Goal: Task Accomplishment & Management: Manage account settings

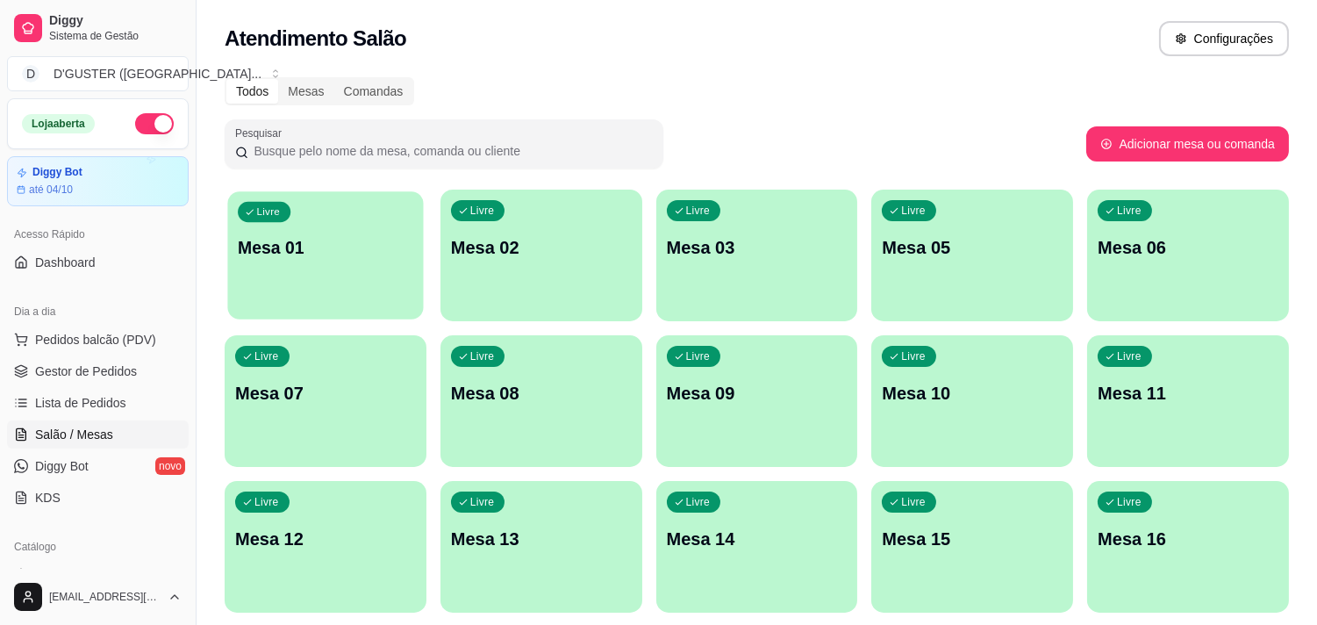
click at [299, 287] on div "Livre Mesa 01" at bounding box center [325, 244] width 196 height 107
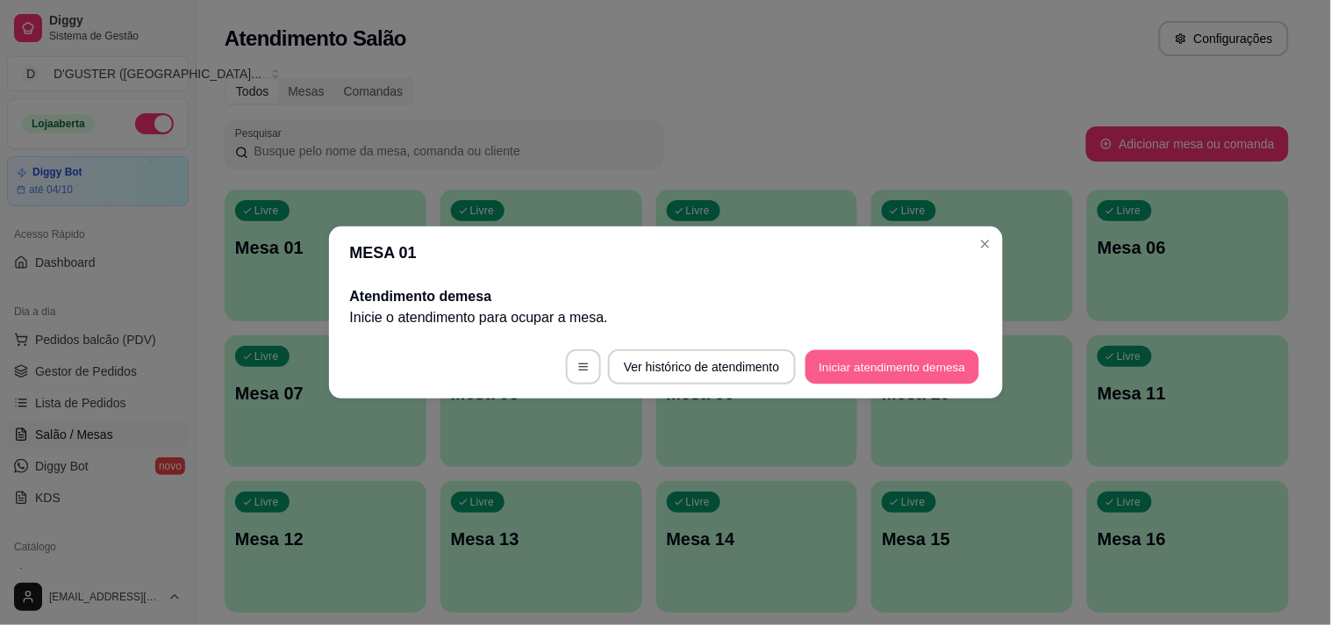
click at [886, 365] on button "Iniciar atendimento de mesa" at bounding box center [892, 367] width 174 height 34
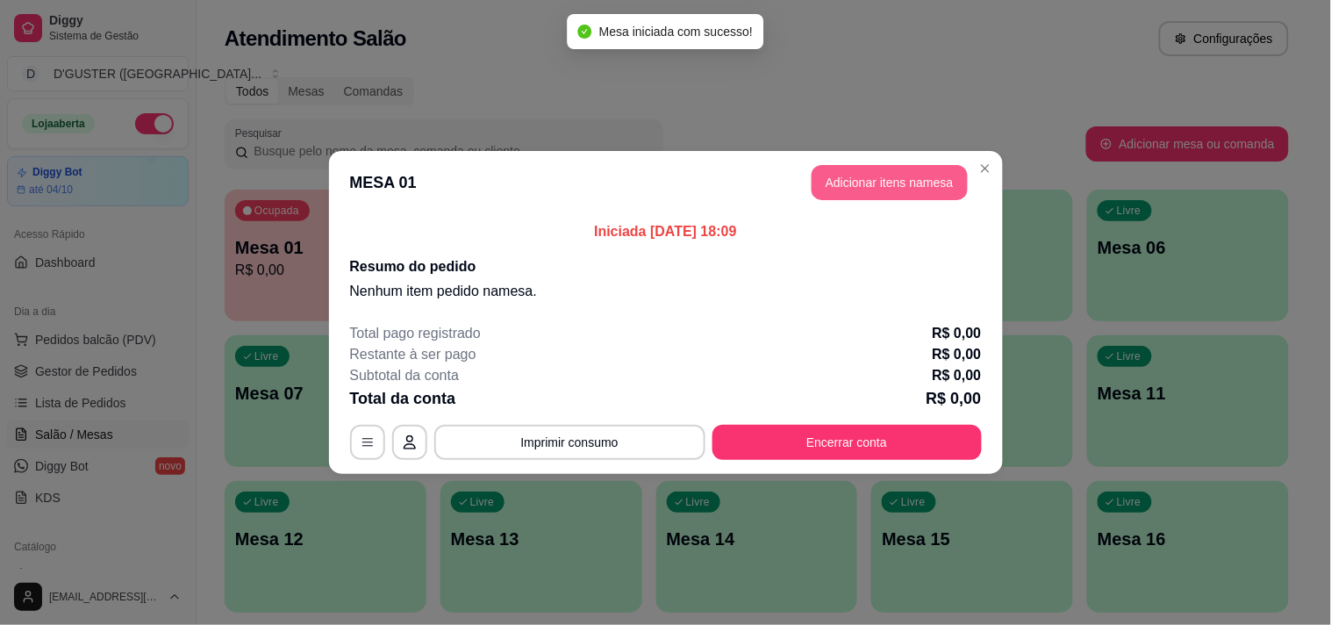
click at [910, 188] on button "Adicionar itens na mesa" at bounding box center [889, 182] width 156 height 35
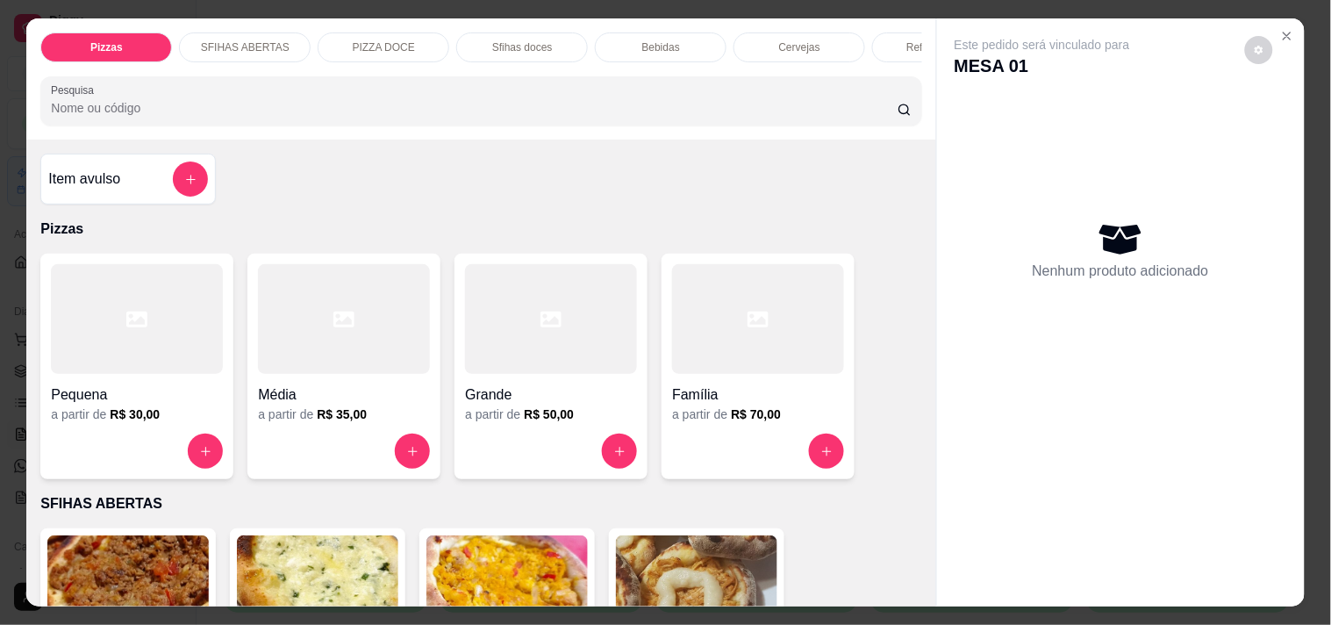
click at [305, 374] on div at bounding box center [344, 319] width 172 height 110
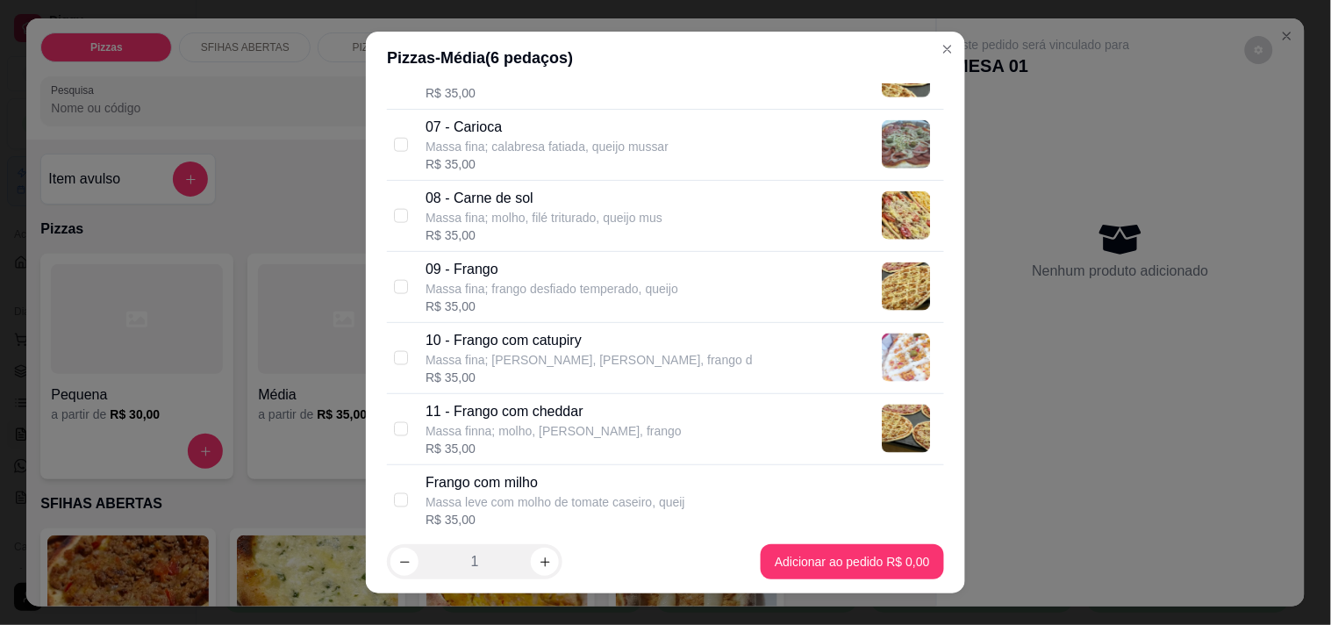
scroll to position [584, 0]
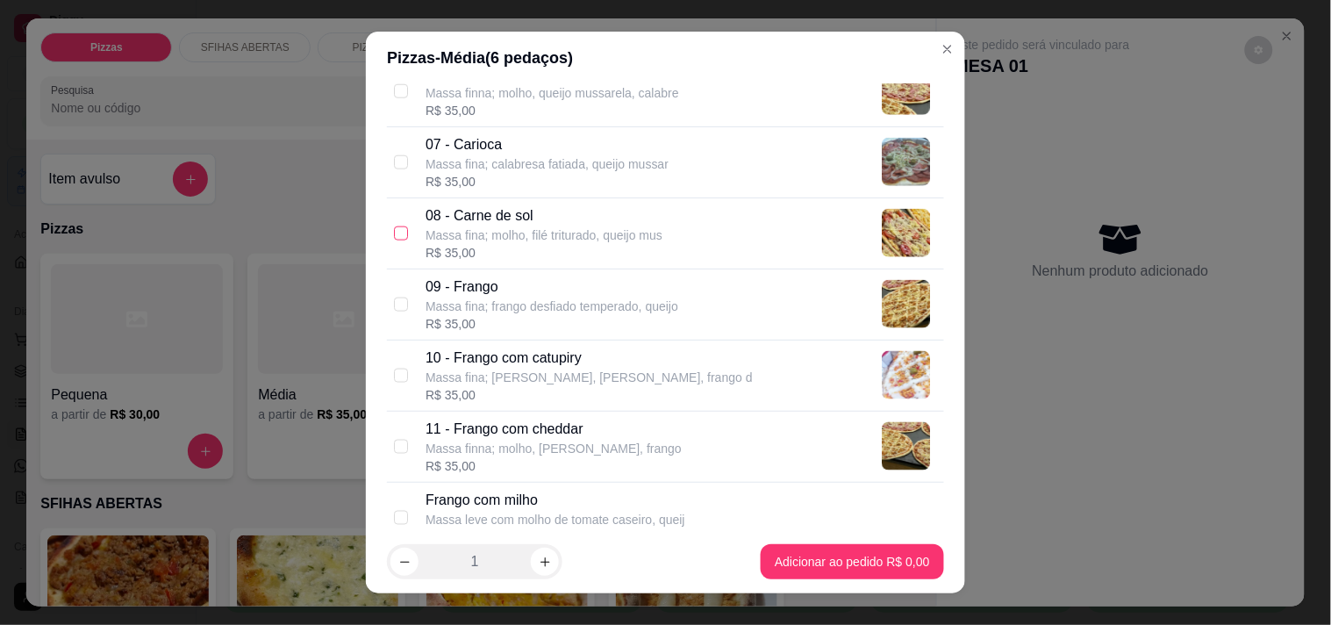
click at [394, 226] on input "checkbox" at bounding box center [401, 233] width 14 height 14
checkbox input "true"
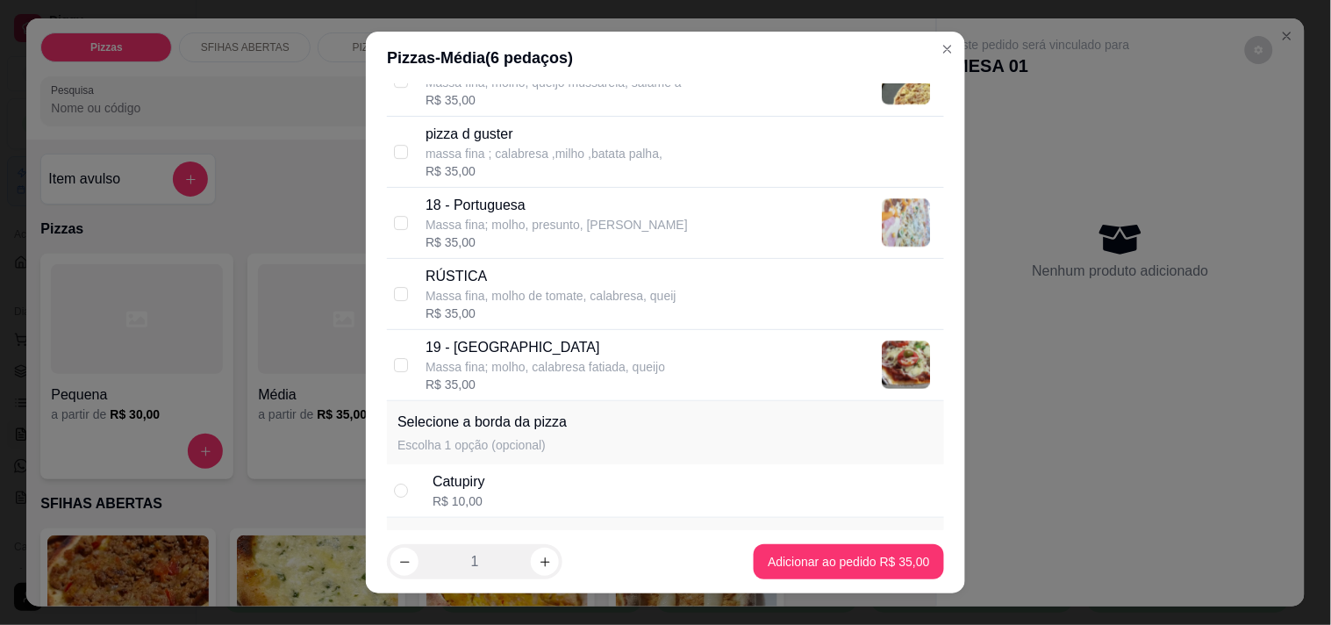
scroll to position [1506, 0]
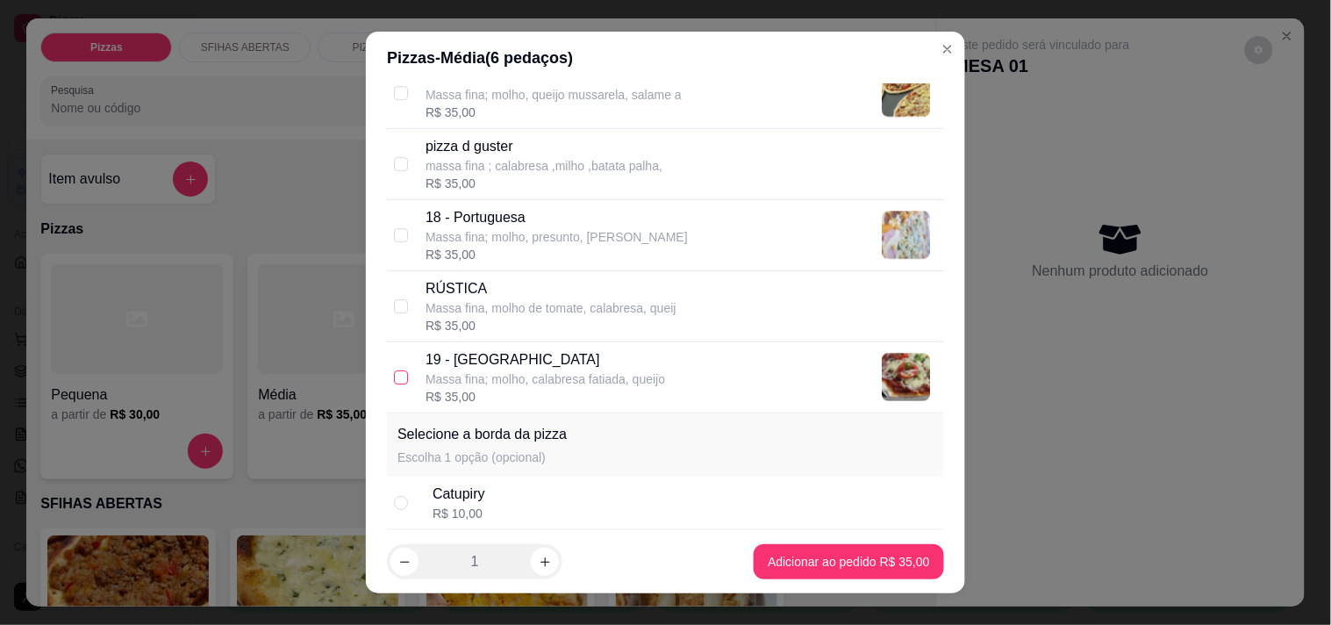
click at [394, 380] on input "checkbox" at bounding box center [401, 377] width 14 height 14
checkbox input "true"
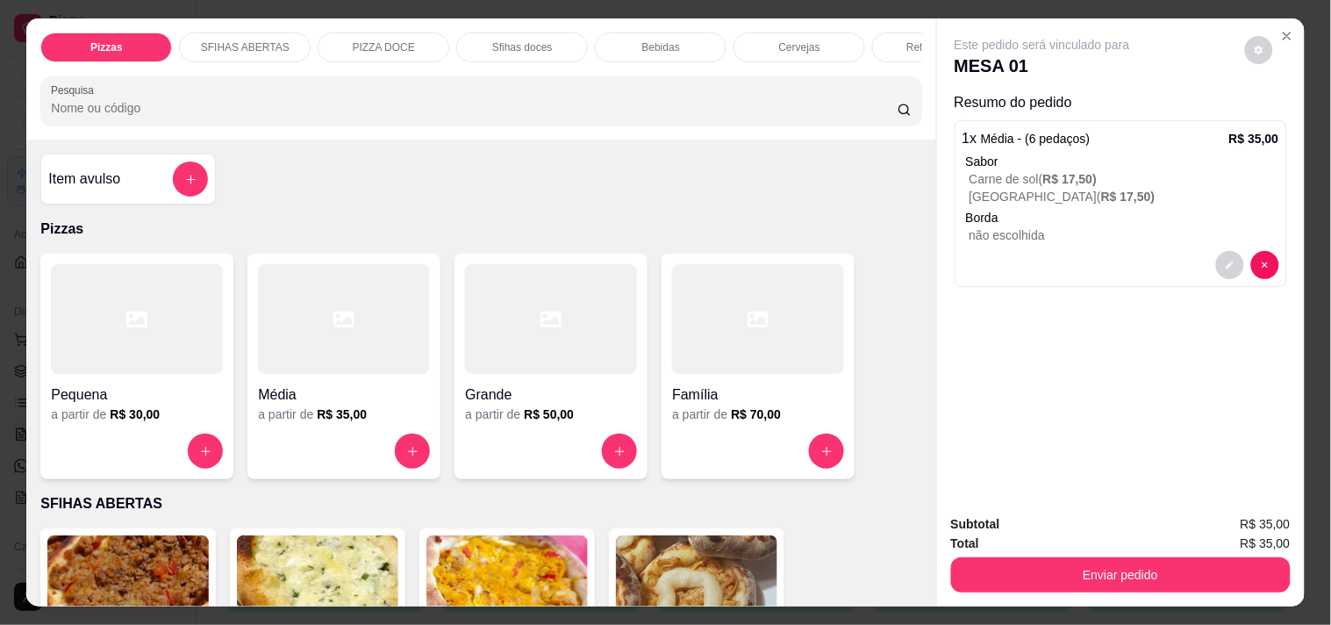
click at [68, 189] on h4 "Item avulso" at bounding box center [84, 178] width 72 height 21
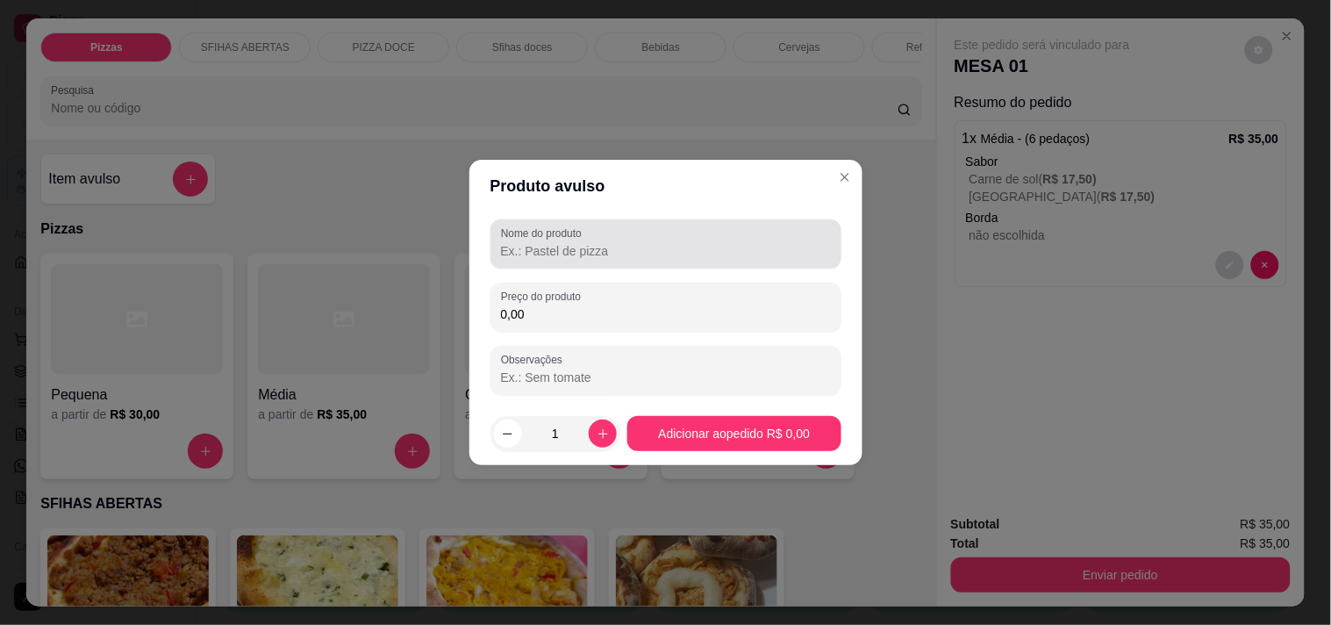
click at [579, 249] on input "Nome do produto" at bounding box center [666, 251] width 330 height 18
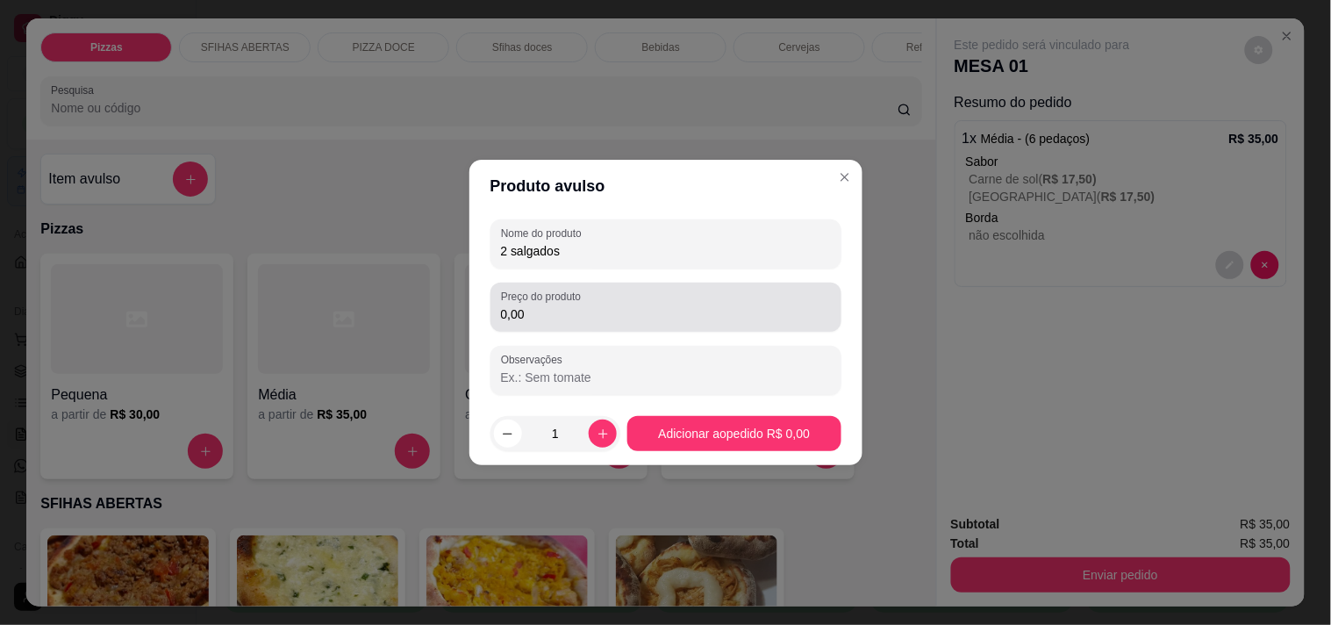
type input "2 salgados"
click at [545, 317] on input "0,00" at bounding box center [666, 314] width 330 height 18
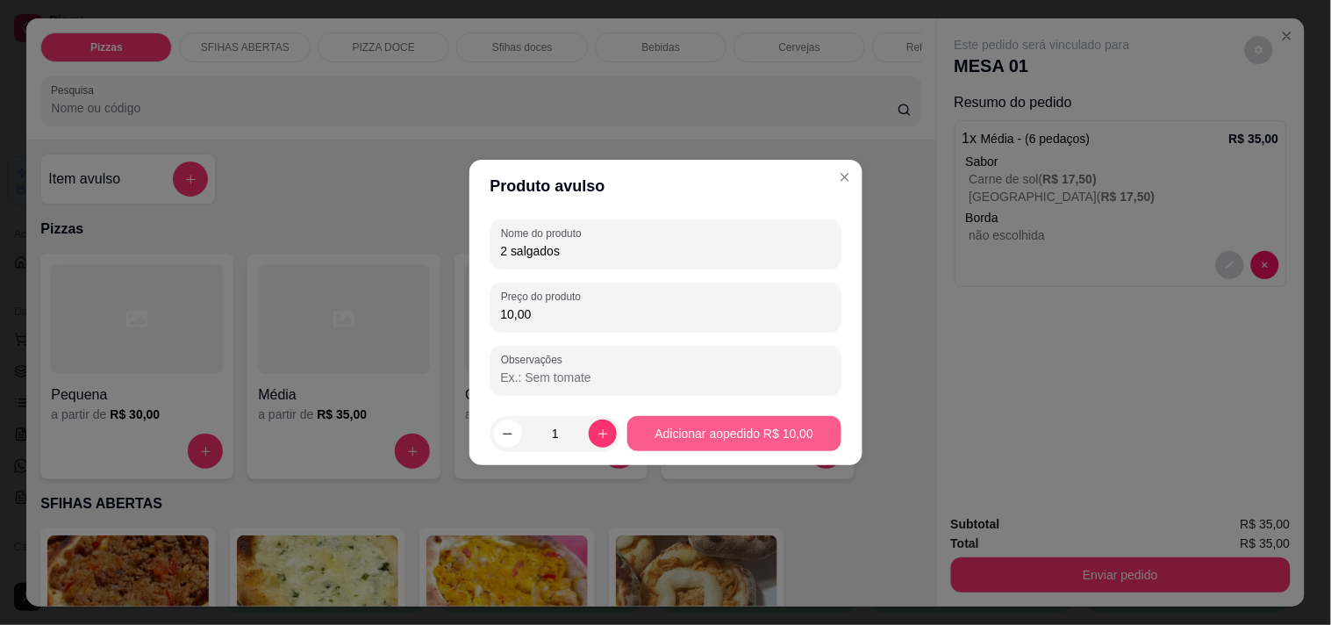
type input "10,00"
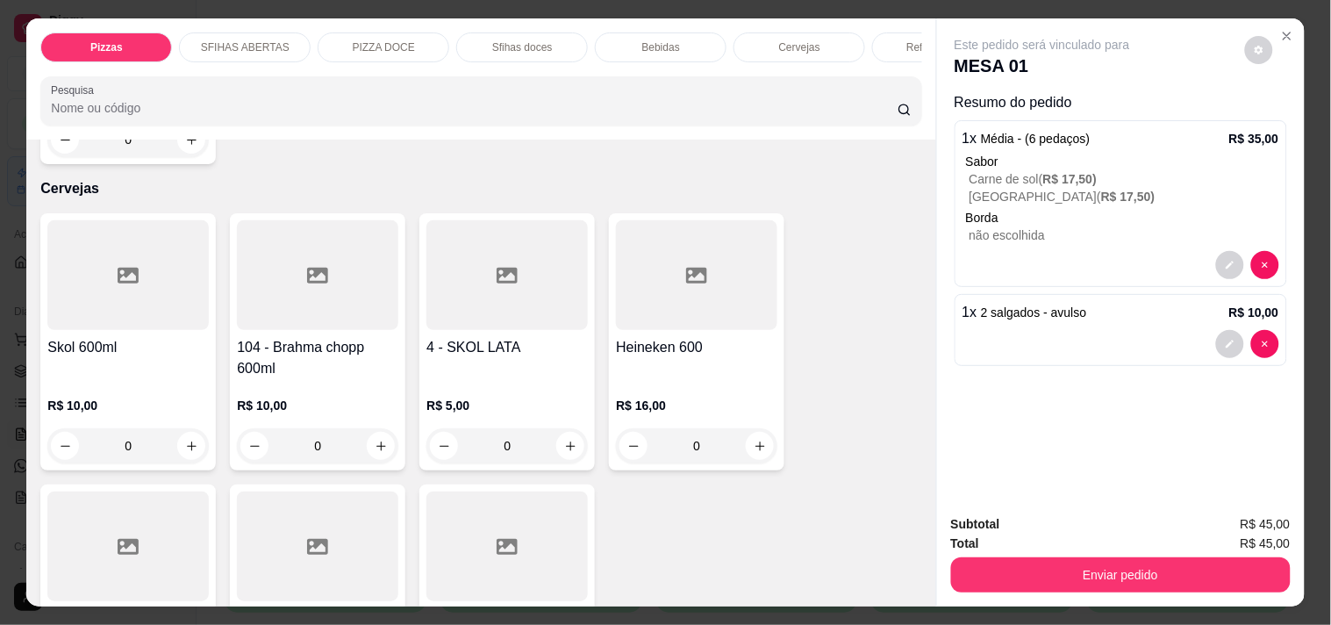
scroll to position [4093, 0]
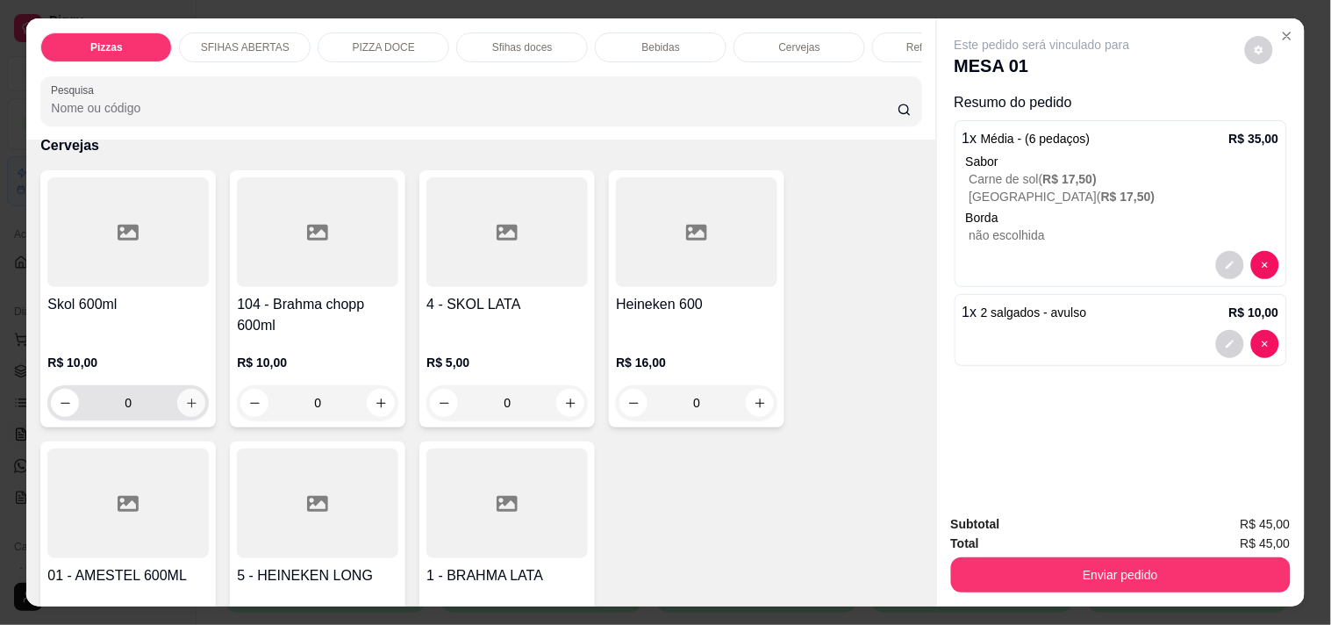
click at [185, 397] on icon "increase-product-quantity" at bounding box center [191, 403] width 13 height 13
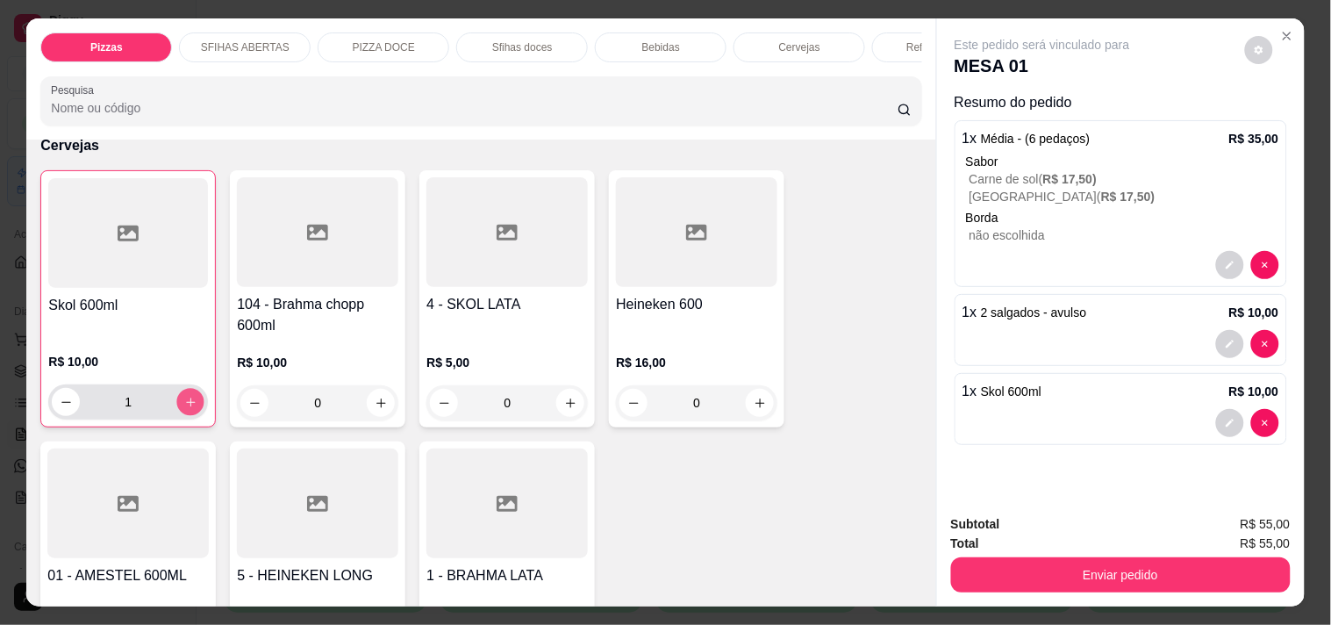
click at [184, 396] on icon "increase-product-quantity" at bounding box center [190, 402] width 13 height 13
type input "2"
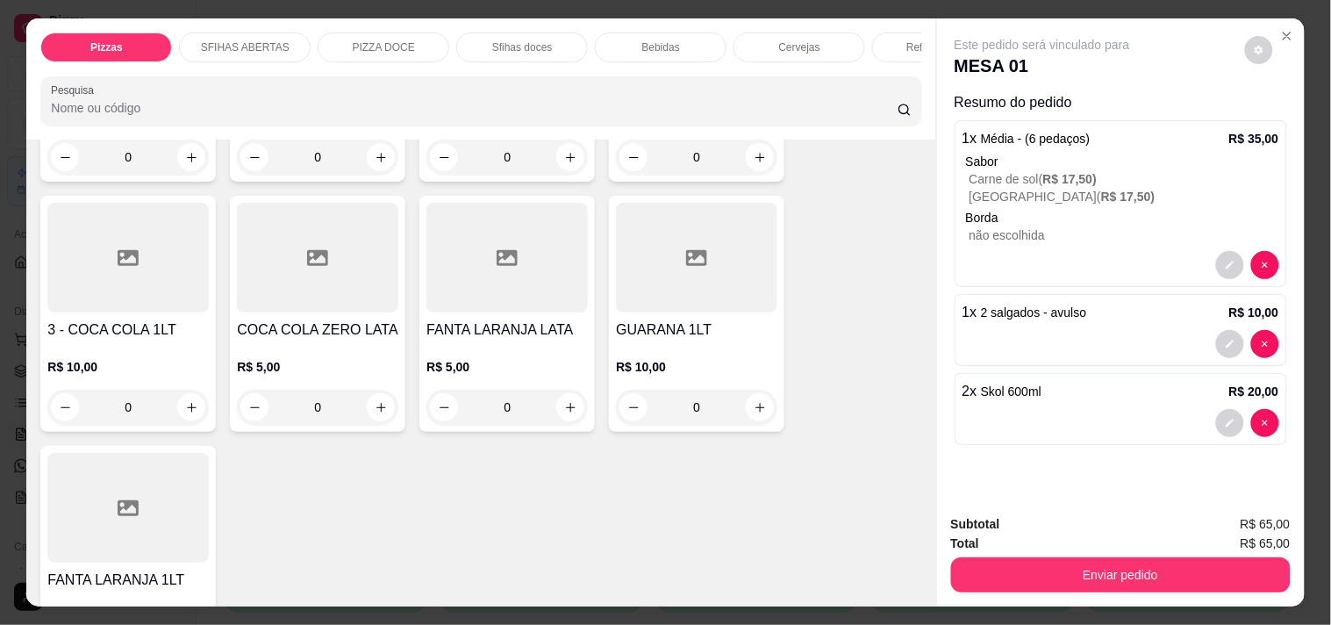
scroll to position [4582, 0]
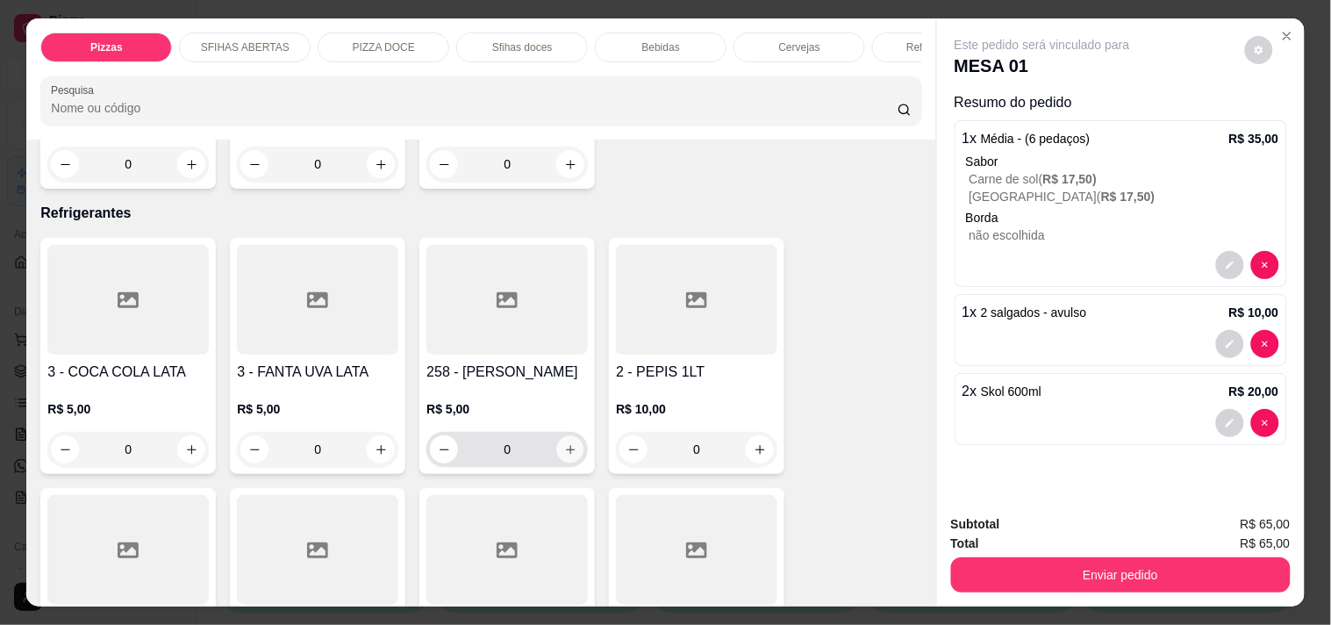
click at [568, 443] on icon "increase-product-quantity" at bounding box center [570, 449] width 13 height 13
type input "1"
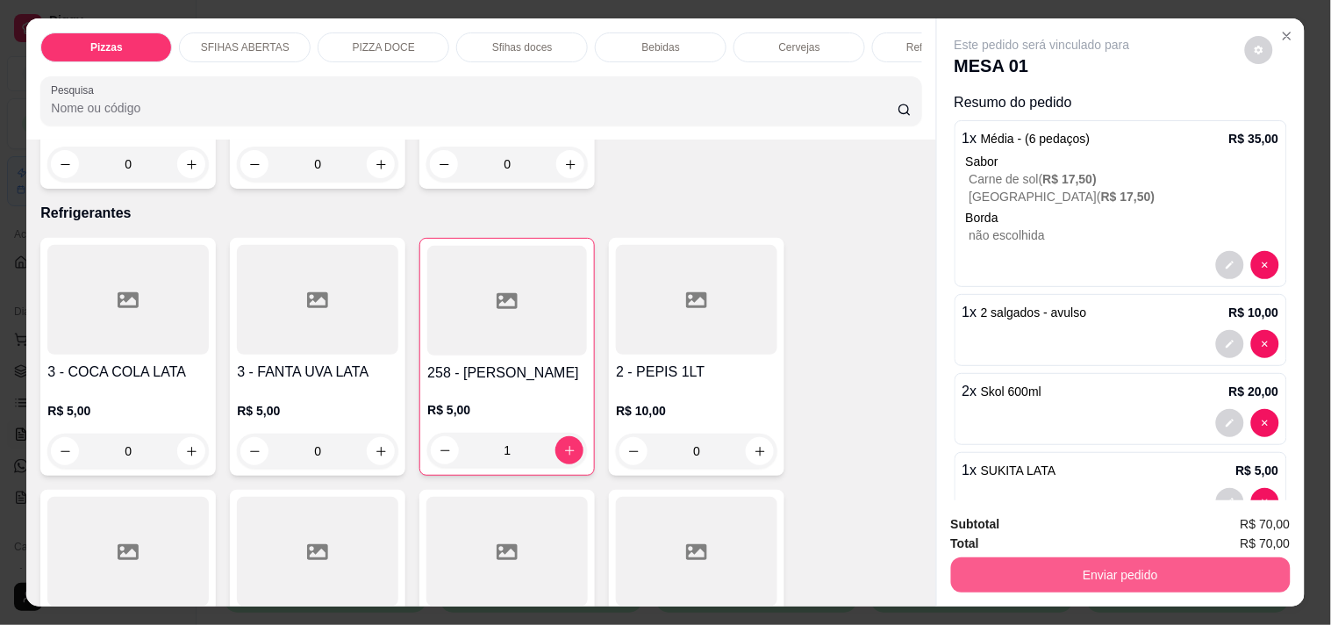
click at [1005, 557] on button "Enviar pedido" at bounding box center [1121, 574] width 340 height 35
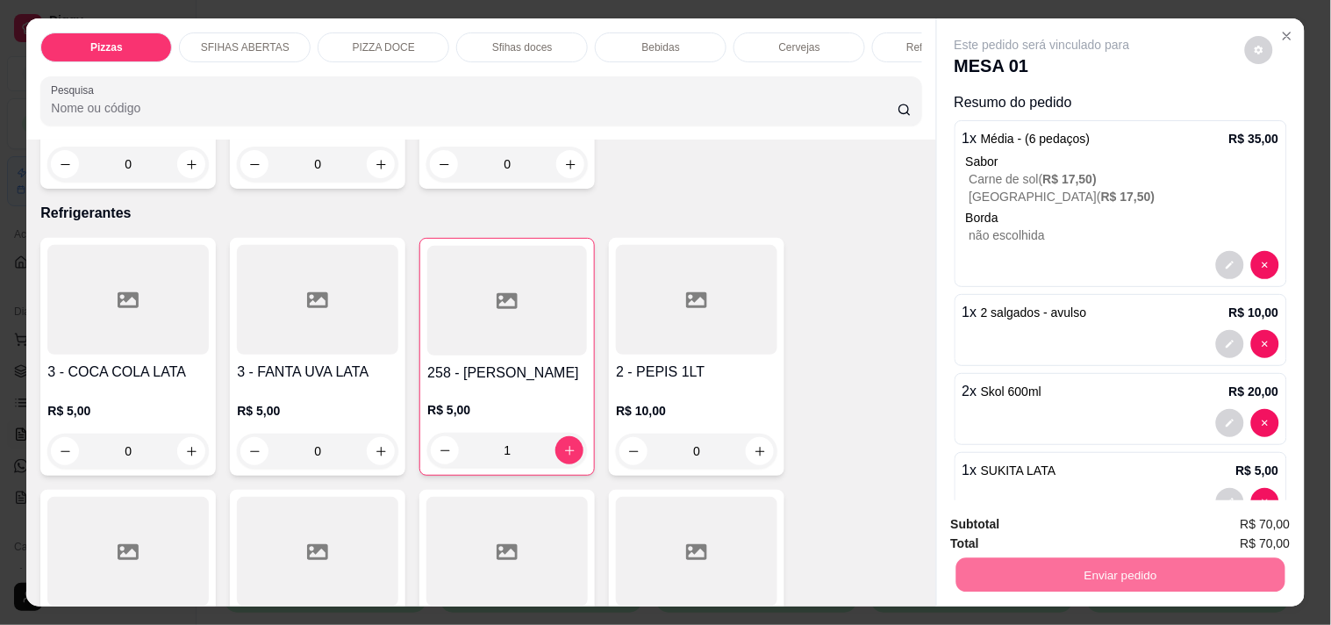
click at [1269, 520] on button "Enviar pedido" at bounding box center [1244, 524] width 99 height 33
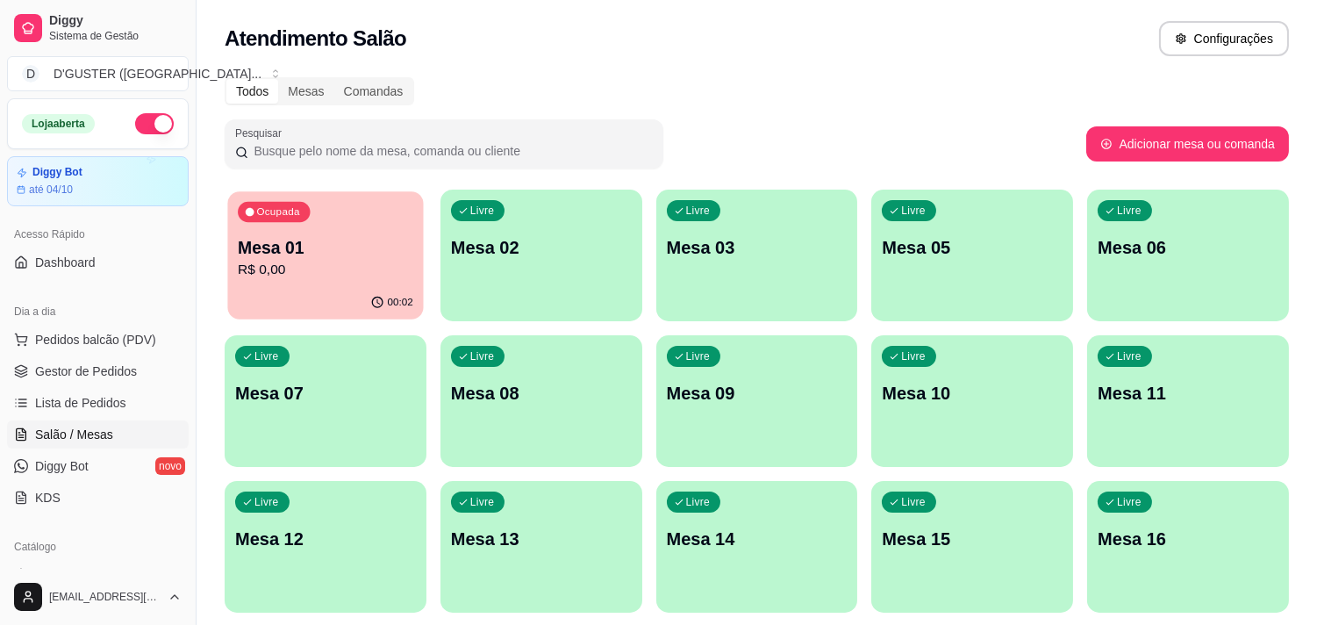
click at [231, 250] on div "Ocupada Mesa 01 R$ 0,00" at bounding box center [325, 238] width 196 height 95
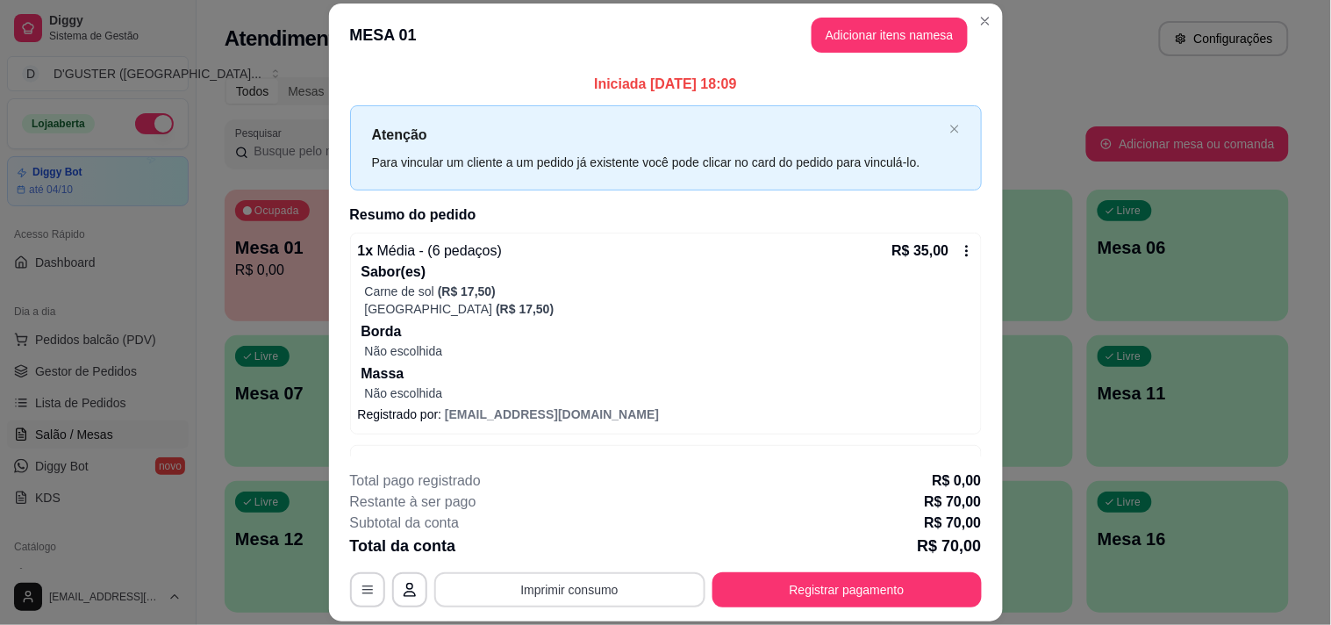
click at [609, 590] on button "Imprimir consumo" at bounding box center [569, 589] width 271 height 35
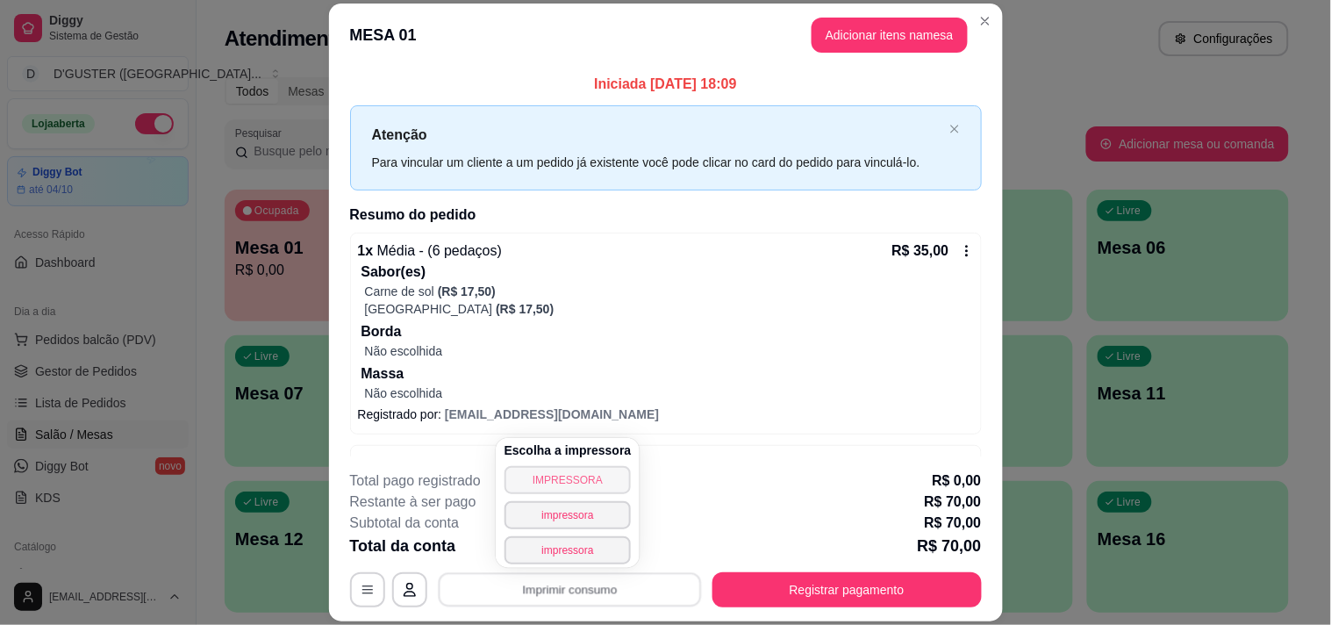
click at [590, 475] on button "IMPRESSORA" at bounding box center [567, 480] width 127 height 28
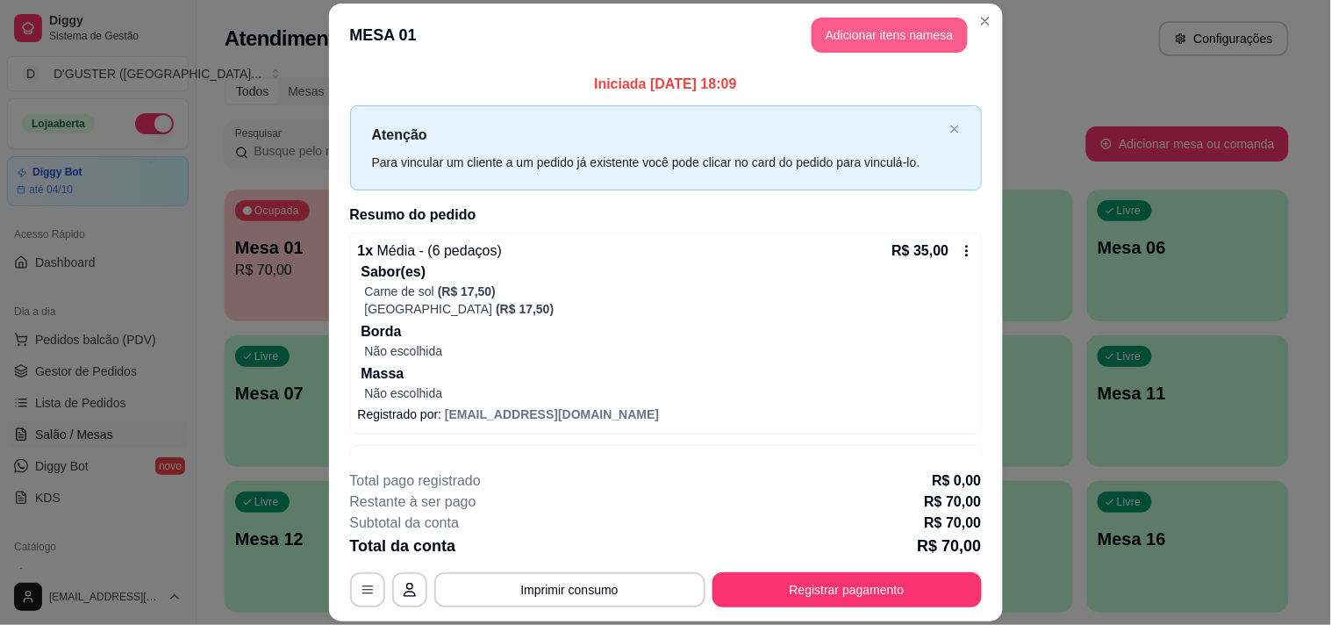
click at [852, 24] on button "Adicionar itens na mesa" at bounding box center [889, 35] width 156 height 35
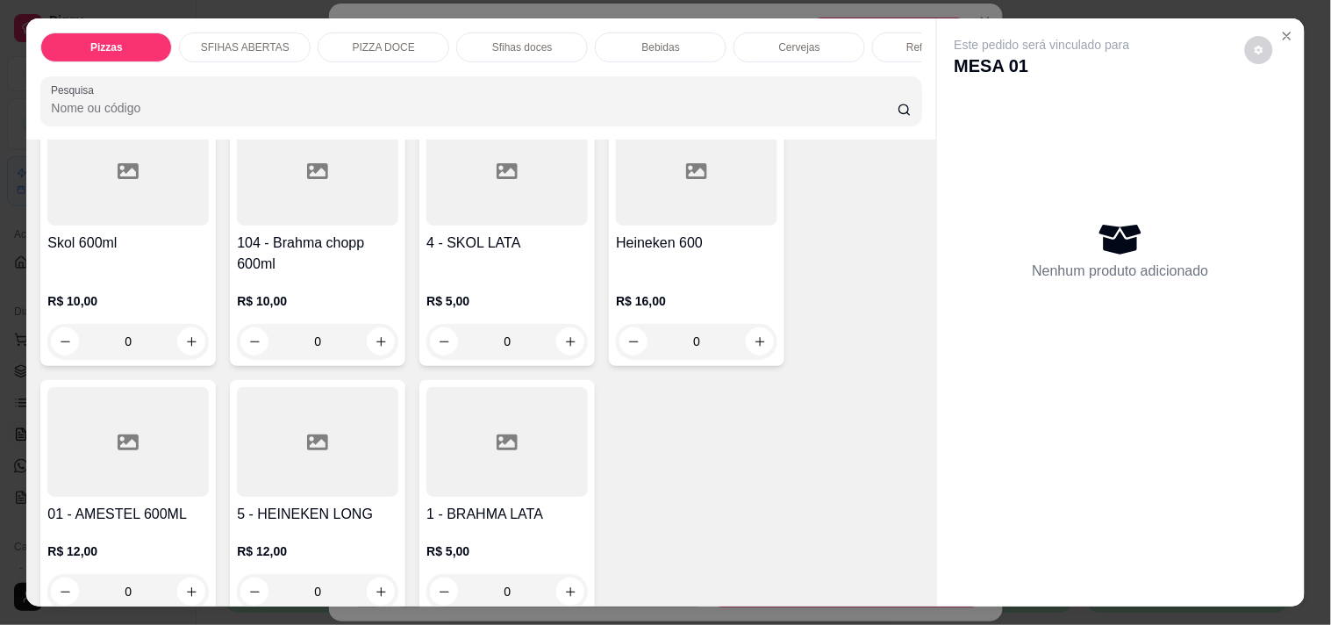
scroll to position [3933, 0]
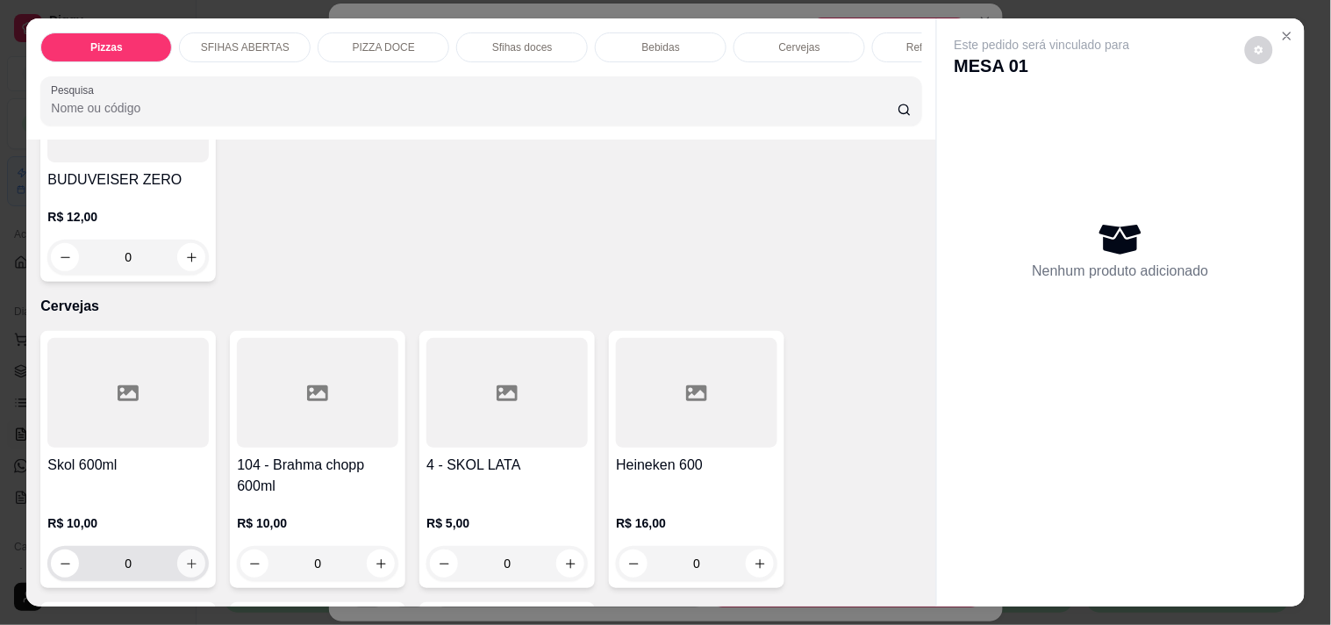
click at [187, 559] on icon "increase-product-quantity" at bounding box center [192, 564] width 10 height 10
type input "1"
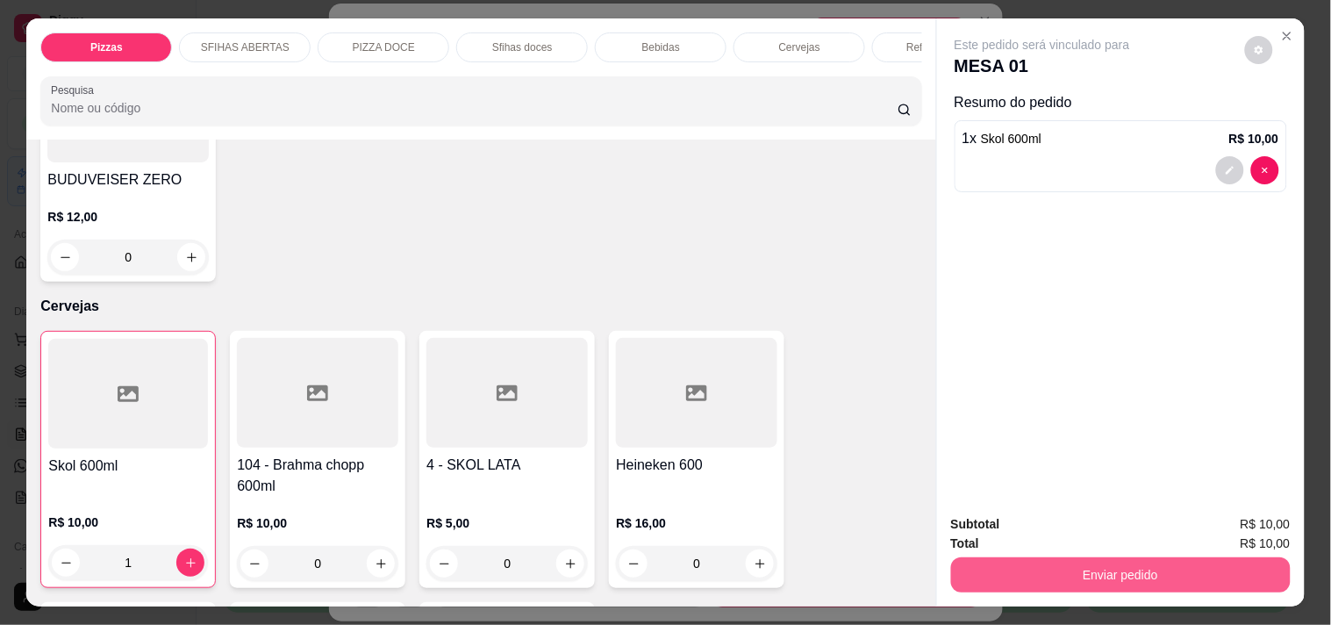
click at [1058, 565] on button "Enviar pedido" at bounding box center [1121, 574] width 340 height 35
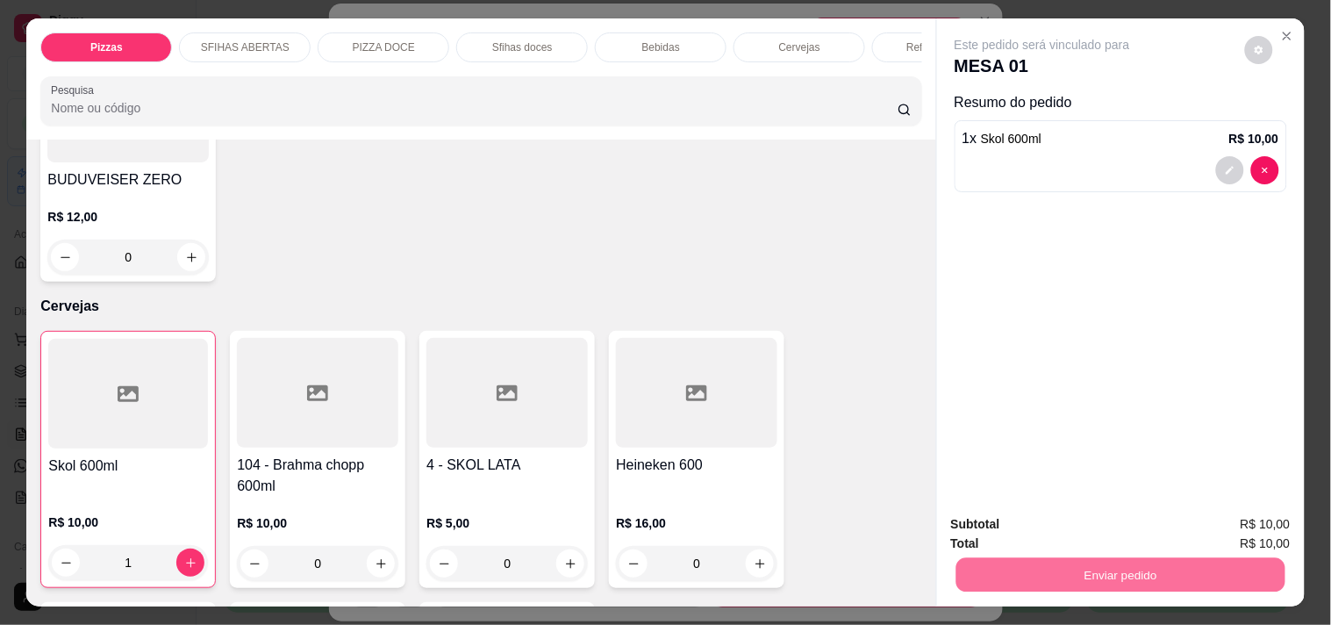
click at [1216, 521] on button "Enviar pedido" at bounding box center [1245, 524] width 96 height 32
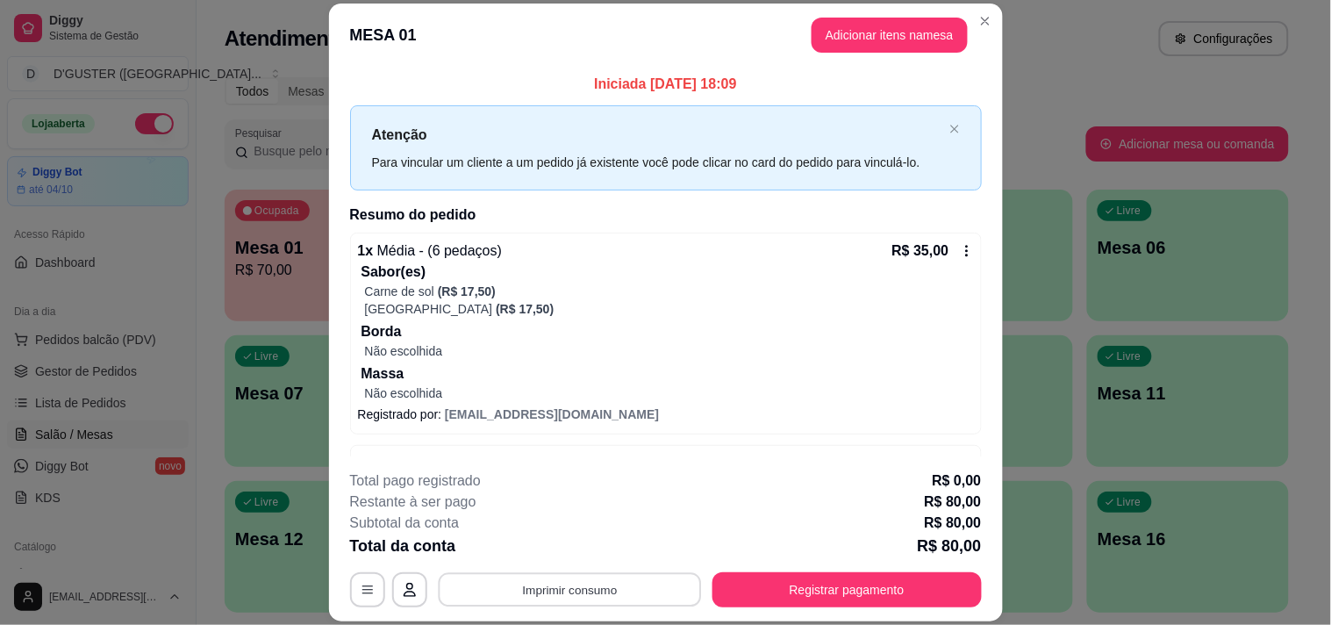
click at [493, 595] on button "Imprimir consumo" at bounding box center [569, 590] width 263 height 34
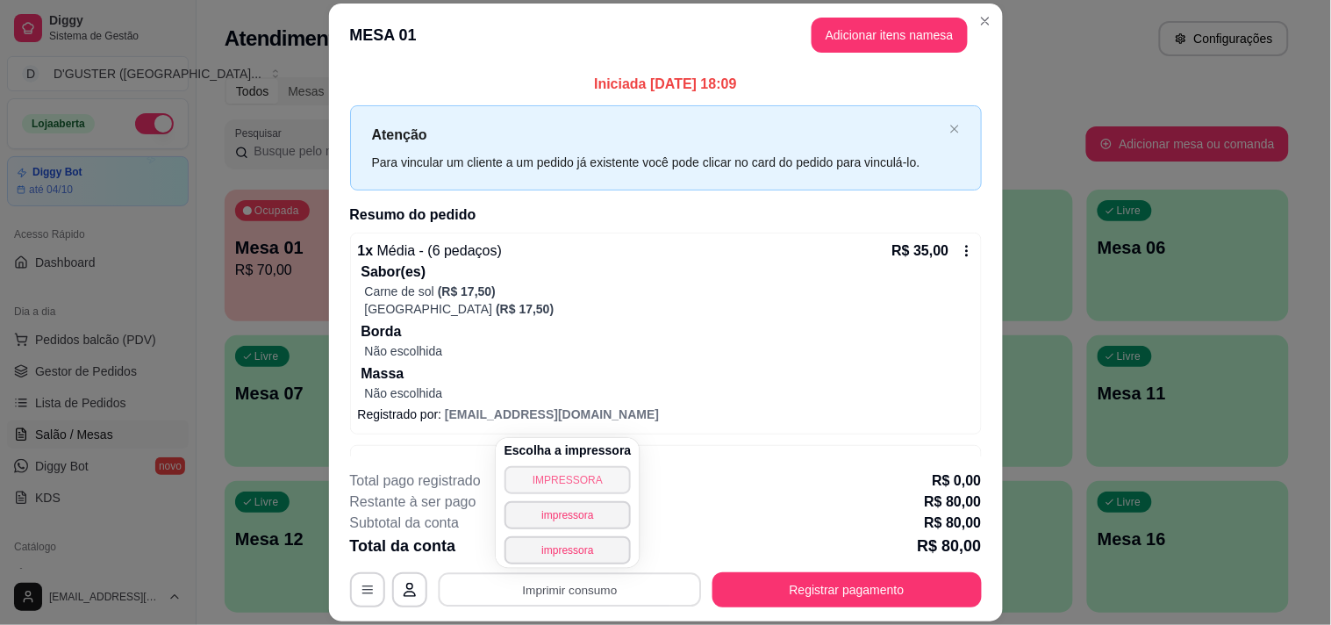
click at [579, 479] on button "IMPRESSORA" at bounding box center [567, 480] width 127 height 28
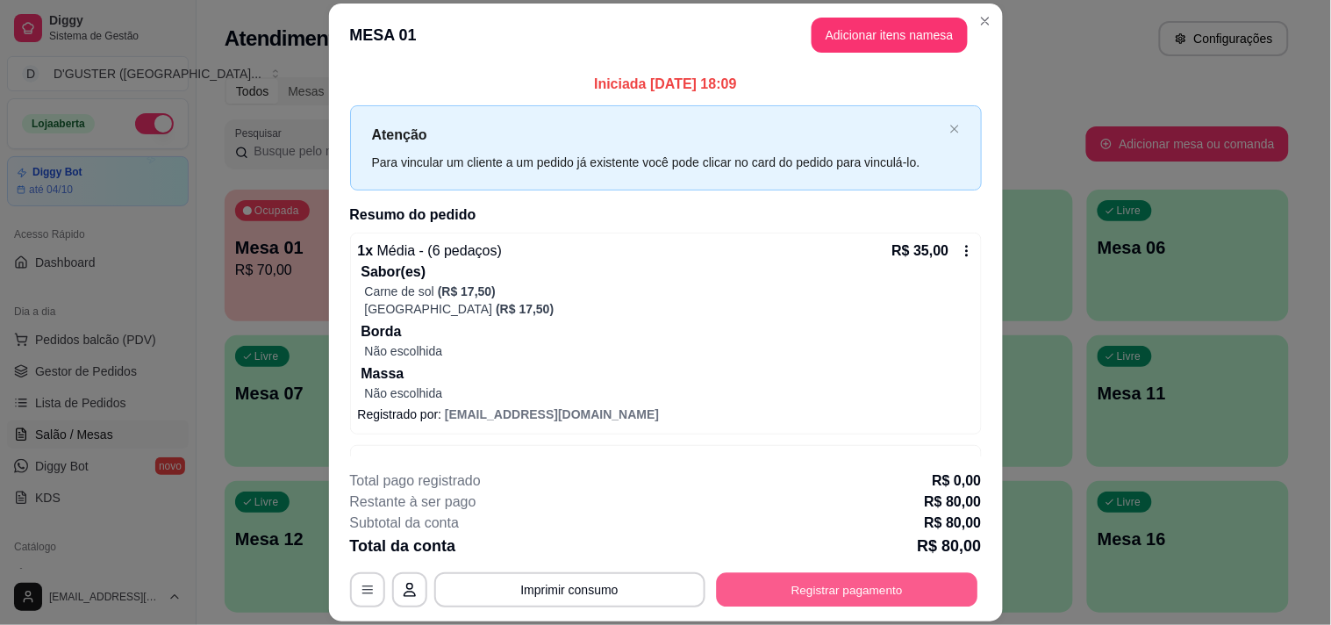
click at [888, 590] on button "Registrar pagamento" at bounding box center [846, 590] width 261 height 34
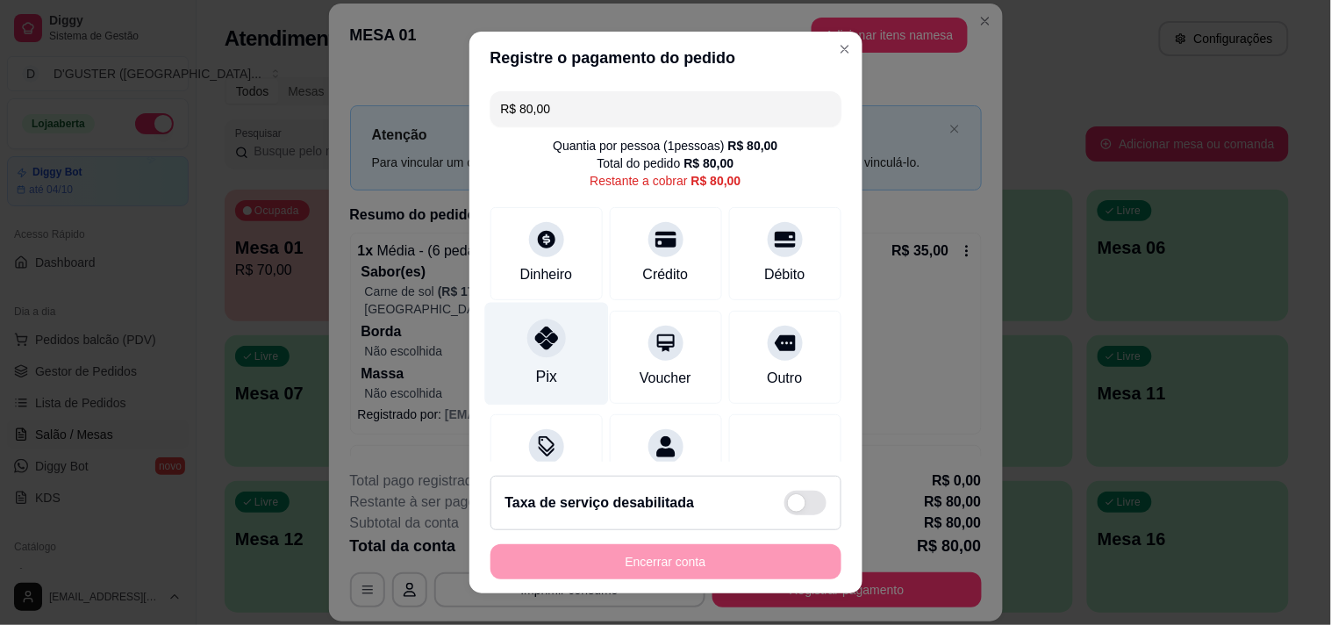
click at [522, 367] on div "Pix" at bounding box center [546, 353] width 124 height 103
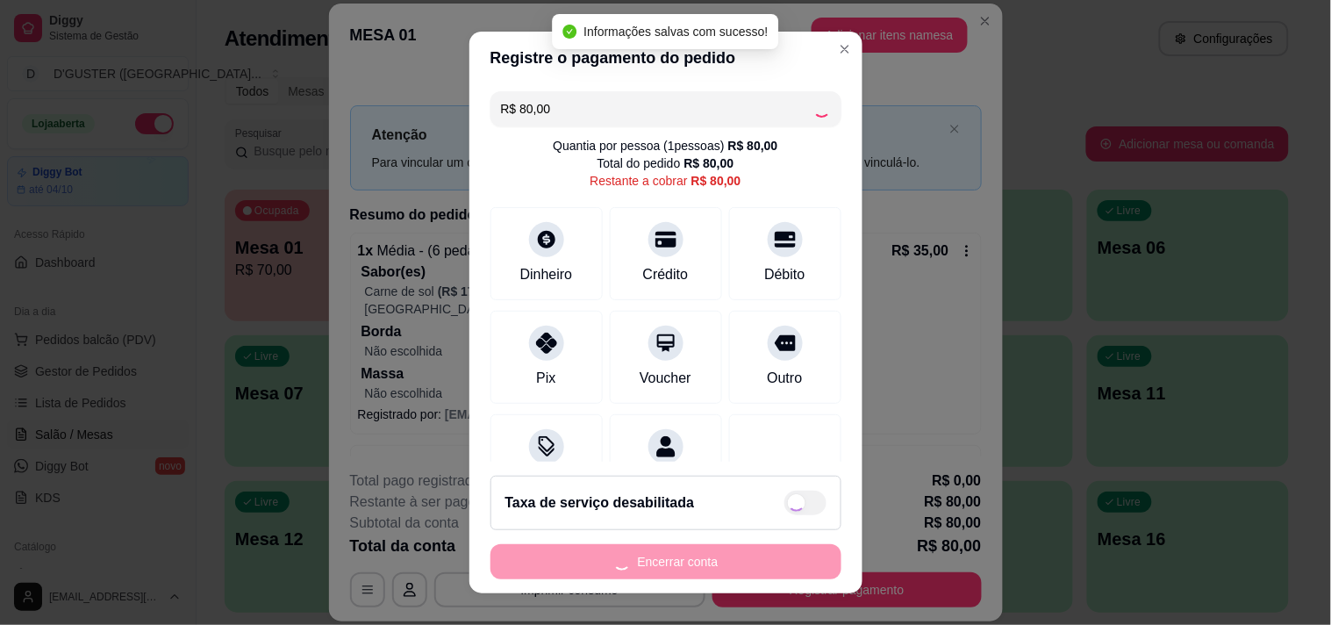
type input "R$ 0,00"
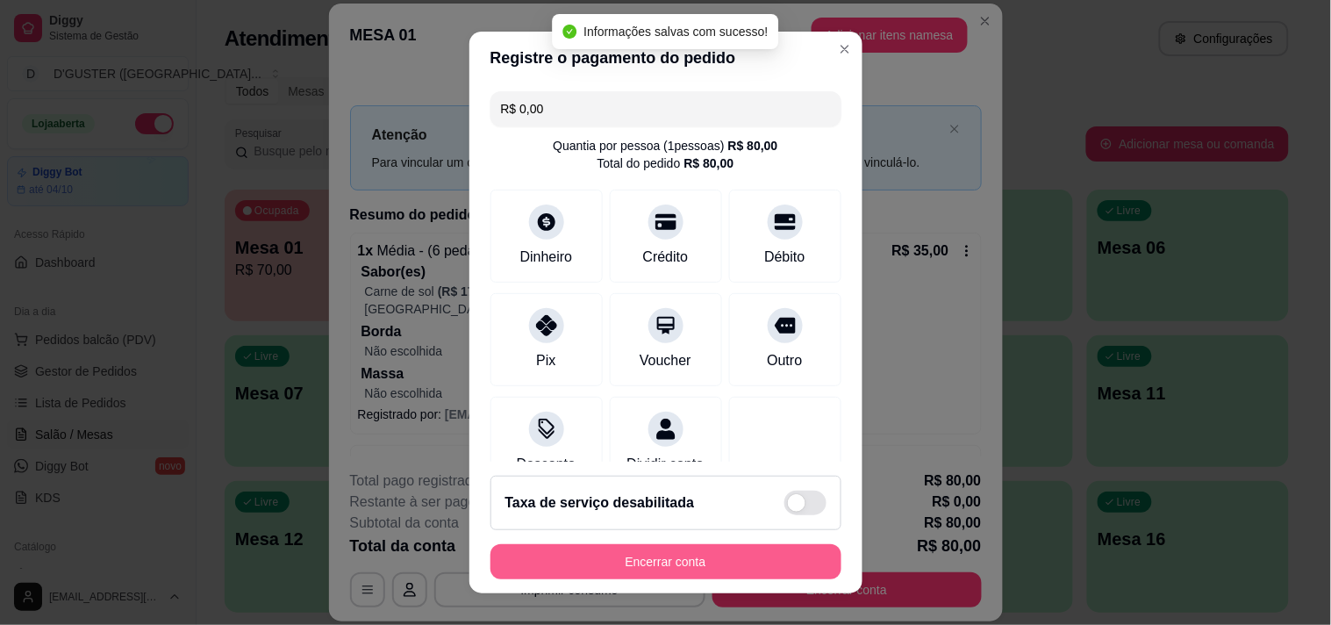
click at [675, 566] on button "Encerrar conta" at bounding box center [665, 561] width 351 height 35
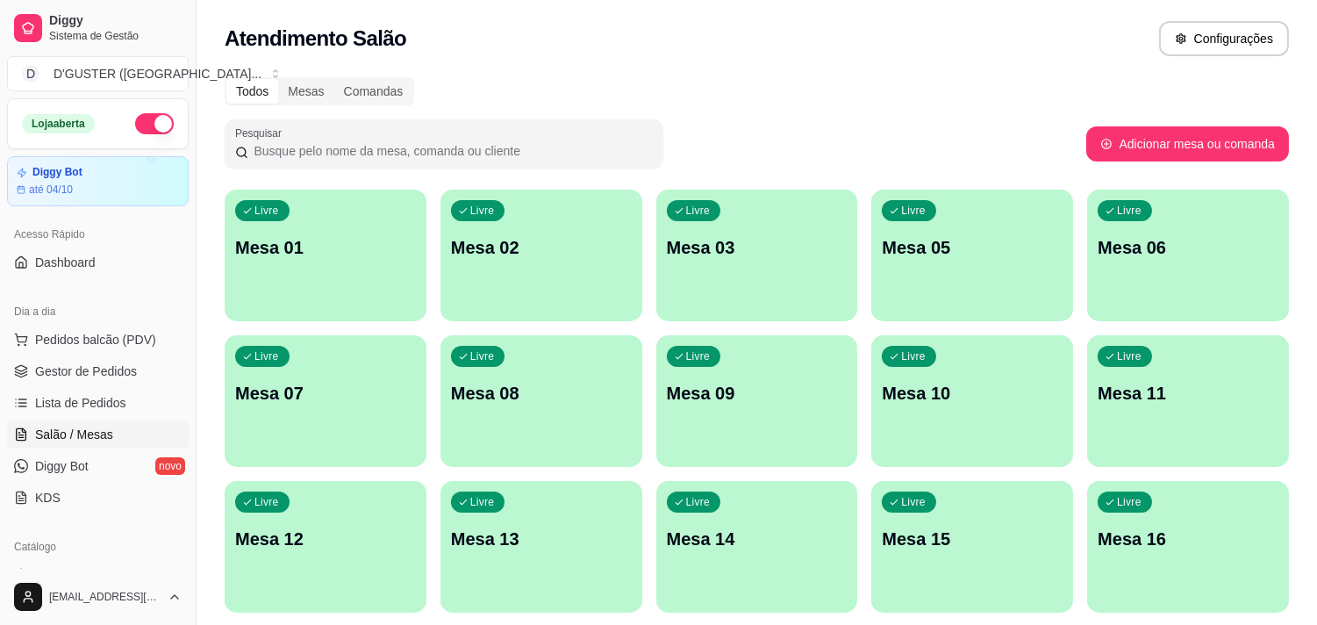
click at [298, 250] on p "Mesa 01" at bounding box center [325, 247] width 181 height 25
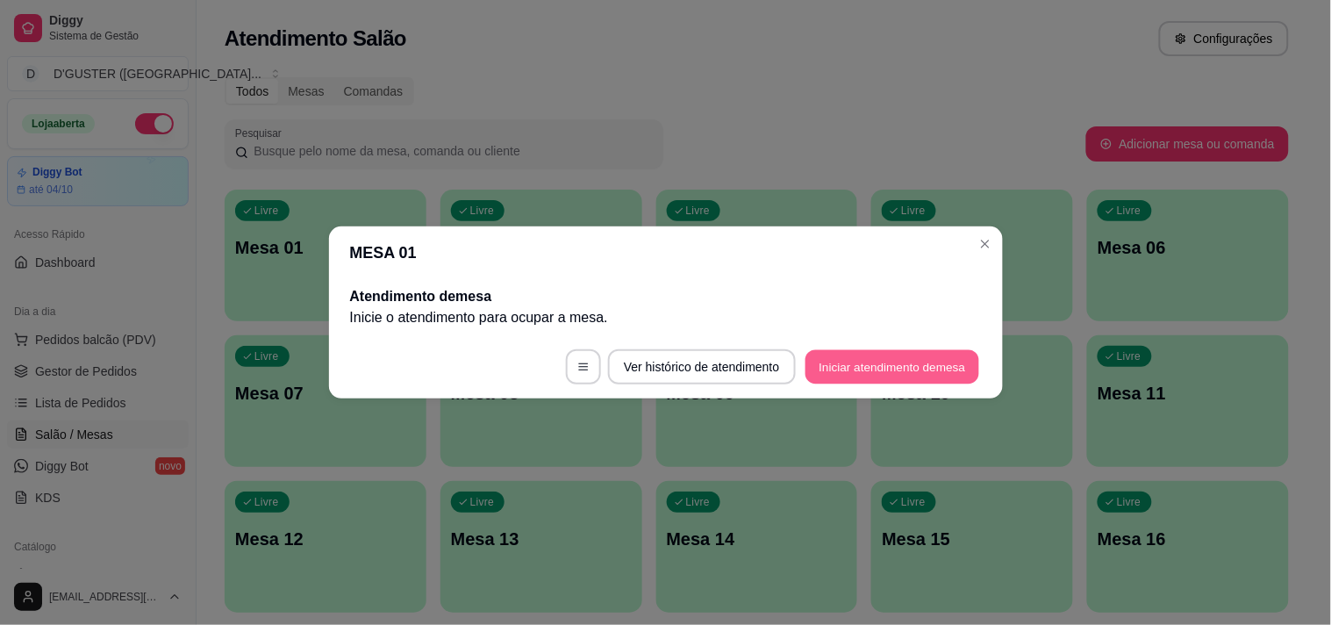
click at [817, 360] on button "Iniciar atendimento de mesa" at bounding box center [892, 367] width 174 height 34
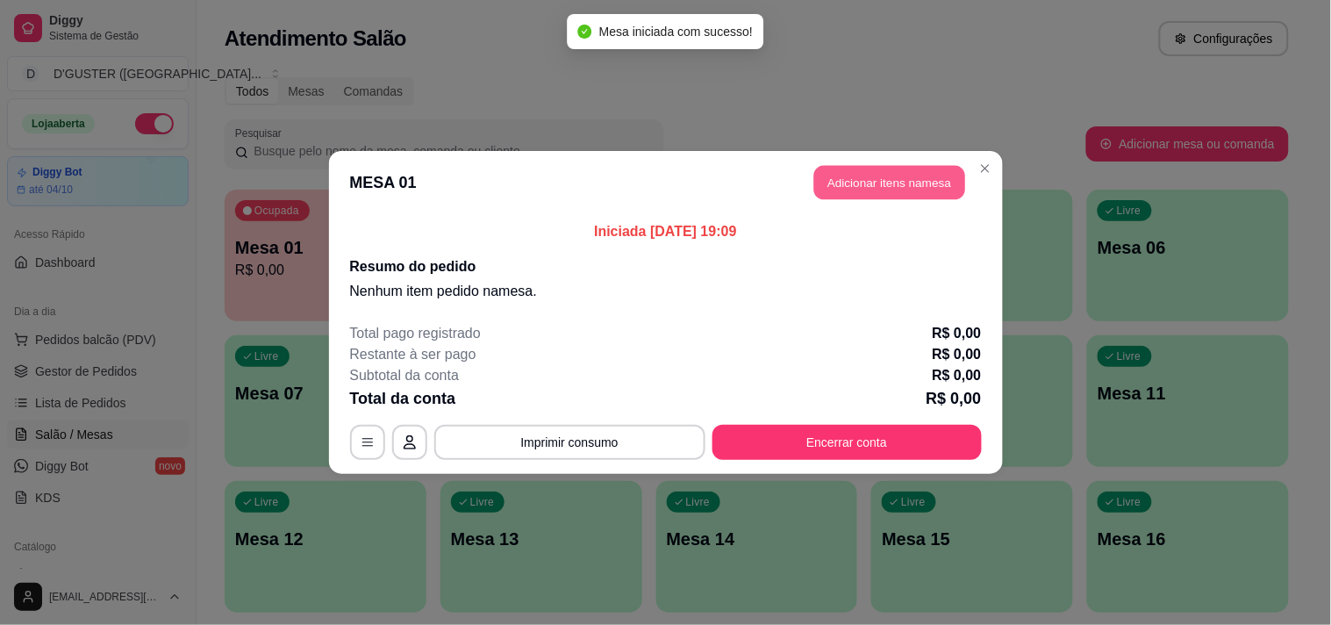
click at [911, 182] on button "Adicionar itens na mesa" at bounding box center [889, 183] width 151 height 34
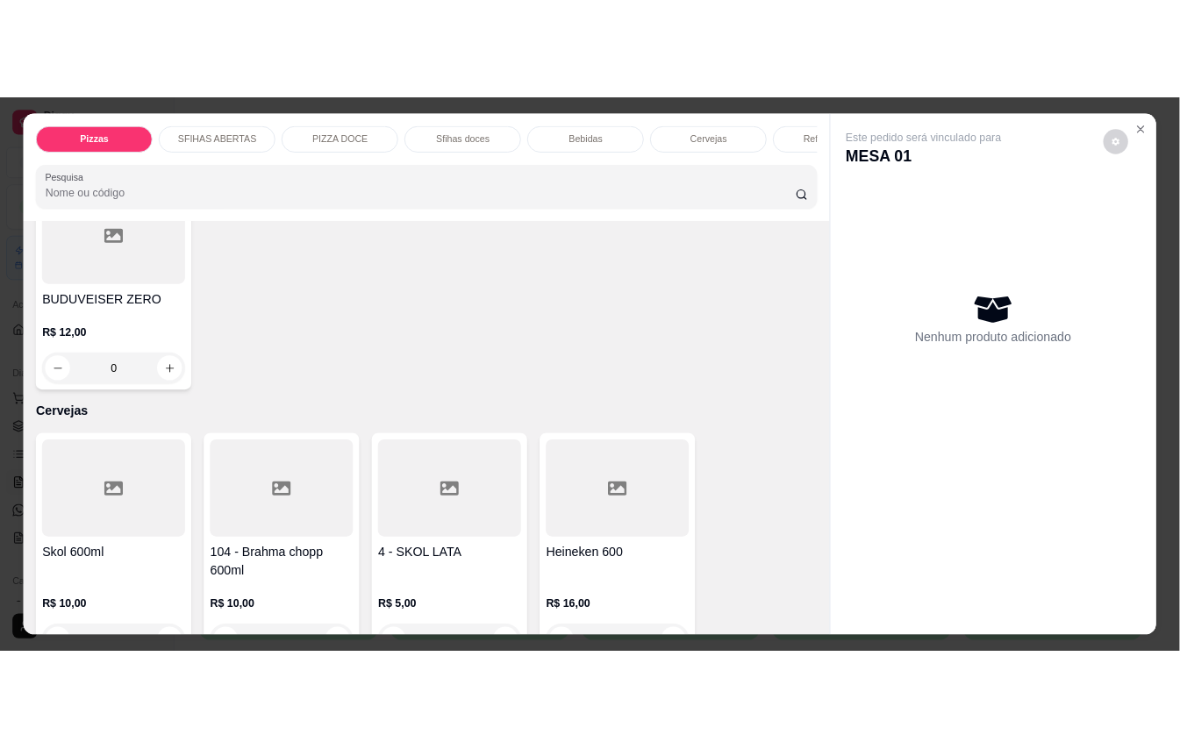
scroll to position [4191, 0]
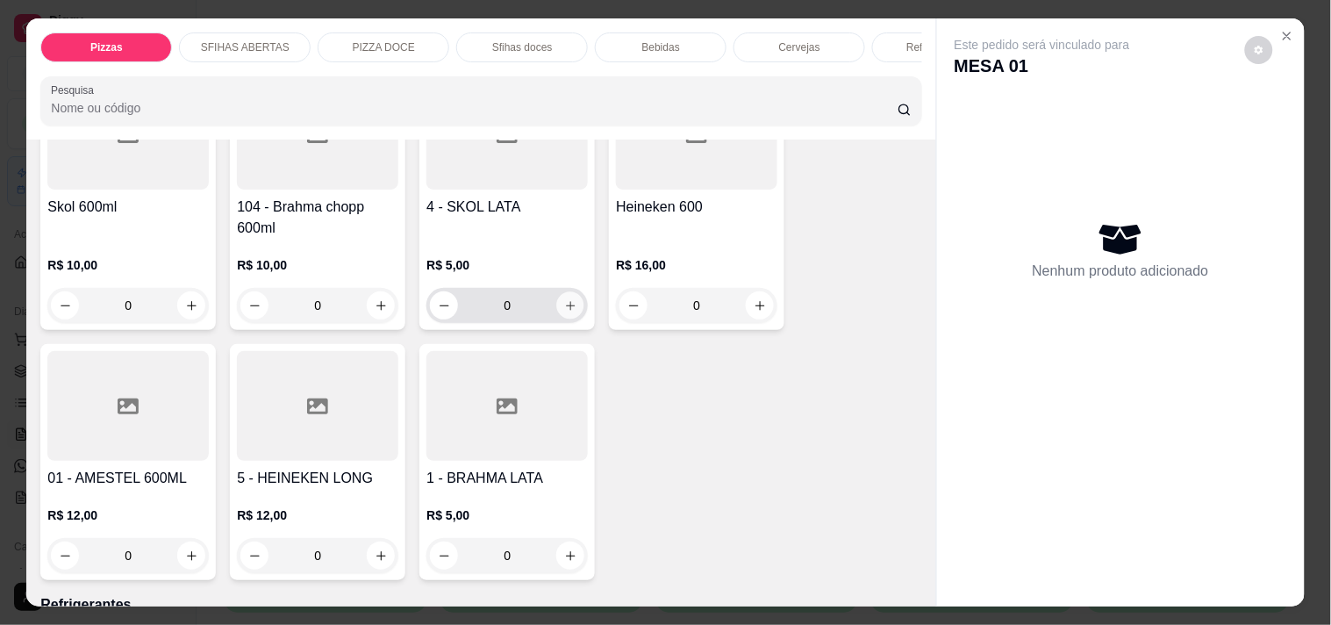
click at [563, 292] on button "increase-product-quantity" at bounding box center [570, 305] width 27 height 27
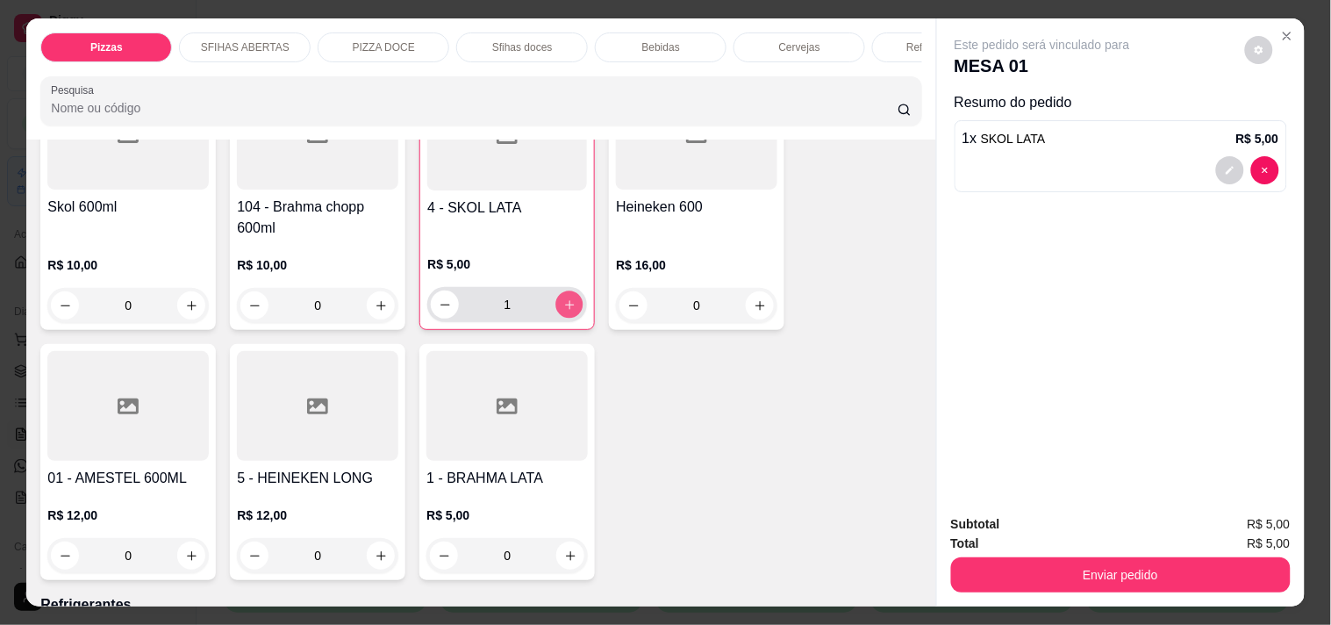
click at [563, 291] on button "increase-product-quantity" at bounding box center [569, 304] width 27 height 27
type input "3"
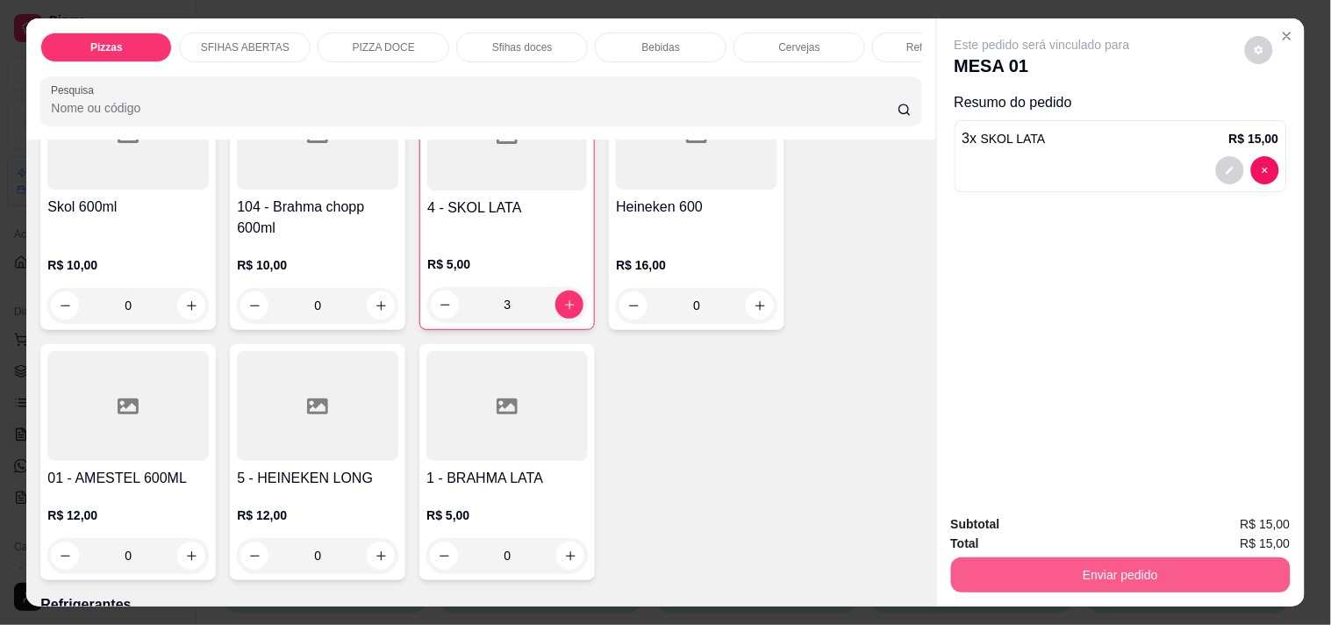
click at [1160, 562] on button "Enviar pedido" at bounding box center [1121, 574] width 340 height 35
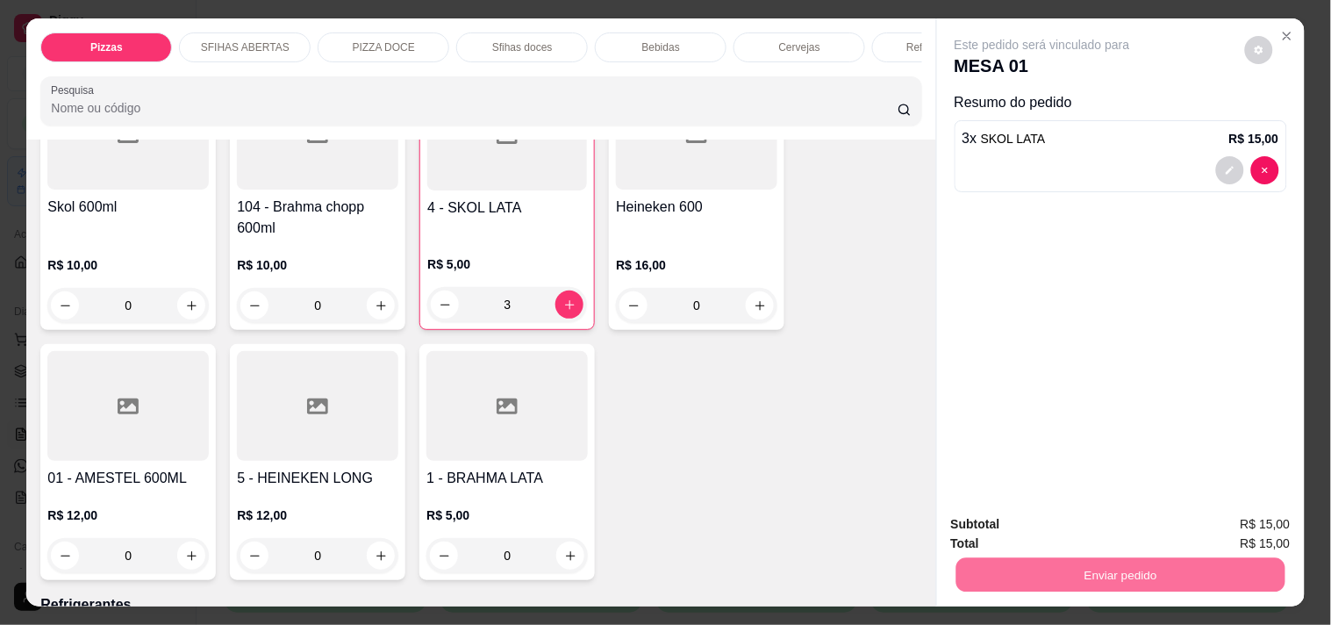
click at [1215, 525] on button "Enviar pedido" at bounding box center [1244, 524] width 99 height 33
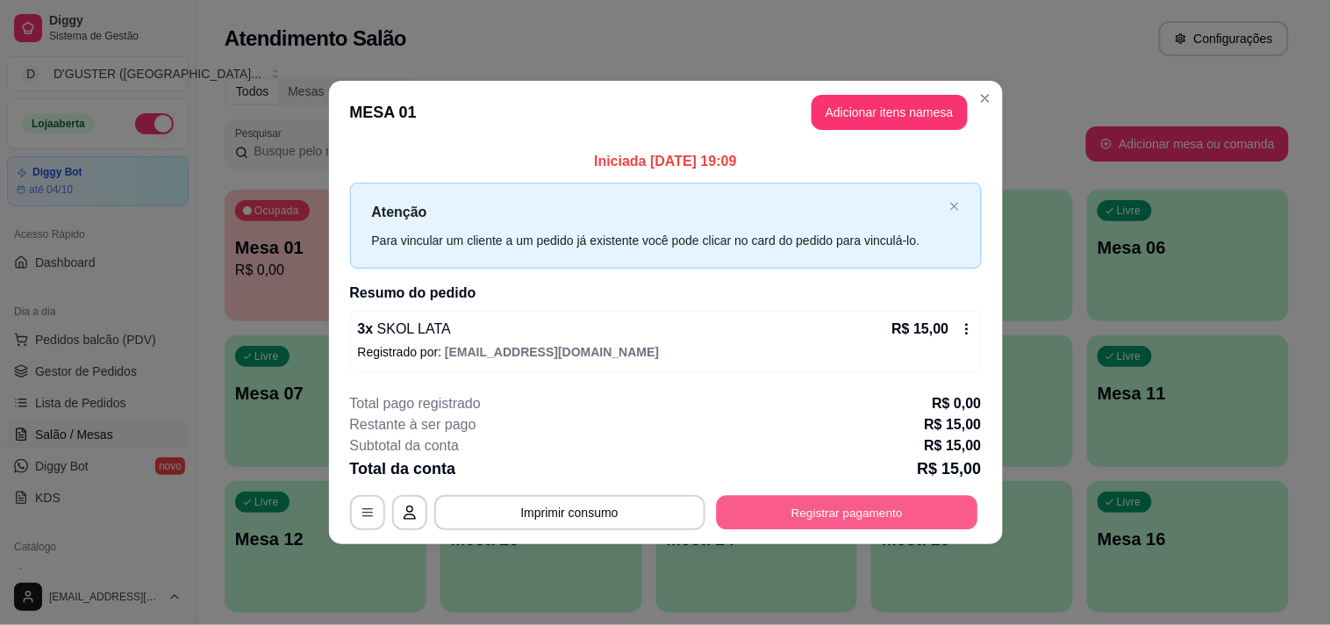
click at [884, 522] on button "Registrar pagamento" at bounding box center [846, 512] width 261 height 34
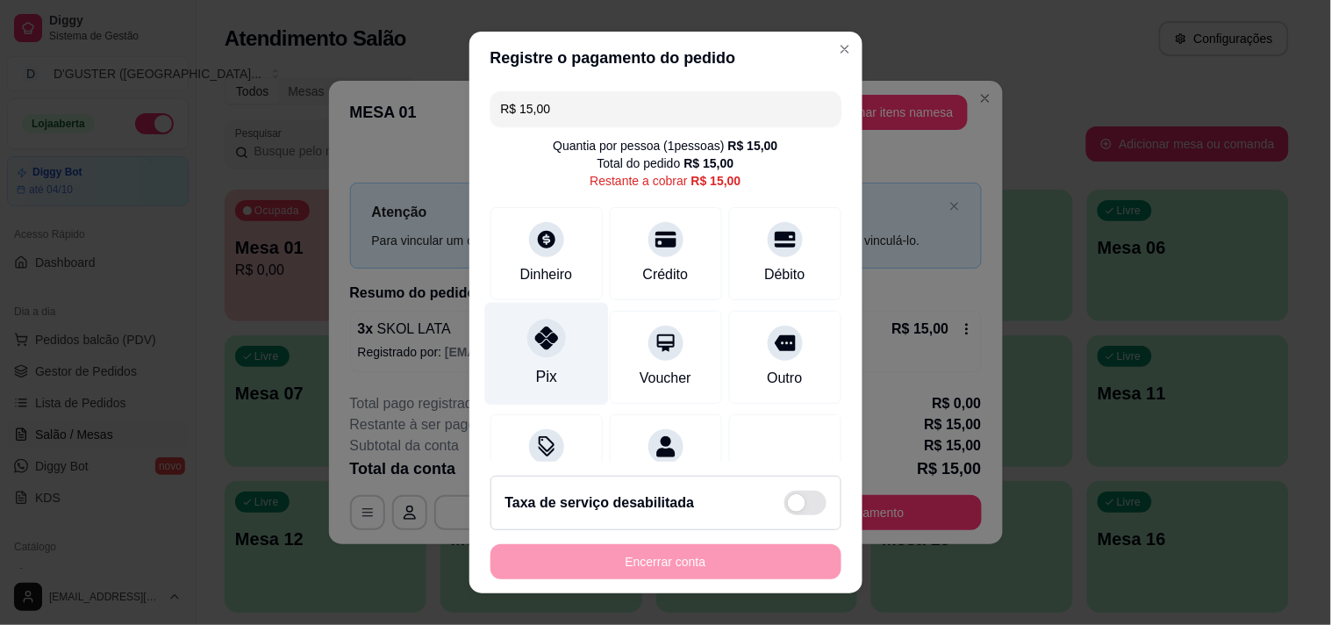
click at [535, 370] on div "Pix" at bounding box center [545, 376] width 21 height 23
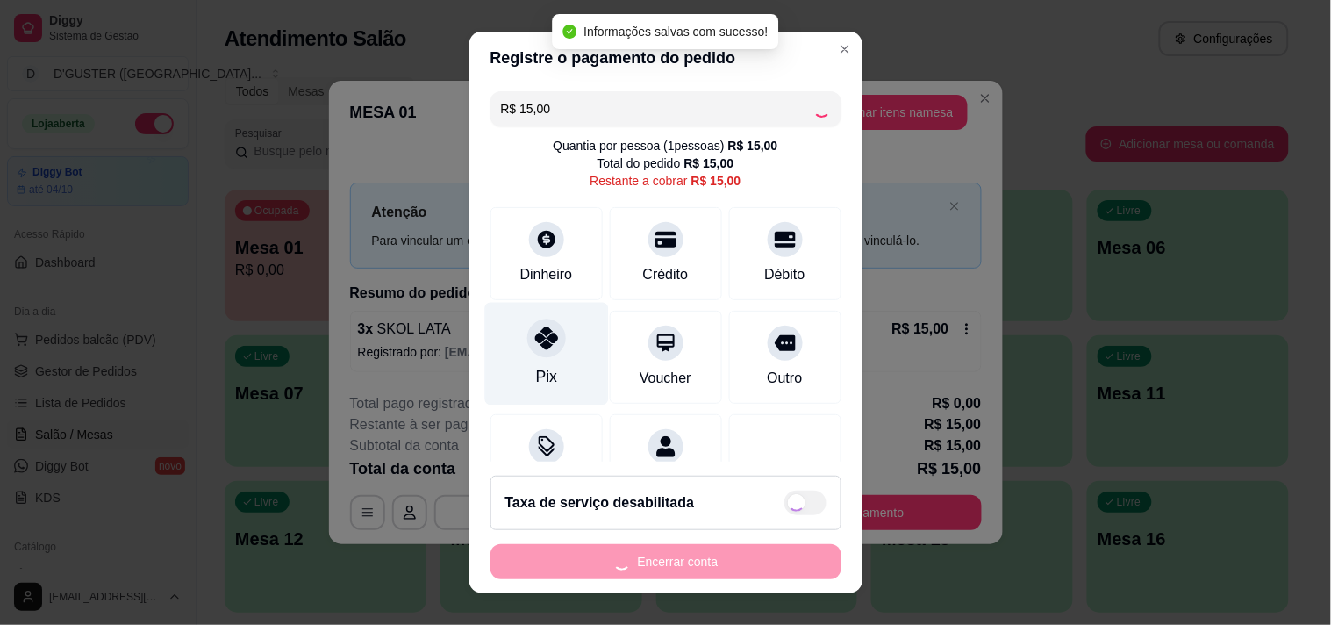
type input "R$ 0,00"
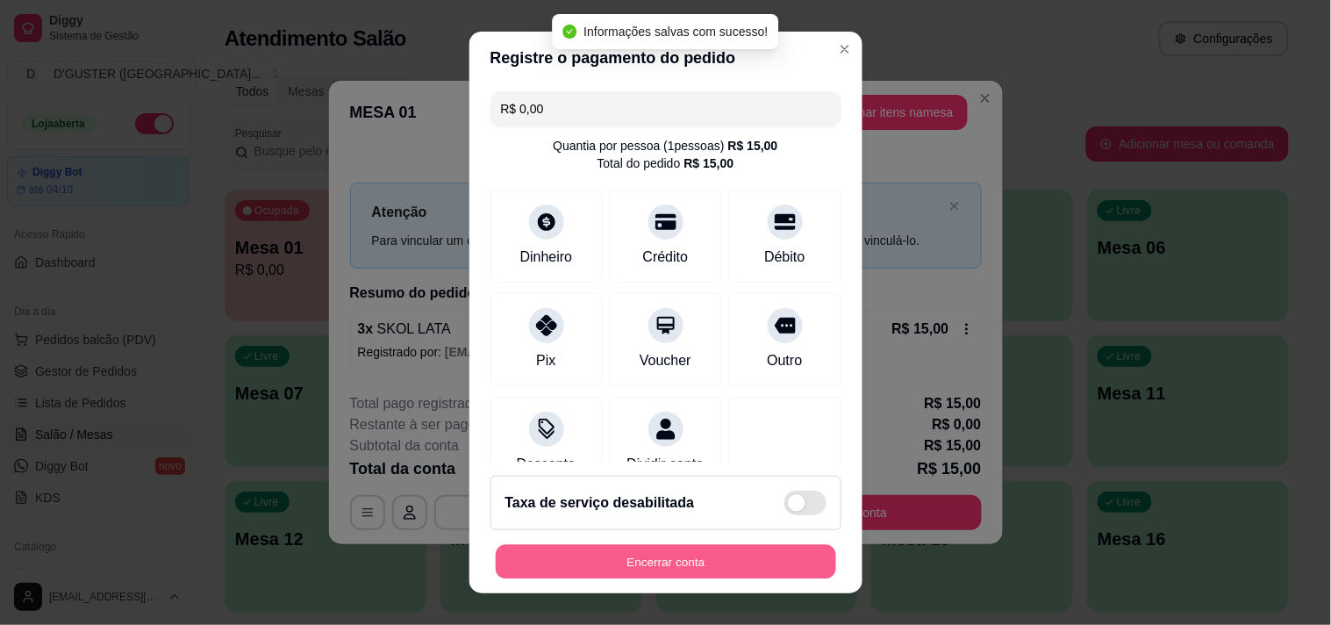
click at [742, 555] on button "Encerrar conta" at bounding box center [666, 562] width 340 height 34
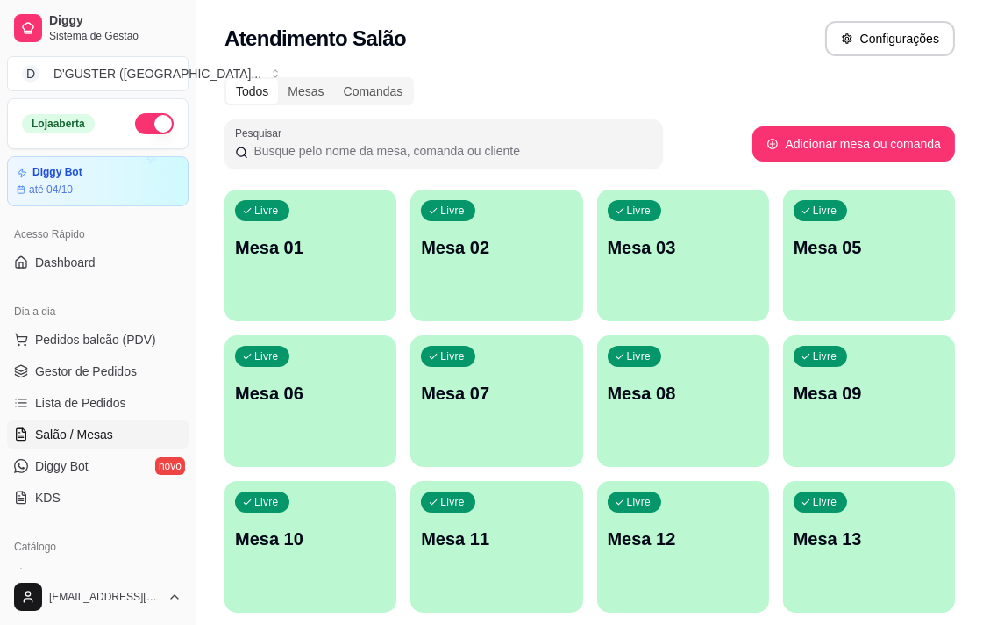
click at [700, 37] on div "Atendimento Salão Configurações" at bounding box center [590, 38] width 731 height 35
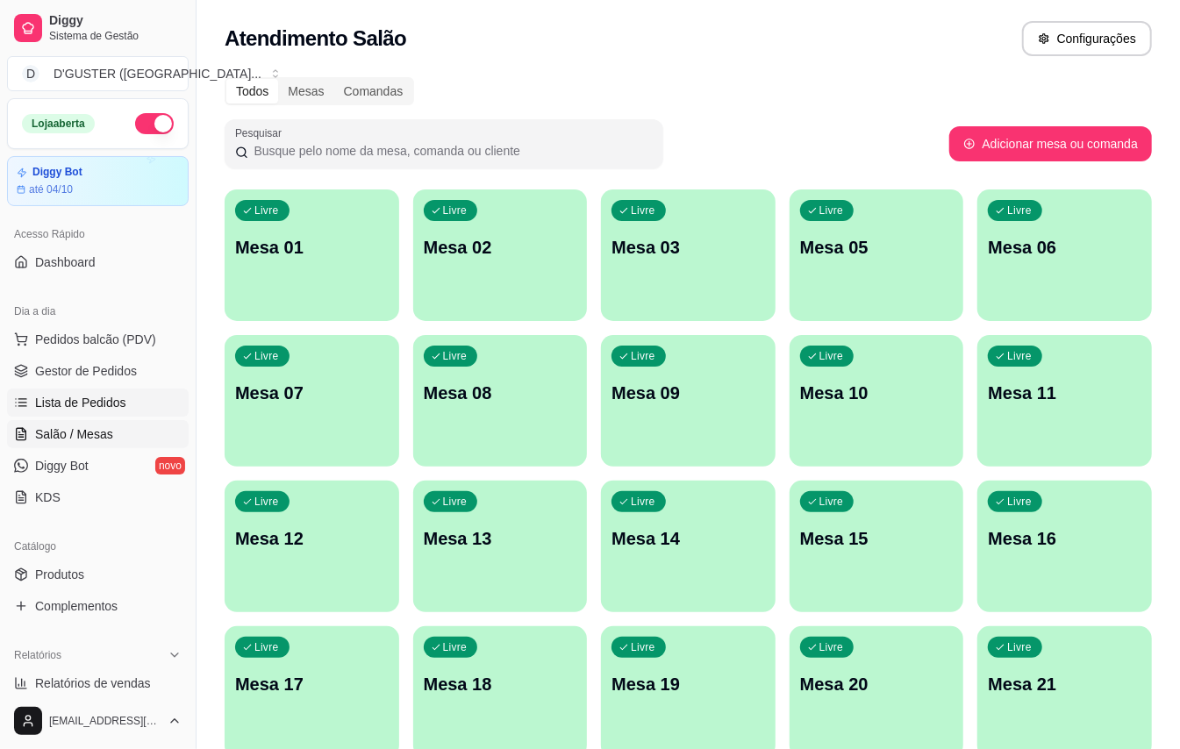
click at [106, 400] on span "Lista de Pedidos" at bounding box center [80, 403] width 91 height 18
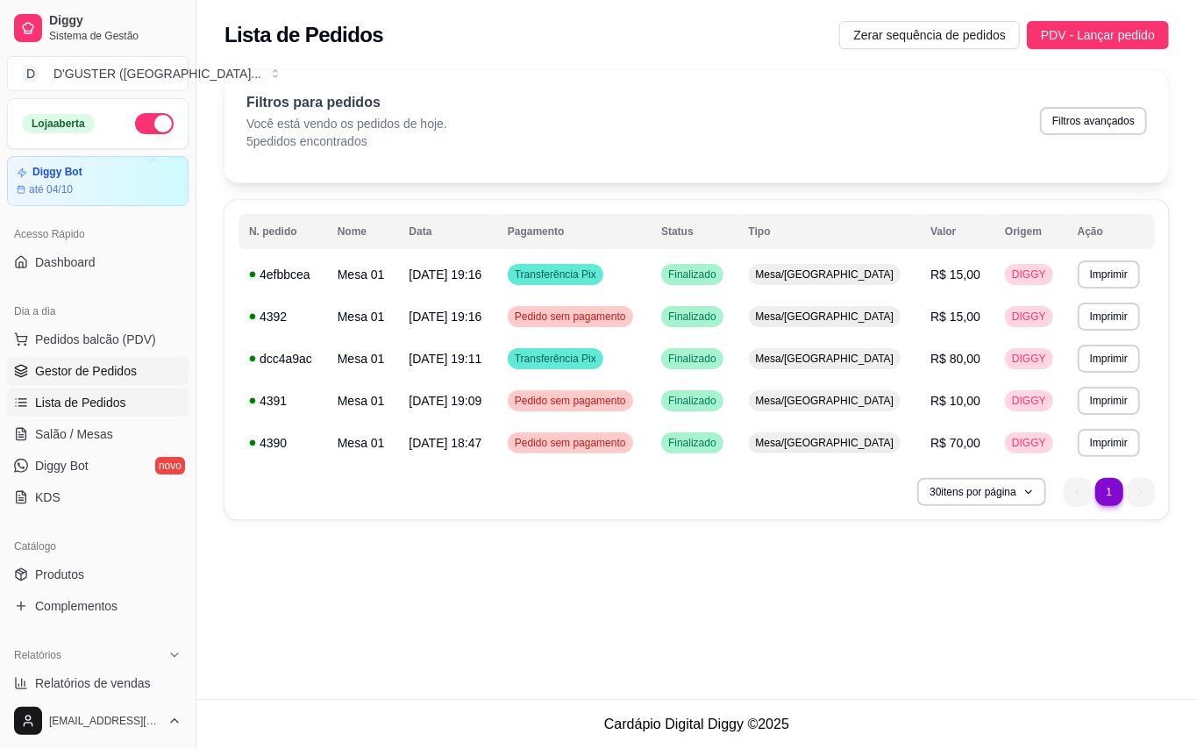
drag, startPoint x: 47, startPoint y: 369, endPoint x: 51, endPoint y: 383, distance: 14.5
click at [47, 372] on span "Gestor de Pedidos" at bounding box center [86, 371] width 102 height 18
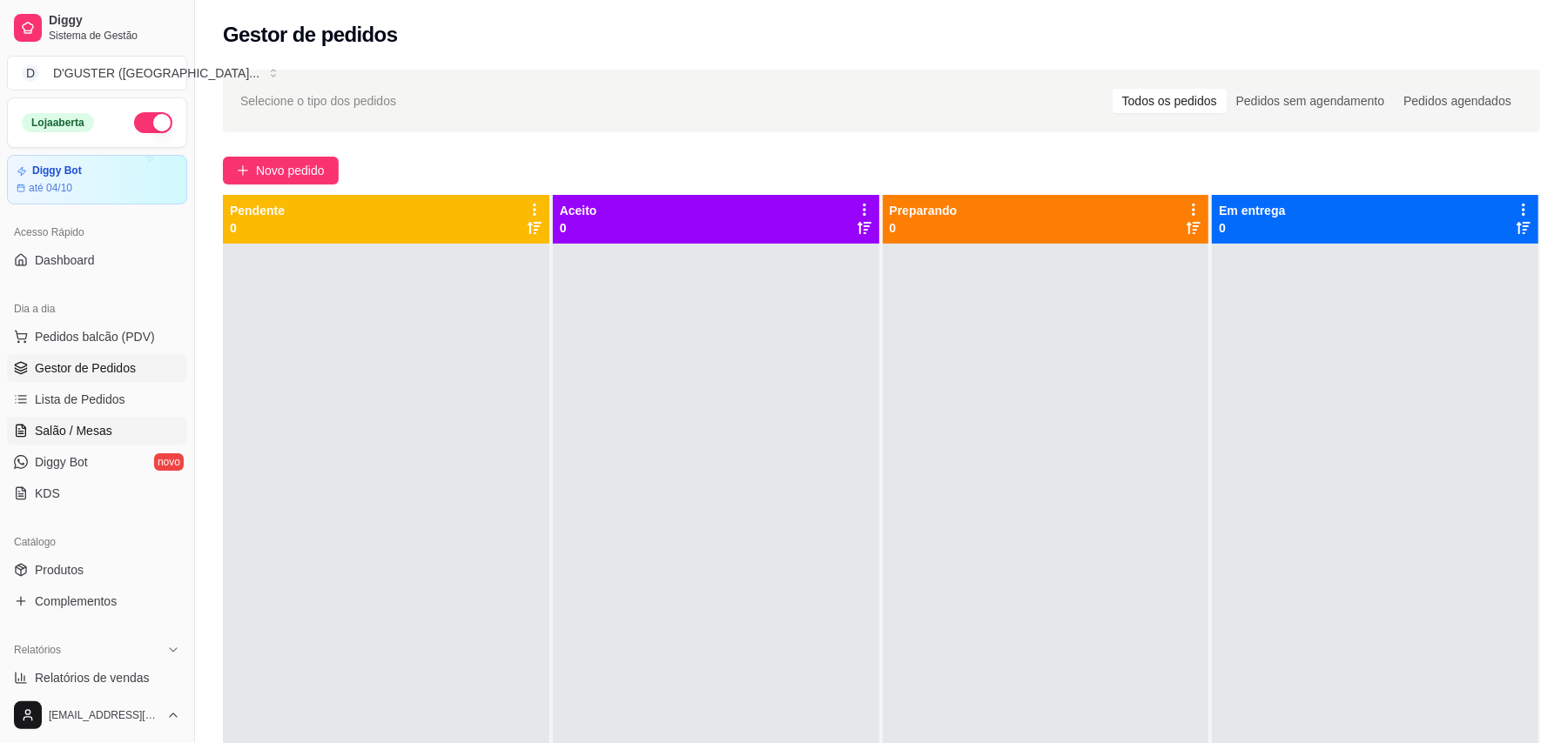
click at [106, 433] on span "Salão / Mesas" at bounding box center [73, 431] width 77 height 18
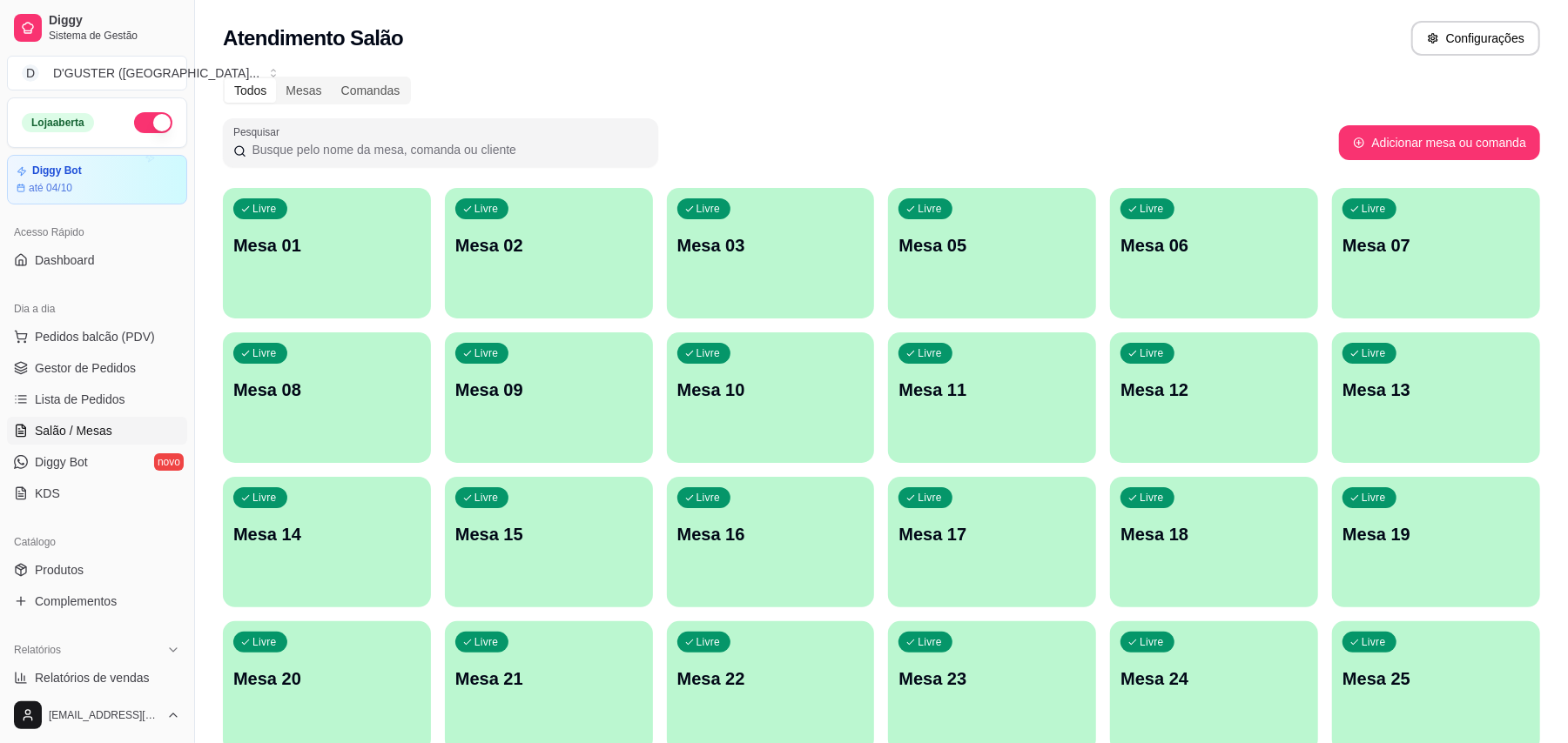
click at [325, 270] on div "Livre Mesa 01" at bounding box center [327, 242] width 208 height 110
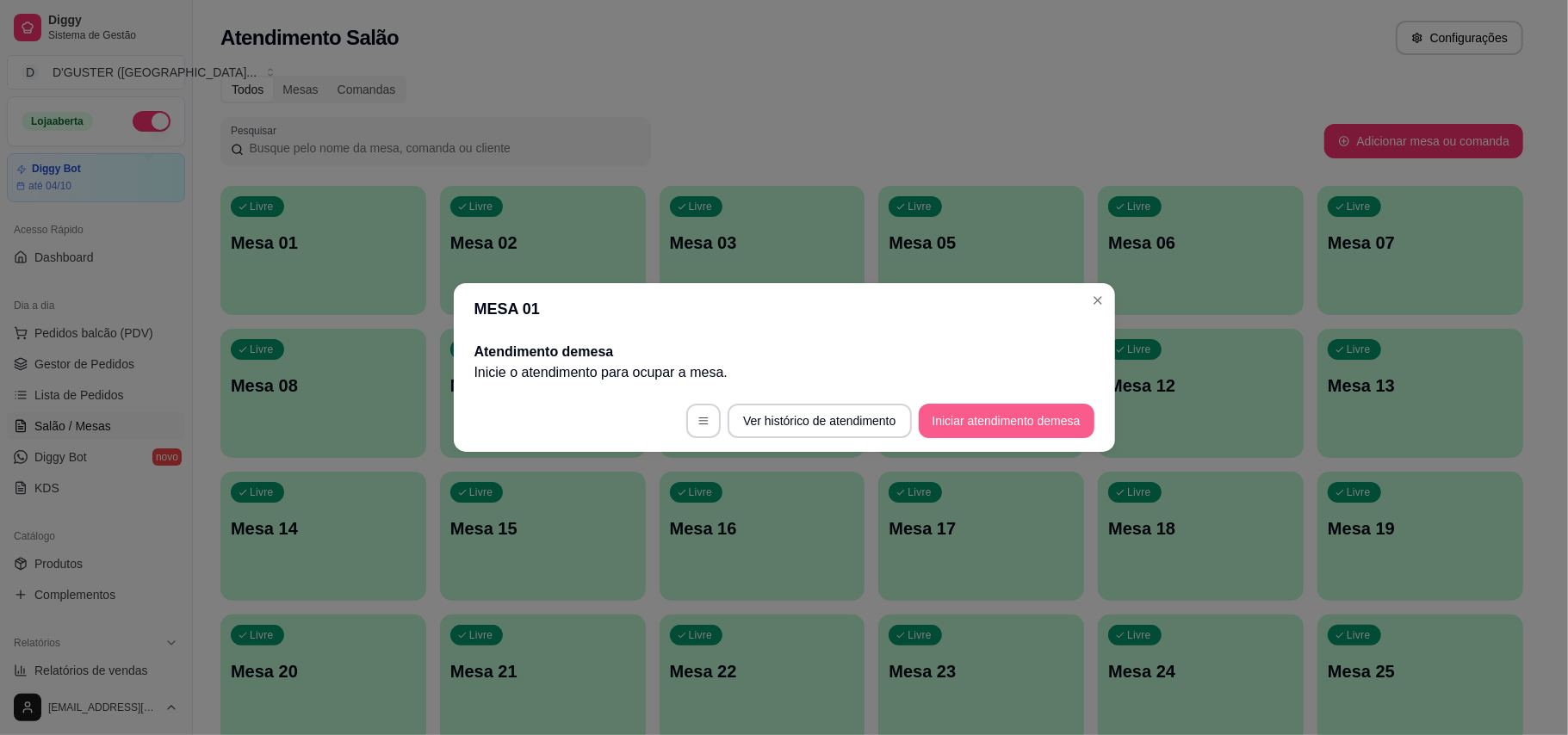
click at [961, 417] on button "Iniciar atendimento de mesa" at bounding box center [1006, 420] width 176 height 34
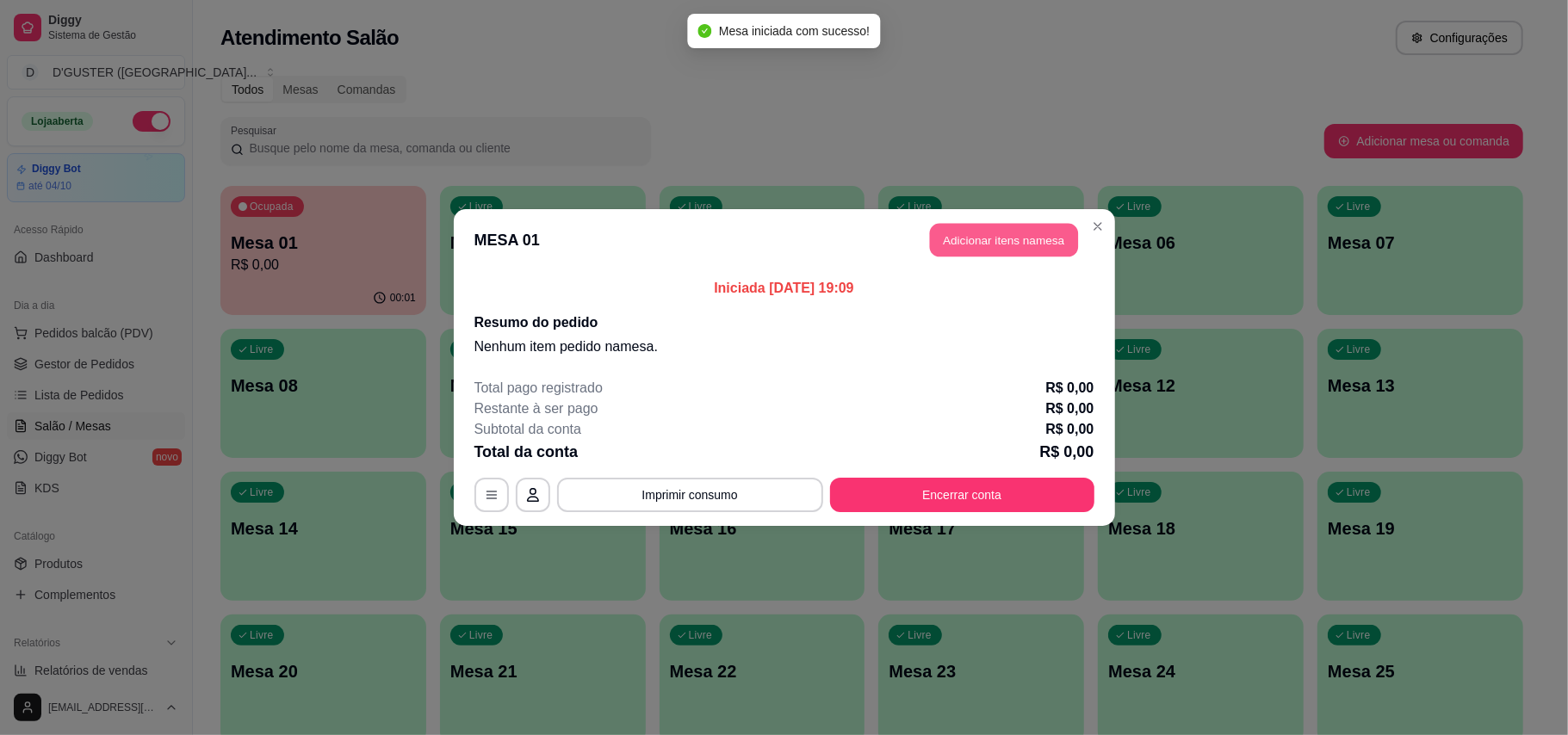
click at [1027, 249] on button "Adicionar itens na mesa" at bounding box center [1003, 240] width 148 height 33
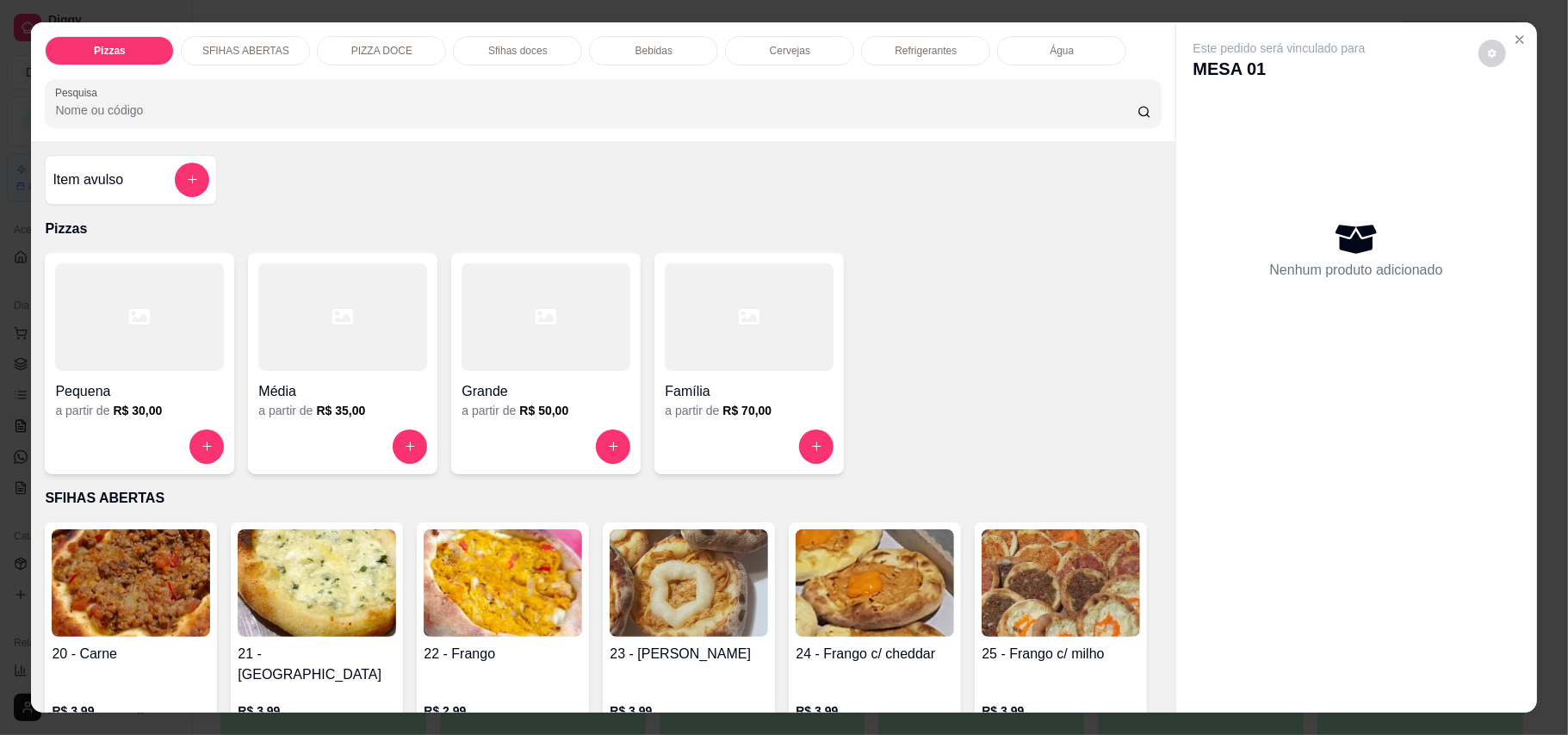
click at [103, 176] on h4 "Item avulso" at bounding box center [88, 180] width 71 height 21
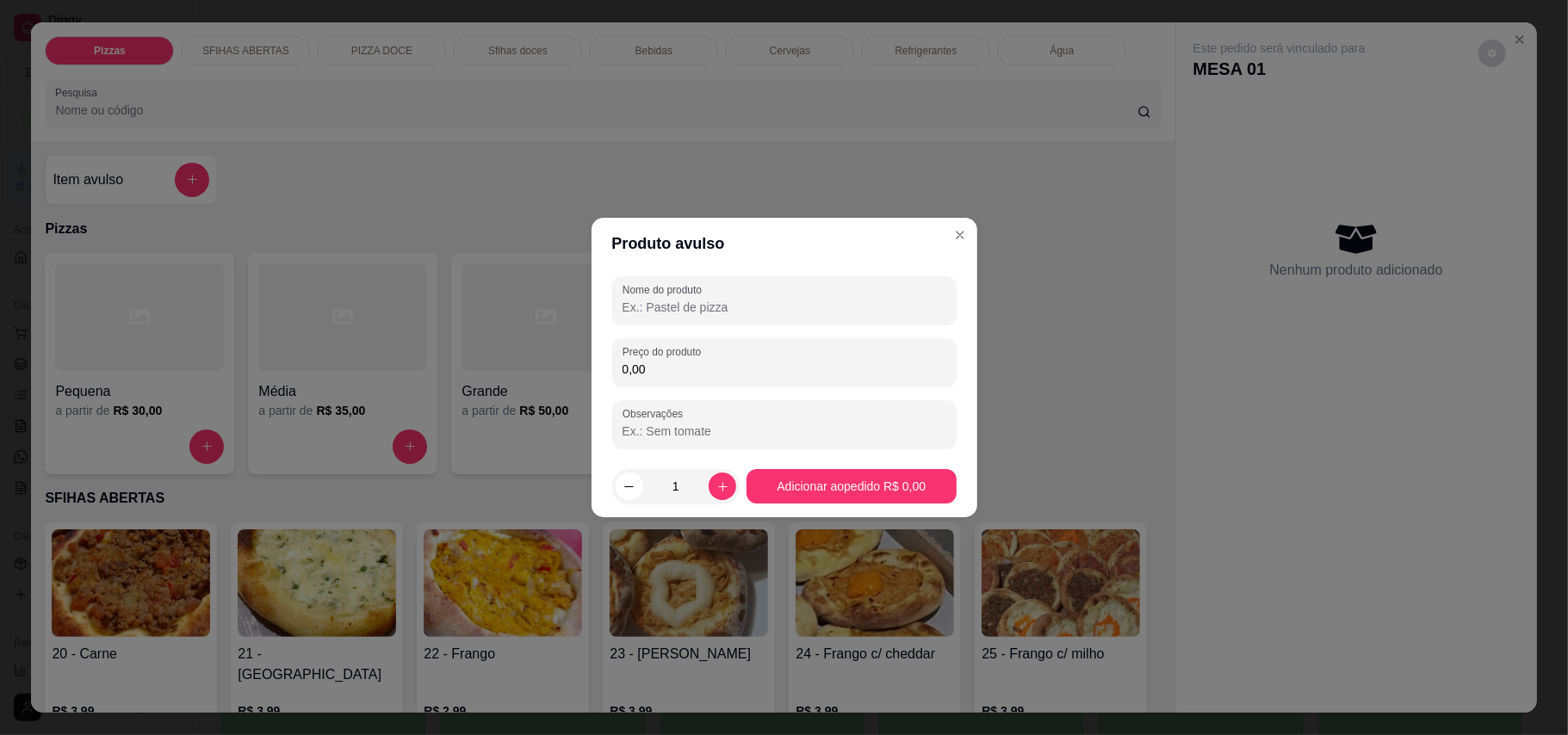
click at [692, 305] on input "Nome do produto" at bounding box center [784, 307] width 324 height 18
type input "5 salgado"
click at [694, 387] on div "Nome do produto 5 salgado Preço do produto 0,00 Observações" at bounding box center [784, 362] width 344 height 172
click at [707, 376] on input "0,00" at bounding box center [784, 370] width 324 height 18
type input "25,00"
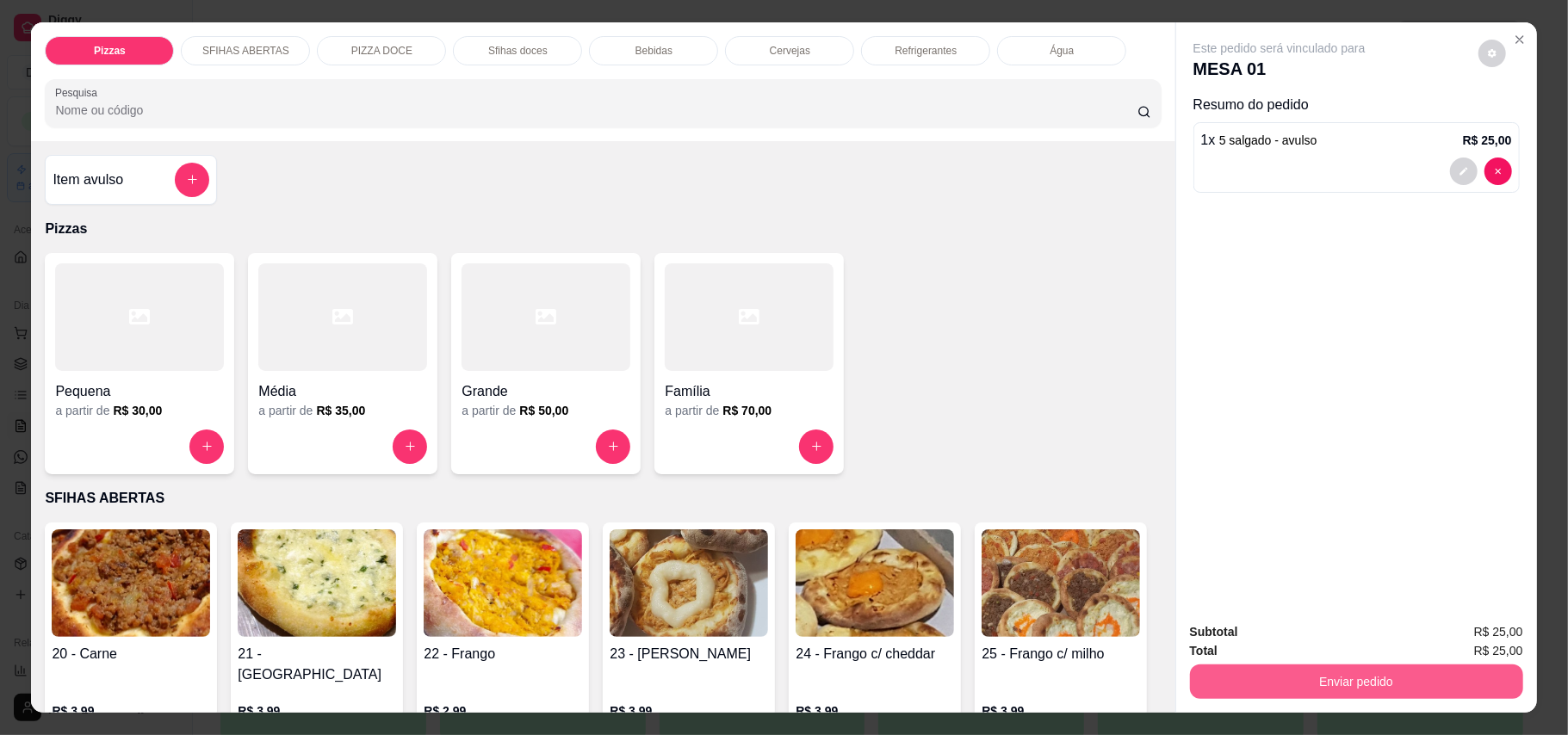
click at [1157, 682] on button "Enviar pedido" at bounding box center [1356, 681] width 334 height 34
click at [1157, 645] on button "Enviar pedido" at bounding box center [1476, 640] width 97 height 32
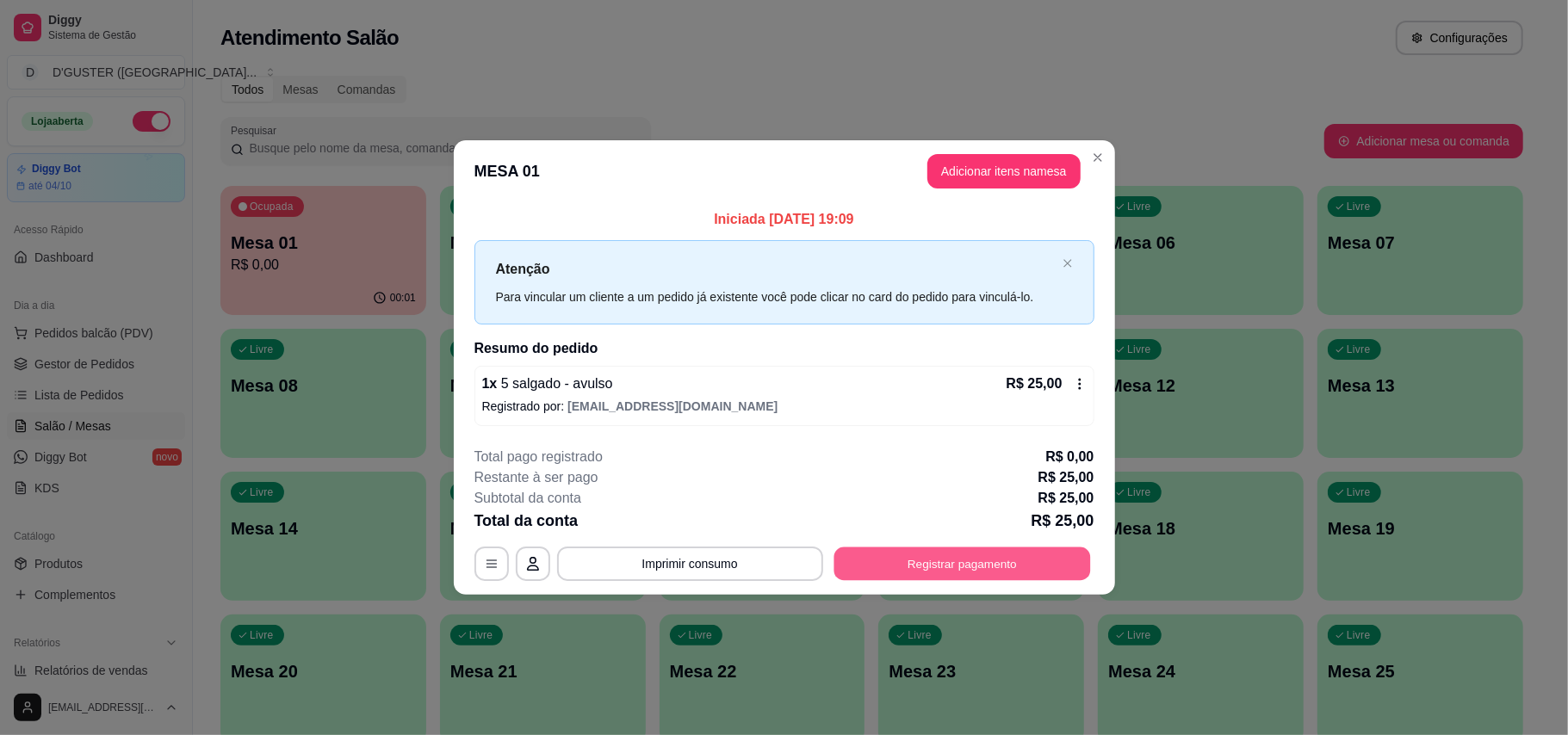
click at [1020, 562] on button "Registrar pagamento" at bounding box center [961, 563] width 256 height 33
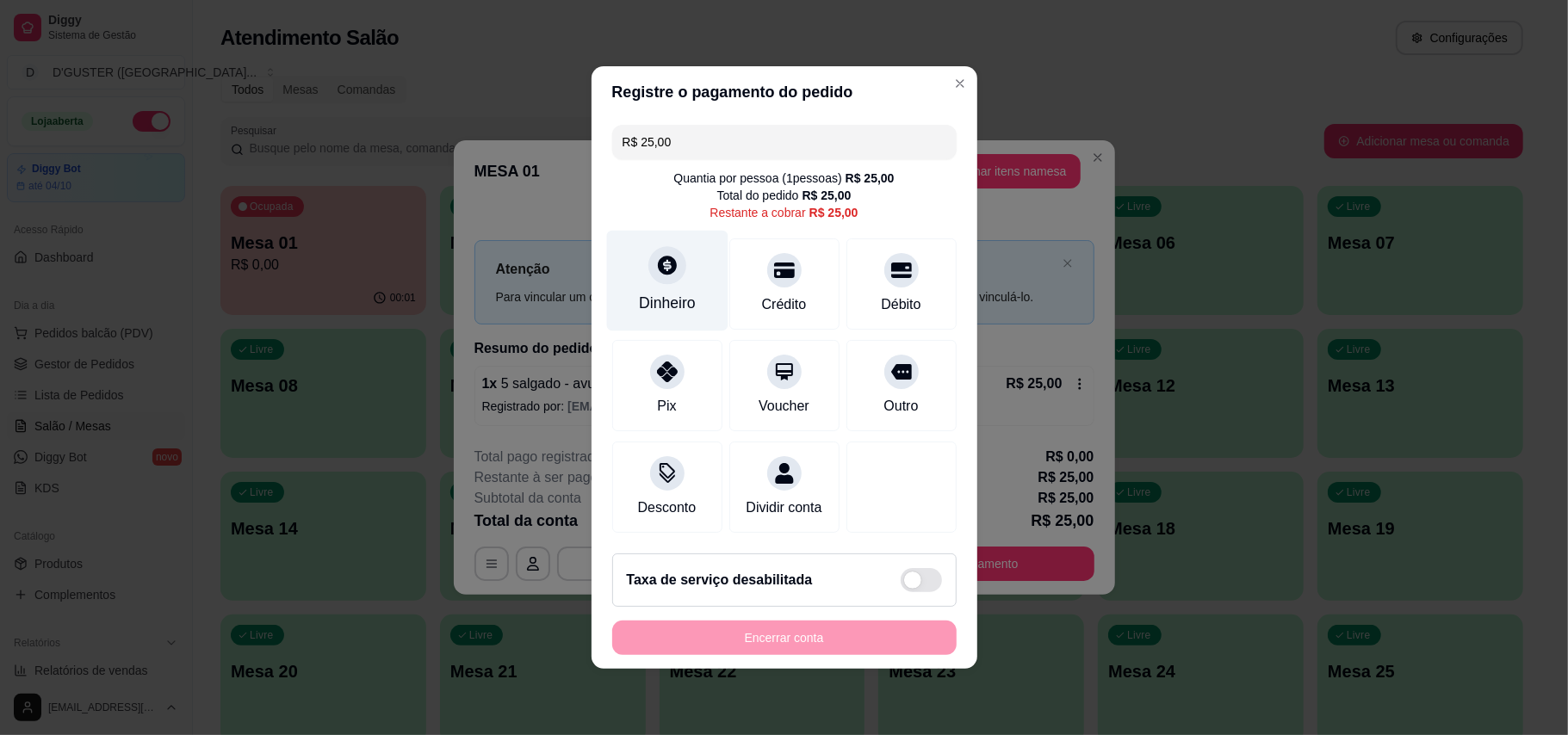
click at [687, 265] on div "Dinheiro" at bounding box center [667, 281] width 122 height 101
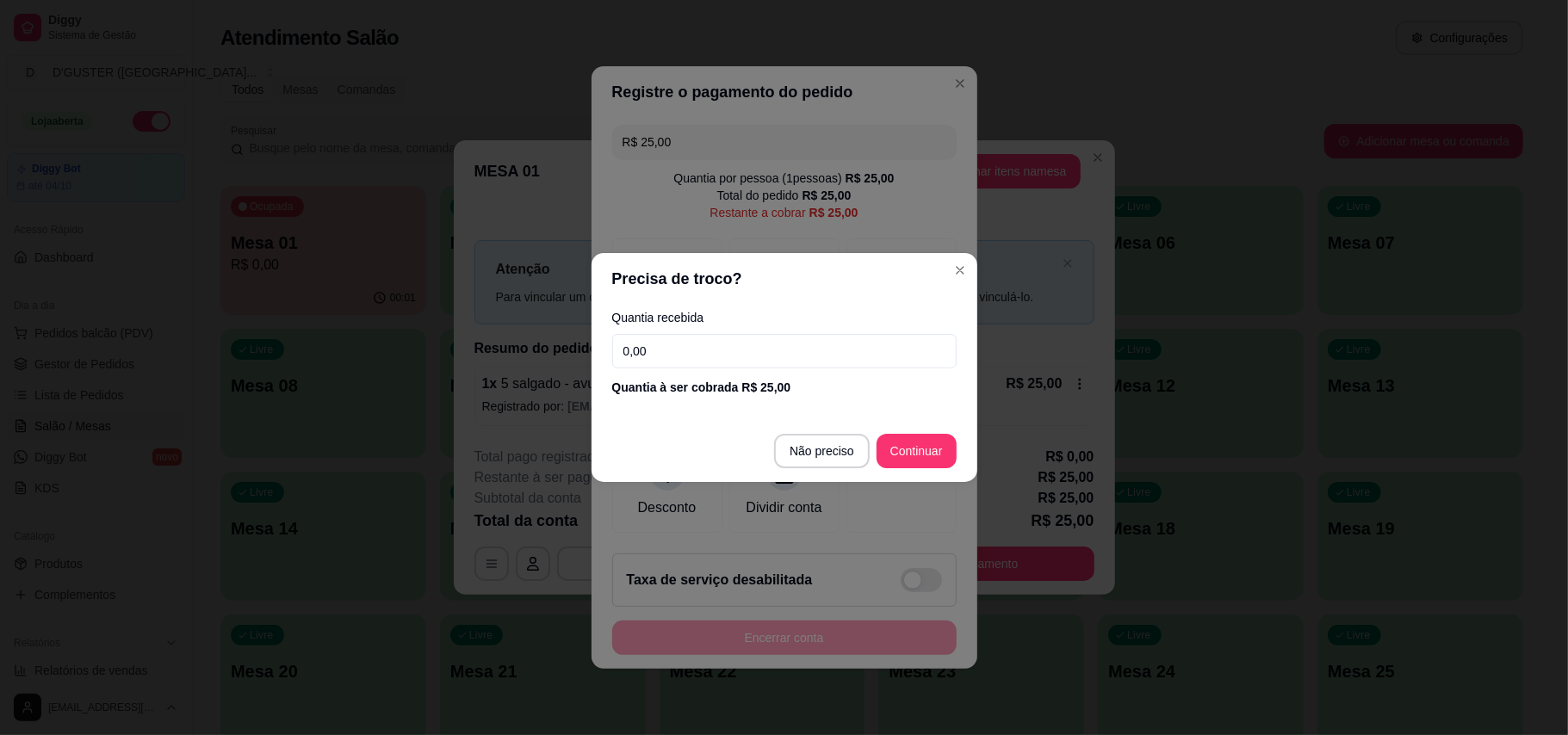
click at [887, 342] on input "0,00" at bounding box center [784, 350] width 344 height 34
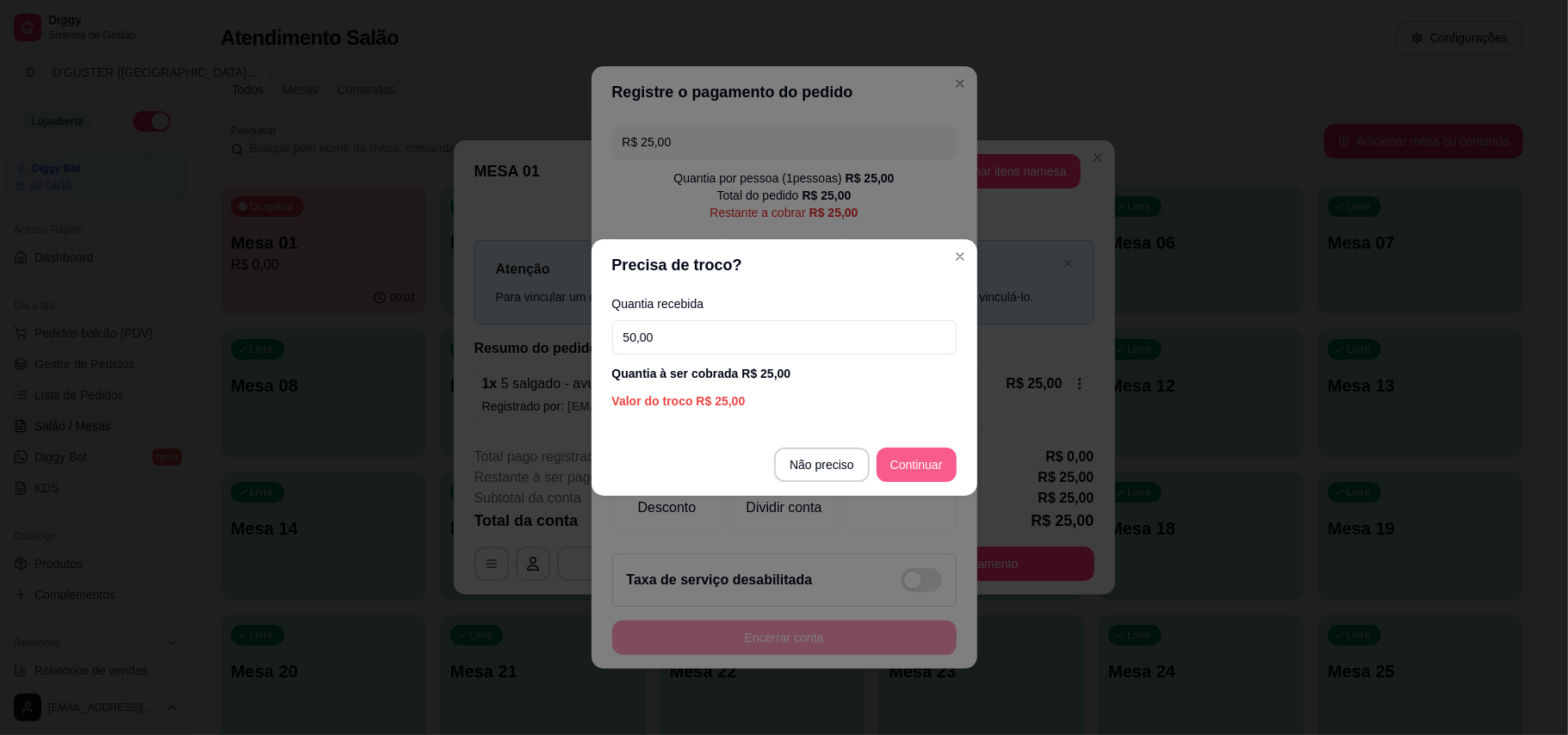
type input "50,00"
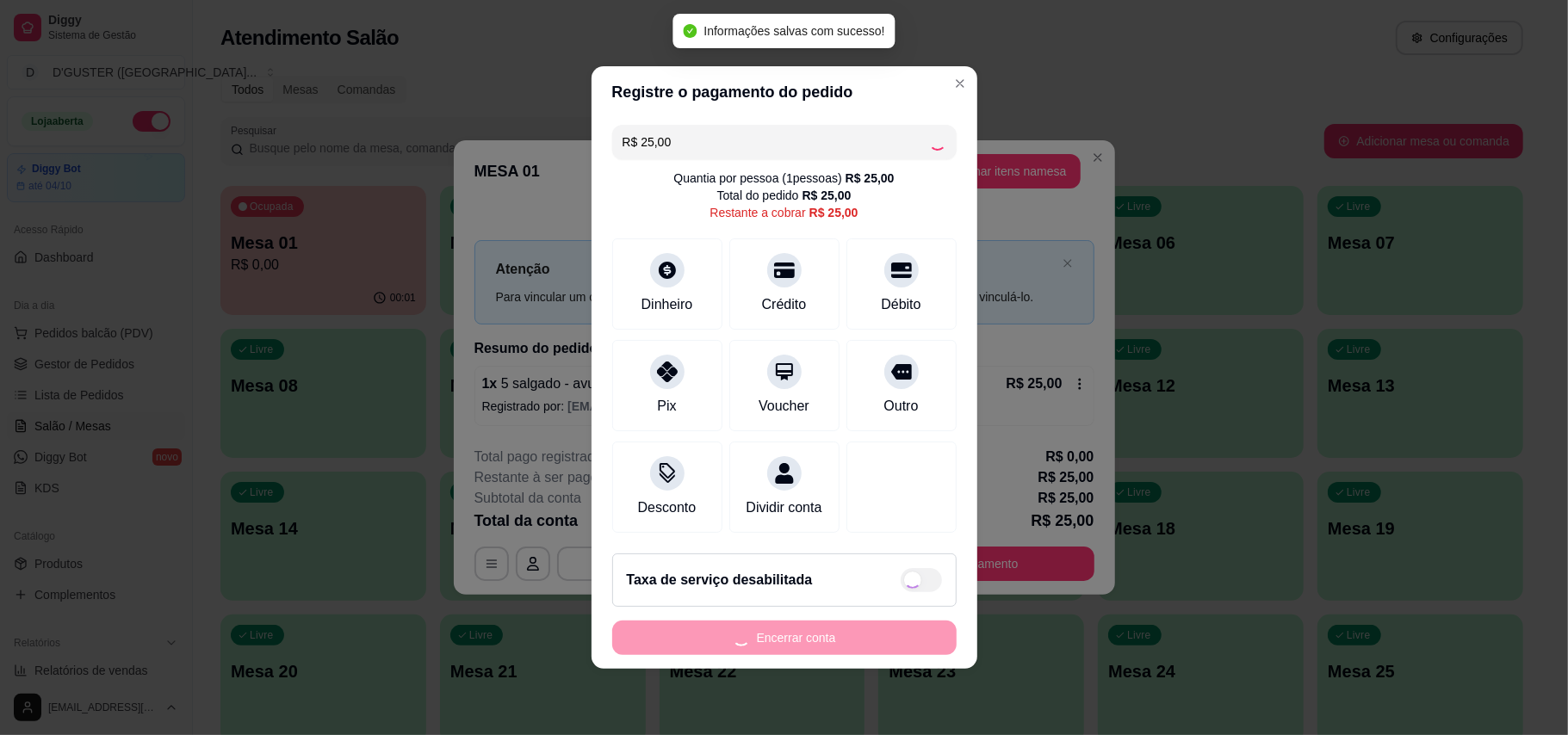
type input "R$ 0,00"
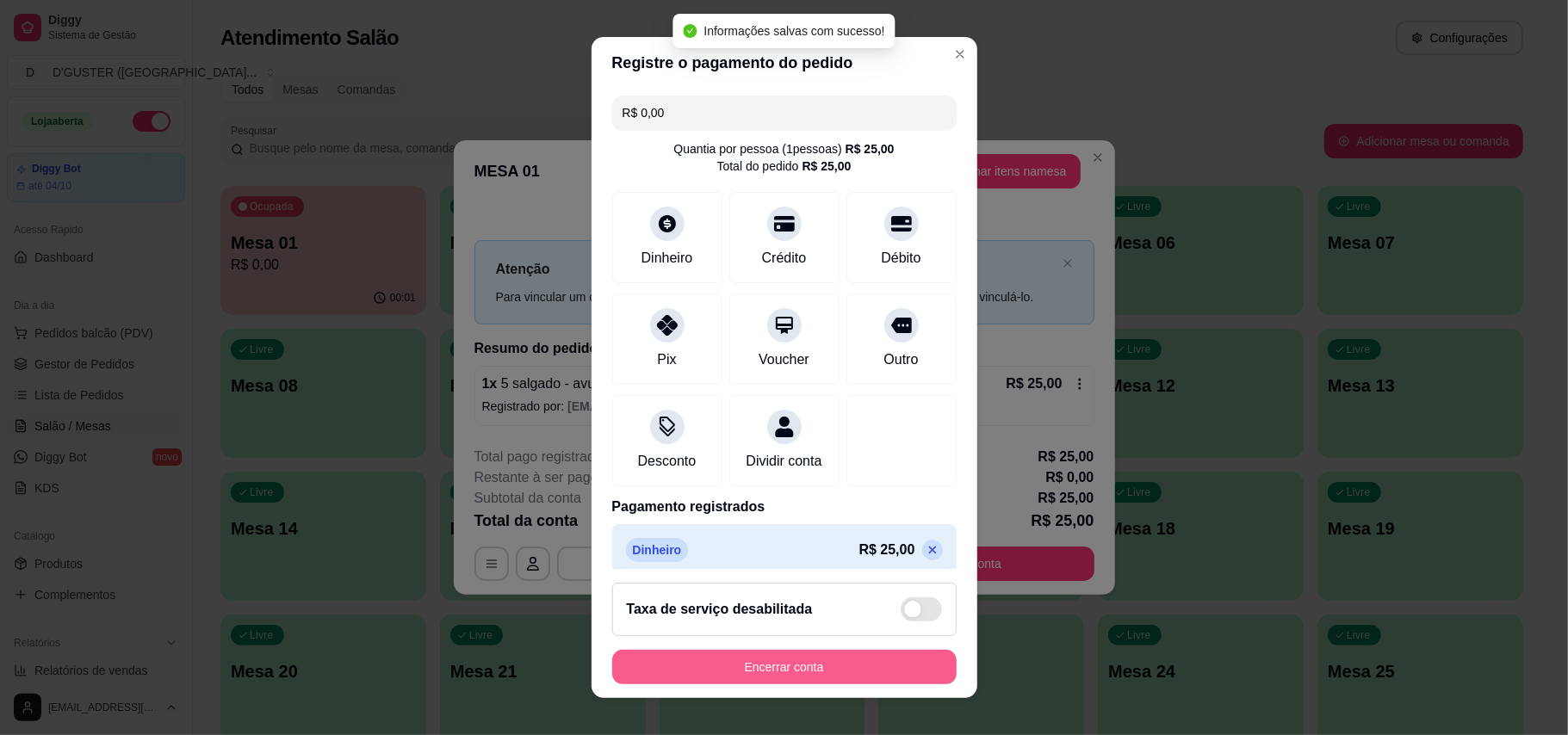
click at [849, 665] on button "Encerrar conta" at bounding box center [784, 666] width 344 height 34
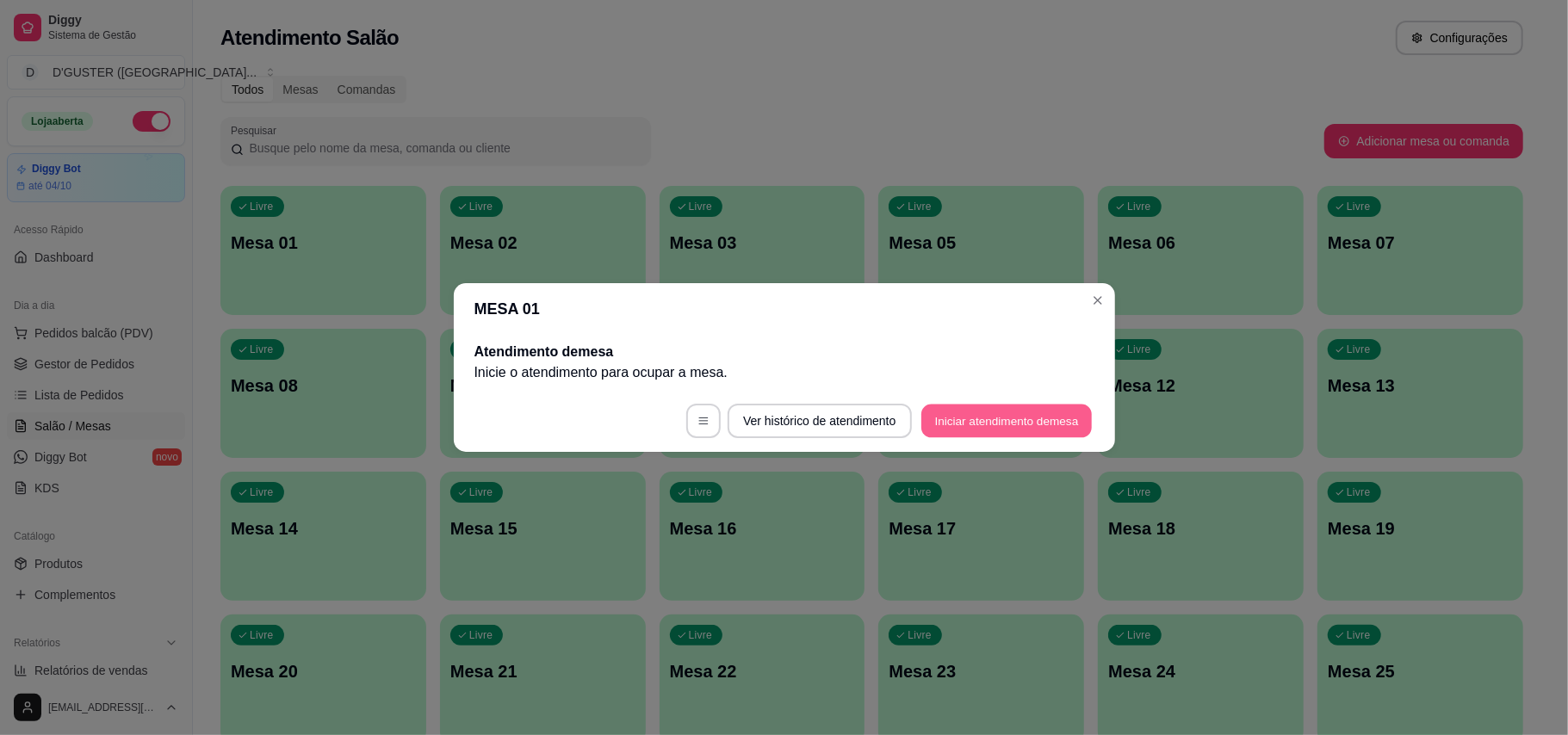
click at [1020, 422] on button "Iniciar atendimento de mesa" at bounding box center [1007, 421] width 171 height 33
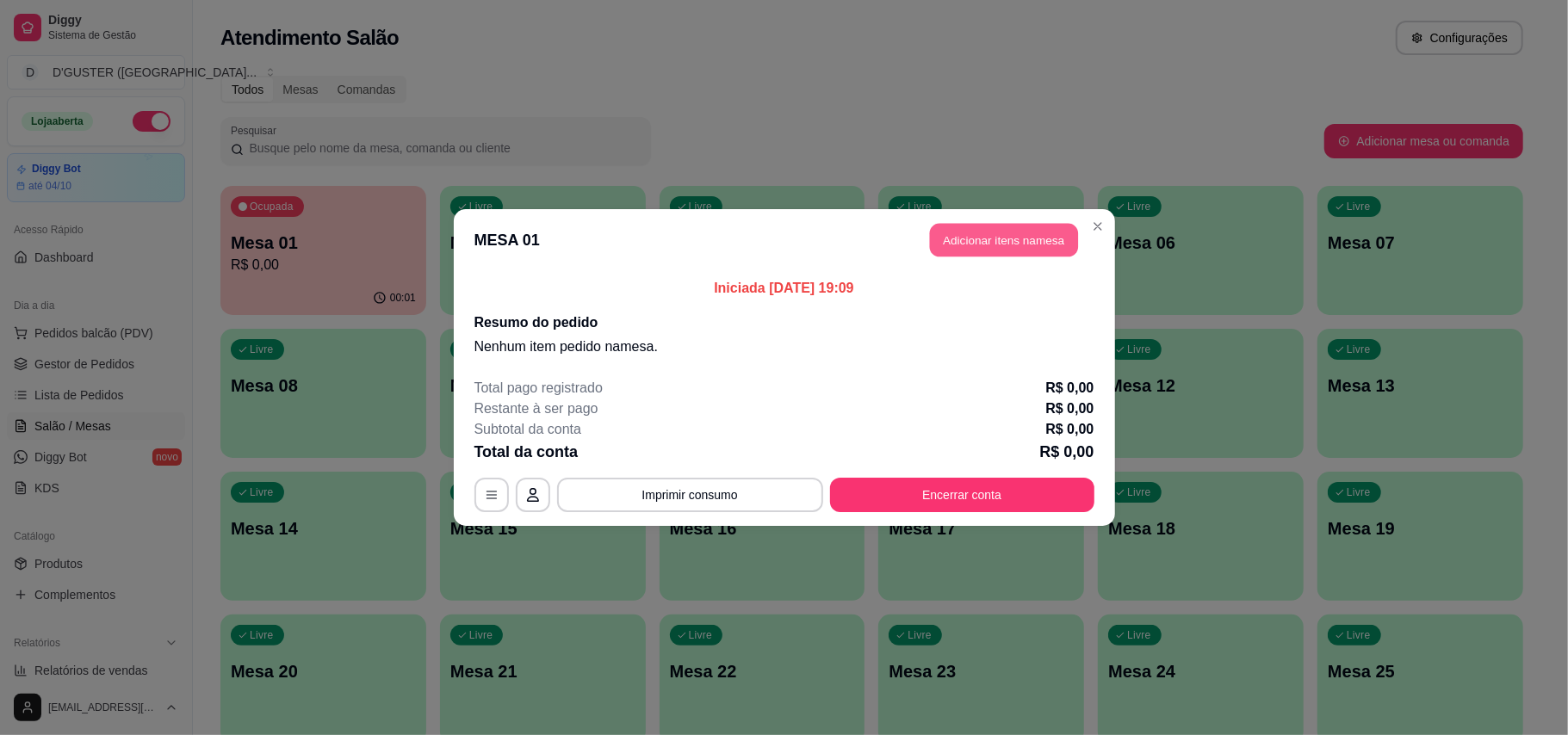
click at [1044, 235] on button "Adicionar itens na mesa" at bounding box center [1003, 240] width 148 height 33
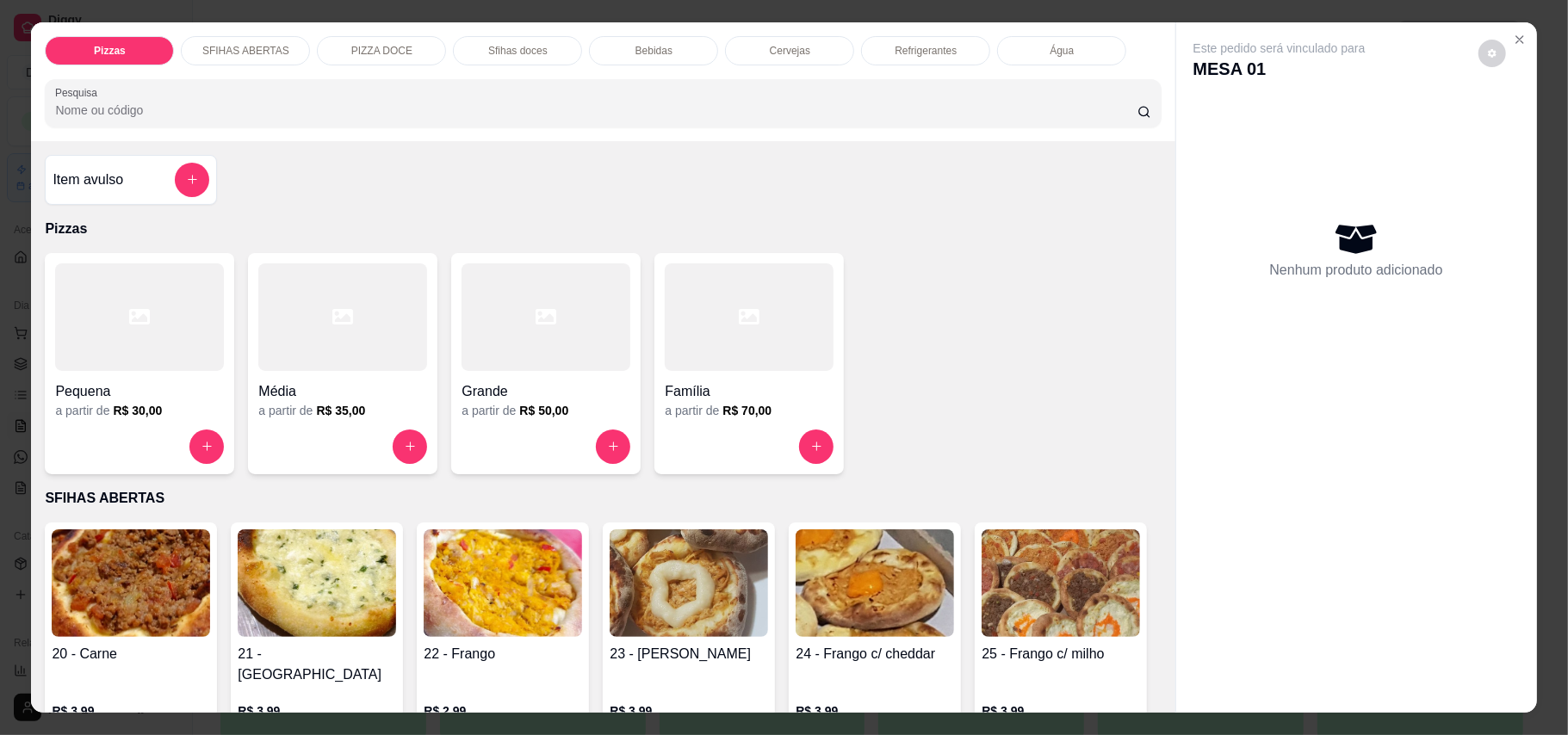
click at [80, 162] on div "Item avulso" at bounding box center [131, 180] width 172 height 50
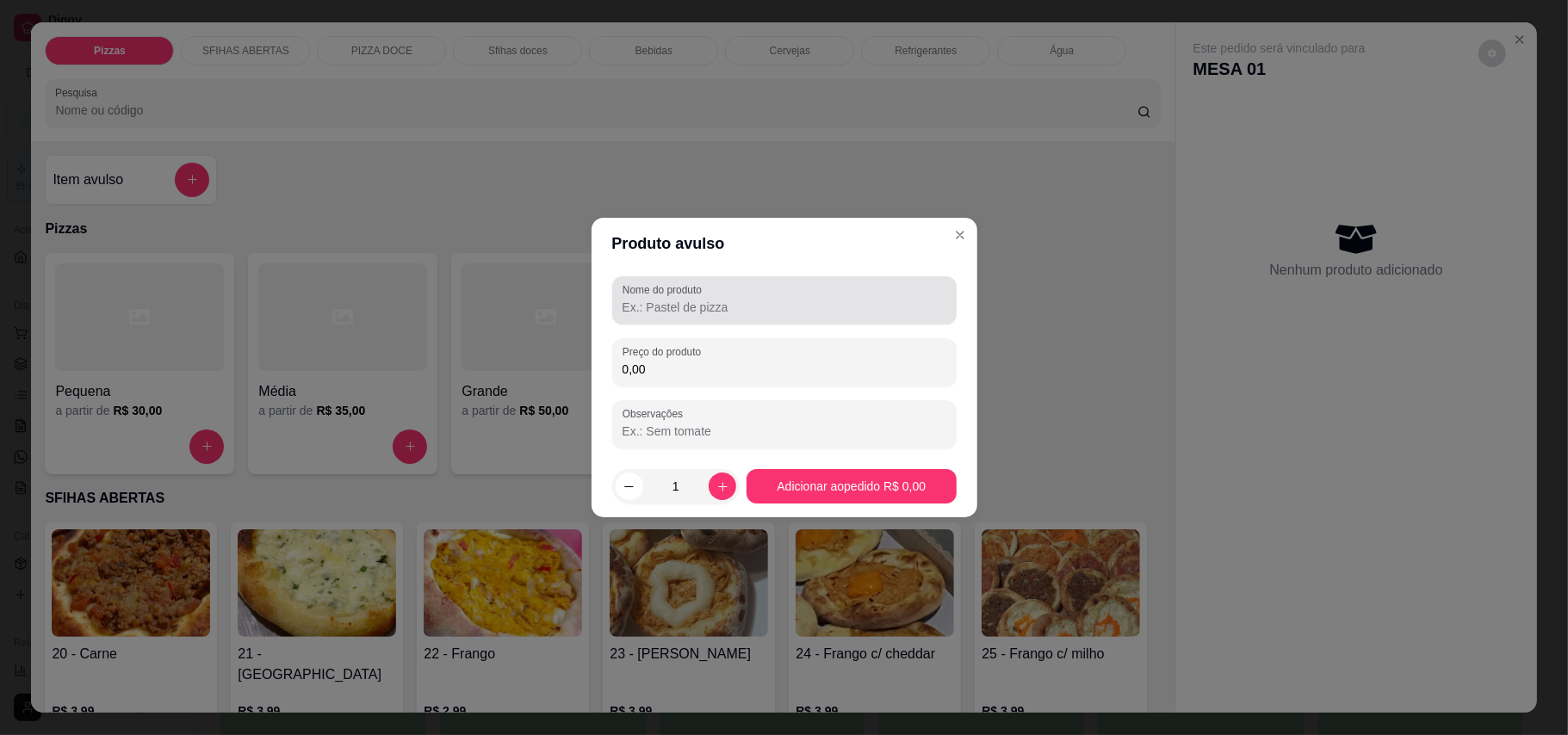
drag, startPoint x: 720, startPoint y: 291, endPoint x: 740, endPoint y: 310, distance: 27.6
click at [721, 292] on div at bounding box center [784, 300] width 324 height 34
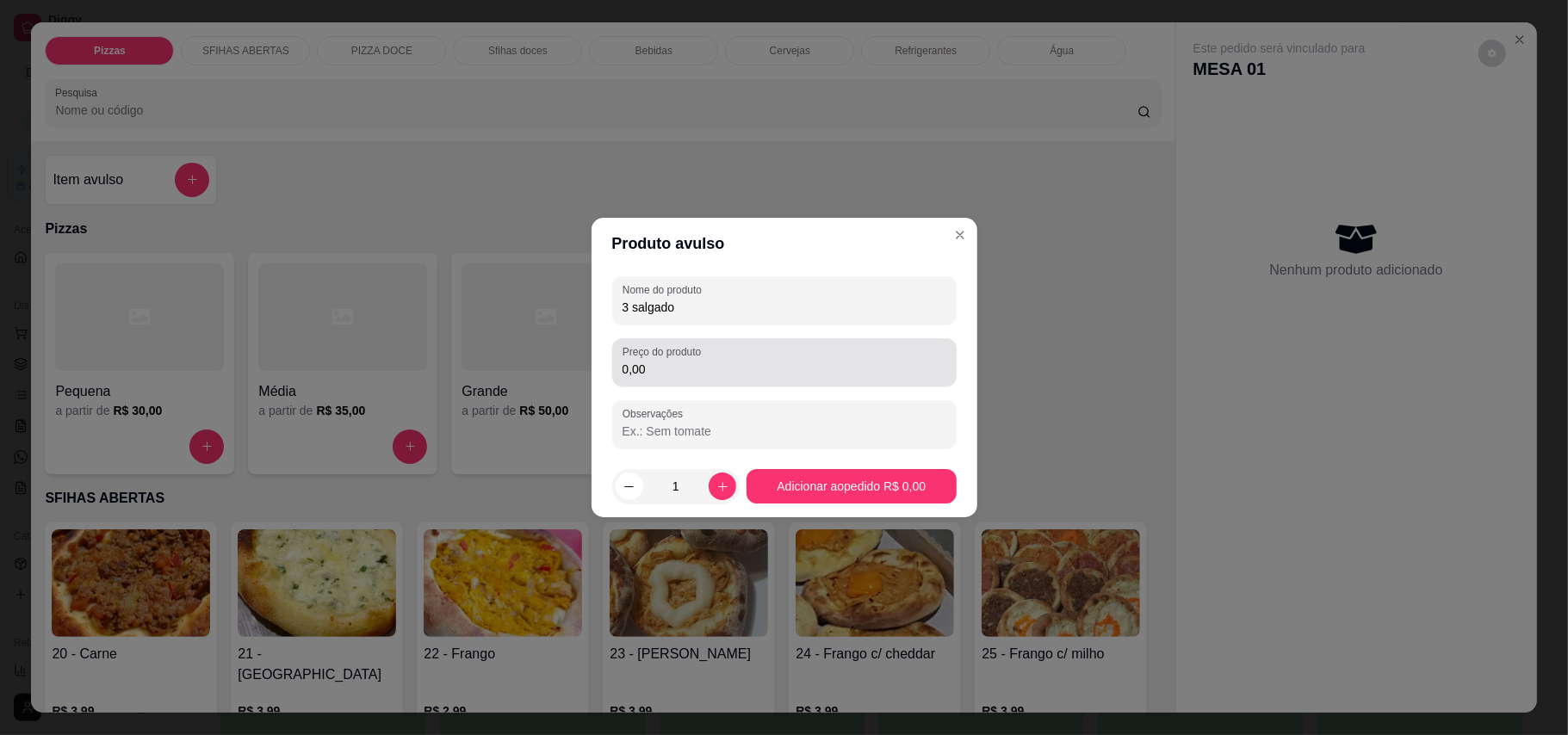
type input "3 salgado"
click at [783, 380] on div "Preço do produto 0,00" at bounding box center [784, 362] width 344 height 48
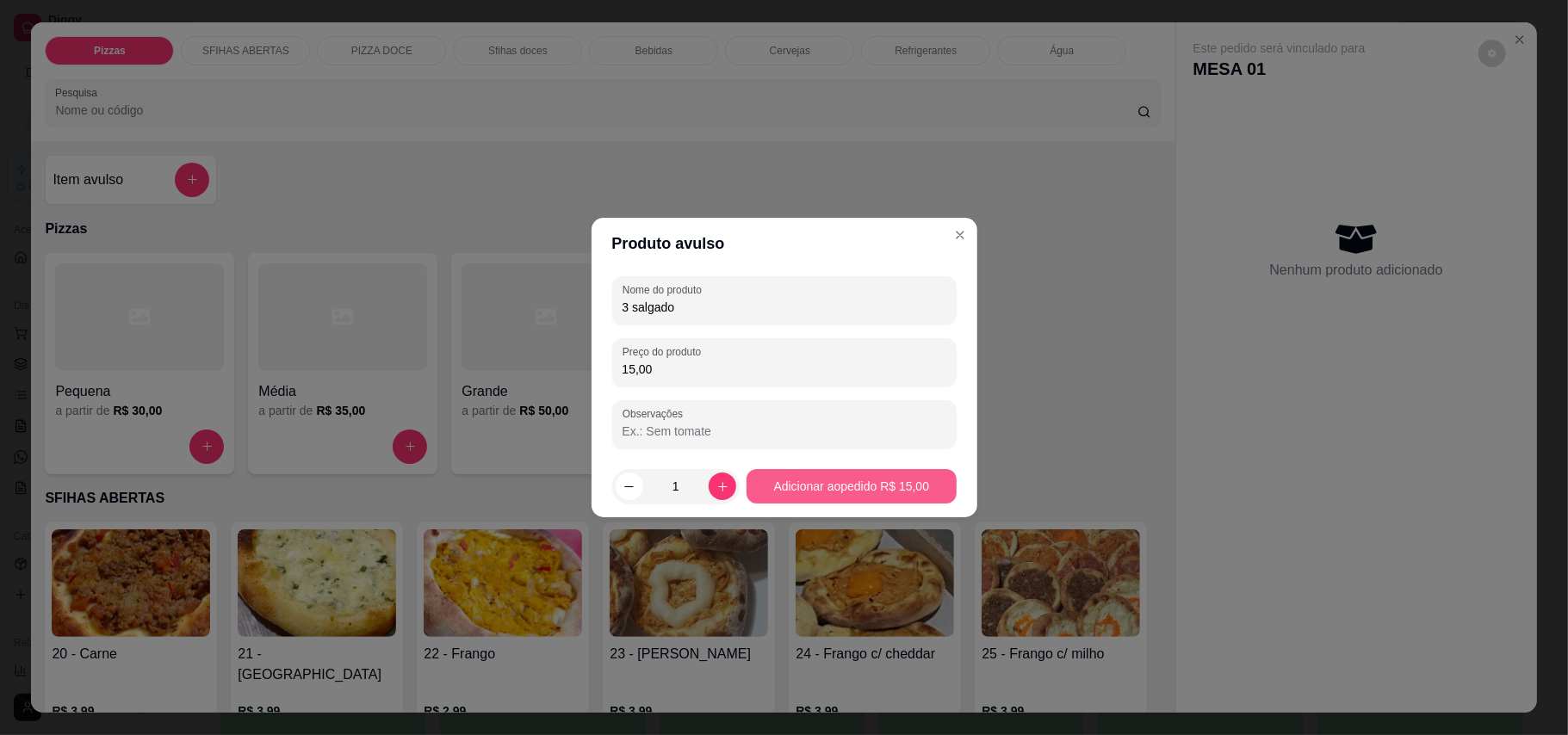
type input "15,00"
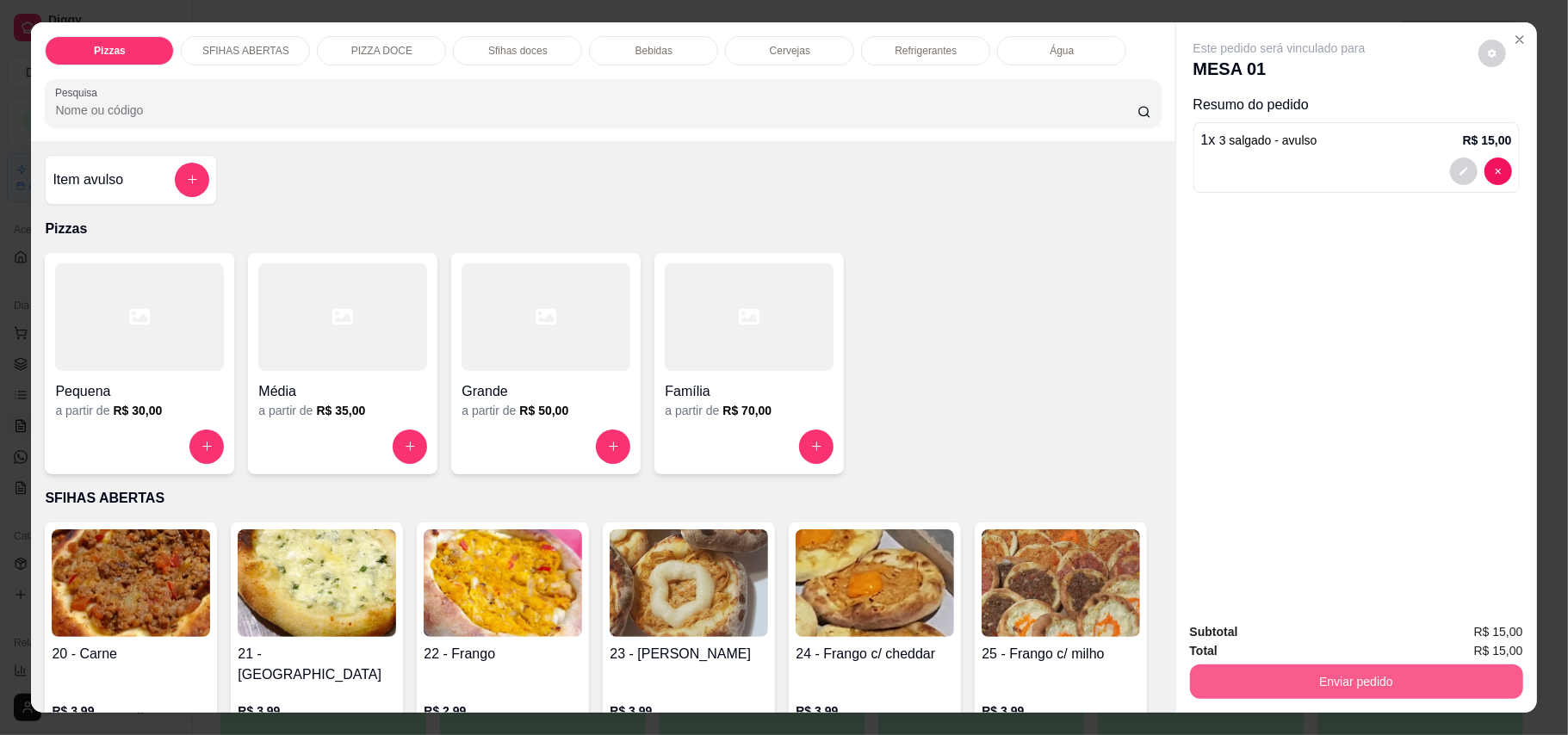
click at [1157, 679] on button "Enviar pedido" at bounding box center [1356, 681] width 334 height 34
click at [1157, 642] on button "Enviar pedido" at bounding box center [1476, 640] width 94 height 31
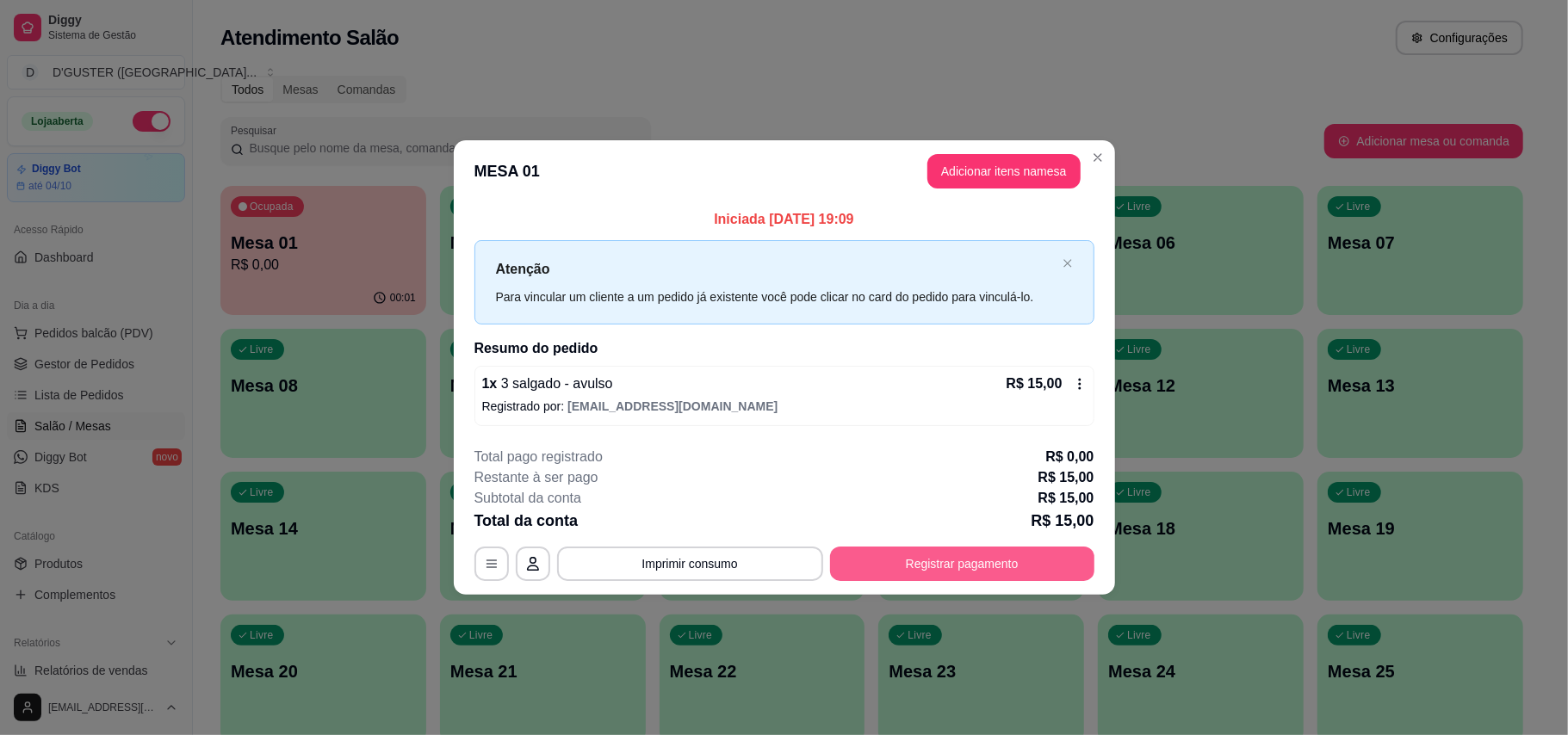
click at [929, 561] on button "Registrar pagamento" at bounding box center [962, 563] width 264 height 34
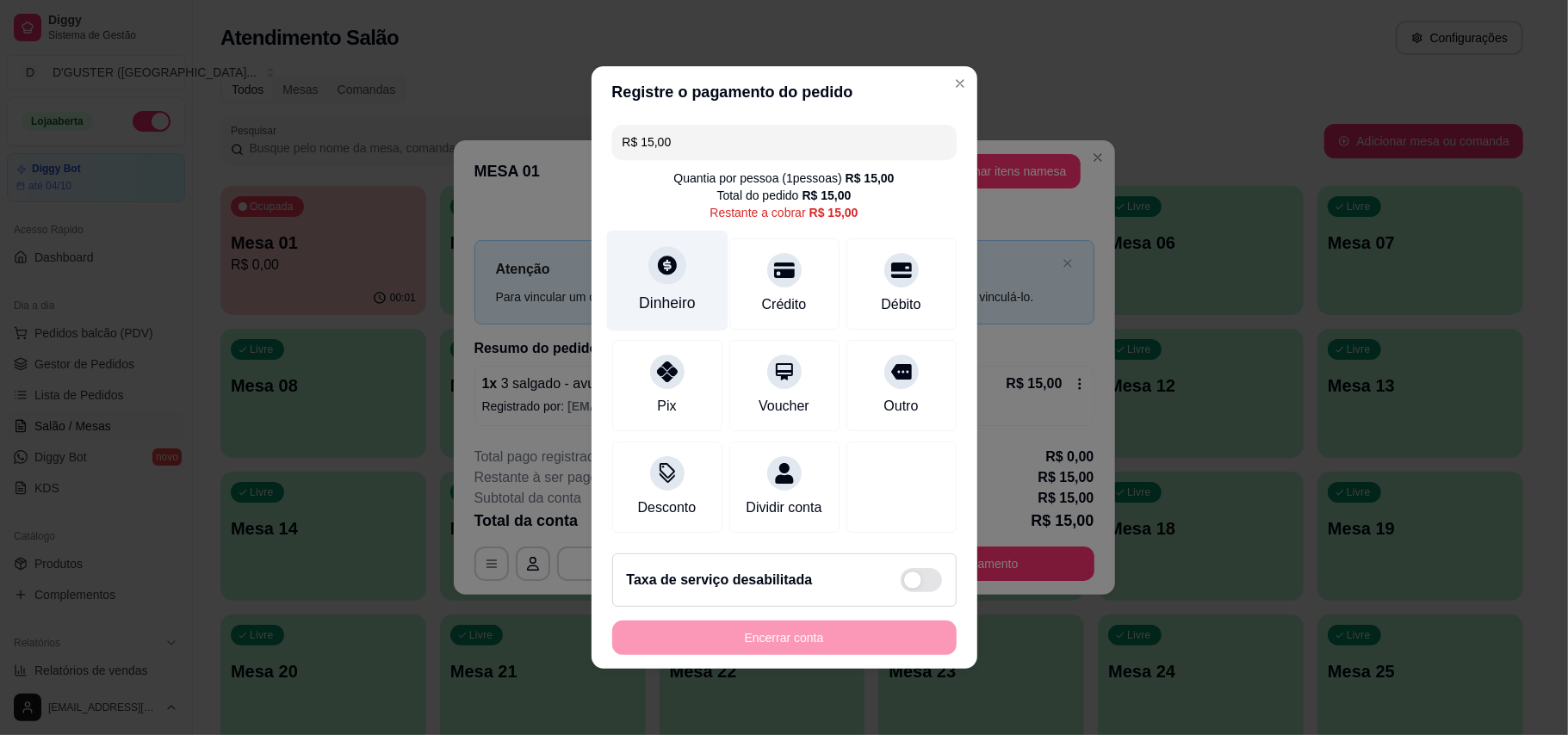
click at [658, 260] on icon at bounding box center [666, 265] width 19 height 19
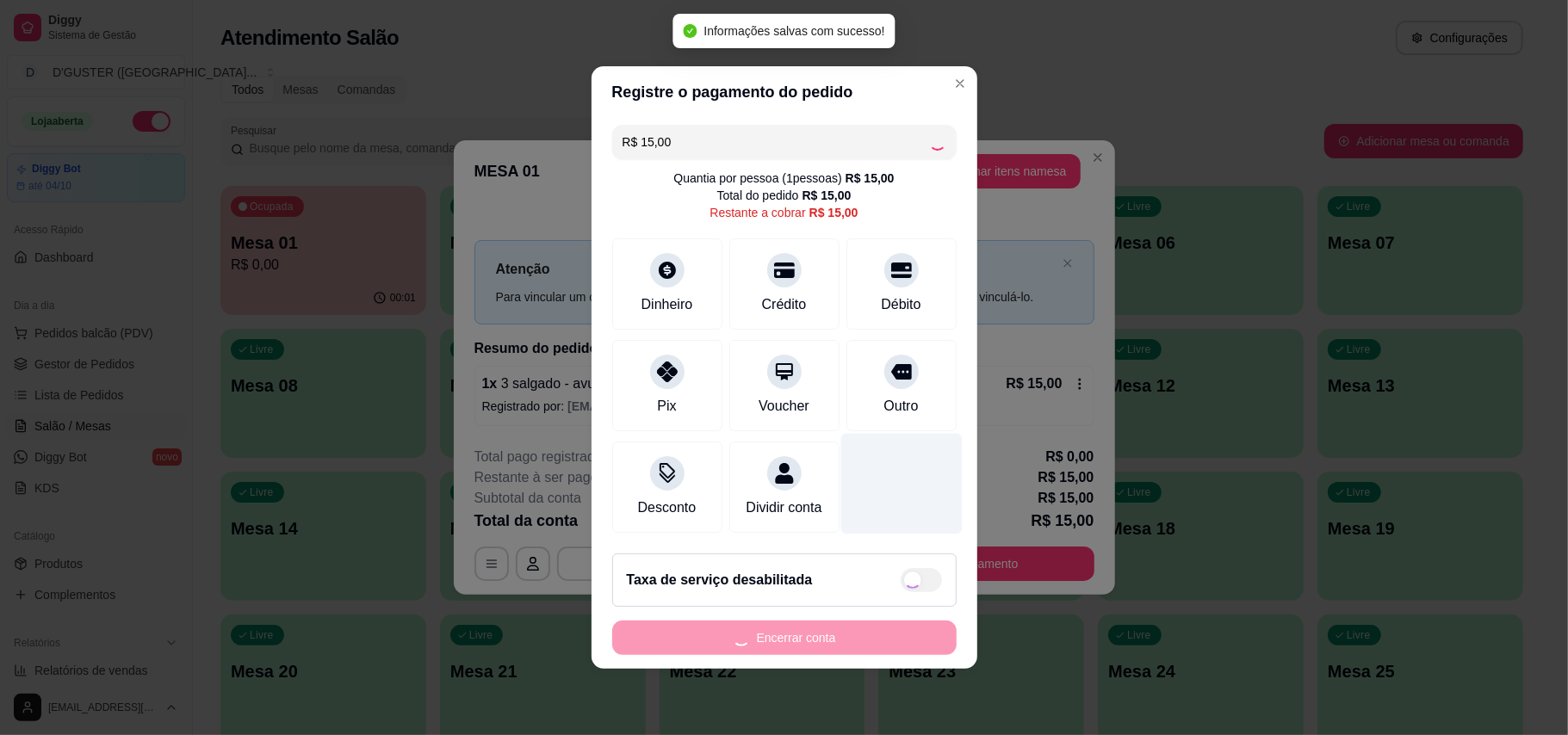
type input "R$ 0,00"
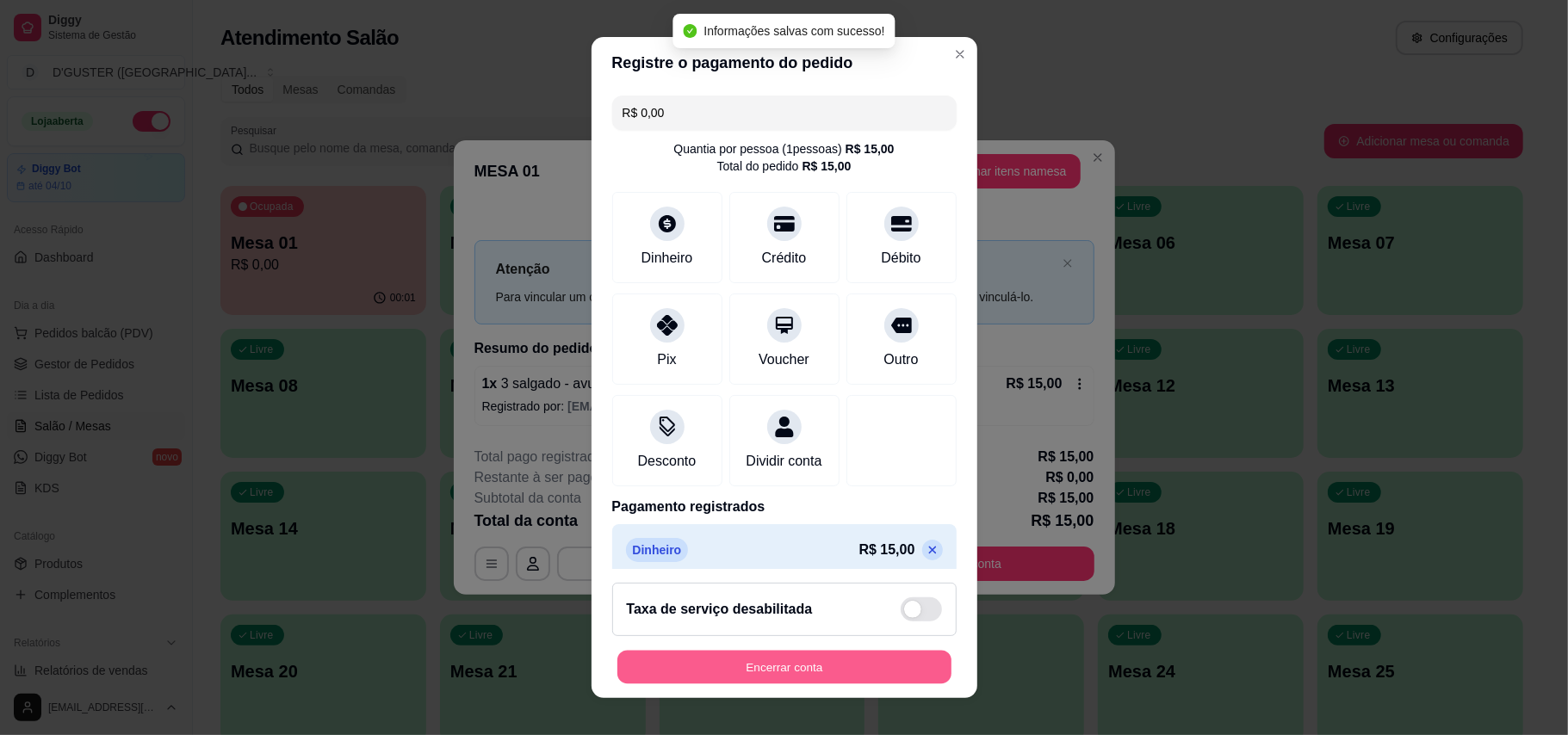
click at [879, 653] on button "Encerrar conta" at bounding box center [784, 667] width 334 height 33
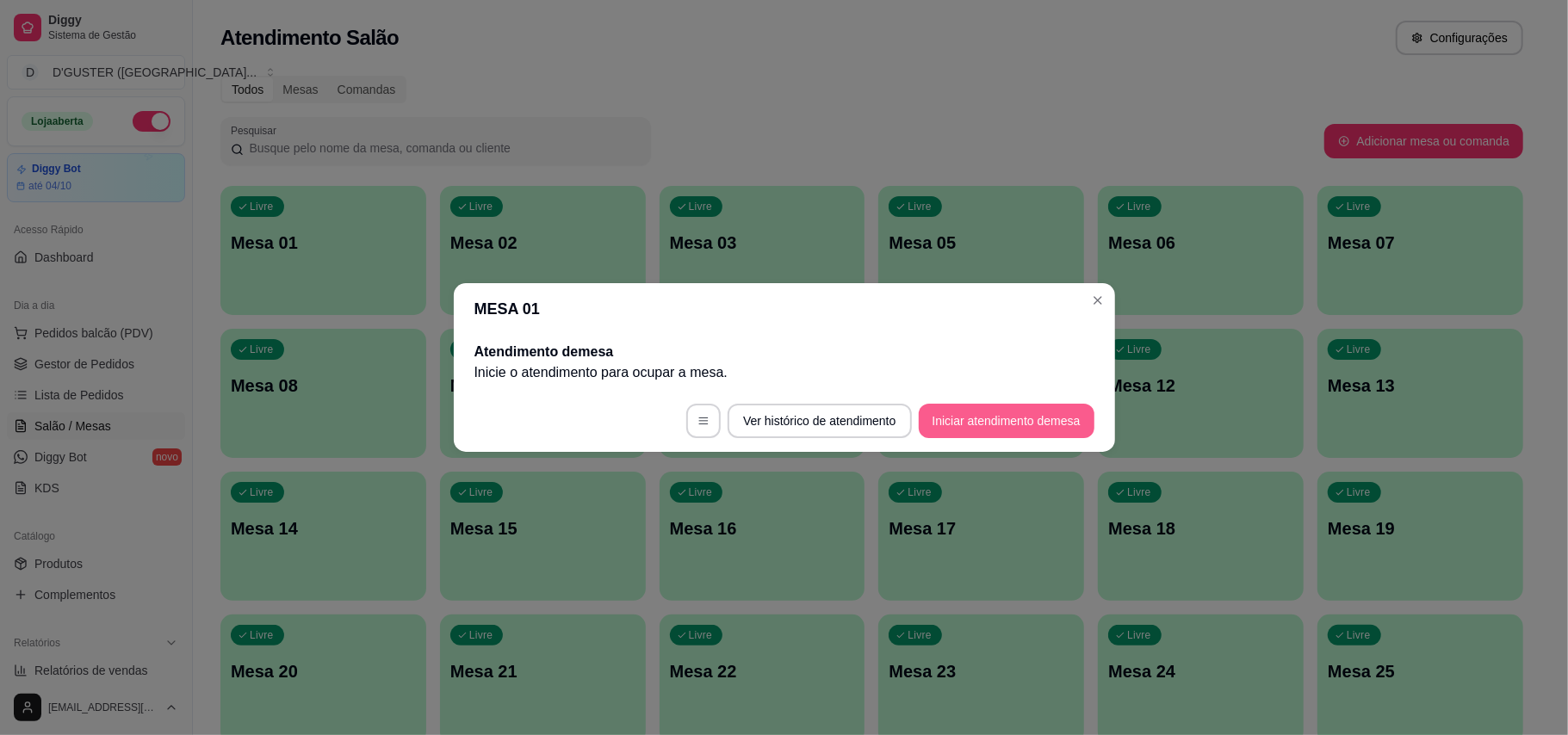
click at [972, 407] on button "Iniciar atendimento de mesa" at bounding box center [1006, 420] width 176 height 34
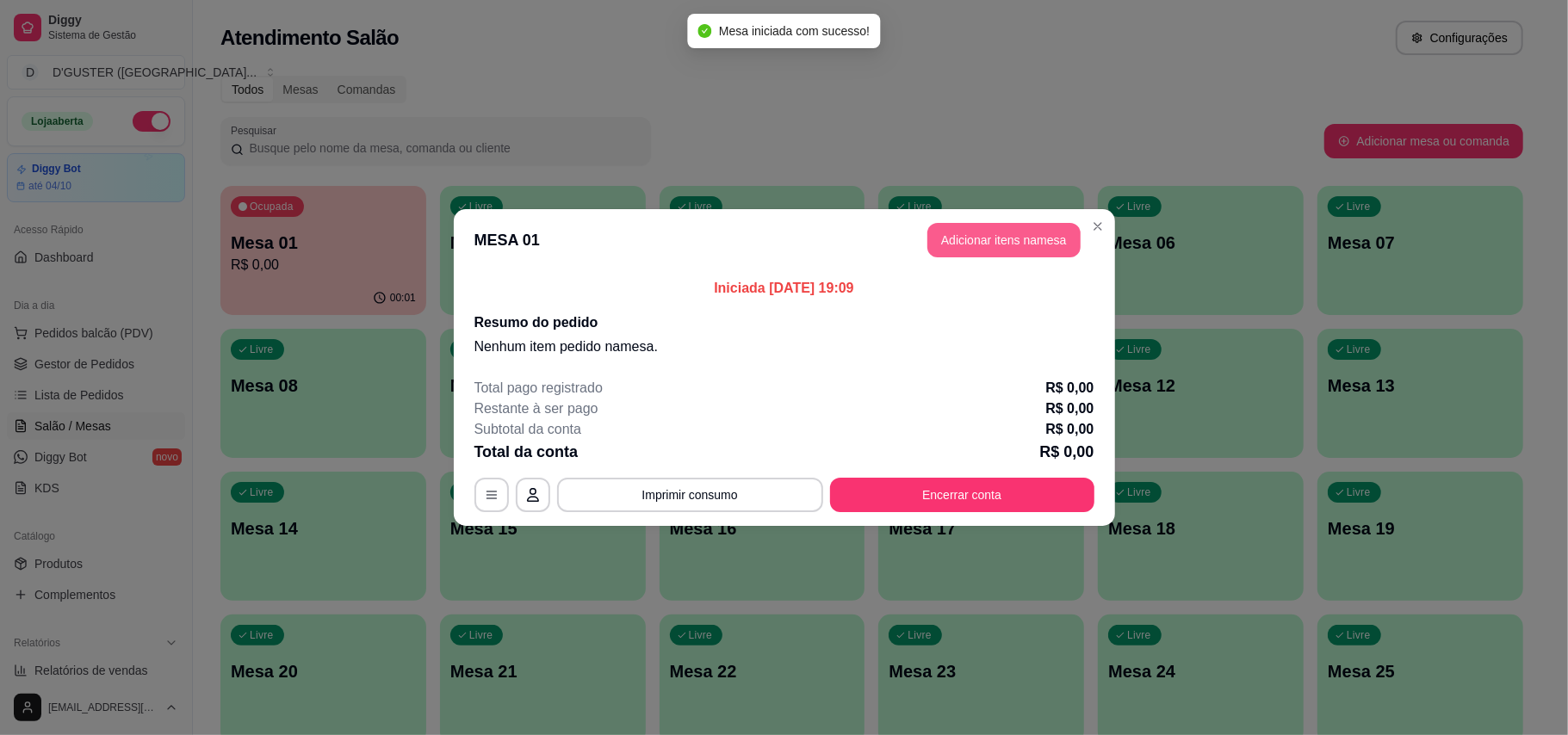
click at [1027, 235] on button "Adicionar itens na mesa" at bounding box center [1004, 239] width 153 height 34
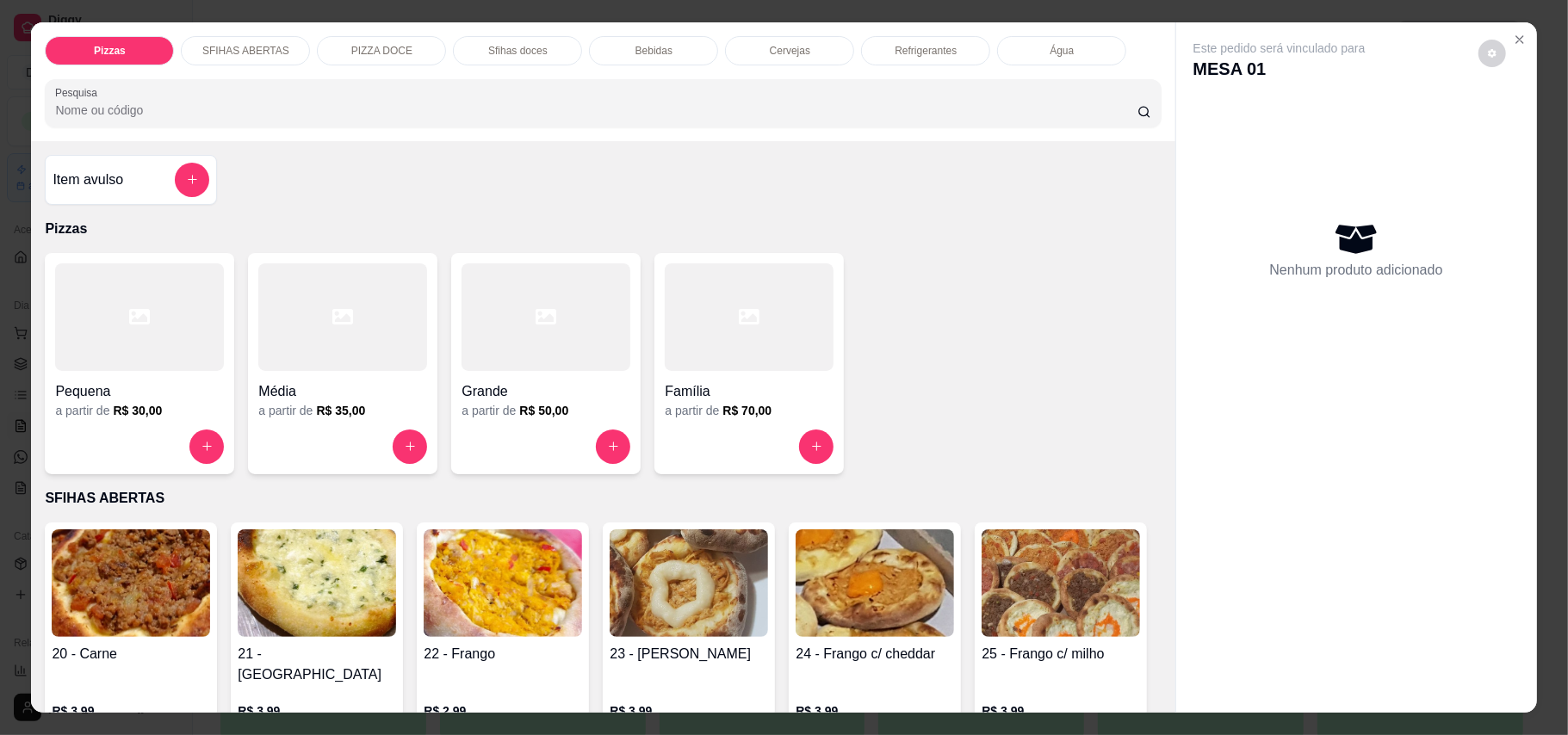
click at [109, 197] on div "Item avulso" at bounding box center [131, 180] width 157 height 34
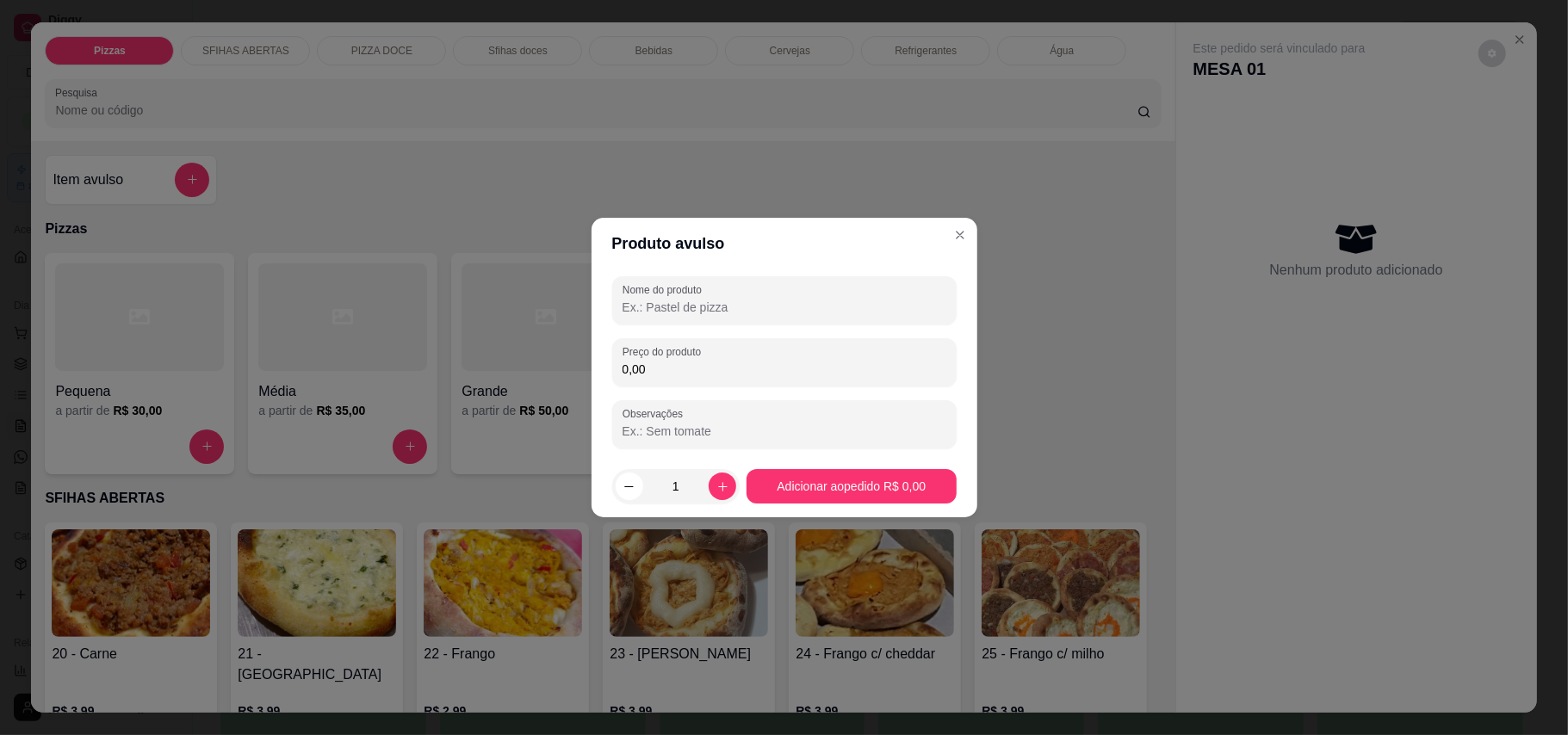
click at [876, 304] on input "Nome do produto" at bounding box center [784, 307] width 324 height 18
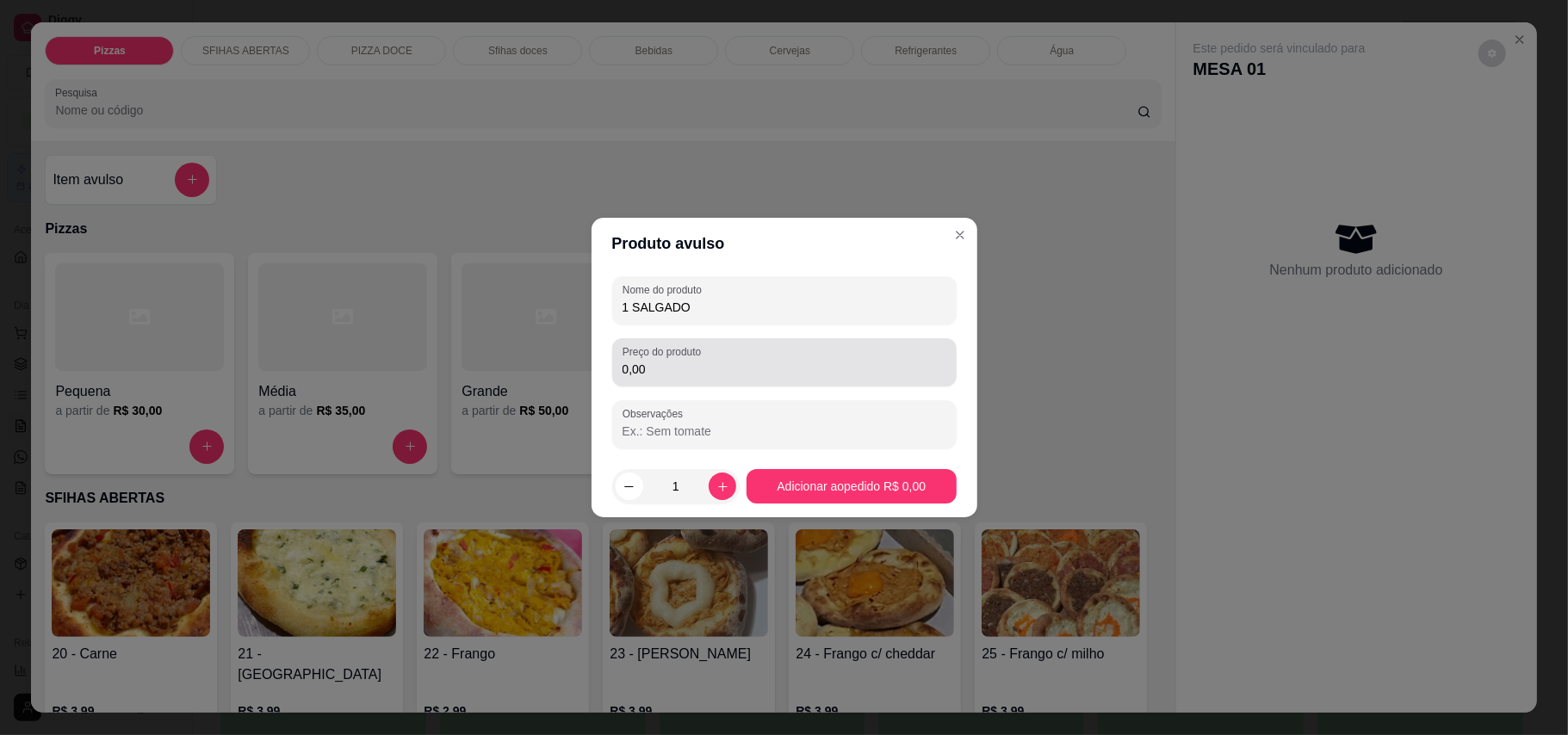
type input "1 SALGADO"
click at [680, 373] on input "0,00" at bounding box center [784, 370] width 324 height 18
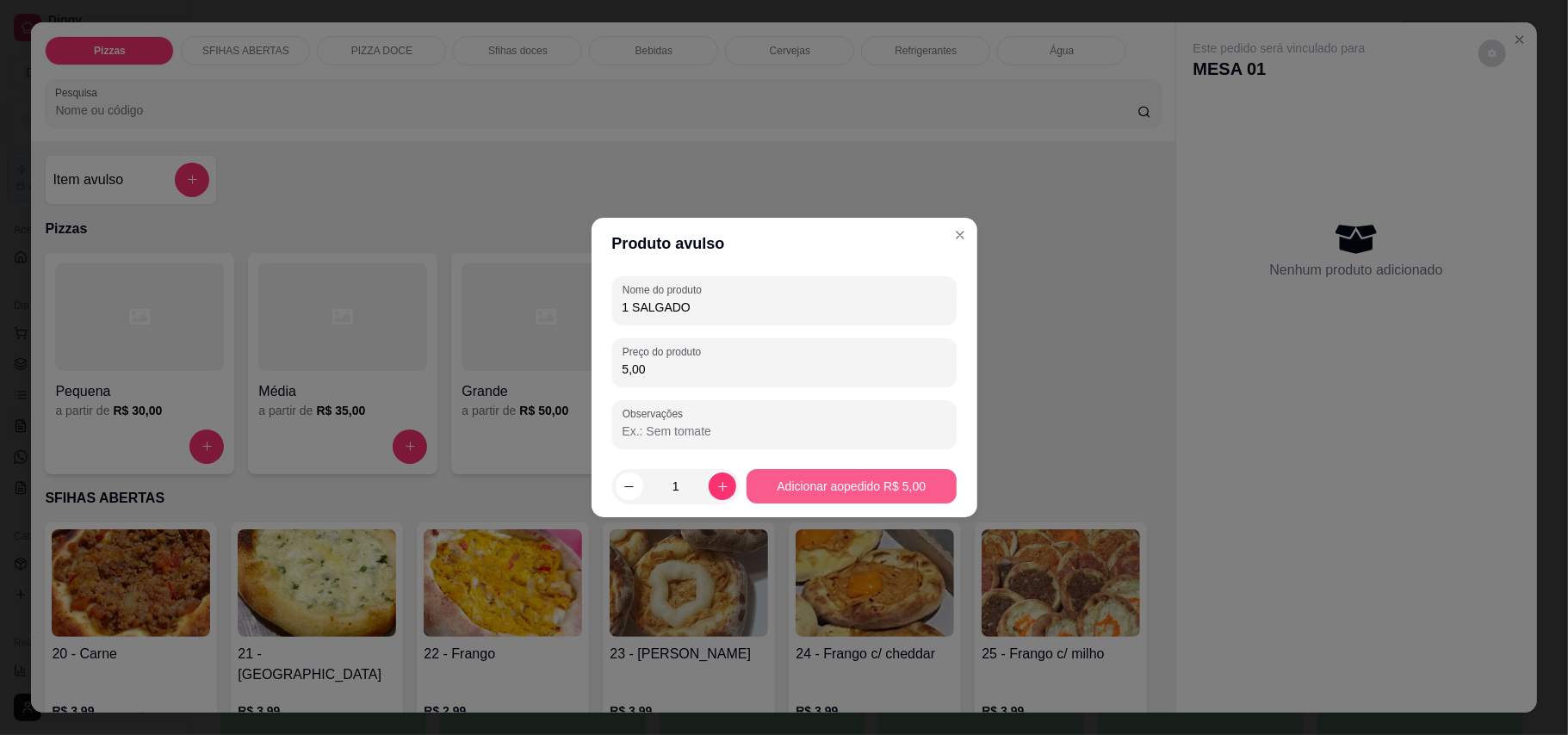
type input "5,00"
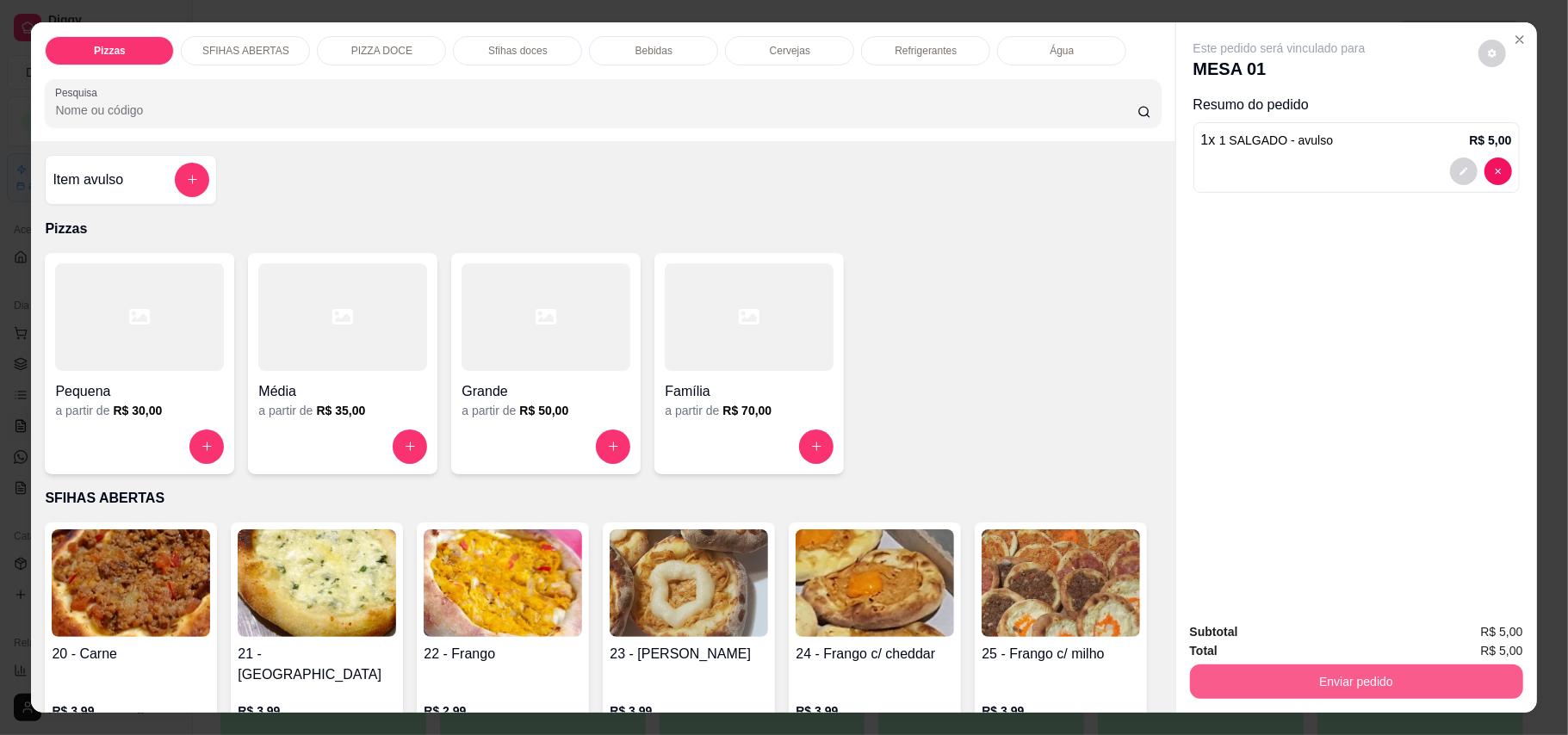
click at [1157, 671] on button "Enviar pedido" at bounding box center [1356, 681] width 334 height 34
click at [1157, 630] on button "Enviar pedido" at bounding box center [1476, 640] width 94 height 31
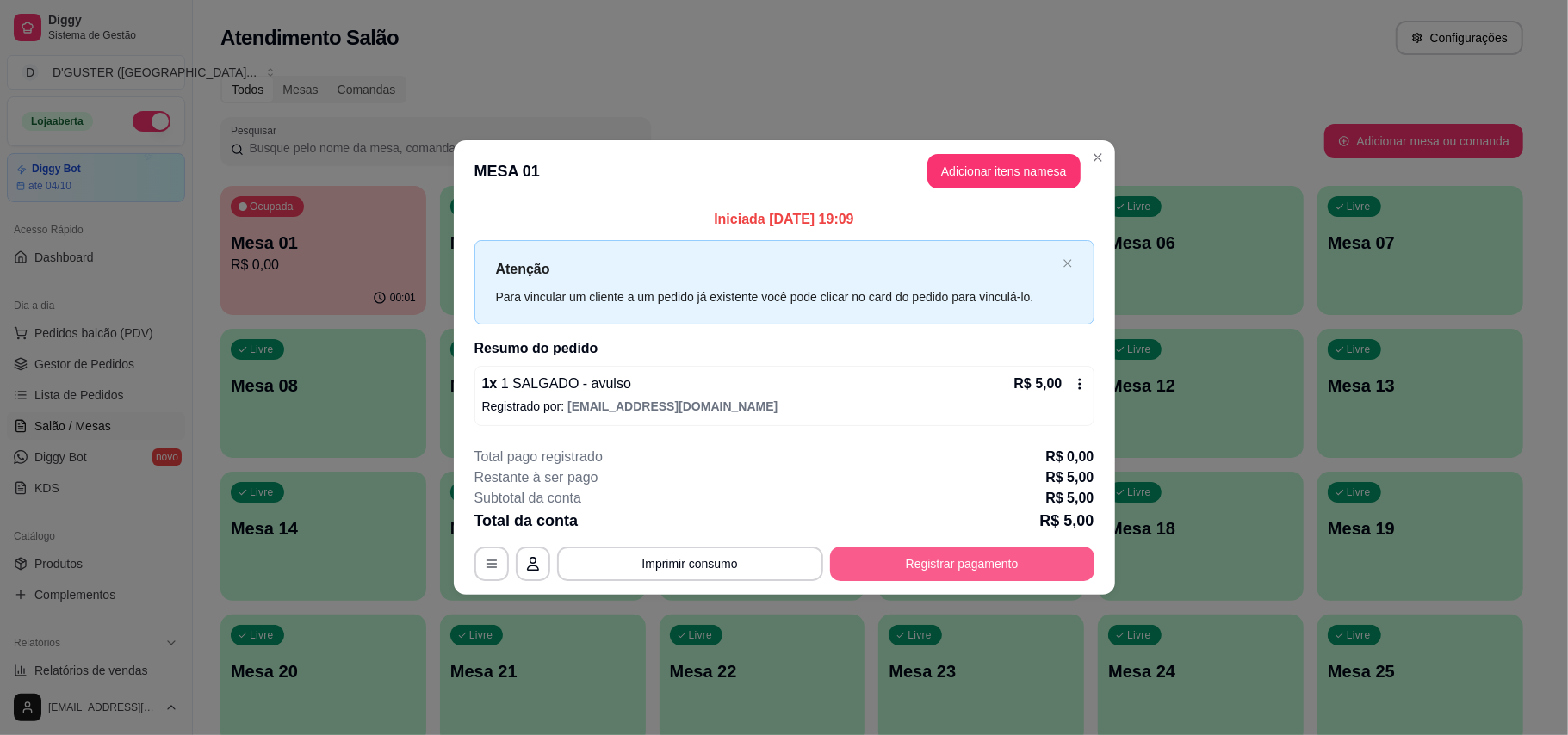
click at [1020, 566] on button "Registrar pagamento" at bounding box center [962, 563] width 264 height 34
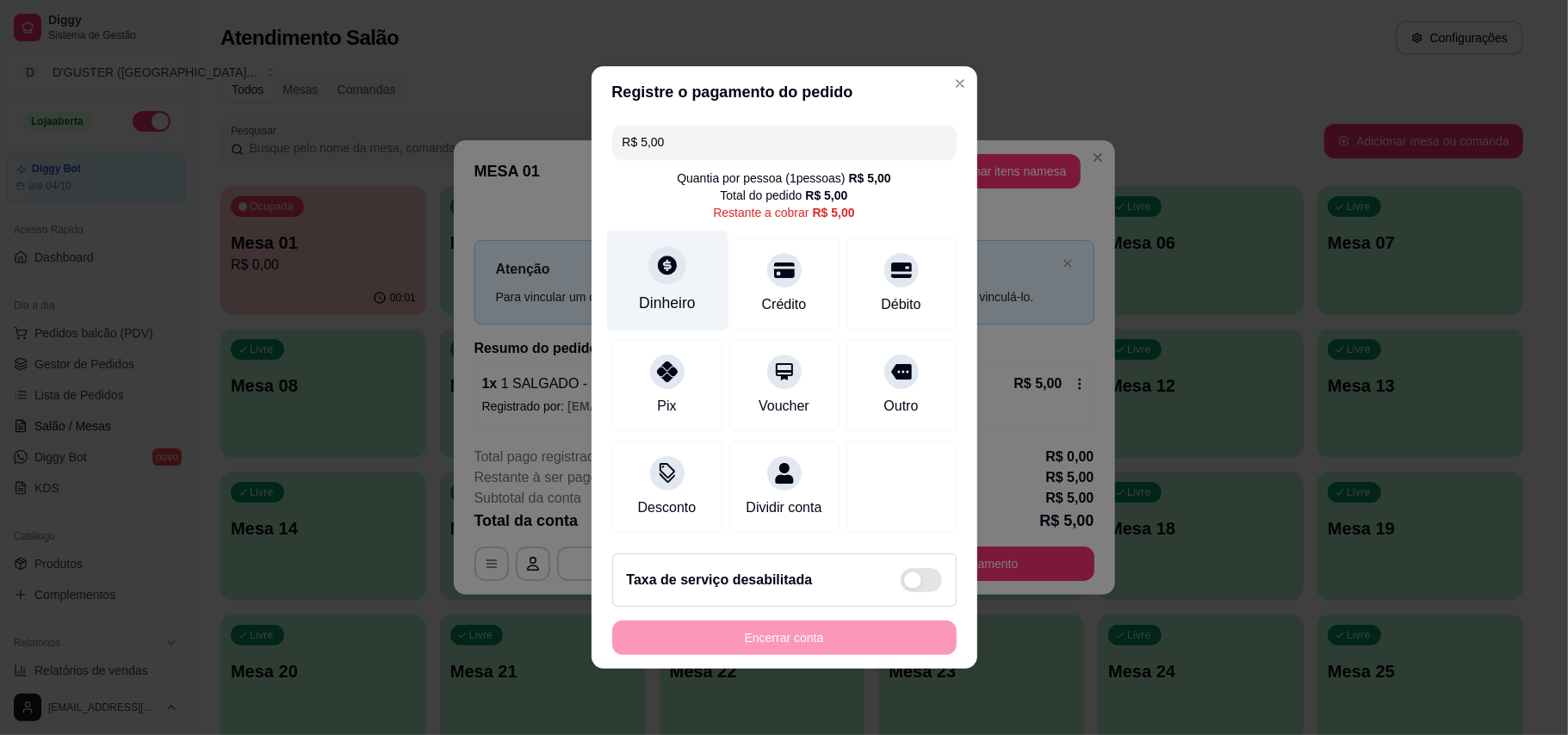
click at [641, 253] on div "Dinheiro" at bounding box center [667, 281] width 122 height 101
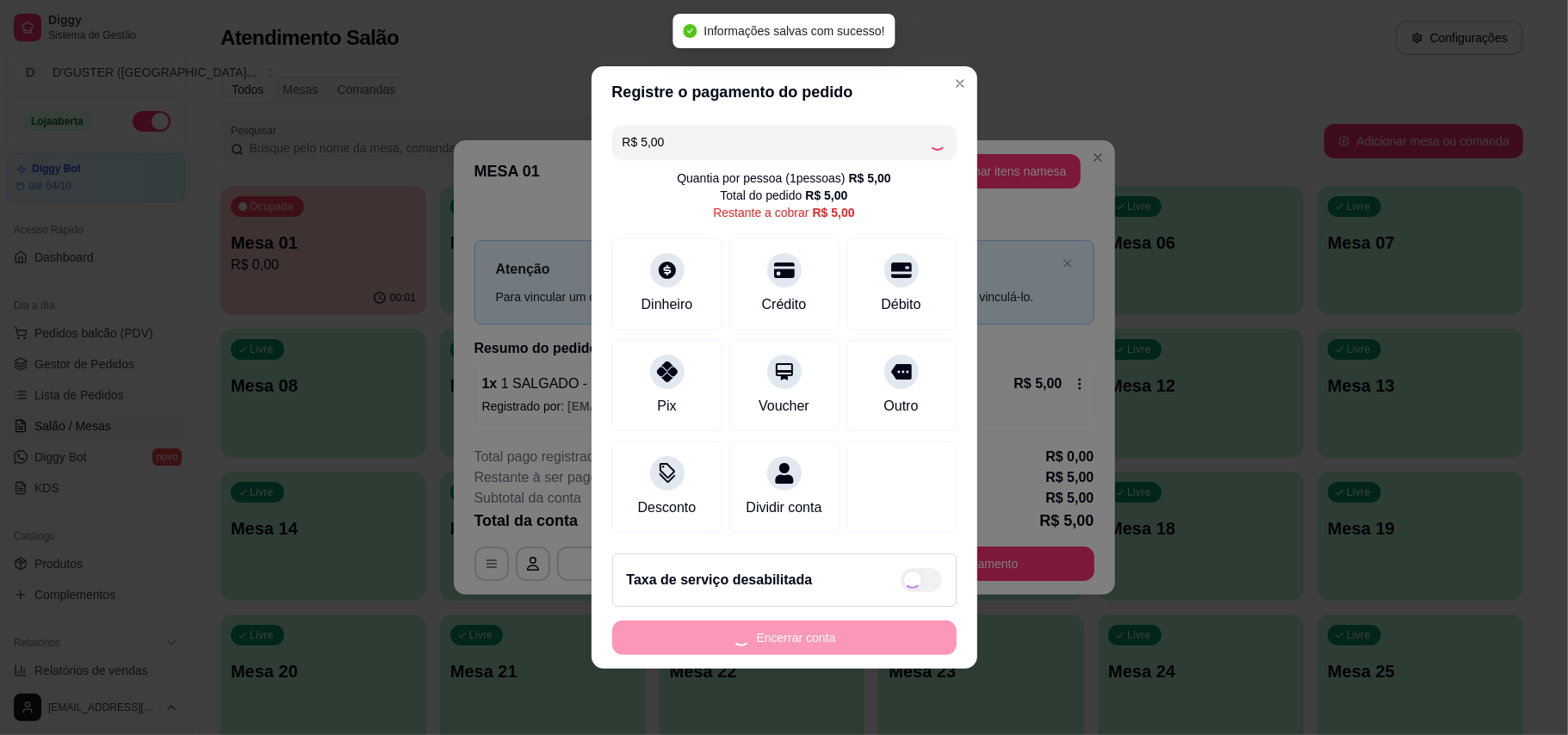
type input "R$ 0,00"
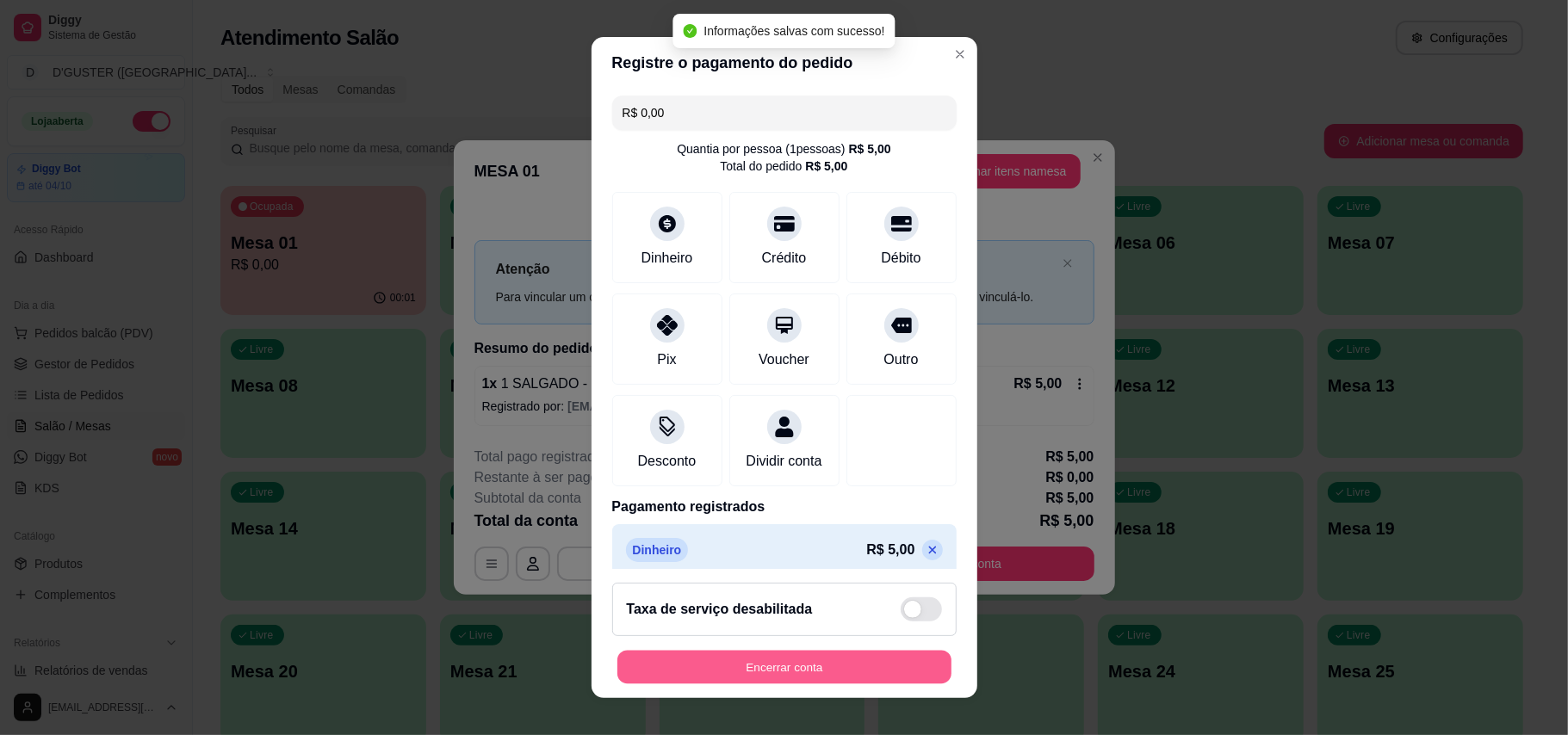
click at [844, 657] on button "Encerrar conta" at bounding box center [784, 667] width 334 height 33
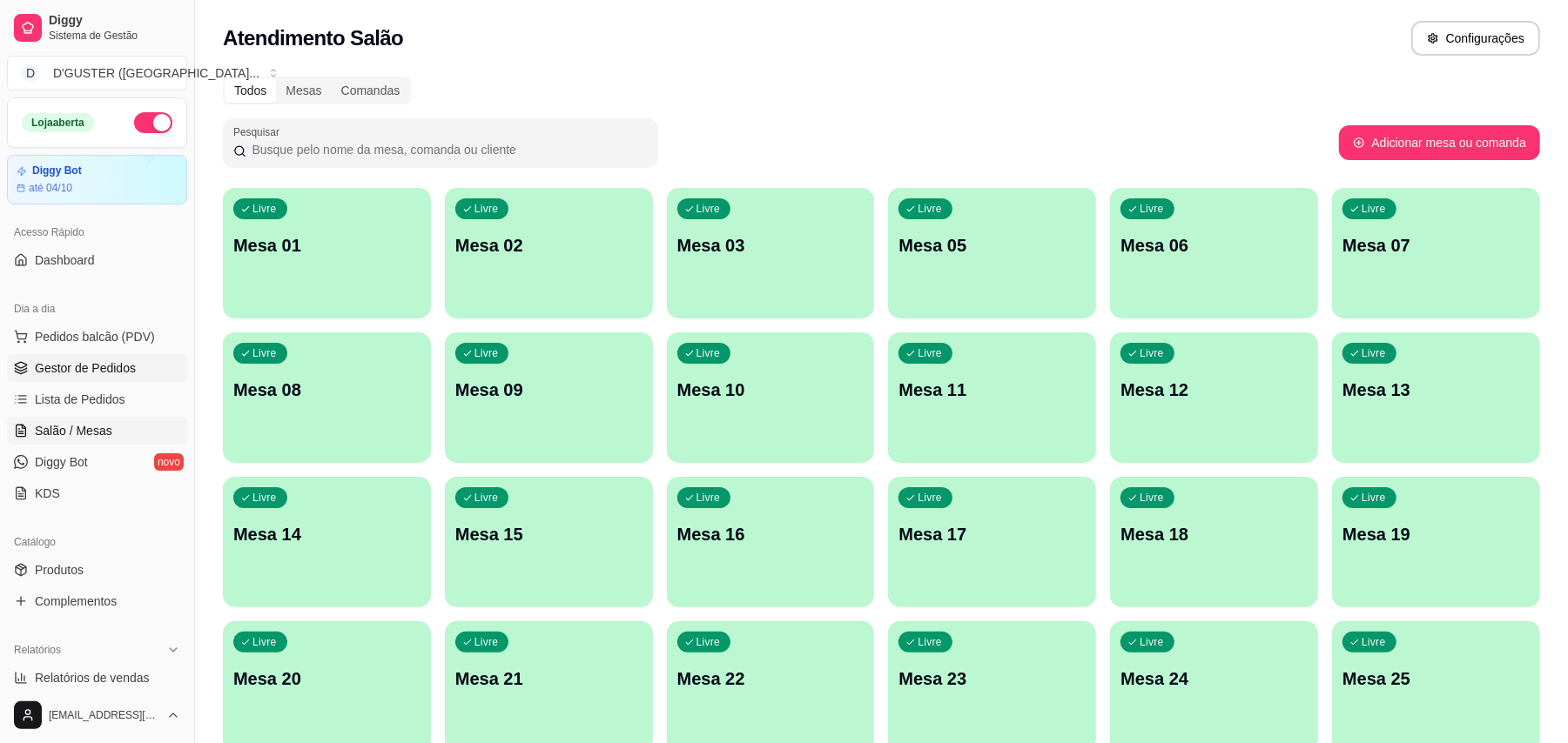
click at [90, 365] on span "Gestor de Pedidos" at bounding box center [85, 368] width 101 height 18
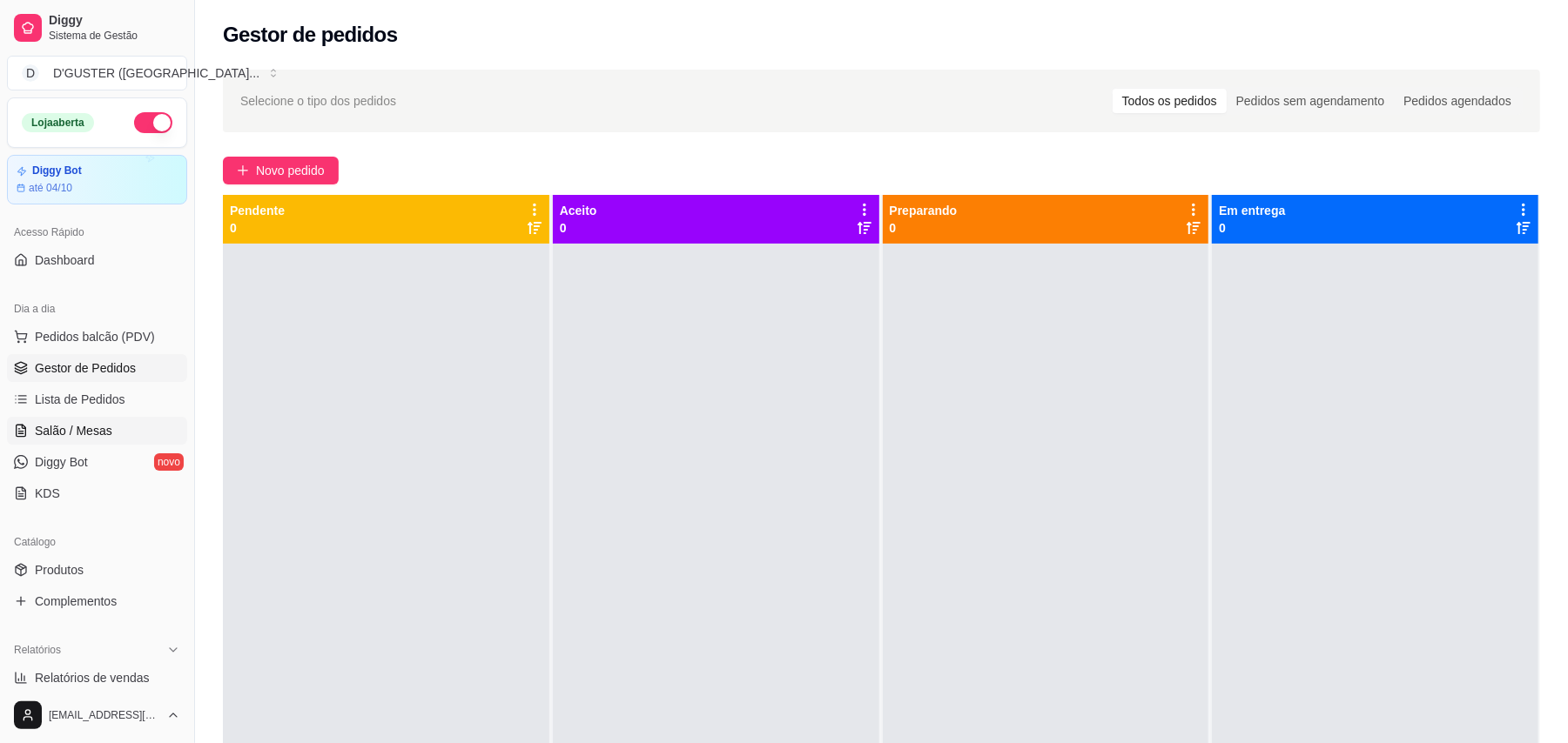
click at [126, 429] on link "Salão / Mesas" at bounding box center [97, 431] width 181 height 28
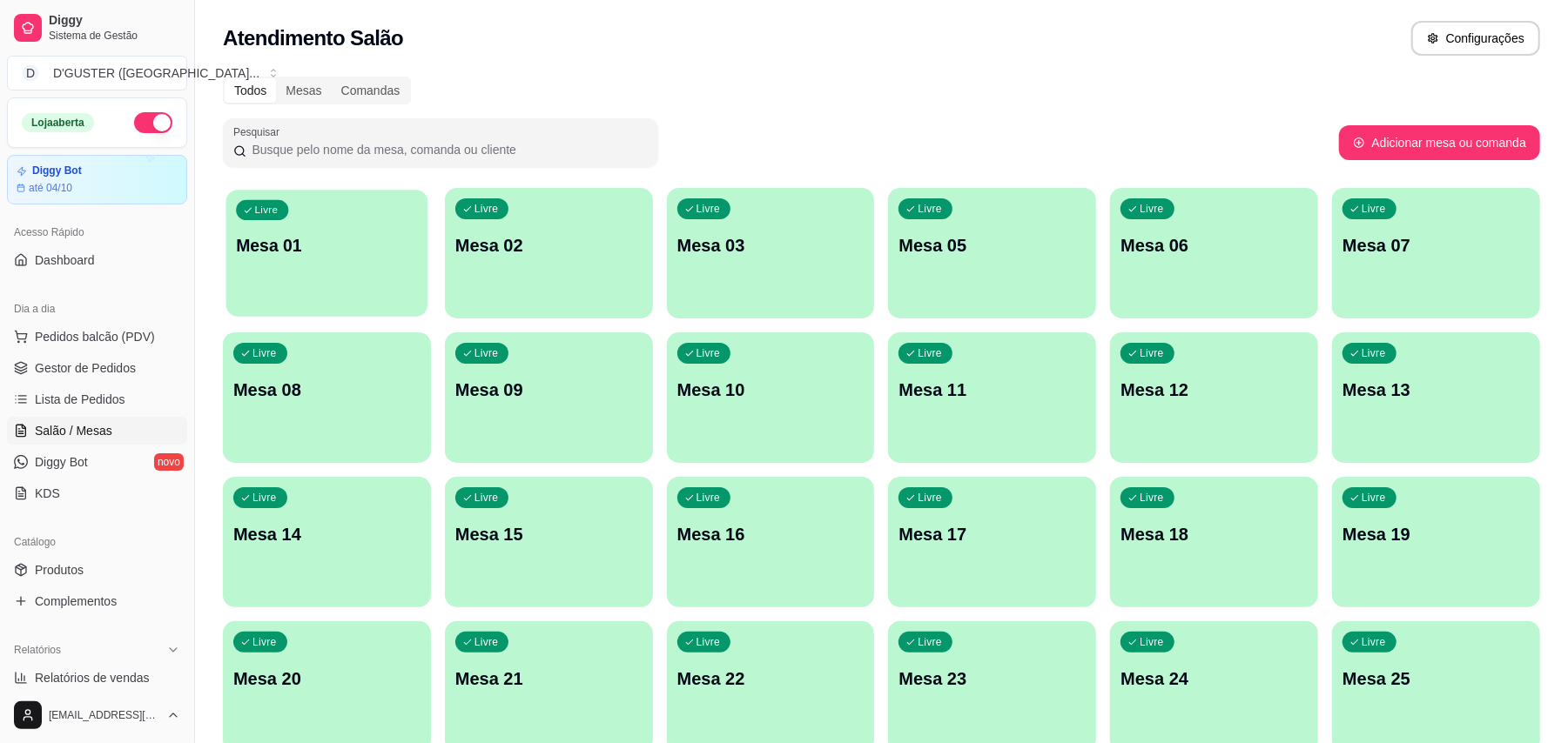
click at [322, 262] on div "Livre Mesa 01" at bounding box center [327, 242] width 202 height 106
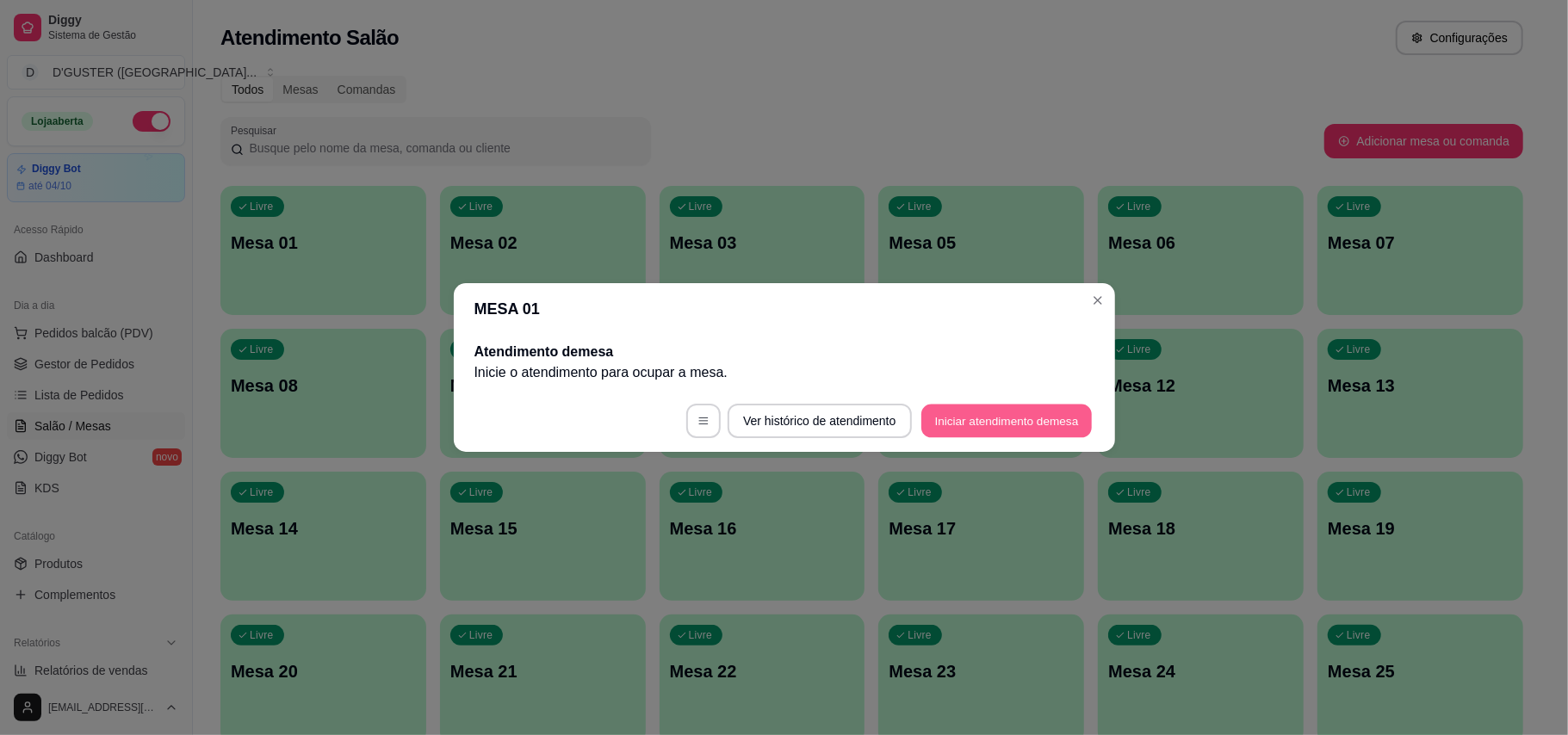
click at [1056, 422] on button "Iniciar atendimento de mesa" at bounding box center [1007, 421] width 171 height 33
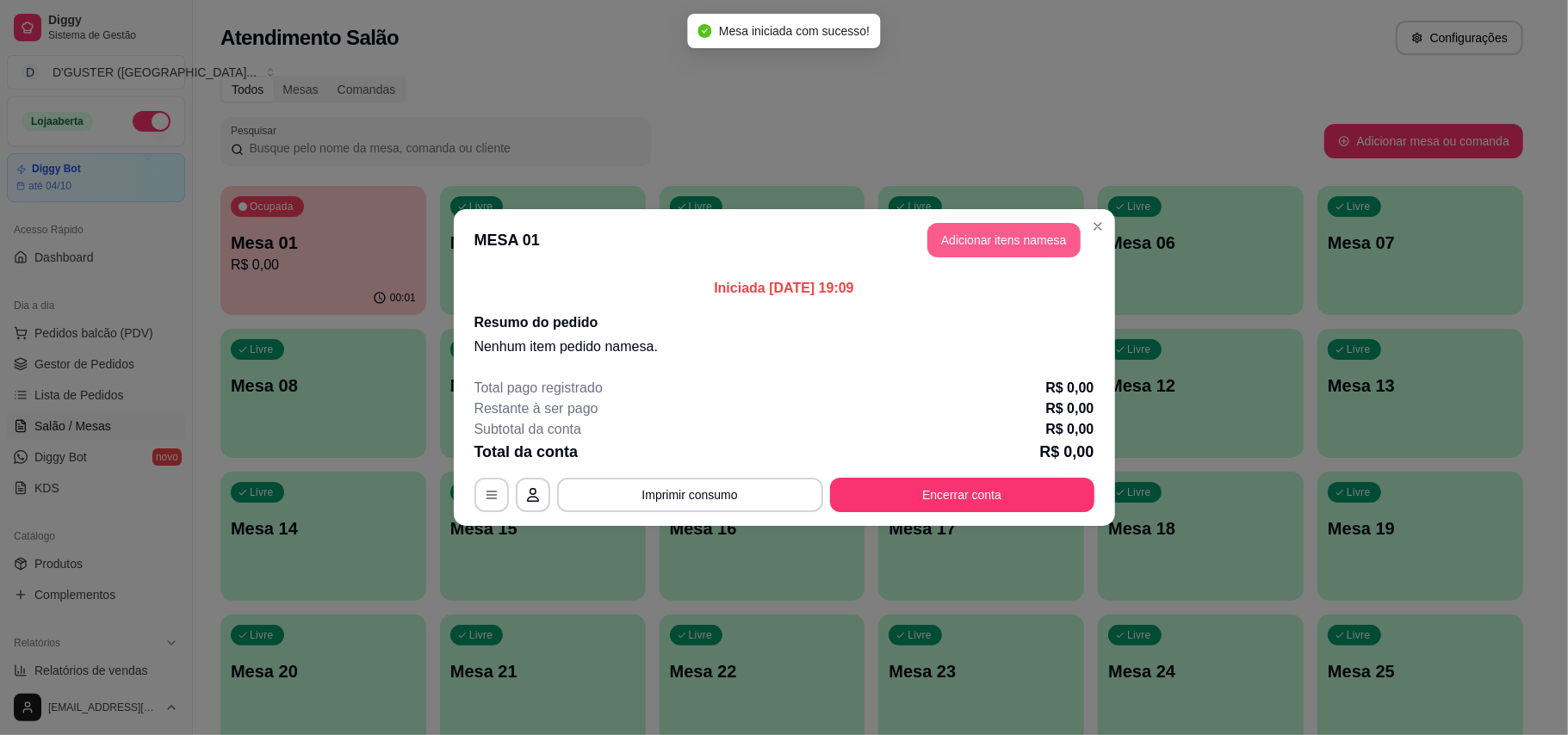
click at [1011, 233] on button "Adicionar itens na mesa" at bounding box center [1004, 239] width 153 height 34
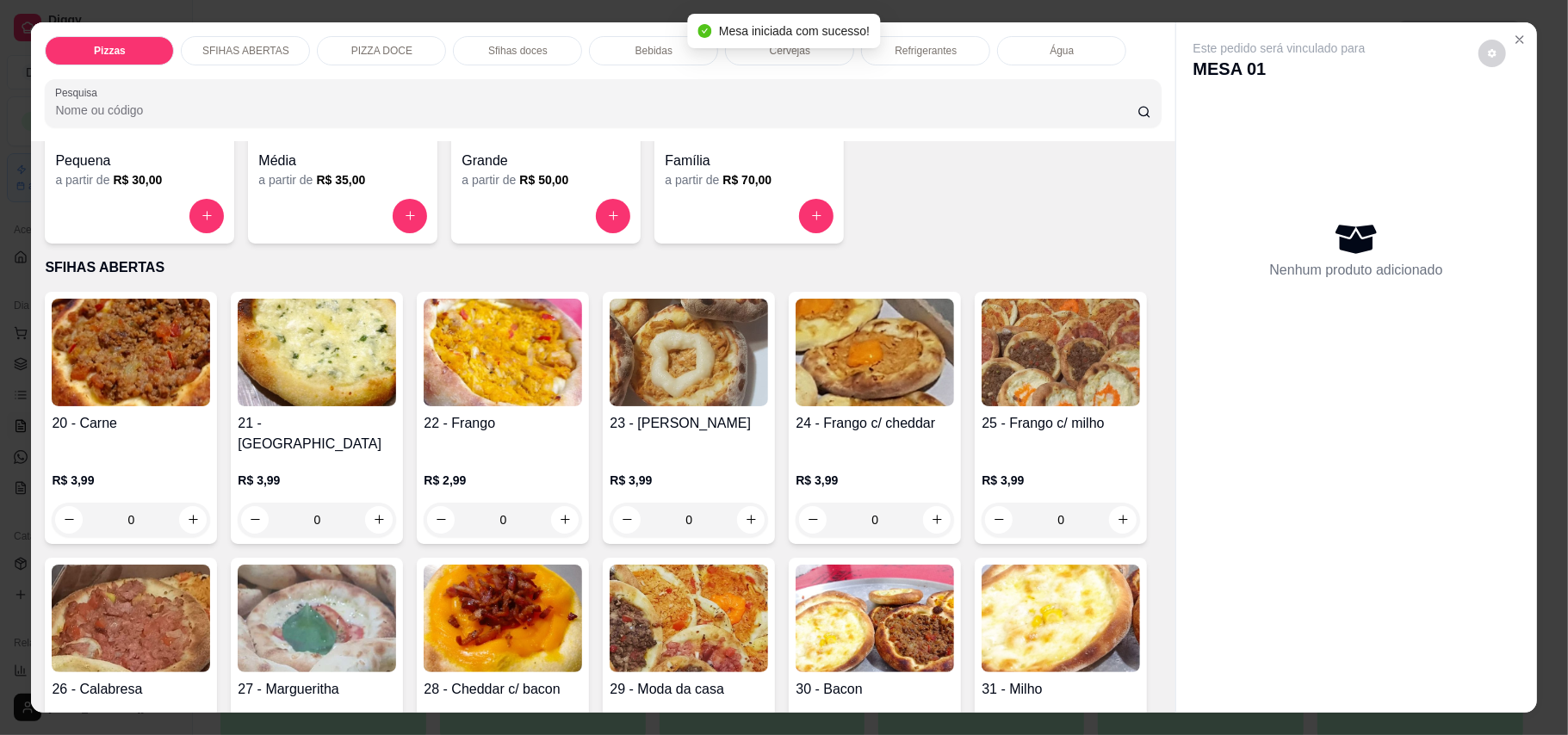
scroll to position [459, 0]
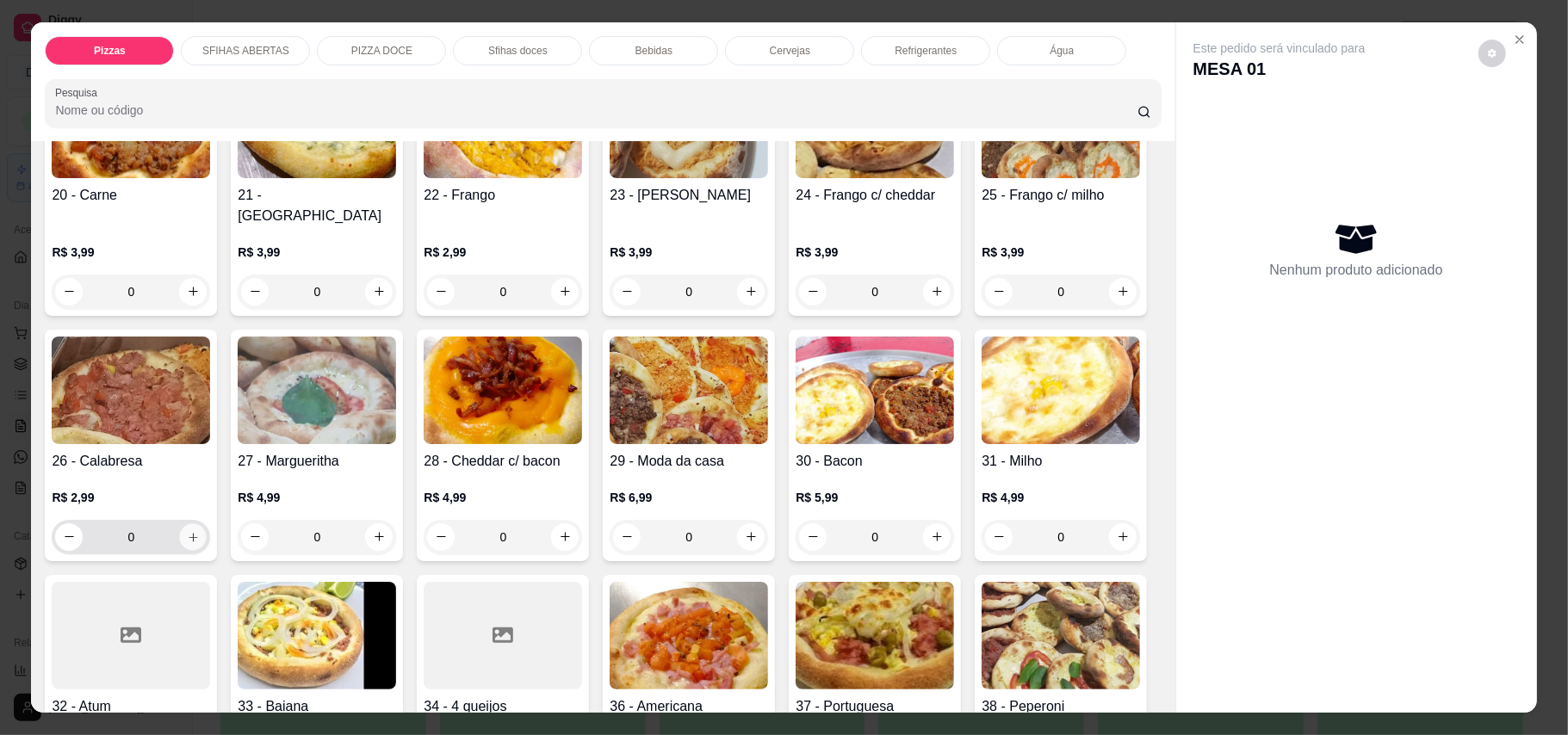
click at [200, 530] on icon "increase-product-quantity" at bounding box center [192, 536] width 13 height 13
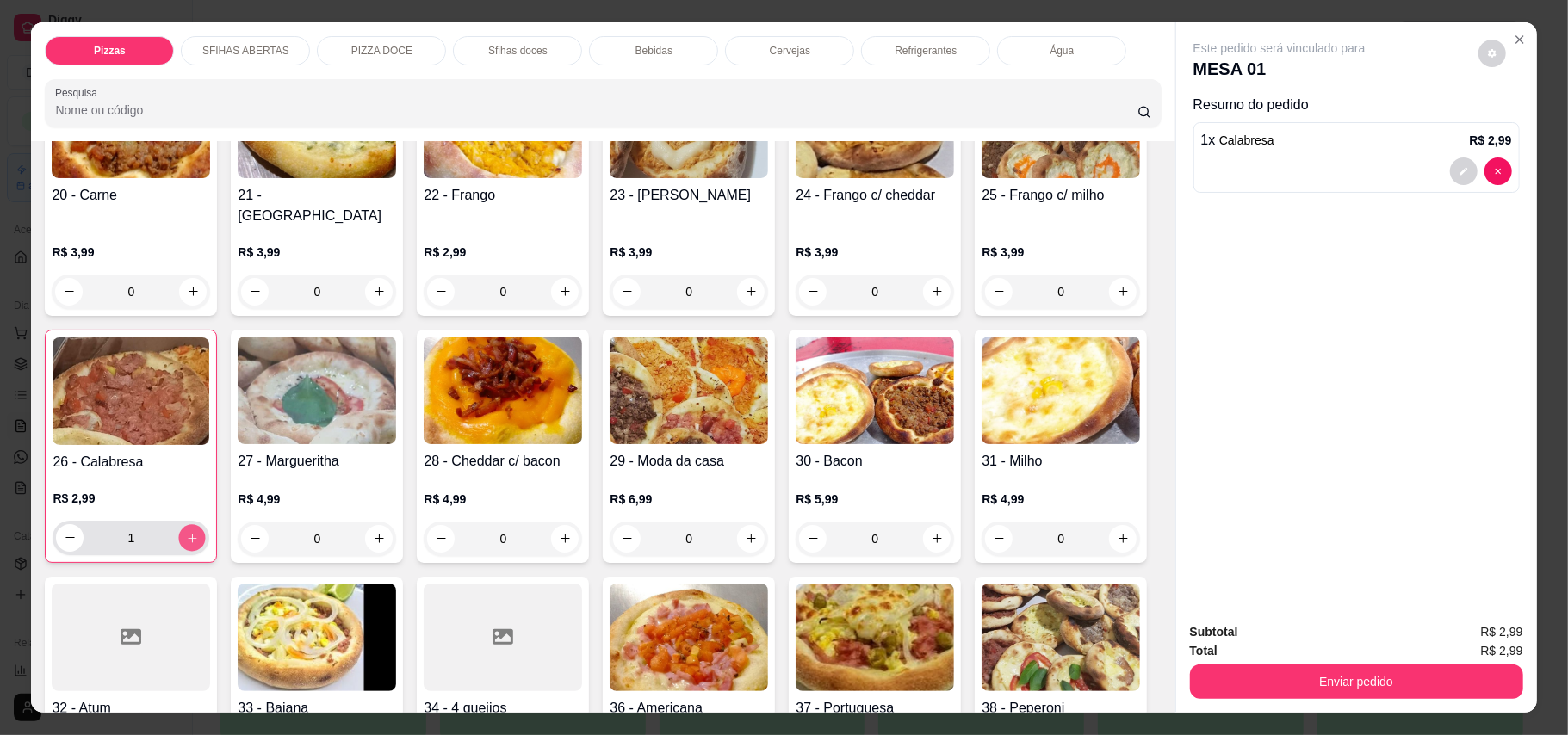
click at [206, 524] on button "increase-product-quantity" at bounding box center [191, 537] width 26 height 26
type input "2"
click at [745, 285] on icon "increase-product-quantity" at bounding box center [751, 290] width 13 height 13
type input "1"
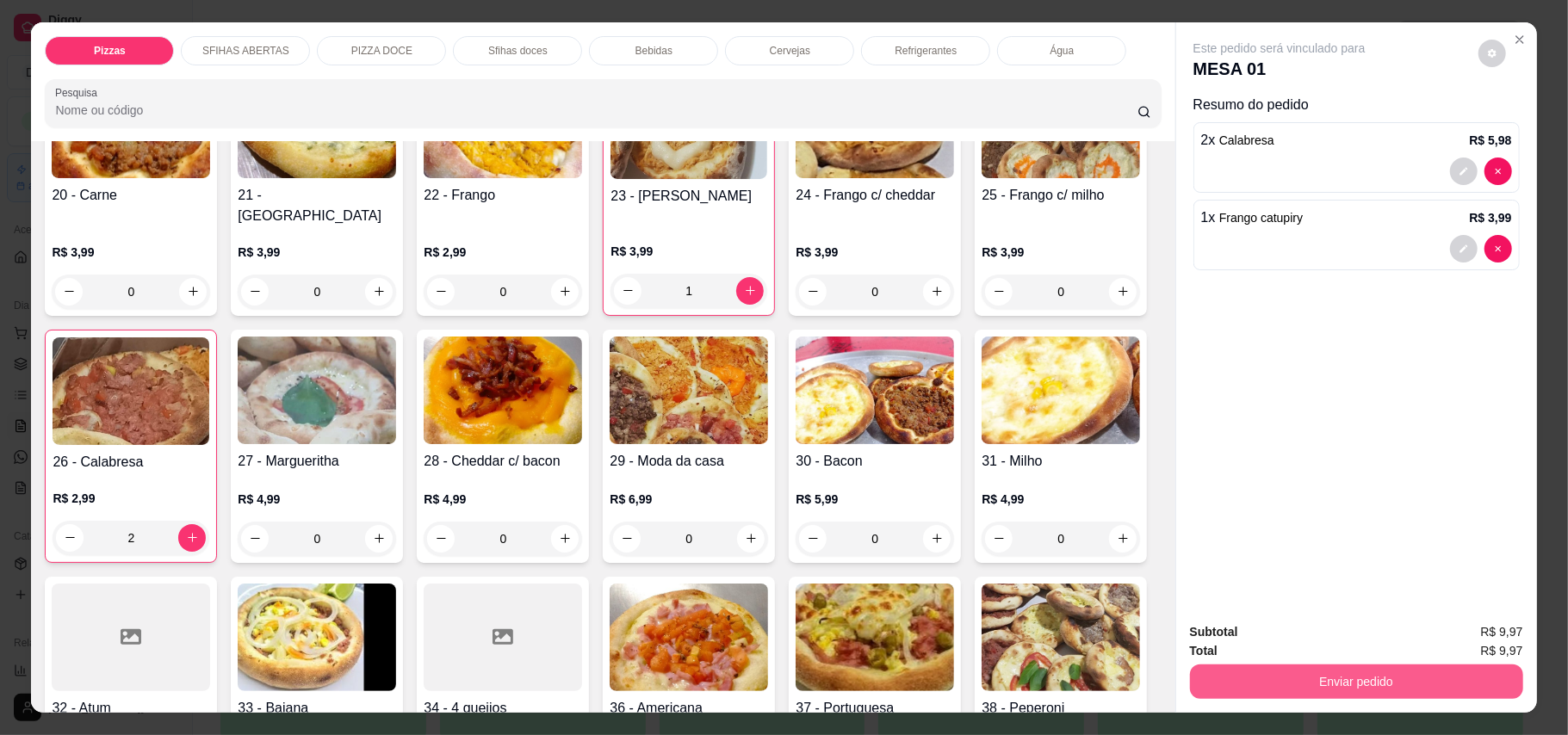
click at [1157, 666] on button "Enviar pedido" at bounding box center [1356, 681] width 334 height 34
click at [1157, 634] on button "Enviar pedido" at bounding box center [1476, 640] width 94 height 31
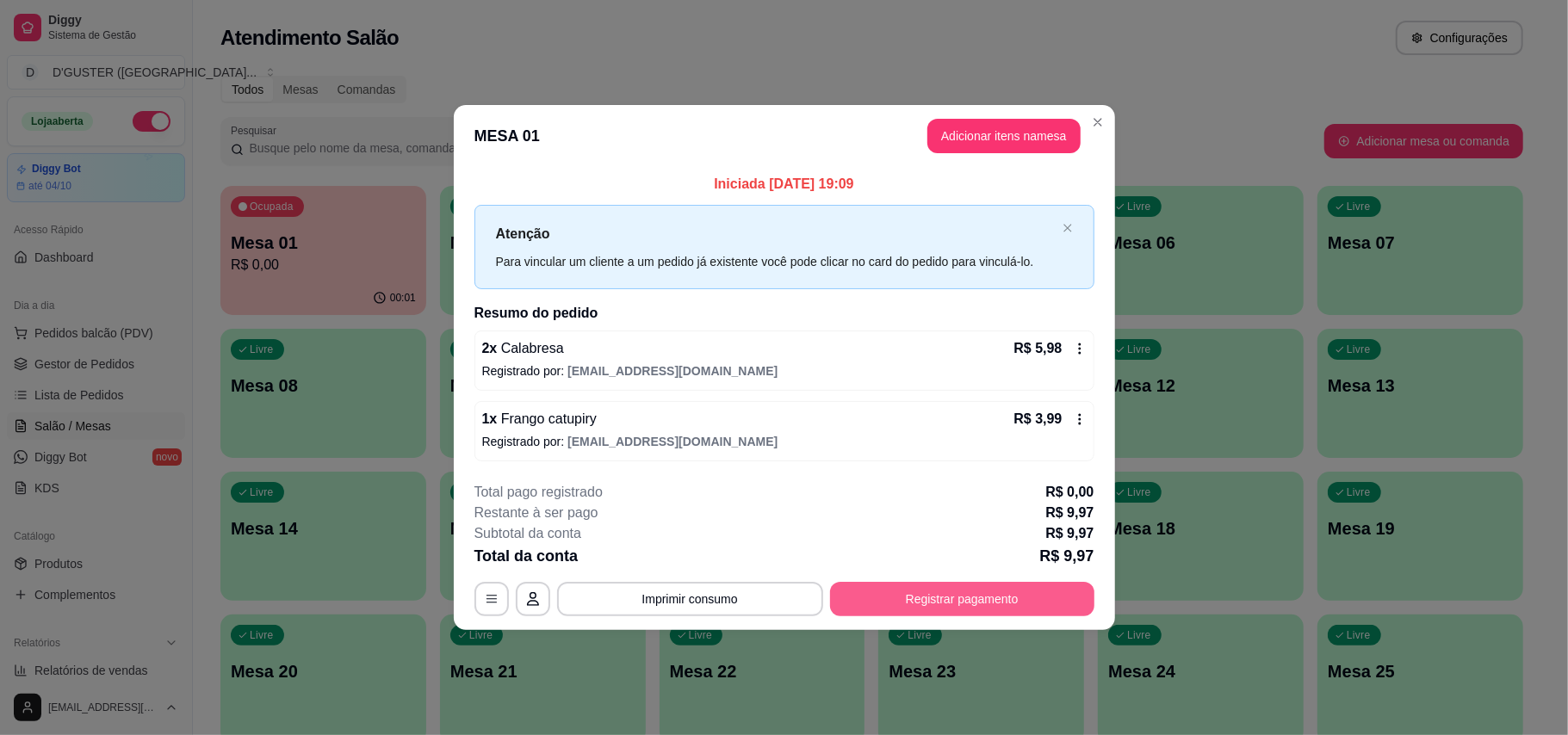
click at [995, 596] on button "Registrar pagamento" at bounding box center [962, 599] width 264 height 34
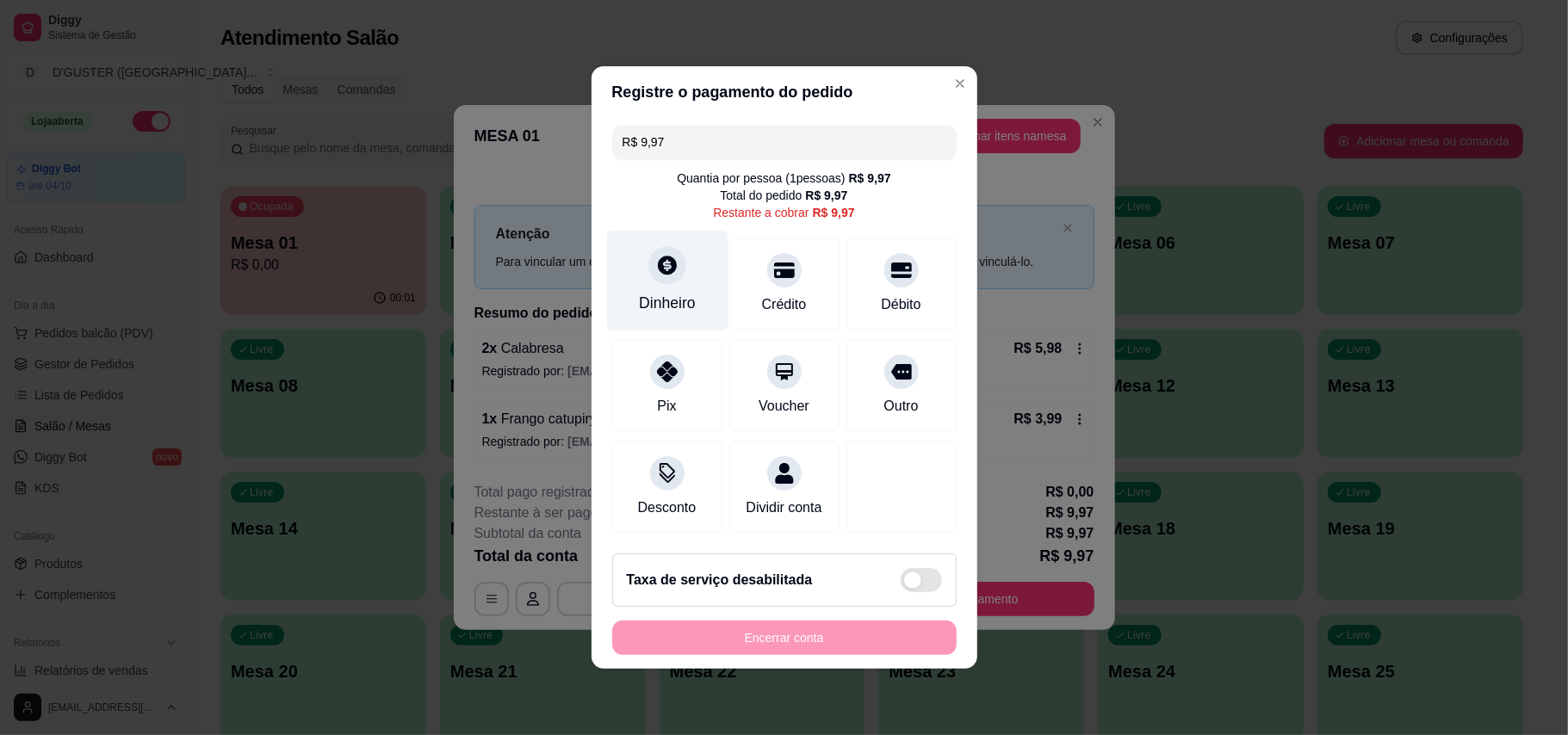
click at [655, 269] on div at bounding box center [667, 265] width 38 height 38
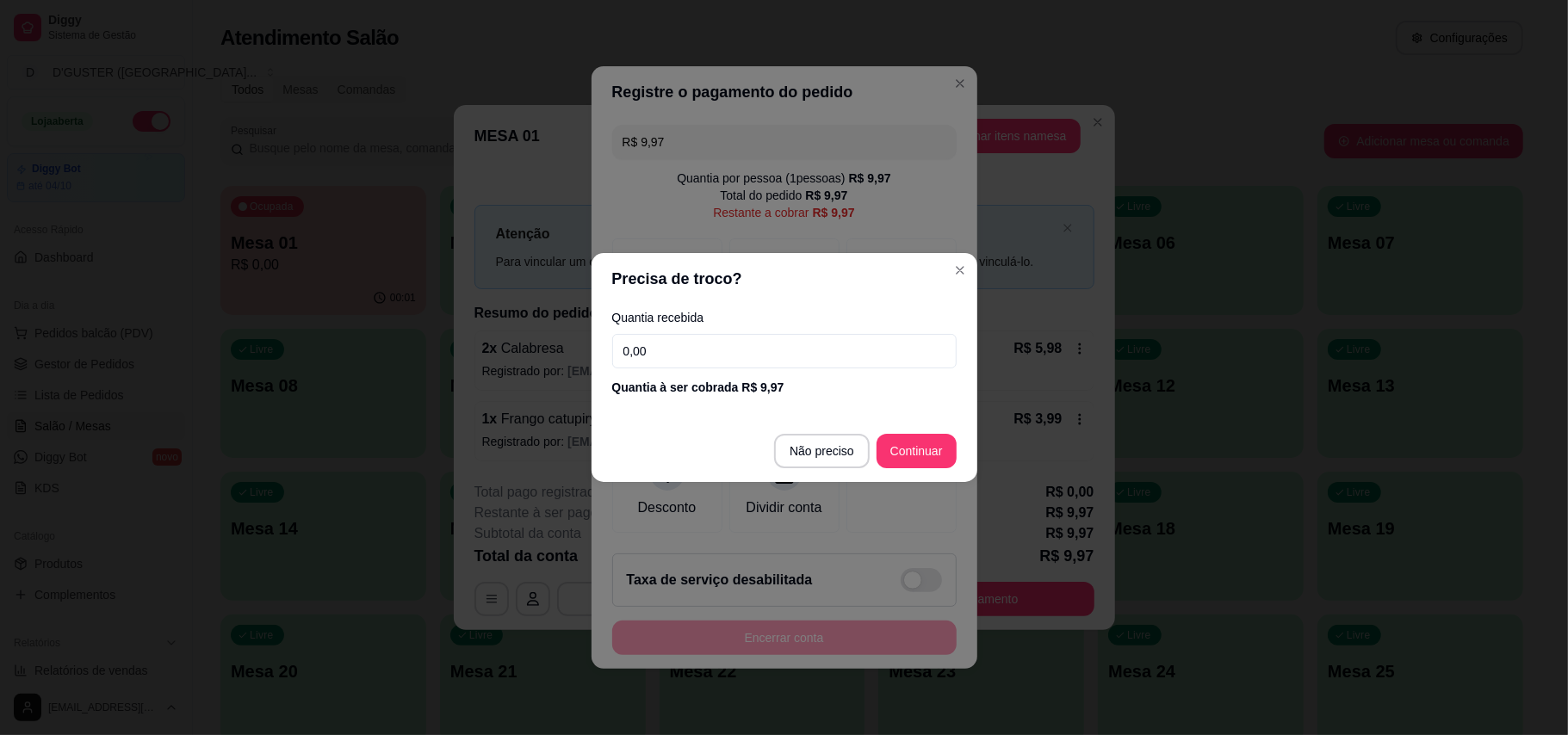
click at [775, 352] on input "0,00" at bounding box center [784, 350] width 344 height 34
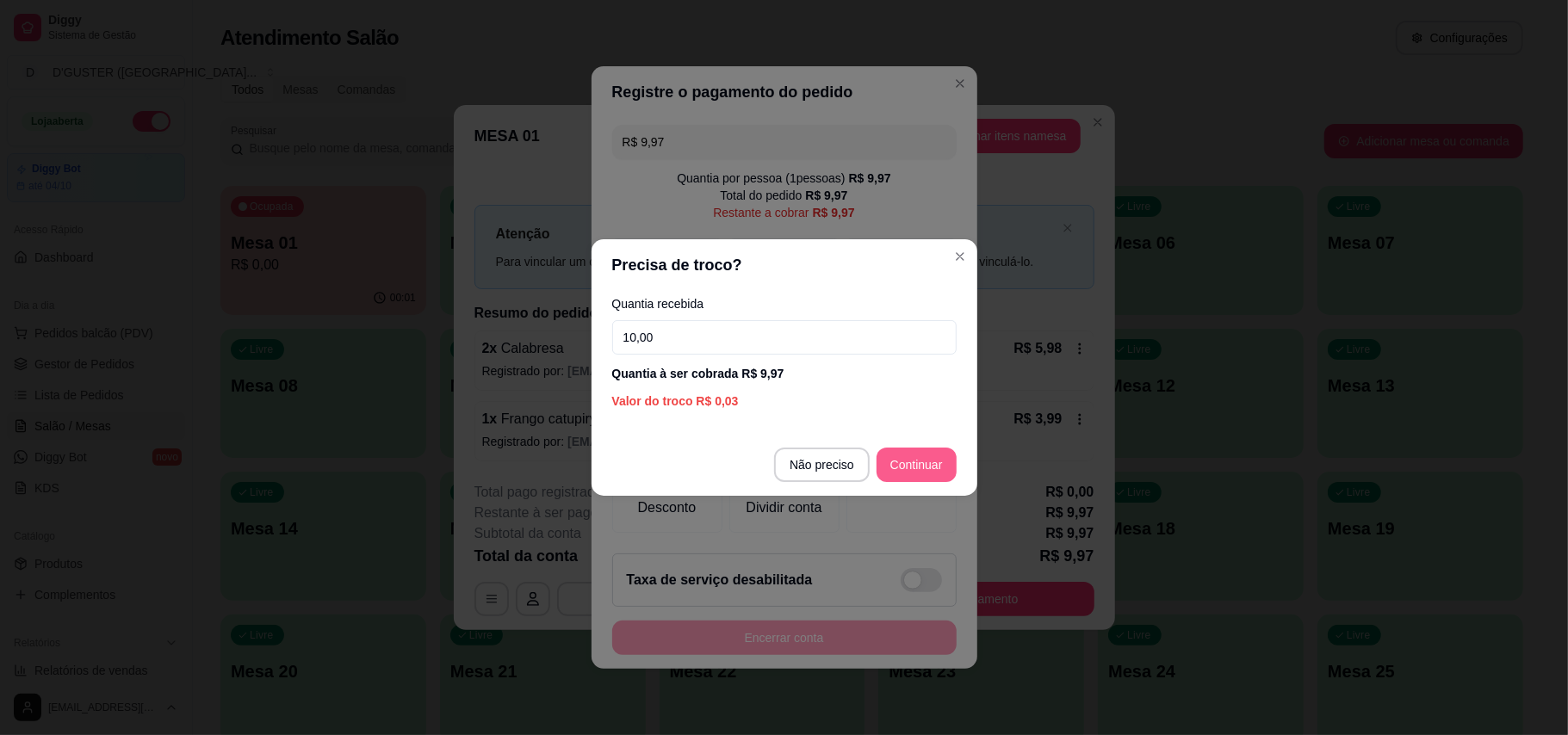
type input "10,00"
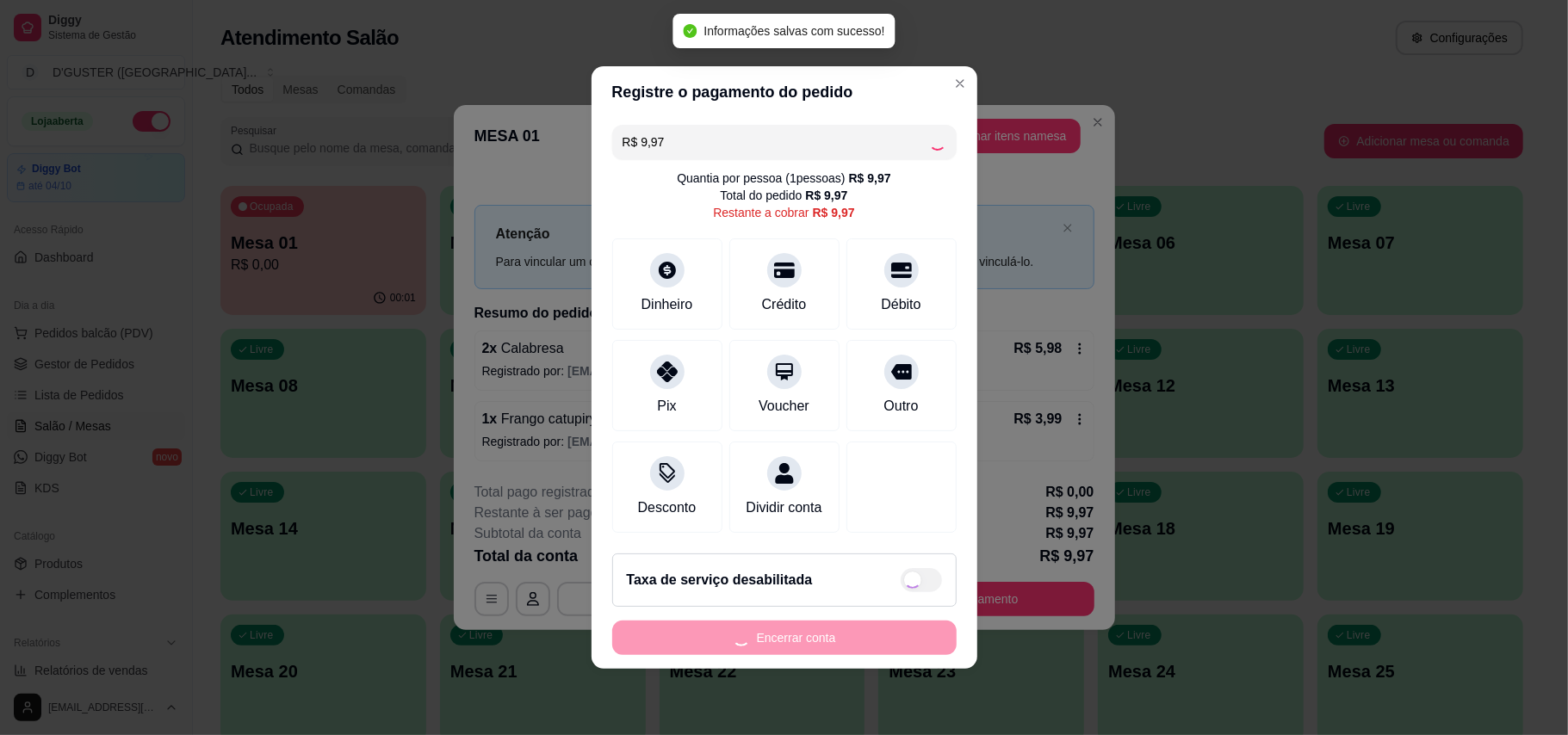
type input "R$ 0,00"
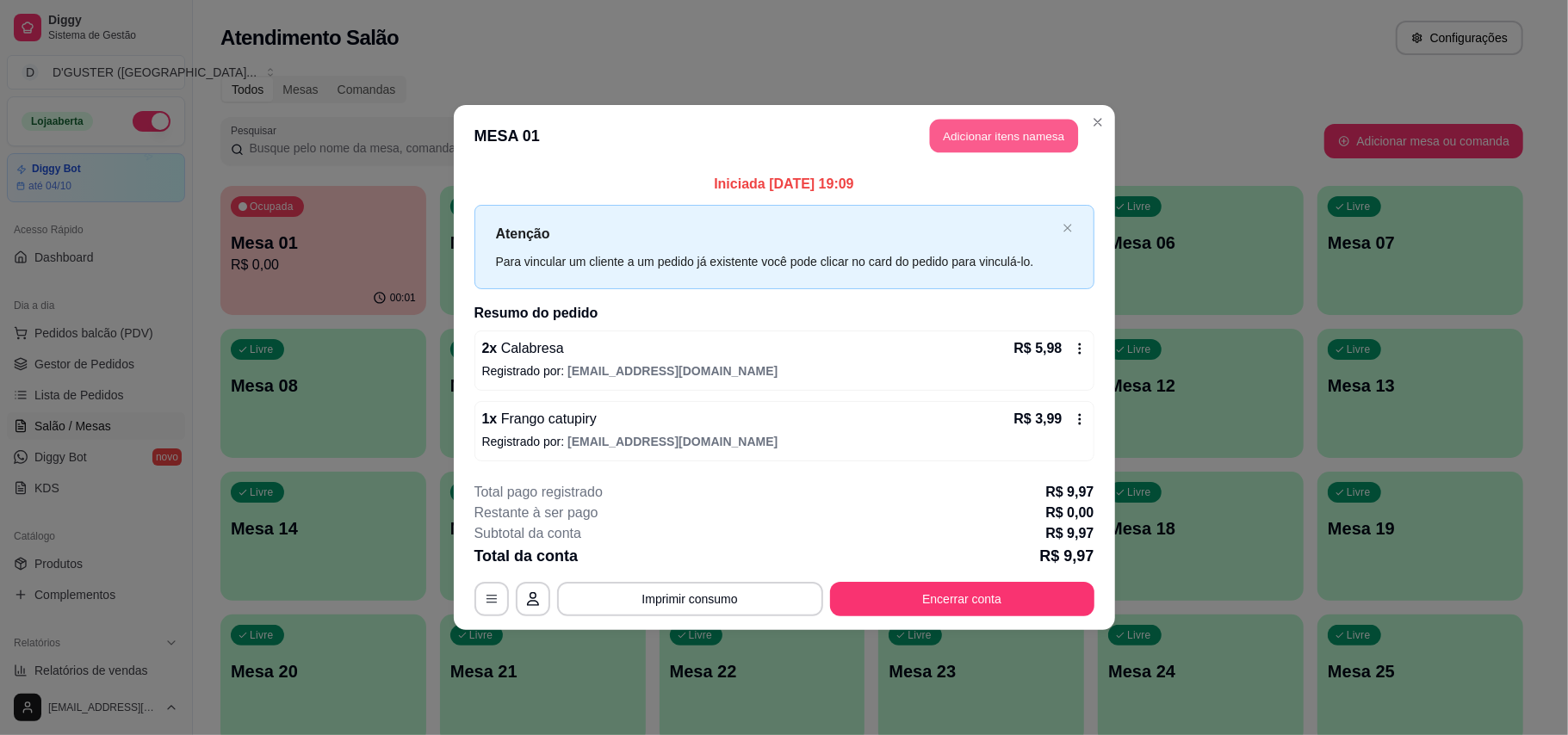
click at [982, 135] on button "Adicionar itens na mesa" at bounding box center [1003, 136] width 148 height 33
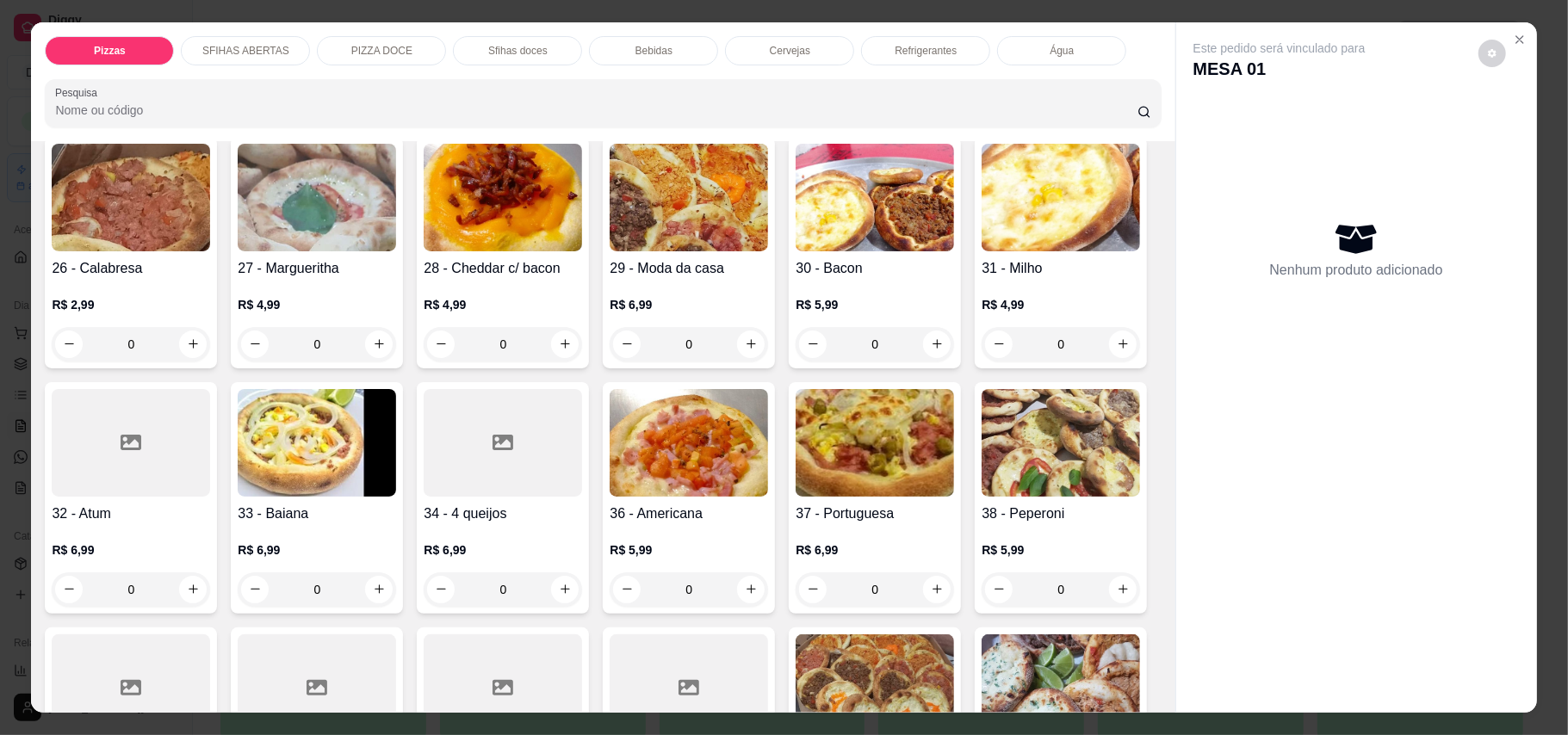
scroll to position [689, 0]
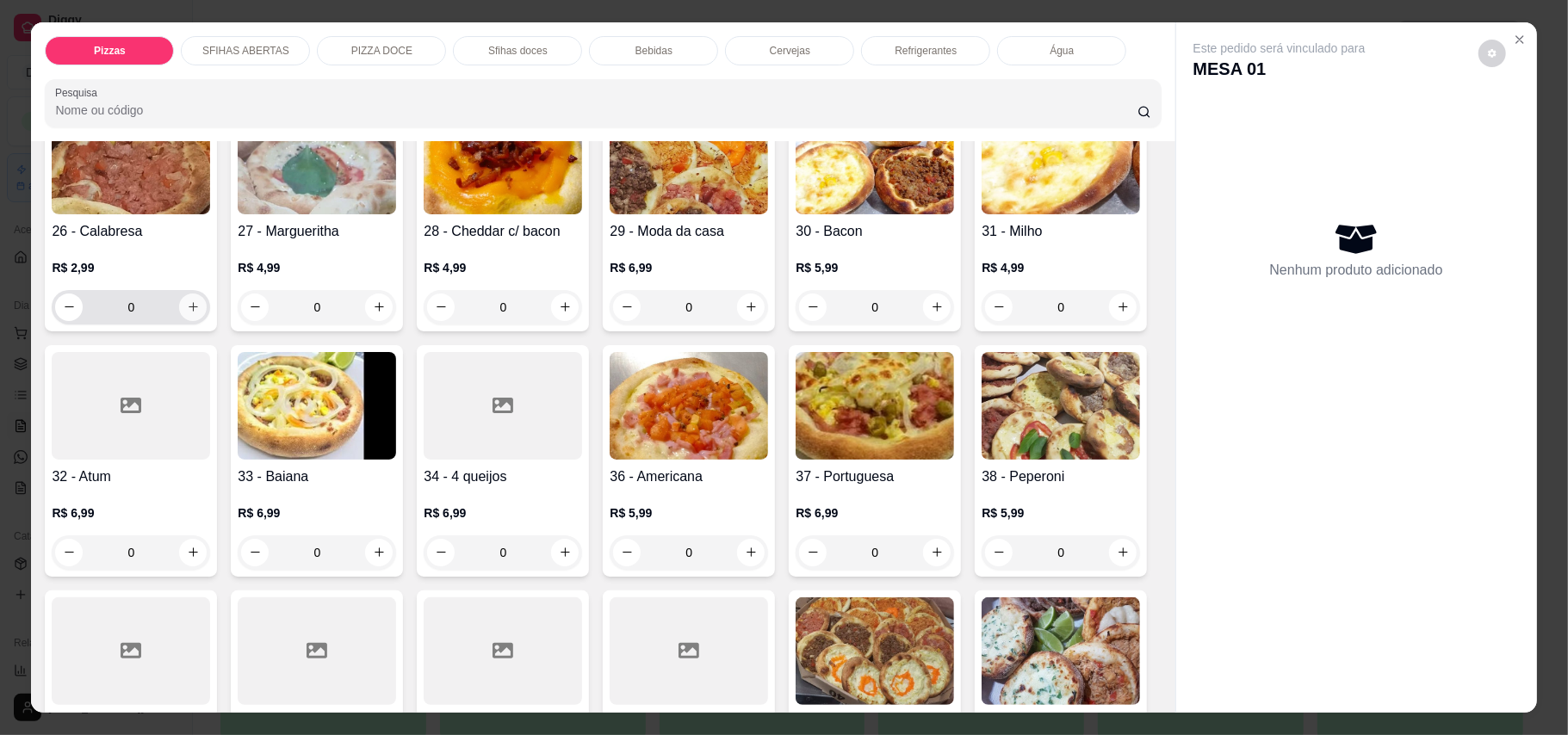
click at [200, 300] on icon "increase-product-quantity" at bounding box center [192, 306] width 13 height 13
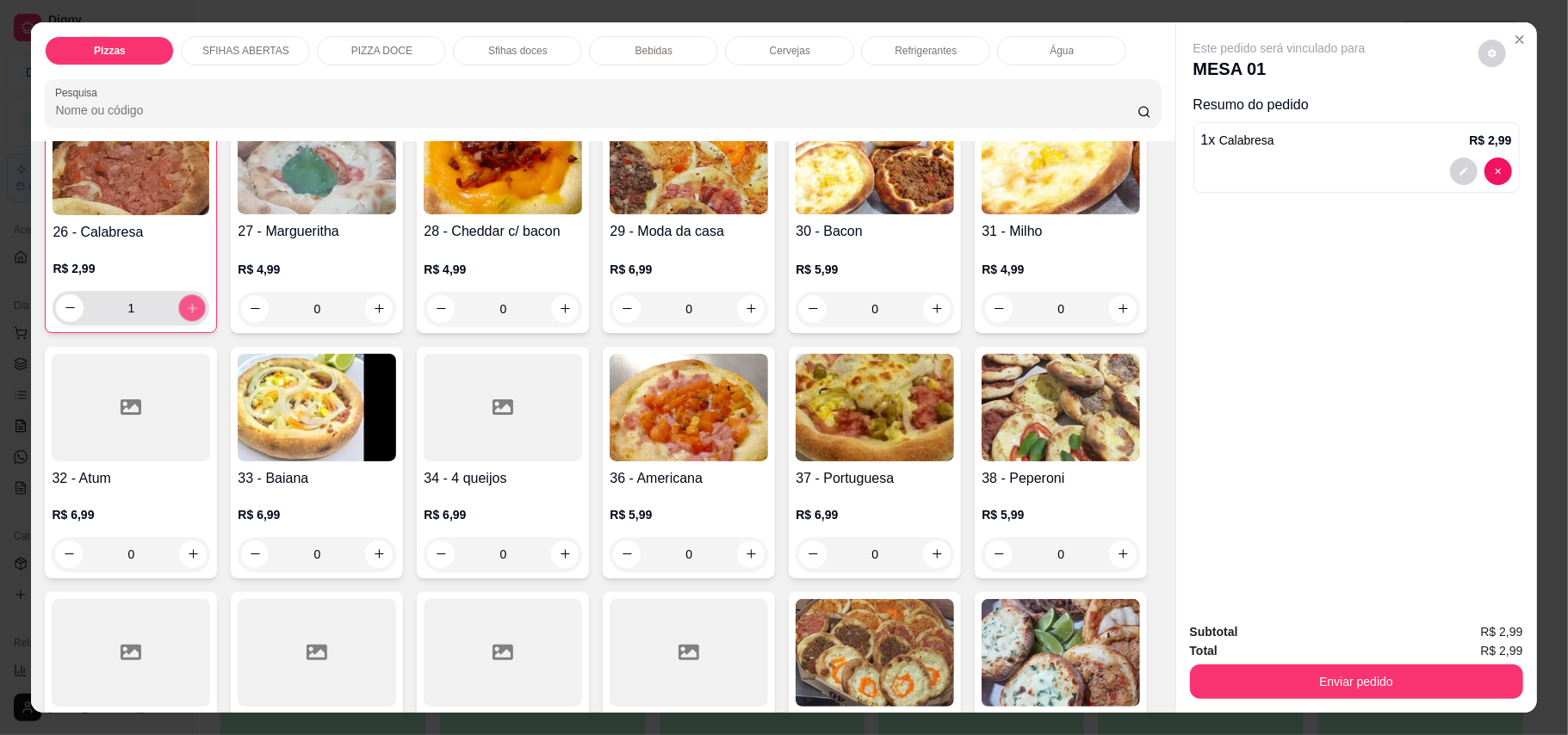
click at [199, 301] on icon "increase-product-quantity" at bounding box center [191, 307] width 13 height 13
type input "3"
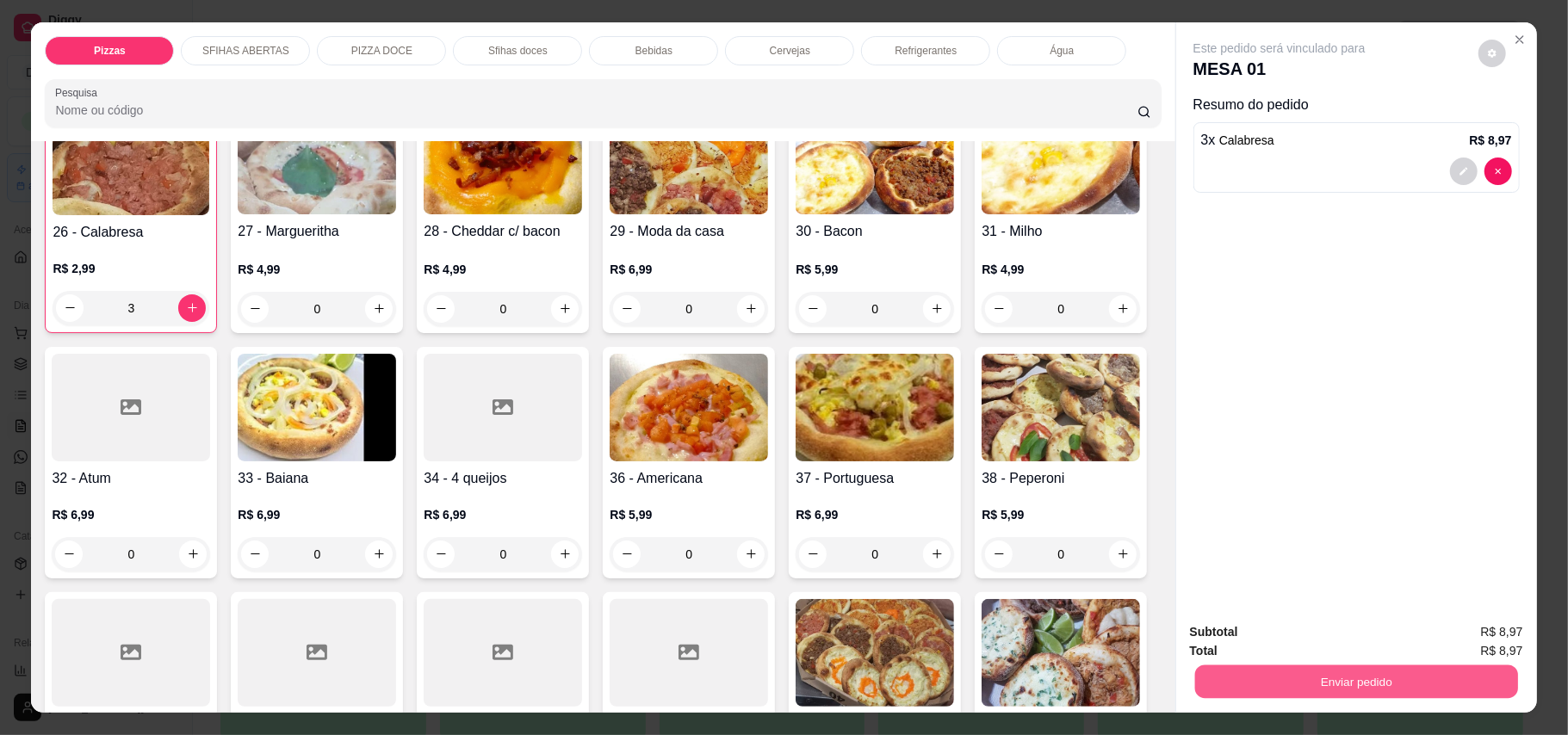
click at [1157, 671] on button "Enviar pedido" at bounding box center [1355, 682] width 323 height 33
click at [1157, 637] on button "Enviar pedido" at bounding box center [1476, 640] width 97 height 32
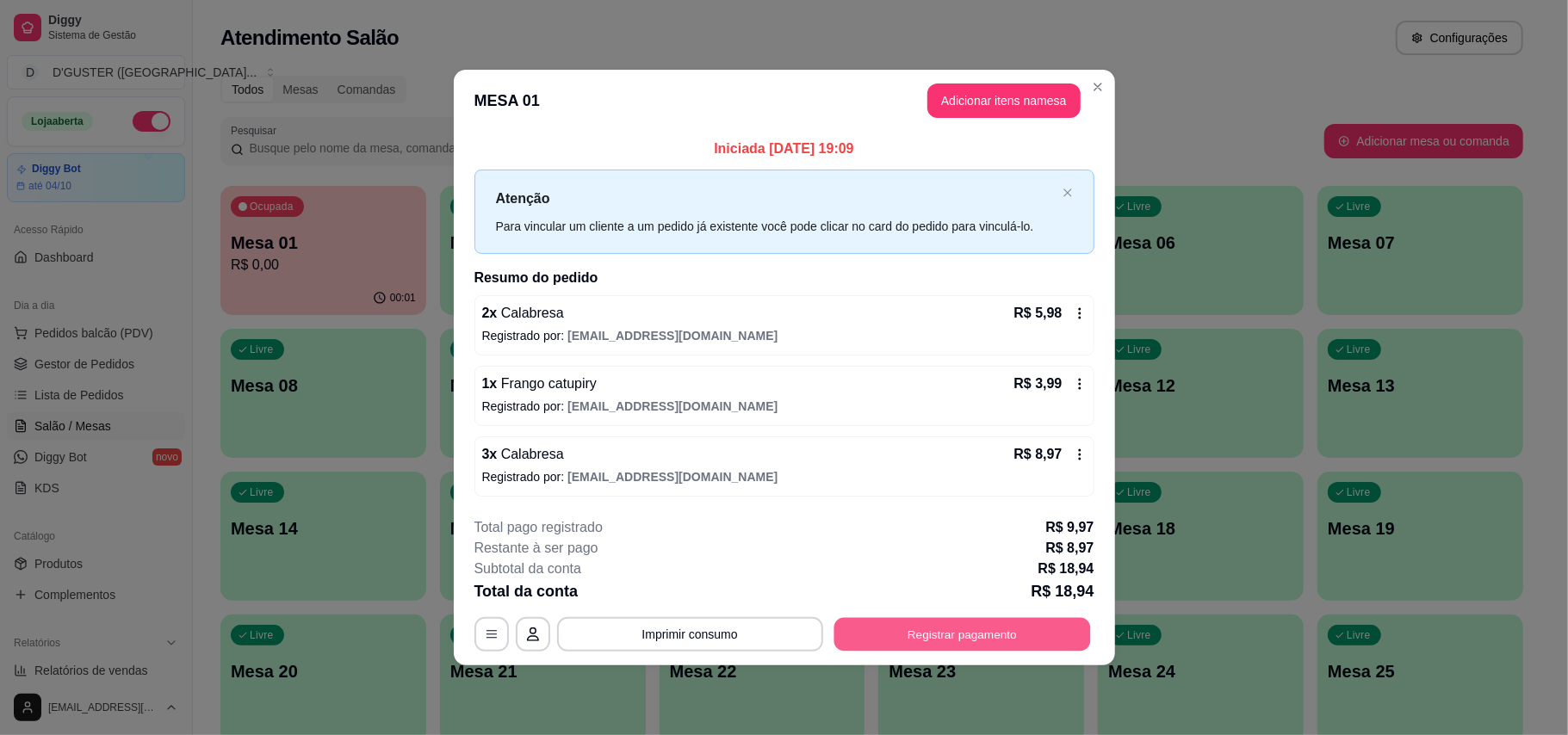
click at [1034, 637] on button "Registrar pagamento" at bounding box center [961, 634] width 256 height 33
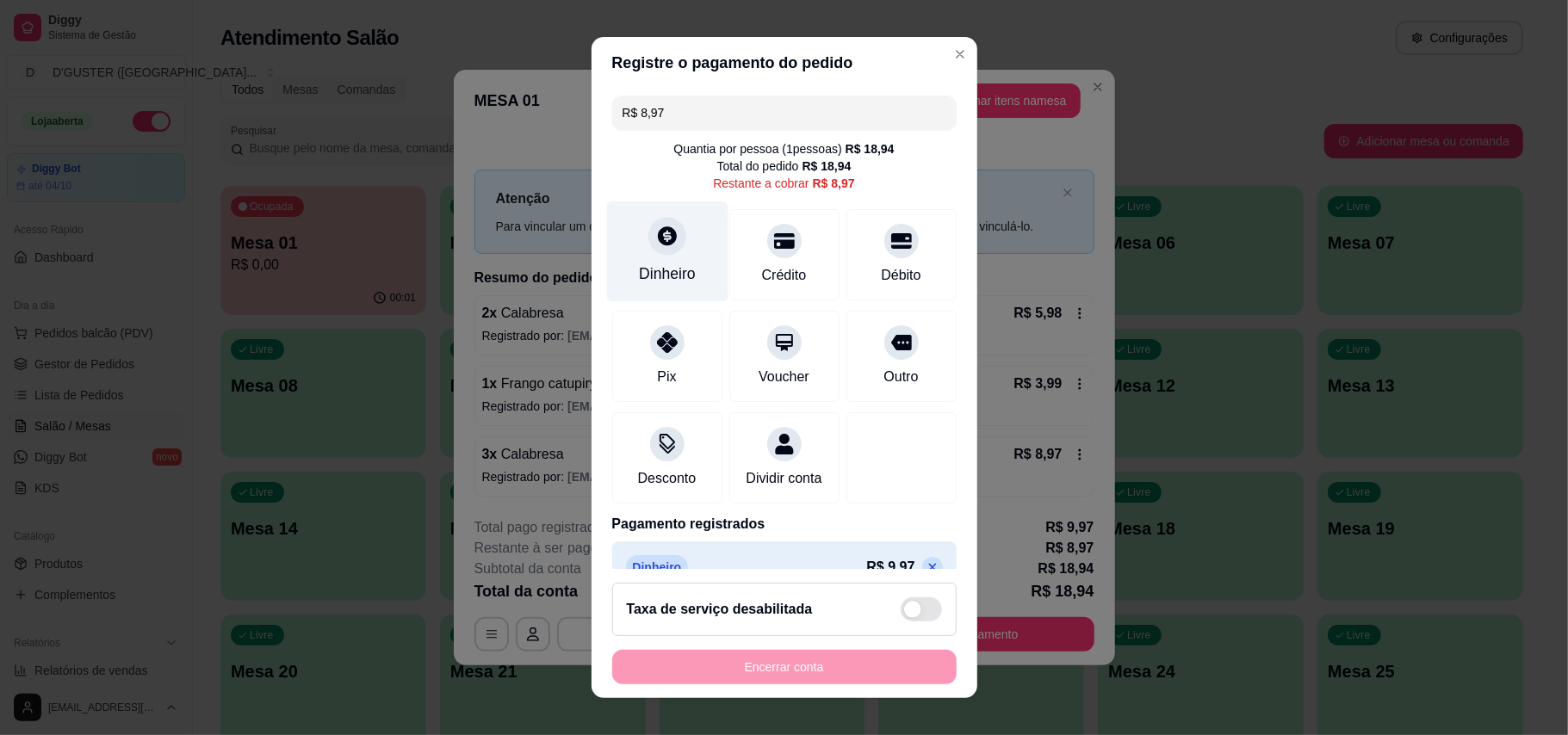
click at [669, 246] on div "Dinheiro" at bounding box center [667, 250] width 122 height 101
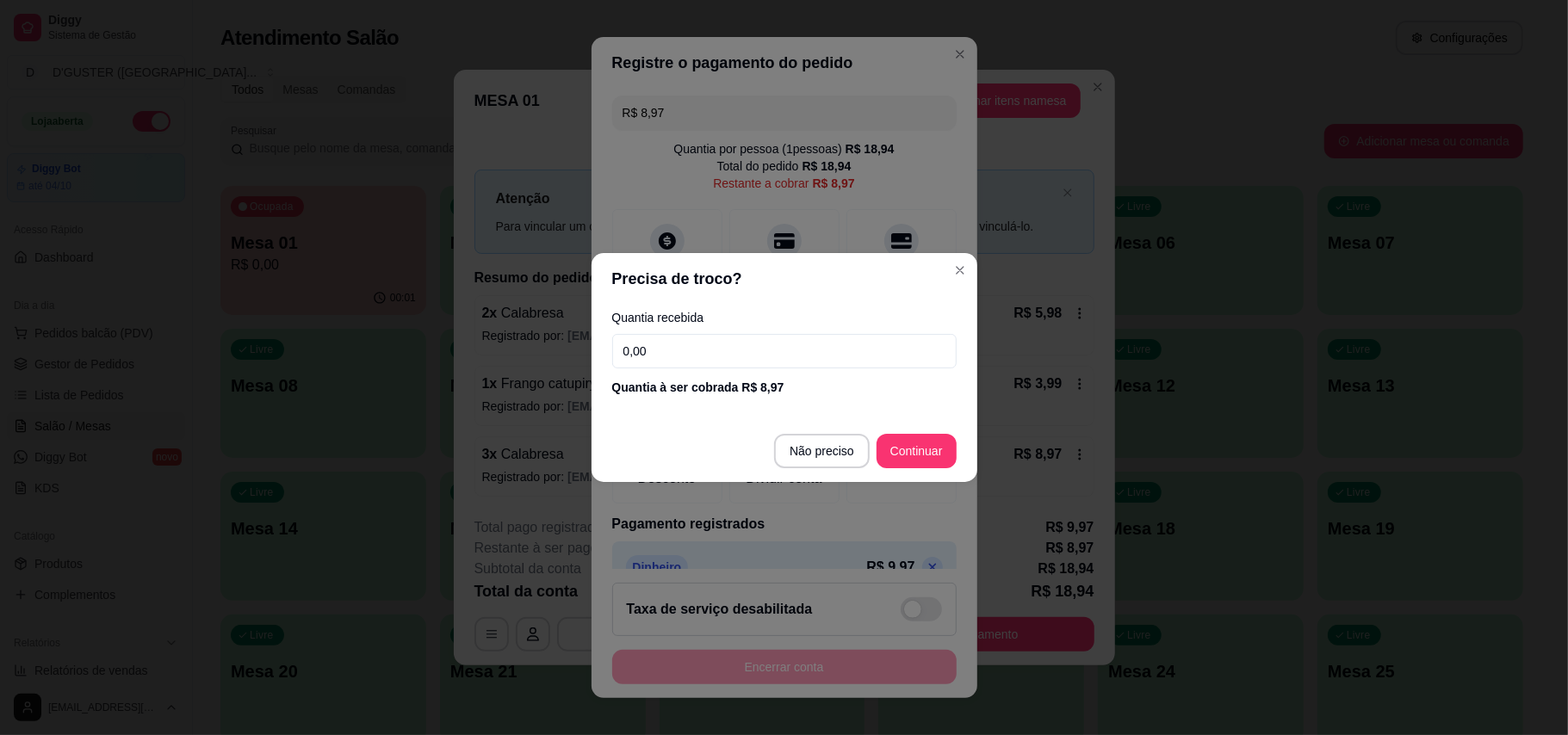
click at [783, 346] on input "0,00" at bounding box center [784, 350] width 344 height 34
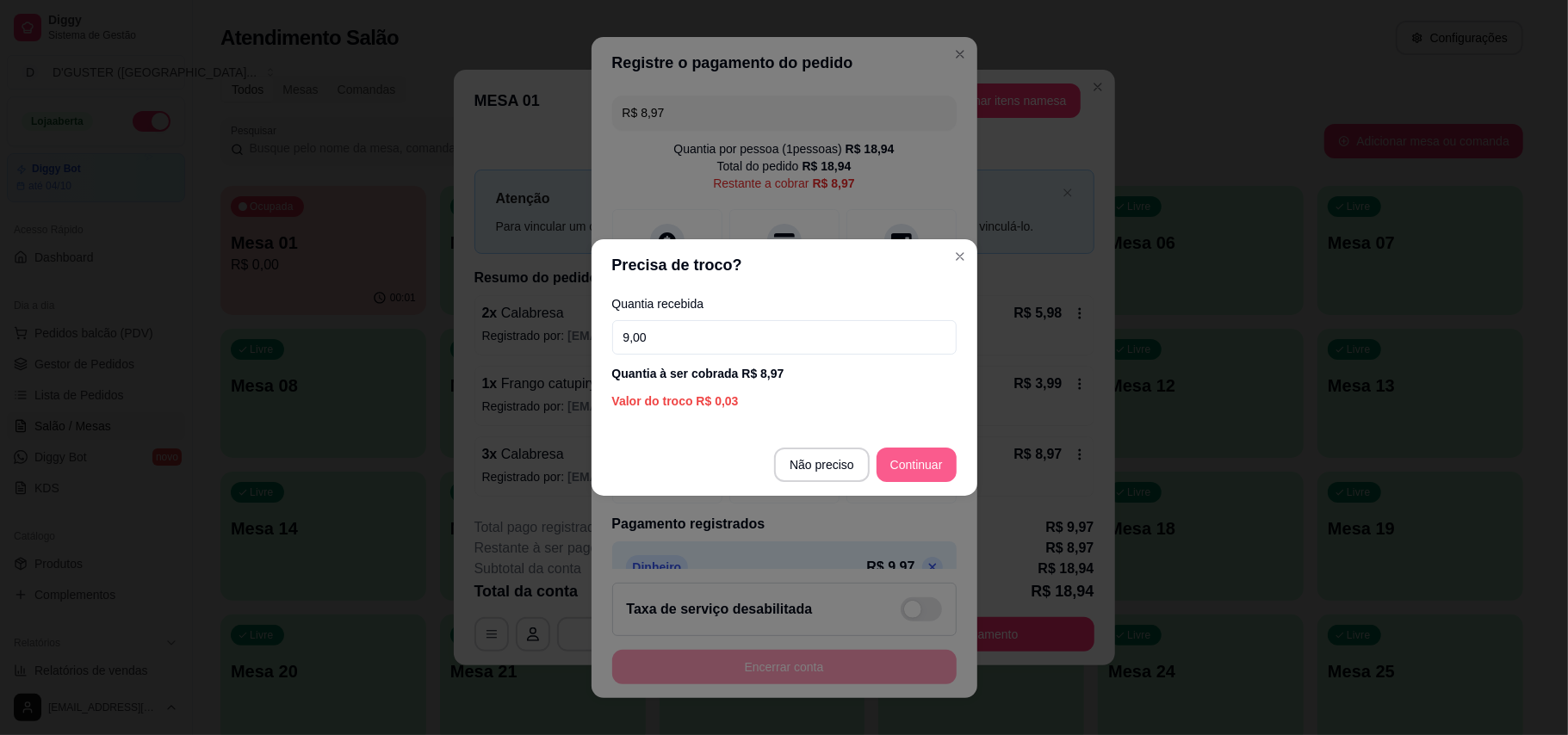
type input "9,00"
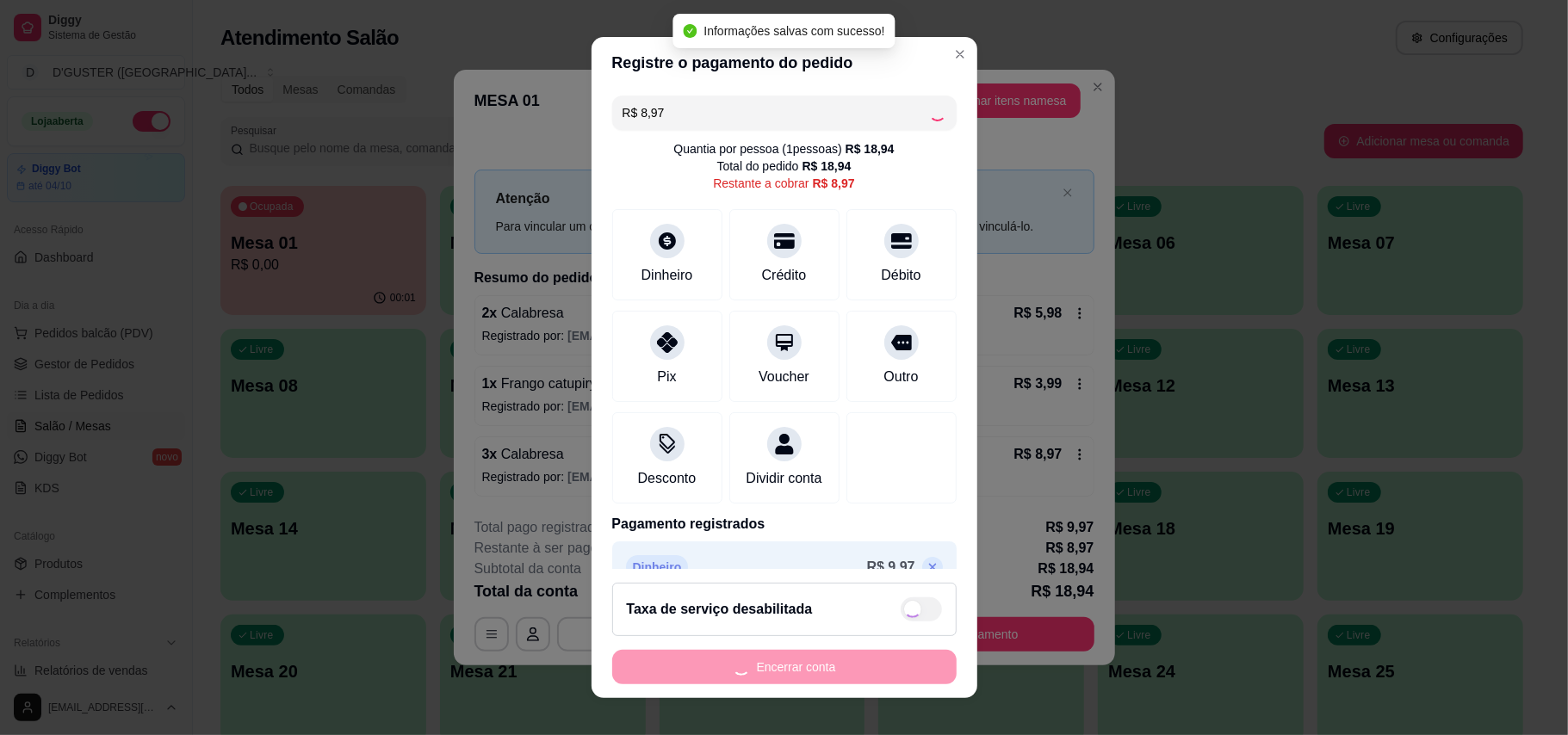
type input "R$ 0,00"
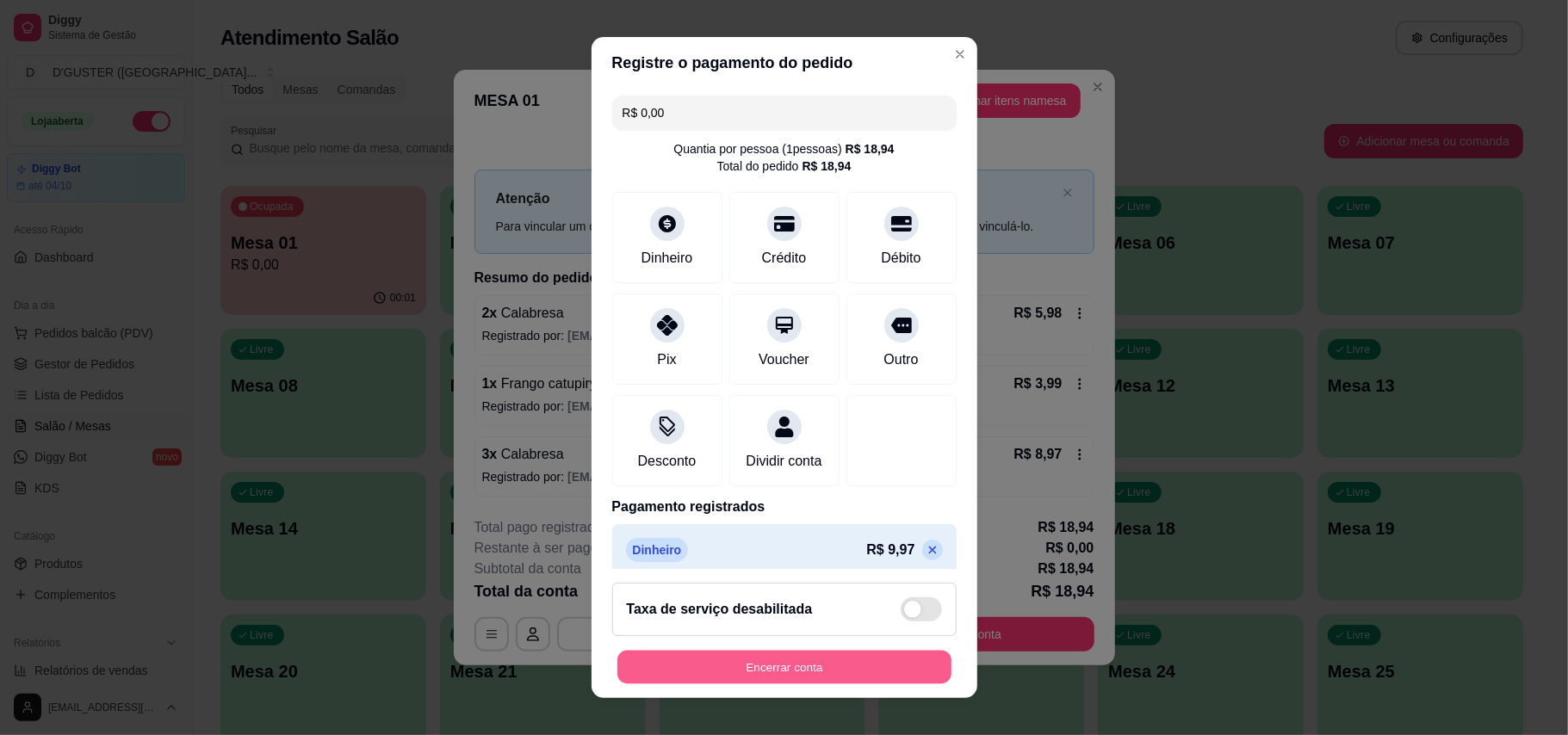
click at [779, 659] on button "Encerrar conta" at bounding box center [784, 667] width 334 height 33
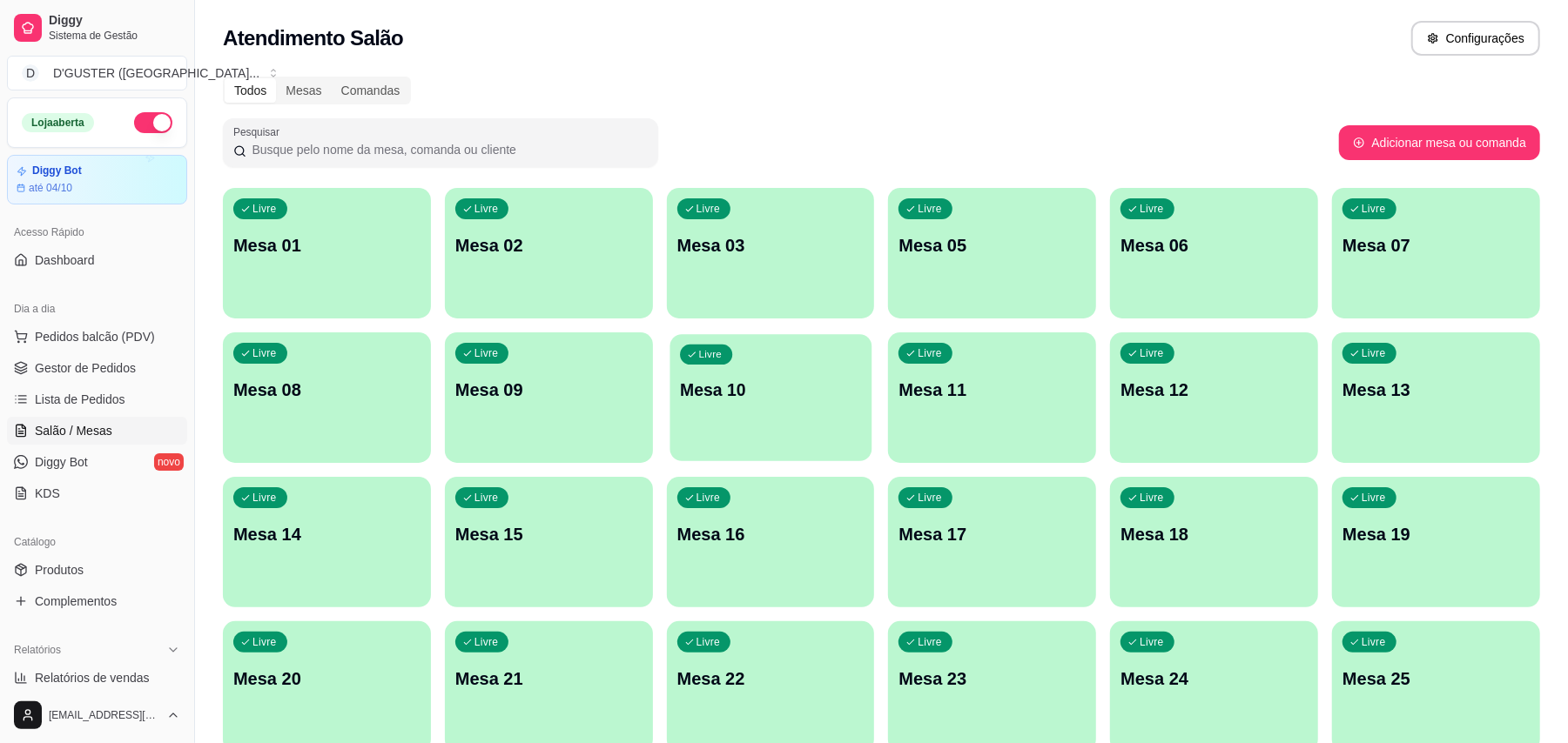
click at [757, 432] on div "Livre Mesa 10" at bounding box center [771, 387] width 202 height 106
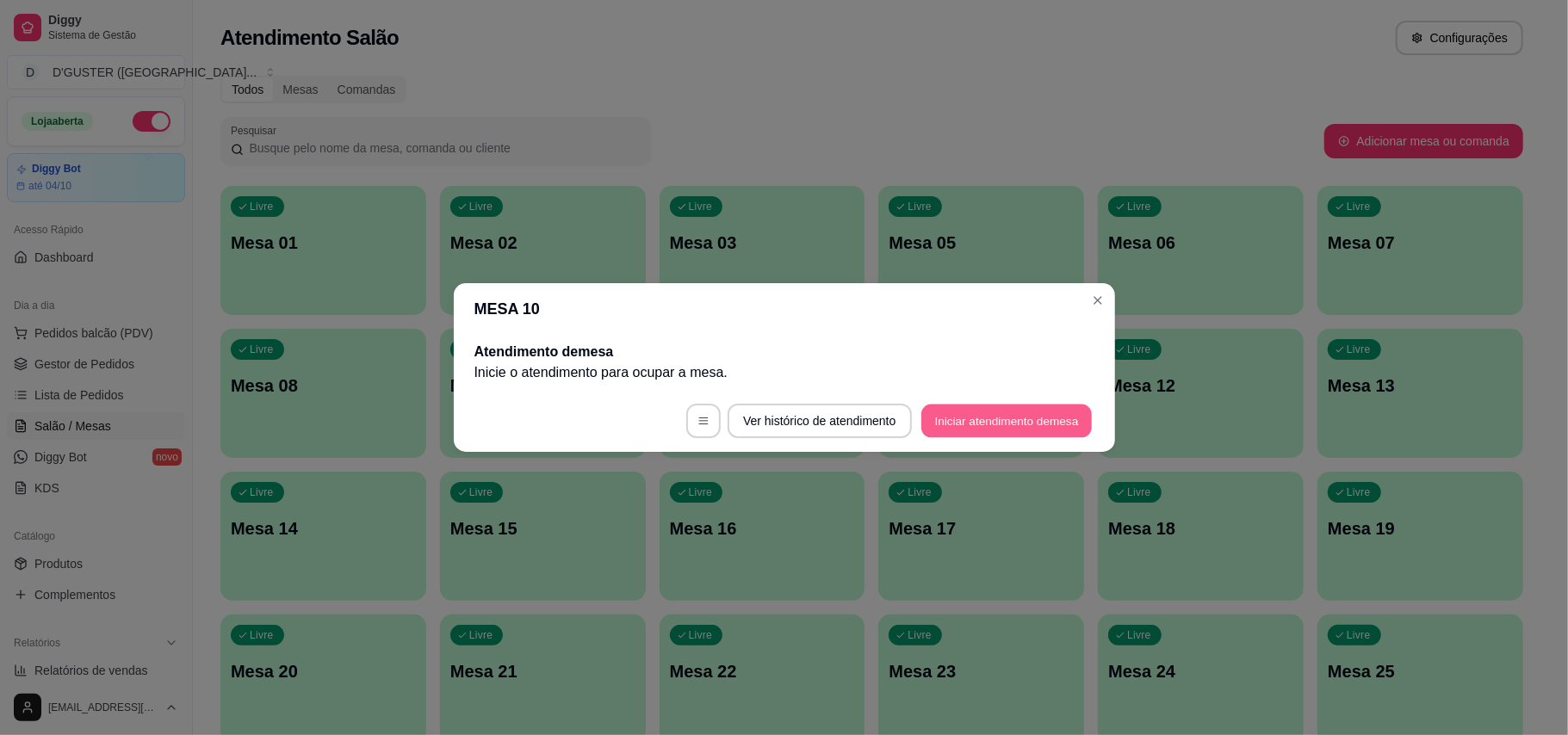
click at [1006, 408] on button "Iniciar atendimento de mesa" at bounding box center [1007, 421] width 171 height 33
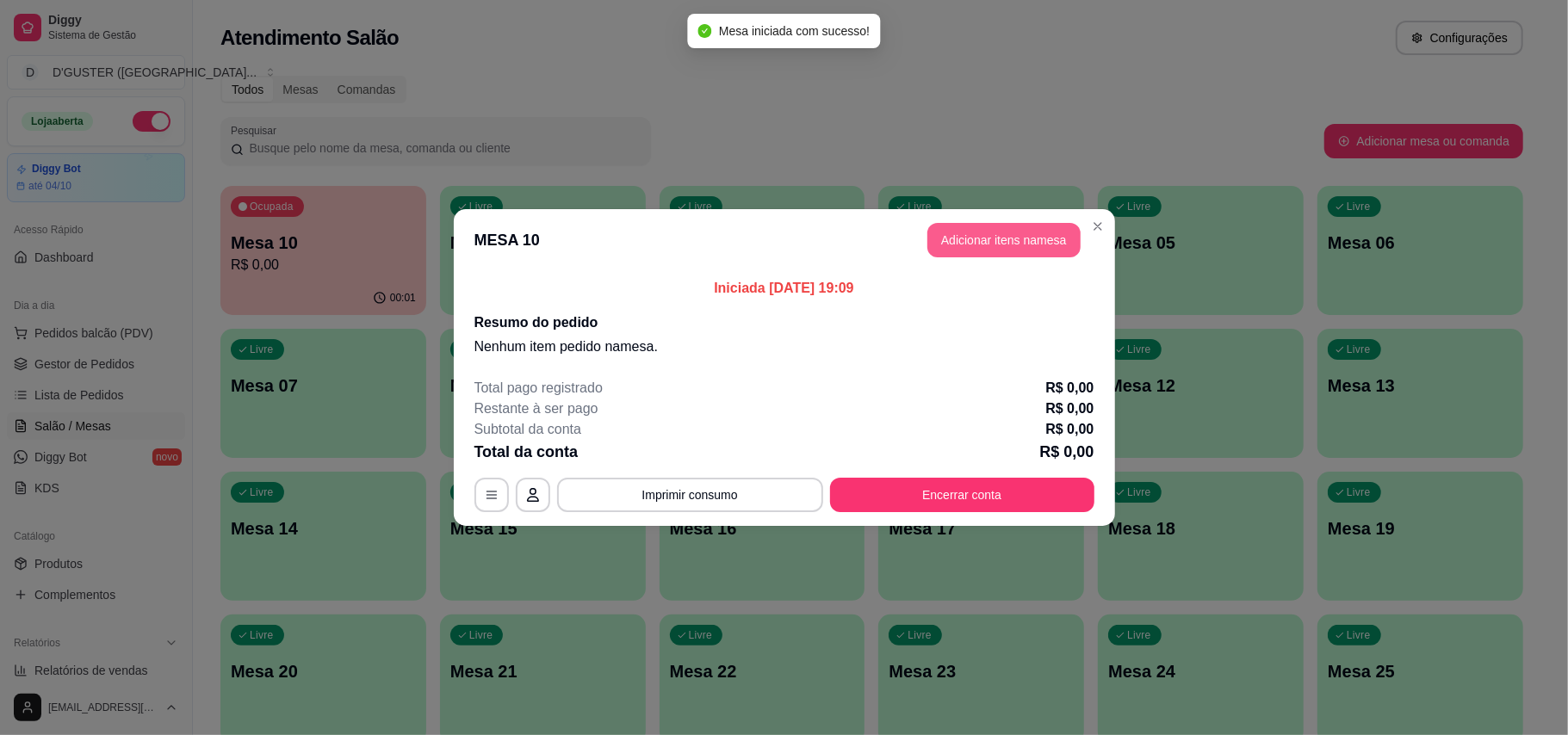
click at [1003, 244] on button "Adicionar itens na mesa" at bounding box center [1004, 239] width 153 height 34
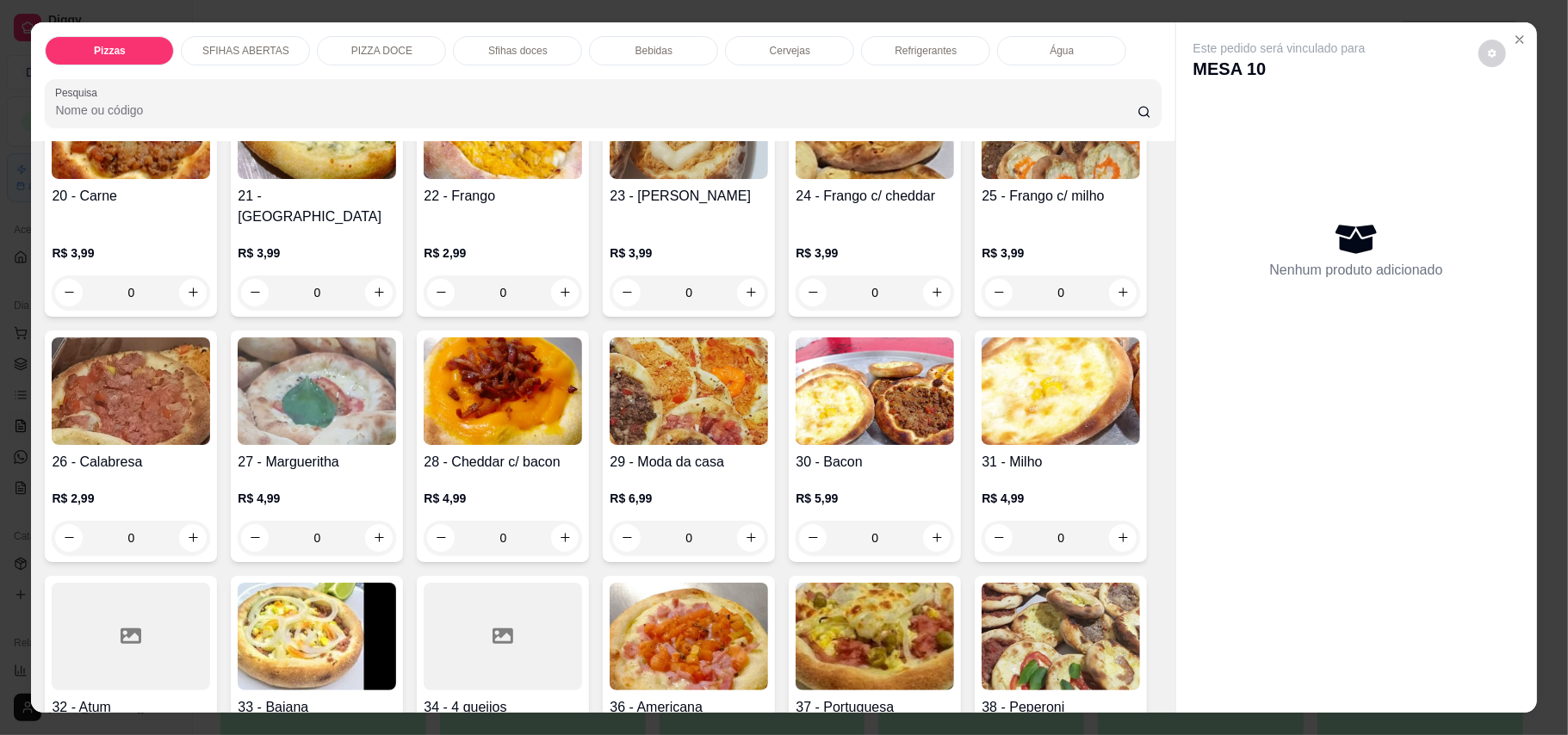
scroll to position [459, 0]
click at [930, 285] on icon "increase-product-quantity" at bounding box center [936, 290] width 13 height 13
type input "1"
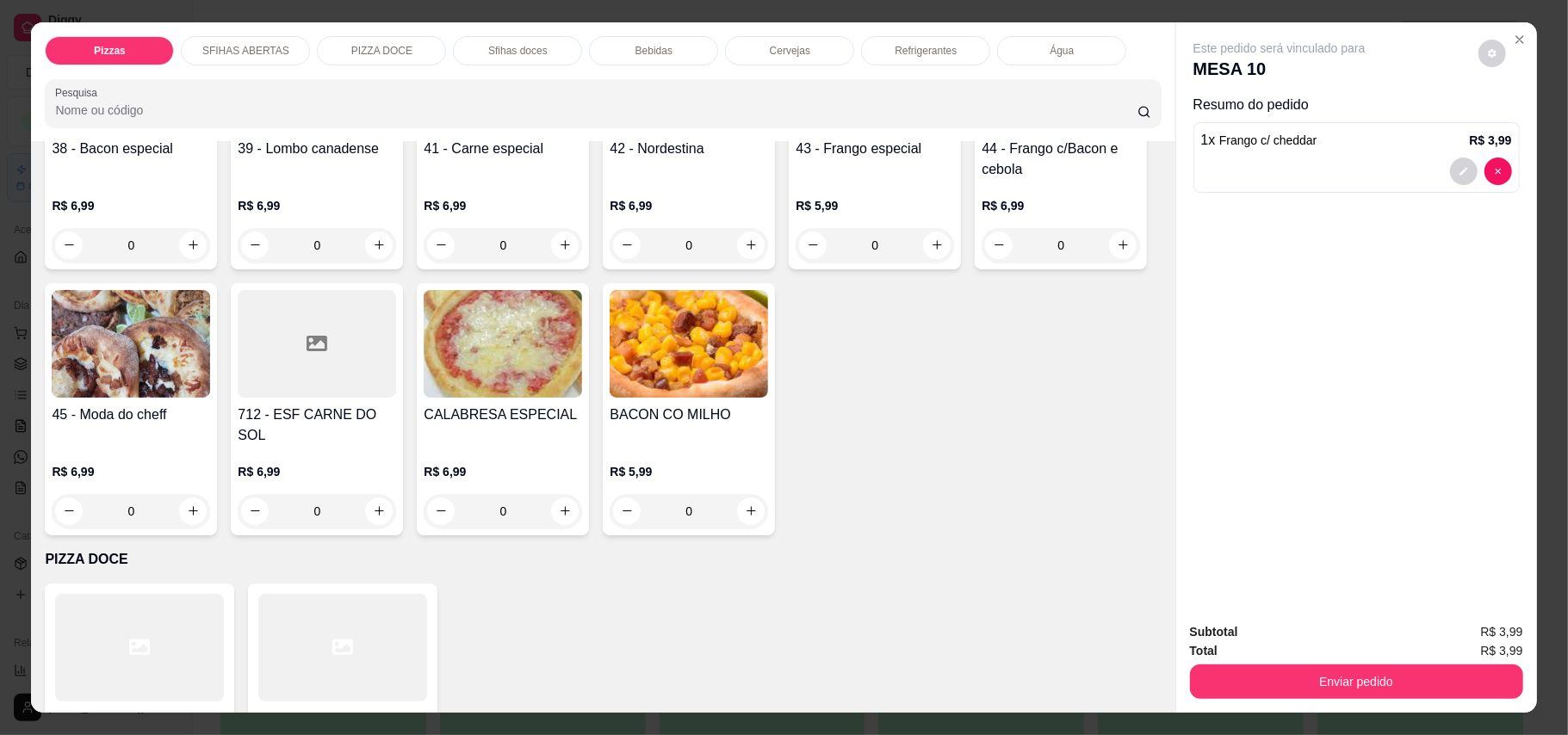
scroll to position [1378, 0]
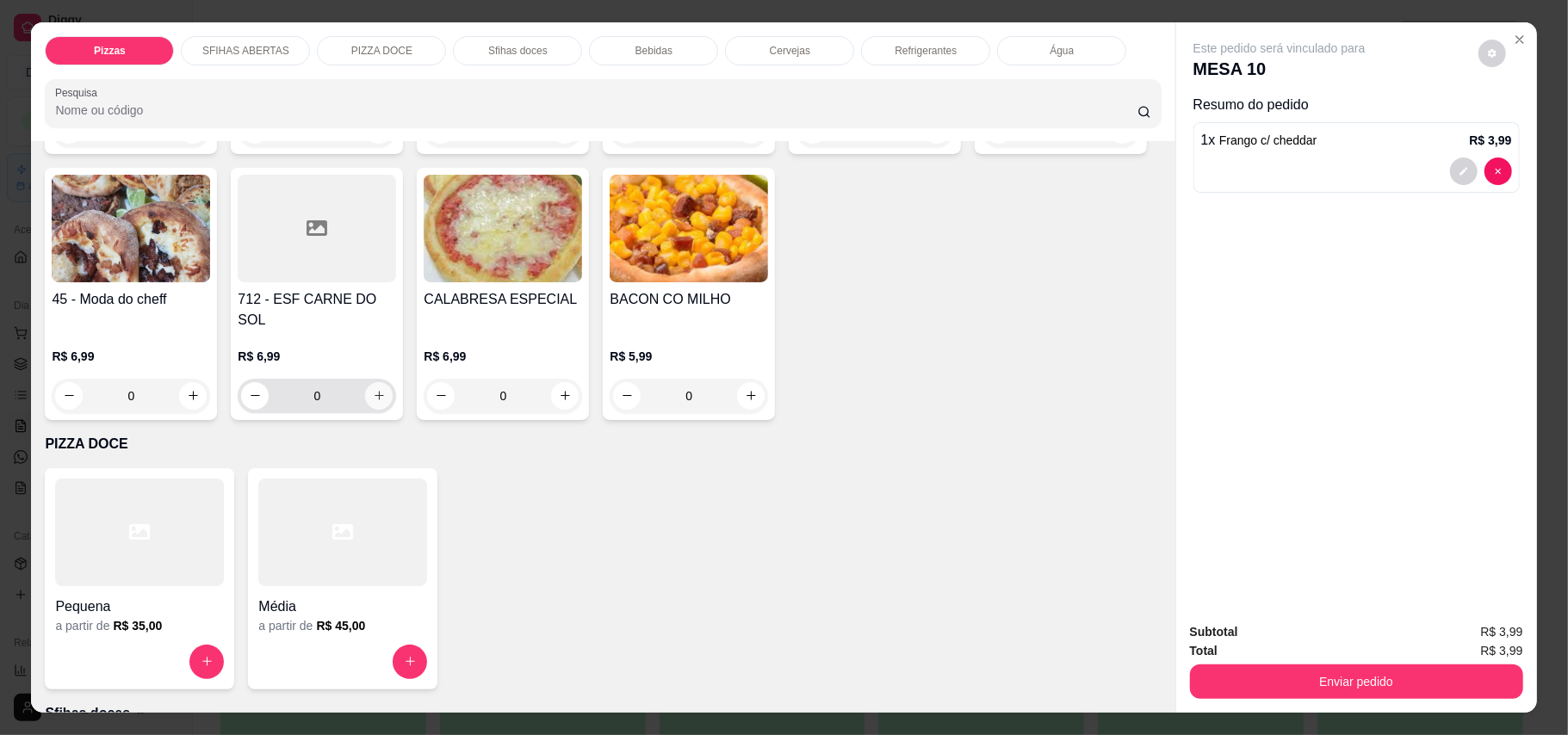
click at [373, 402] on icon "increase-product-quantity" at bounding box center [379, 395] width 13 height 13
type input "1"
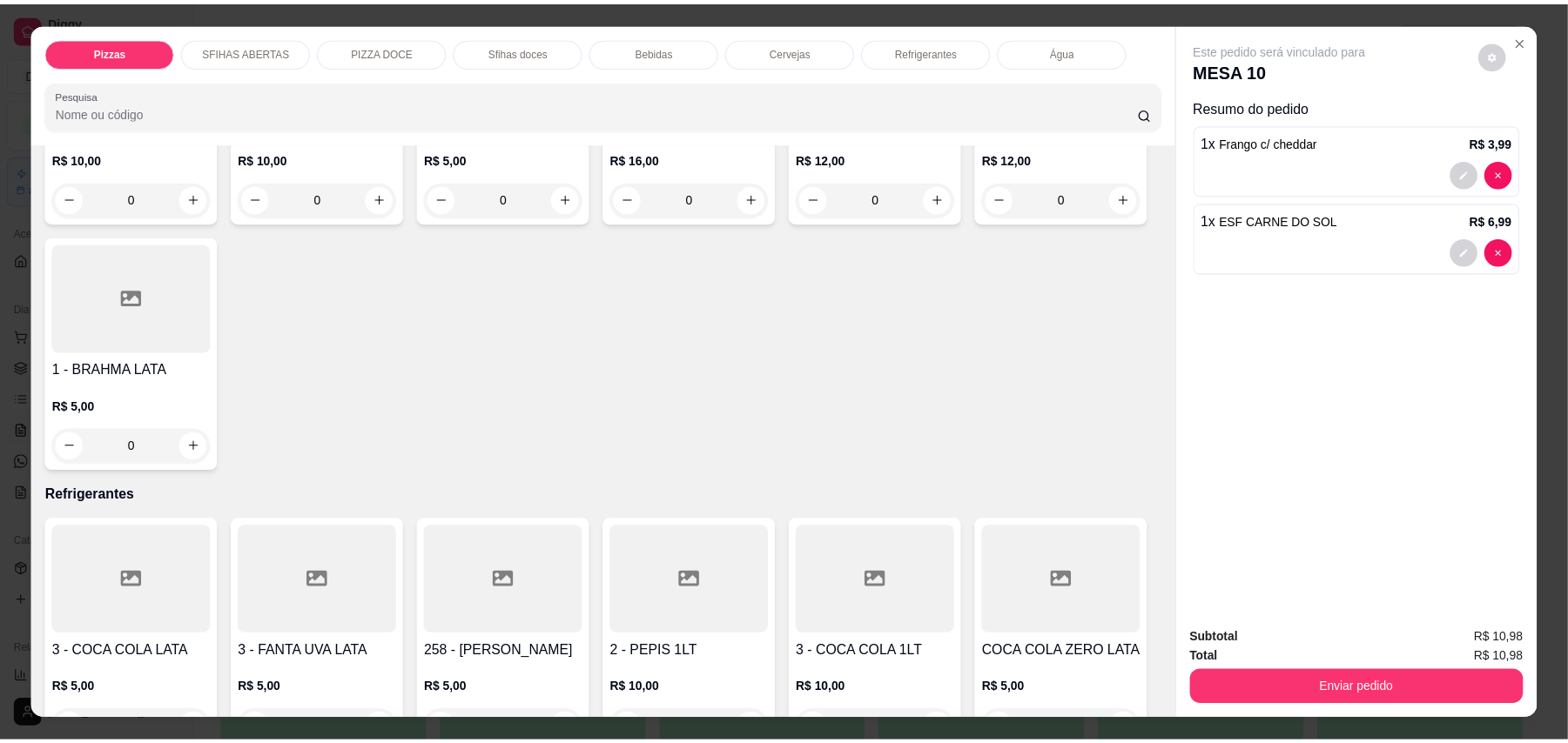
scroll to position [3597, 0]
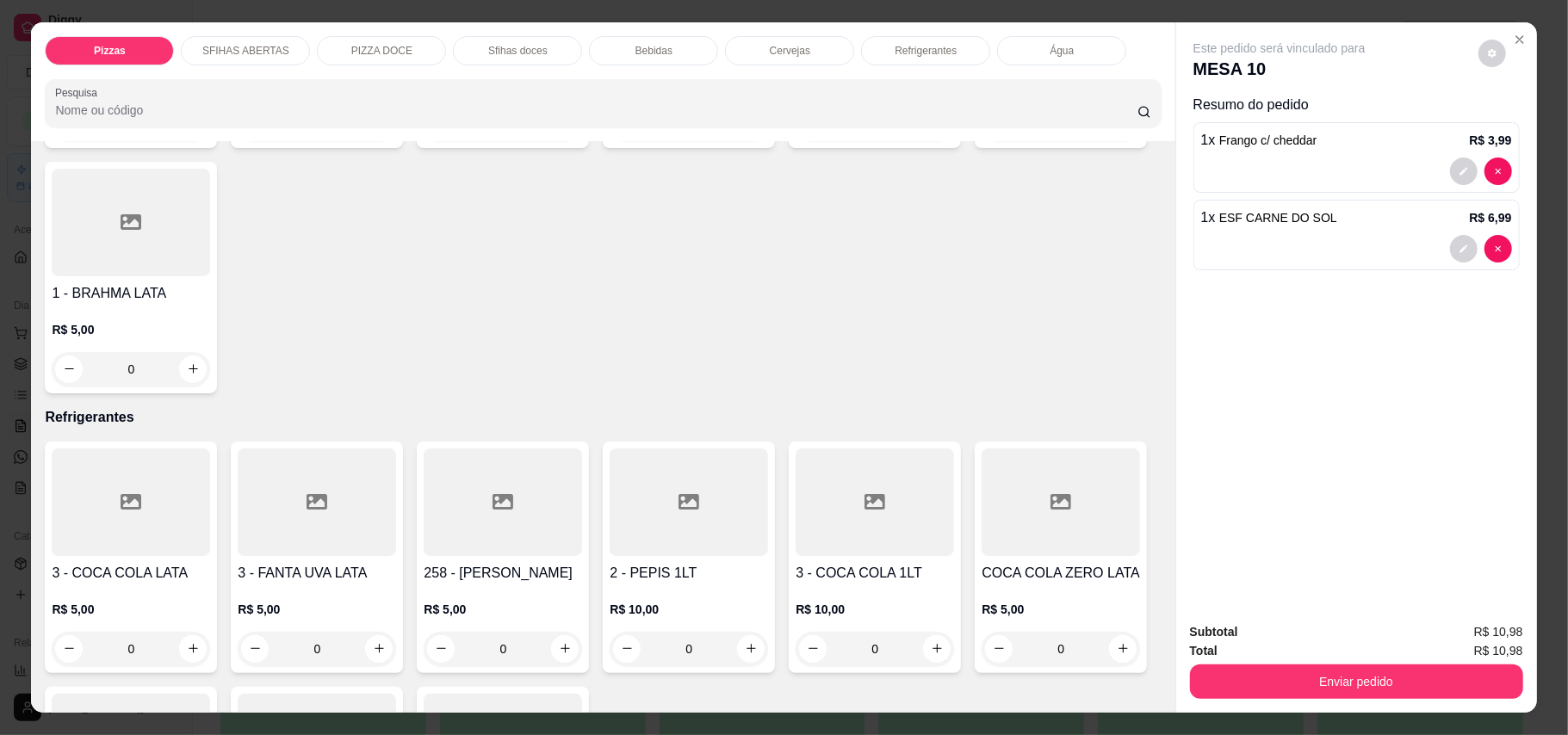
click at [1110, 136] on button "increase-product-quantity" at bounding box center [1123, 123] width 26 height 26
type input "1"
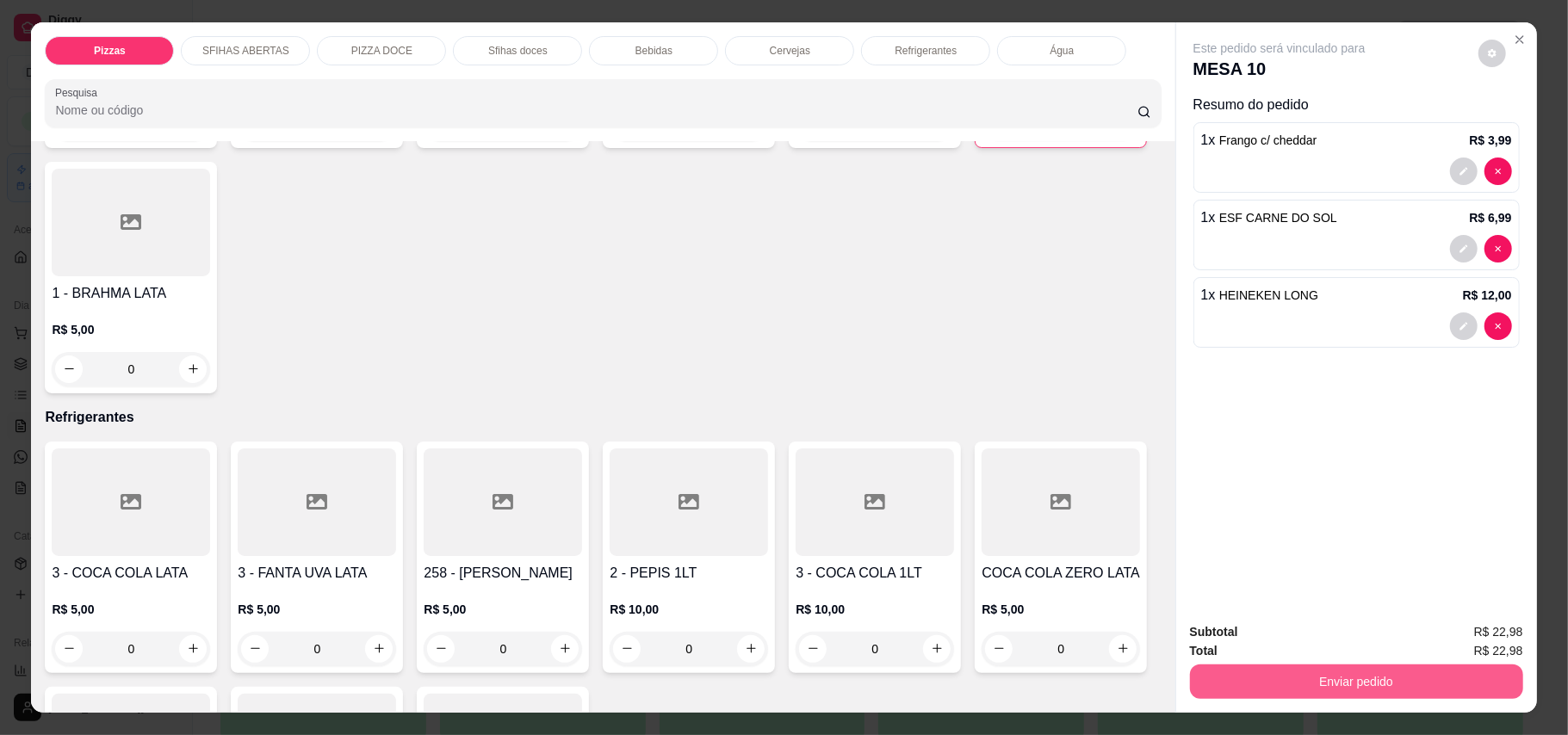
click at [1157, 686] on button "Enviar pedido" at bounding box center [1356, 681] width 334 height 34
click at [1157, 637] on button "Enviar pedido" at bounding box center [1476, 640] width 94 height 31
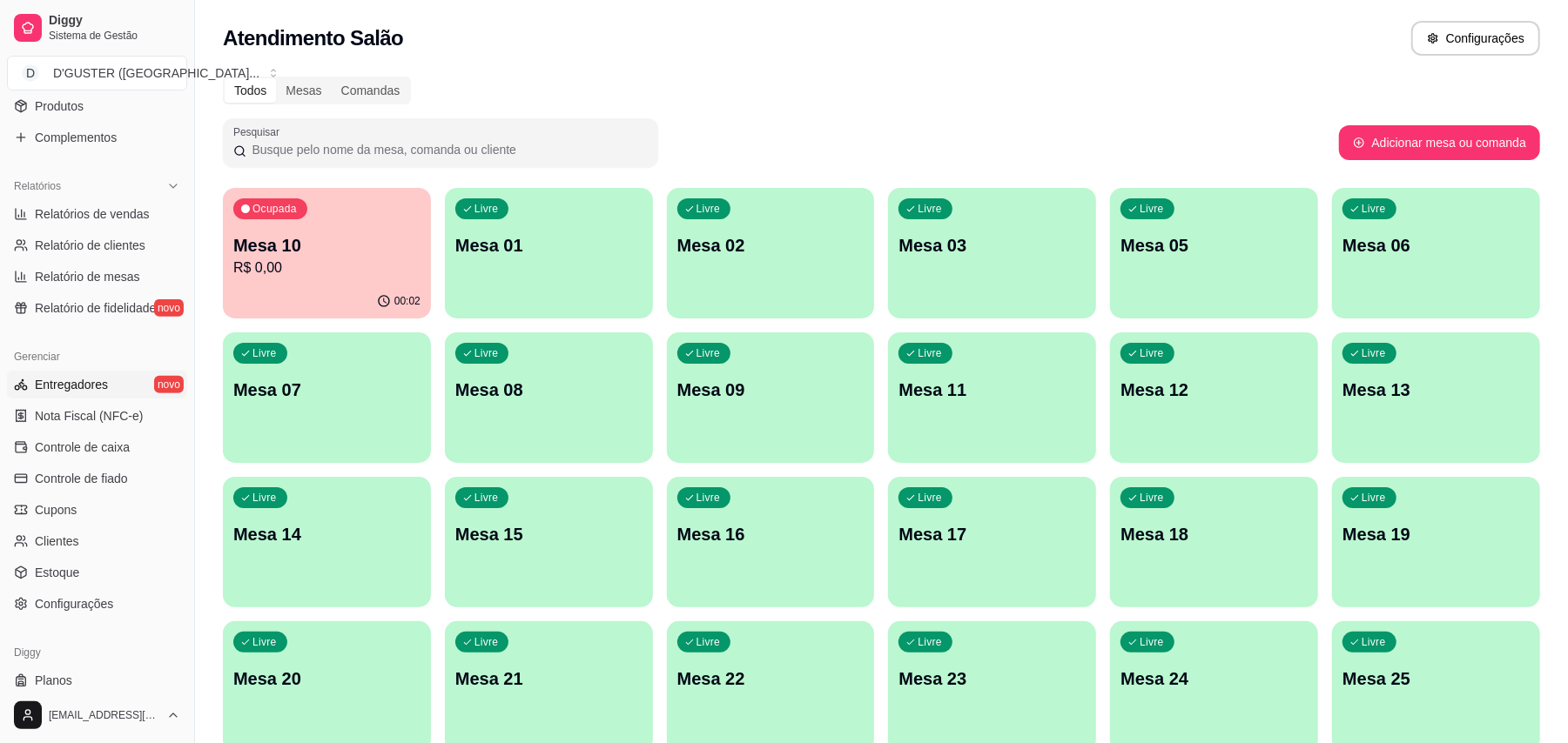
scroll to position [509, 0]
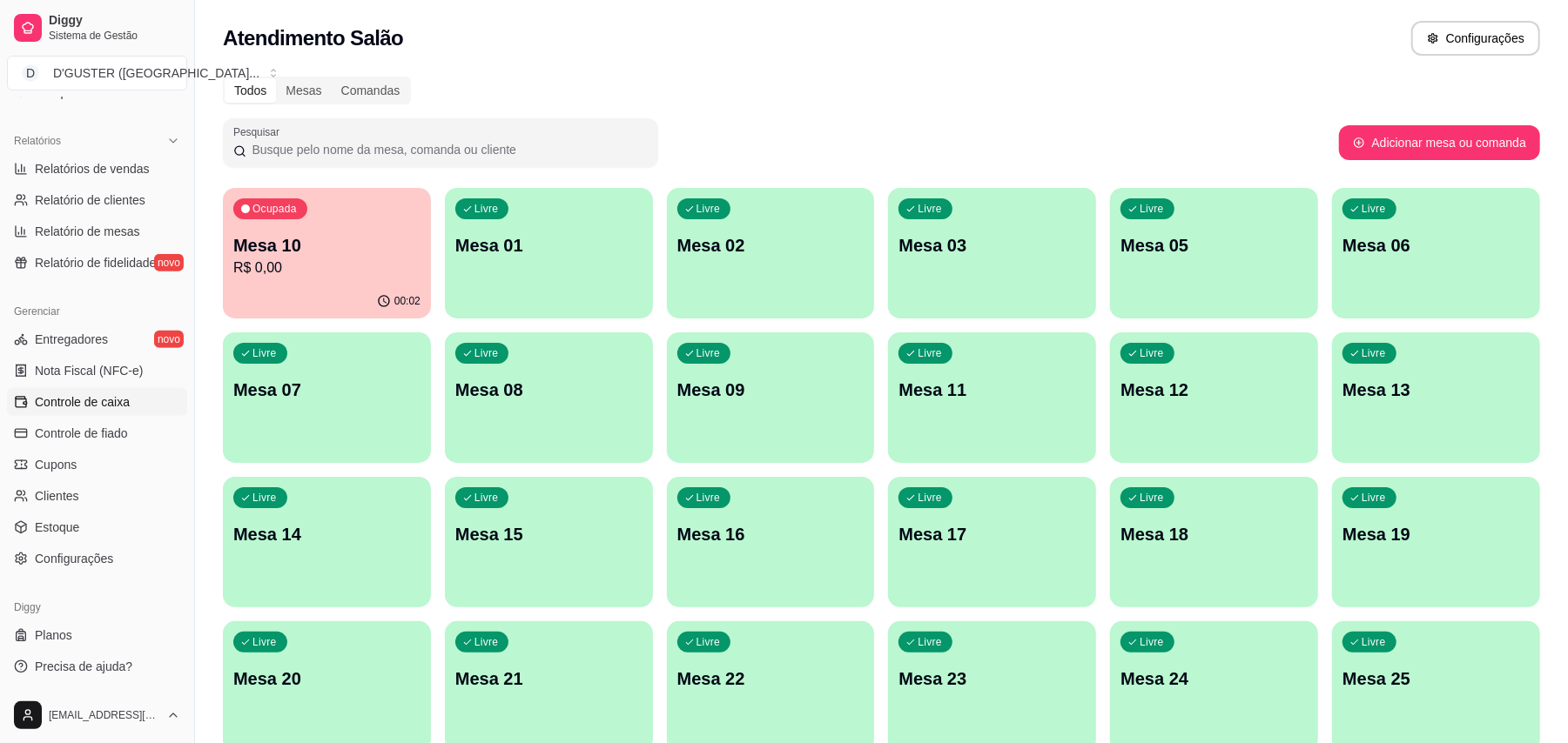
click at [67, 401] on span "Controle de caixa" at bounding box center [82, 403] width 95 height 18
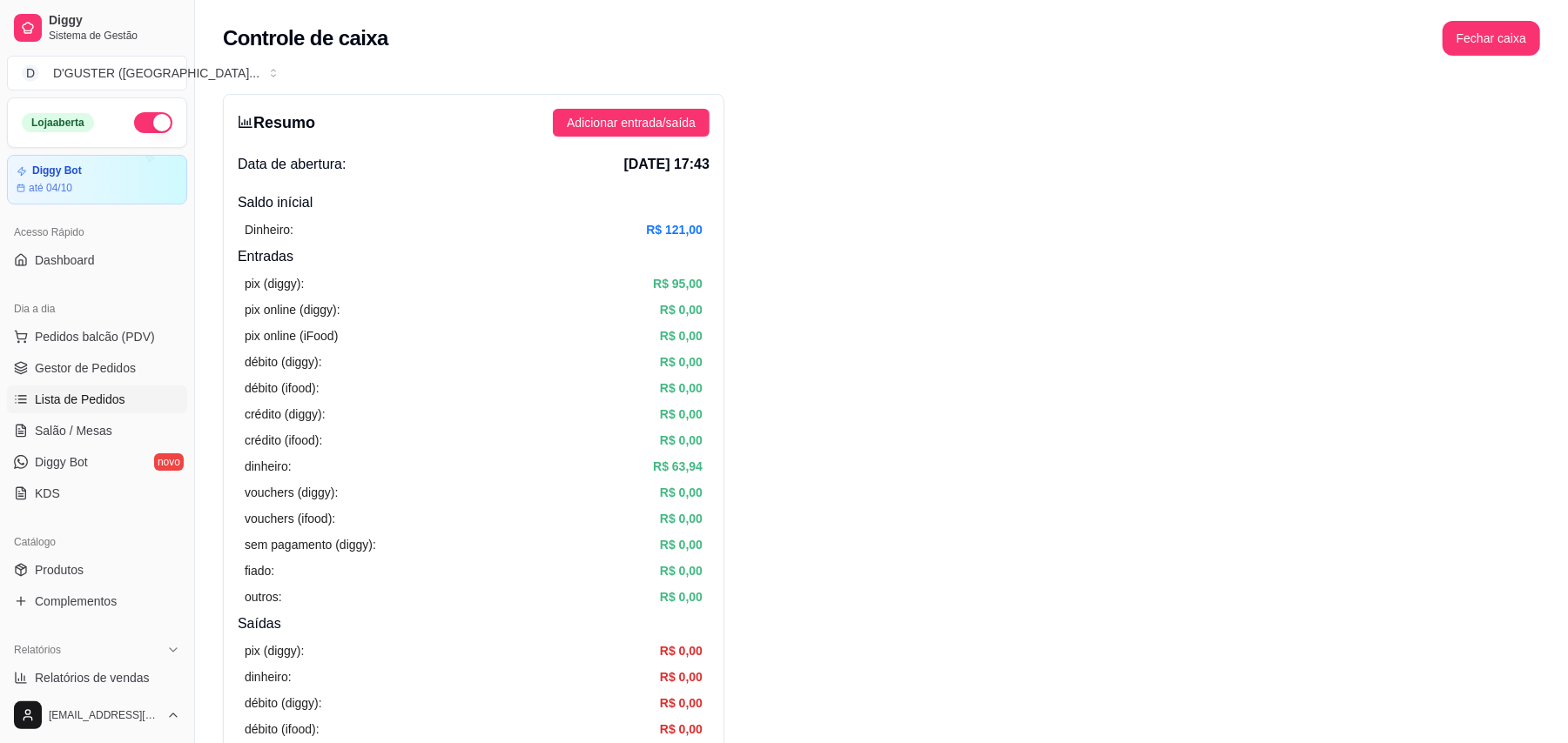
click at [92, 401] on span "Lista de Pedidos" at bounding box center [79, 400] width 90 height 18
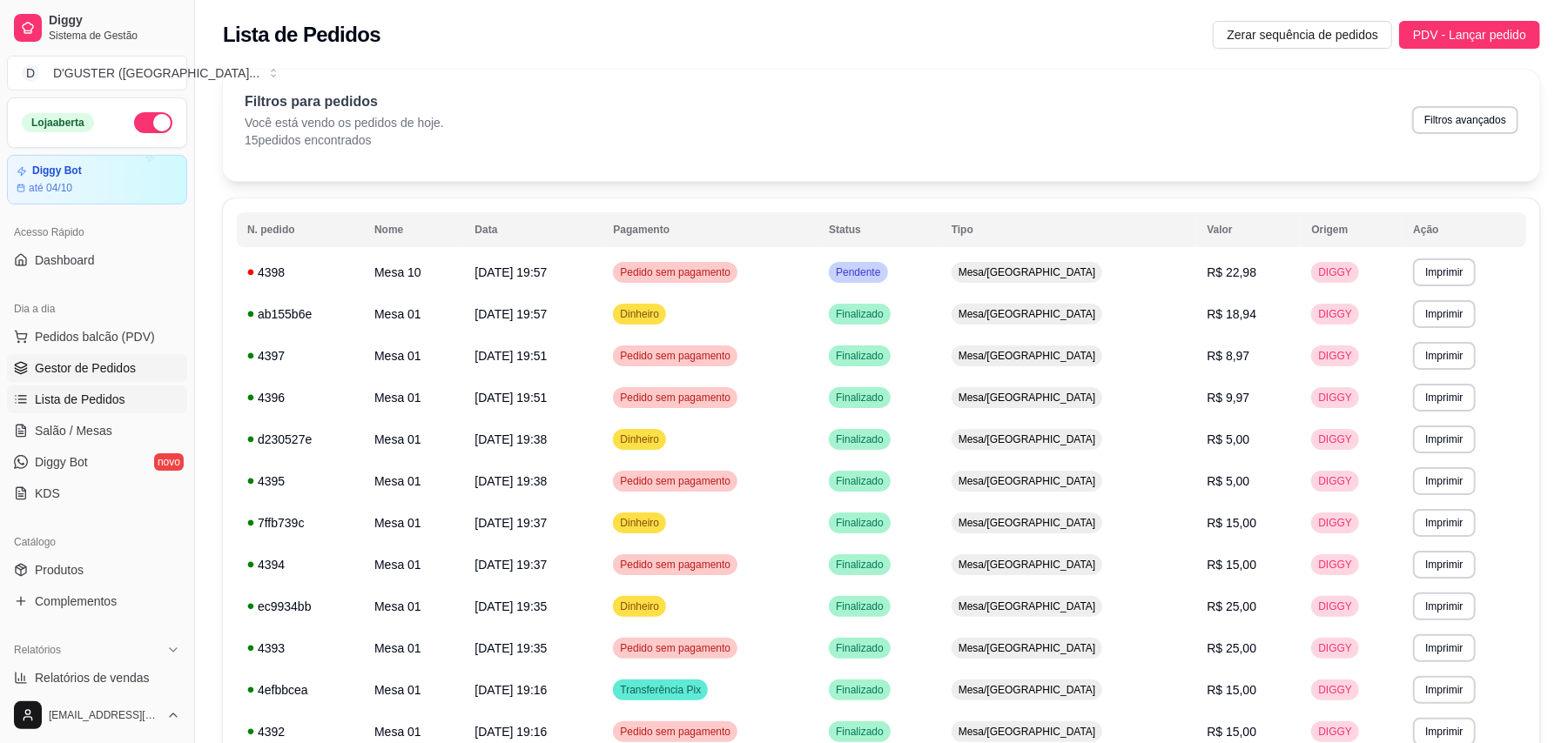
click at [87, 360] on span "Gestor de Pedidos" at bounding box center [85, 368] width 101 height 18
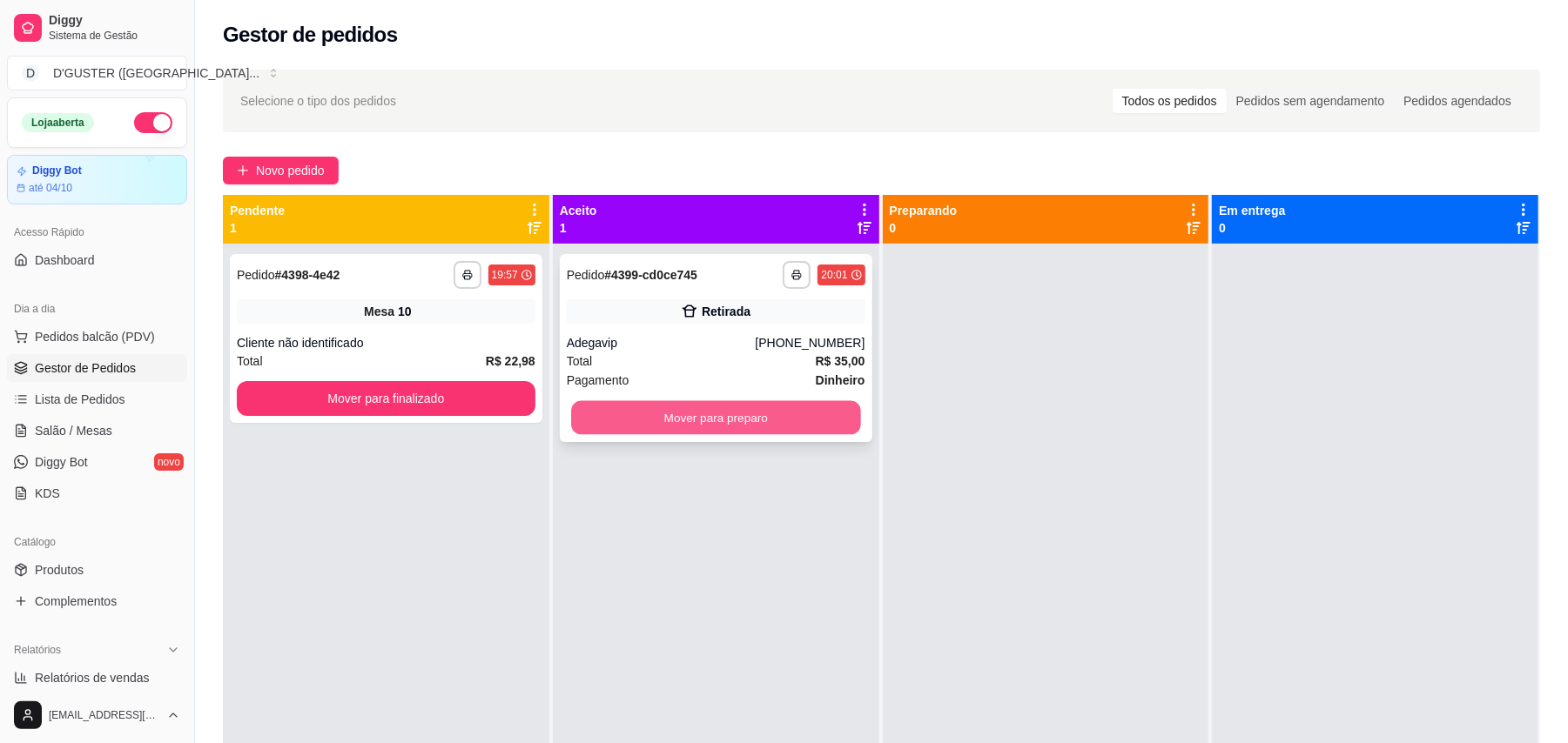
click at [698, 422] on button "Mover para preparo" at bounding box center [715, 418] width 289 height 34
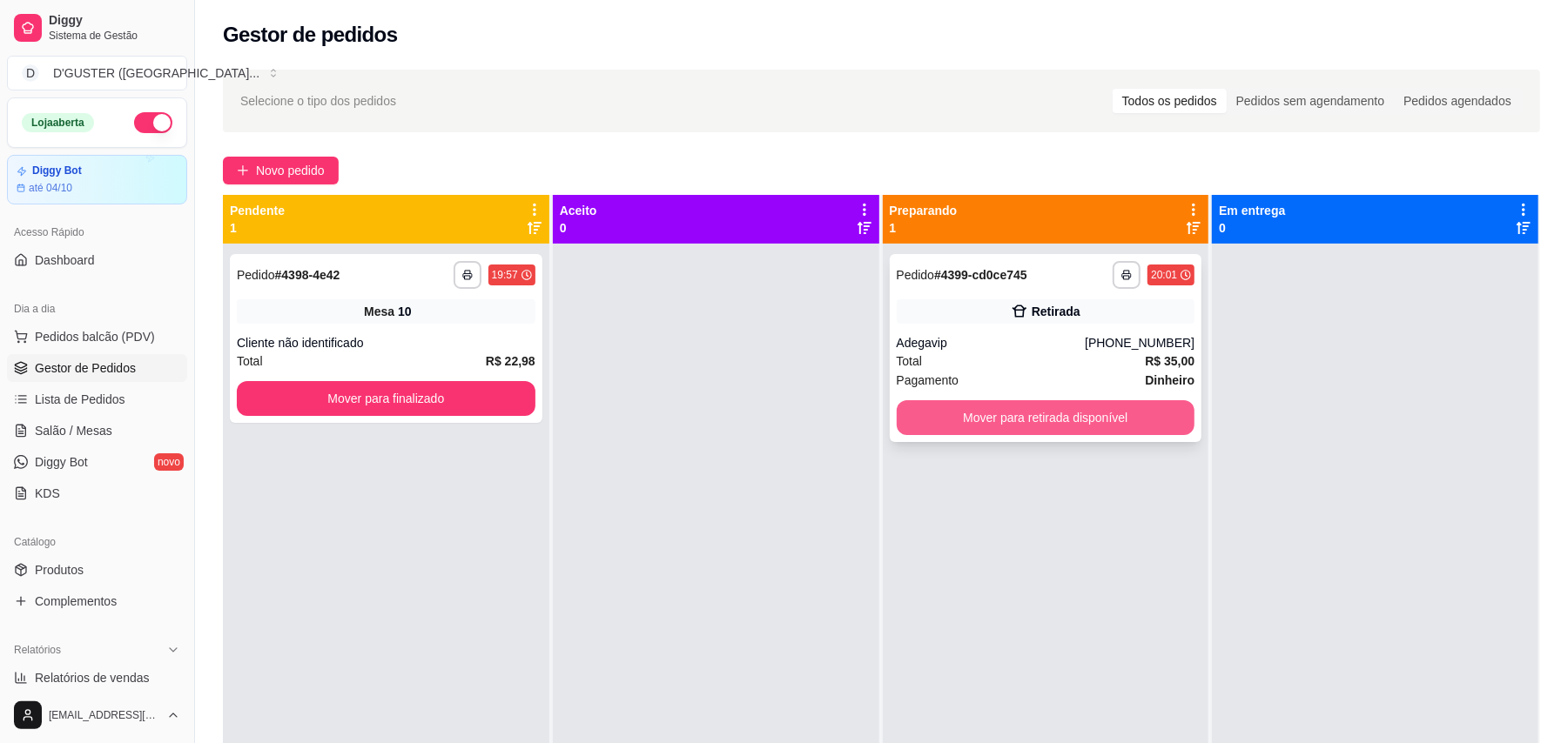
click at [1020, 418] on button "Mover para retirada disponível" at bounding box center [1046, 418] width 299 height 35
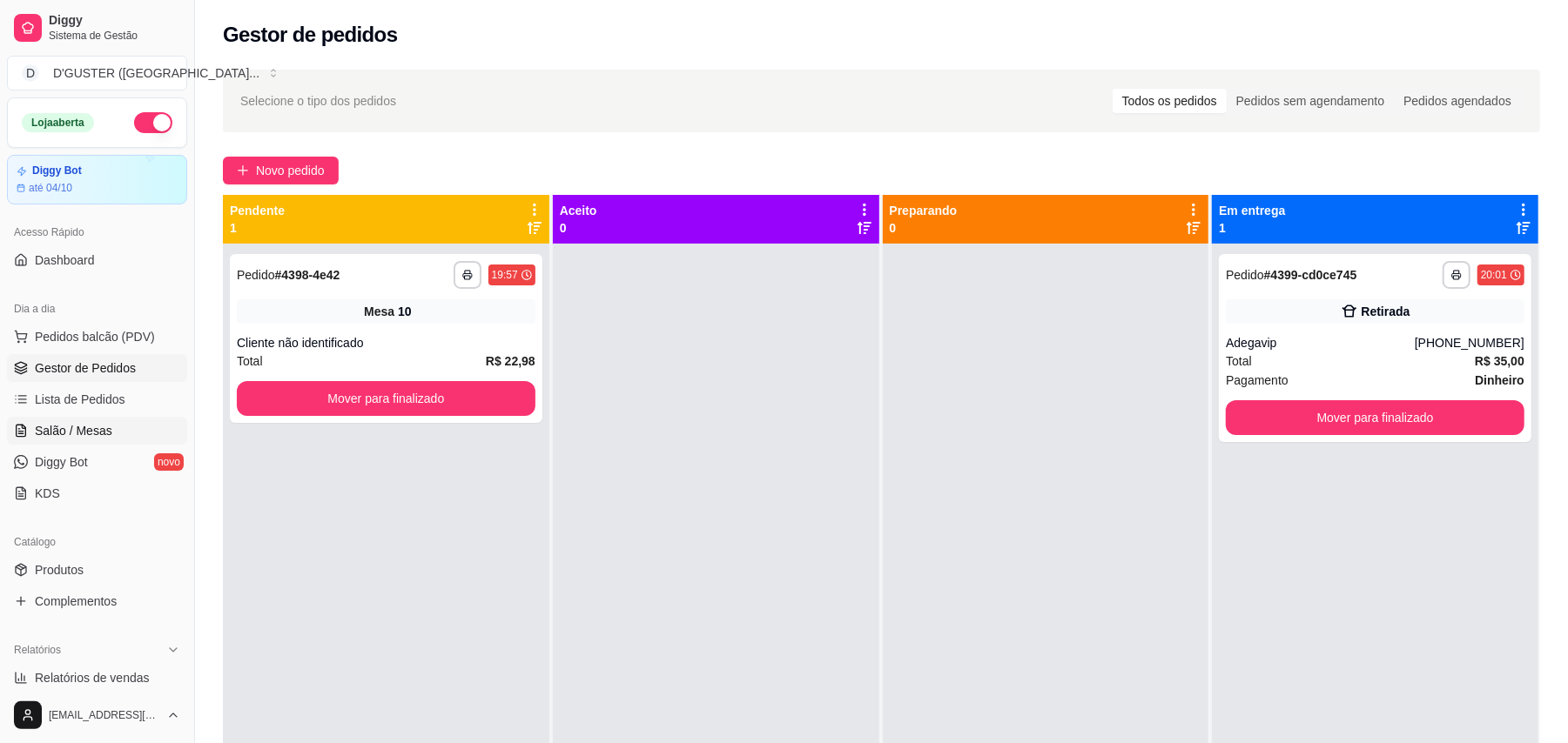
click at [83, 433] on span "Salão / Mesas" at bounding box center [73, 431] width 77 height 18
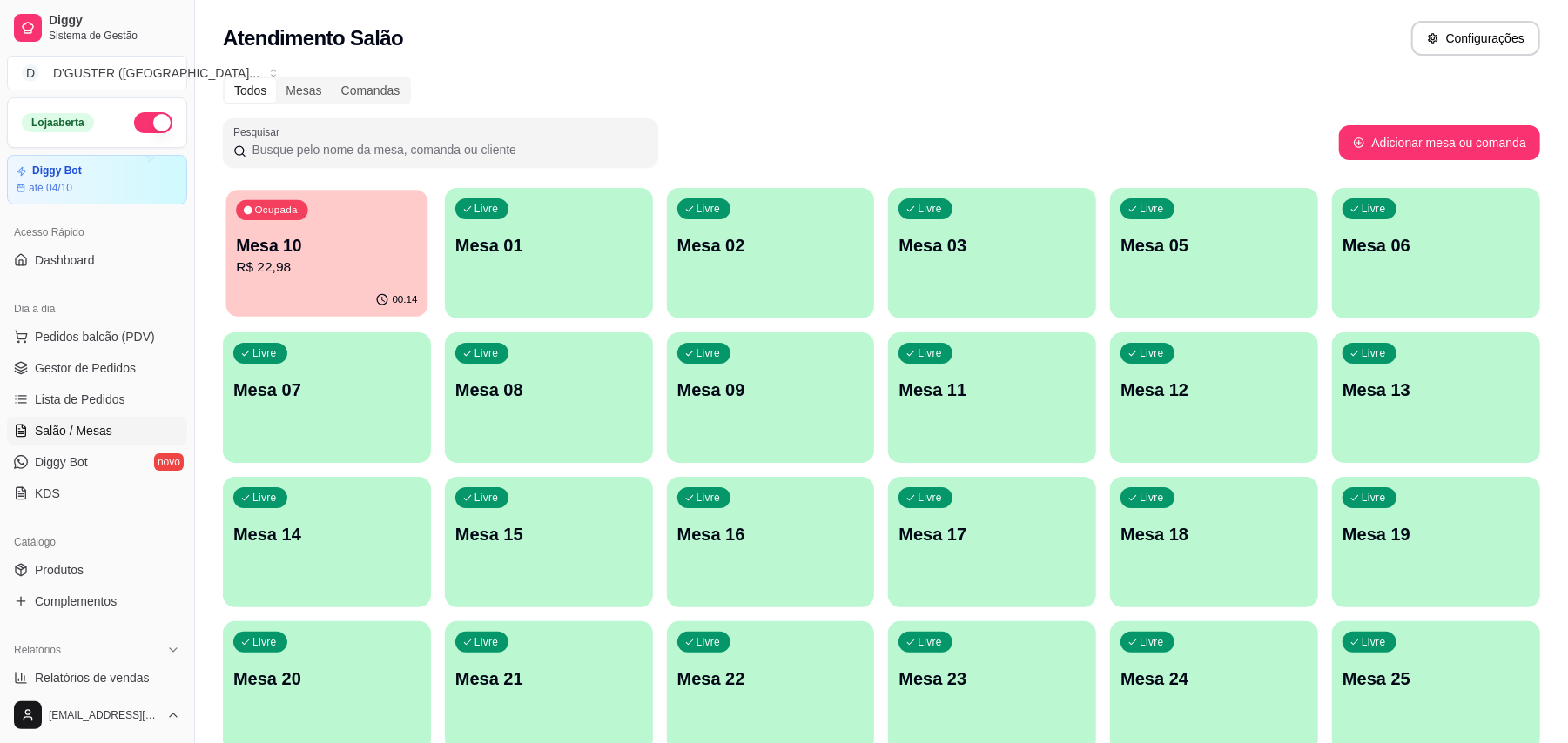
click at [338, 272] on p "R$ 22,98" at bounding box center [327, 268] width 181 height 20
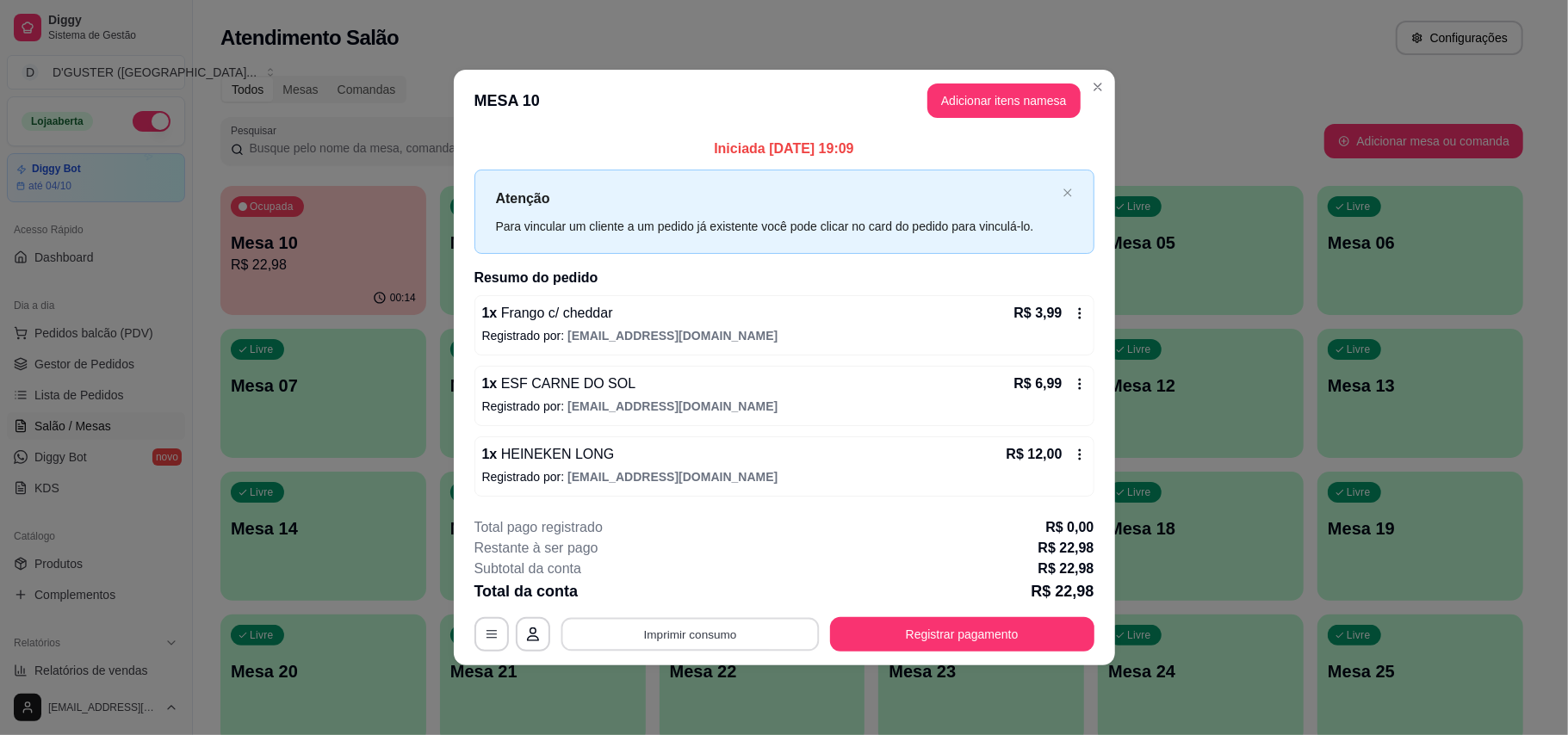
click at [666, 638] on button "Imprimir consumo" at bounding box center [689, 634] width 258 height 33
click at [668, 522] on button "IMPRESSORA" at bounding box center [695, 526] width 121 height 26
click at [920, 645] on button "Registrar pagamento" at bounding box center [961, 634] width 256 height 33
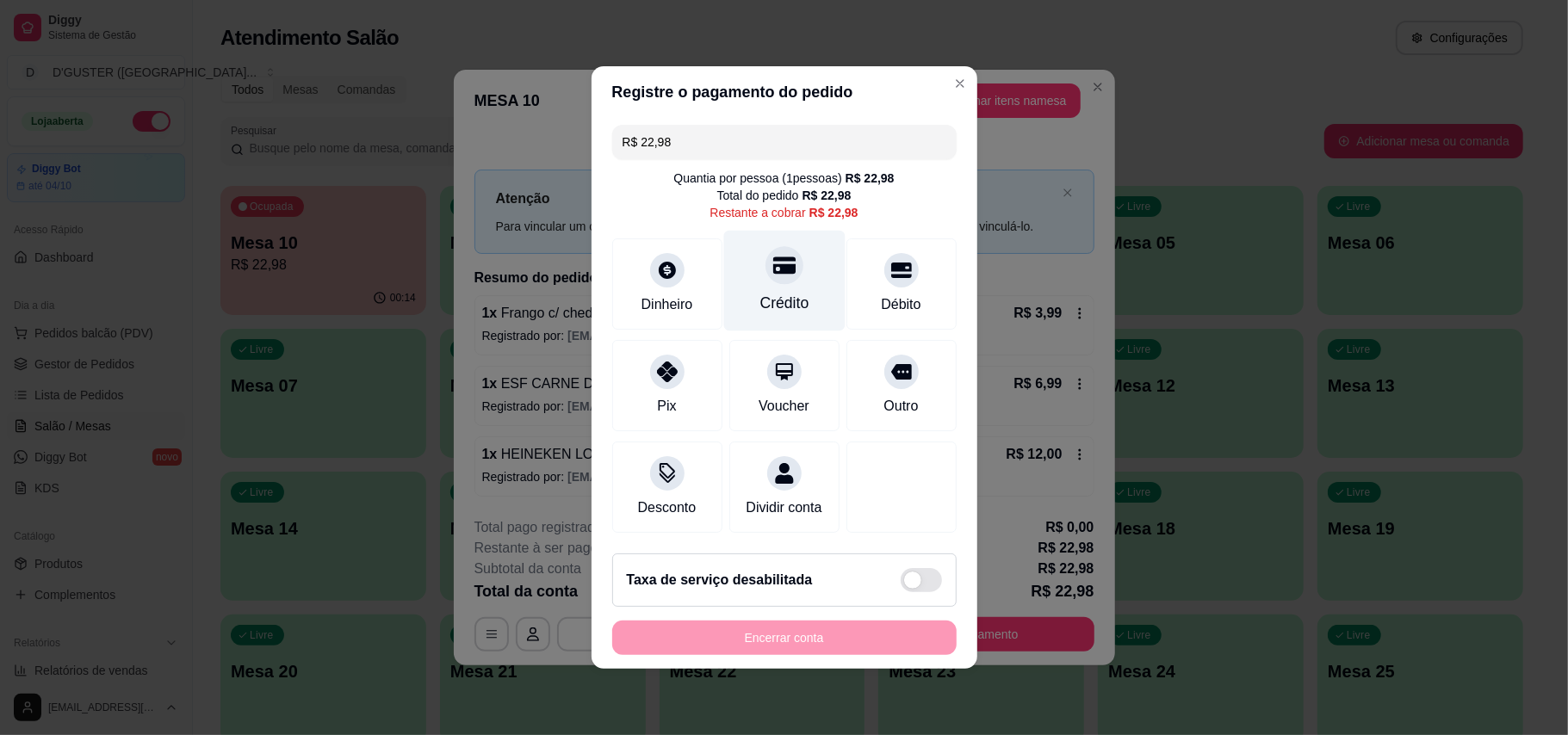
click at [775, 246] on div at bounding box center [784, 265] width 38 height 38
type input "R$ 0,00"
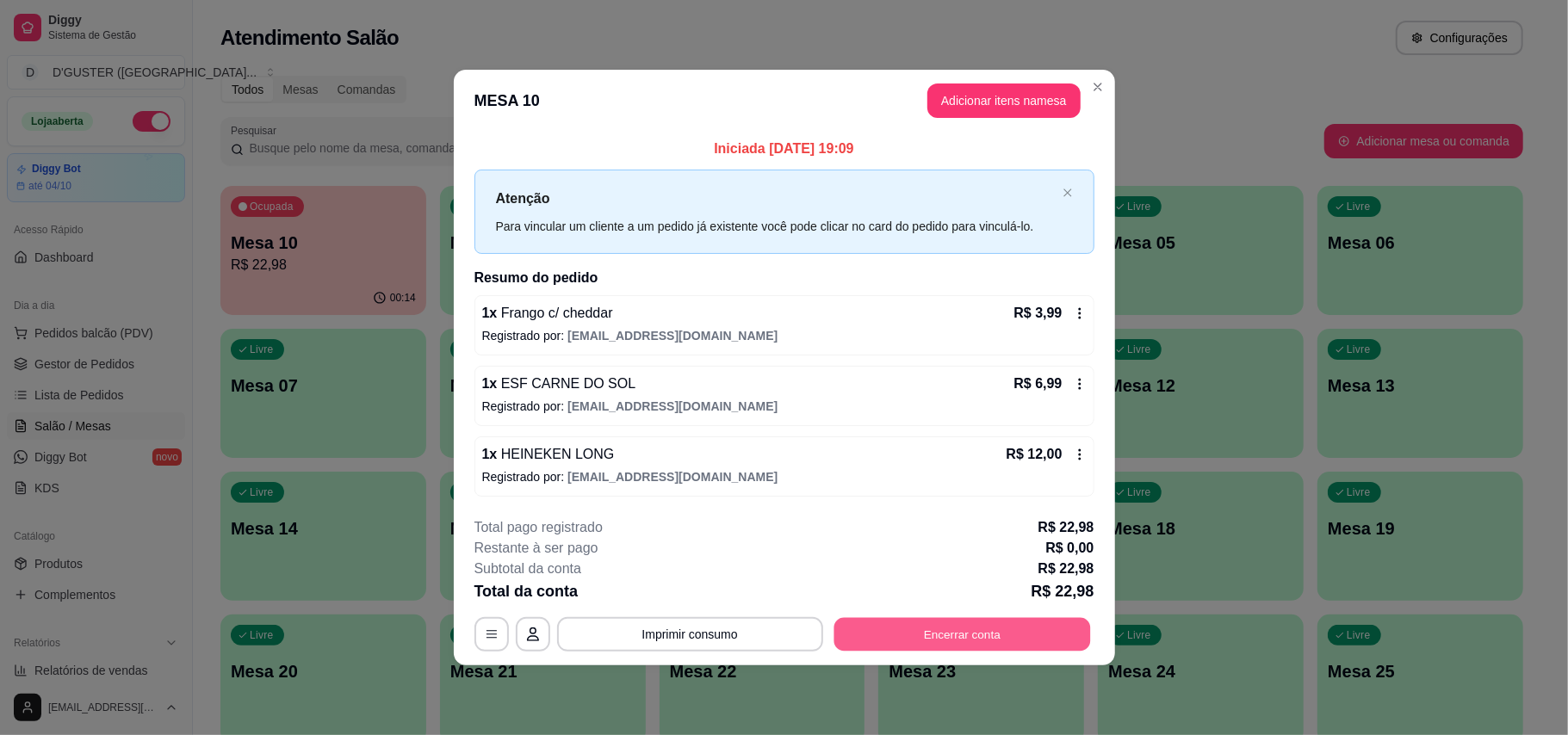
click at [938, 621] on button "Encerrar conta" at bounding box center [961, 634] width 256 height 33
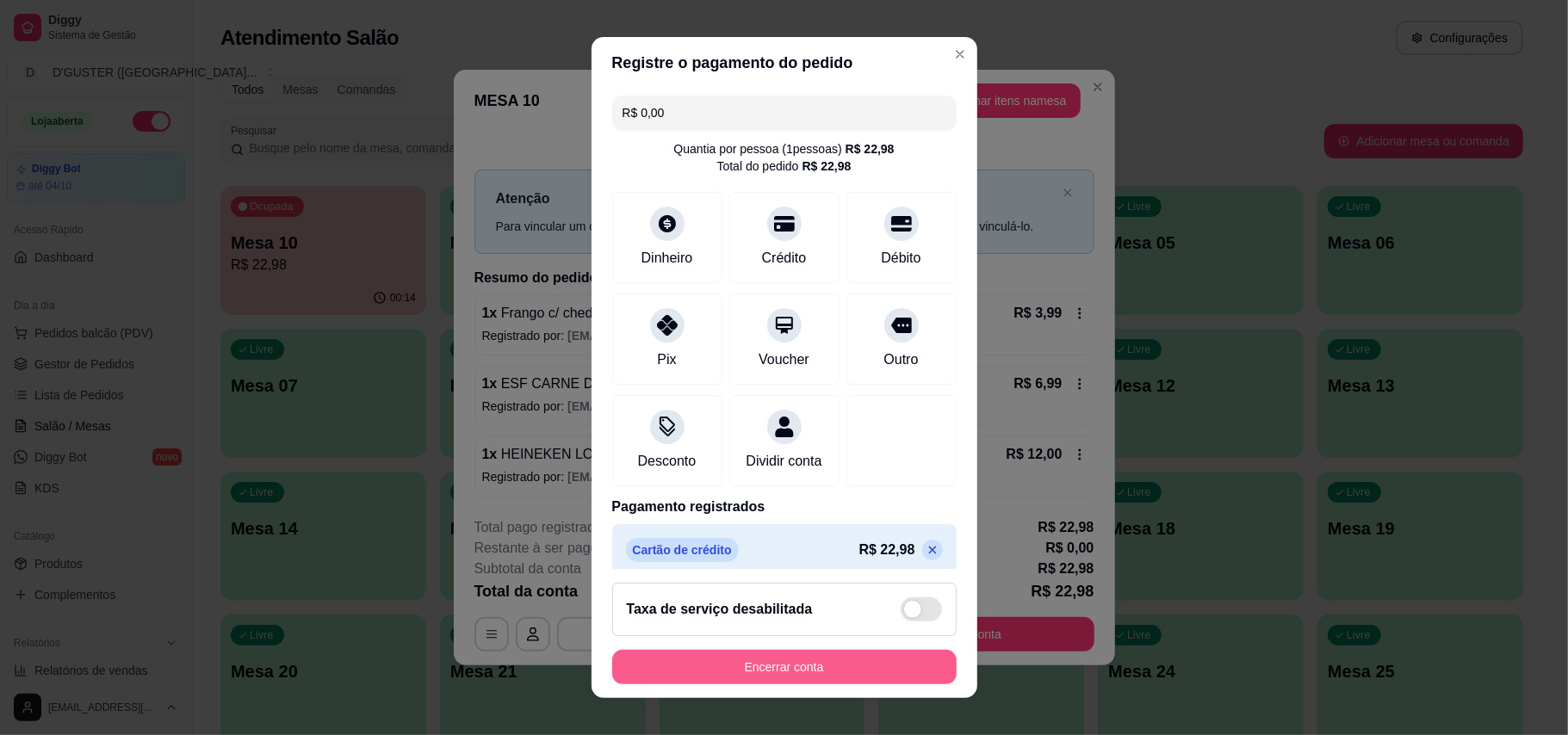
click at [837, 677] on button "Encerrar conta" at bounding box center [784, 666] width 344 height 34
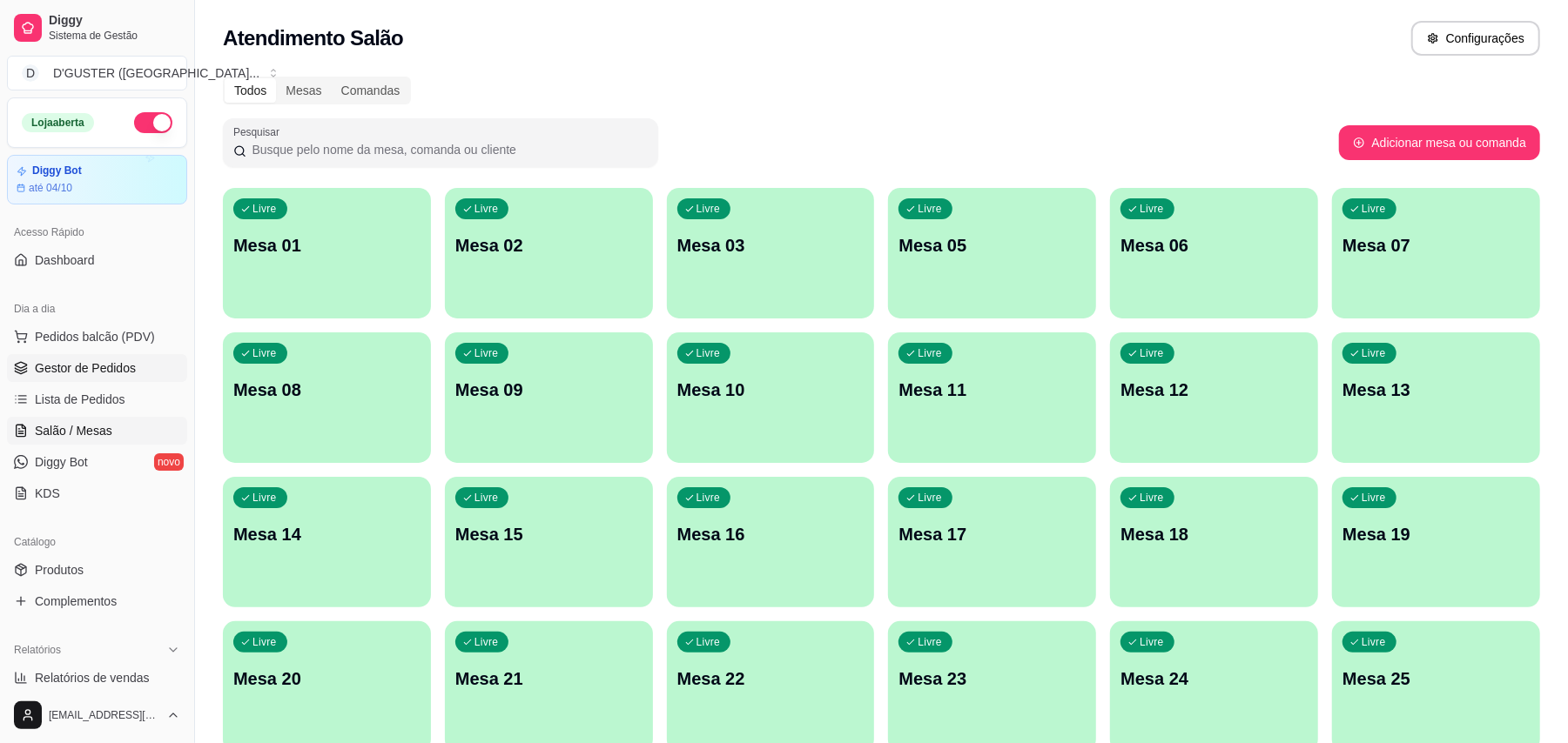
click at [74, 374] on span "Gestor de Pedidos" at bounding box center [85, 368] width 101 height 18
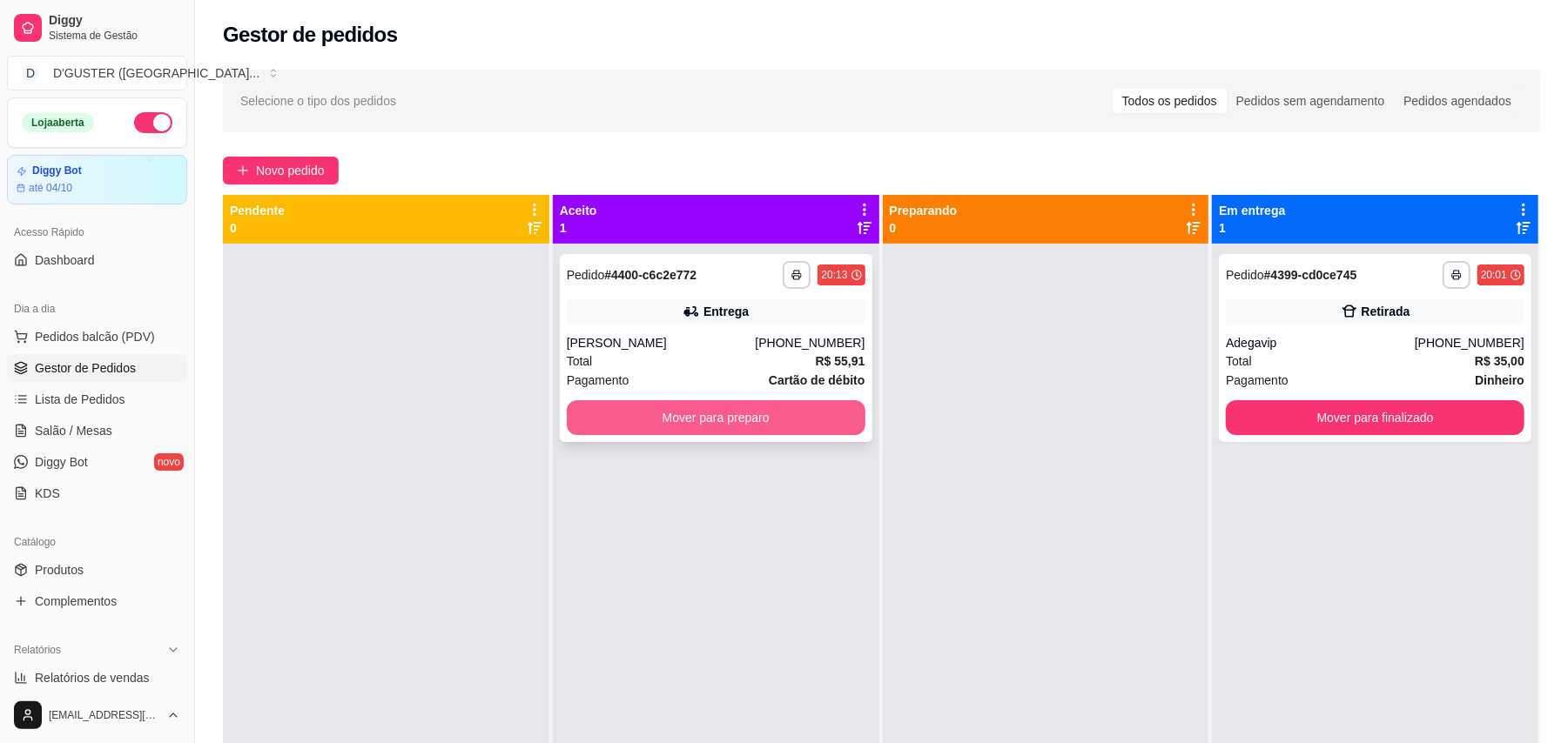
click at [699, 408] on button "Mover para preparo" at bounding box center [716, 418] width 299 height 35
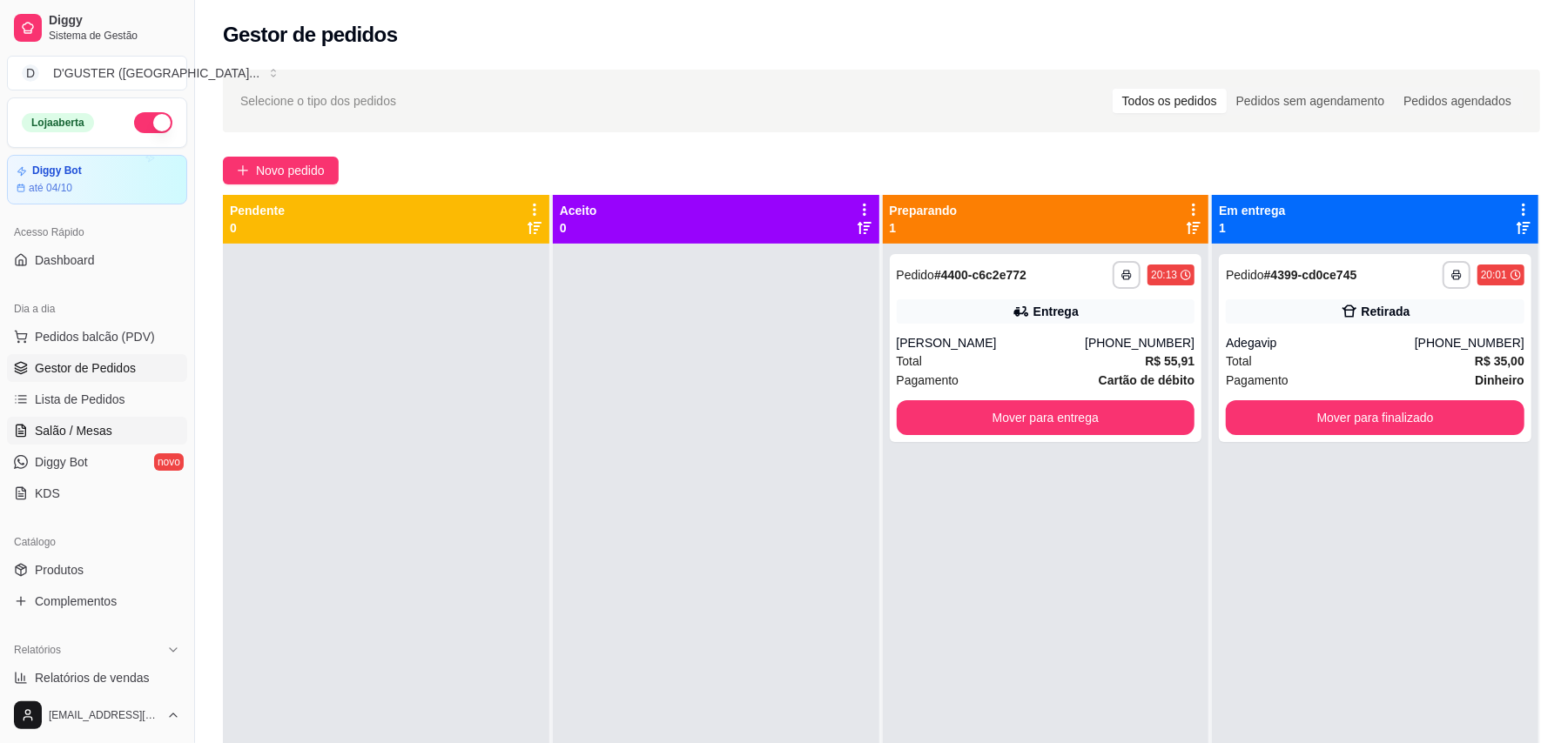
click at [111, 423] on link "Salão / Mesas" at bounding box center [97, 431] width 181 height 28
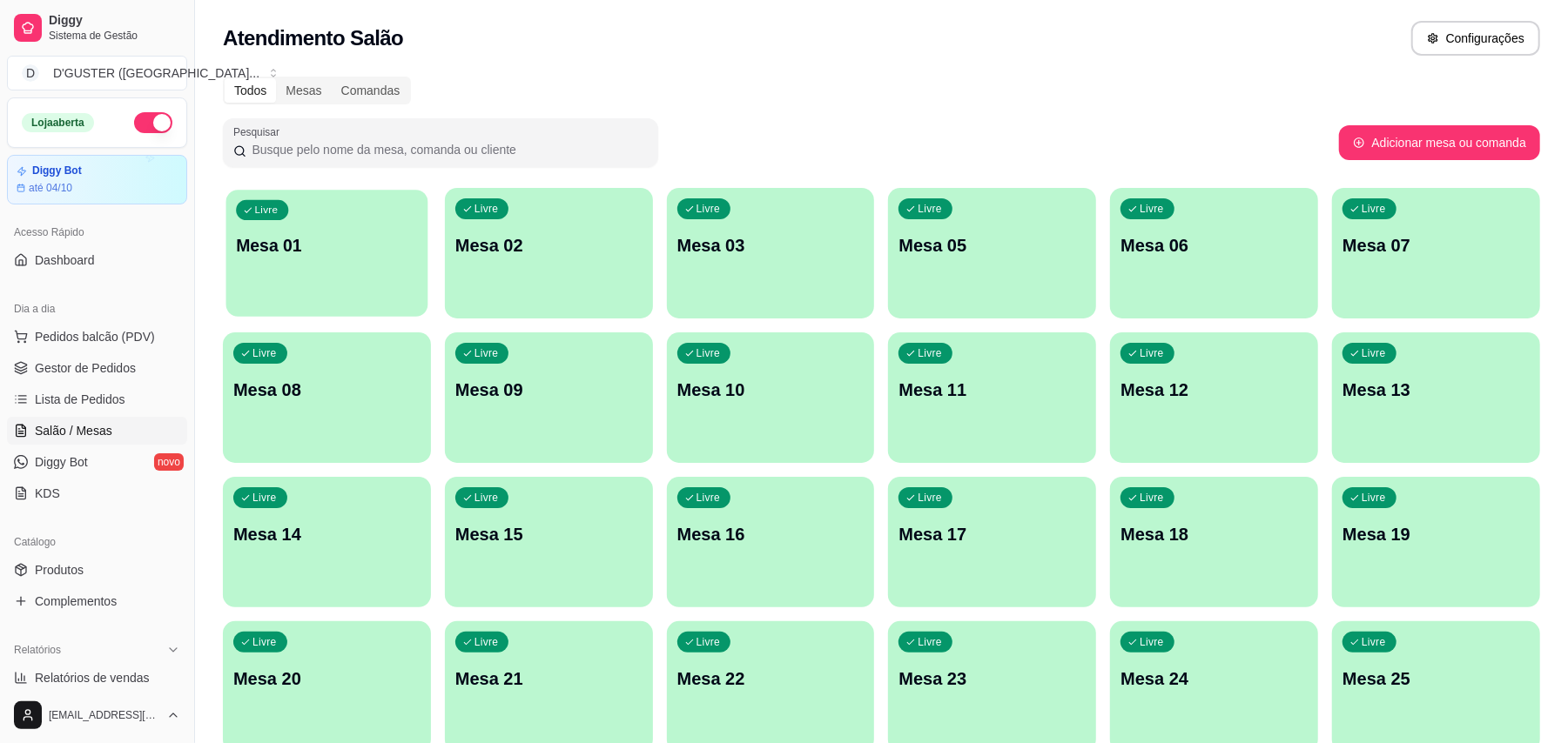
click at [358, 276] on div "Livre Mesa 01" at bounding box center [327, 242] width 202 height 106
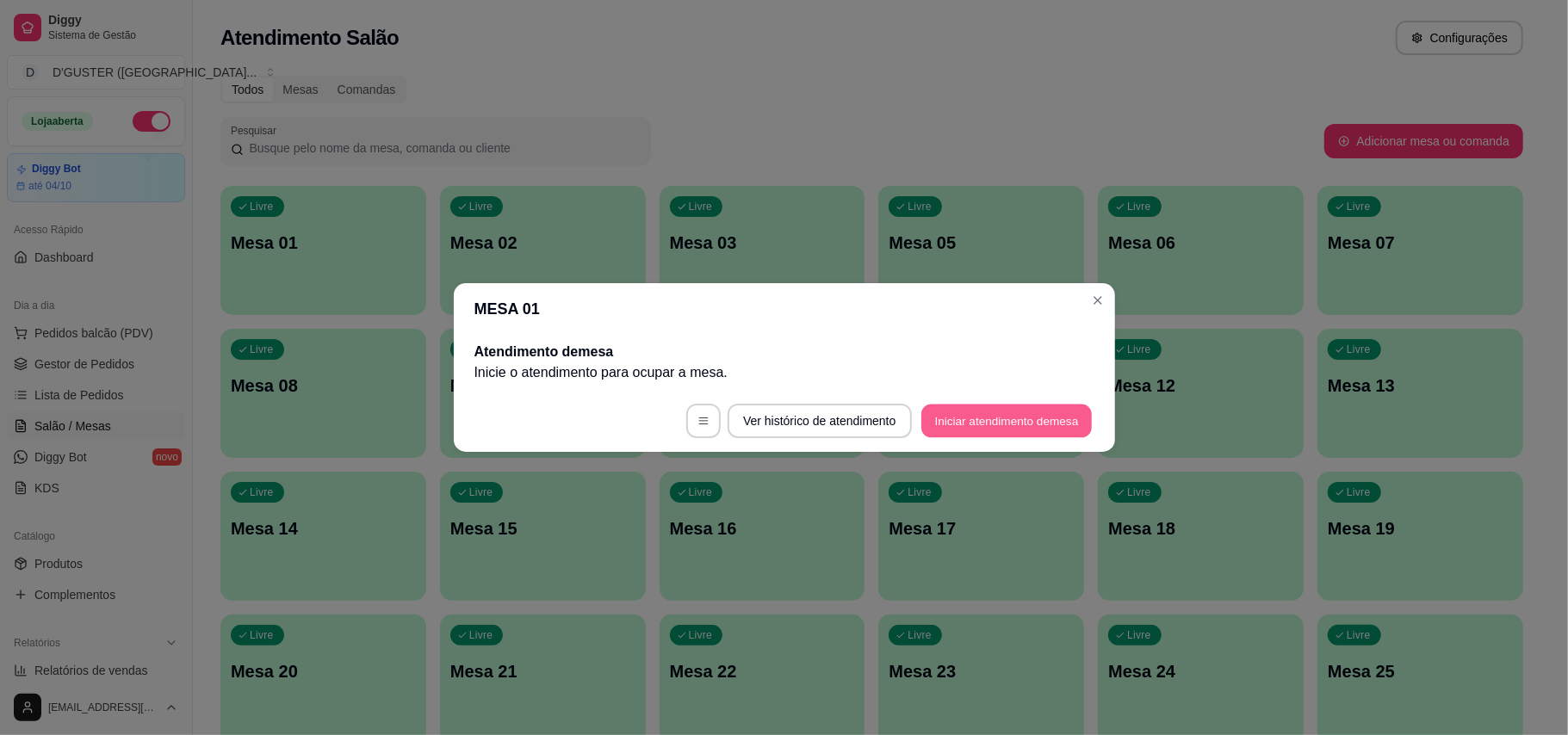
click at [965, 417] on button "Iniciar atendimento de mesa" at bounding box center [1007, 421] width 171 height 33
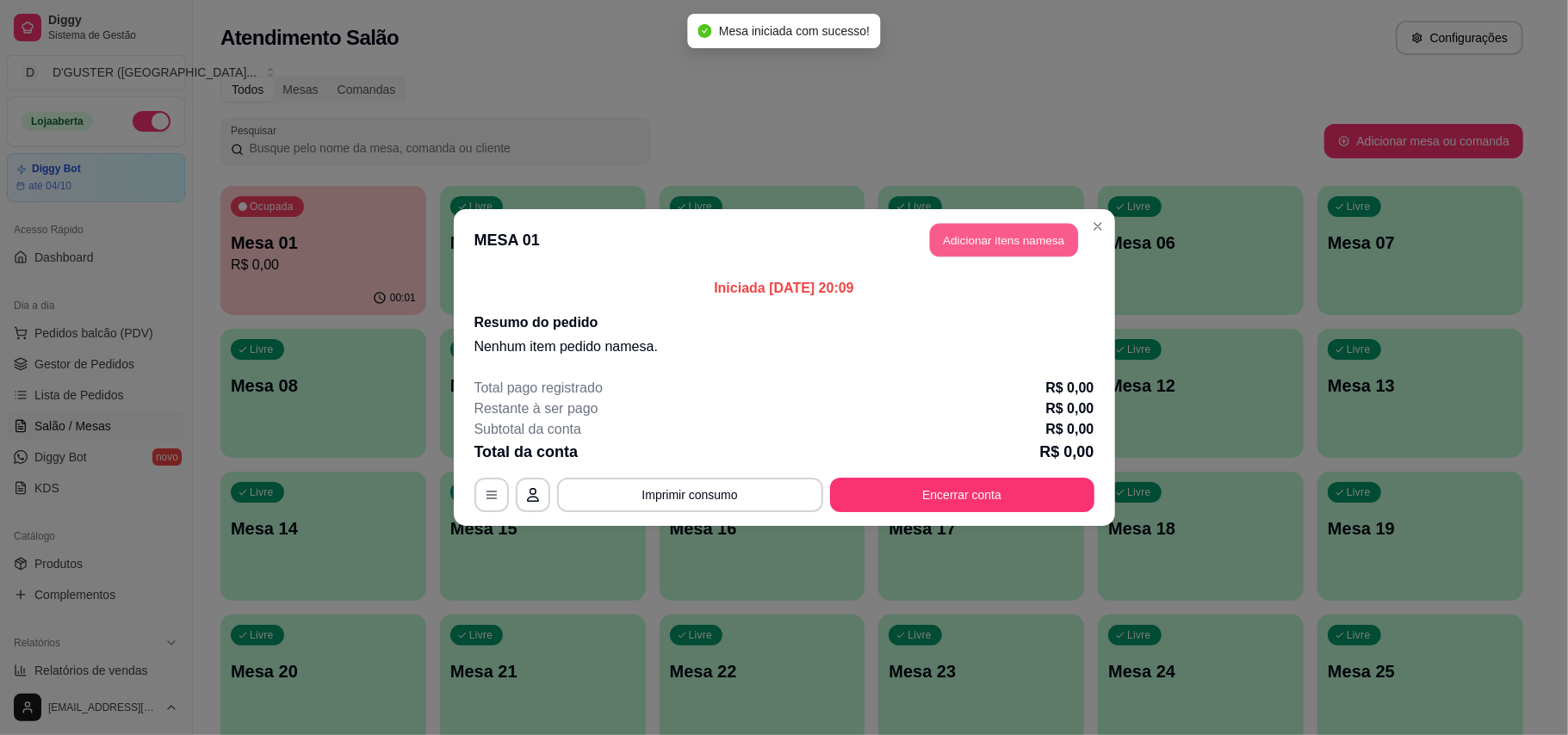
click at [968, 238] on button "Adicionar itens na mesa" at bounding box center [1003, 240] width 148 height 33
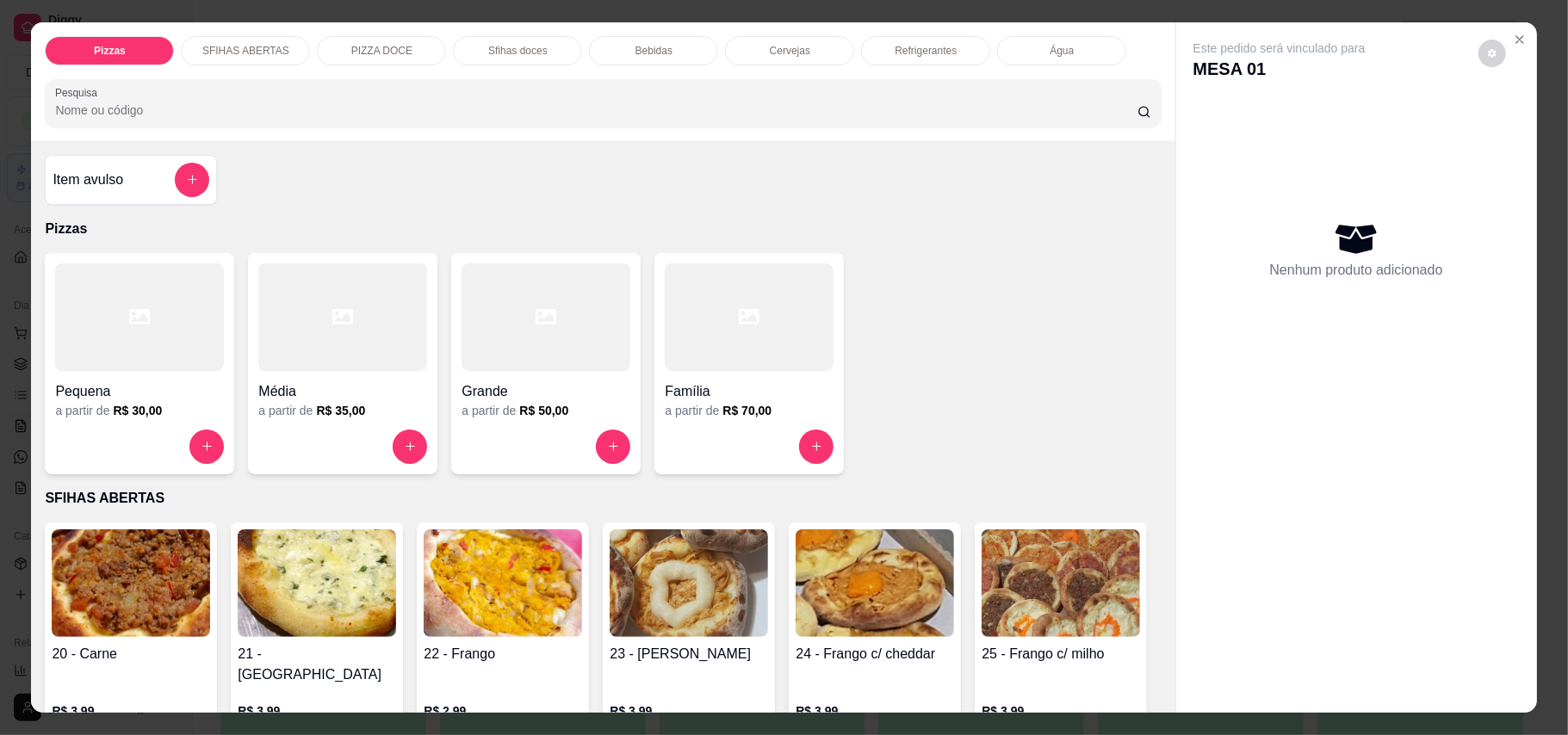
click at [1023, 38] on div "Água" at bounding box center [1062, 51] width 130 height 29
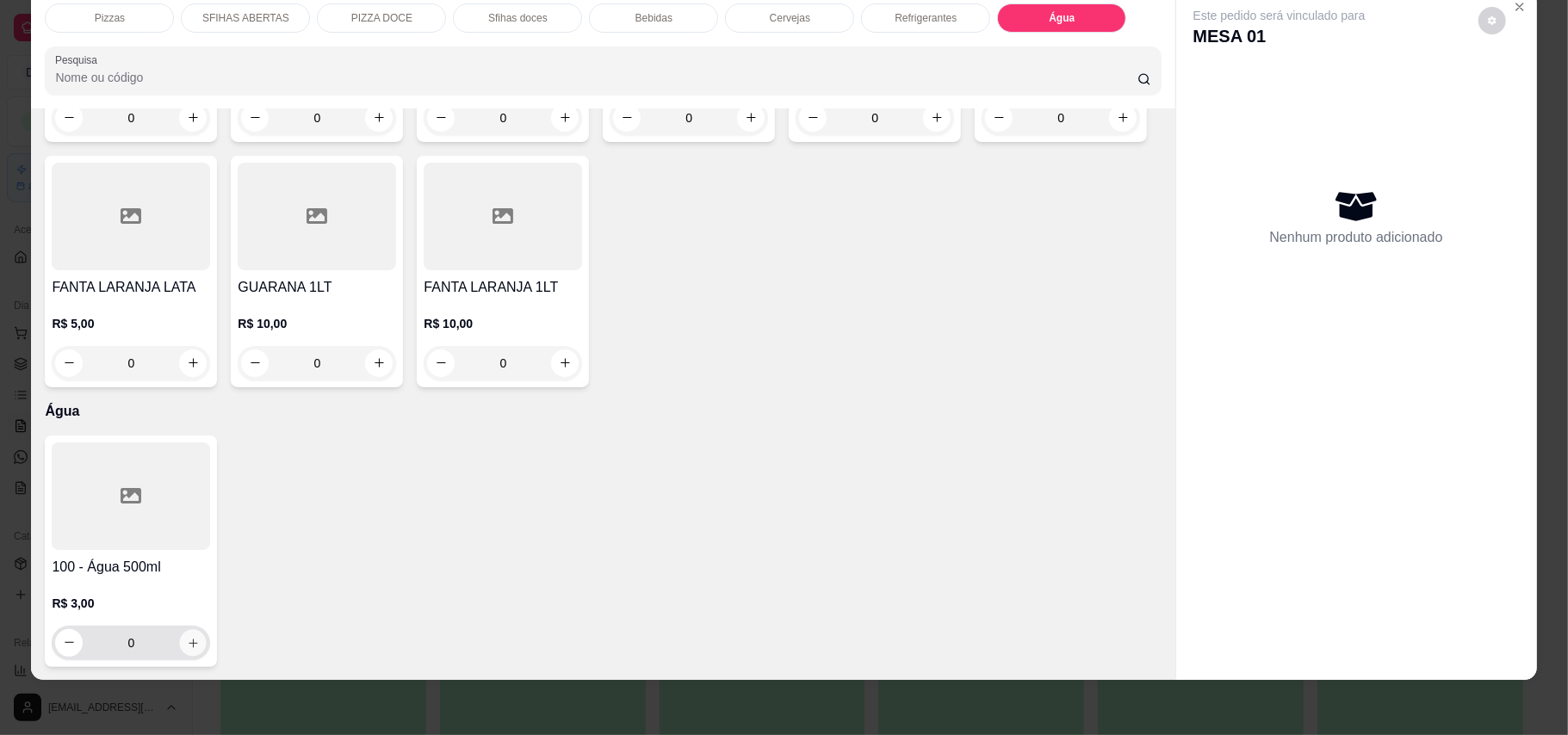
click at [189, 644] on icon "increase-product-quantity" at bounding box center [192, 642] width 13 height 13
type input "1"
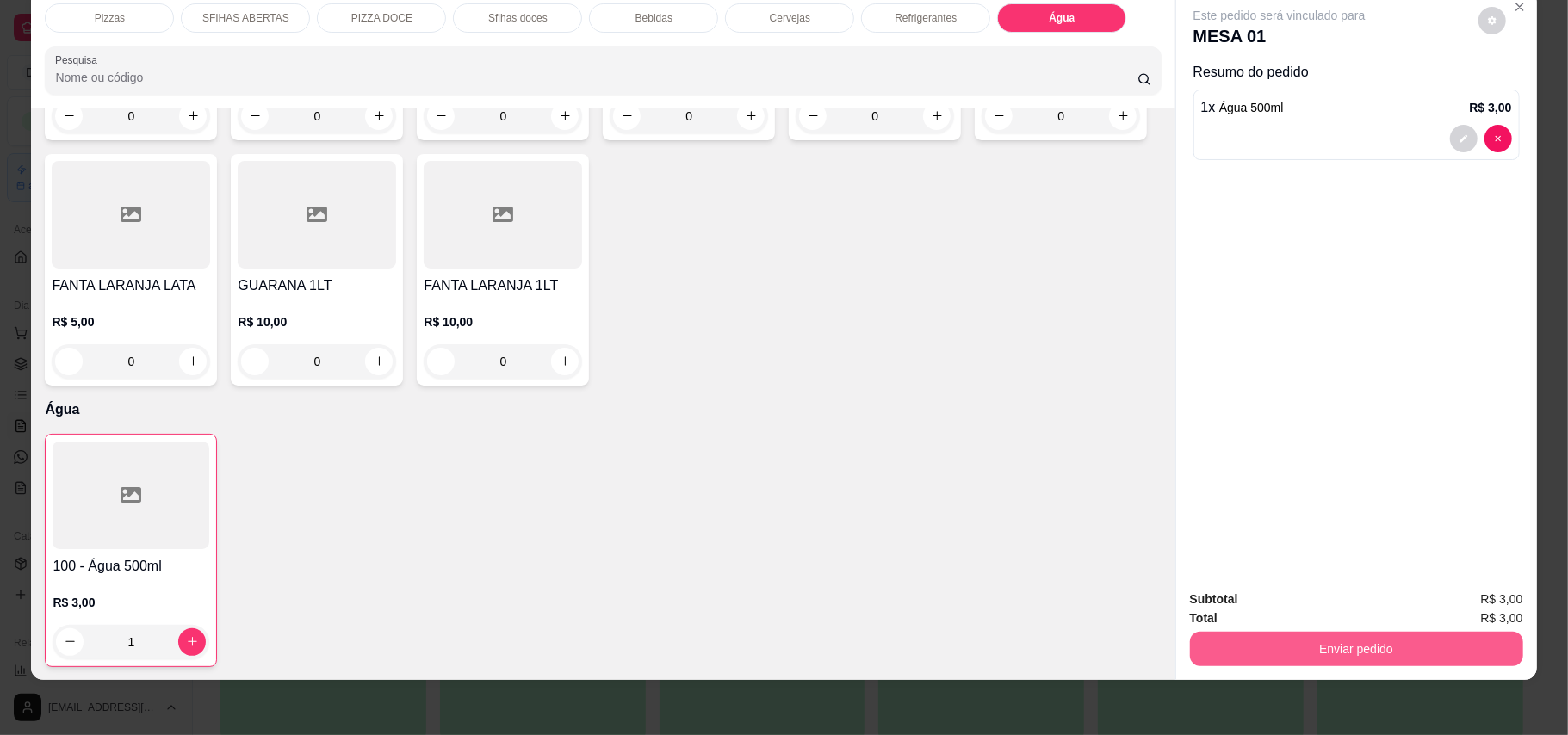
click at [1157, 652] on button "Enviar pedido" at bounding box center [1356, 649] width 334 height 34
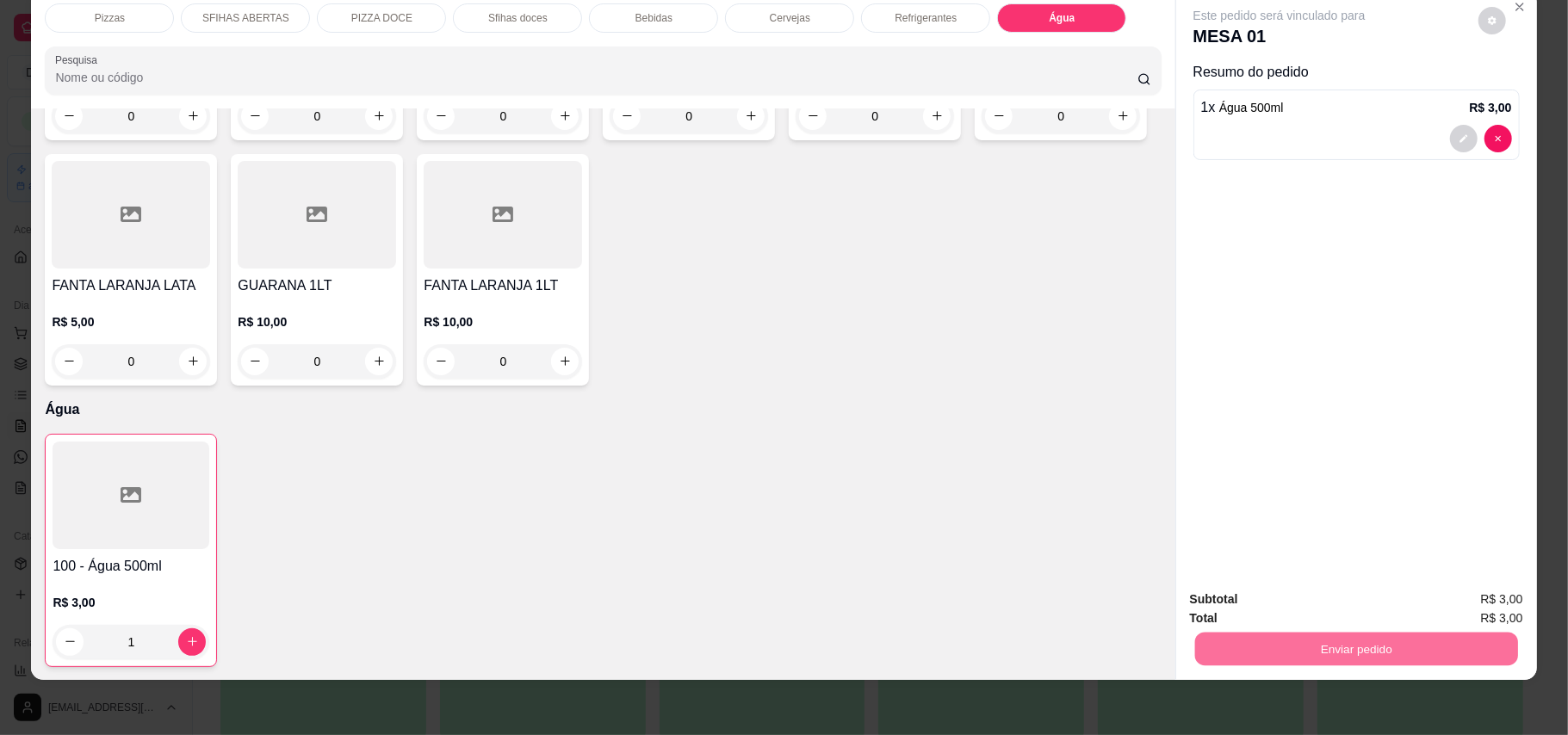
click at [1157, 607] on button "Enviar pedido" at bounding box center [1476, 606] width 94 height 31
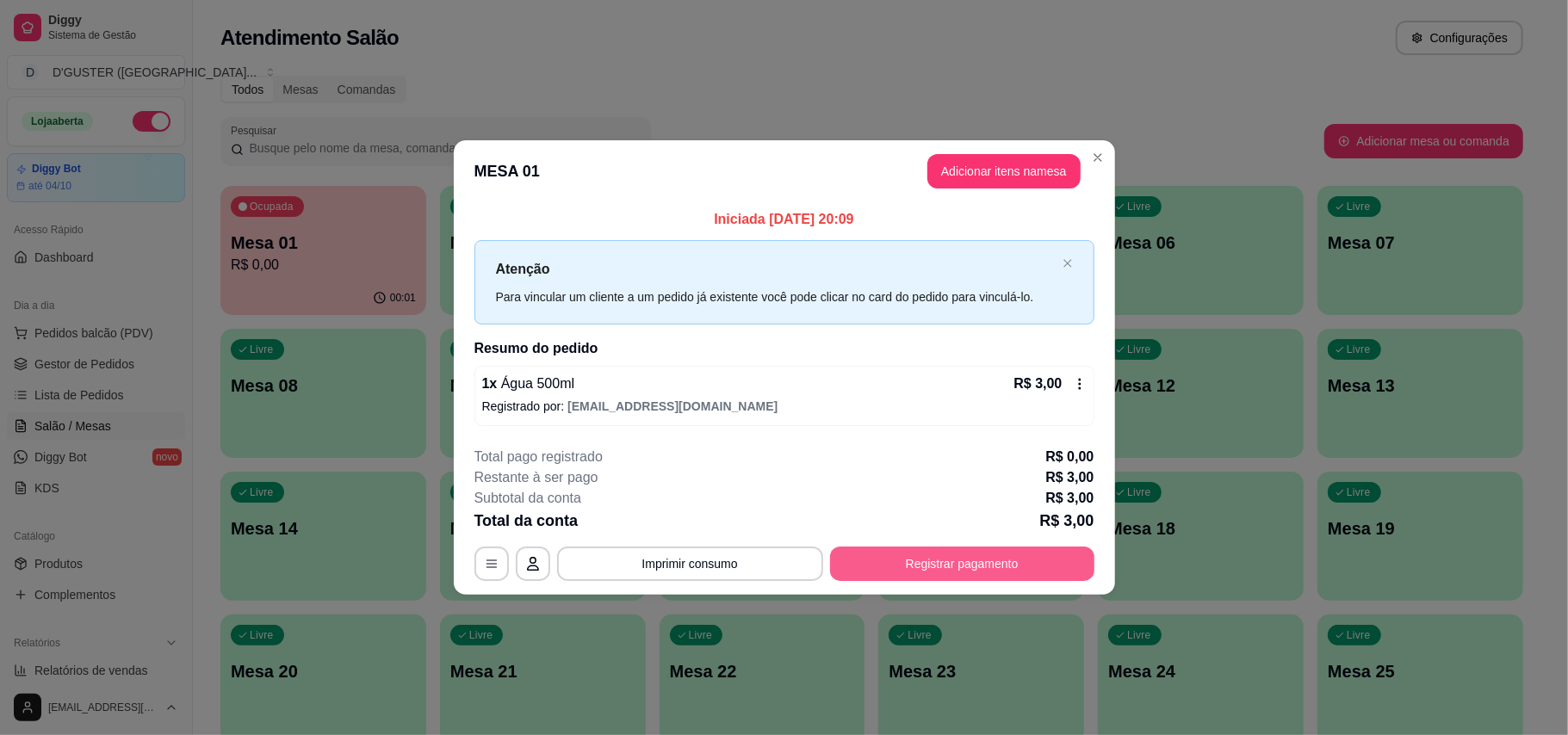
click at [958, 573] on button "Registrar pagamento" at bounding box center [962, 563] width 264 height 34
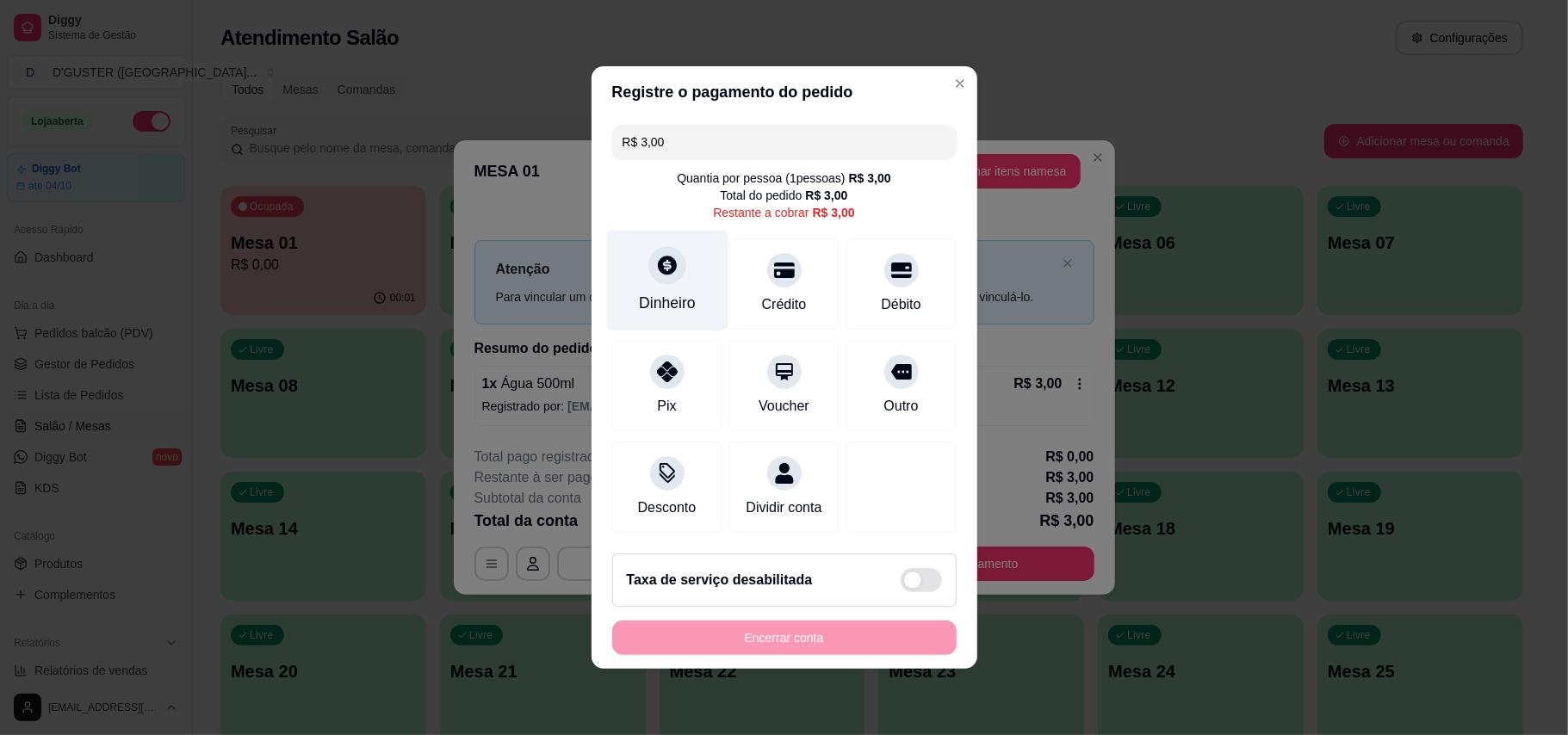
click at [665, 291] on div "Dinheiro" at bounding box center [667, 302] width 57 height 23
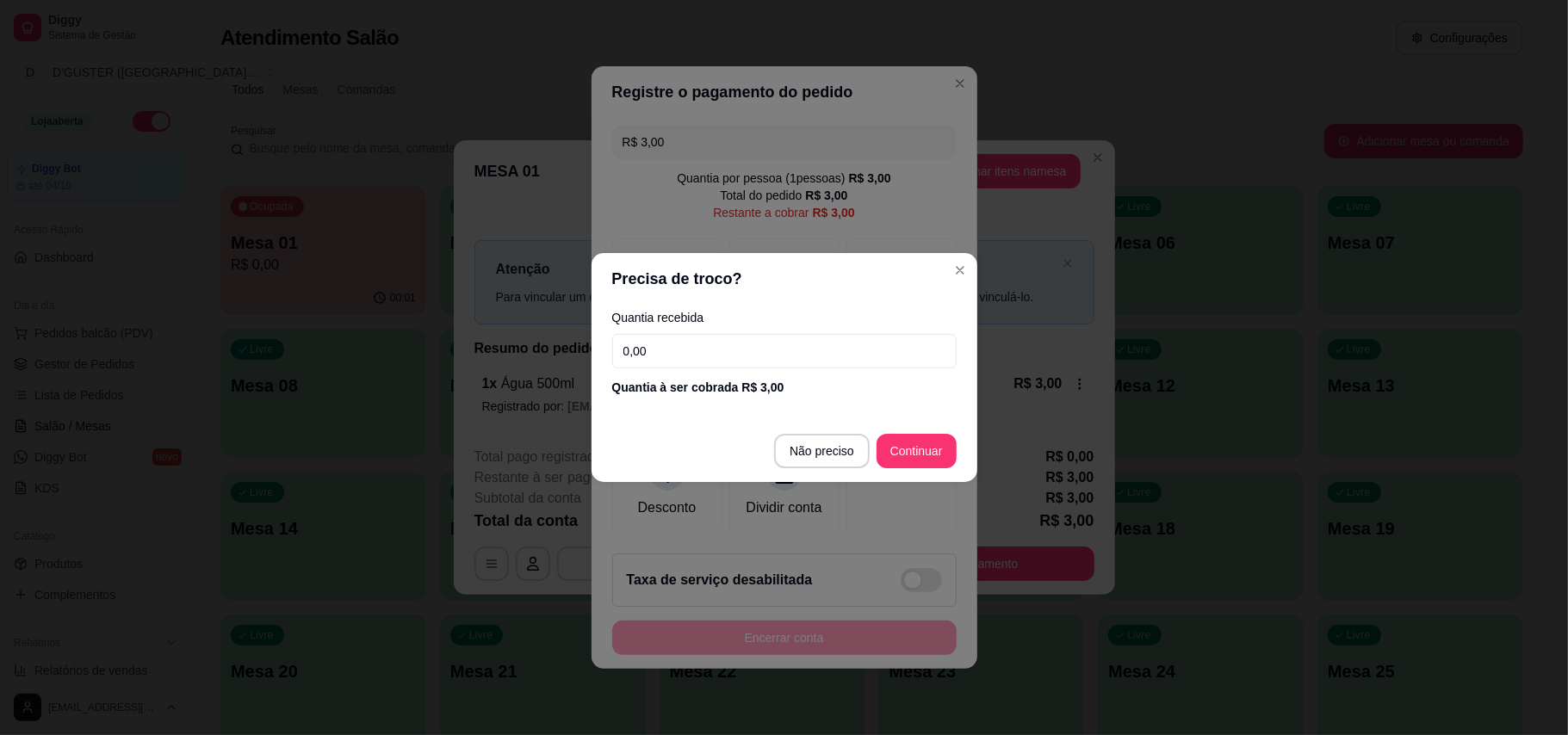
click at [739, 351] on input "0,00" at bounding box center [784, 350] width 344 height 34
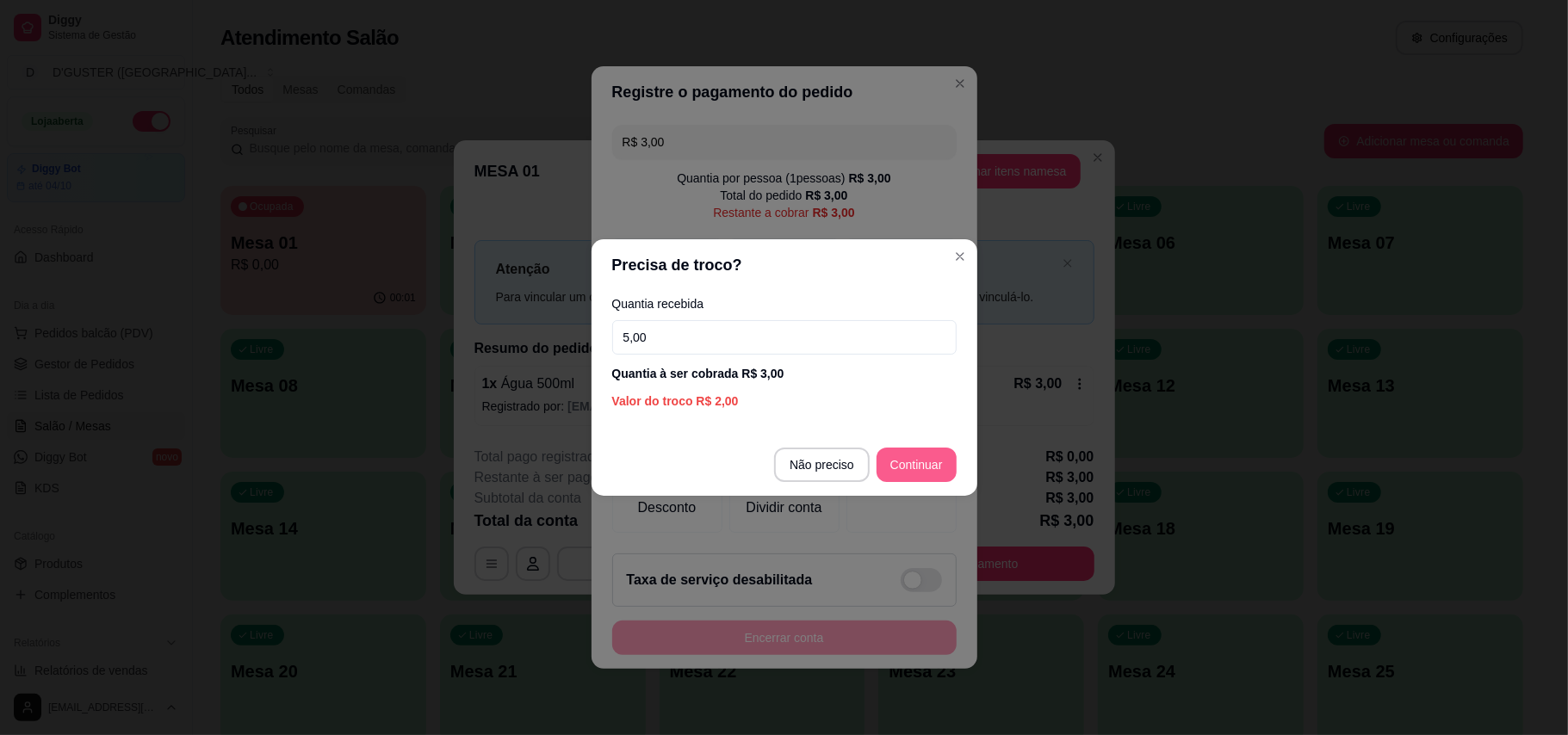
type input "5,00"
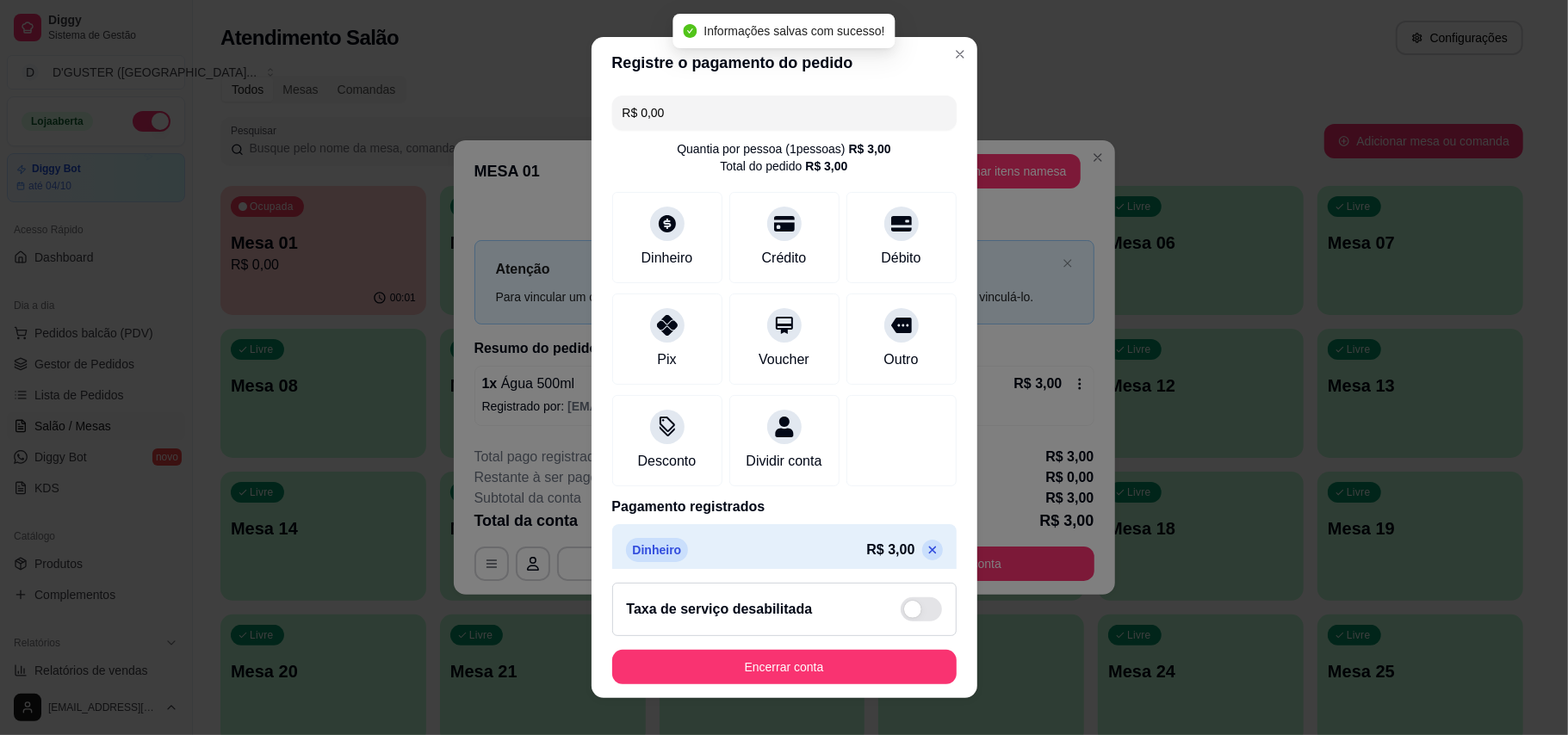
type input "R$ 0,00"
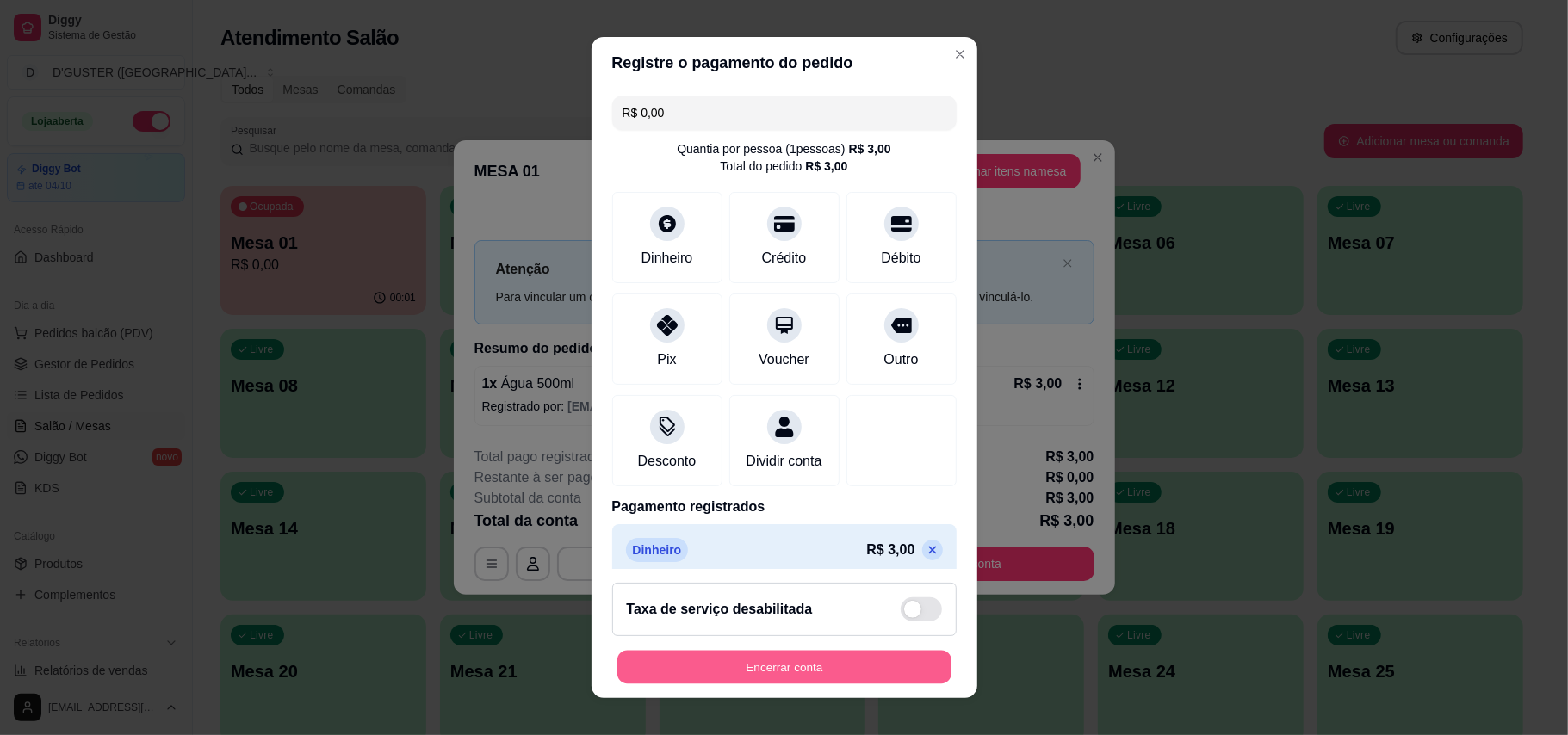
click at [824, 683] on button "Encerrar conta" at bounding box center [784, 667] width 334 height 33
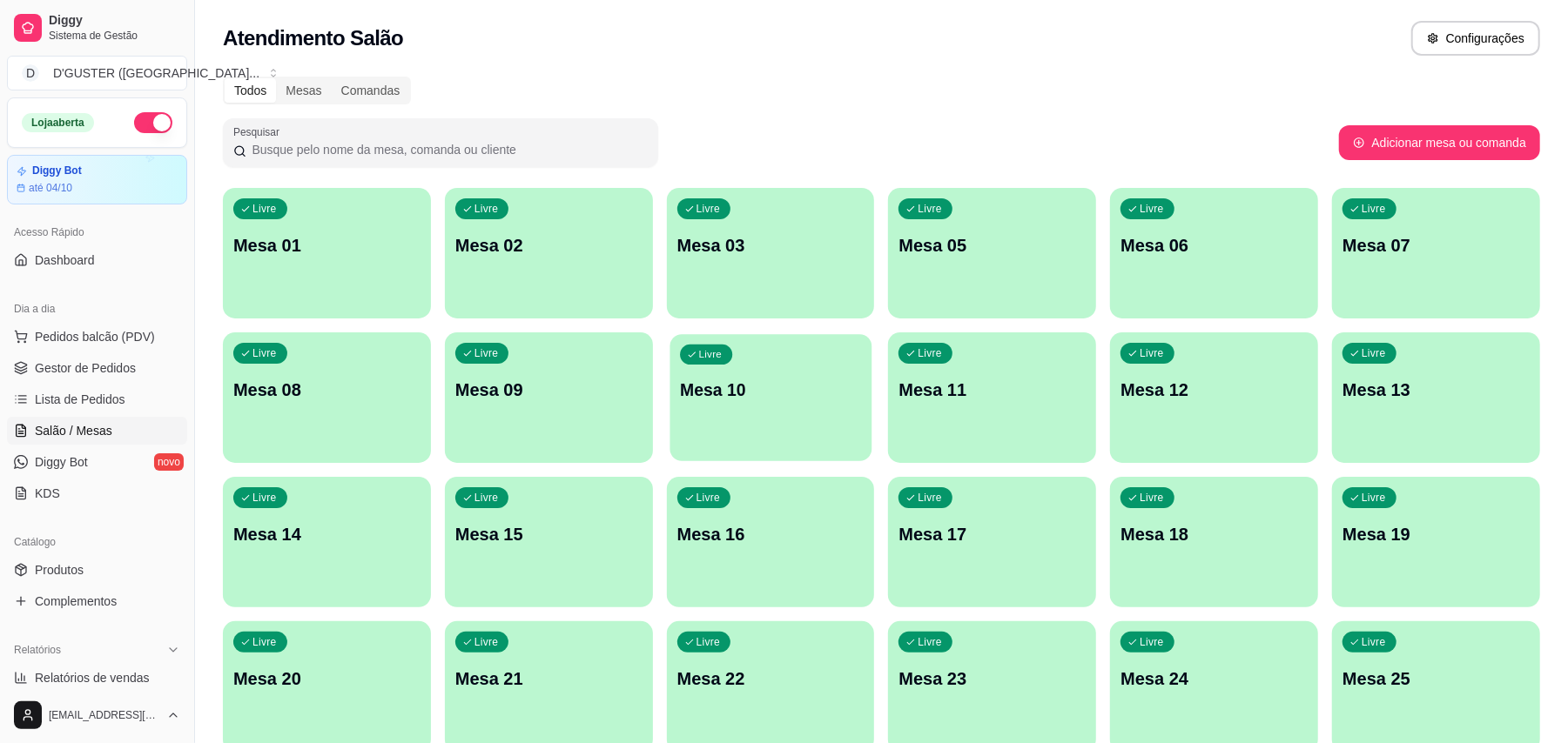
click at [736, 427] on div "Livre Mesa 10" at bounding box center [771, 387] width 202 height 106
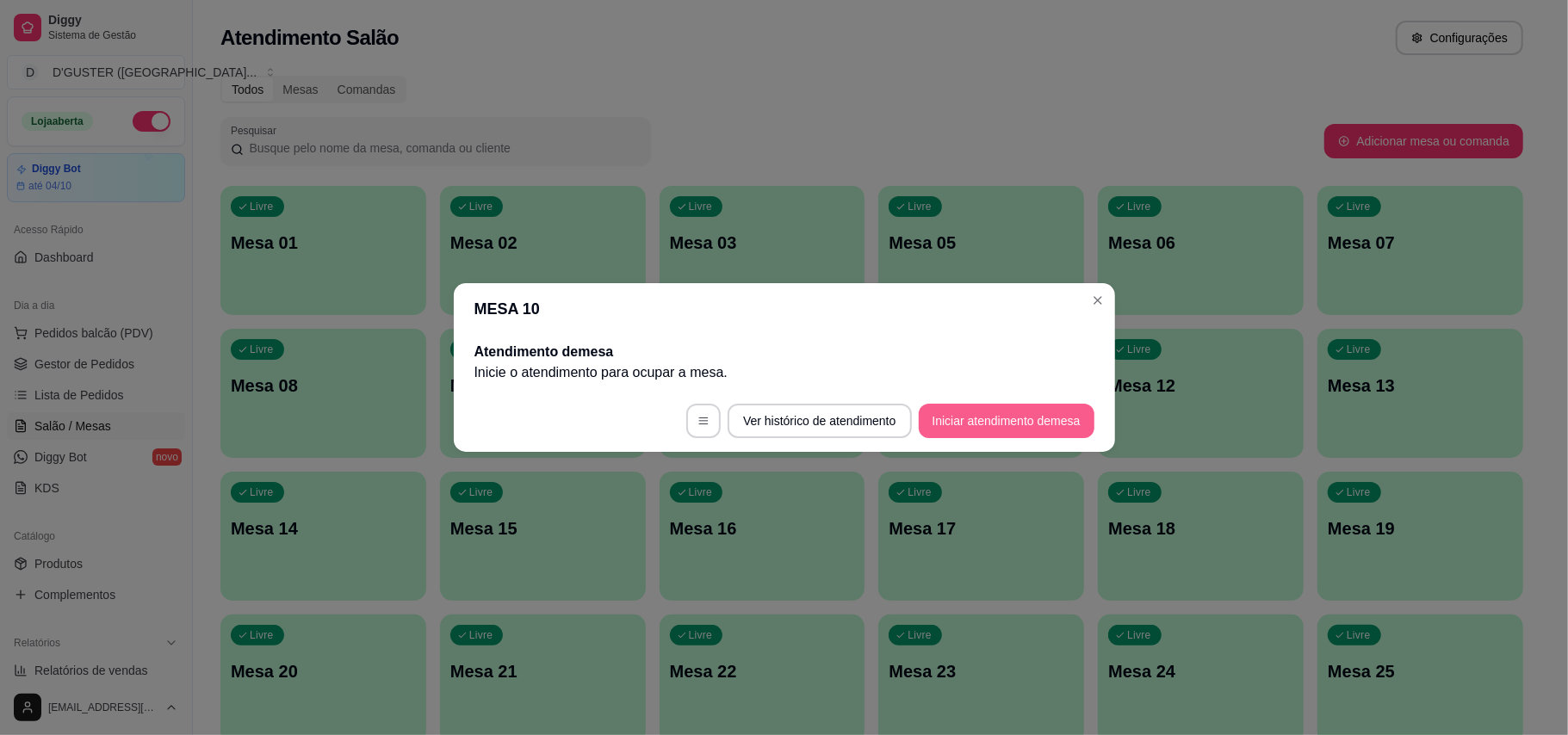
click at [941, 414] on button "Iniciar atendimento de mesa" at bounding box center [1006, 420] width 176 height 34
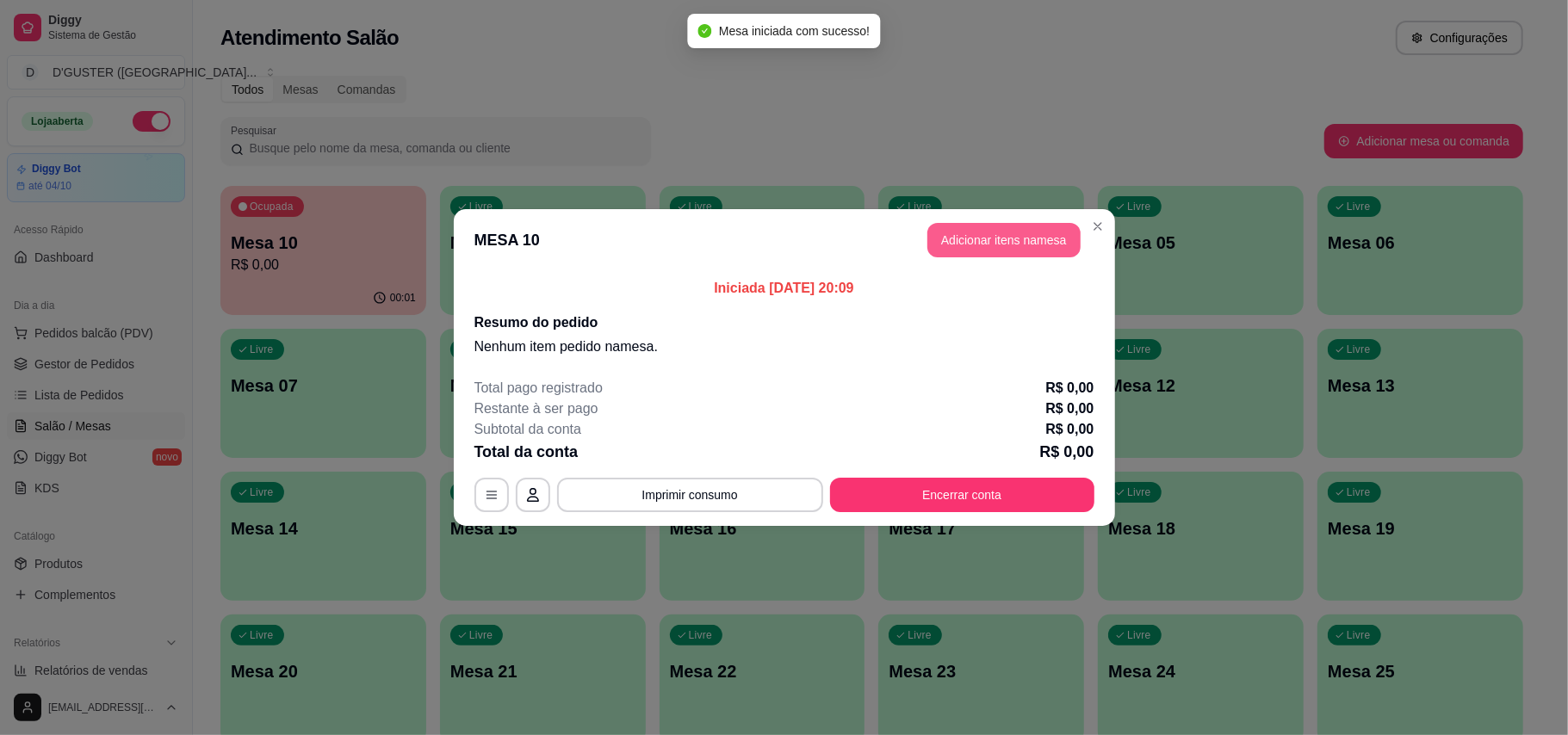
click at [1014, 239] on button "Adicionar itens na mesa" at bounding box center [1004, 239] width 153 height 34
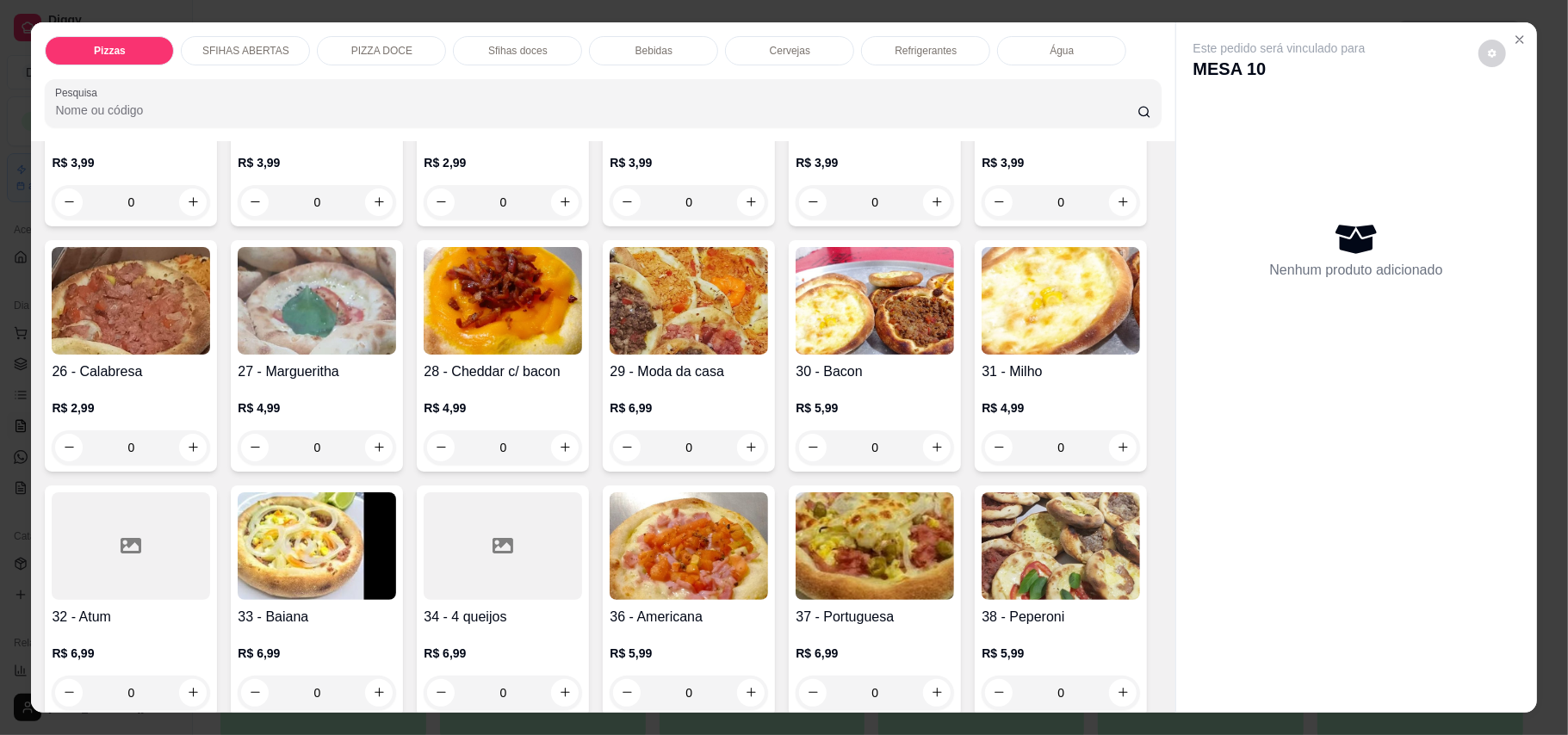
scroll to position [573, 0]
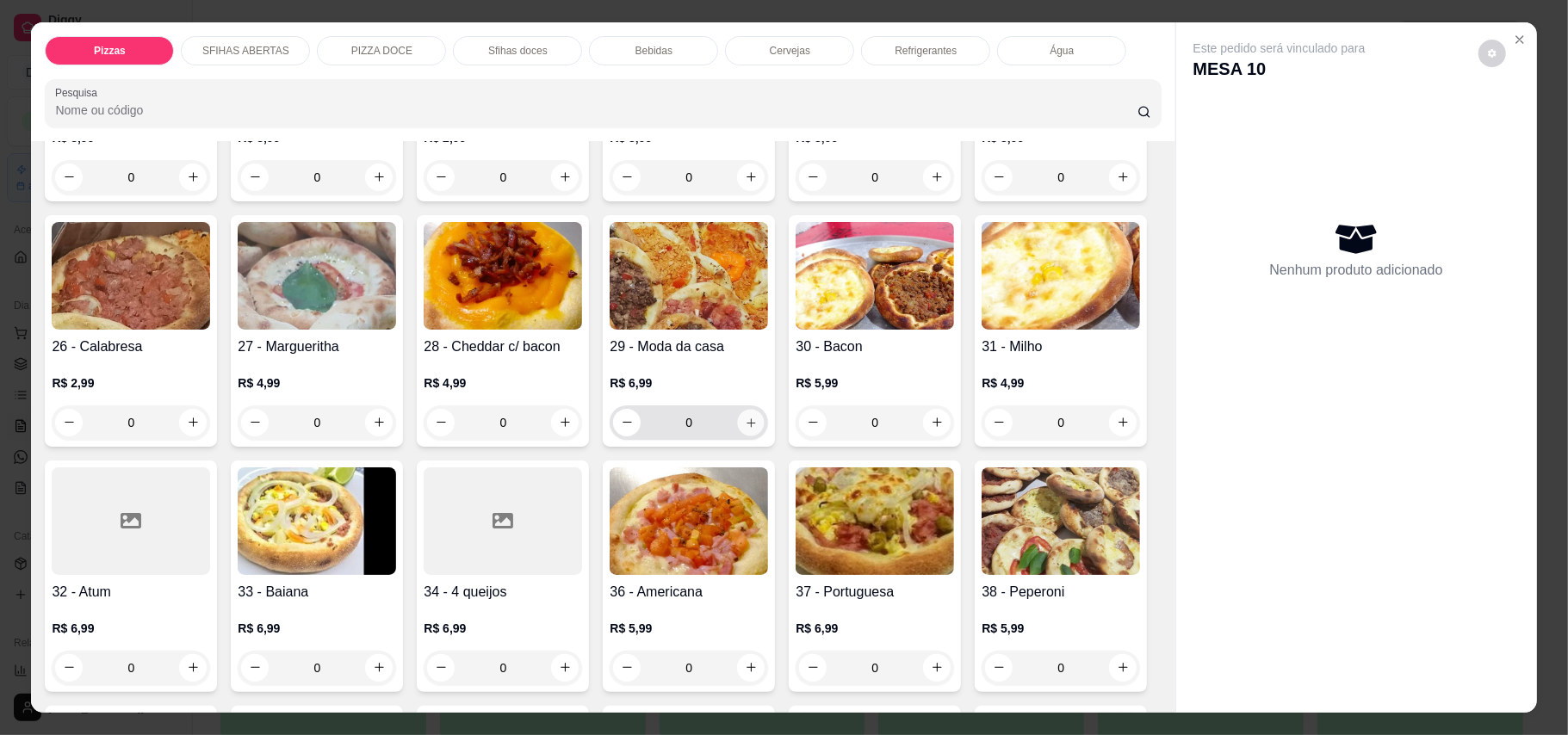
click at [755, 418] on icon "increase-product-quantity" at bounding box center [751, 422] width 9 height 9
type input "1"
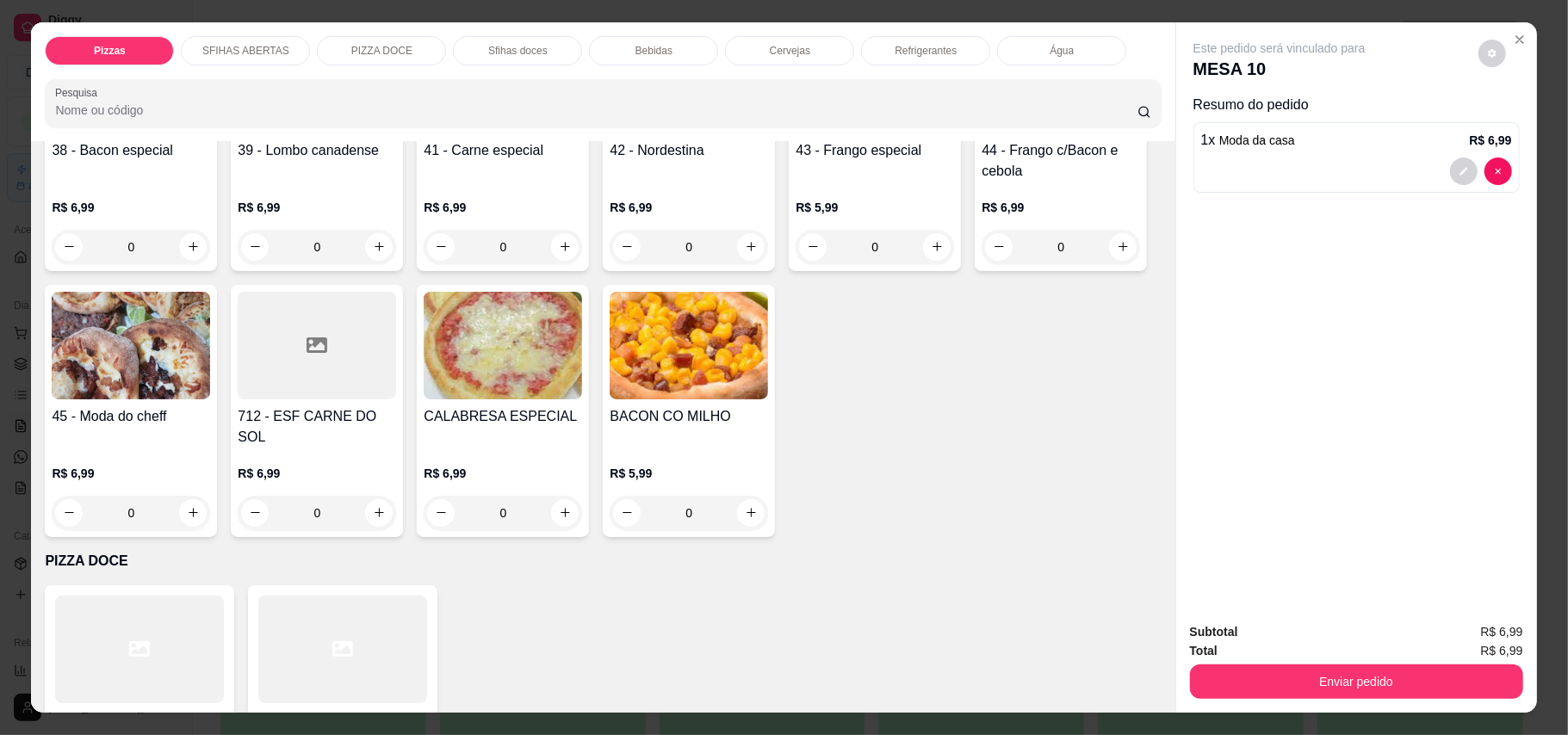
scroll to position [1378, 0]
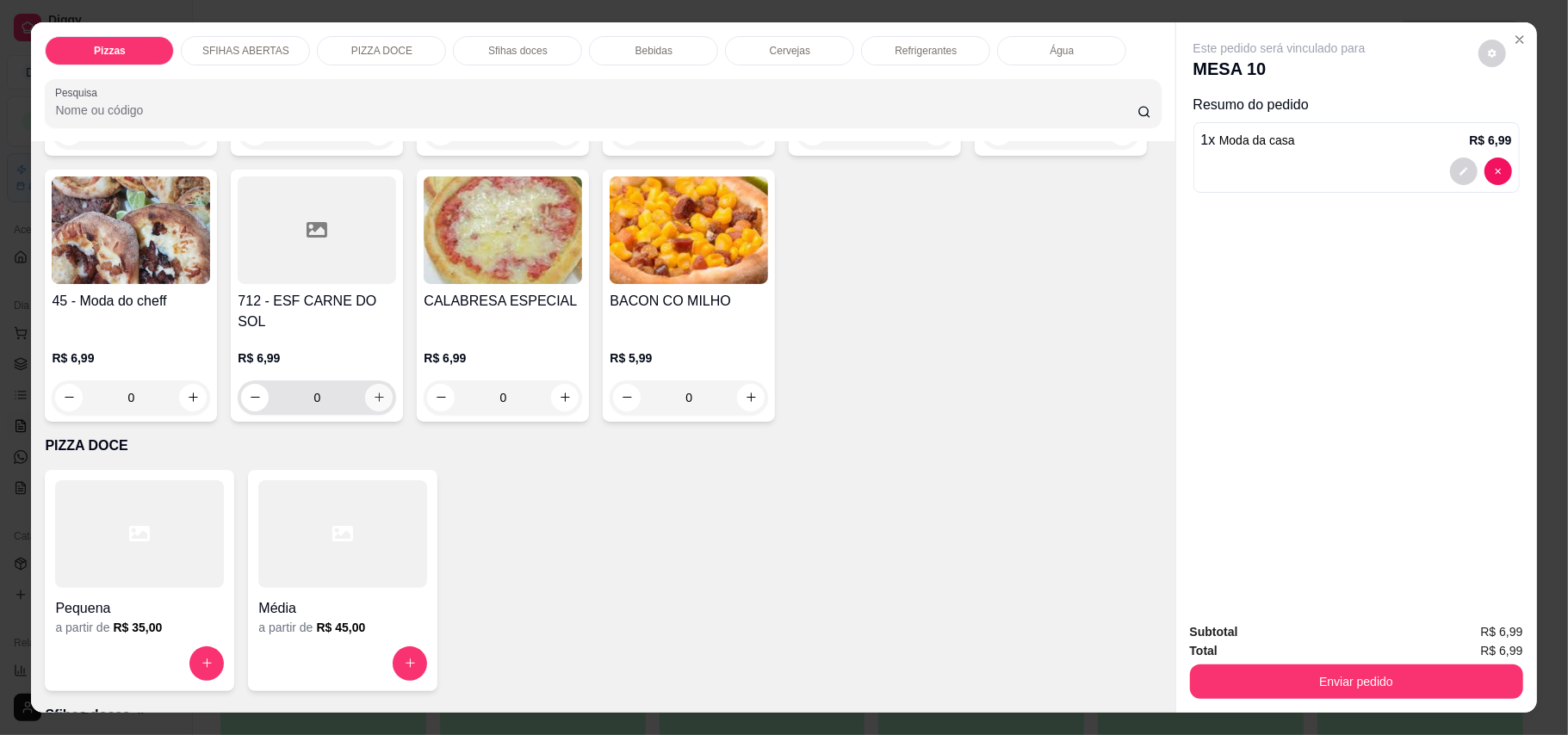
click at [373, 403] on icon "increase-product-quantity" at bounding box center [379, 396] width 13 height 13
type input "1"
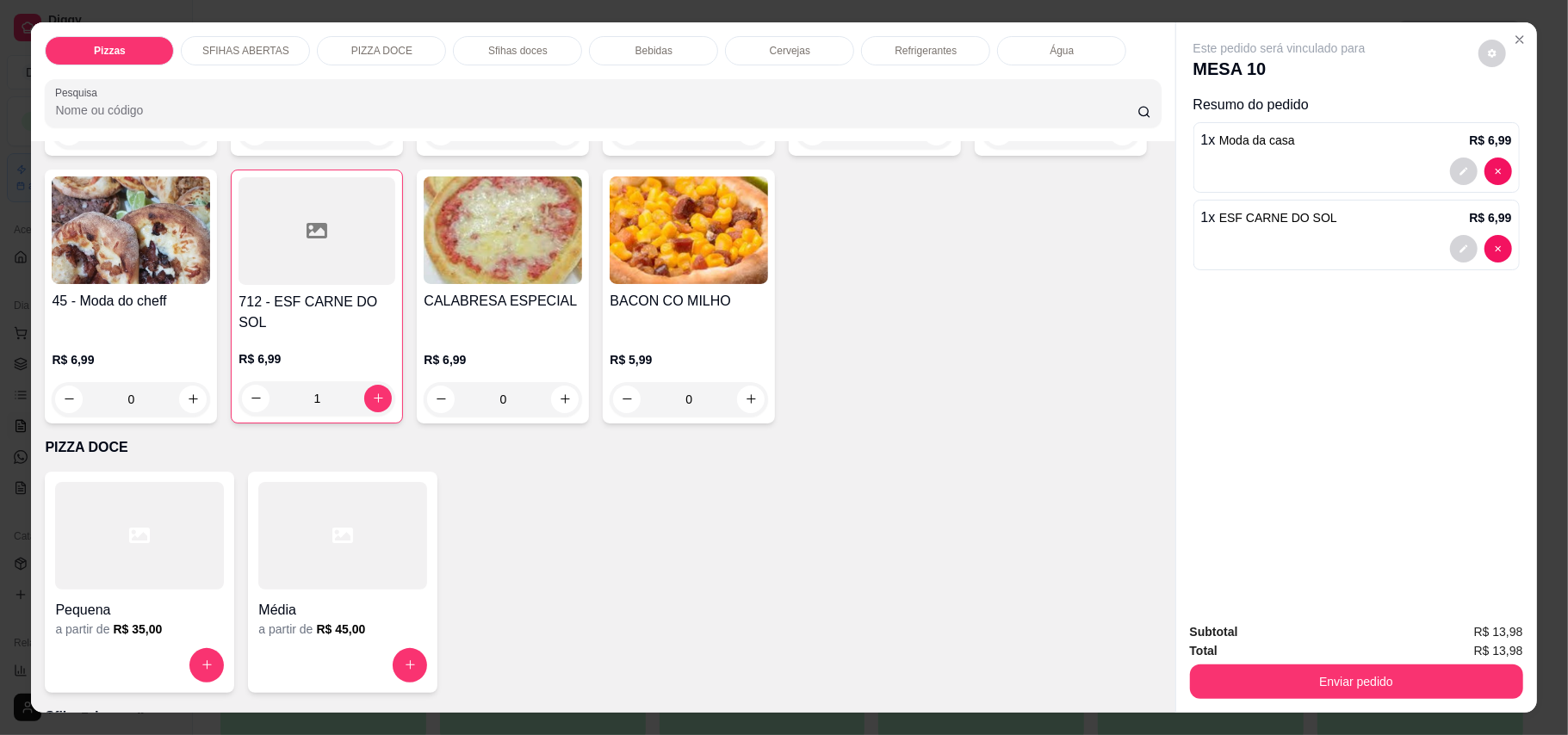
click at [899, 59] on div "Refrigerantes" at bounding box center [925, 51] width 130 height 29
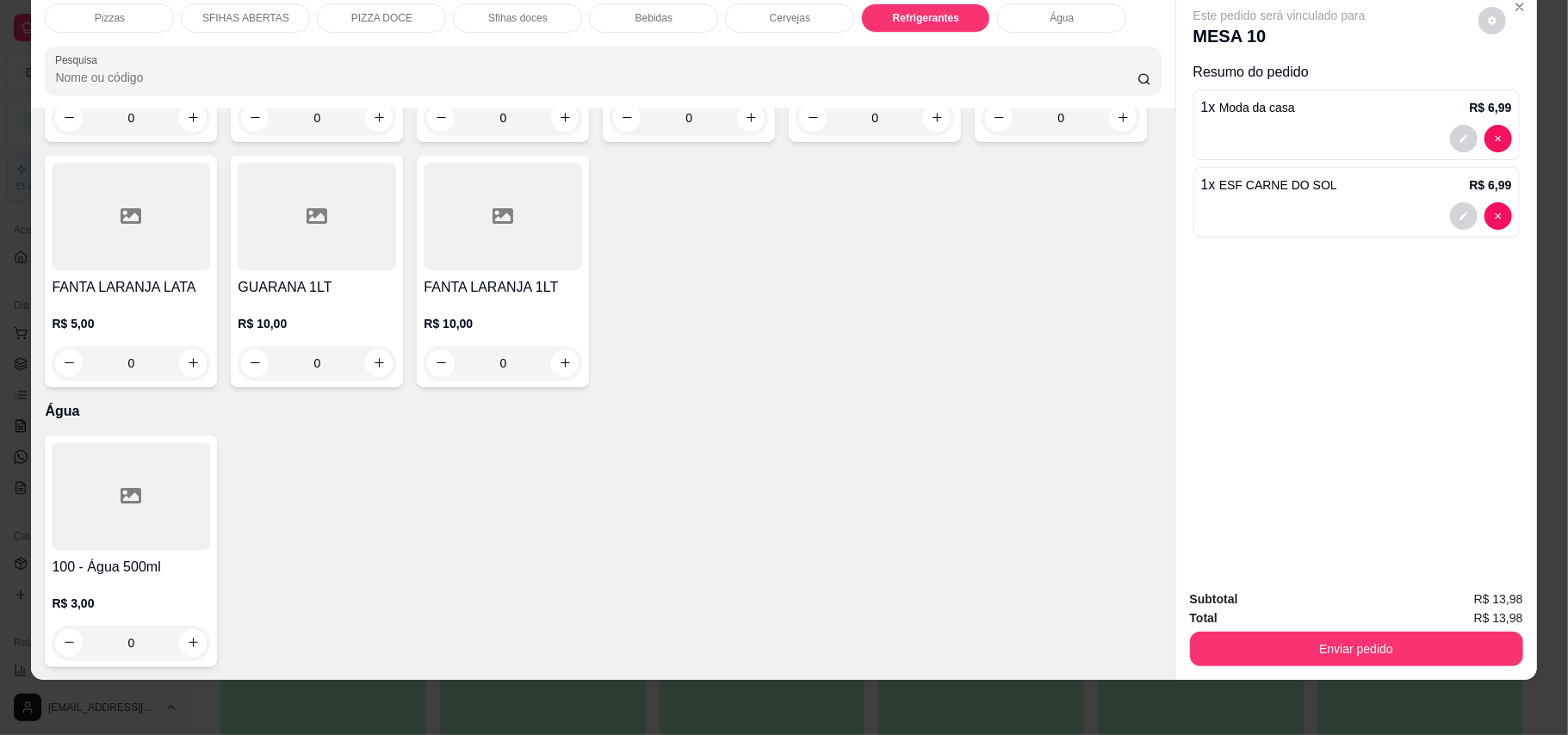
scroll to position [4146, 0]
click at [180, 131] on button "increase-product-quantity" at bounding box center [192, 117] width 26 height 26
type input "1"
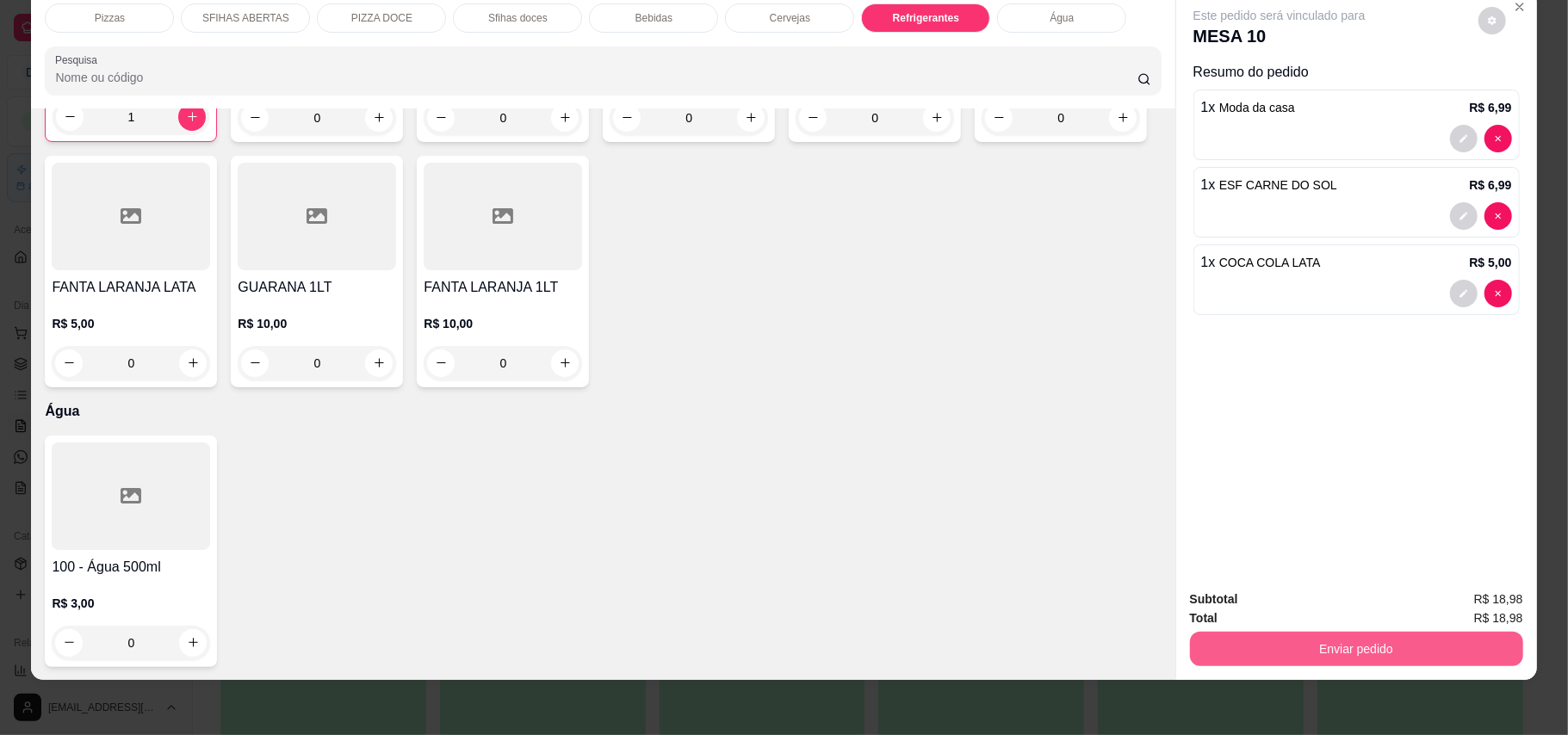
click at [1157, 649] on button "Enviar pedido" at bounding box center [1356, 649] width 334 height 34
click at [1157, 604] on button "Enviar pedido" at bounding box center [1476, 606] width 94 height 31
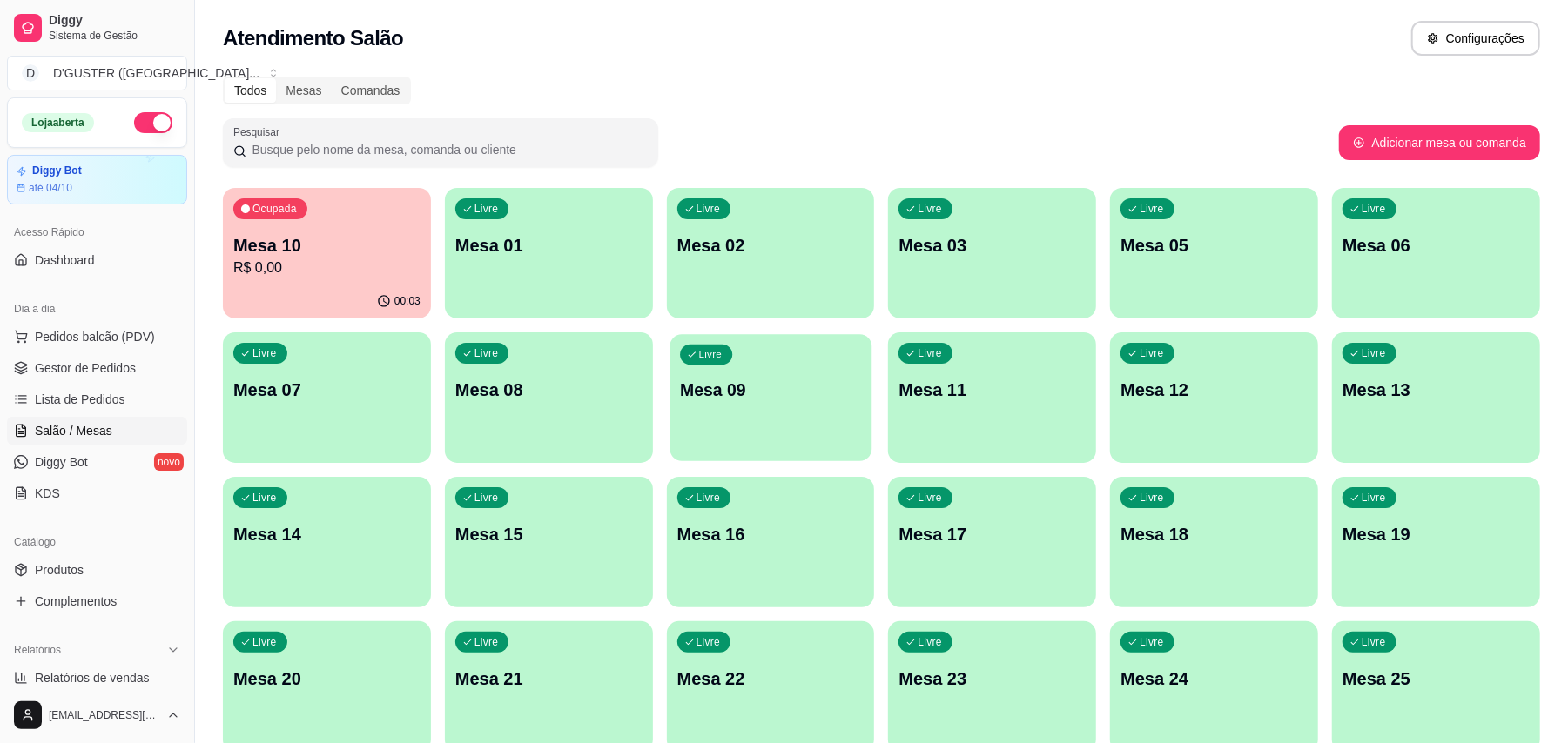
click at [782, 423] on div "Livre Mesa 09" at bounding box center [771, 387] width 202 height 106
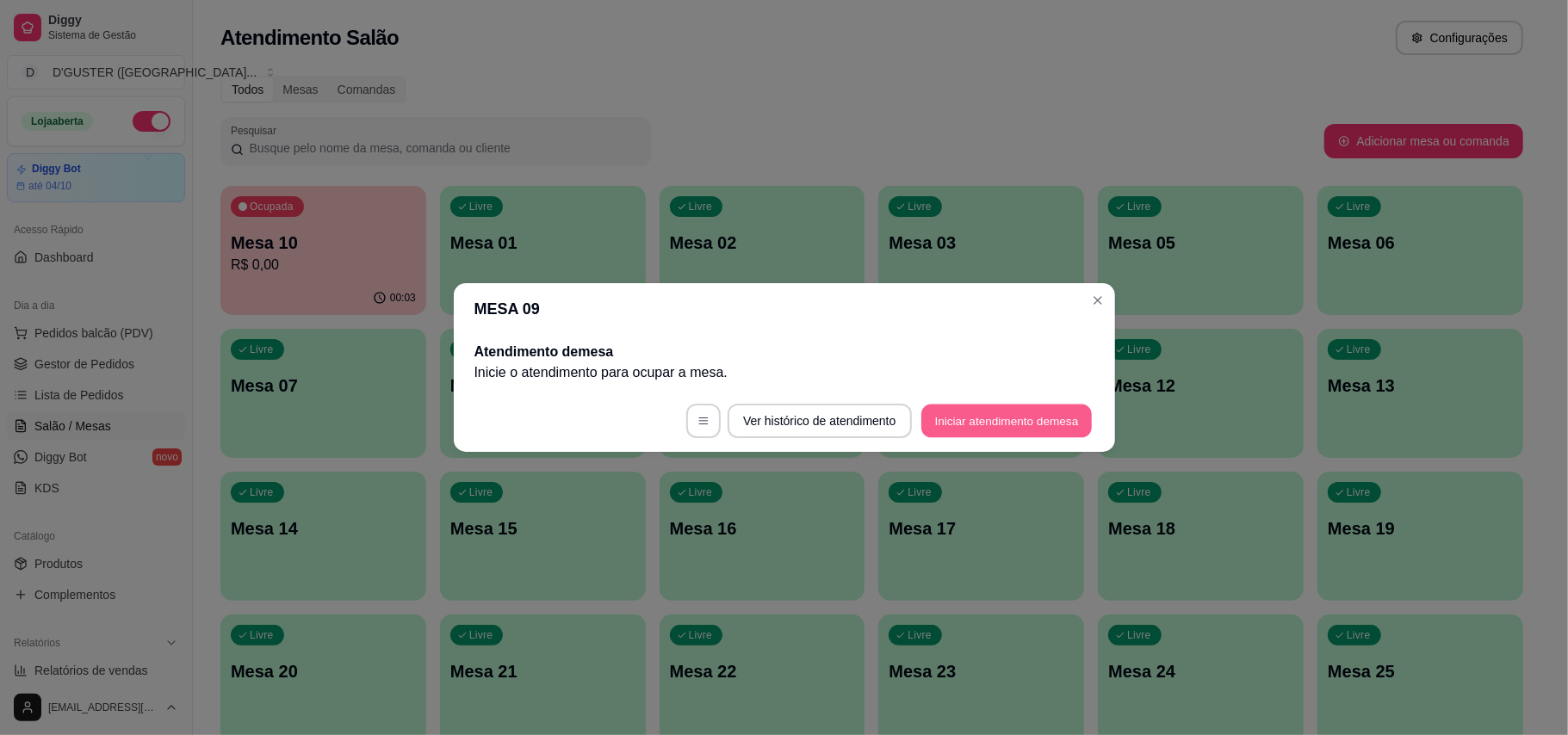
click at [1019, 427] on button "Iniciar atendimento de mesa" at bounding box center [1007, 421] width 171 height 33
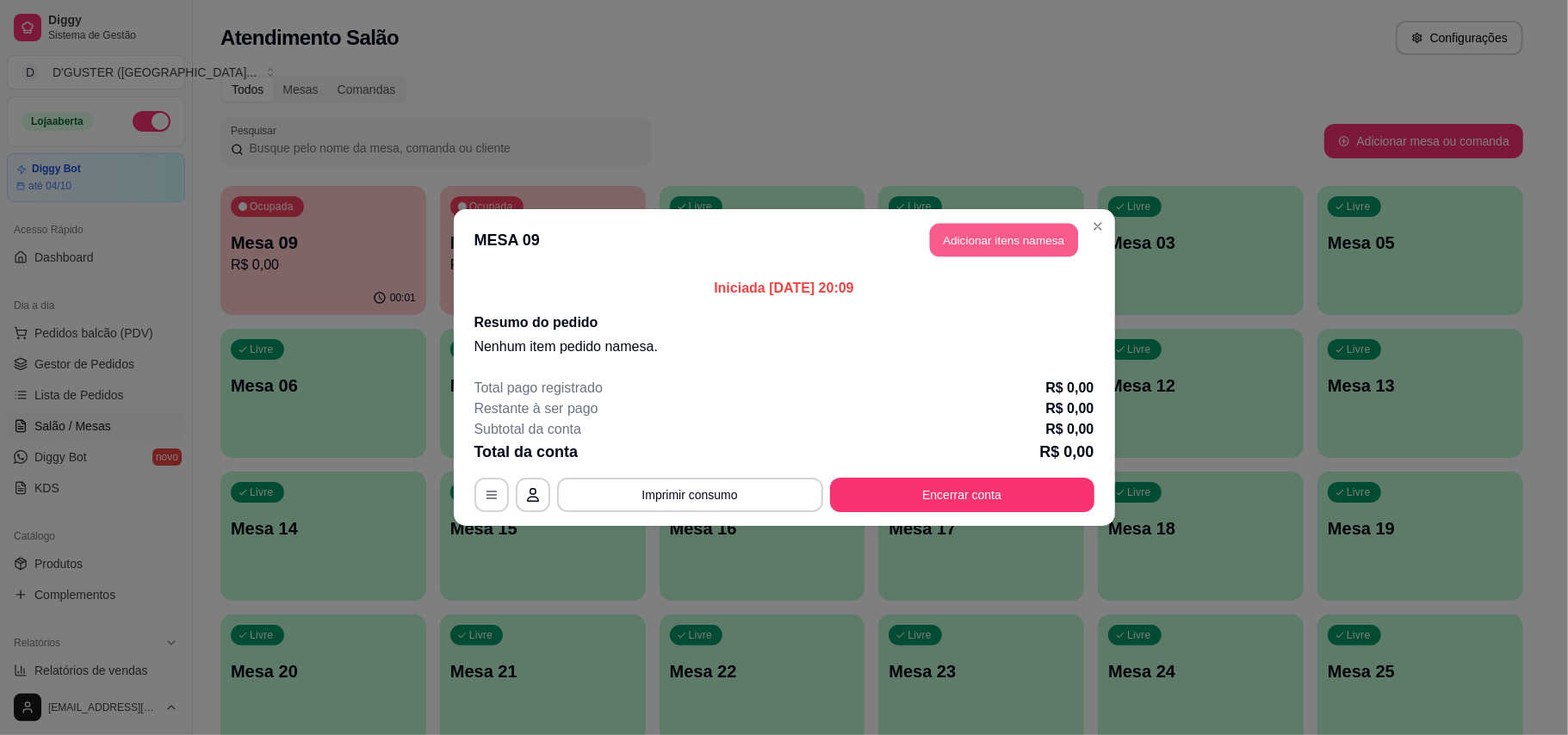
click at [948, 242] on button "Adicionar itens na mesa" at bounding box center [1003, 240] width 148 height 33
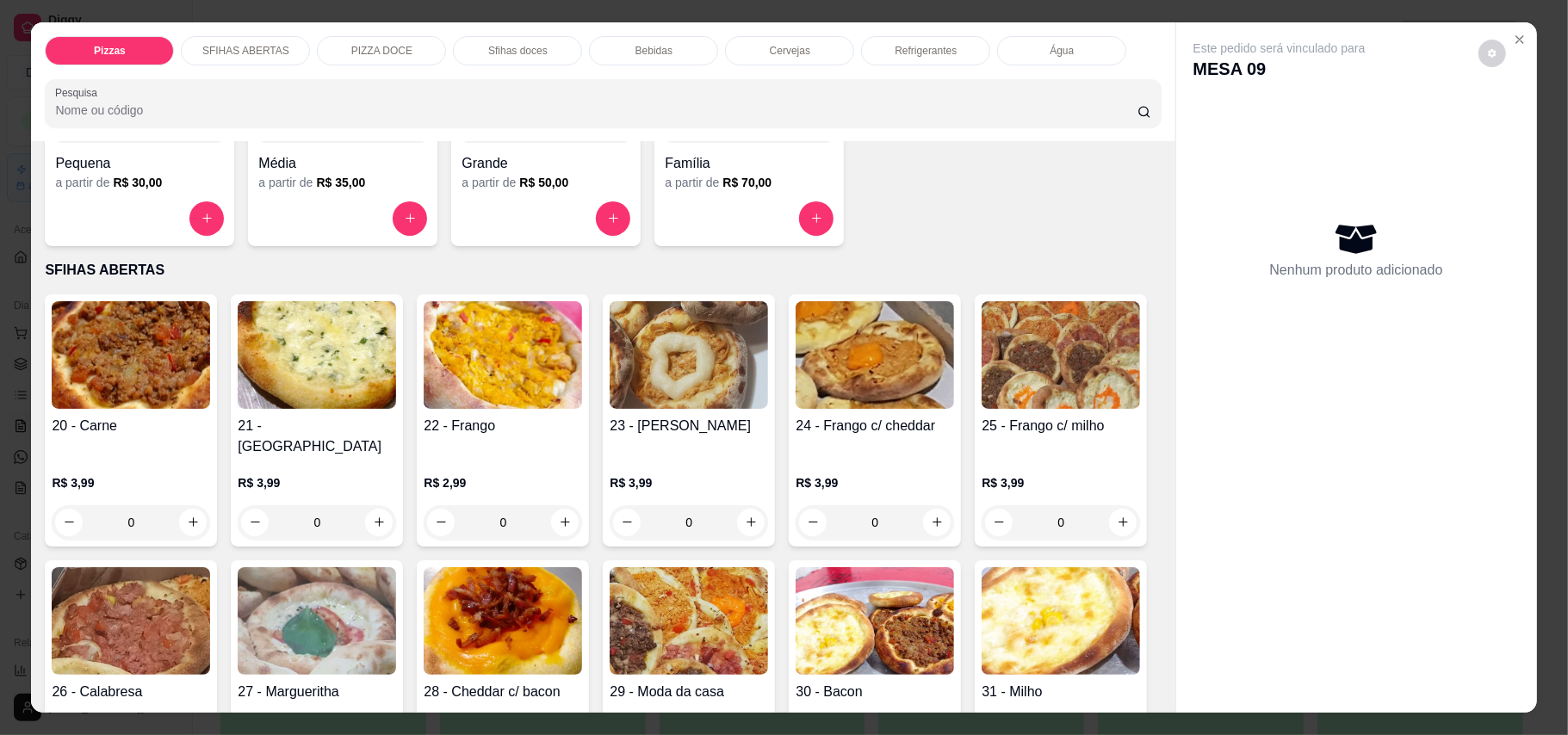
scroll to position [229, 0]
click at [186, 515] on icon "increase-product-quantity" at bounding box center [192, 521] width 13 height 13
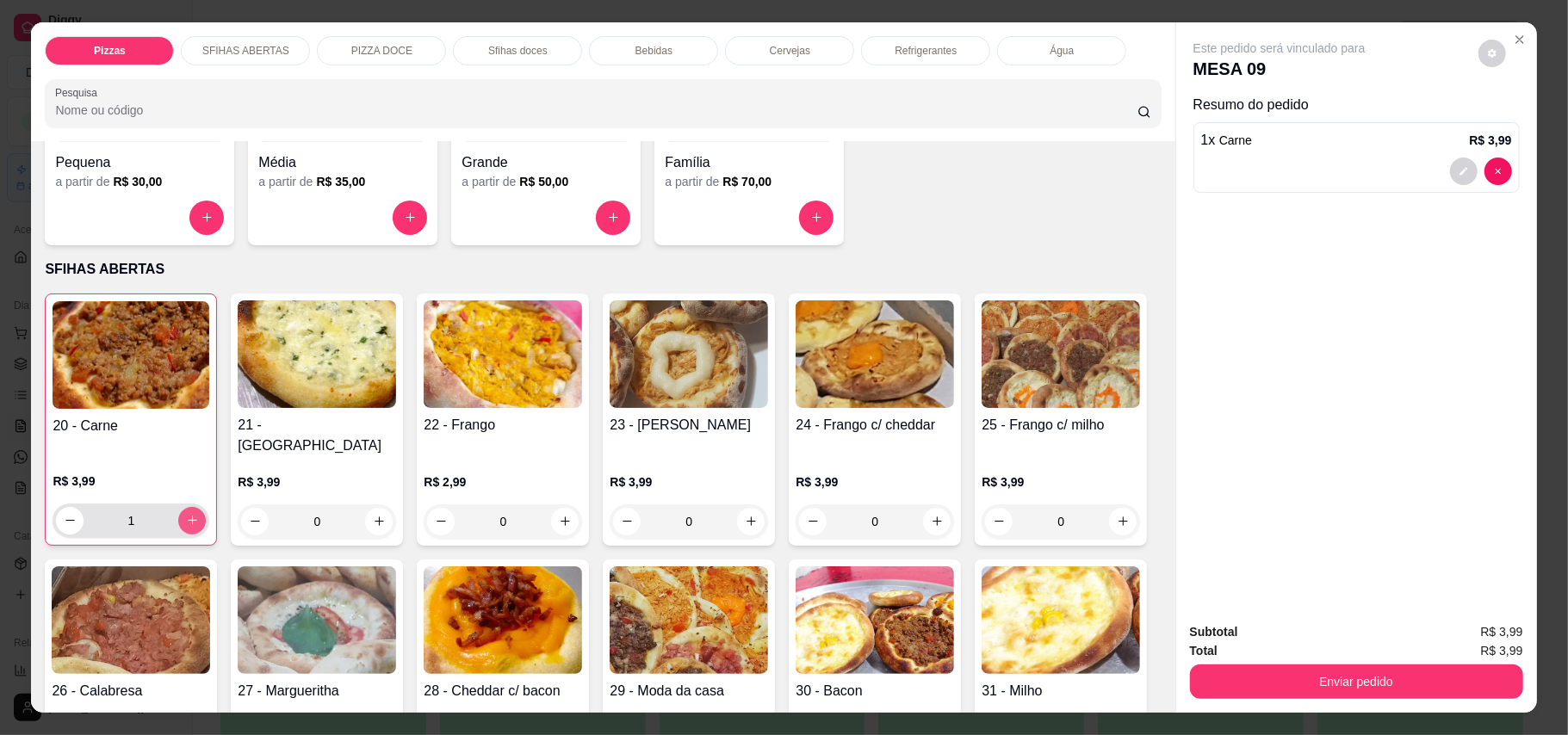
click at [185, 514] on icon "increase-product-quantity" at bounding box center [191, 520] width 13 height 13
type input "2"
click at [558, 515] on icon "increase-product-quantity" at bounding box center [564, 521] width 13 height 13
type input "1"
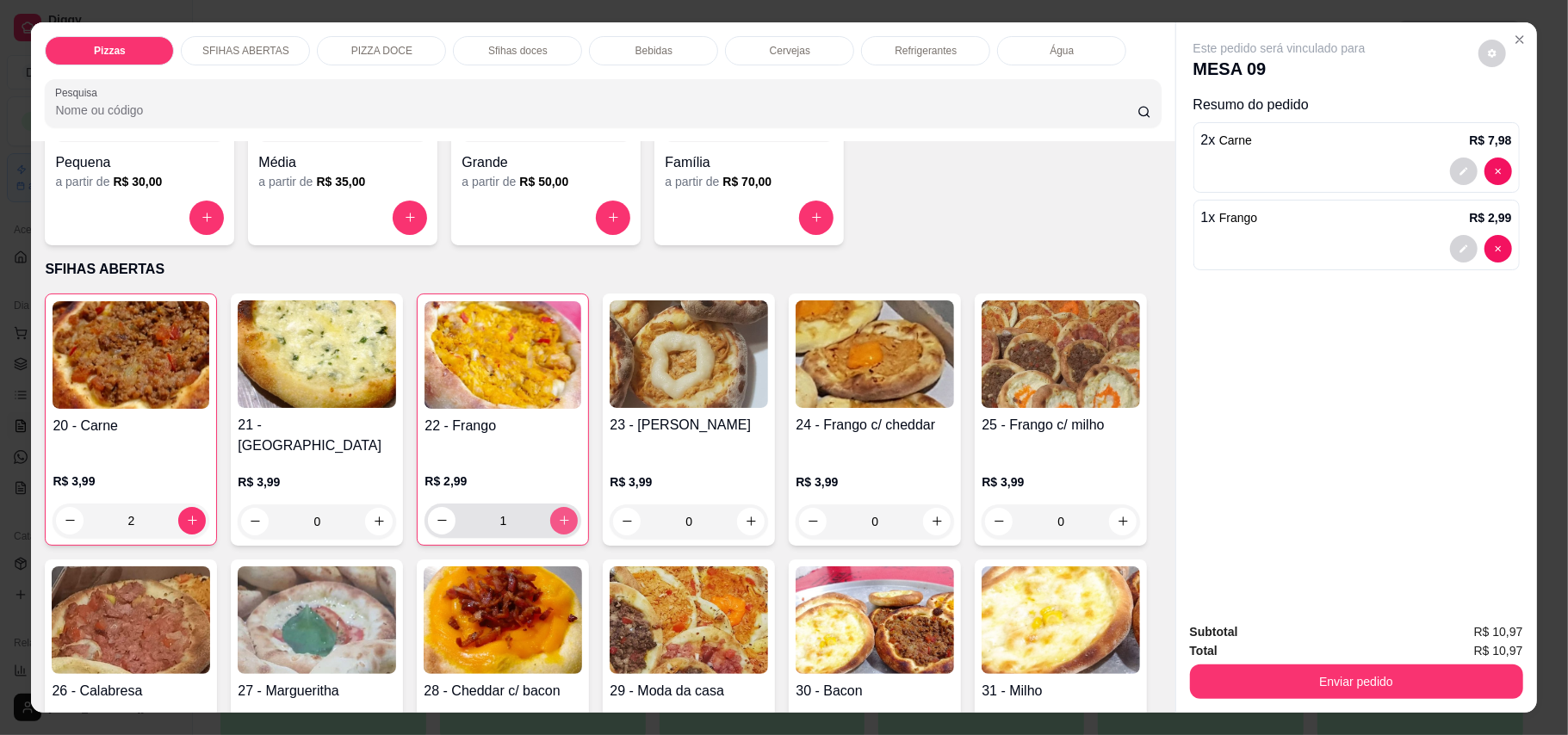
scroll to position [344, 0]
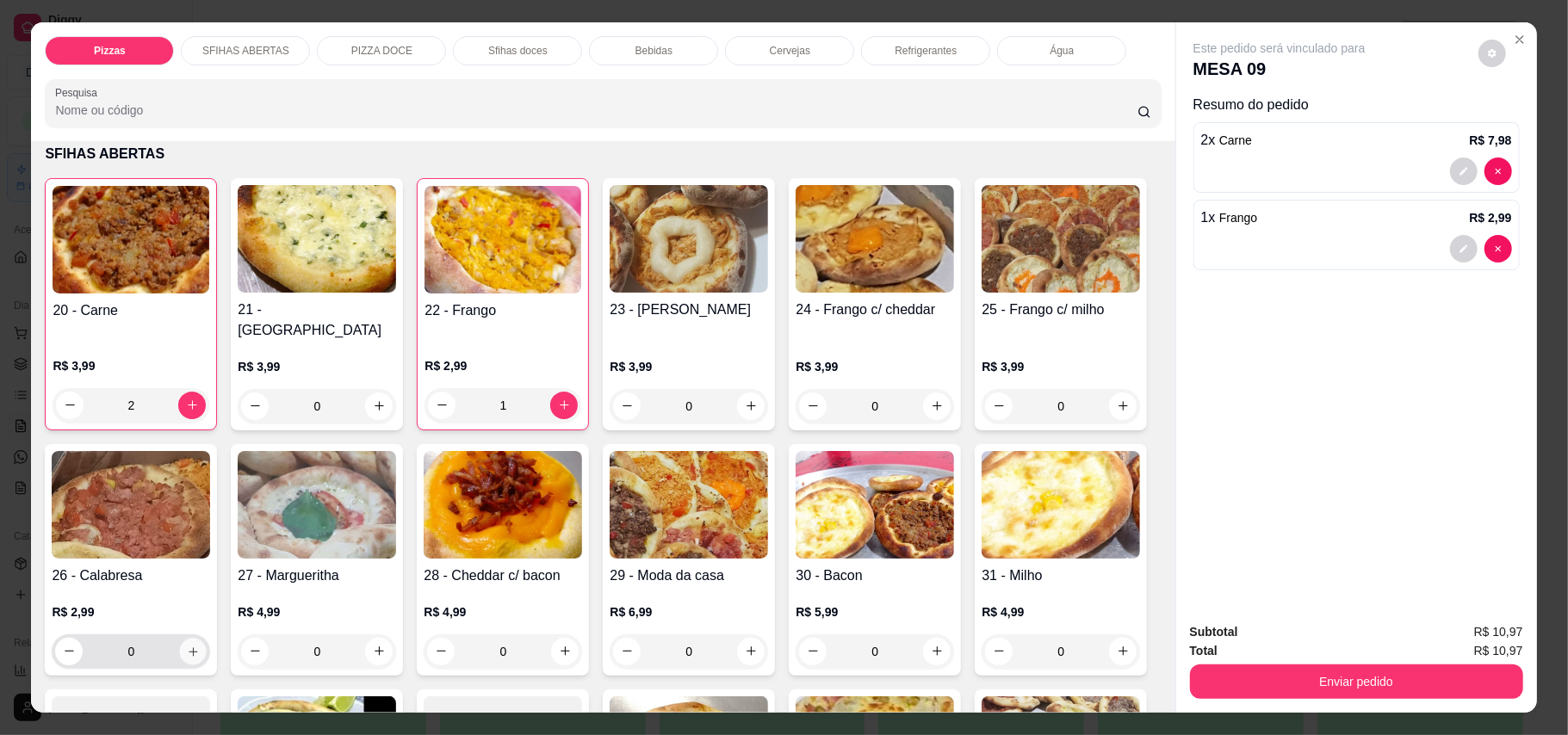
click at [207, 638] on button "increase-product-quantity" at bounding box center [192, 651] width 26 height 26
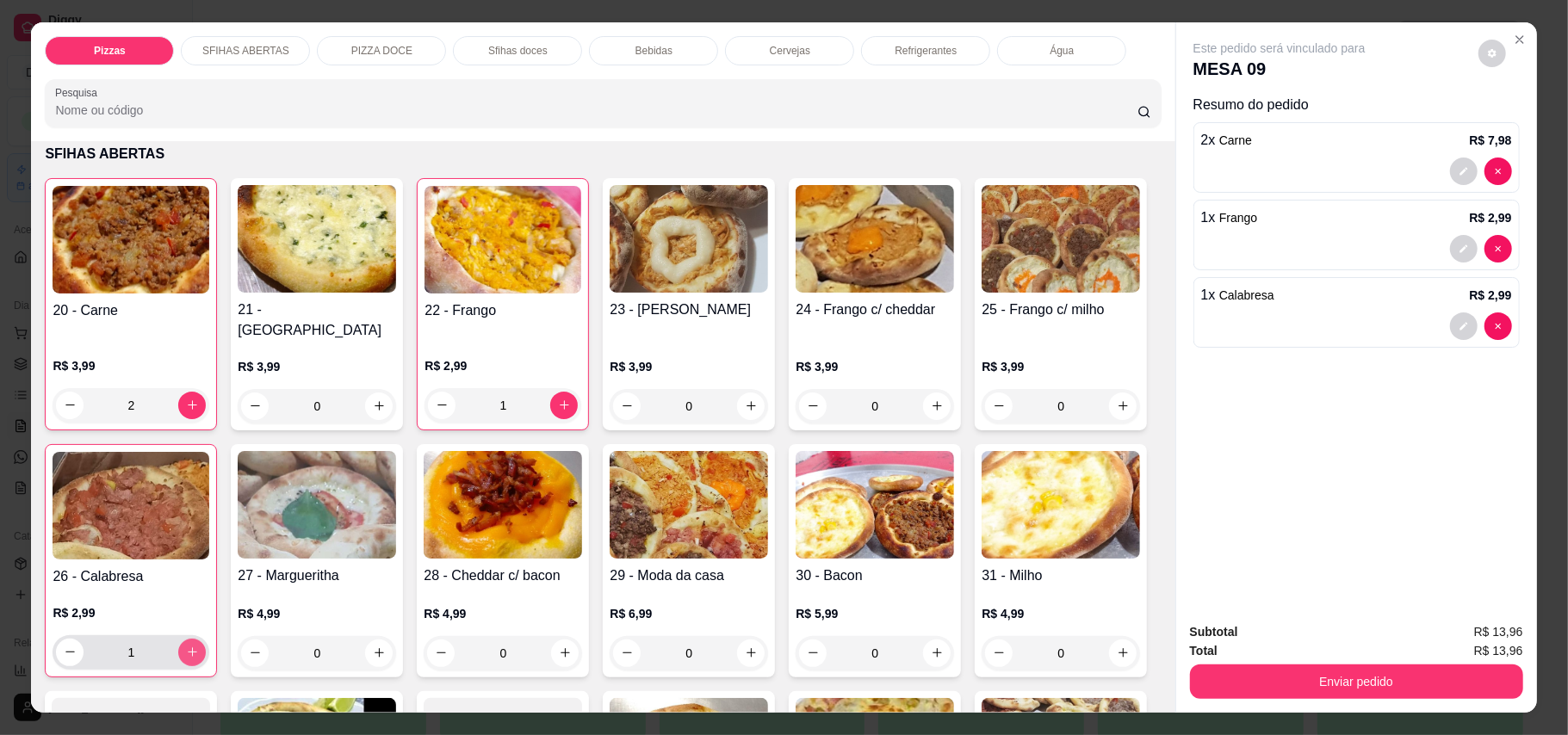
click at [206, 639] on button "increase-product-quantity" at bounding box center [192, 653] width 27 height 27
type input "2"
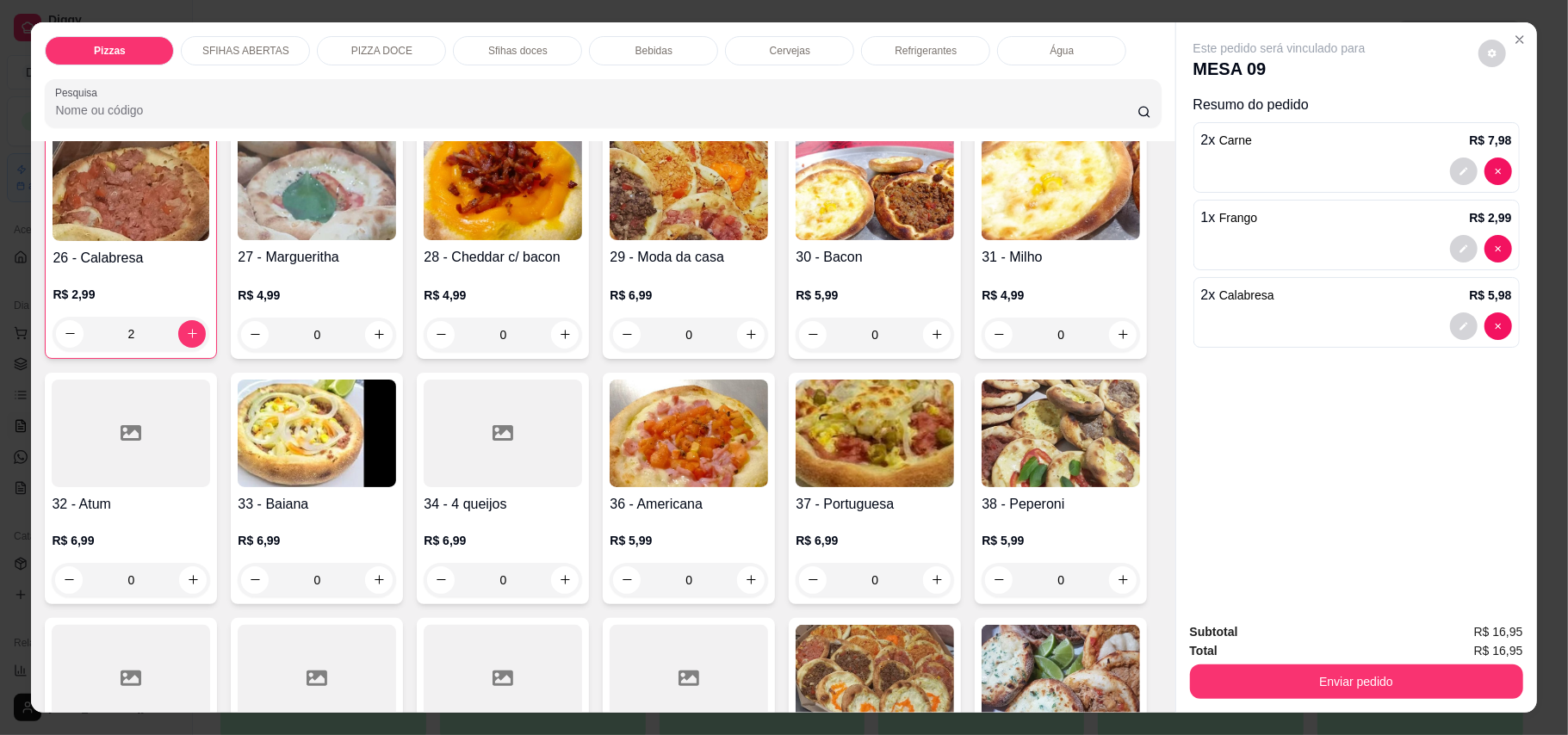
scroll to position [689, 0]
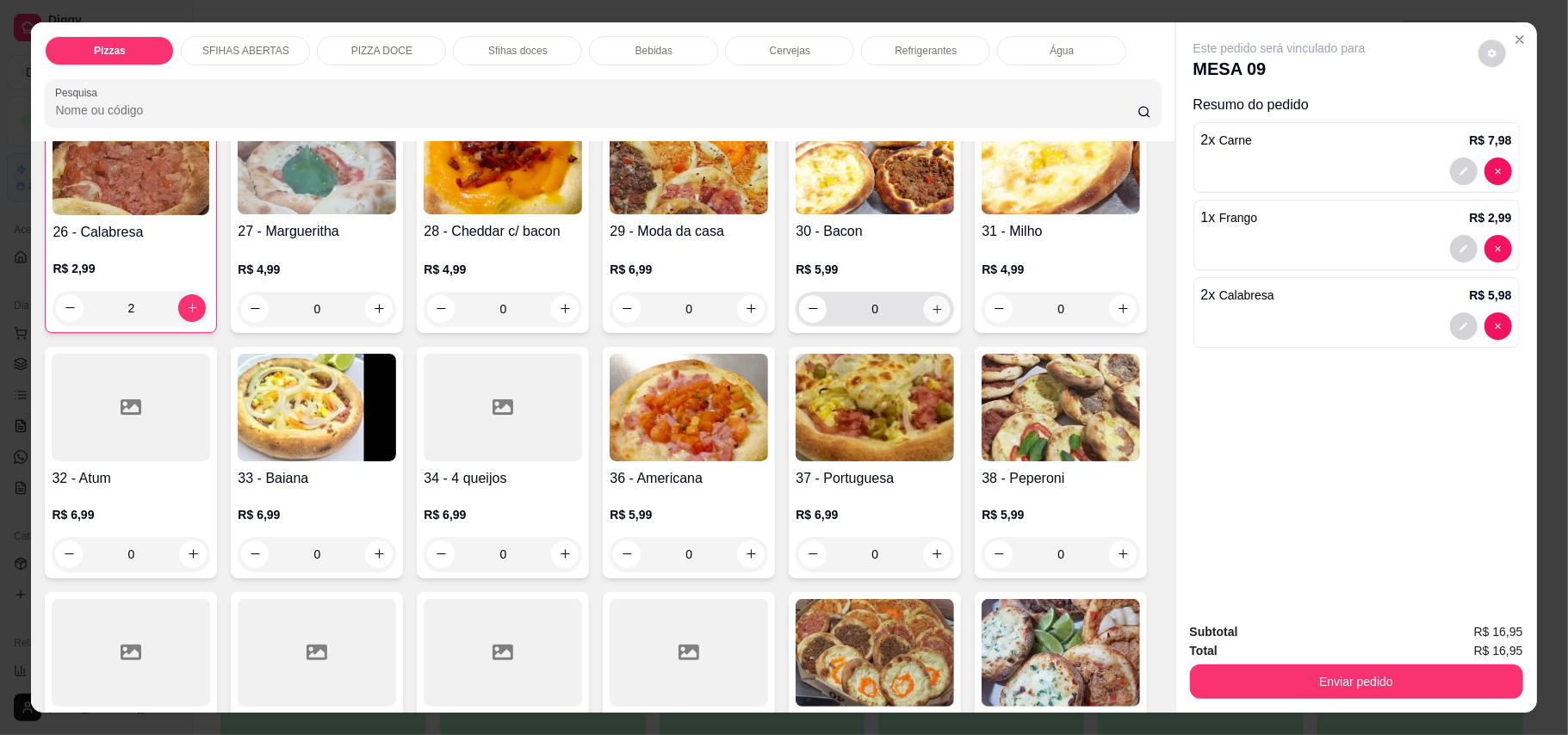
click at [932, 313] on icon "increase-product-quantity" at bounding box center [936, 309] width 9 height 9
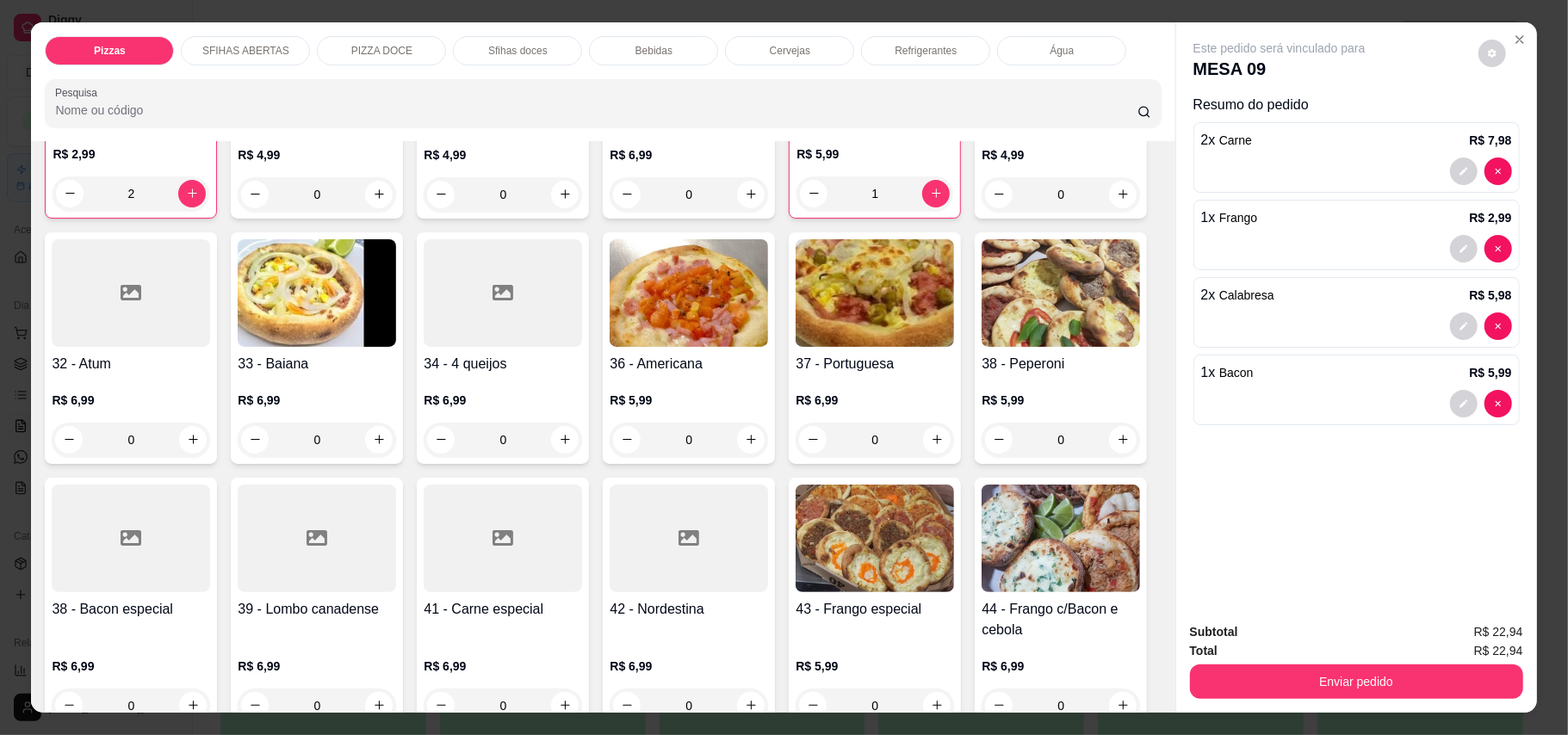
scroll to position [918, 0]
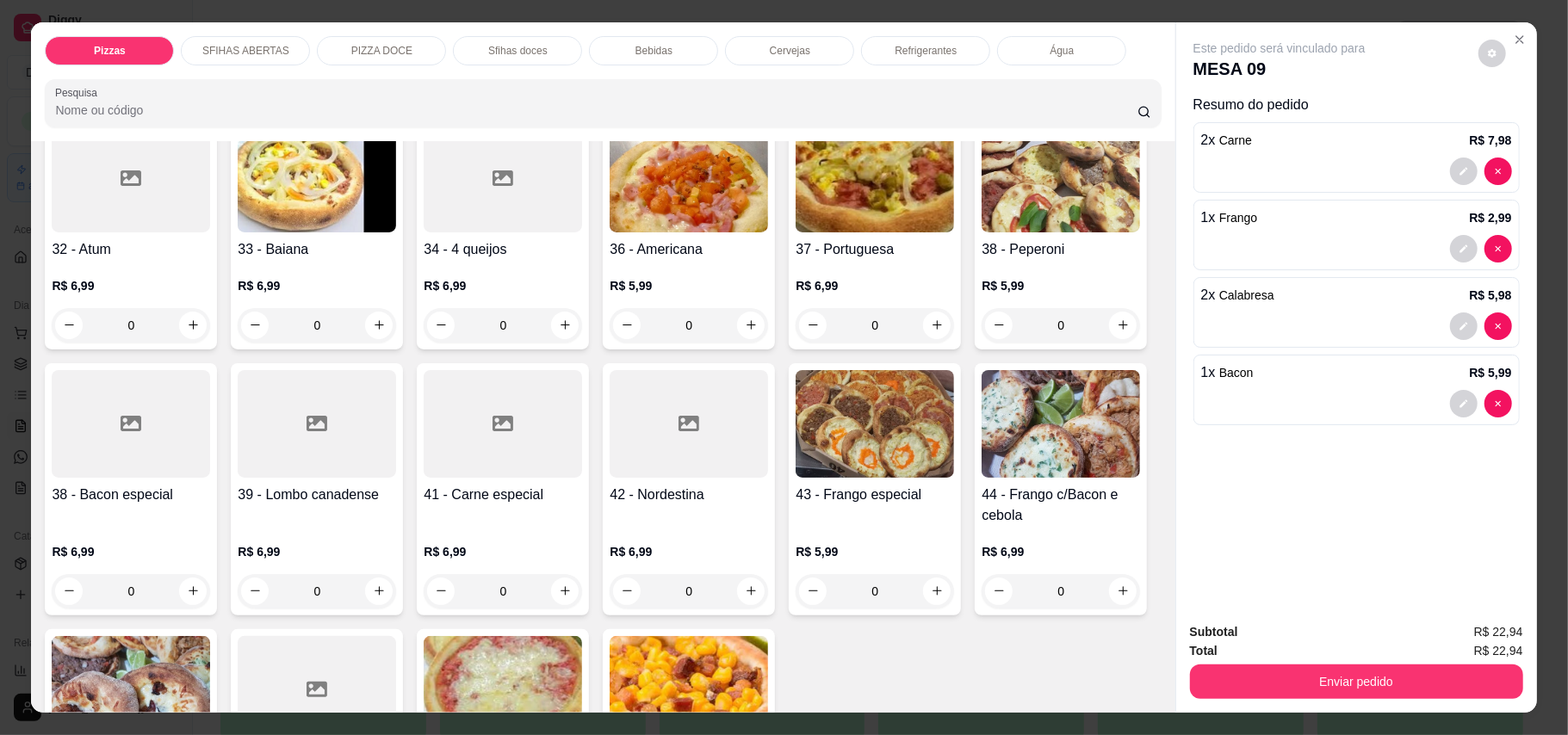
click at [808, 85] on icon "decrease-product-quantity" at bounding box center [813, 79] width 13 height 13
type input "0"
click at [1117, 87] on icon "increase-product-quantity" at bounding box center [1123, 79] width 13 height 13
type input "1"
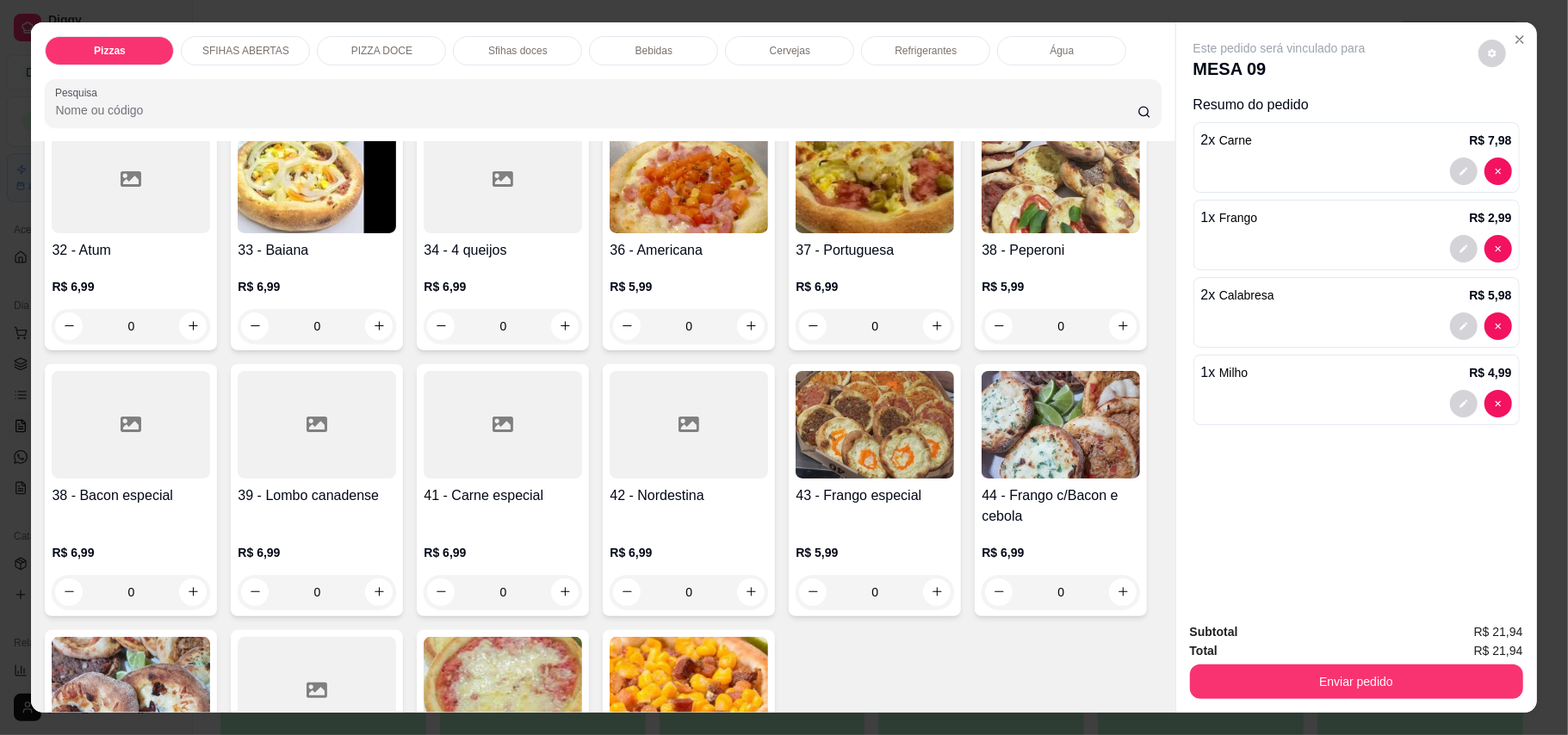
click at [880, 48] on div "Refrigerantes" at bounding box center [925, 51] width 130 height 29
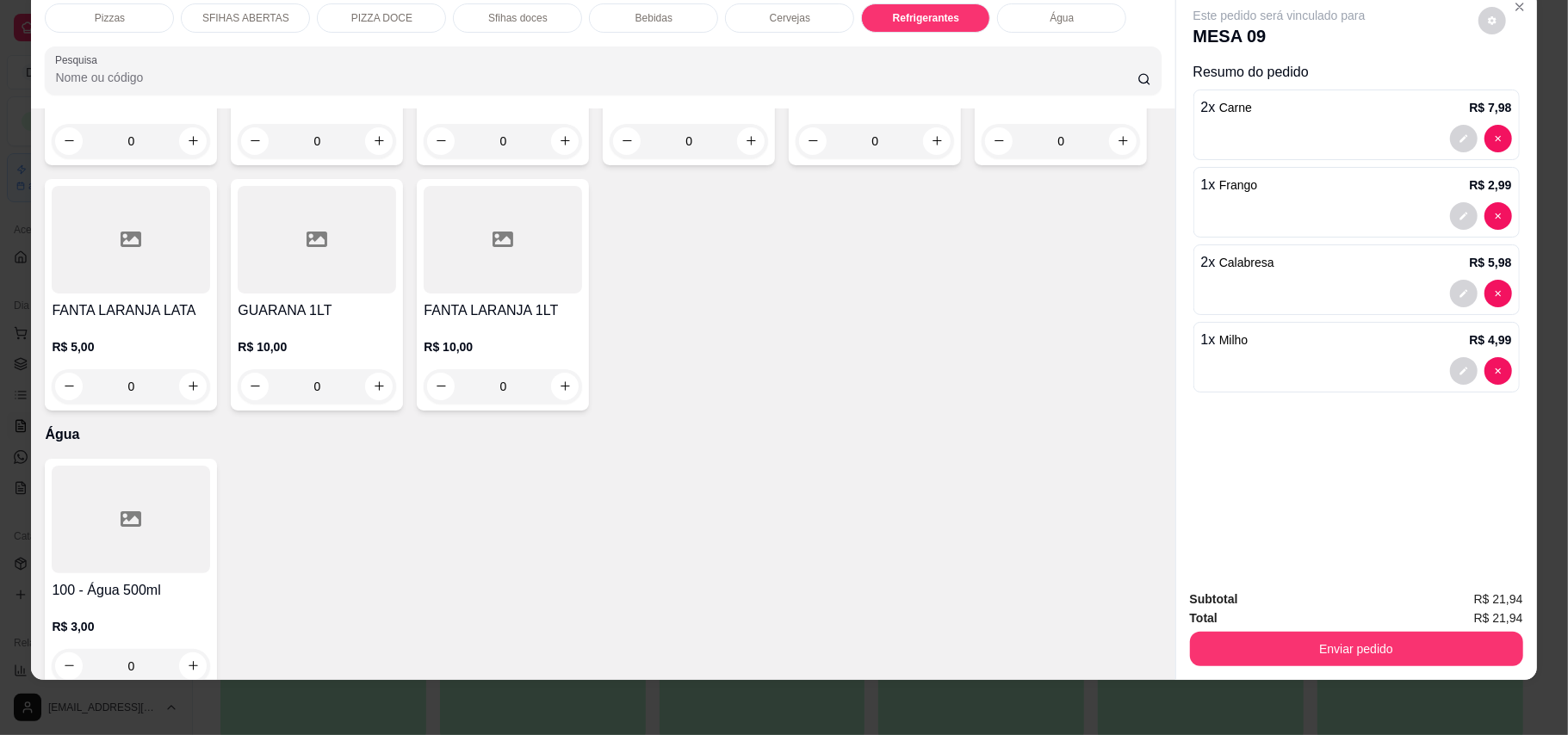
scroll to position [4148, 0]
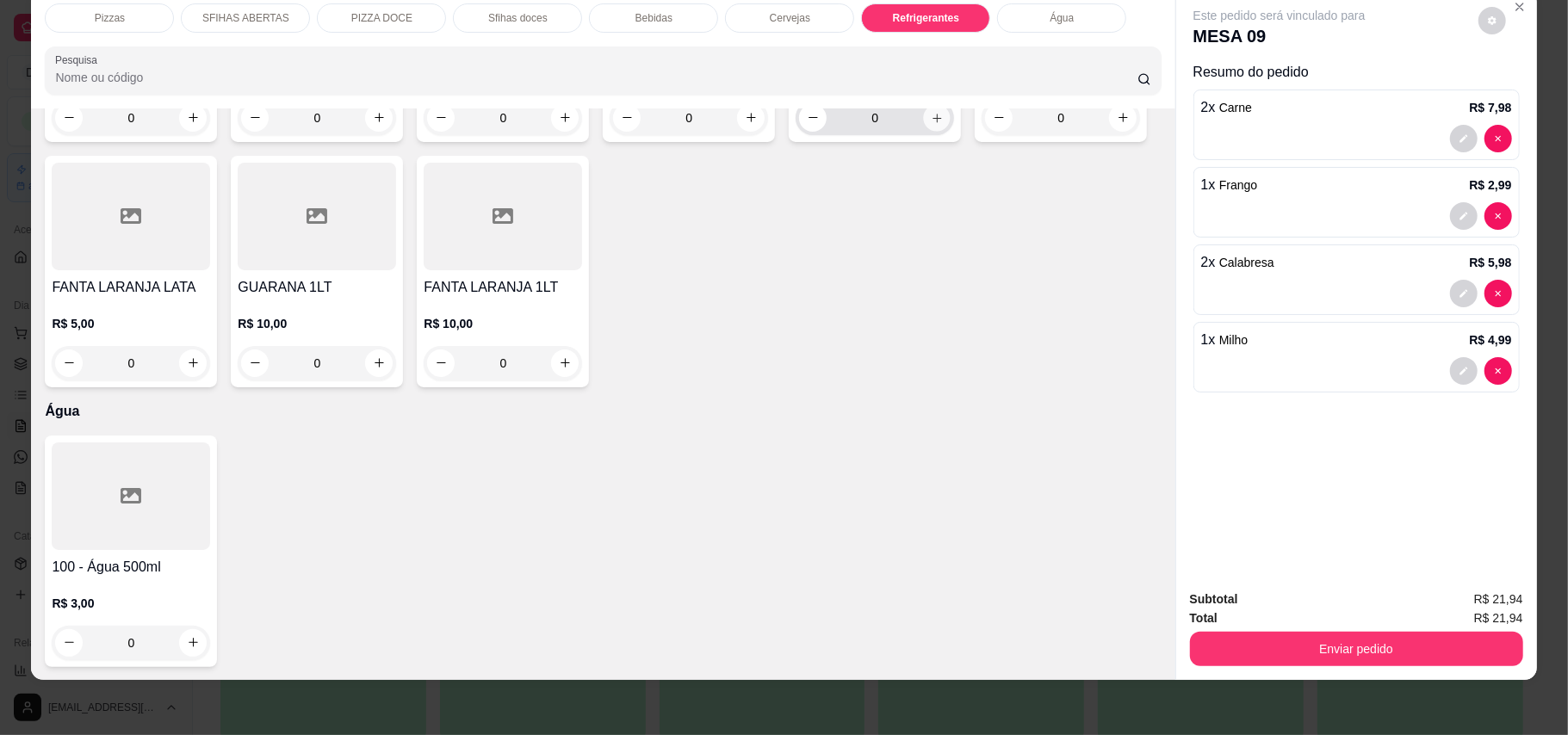
click at [930, 124] on icon "increase-product-quantity" at bounding box center [936, 117] width 13 height 13
type input "1"
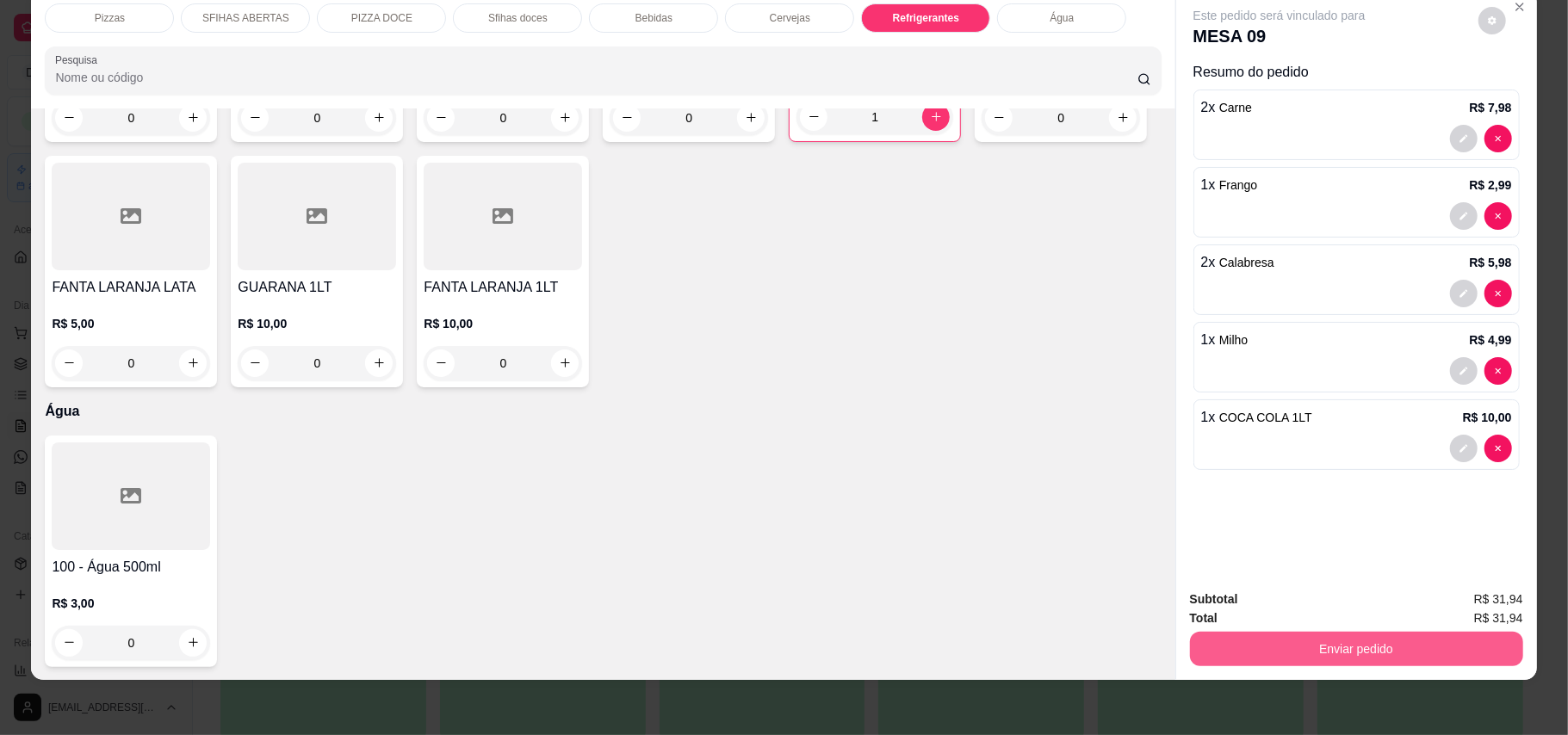
click at [1157, 657] on button "Enviar pedido" at bounding box center [1356, 649] width 334 height 34
click at [1157, 609] on button "Enviar pedido" at bounding box center [1476, 606] width 97 height 32
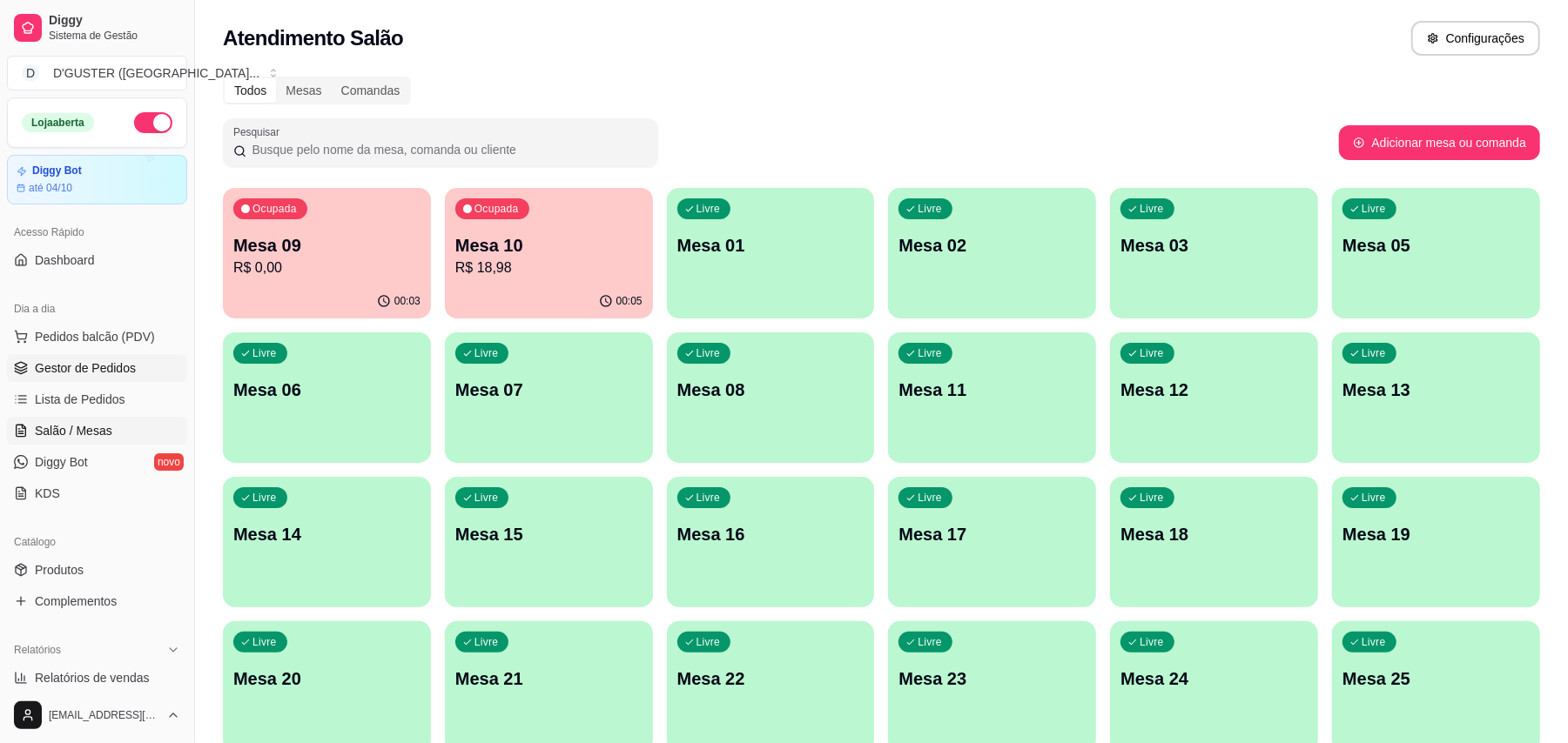
click at [122, 366] on span "Gestor de Pedidos" at bounding box center [85, 368] width 101 height 18
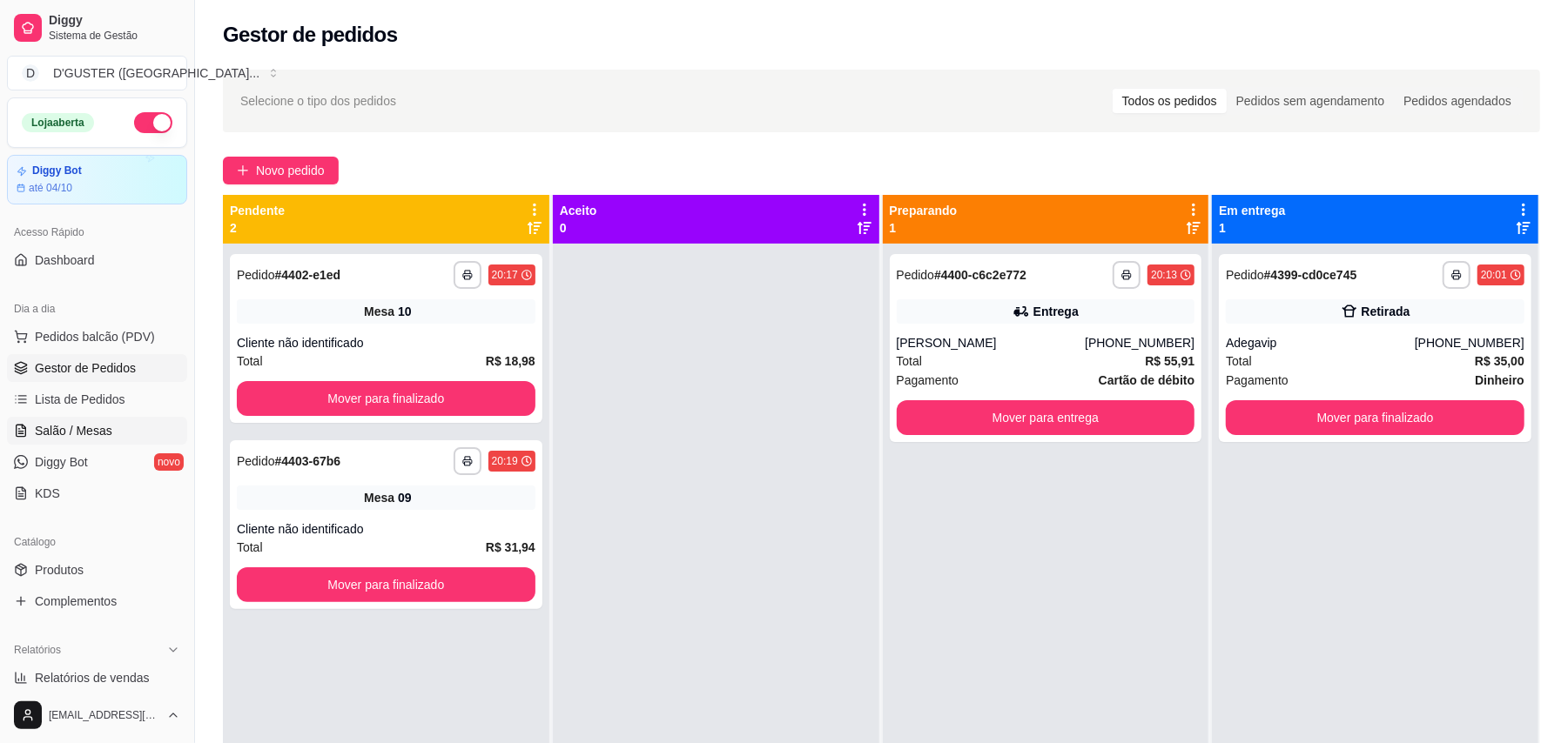
click at [77, 418] on link "Salão / Mesas" at bounding box center [97, 431] width 181 height 28
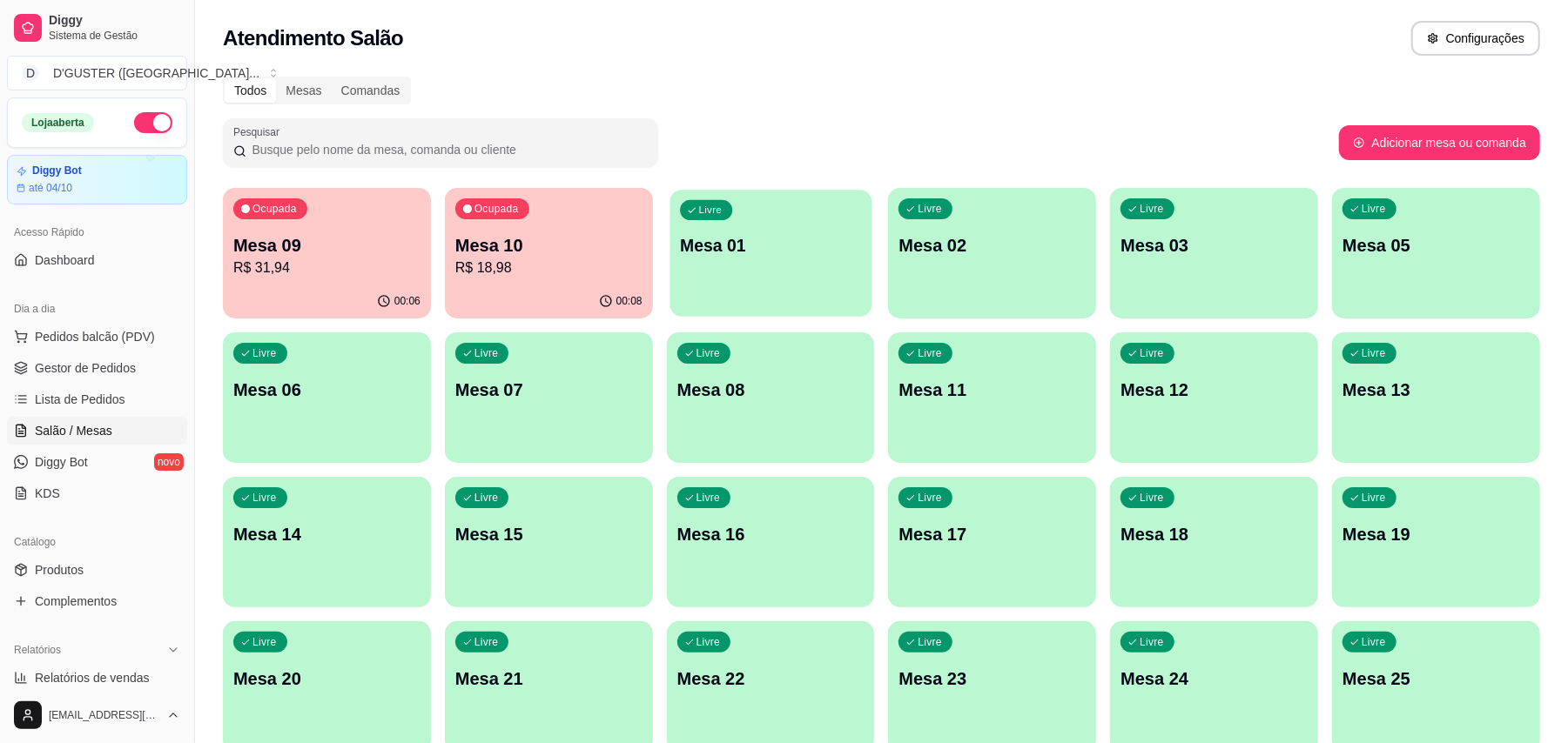
click at [748, 259] on div "Livre Mesa 01" at bounding box center [771, 242] width 202 height 106
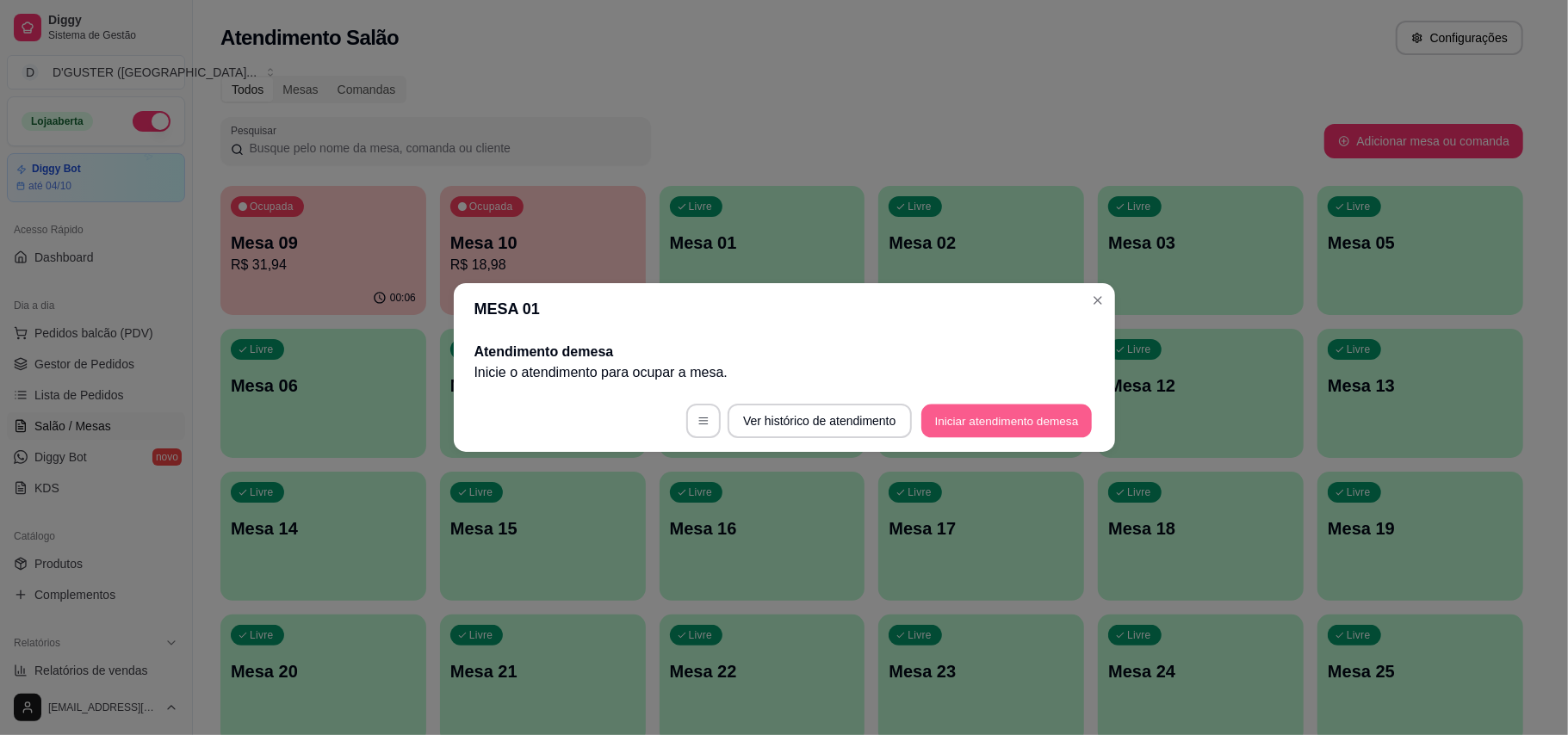
click at [1006, 418] on button "Iniciar atendimento de mesa" at bounding box center [1007, 421] width 171 height 33
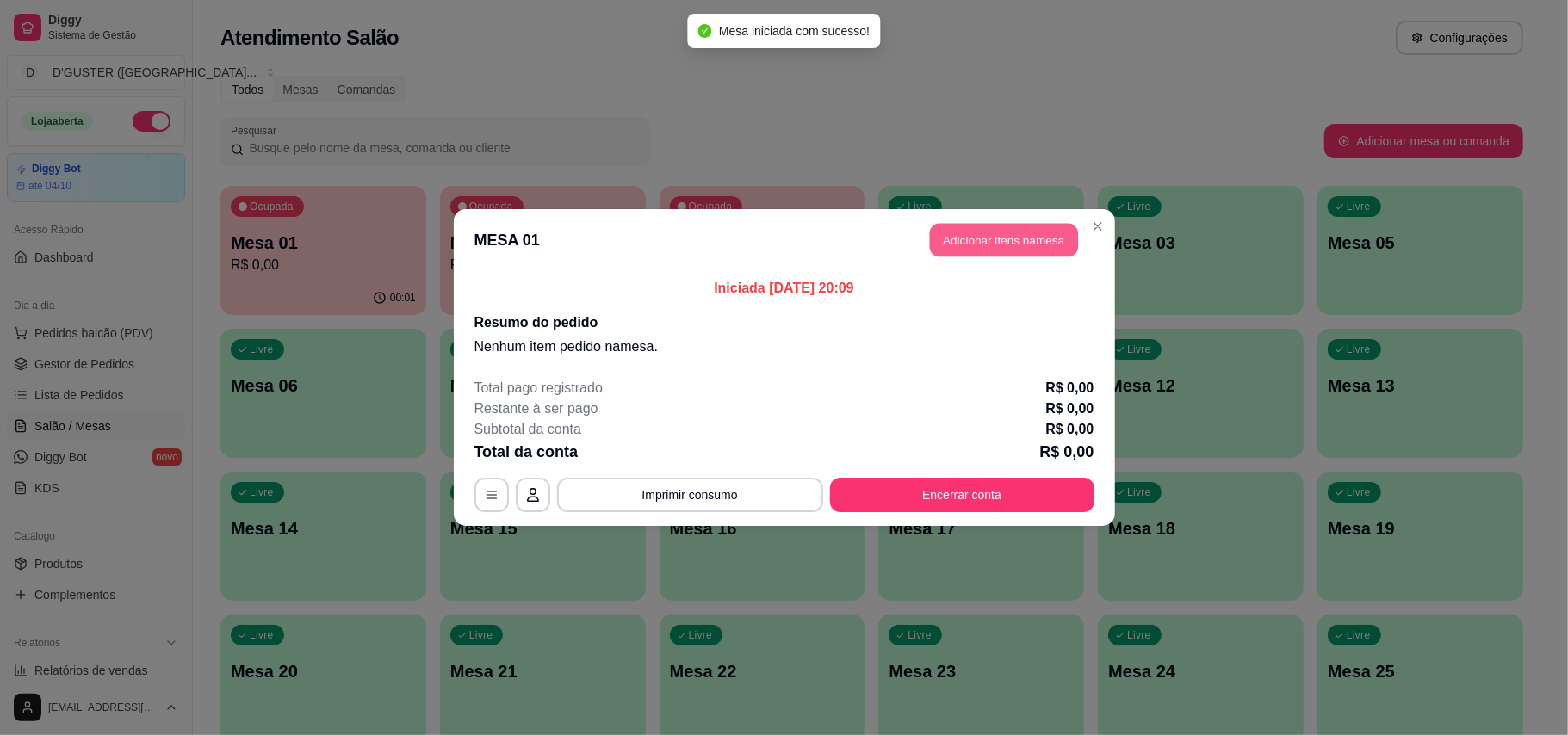
click at [1000, 231] on button "Adicionar itens na mesa" at bounding box center [1003, 240] width 148 height 33
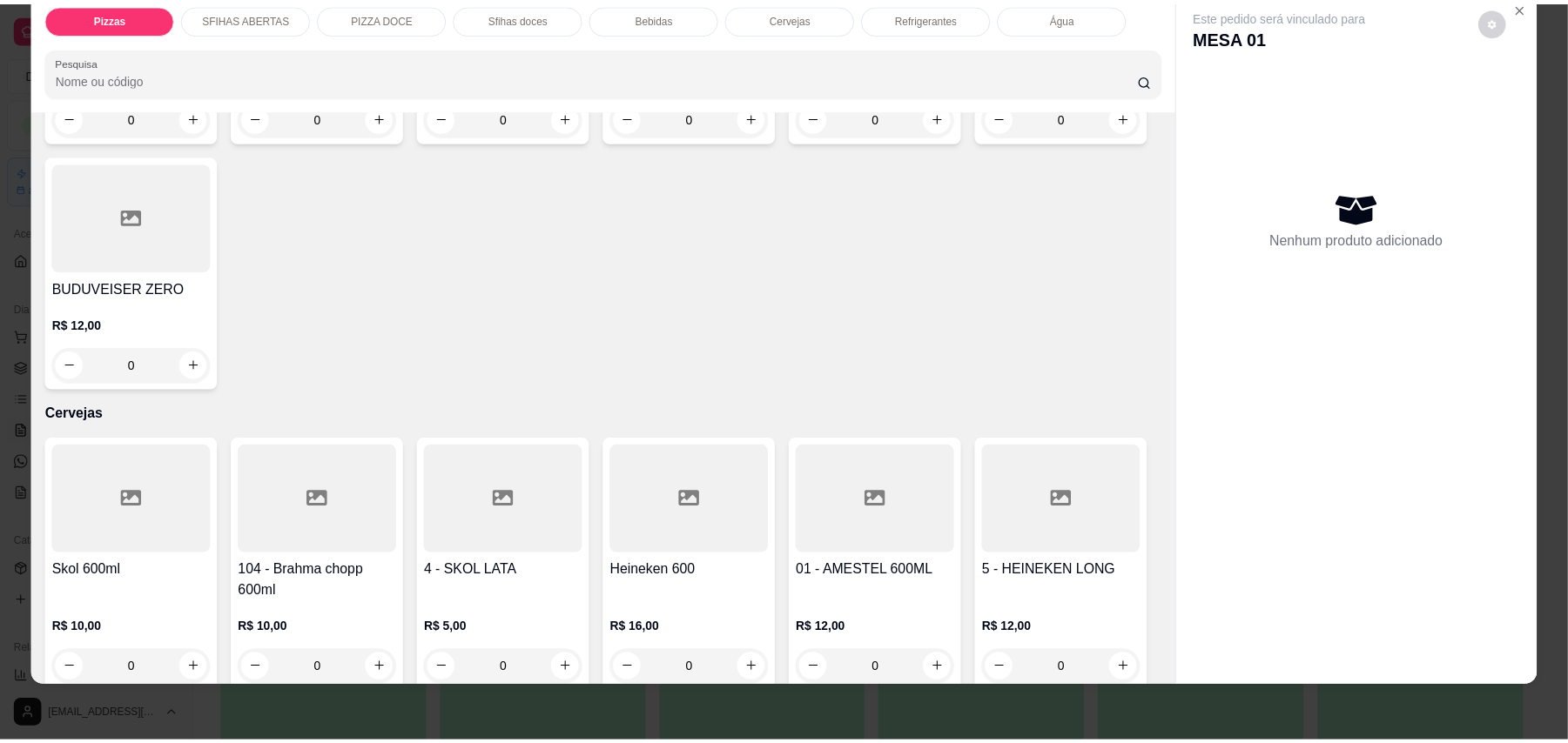
scroll to position [3030, 0]
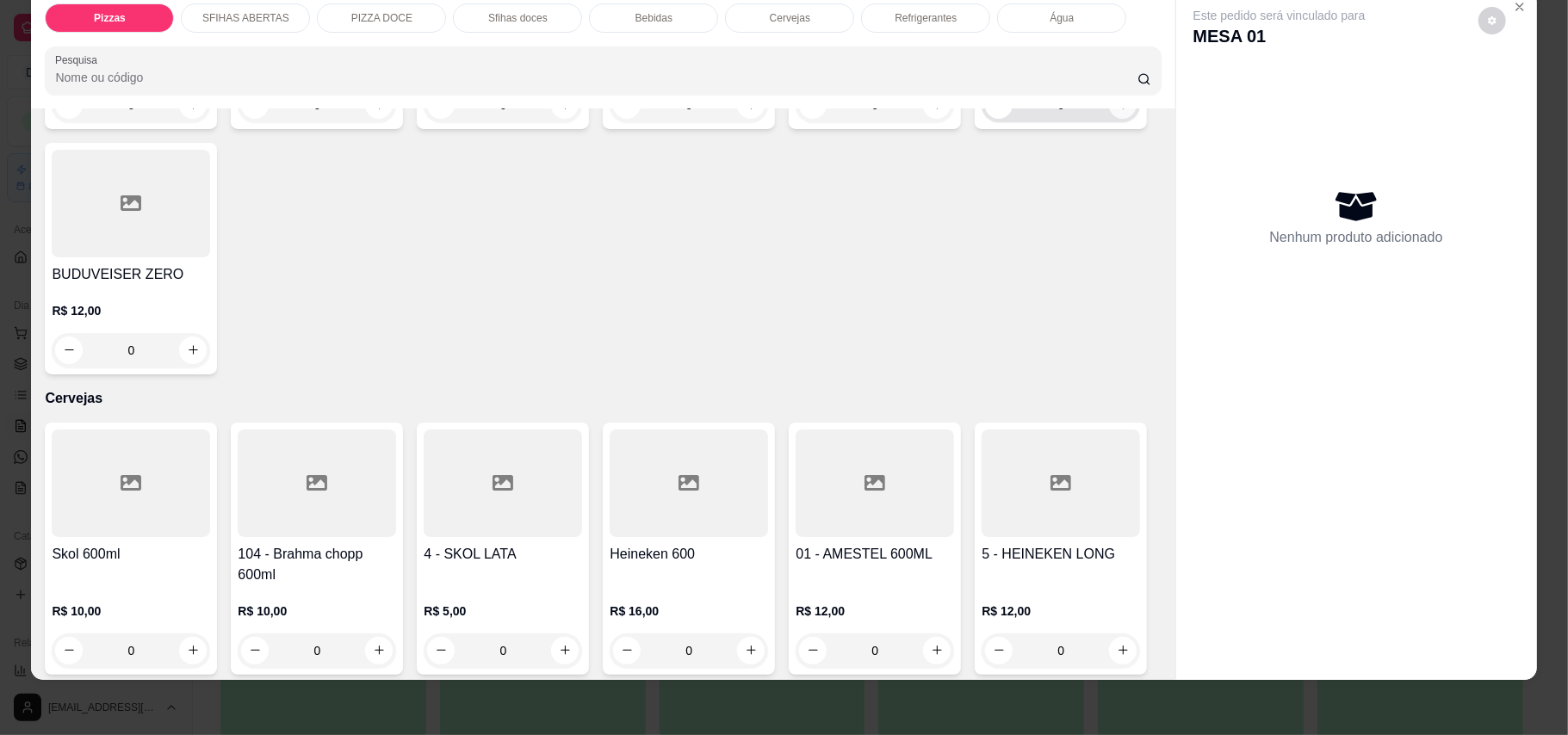
click at [1117, 111] on icon "increase-product-quantity" at bounding box center [1123, 104] width 13 height 13
type input "1"
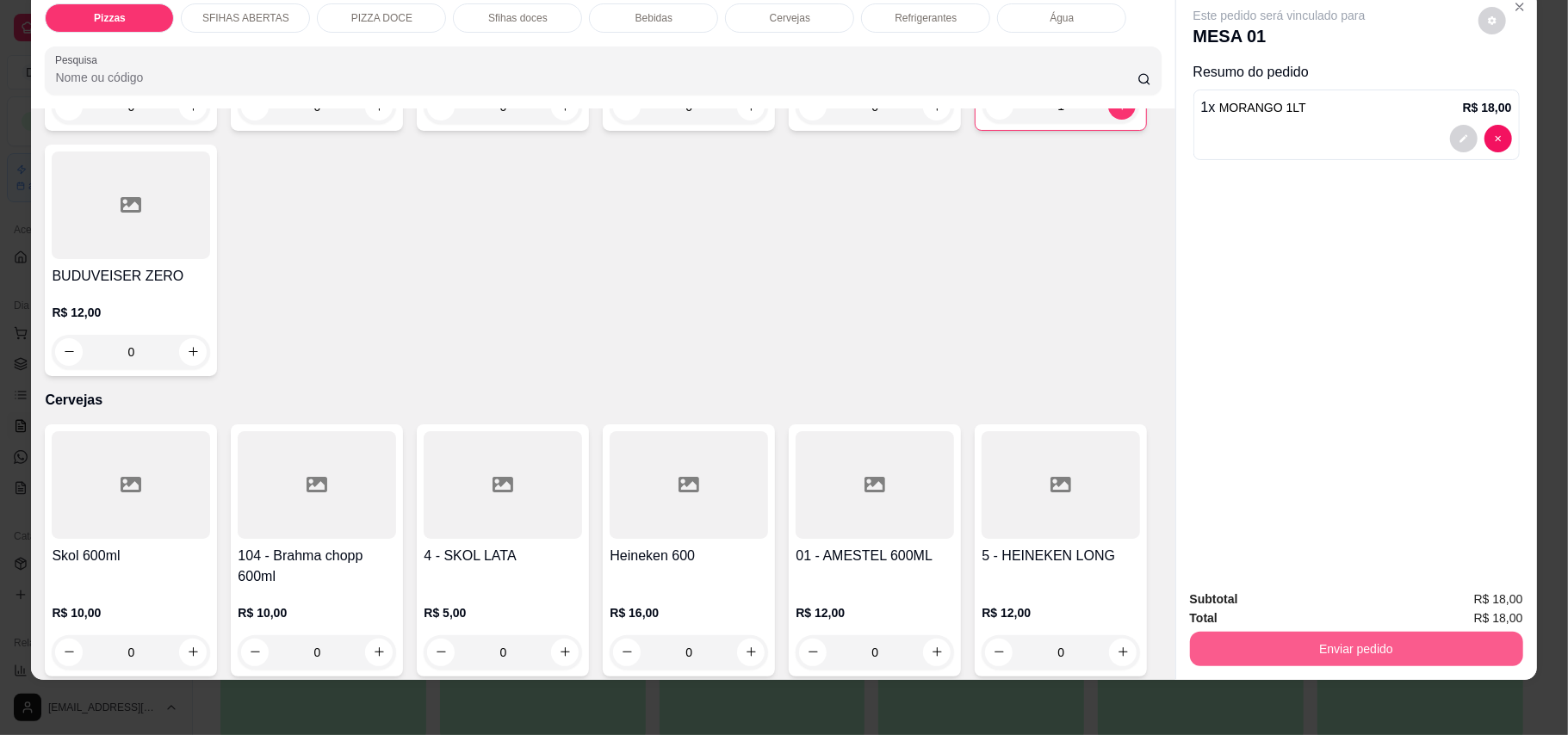
click at [1157, 657] on button "Enviar pedido" at bounding box center [1356, 649] width 334 height 34
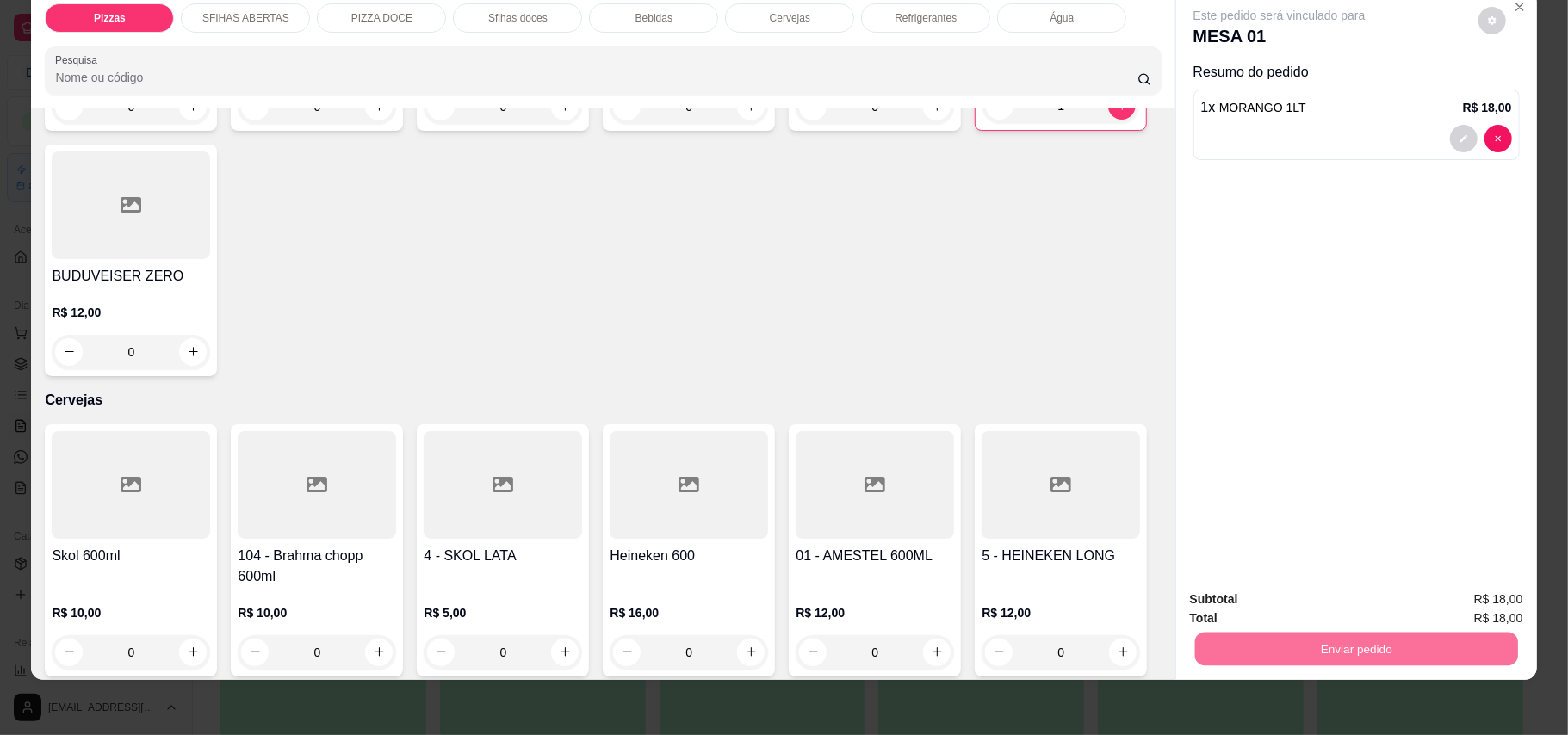
click at [1157, 606] on button "Enviar pedido" at bounding box center [1476, 606] width 94 height 31
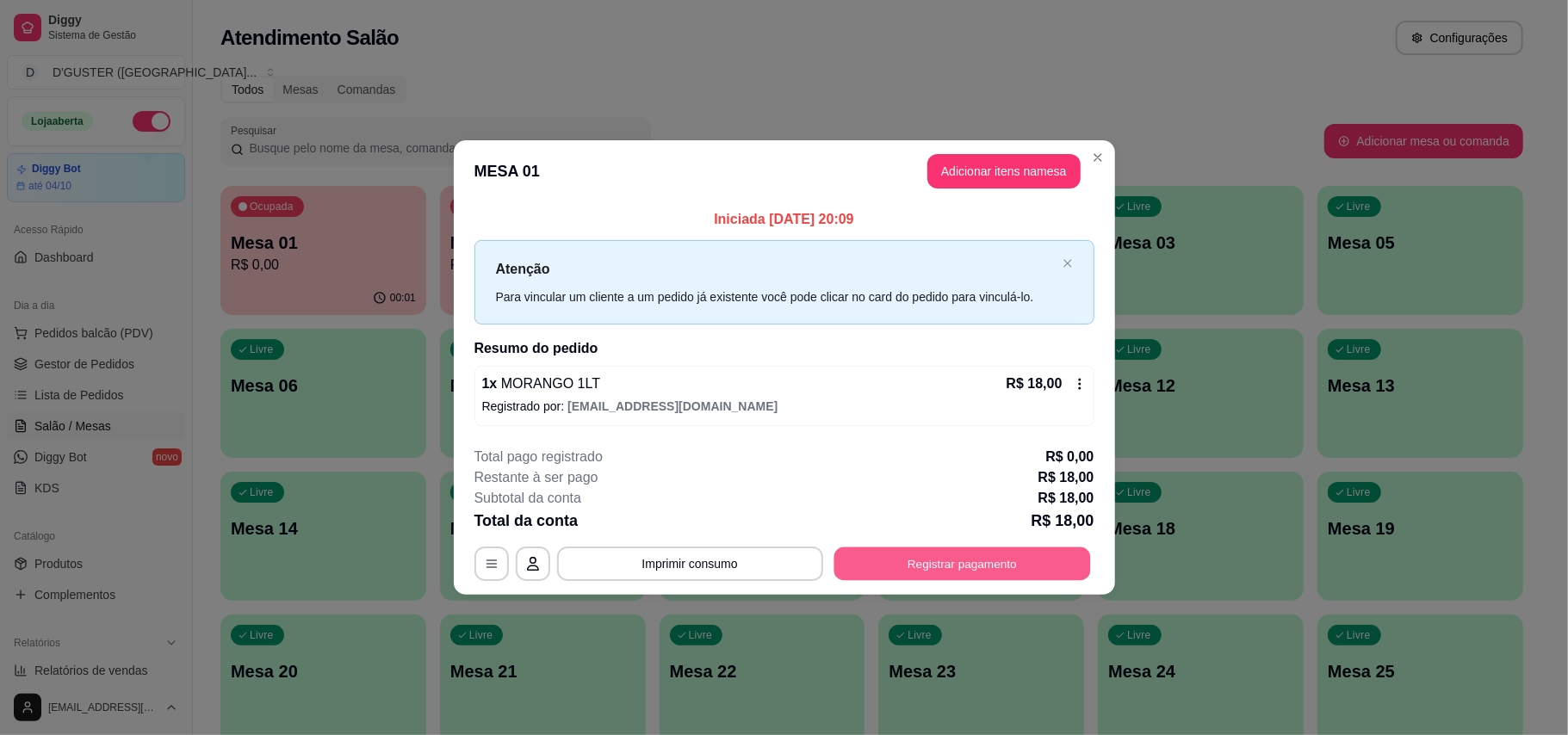
click at [908, 558] on button "Registrar pagamento" at bounding box center [961, 563] width 256 height 33
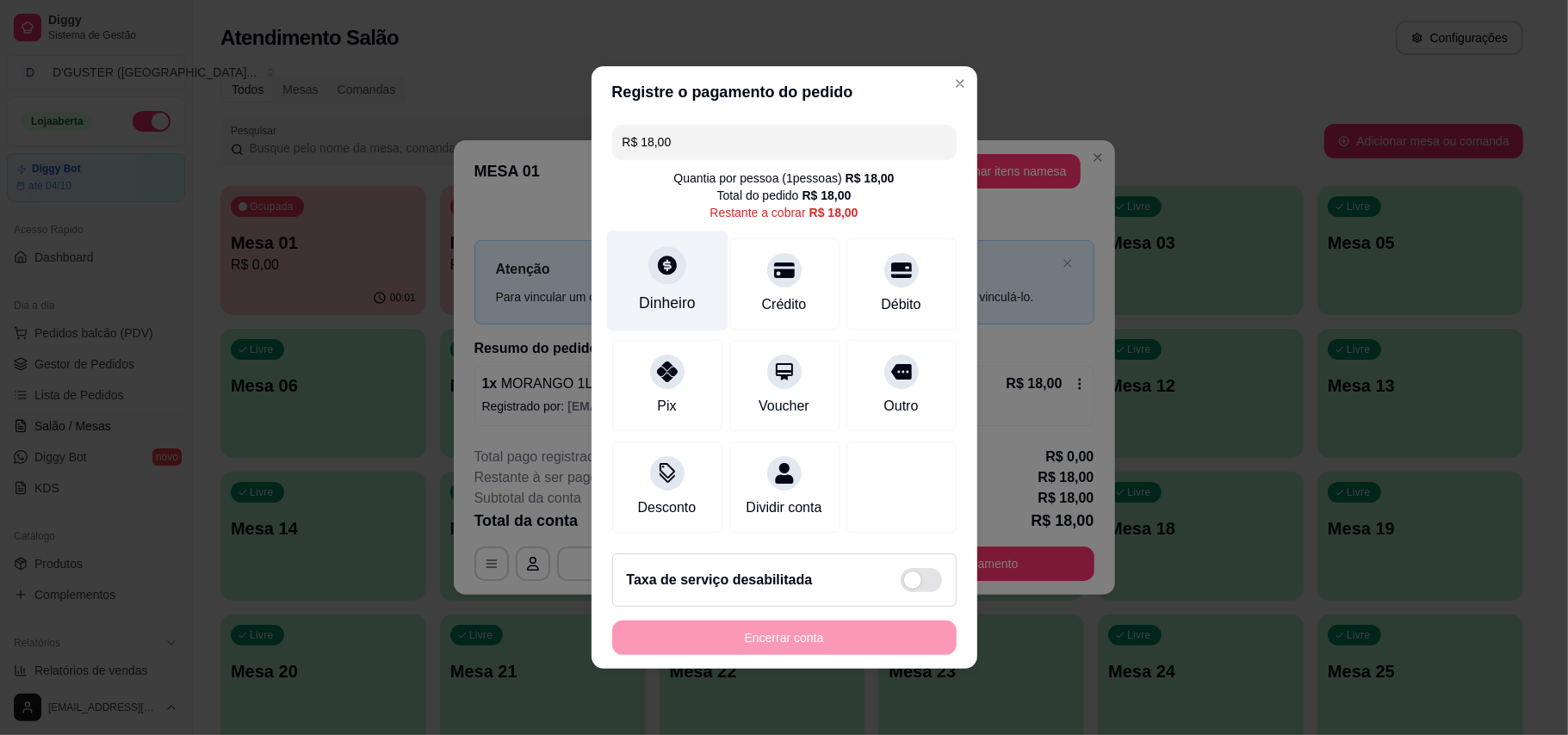
click at [671, 291] on div "Dinheiro" at bounding box center [667, 302] width 57 height 23
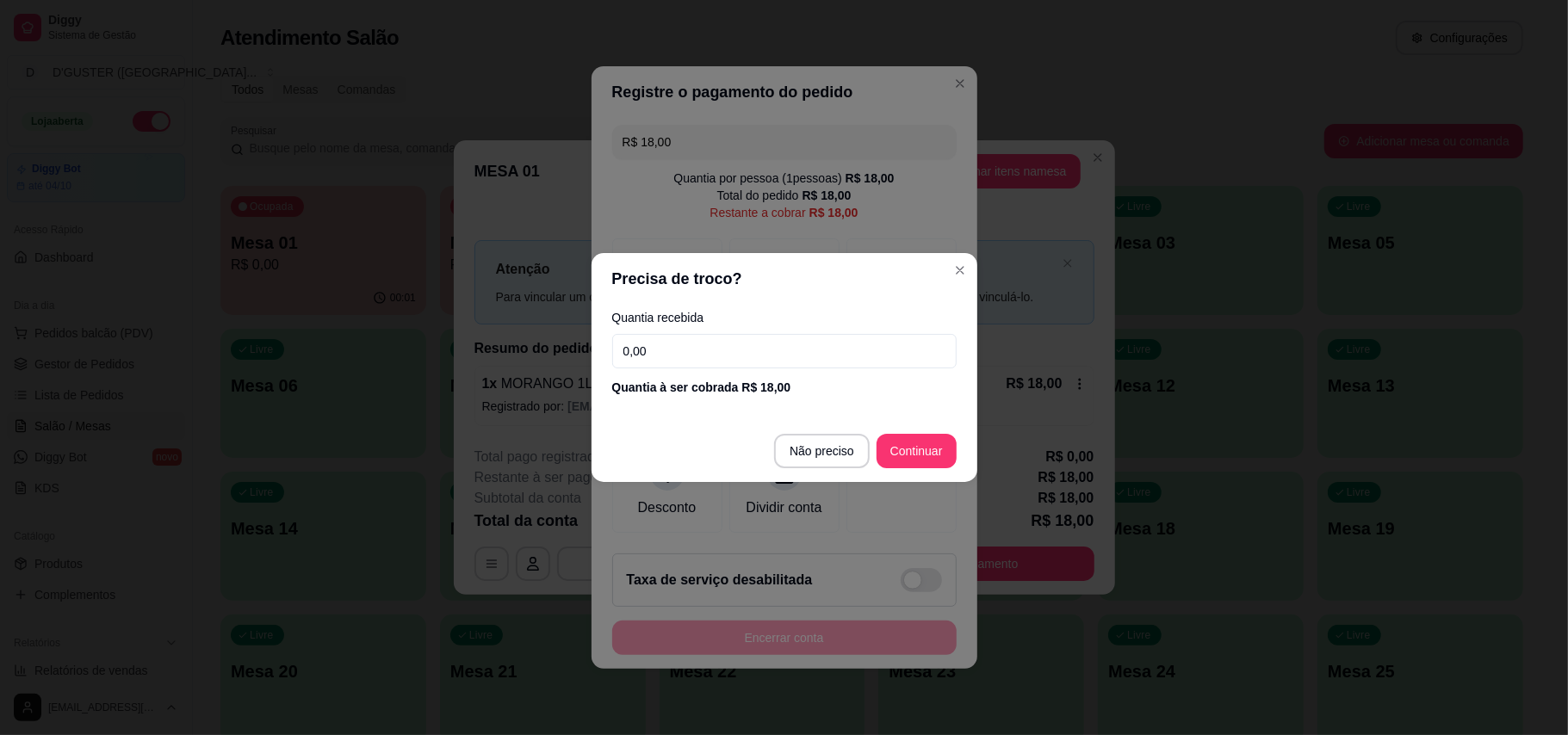
click at [746, 345] on input "0,00" at bounding box center [784, 350] width 344 height 34
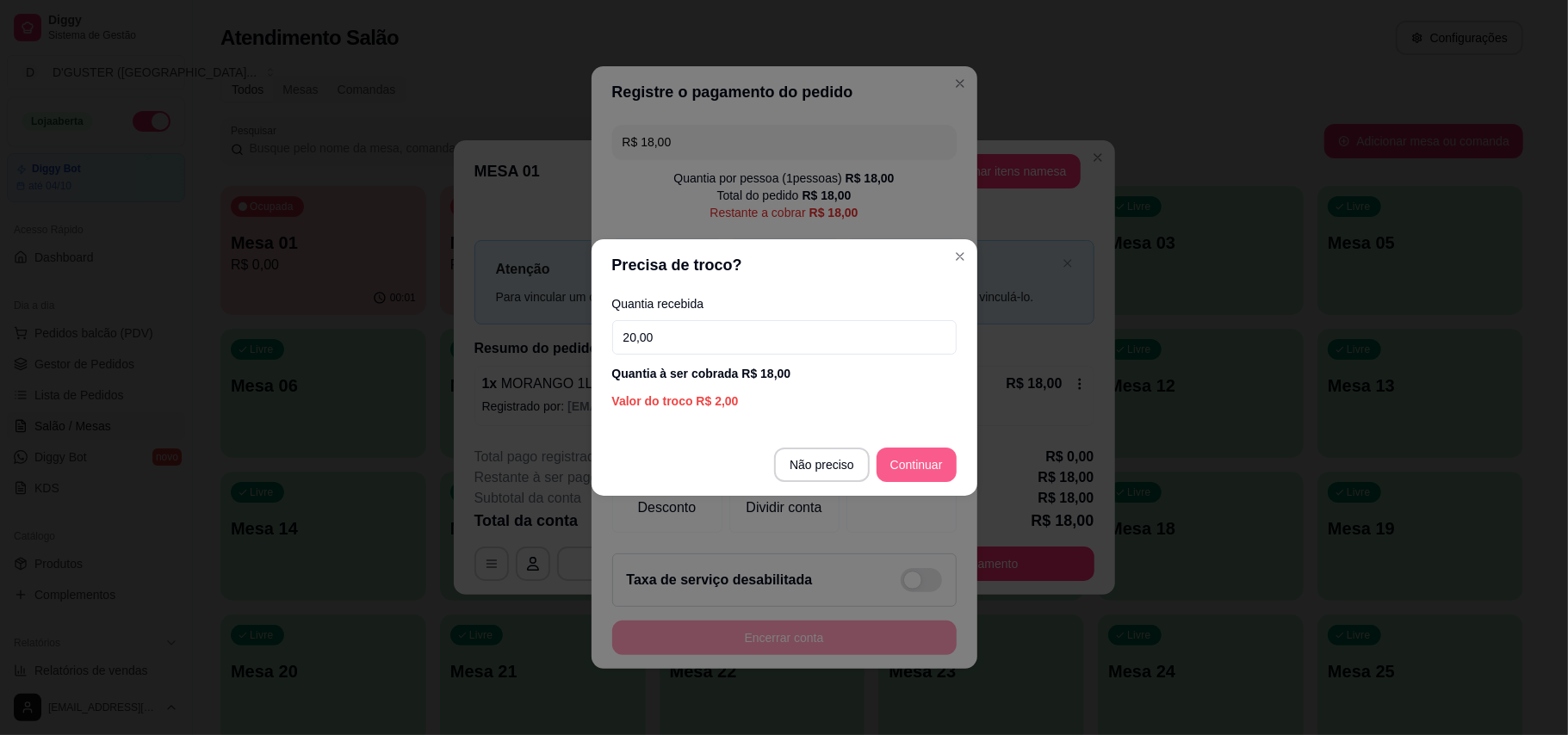
type input "20,00"
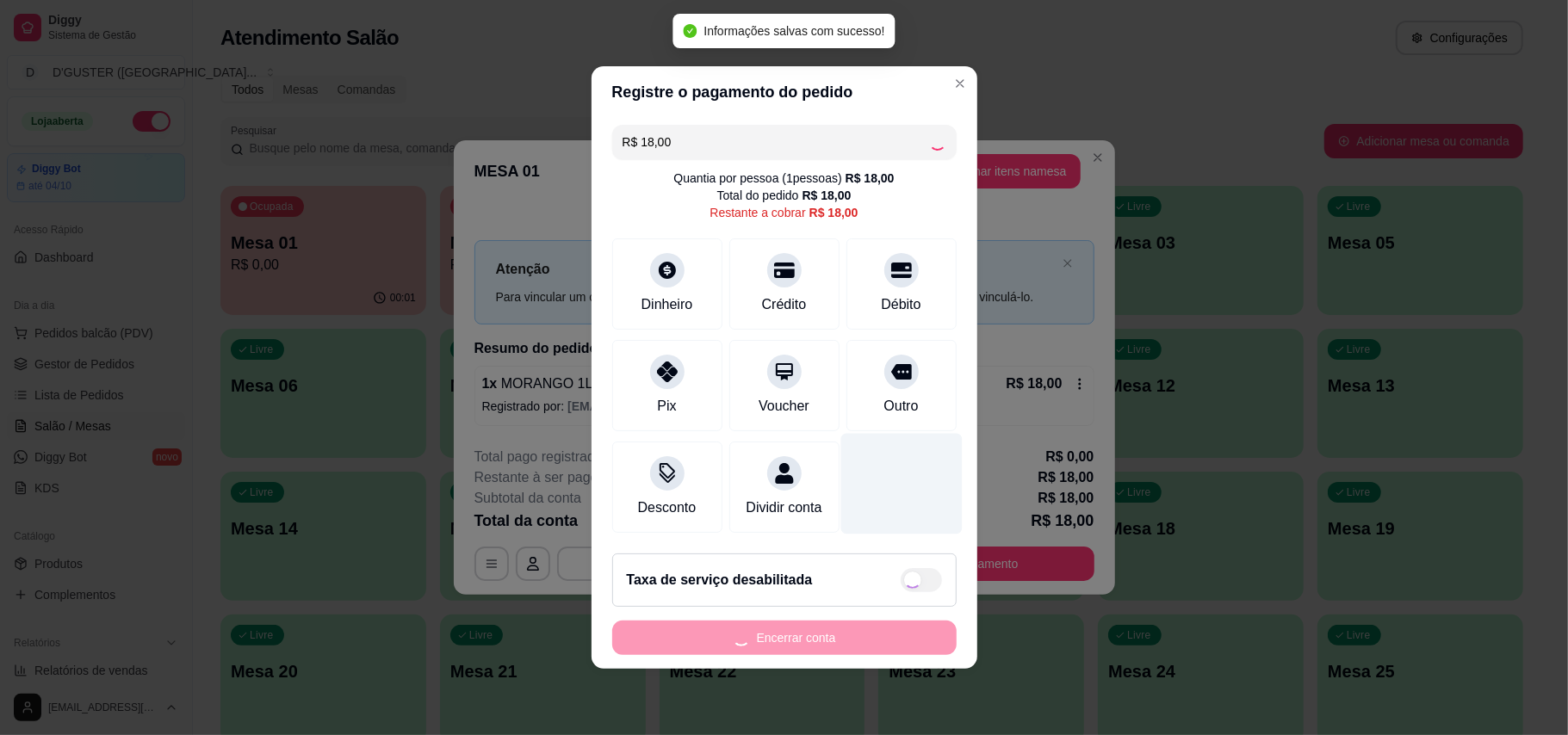
type input "R$ 0,00"
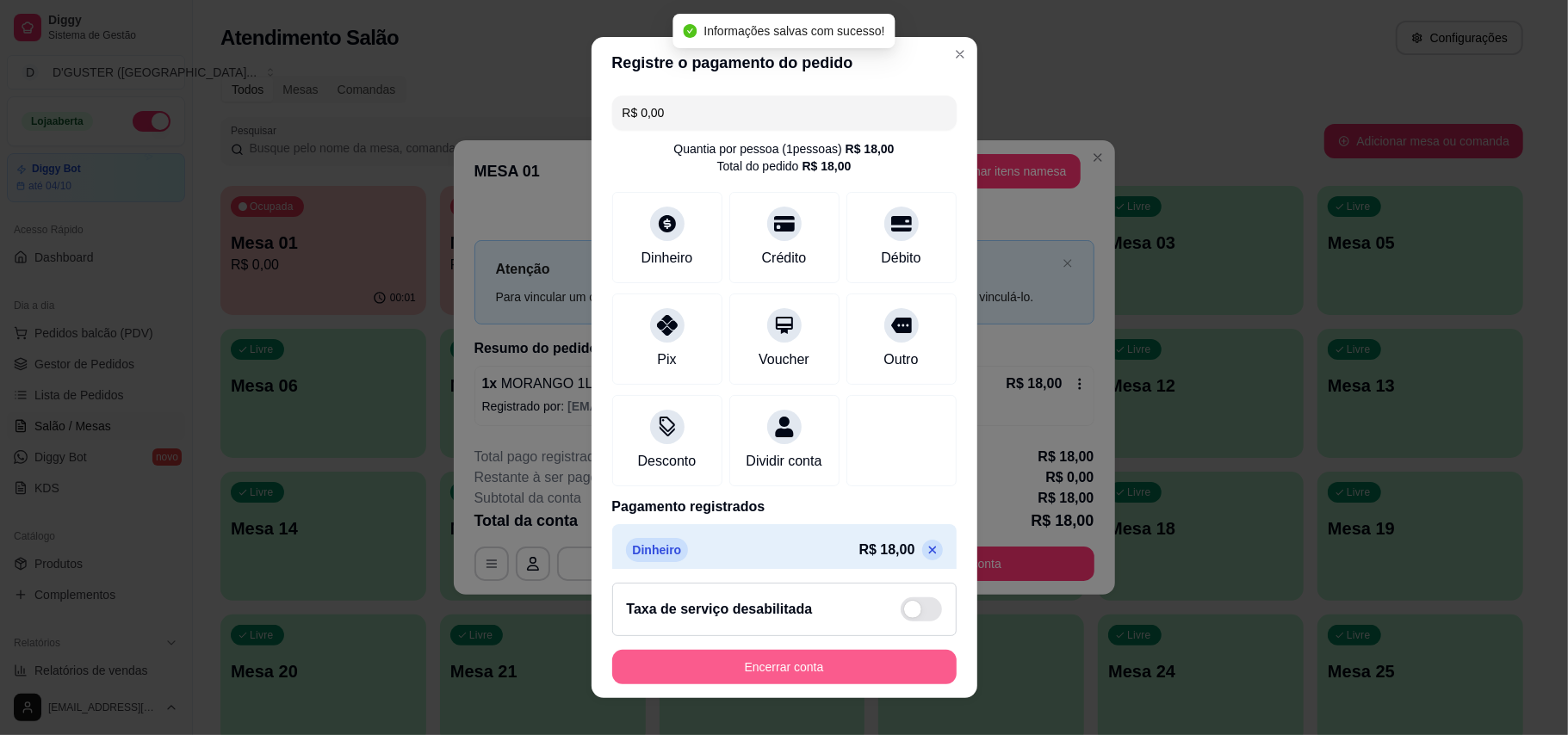
click at [852, 676] on button "Encerrar conta" at bounding box center [784, 666] width 344 height 34
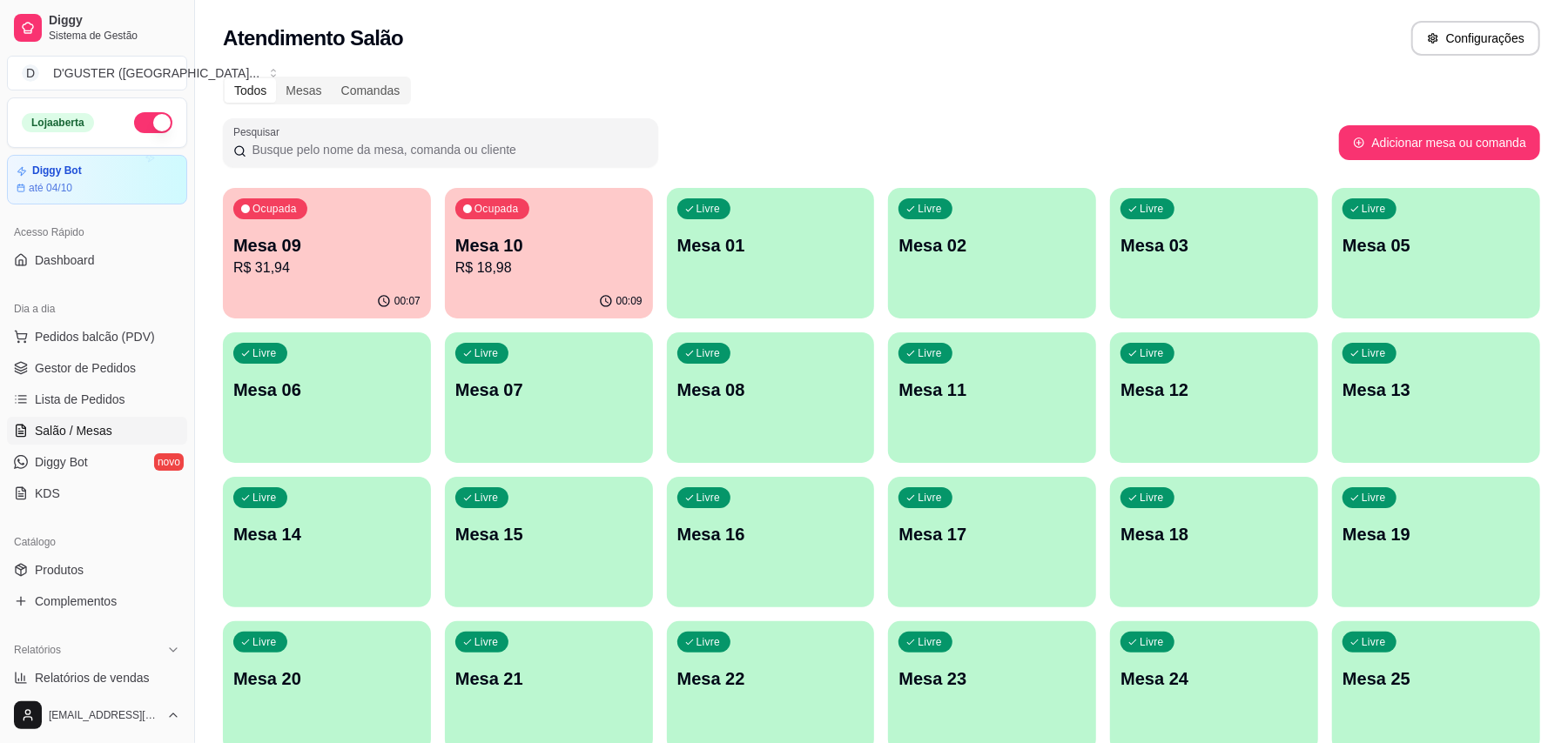
click at [536, 230] on div "Ocupada Mesa 10 R$ 18,98" at bounding box center [549, 235] width 208 height 96
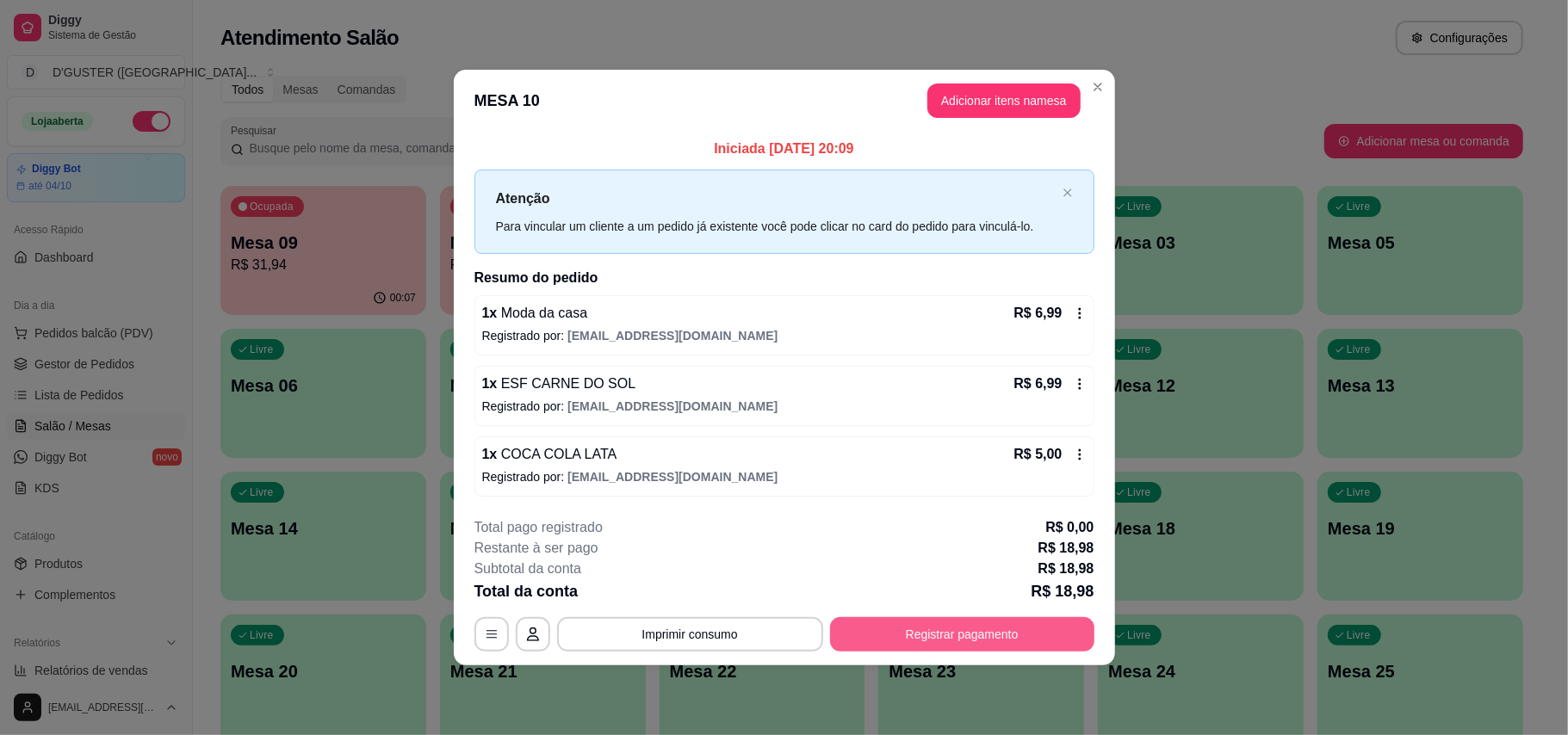
click at [915, 625] on button "Registrar pagamento" at bounding box center [962, 634] width 264 height 34
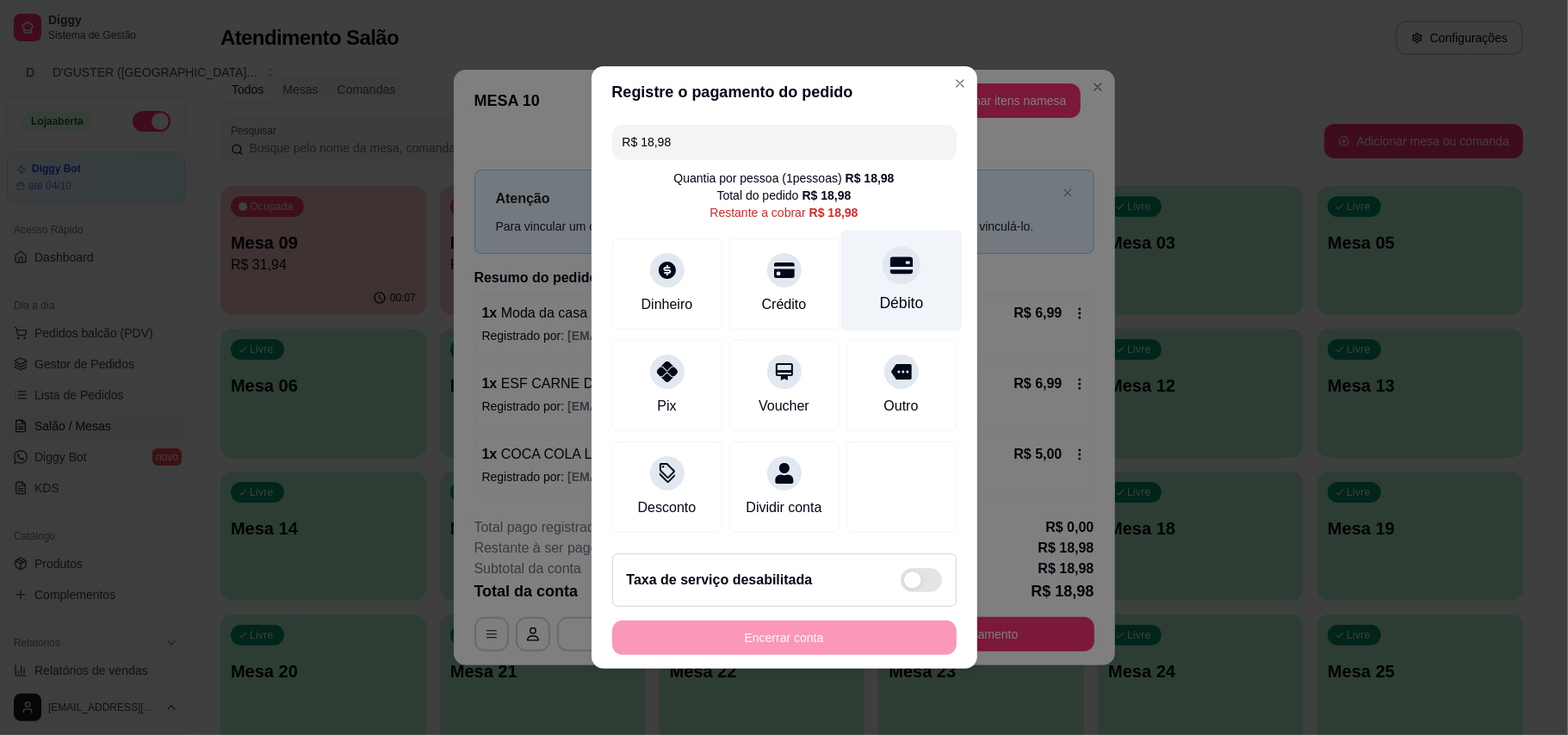
click at [890, 257] on icon at bounding box center [900, 266] width 23 height 18
type input "R$ 0,00"
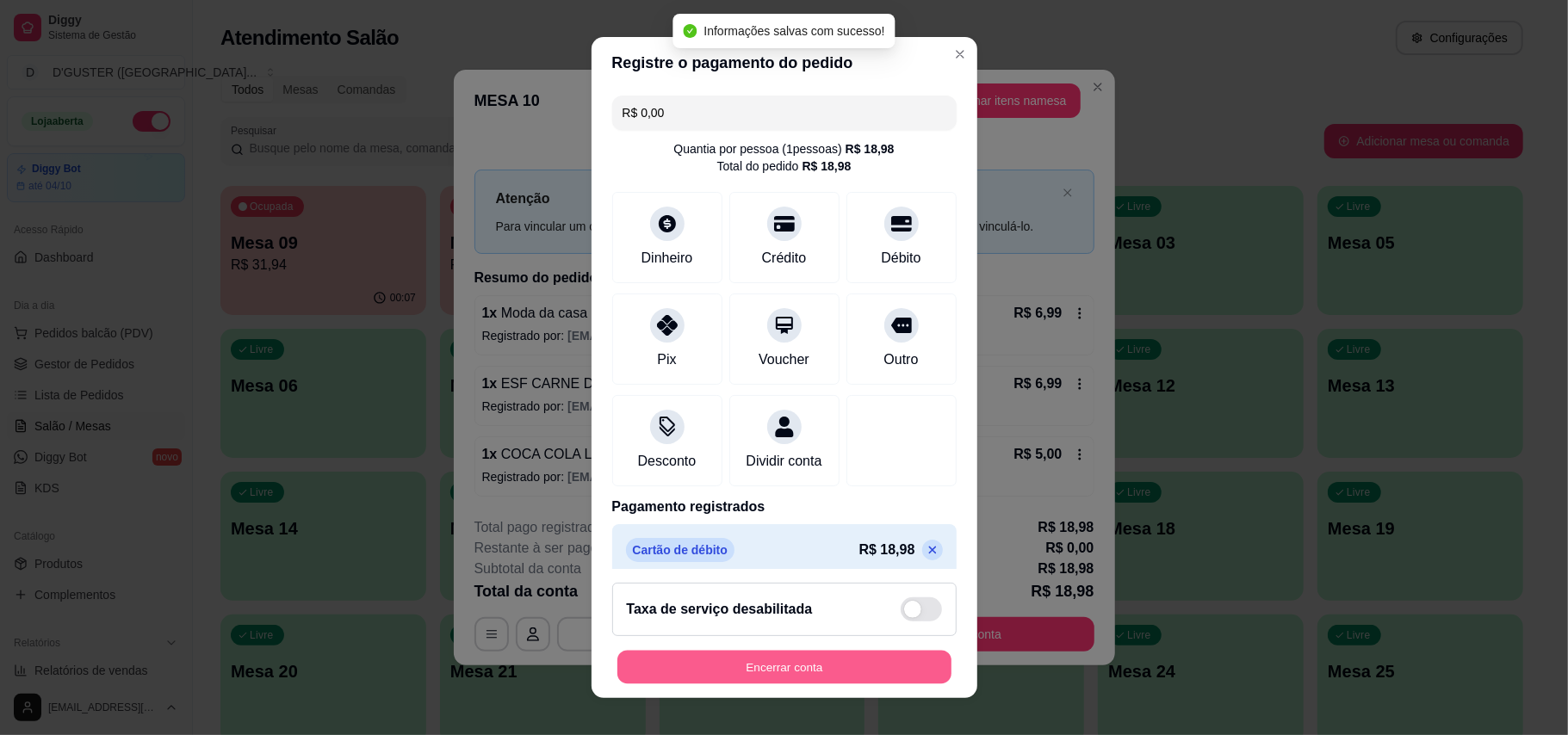
click at [883, 665] on button "Encerrar conta" at bounding box center [784, 667] width 334 height 33
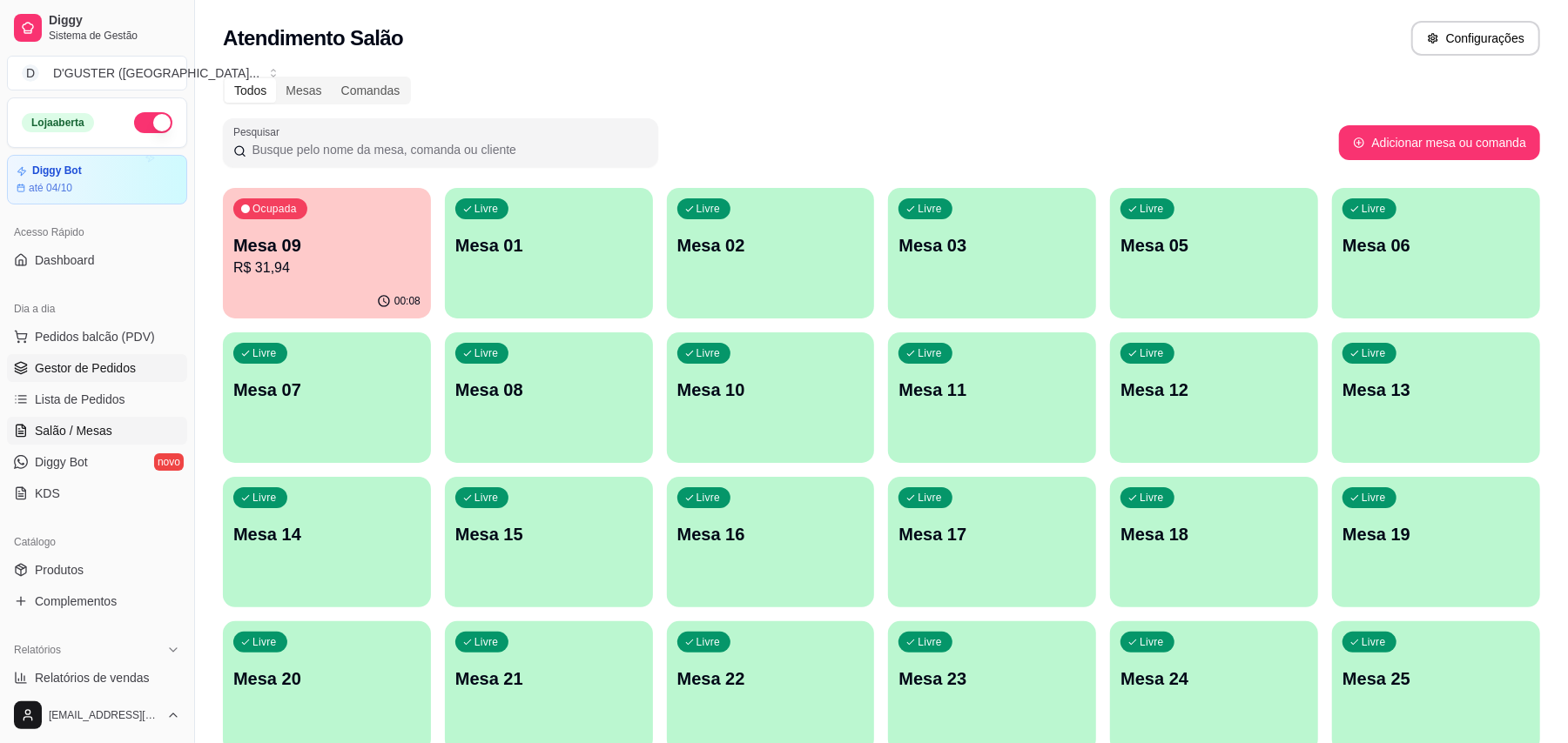
click at [103, 363] on span "Gestor de Pedidos" at bounding box center [85, 368] width 101 height 18
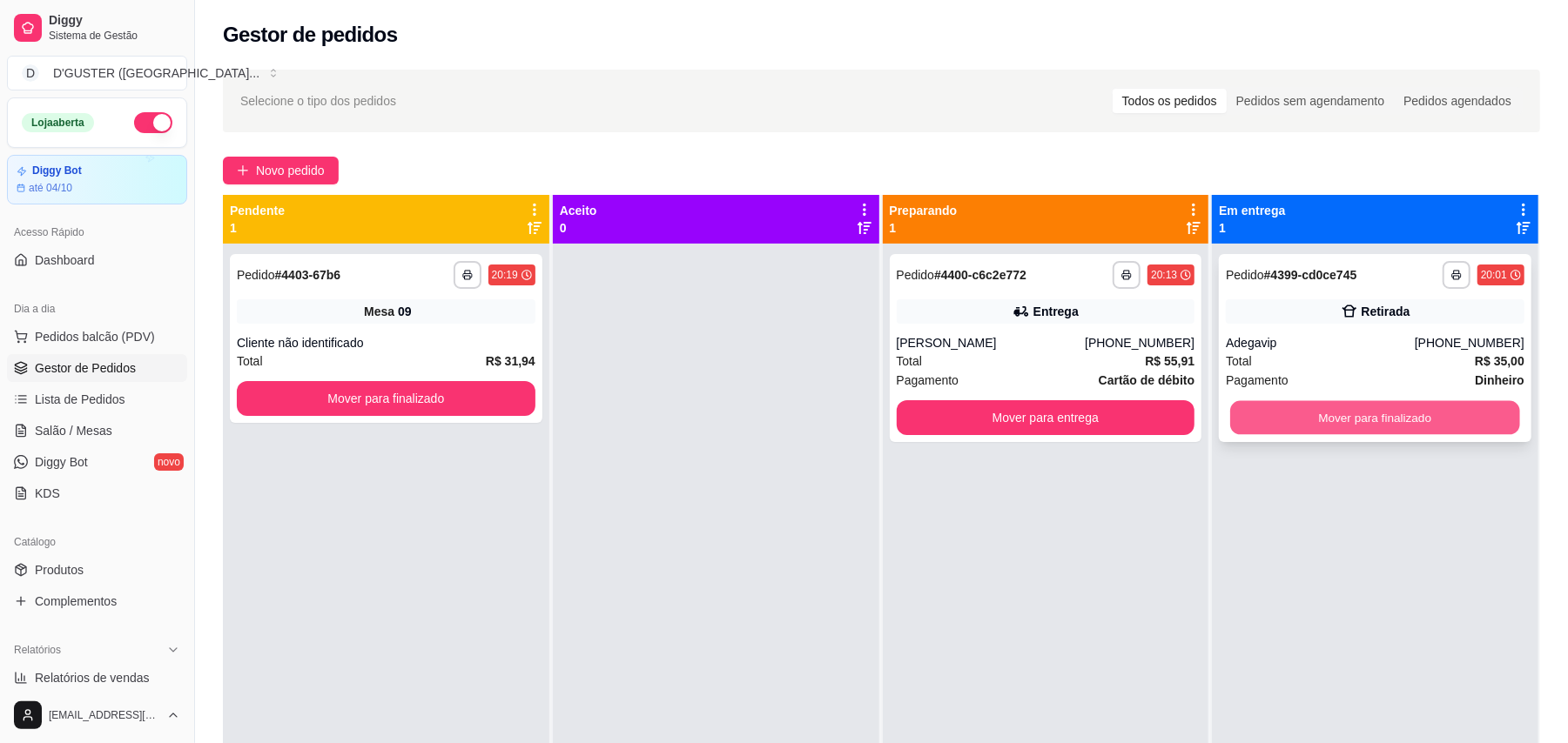
click at [1170, 418] on button "Mover para finalizado" at bounding box center [1374, 418] width 289 height 34
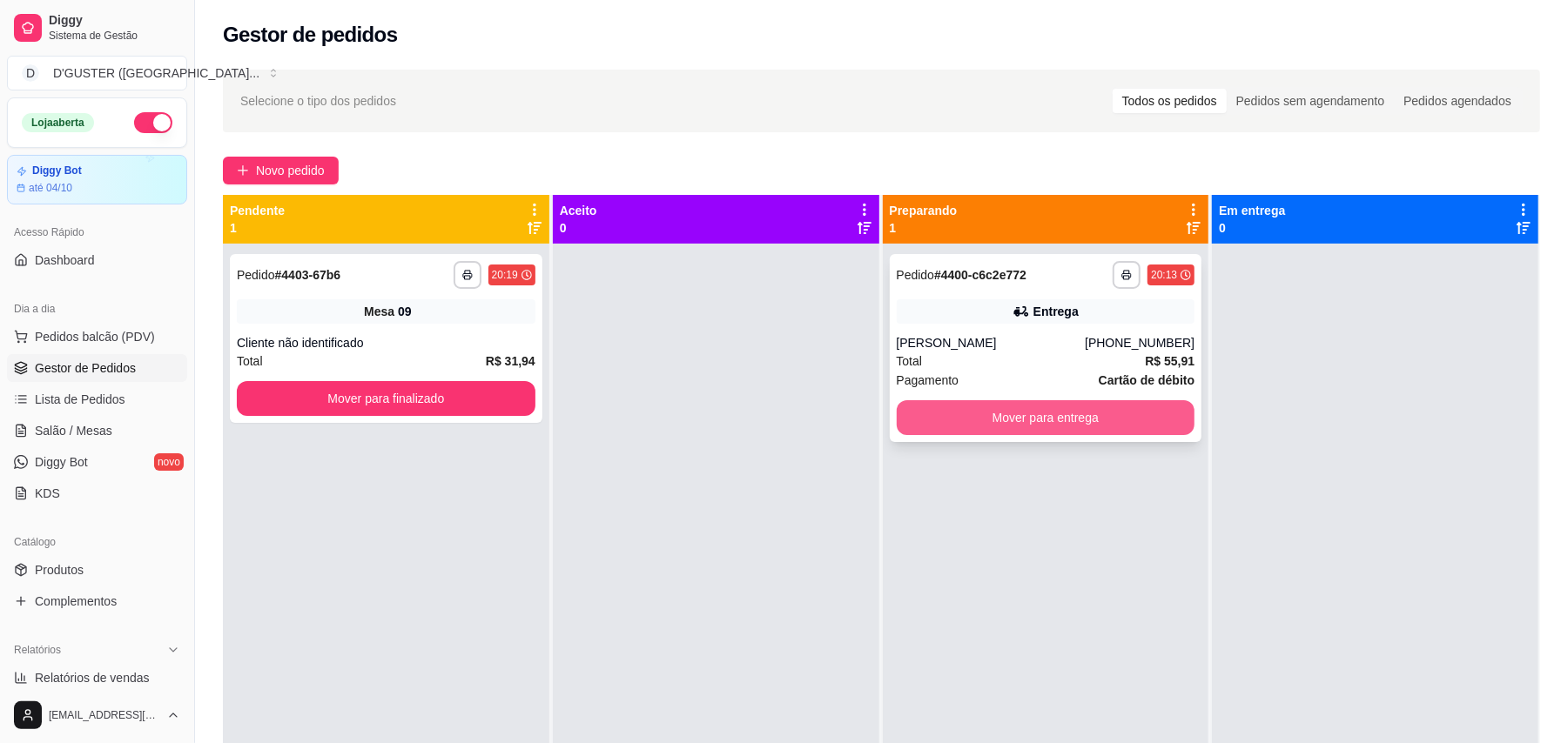
click at [1103, 427] on button "Mover para entrega" at bounding box center [1046, 418] width 299 height 35
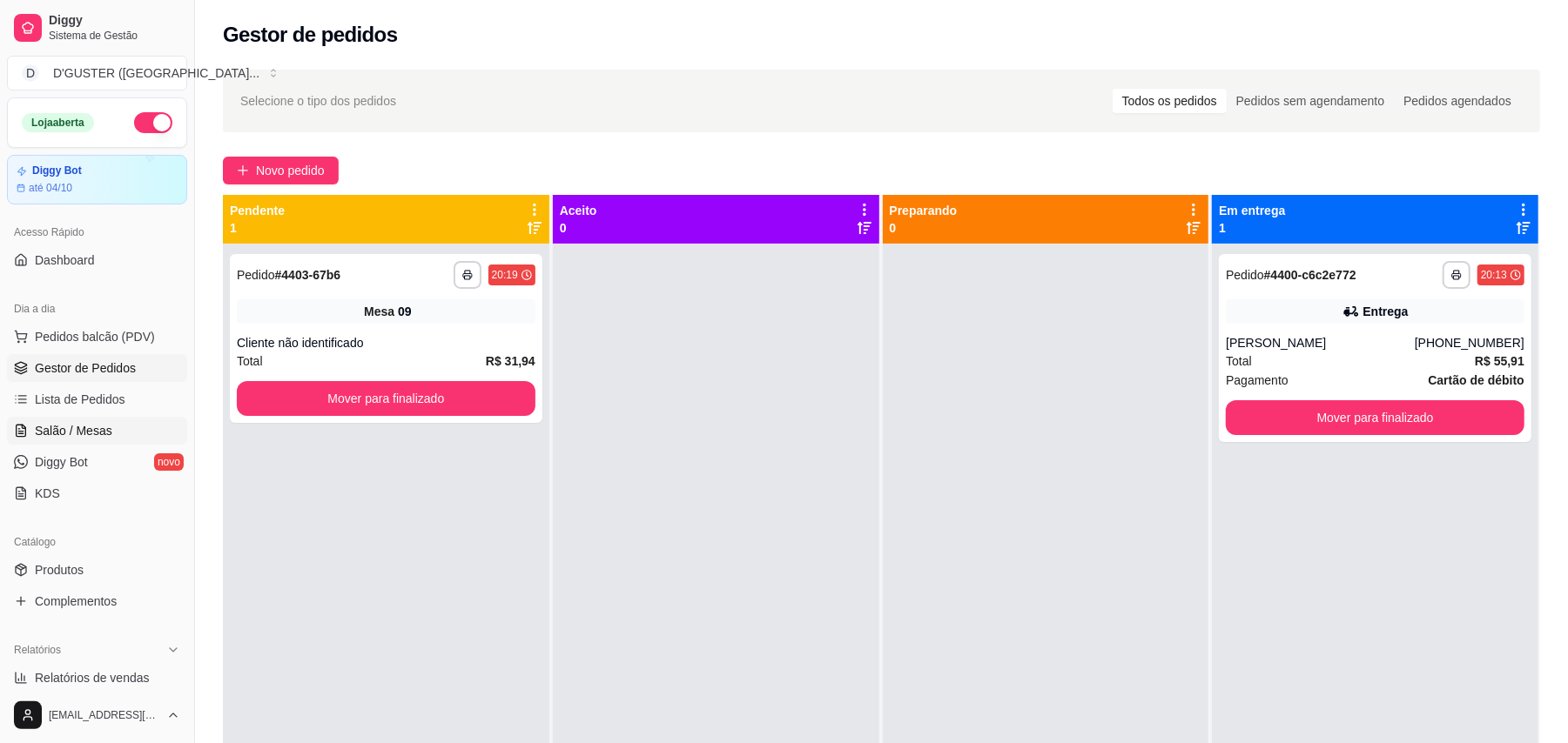
click at [54, 425] on span "Salão / Mesas" at bounding box center [73, 431] width 77 height 18
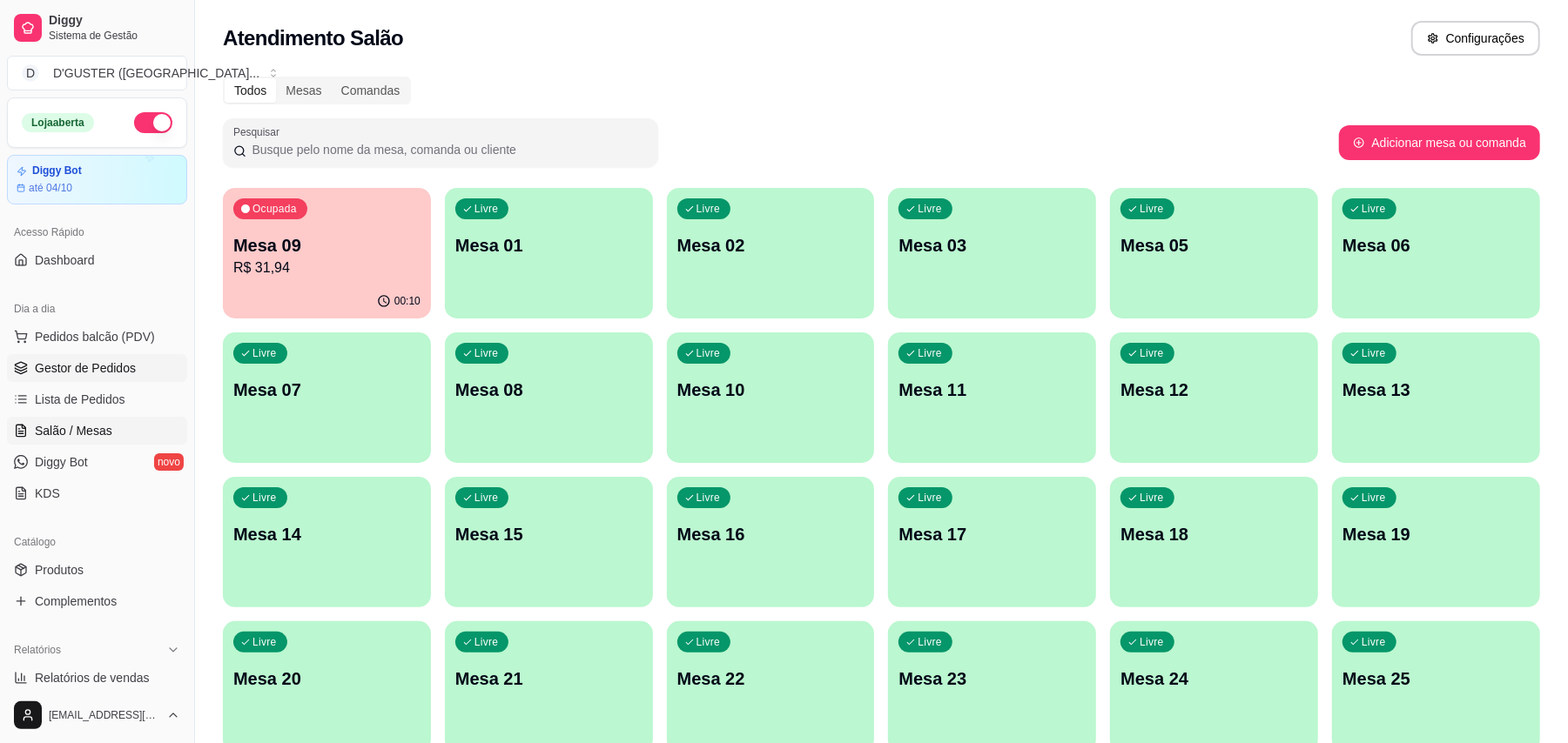
click at [80, 358] on link "Gestor de Pedidos" at bounding box center [97, 368] width 181 height 28
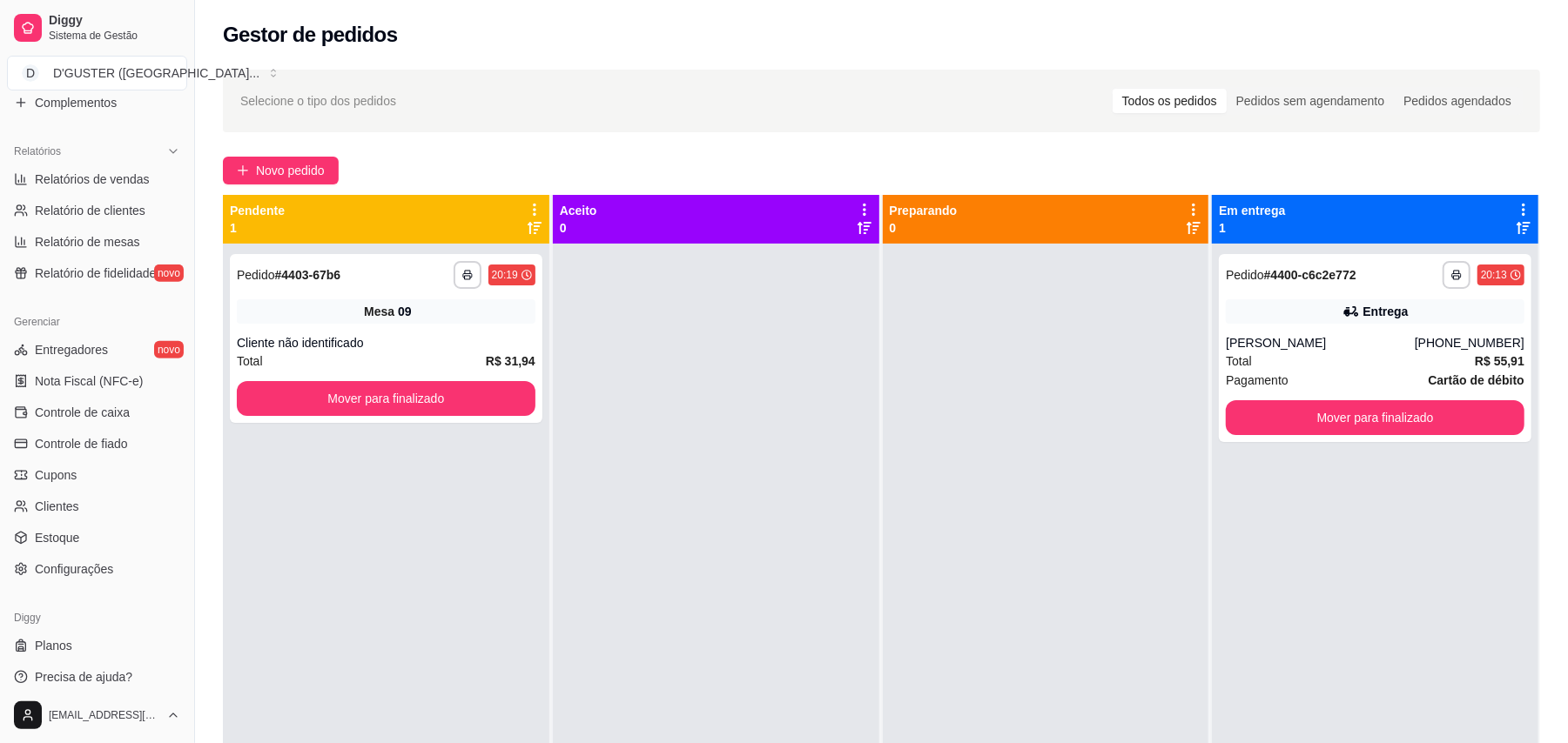
scroll to position [509, 0]
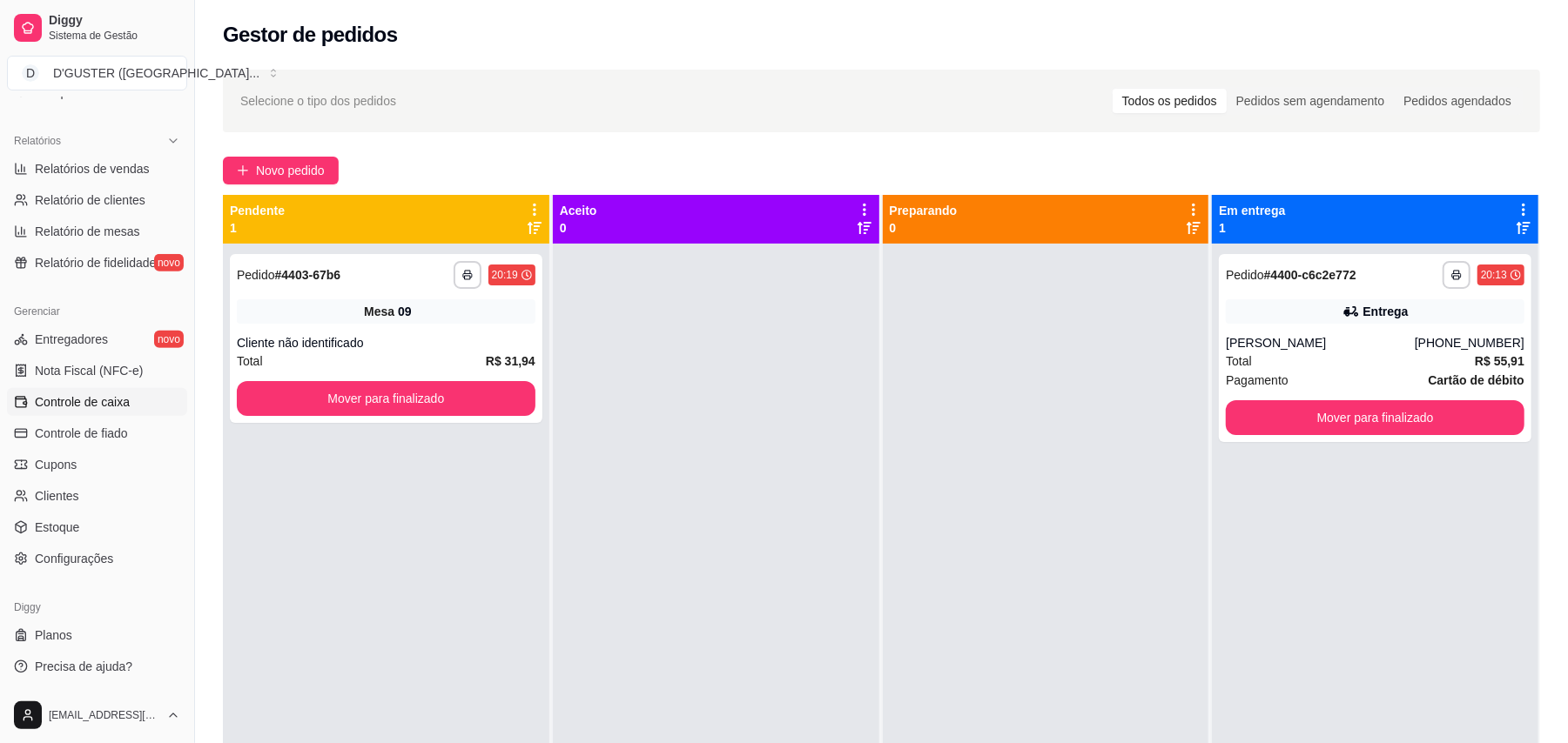
click at [70, 406] on span "Controle de caixa" at bounding box center [82, 403] width 95 height 18
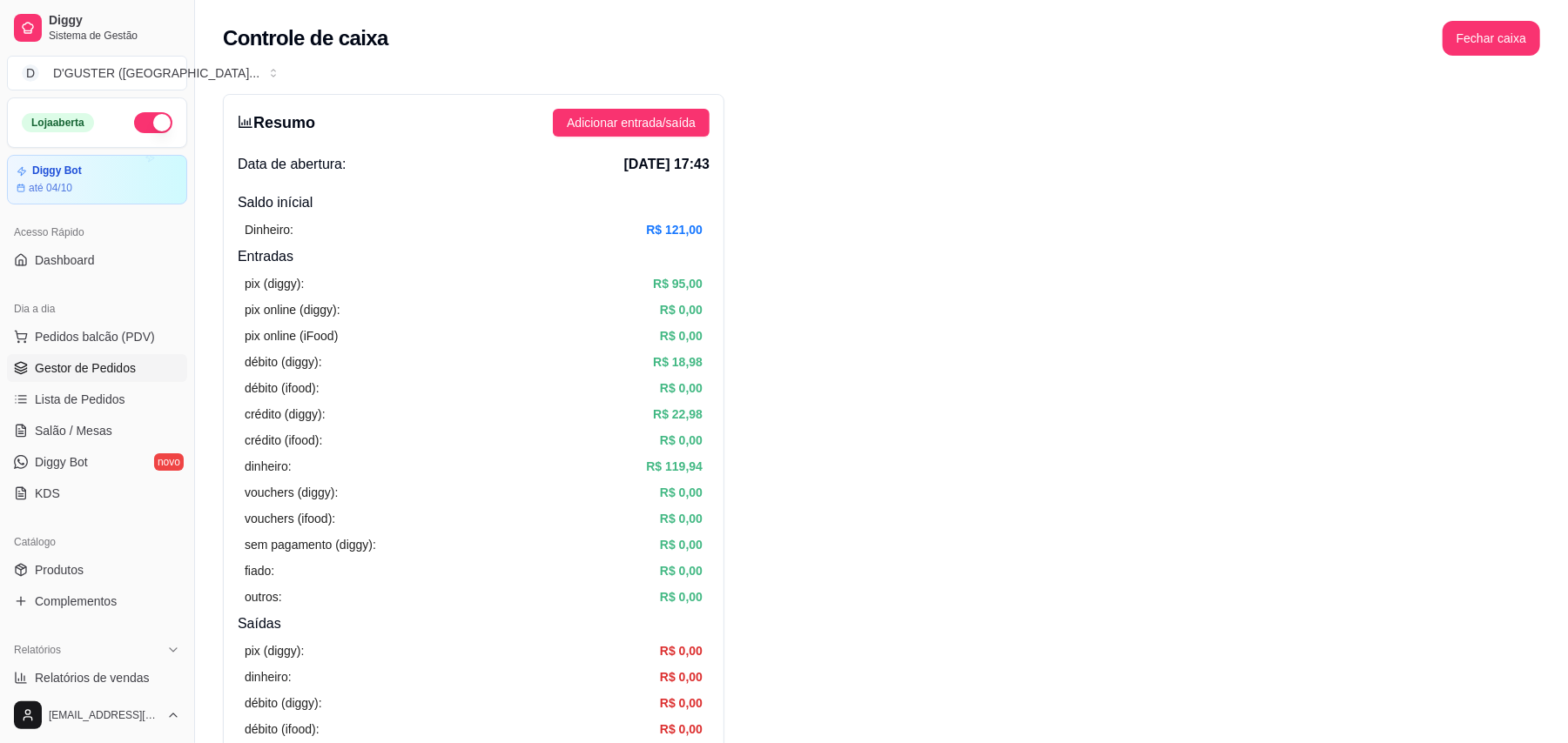
click at [85, 373] on span "Gestor de Pedidos" at bounding box center [85, 368] width 101 height 18
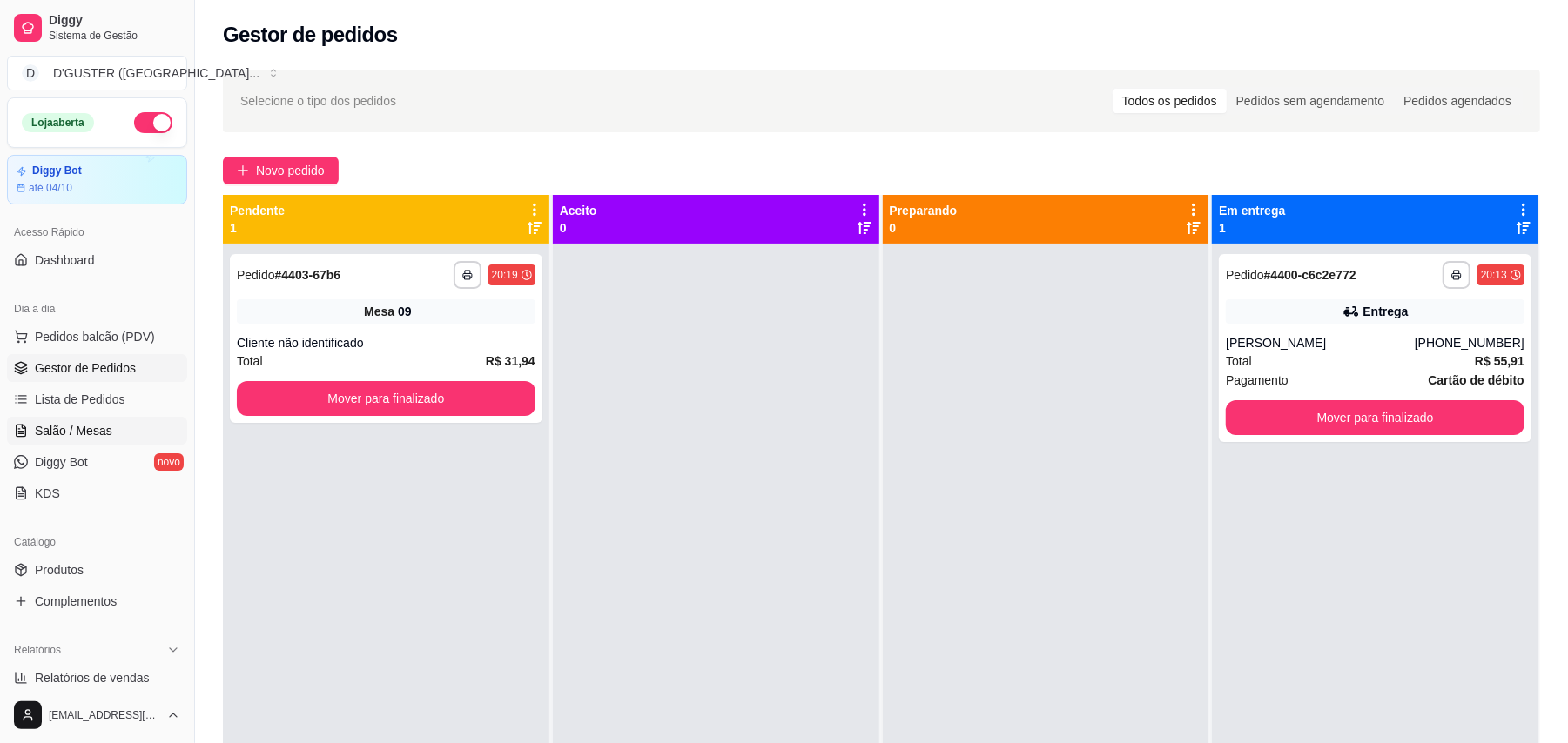
click at [64, 432] on span "Salão / Mesas" at bounding box center [73, 431] width 77 height 18
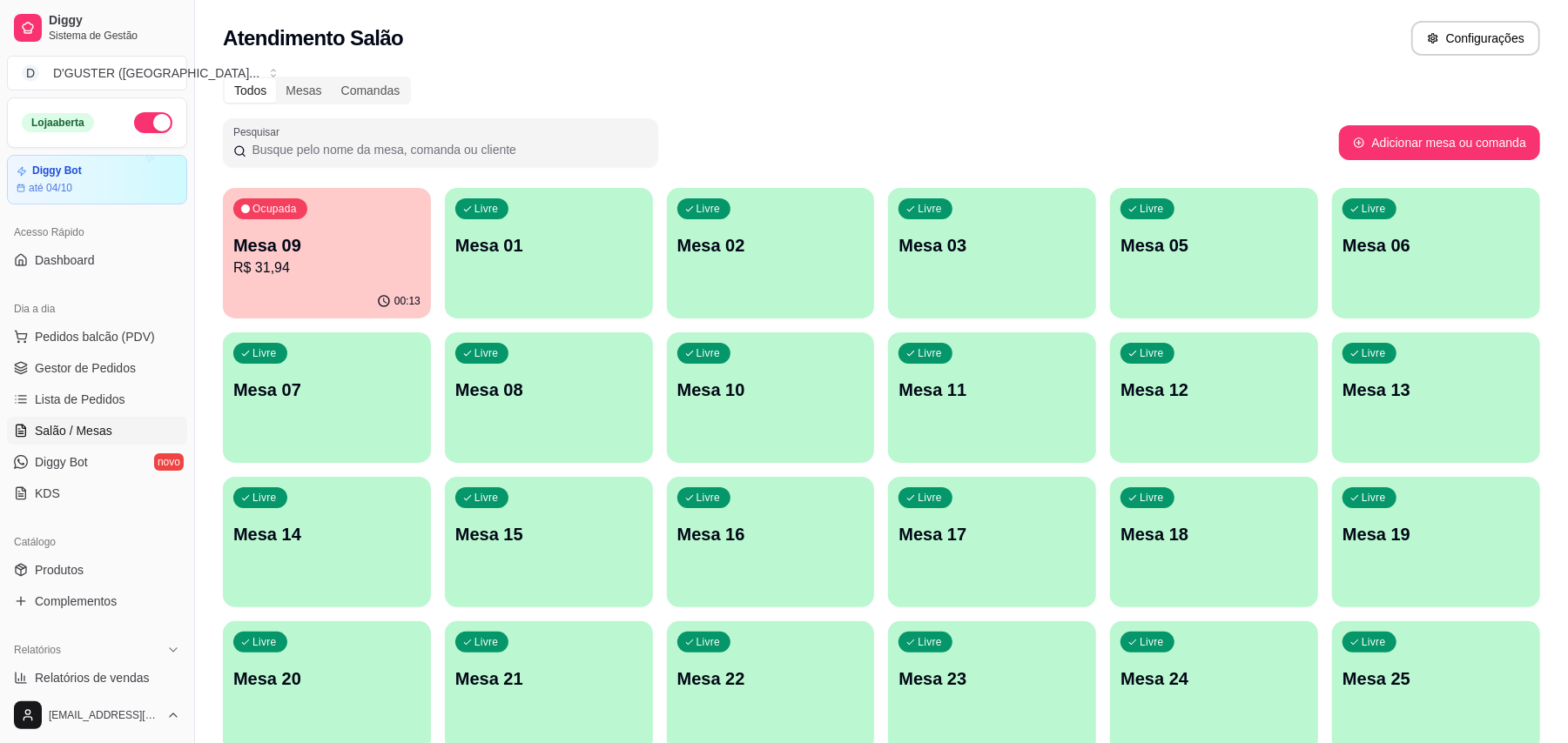
click at [298, 230] on div "Ocupada Mesa 09 R$ 31,94" at bounding box center [327, 235] width 208 height 96
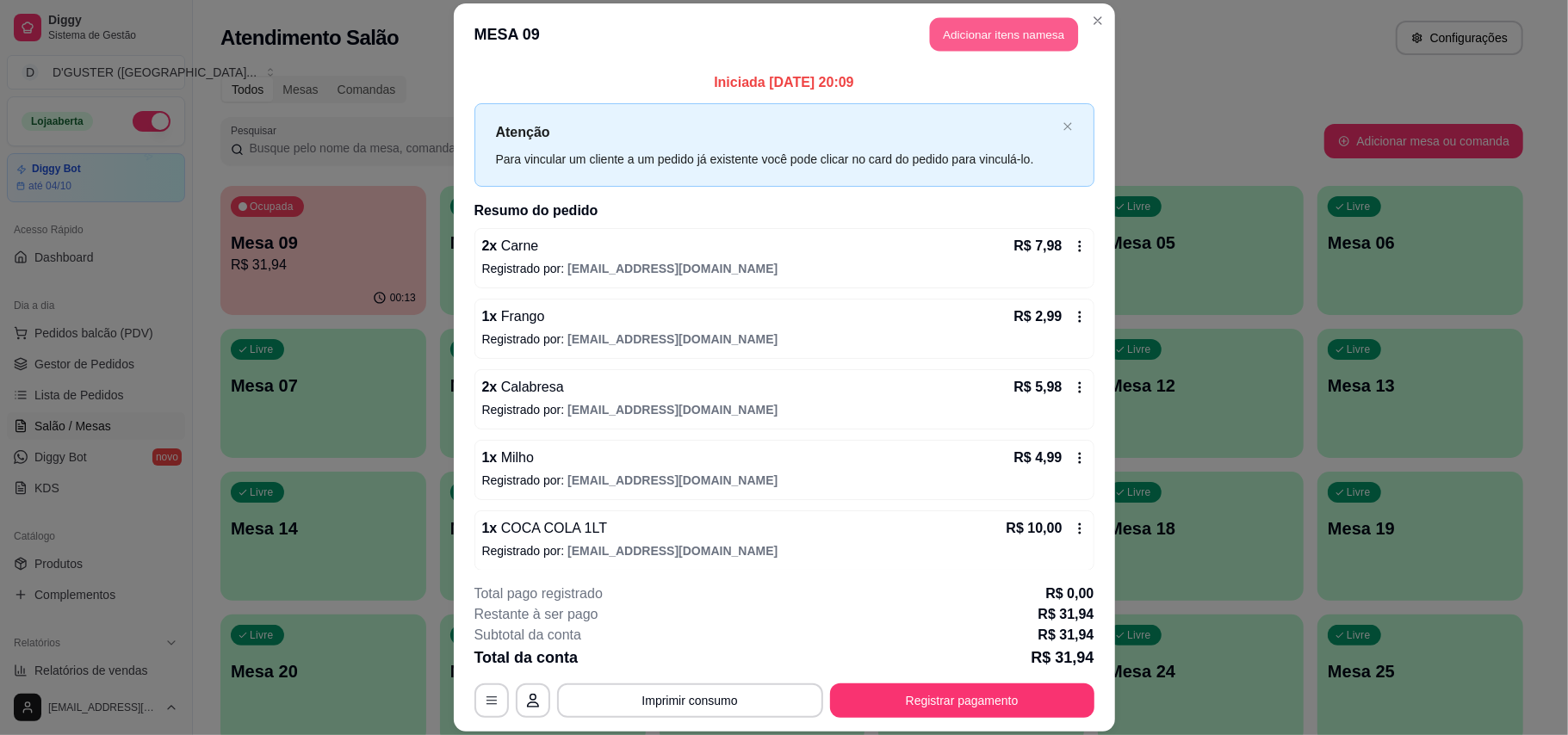
click at [1026, 28] on button "Adicionar itens na mesa" at bounding box center [1003, 34] width 148 height 33
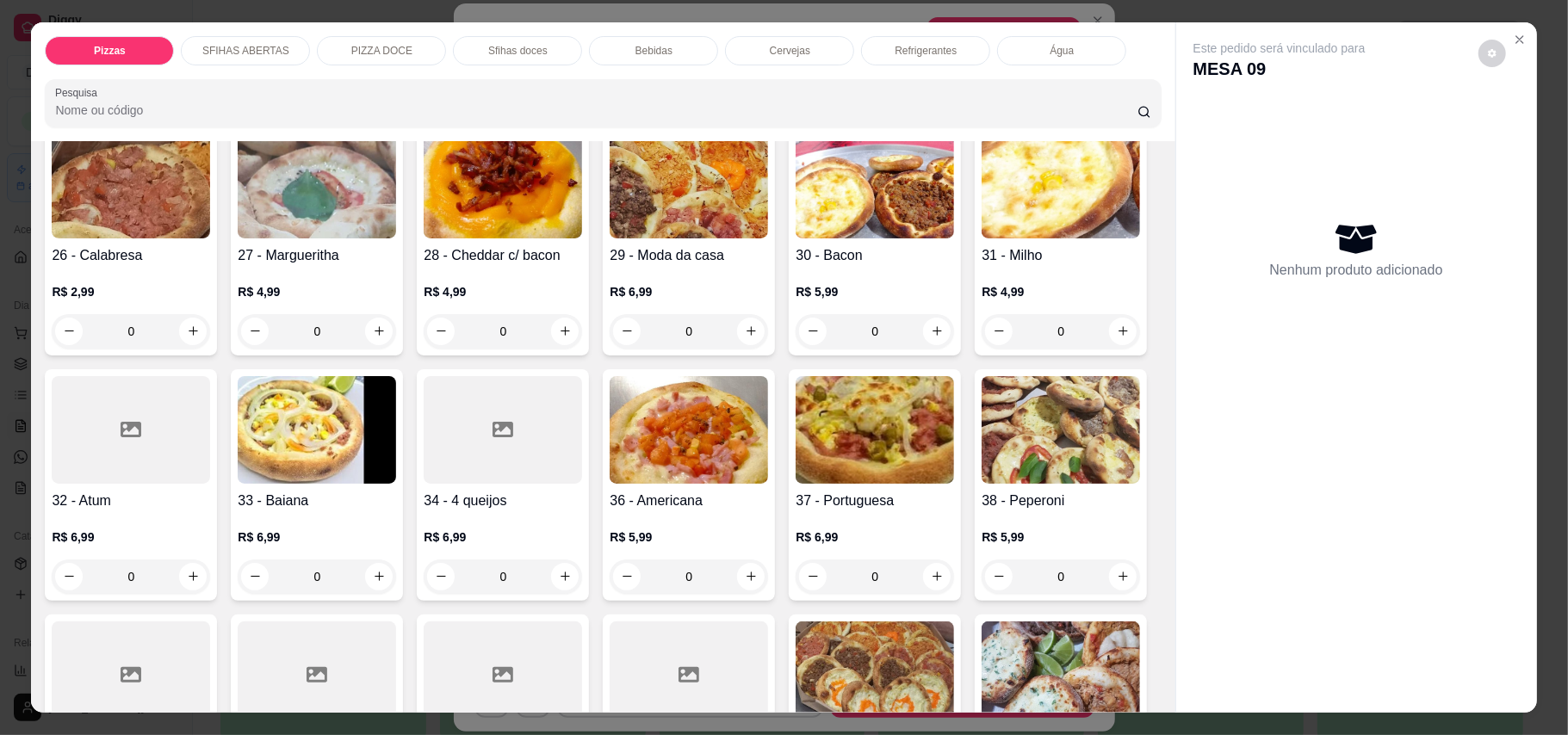
scroll to position [689, 0]
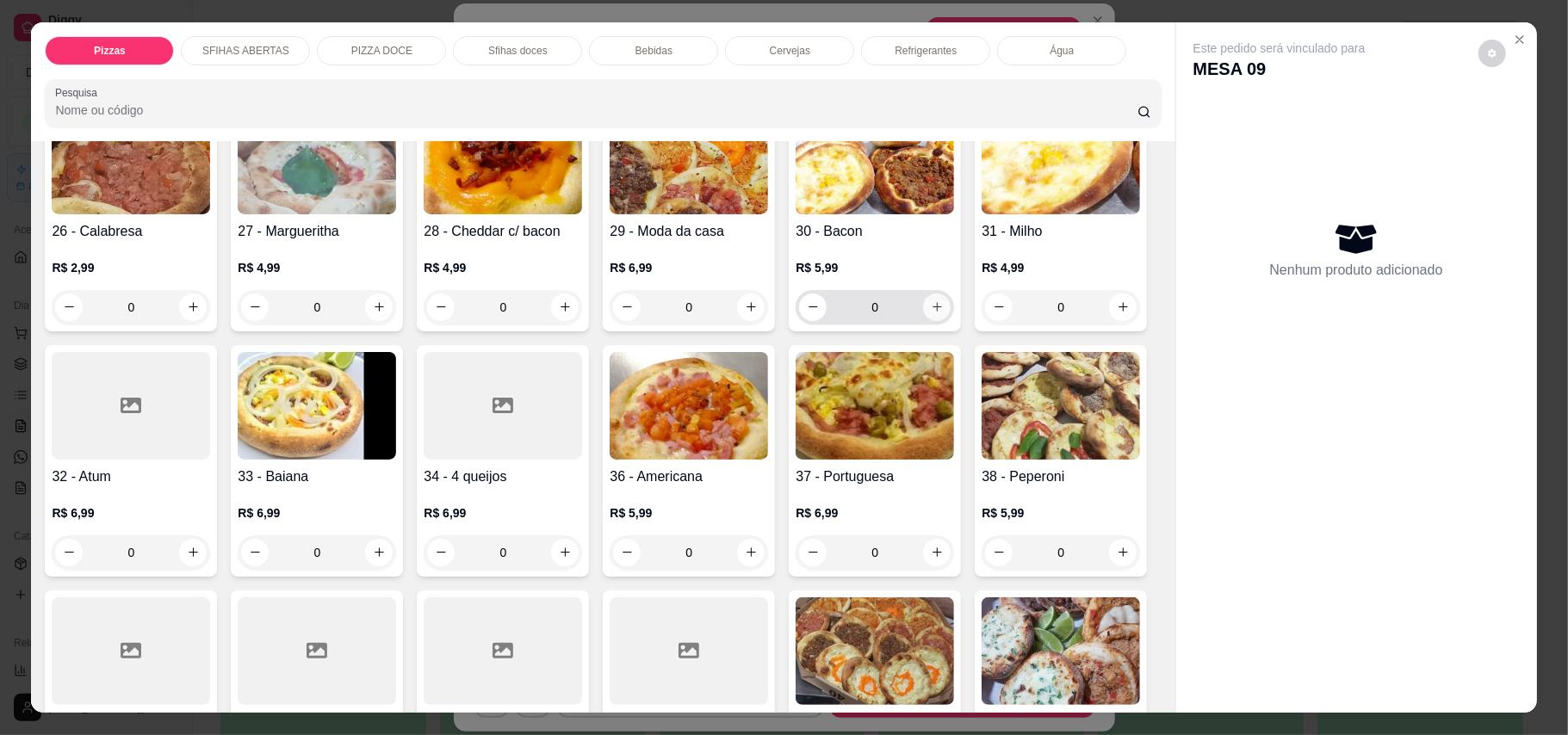
click at [930, 313] on icon "increase-product-quantity" at bounding box center [936, 306] width 13 height 13
type input "1"
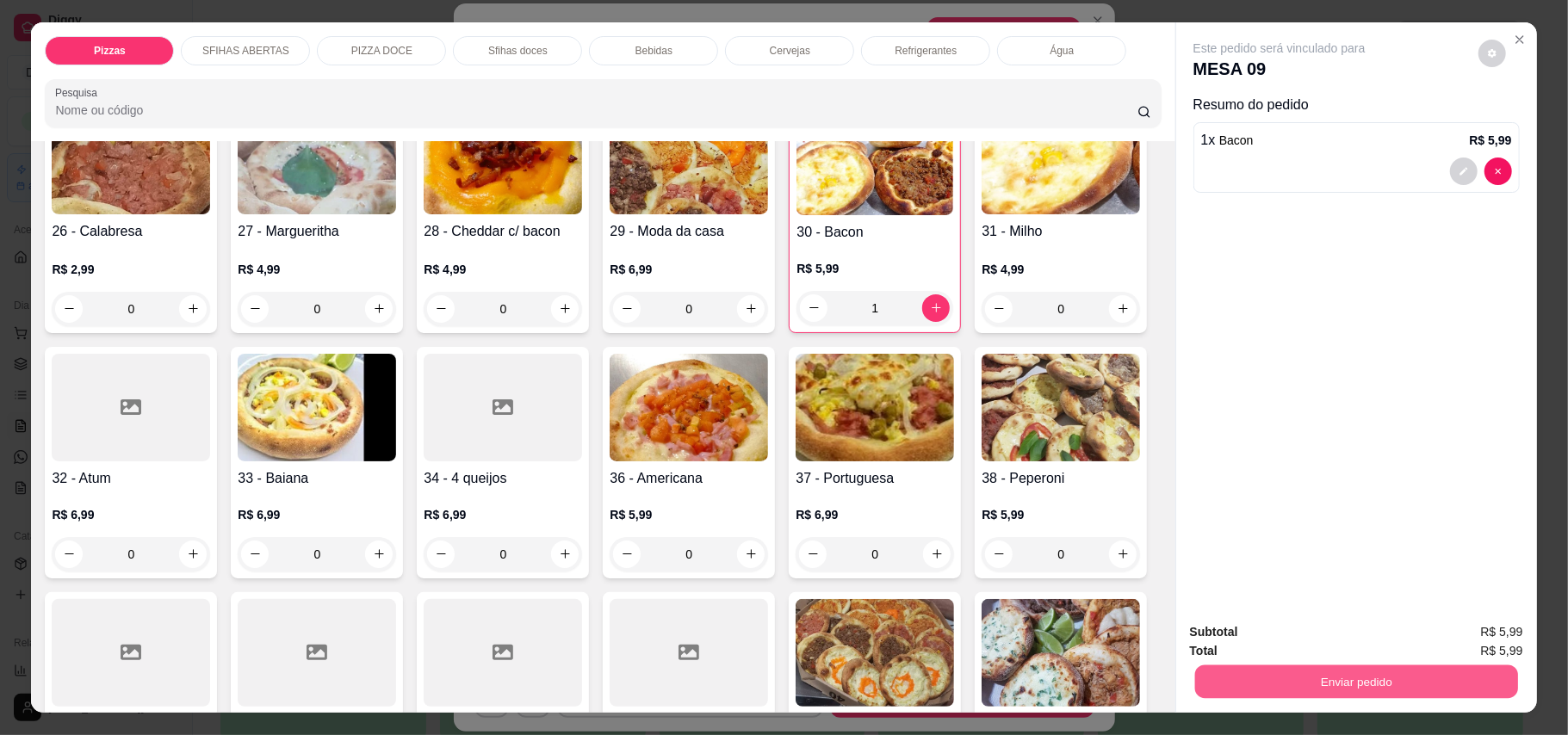
click at [1157, 687] on button "Enviar pedido" at bounding box center [1355, 682] width 323 height 33
click at [1157, 628] on button "Enviar pedido" at bounding box center [1476, 640] width 97 height 32
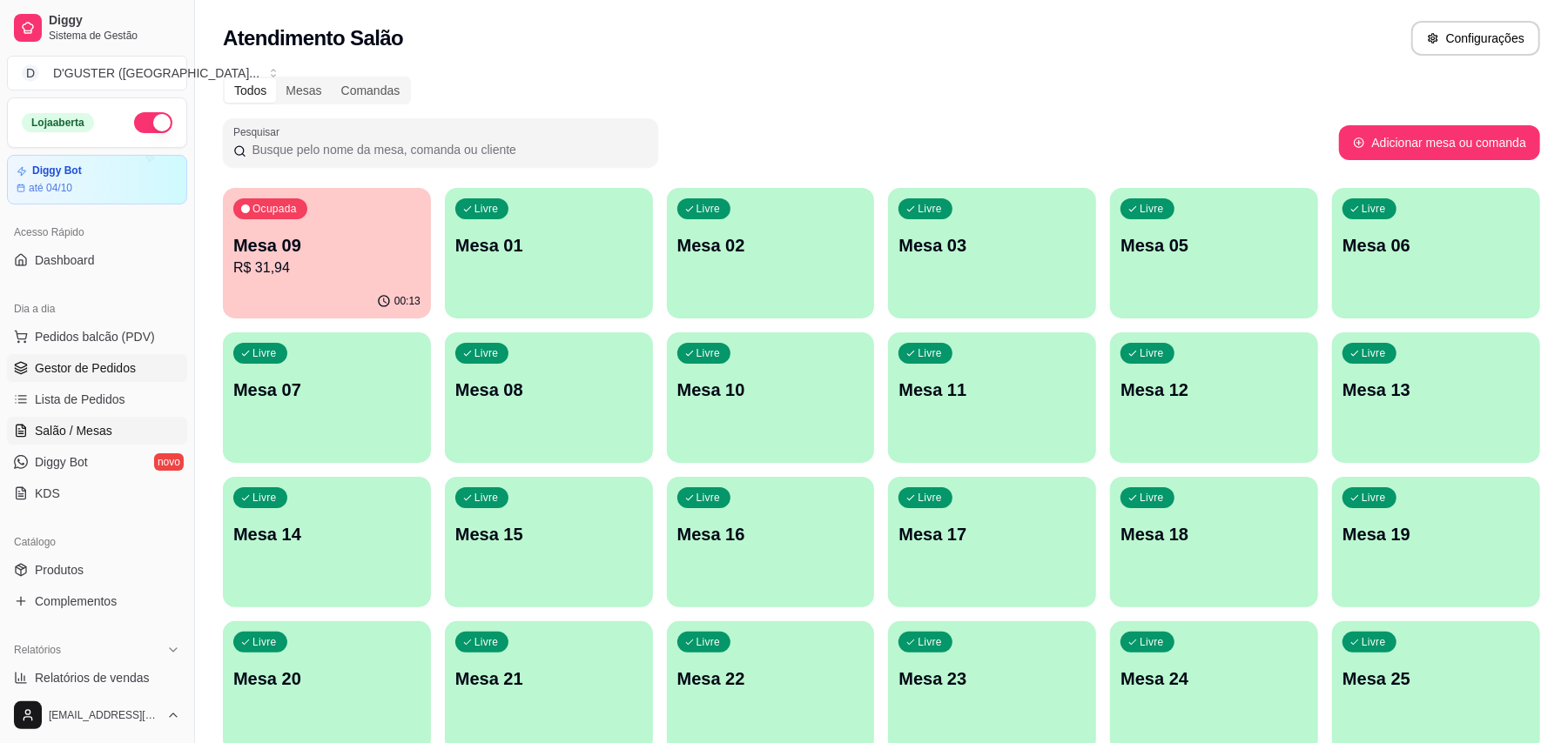
click at [76, 372] on span "Gestor de Pedidos" at bounding box center [85, 368] width 101 height 18
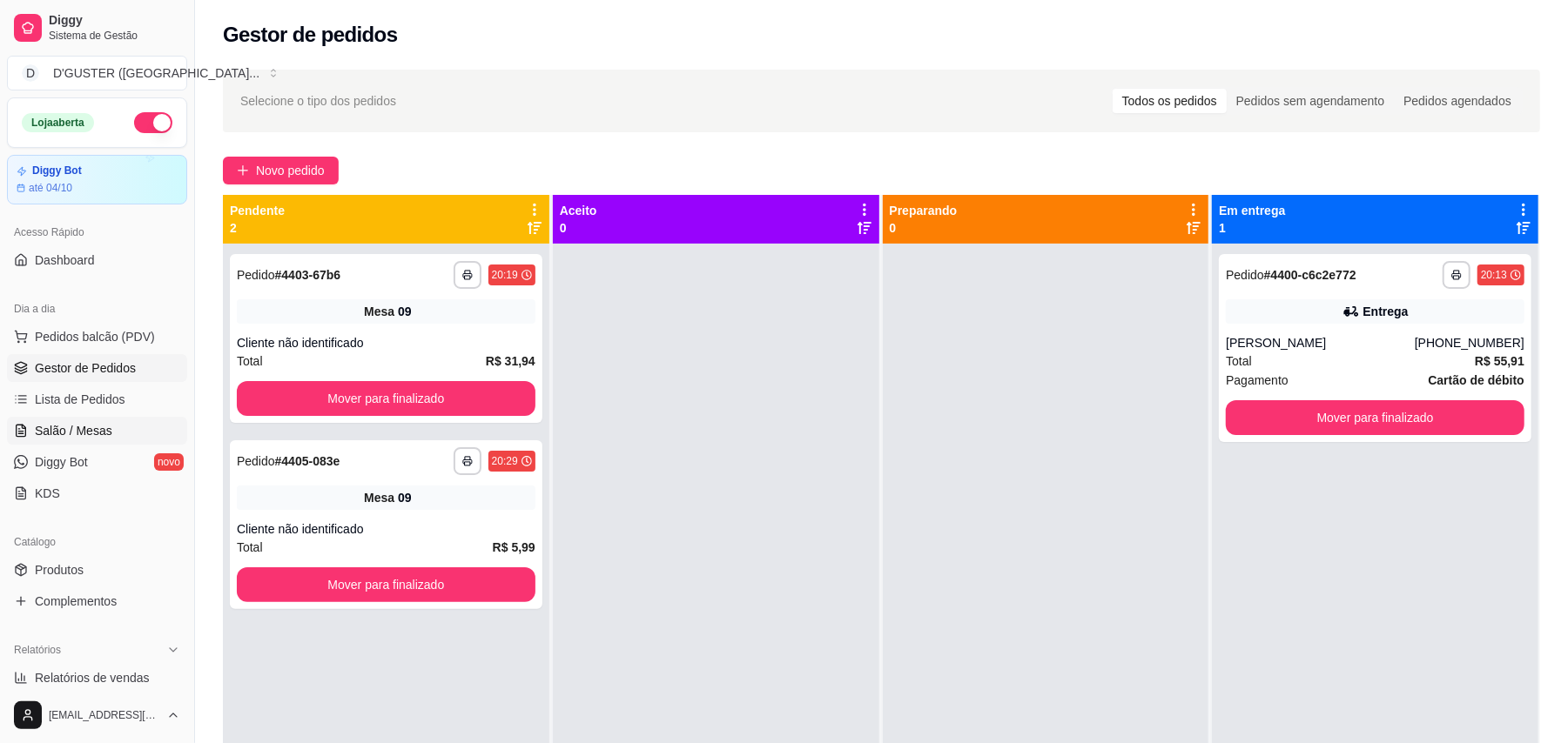
click at [53, 425] on span "Salão / Mesas" at bounding box center [73, 431] width 77 height 18
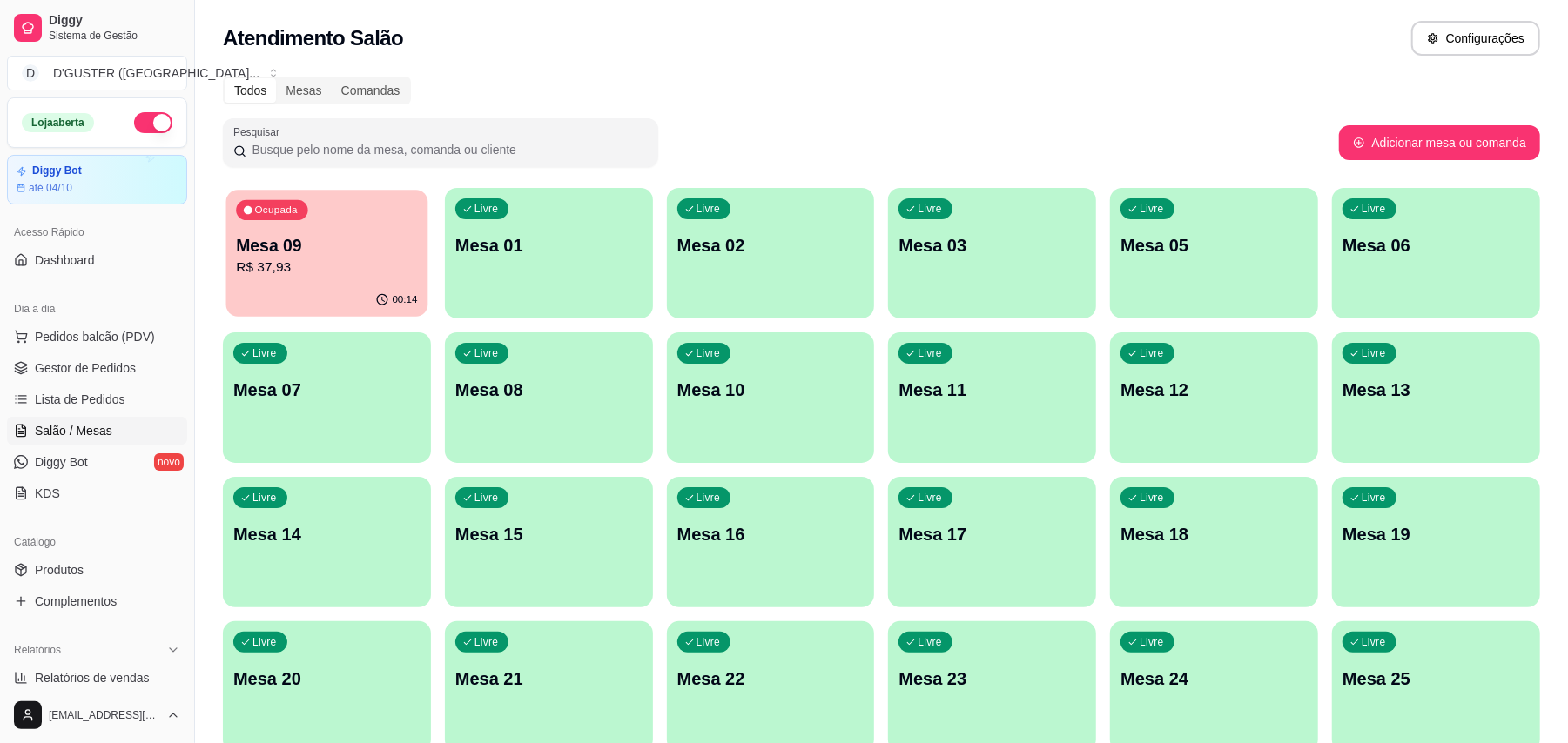
click at [273, 244] on p "Mesa 09" at bounding box center [327, 246] width 181 height 24
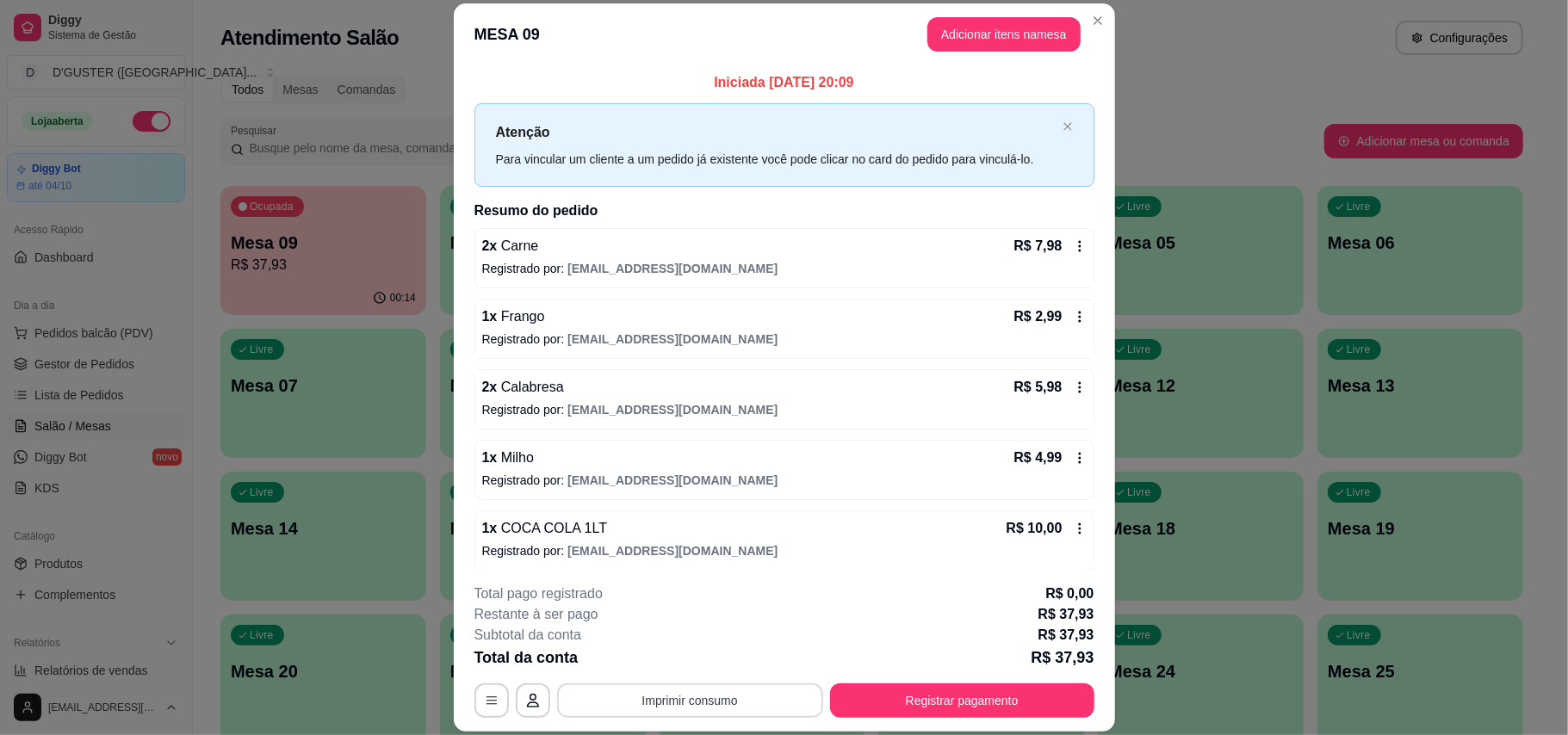
click at [759, 704] on button "Imprimir consumo" at bounding box center [690, 701] width 266 height 34
click at [705, 603] on button "IMPRESSORA" at bounding box center [686, 592] width 121 height 26
click at [958, 685] on button "Registrar pagamento" at bounding box center [961, 701] width 256 height 33
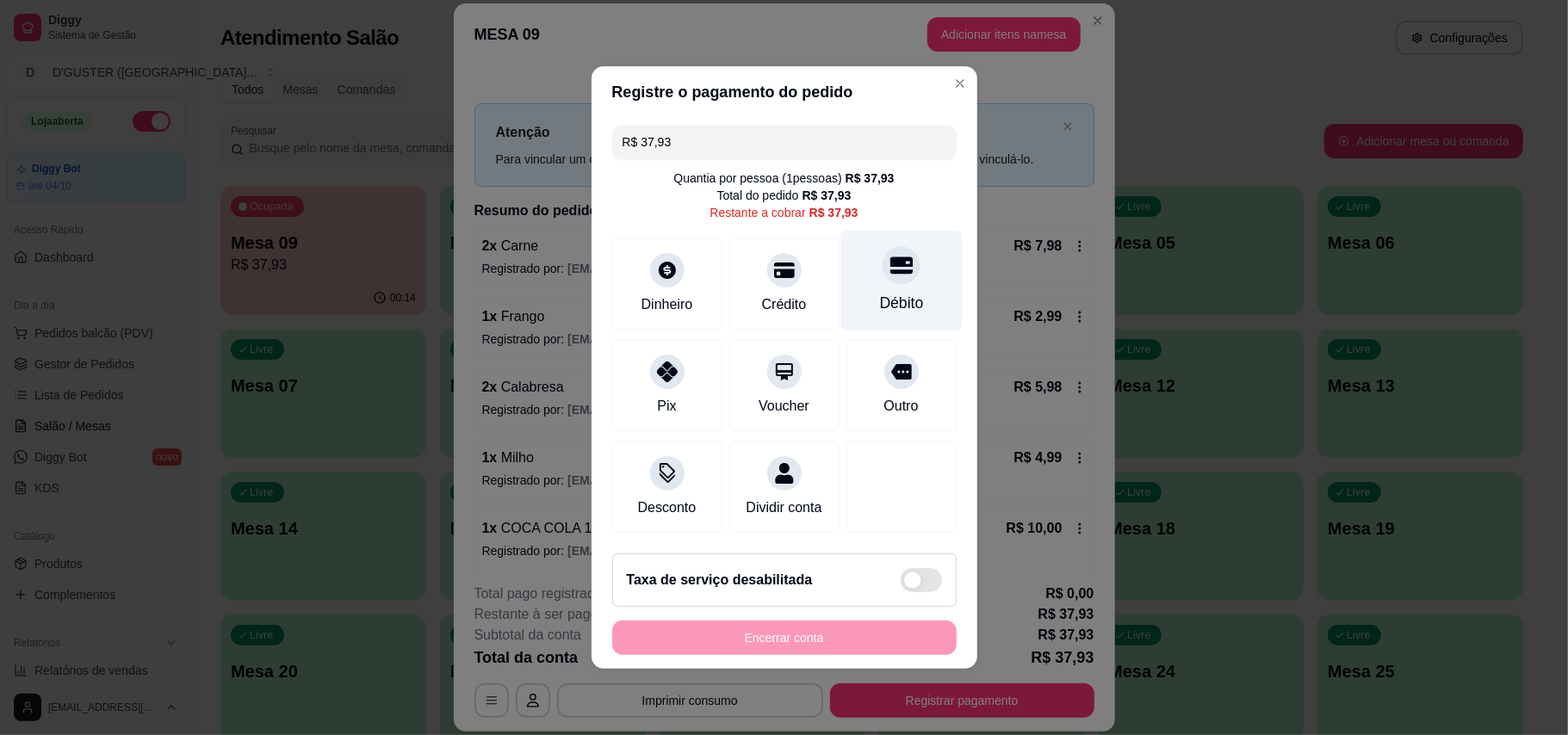
click at [889, 254] on icon at bounding box center [900, 265] width 23 height 23
type input "R$ 0,00"
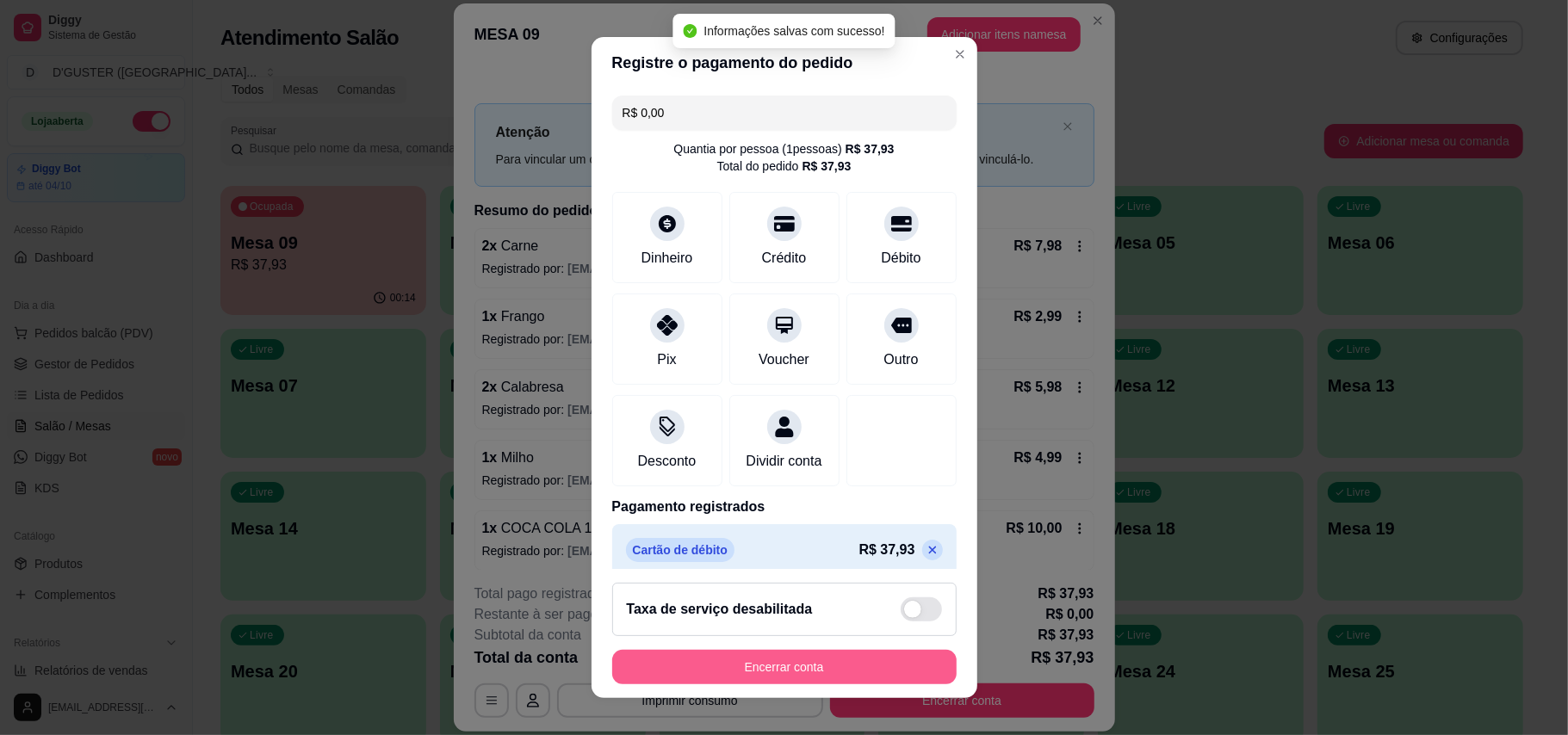
click at [803, 669] on button "Encerrar conta" at bounding box center [784, 666] width 344 height 34
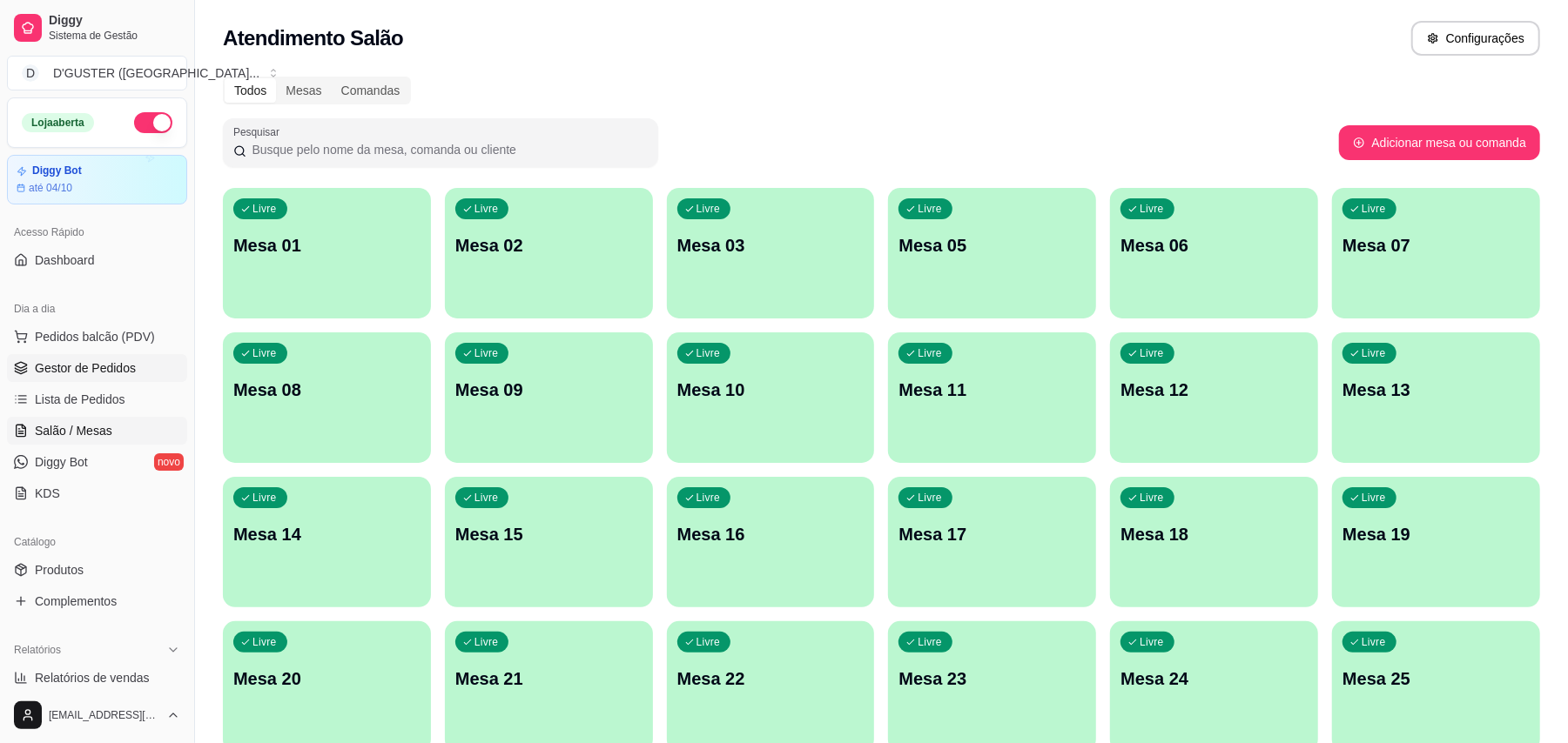
click at [104, 359] on span "Gestor de Pedidos" at bounding box center [85, 368] width 101 height 18
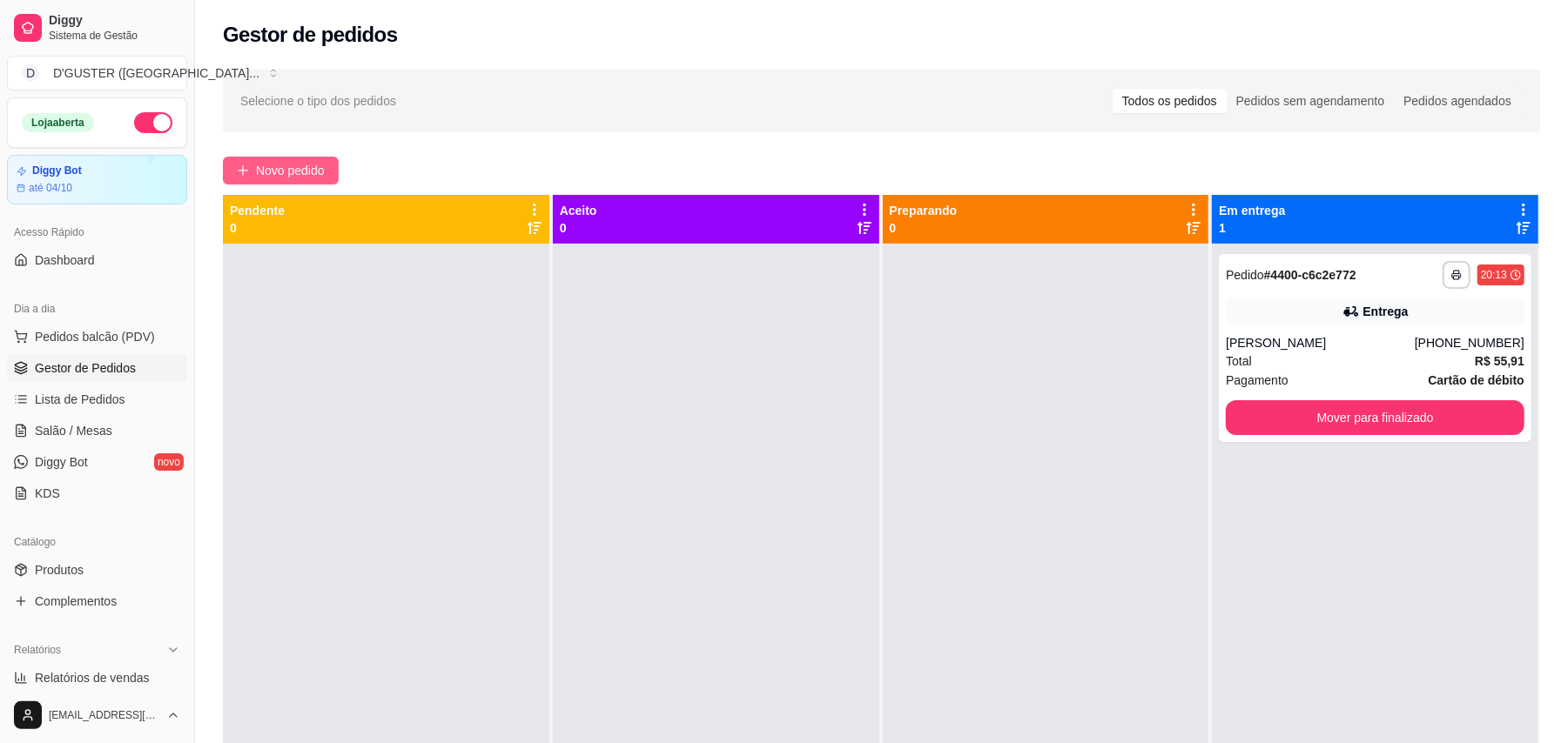
click at [289, 175] on span "Novo pedido" at bounding box center [290, 170] width 68 height 19
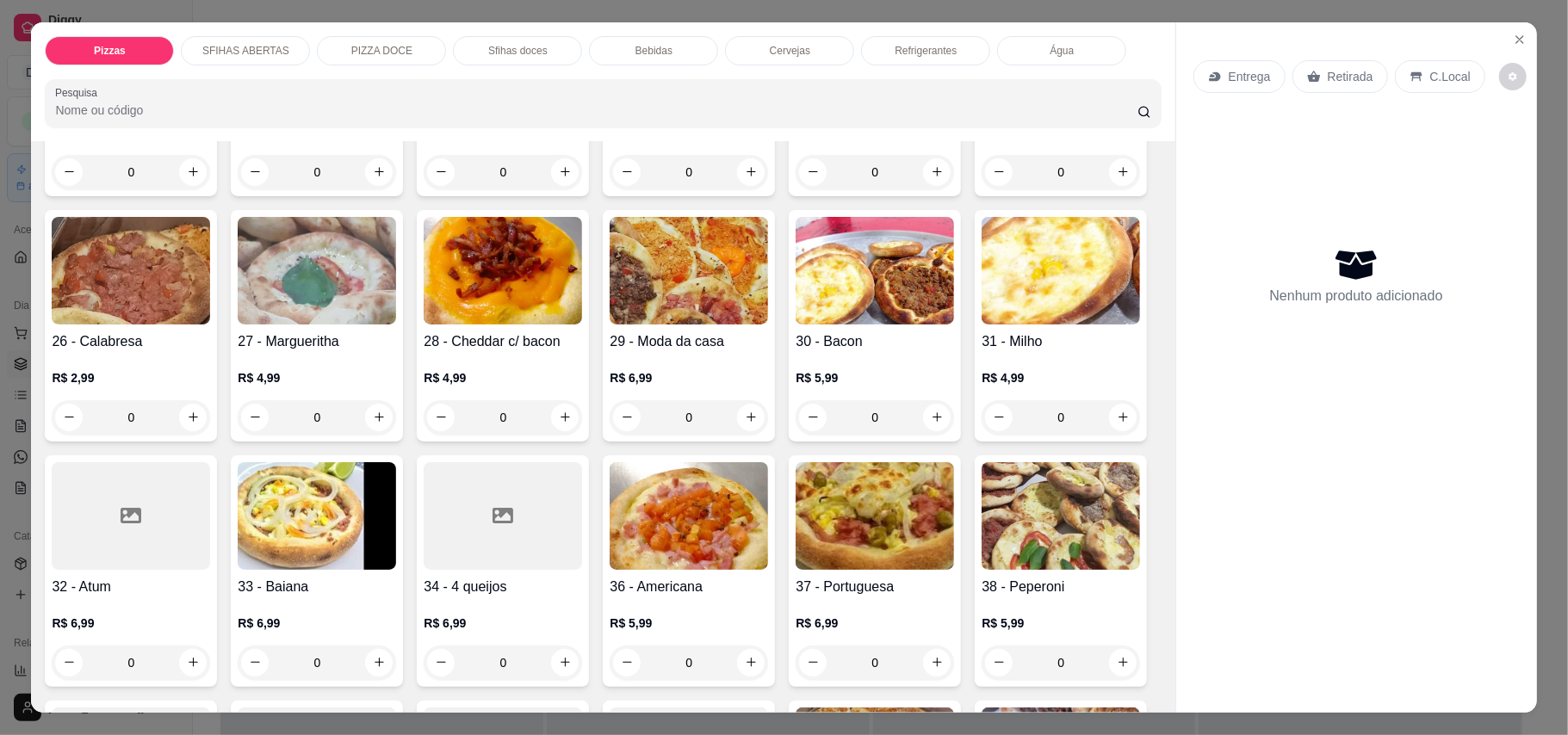
scroll to position [573, 0]
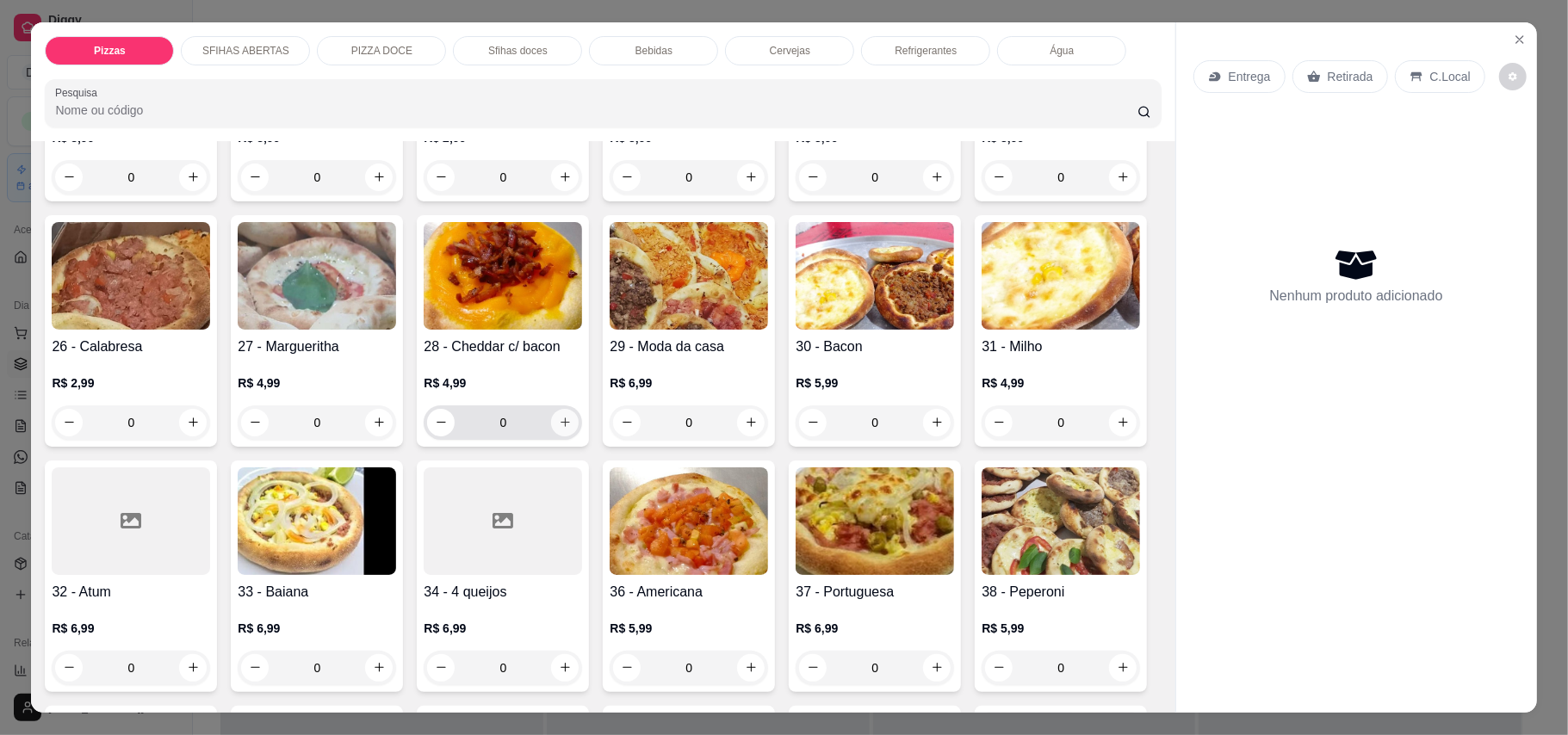
click at [572, 416] on icon "increase-product-quantity" at bounding box center [564, 422] width 13 height 13
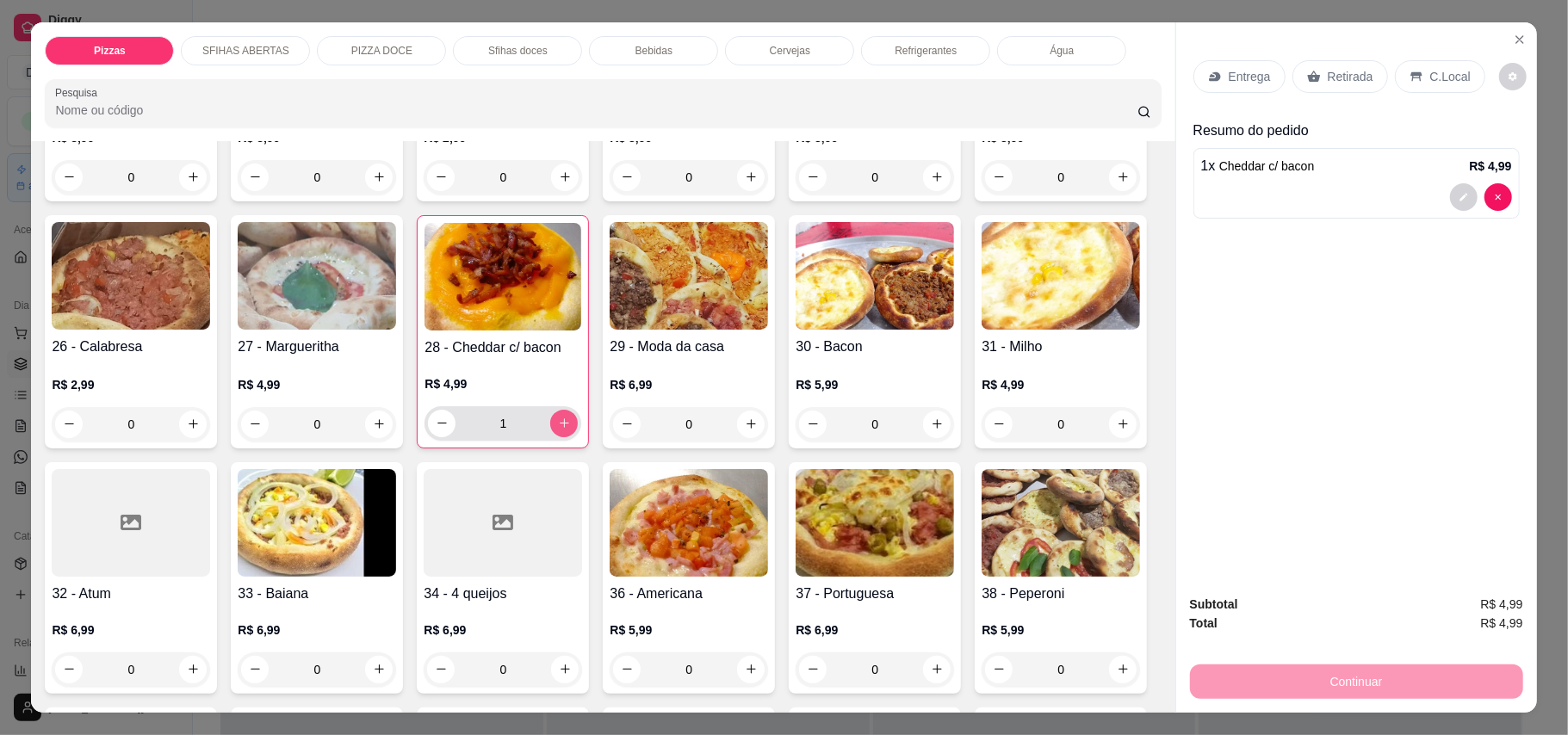
click at [571, 417] on icon "increase-product-quantity" at bounding box center [563, 423] width 13 height 13
type input "2"
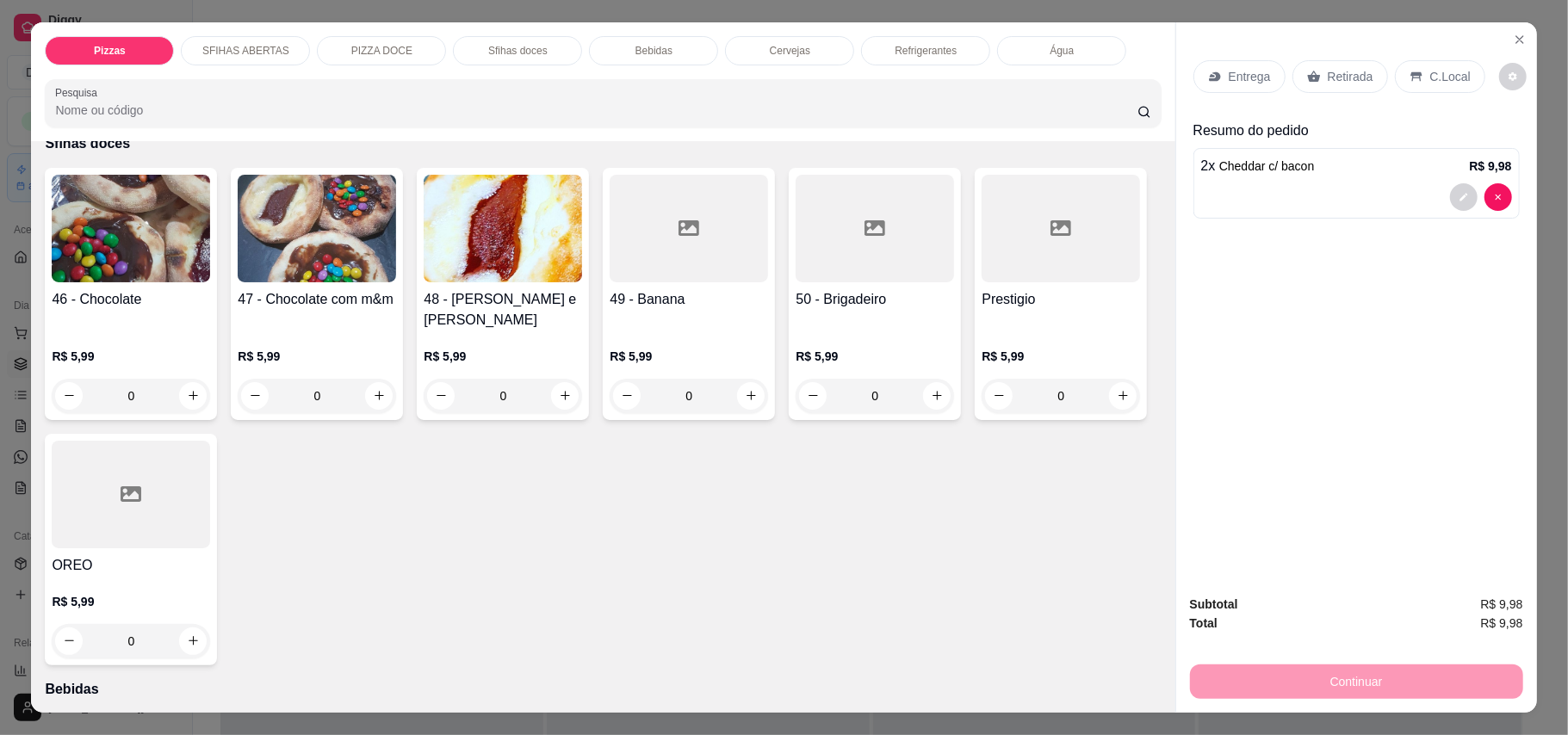
scroll to position [1951, 0]
click at [373, 400] on icon "increase-product-quantity" at bounding box center [379, 394] width 13 height 13
type input "1"
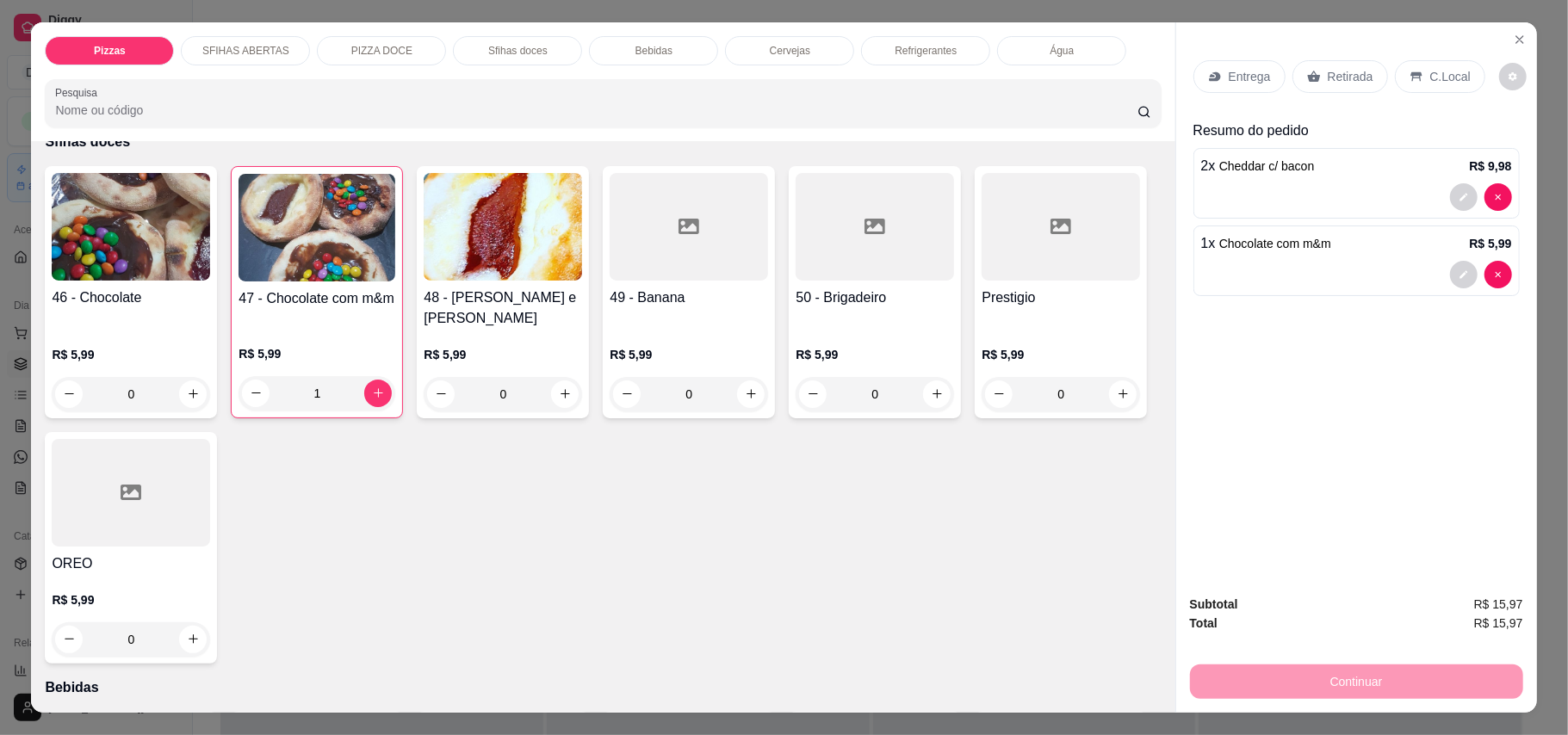
click at [1157, 78] on p "Entrega" at bounding box center [1249, 77] width 42 height 18
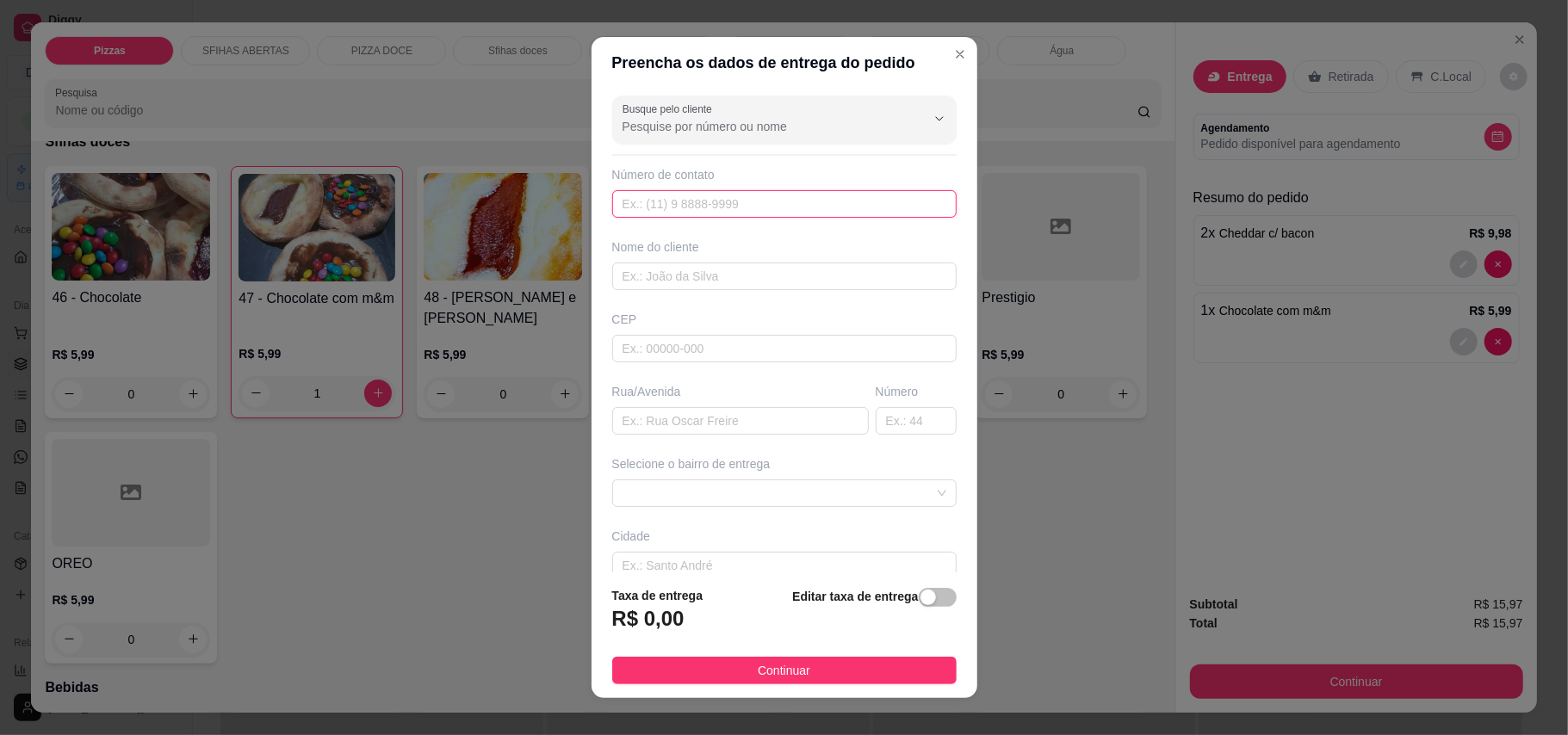
click at [810, 210] on input "text" at bounding box center [784, 204] width 344 height 27
type input "[PHONE_NUMBER]"
click at [804, 273] on input "text" at bounding box center [784, 277] width 344 height 27
type input "CRIS"
click at [776, 415] on input "text" at bounding box center [740, 421] width 256 height 27
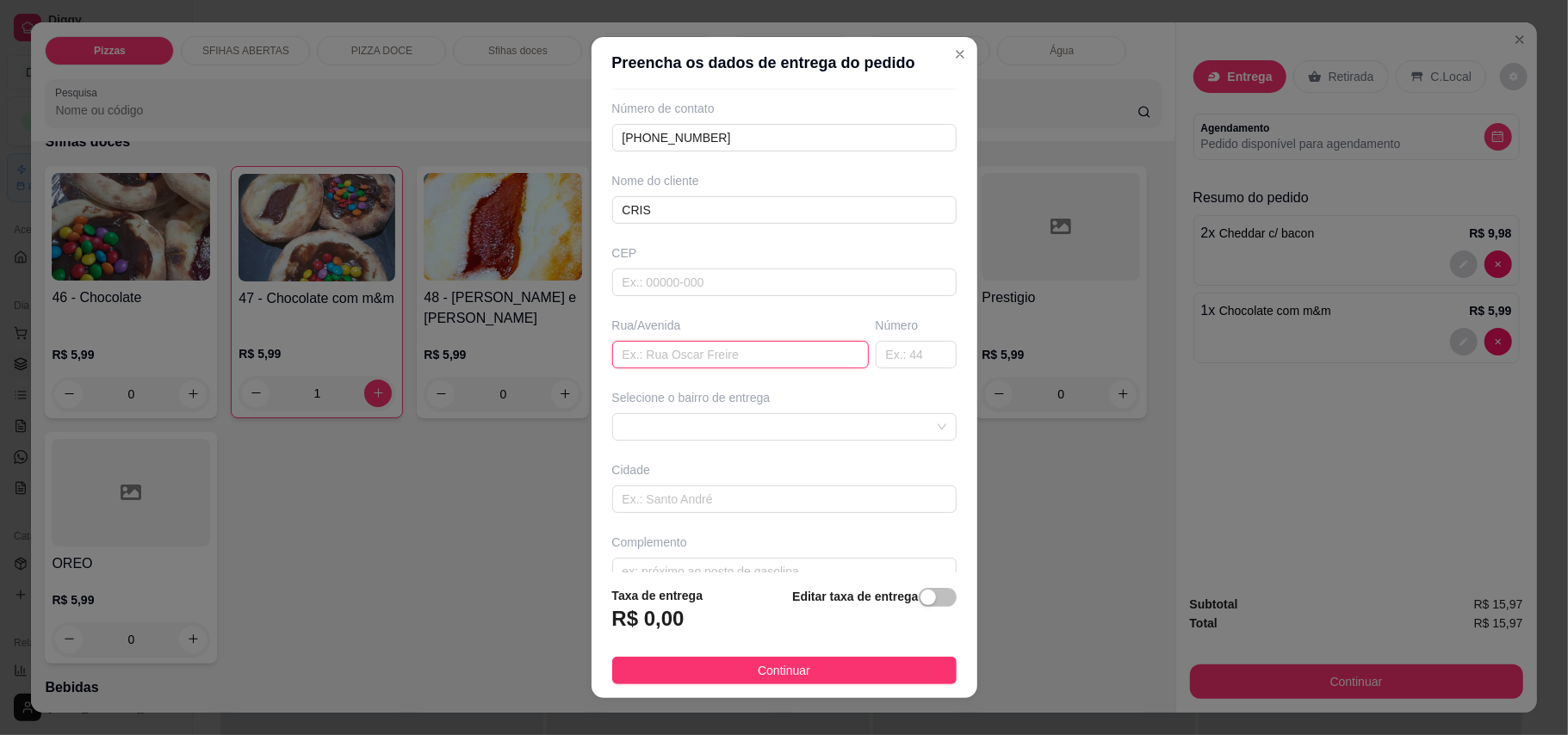
scroll to position [100, 0]
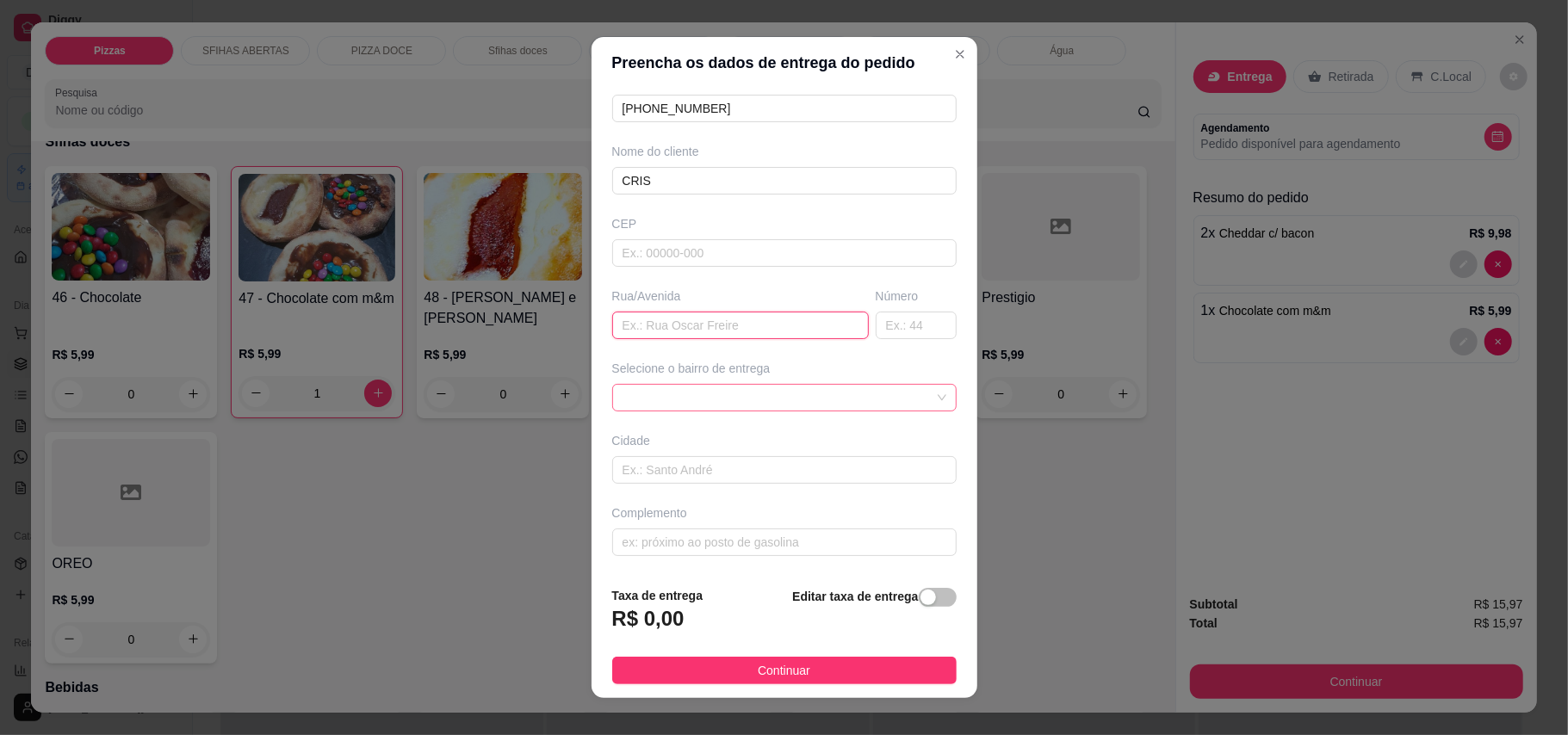
click at [789, 388] on span at bounding box center [784, 397] width 324 height 26
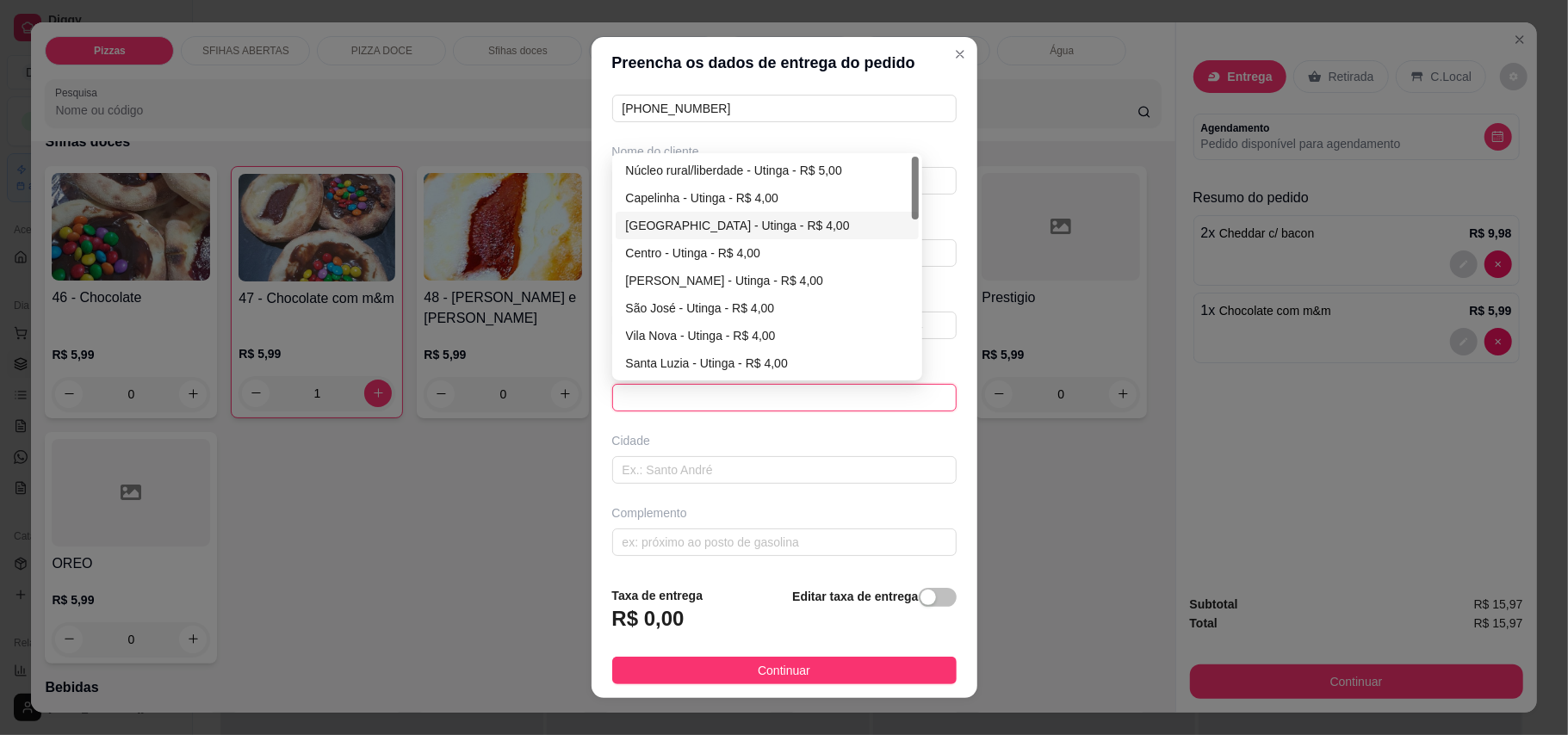
click at [718, 217] on div "[GEOGRAPHIC_DATA] - Utinga - R$ 4,00" at bounding box center [767, 225] width 283 height 19
type input "Utinga"
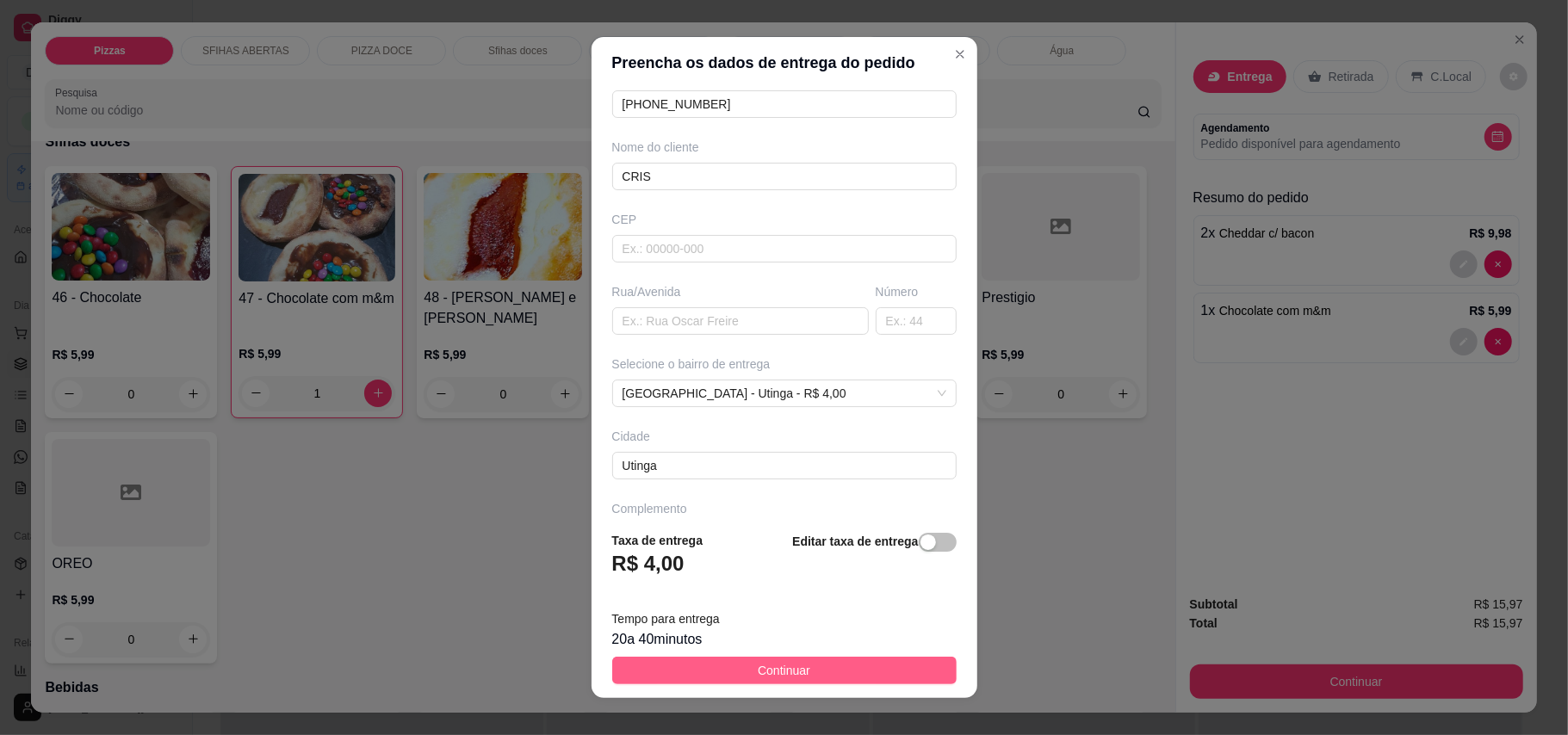
click at [796, 677] on button "Continuar" at bounding box center [784, 670] width 344 height 27
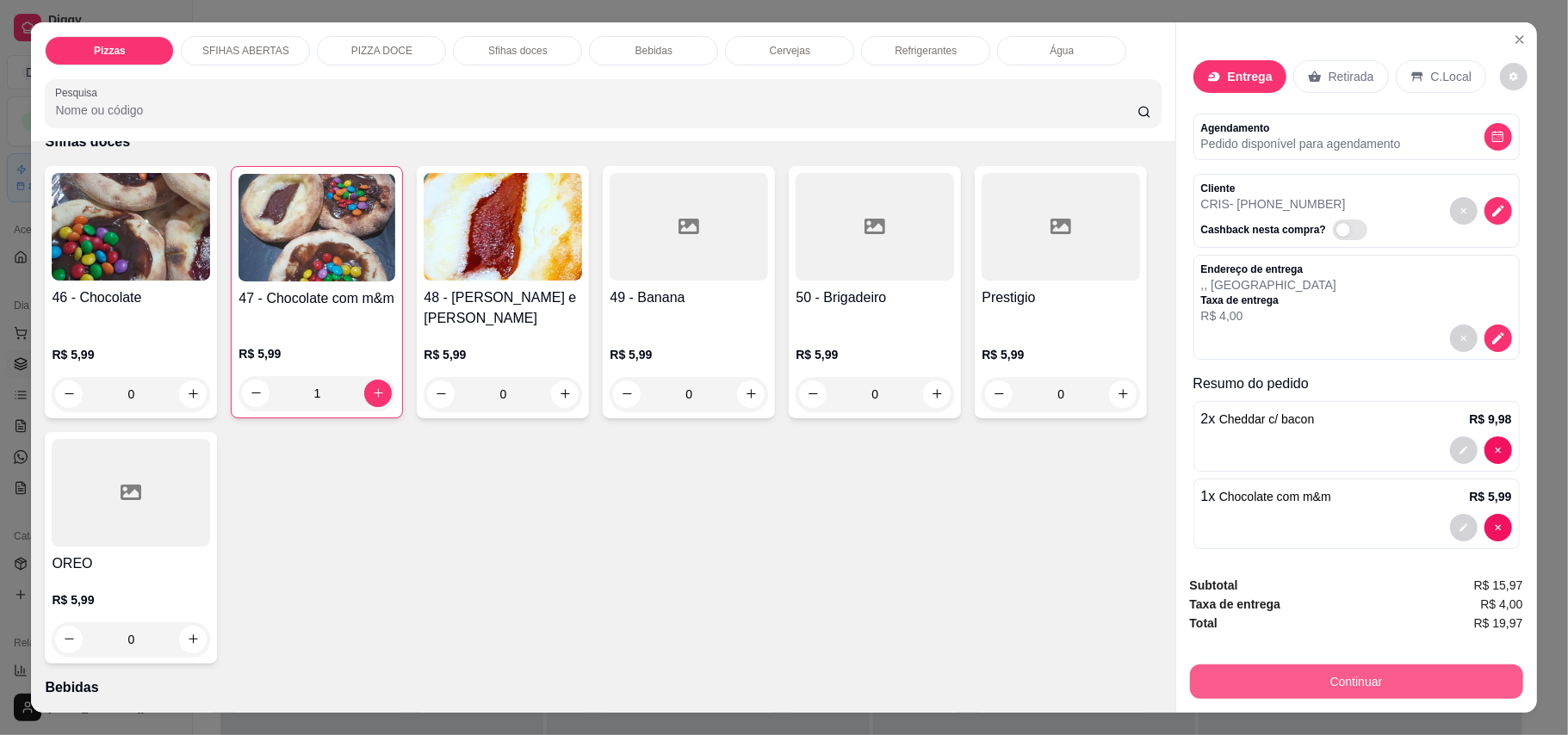
click at [1157, 680] on button "Continuar" at bounding box center [1356, 681] width 334 height 34
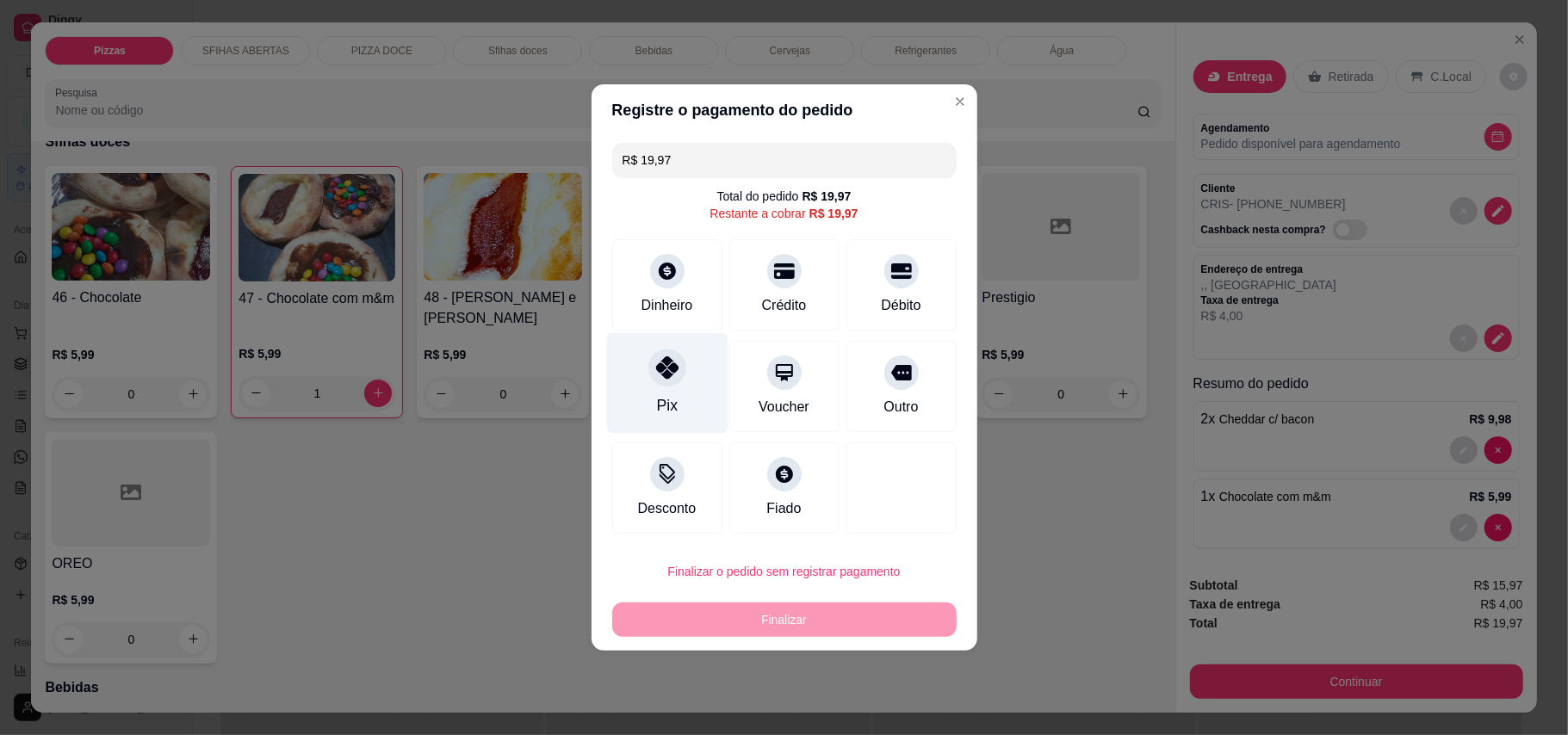
click at [672, 372] on icon at bounding box center [666, 367] width 23 height 23
type input "R$ 0,00"
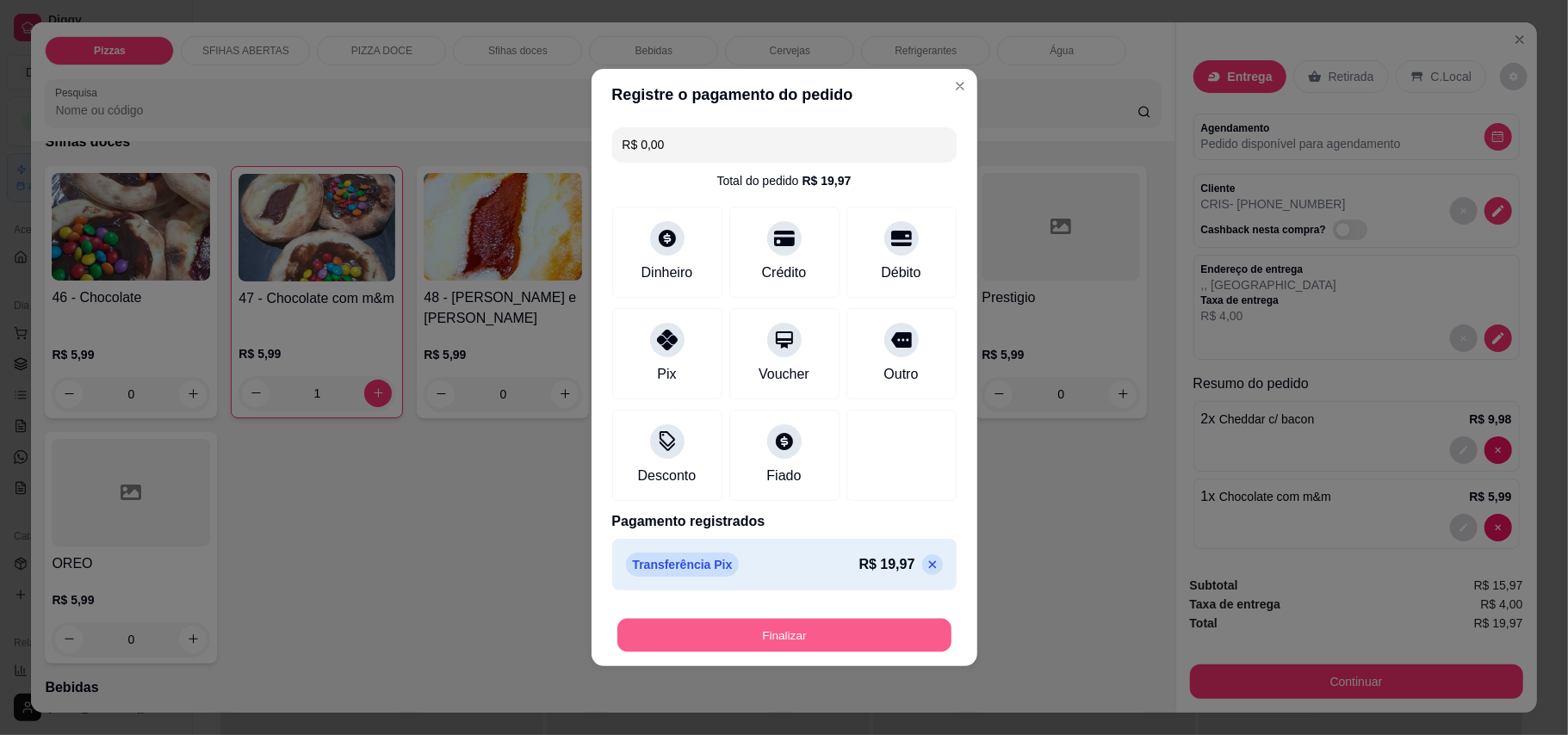
click at [782, 631] on button "Finalizar" at bounding box center [784, 636] width 334 height 33
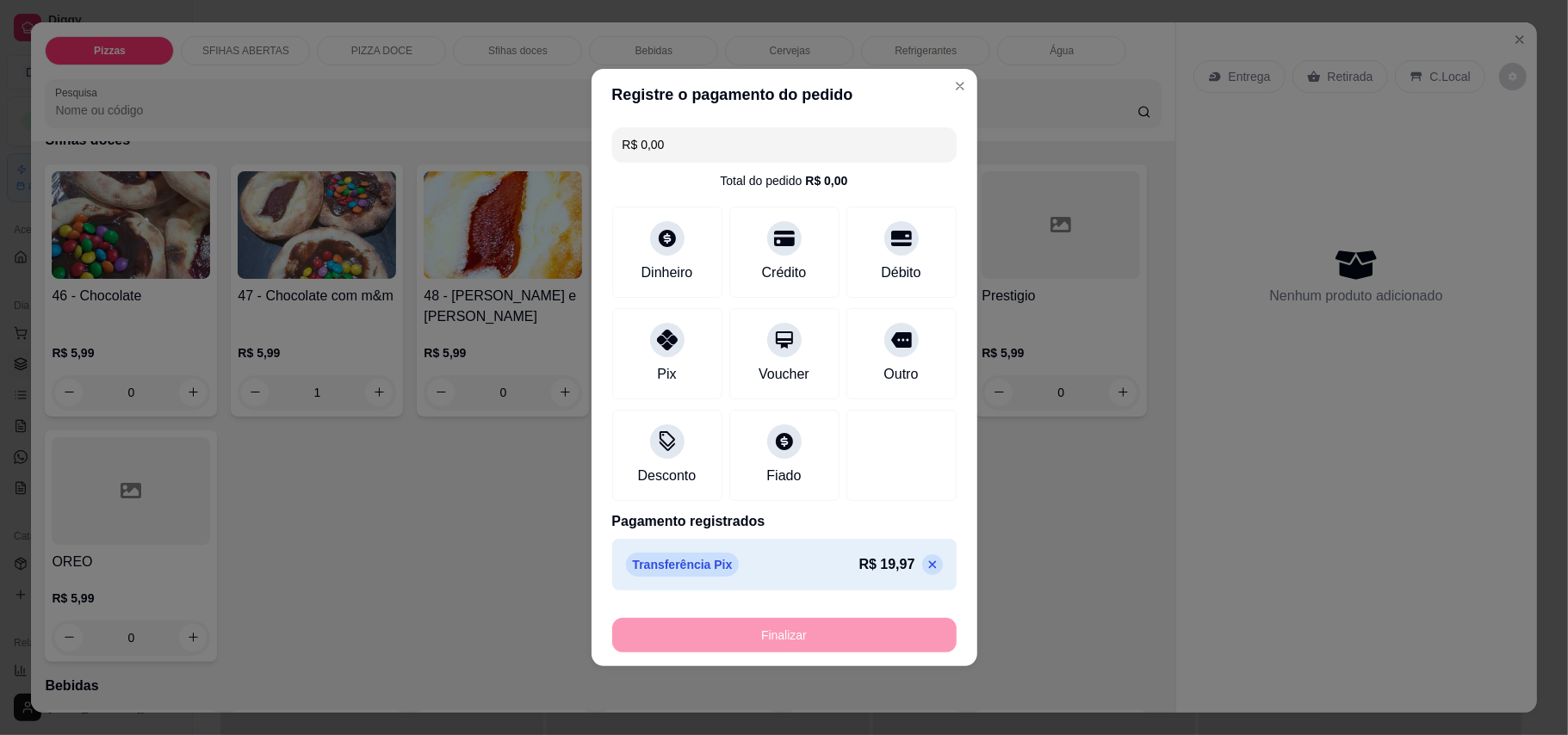
type input "0"
type input "-R$ 19,97"
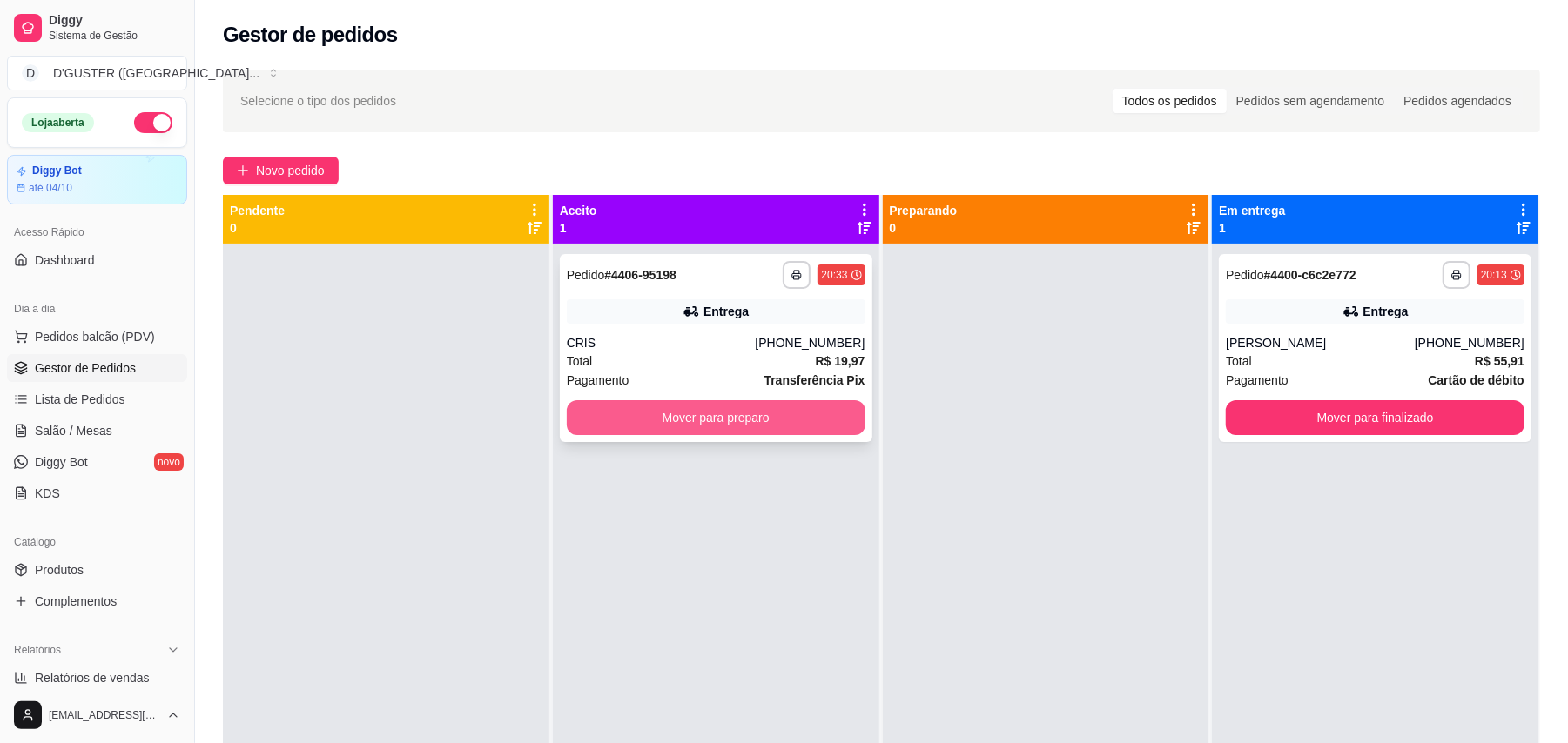
click at [771, 415] on button "Mover para preparo" at bounding box center [716, 418] width 299 height 35
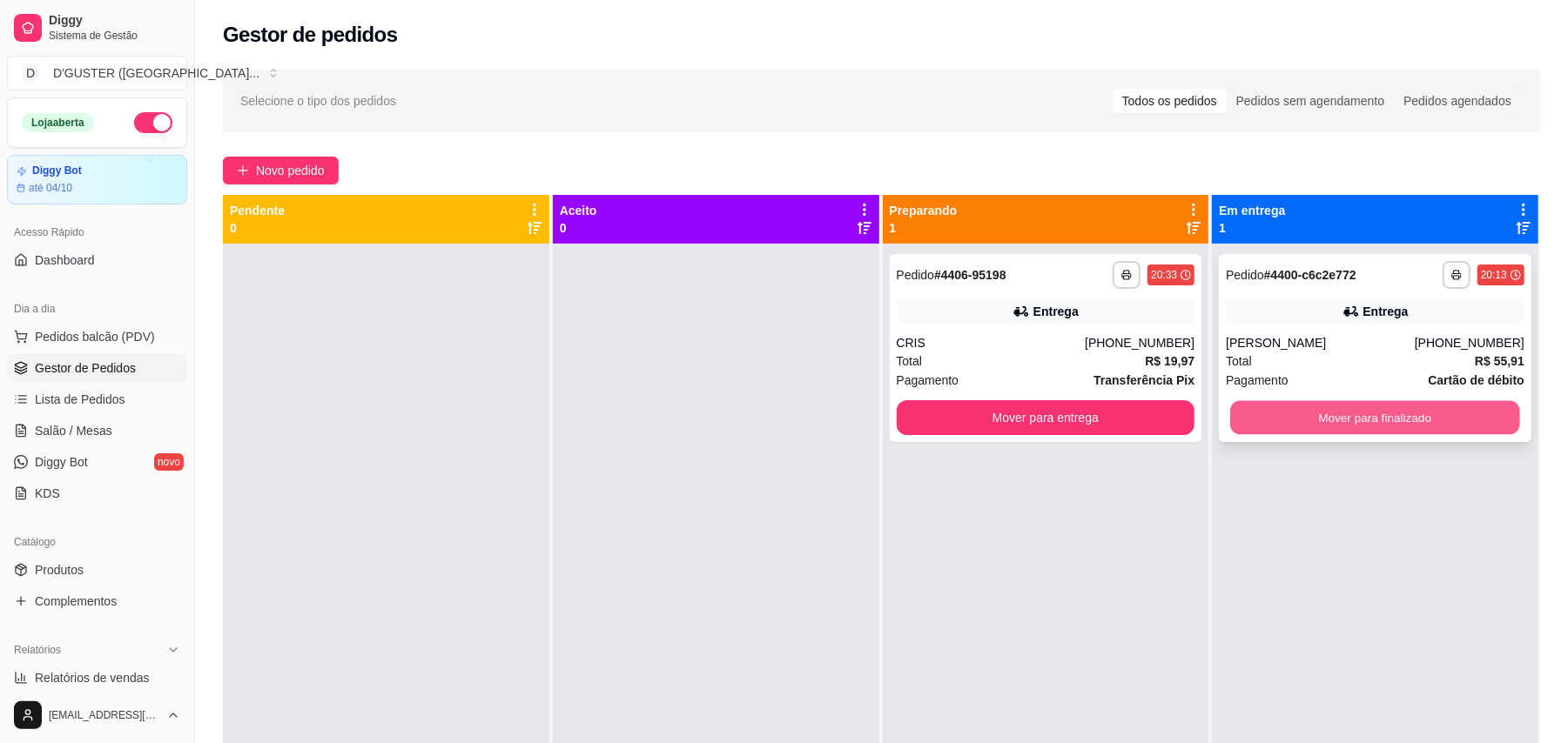
click at [1170, 415] on button "Mover para finalizado" at bounding box center [1374, 418] width 289 height 34
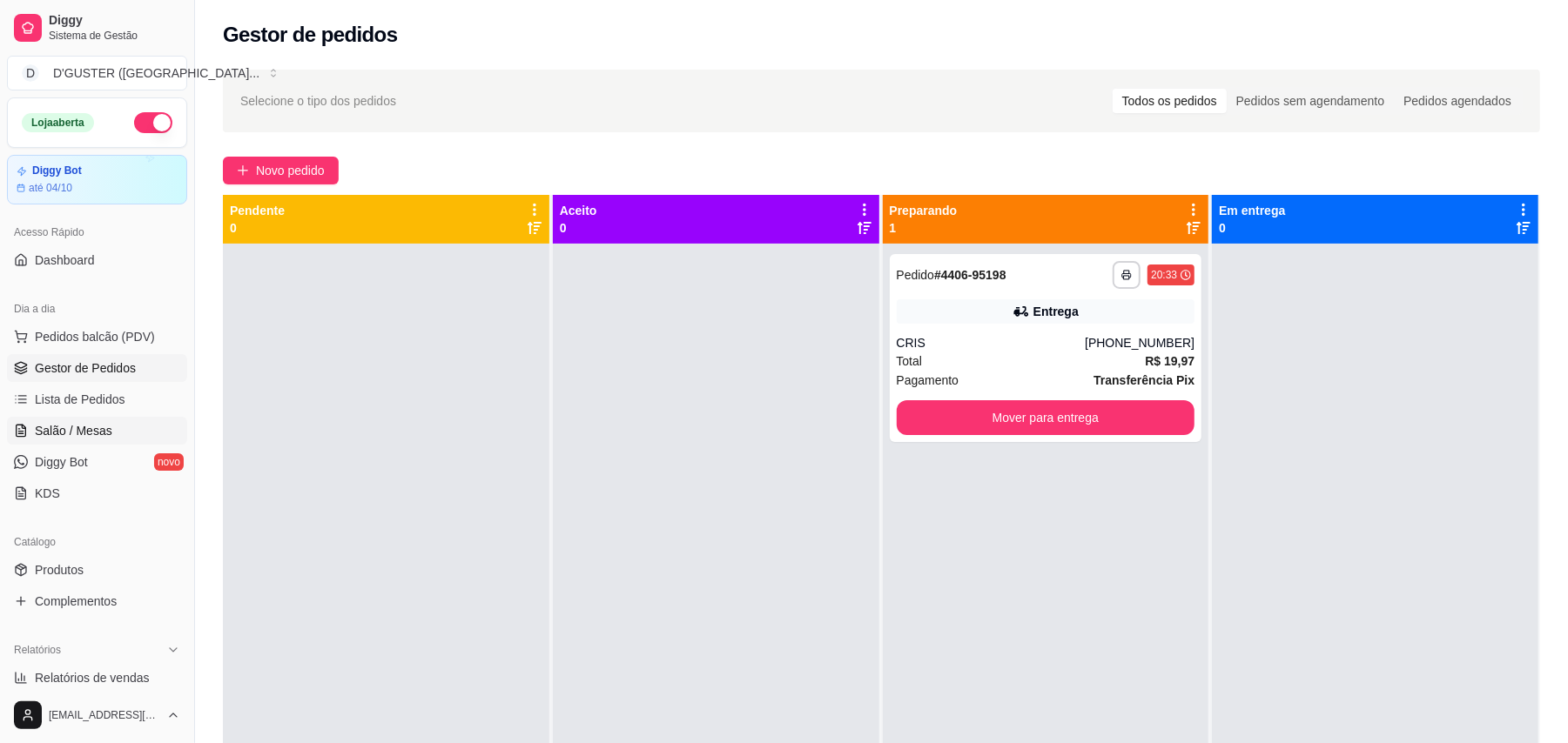
click at [80, 433] on span "Salão / Mesas" at bounding box center [73, 431] width 77 height 18
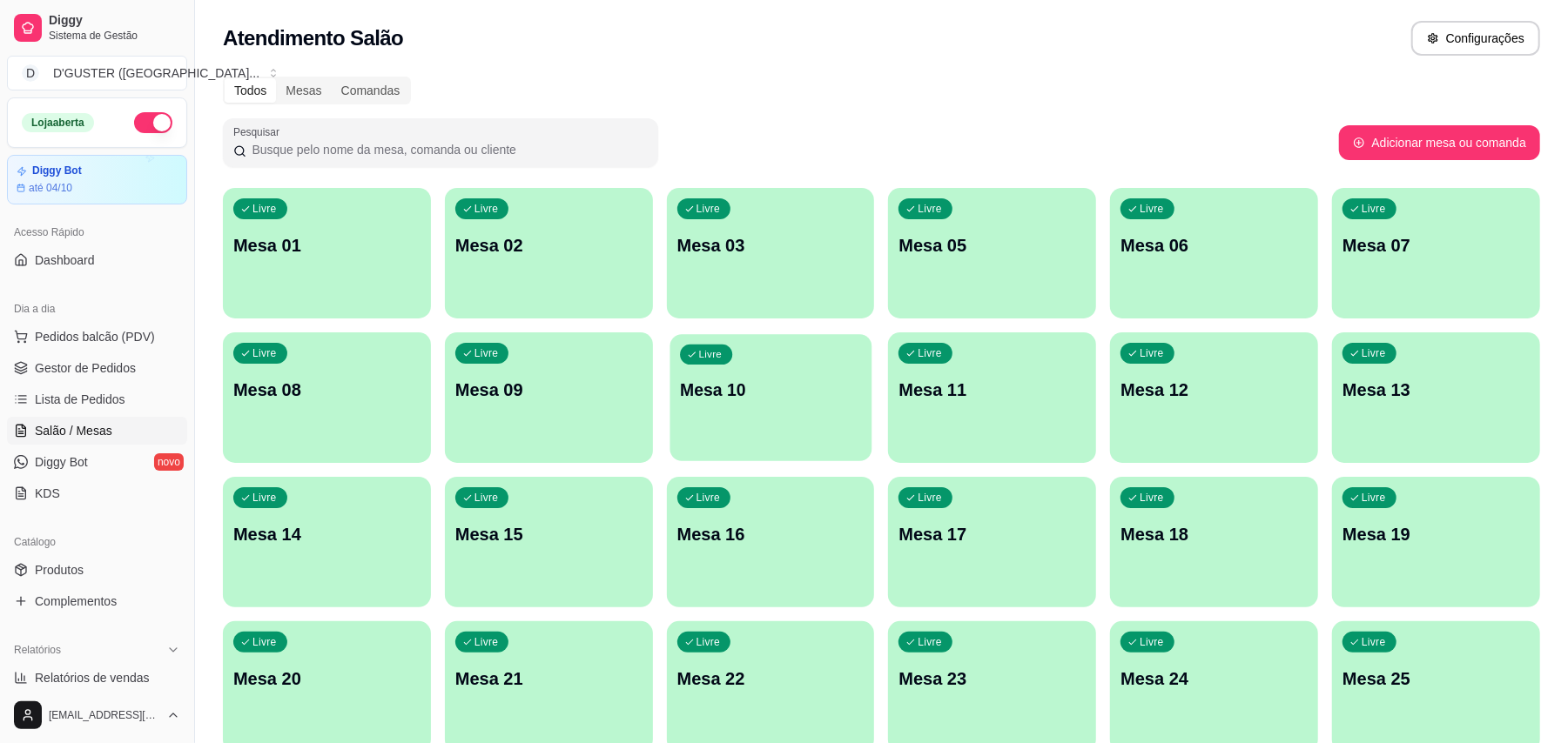
click at [706, 423] on div "Livre Mesa 10" at bounding box center [771, 387] width 202 height 106
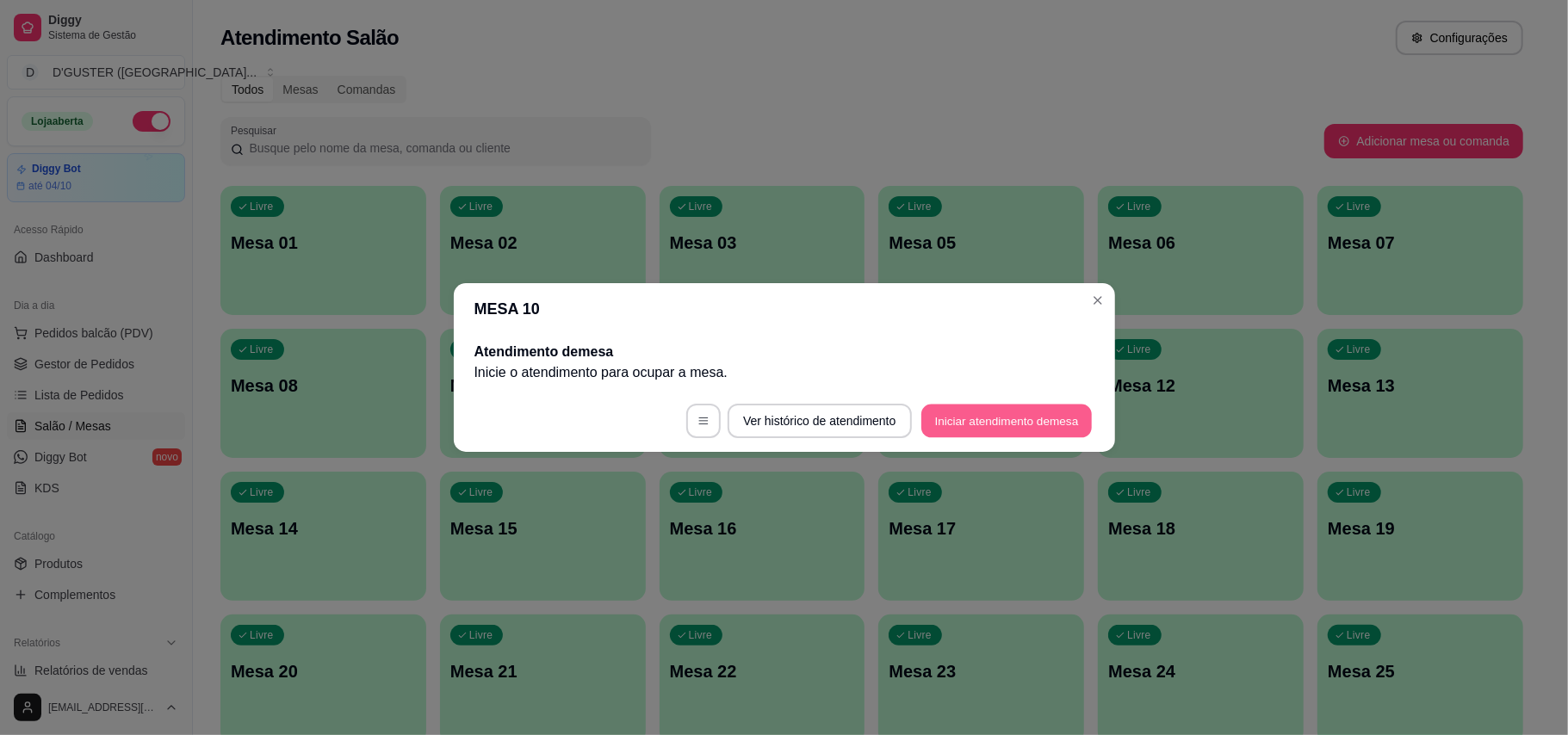
click at [1034, 422] on button "Iniciar atendimento de mesa" at bounding box center [1007, 421] width 171 height 33
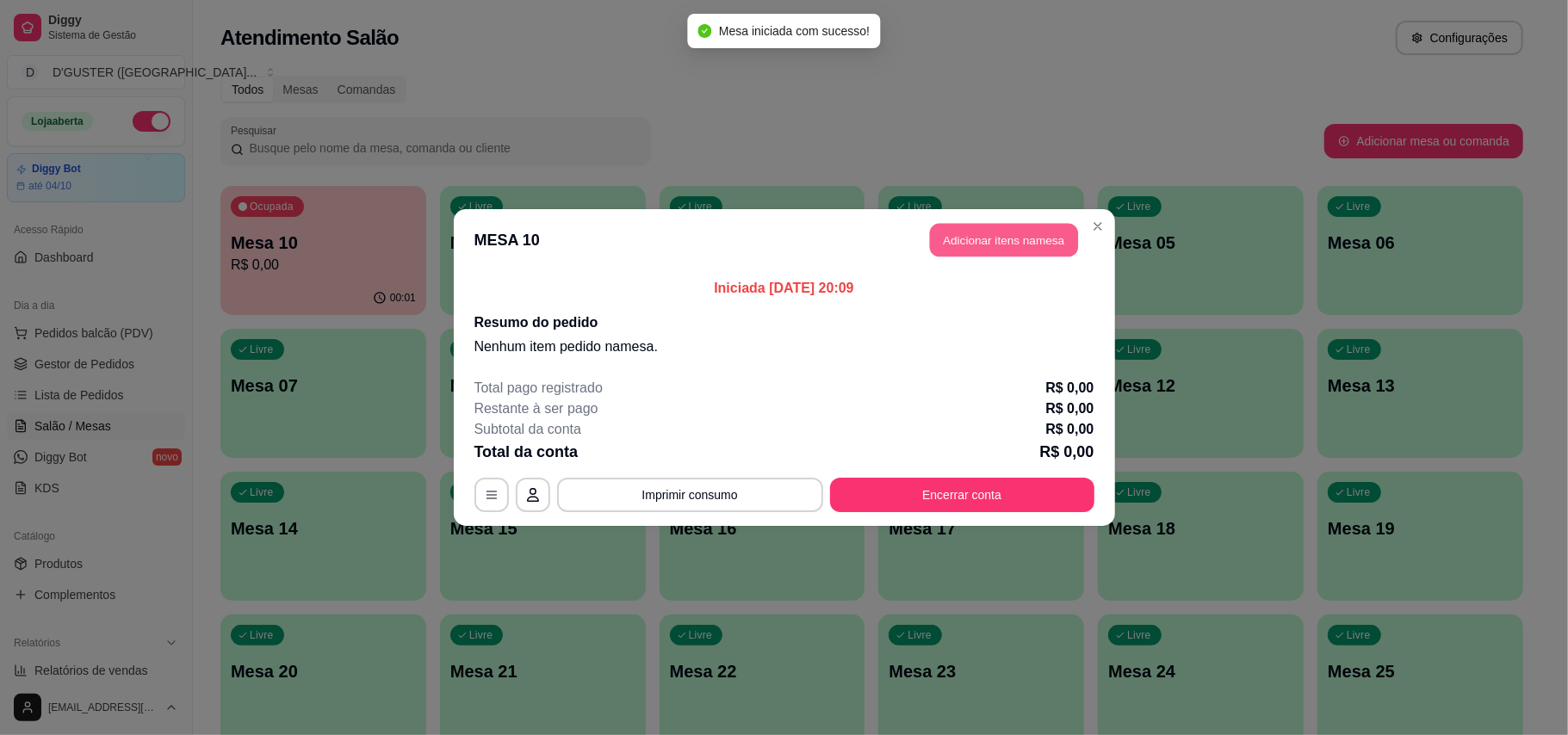
click at [1022, 248] on button "Adicionar itens na mesa" at bounding box center [1003, 240] width 148 height 33
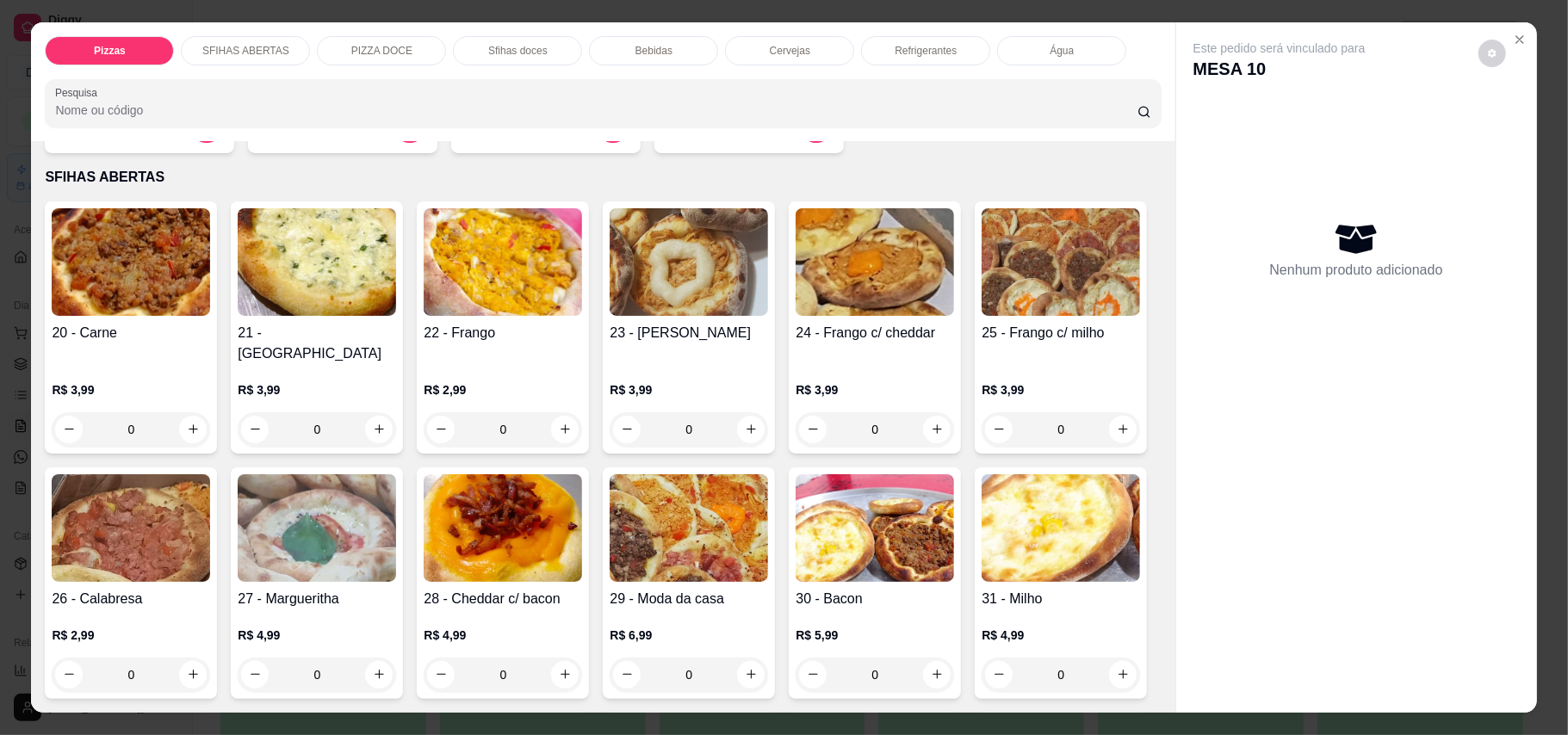
scroll to position [344, 0]
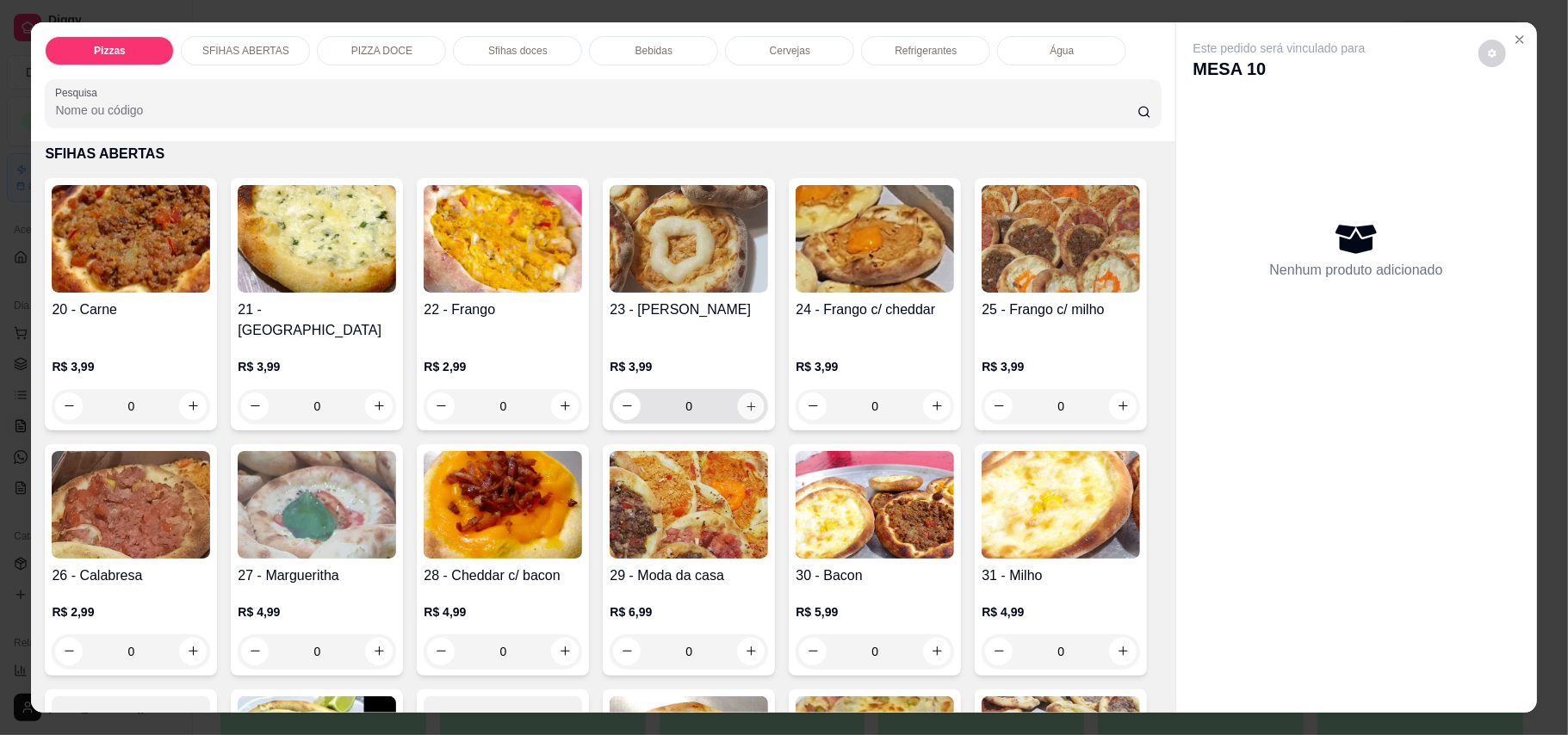
click at [745, 399] on icon "increase-product-quantity" at bounding box center [751, 405] width 13 height 13
type input "1"
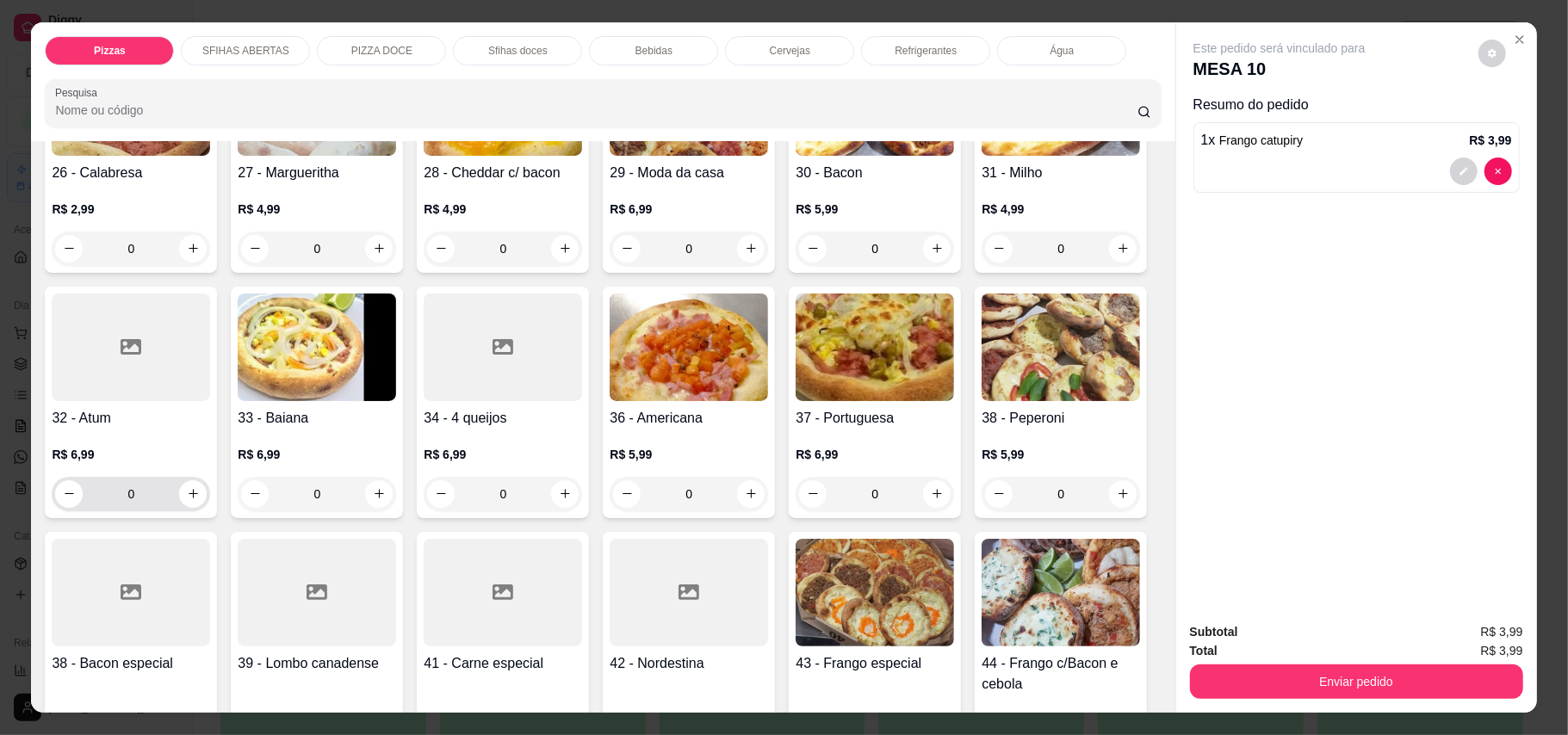
scroll to position [803, 0]
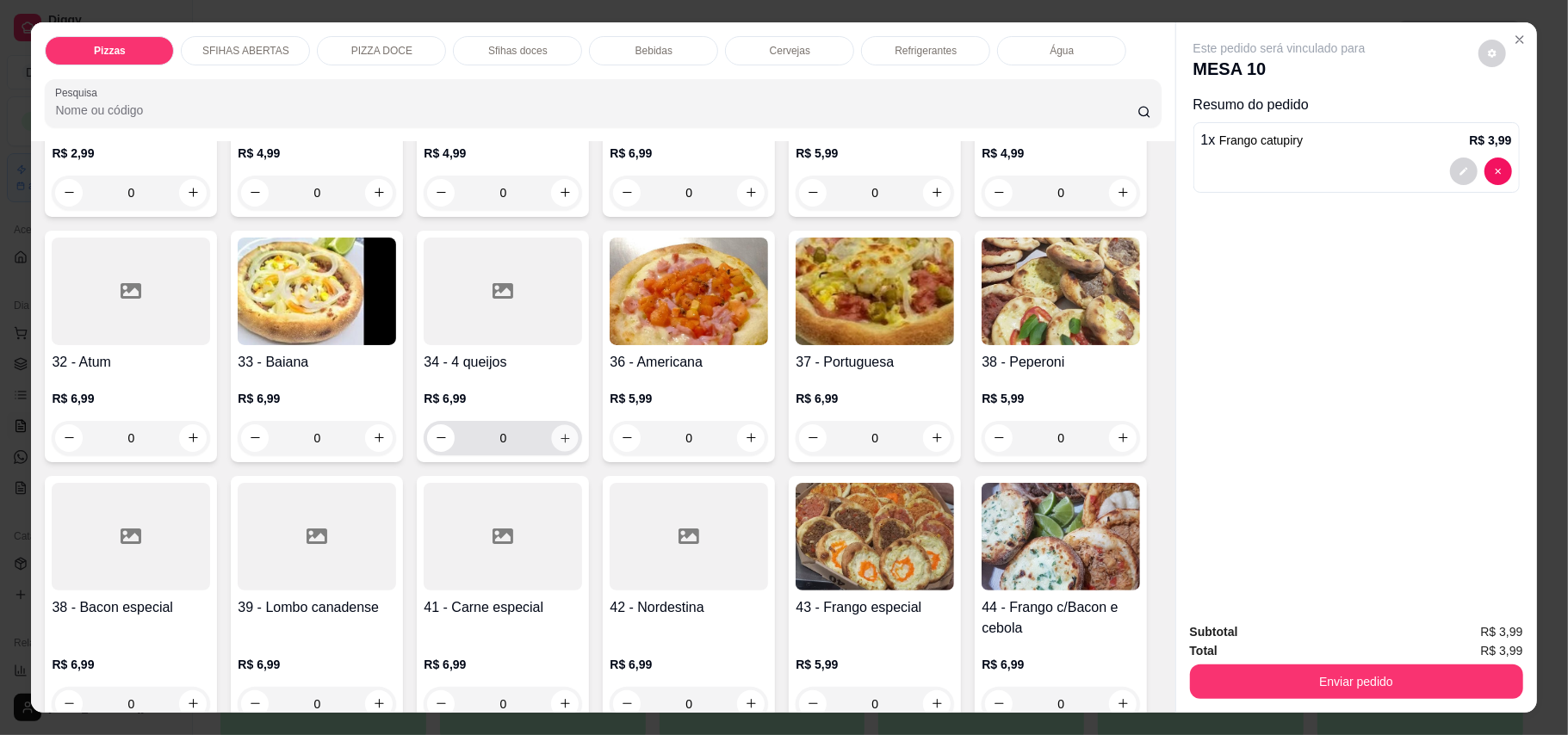
click at [579, 428] on button "increase-product-quantity" at bounding box center [564, 437] width 26 height 26
type input "1"
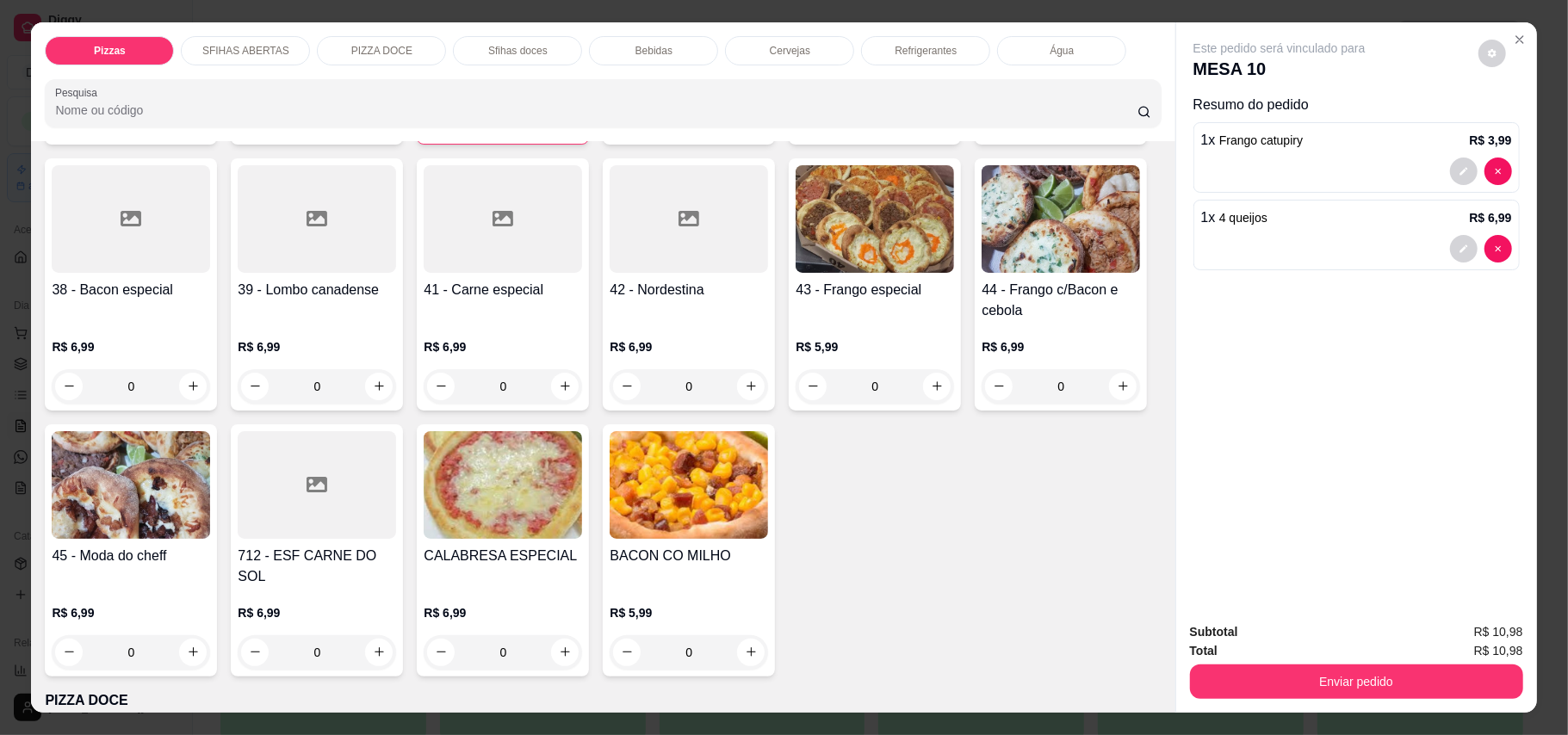
scroll to position [1147, 0]
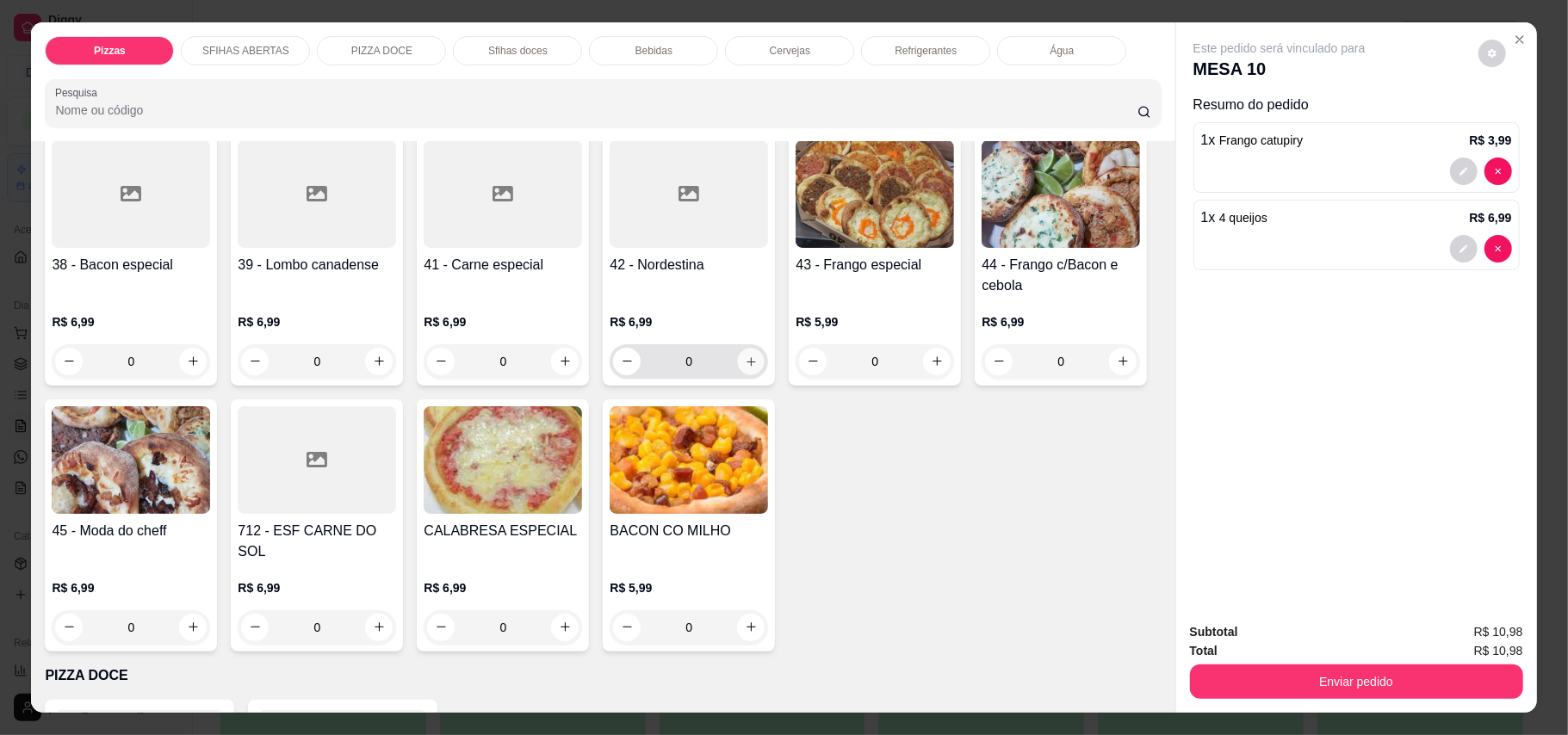
click at [745, 368] on icon "increase-product-quantity" at bounding box center [751, 360] width 13 height 13
type input "1"
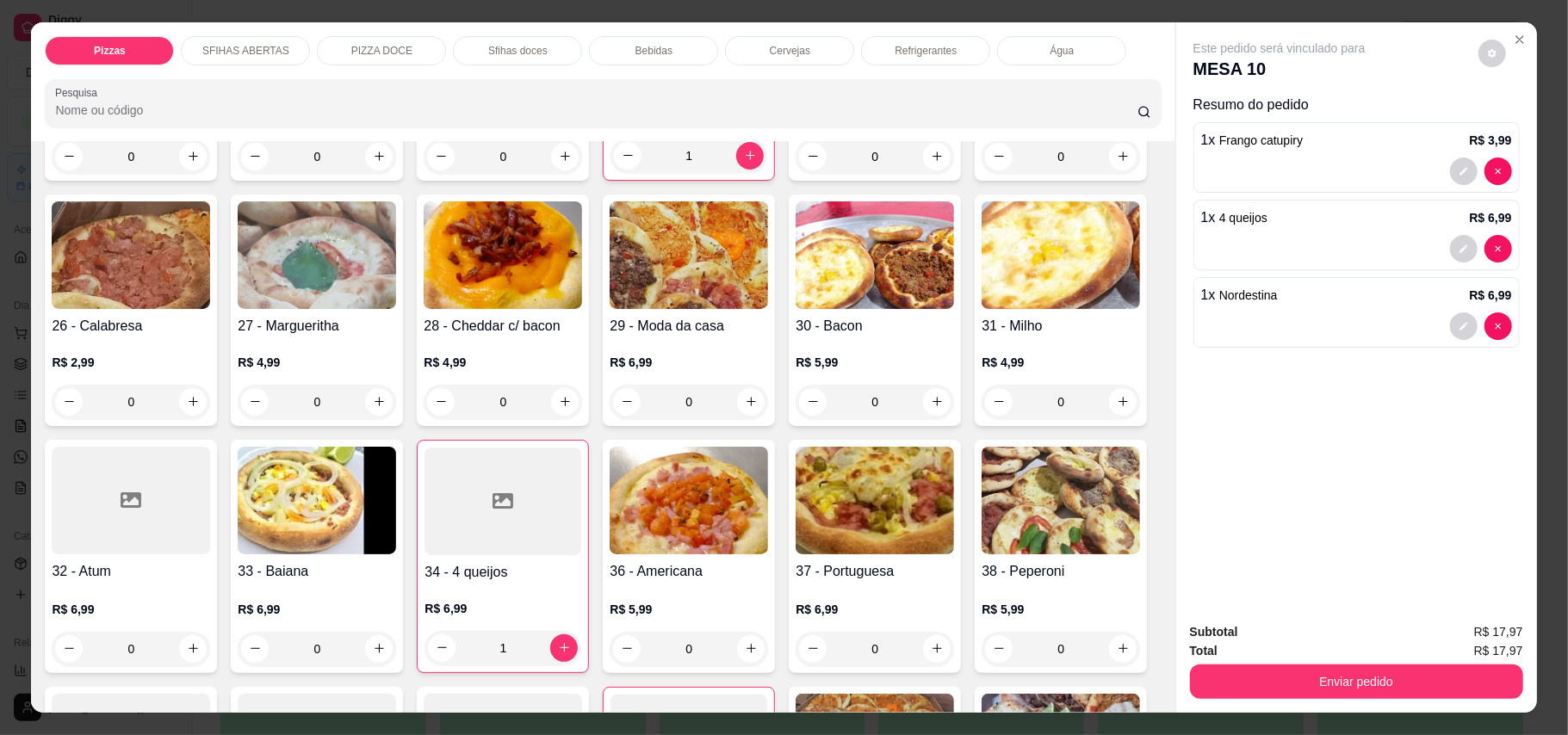
scroll to position [573, 0]
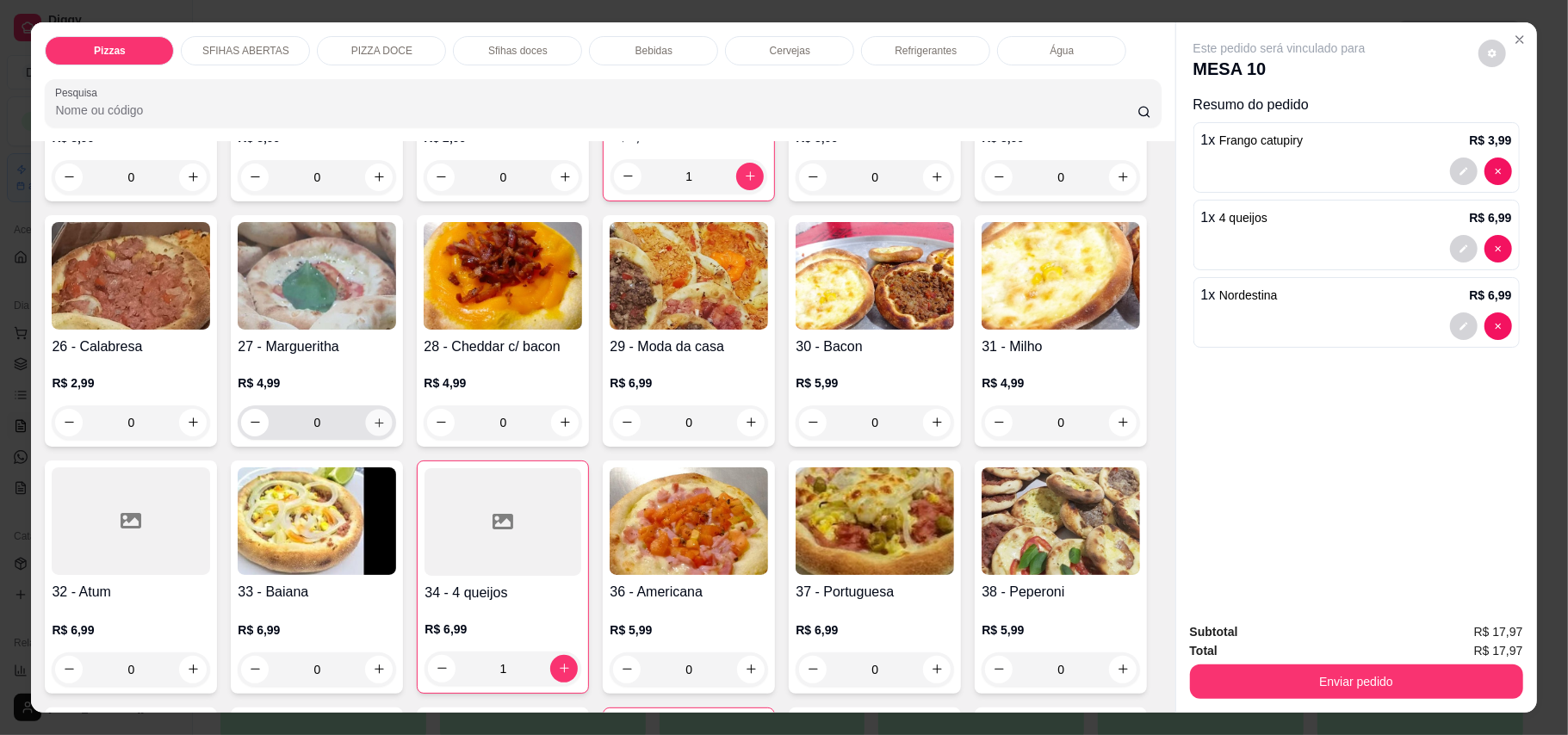
click at [386, 416] on icon "increase-product-quantity" at bounding box center [379, 422] width 13 height 13
type input "1"
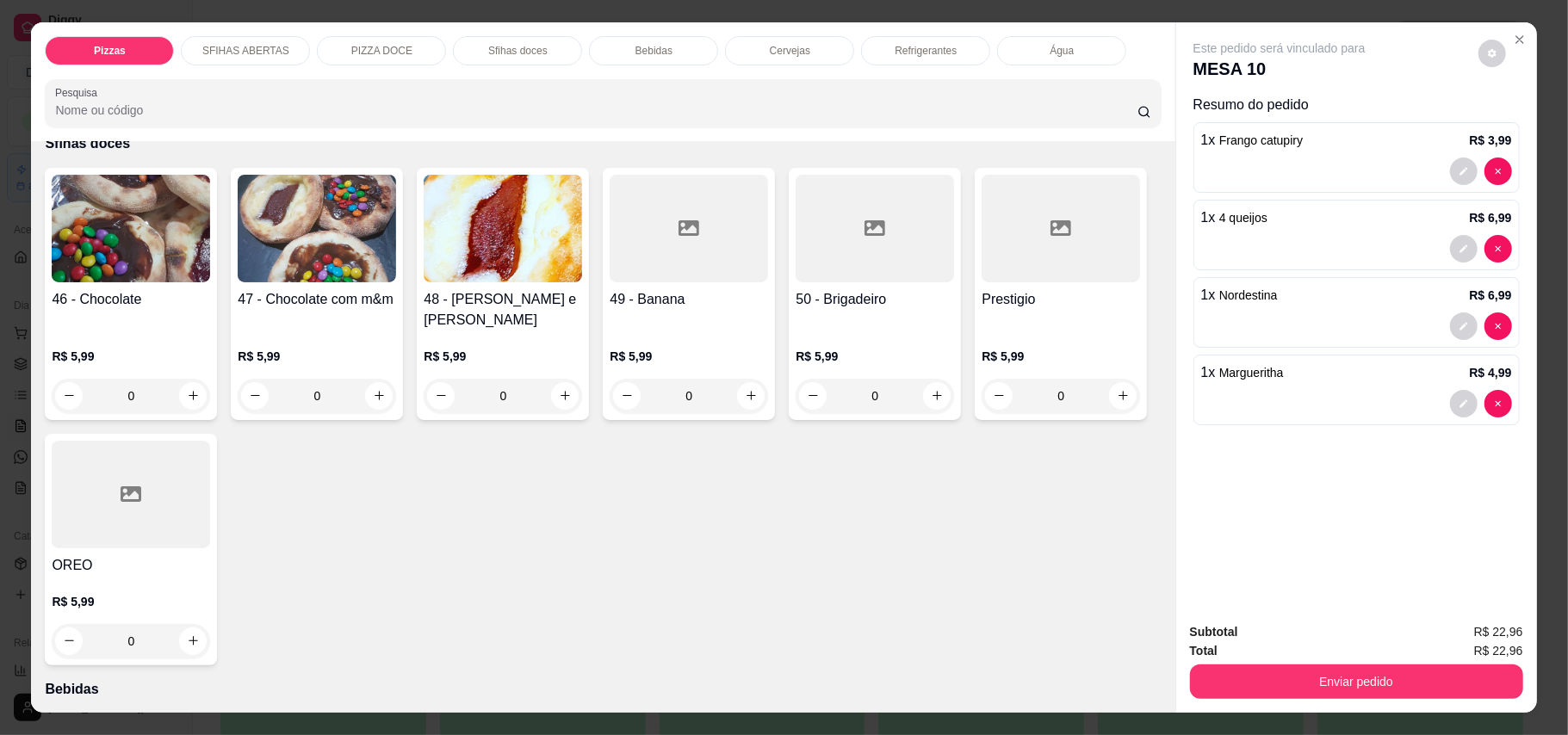
scroll to position [2066, 0]
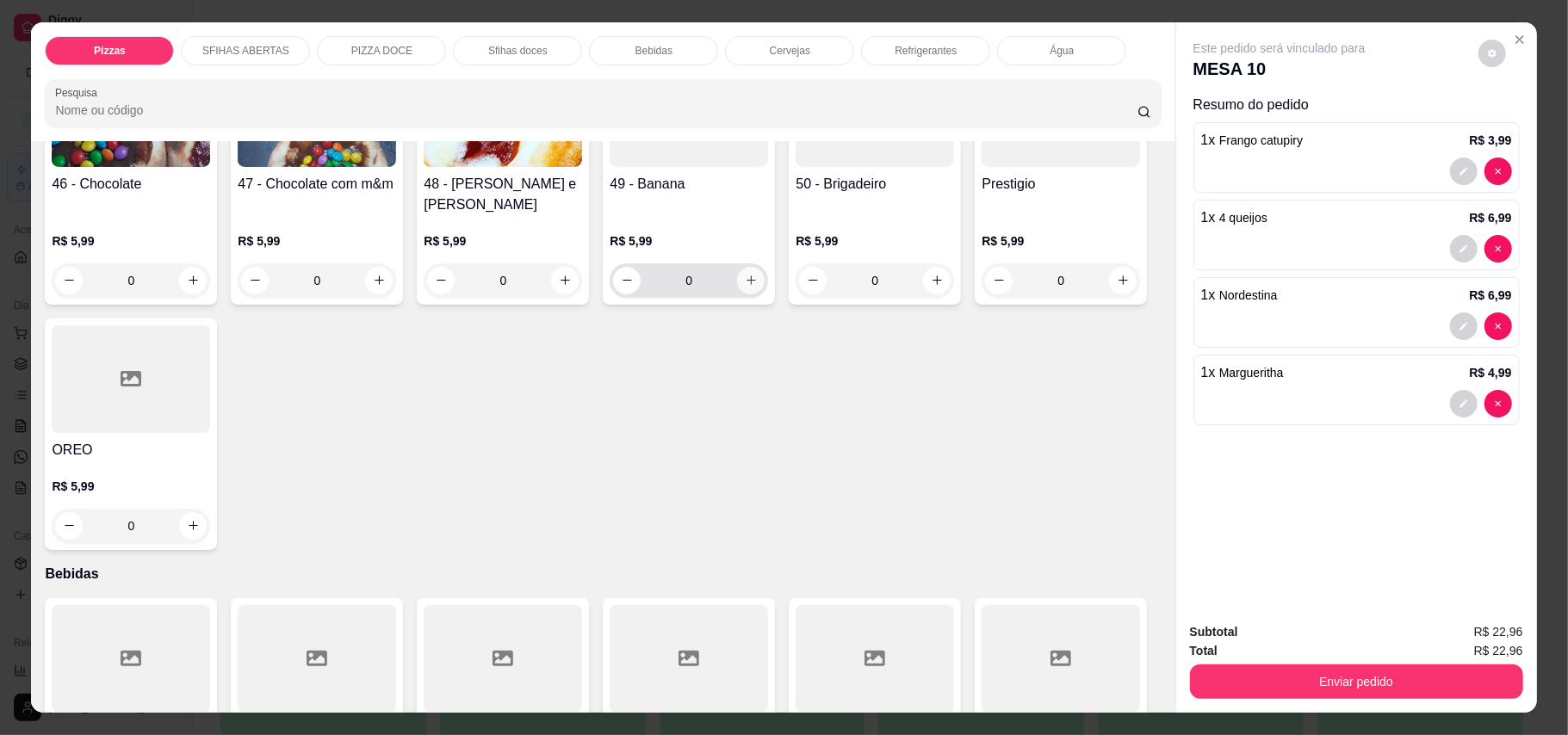
click at [747, 285] on icon "increase-product-quantity" at bounding box center [752, 281] width 10 height 10
type input "1"
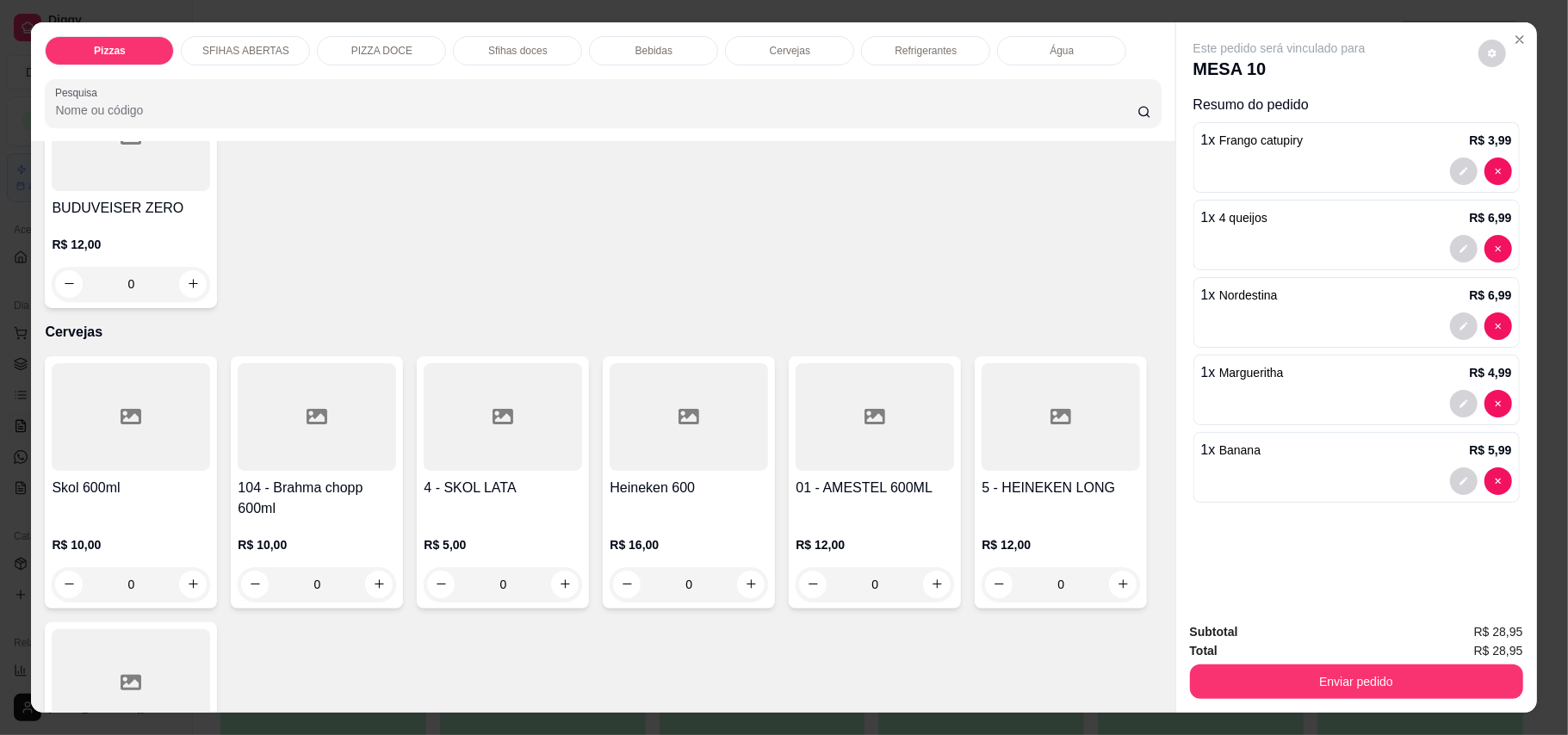
scroll to position [3329, 0]
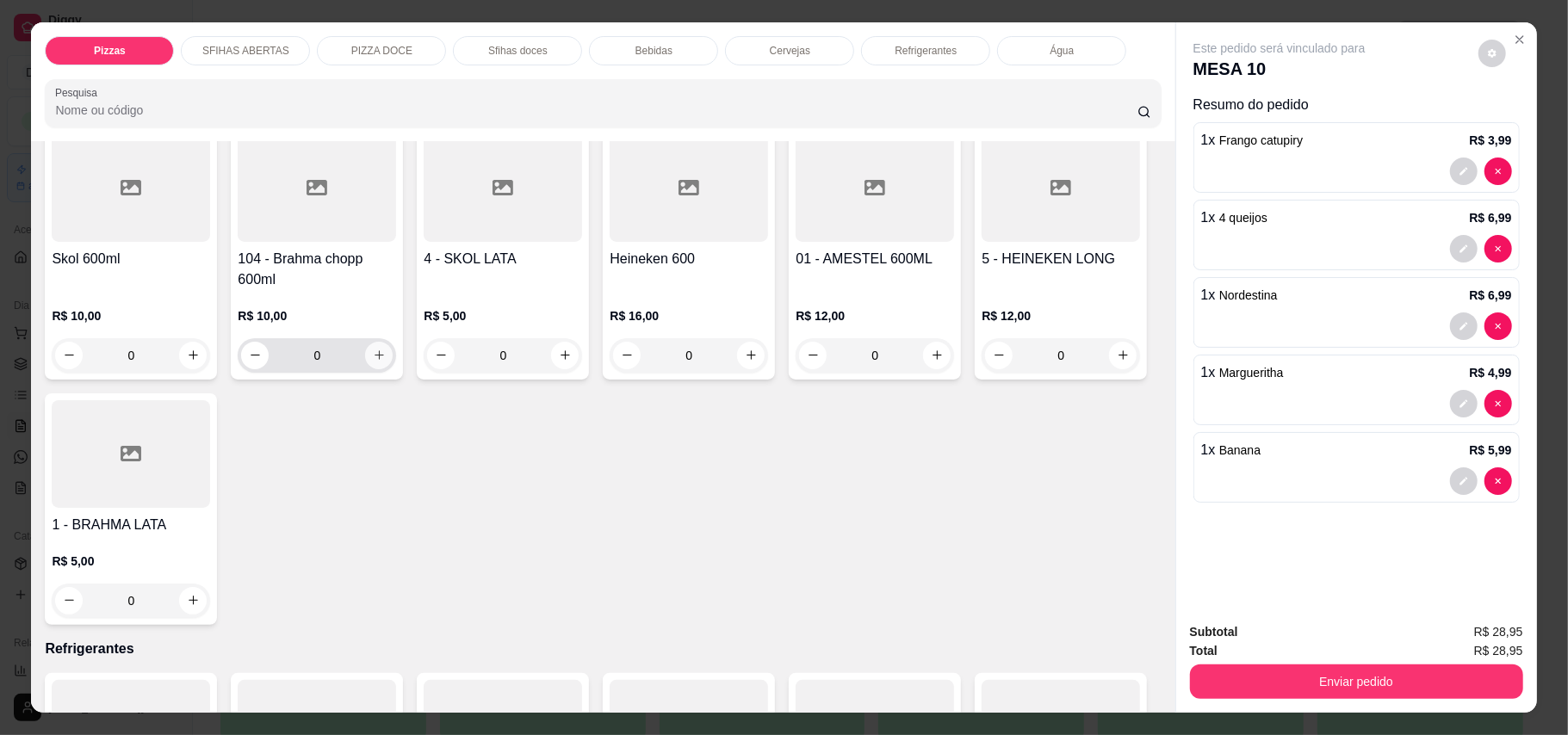
click at [375, 360] on icon "increase-product-quantity" at bounding box center [380, 355] width 10 height 10
click at [373, 361] on icon "increase-product-quantity" at bounding box center [379, 354] width 13 height 13
type input "2"
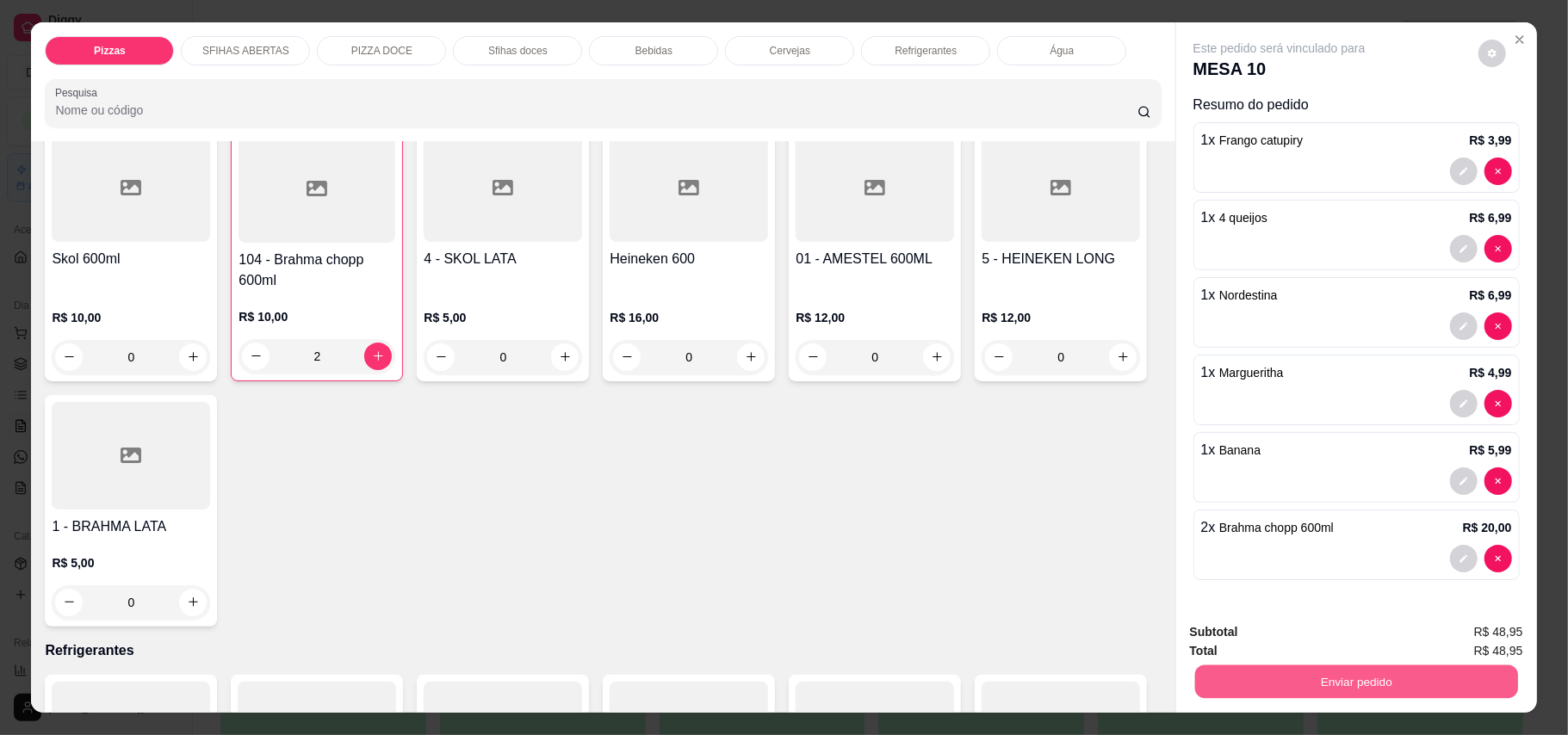
click at [1157, 685] on button "Enviar pedido" at bounding box center [1355, 682] width 323 height 33
click at [1157, 635] on button "Enviar pedido" at bounding box center [1476, 640] width 94 height 31
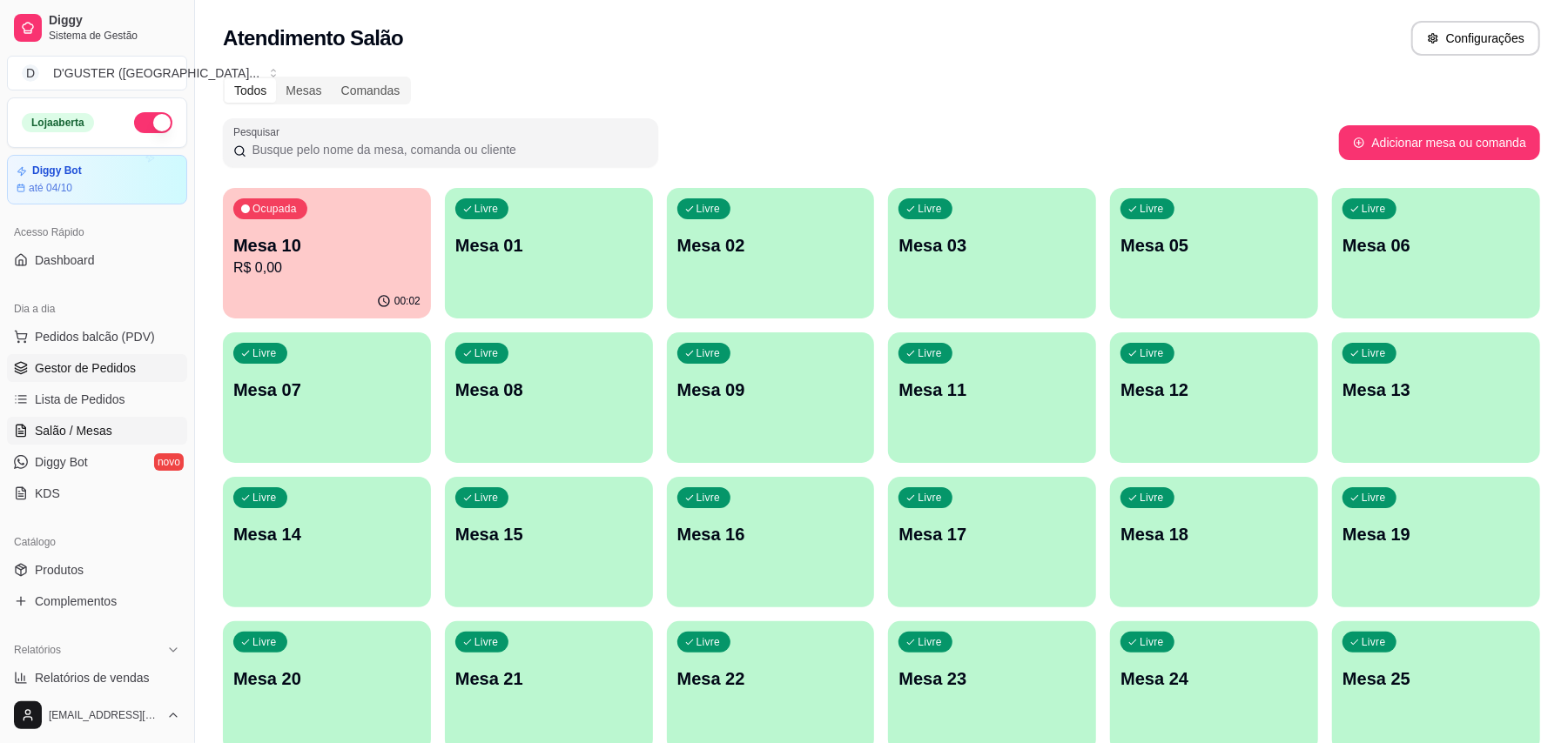
click at [127, 366] on span "Gestor de Pedidos" at bounding box center [85, 368] width 101 height 18
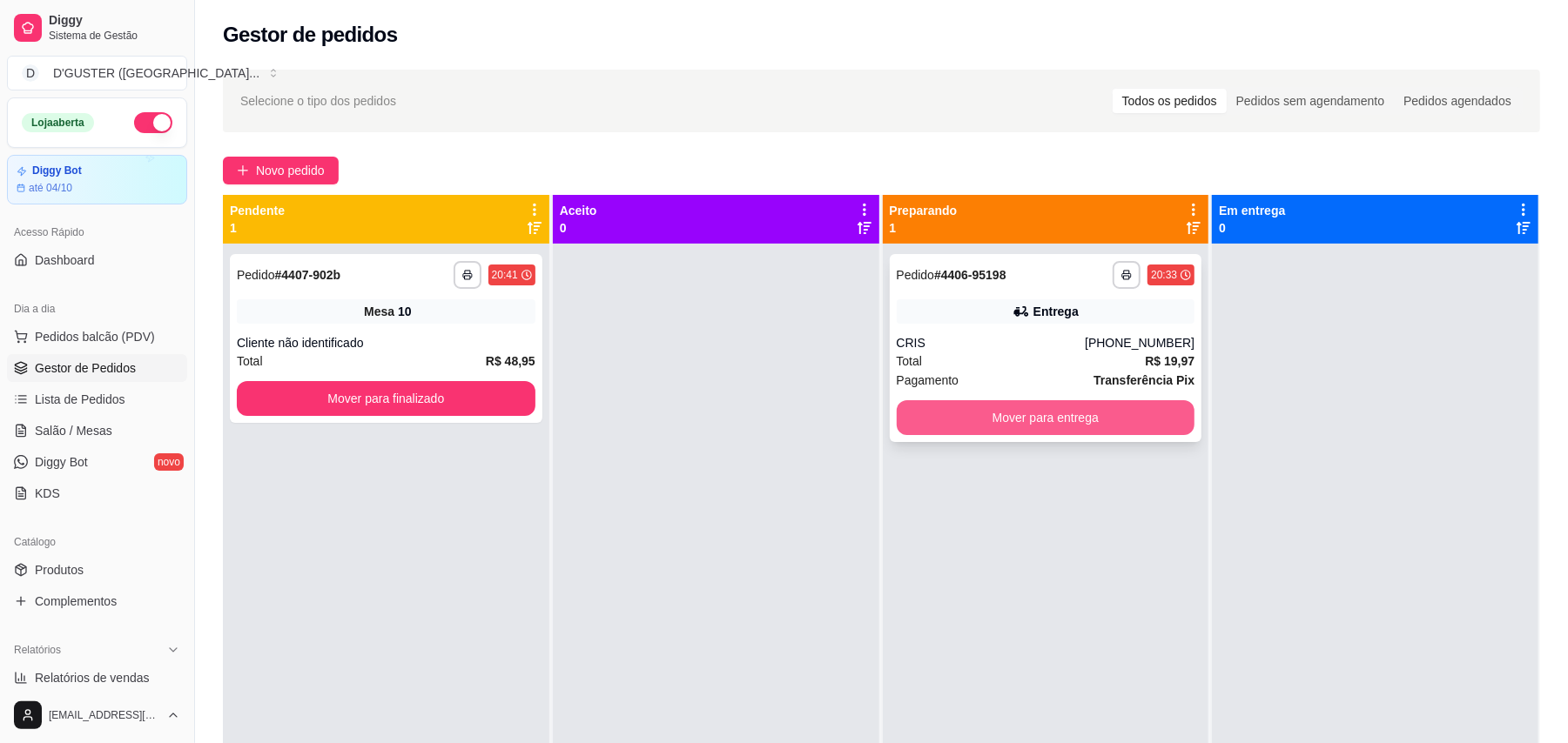
click at [1139, 420] on button "Mover para entrega" at bounding box center [1046, 418] width 299 height 35
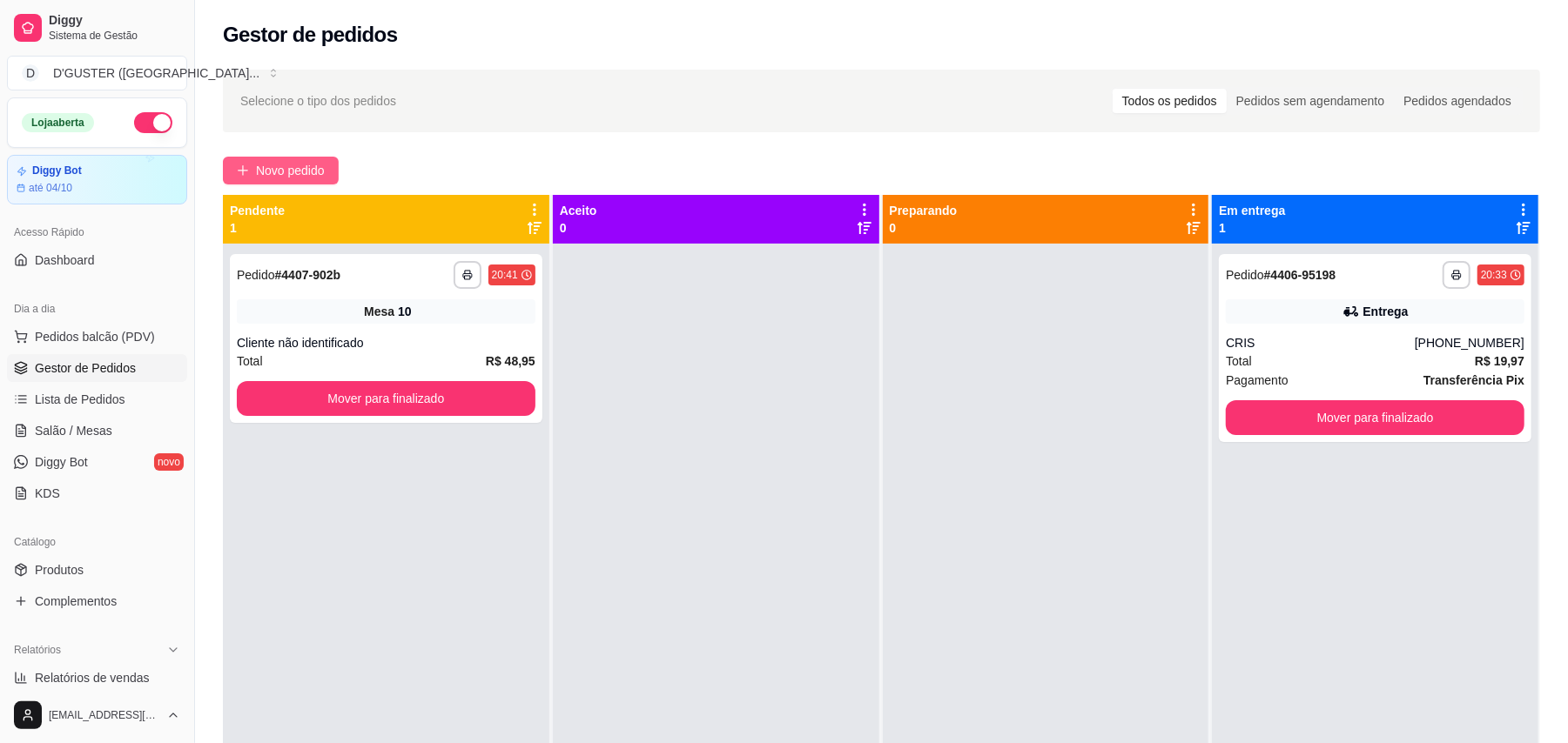
click at [325, 168] on span "Novo pedido" at bounding box center [290, 170] width 68 height 19
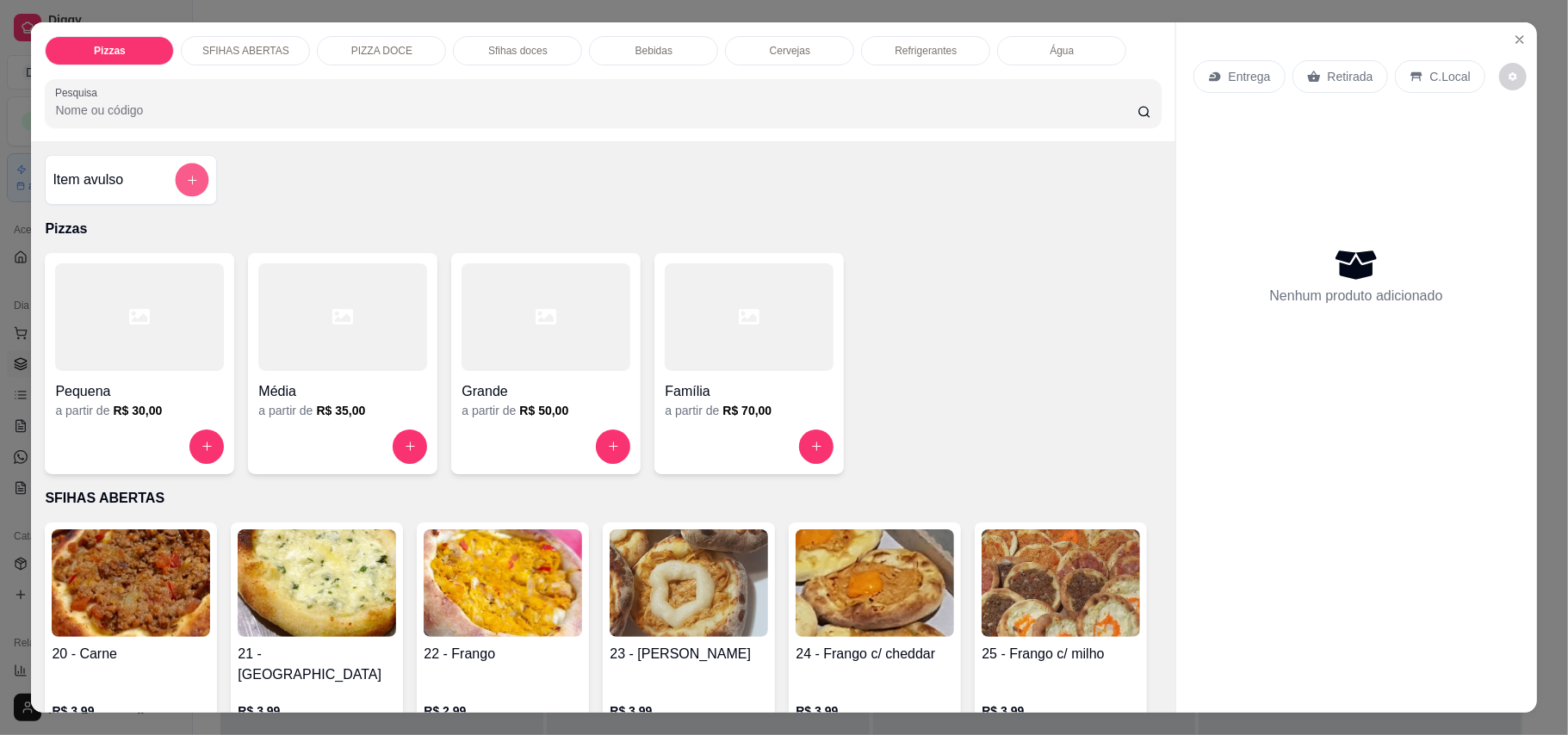
click at [176, 176] on button "add-separate-item" at bounding box center [192, 180] width 33 height 33
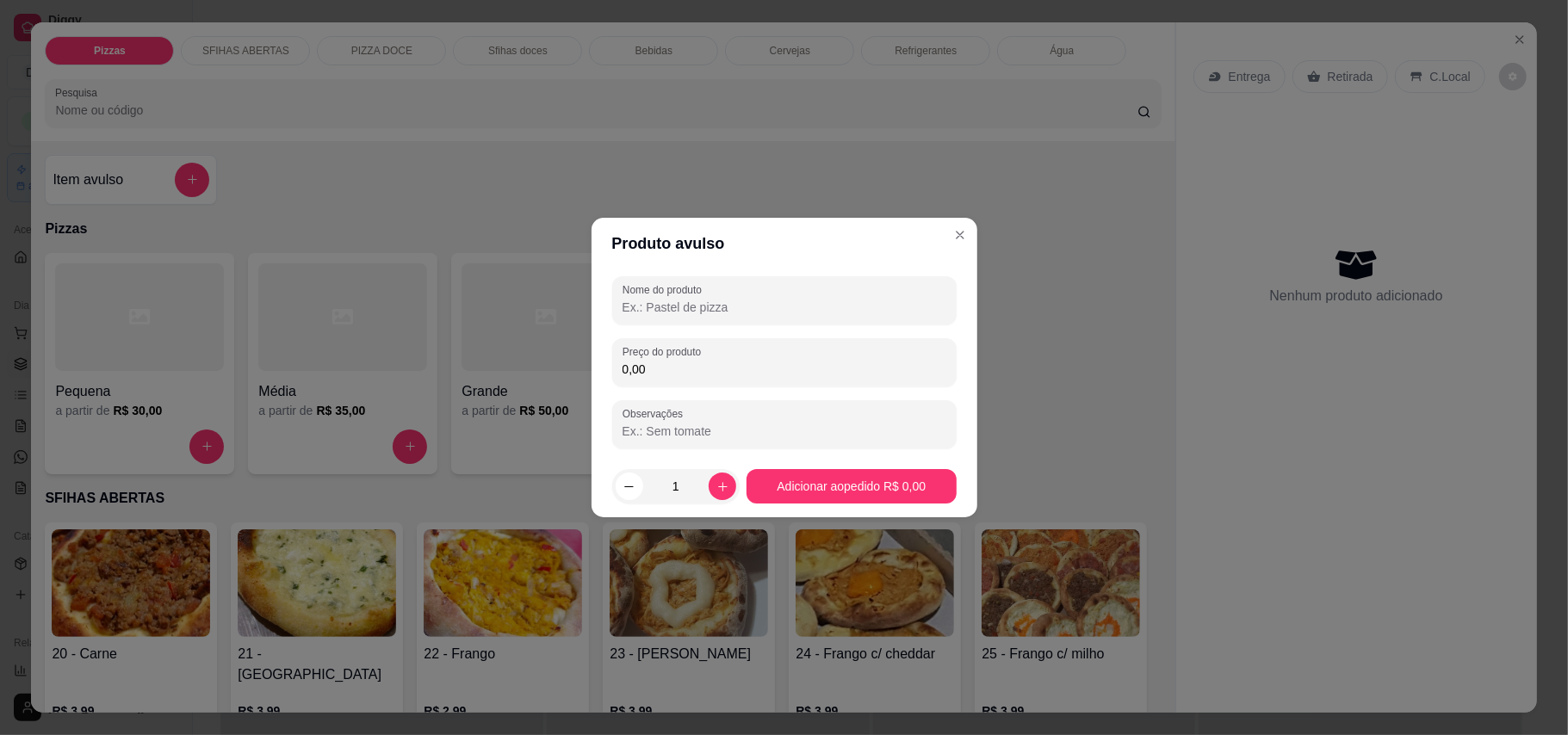
click at [759, 307] on input "Nome do produto" at bounding box center [784, 307] width 324 height 18
click at [631, 304] on input "20SALGADOS" at bounding box center [784, 307] width 324 height 18
click at [634, 305] on input "20SALGADOS" at bounding box center [784, 307] width 324 height 18
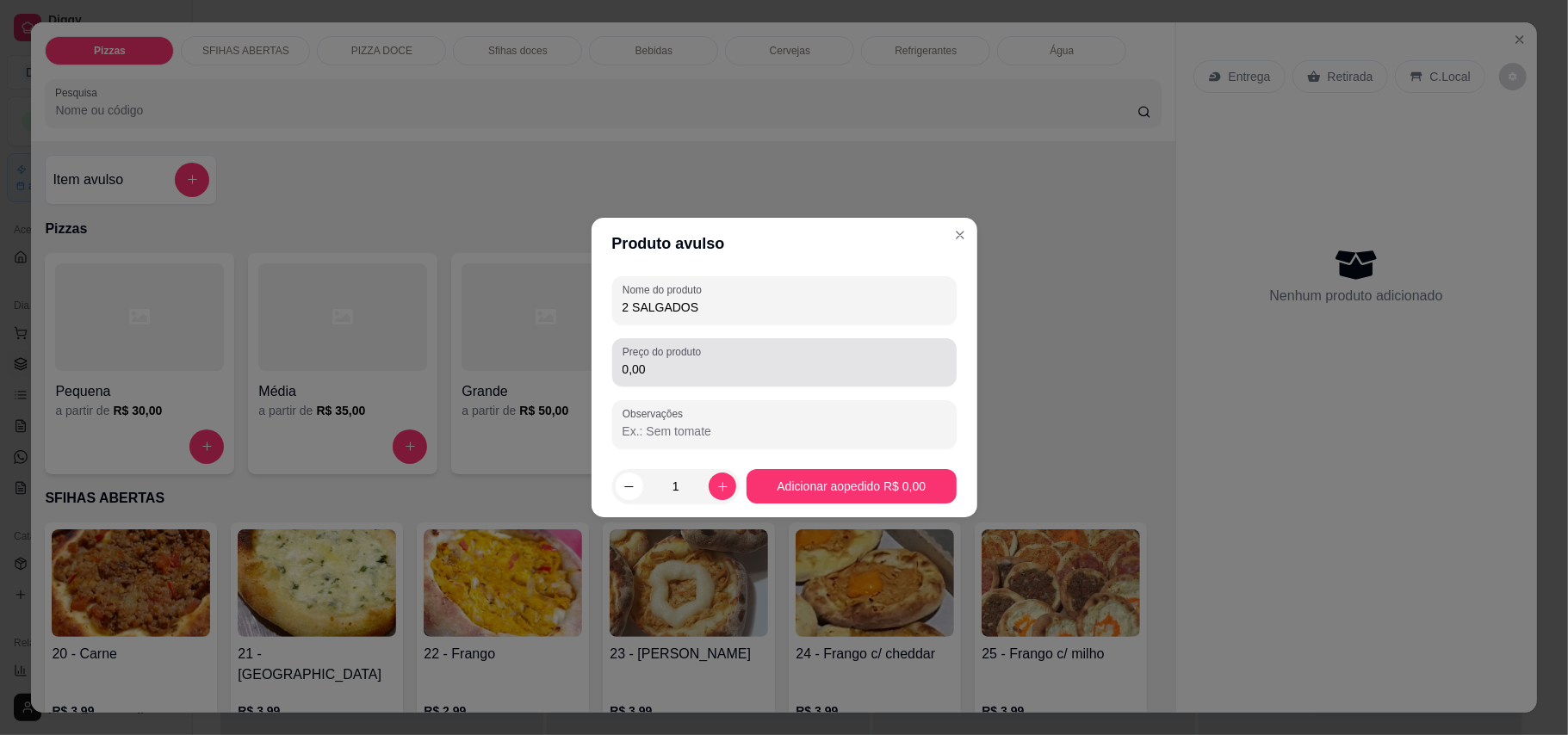
type input "2 SALGADOS"
click at [732, 376] on input "0,00" at bounding box center [784, 370] width 324 height 18
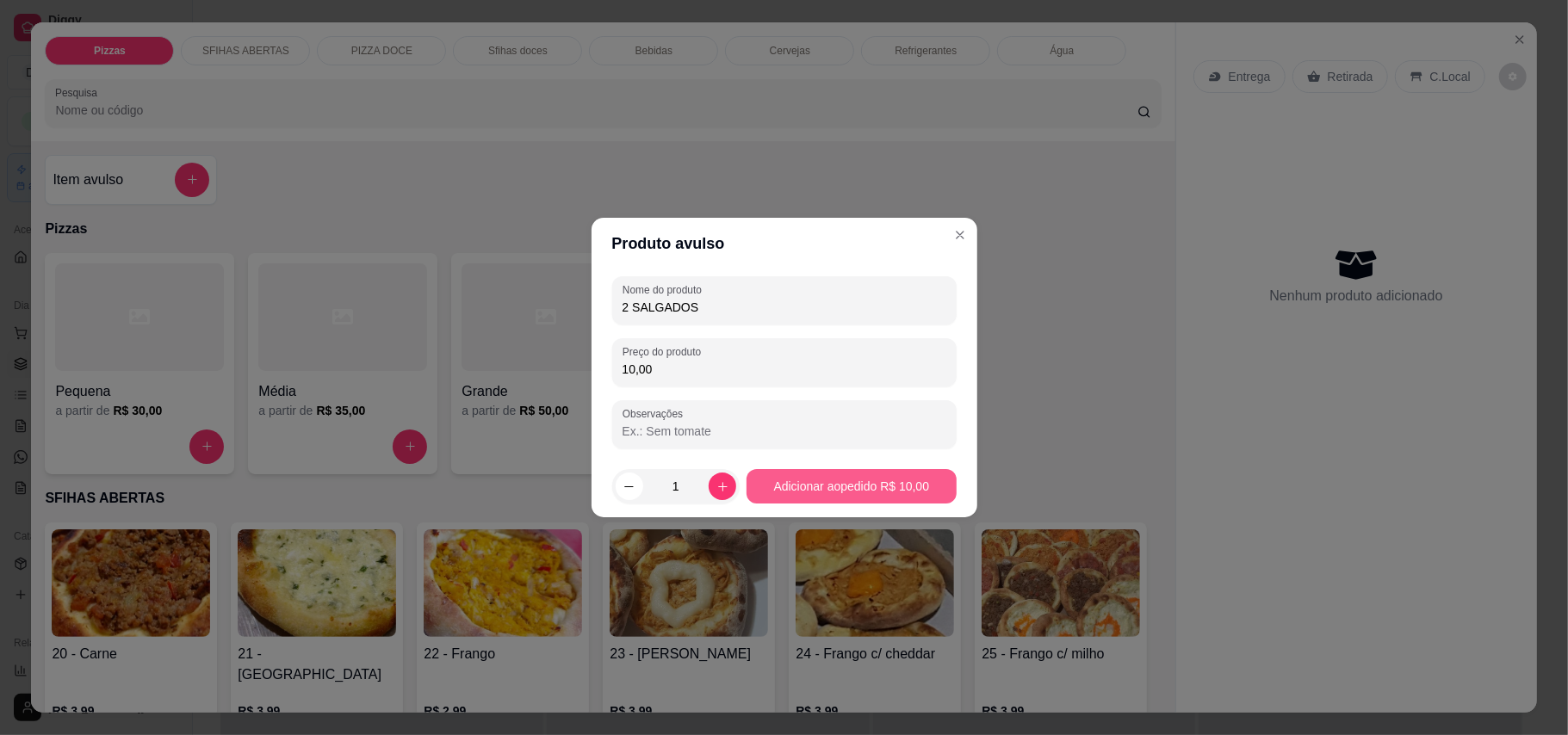
type input "10,00"
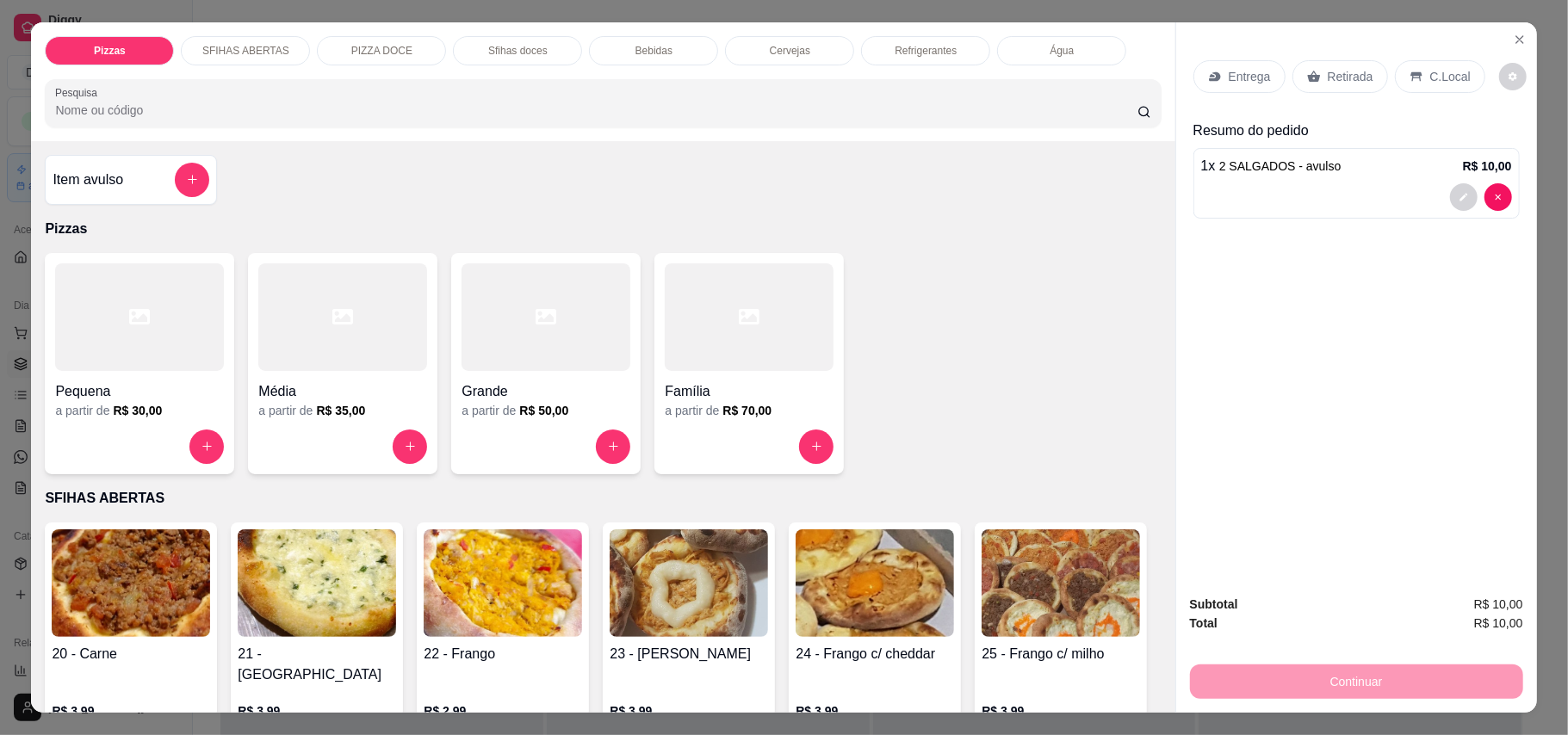
click at [1157, 78] on p "Retirada" at bounding box center [1350, 77] width 45 height 18
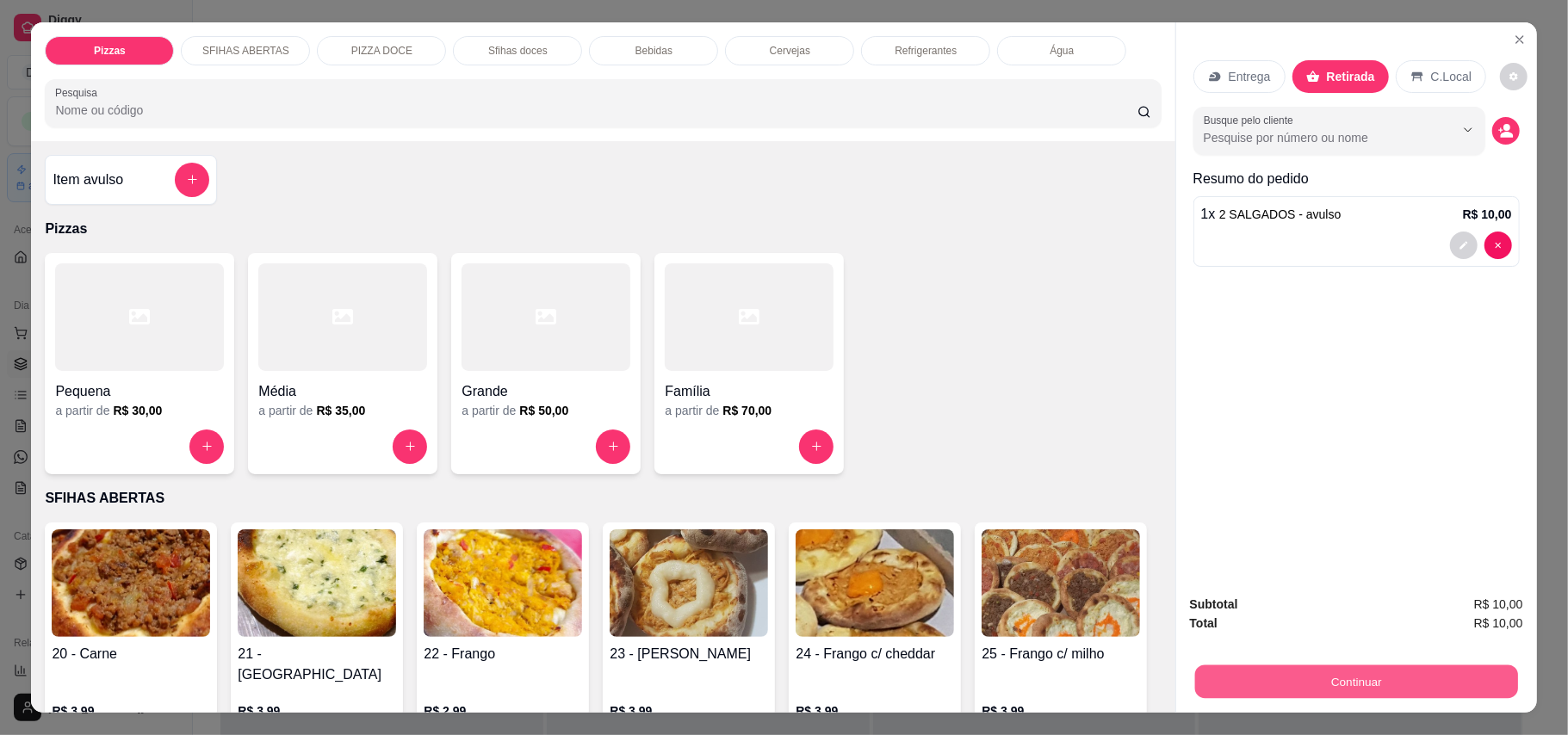
click at [1157, 699] on button "Continuar" at bounding box center [1355, 682] width 323 height 33
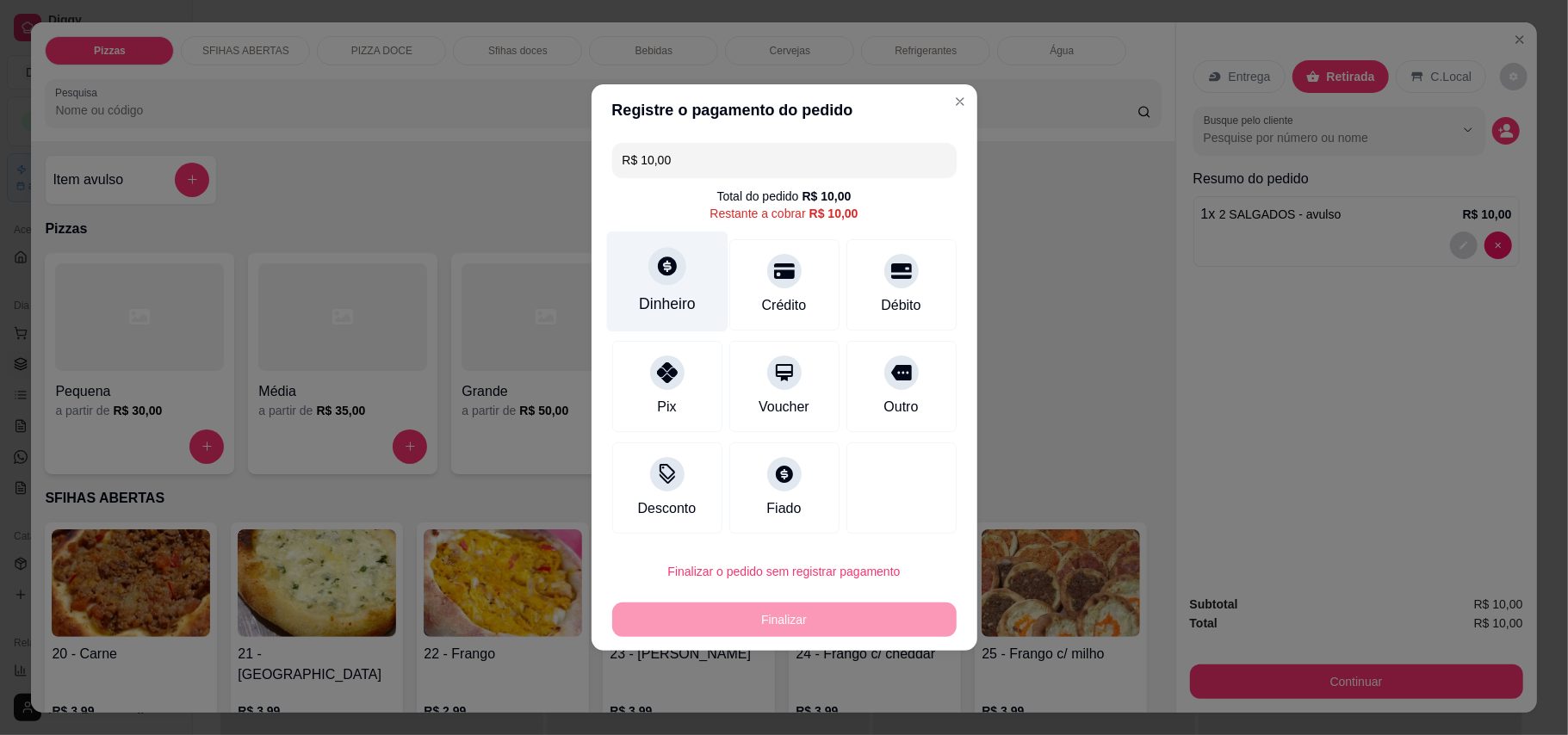
click at [639, 256] on div "Dinheiro" at bounding box center [667, 282] width 122 height 101
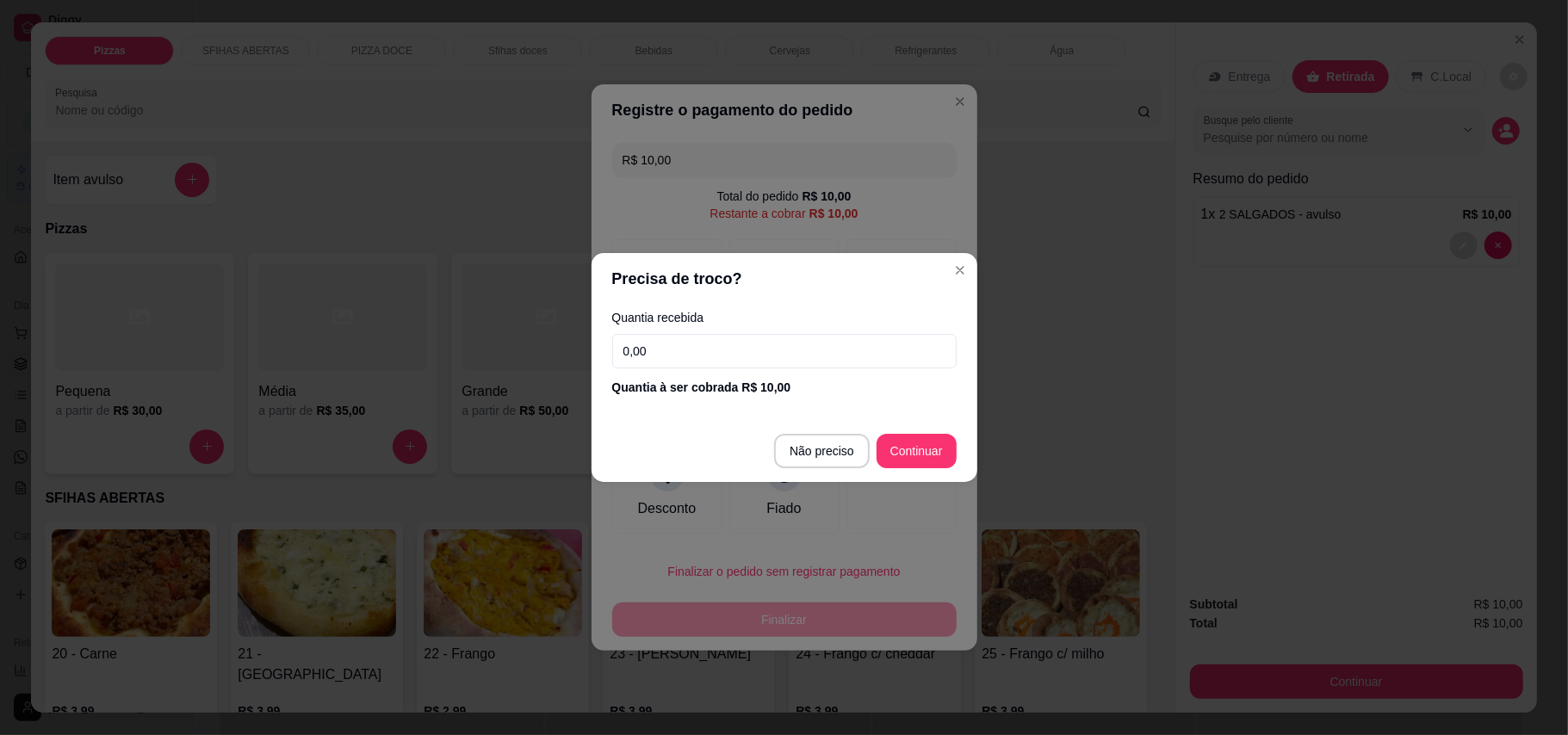
click at [810, 359] on input "0,00" at bounding box center [784, 350] width 344 height 34
type input "10,00"
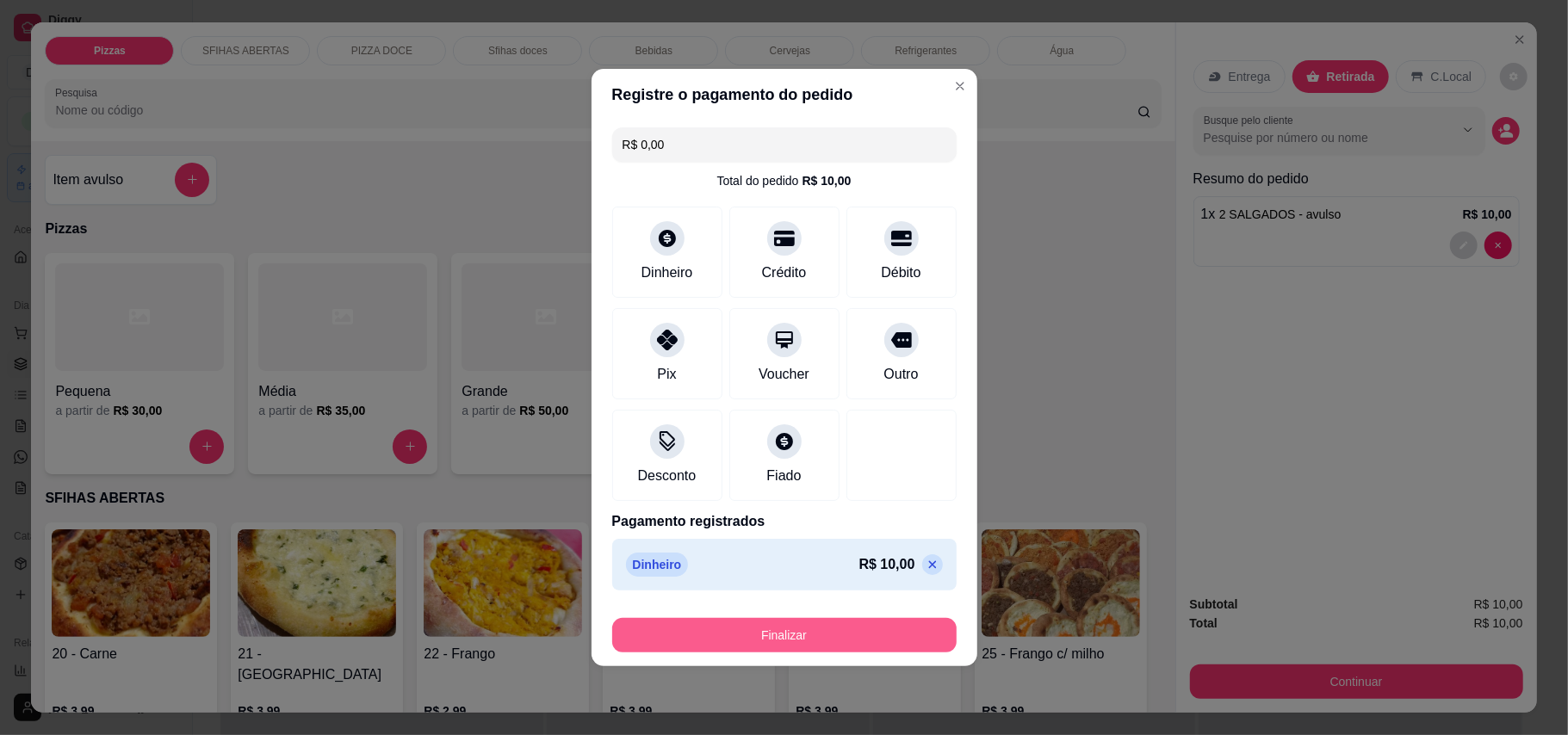
click at [882, 630] on button "Finalizar" at bounding box center [784, 635] width 344 height 34
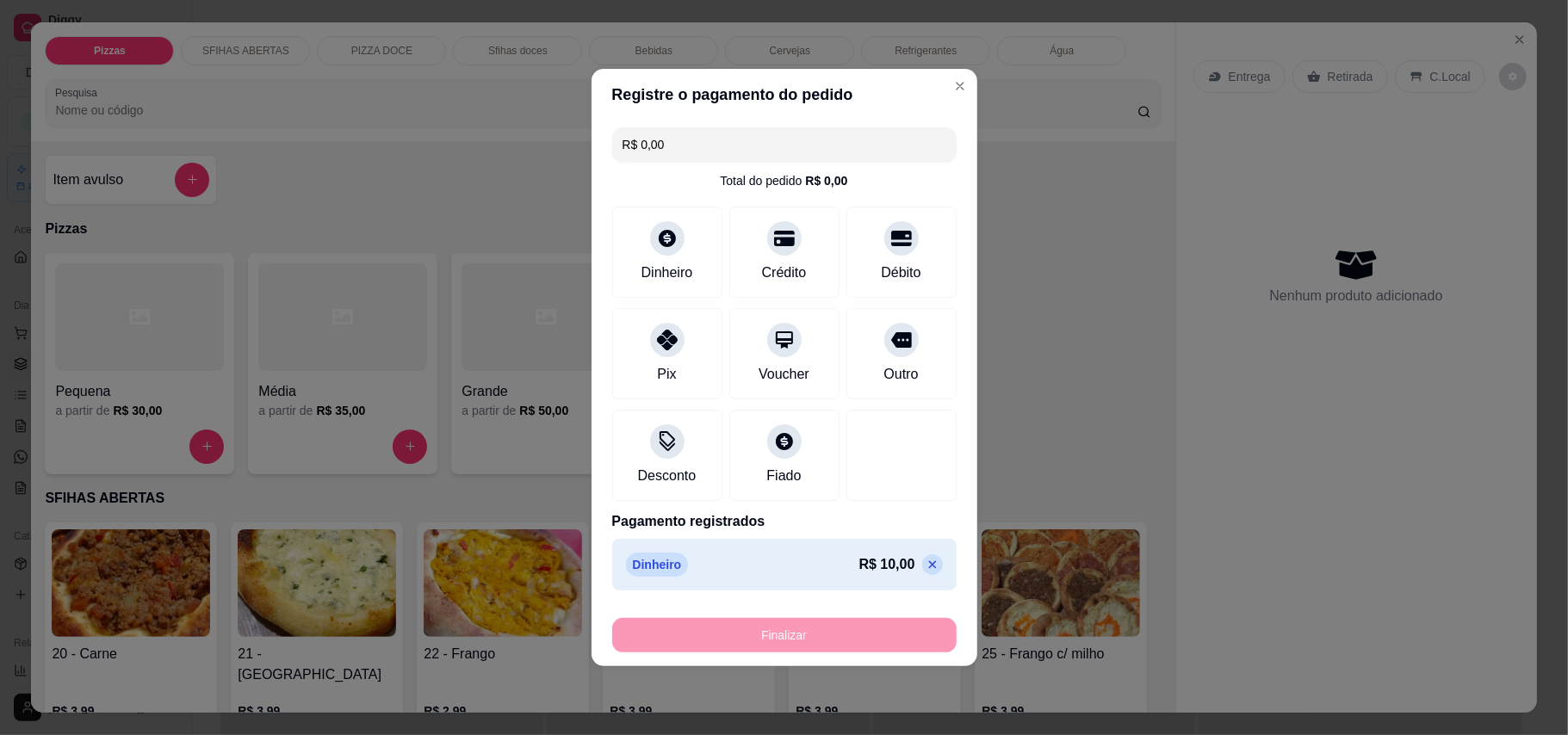
type input "-R$ 10,00"
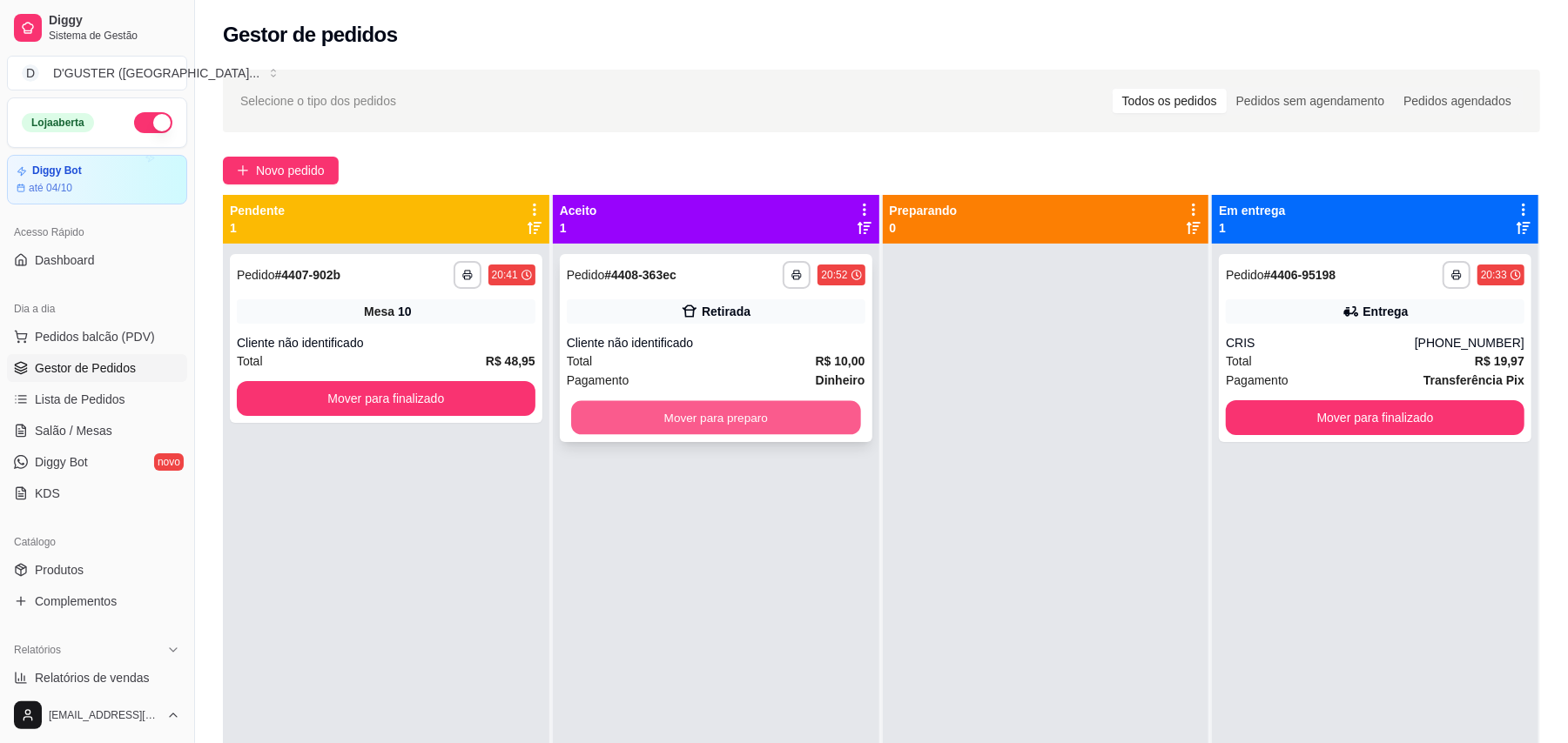
click at [684, 419] on button "Mover para preparo" at bounding box center [715, 418] width 289 height 34
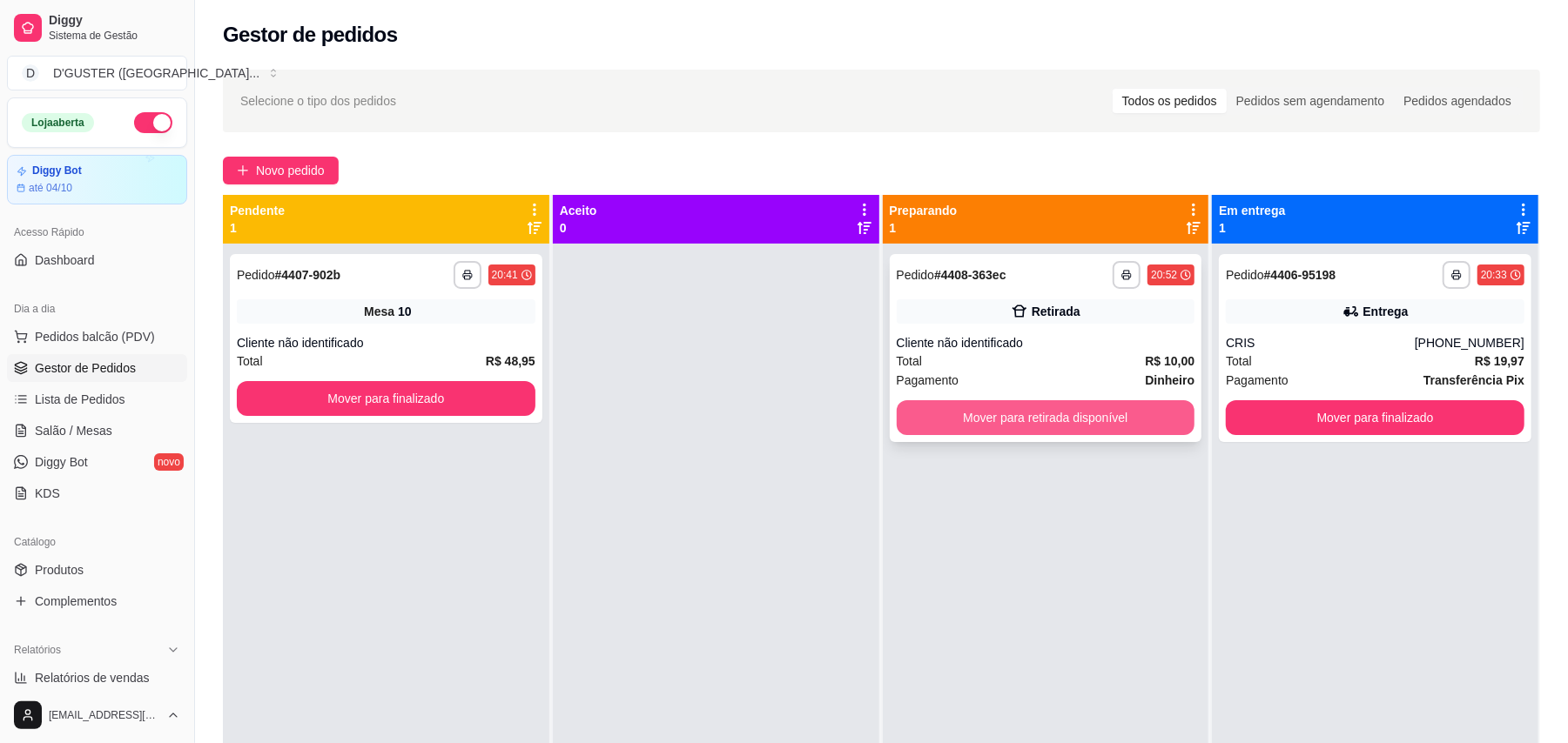
click at [979, 419] on button "Mover para retirada disponível" at bounding box center [1046, 418] width 299 height 35
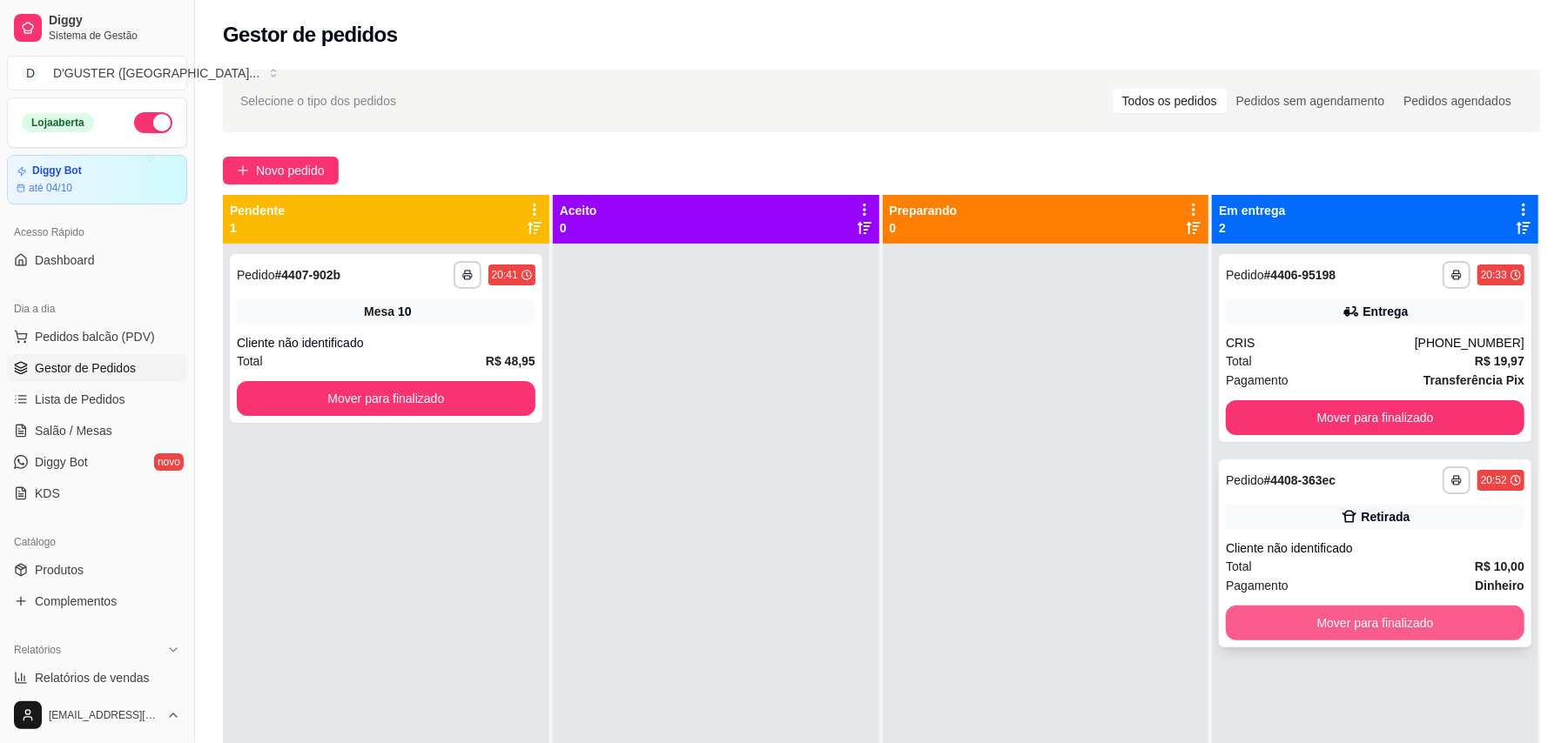
click at [1170, 613] on button "Mover para finalizado" at bounding box center [1374, 623] width 299 height 35
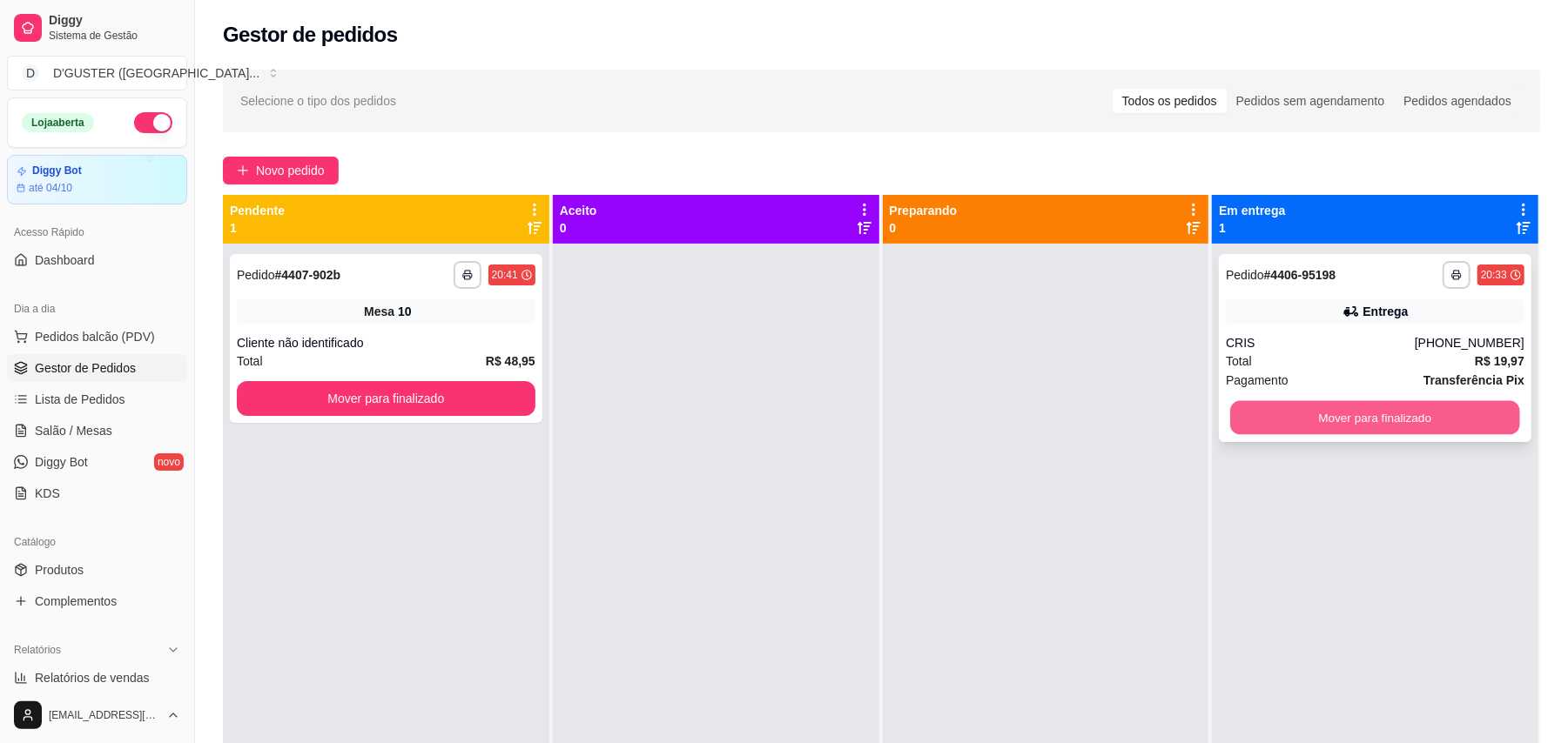
click at [1170, 419] on button "Mover para finalizado" at bounding box center [1374, 418] width 289 height 34
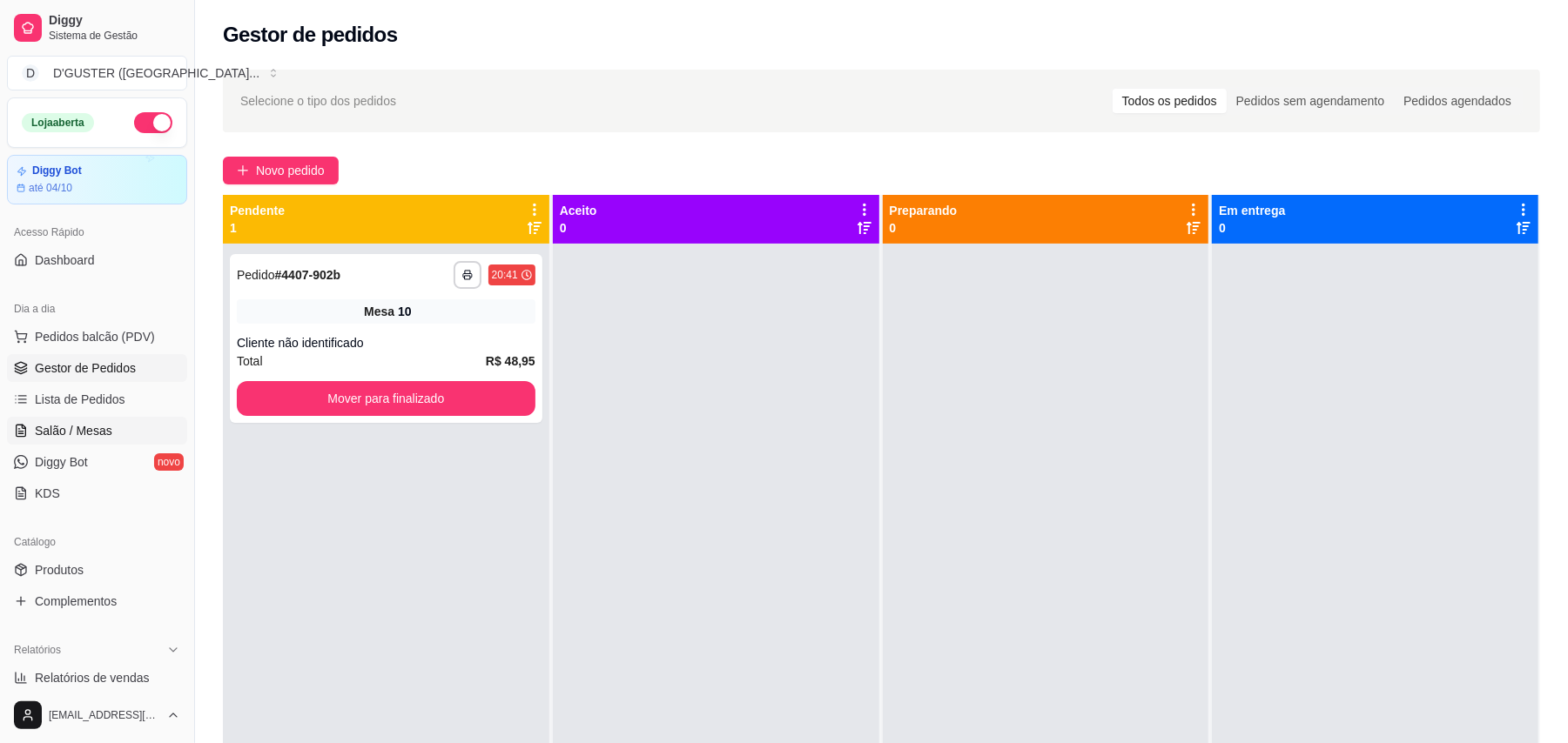
click at [76, 430] on span "Salão / Mesas" at bounding box center [73, 431] width 77 height 18
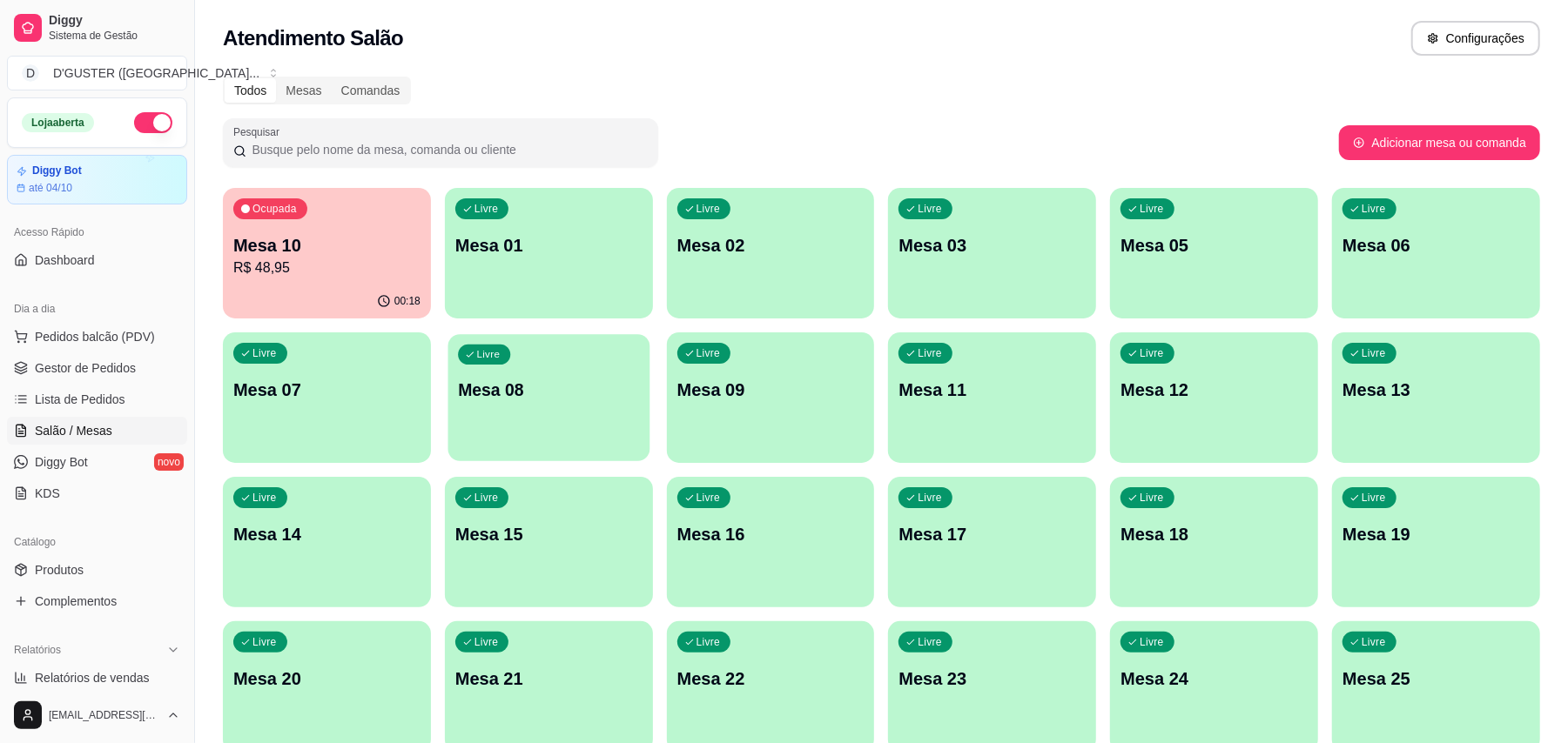
click at [529, 394] on p "Mesa 08" at bounding box center [548, 391] width 181 height 24
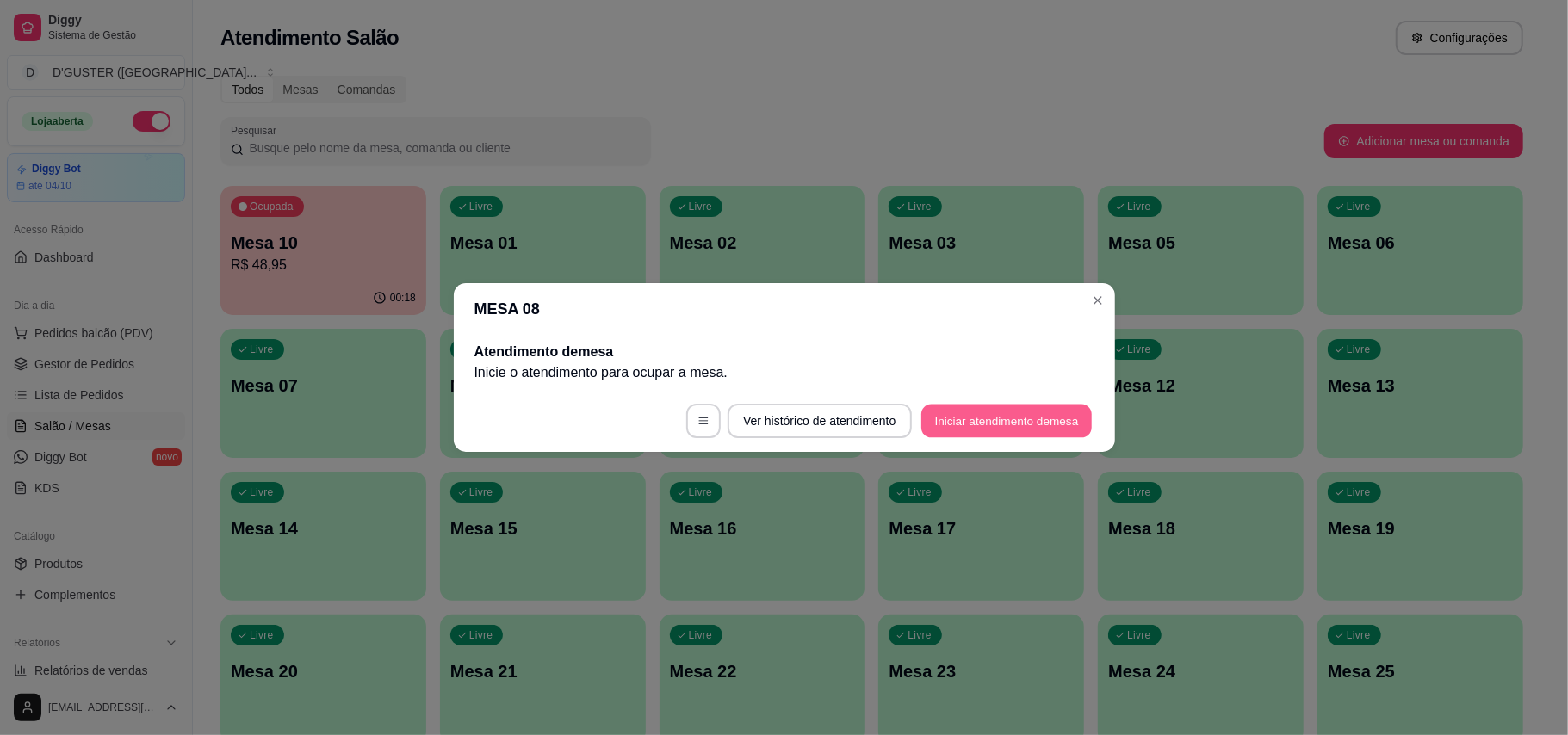
click at [956, 422] on button "Iniciar atendimento de mesa" at bounding box center [1007, 421] width 171 height 33
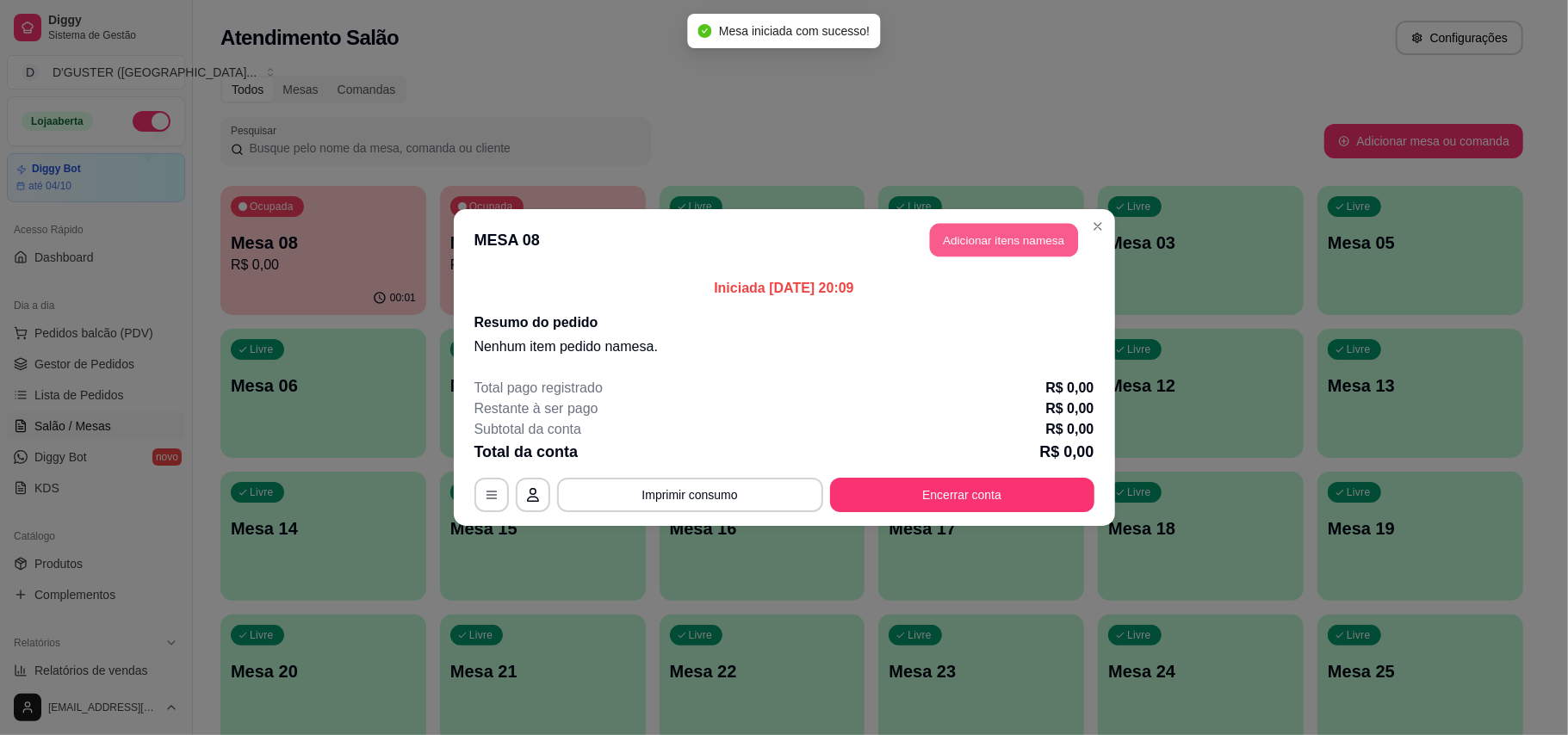
click at [1023, 244] on button "Adicionar itens na mesa" at bounding box center [1003, 240] width 148 height 33
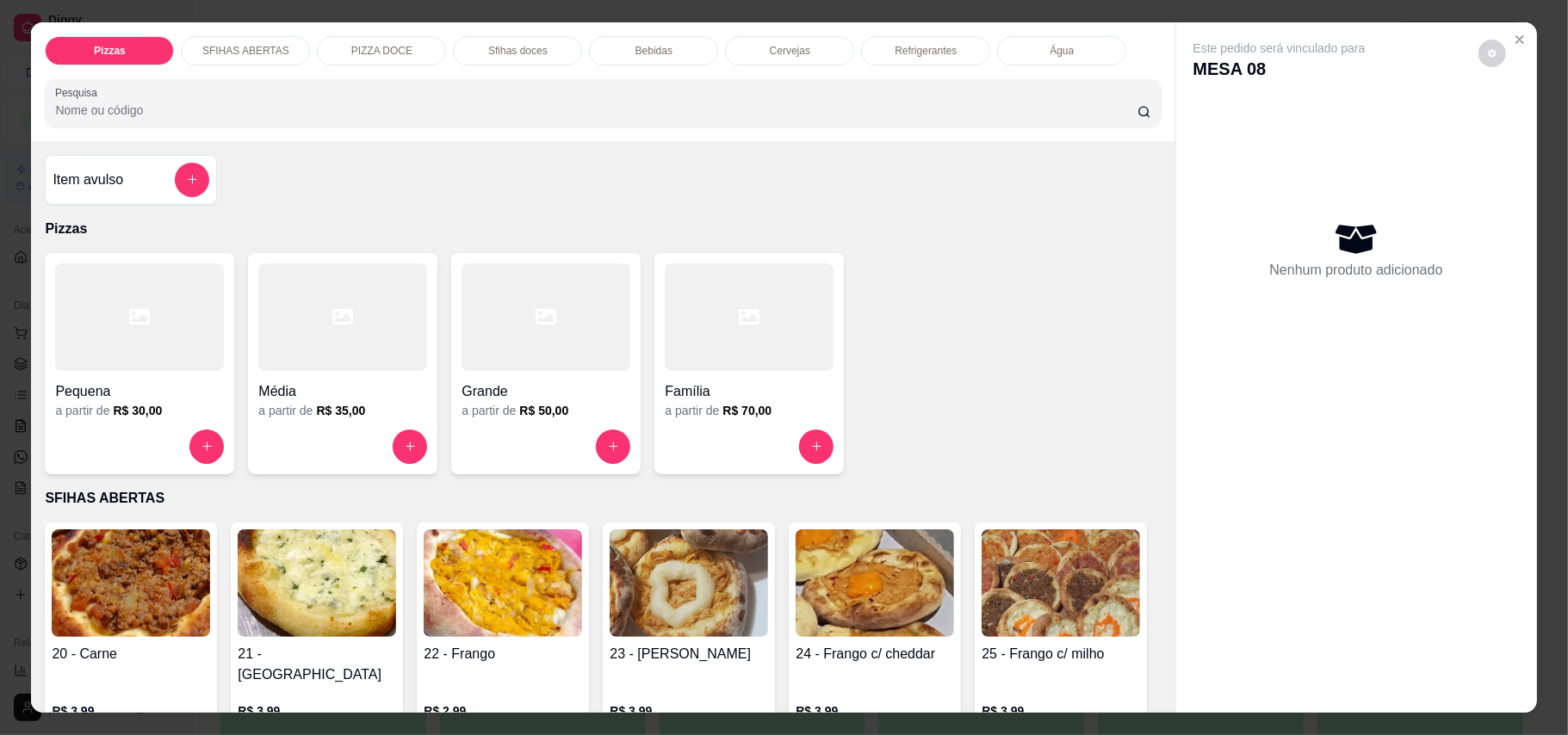
click at [828, 50] on div "Cervejas" at bounding box center [790, 51] width 130 height 29
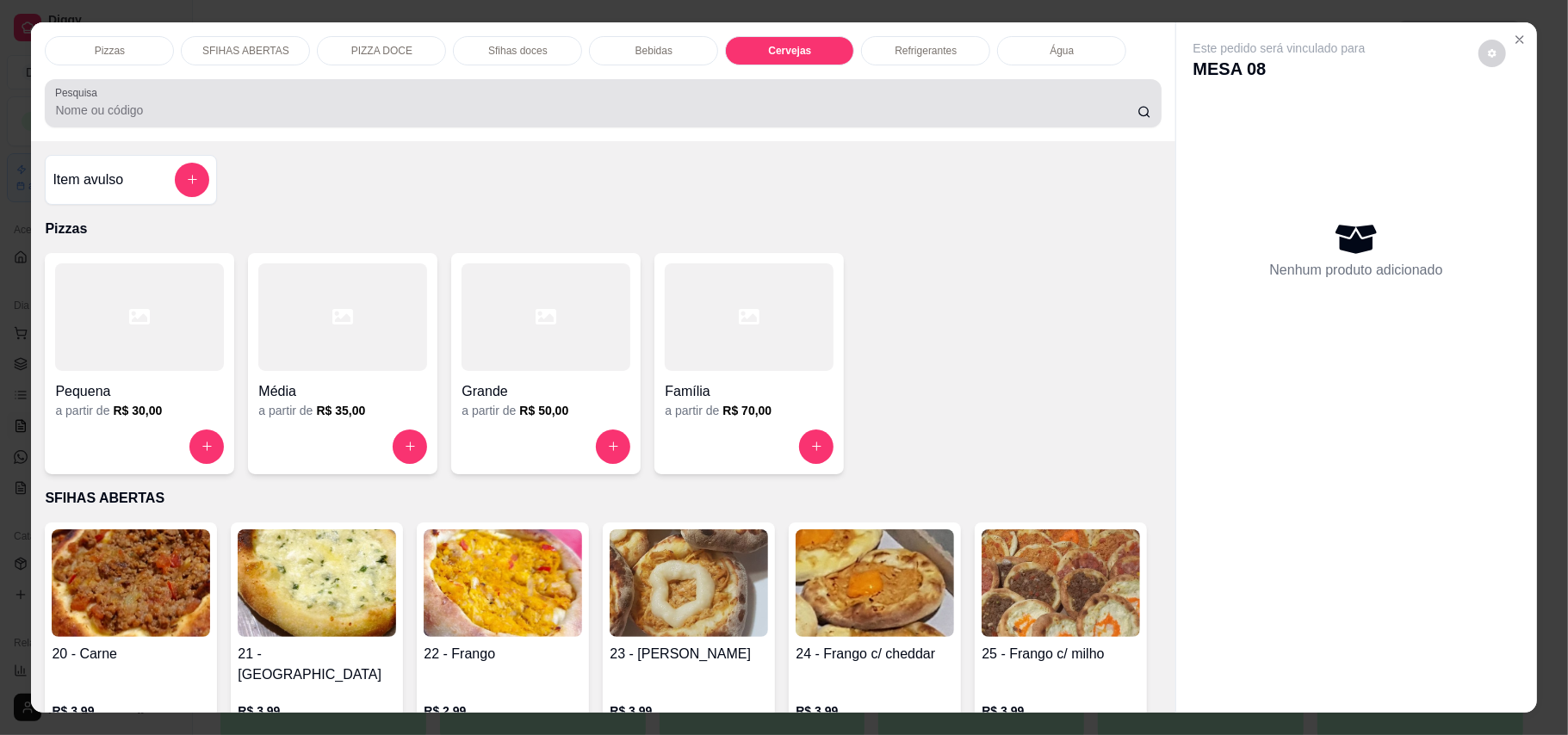
scroll to position [32, 0]
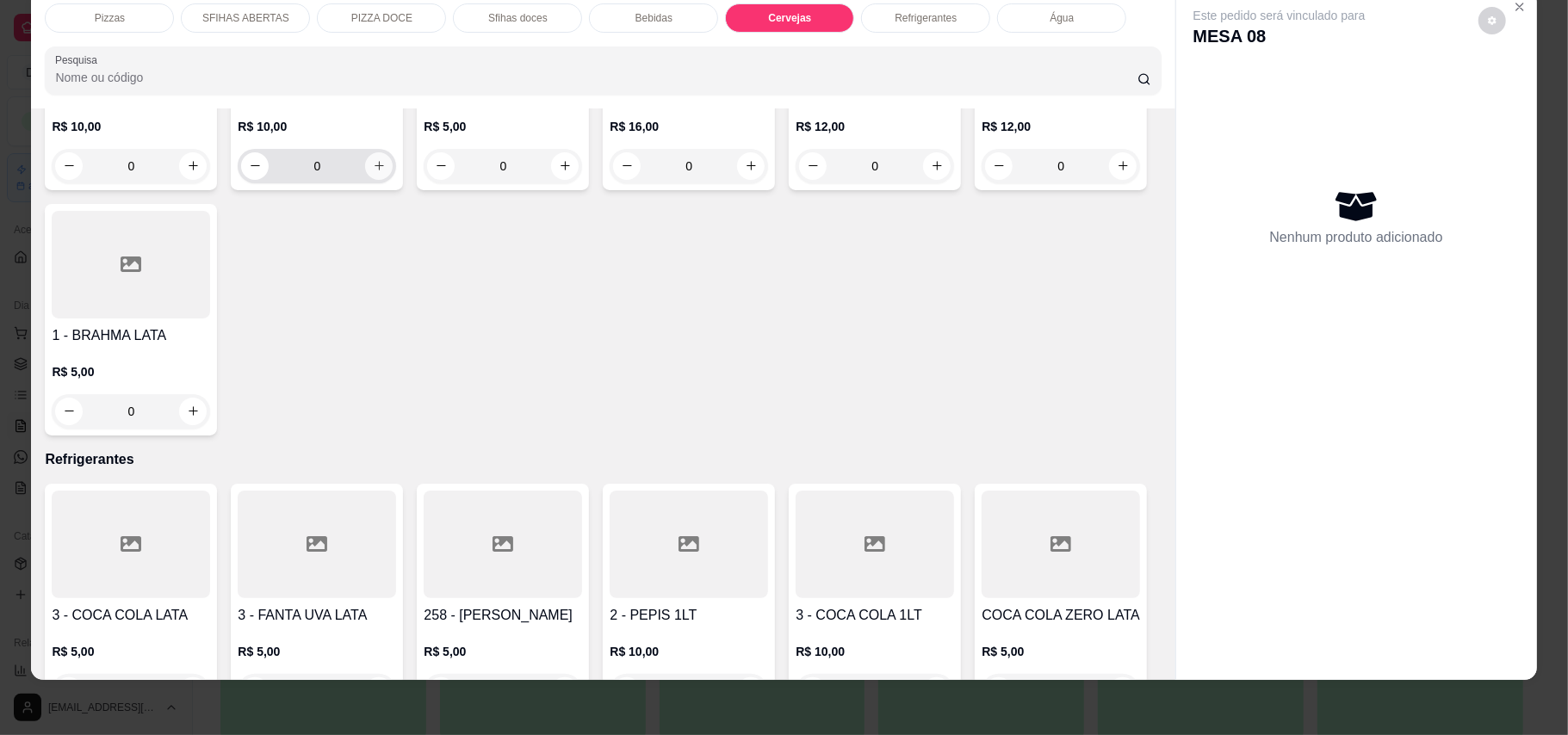
click at [368, 180] on button "increase-product-quantity" at bounding box center [379, 166] width 27 height 27
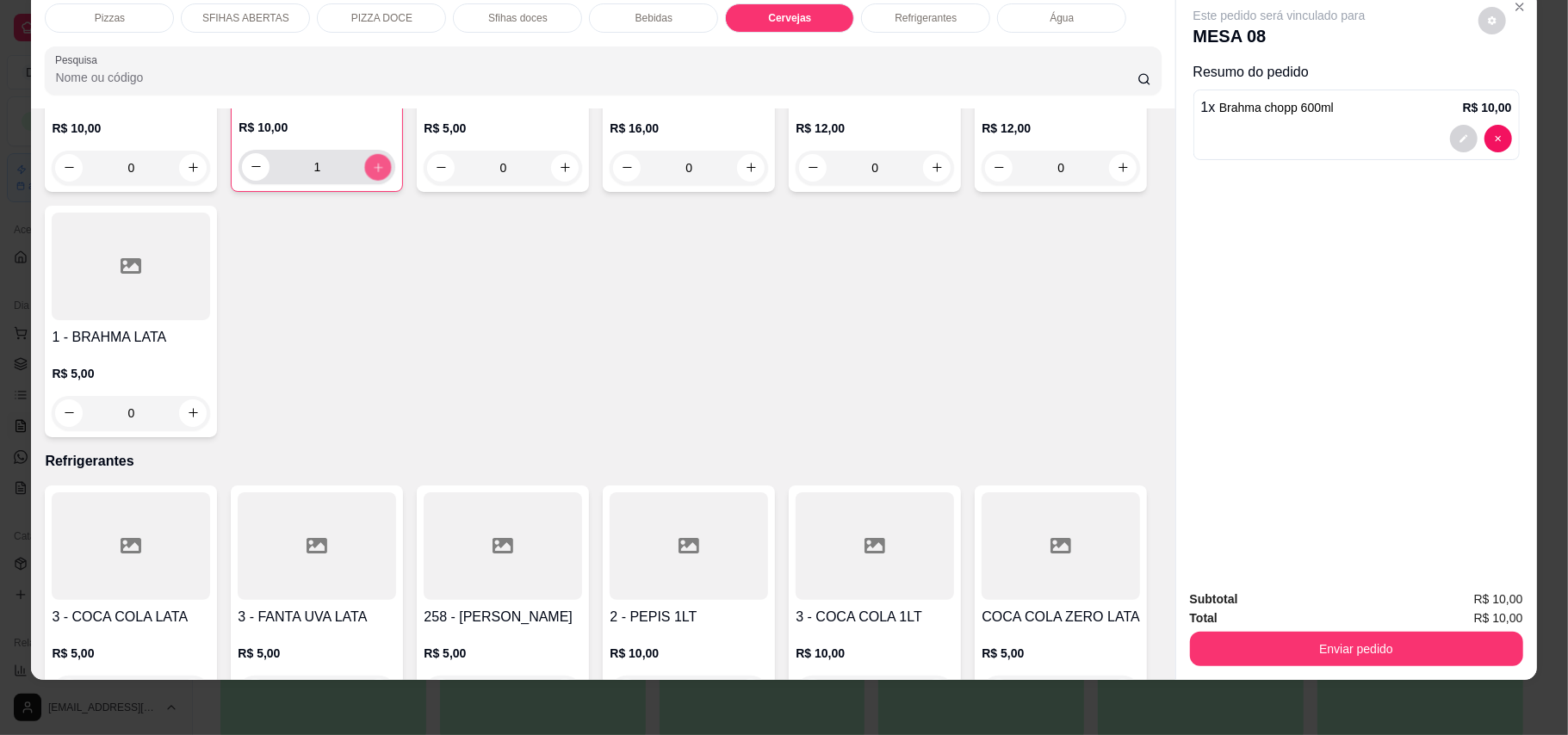
click at [372, 173] on icon "increase-product-quantity" at bounding box center [378, 166] width 13 height 13
type input "2"
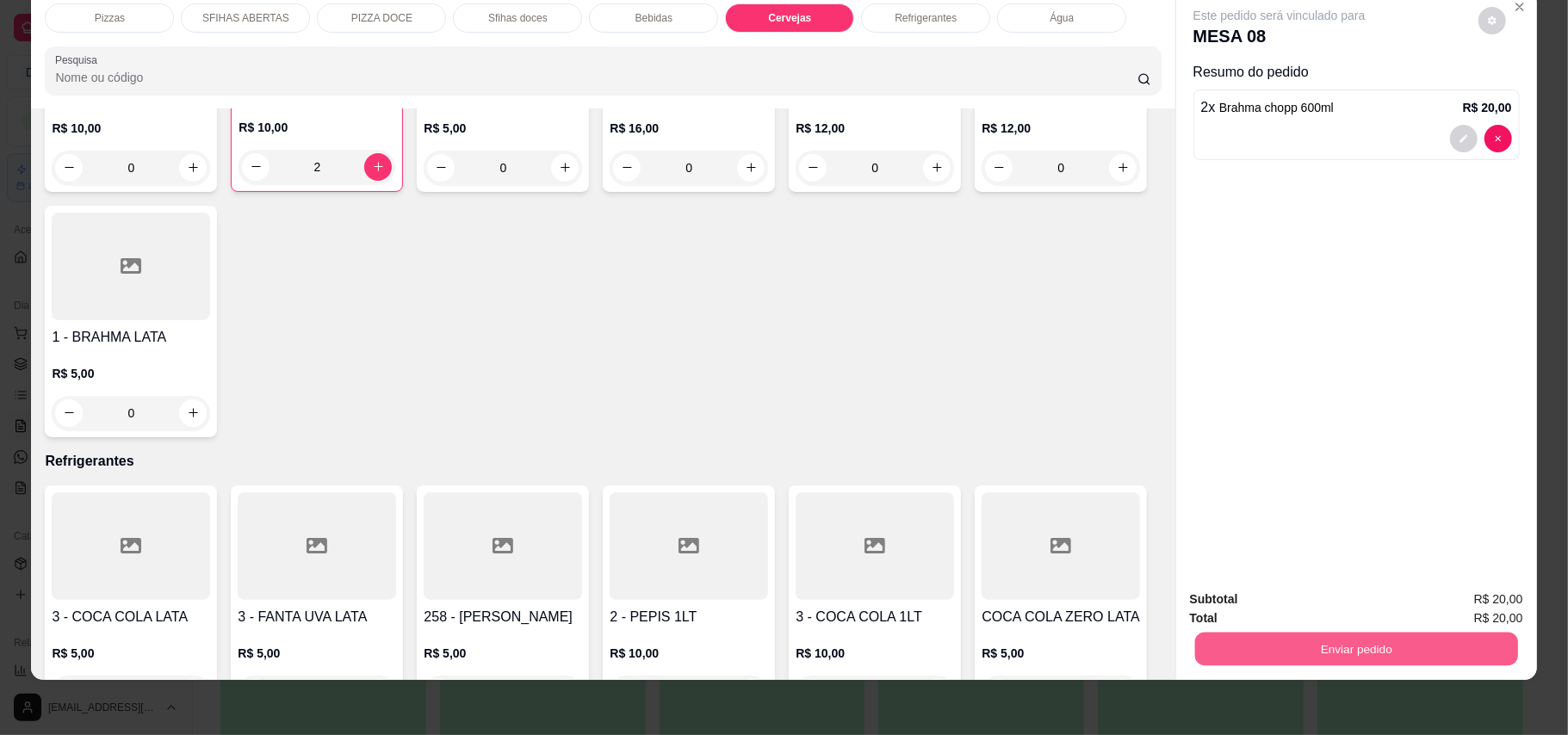
click at [1157, 642] on button "Enviar pedido" at bounding box center [1355, 650] width 323 height 33
click at [1157, 598] on button "Enviar pedido" at bounding box center [1476, 606] width 94 height 31
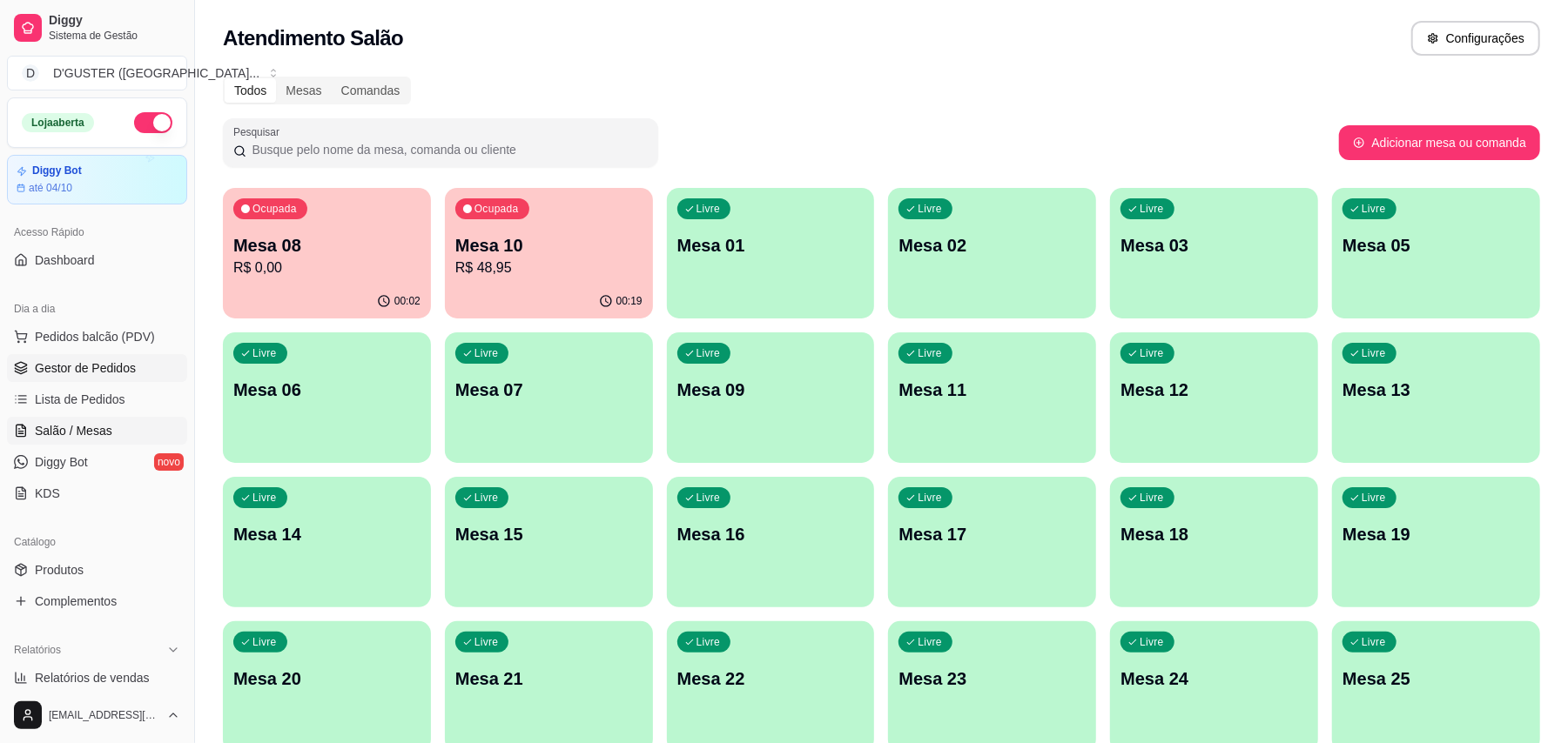
click at [91, 377] on span "Gestor de Pedidos" at bounding box center [85, 368] width 101 height 18
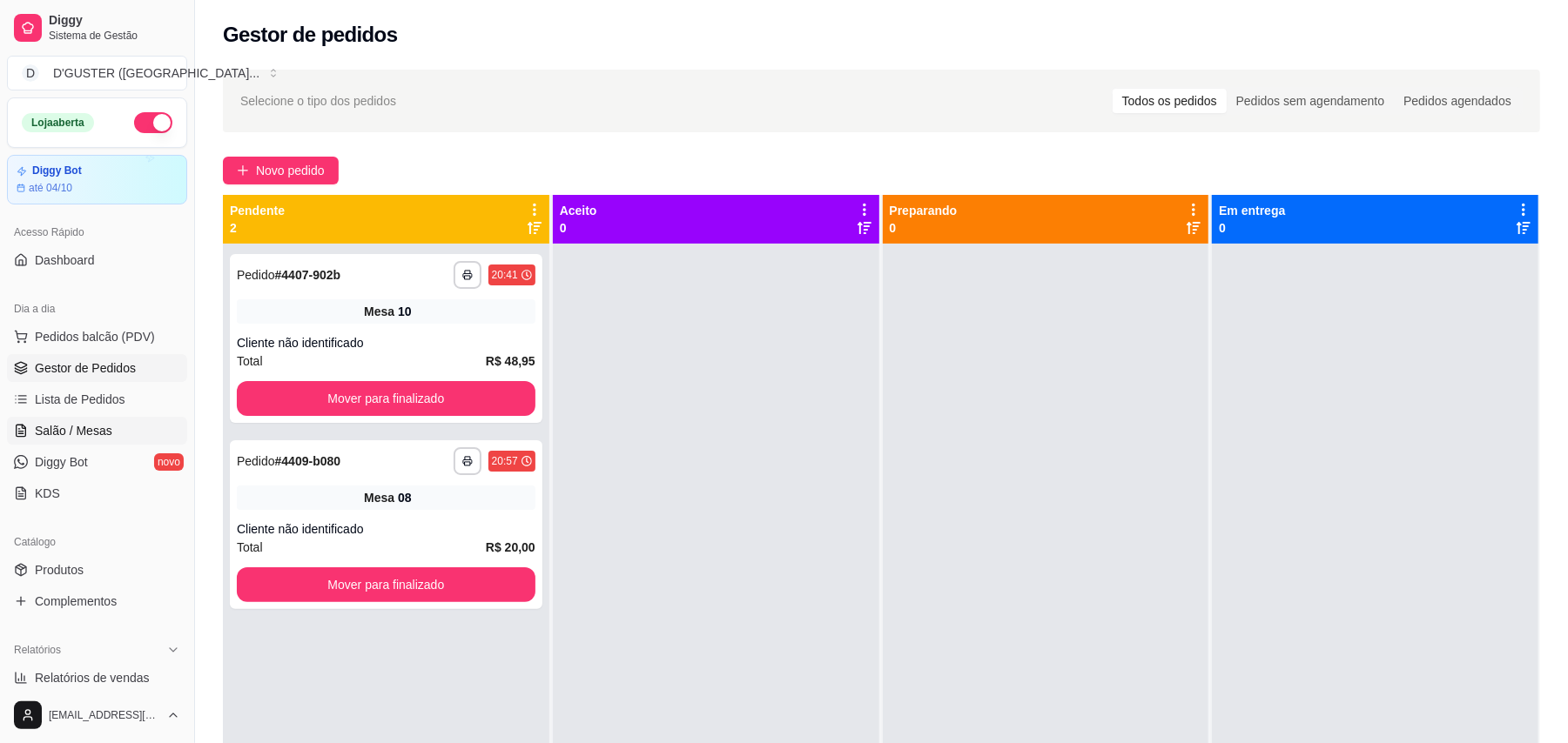
click at [58, 436] on span "Salão / Mesas" at bounding box center [73, 431] width 77 height 18
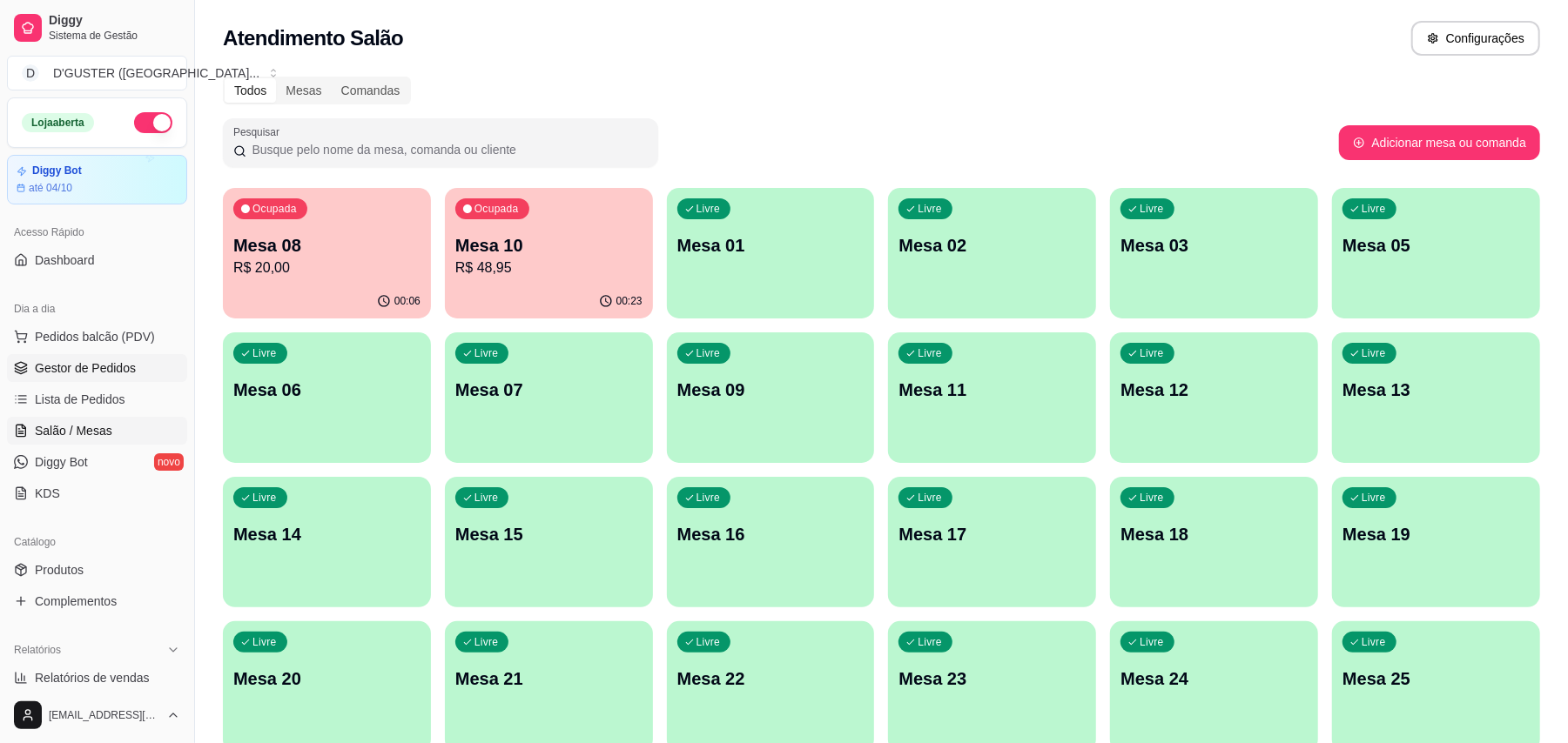
click at [83, 360] on span "Gestor de Pedidos" at bounding box center [85, 368] width 101 height 18
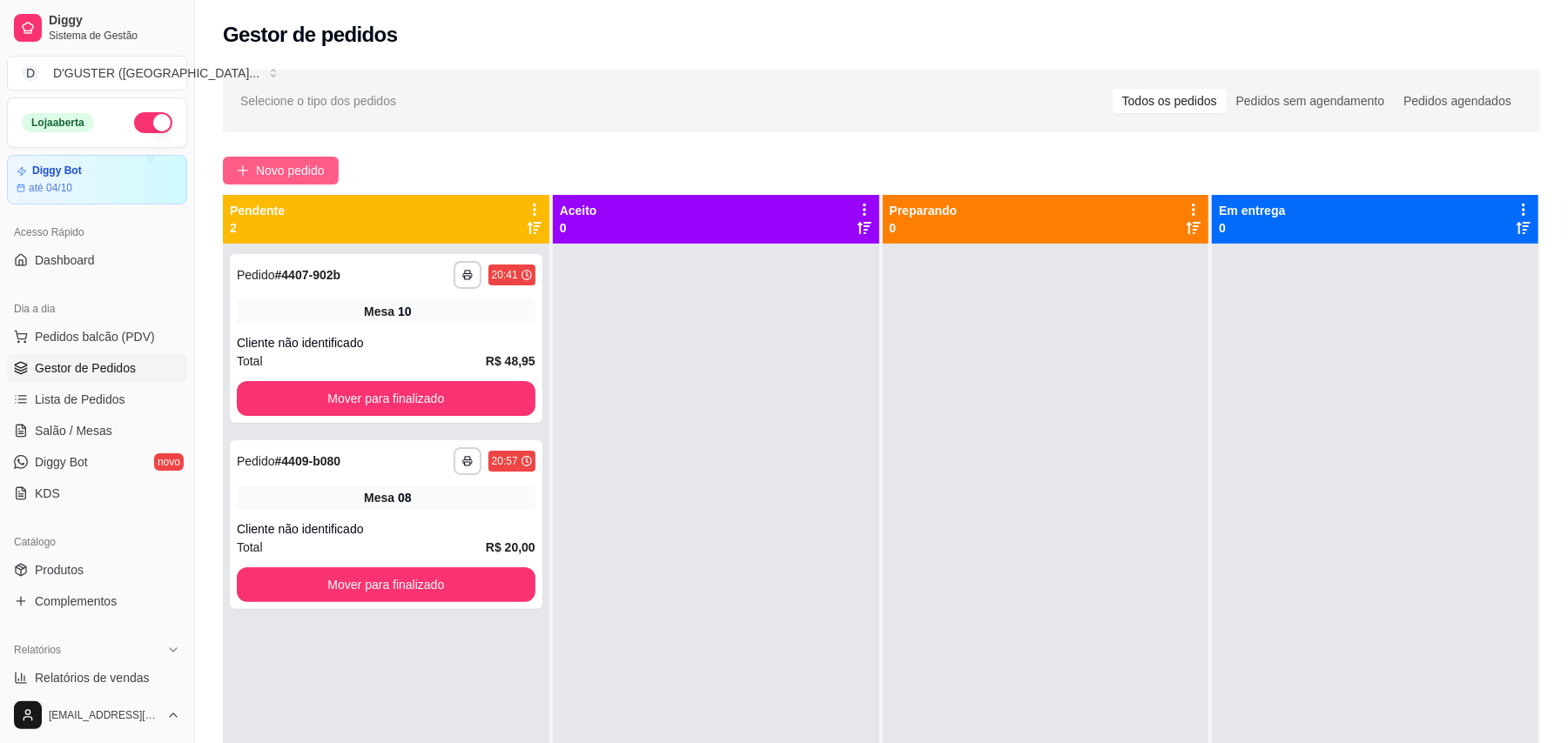
click at [276, 173] on span "Novo pedido" at bounding box center [290, 170] width 68 height 19
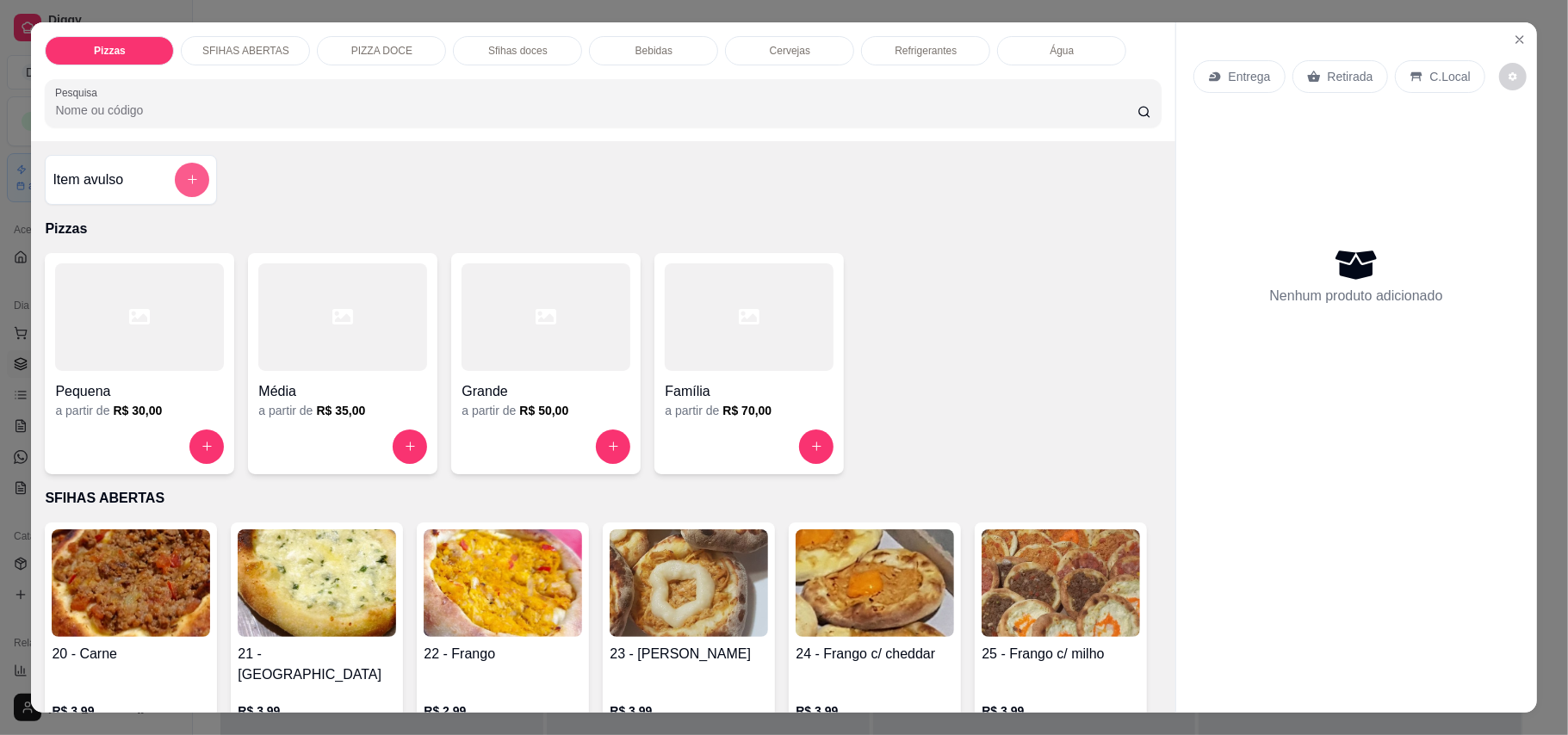
click at [185, 176] on icon "add-separate-item" at bounding box center [191, 179] width 13 height 13
click at [1157, 26] on button "Close" at bounding box center [1519, 39] width 27 height 27
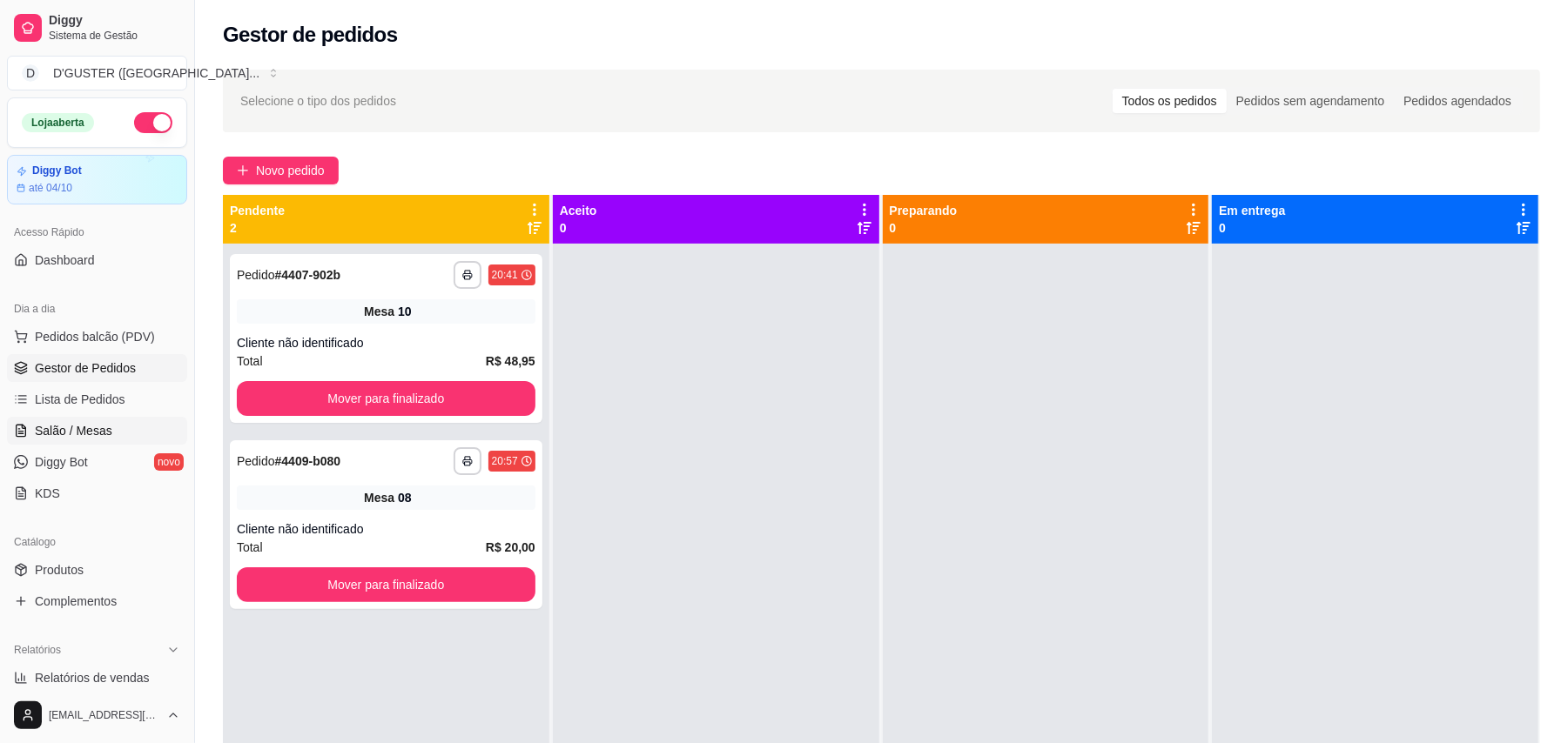
click at [67, 443] on link "Salão / Mesas" at bounding box center [97, 431] width 181 height 28
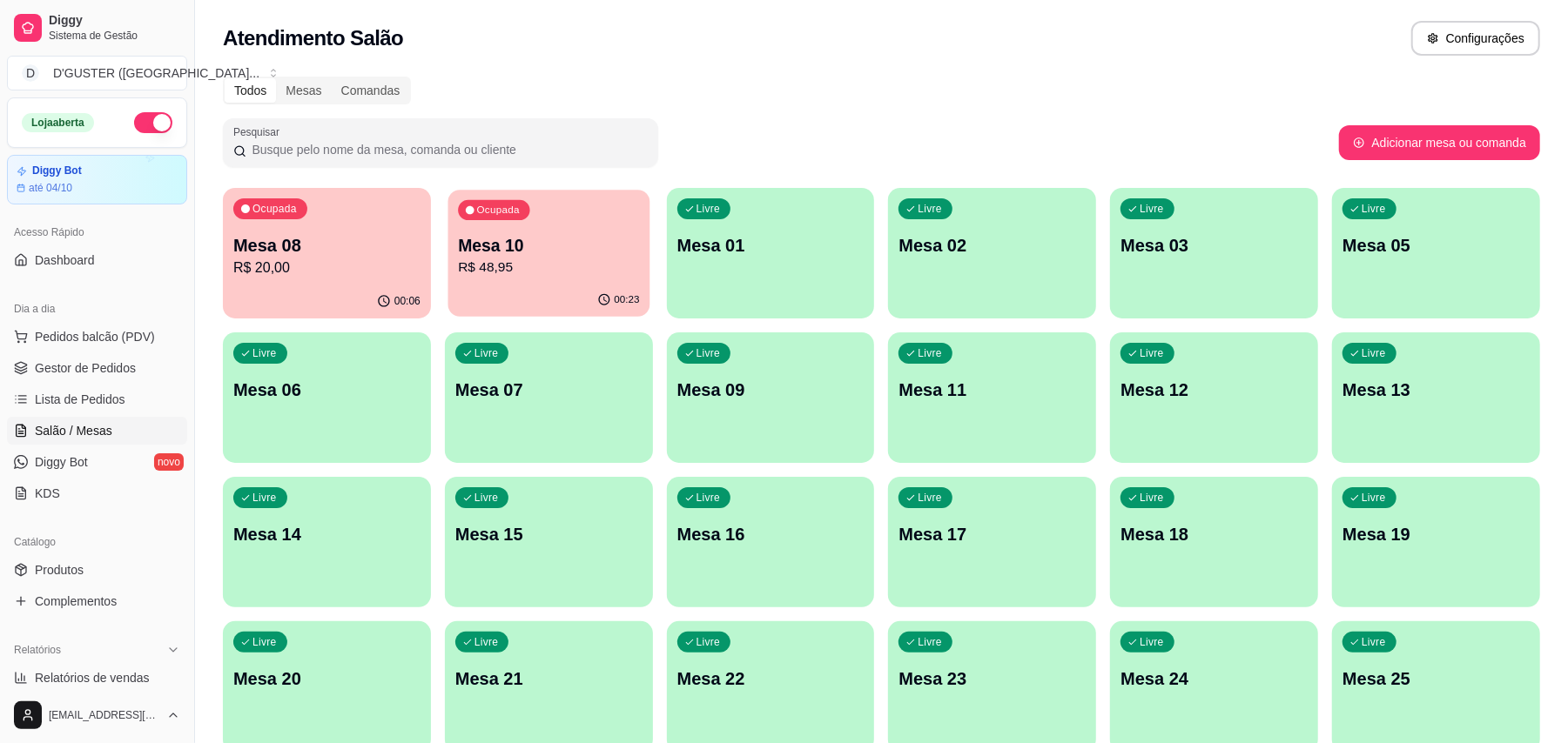
click at [498, 266] on p "R$ 48,95" at bounding box center [548, 268] width 181 height 20
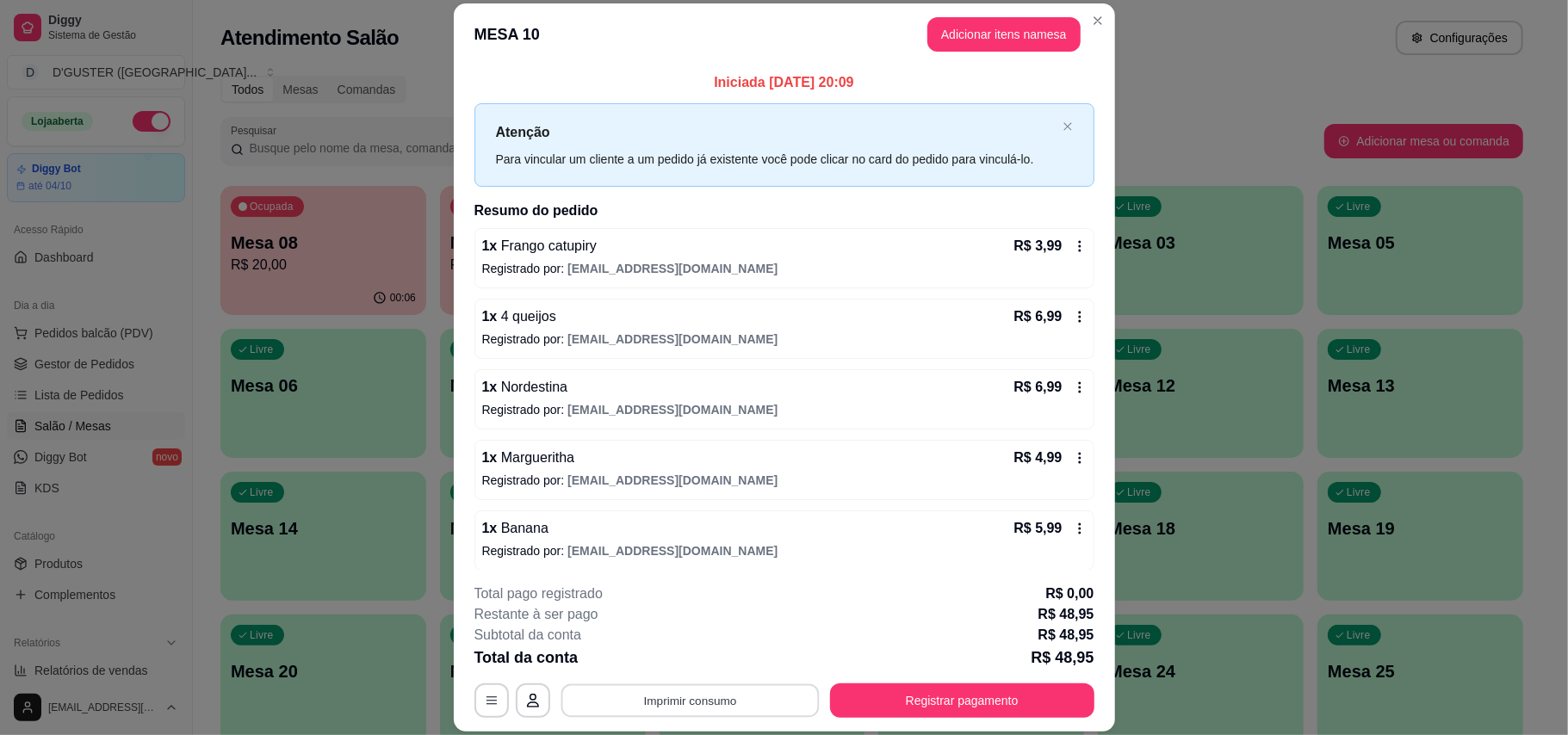
click at [724, 696] on button "Imprimir consumo" at bounding box center [689, 701] width 258 height 33
click at [710, 600] on button "IMPRESSORA" at bounding box center [686, 592] width 121 height 26
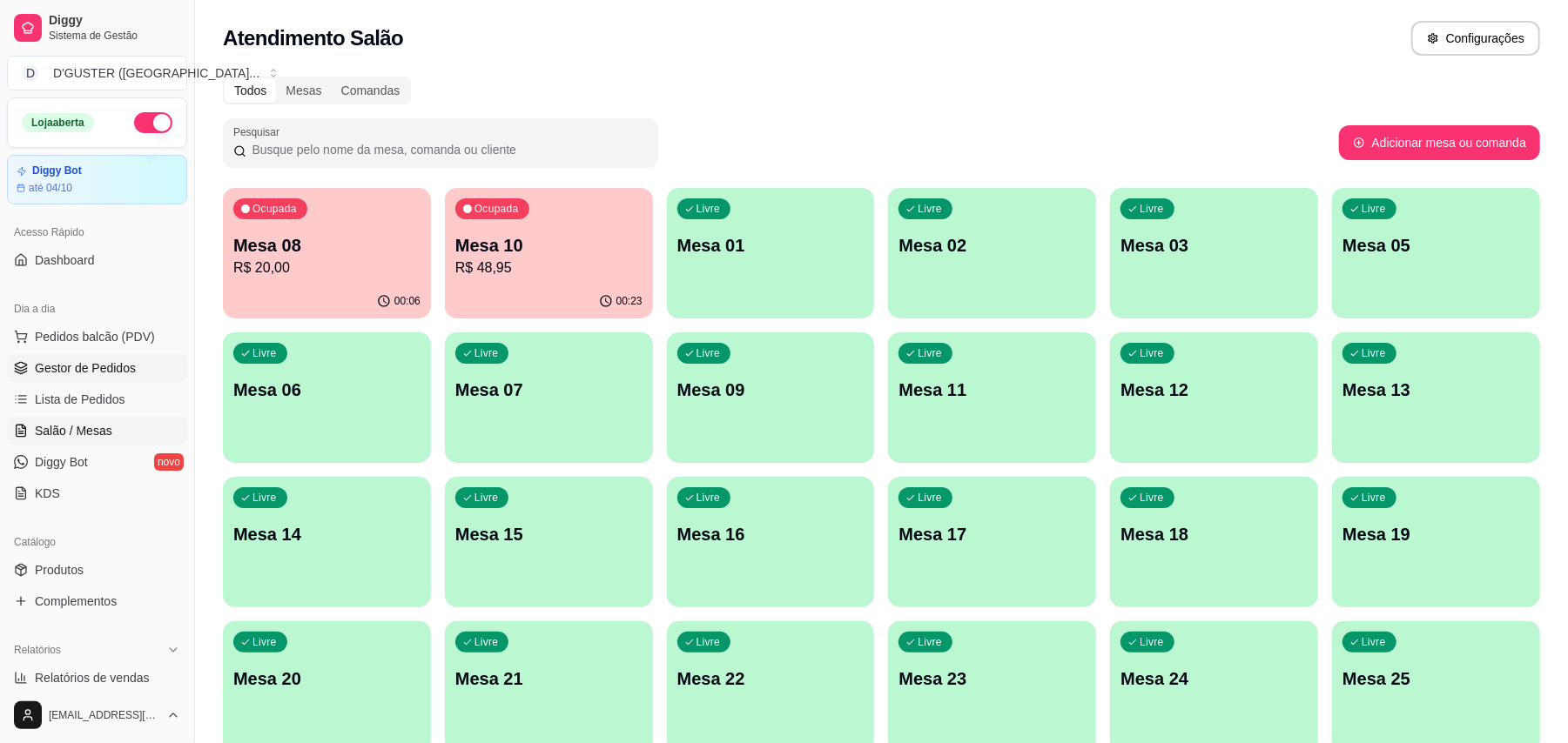
click at [110, 357] on link "Gestor de Pedidos" at bounding box center [97, 368] width 181 height 28
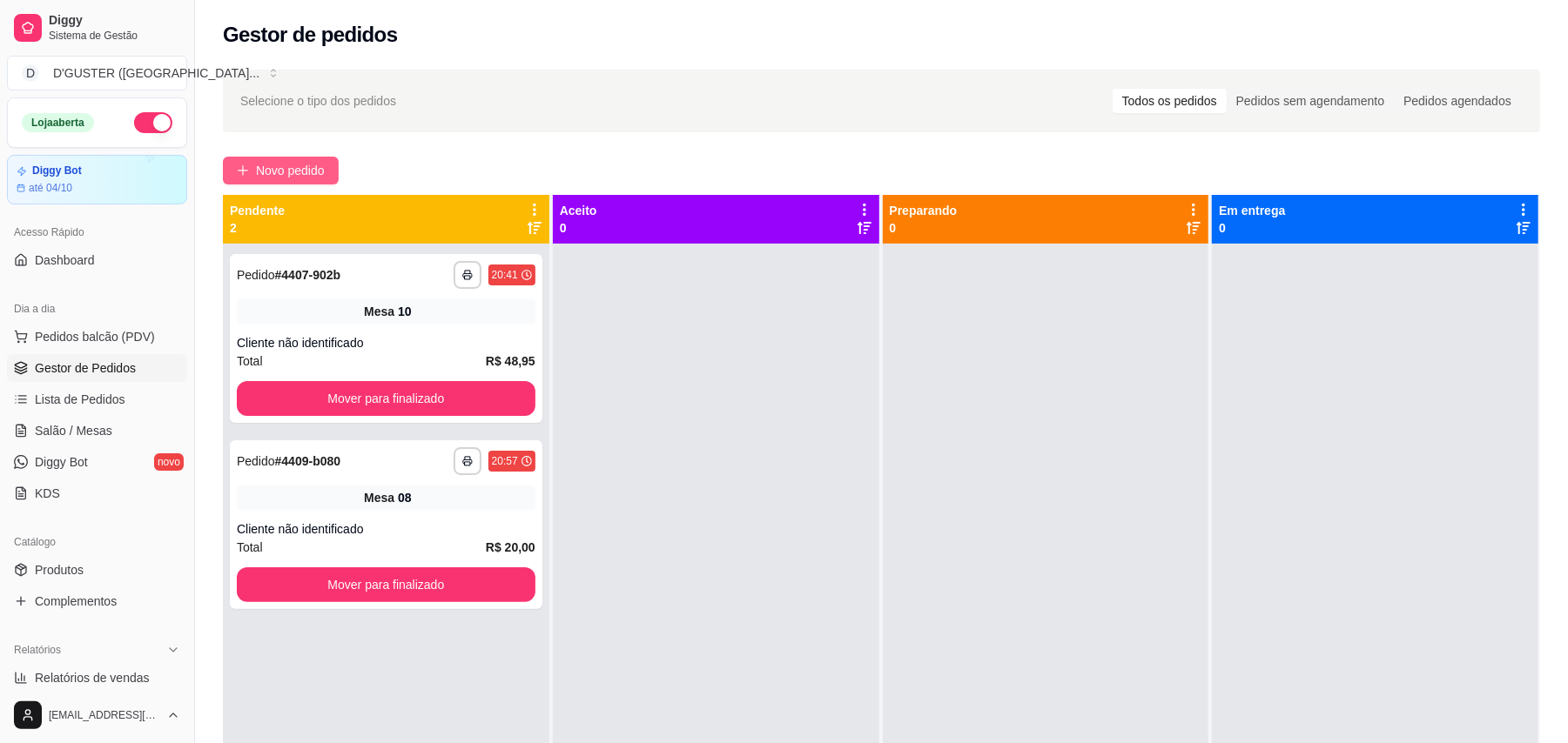
click at [287, 174] on span "Novo pedido" at bounding box center [290, 170] width 68 height 19
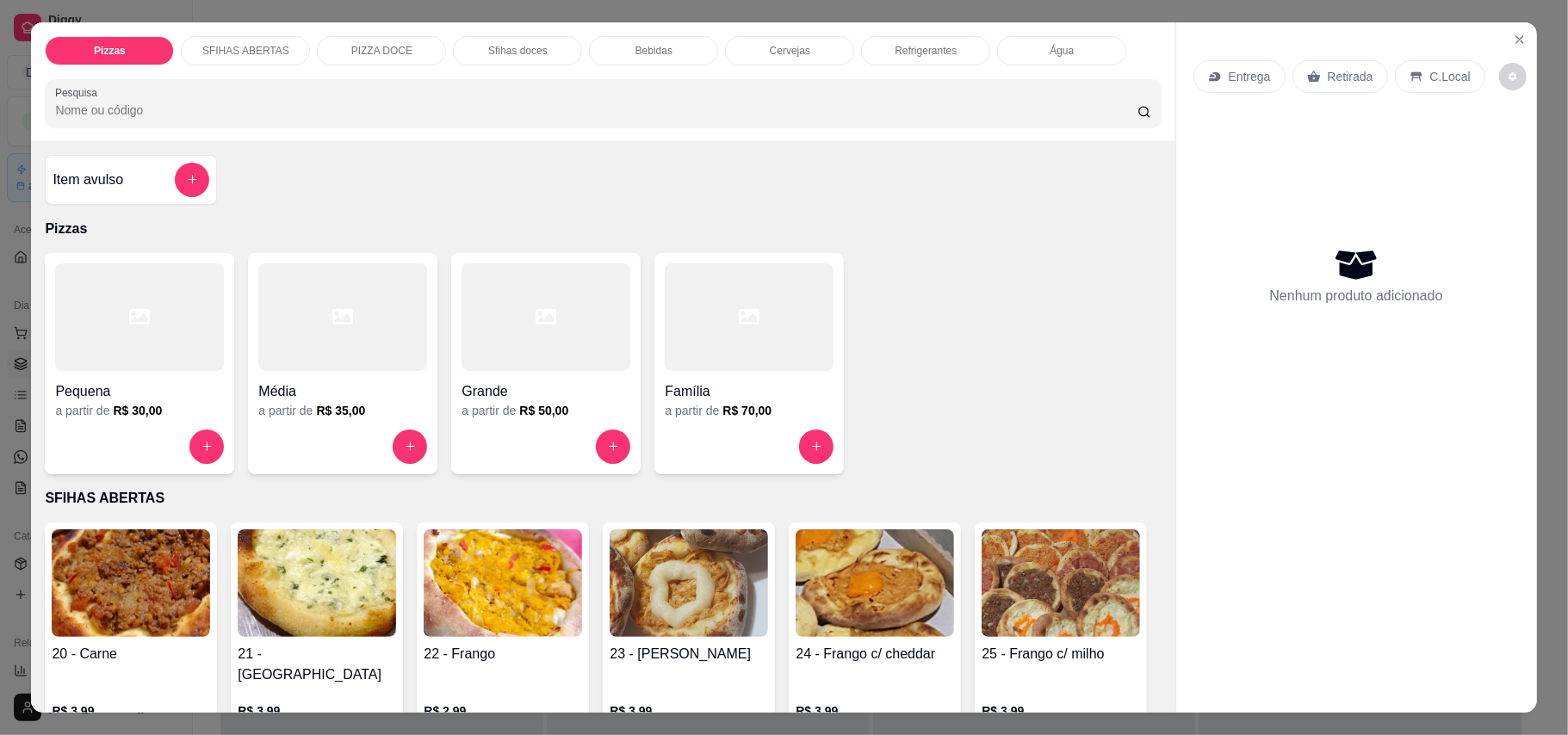
click at [1157, 79] on p "Entrega" at bounding box center [1249, 77] width 42 height 18
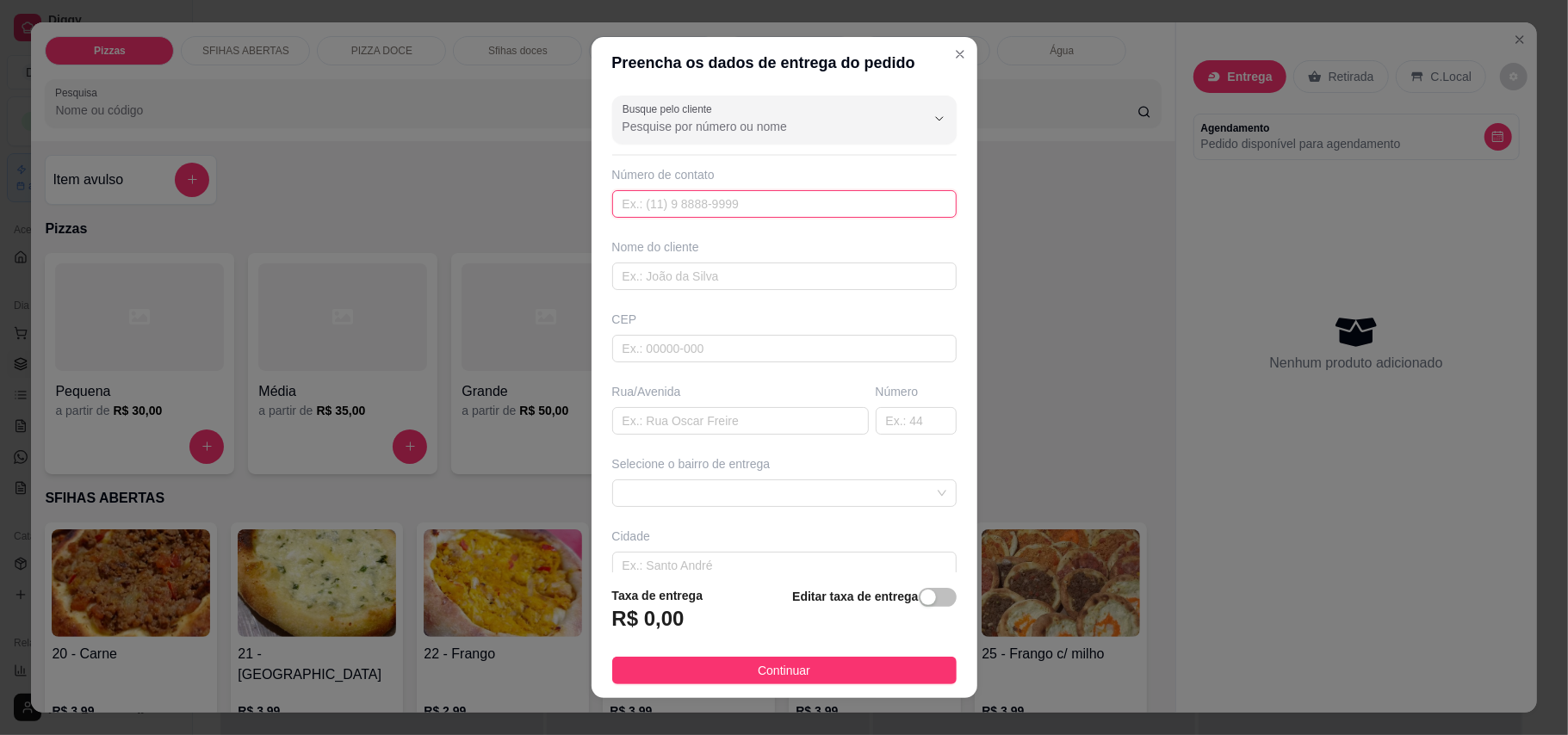
click at [755, 215] on input "text" at bounding box center [784, 204] width 344 height 27
click at [801, 201] on input "[PHONE_NUMBER]" at bounding box center [784, 204] width 344 height 27
type input "[PHONE_NUMBER]"
click at [814, 265] on input "text" at bounding box center [784, 277] width 344 height 27
click at [785, 487] on span at bounding box center [784, 494] width 324 height 26
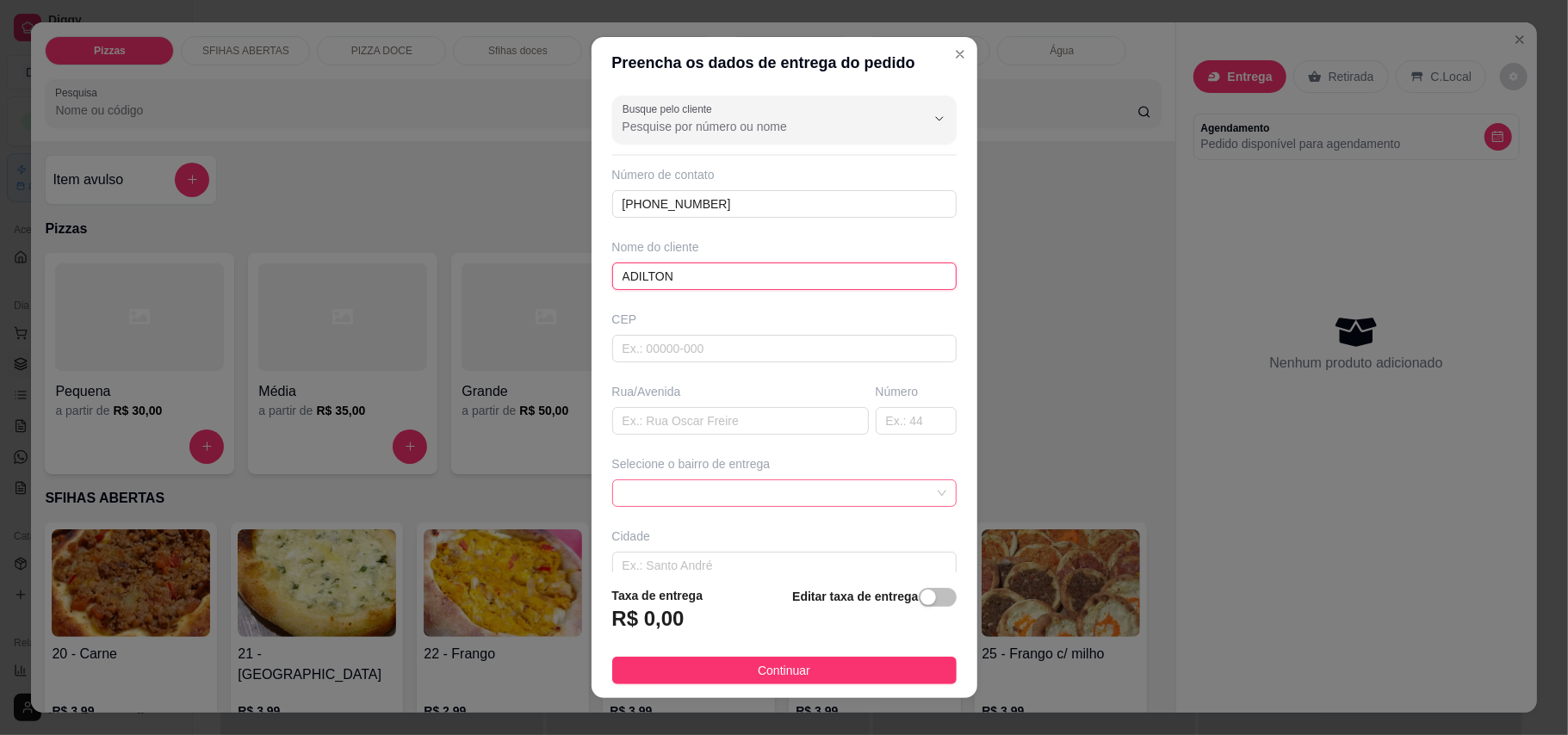
type input "ADILTON"
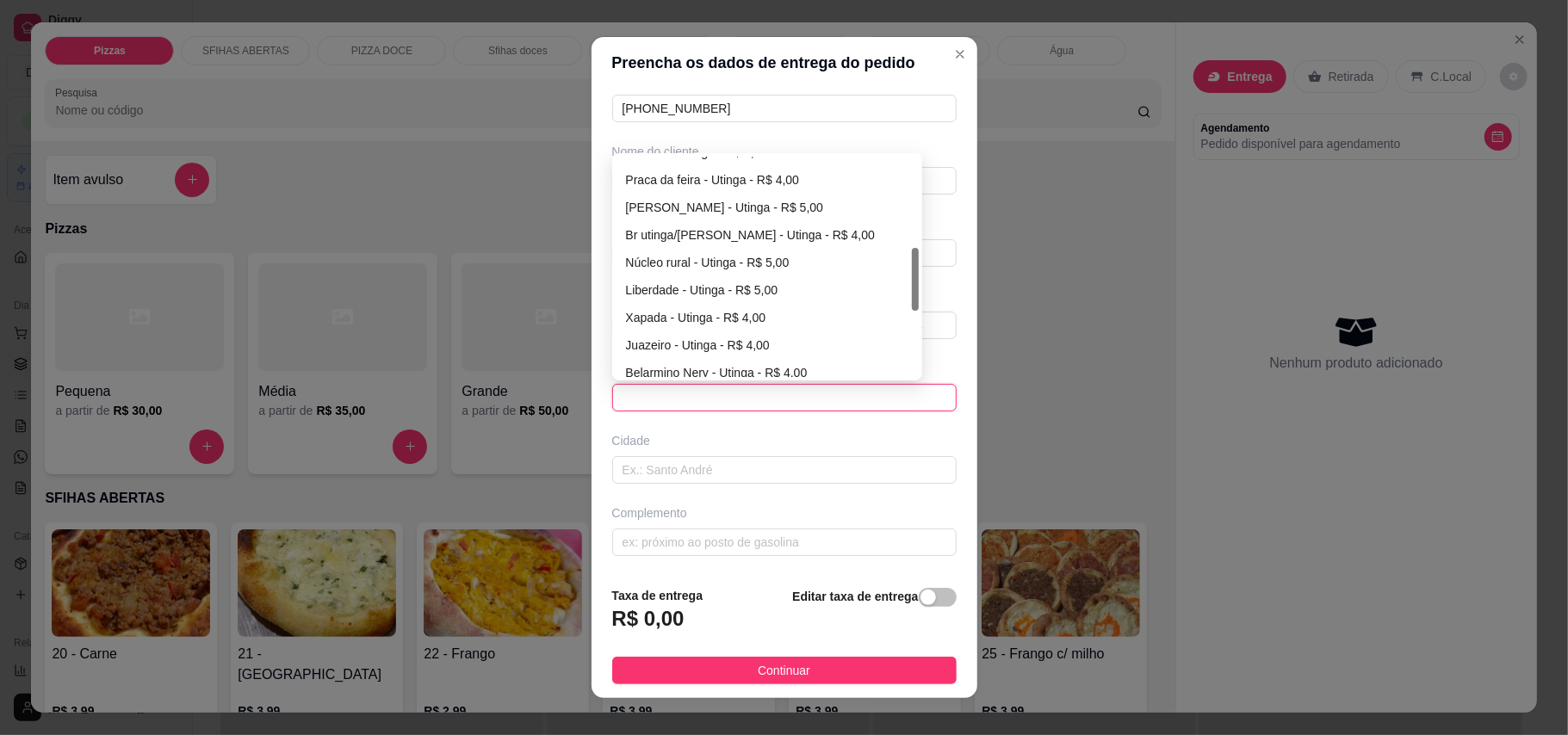
scroll to position [207, 0]
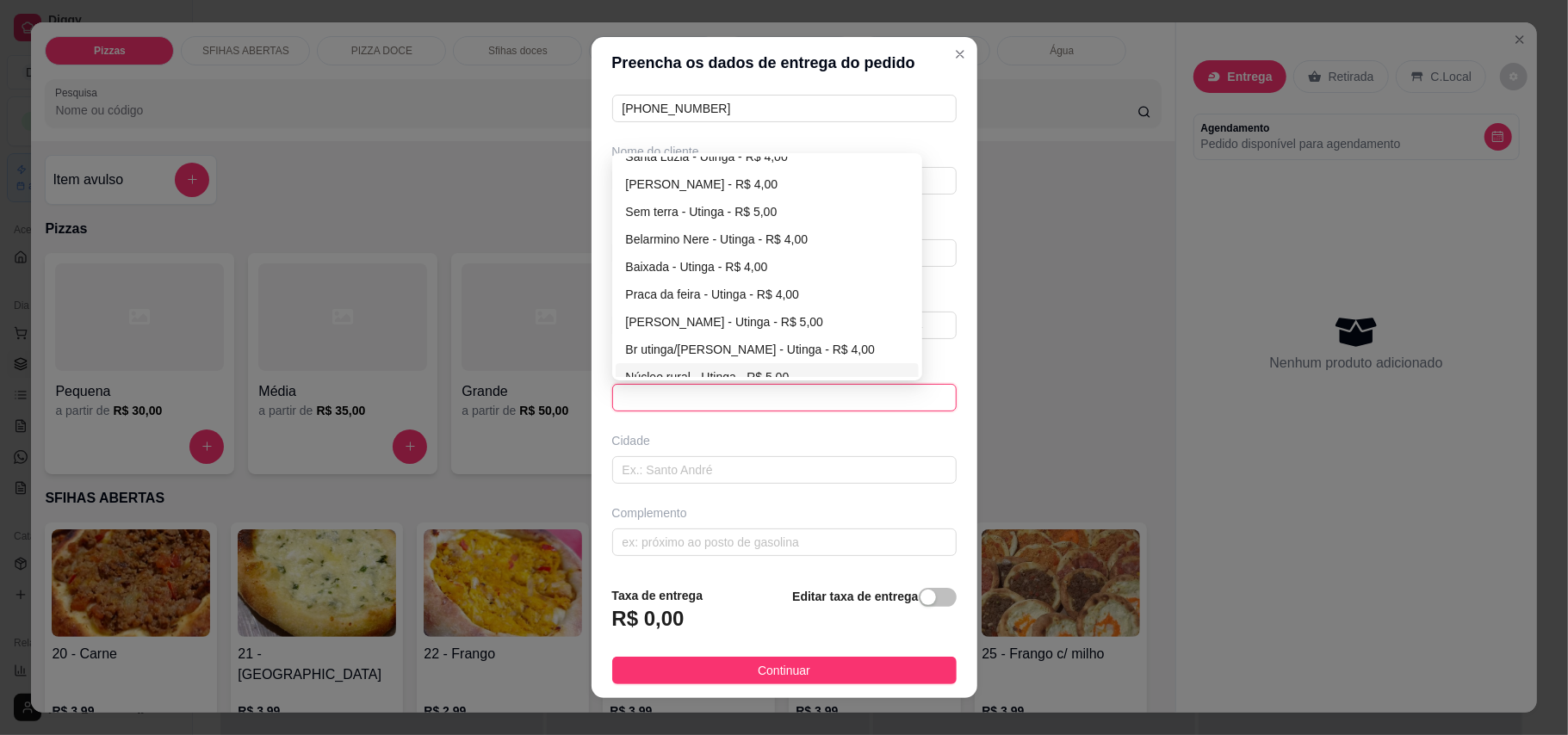
click at [759, 396] on span at bounding box center [784, 397] width 324 height 26
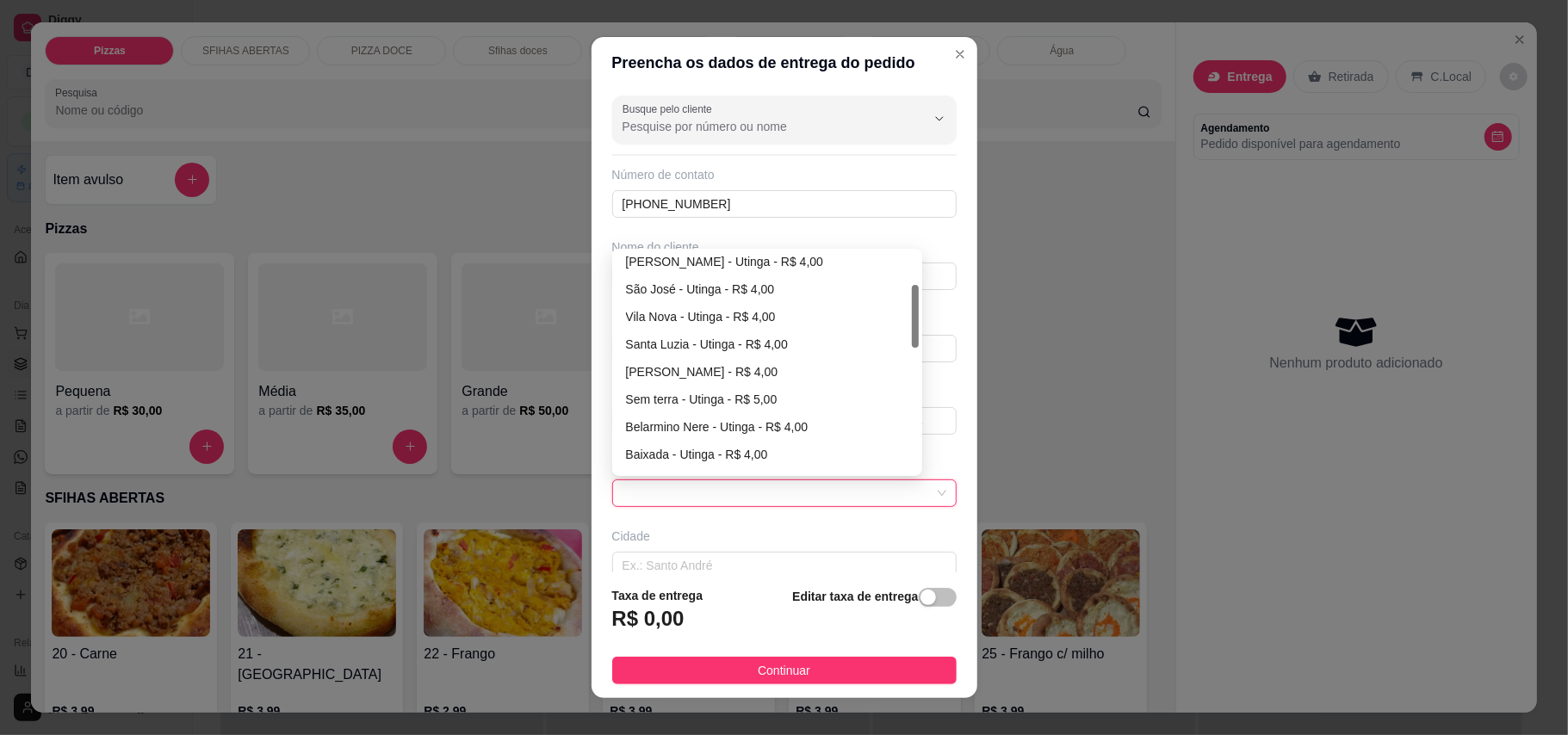
scroll to position [0, 0]
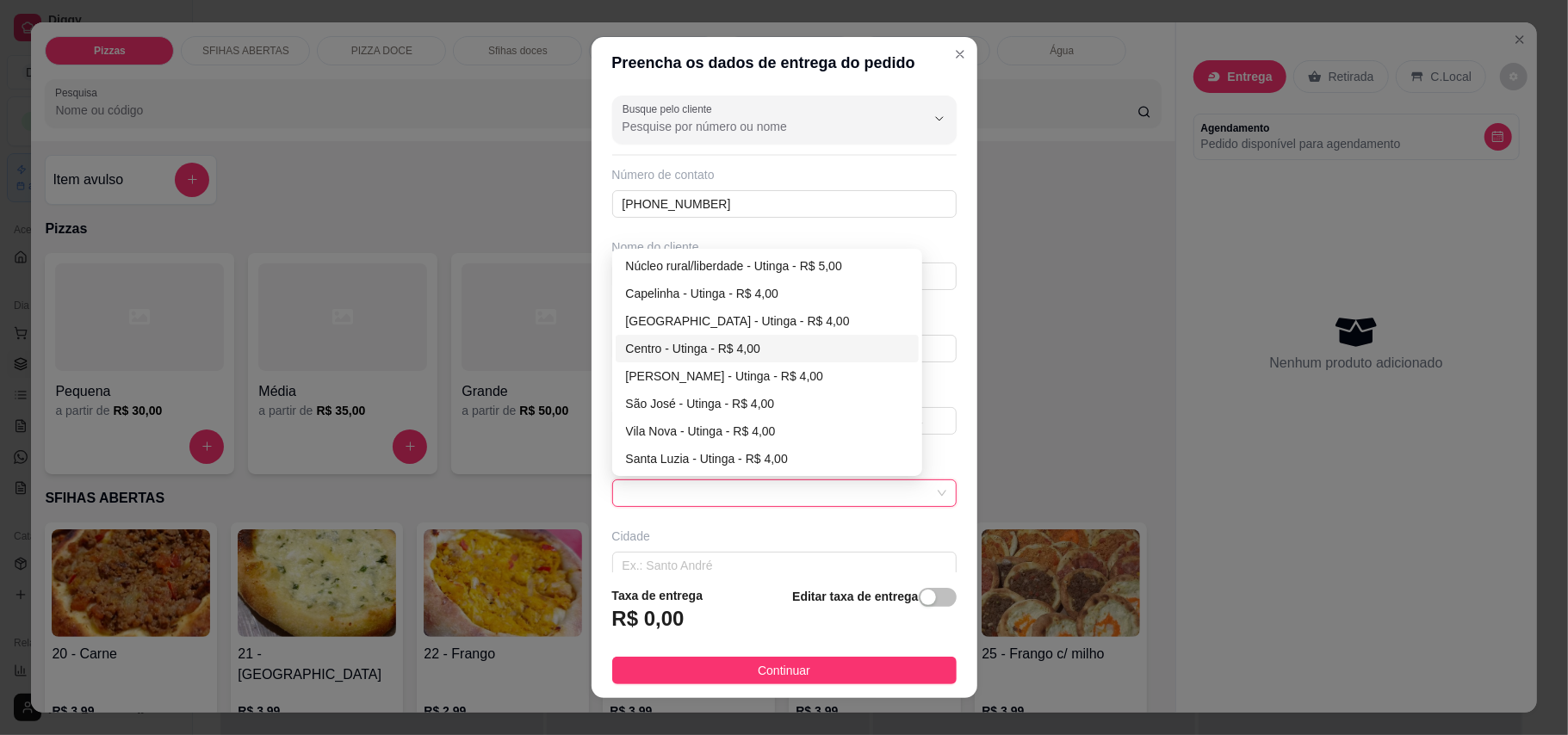
click at [735, 348] on div "Centro - Utinga - R$ 4,00" at bounding box center [767, 348] width 283 height 19
type input "Utinga"
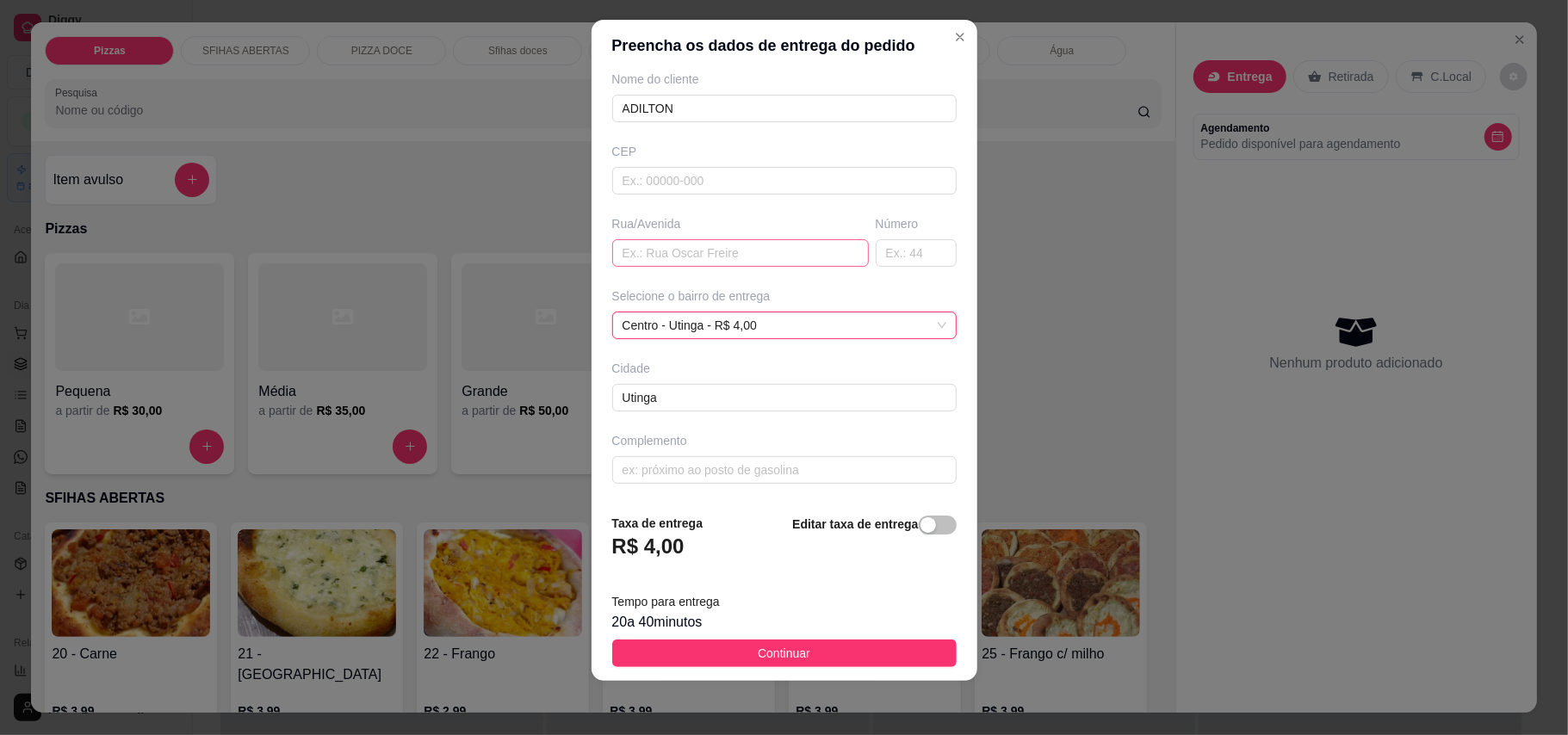
scroll to position [18, 0]
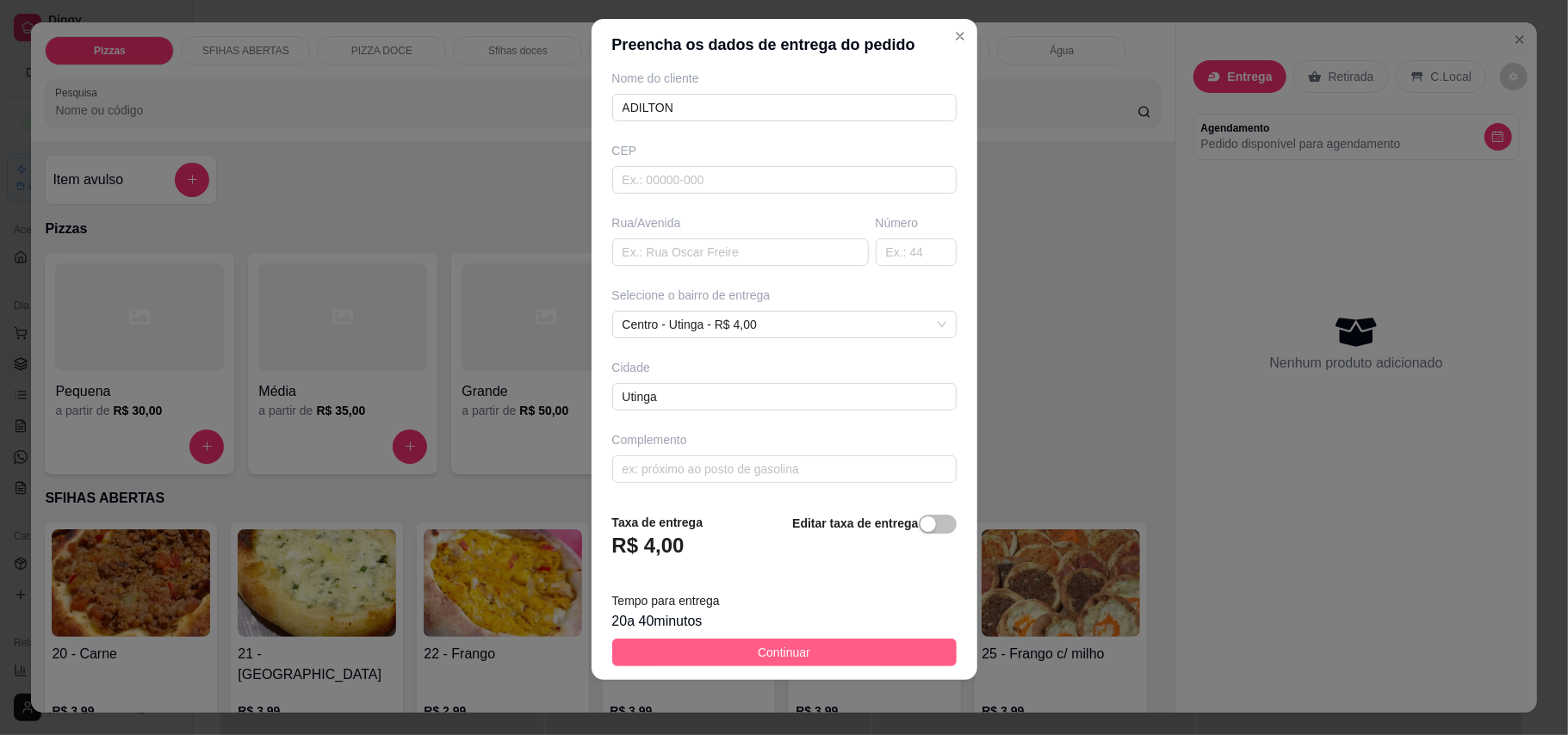
click at [847, 649] on button "Continuar" at bounding box center [784, 653] width 344 height 27
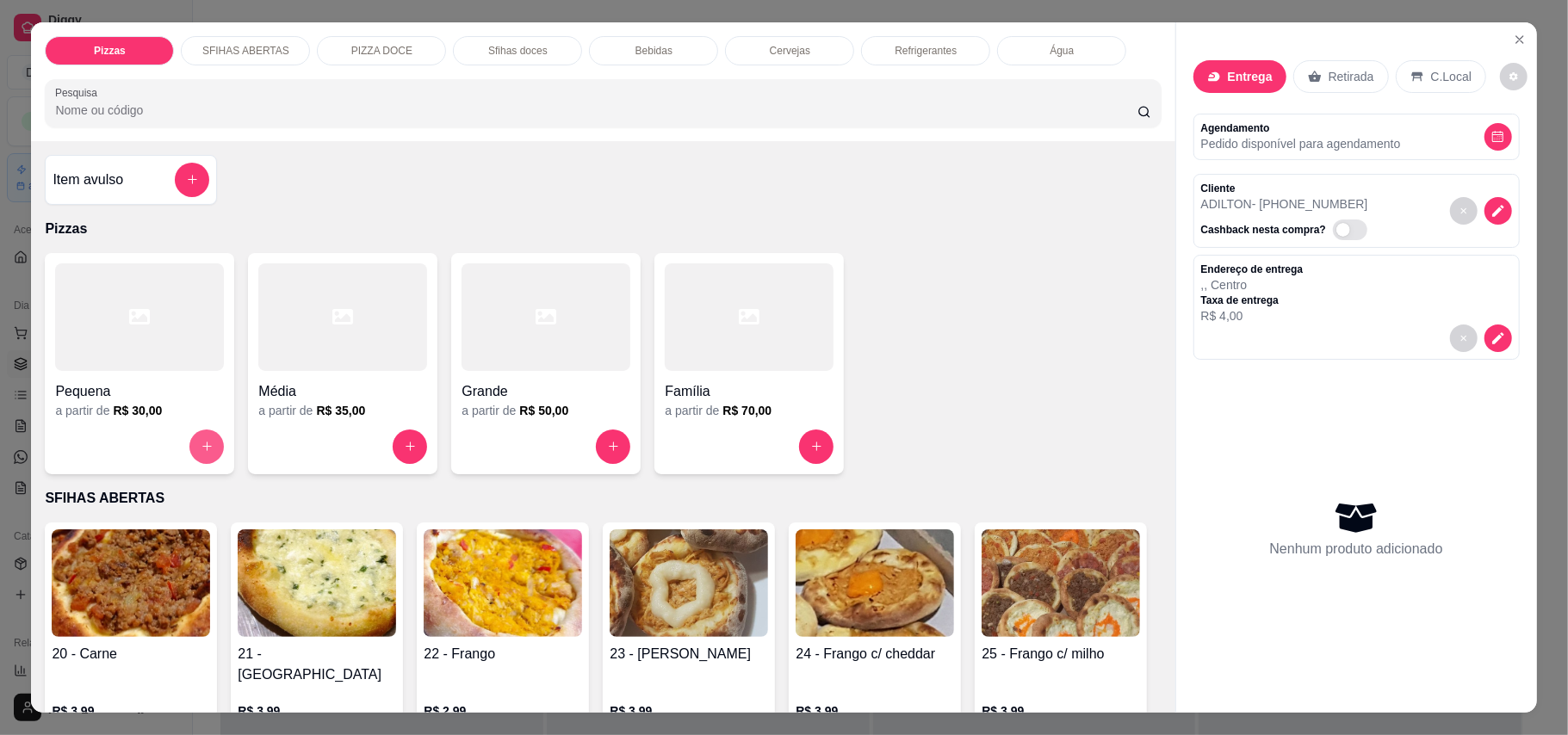
click at [193, 454] on button "increase-product-quantity" at bounding box center [206, 446] width 34 height 34
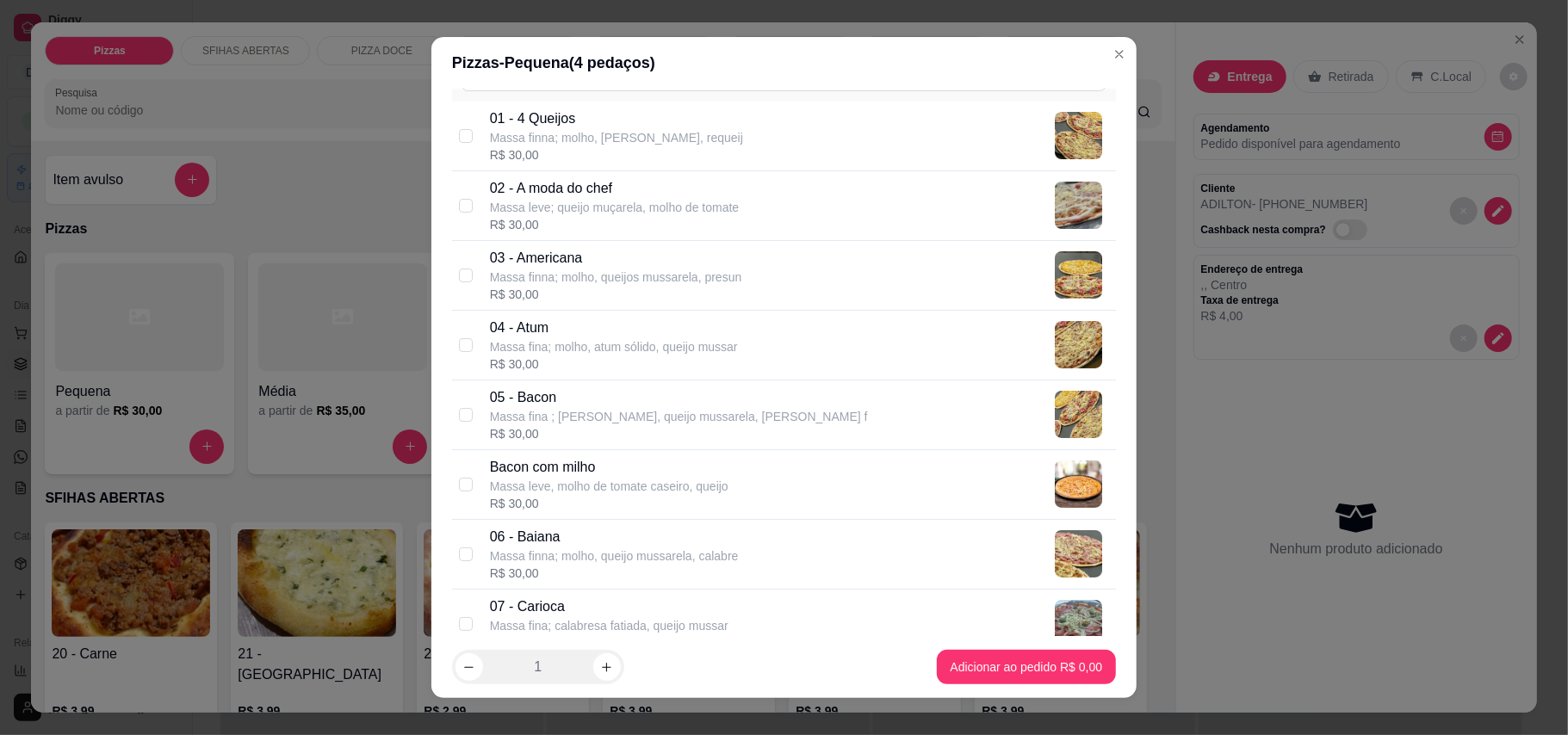
scroll to position [229, 0]
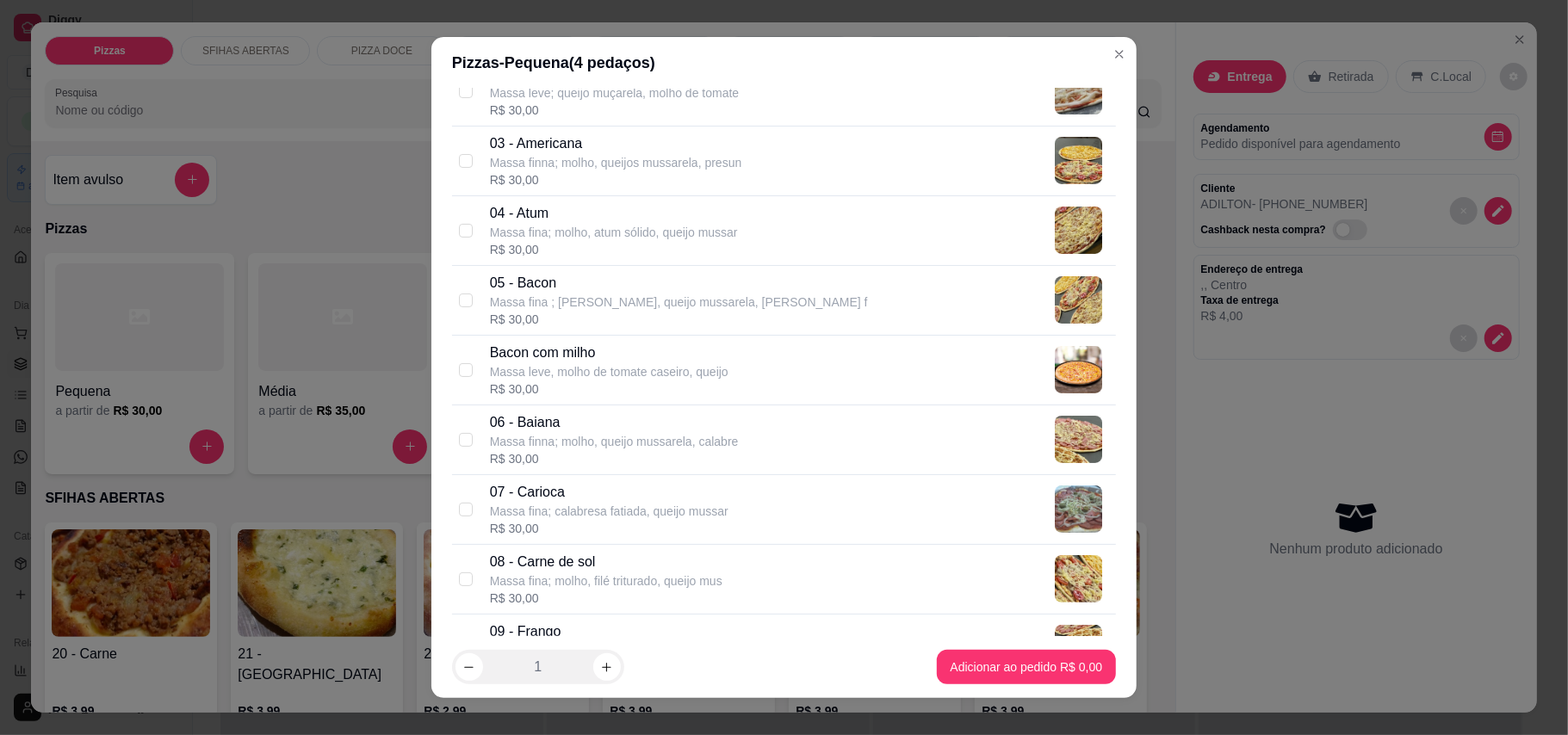
click at [755, 292] on div "05 - Bacon Massa fina ; molho, queijo mussarela, Bacon f R$ 30,00" at bounding box center [799, 300] width 619 height 55
checkbox input "true"
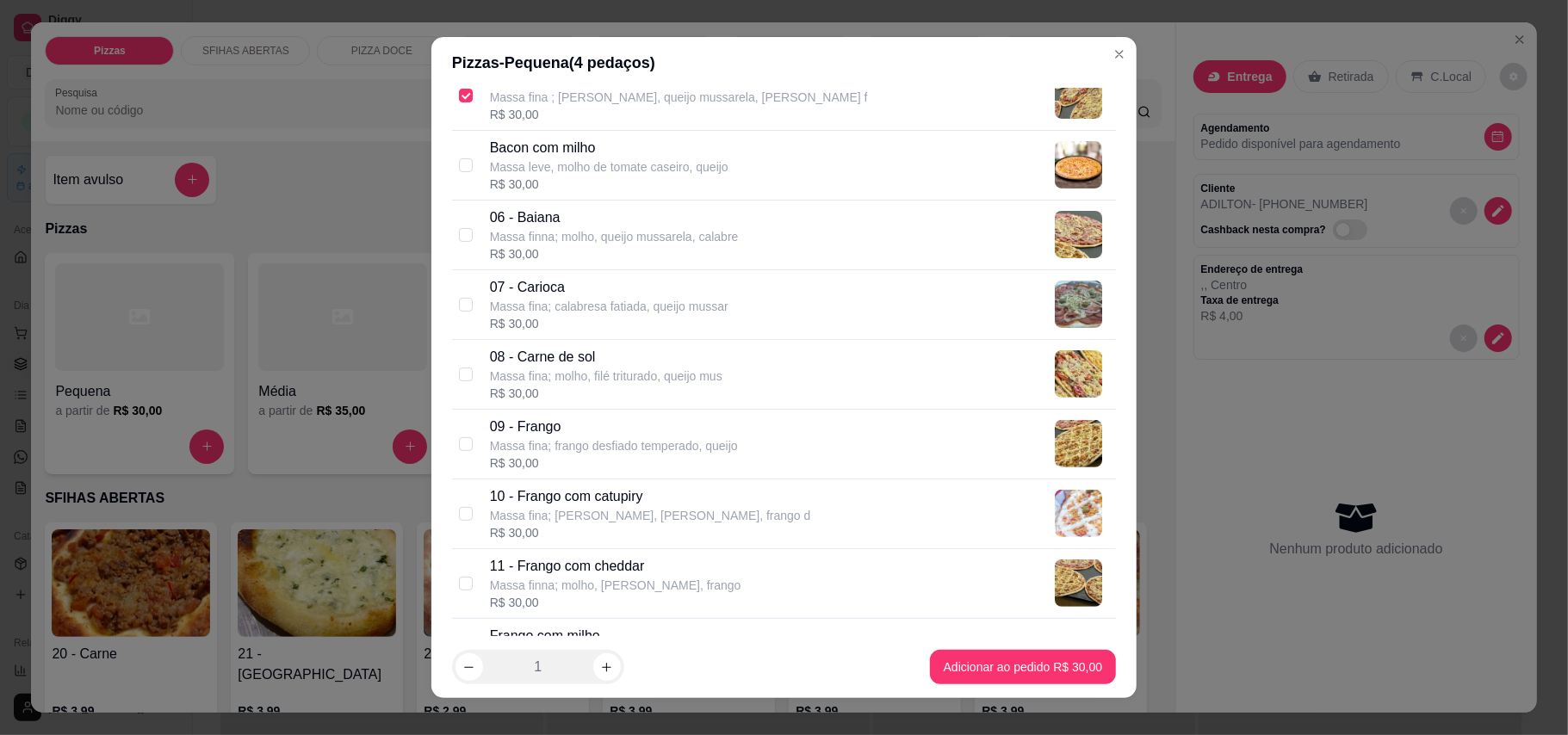
scroll to position [459, 0]
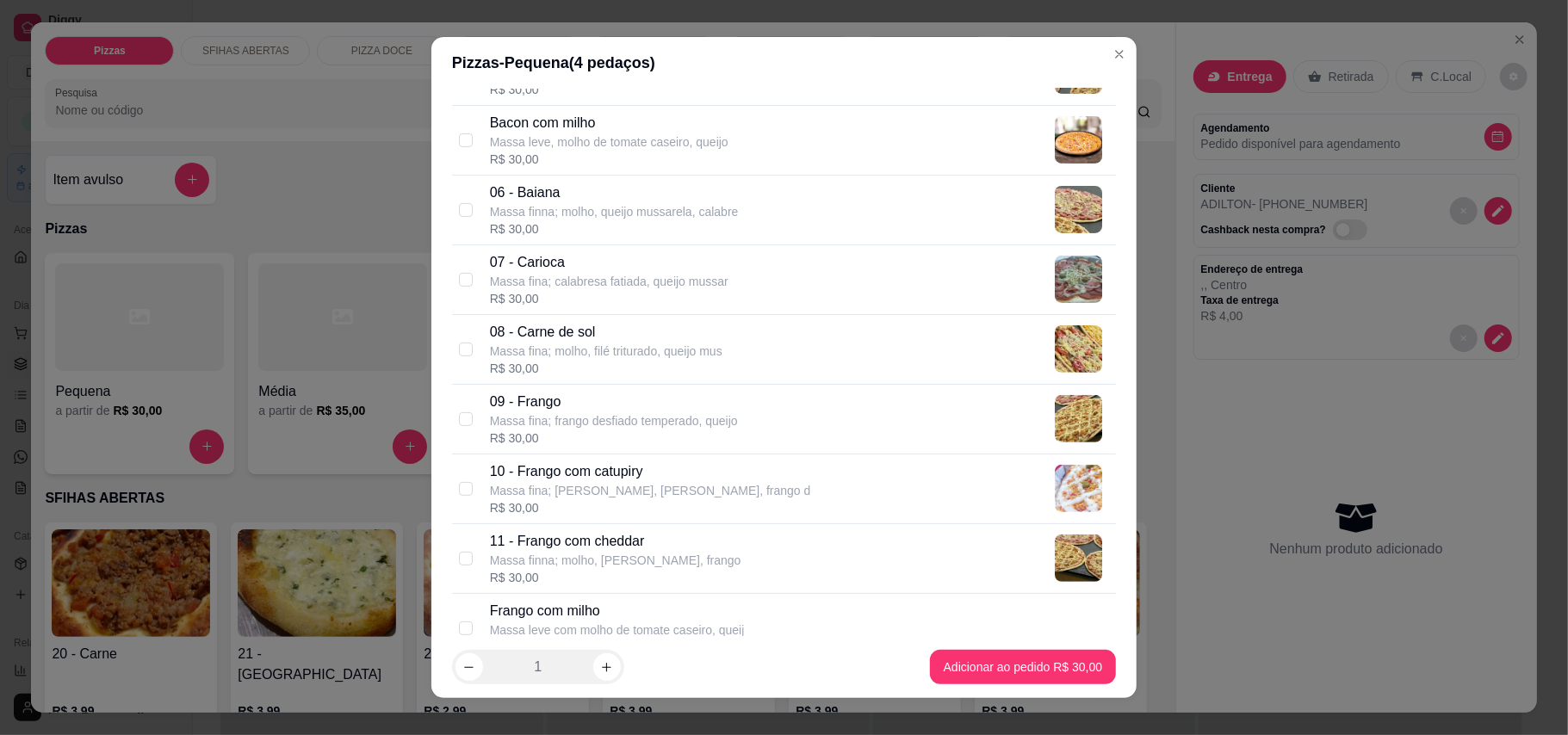
click at [761, 333] on div "08 - Carne de sol Massa fina; molho, filé triturado, queijo mus R$ 30,00" at bounding box center [799, 349] width 619 height 55
checkbox input "true"
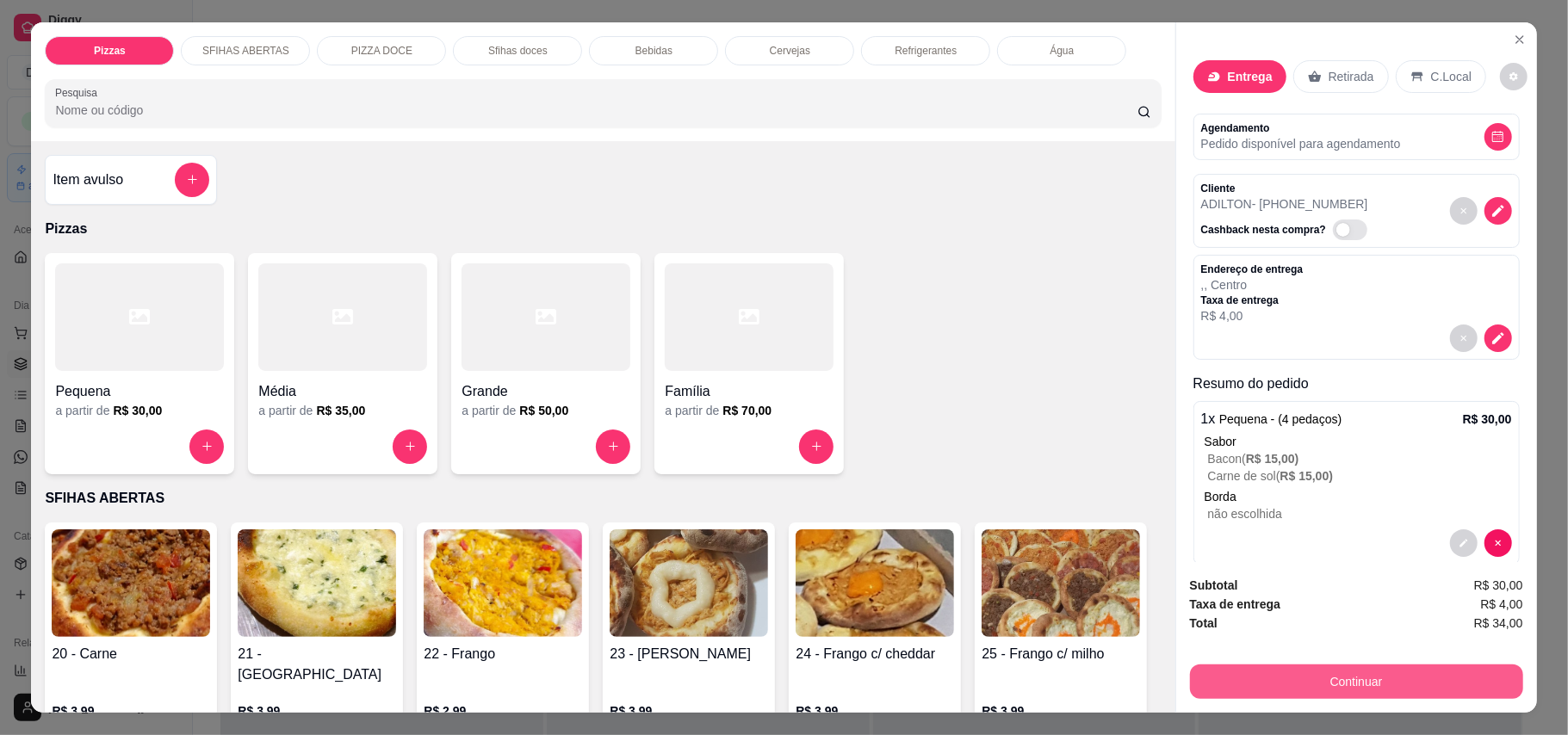
click at [1157, 665] on button "Continuar" at bounding box center [1356, 681] width 334 height 34
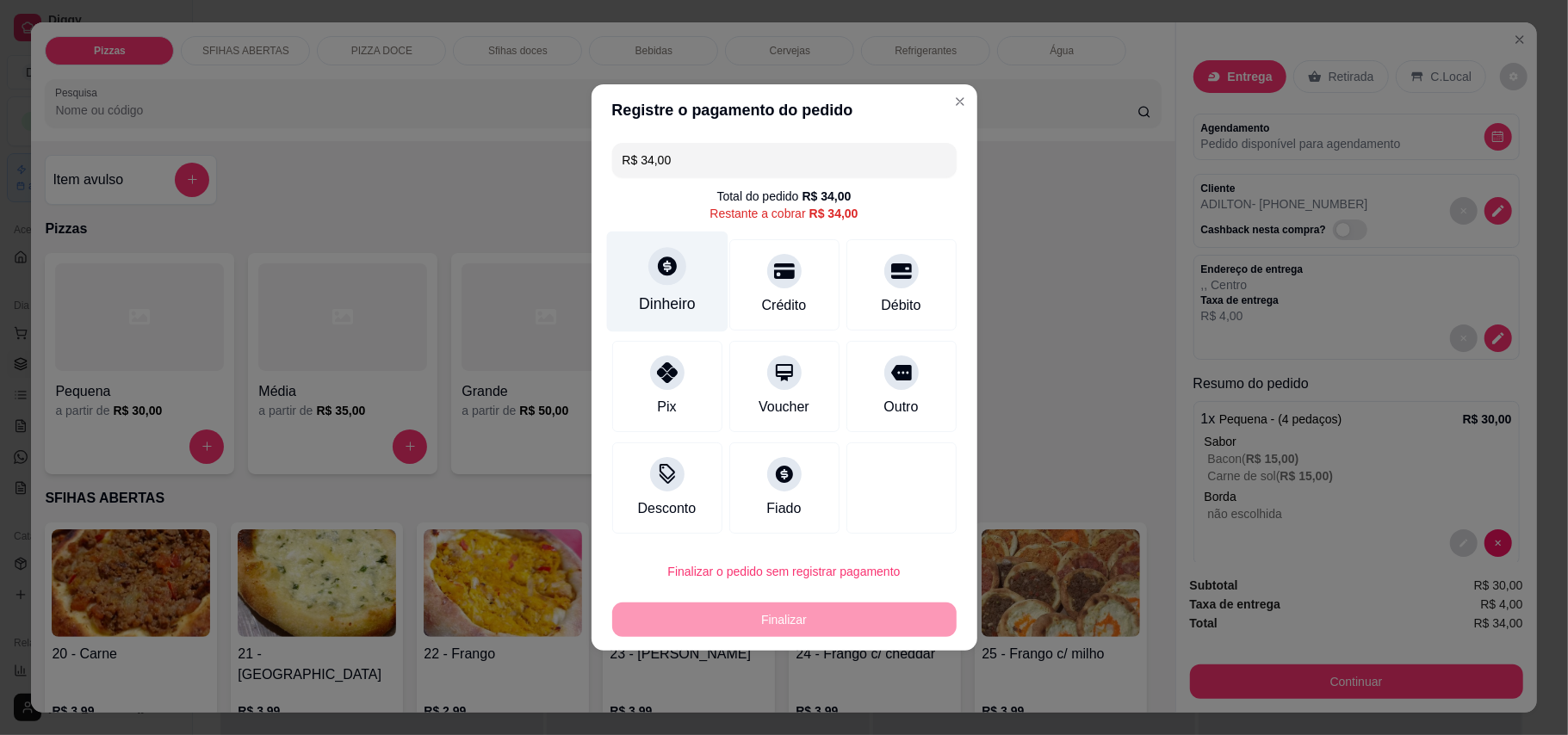
click at [655, 260] on icon at bounding box center [666, 266] width 23 height 23
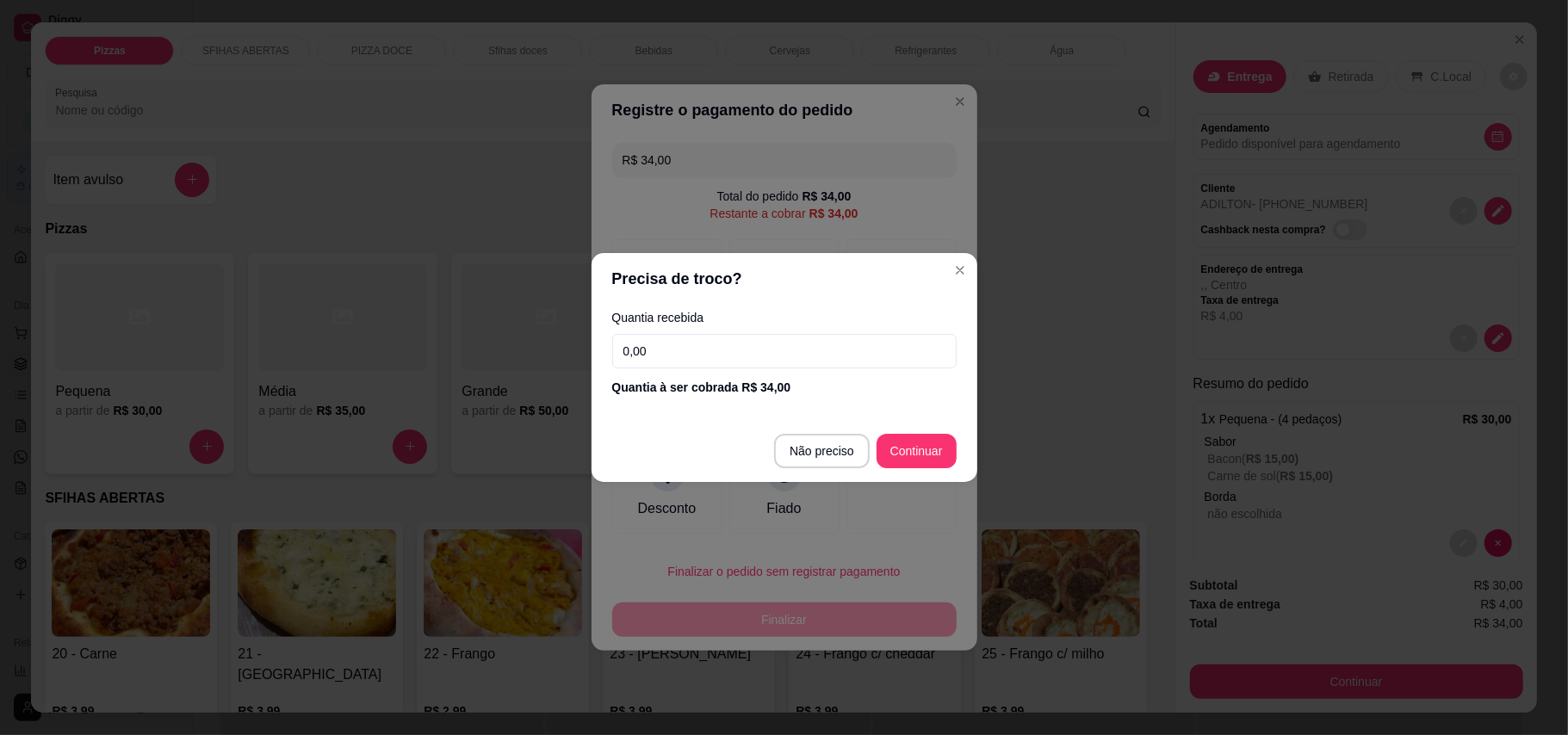
click at [785, 341] on input "0,00" at bounding box center [784, 350] width 344 height 34
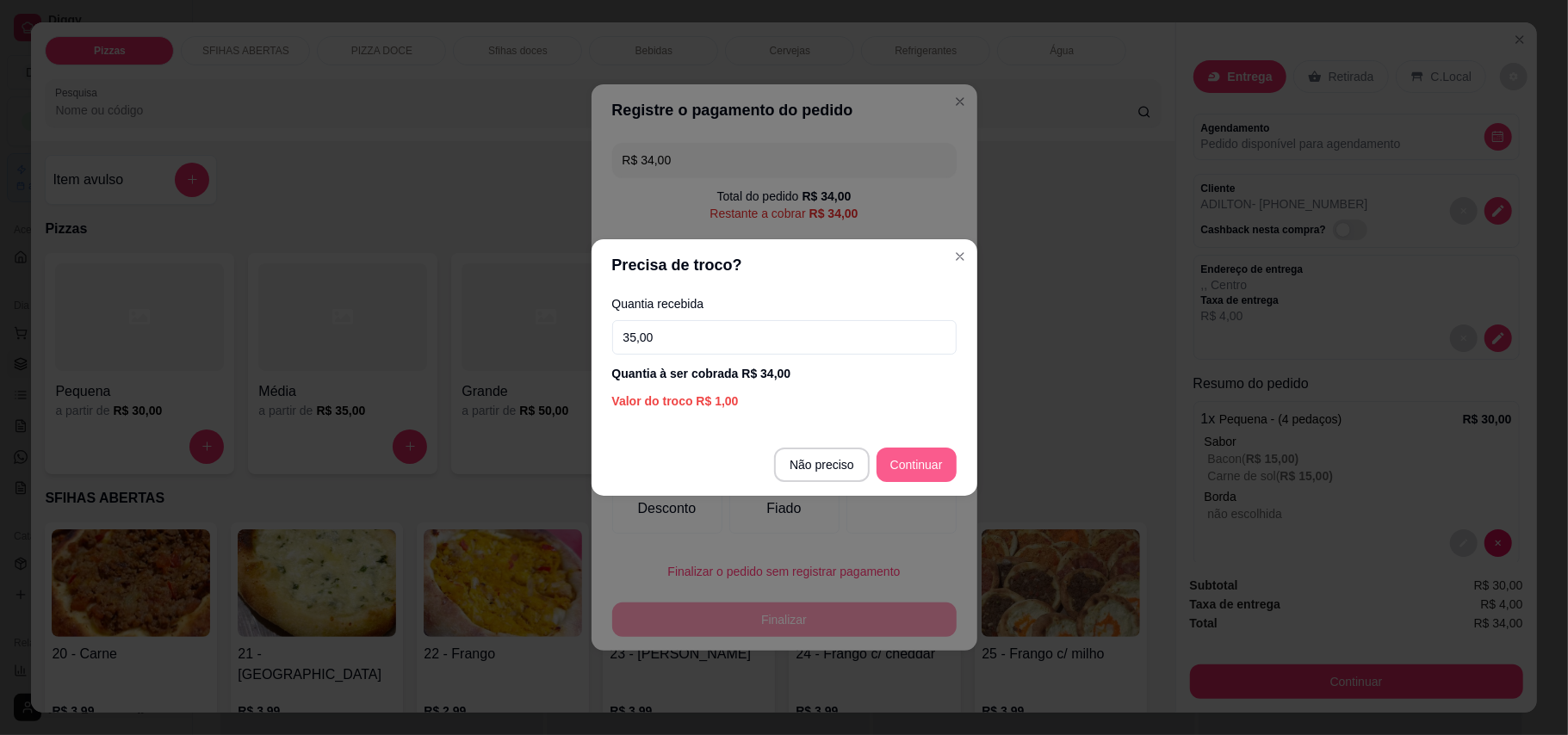
type input "35,00"
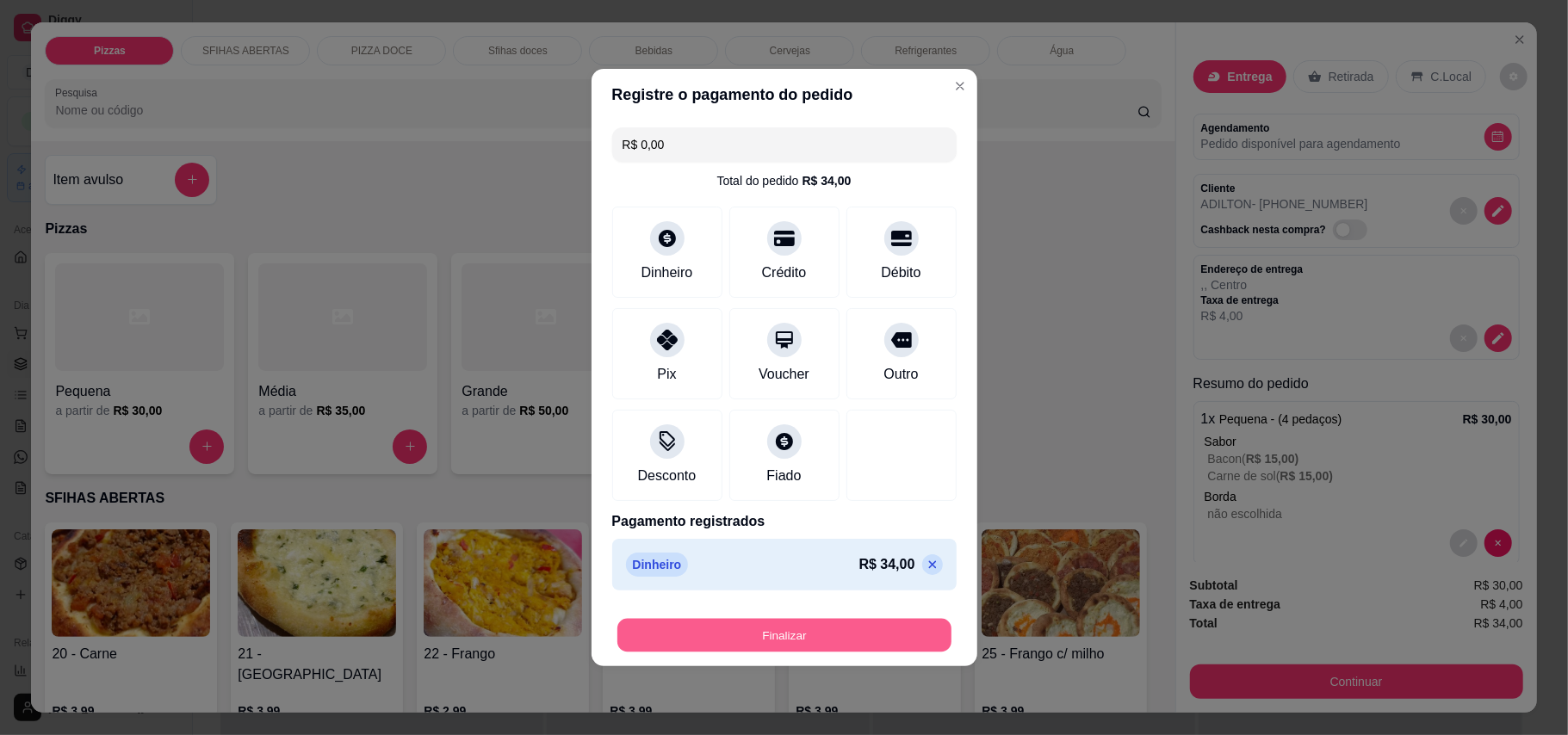
click at [778, 630] on button "Finalizar" at bounding box center [784, 636] width 334 height 33
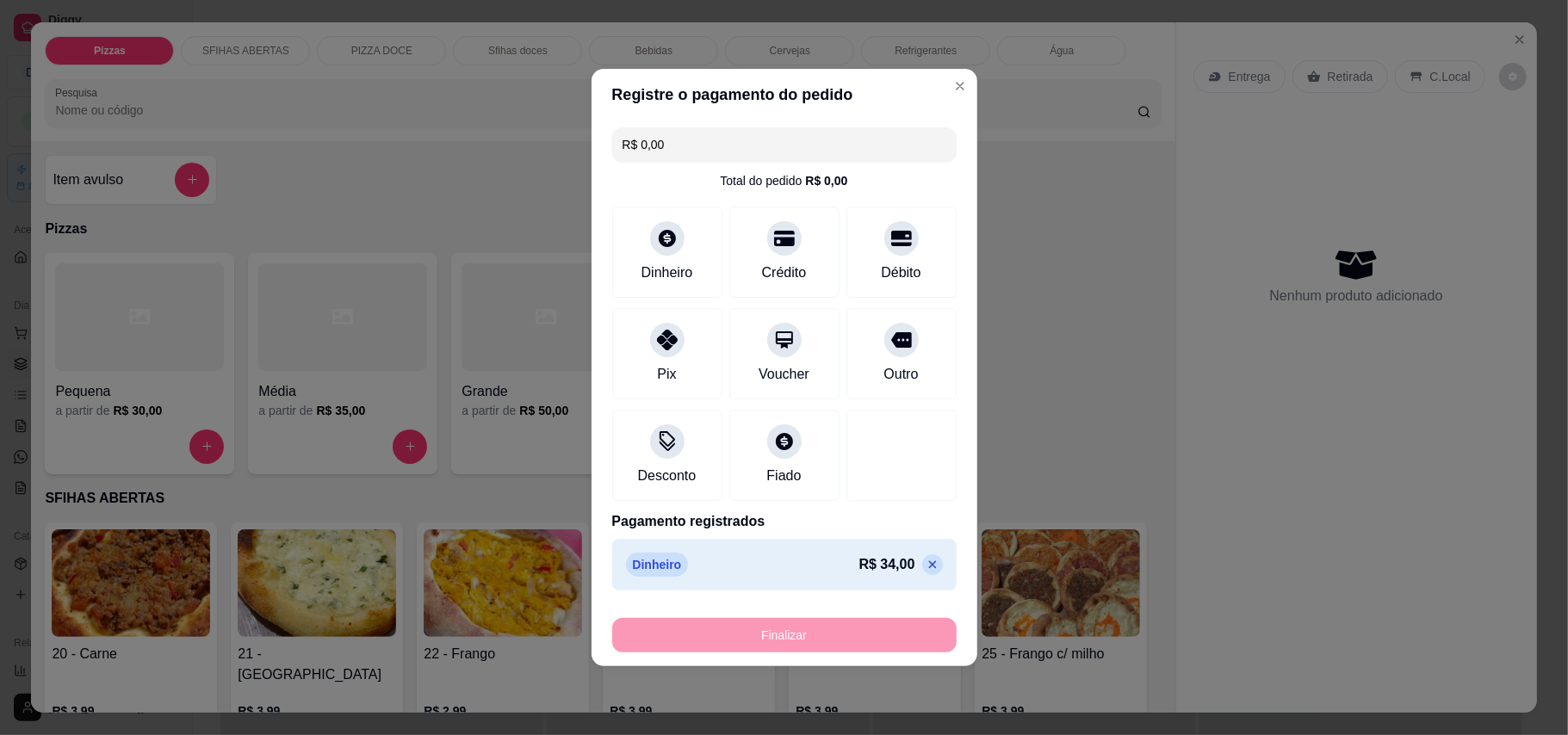
type input "-R$ 34,00"
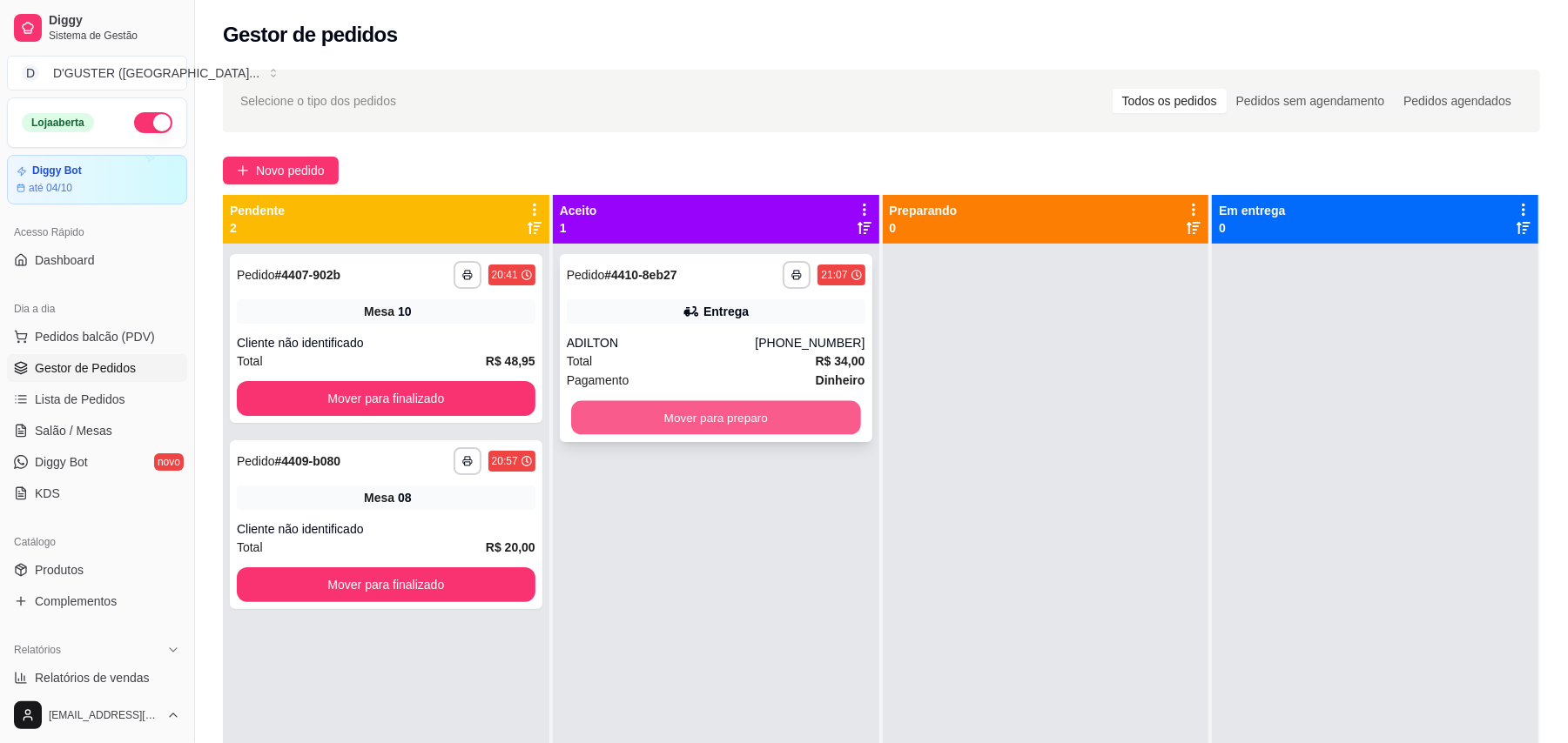
click at [766, 418] on button "Mover para preparo" at bounding box center [715, 418] width 289 height 34
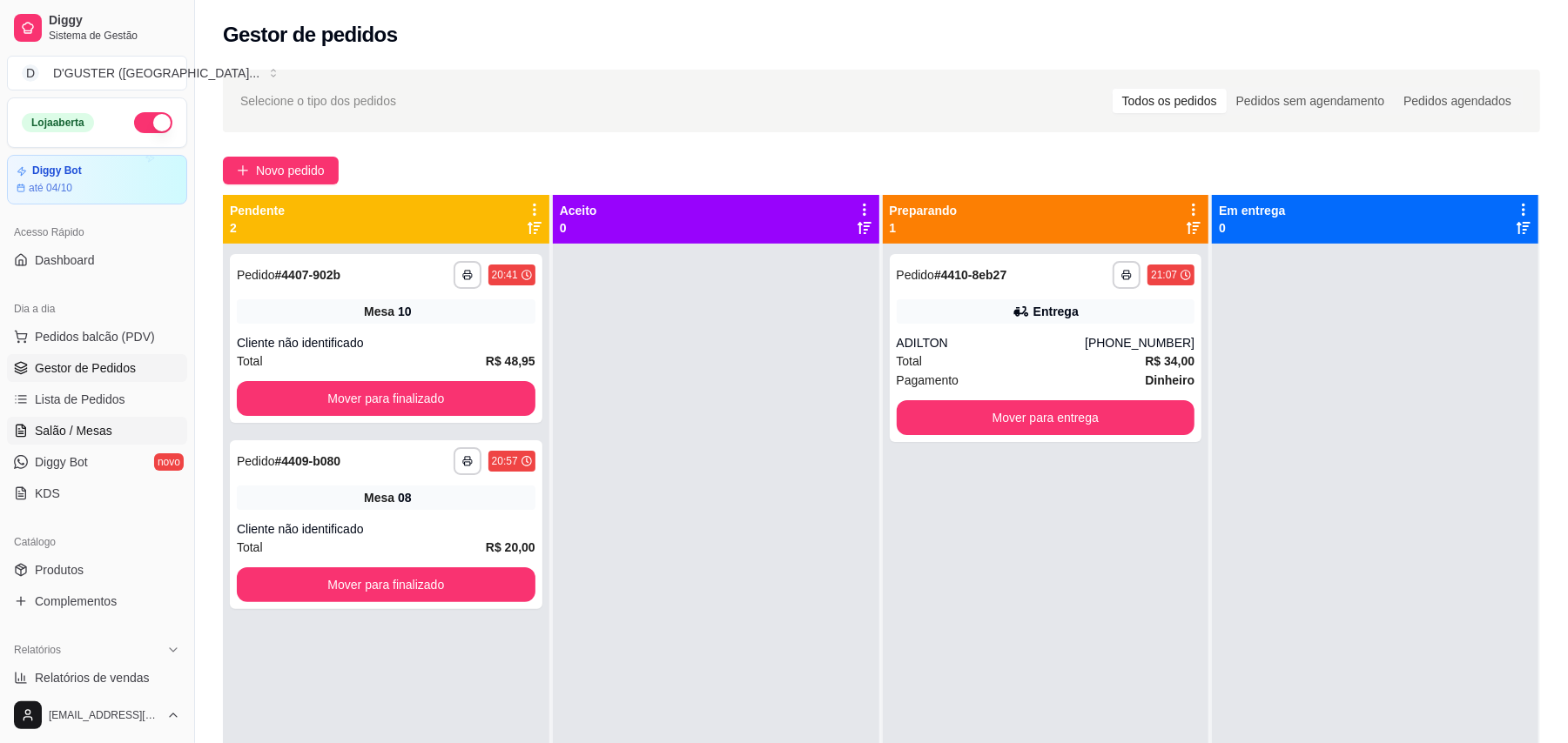
click at [80, 429] on span "Salão / Mesas" at bounding box center [73, 431] width 77 height 18
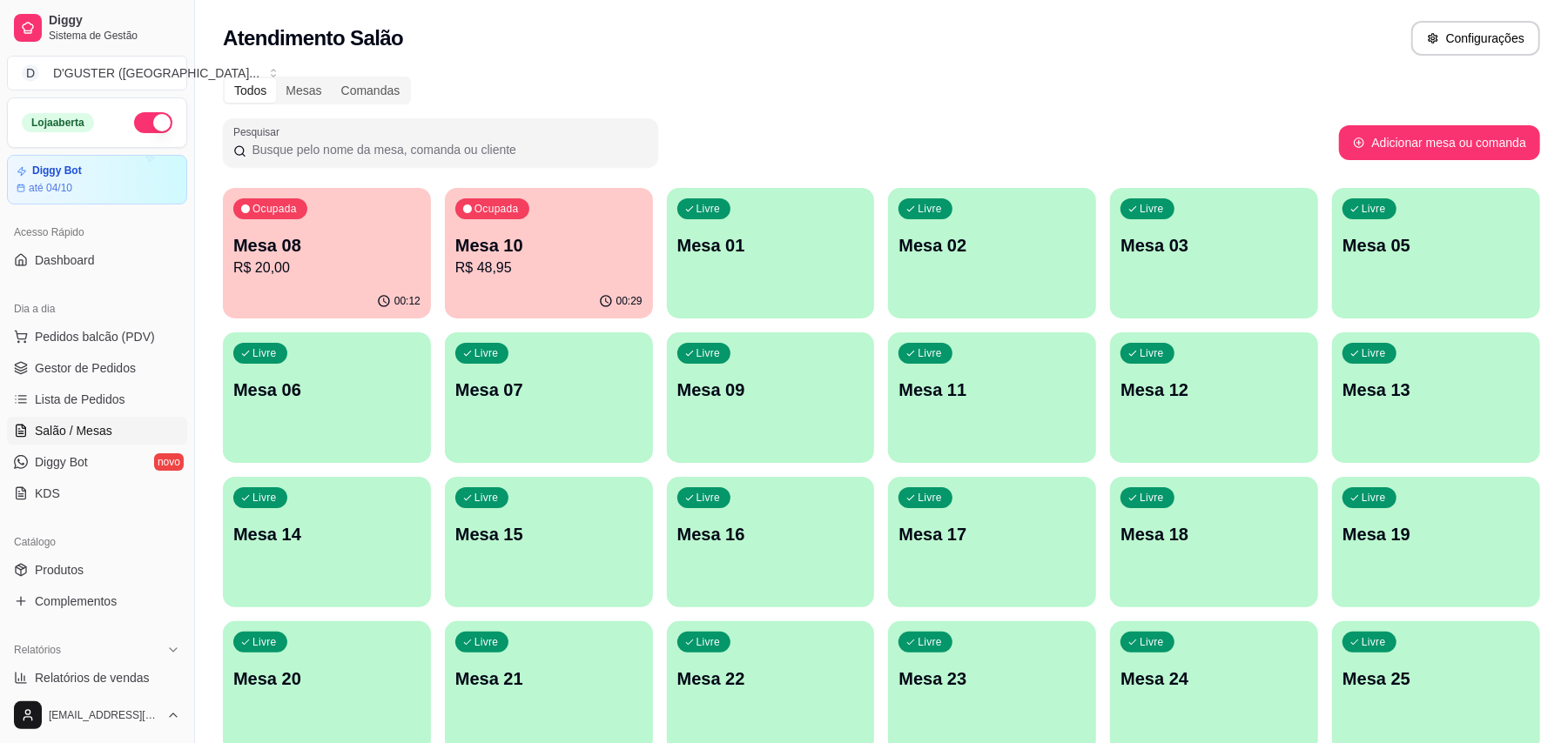
click at [519, 280] on div "Ocupada Mesa 10 R$ 48,95" at bounding box center [549, 235] width 208 height 96
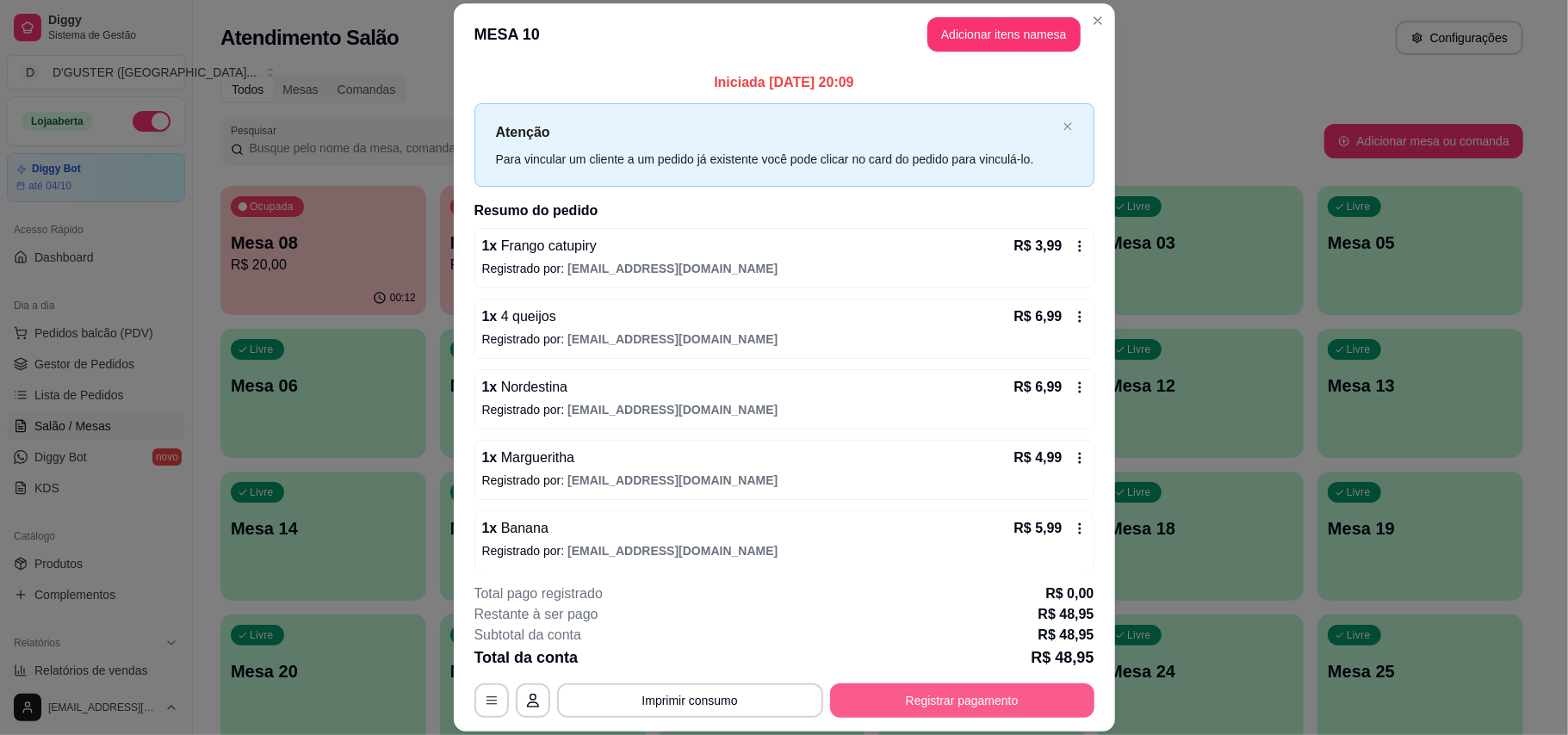
click at [869, 701] on button "Registrar pagamento" at bounding box center [962, 701] width 264 height 34
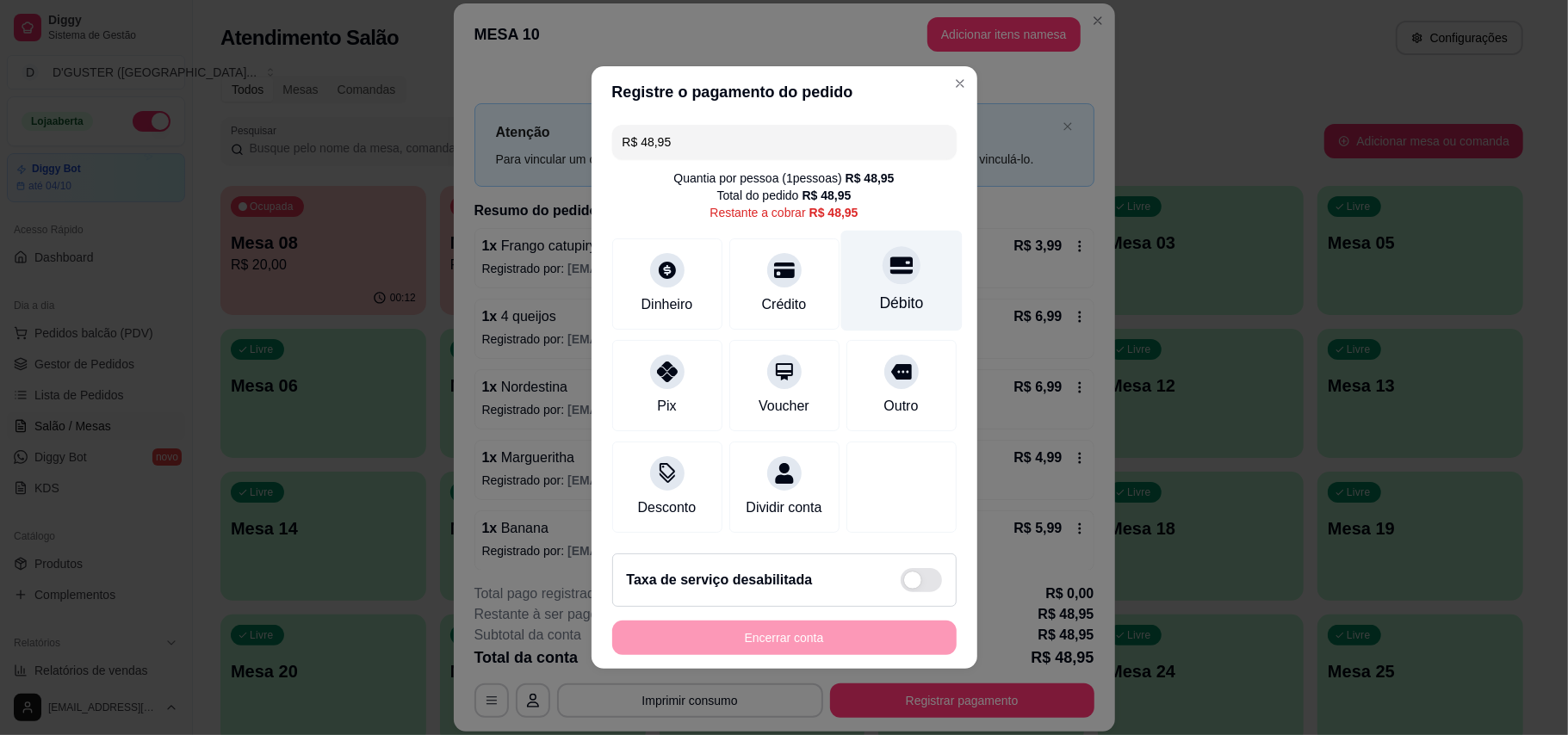
click at [895, 257] on icon at bounding box center [900, 266] width 23 height 18
type input "R$ 0,00"
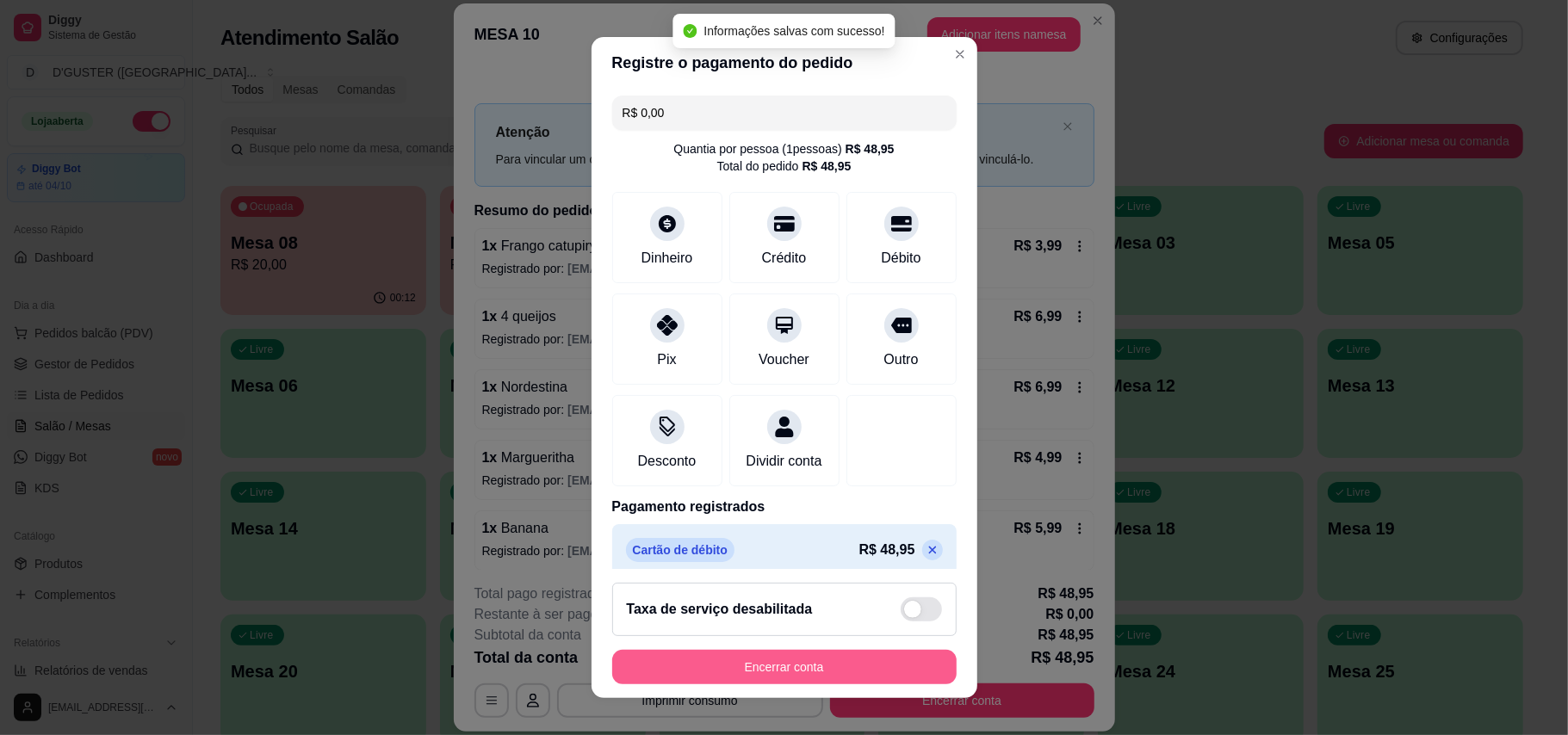
click at [824, 668] on button "Encerrar conta" at bounding box center [784, 666] width 344 height 34
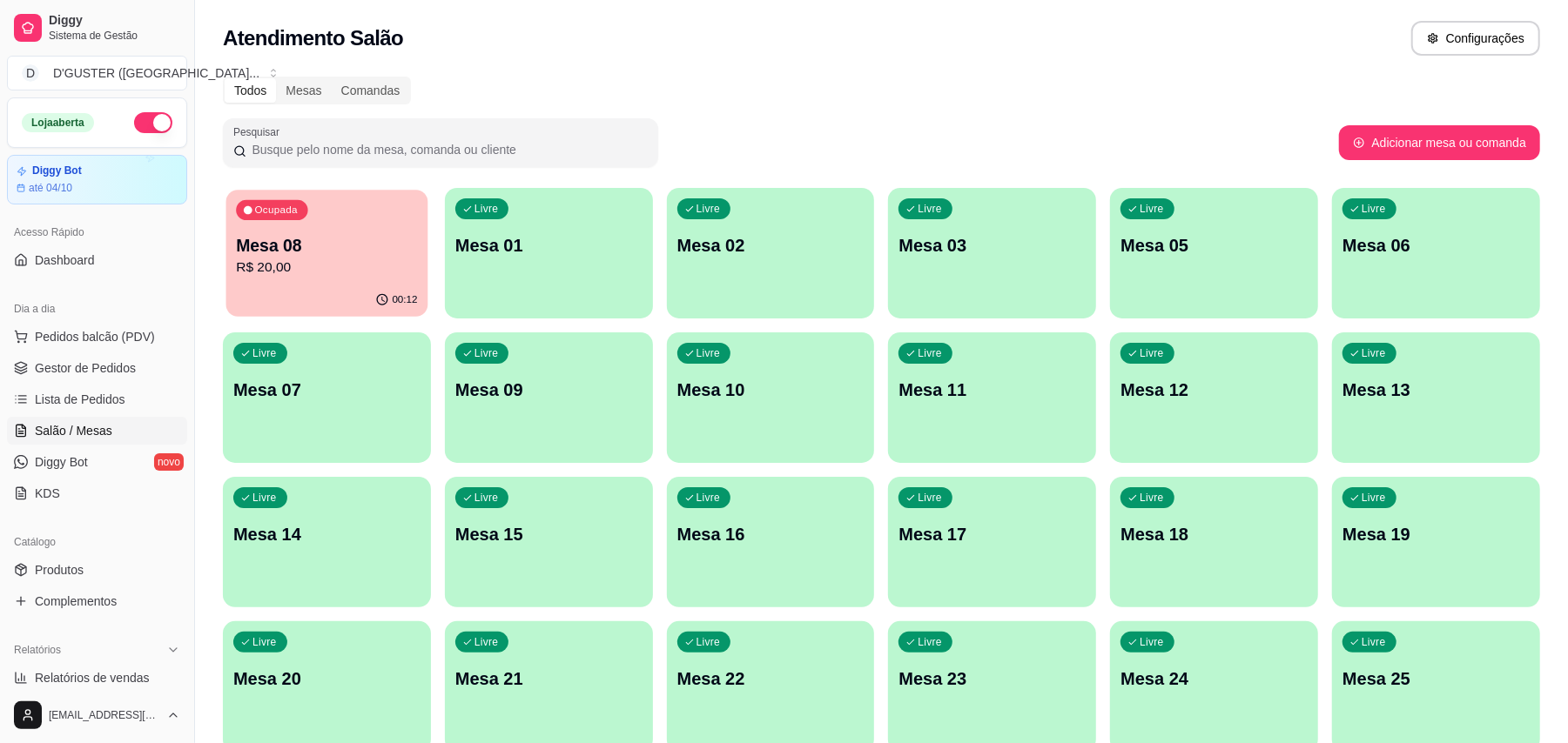
click at [335, 235] on p "Mesa 08" at bounding box center [327, 246] width 181 height 24
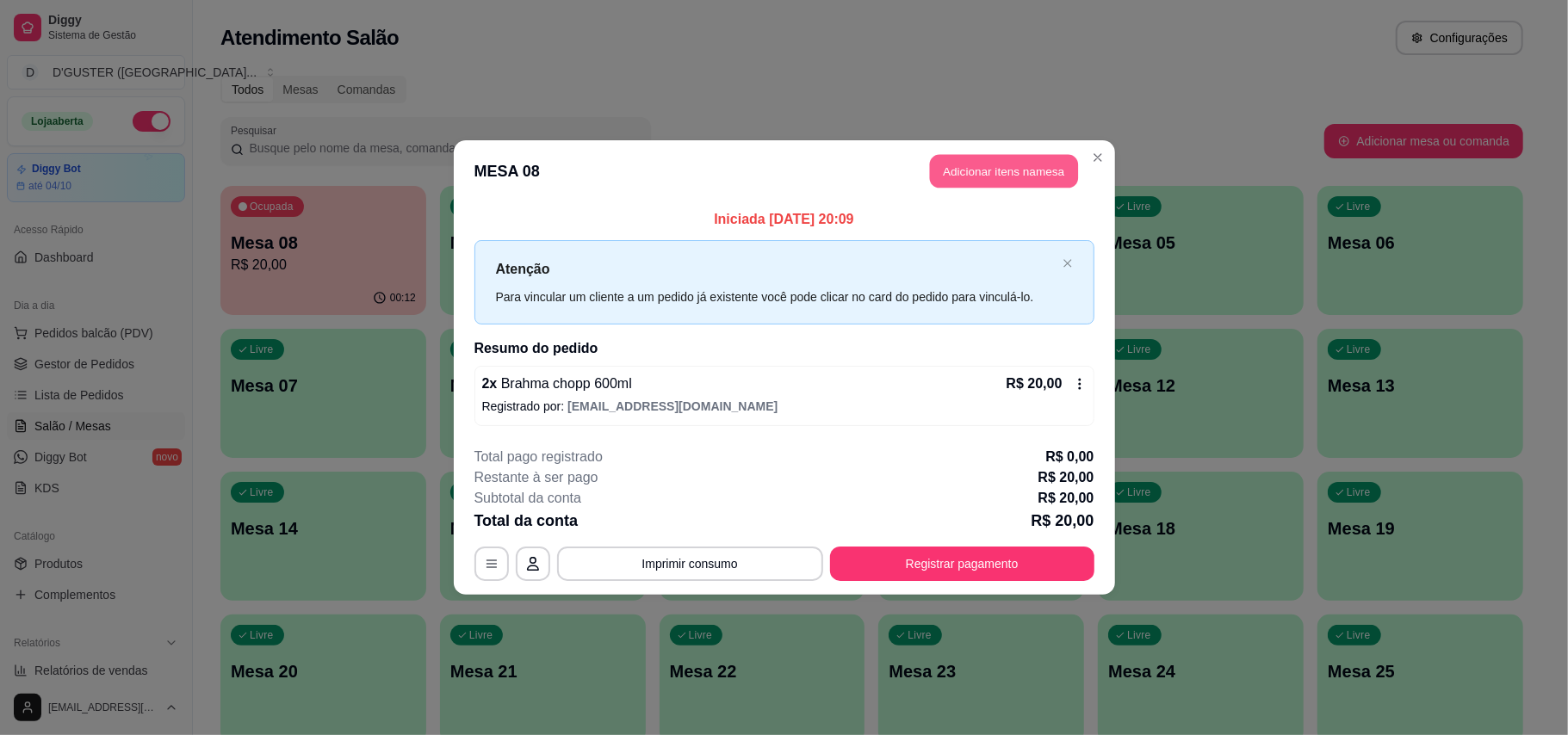
click at [958, 158] on button "Adicionar itens na mesa" at bounding box center [1003, 172] width 148 height 33
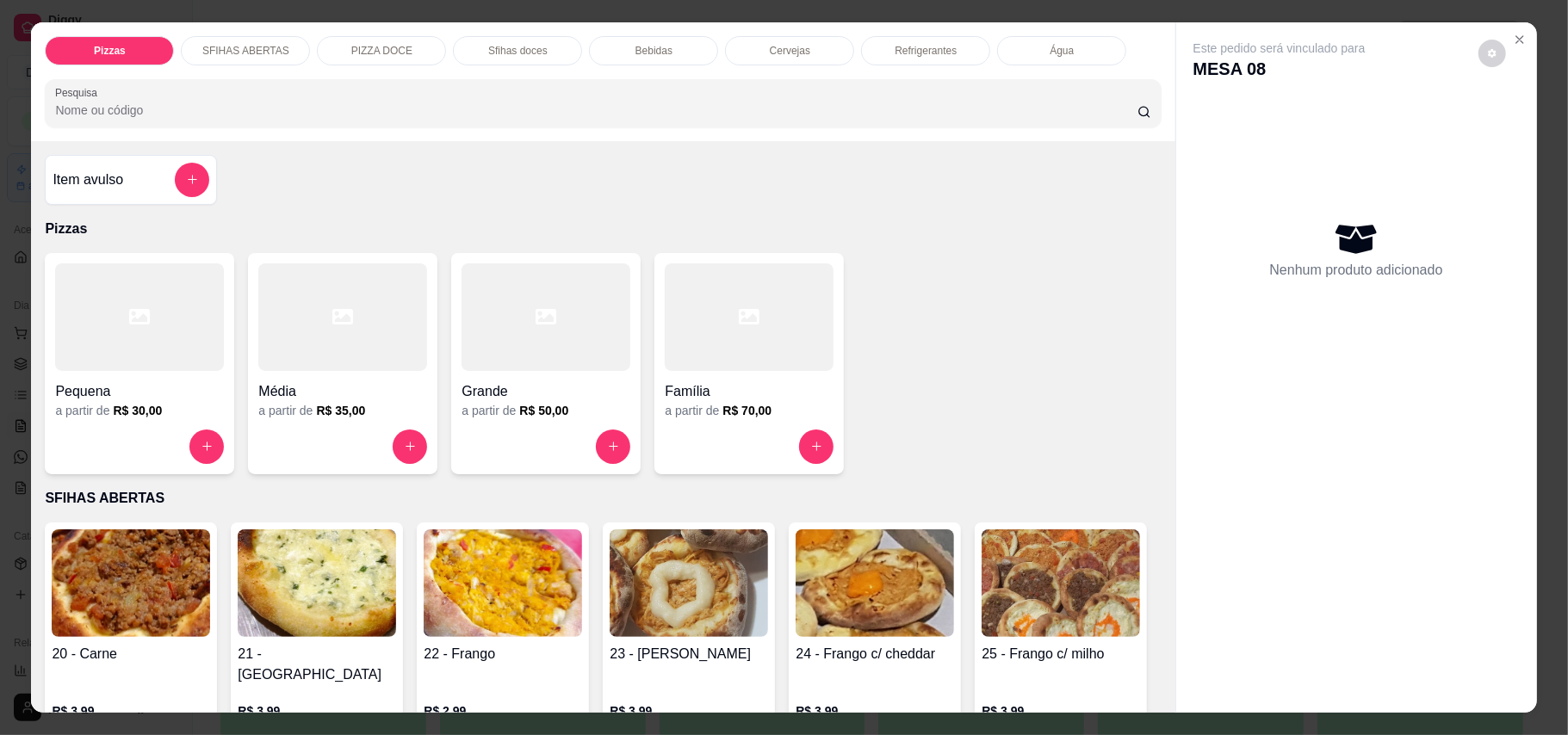
scroll to position [115, 0]
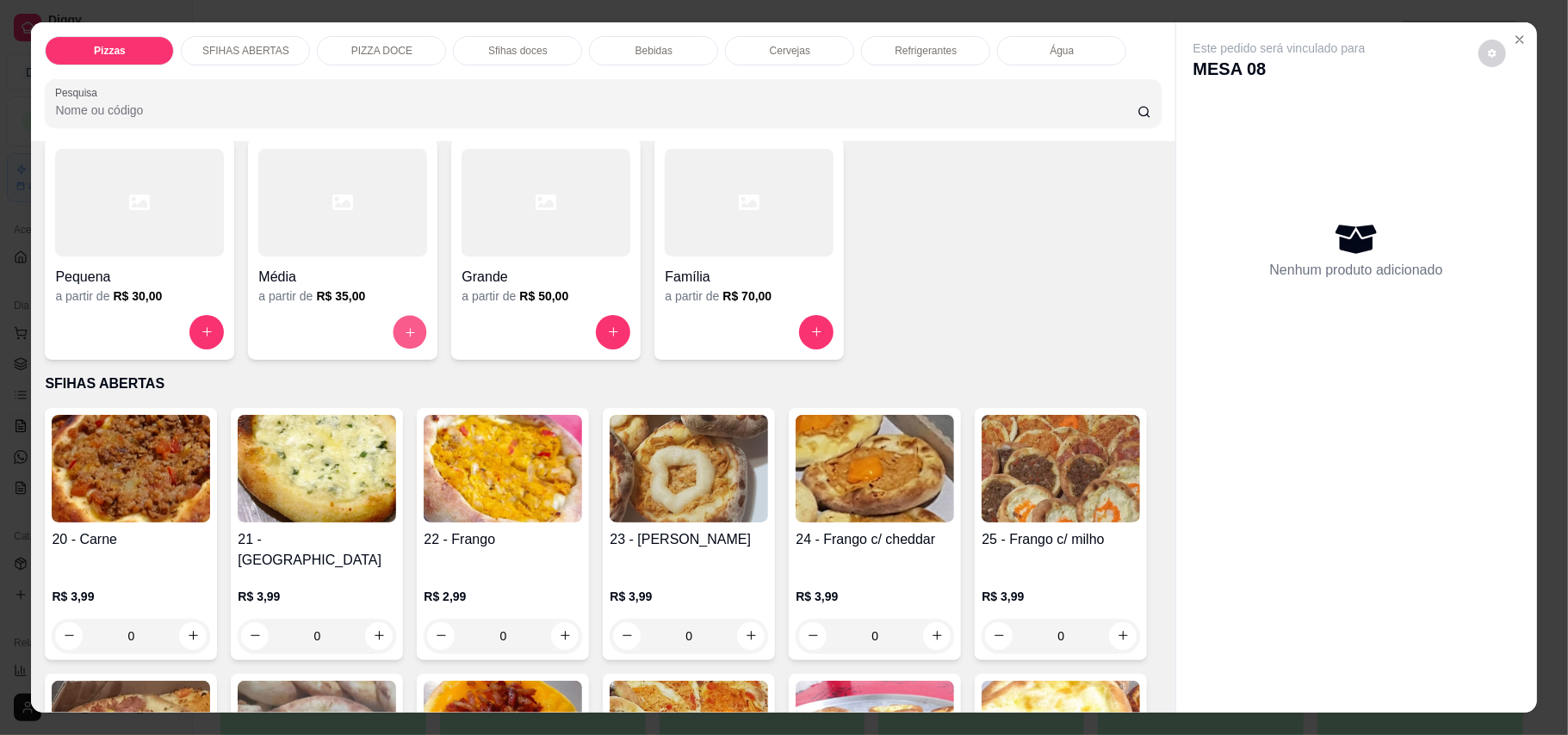
click at [403, 329] on icon "increase-product-quantity" at bounding box center [409, 332] width 13 height 13
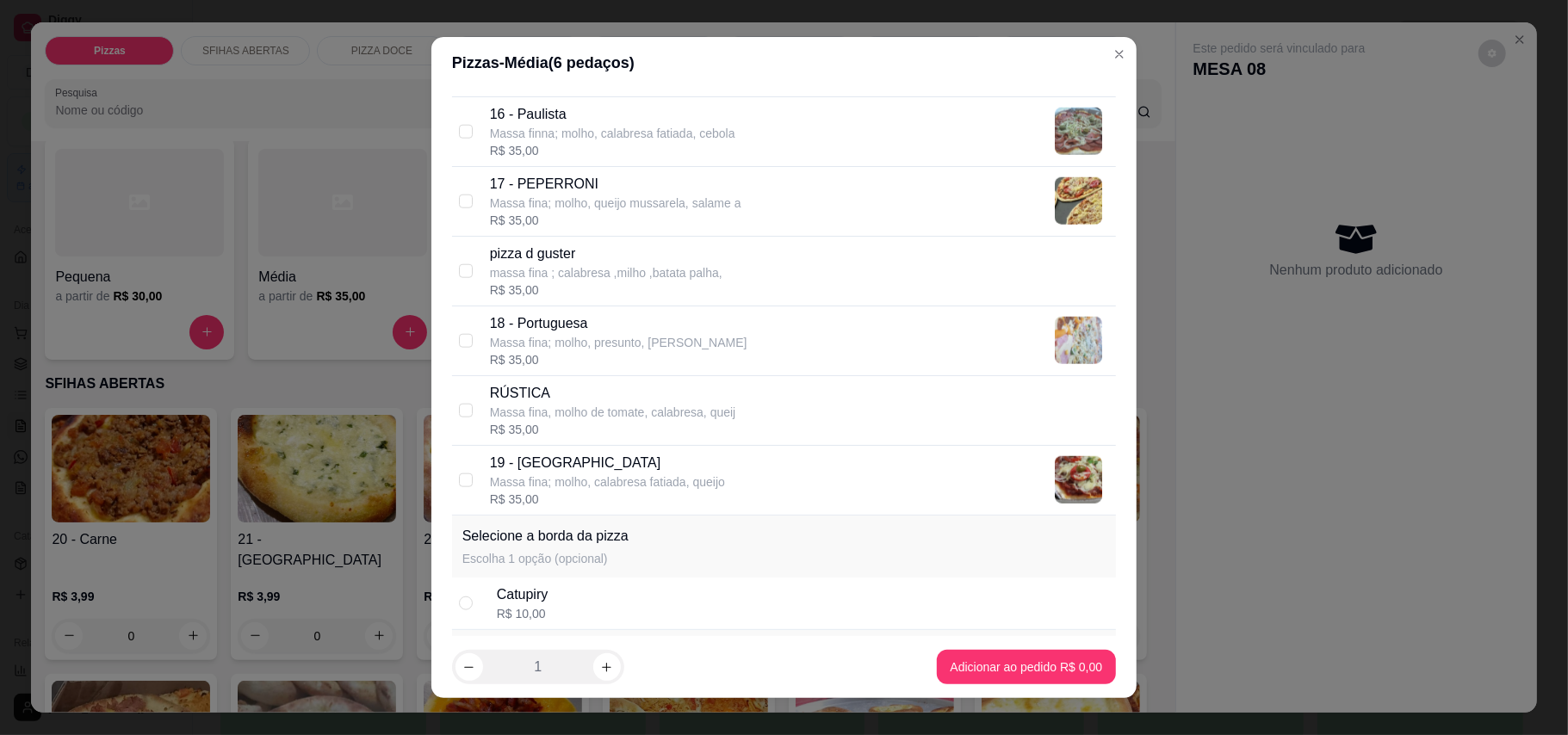
scroll to position [1378, 0]
click at [719, 472] on div "19 - Toscana Massa fina; molho, calabresa fatiada, queijo R$ 35,00" at bounding box center [799, 477] width 619 height 55
checkbox input "true"
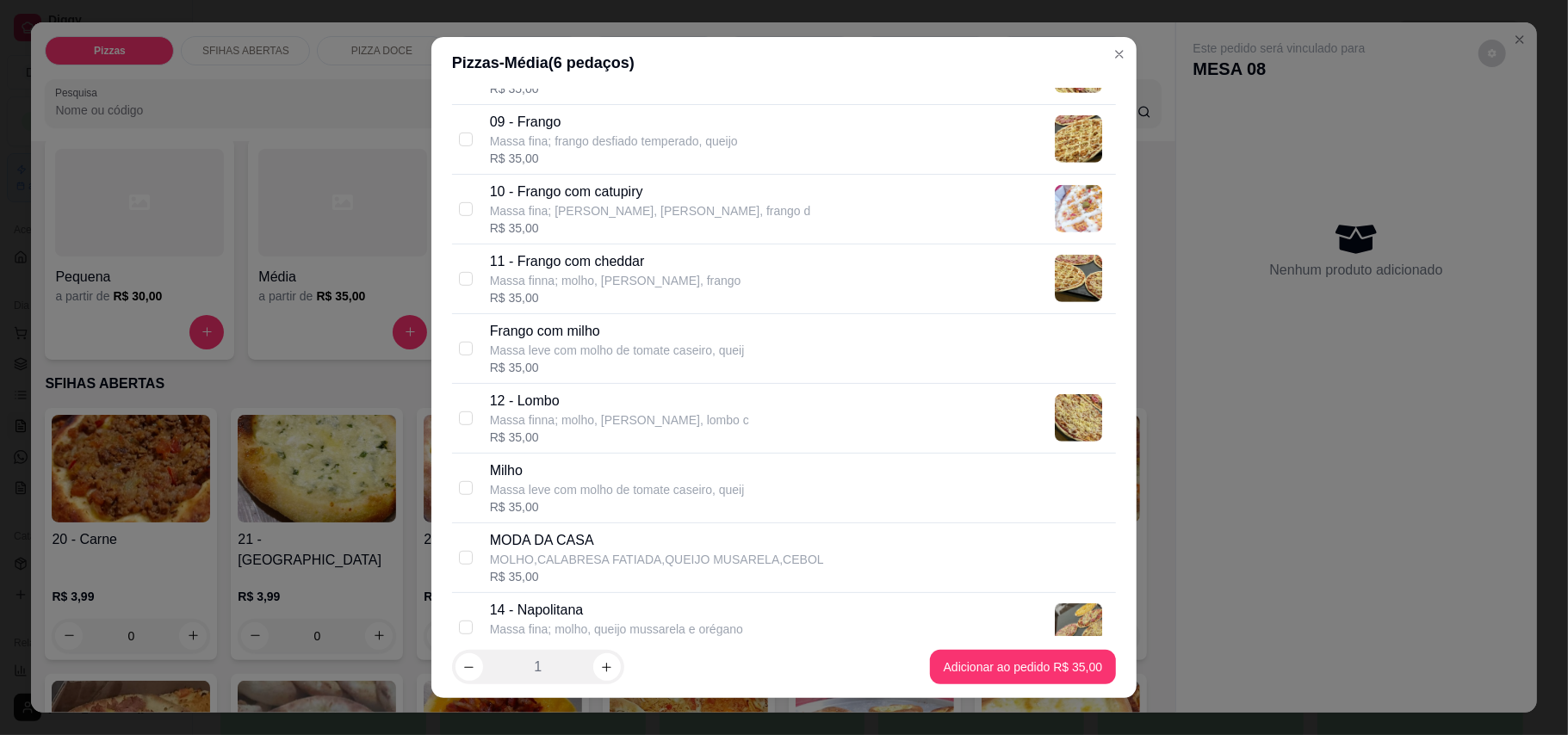
scroll to position [689, 0]
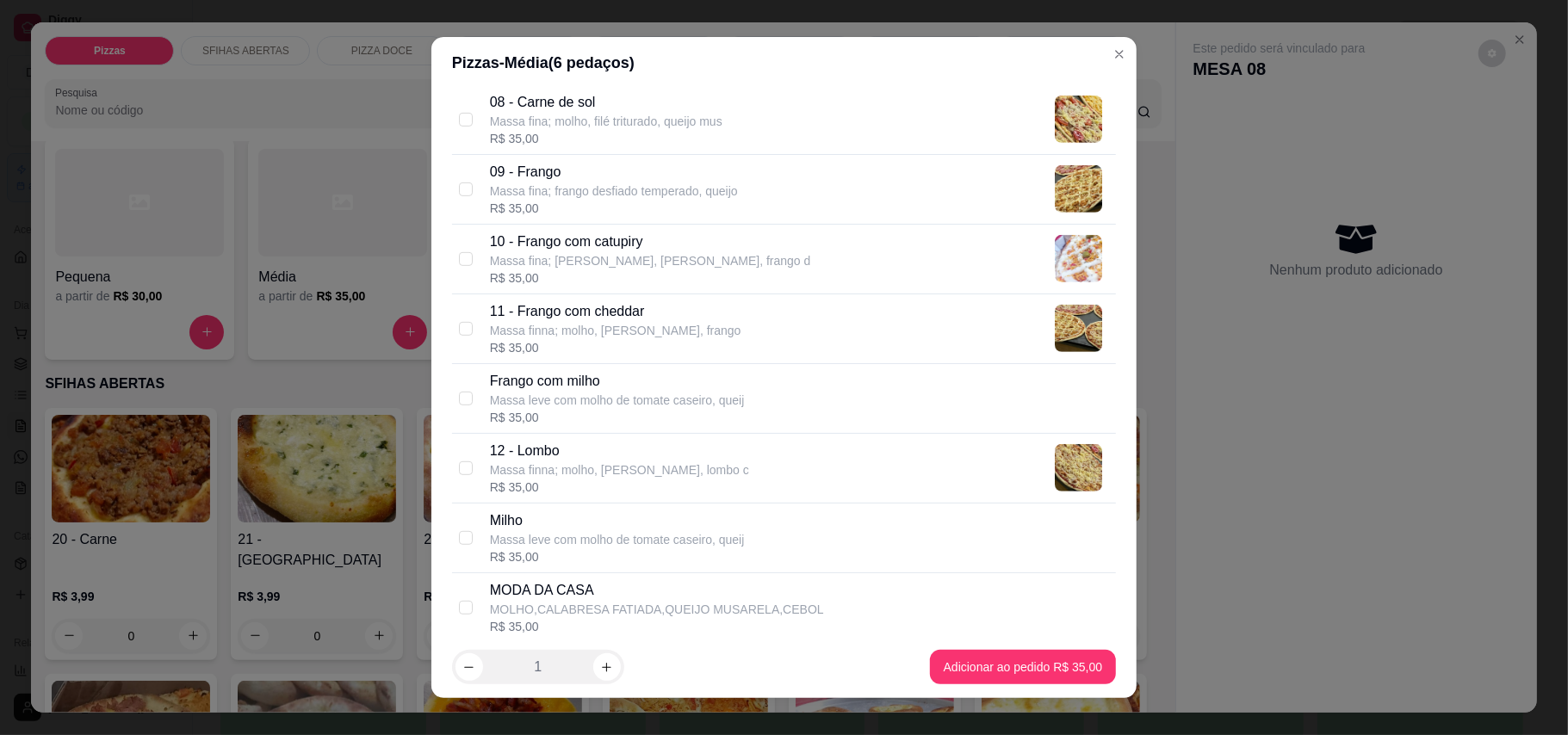
click at [687, 235] on p "10 - Frango com catupiry" at bounding box center [650, 241] width 321 height 21
checkbox input "true"
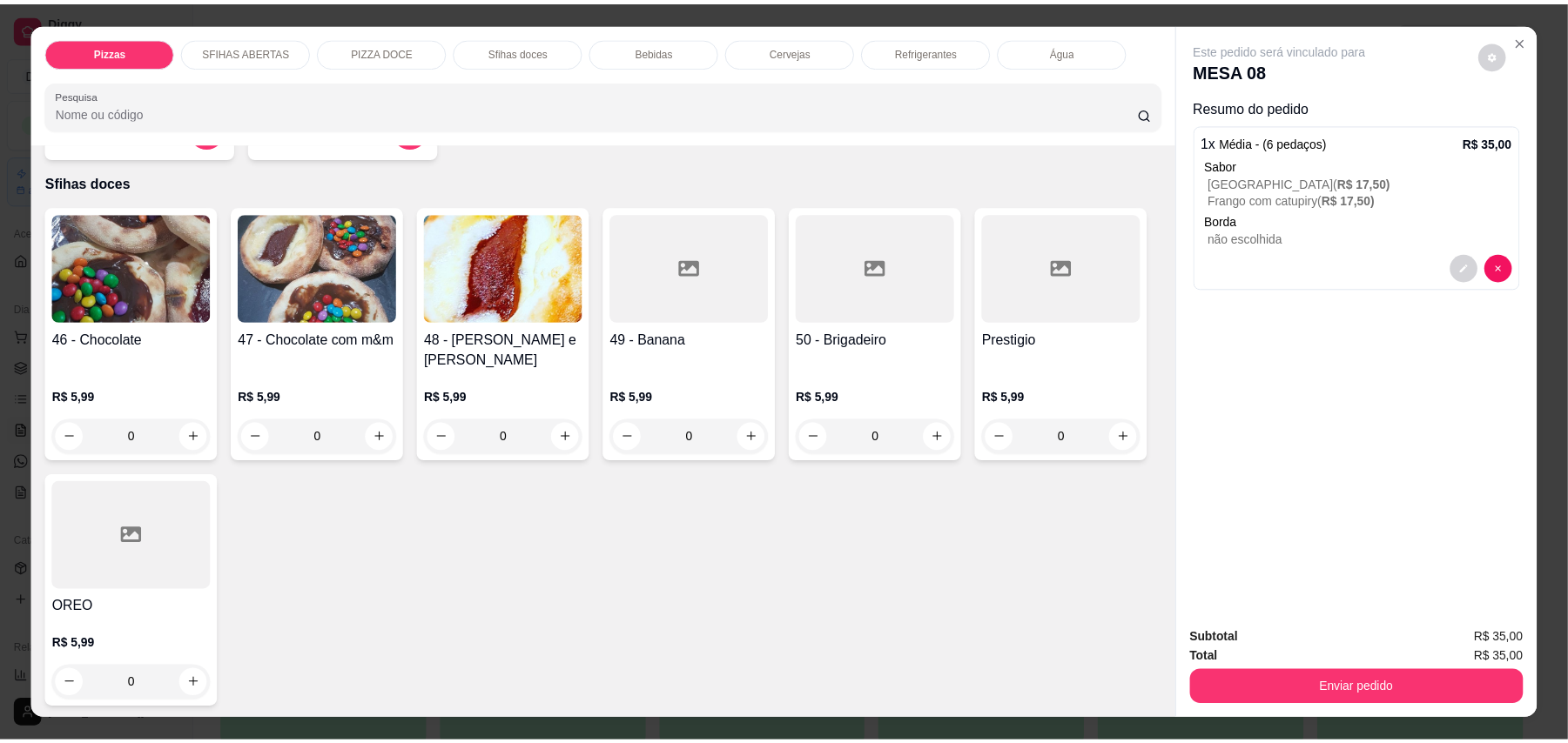
scroll to position [1972, 0]
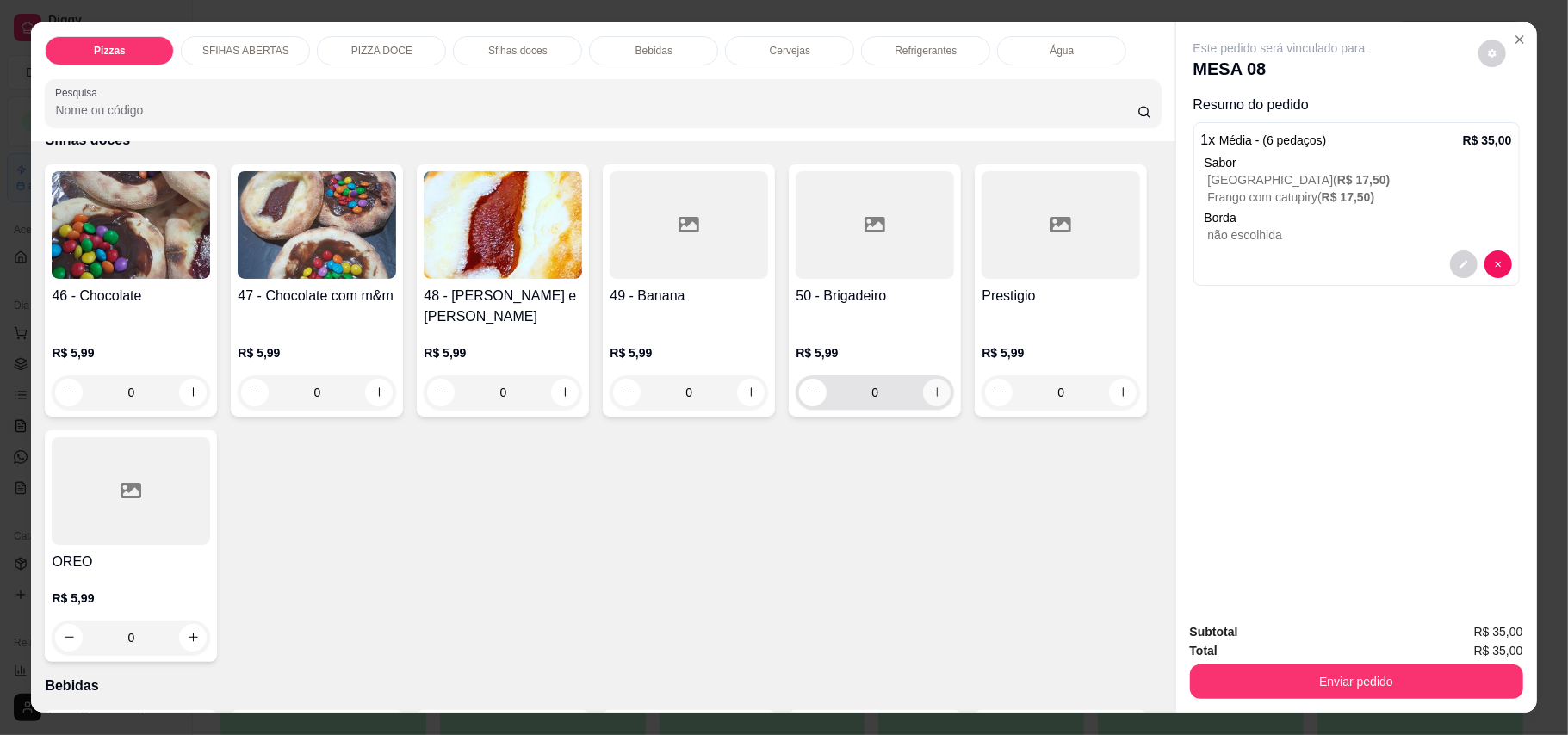
click at [930, 398] on icon "increase-product-quantity" at bounding box center [936, 392] width 13 height 13
type input "1"
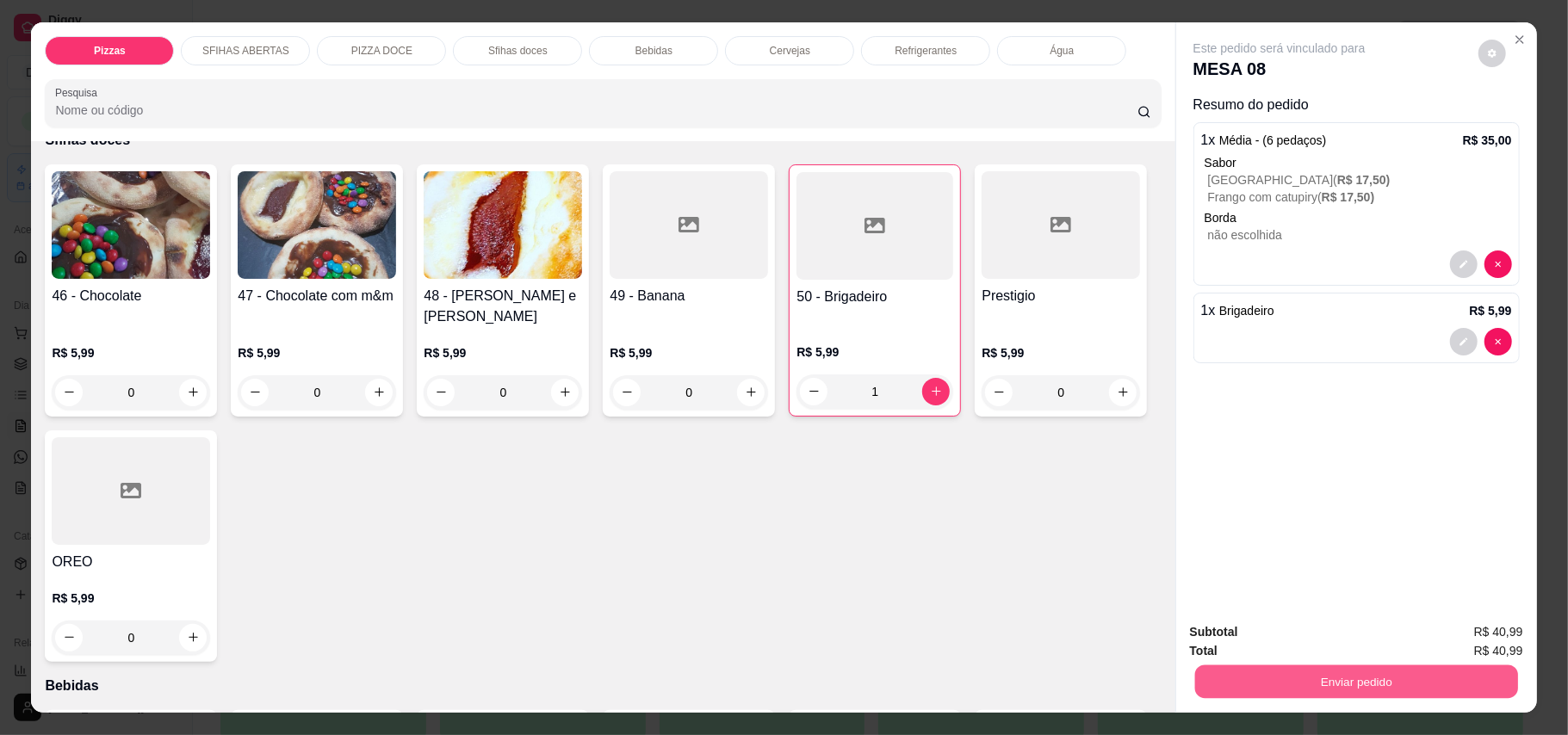
click at [1157, 690] on button "Enviar pedido" at bounding box center [1355, 682] width 323 height 33
click at [1157, 637] on button "Enviar pedido" at bounding box center [1476, 640] width 97 height 32
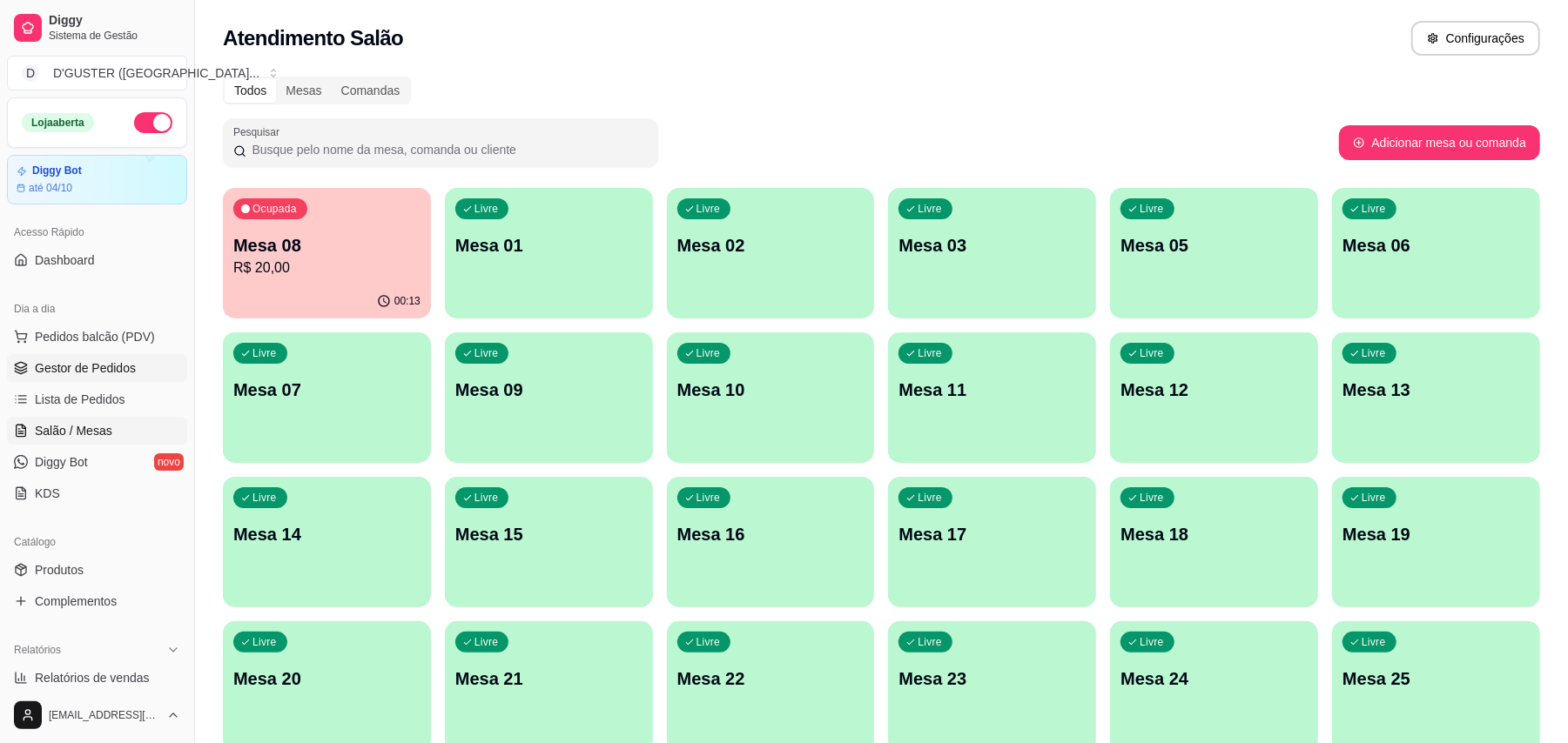
click at [88, 374] on span "Gestor de Pedidos" at bounding box center [85, 368] width 101 height 18
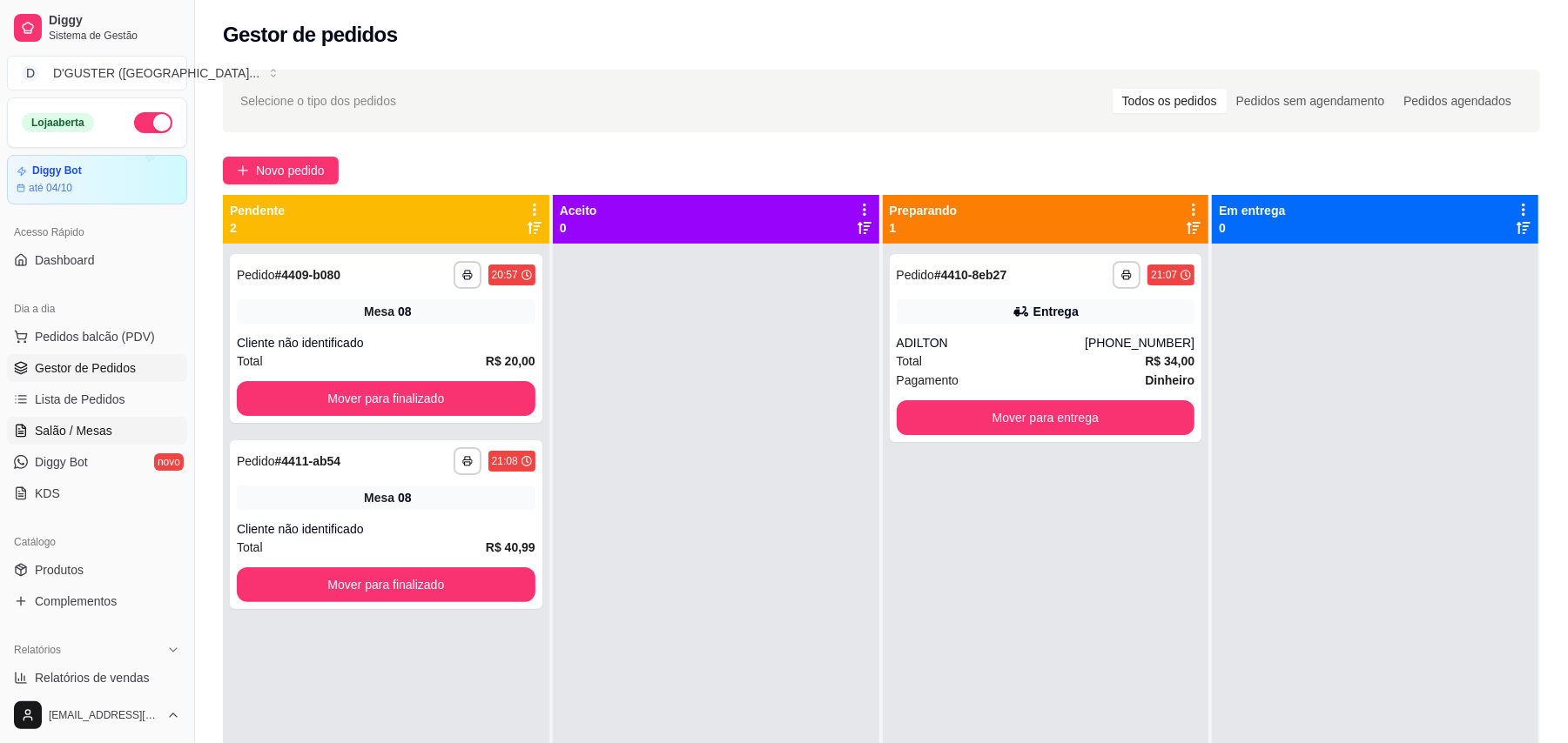
click at [66, 426] on span "Salão / Mesas" at bounding box center [73, 431] width 77 height 18
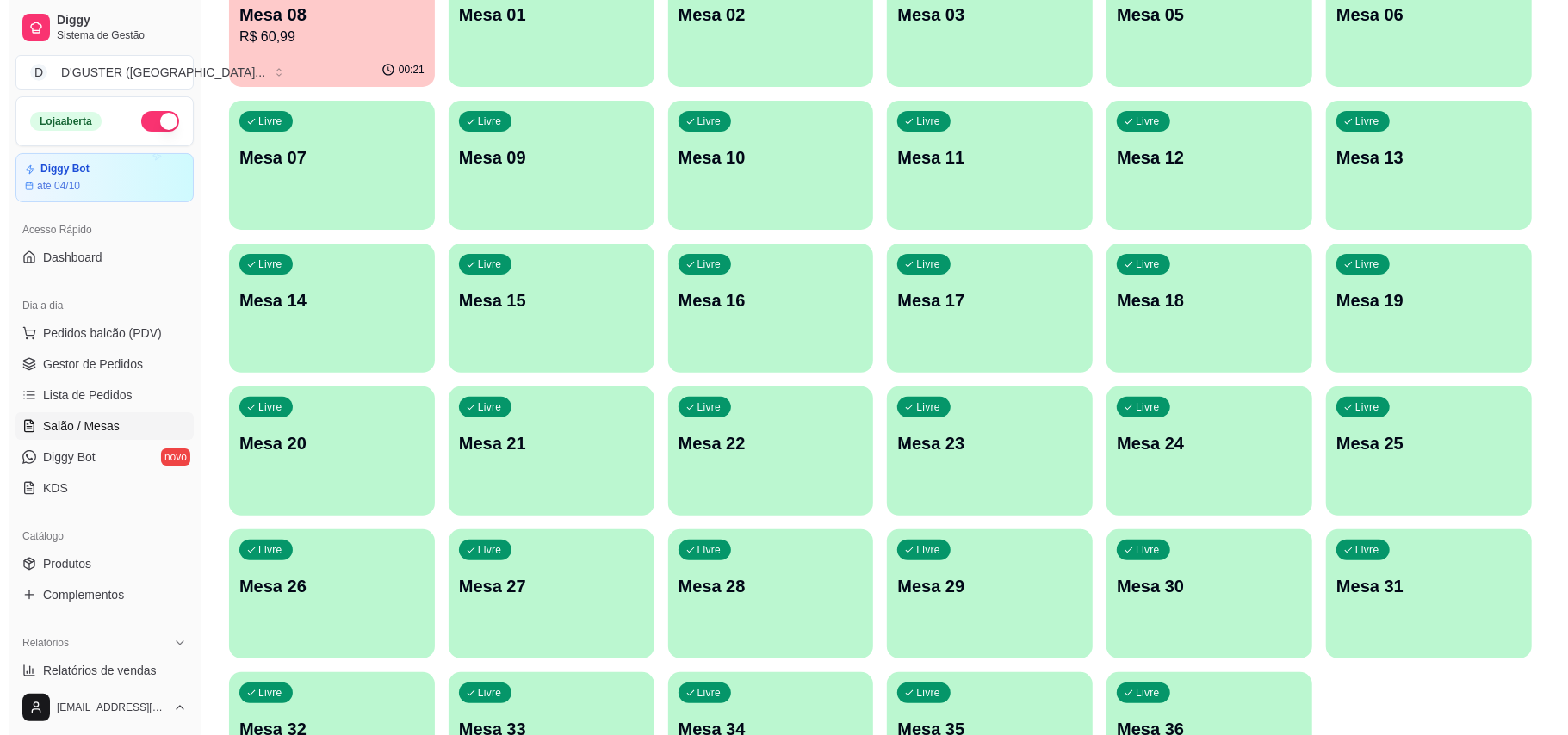
scroll to position [229, 0]
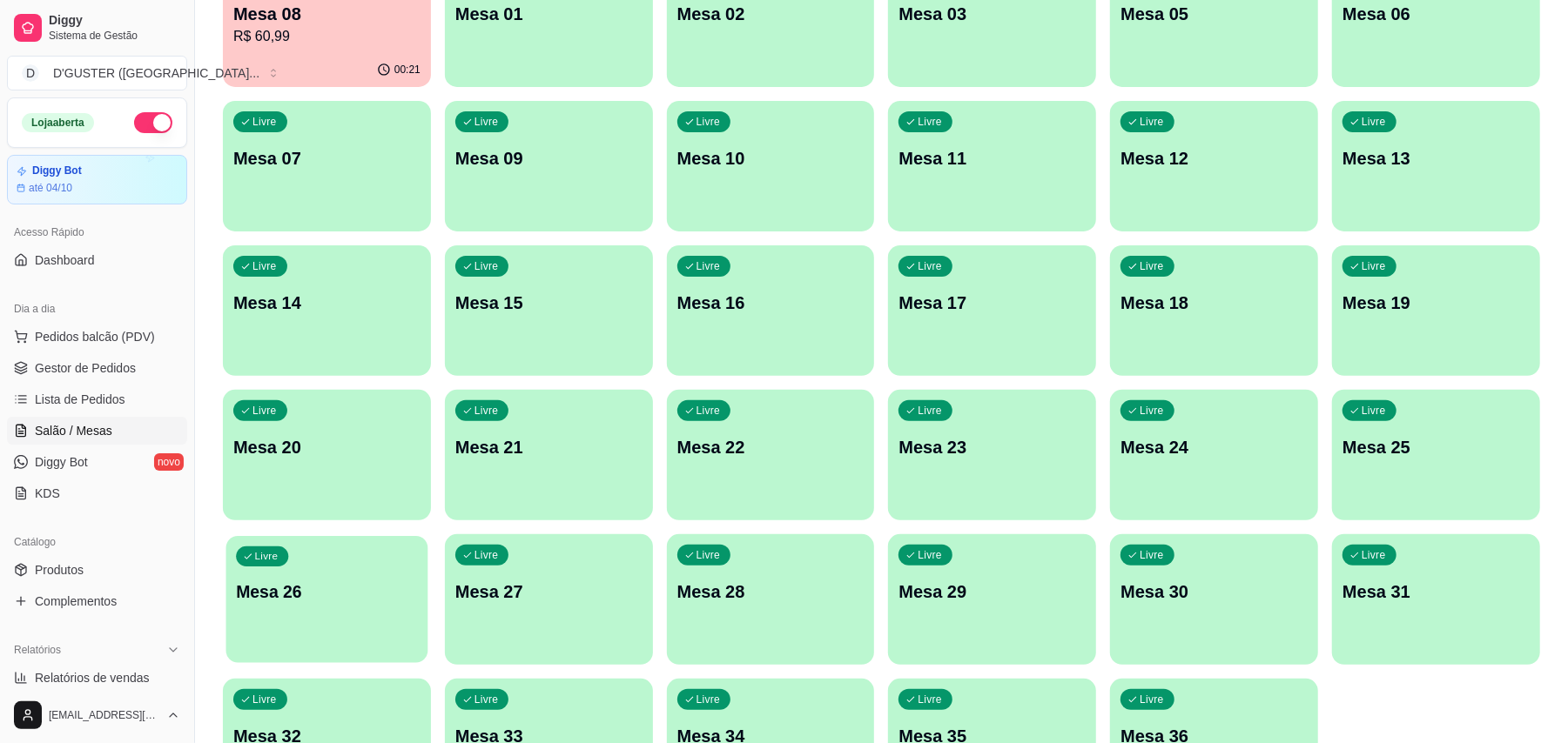
click at [326, 574] on div "Livre Mesa 26" at bounding box center [327, 588] width 202 height 106
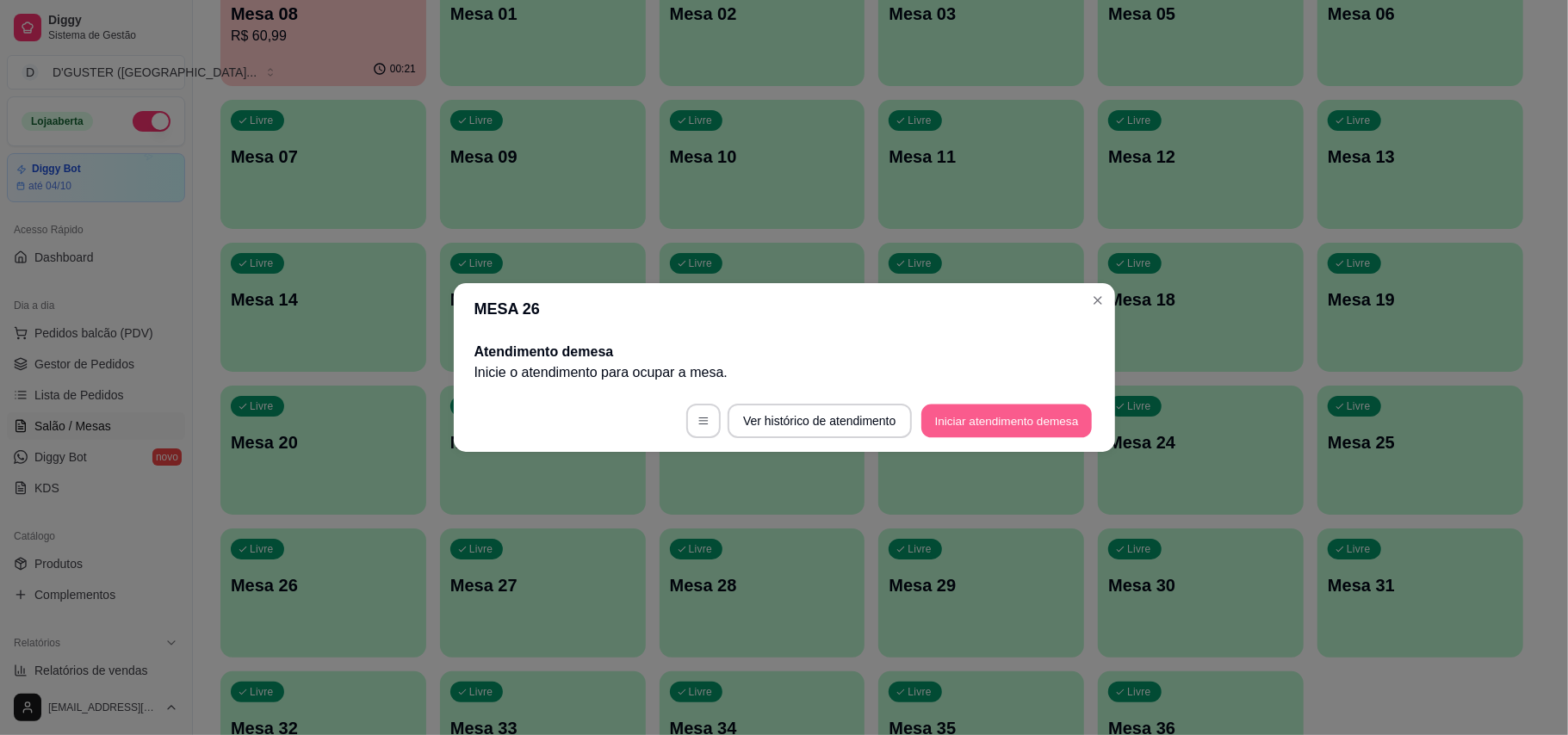
click at [962, 417] on button "Iniciar atendimento de mesa" at bounding box center [1007, 421] width 171 height 33
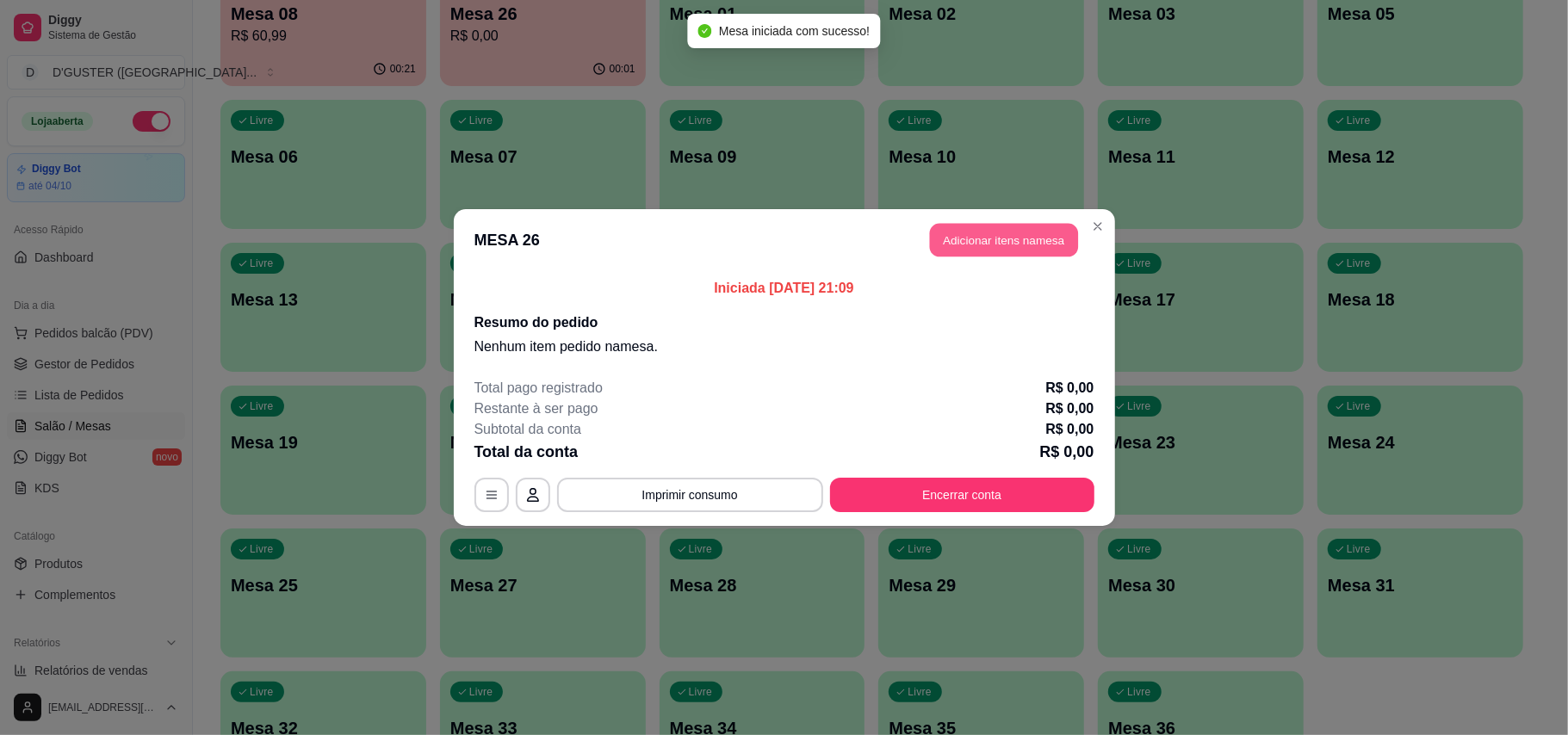
click at [945, 233] on button "Adicionar itens na mesa" at bounding box center [1003, 240] width 148 height 33
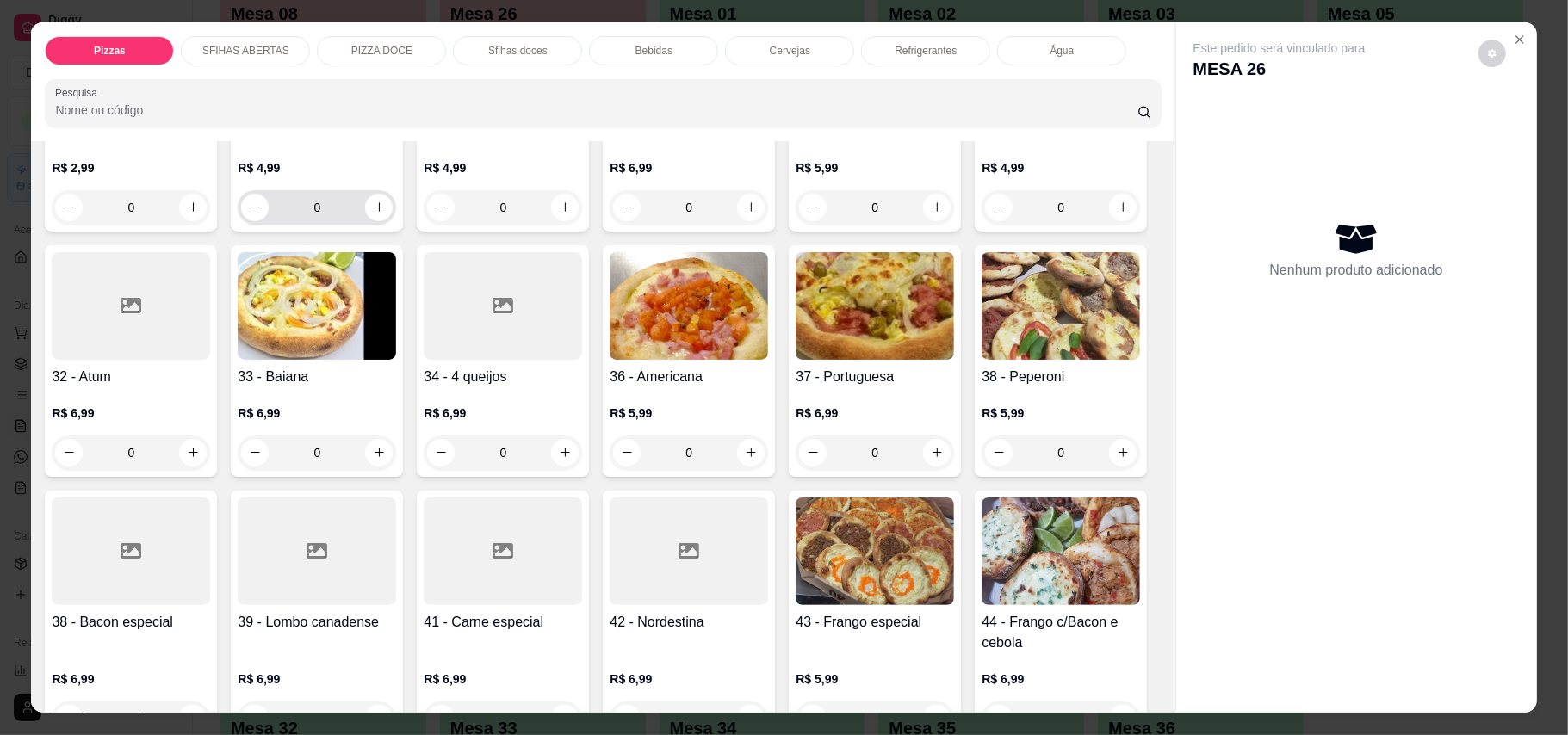
scroll to position [803, 0]
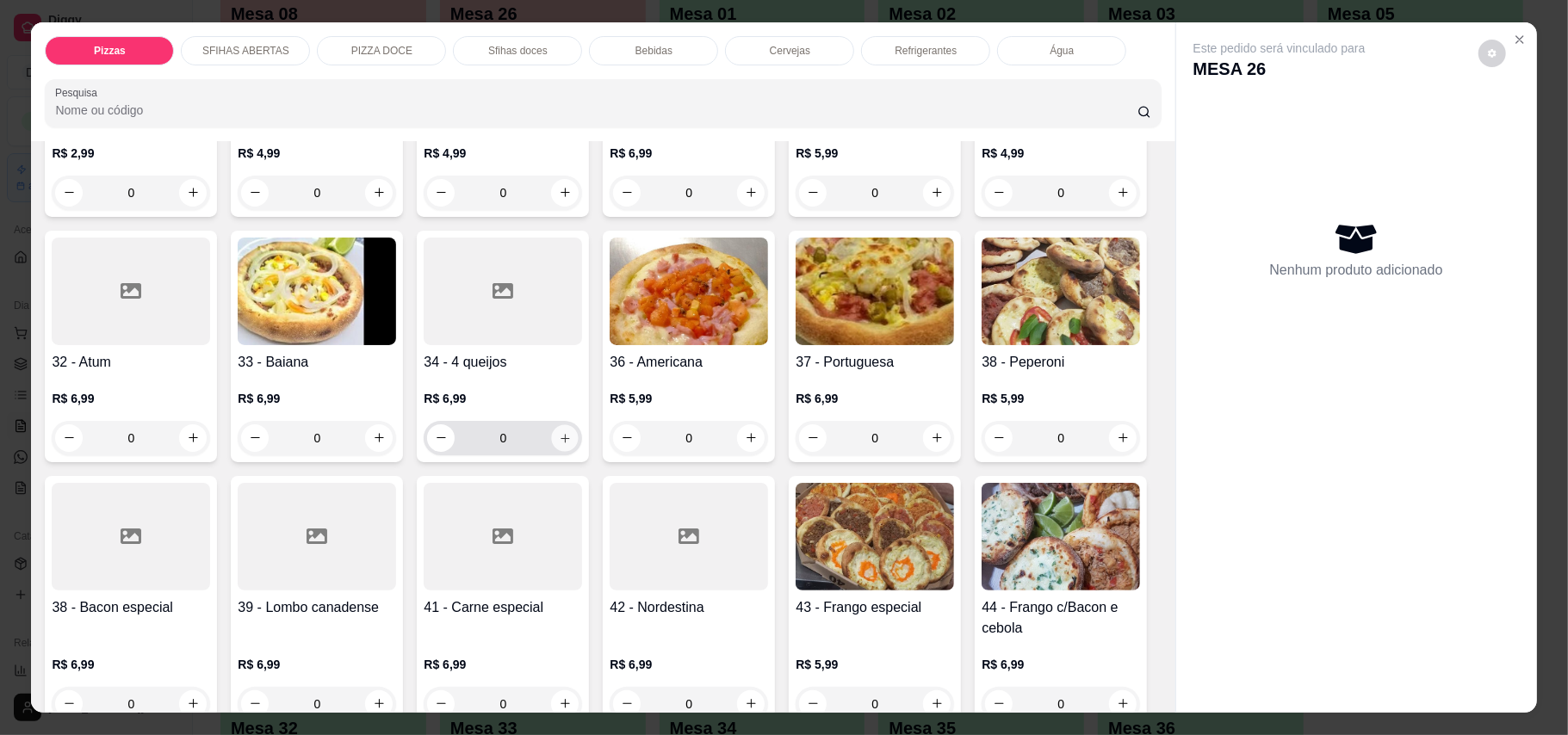
click at [572, 432] on icon "increase-product-quantity" at bounding box center [564, 438] width 13 height 13
type input "1"
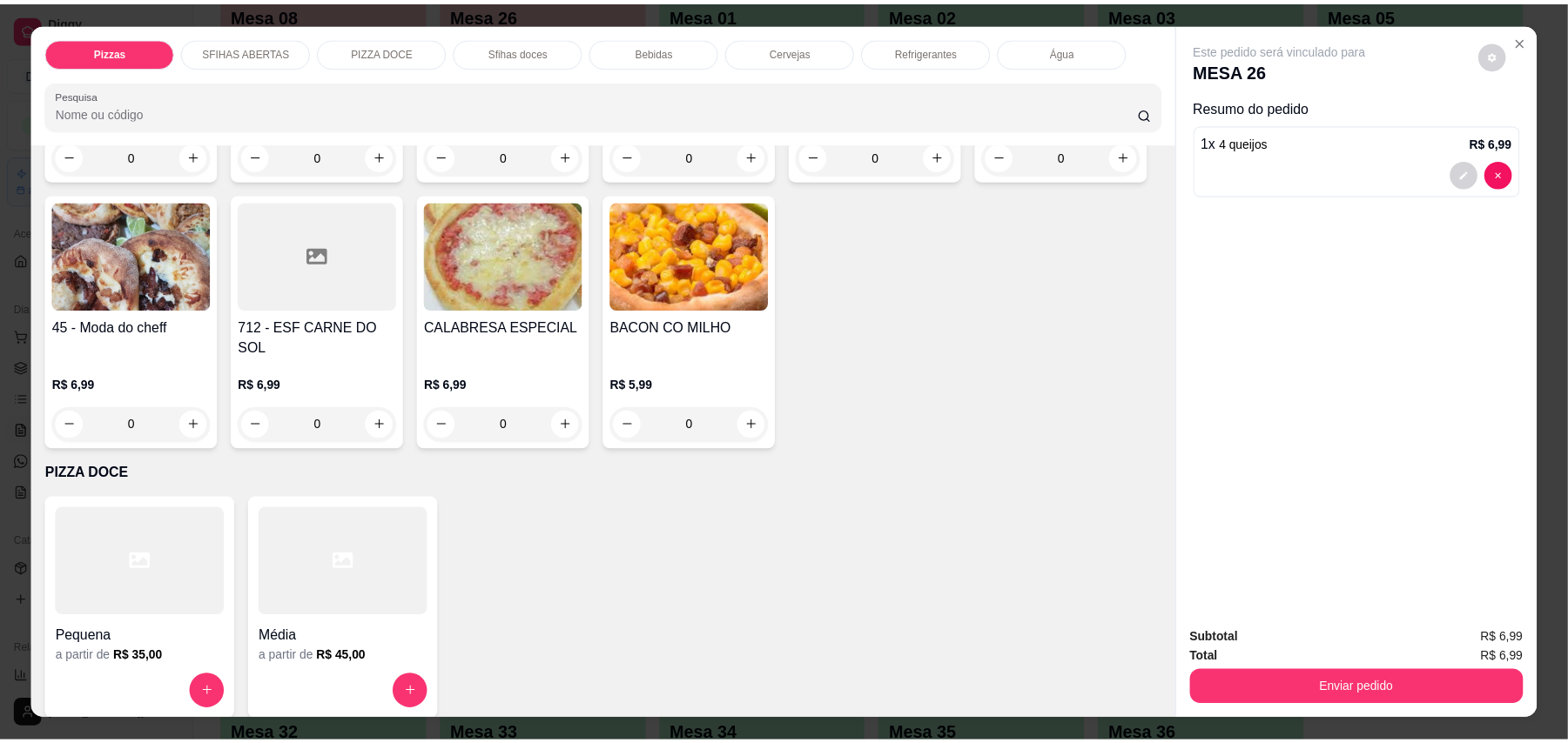
scroll to position [1393, 0]
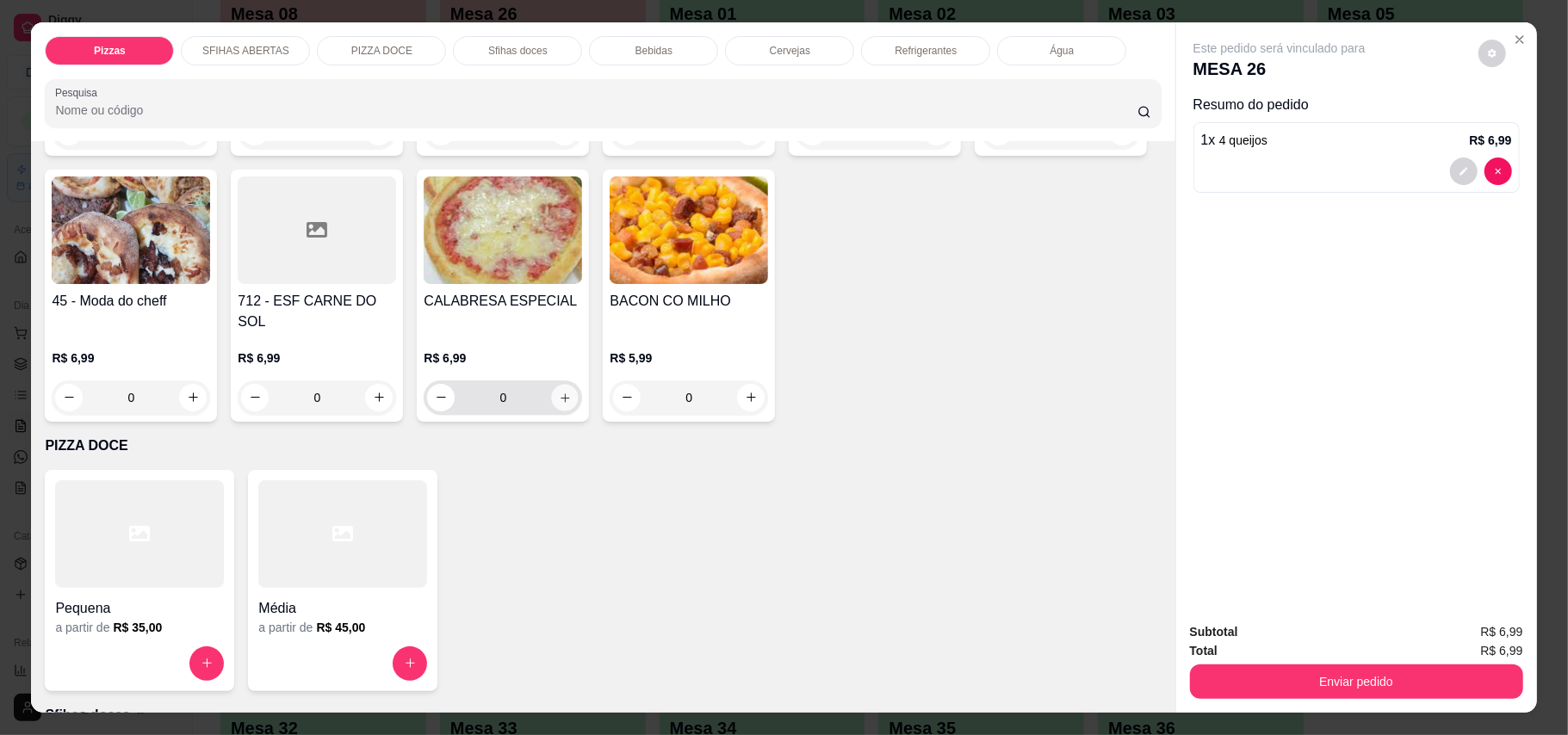
click at [558, 403] on icon "increase-product-quantity" at bounding box center [564, 396] width 13 height 13
type input "1"
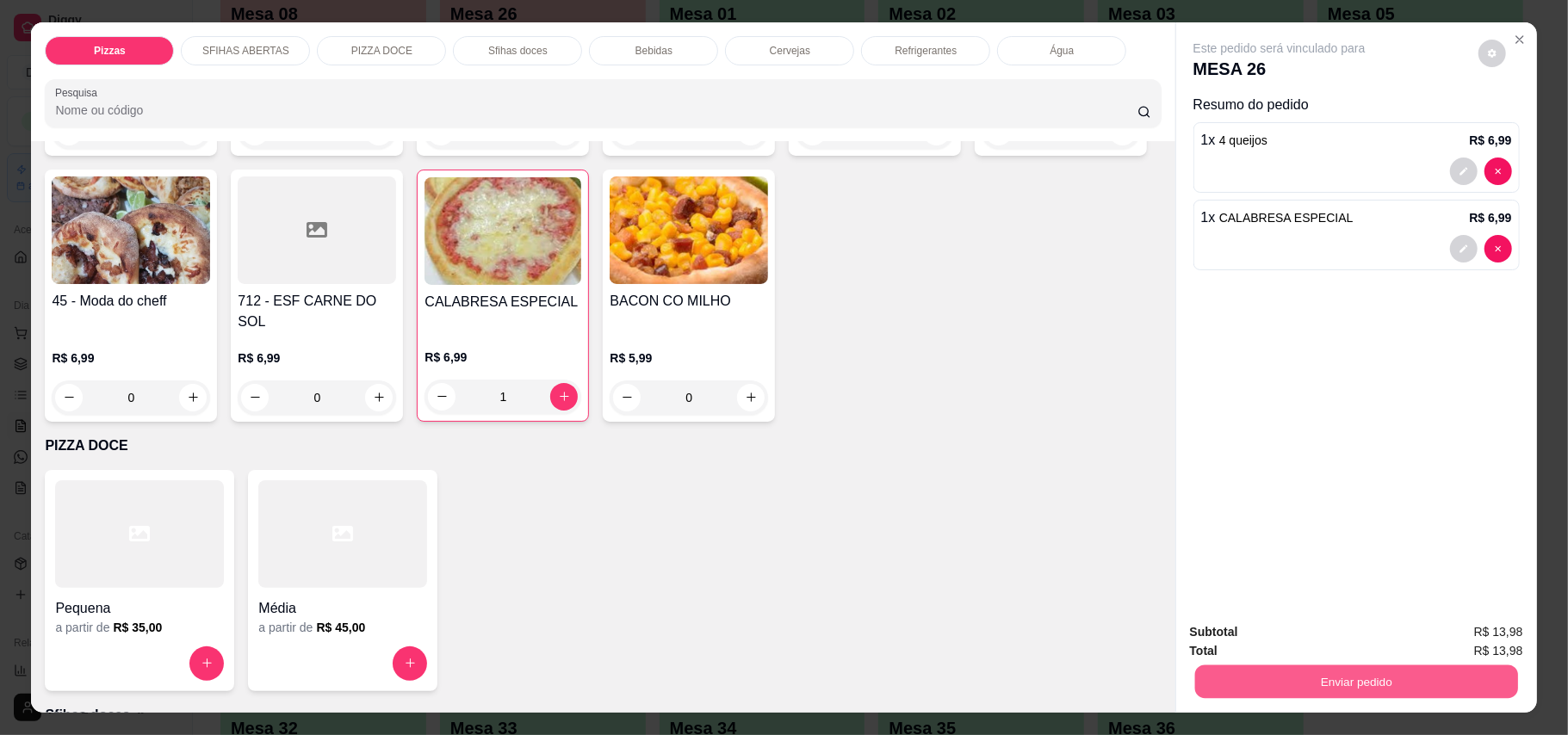
click at [1157, 683] on button "Enviar pedido" at bounding box center [1355, 682] width 323 height 33
click at [1157, 630] on button "Enviar pedido" at bounding box center [1476, 641] width 94 height 31
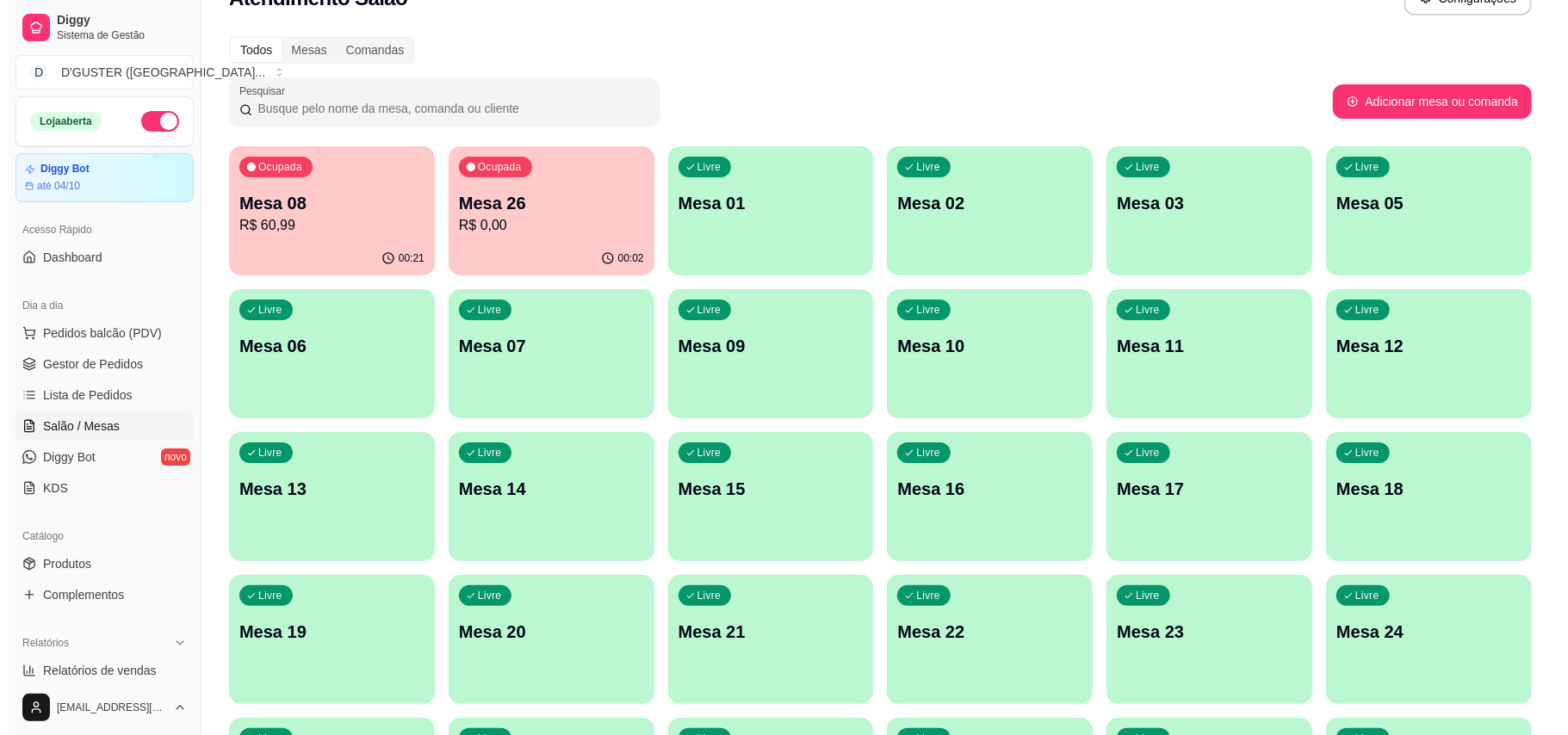
scroll to position [0, 0]
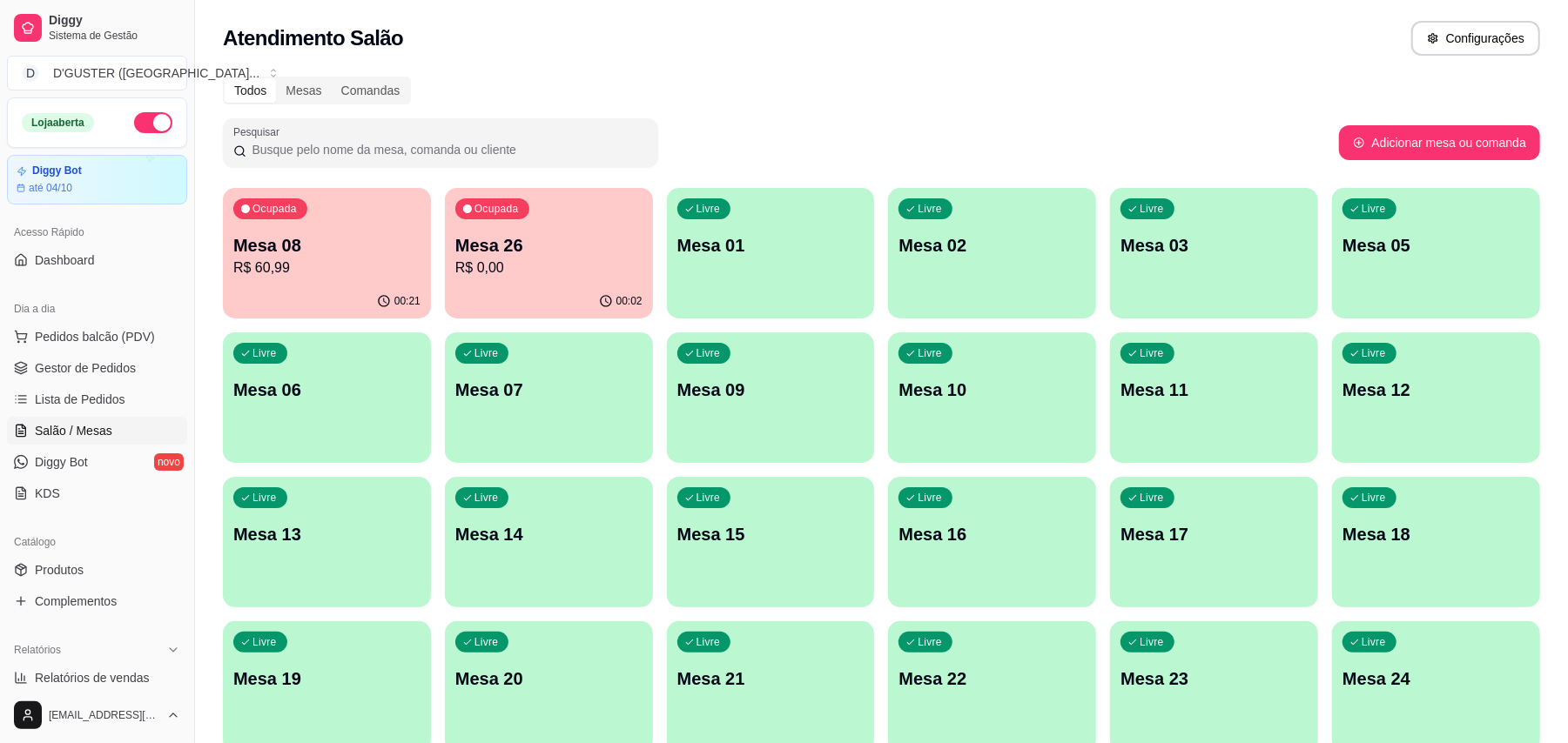
click at [516, 245] on p "Mesa 26" at bounding box center [549, 245] width 188 height 25
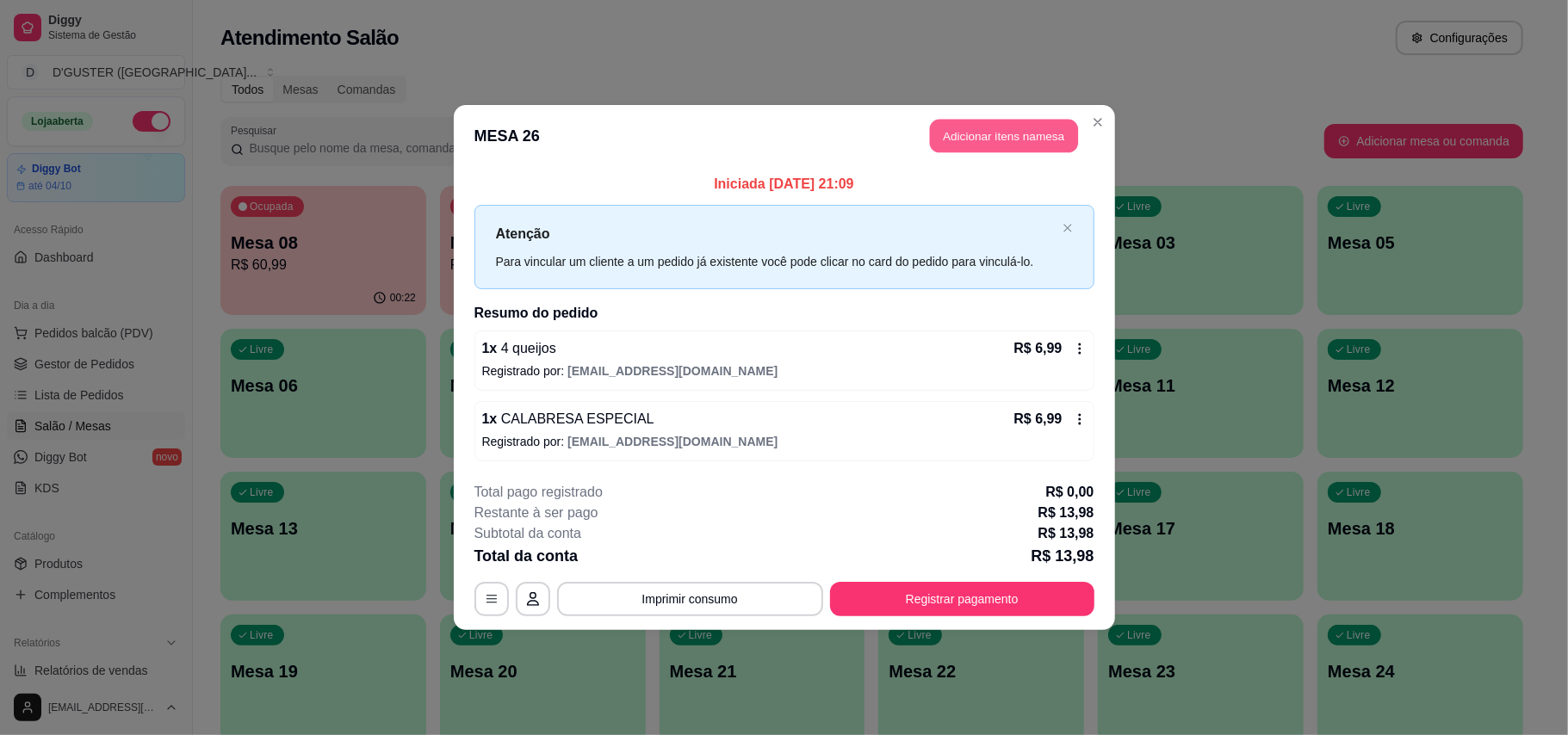
click at [1013, 136] on button "Adicionar itens na mesa" at bounding box center [1003, 136] width 148 height 33
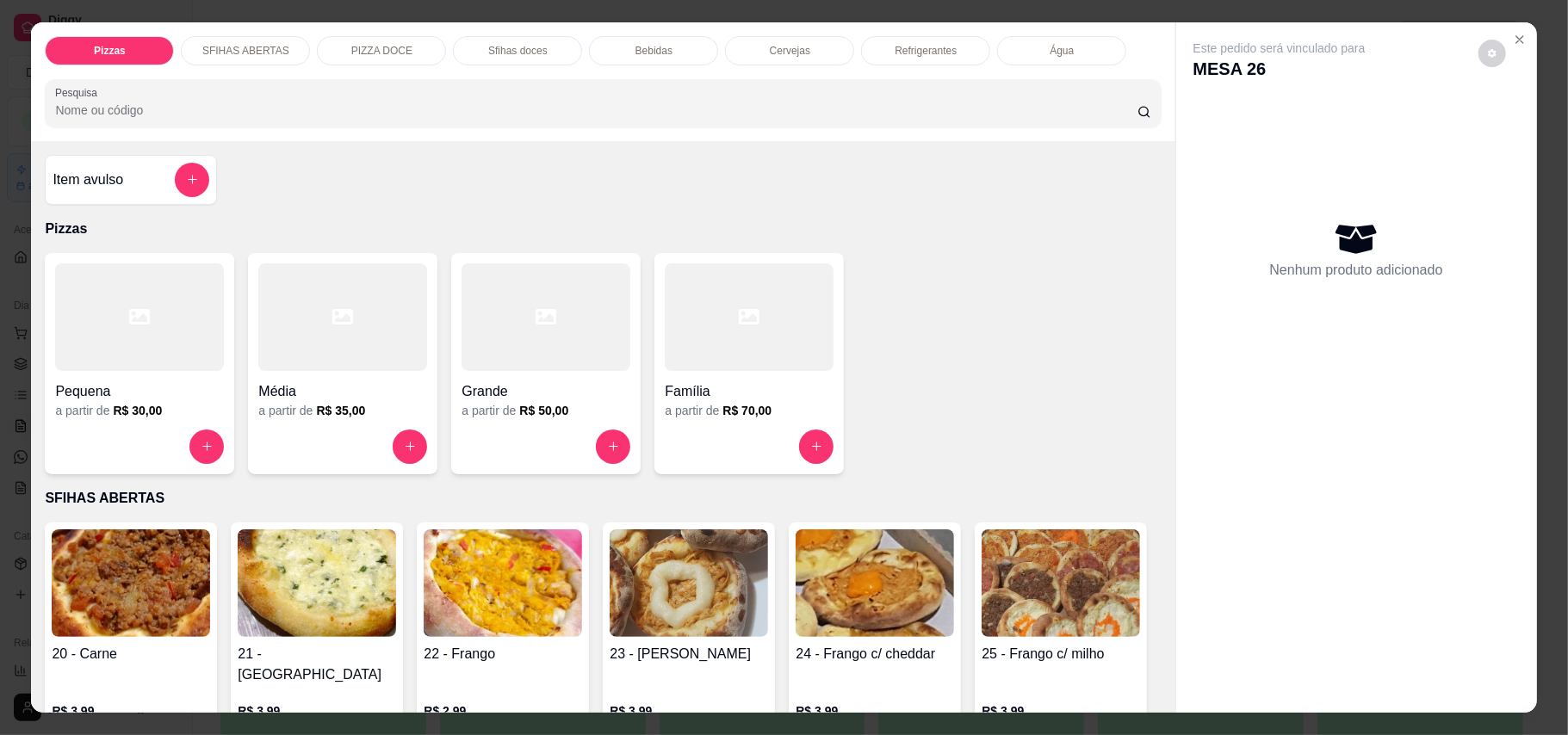
click at [919, 50] on p "Refrigerantes" at bounding box center [924, 51] width 62 height 14
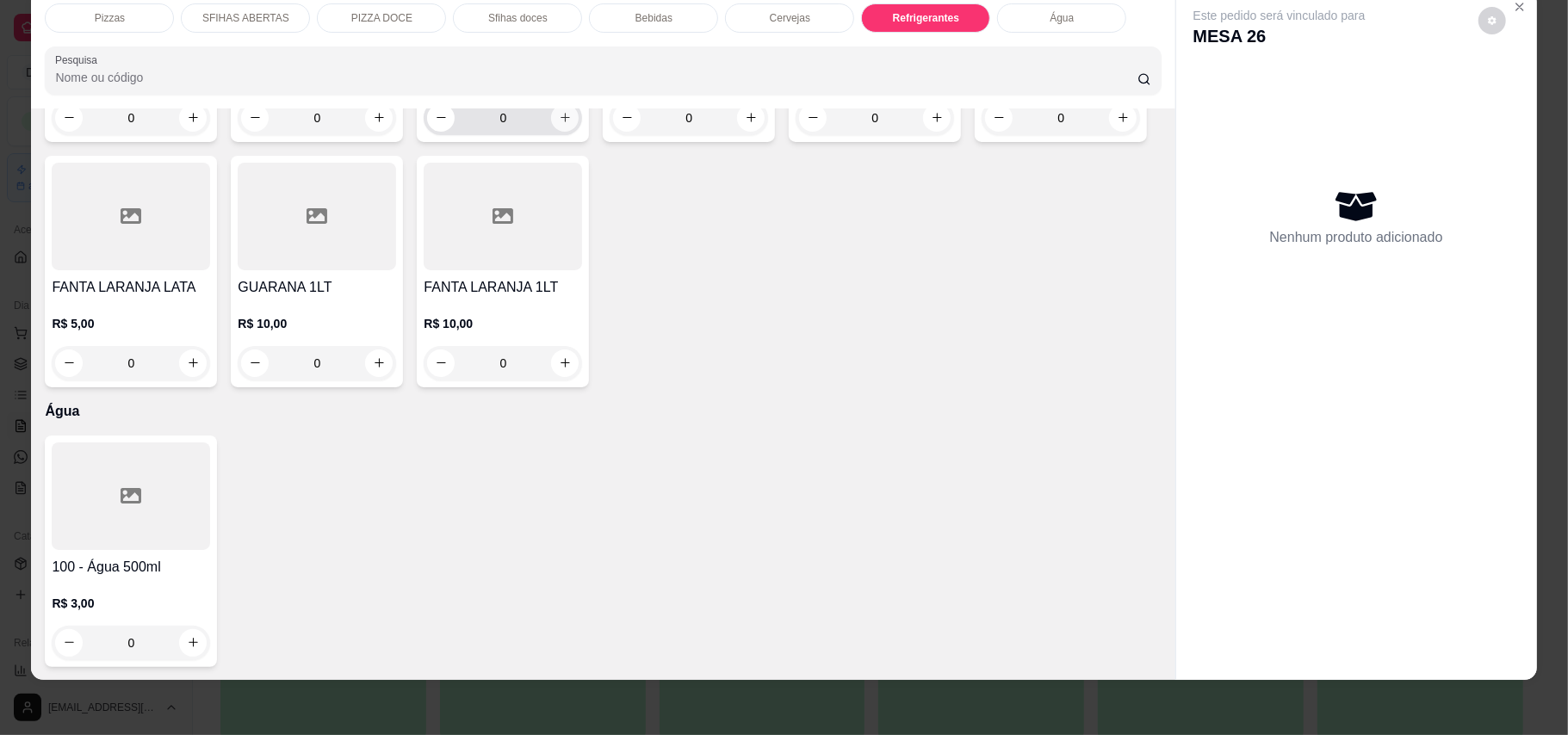
scroll to position [4141, 0]
click at [188, 123] on icon "increase-product-quantity" at bounding box center [193, 118] width 10 height 10
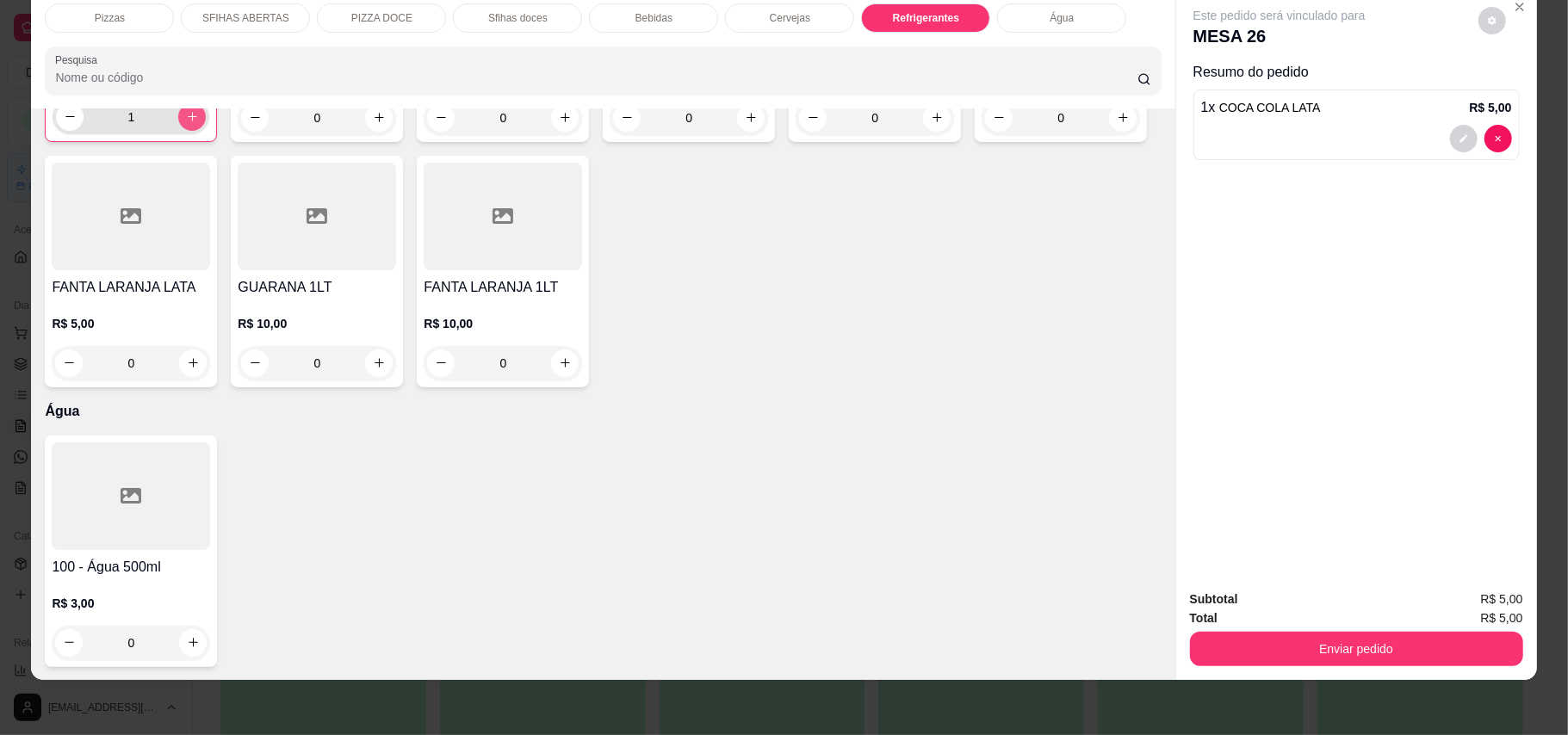
type input "1"
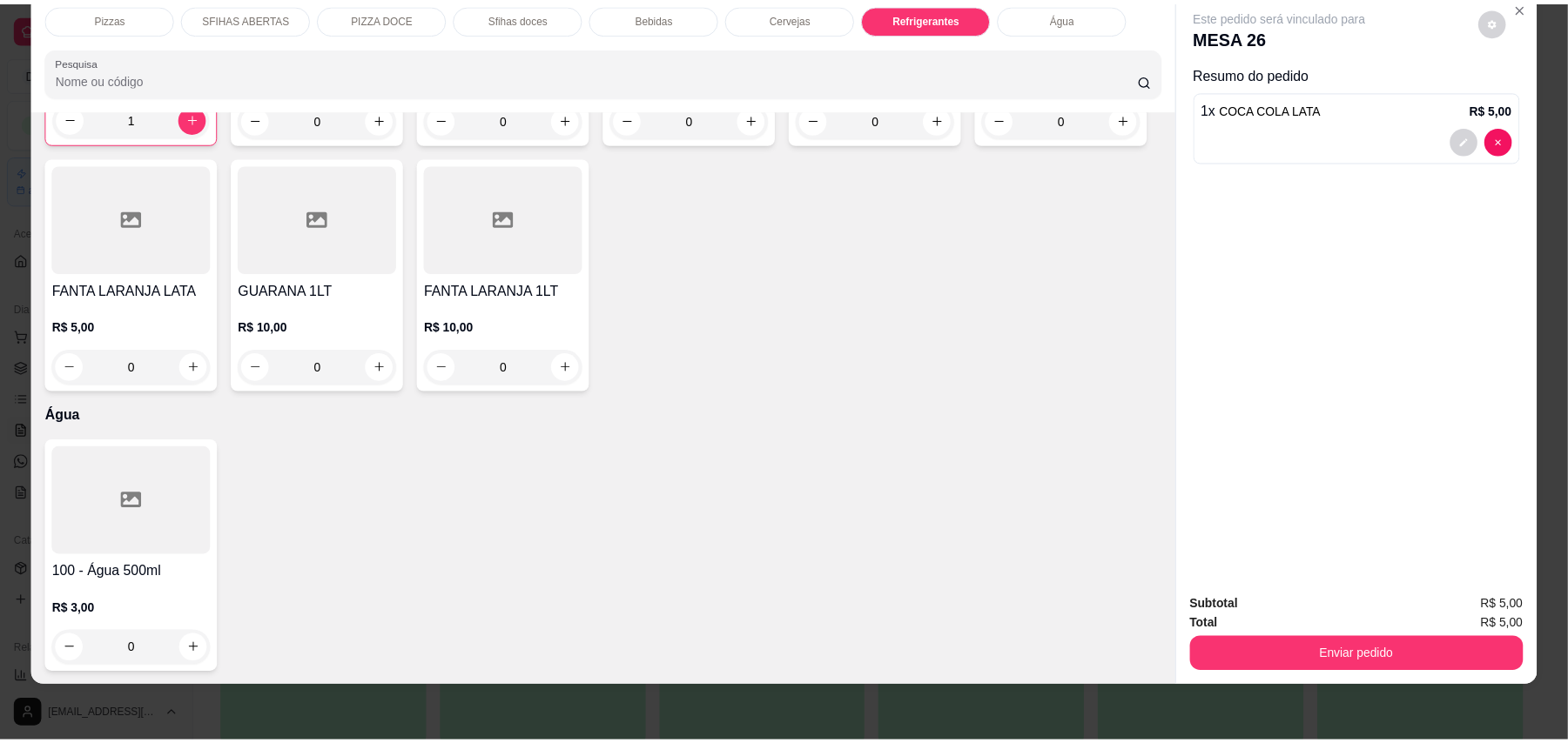
scroll to position [4187, 0]
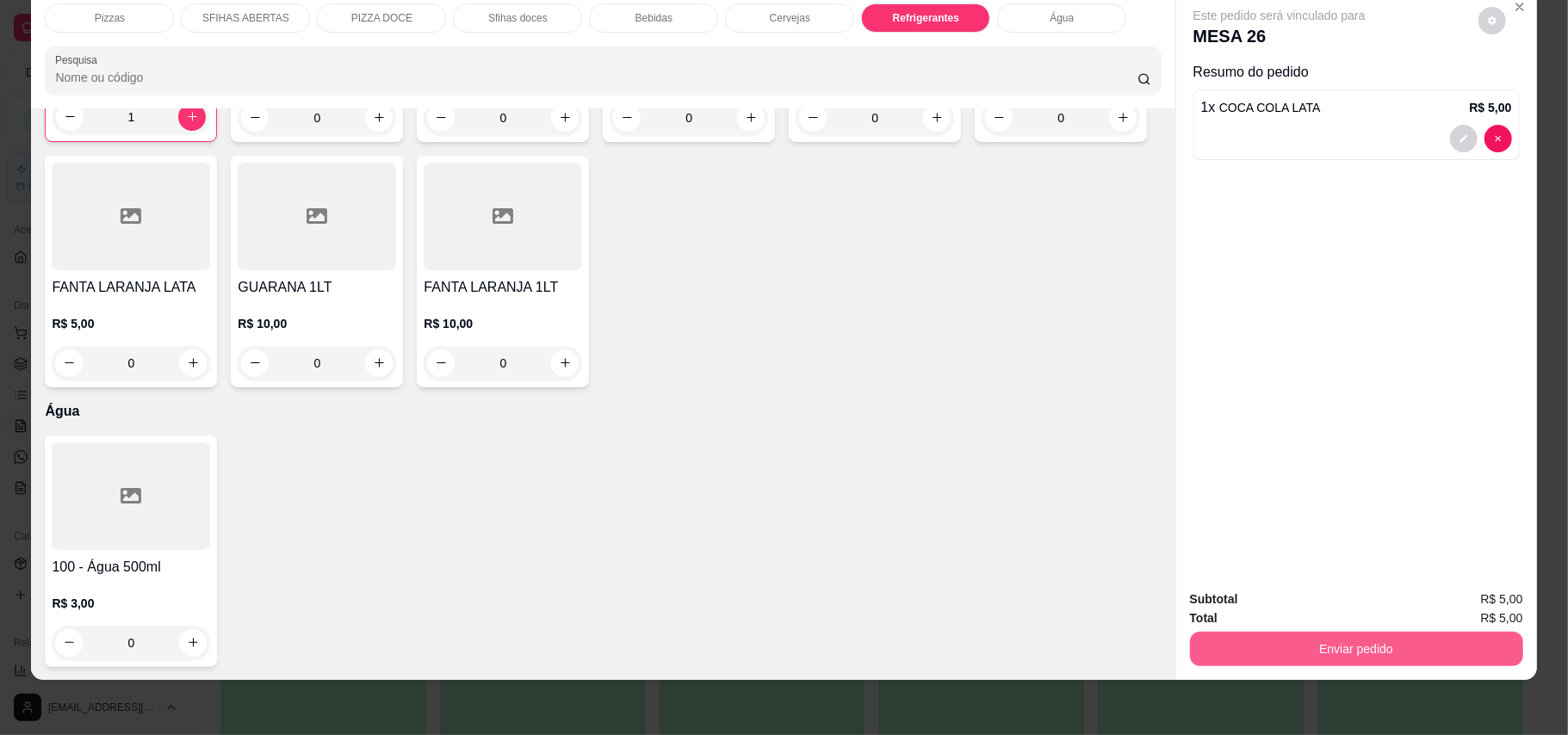
click at [1157, 652] on button "Enviar pedido" at bounding box center [1356, 649] width 334 height 34
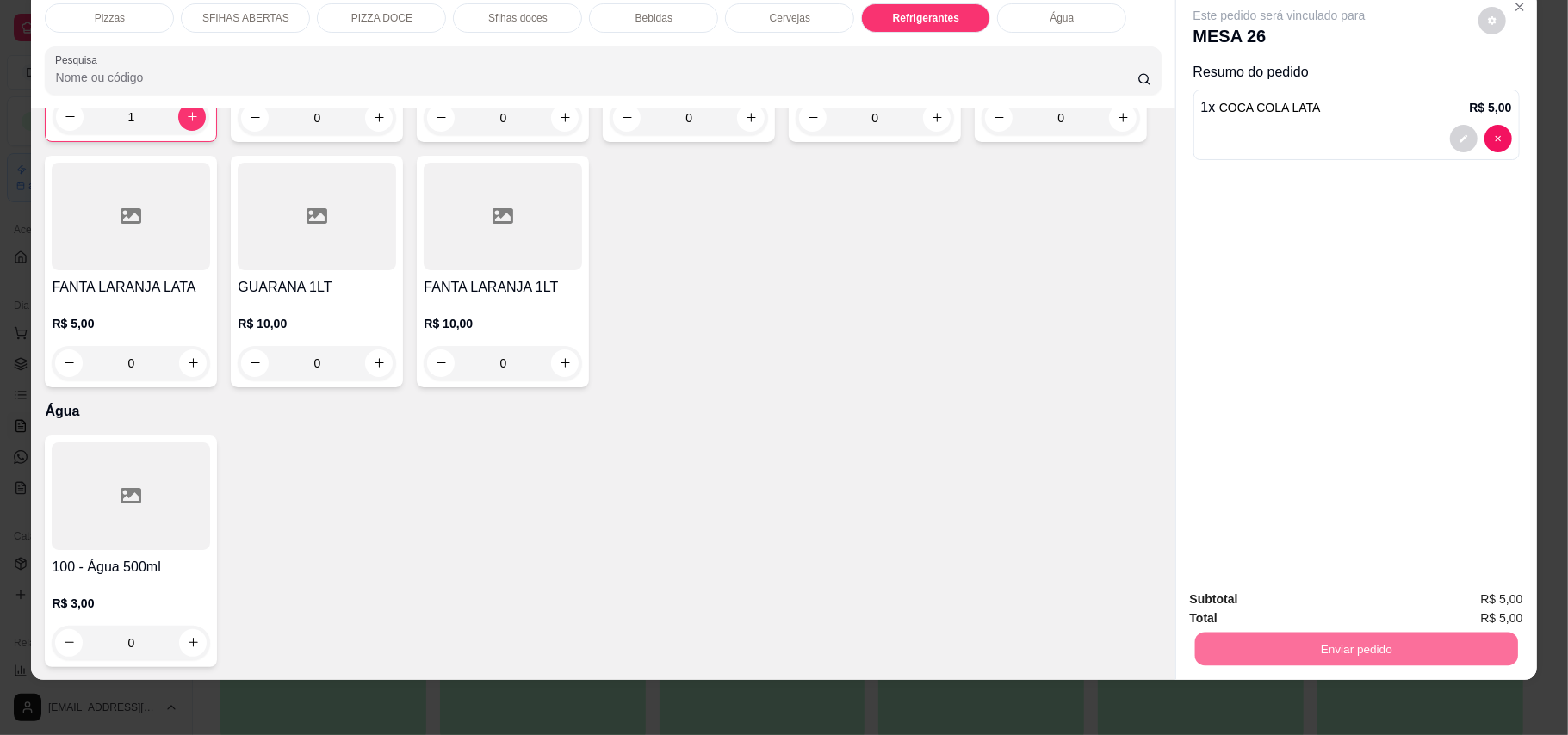
click at [1157, 600] on button "Enviar pedido" at bounding box center [1476, 606] width 94 height 31
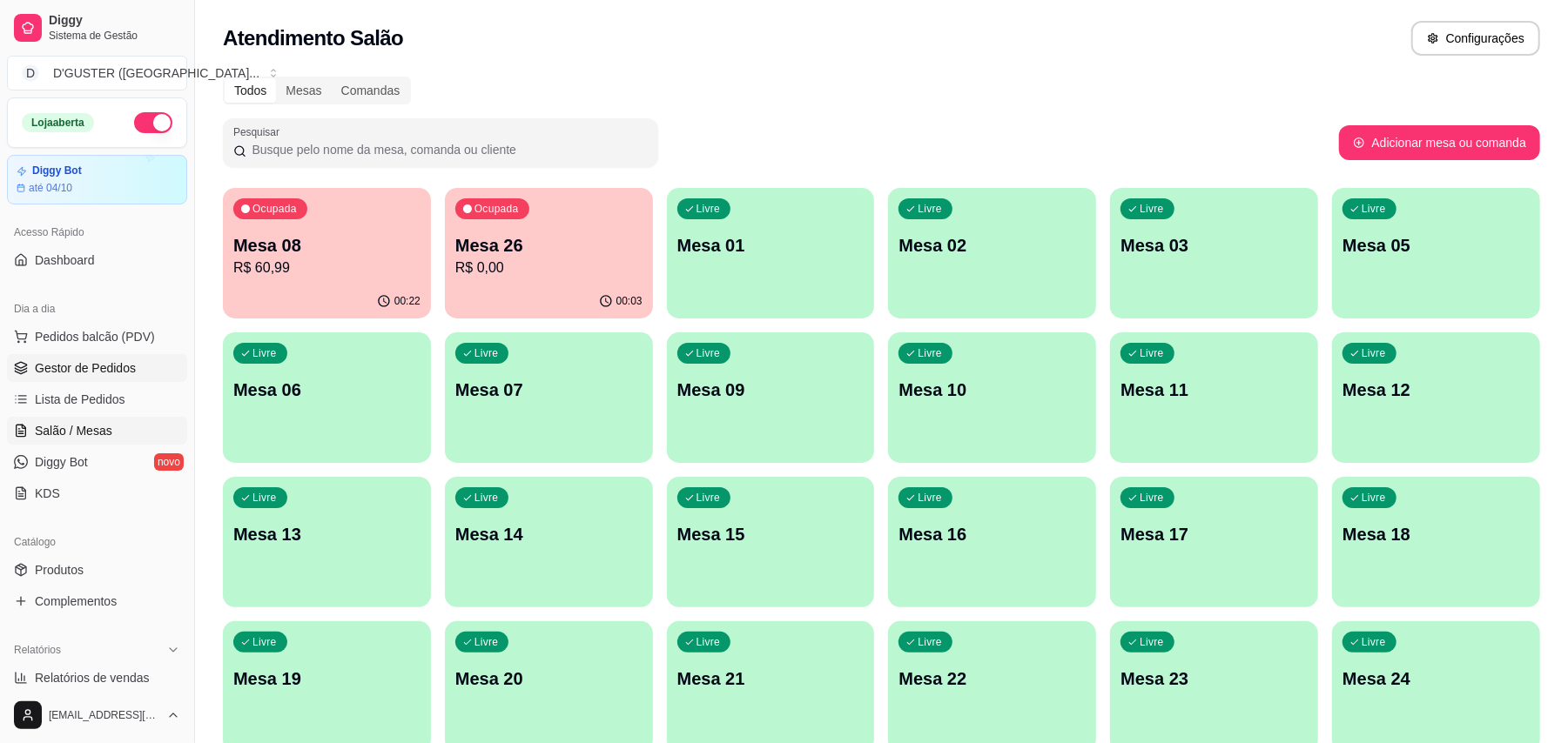
click at [88, 371] on span "Gestor de Pedidos" at bounding box center [85, 368] width 101 height 18
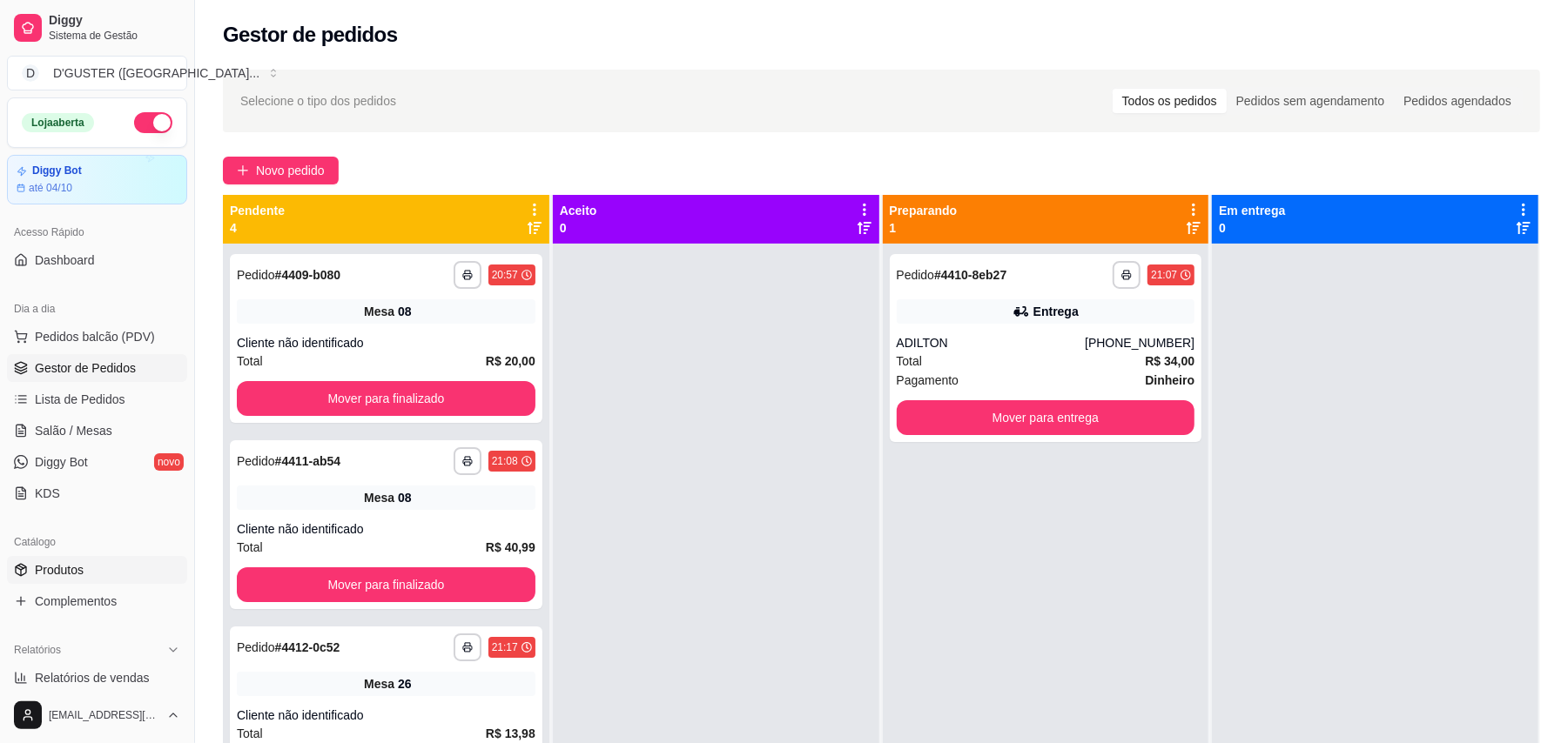
click at [80, 567] on span "Produtos" at bounding box center [59, 570] width 49 height 18
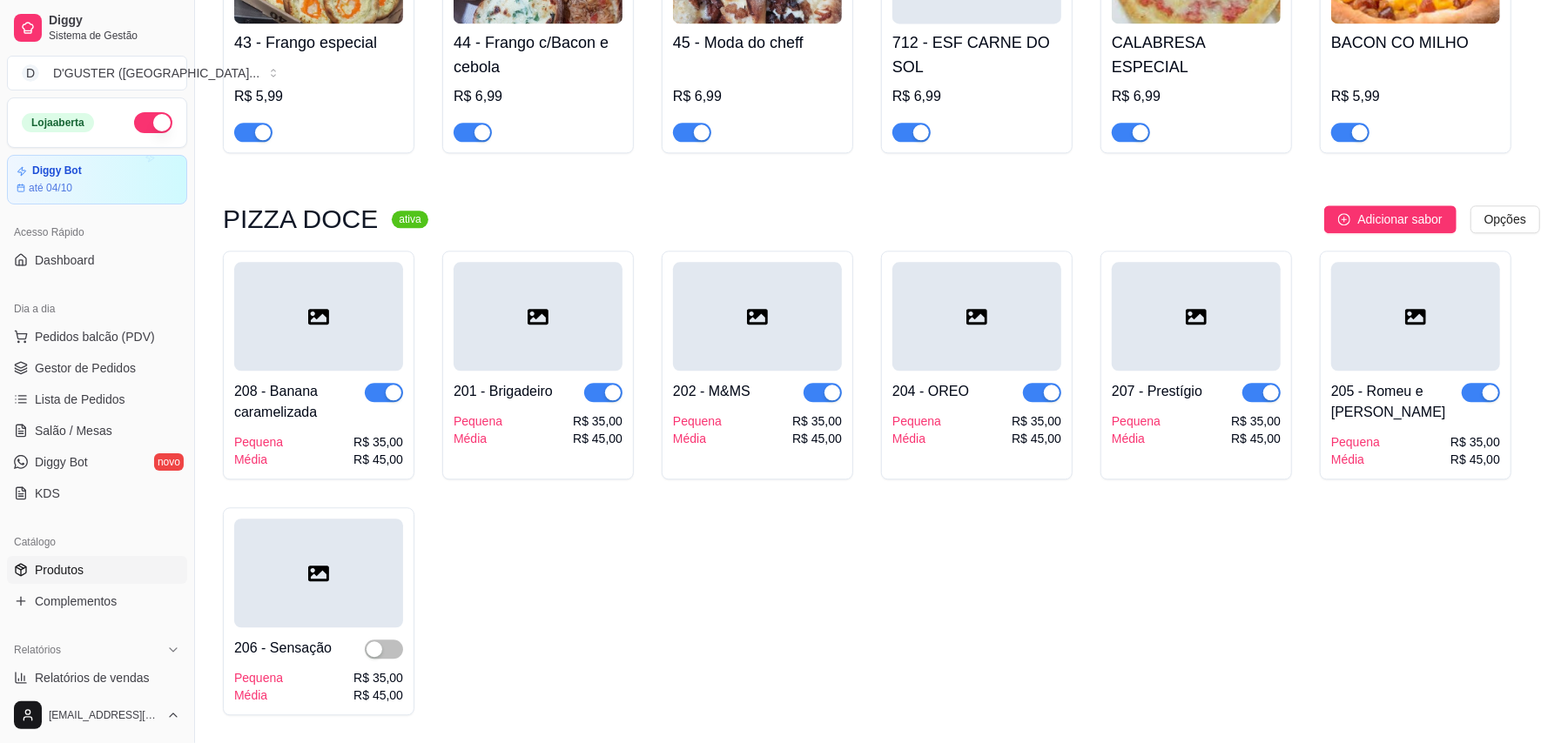
scroll to position [2901, 0]
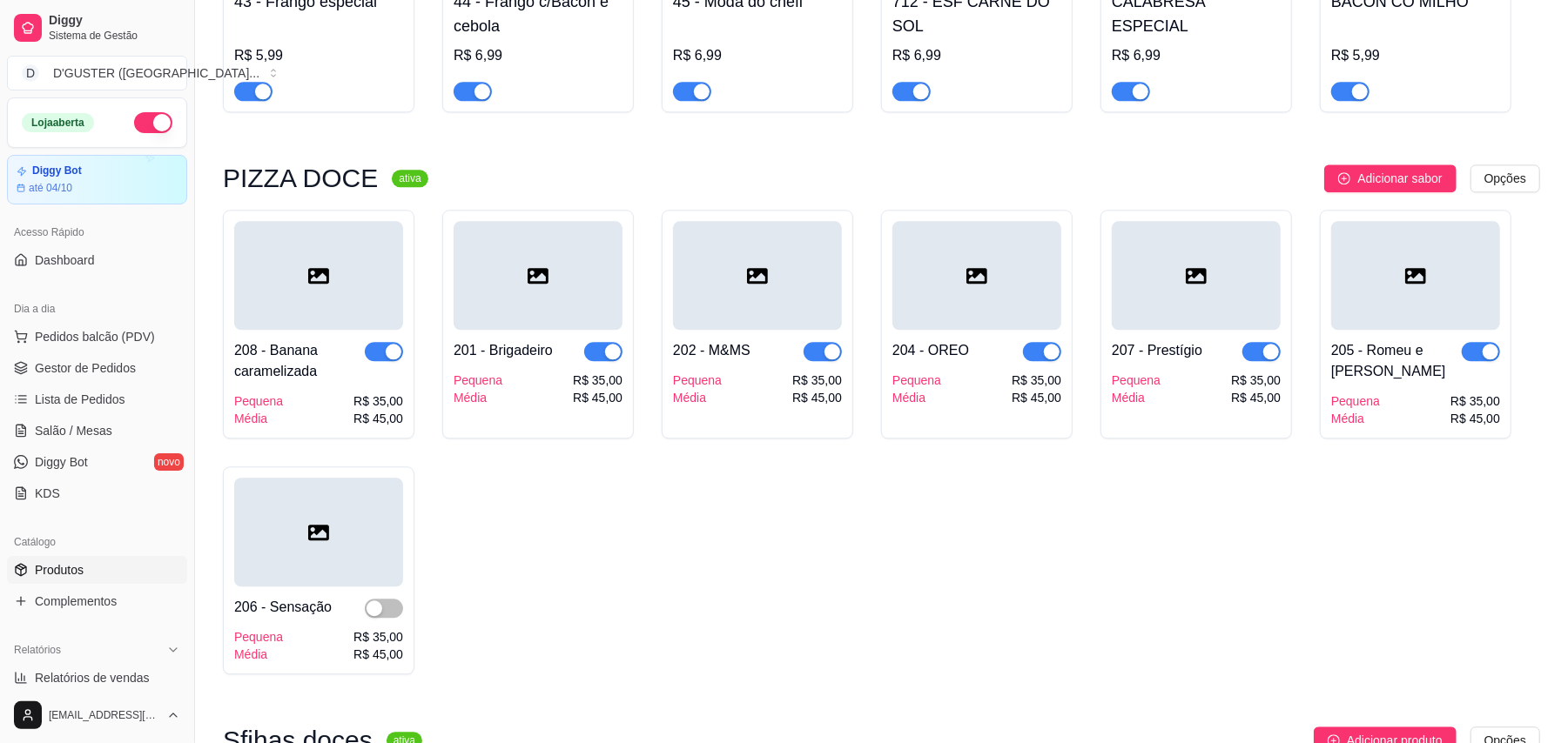
click at [597, 342] on span "button" at bounding box center [603, 351] width 39 height 19
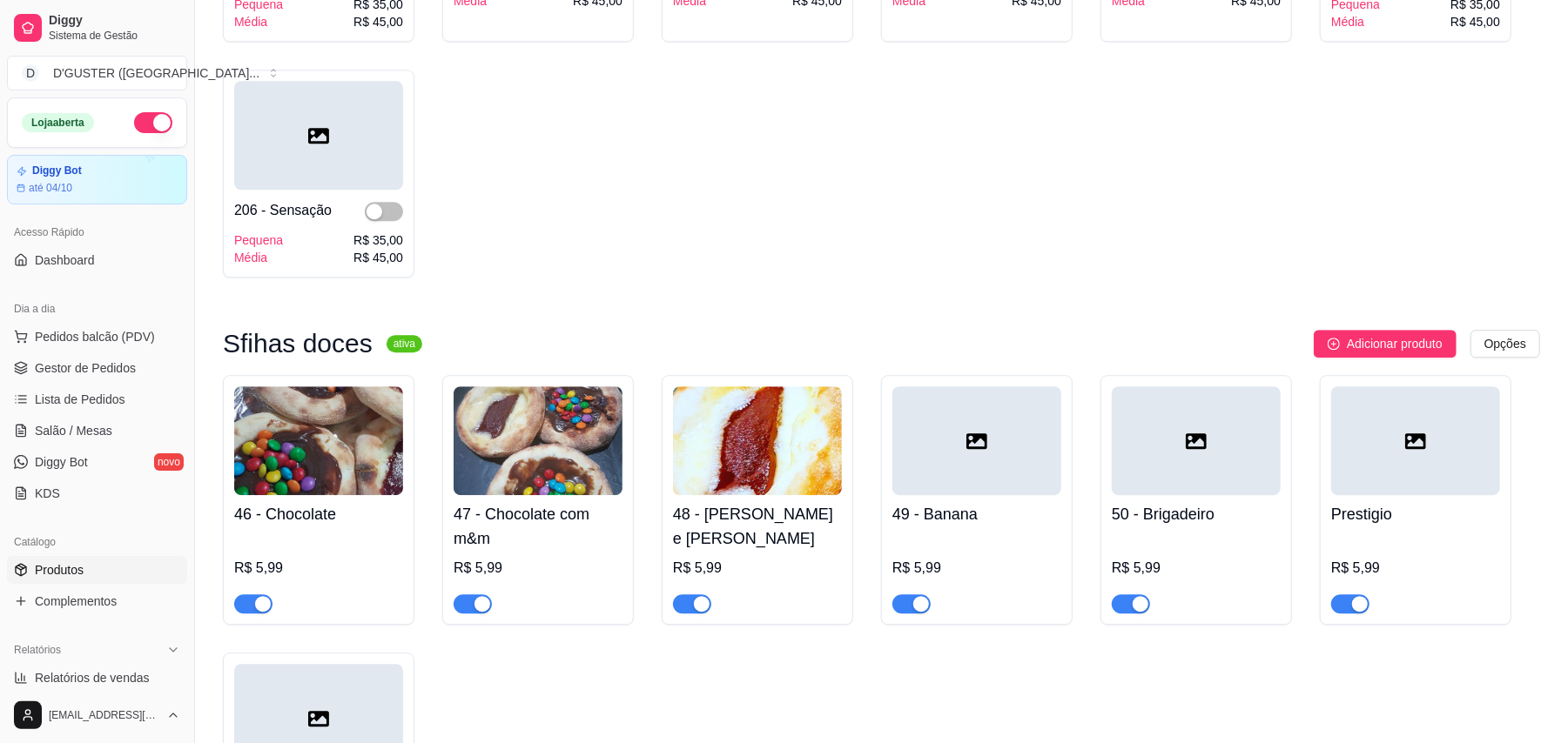
scroll to position [3365, 0]
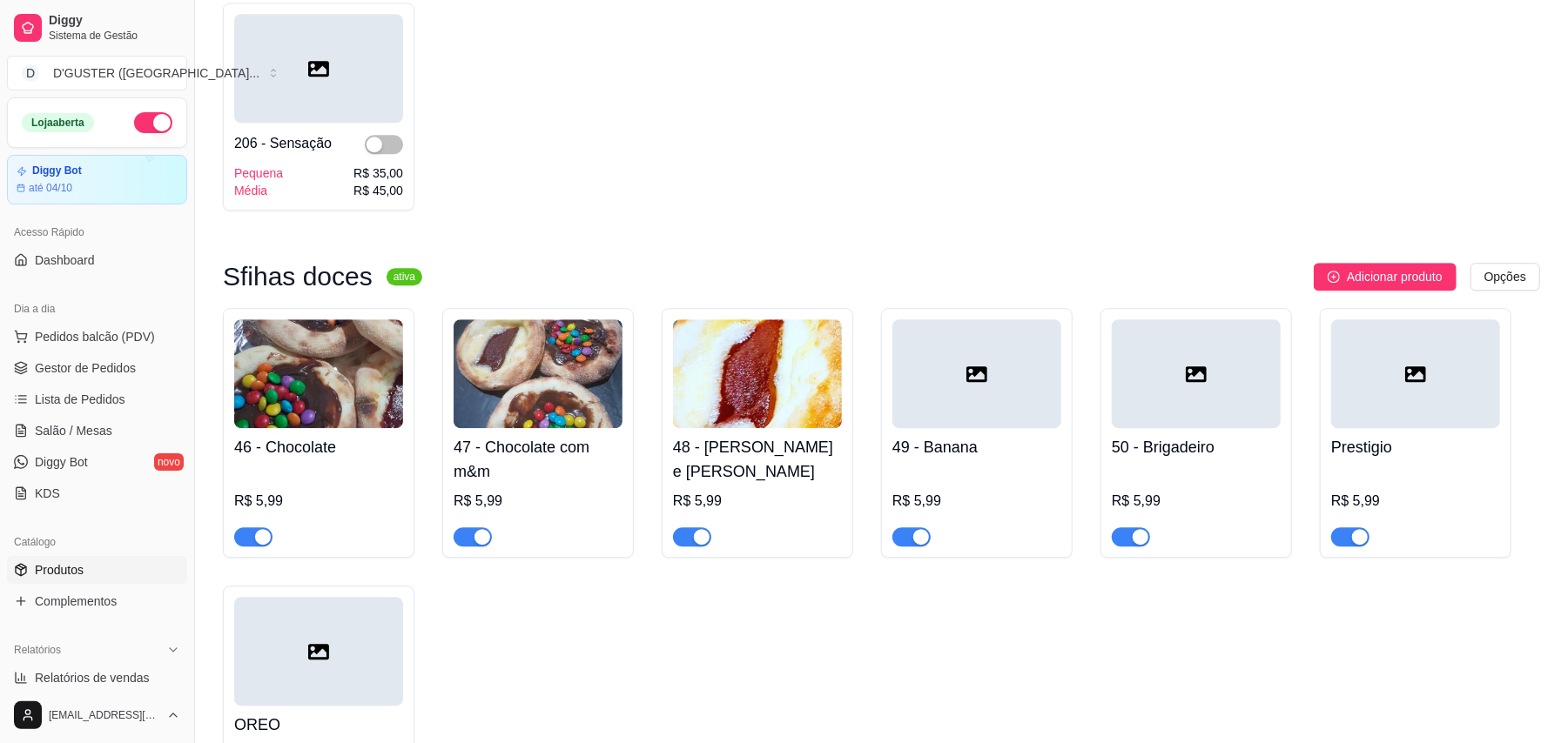
click at [1128, 528] on button "button" at bounding box center [1130, 537] width 39 height 19
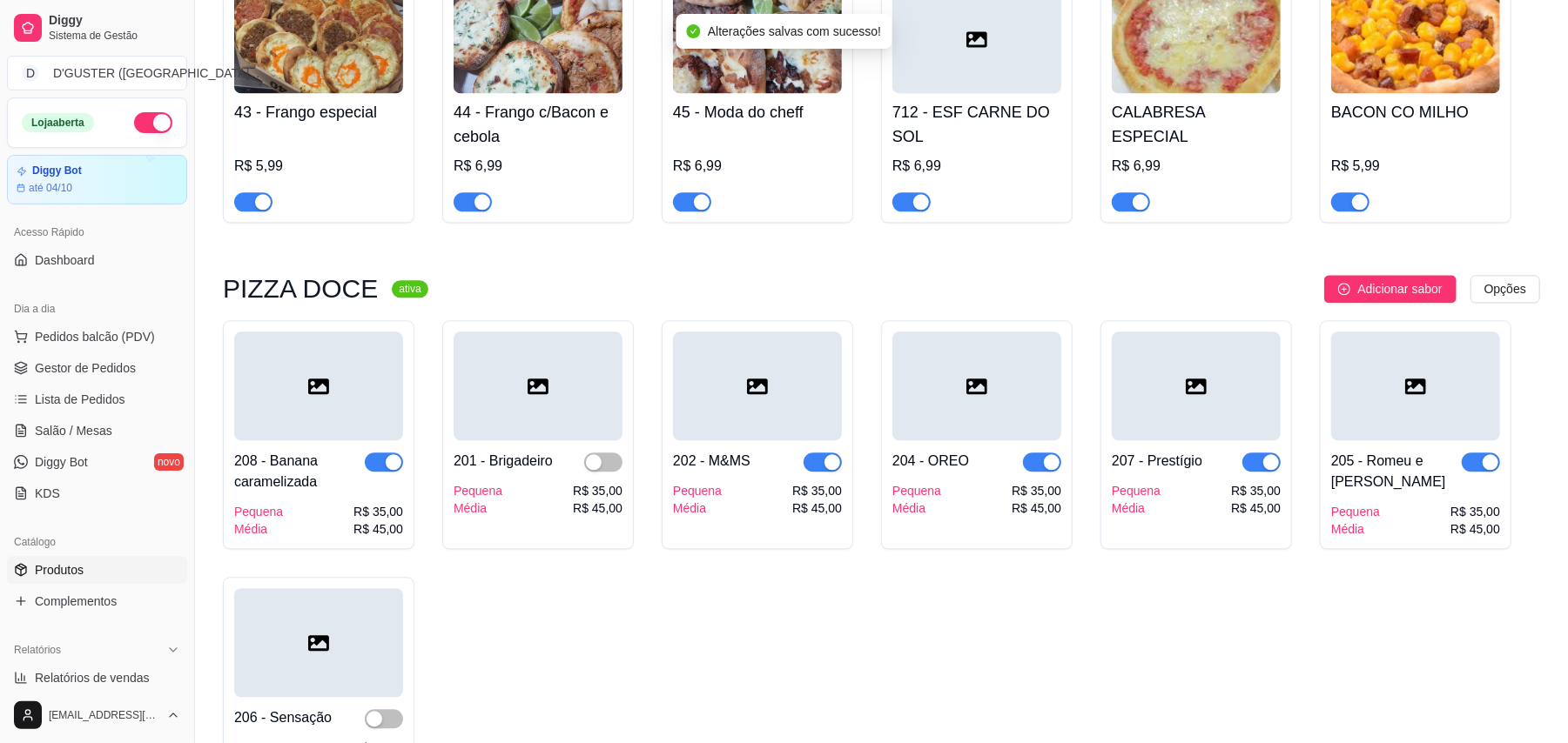
scroll to position [2785, 0]
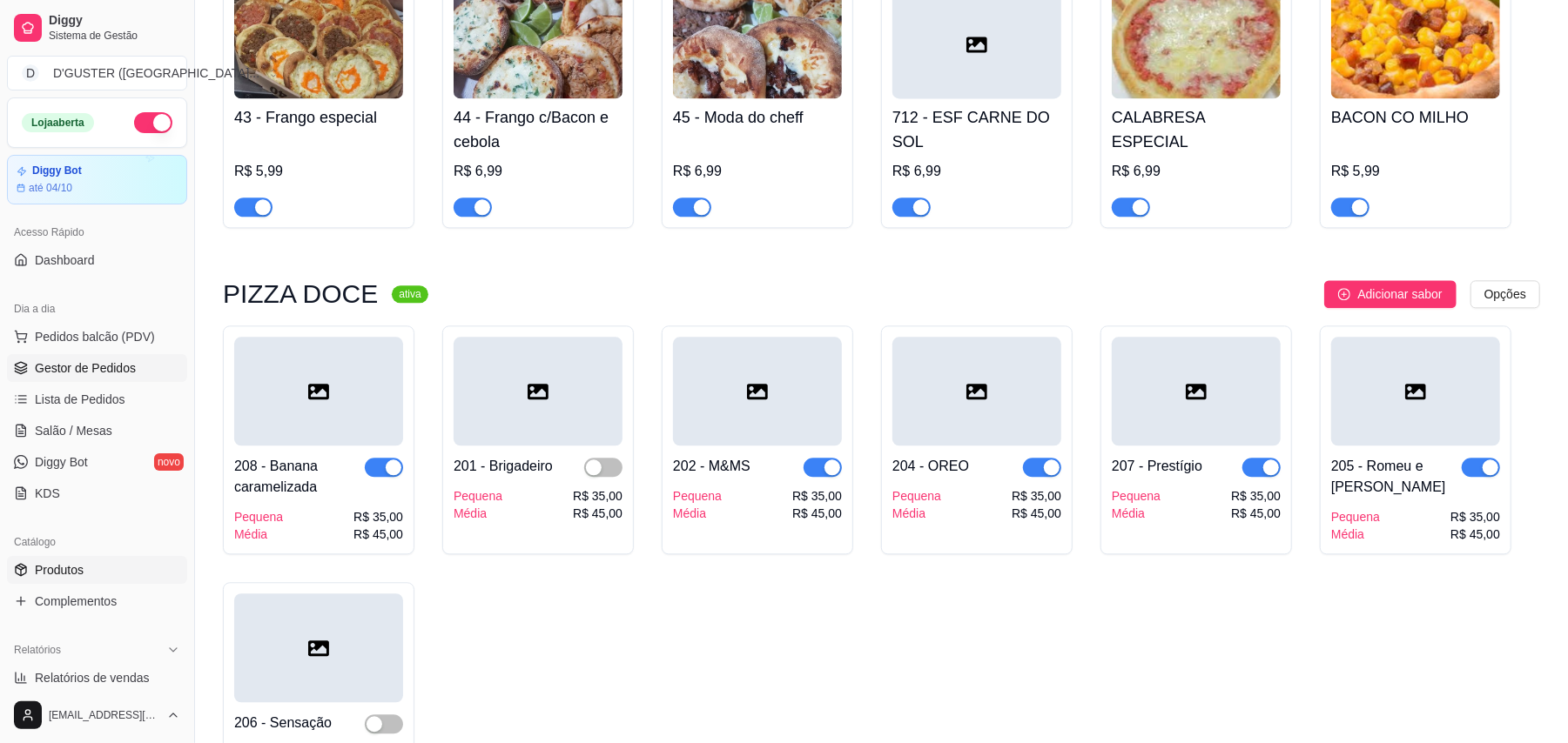
click at [120, 355] on link "Gestor de Pedidos" at bounding box center [97, 368] width 181 height 28
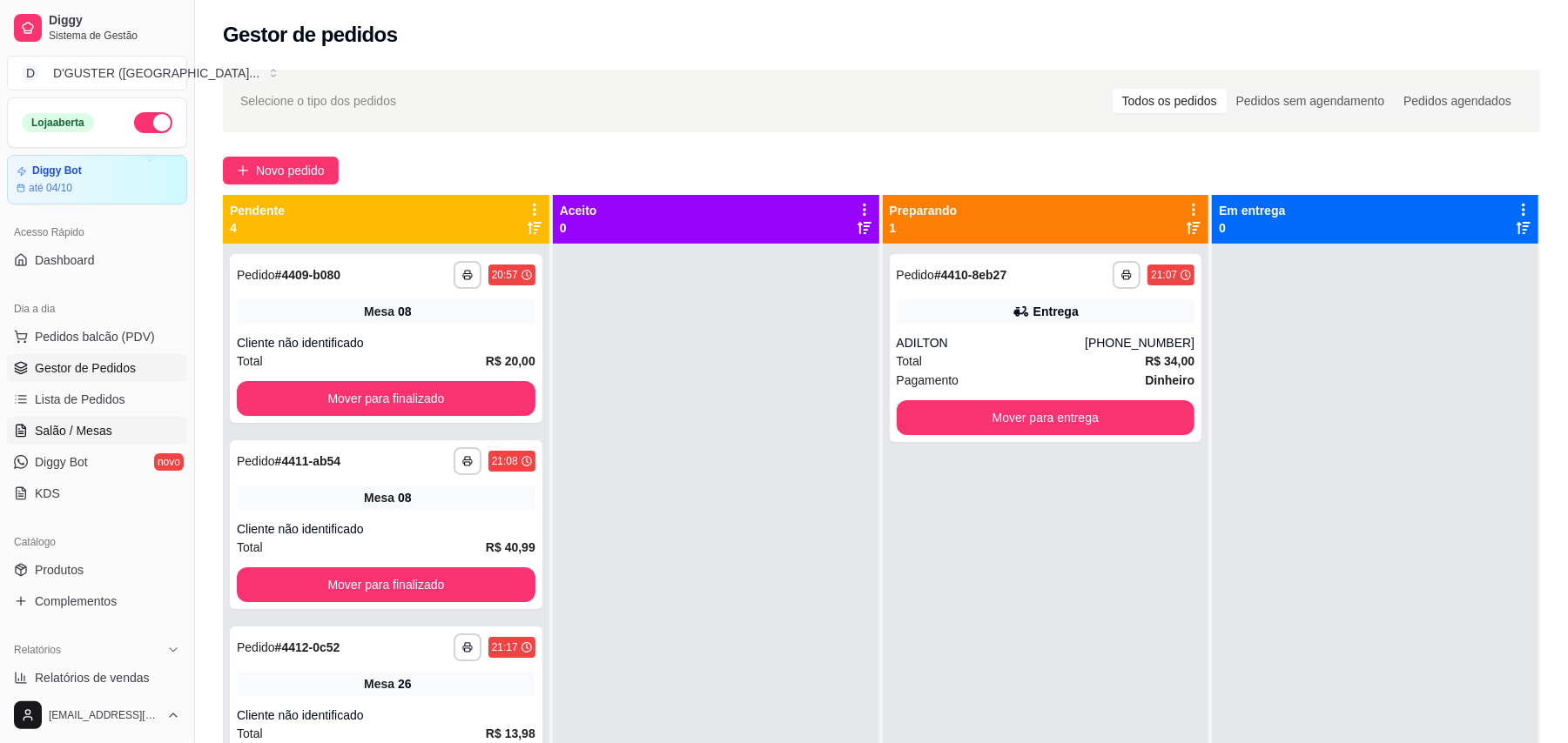
click at [60, 429] on span "Salão / Mesas" at bounding box center [73, 431] width 77 height 18
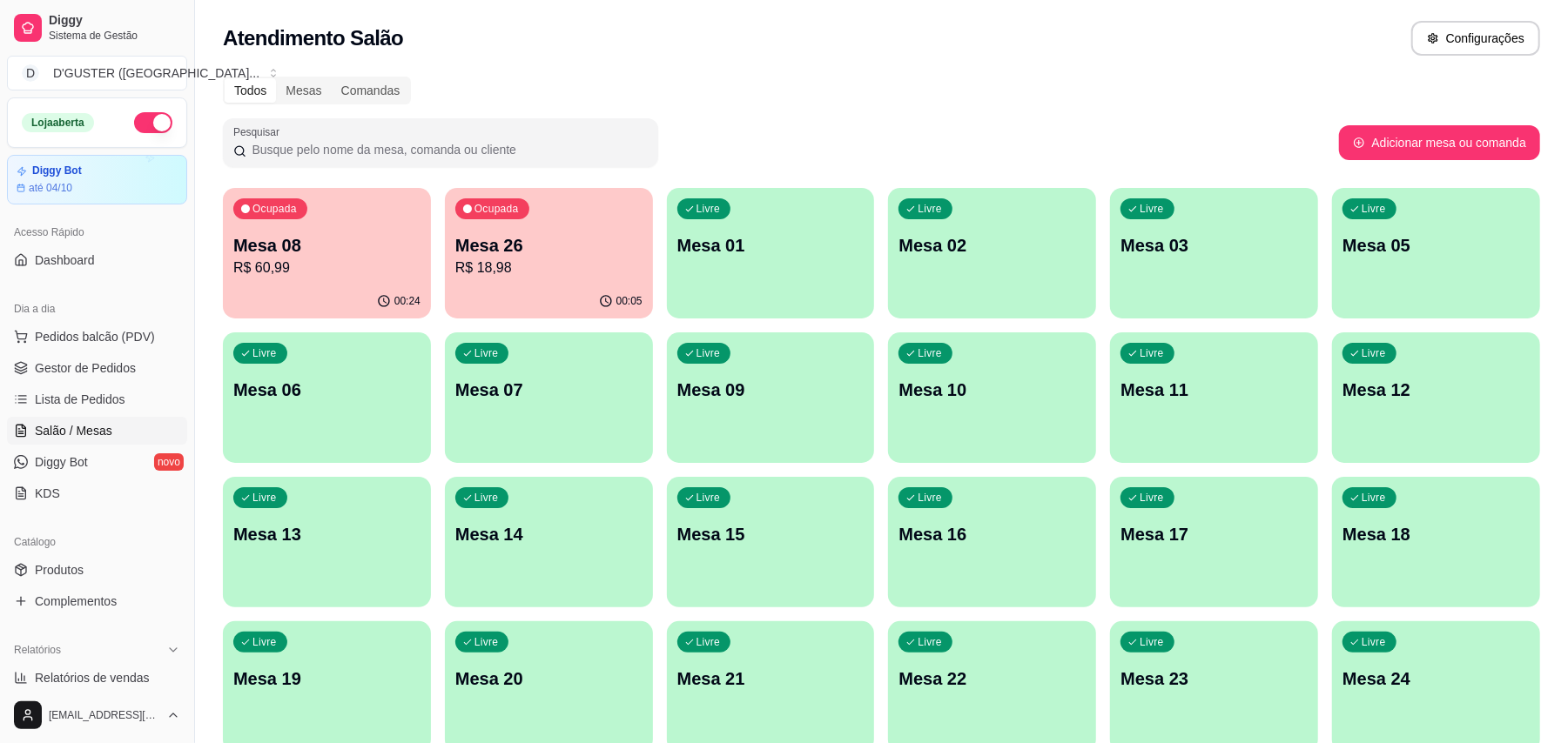
click at [341, 247] on p "Mesa 08" at bounding box center [327, 245] width 188 height 25
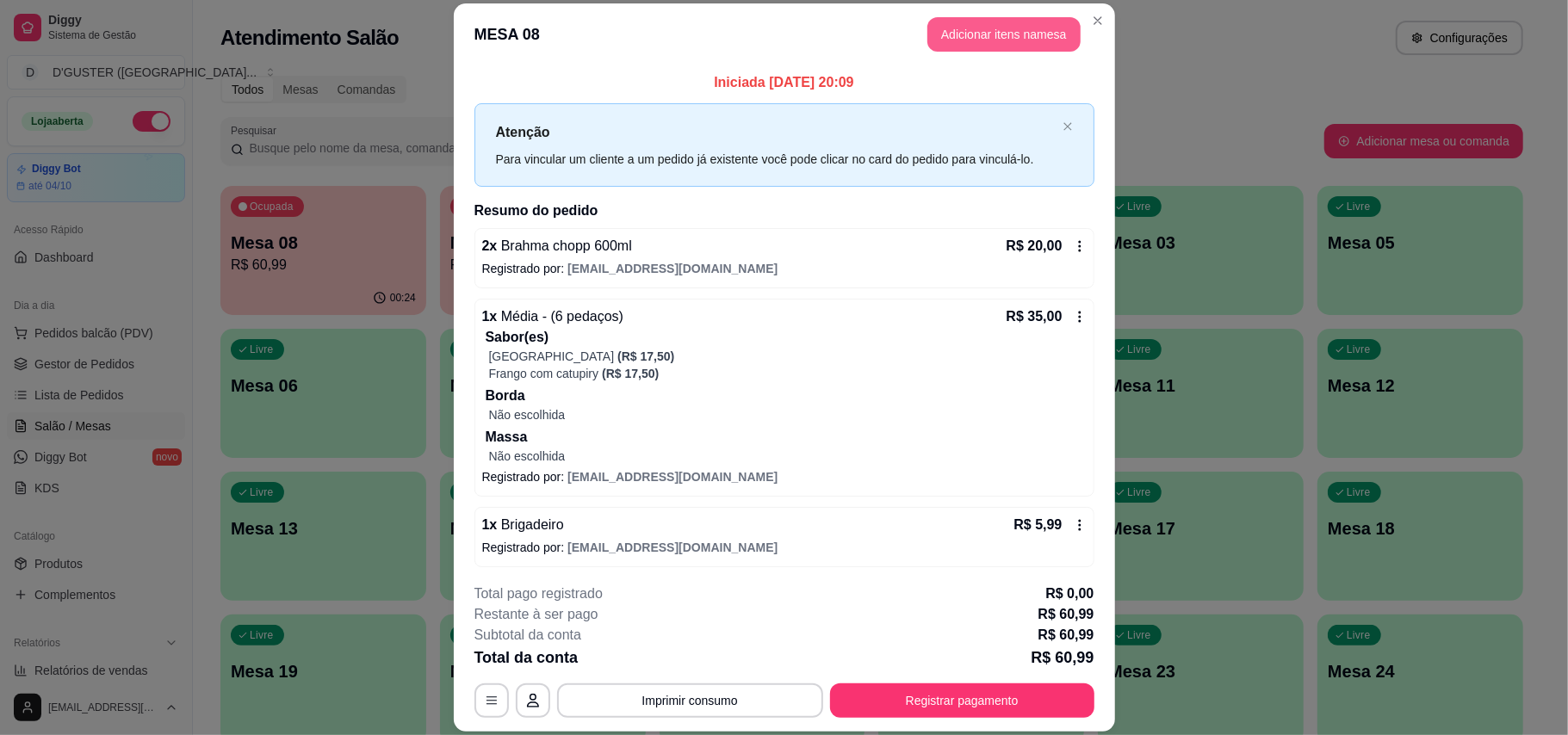
click at [951, 43] on button "Adicionar itens na mesa" at bounding box center [1004, 34] width 153 height 34
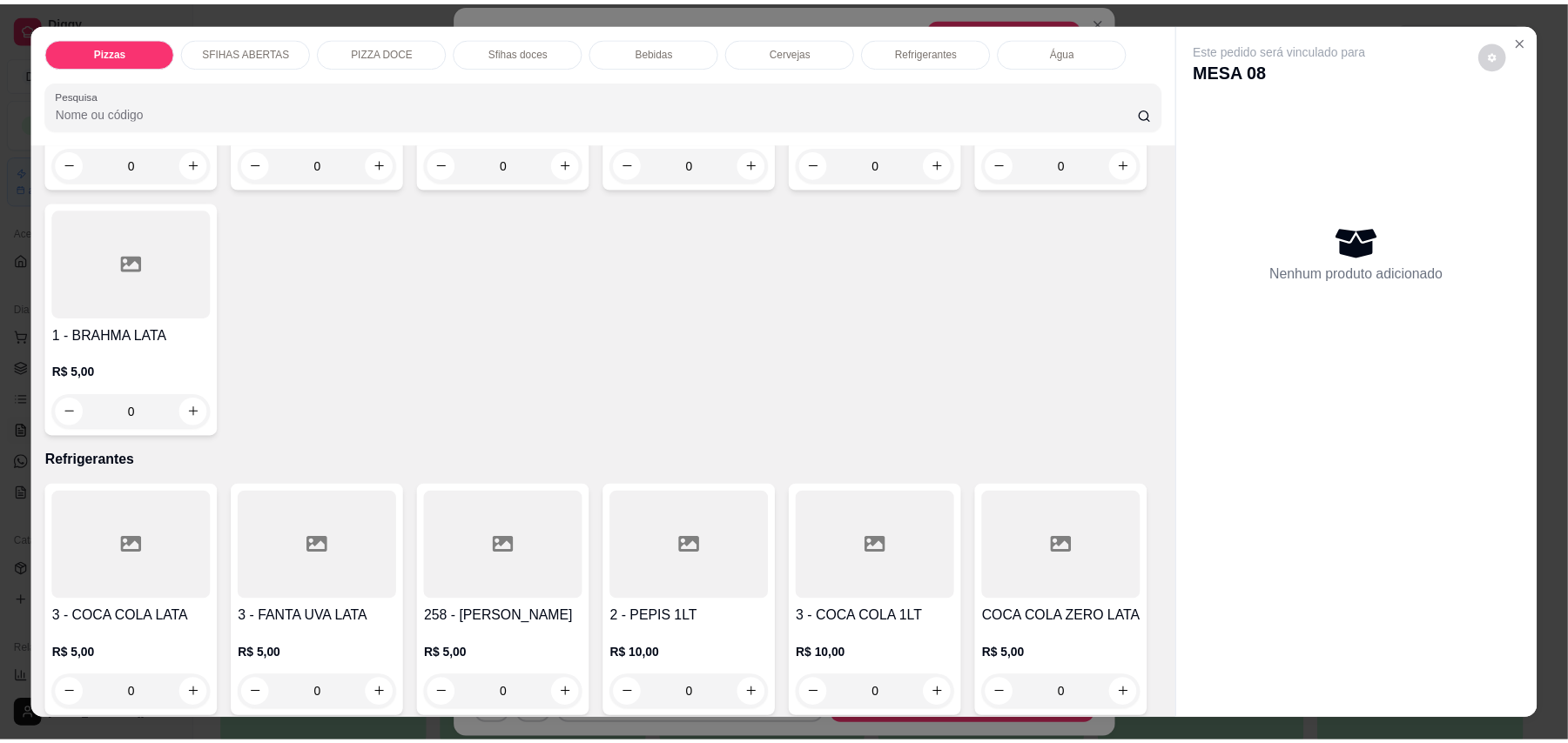
scroll to position [3481, 0]
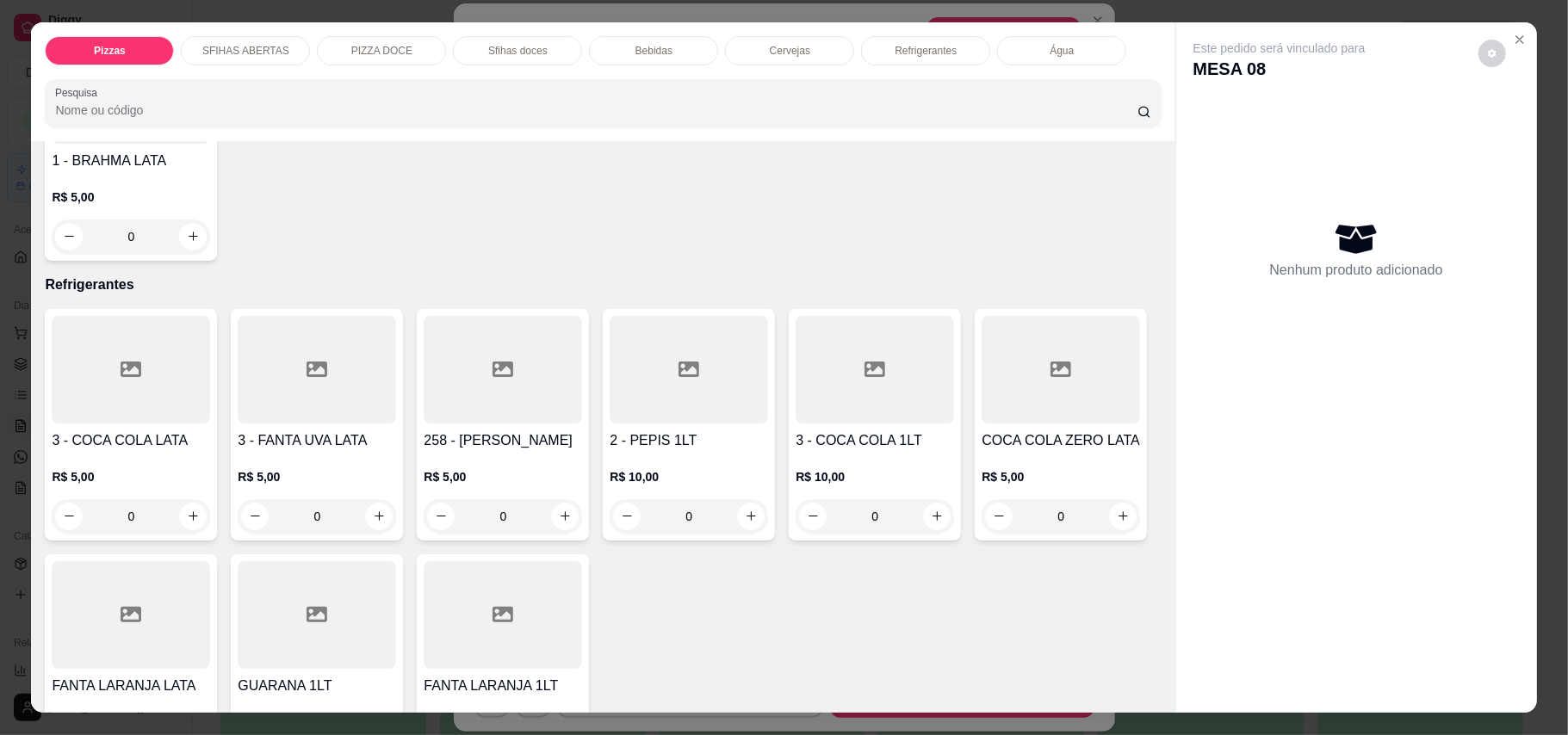
type input "1"
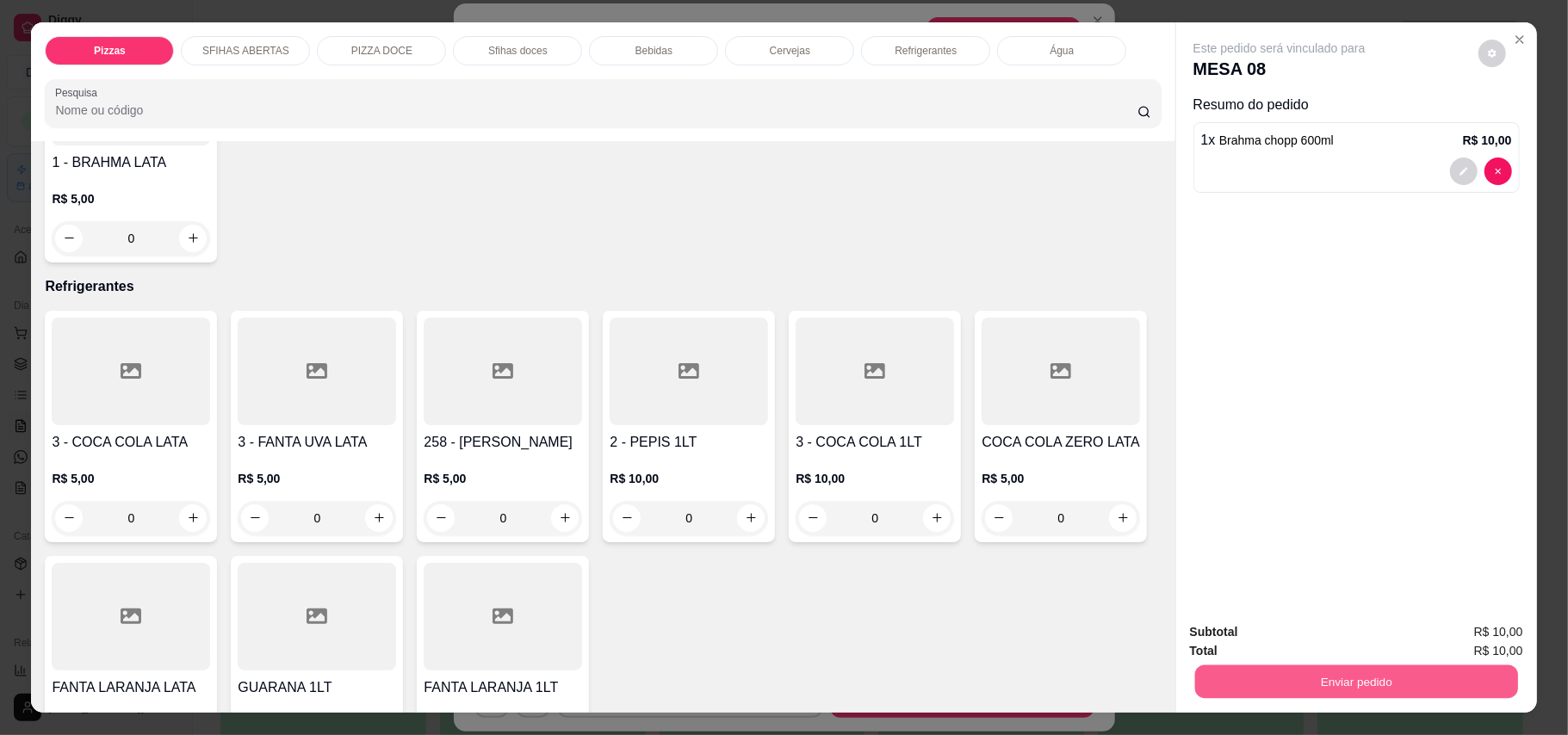
click at [1157, 692] on button "Enviar pedido" at bounding box center [1355, 682] width 323 height 33
click at [1157, 634] on button "Enviar pedido" at bounding box center [1476, 640] width 94 height 31
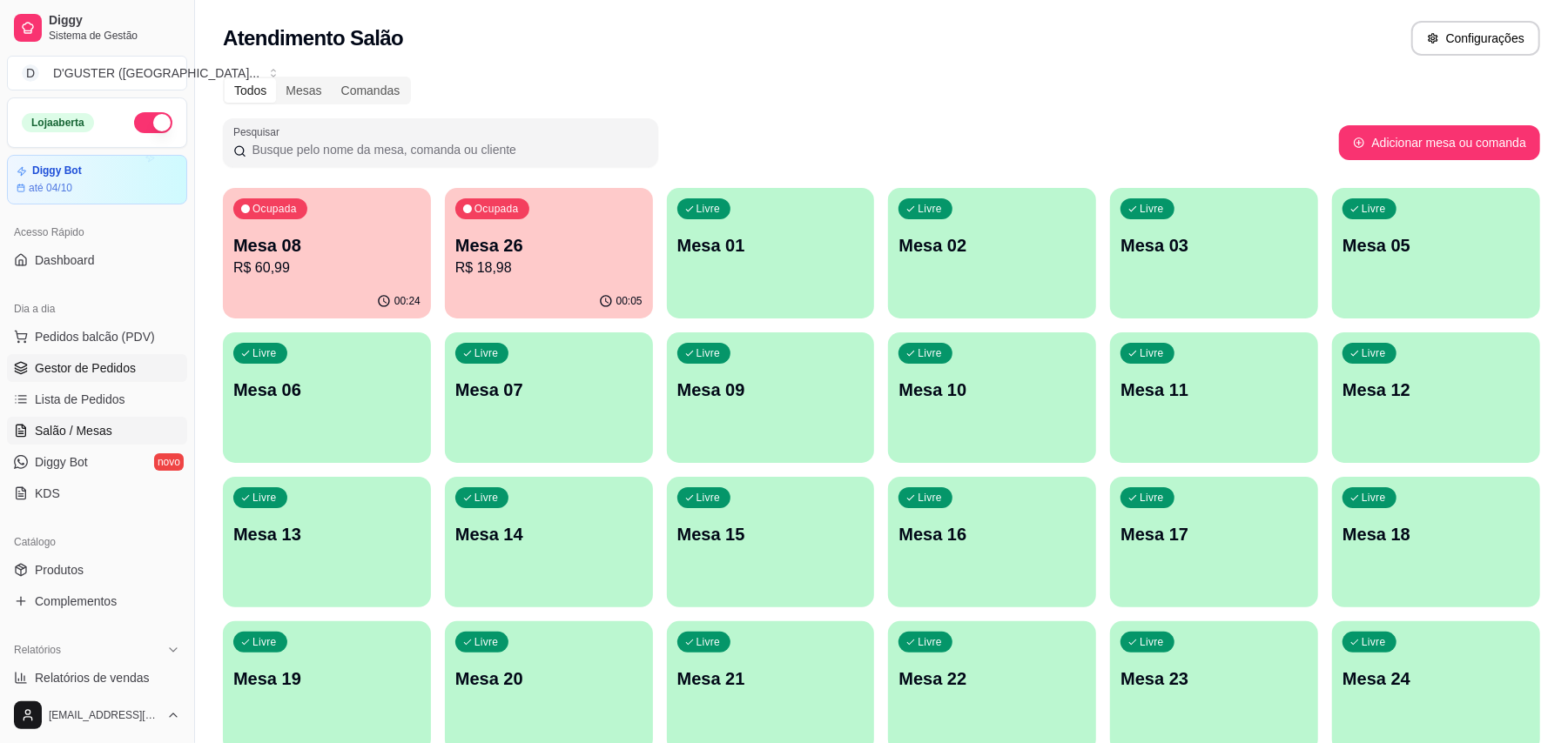
click at [60, 364] on span "Gestor de Pedidos" at bounding box center [85, 368] width 101 height 18
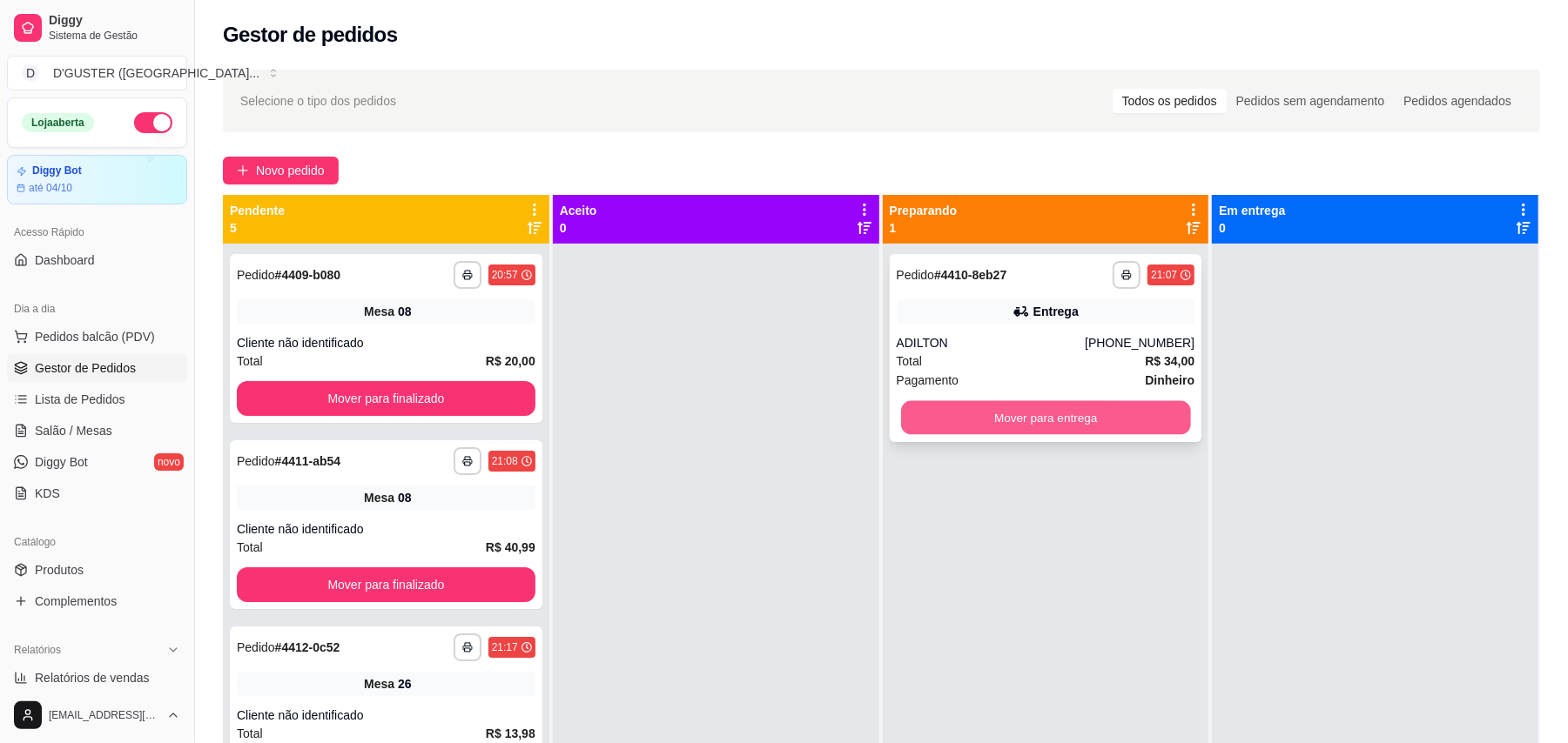
click at [1062, 412] on button "Mover para entrega" at bounding box center [1045, 418] width 289 height 34
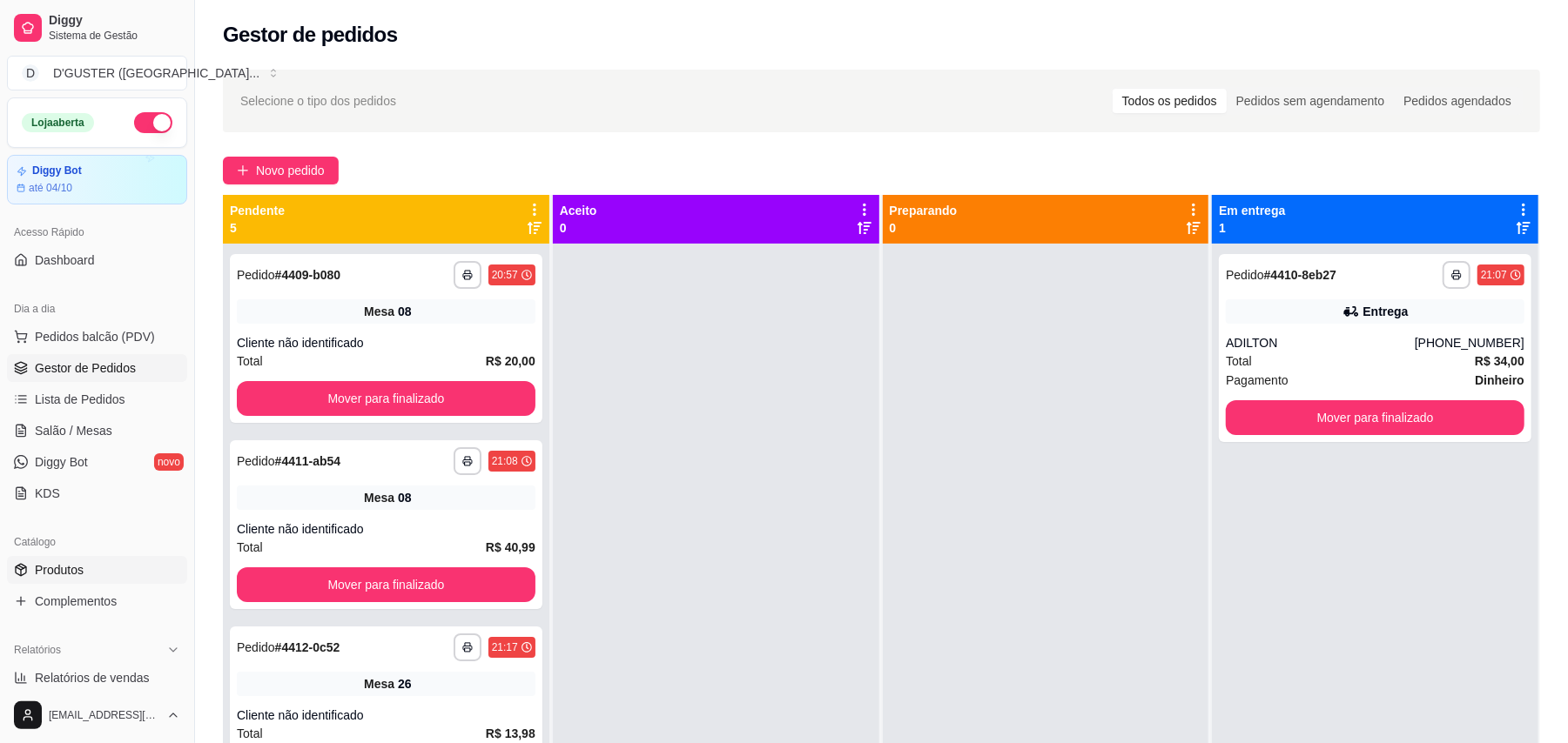
click at [119, 571] on link "Produtos" at bounding box center [97, 570] width 181 height 28
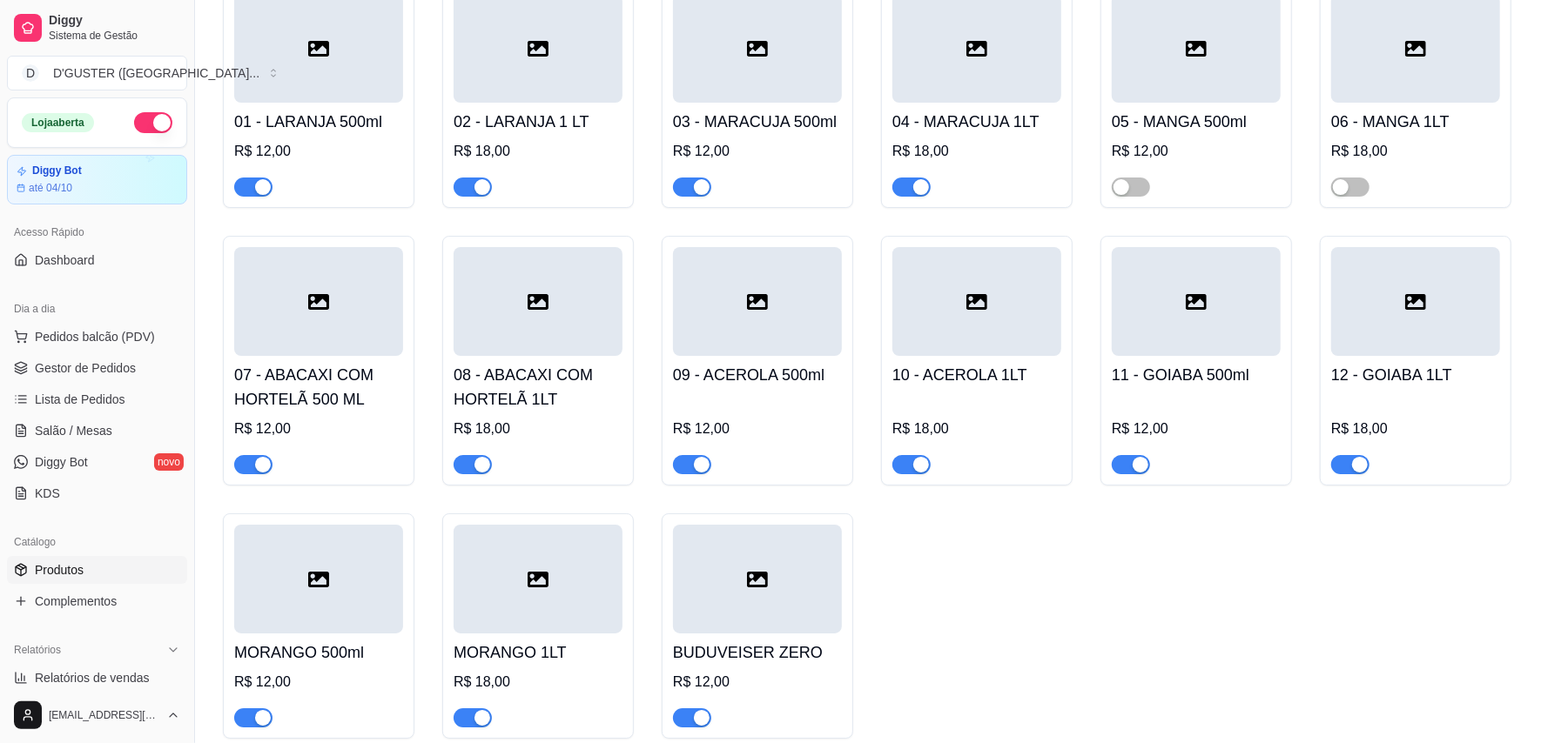
scroll to position [4525, 0]
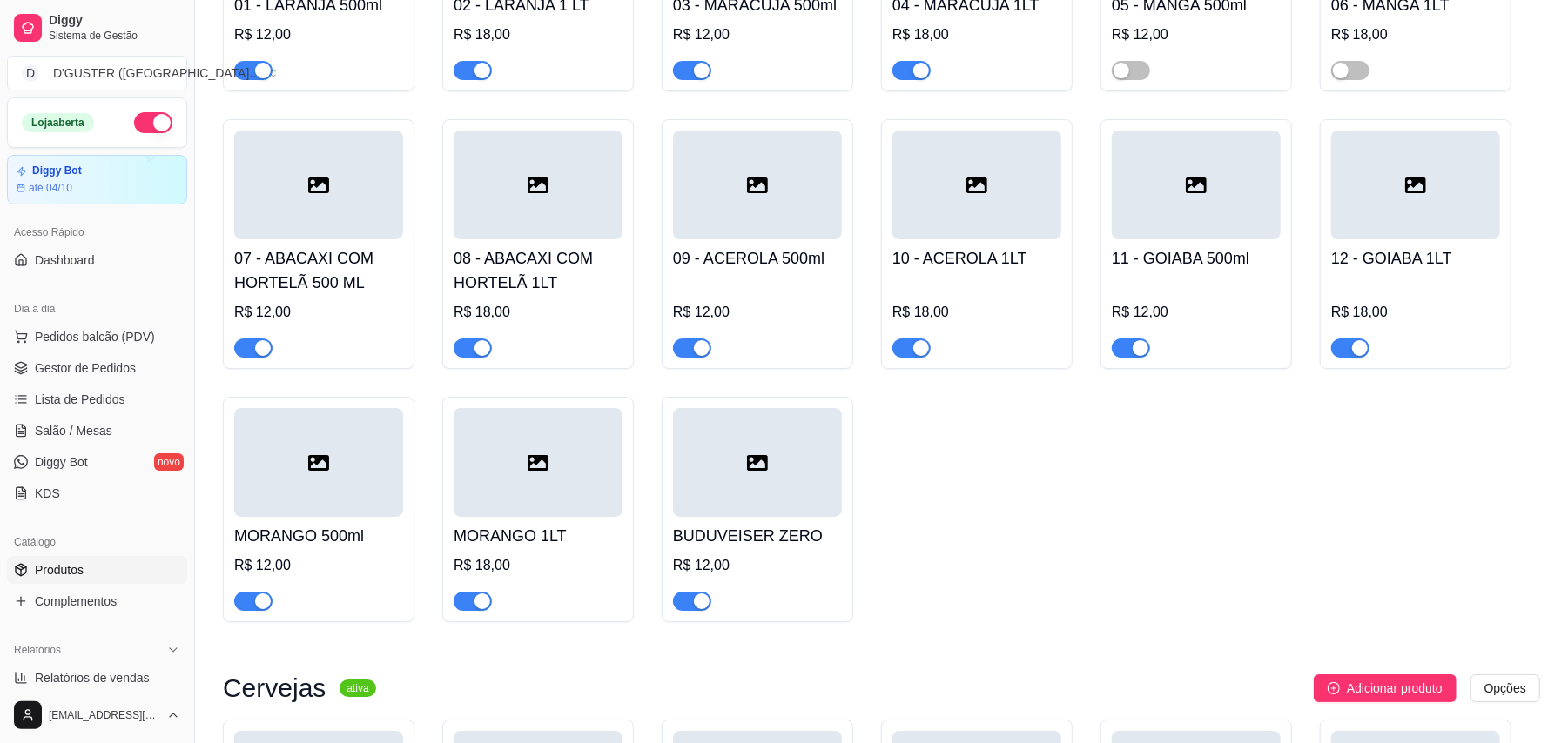
click at [482, 593] on span "button" at bounding box center [472, 601] width 39 height 19
click at [256, 593] on div "button" at bounding box center [263, 601] width 16 height 16
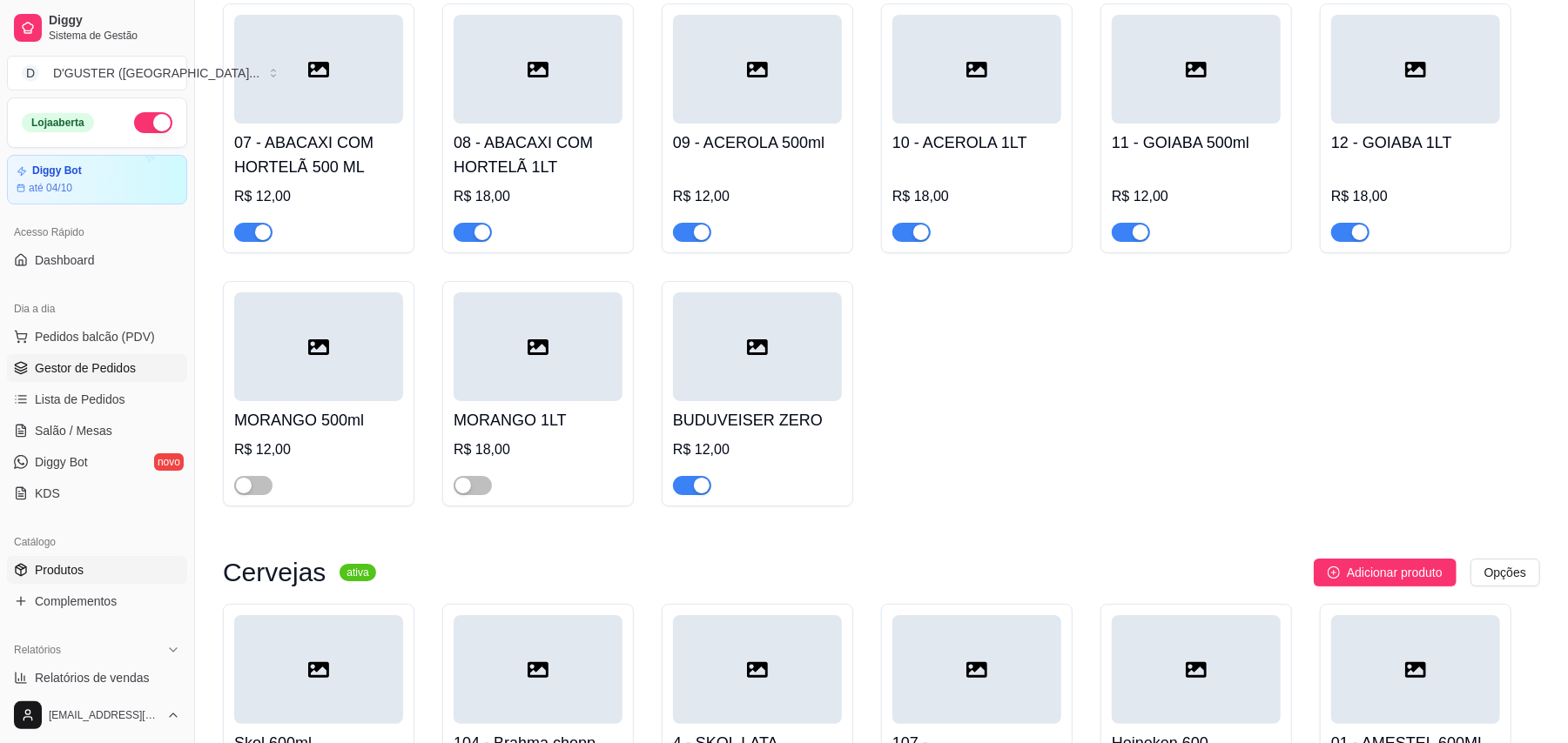
click at [112, 364] on span "Gestor de Pedidos" at bounding box center [85, 368] width 101 height 18
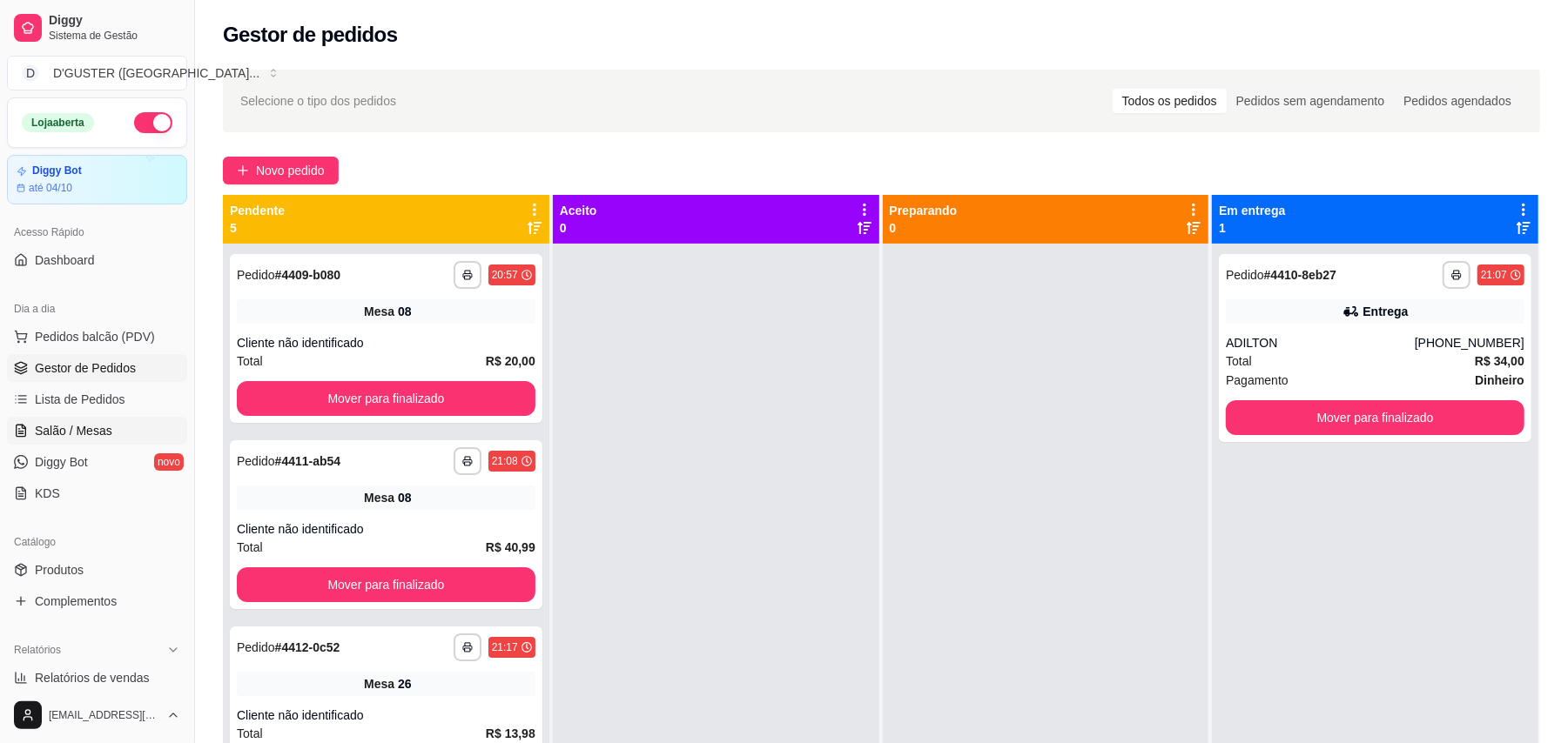
click at [83, 427] on span "Salão / Mesas" at bounding box center [73, 431] width 77 height 18
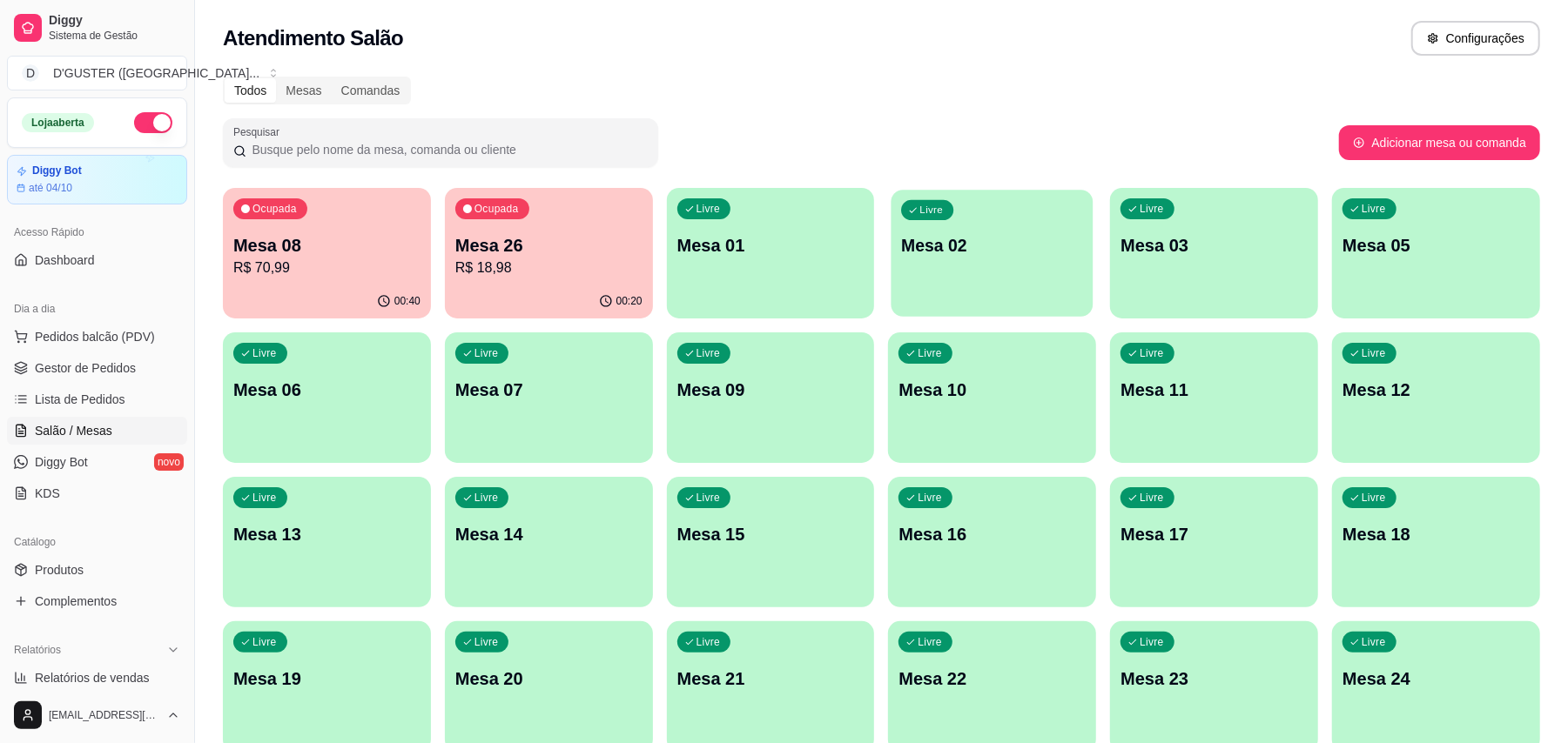
click at [962, 249] on p "Mesa 02" at bounding box center [992, 246] width 181 height 24
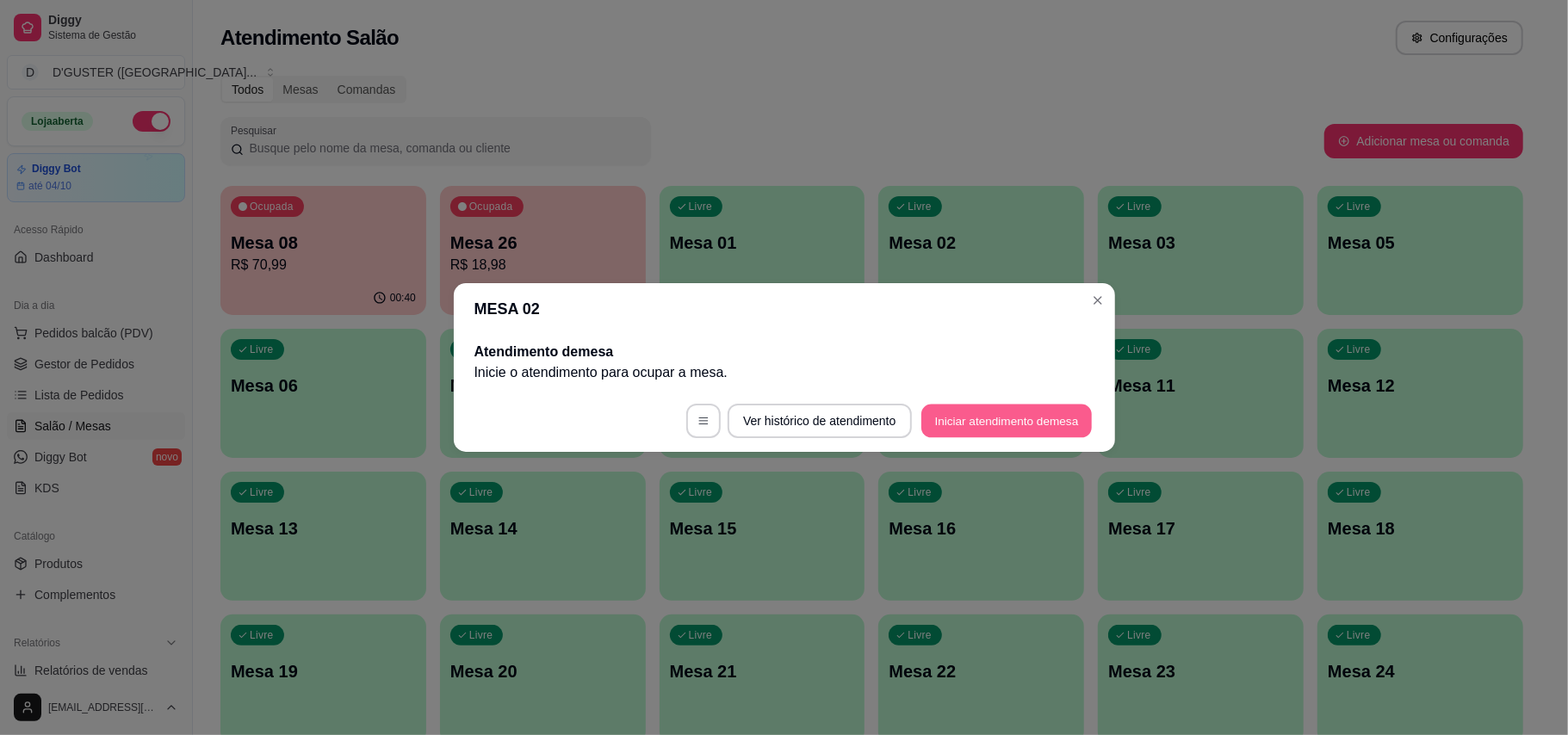
click at [1013, 425] on button "Iniciar atendimento de mesa" at bounding box center [1007, 421] width 171 height 33
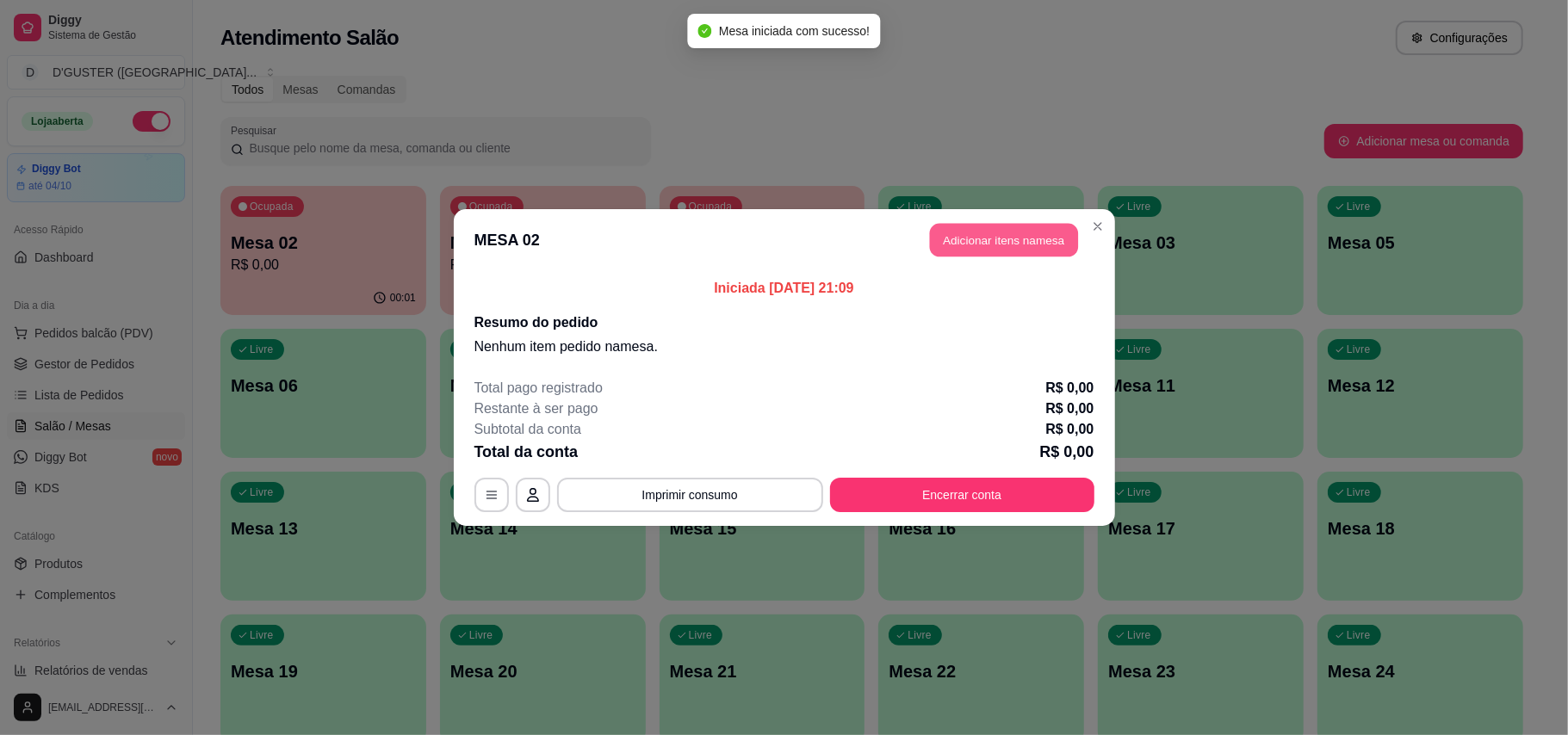
click at [1027, 238] on button "Adicionar itens na mesa" at bounding box center [1003, 240] width 148 height 33
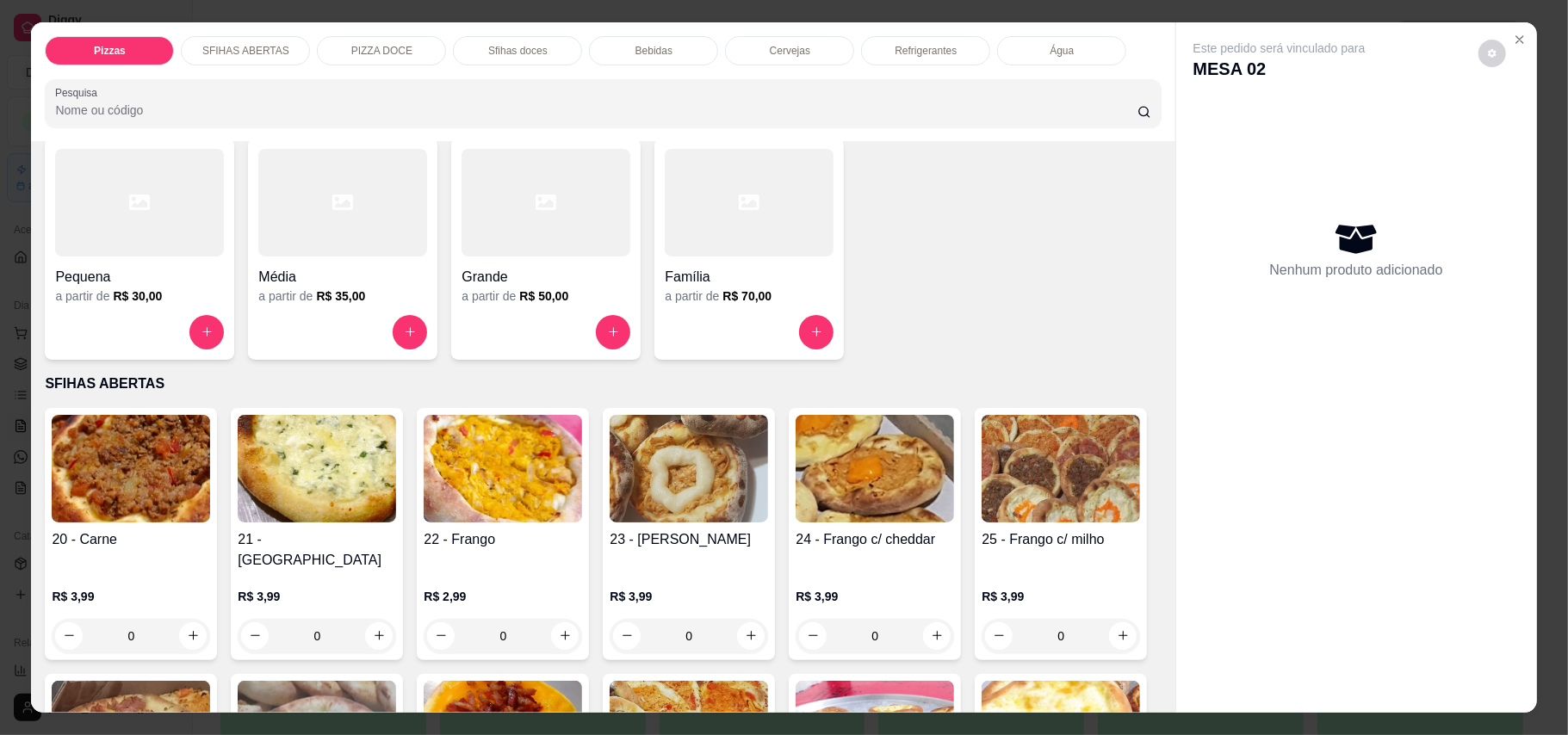
scroll to position [229, 0]
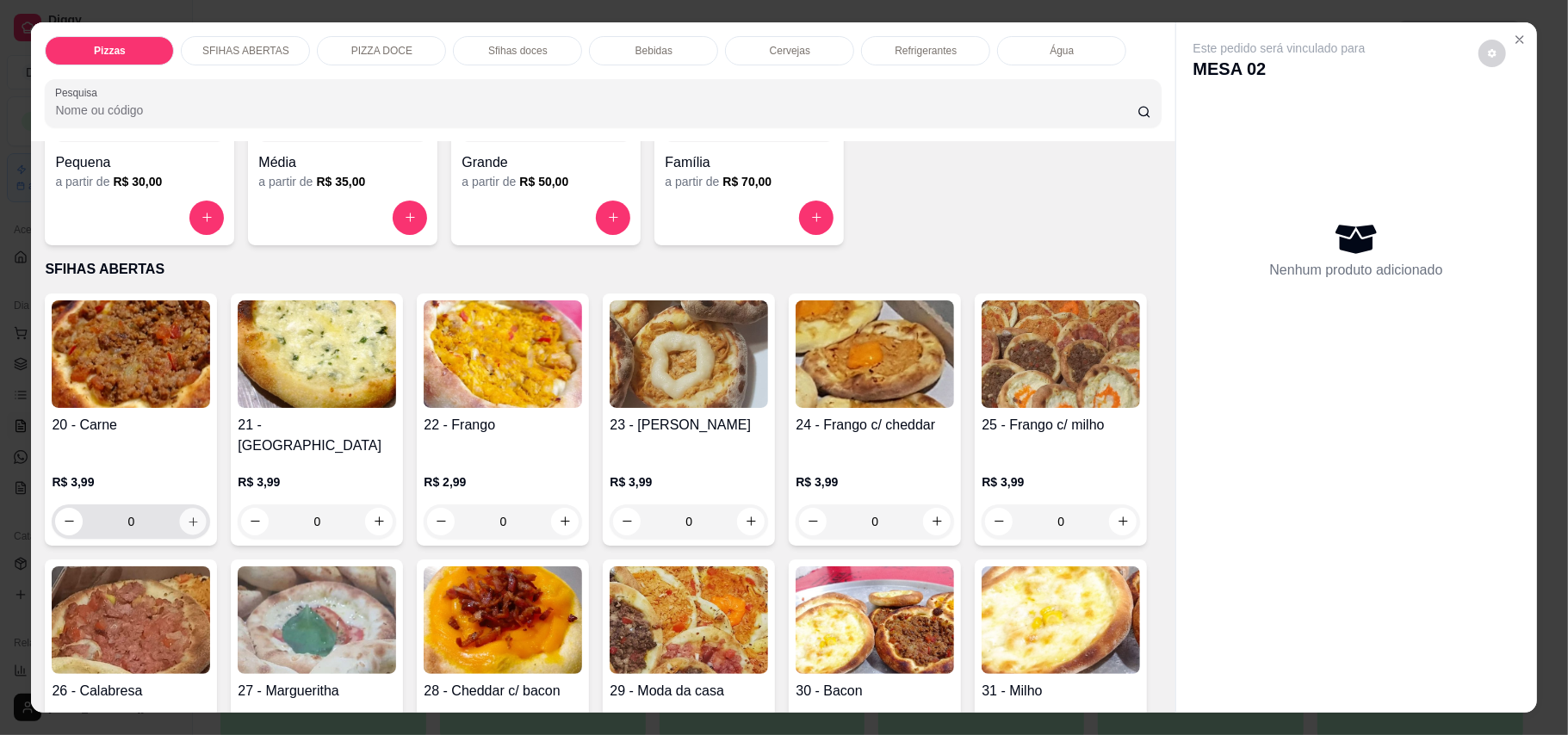
click at [190, 515] on icon "increase-product-quantity" at bounding box center [192, 521] width 13 height 13
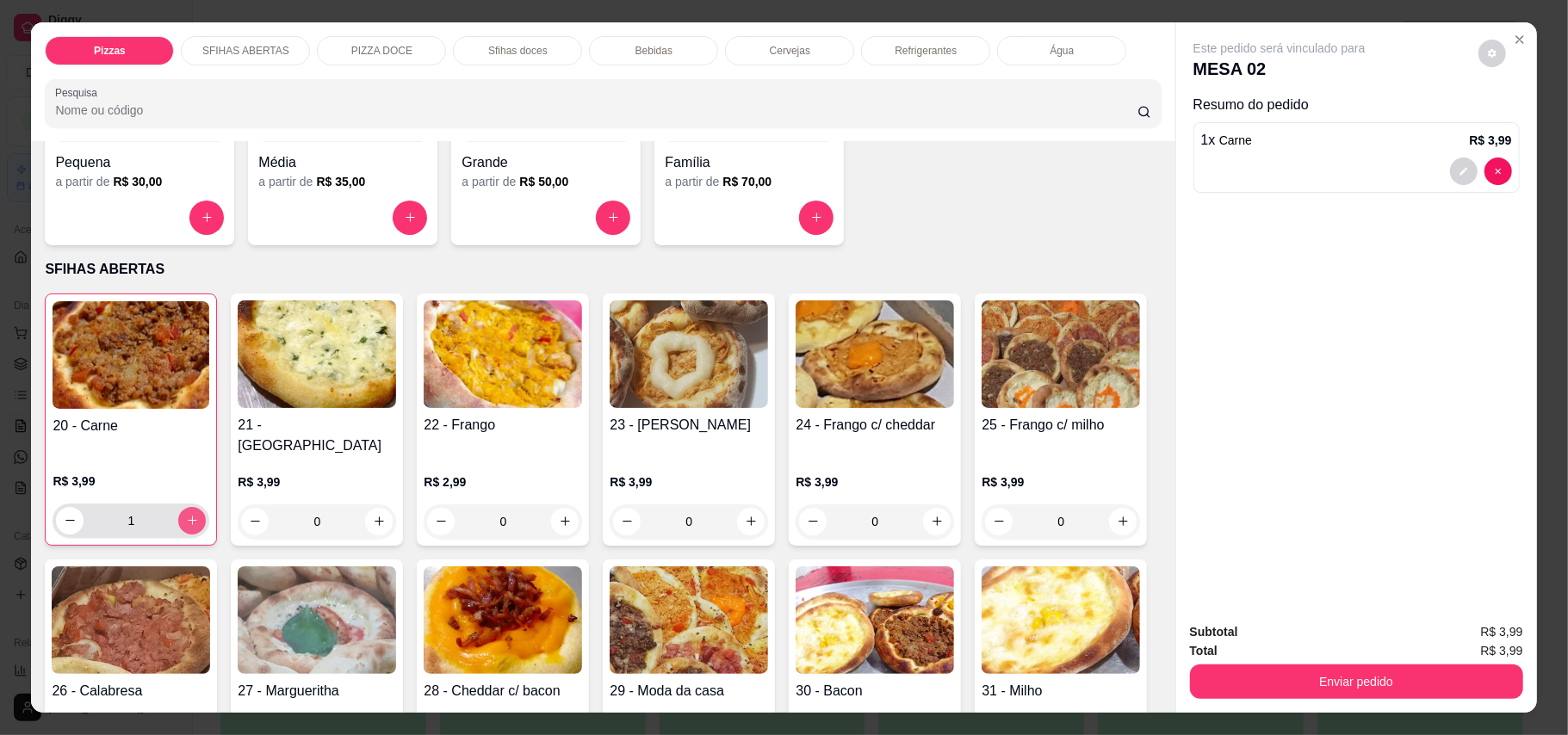
click at [190, 507] on button "increase-product-quantity" at bounding box center [192, 521] width 27 height 27
click at [185, 514] on icon "increase-product-quantity" at bounding box center [191, 520] width 13 height 13
type input "3"
click at [551, 514] on button "increase-product-quantity" at bounding box center [564, 521] width 26 height 26
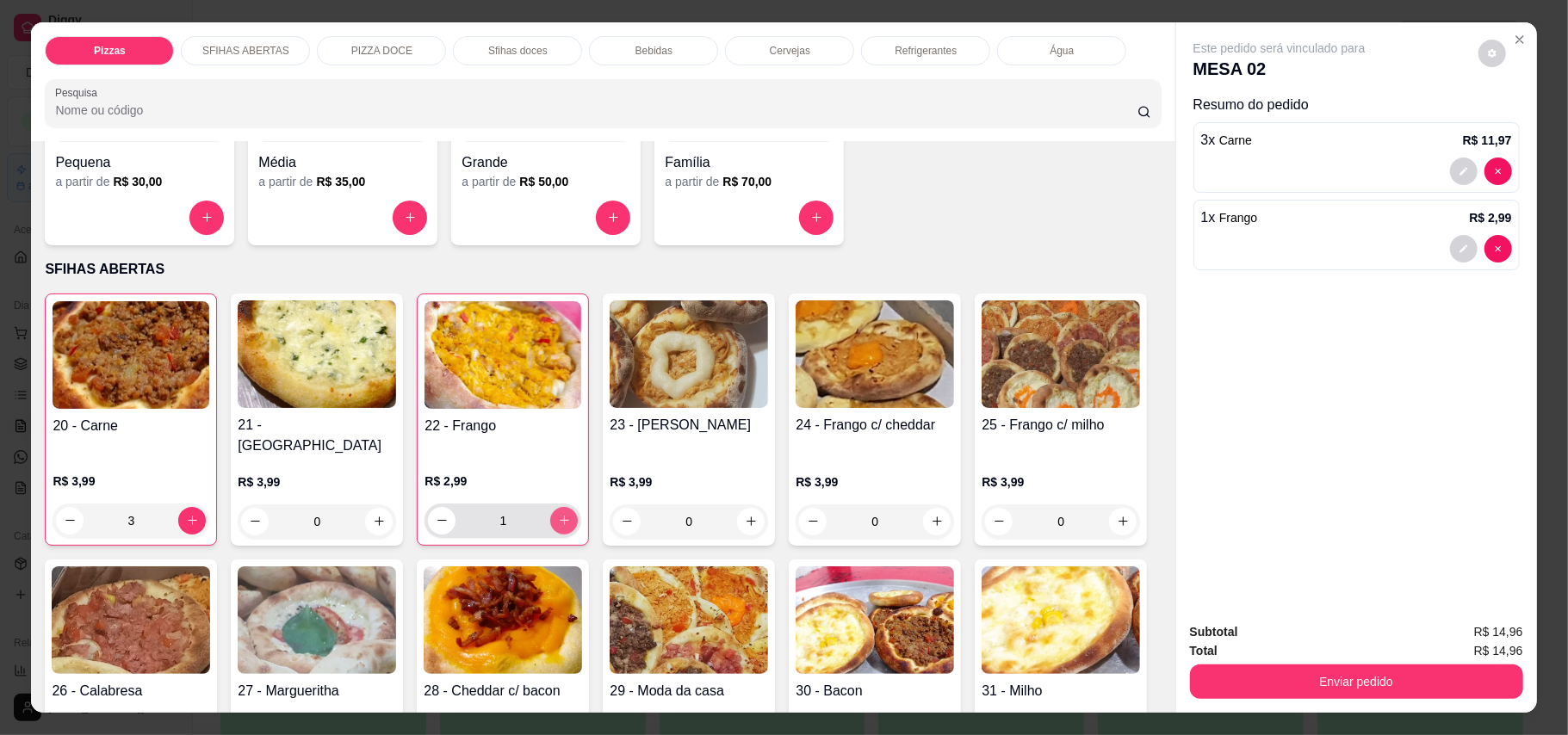
click at [550, 514] on button "increase-product-quantity" at bounding box center [564, 521] width 27 height 27
click at [550, 514] on button "increase-product-quantity" at bounding box center [563, 520] width 26 height 26
type input "3"
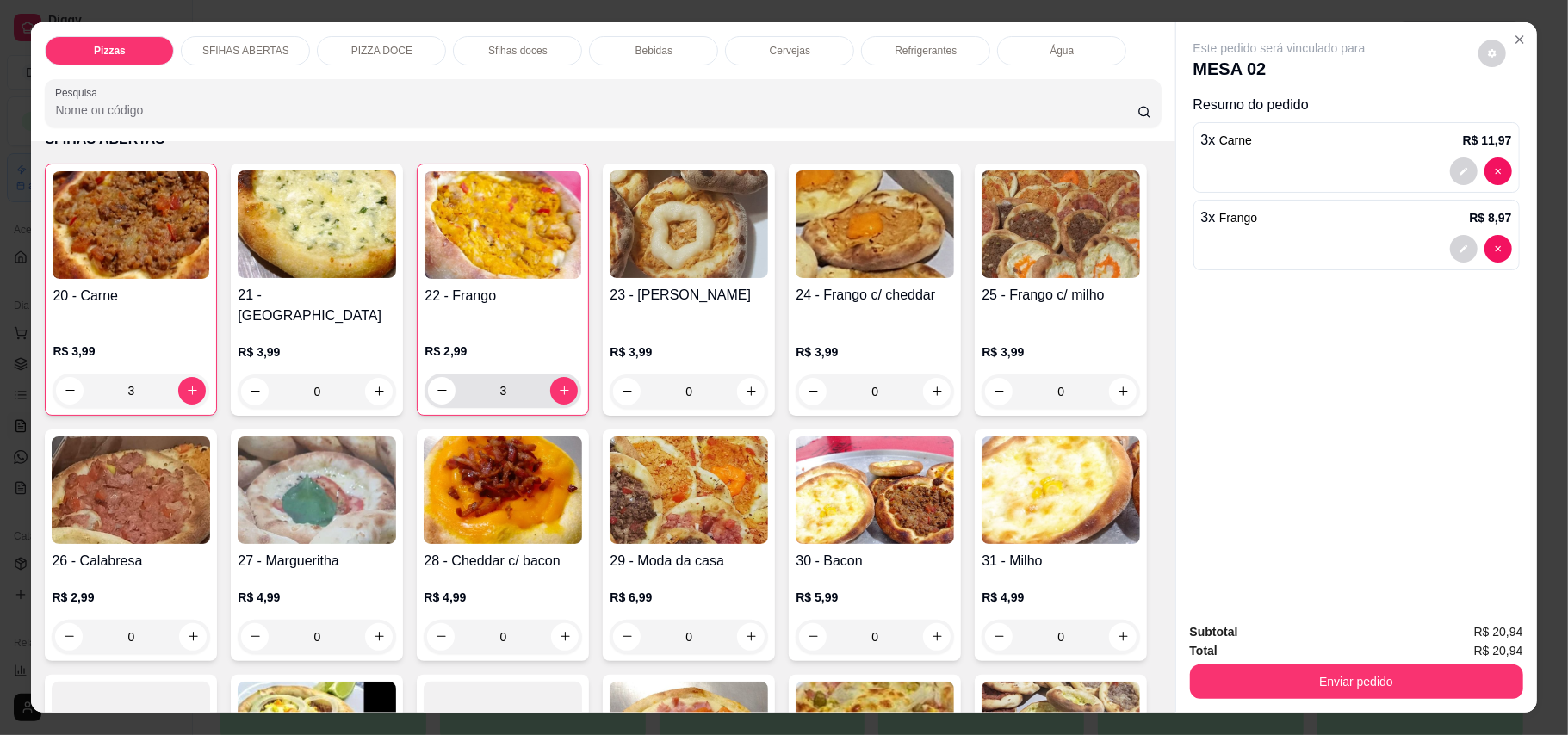
scroll to position [459, 0]
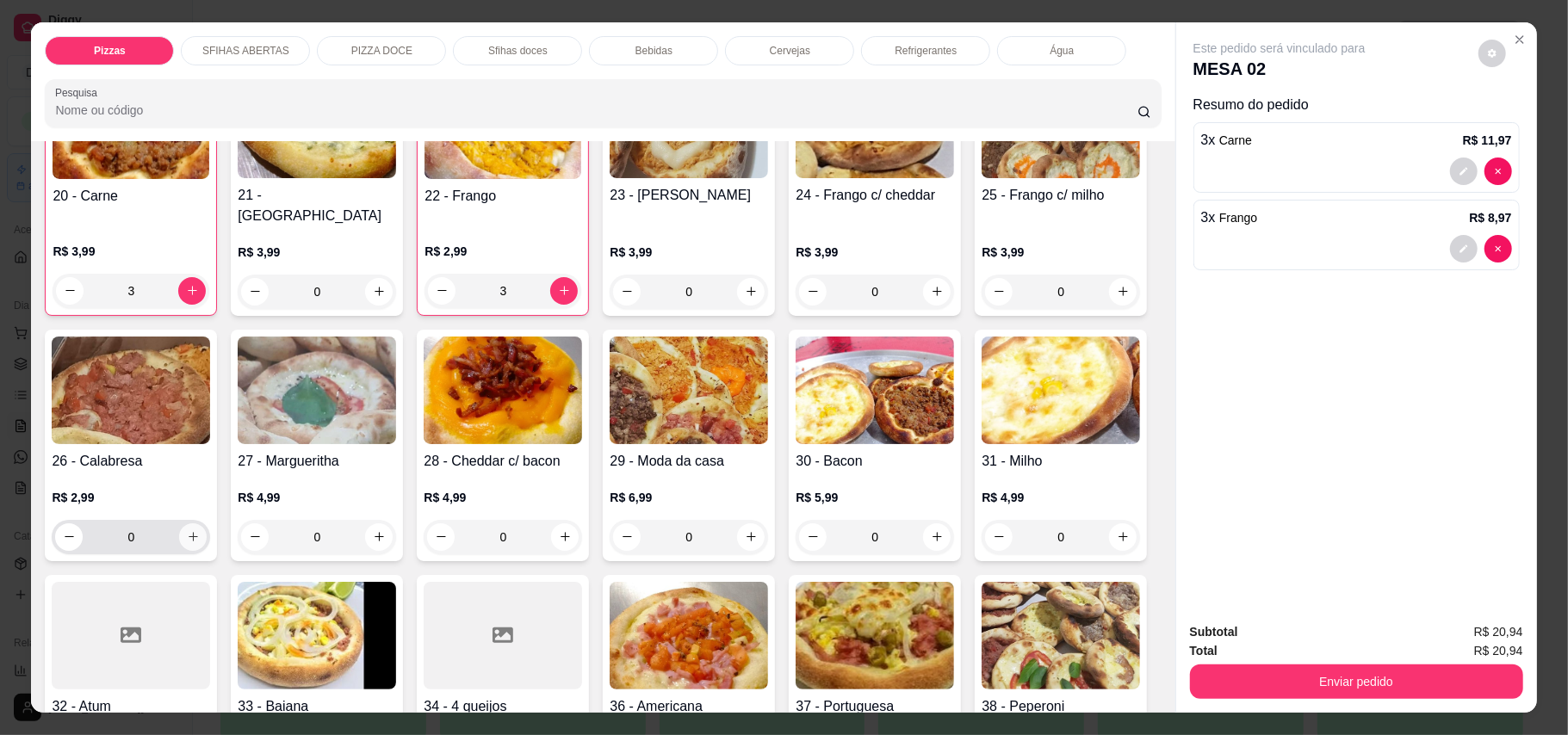
click at [200, 530] on icon "increase-product-quantity" at bounding box center [192, 536] width 13 height 13
type input "1"
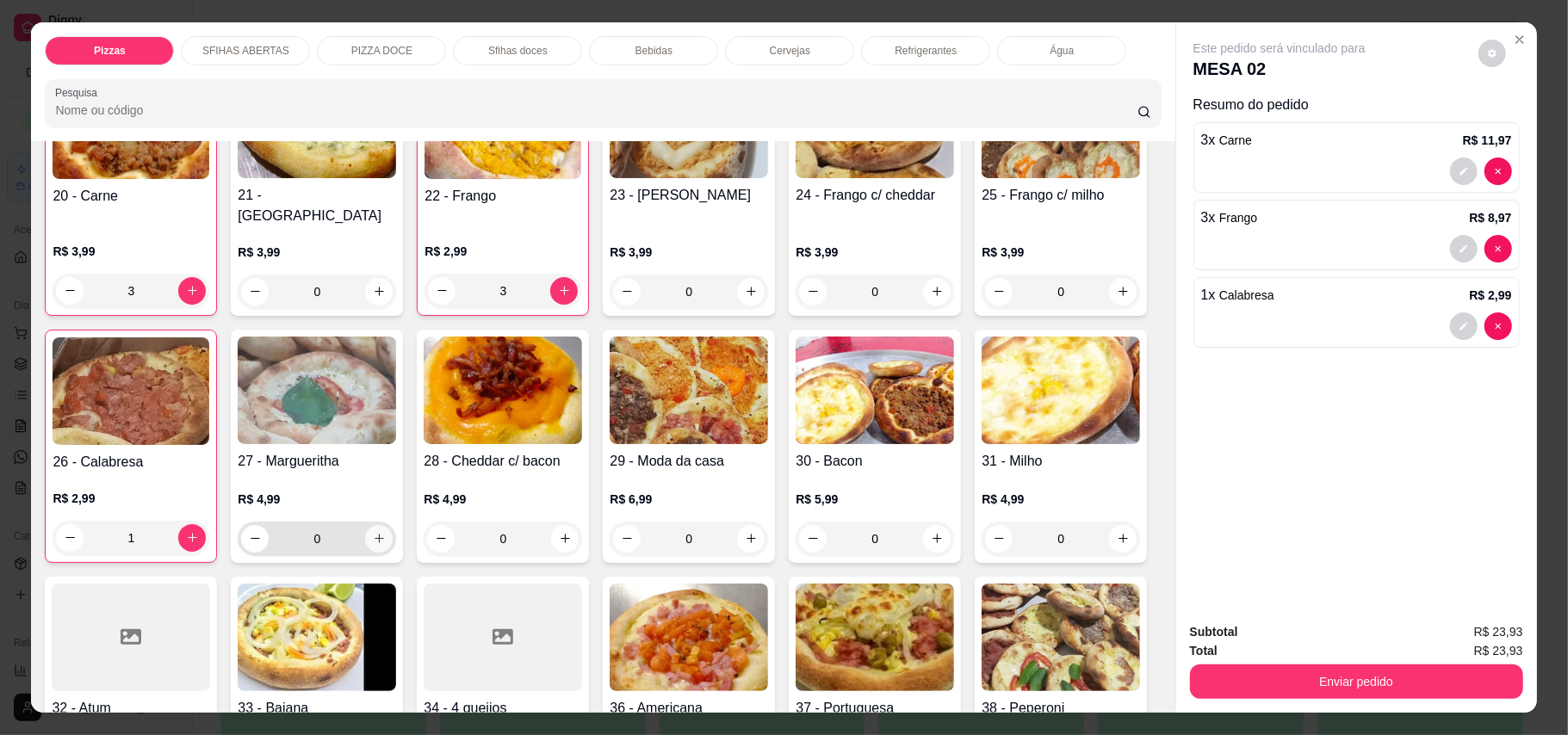
click at [392, 525] on button "increase-product-quantity" at bounding box center [379, 539] width 27 height 27
type input "1"
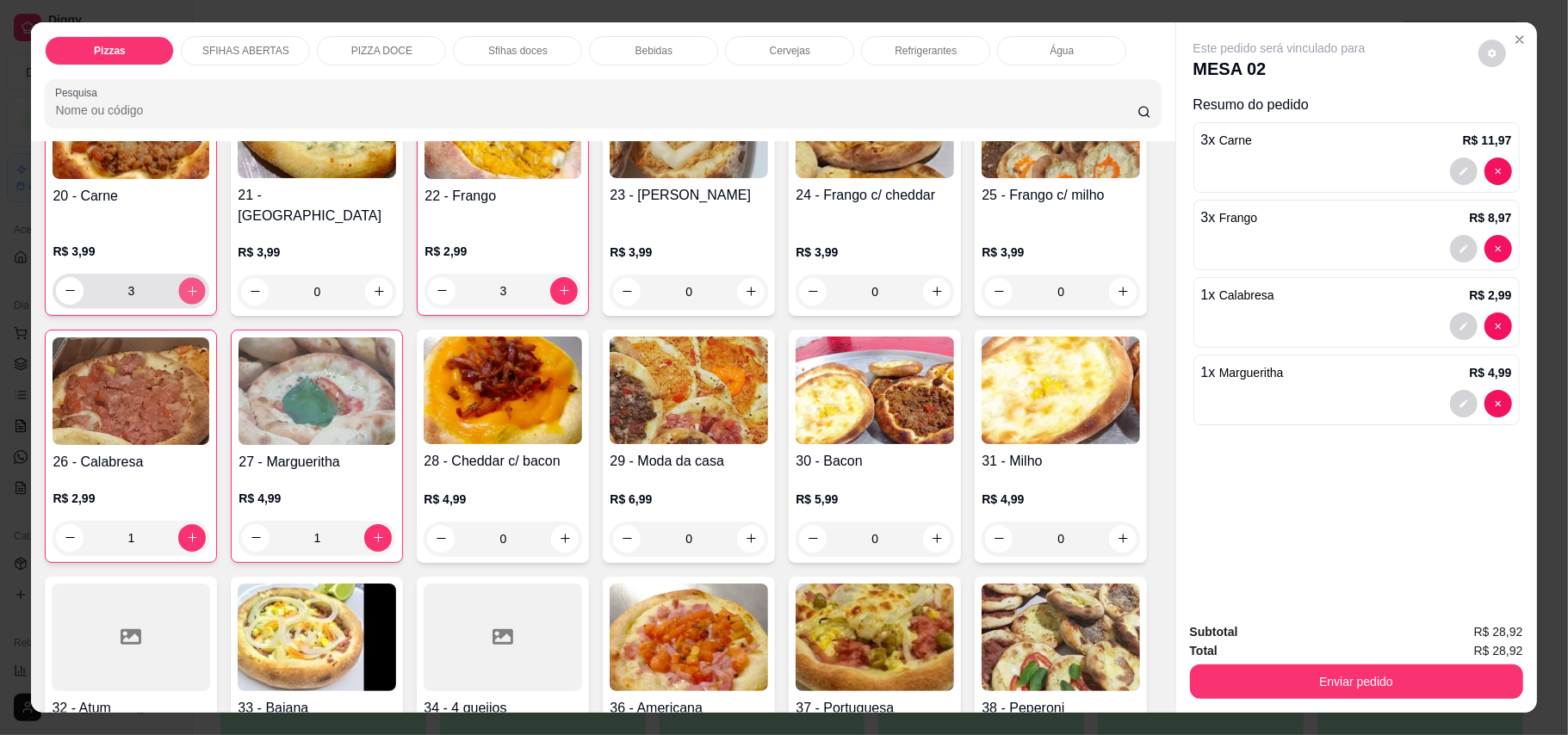
click at [185, 284] on icon "increase-product-quantity" at bounding box center [191, 289] width 13 height 13
type input "4"
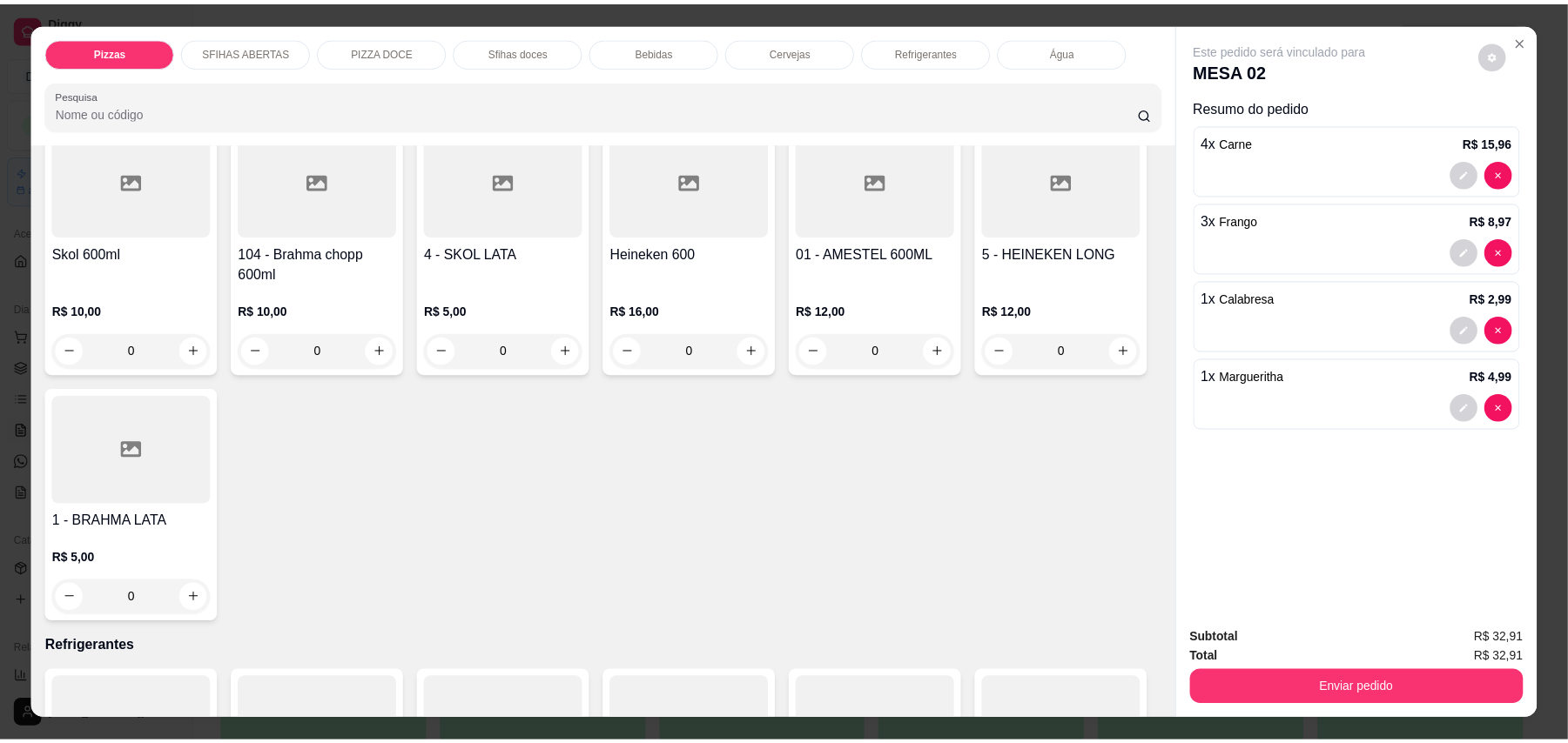
scroll to position [2901, 0]
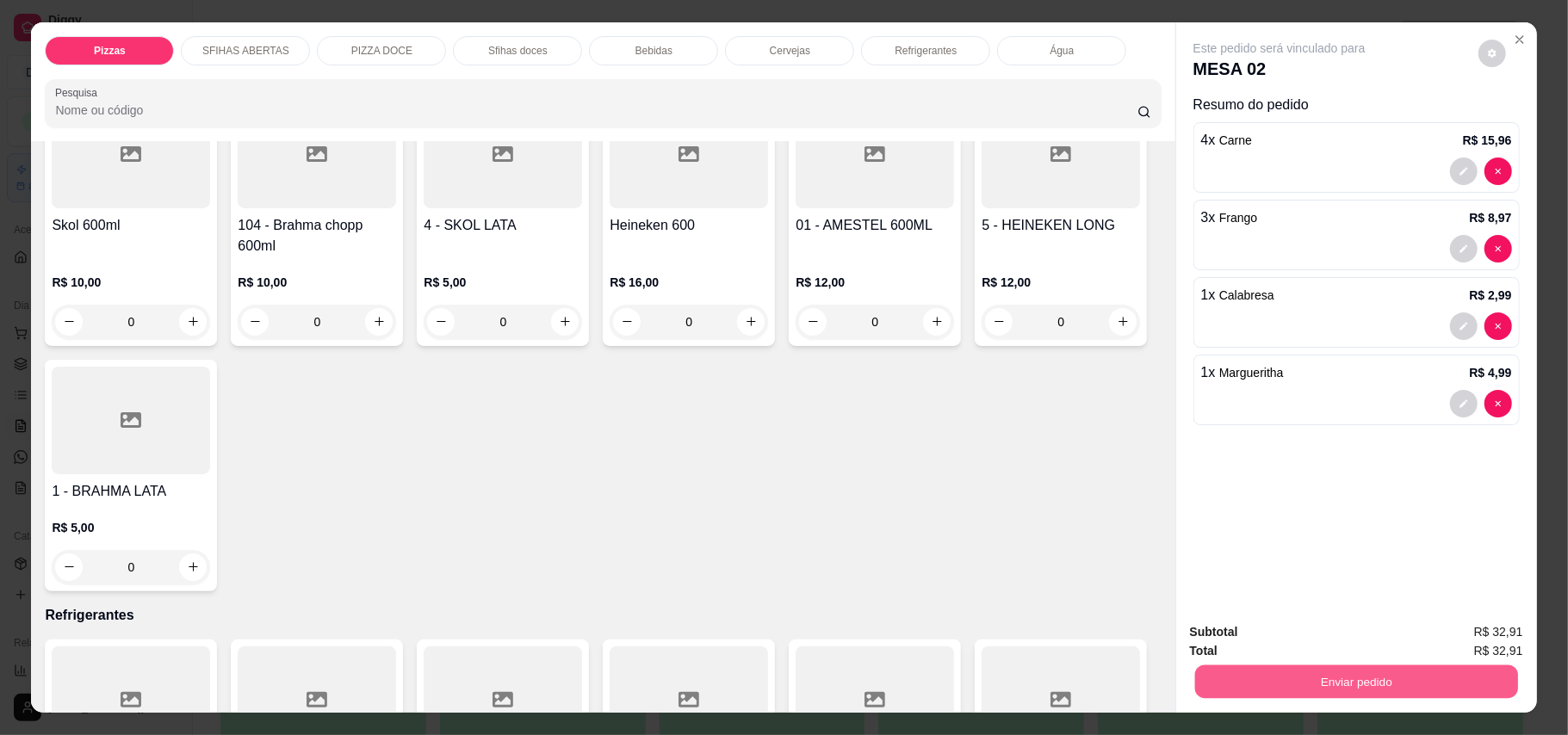
click at [1157, 690] on button "Enviar pedido" at bounding box center [1355, 682] width 323 height 33
click at [1157, 637] on button "Enviar pedido" at bounding box center [1476, 640] width 97 height 32
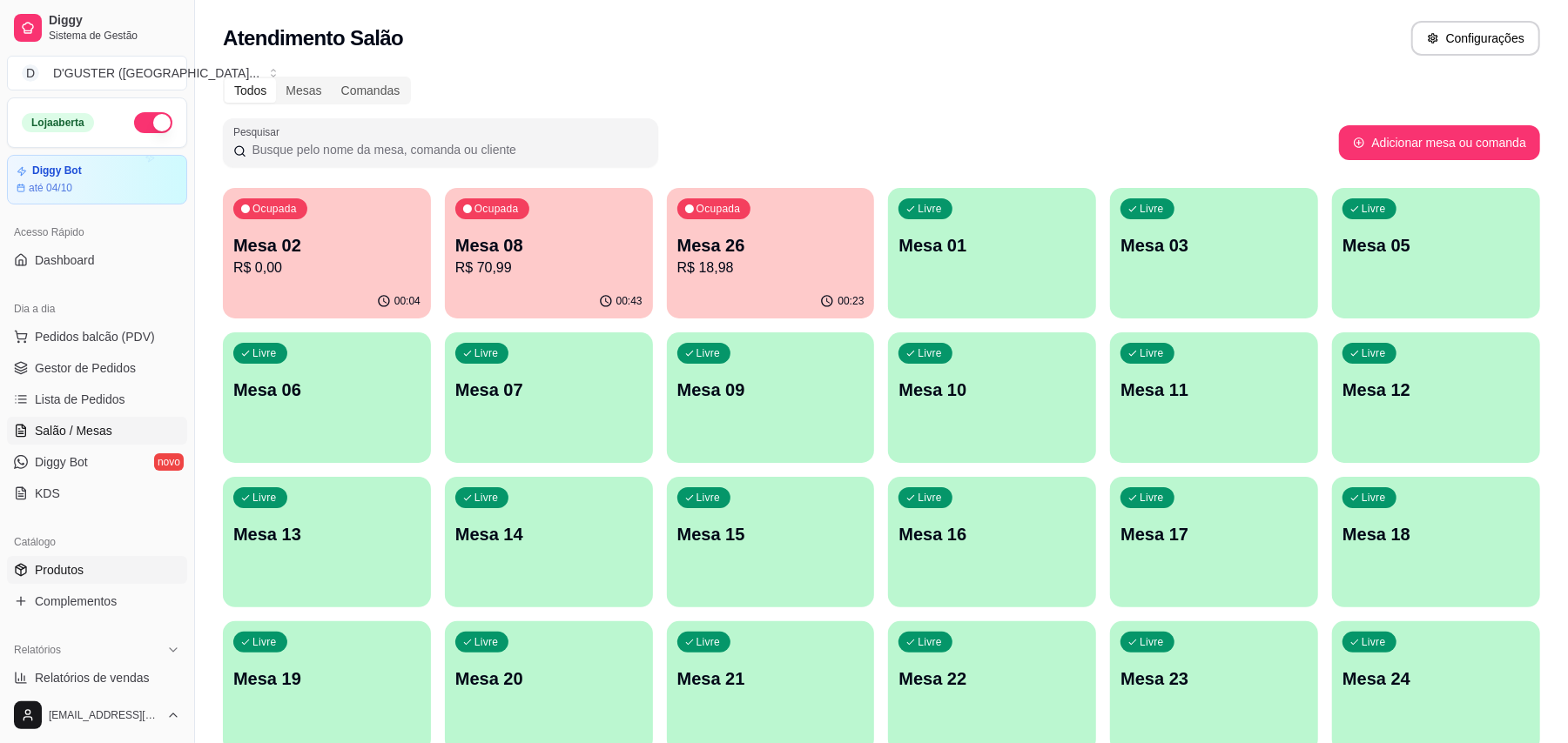
click at [60, 561] on span "Produtos" at bounding box center [59, 570] width 49 height 18
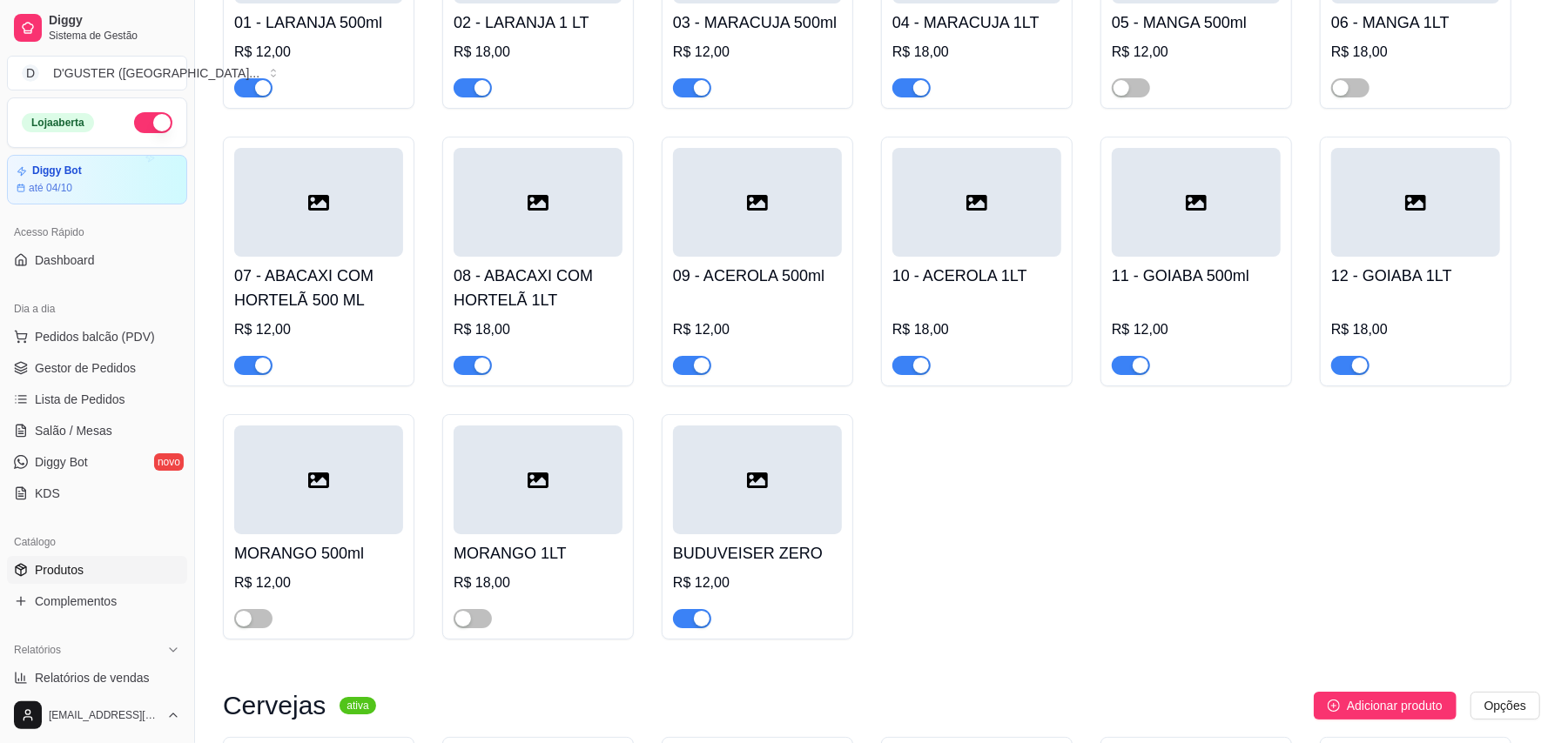
scroll to position [4641, 0]
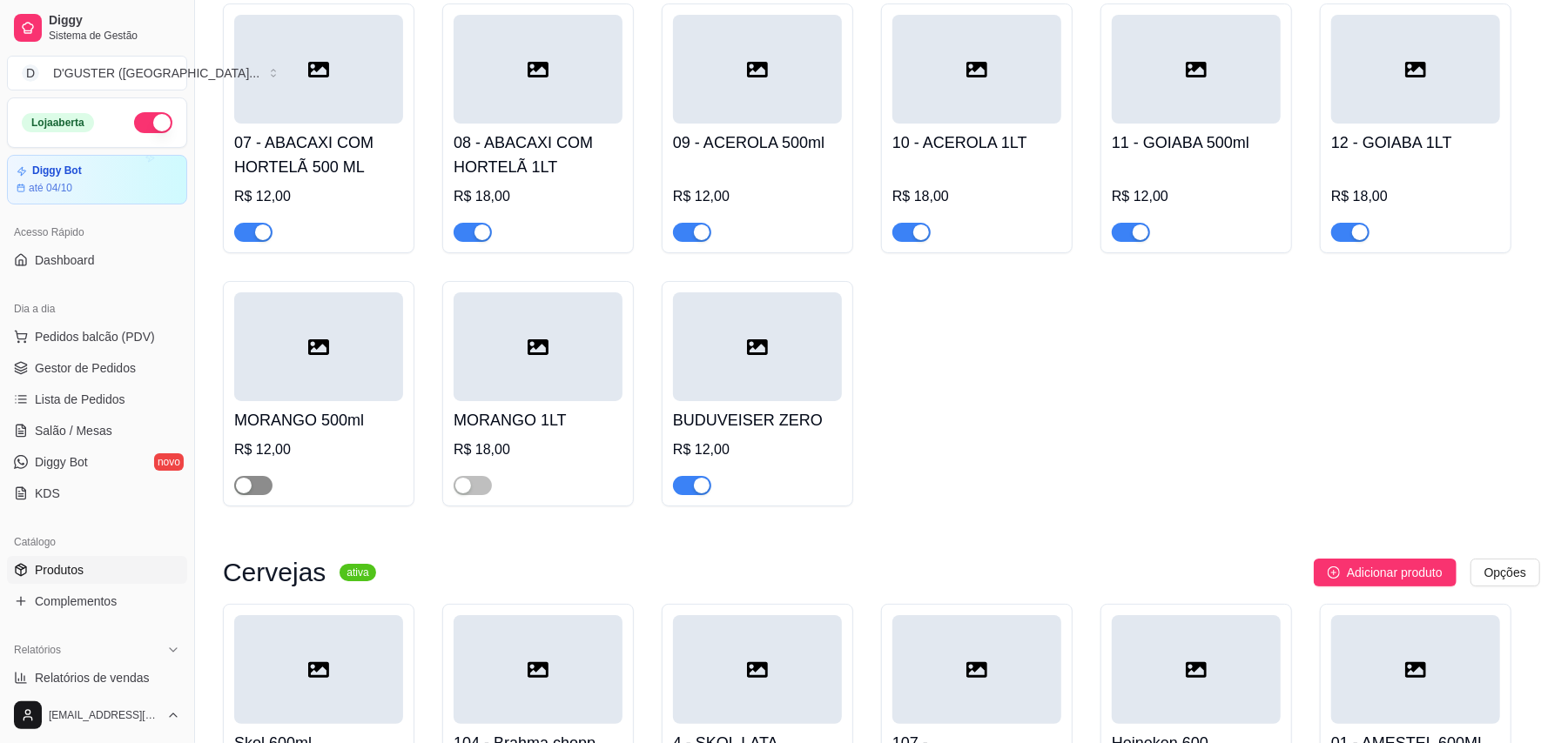
click at [269, 476] on span "button" at bounding box center [253, 485] width 39 height 19
click at [478, 476] on span "button" at bounding box center [472, 485] width 39 height 19
click at [94, 379] on link "Gestor de Pedidos" at bounding box center [97, 368] width 181 height 28
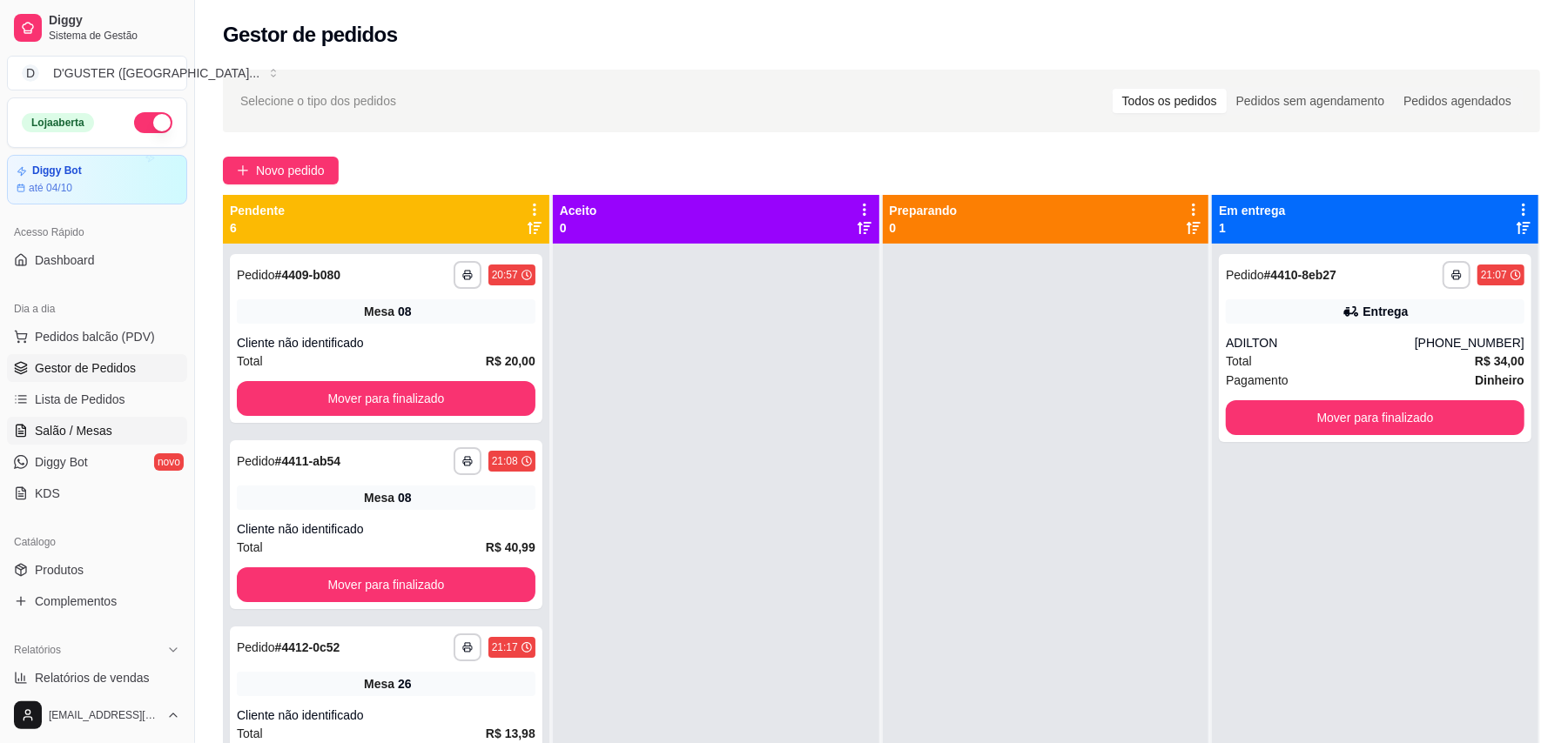
click at [80, 432] on span "Salão / Mesas" at bounding box center [73, 431] width 77 height 18
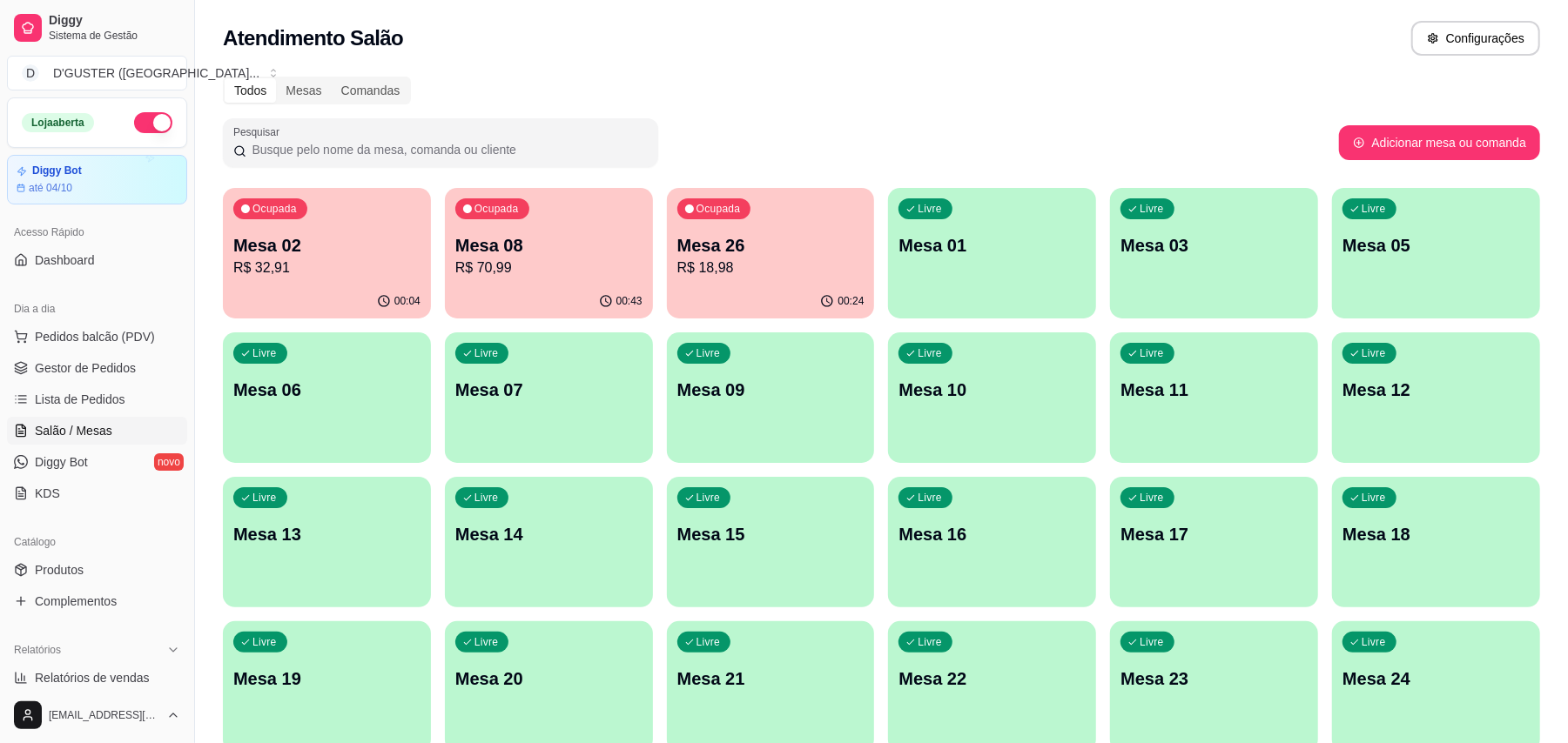
click at [314, 261] on p "R$ 32,91" at bounding box center [327, 268] width 188 height 21
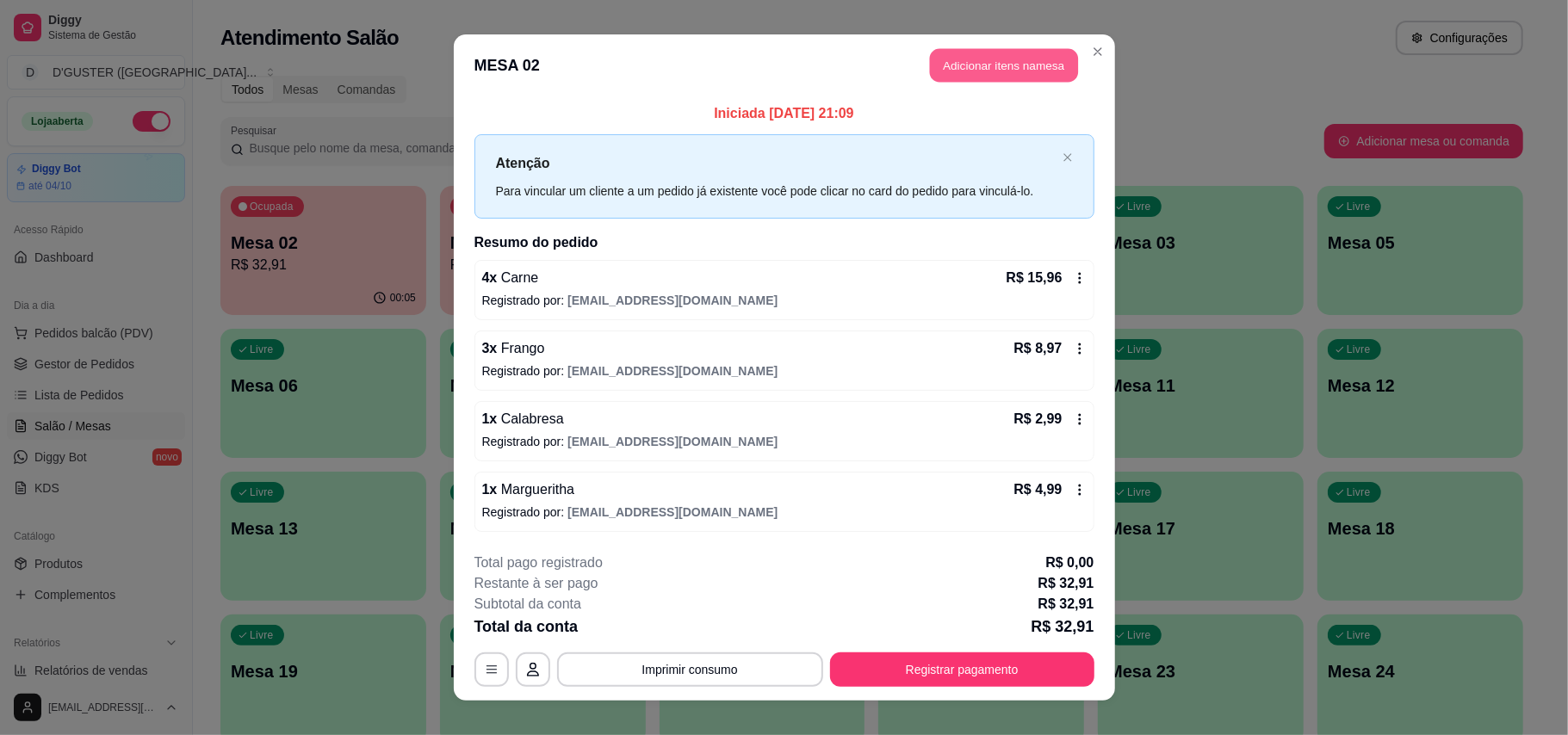
click at [1024, 67] on button "Adicionar itens na mesa" at bounding box center [1003, 66] width 148 height 33
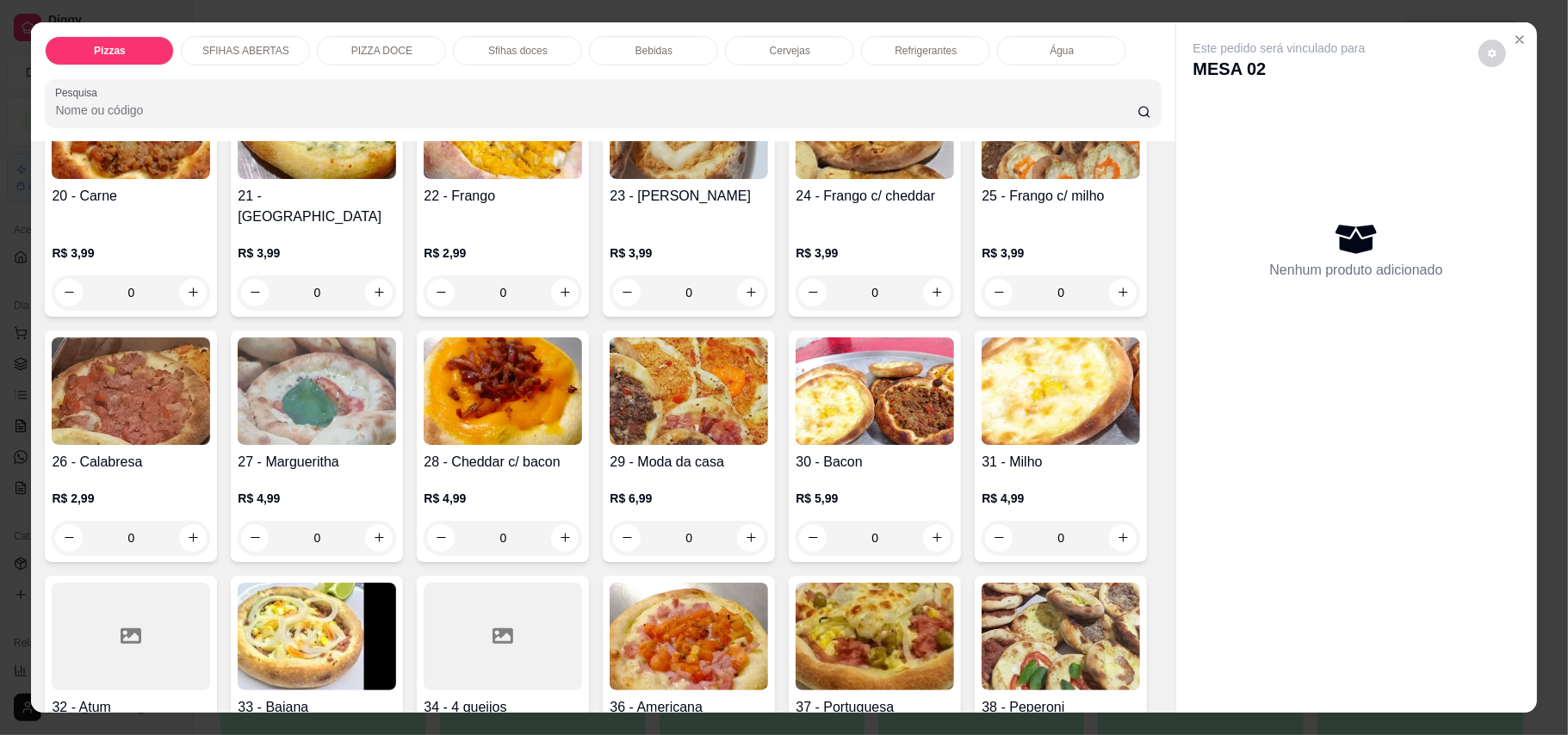
scroll to position [459, 0]
click at [631, 60] on div "Bebidas" at bounding box center [653, 51] width 130 height 29
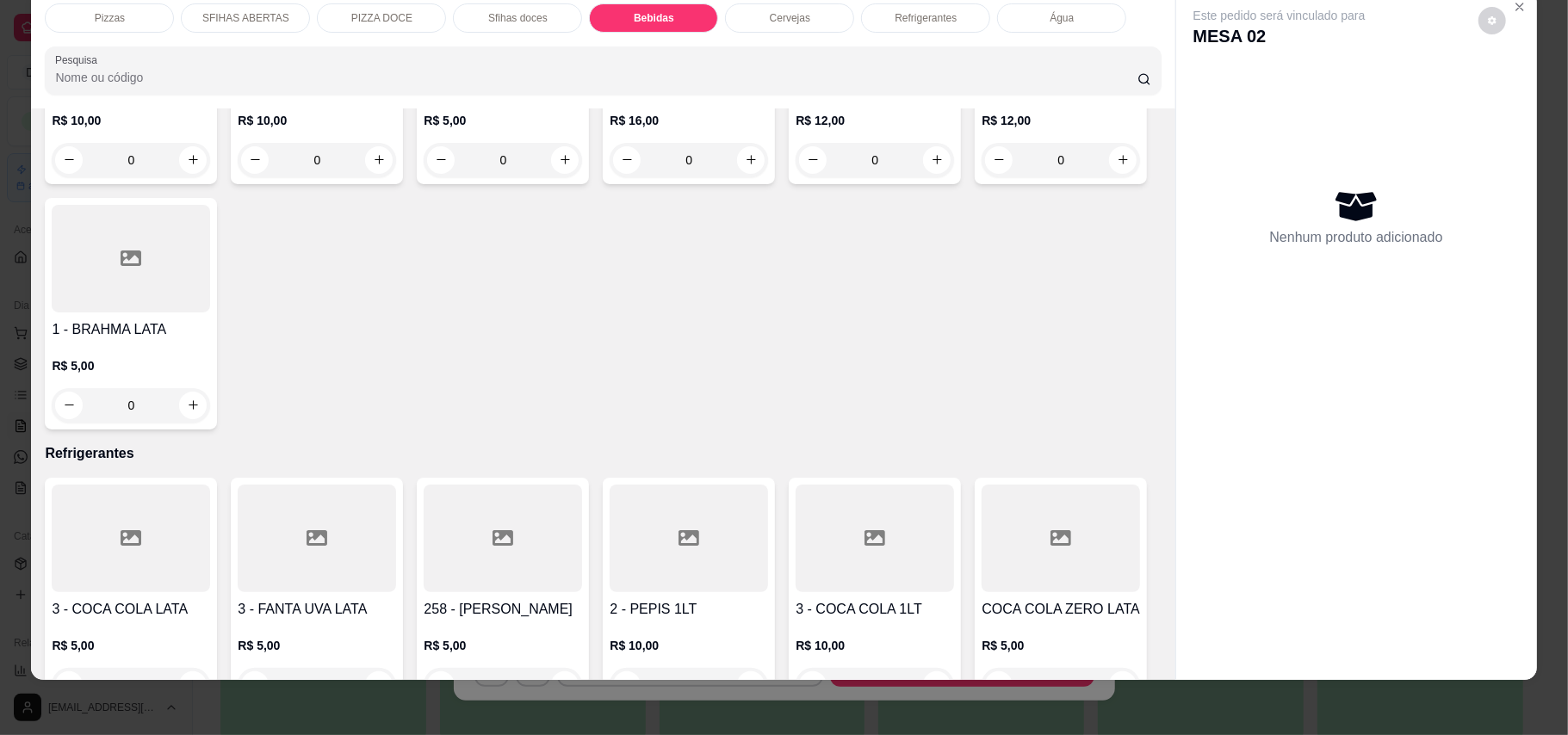
scroll to position [3244, 0]
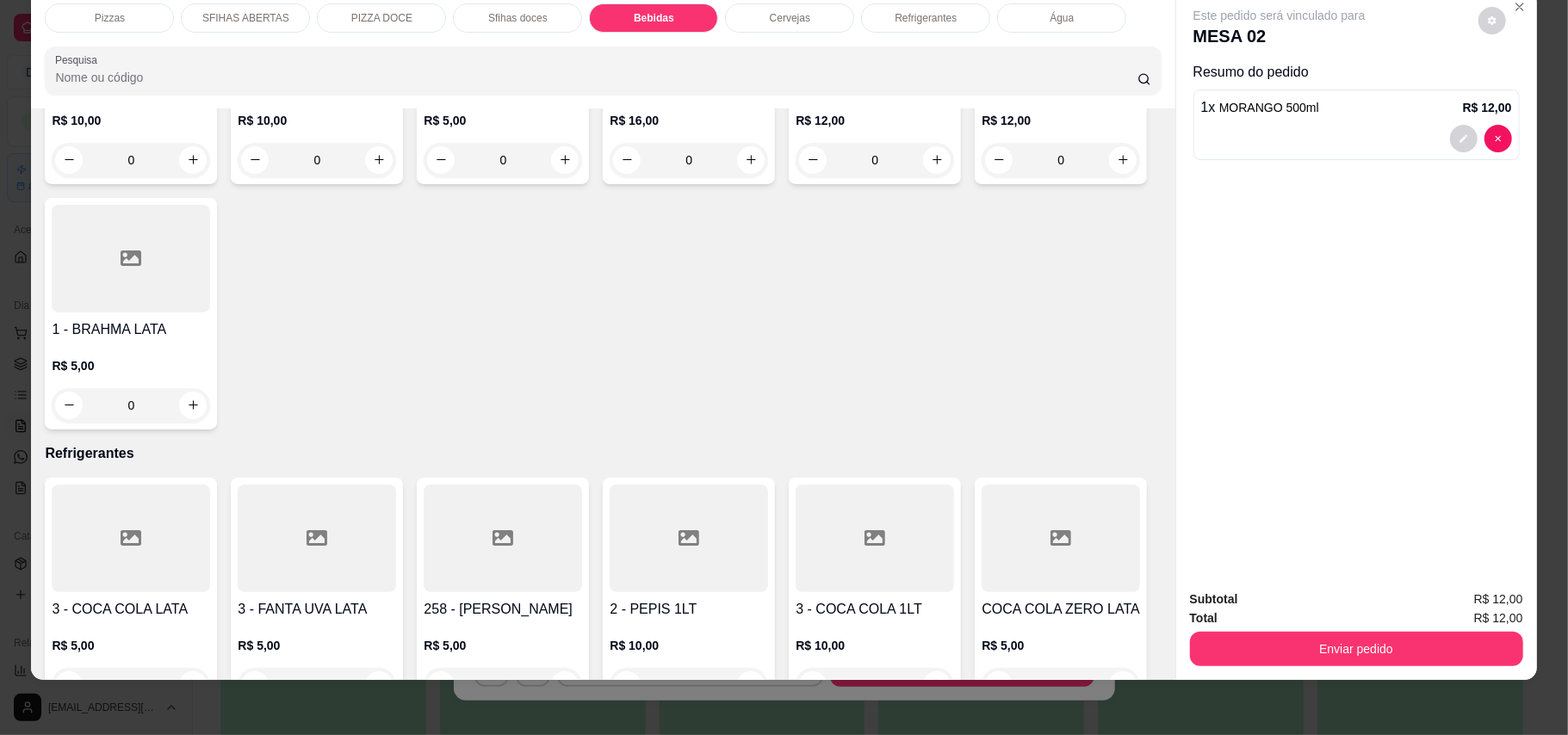
scroll to position [3244, 0]
type input "2"
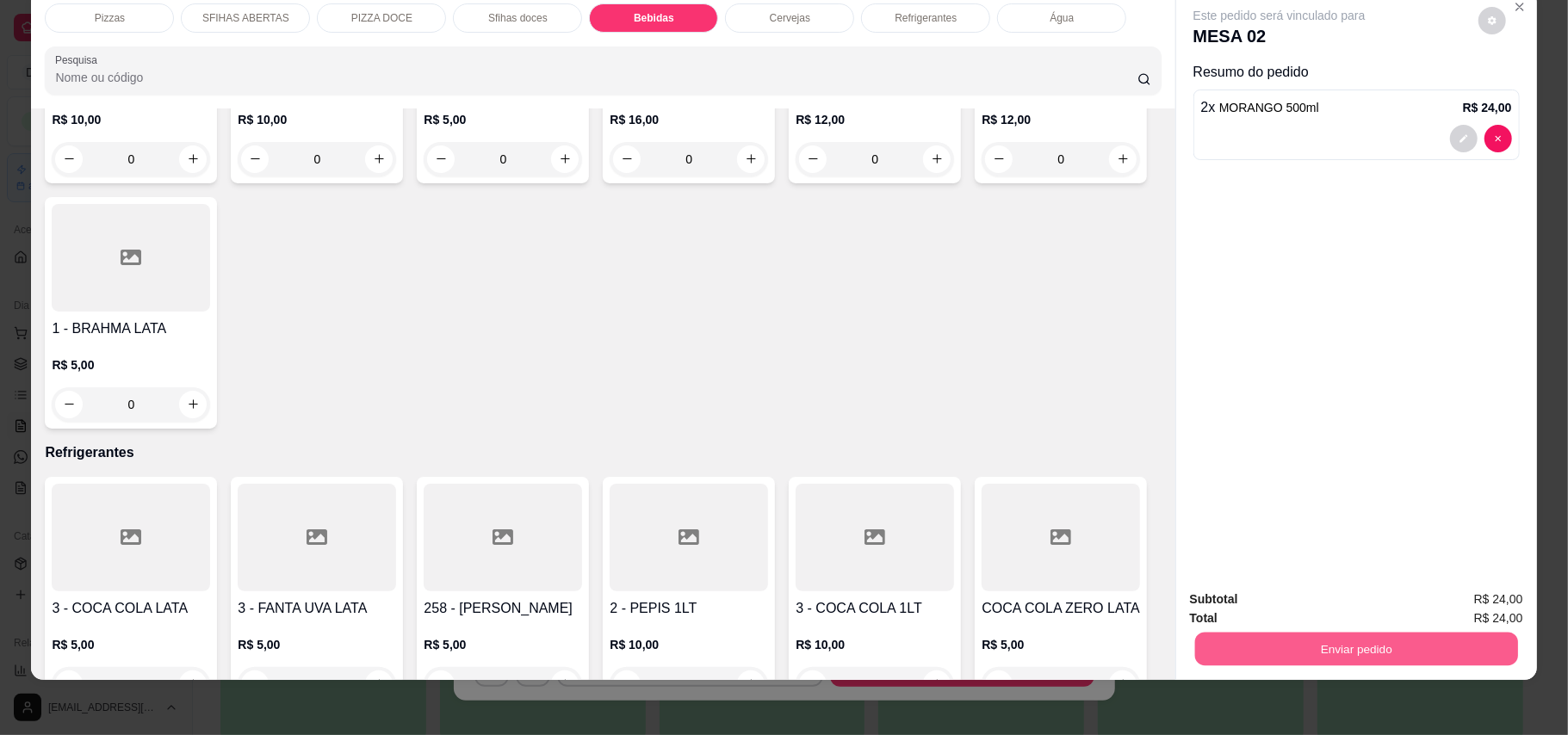
click at [1157, 648] on button "Enviar pedido" at bounding box center [1355, 650] width 323 height 33
click at [1157, 604] on button "Enviar pedido" at bounding box center [1476, 606] width 94 height 31
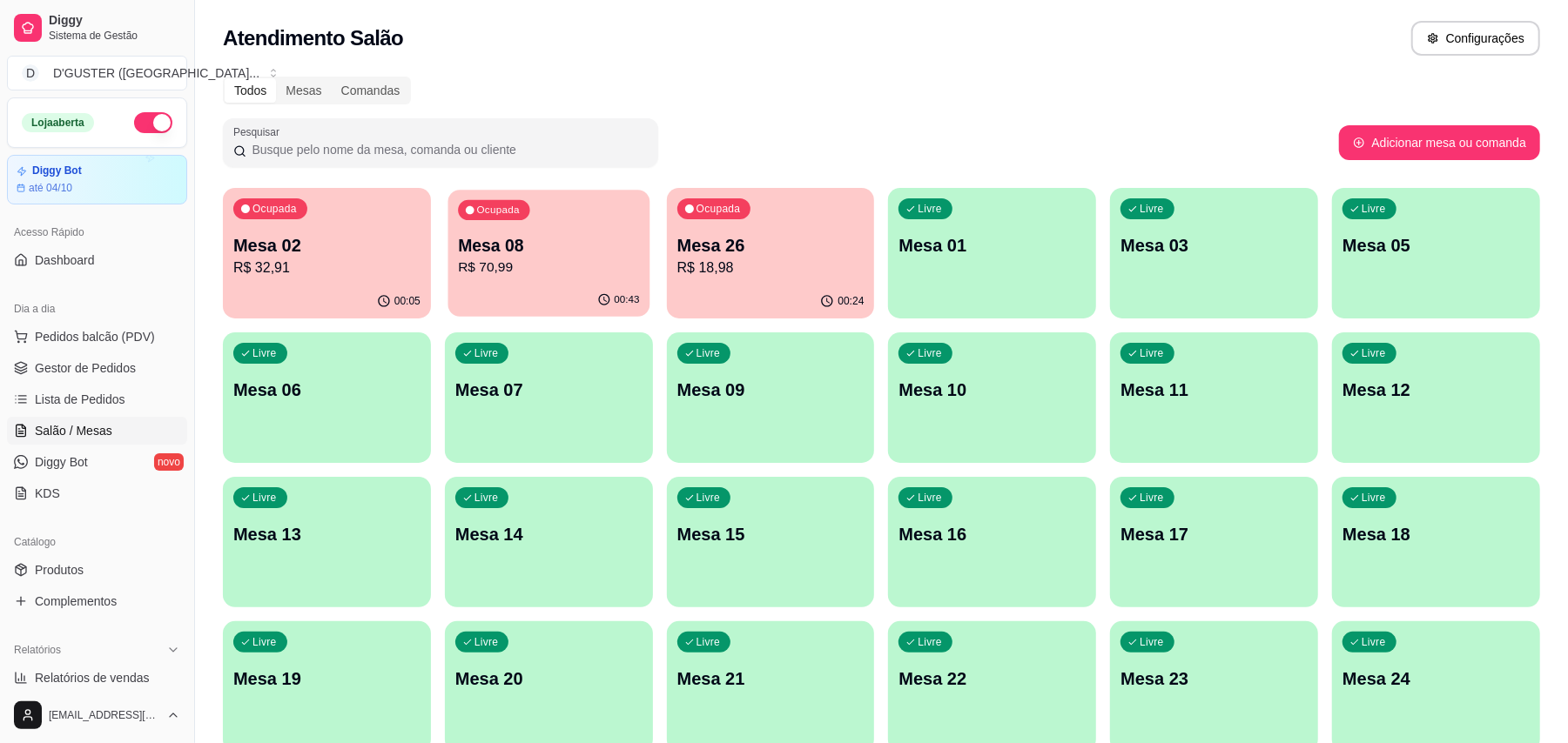
click at [531, 266] on p "R$ 70,99" at bounding box center [548, 268] width 181 height 20
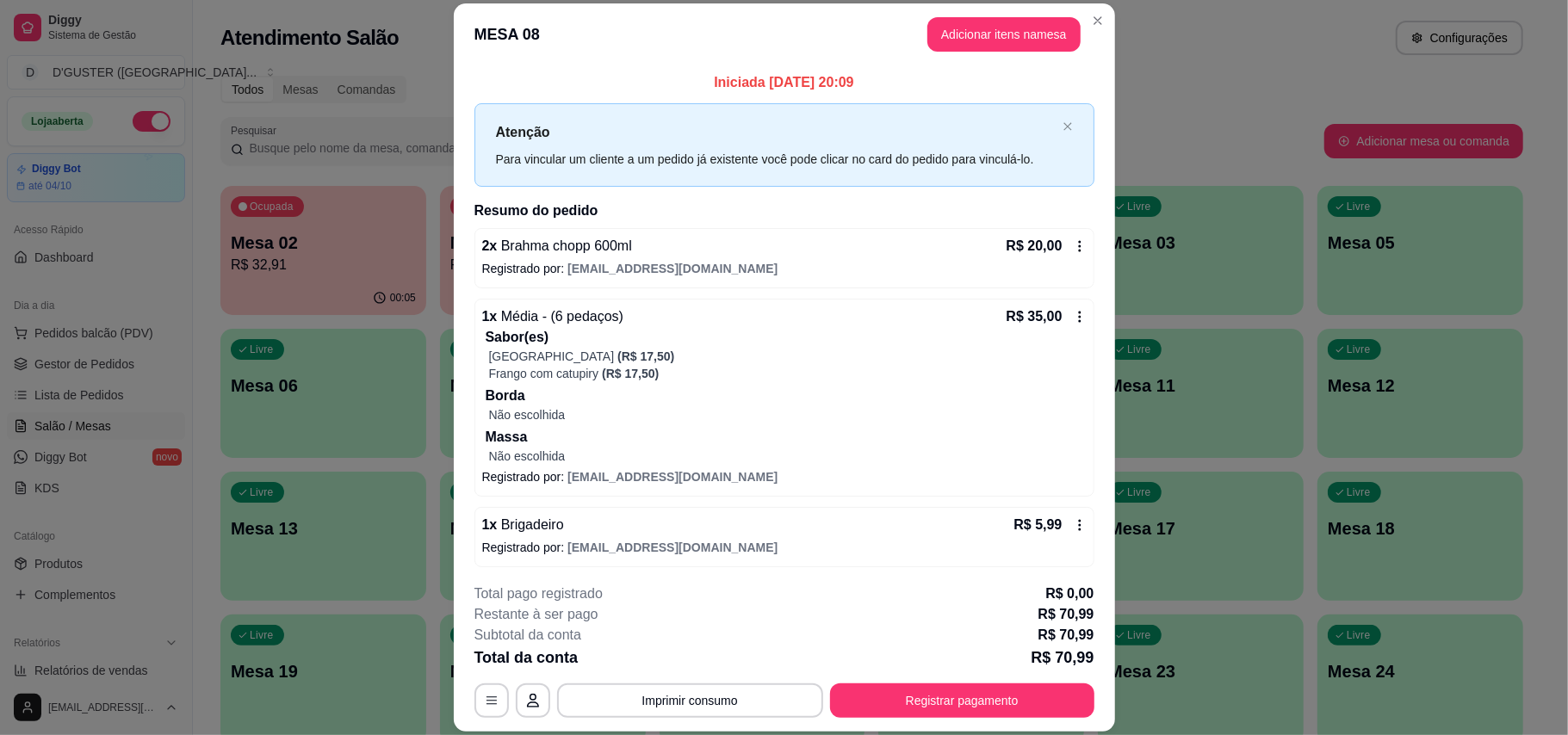
scroll to position [77, 0]
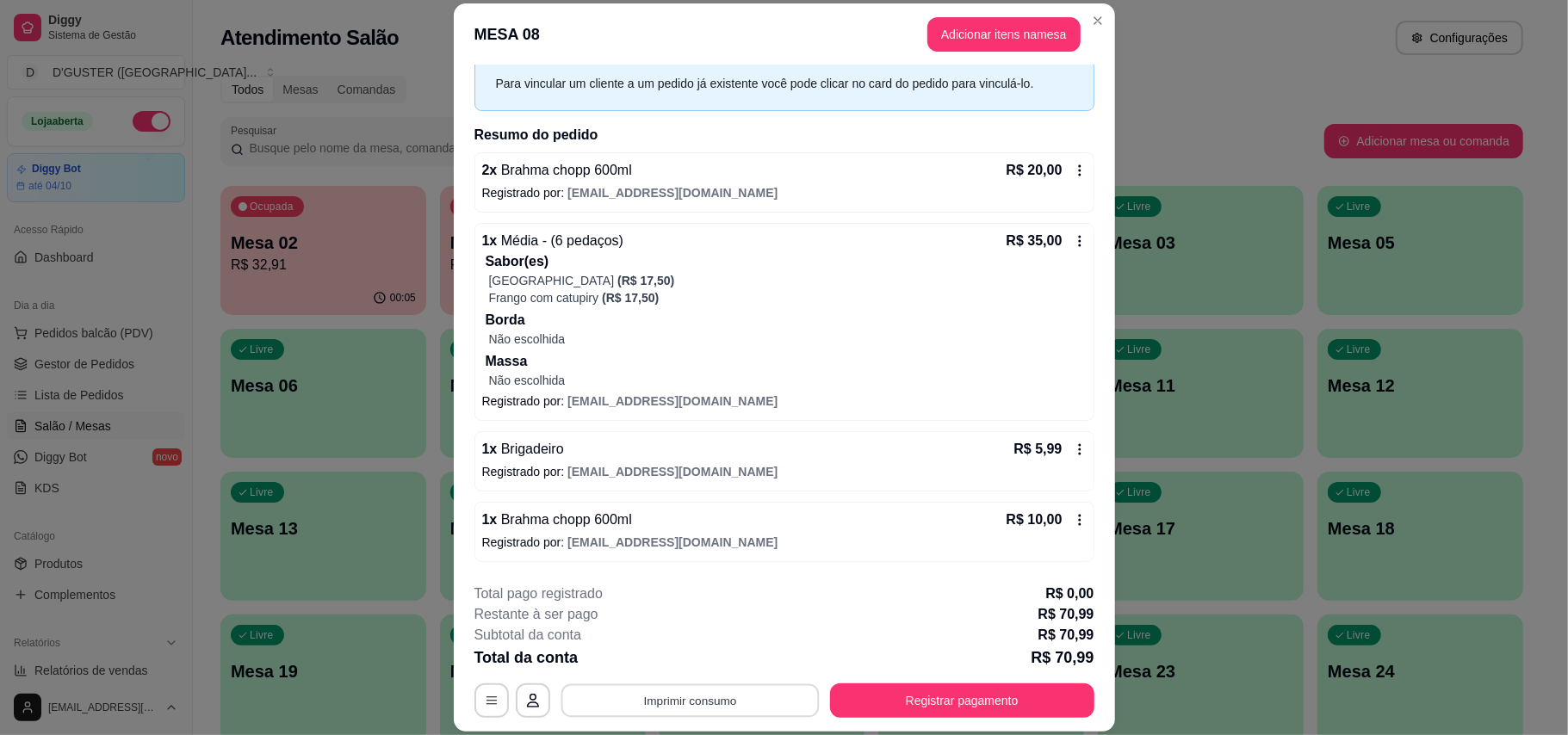
click at [756, 707] on button "Imprimir consumo" at bounding box center [689, 701] width 258 height 33
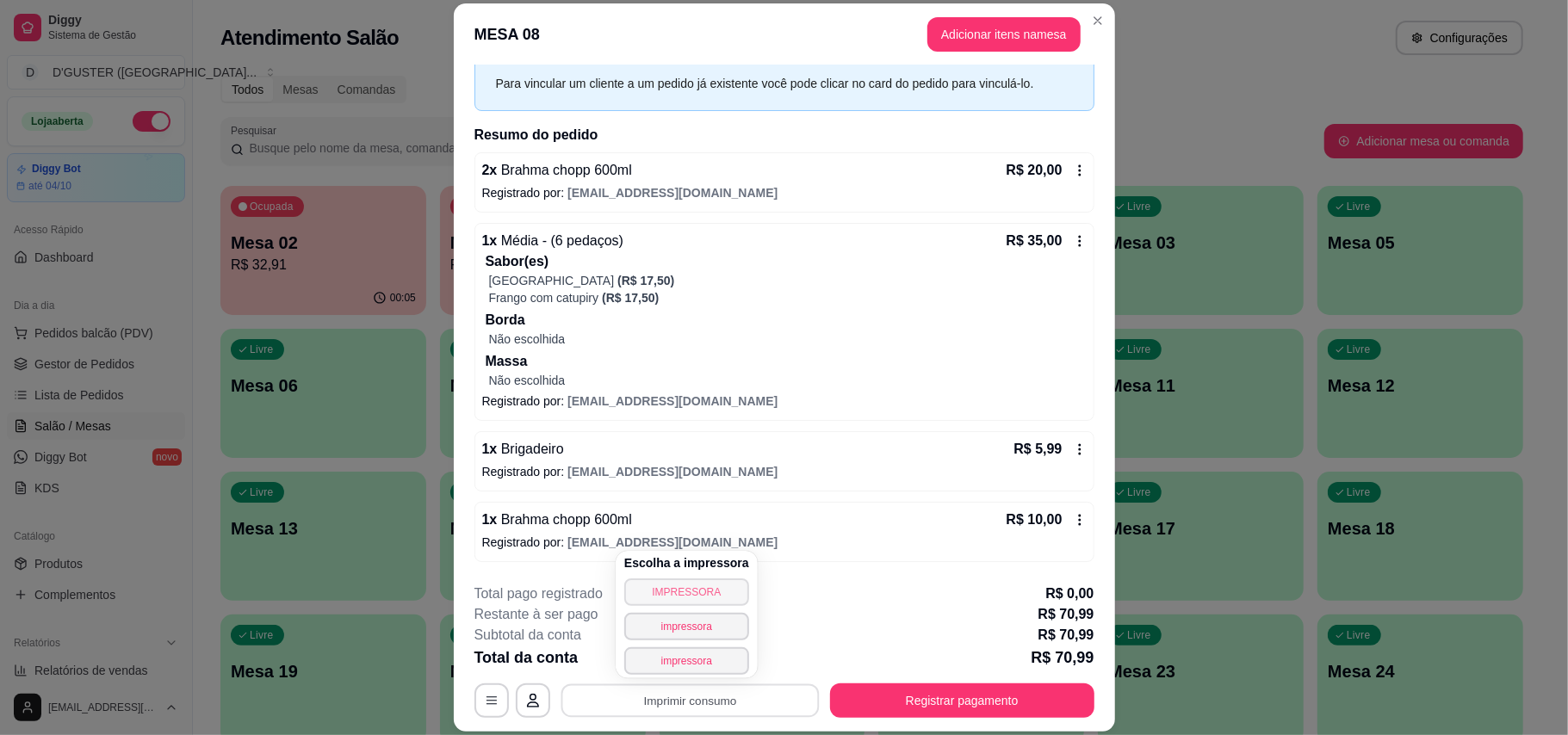
click at [706, 587] on button "IMPRESSORA" at bounding box center [686, 593] width 125 height 27
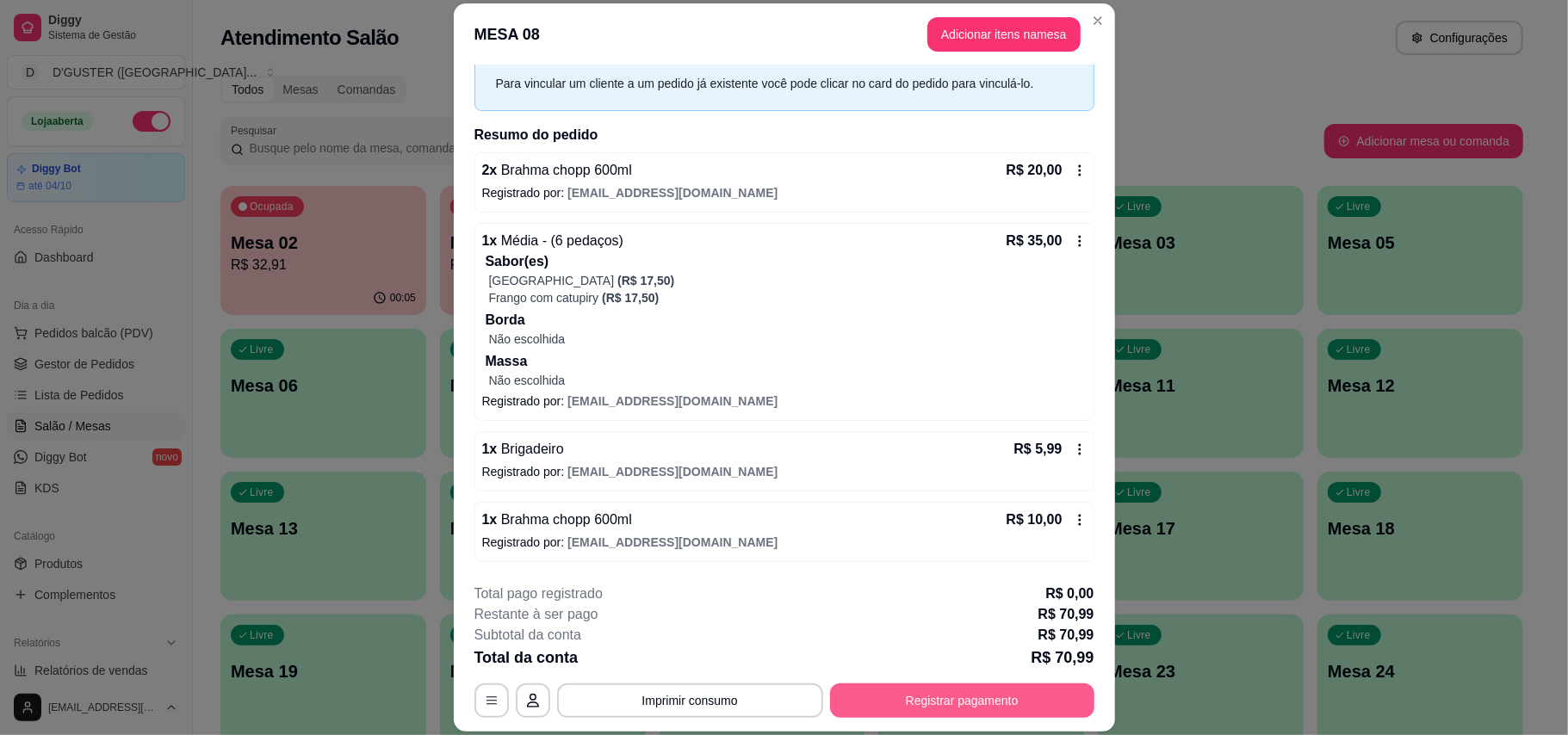
click at [965, 710] on button "Registrar pagamento" at bounding box center [962, 701] width 264 height 34
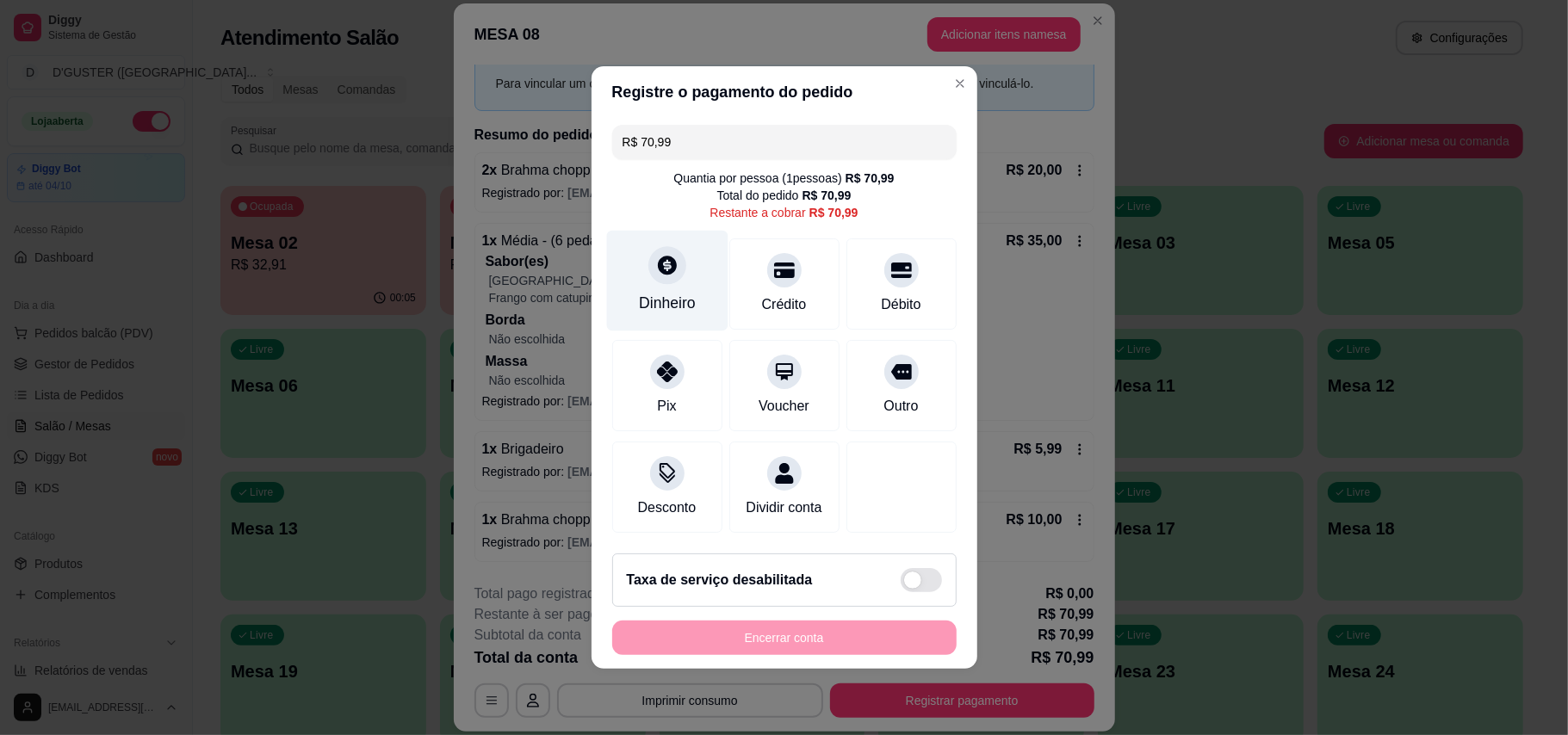
click at [659, 256] on icon at bounding box center [666, 265] width 19 height 19
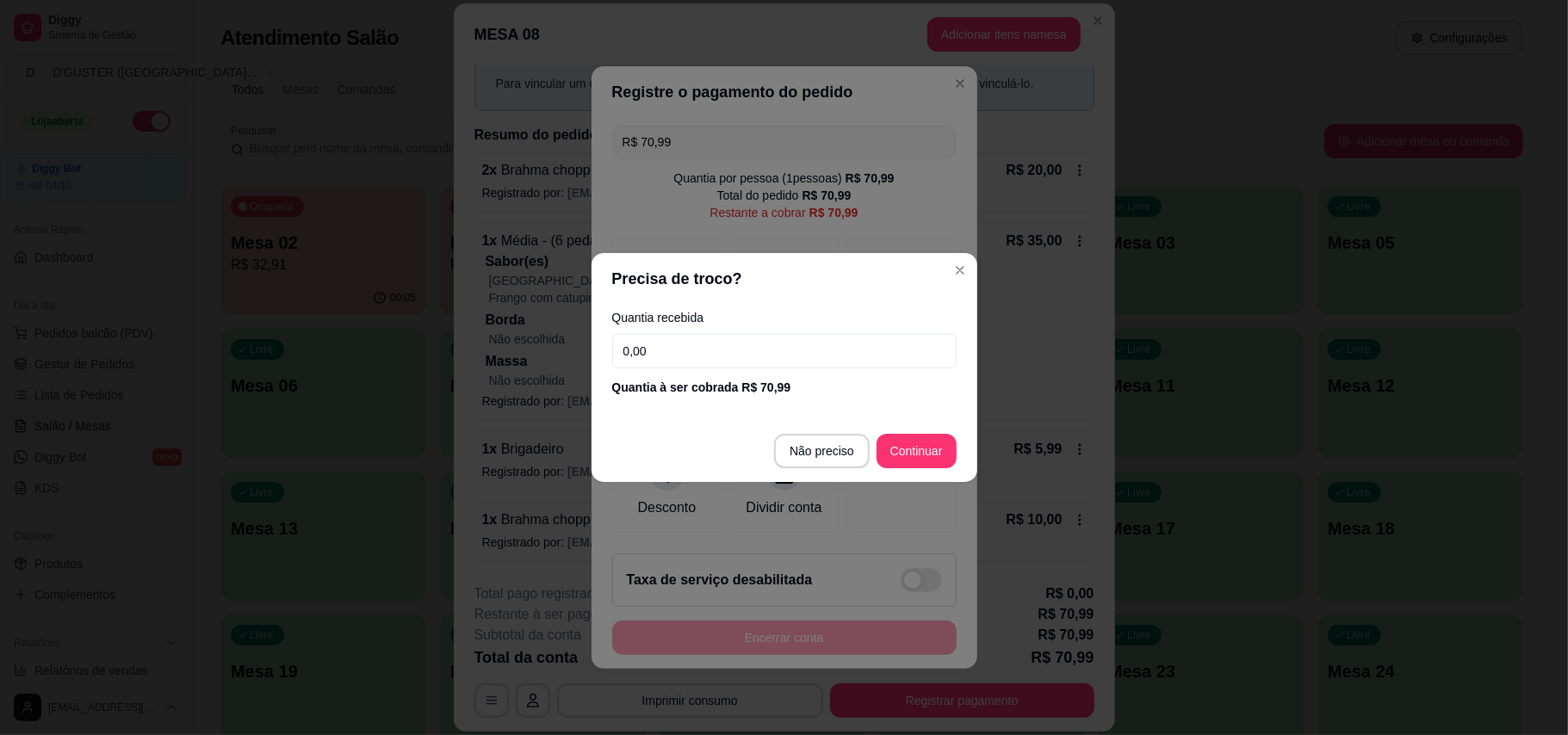
click at [748, 351] on input "0,00" at bounding box center [784, 350] width 344 height 34
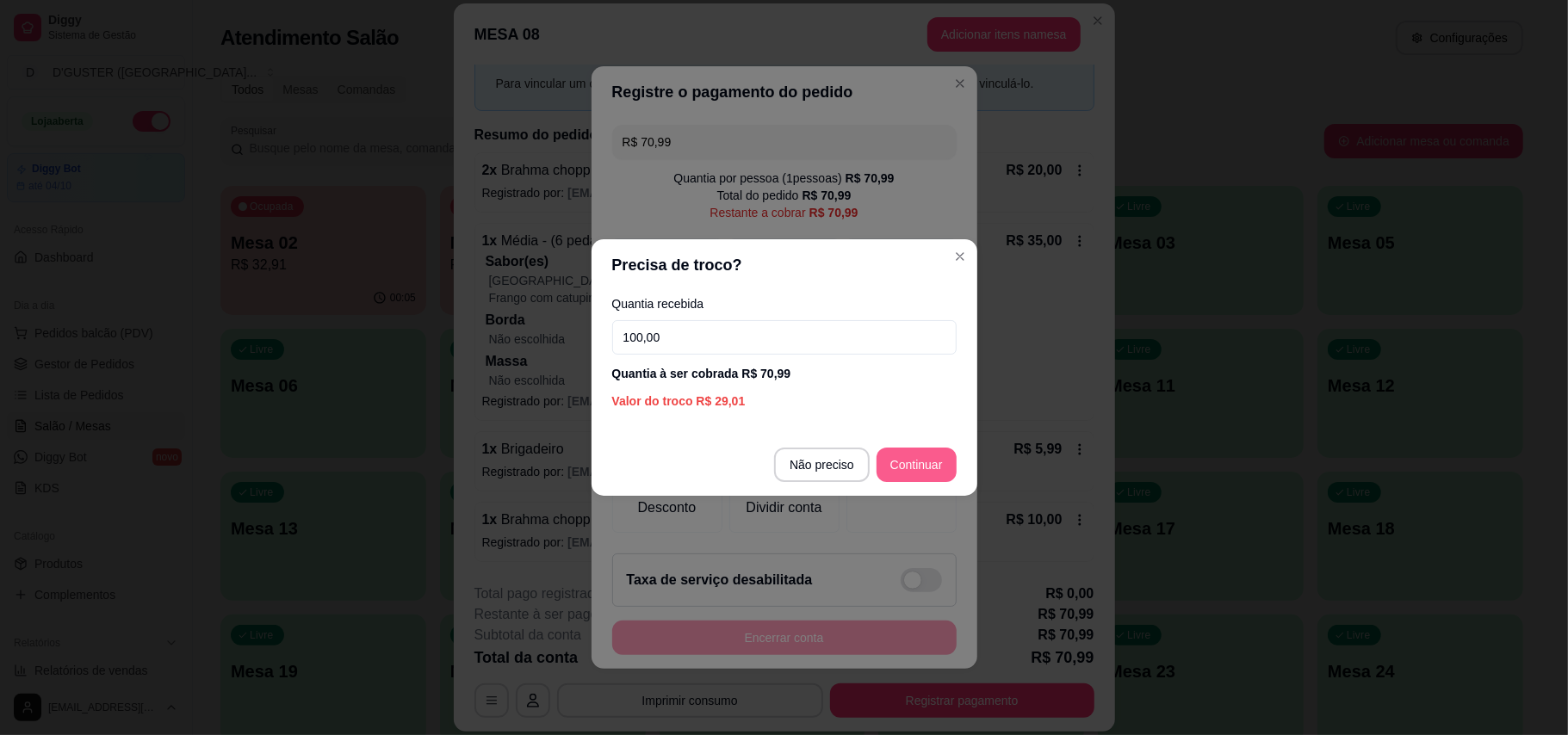
type input "100,00"
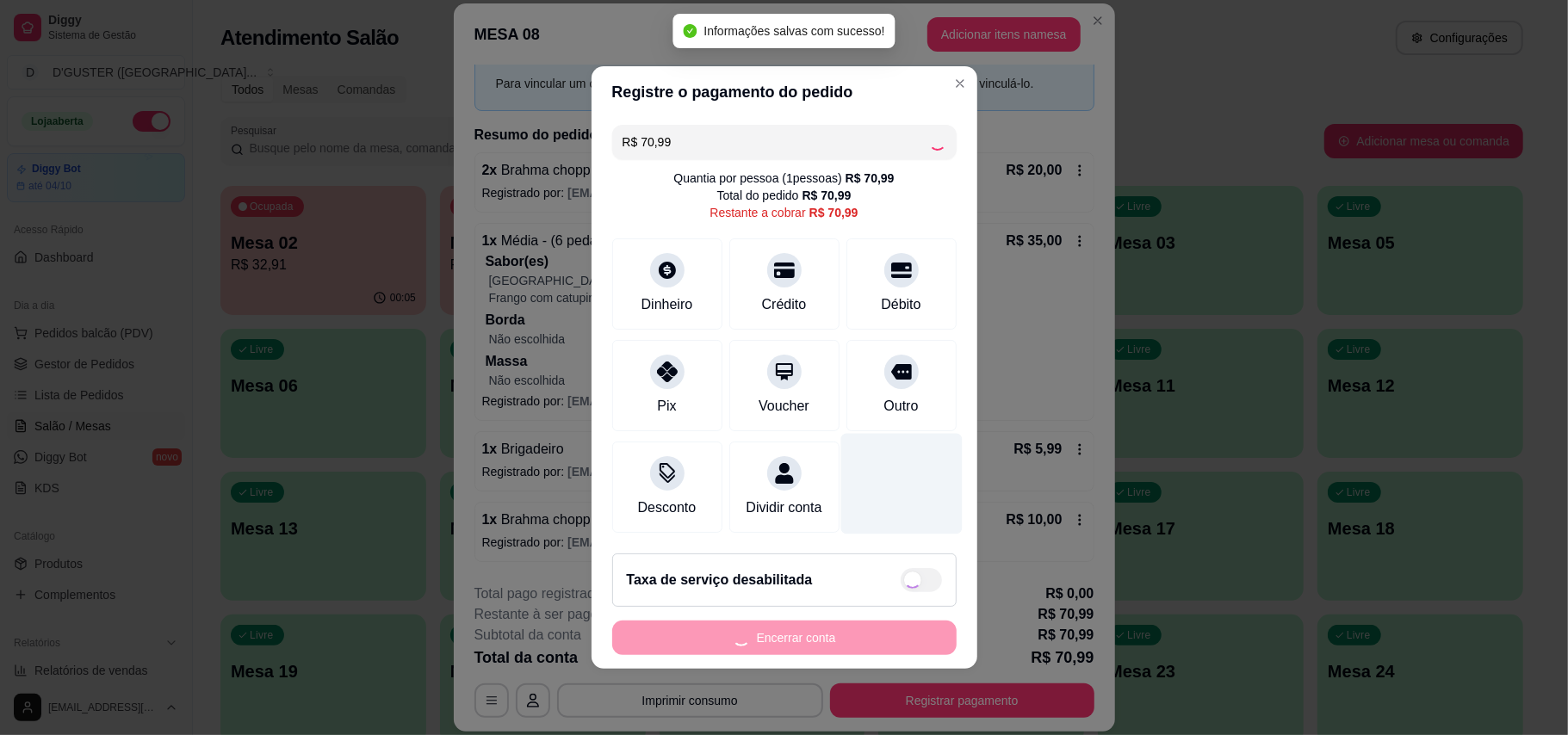
type input "R$ 0,00"
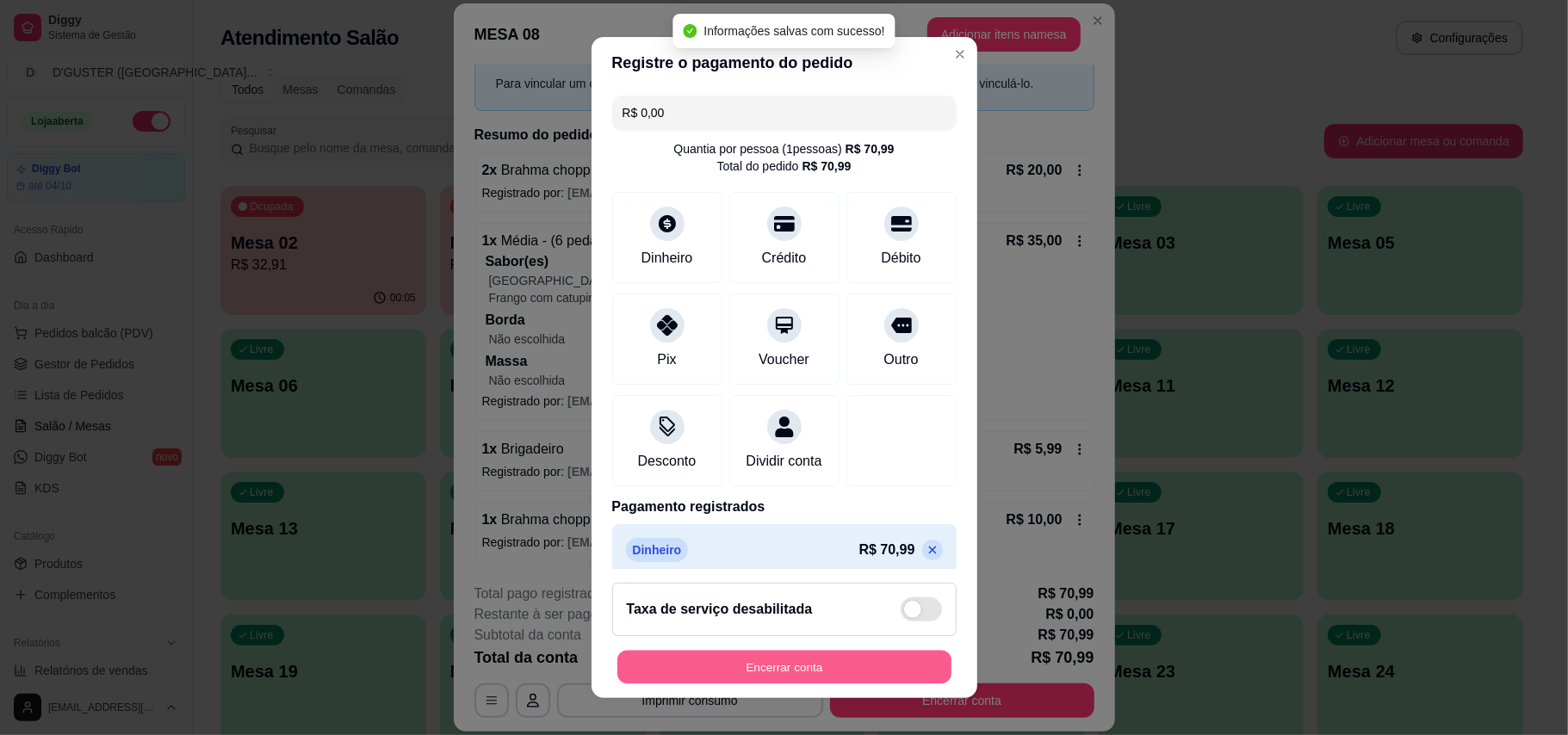
click at [783, 668] on button "Encerrar conta" at bounding box center [784, 667] width 334 height 33
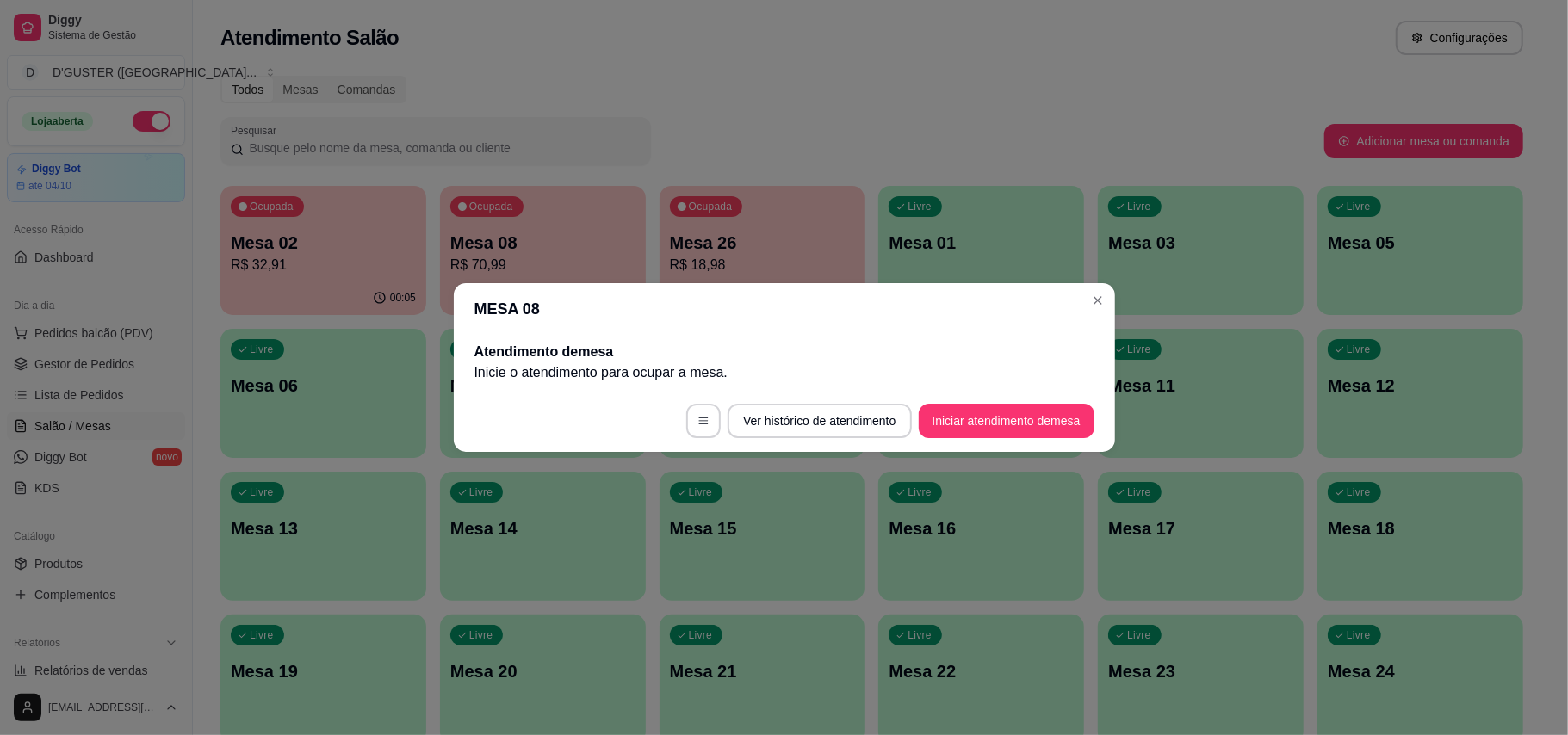
scroll to position [0, 0]
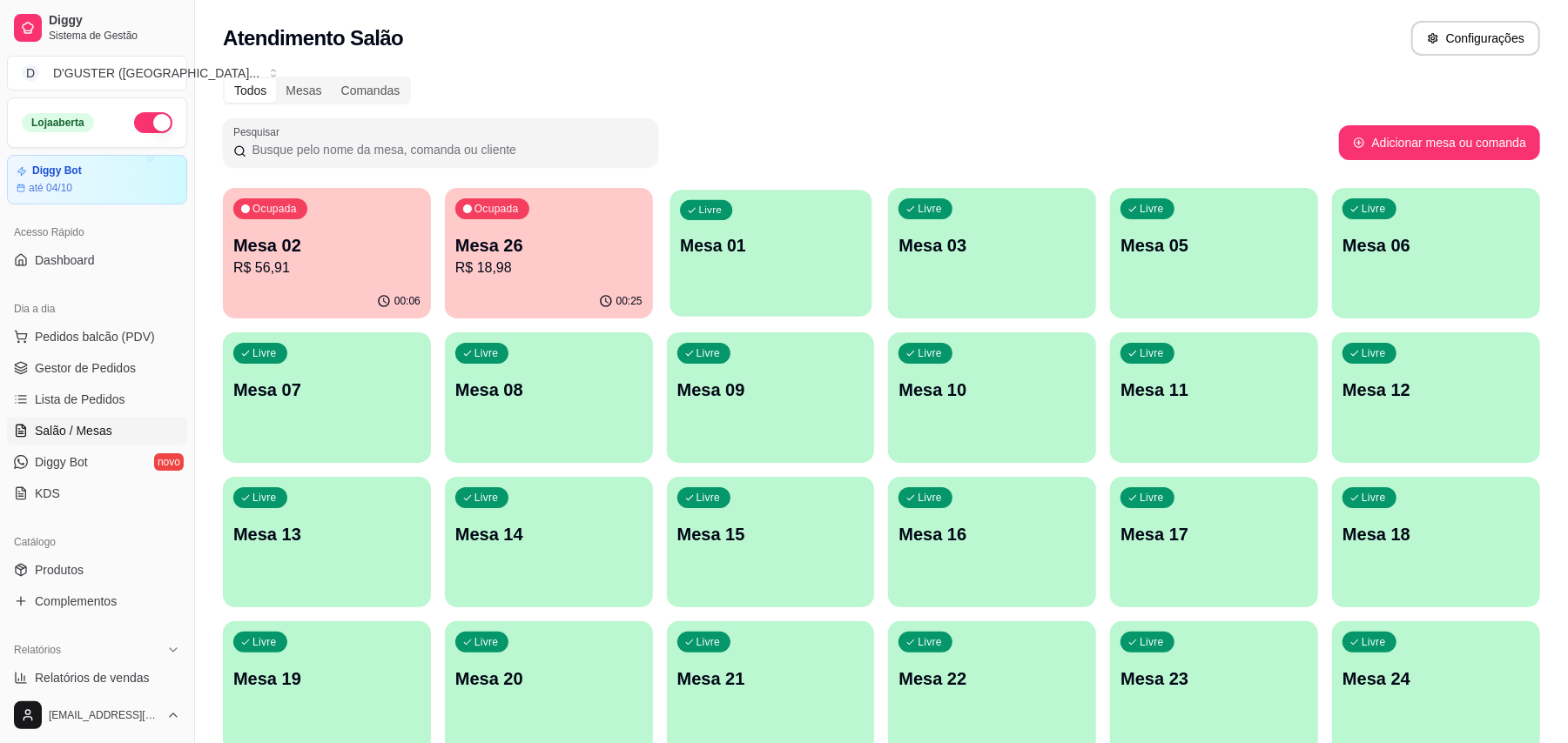
click at [695, 266] on div "Livre Mesa 01" at bounding box center [771, 242] width 202 height 106
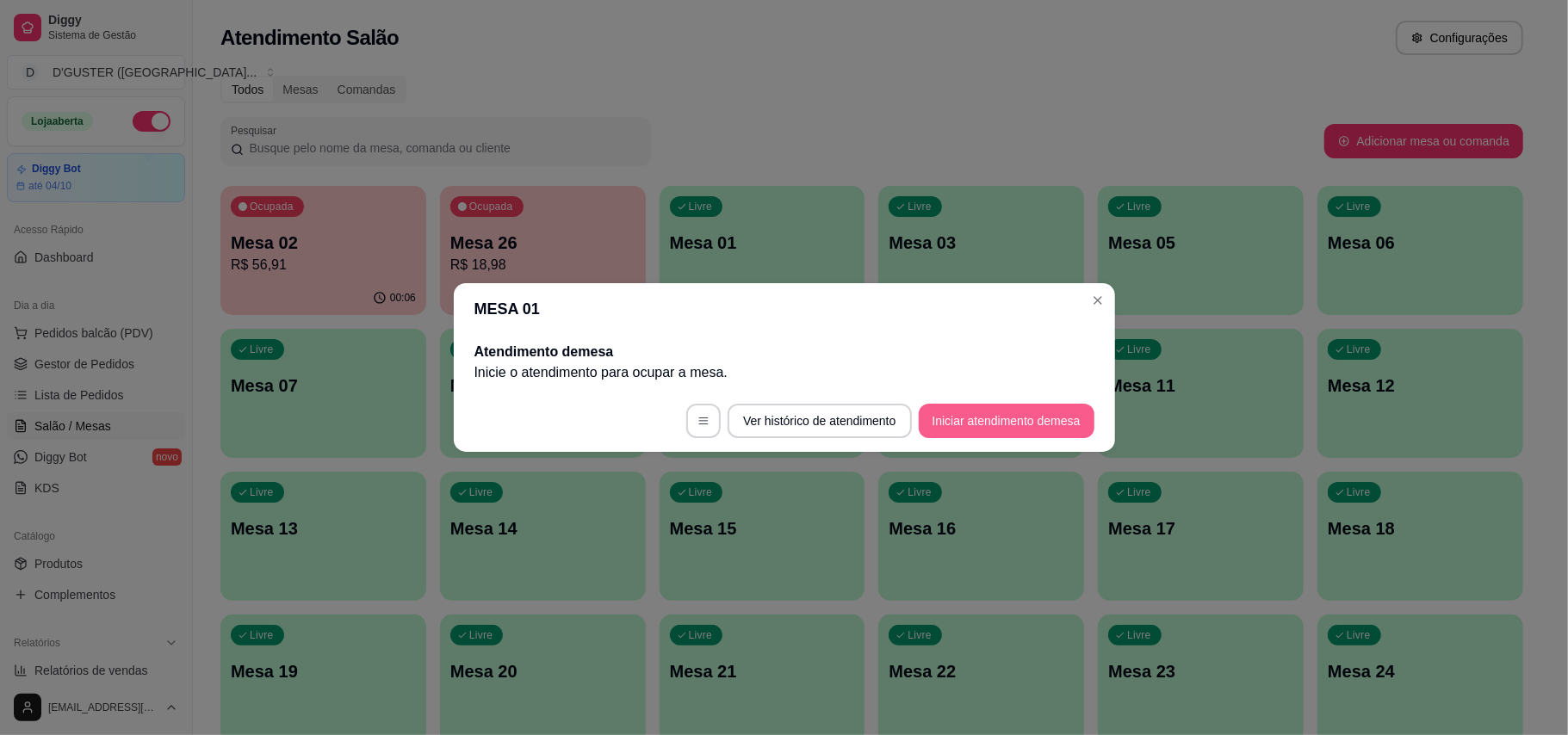
click at [1016, 435] on button "Iniciar atendimento de mesa" at bounding box center [1006, 420] width 176 height 34
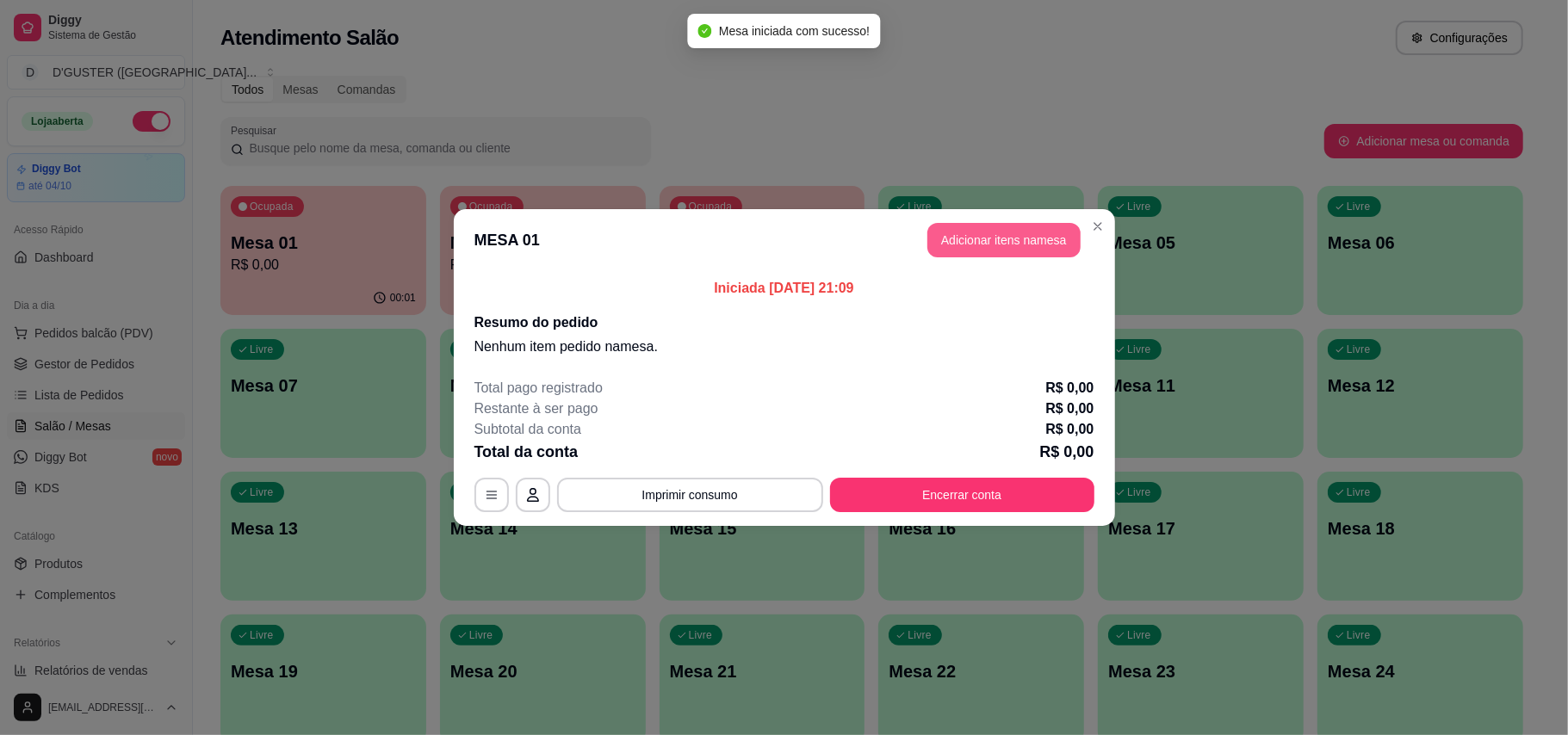
click at [1016, 232] on button "Adicionar itens na mesa" at bounding box center [1004, 239] width 153 height 34
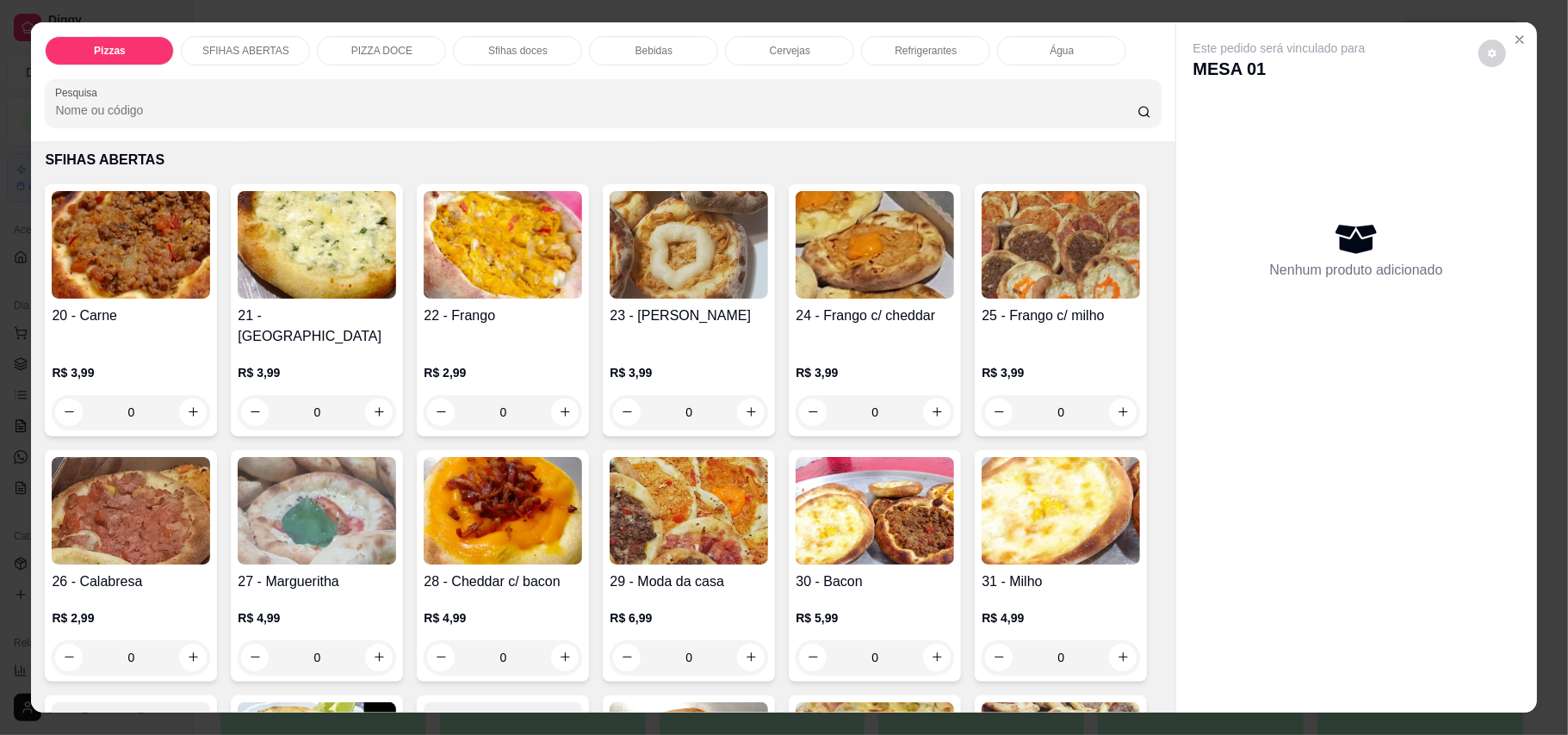
scroll to position [344, 0]
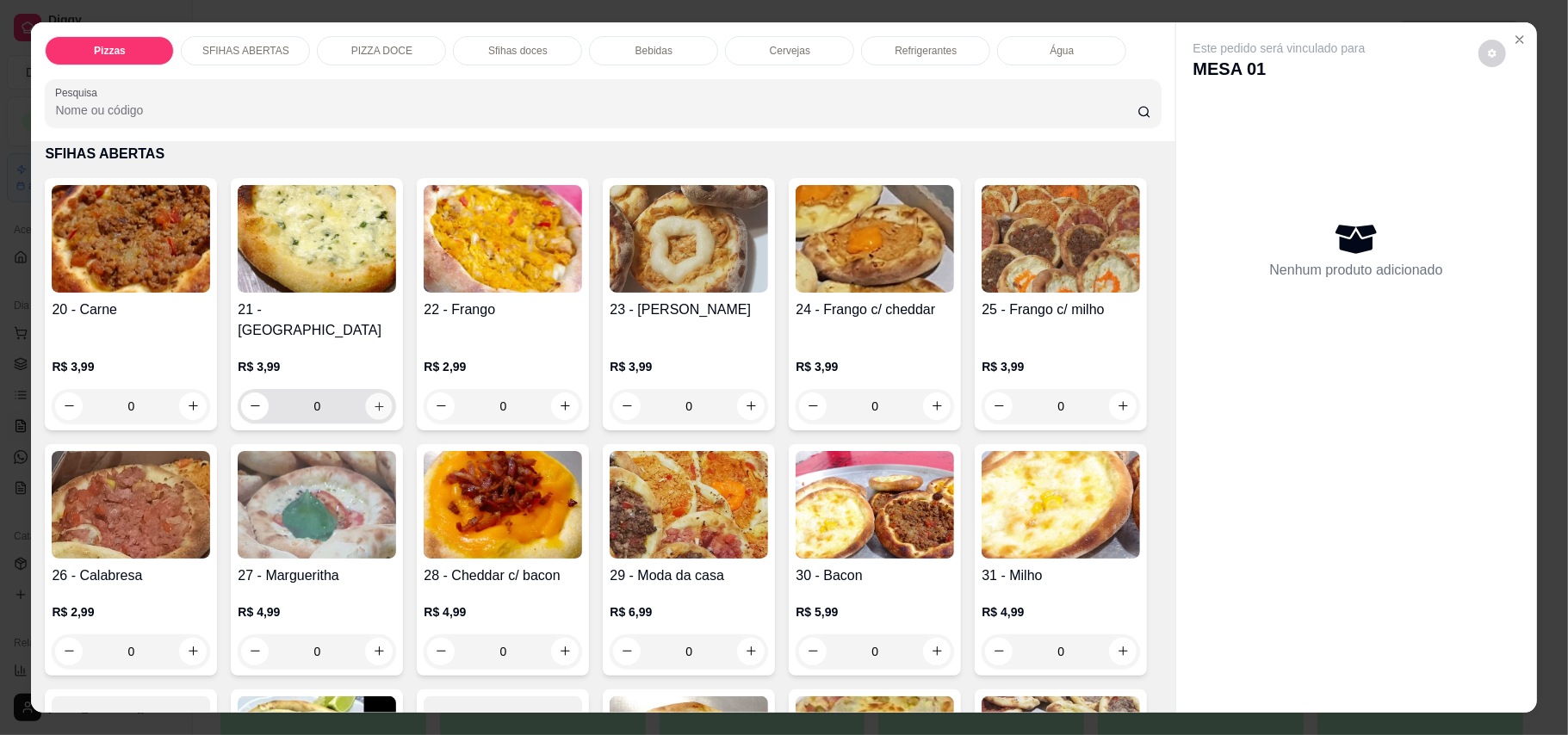
click at [373, 399] on icon "increase-product-quantity" at bounding box center [379, 405] width 13 height 13
type input "1"
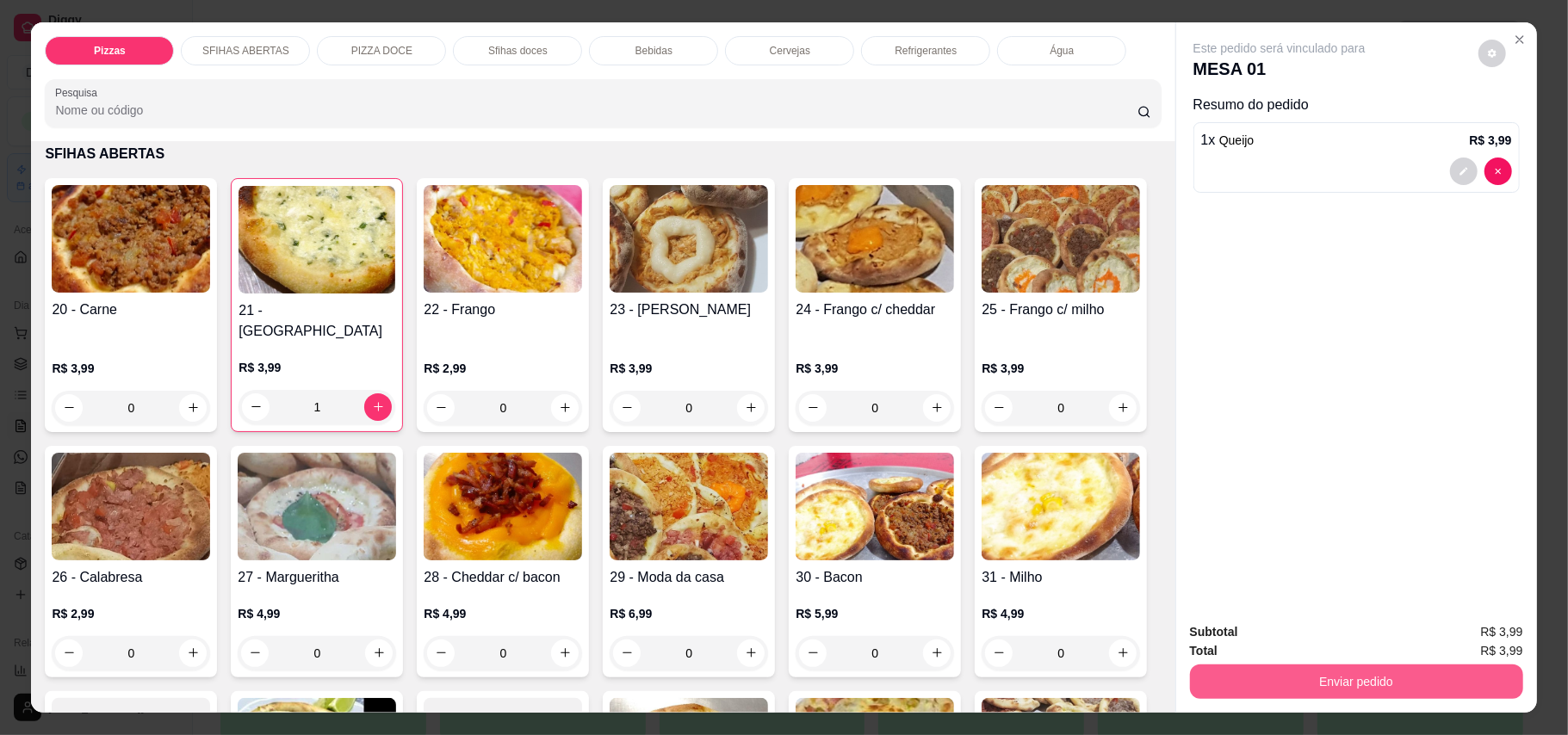
click at [1157, 677] on button "Enviar pedido" at bounding box center [1356, 681] width 334 height 34
click at [1157, 645] on button "Enviar pedido" at bounding box center [1476, 640] width 94 height 31
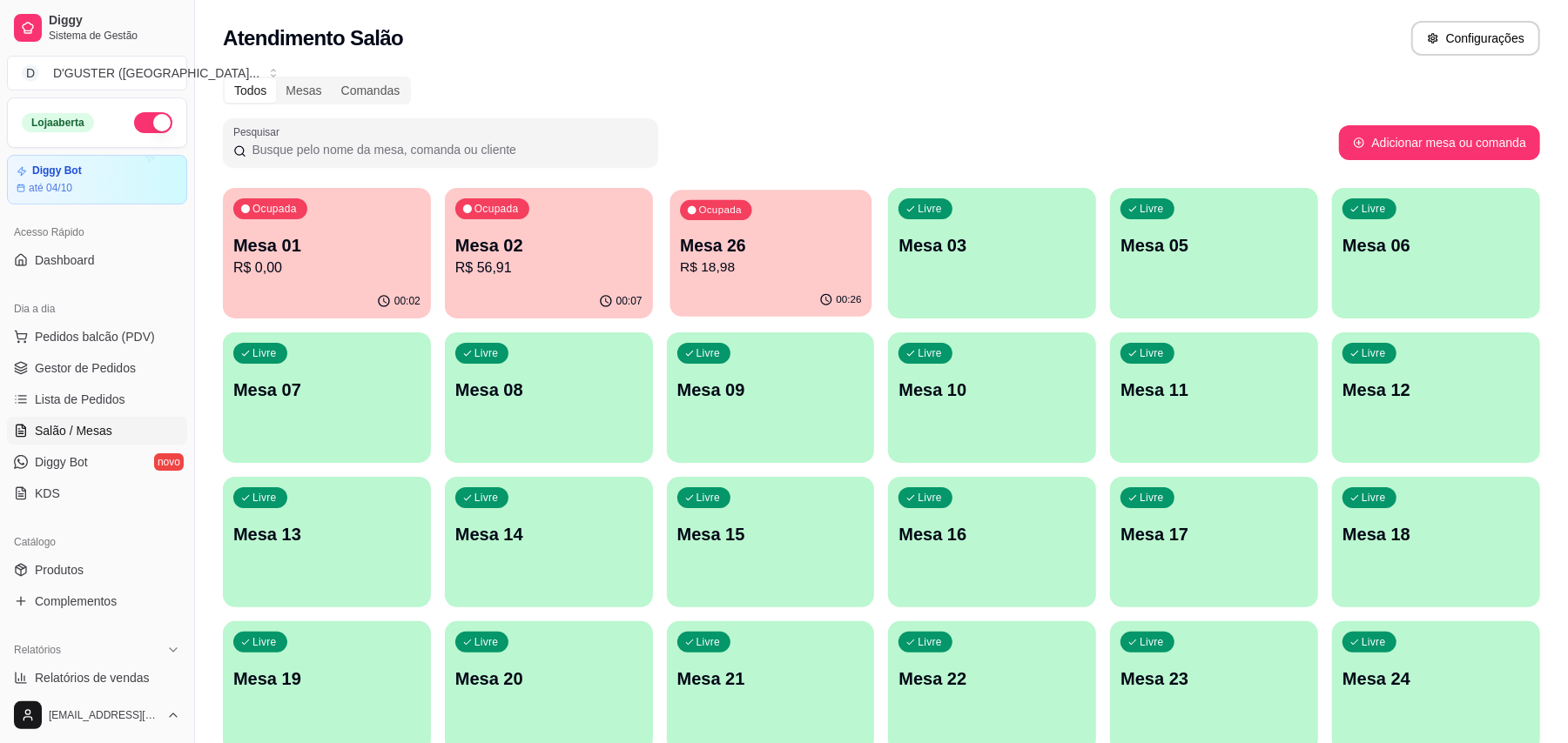
click at [823, 265] on p "R$ 18,98" at bounding box center [770, 268] width 181 height 20
click at [363, 263] on p "R$ 0,00" at bounding box center [327, 268] width 181 height 20
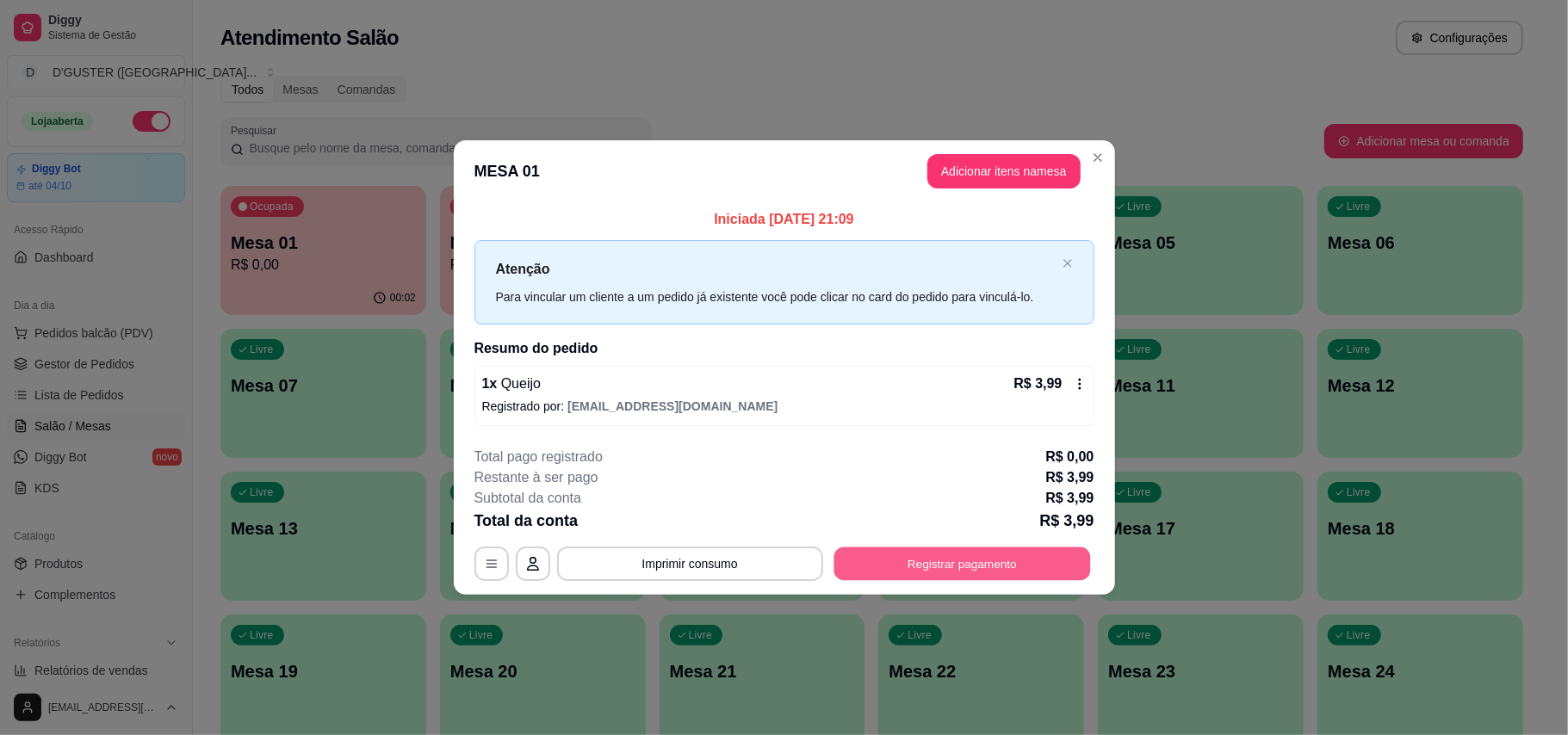
click at [874, 552] on button "Registrar pagamento" at bounding box center [961, 563] width 256 height 33
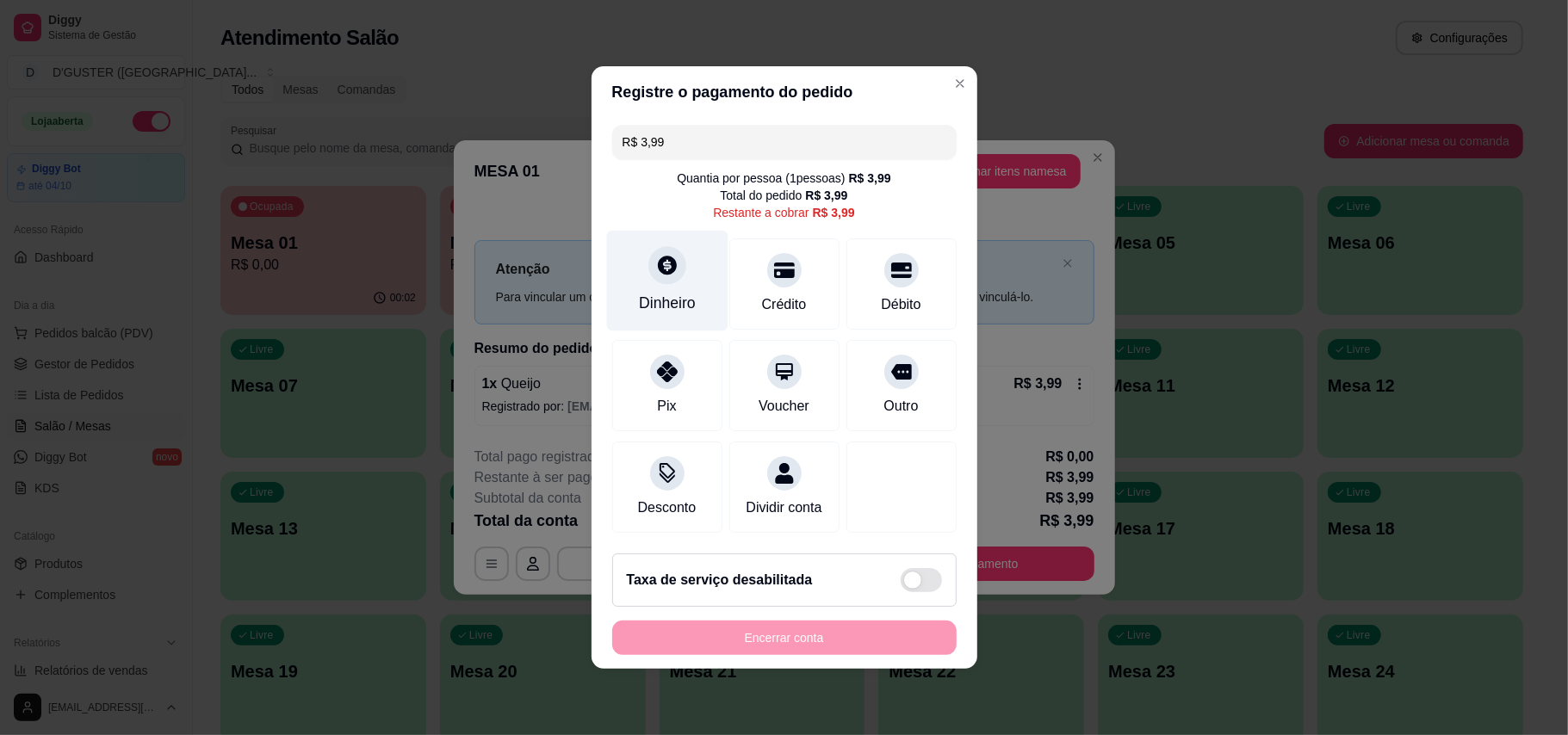
click at [649, 253] on div at bounding box center [667, 265] width 38 height 38
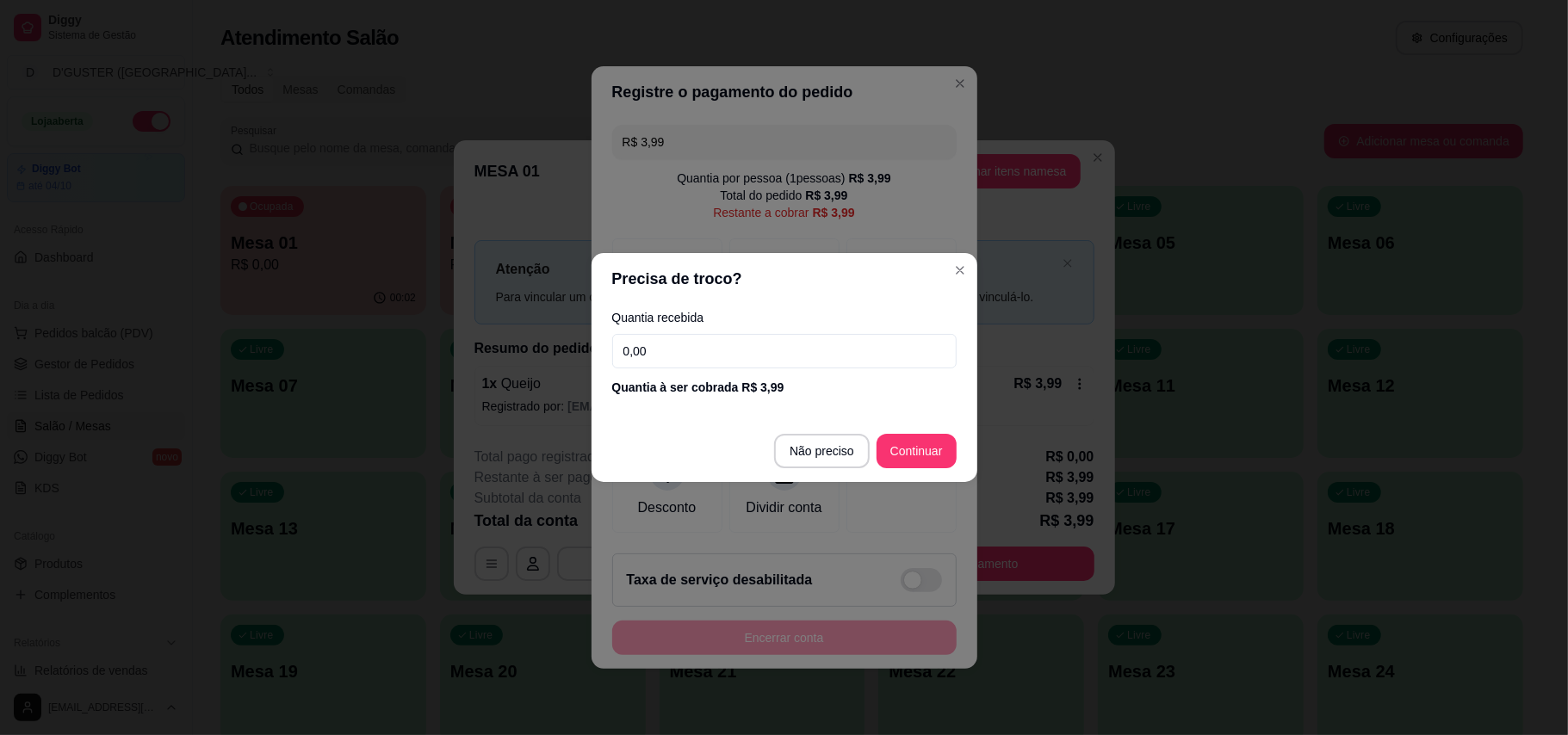
click at [731, 358] on input "0,00" at bounding box center [784, 350] width 344 height 34
type input "3,99"
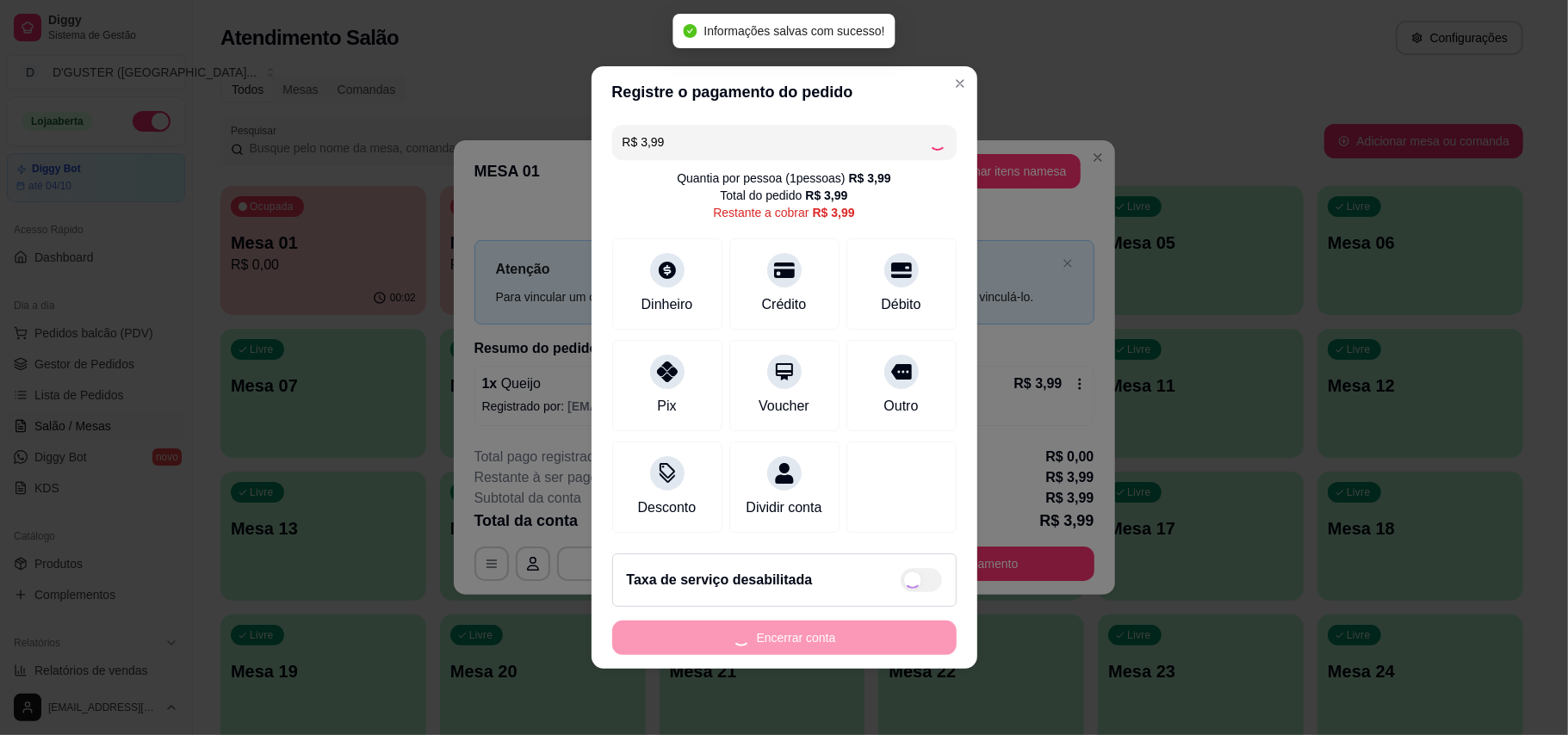
type input "R$ 0,00"
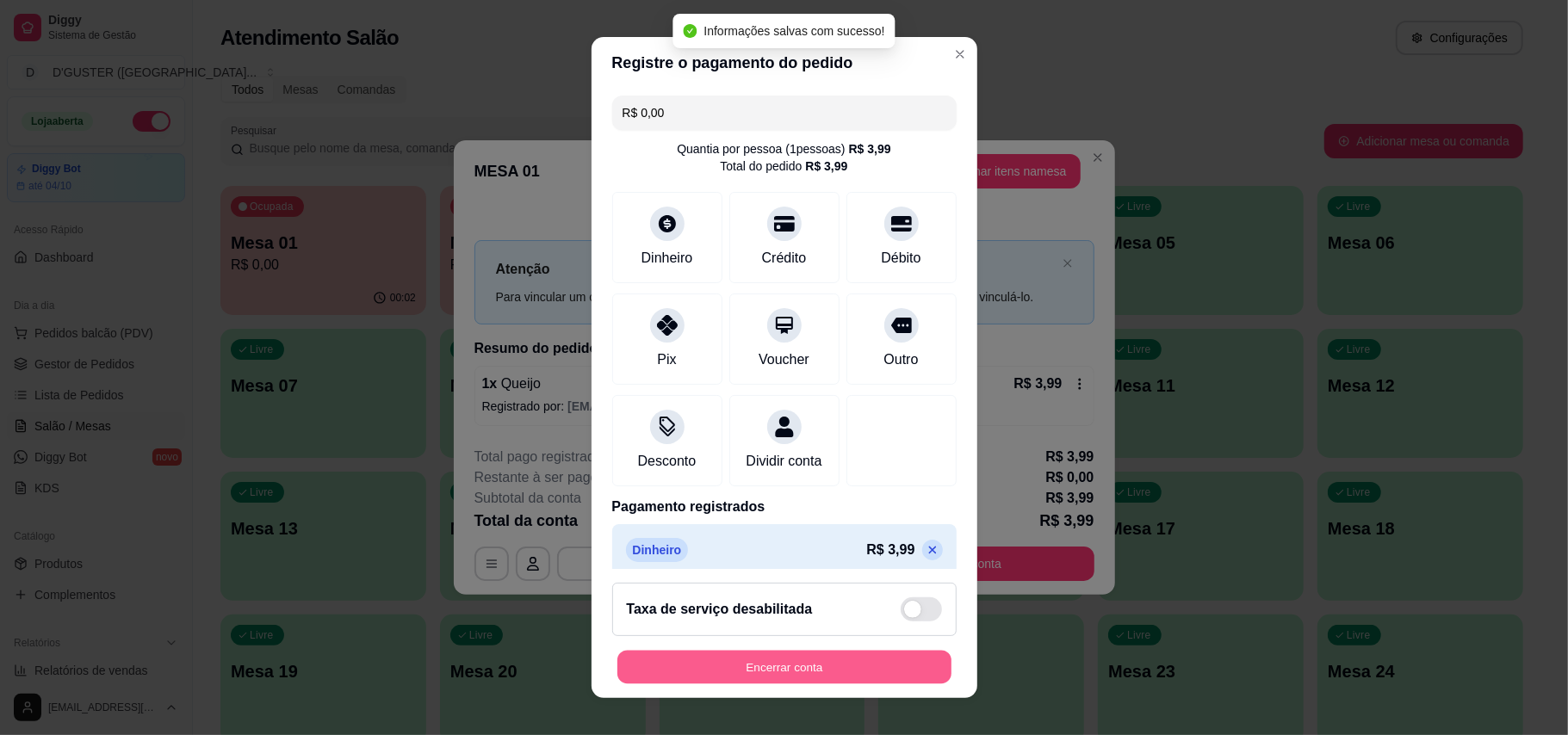
click at [813, 669] on button "Encerrar conta" at bounding box center [784, 667] width 334 height 33
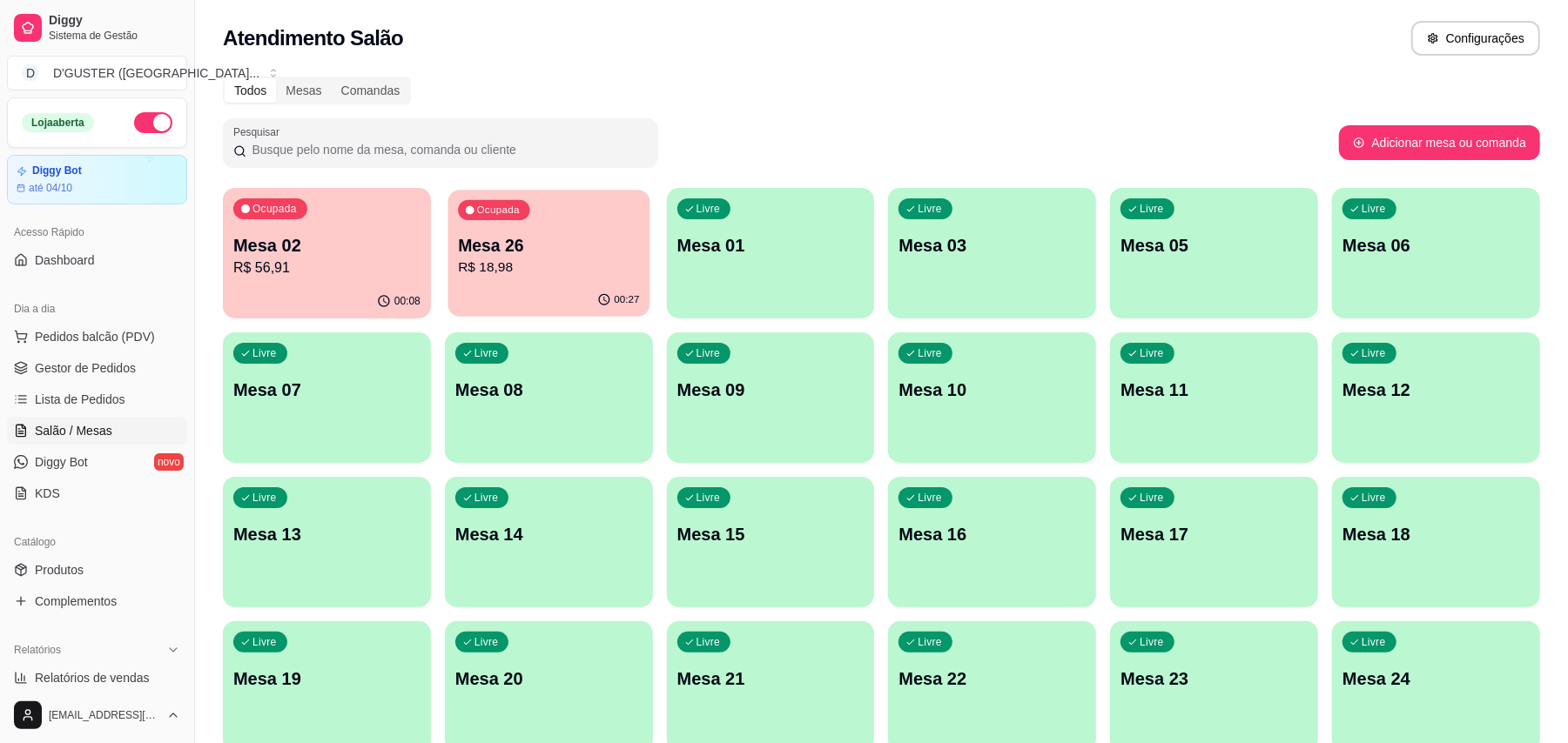
click at [477, 252] on p "Mesa 26" at bounding box center [548, 246] width 181 height 24
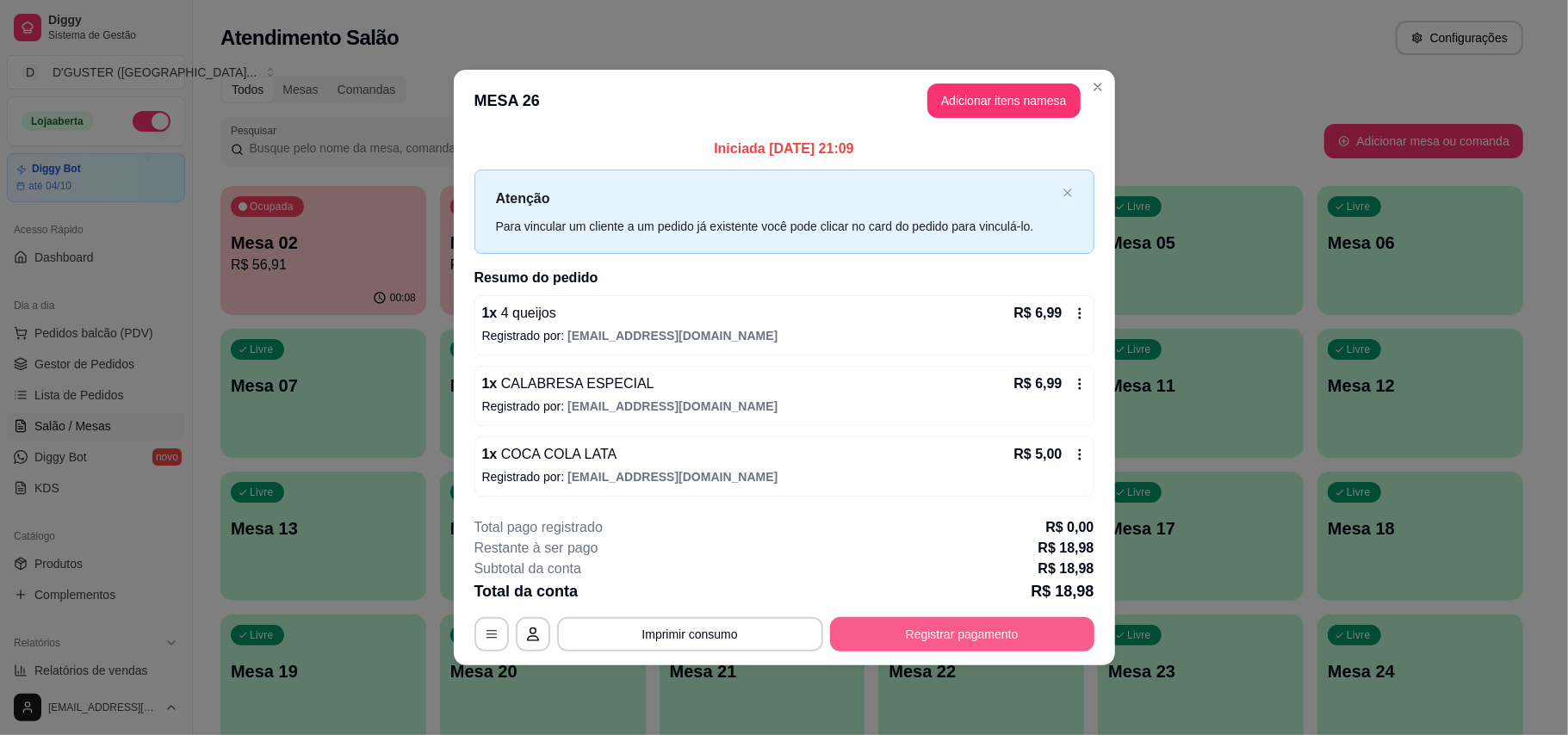
click at [945, 642] on button "Registrar pagamento" at bounding box center [962, 634] width 264 height 34
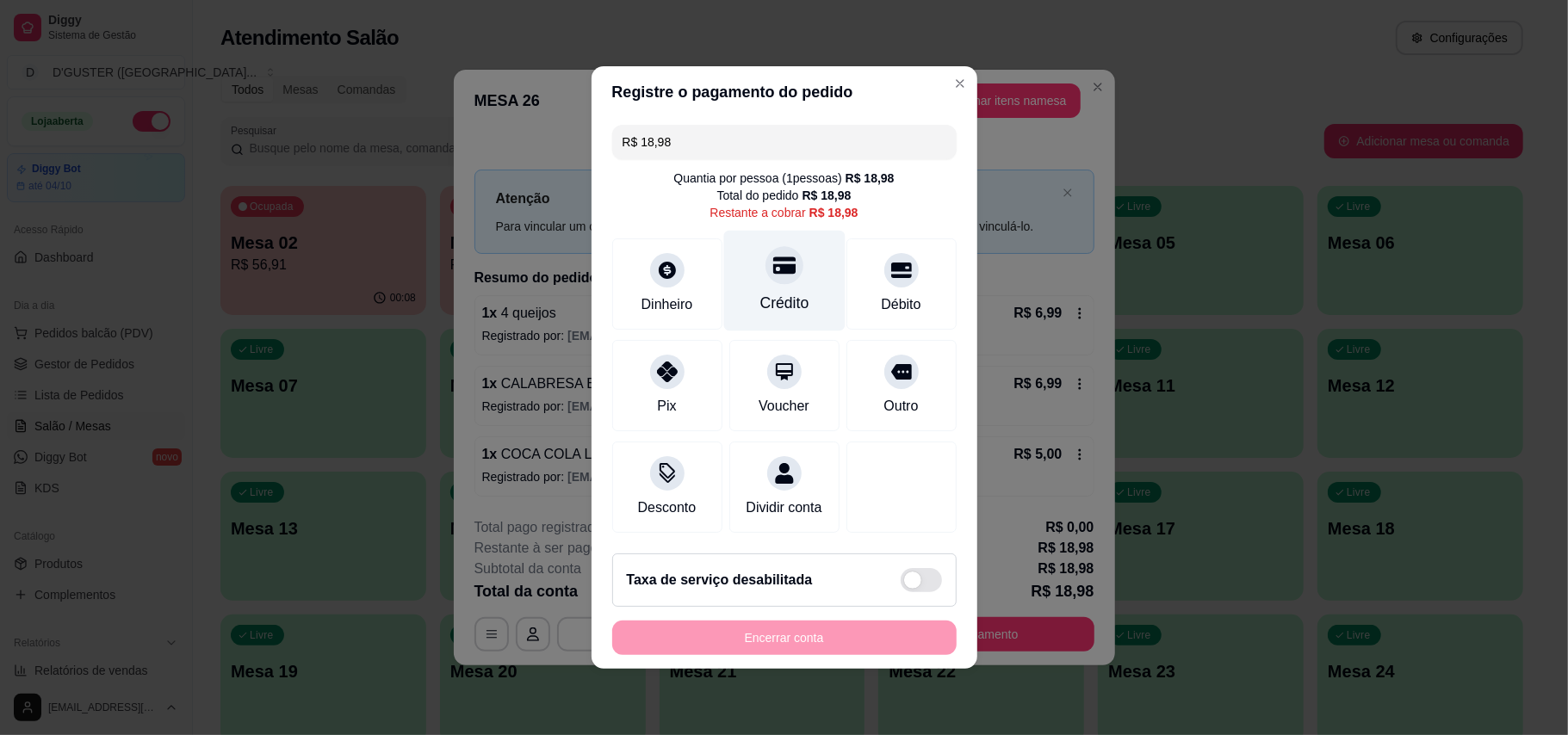
click at [771, 270] on div at bounding box center [784, 265] width 38 height 38
type input "R$ 0,00"
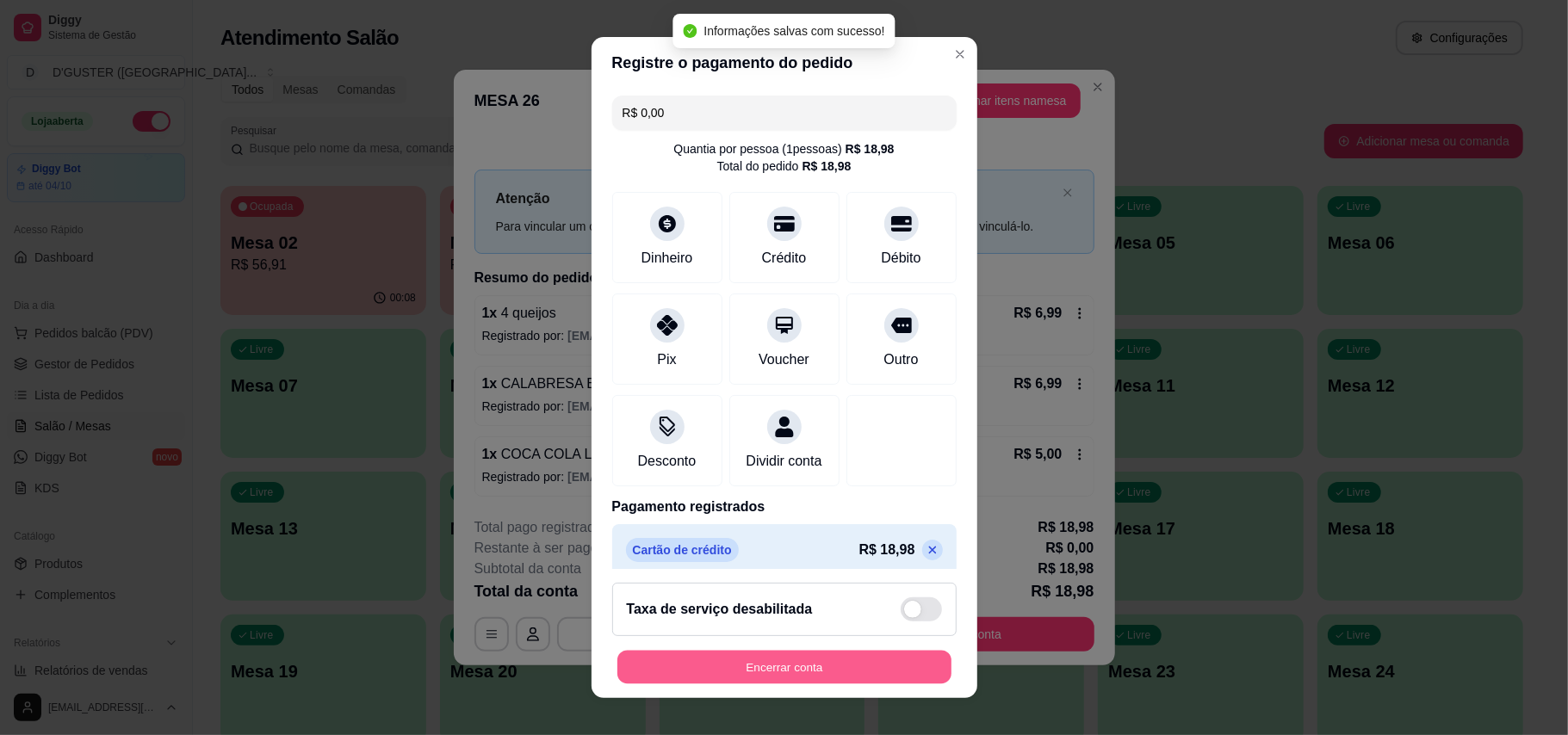
click at [717, 664] on button "Encerrar conta" at bounding box center [784, 667] width 334 height 33
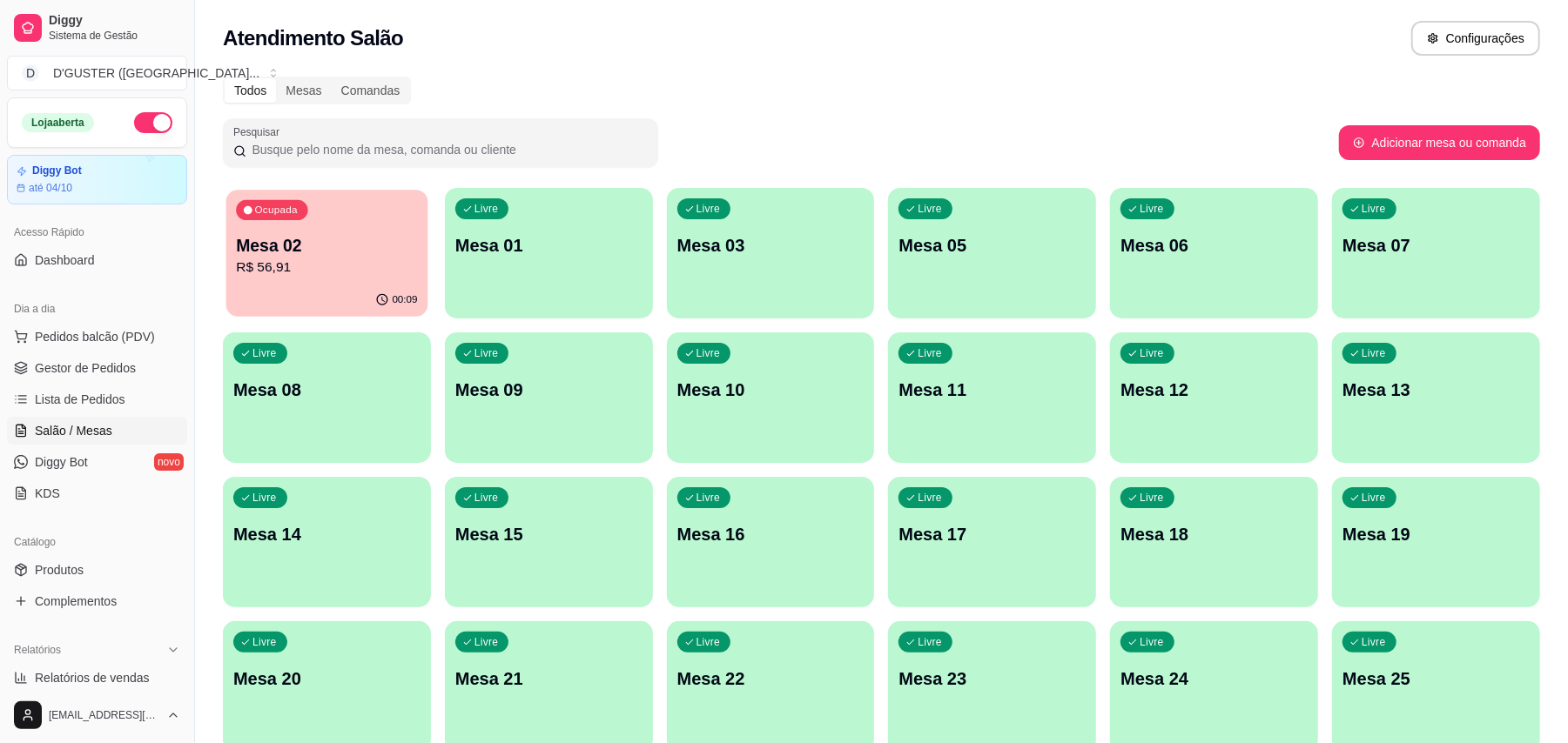
click at [388, 265] on p "R$ 56,91" at bounding box center [327, 268] width 181 height 20
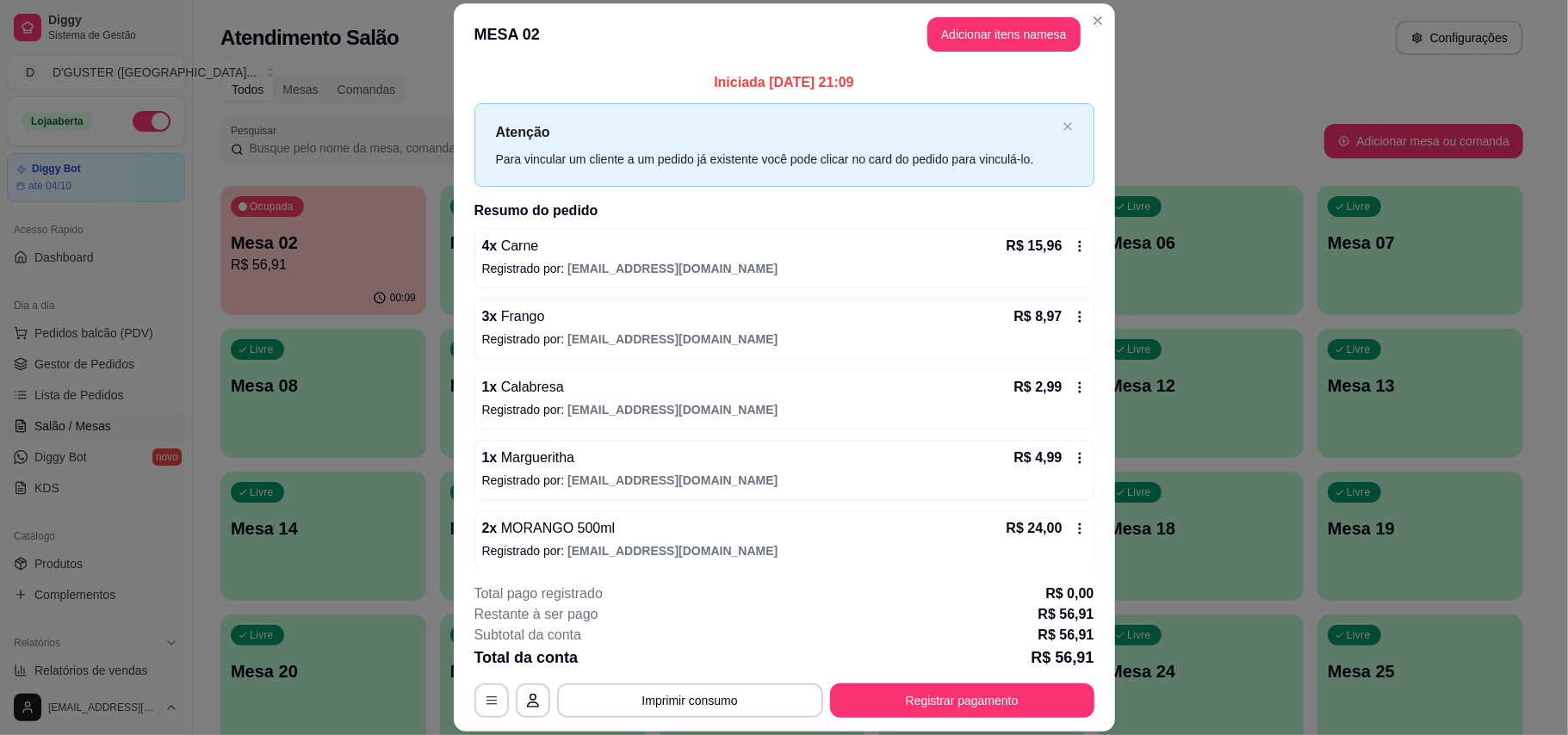
scroll to position [11, 0]
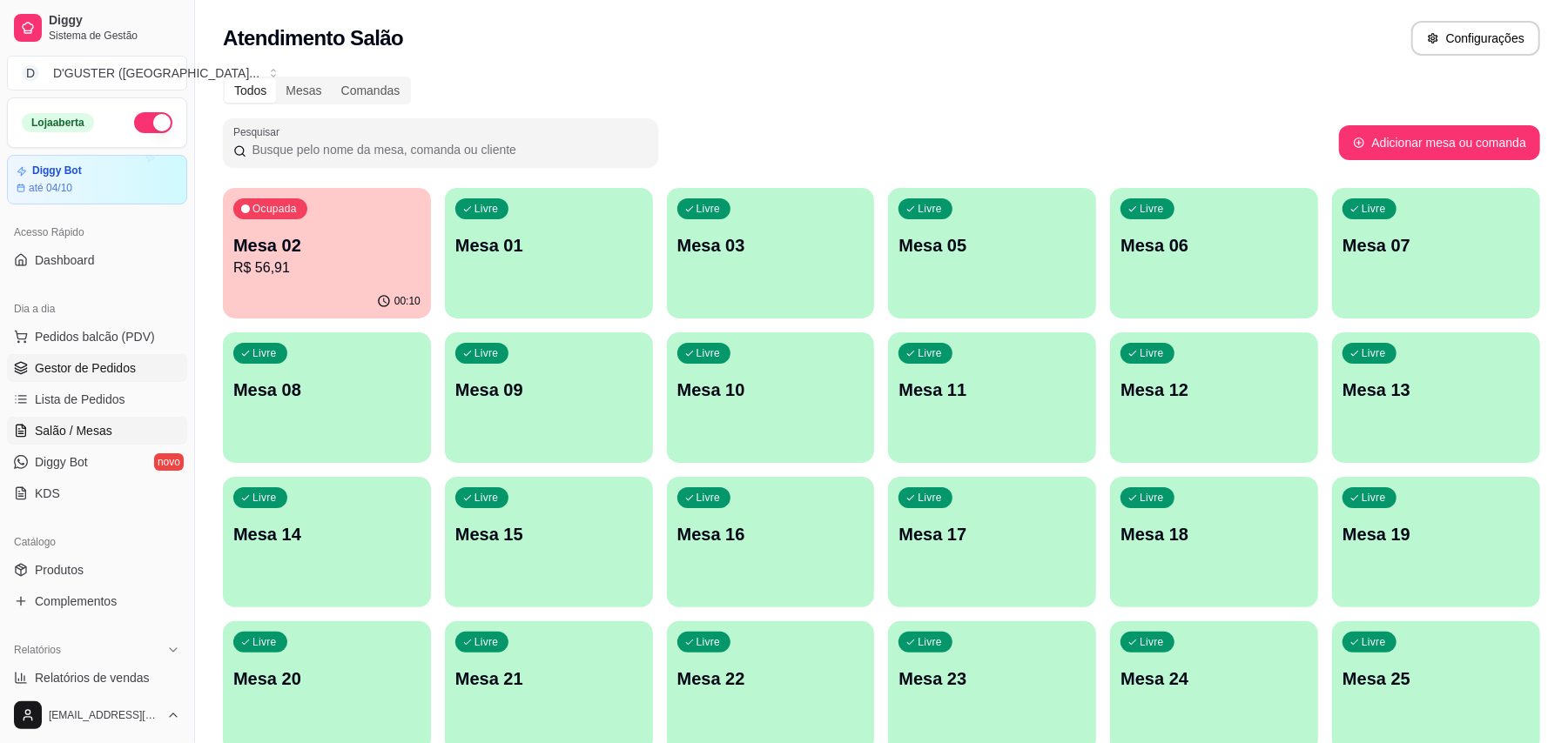
click at [74, 356] on link "Gestor de Pedidos" at bounding box center [97, 368] width 181 height 28
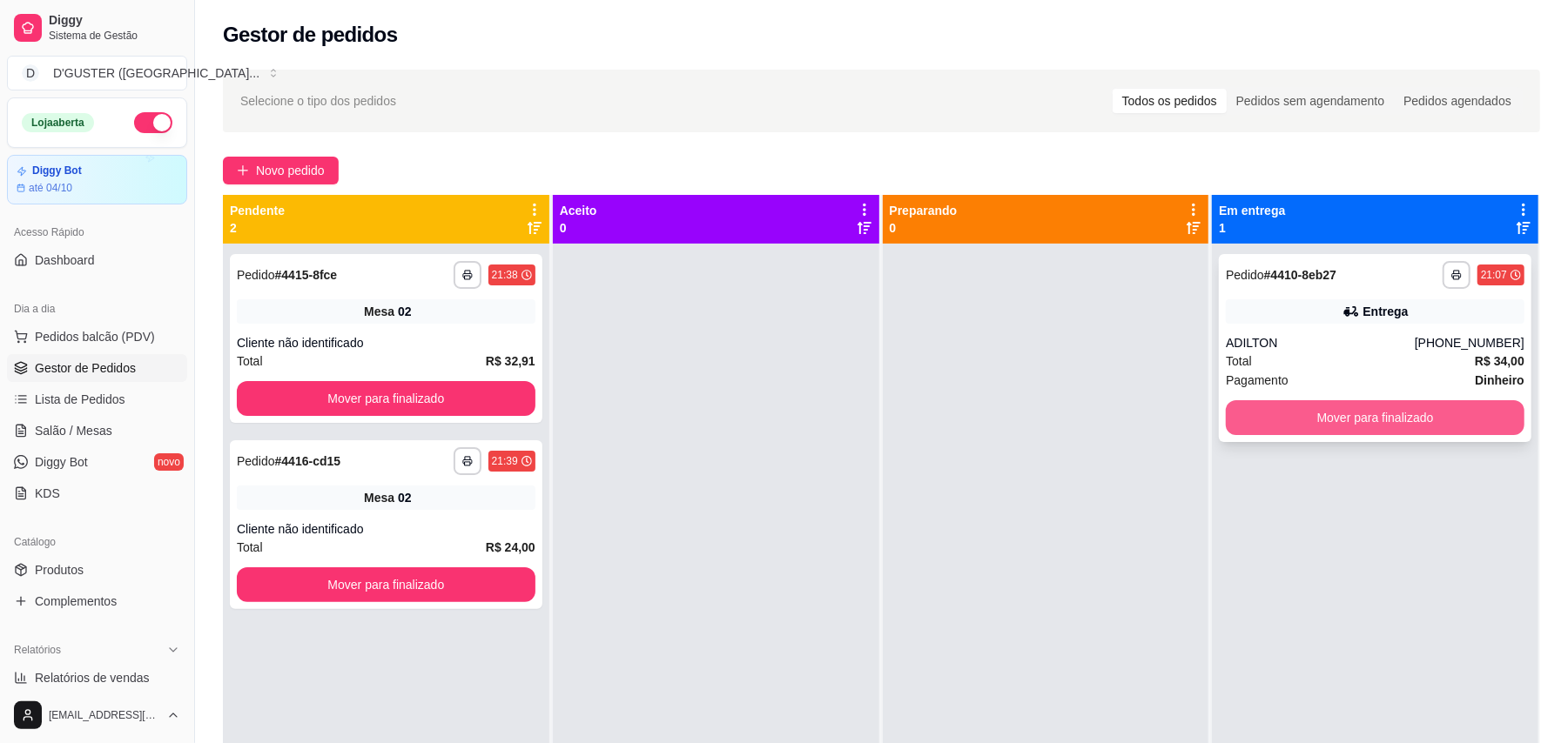
click at [1170, 411] on button "Mover para finalizado" at bounding box center [1374, 418] width 299 height 35
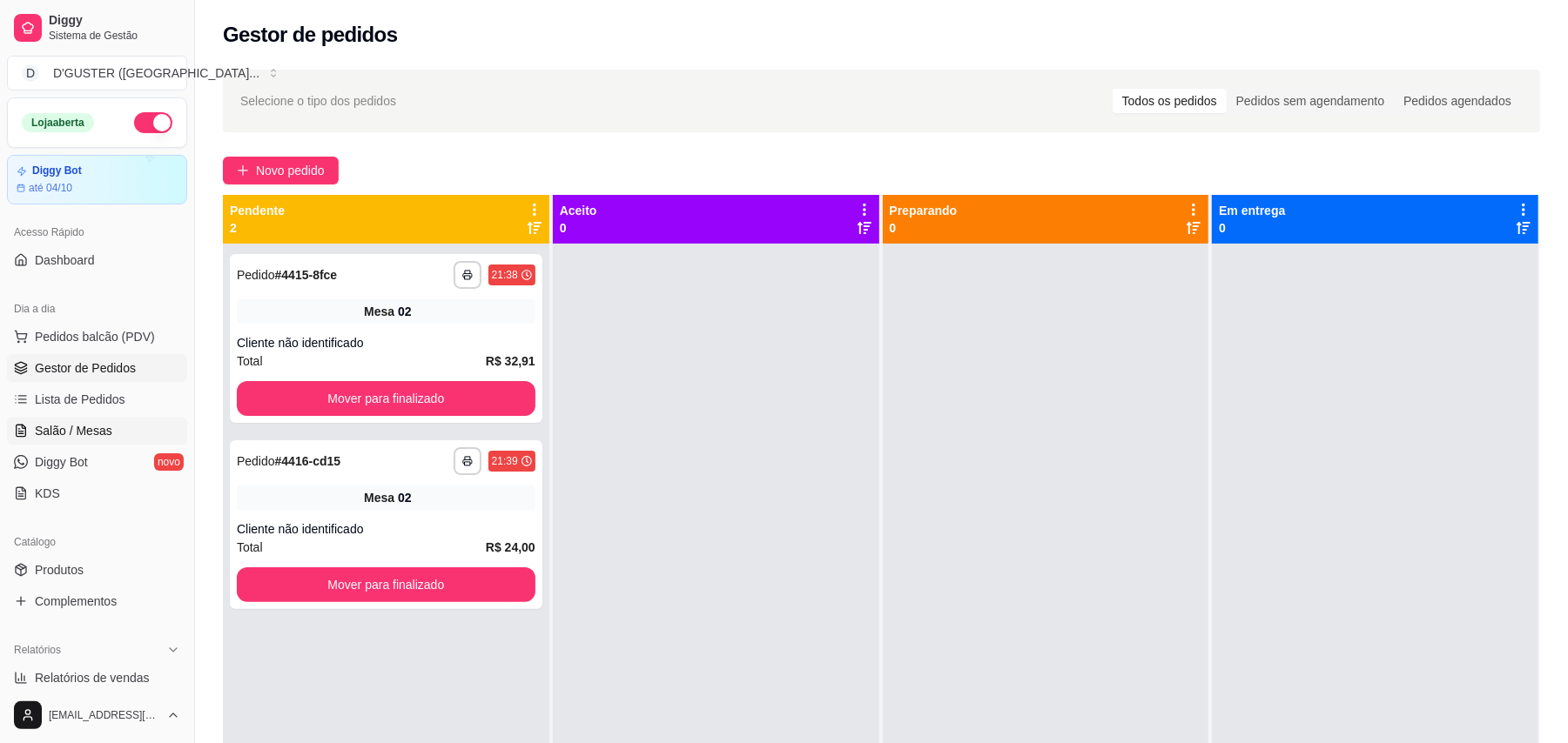
click at [88, 438] on span "Salão / Mesas" at bounding box center [73, 431] width 77 height 18
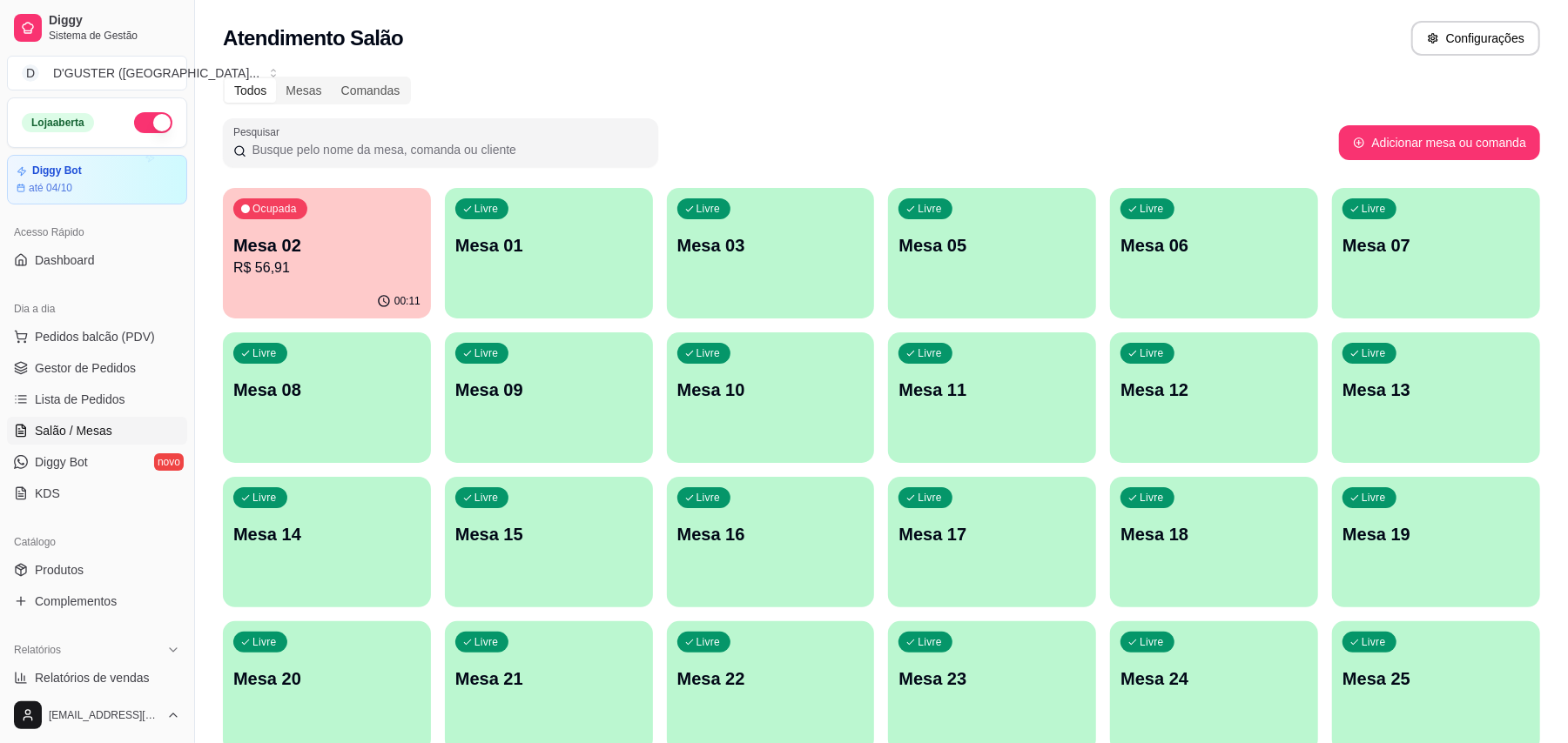
click at [584, 275] on div "Livre Mesa 01" at bounding box center [549, 242] width 208 height 110
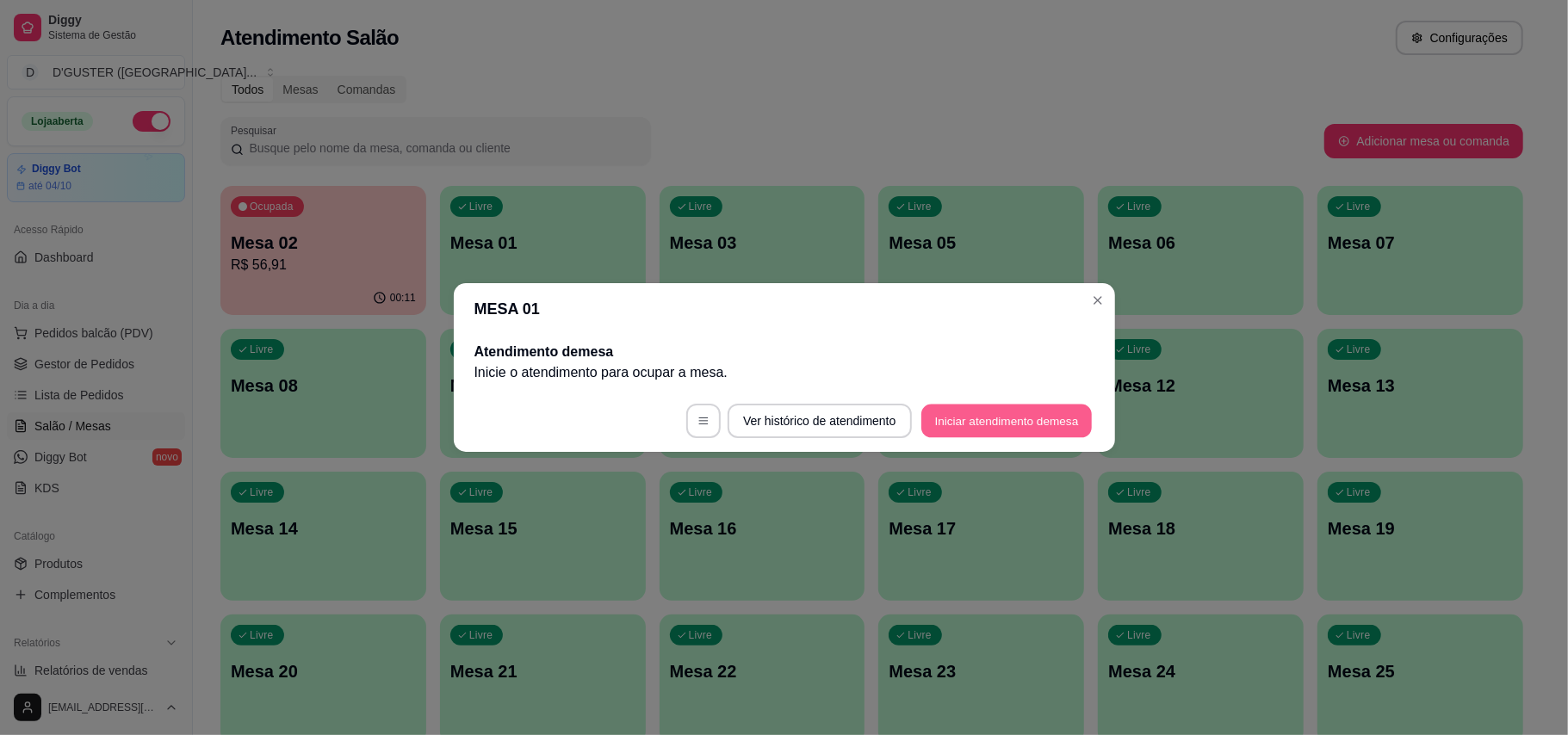
click at [1047, 406] on button "Iniciar atendimento de mesa" at bounding box center [1007, 421] width 171 height 33
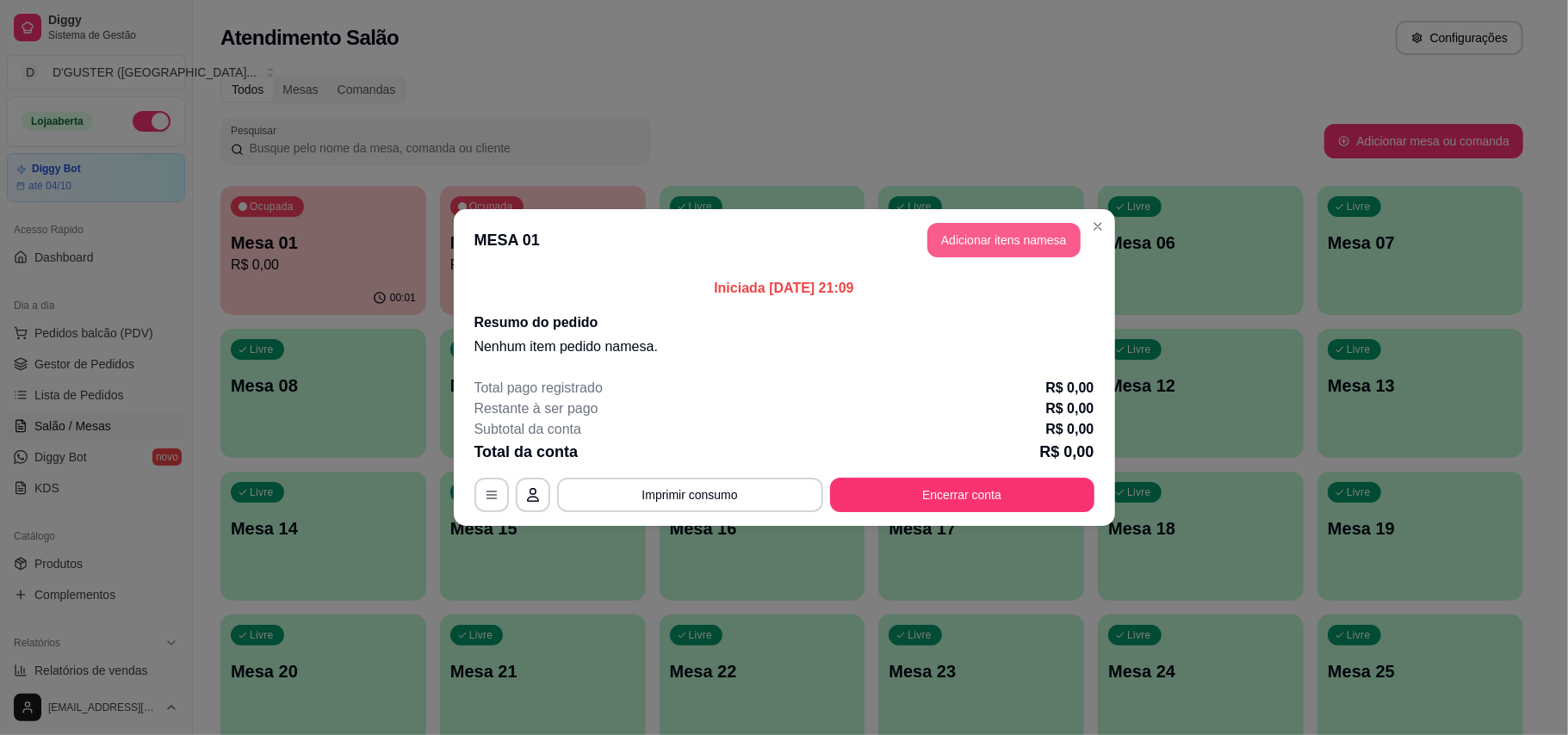
click at [1022, 222] on header "MESA 01 Adicionar itens na mesa" at bounding box center [784, 239] width 661 height 62
click at [1007, 235] on button "Adicionar itens na mesa" at bounding box center [1003, 240] width 148 height 33
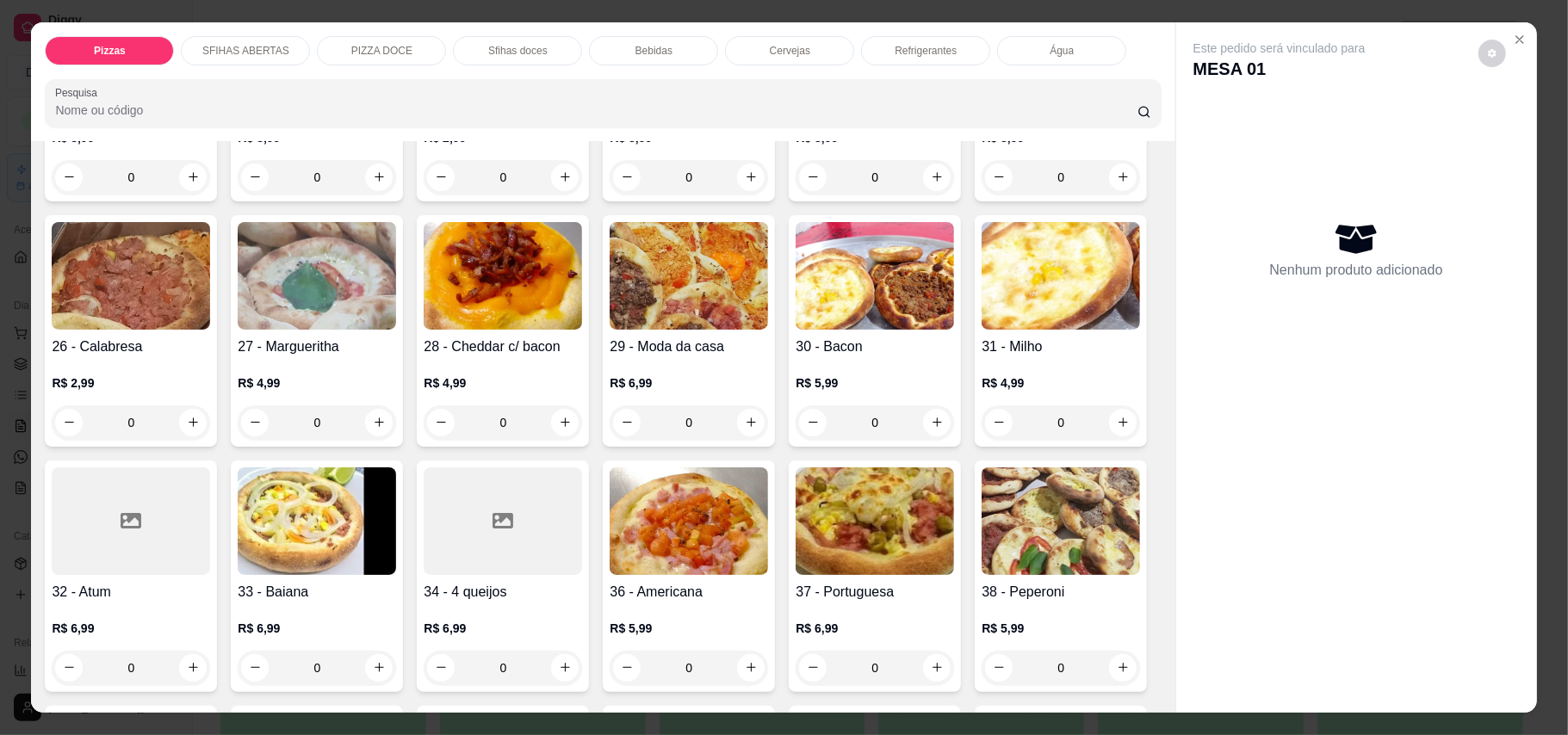
scroll to position [689, 0]
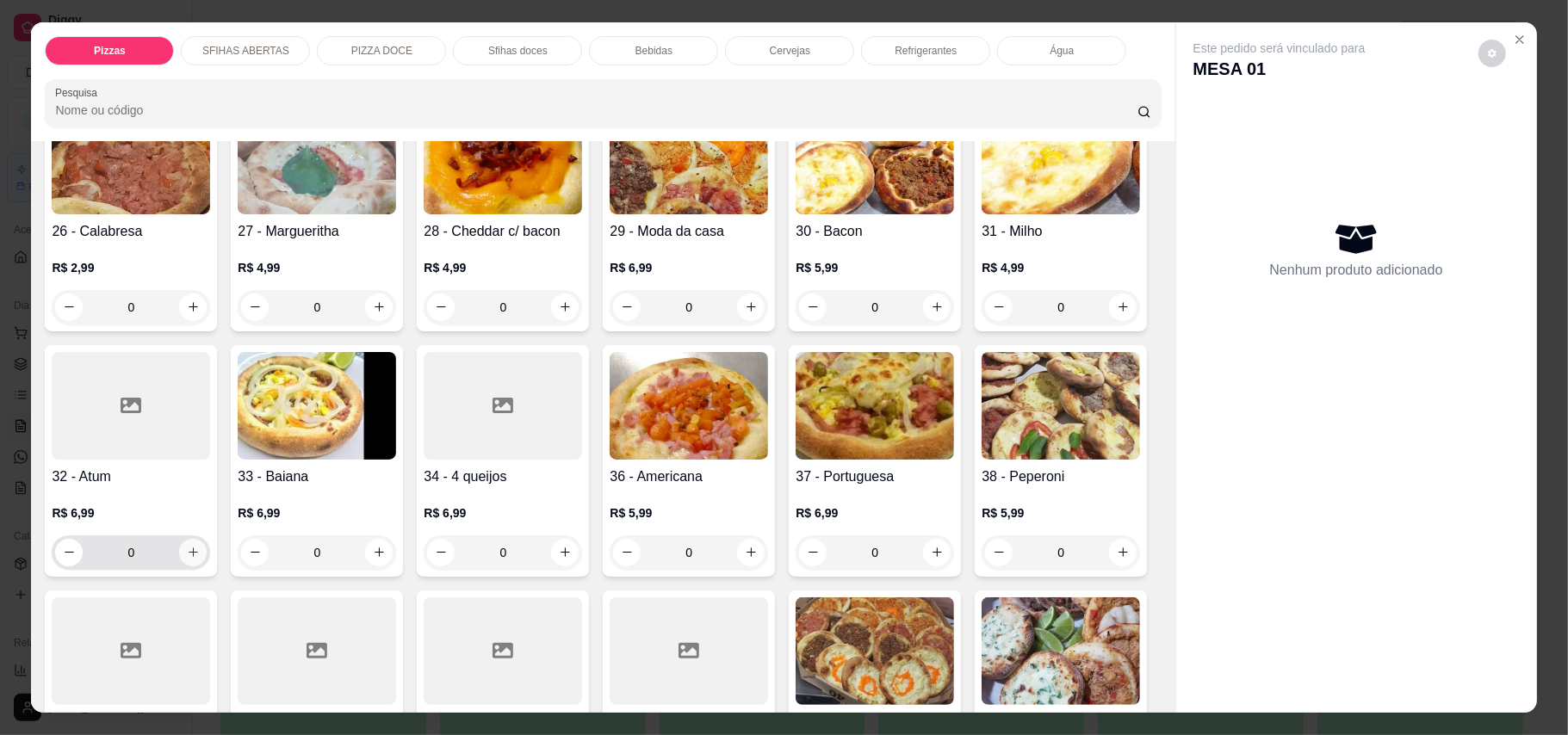
click at [207, 539] on button "increase-product-quantity" at bounding box center [192, 552] width 27 height 27
type input "1"
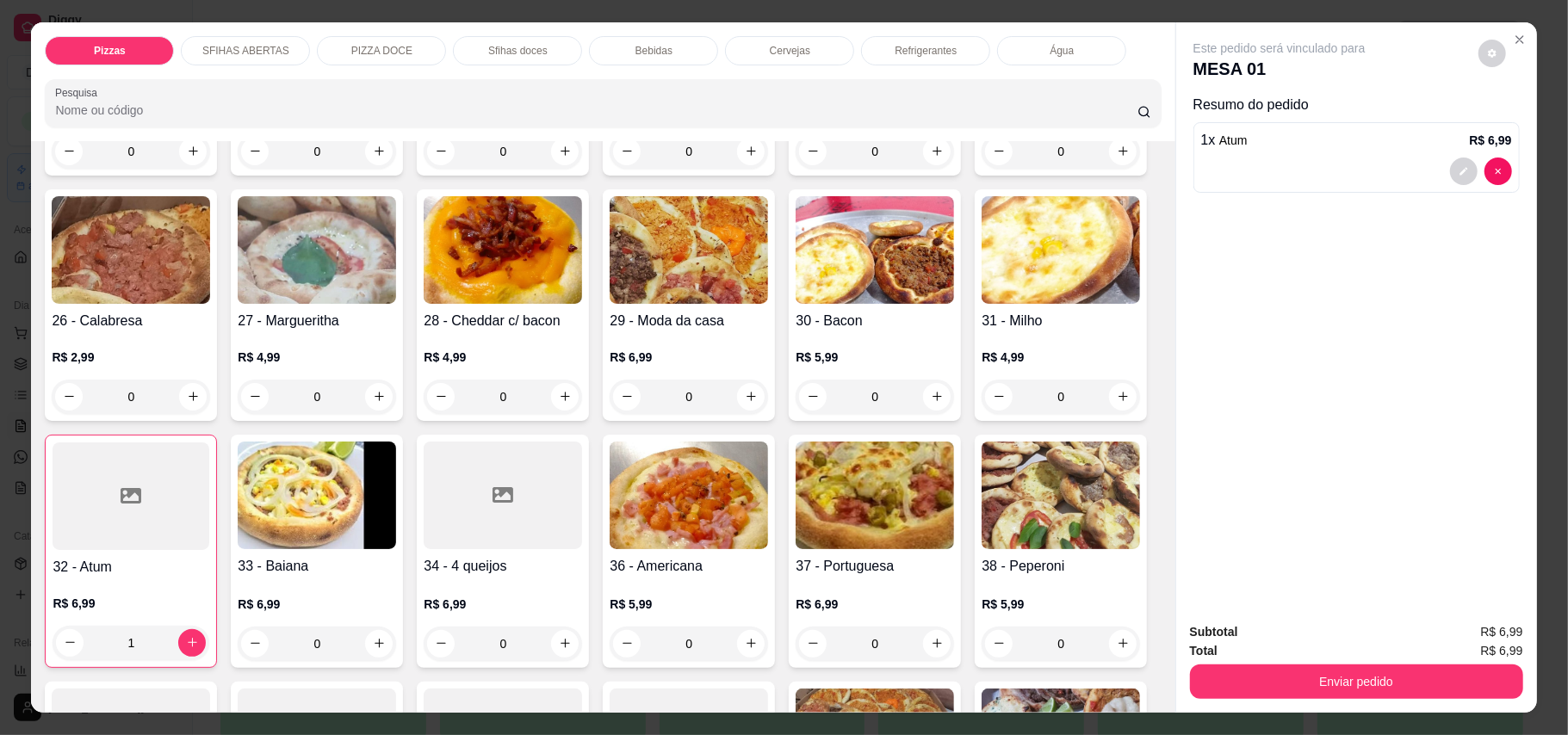
scroll to position [573, 0]
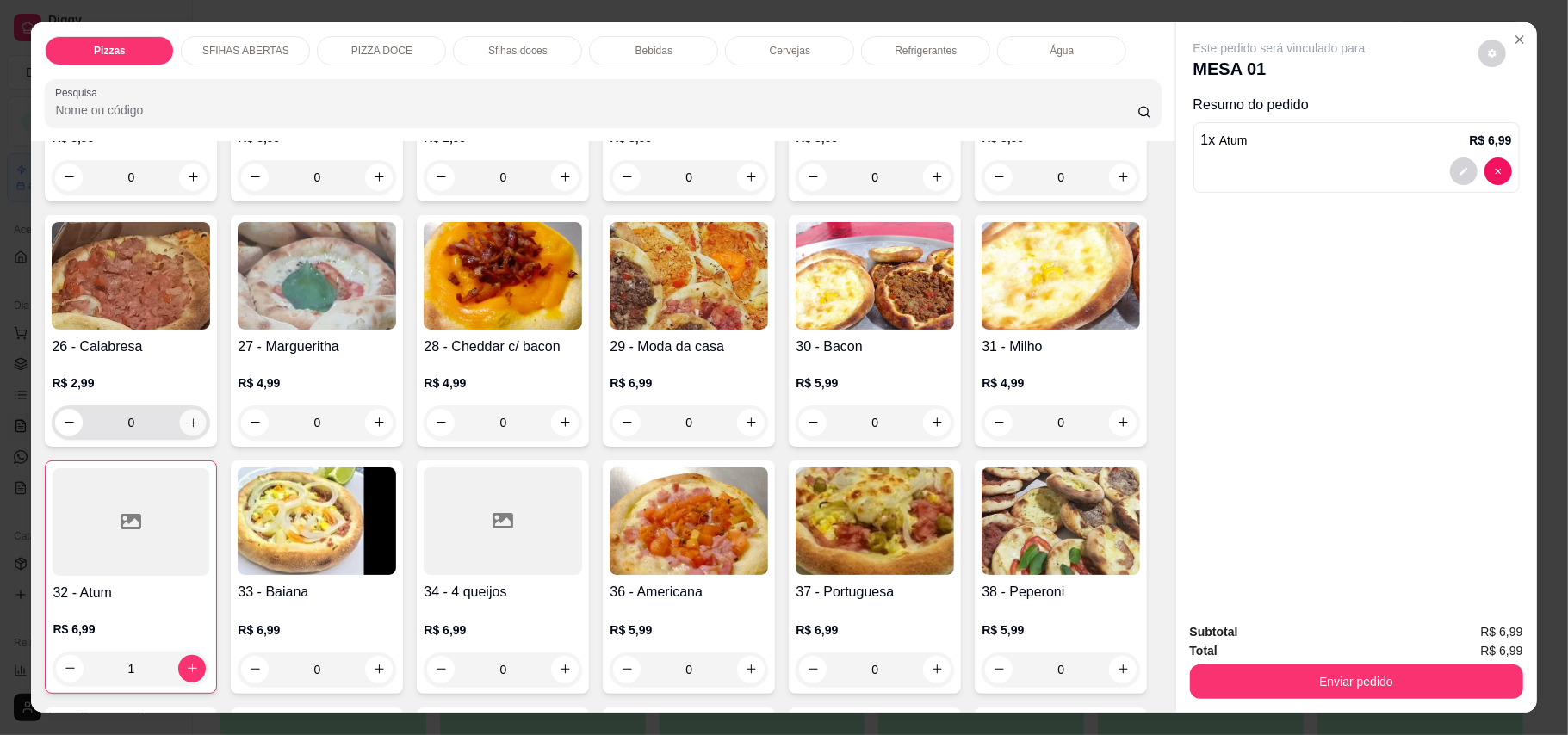
click at [200, 416] on icon "increase-product-quantity" at bounding box center [192, 422] width 13 height 13
type input "1"
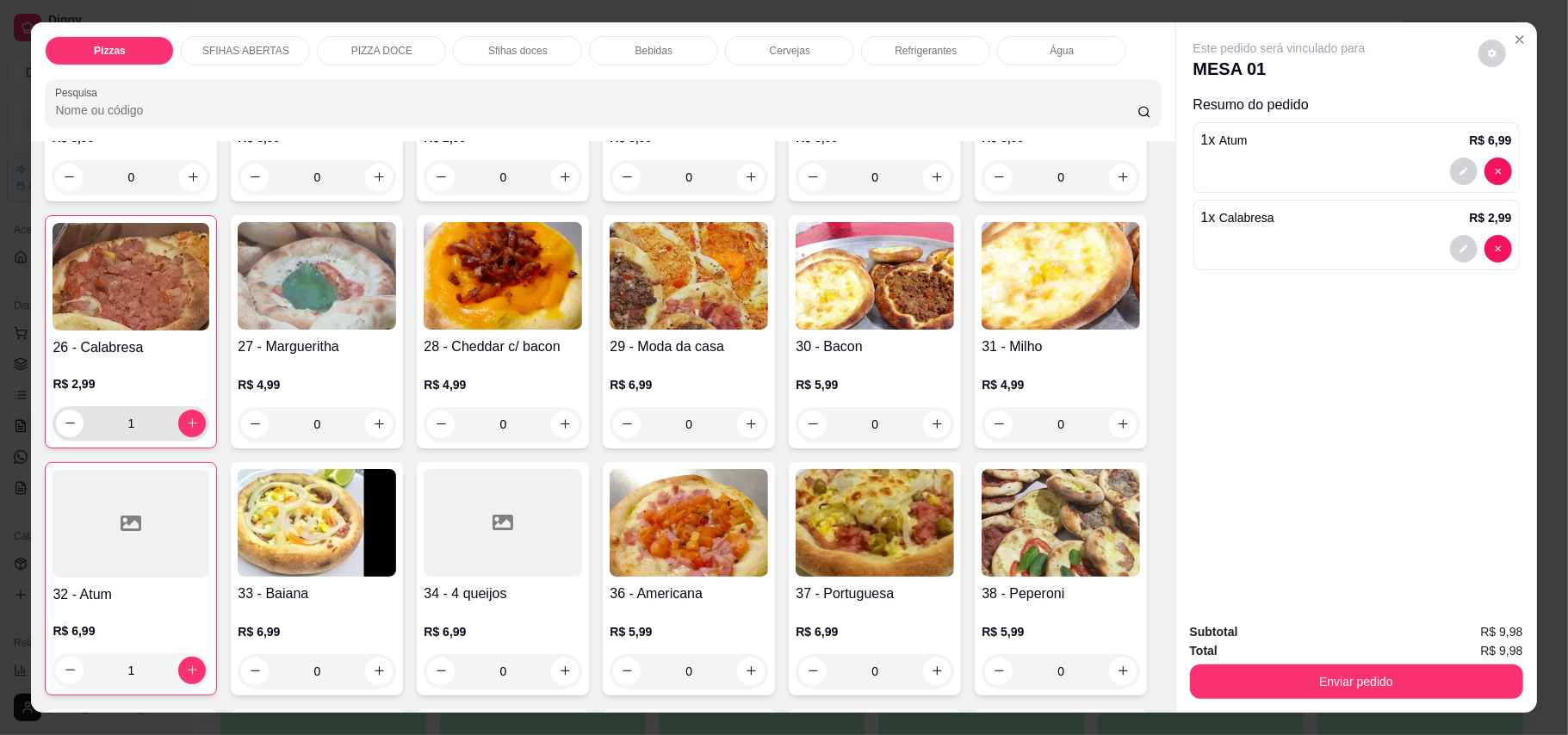
scroll to position [344, 0]
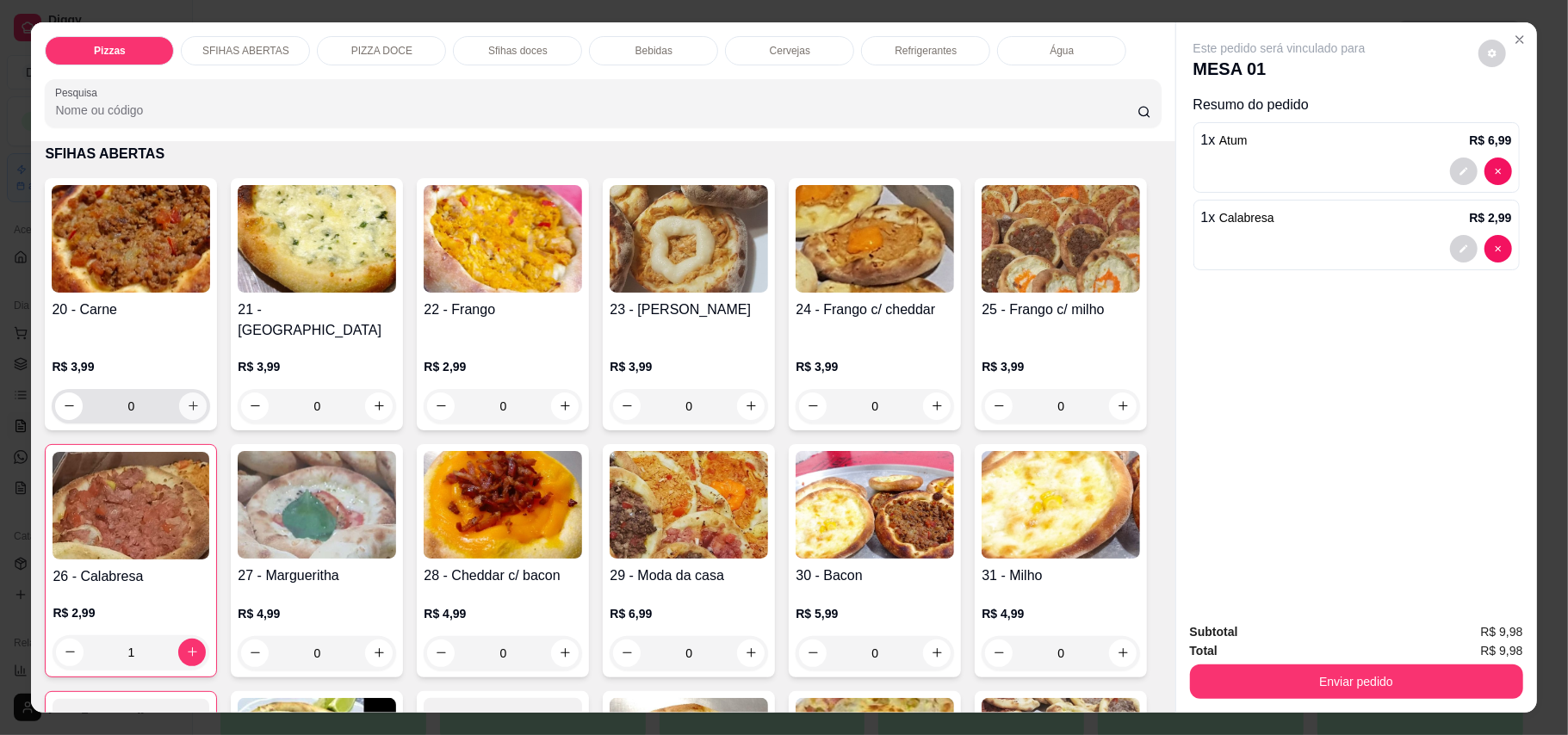
click at [189, 399] on icon "increase-product-quantity" at bounding box center [192, 405] width 13 height 13
type input "1"
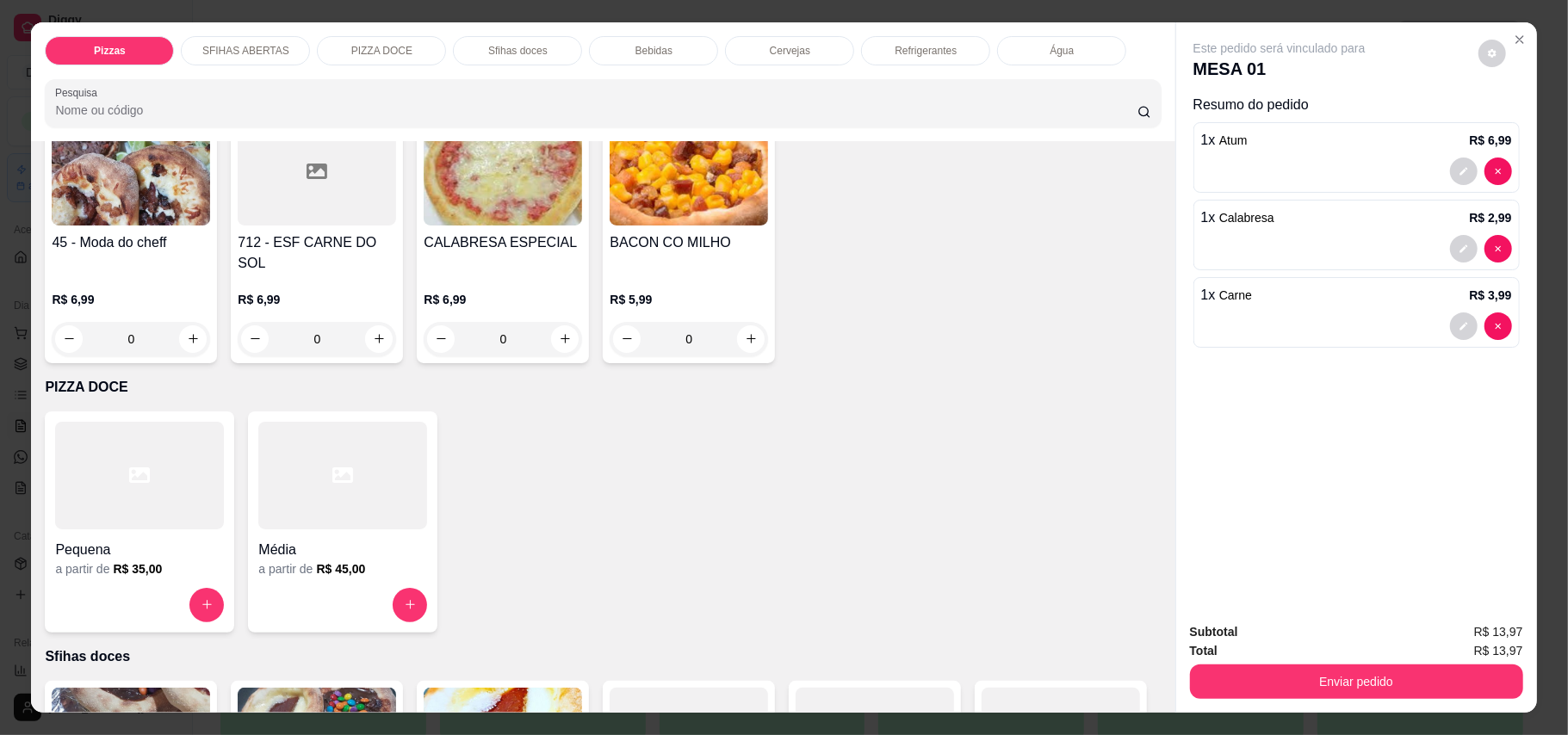
scroll to position [1492, 0]
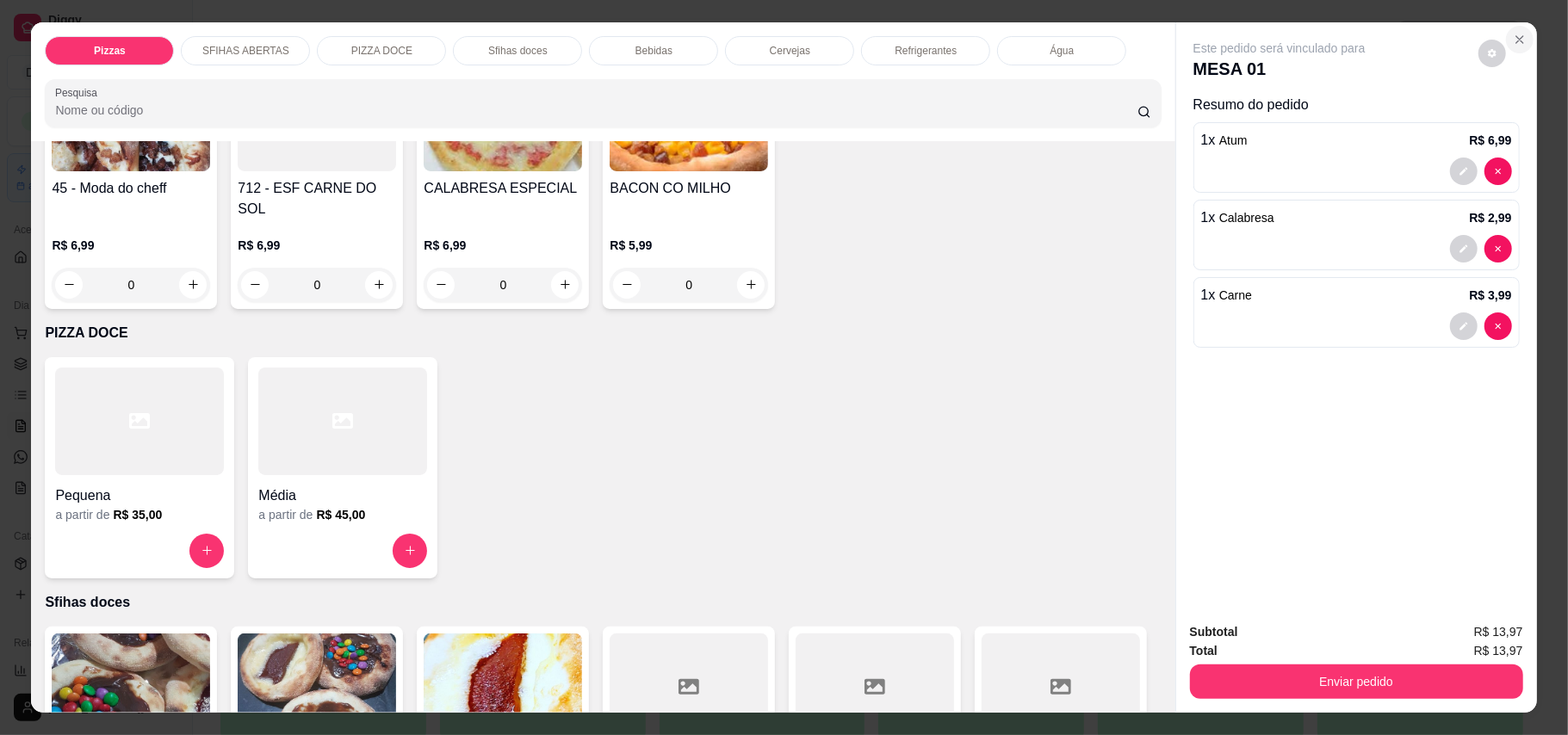
click at [1157, 38] on icon "Close" at bounding box center [1519, 39] width 14 height 14
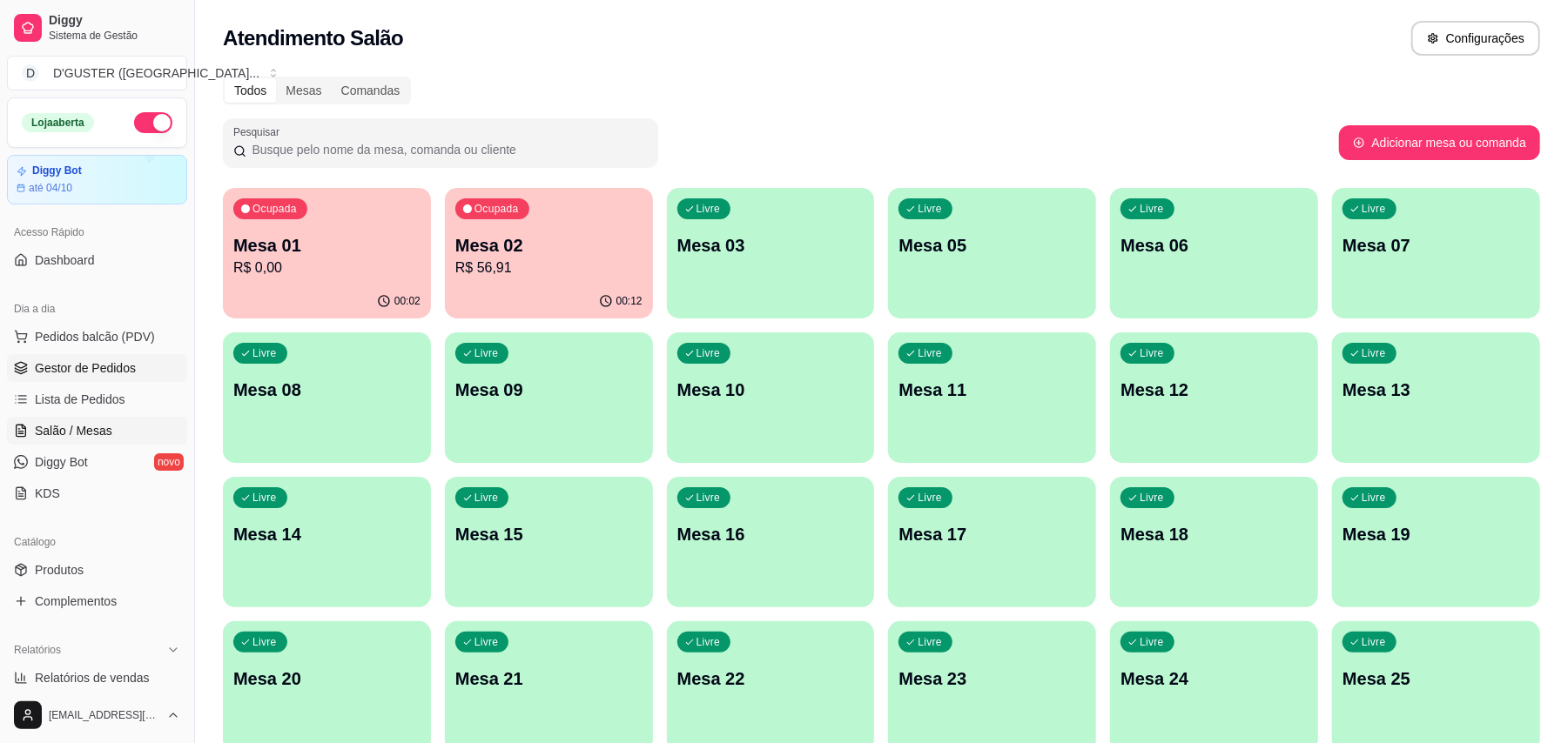
click at [83, 376] on span "Gestor de Pedidos" at bounding box center [85, 368] width 101 height 18
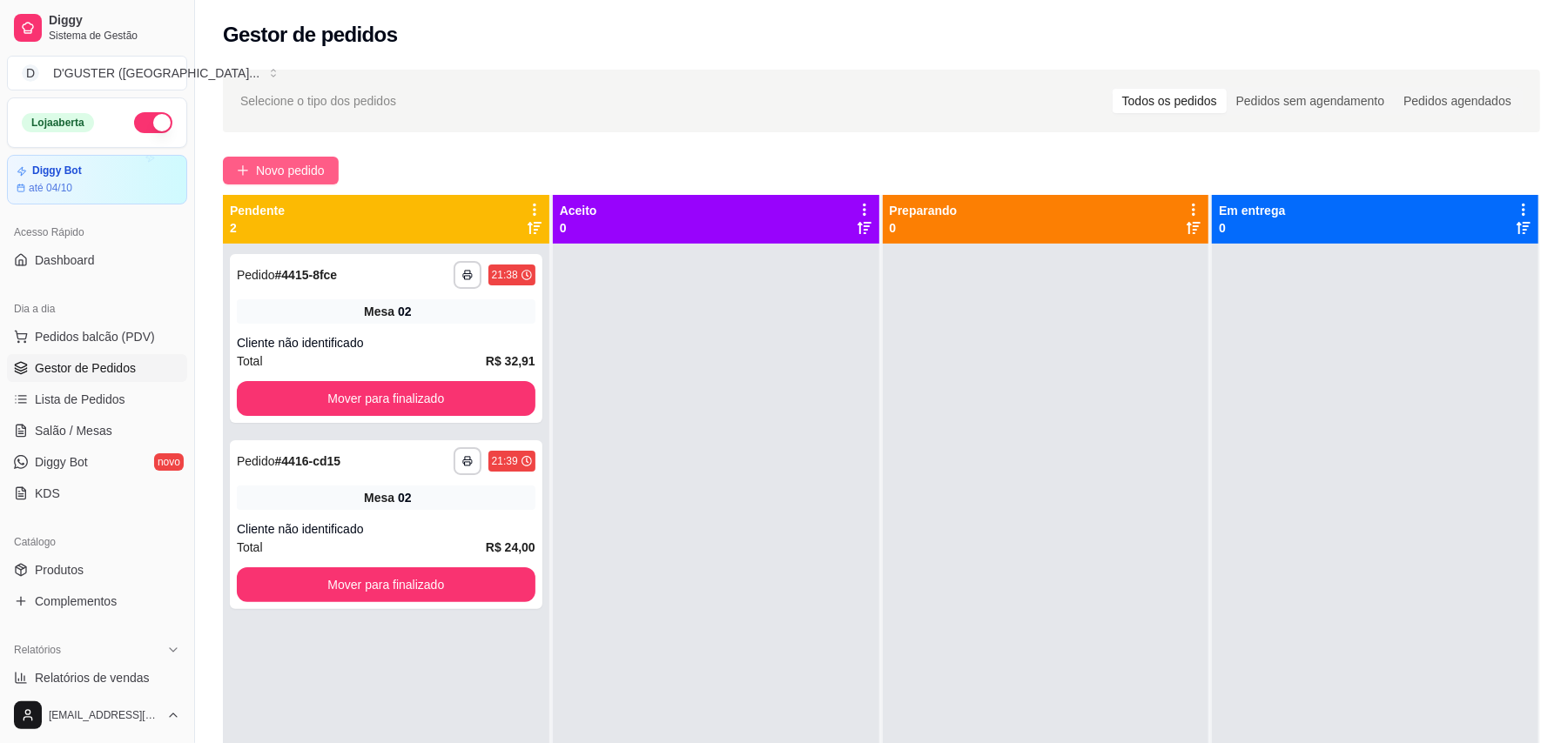
click at [312, 157] on button "Novo pedido" at bounding box center [281, 171] width 116 height 28
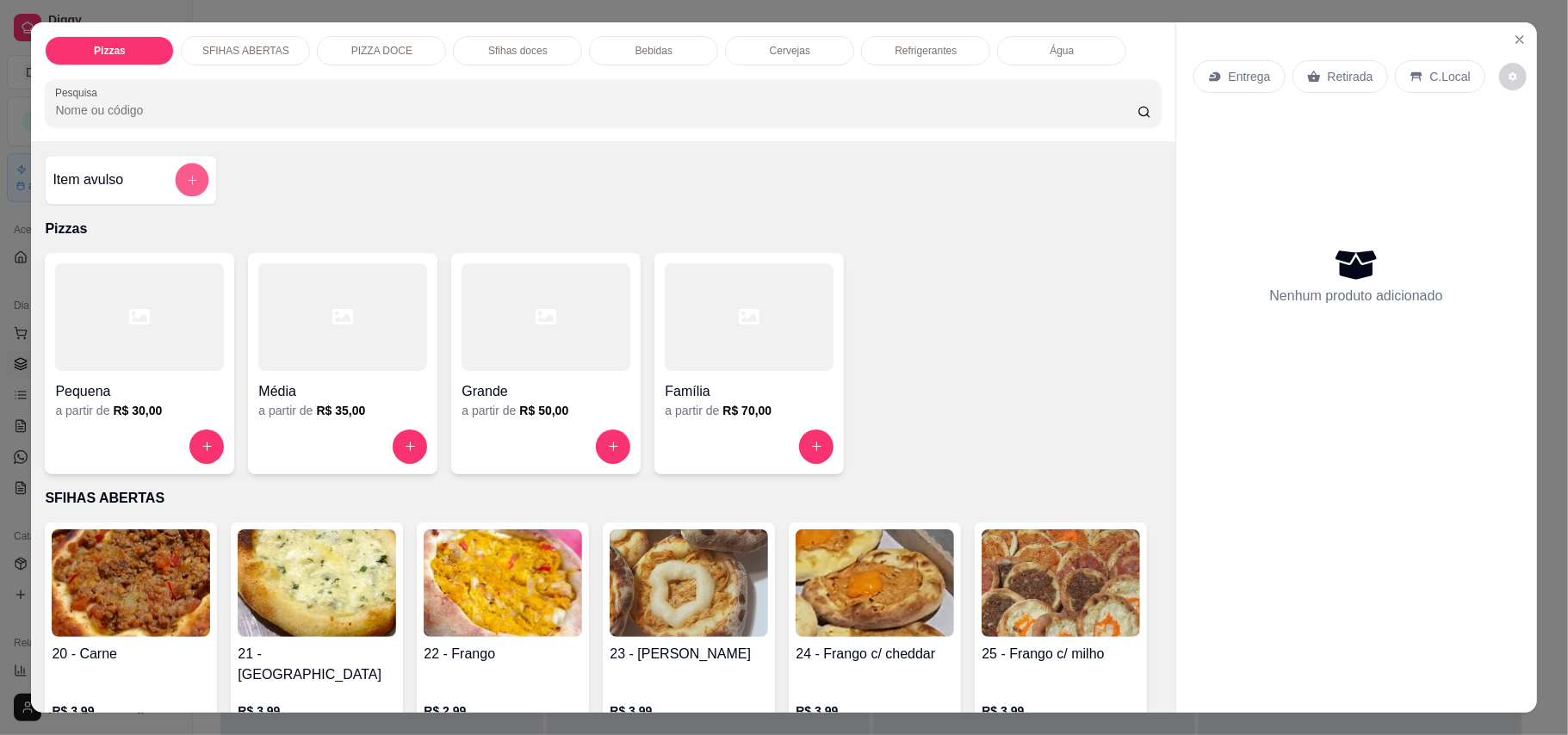
click at [185, 176] on icon "add-separate-item" at bounding box center [191, 179] width 13 height 13
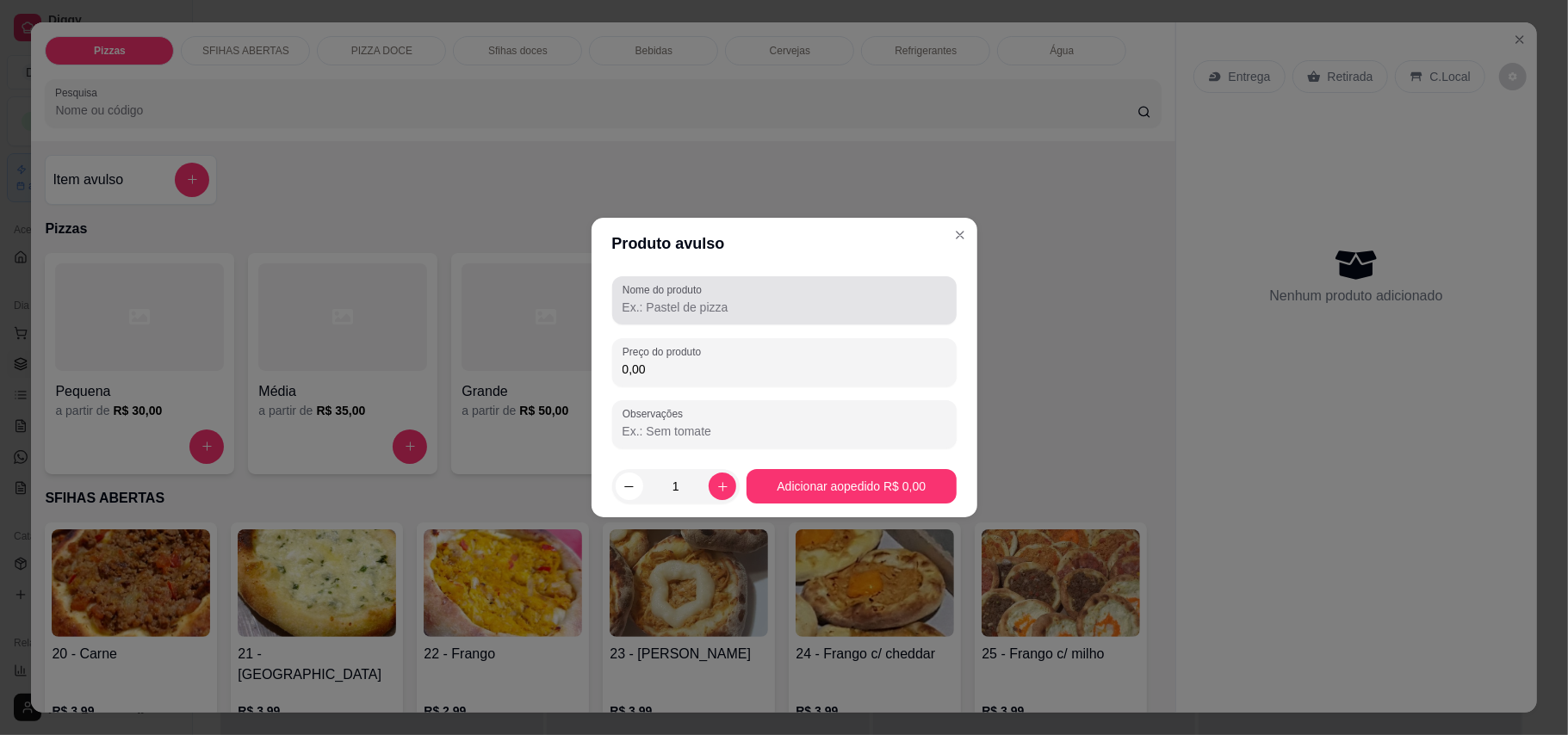
click at [717, 298] on input "Nome do produto" at bounding box center [784, 307] width 324 height 18
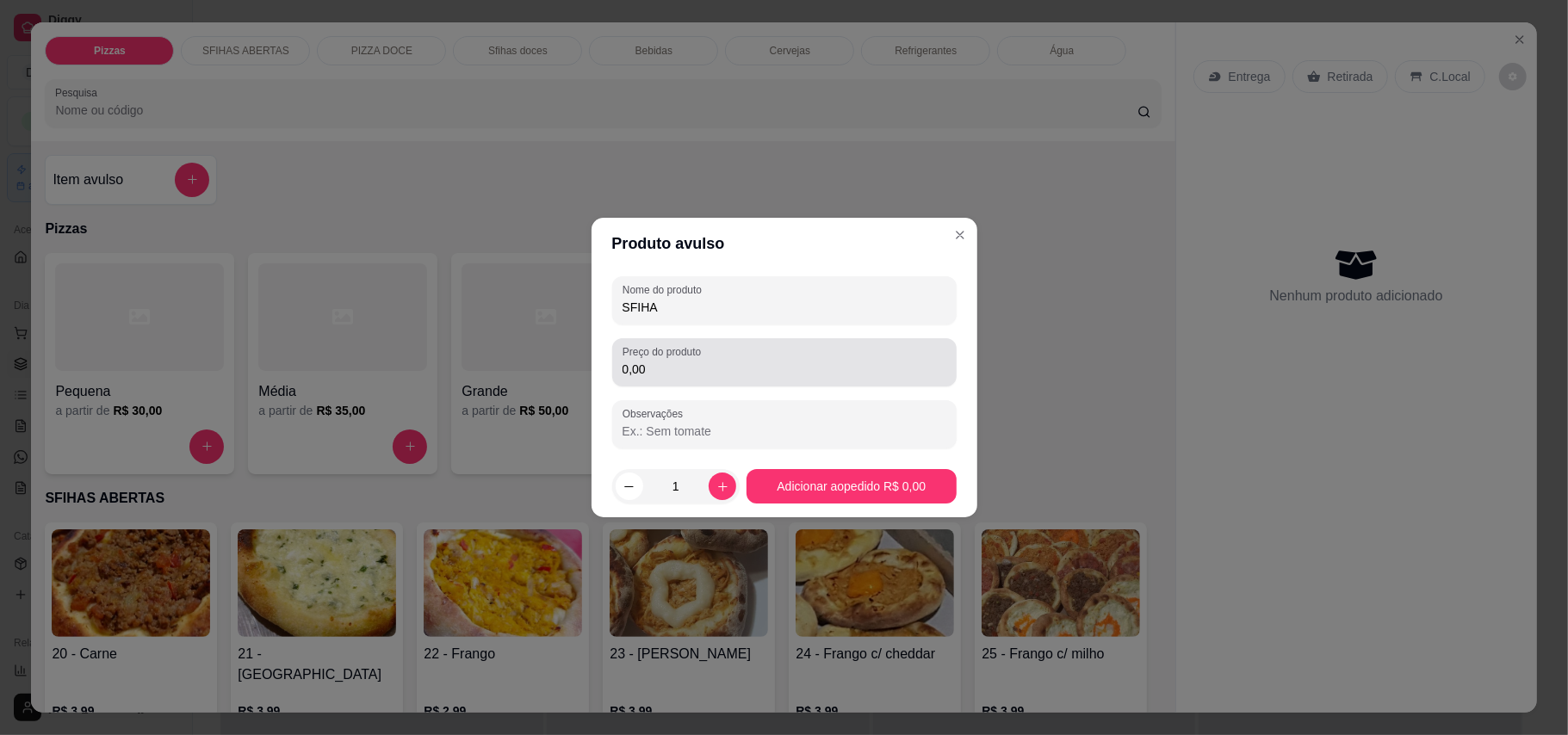
type input "SFIHA"
click at [745, 358] on div "0,00" at bounding box center [784, 362] width 324 height 34
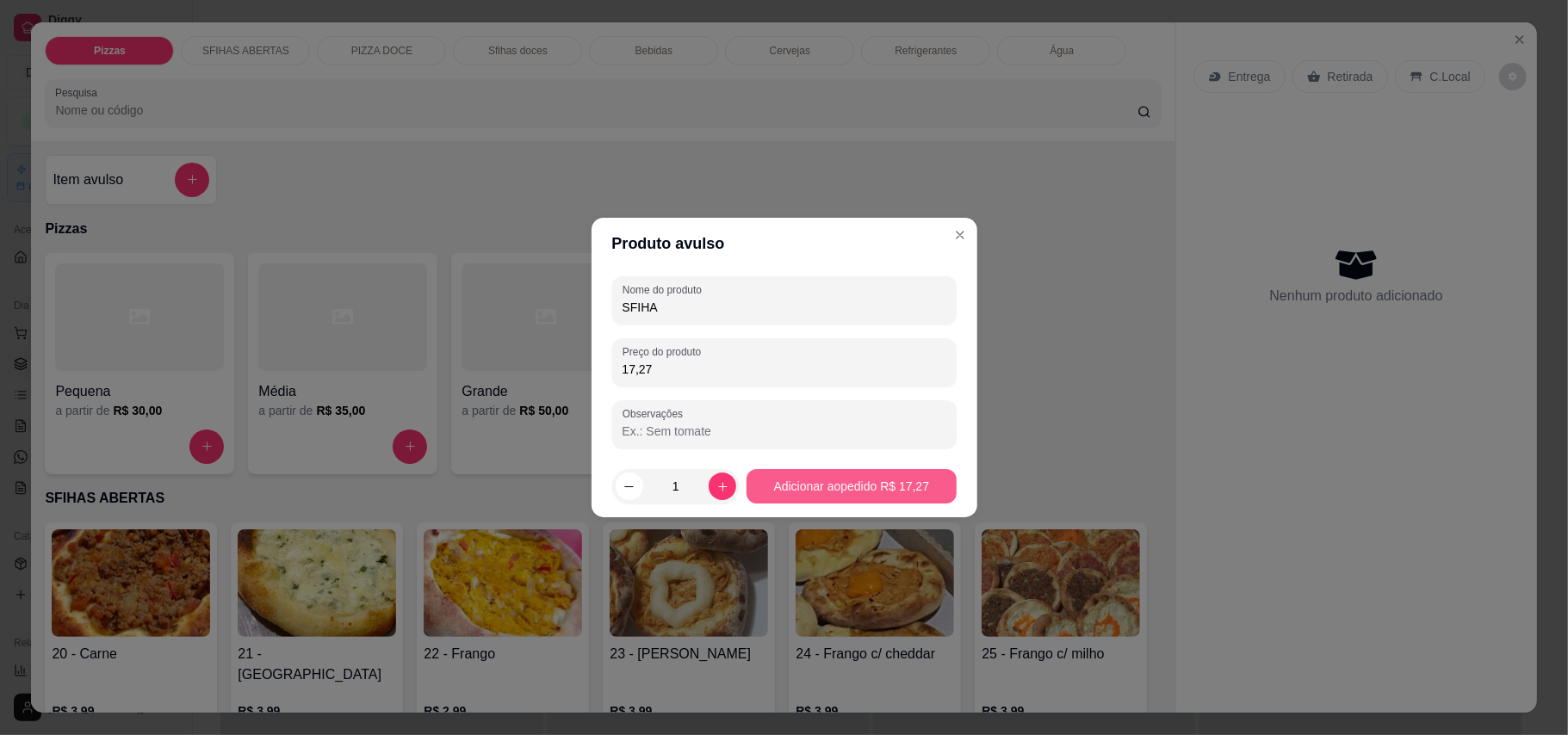
type input "17,27"
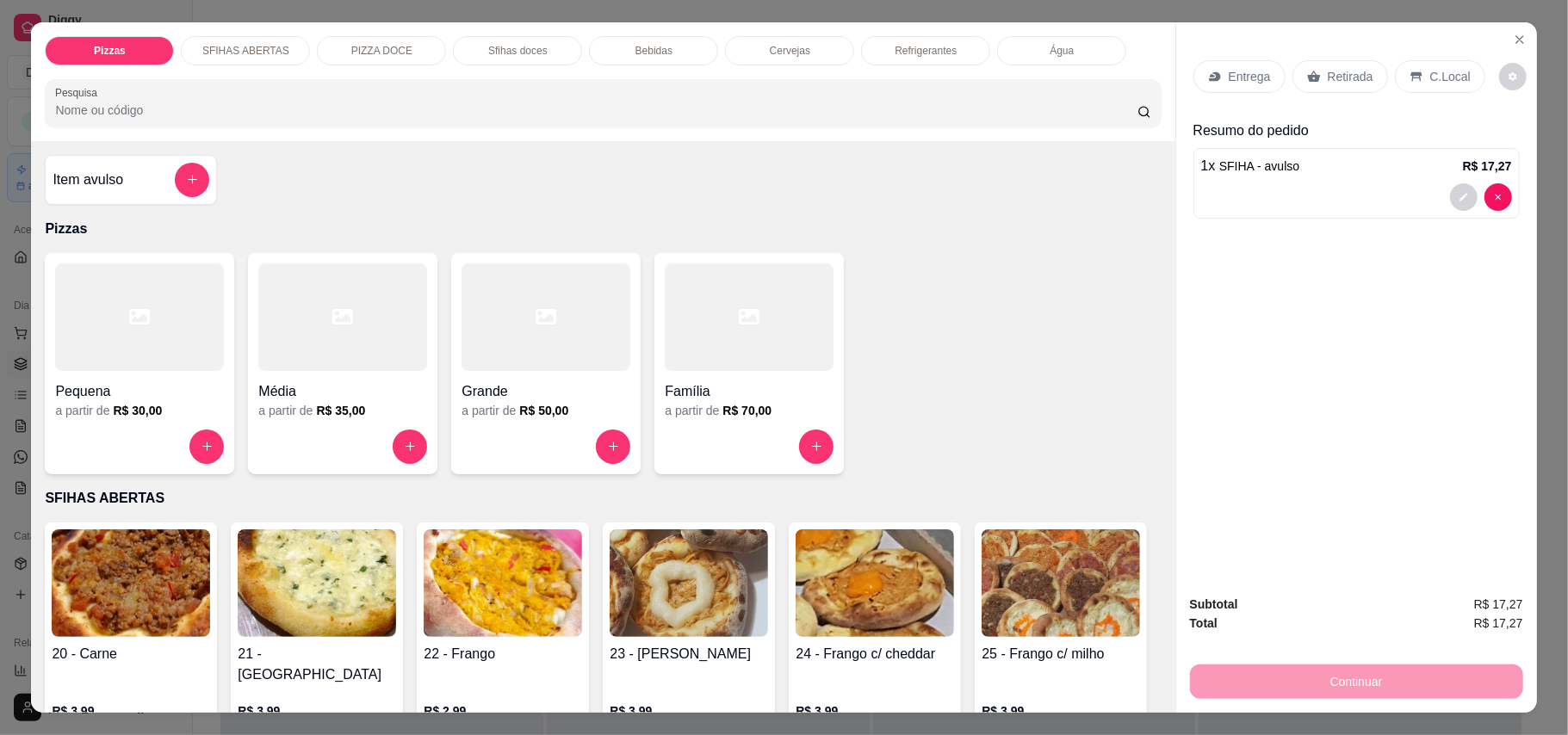
click at [1157, 76] on p "Retirada" at bounding box center [1350, 77] width 45 height 18
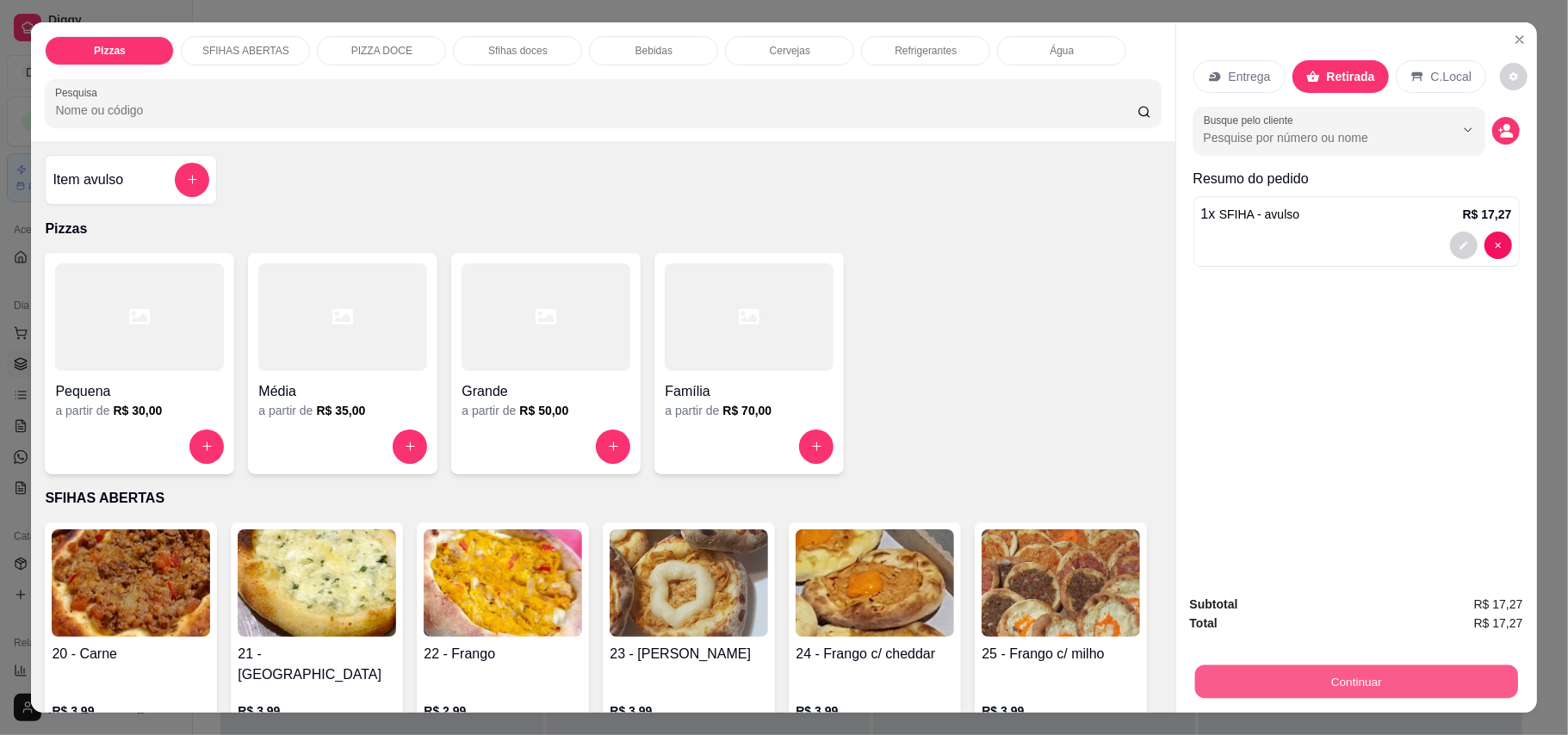
click at [1157, 696] on button "Continuar" at bounding box center [1355, 682] width 323 height 33
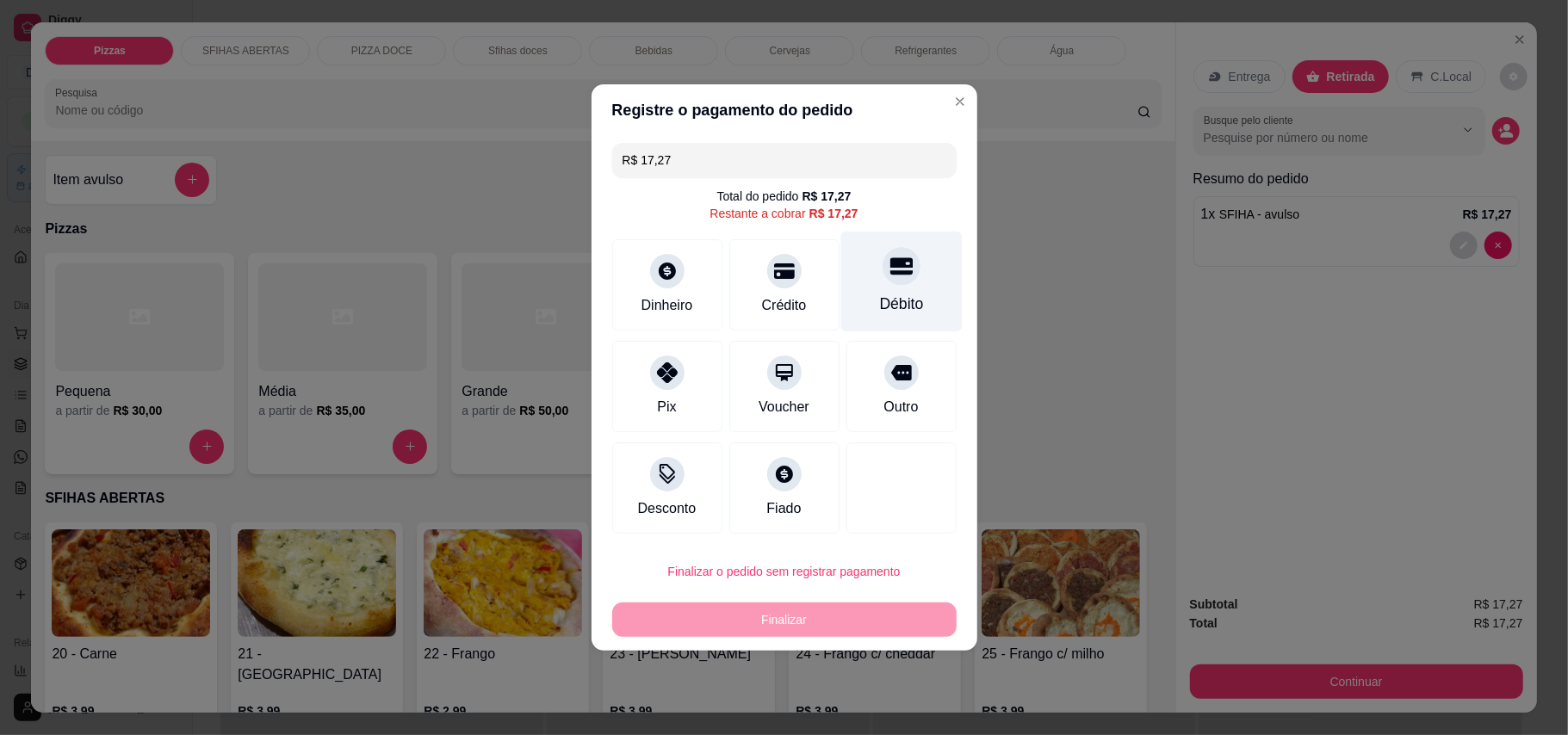
click at [897, 286] on div "Débito" at bounding box center [901, 282] width 122 height 101
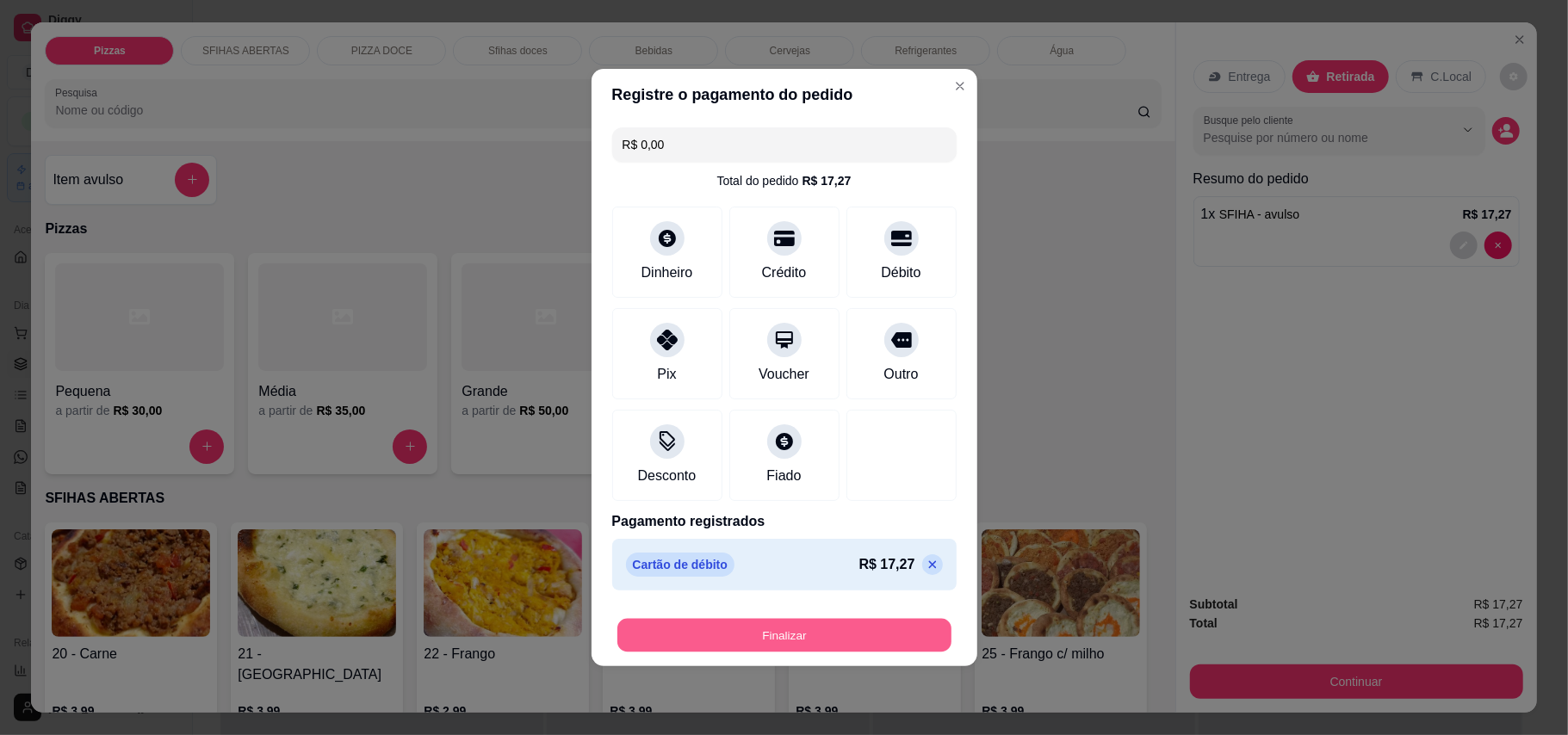
click at [755, 631] on button "Finalizar" at bounding box center [784, 636] width 334 height 33
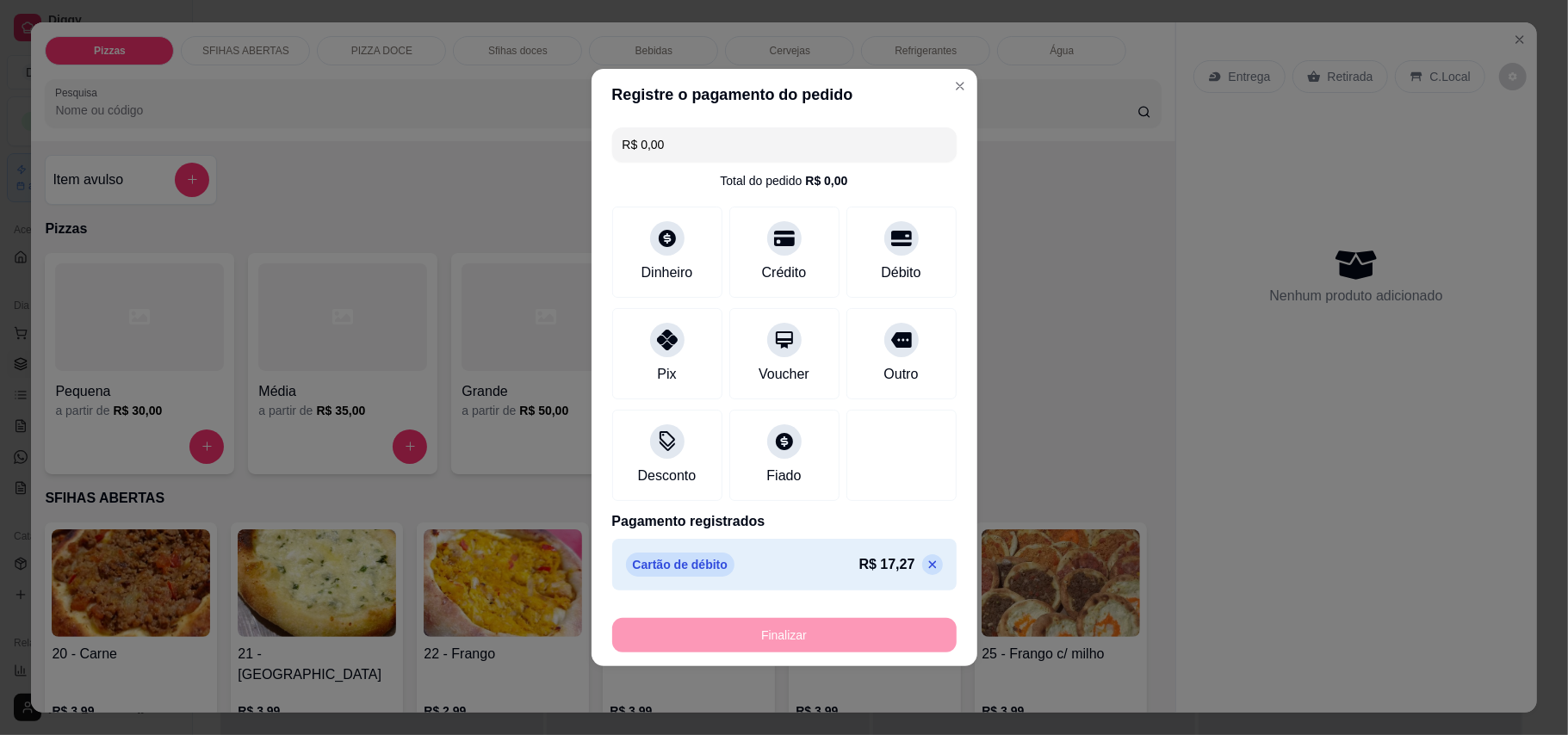
type input "-R$ 17,27"
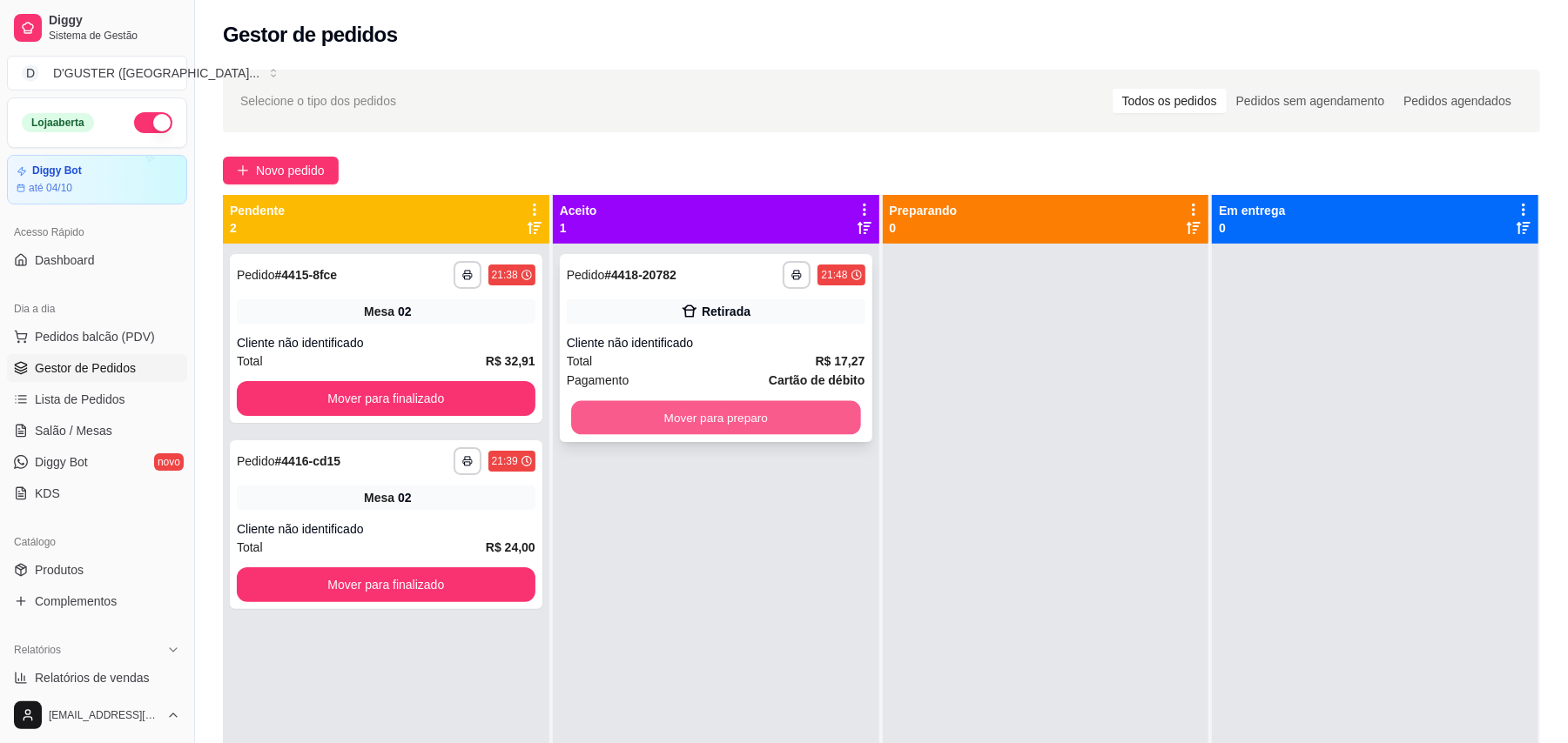
click at [743, 422] on button "Mover para preparo" at bounding box center [715, 418] width 289 height 34
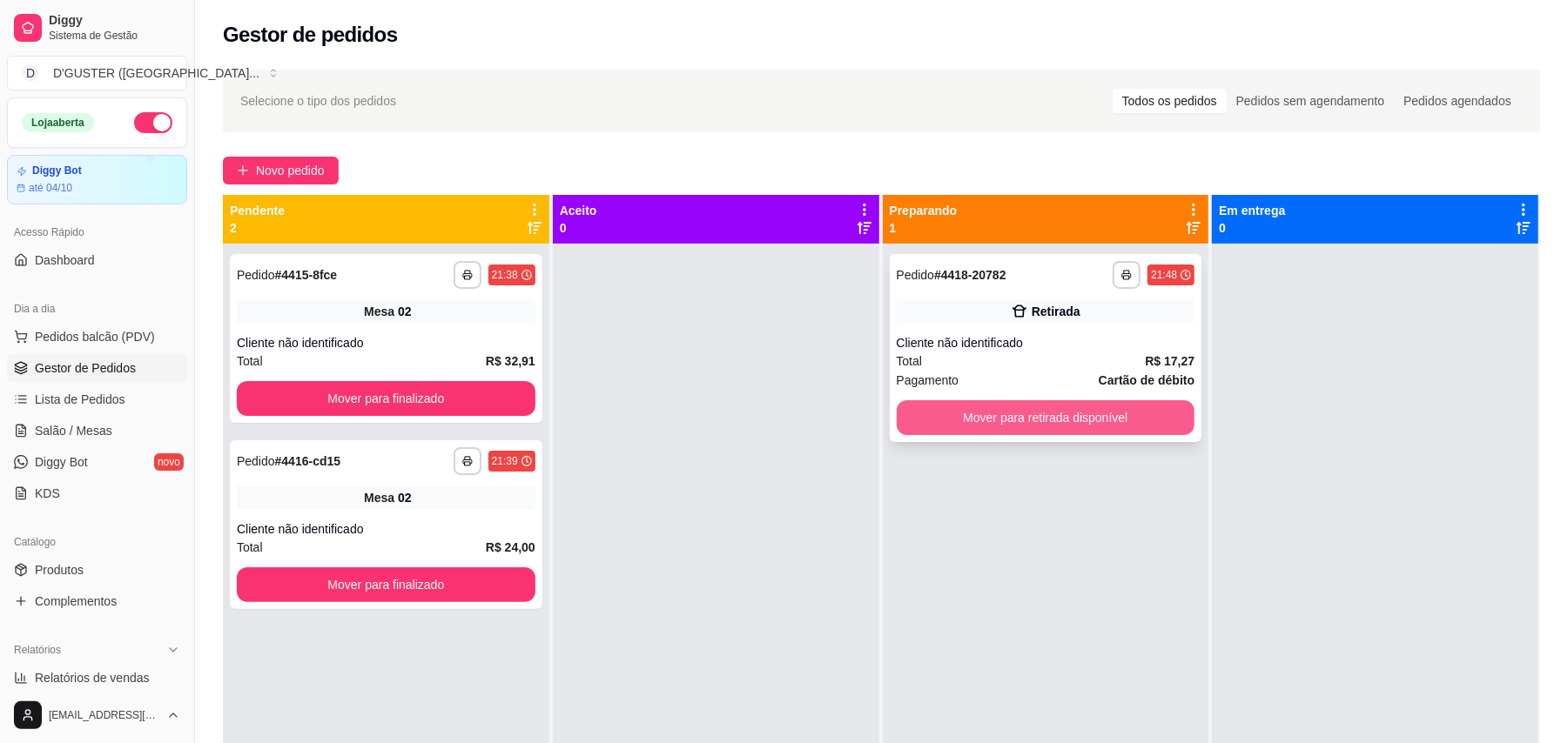
click at [956, 419] on button "Mover para retirada disponível" at bounding box center [1046, 418] width 299 height 35
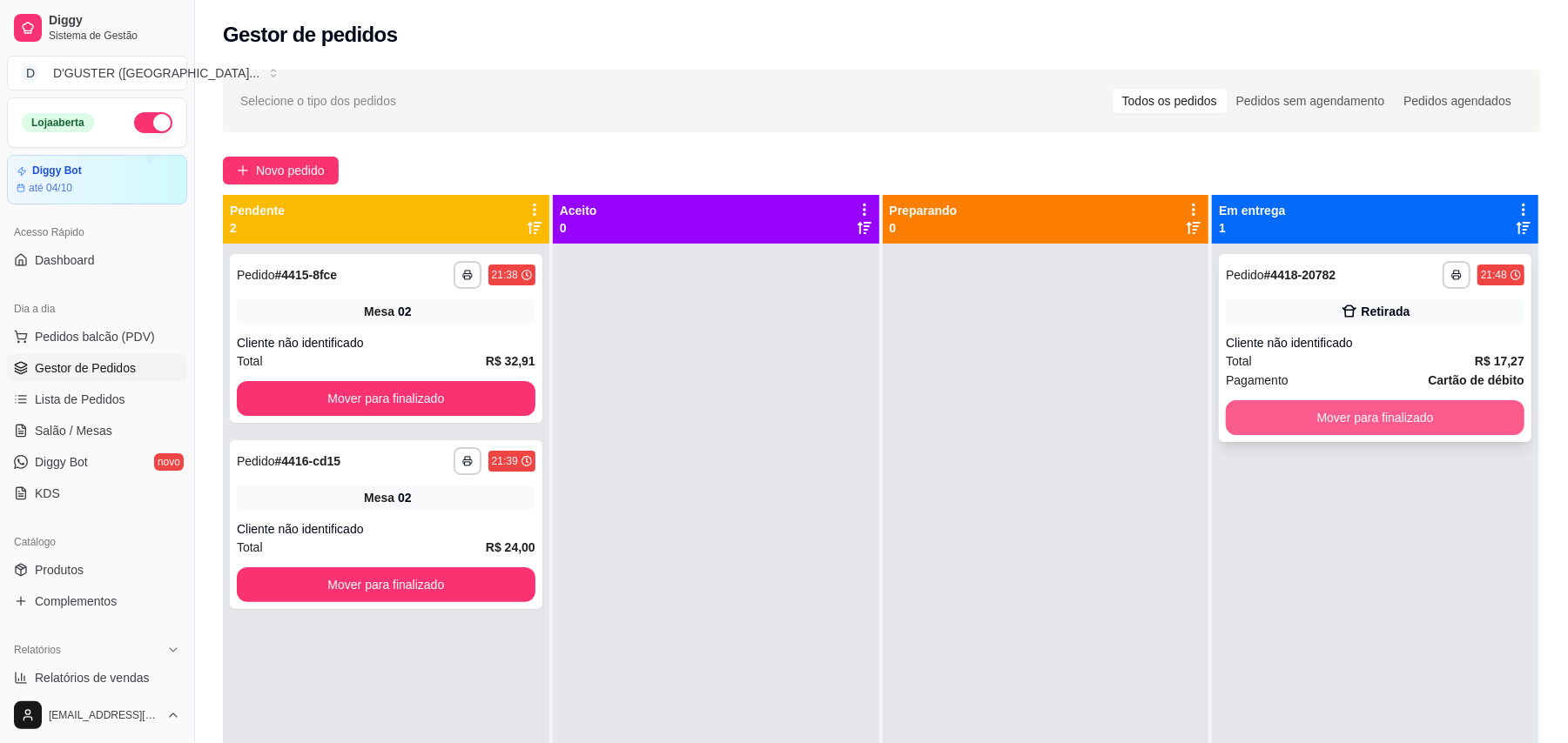
click at [1170, 423] on button "Mover para finalizado" at bounding box center [1374, 418] width 299 height 35
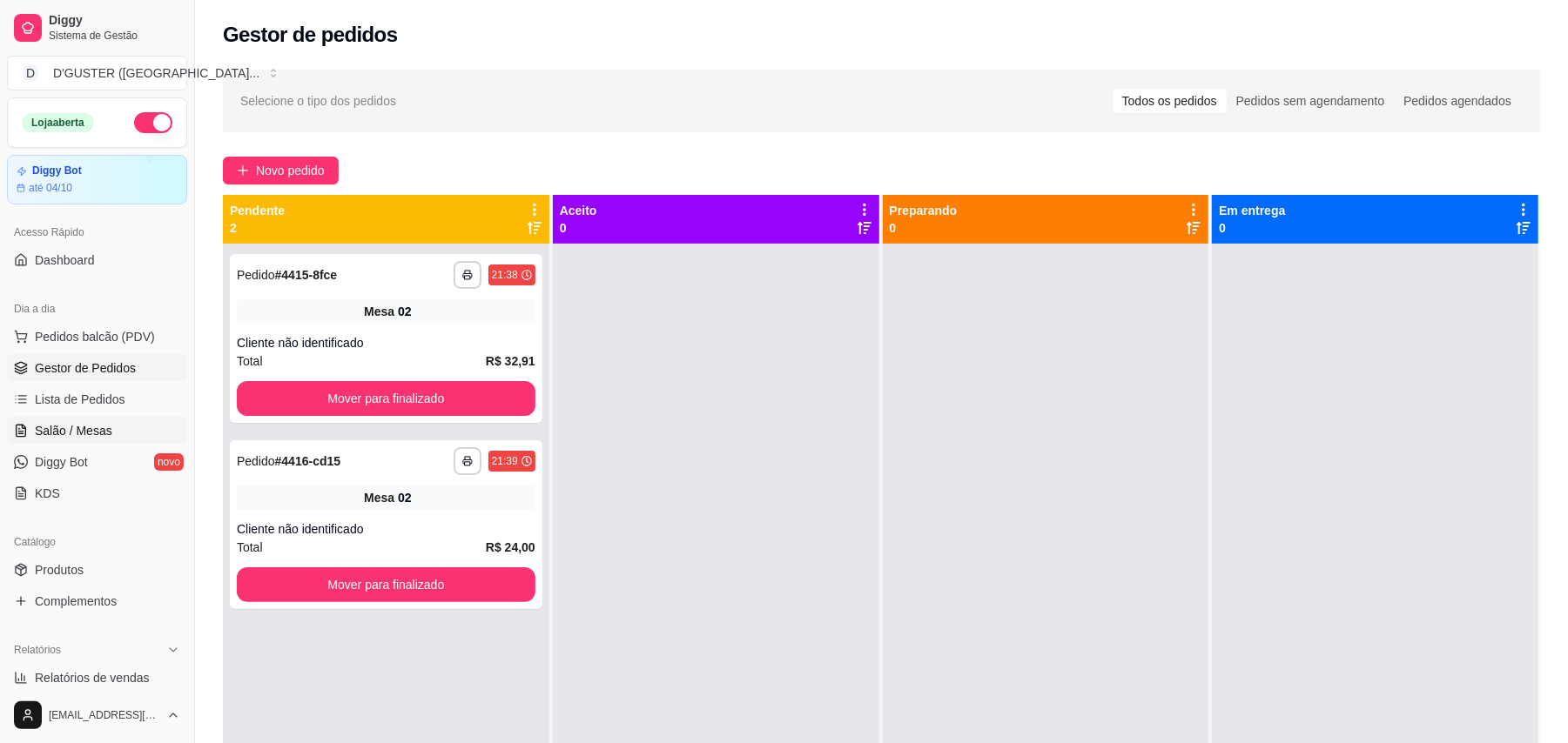
click at [123, 432] on link "Salão / Mesas" at bounding box center [97, 431] width 181 height 28
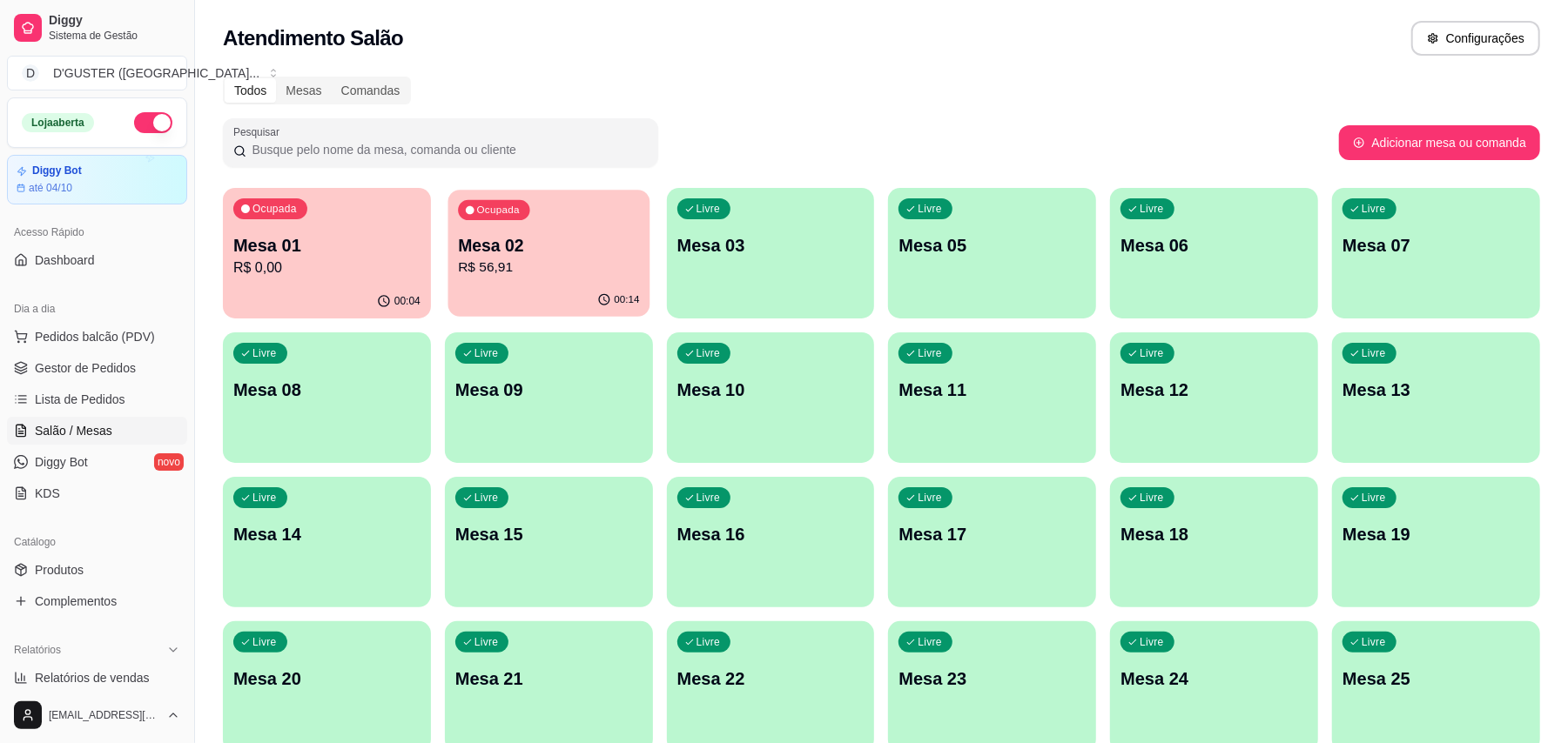
click at [466, 237] on p "Mesa 02" at bounding box center [548, 246] width 181 height 24
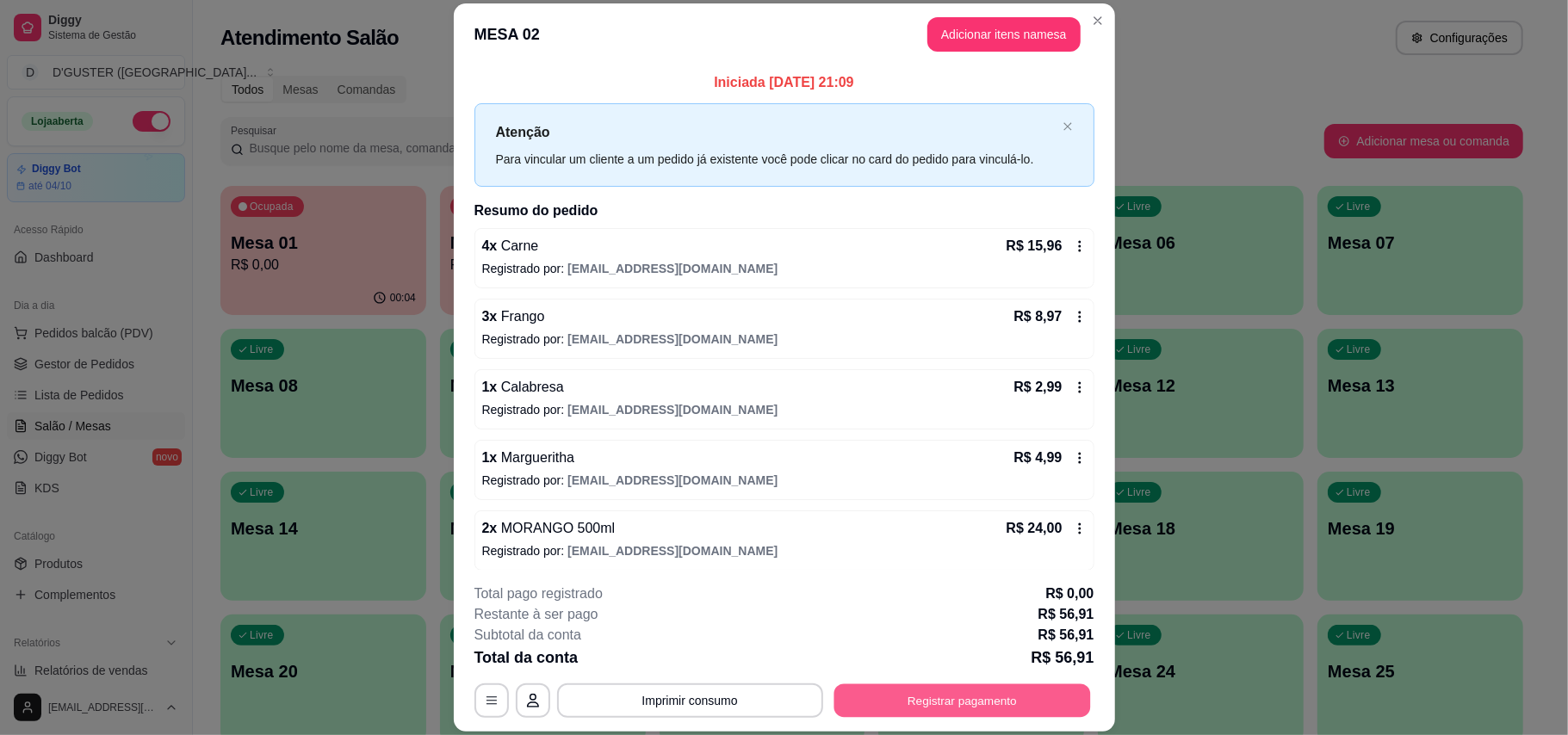
click at [842, 698] on button "Registrar pagamento" at bounding box center [961, 701] width 256 height 33
click at [705, 707] on button "Imprimir consumo" at bounding box center [689, 701] width 258 height 33
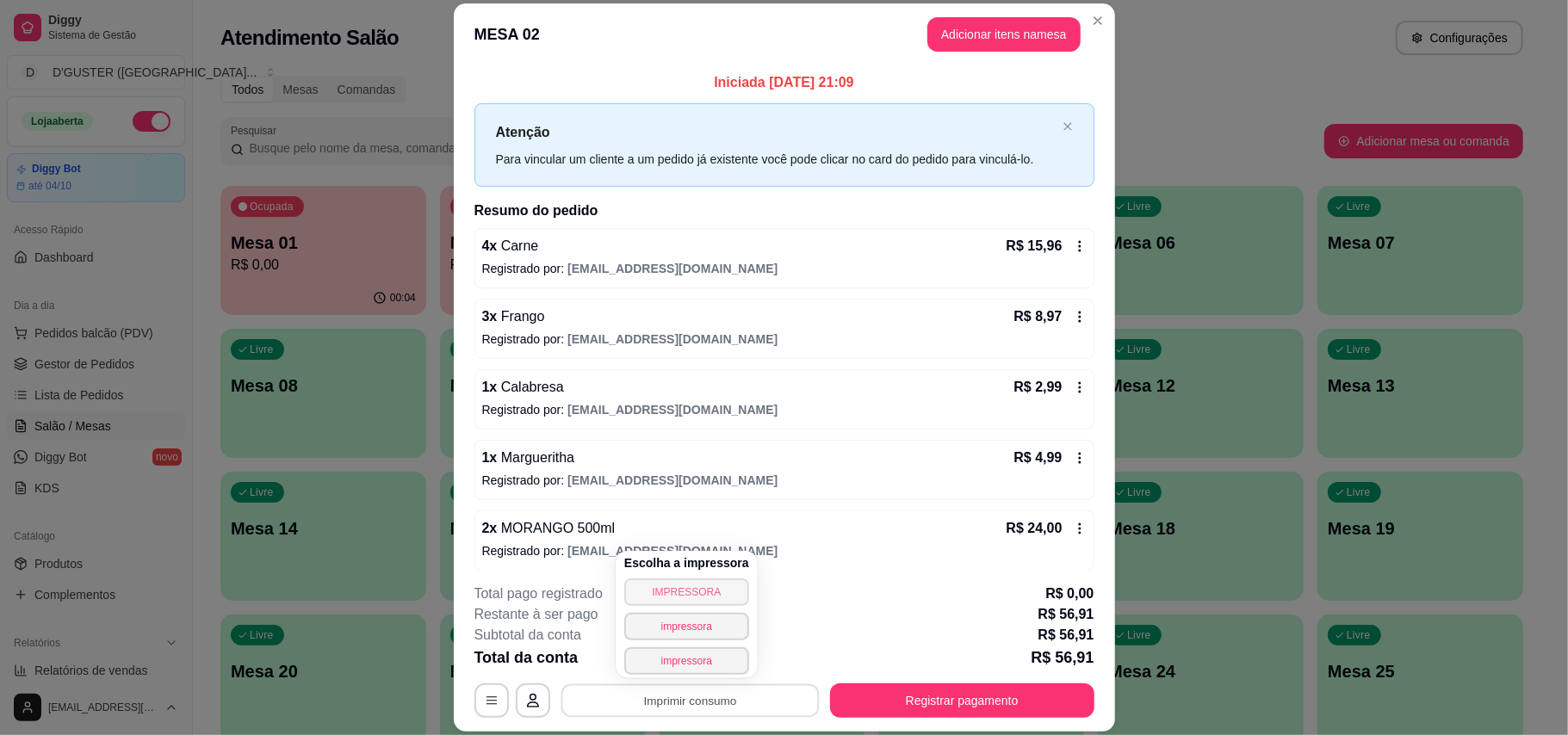
click at [692, 593] on button "IMPRESSORA" at bounding box center [686, 593] width 125 height 27
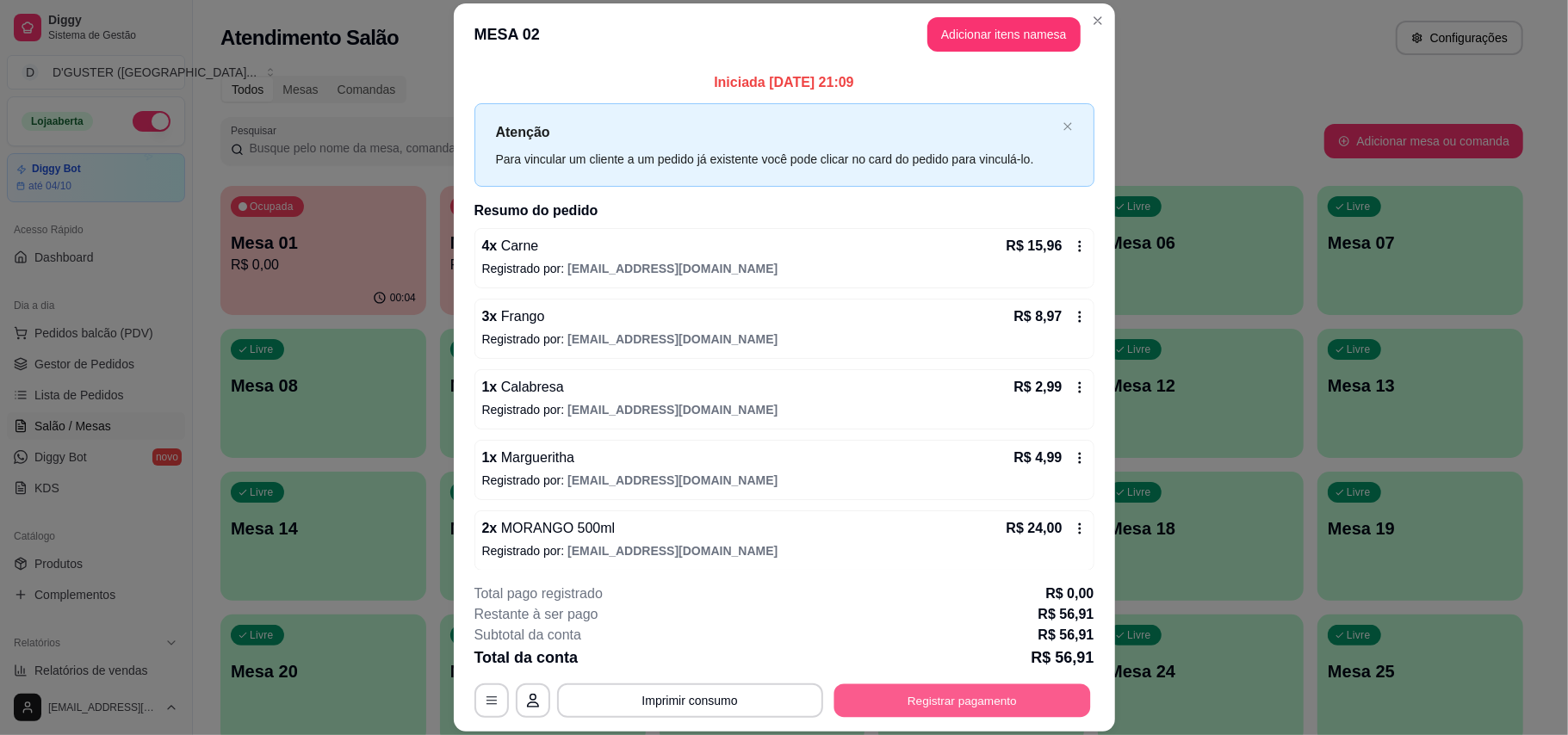
click at [860, 704] on button "Registrar pagamento" at bounding box center [961, 701] width 256 height 33
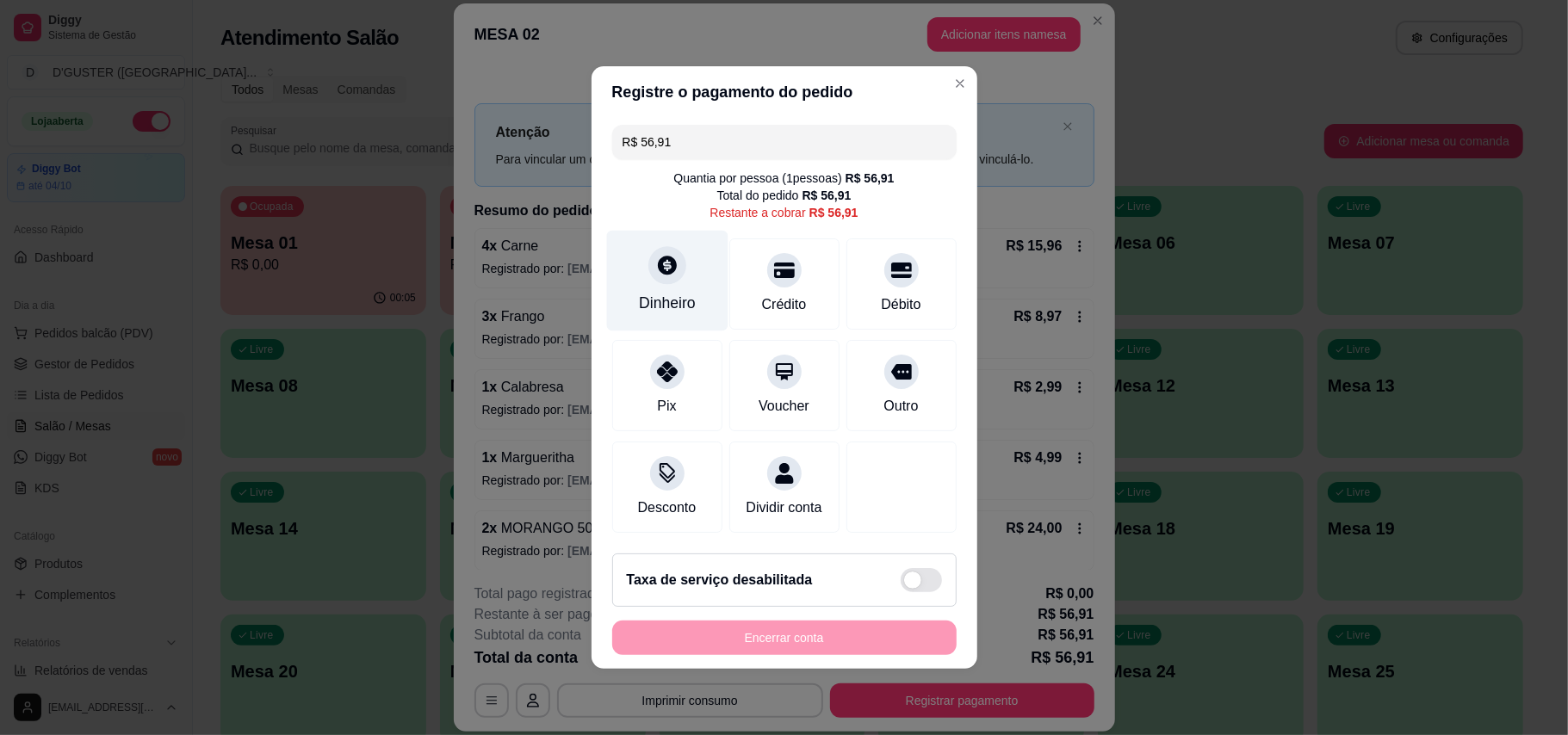
click at [685, 252] on div "Dinheiro" at bounding box center [667, 281] width 122 height 101
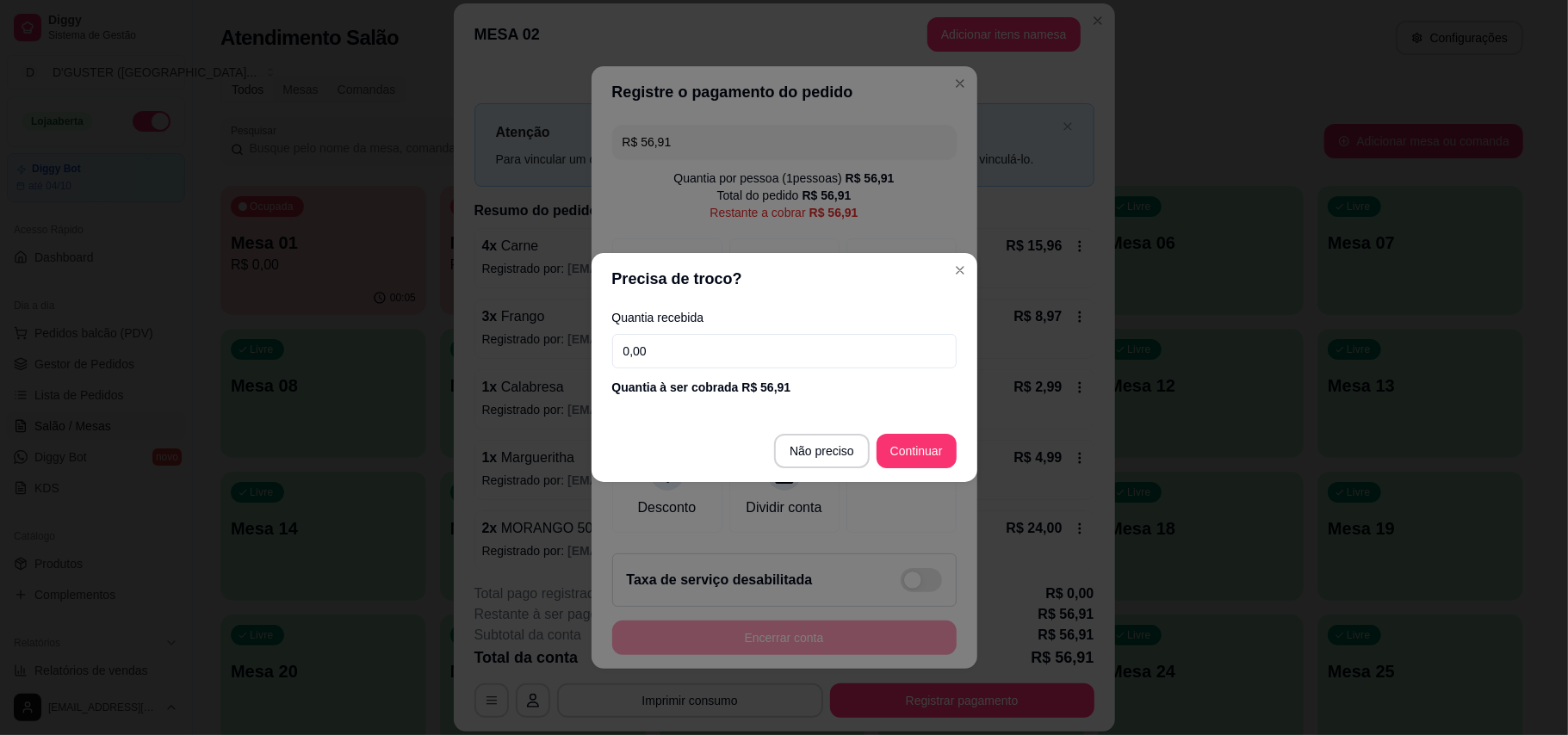
click at [765, 346] on input "0,00" at bounding box center [784, 350] width 344 height 34
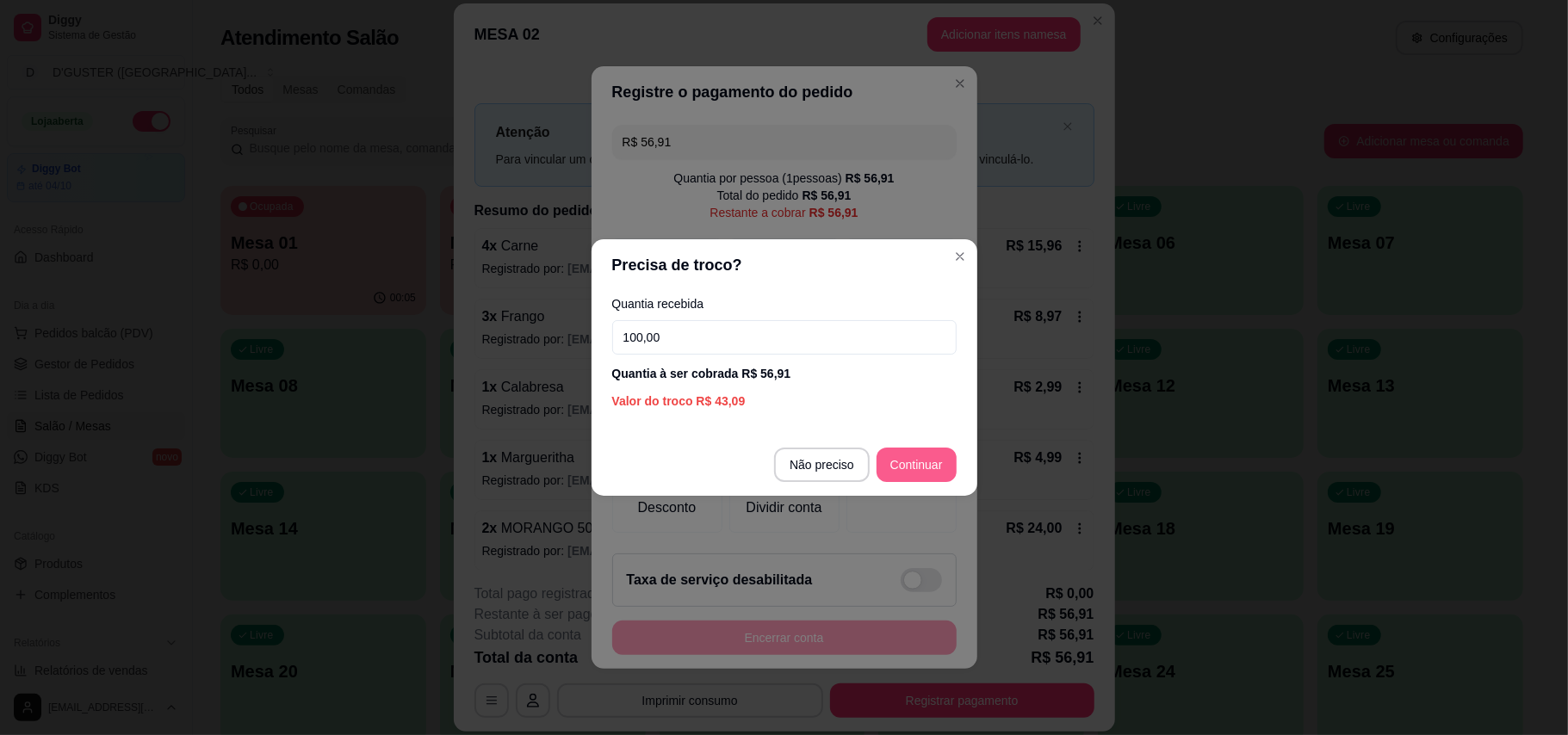
type input "100,00"
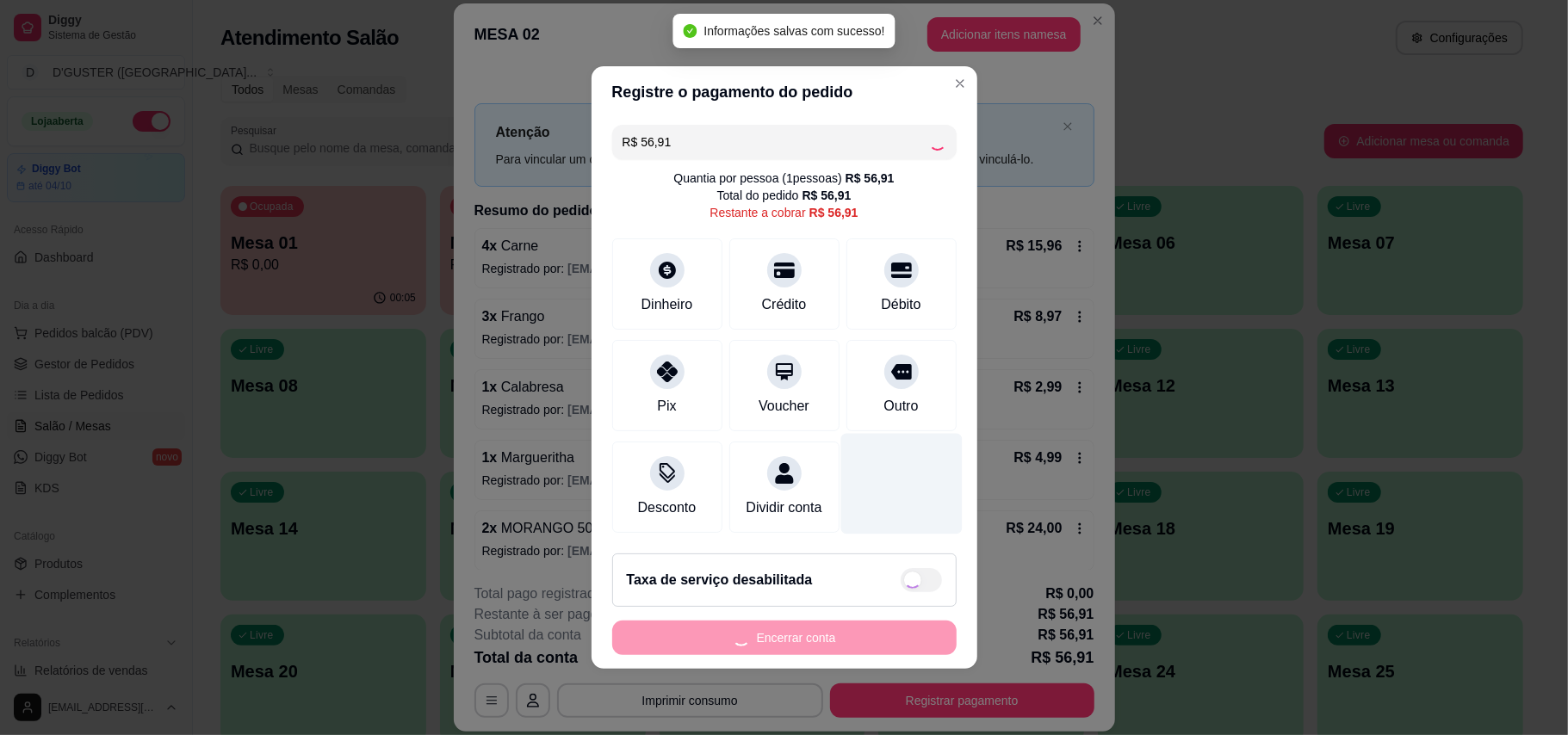
type input "R$ 0,00"
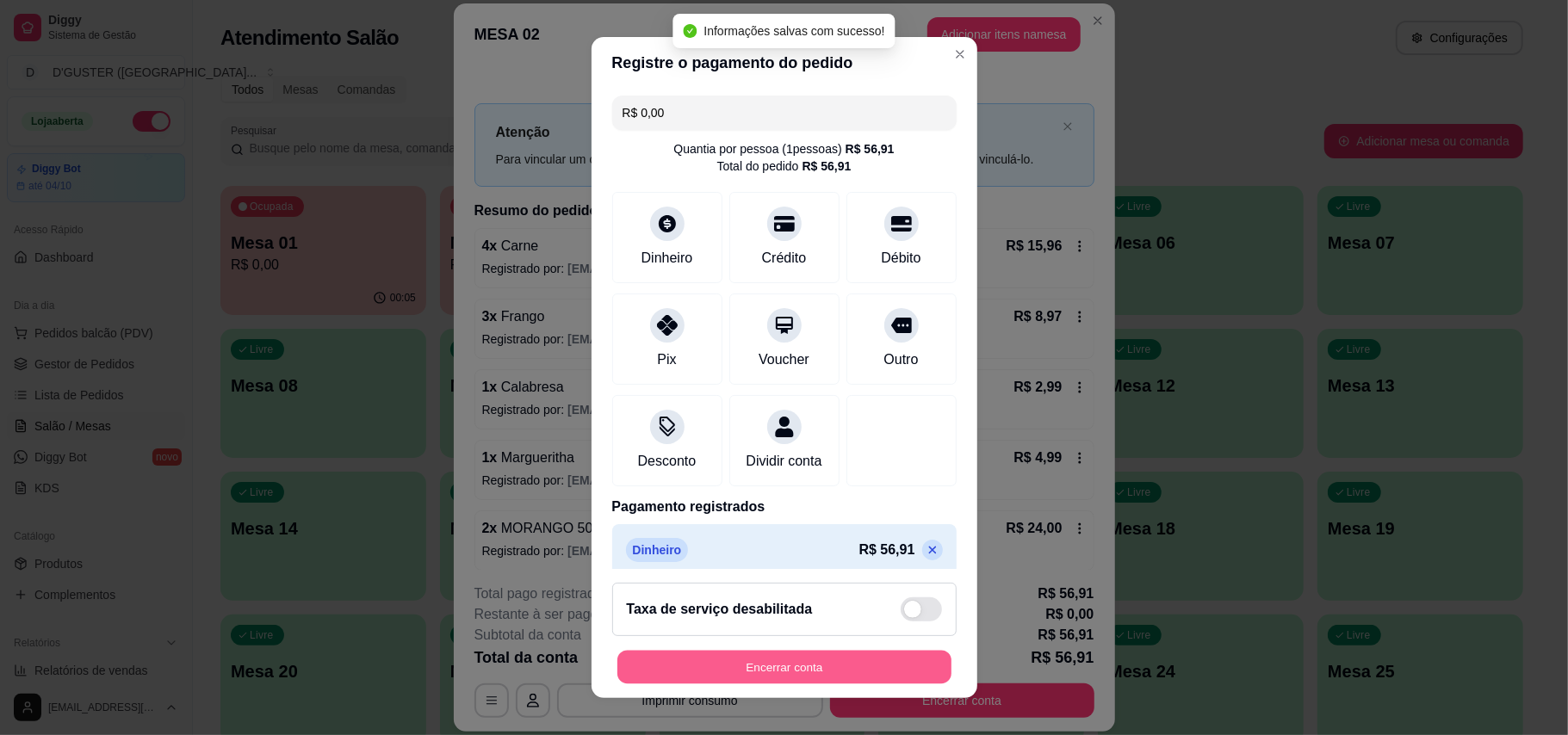
click at [874, 661] on button "Encerrar conta" at bounding box center [784, 667] width 334 height 33
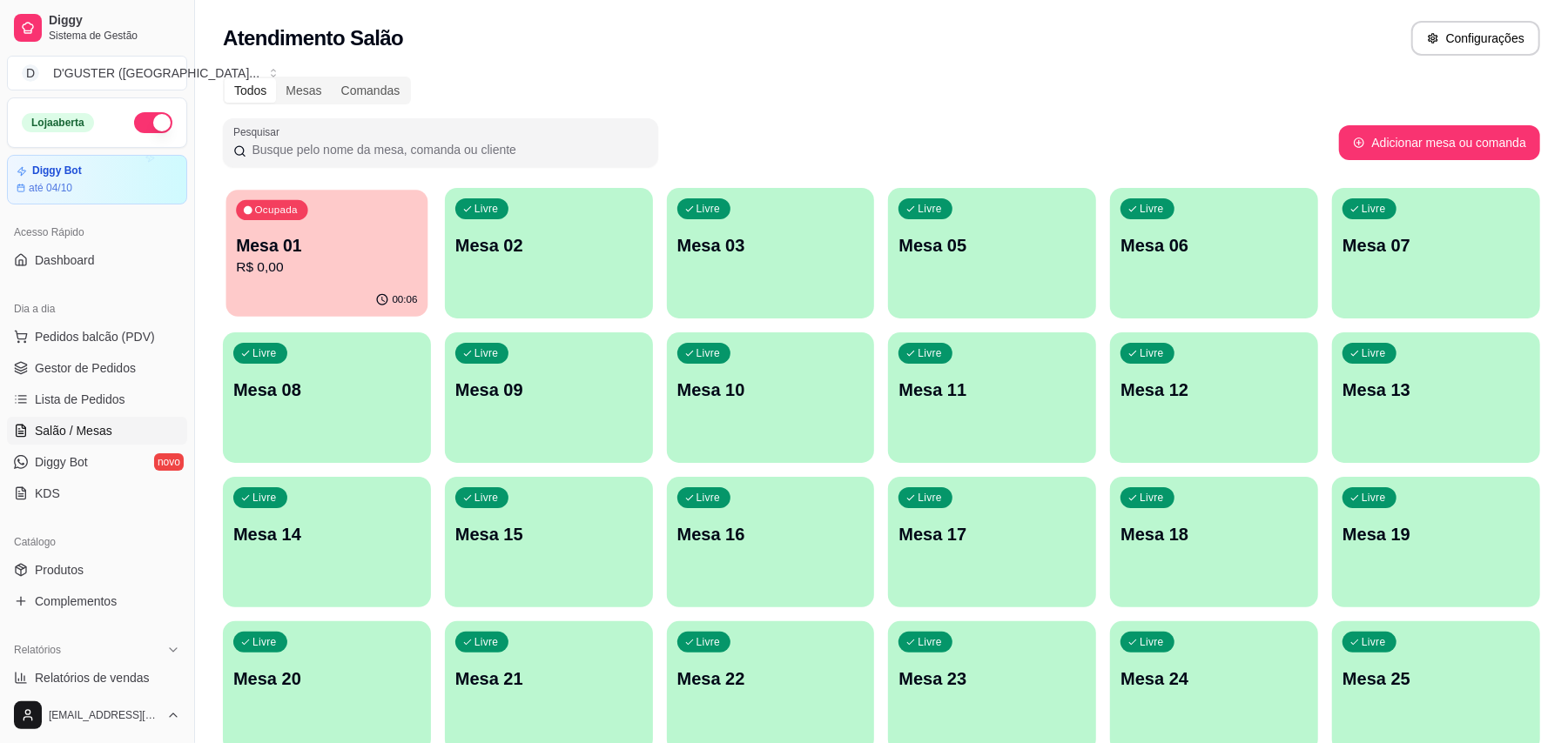
click at [337, 224] on div "Ocupada Mesa 01 R$ 0,00" at bounding box center [327, 236] width 202 height 94
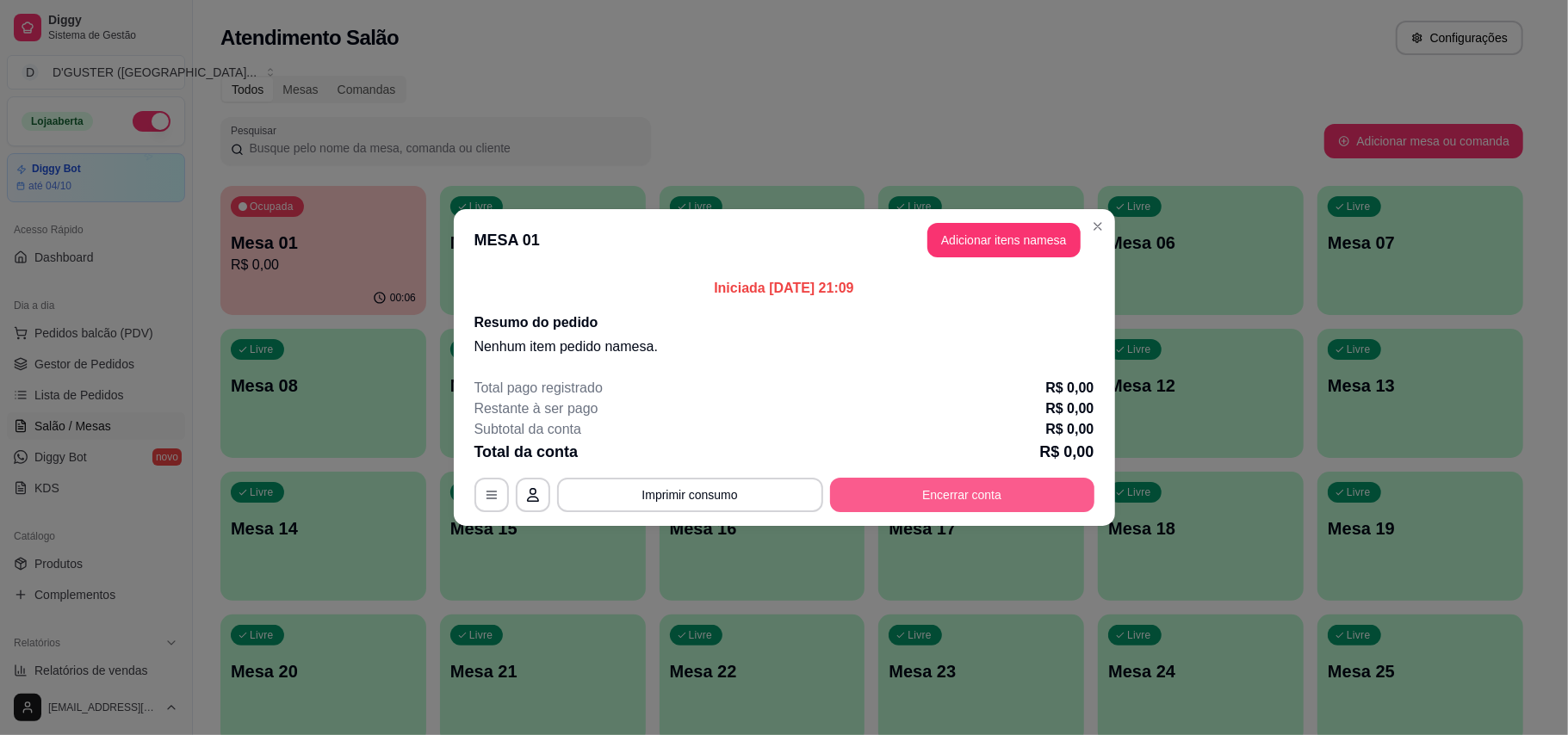
click at [961, 489] on button "Encerrar conta" at bounding box center [962, 495] width 264 height 34
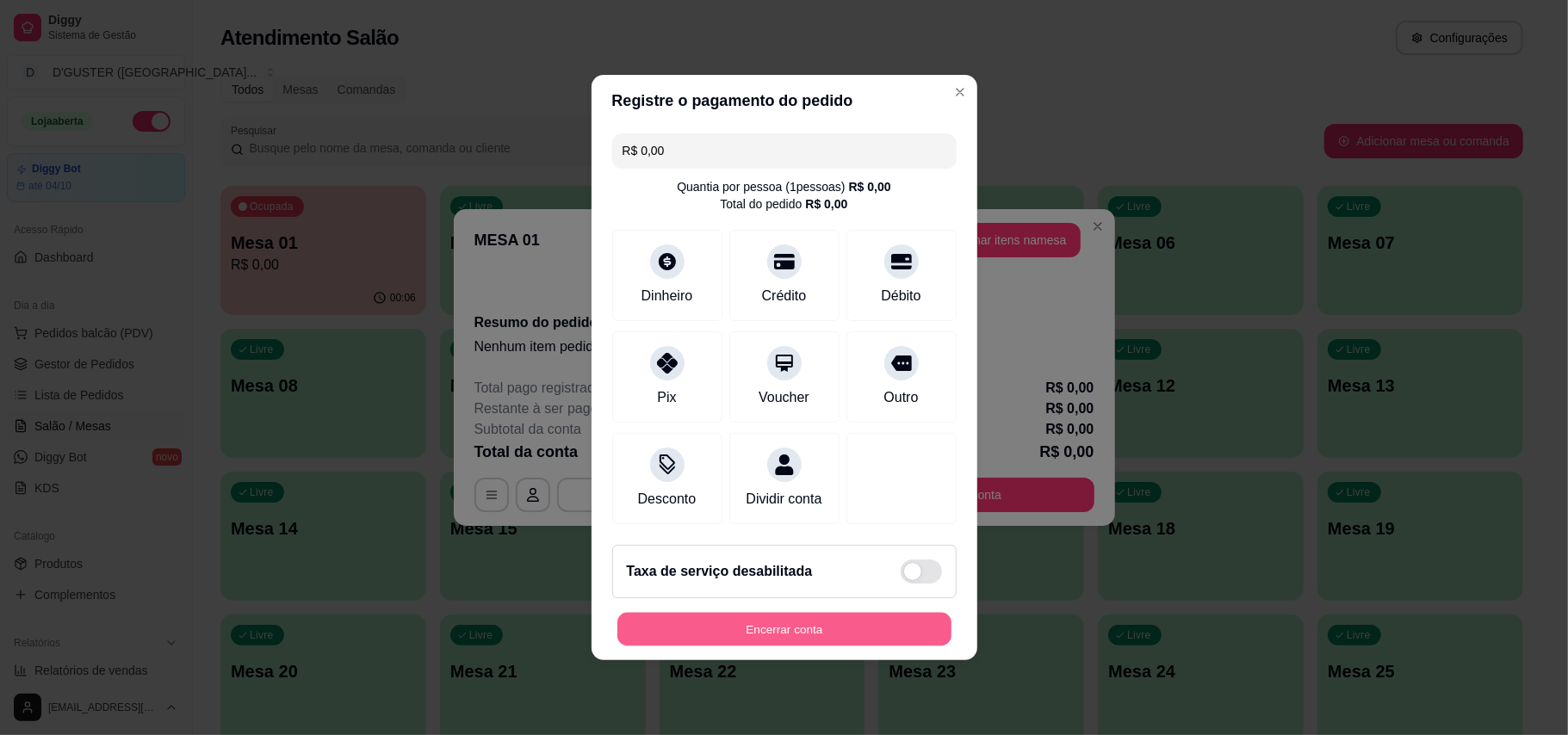
click at [866, 630] on button "Encerrar conta" at bounding box center [784, 630] width 334 height 33
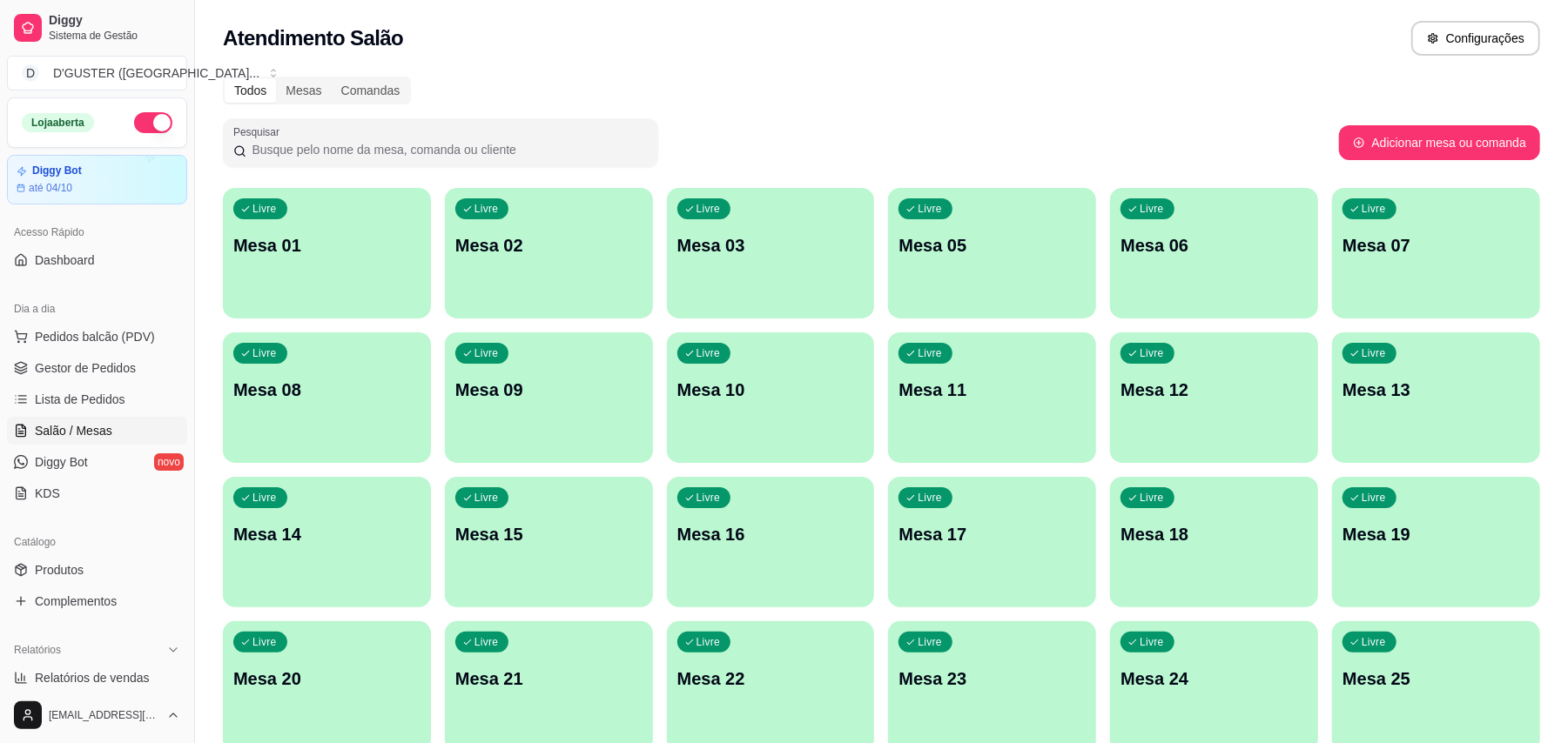
click at [317, 226] on div "Livre Mesa 01" at bounding box center [327, 242] width 208 height 110
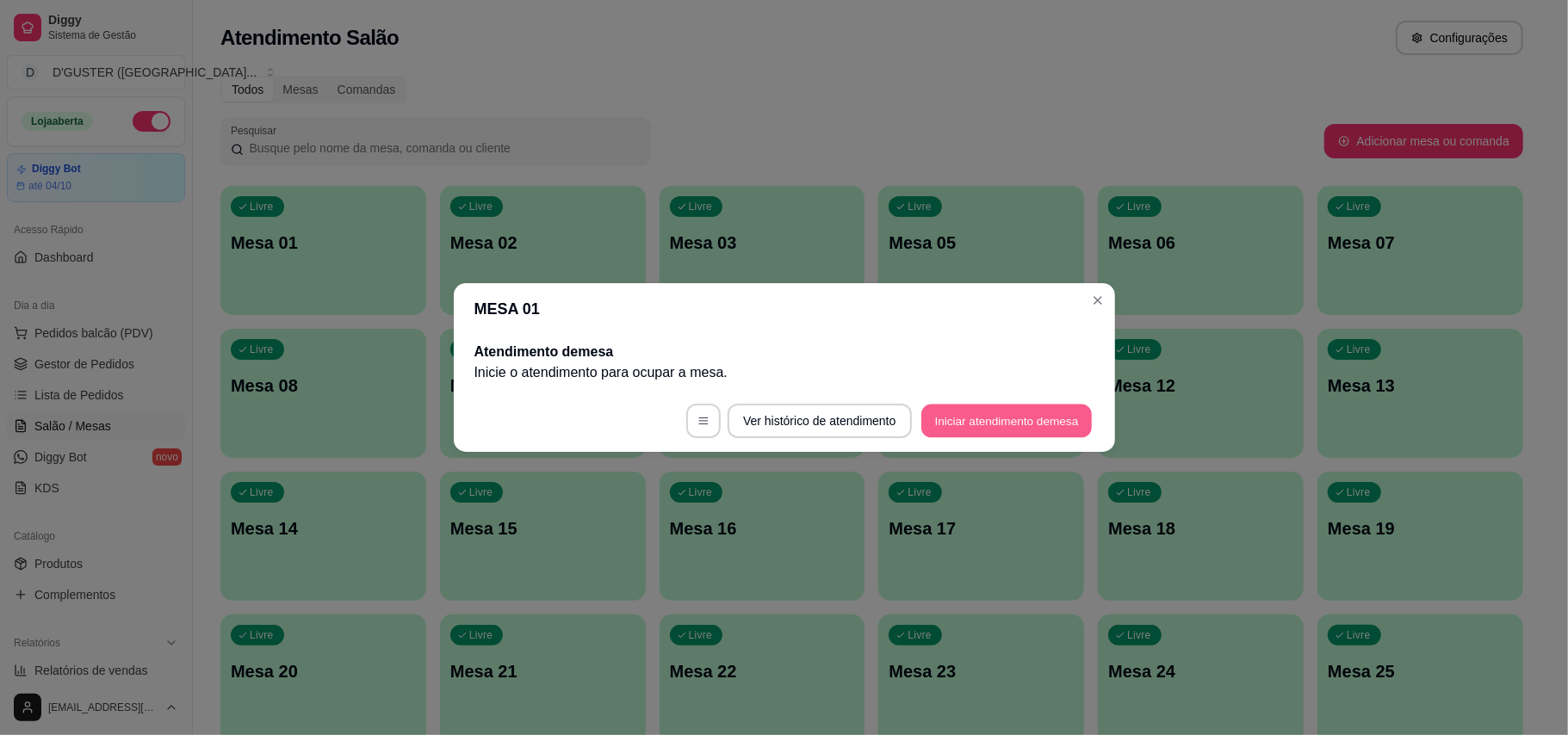
click at [1000, 415] on button "Iniciar atendimento de mesa" at bounding box center [1007, 421] width 171 height 33
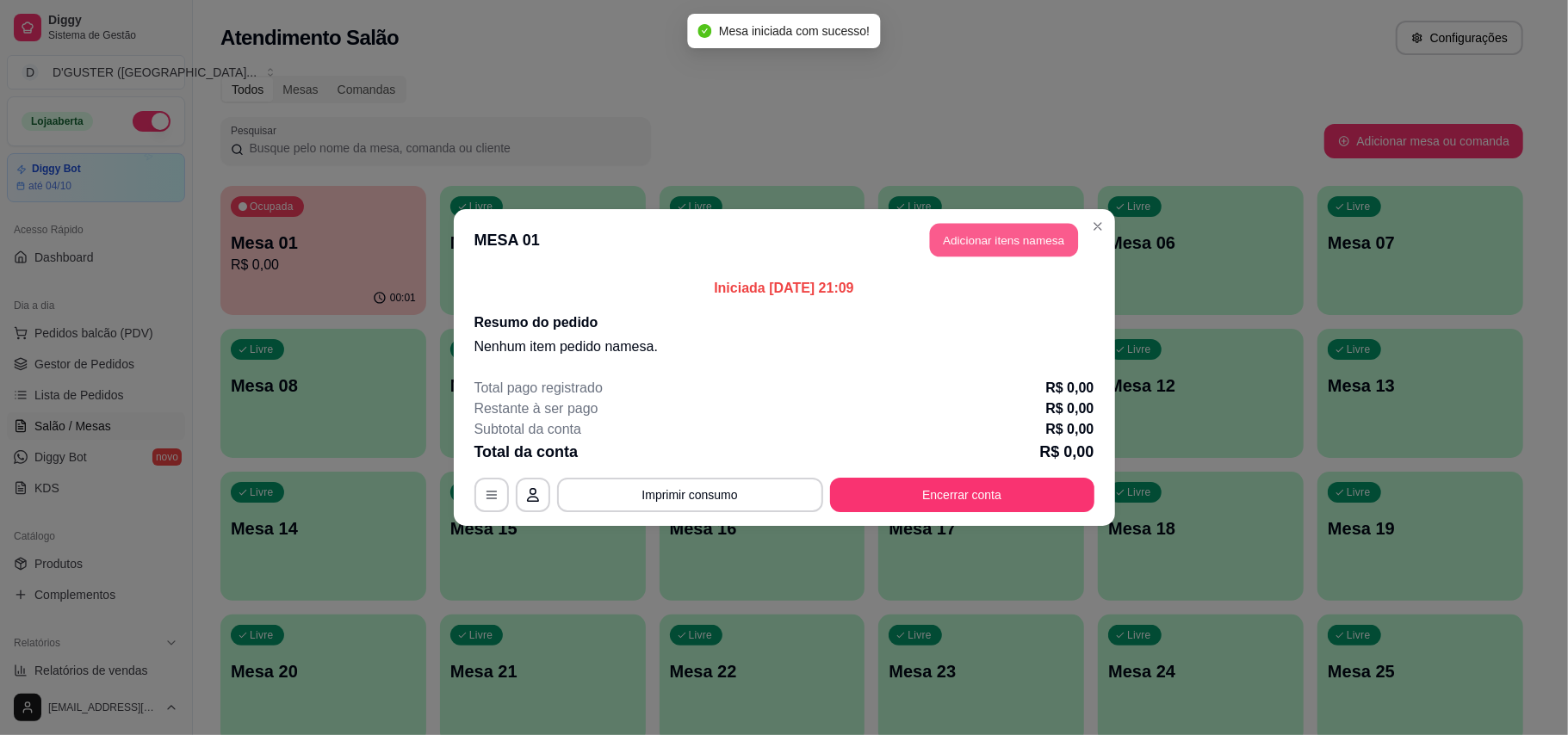
click at [1000, 232] on button "Adicionar itens na mesa" at bounding box center [1003, 240] width 148 height 33
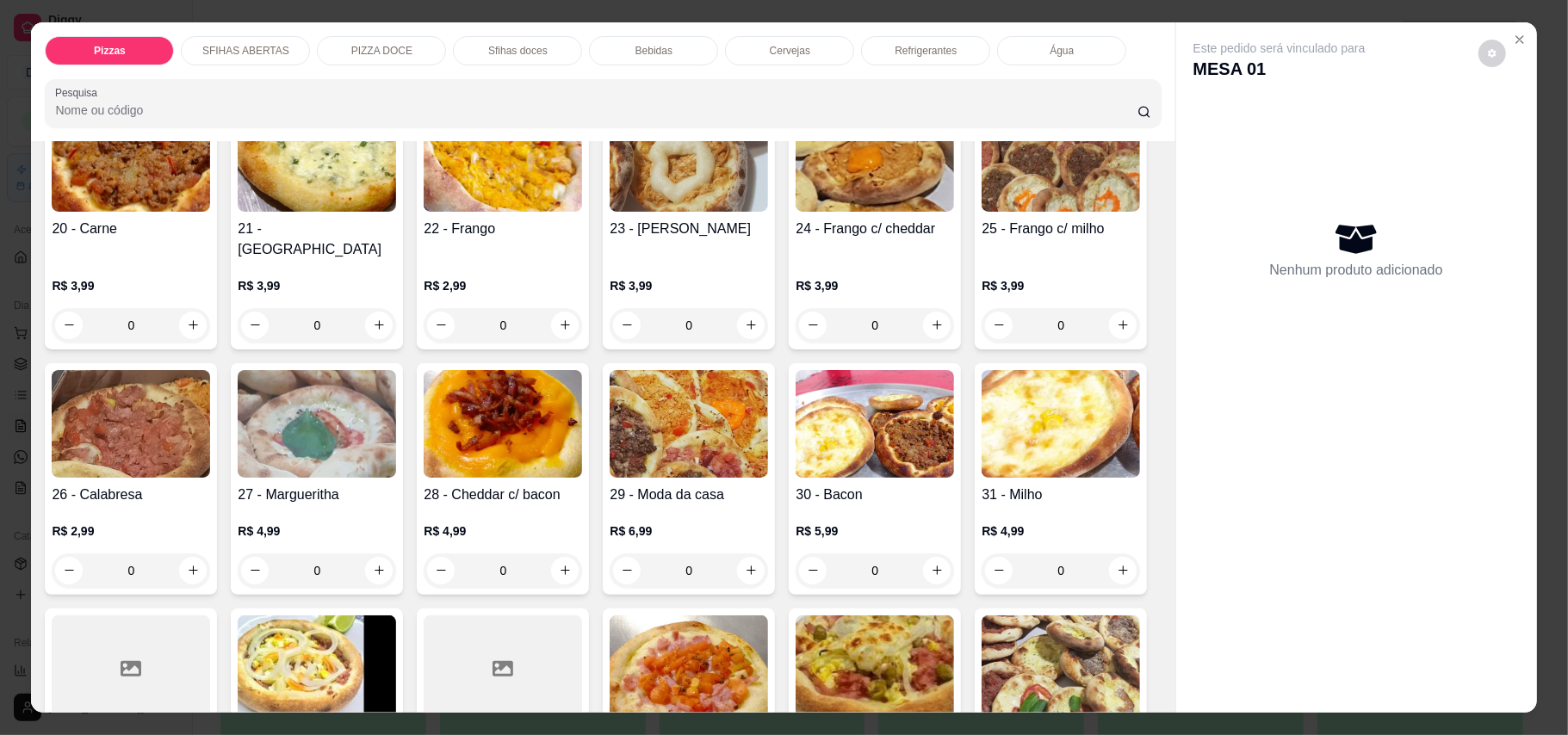
scroll to position [459, 0]
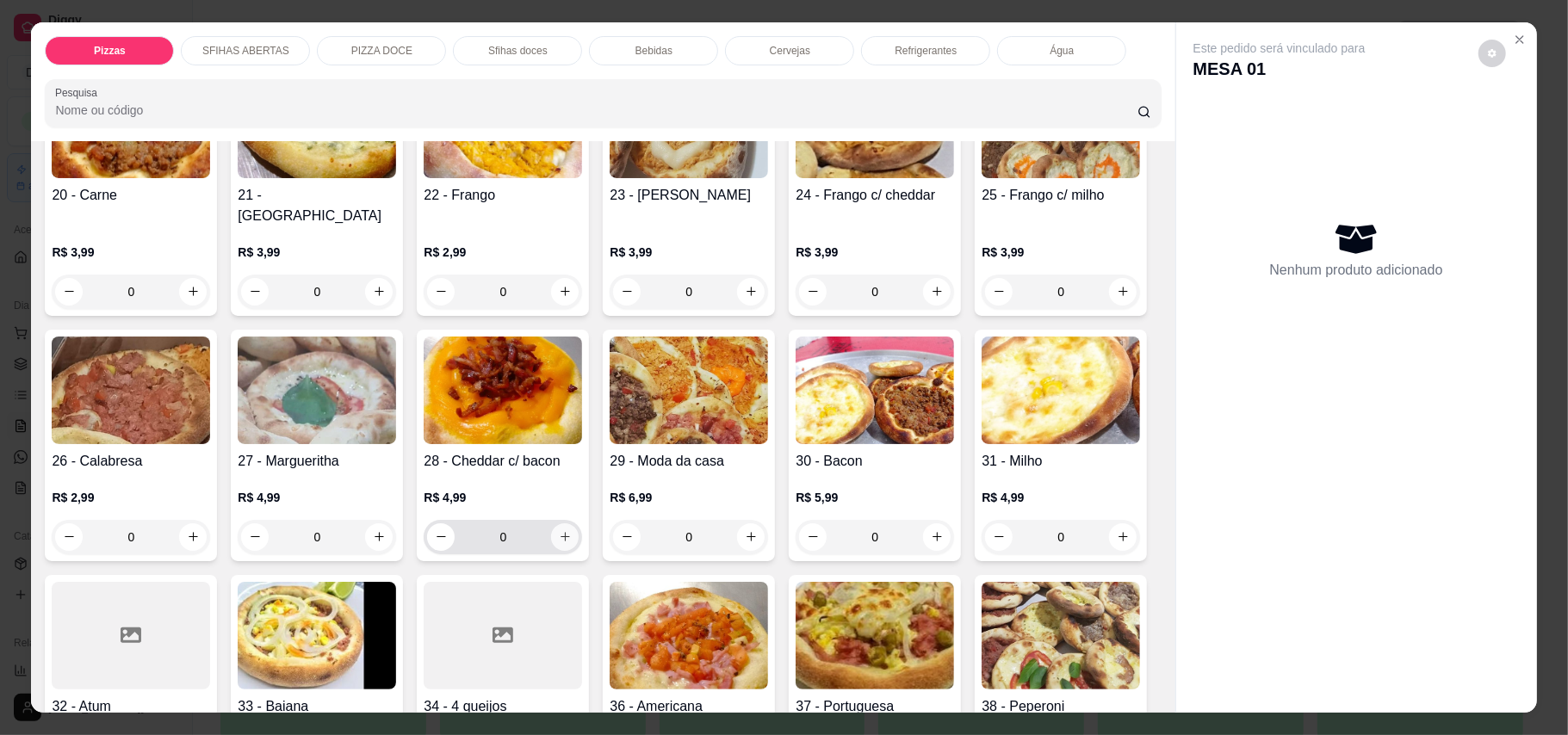
click at [572, 530] on icon "increase-product-quantity" at bounding box center [564, 536] width 13 height 13
type input "1"
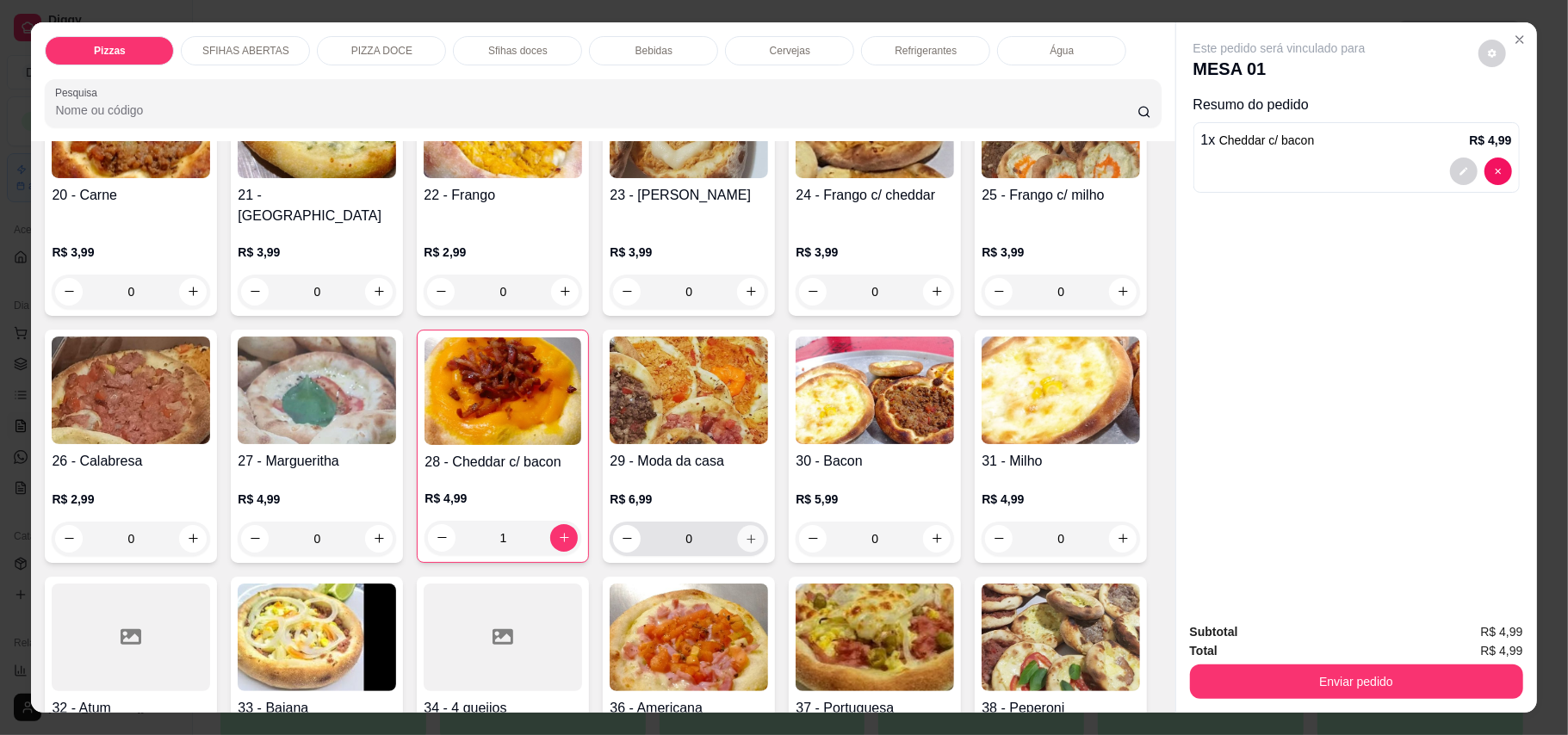
click at [758, 532] on icon "increase-product-quantity" at bounding box center [751, 538] width 13 height 13
type input "1"
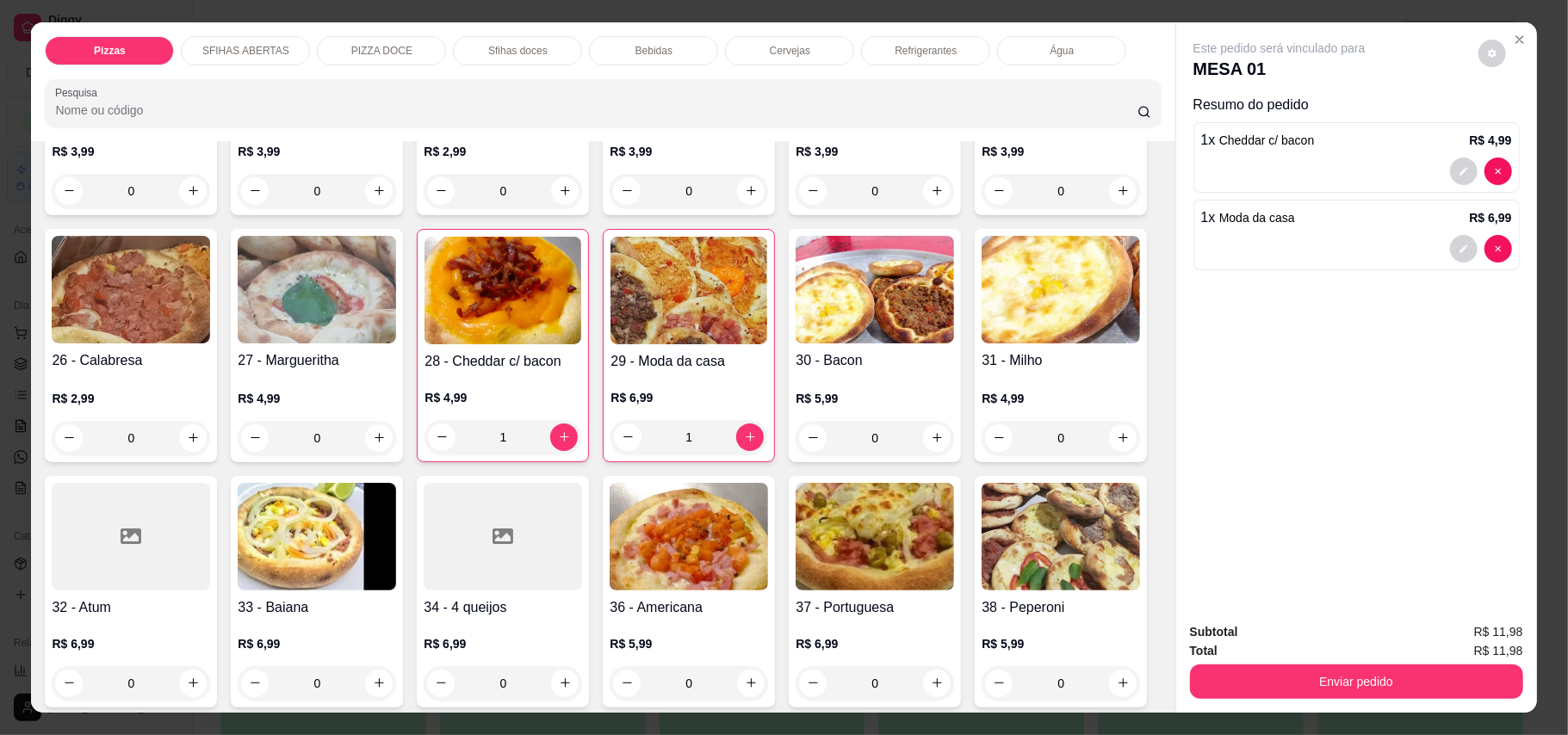
scroll to position [573, 0]
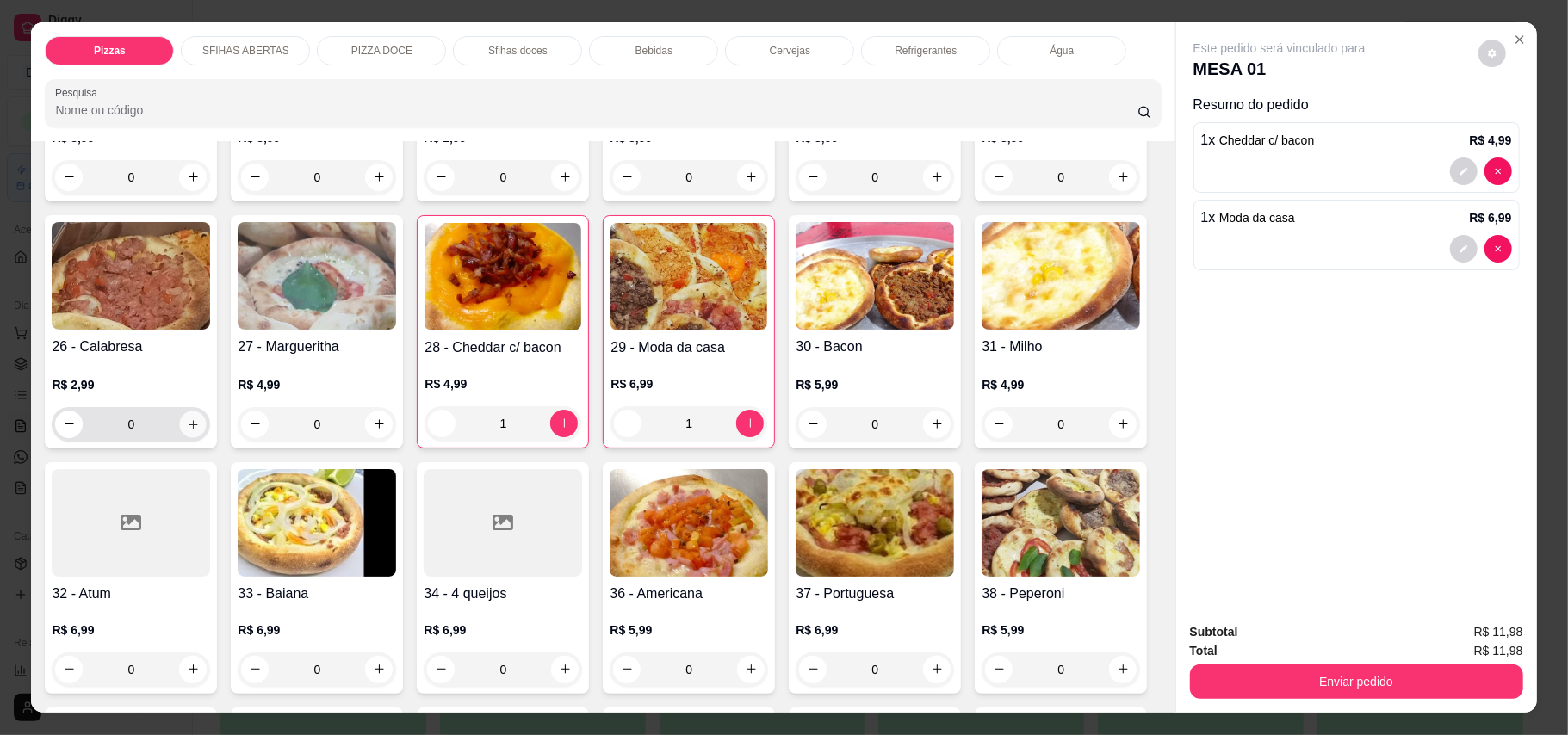
click at [200, 417] on icon "increase-product-quantity" at bounding box center [192, 423] width 13 height 13
type input "1"
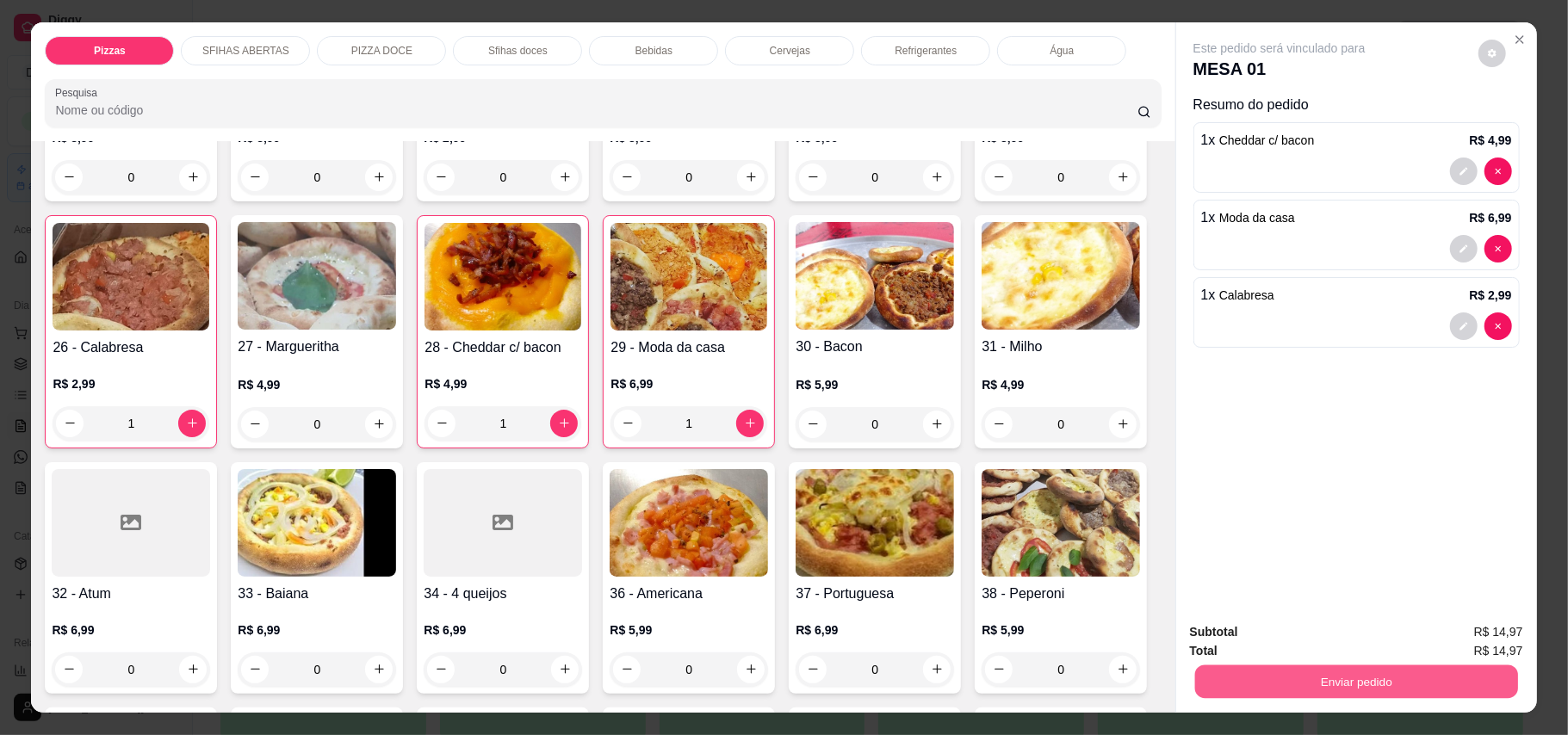
click at [1157, 682] on button "Enviar pedido" at bounding box center [1355, 682] width 323 height 33
click at [1157, 637] on button "Enviar pedido" at bounding box center [1476, 640] width 94 height 31
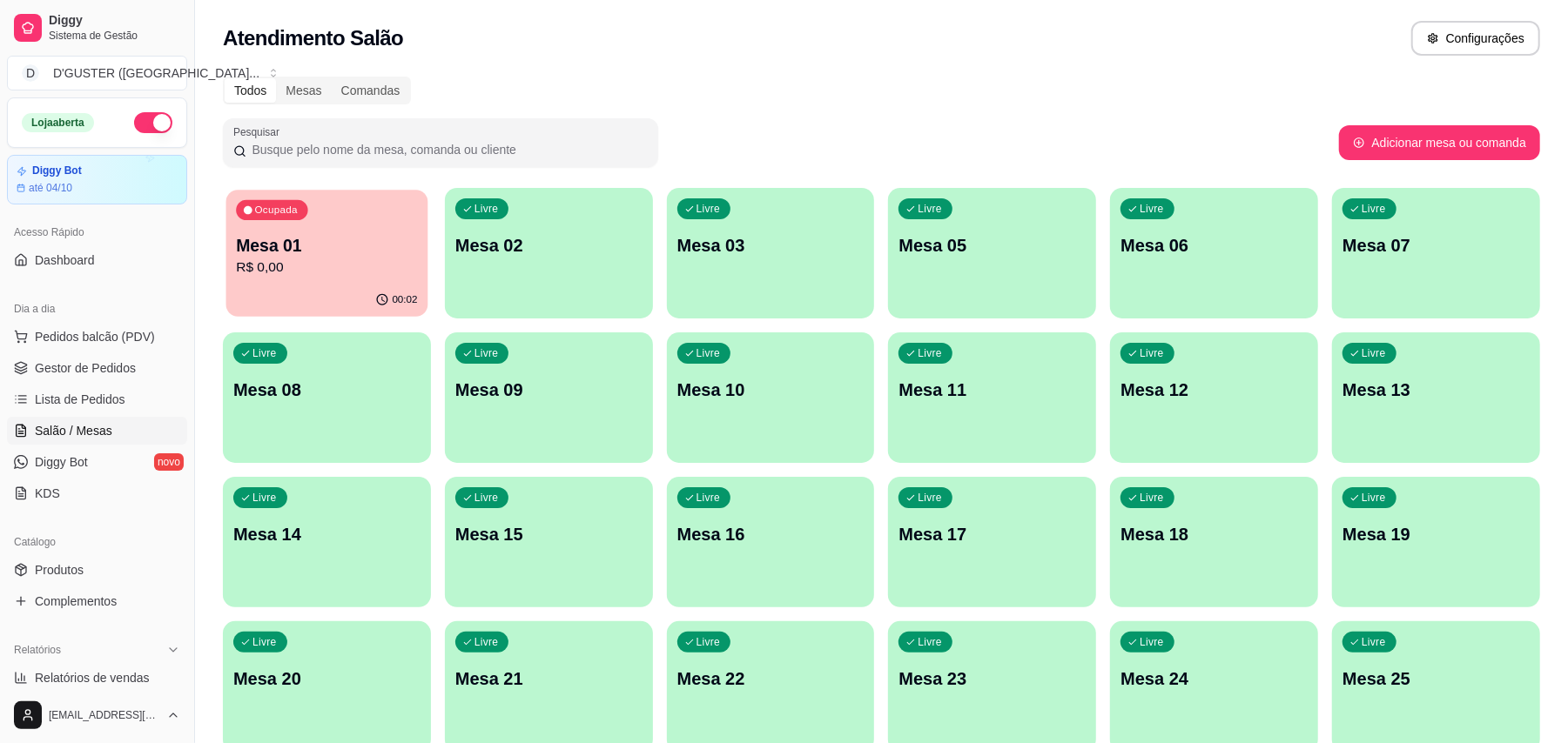
click at [349, 269] on p "R$ 0,00" at bounding box center [327, 268] width 181 height 20
click at [514, 255] on p "Mesa 02" at bounding box center [548, 246] width 181 height 24
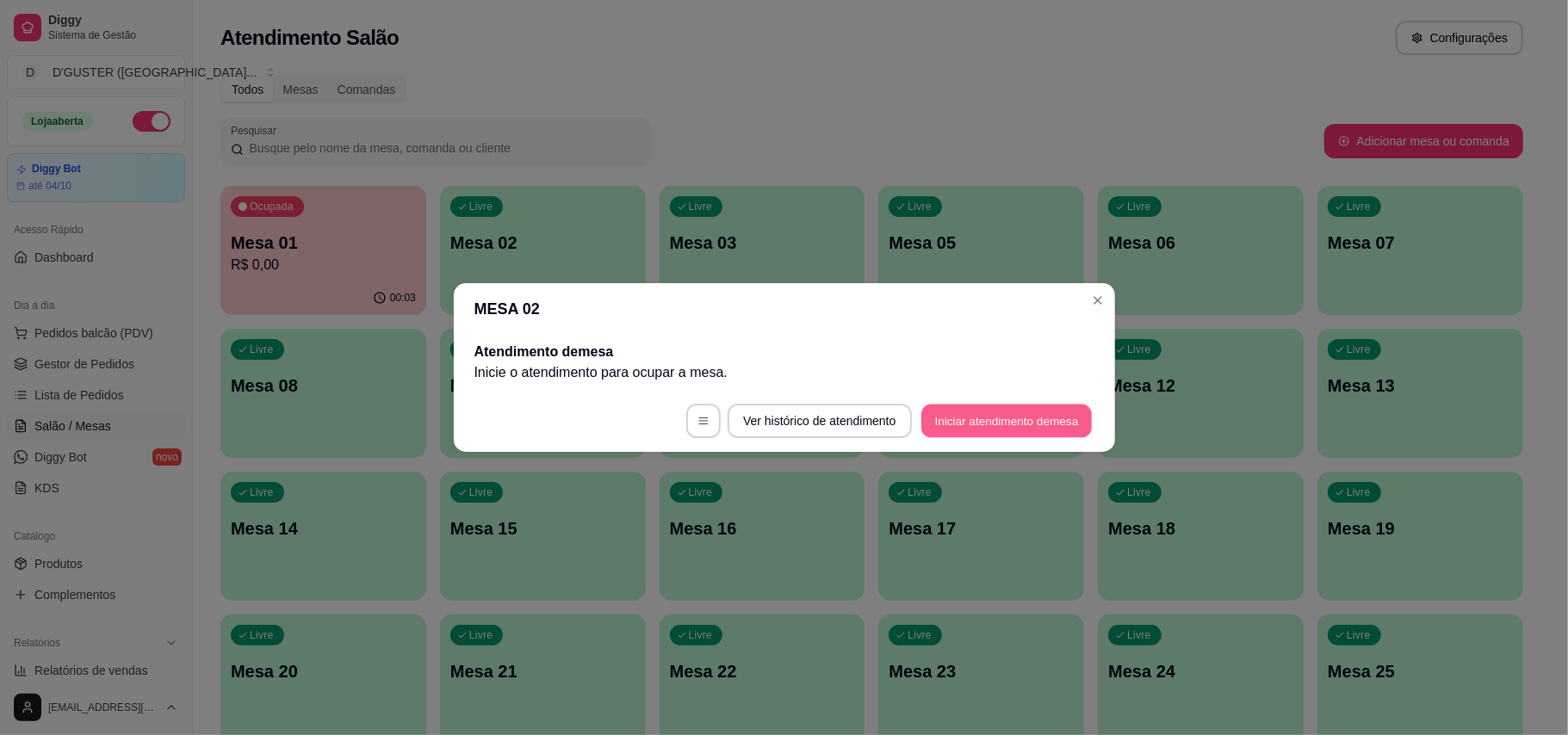
click at [1010, 407] on button "Iniciar atendimento de mesa" at bounding box center [1007, 421] width 171 height 33
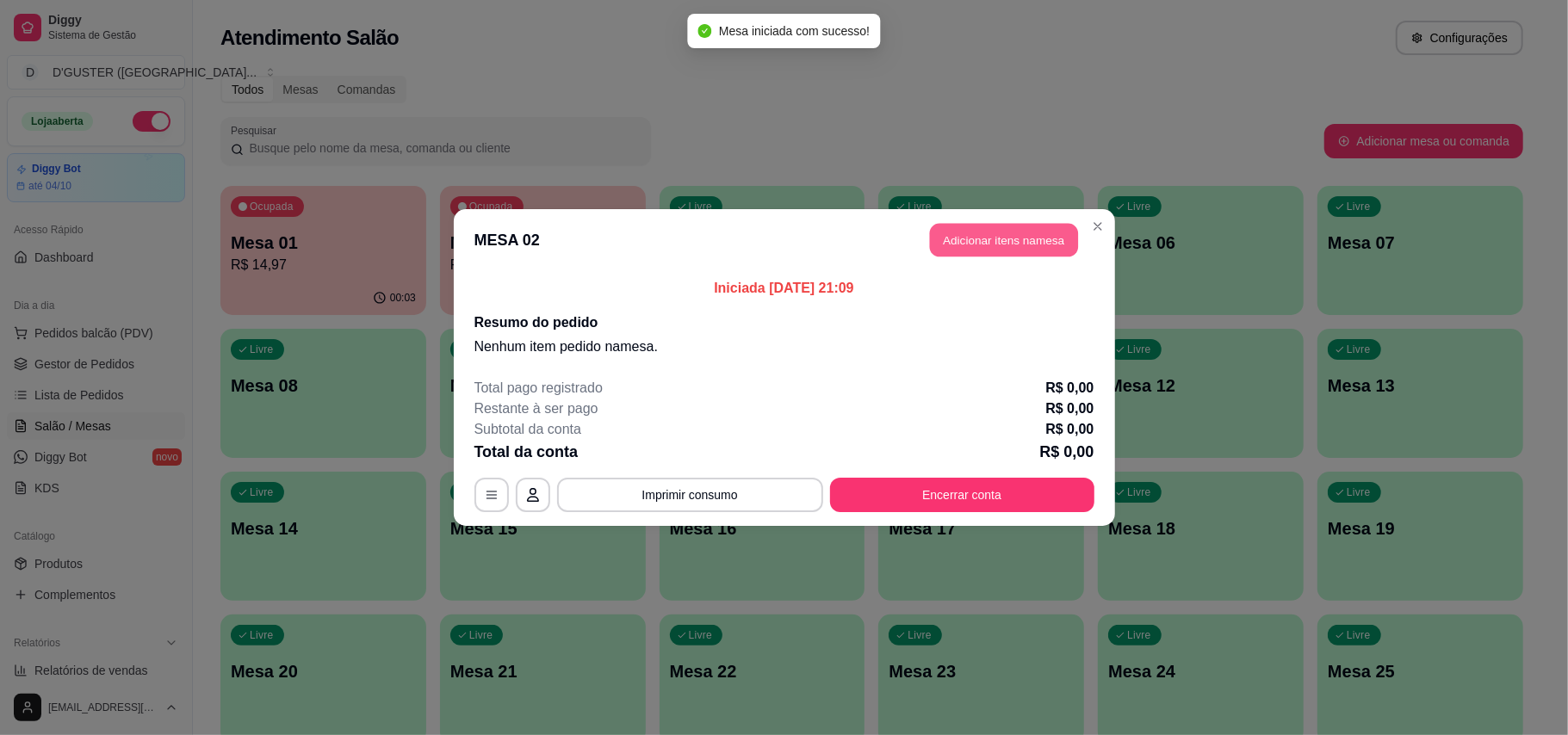
click at [1037, 246] on button "Adicionar itens na mesa" at bounding box center [1003, 240] width 148 height 33
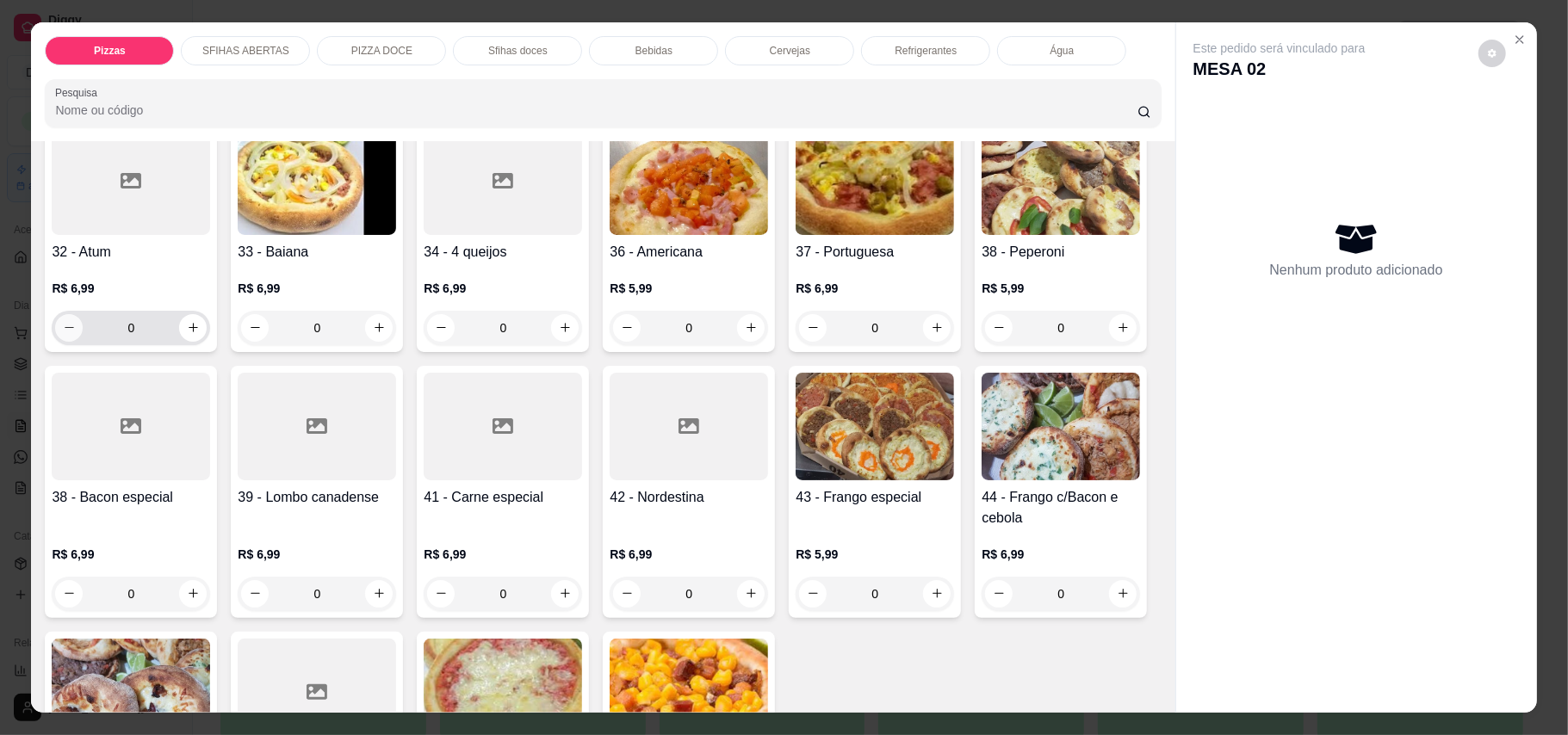
scroll to position [918, 0]
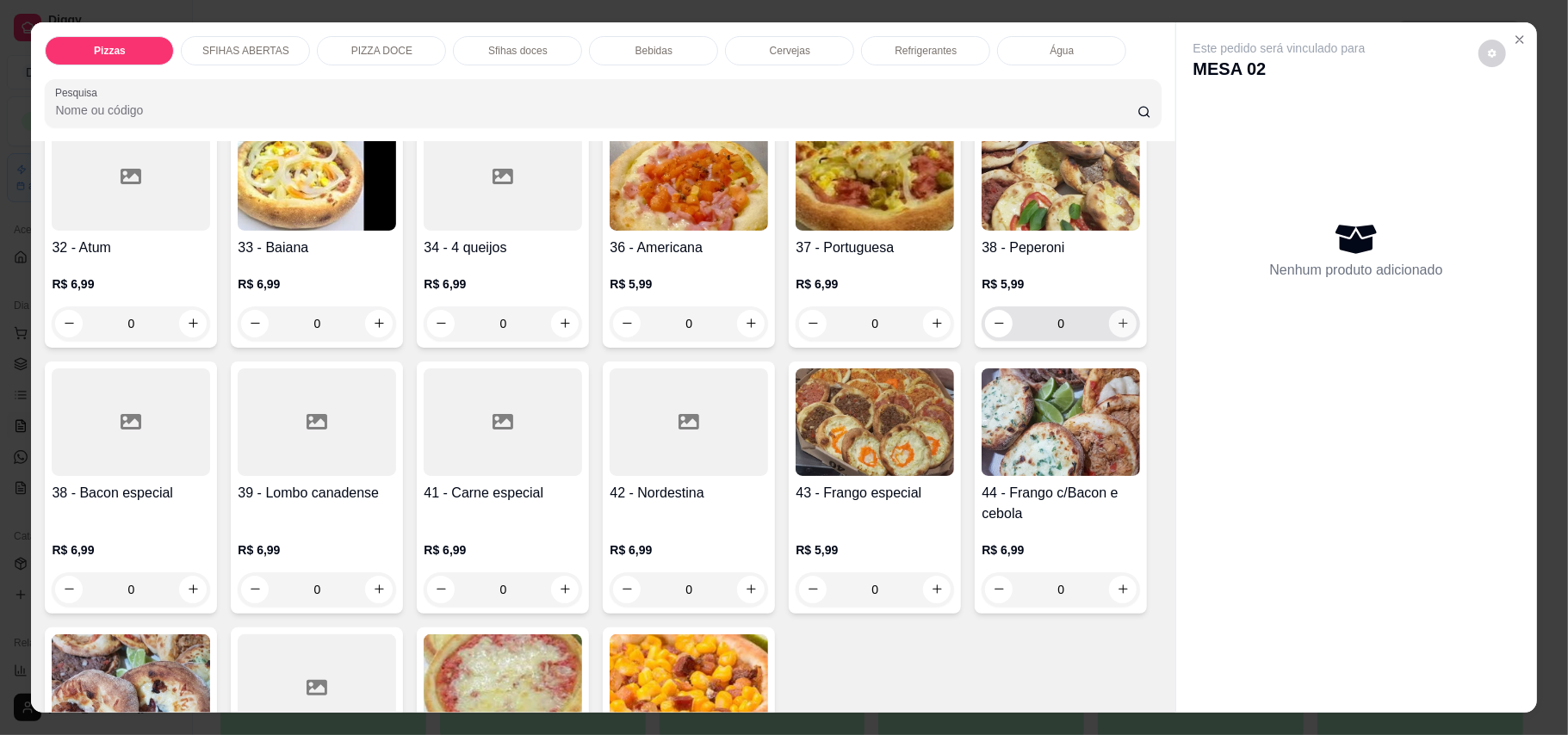
click at [1109, 338] on button "increase-product-quantity" at bounding box center [1123, 324] width 27 height 27
type input "1"
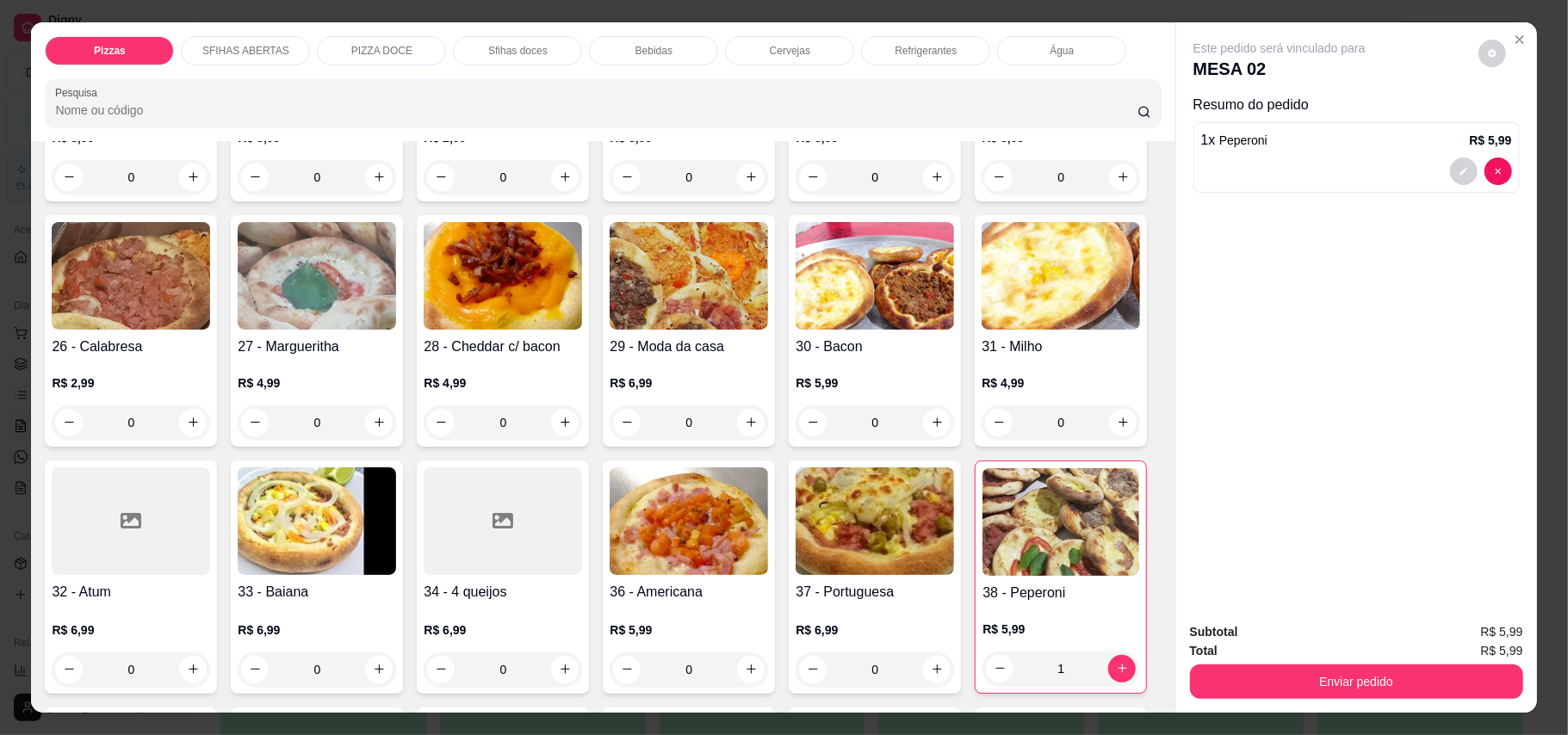
scroll to position [459, 0]
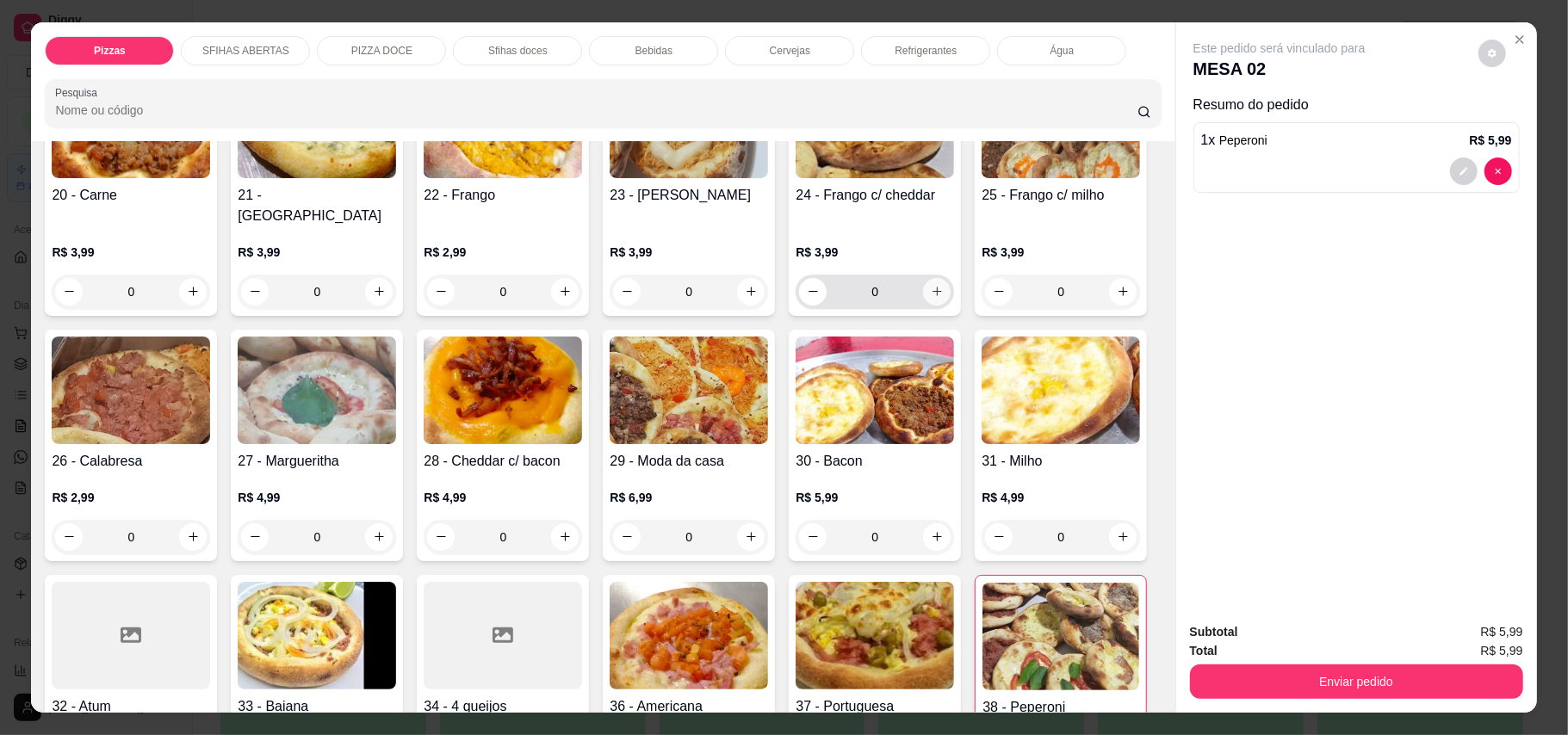
click at [930, 285] on icon "increase-product-quantity" at bounding box center [936, 290] width 13 height 13
type input "1"
click at [207, 523] on button "increase-product-quantity" at bounding box center [192, 536] width 26 height 26
type input "1"
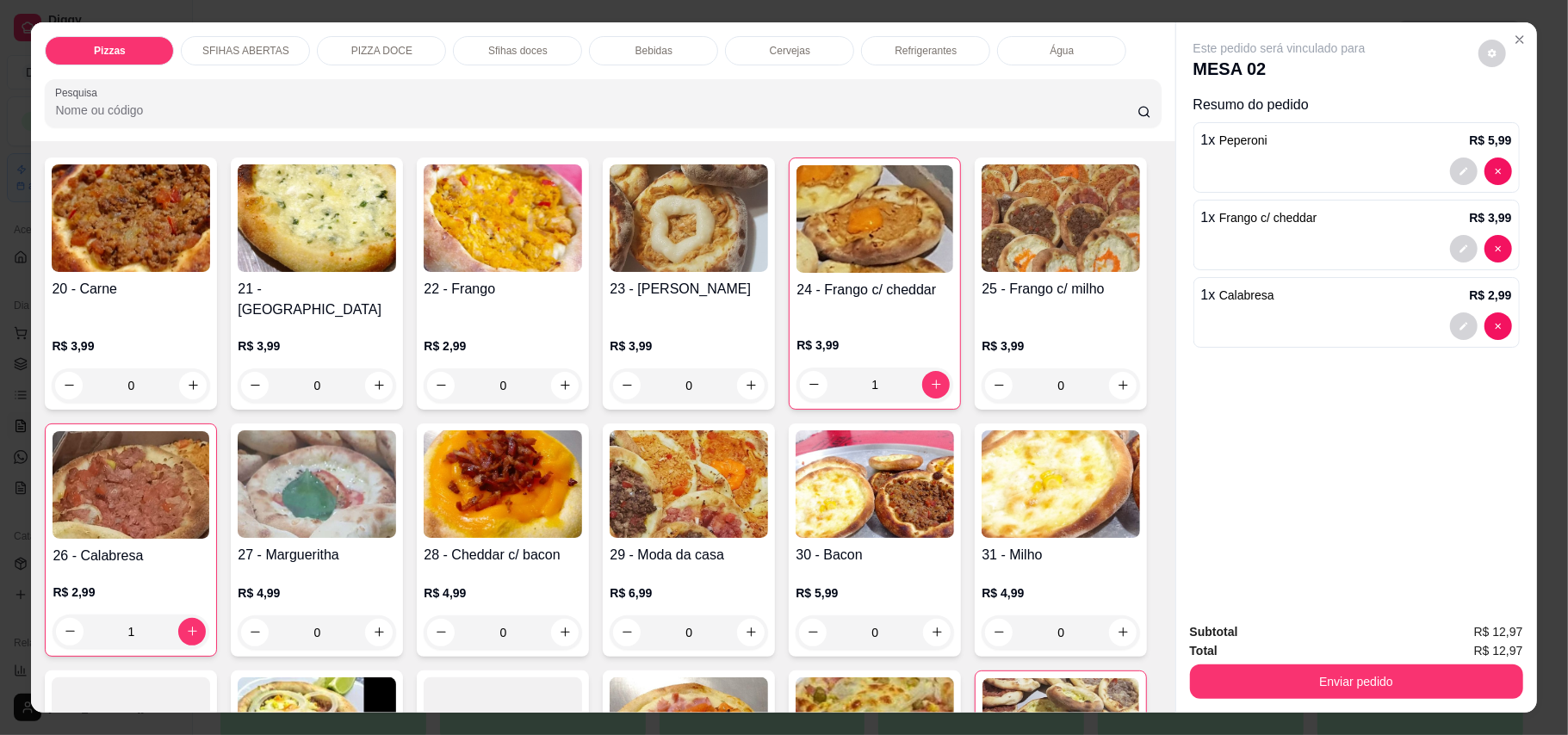
scroll to position [344, 0]
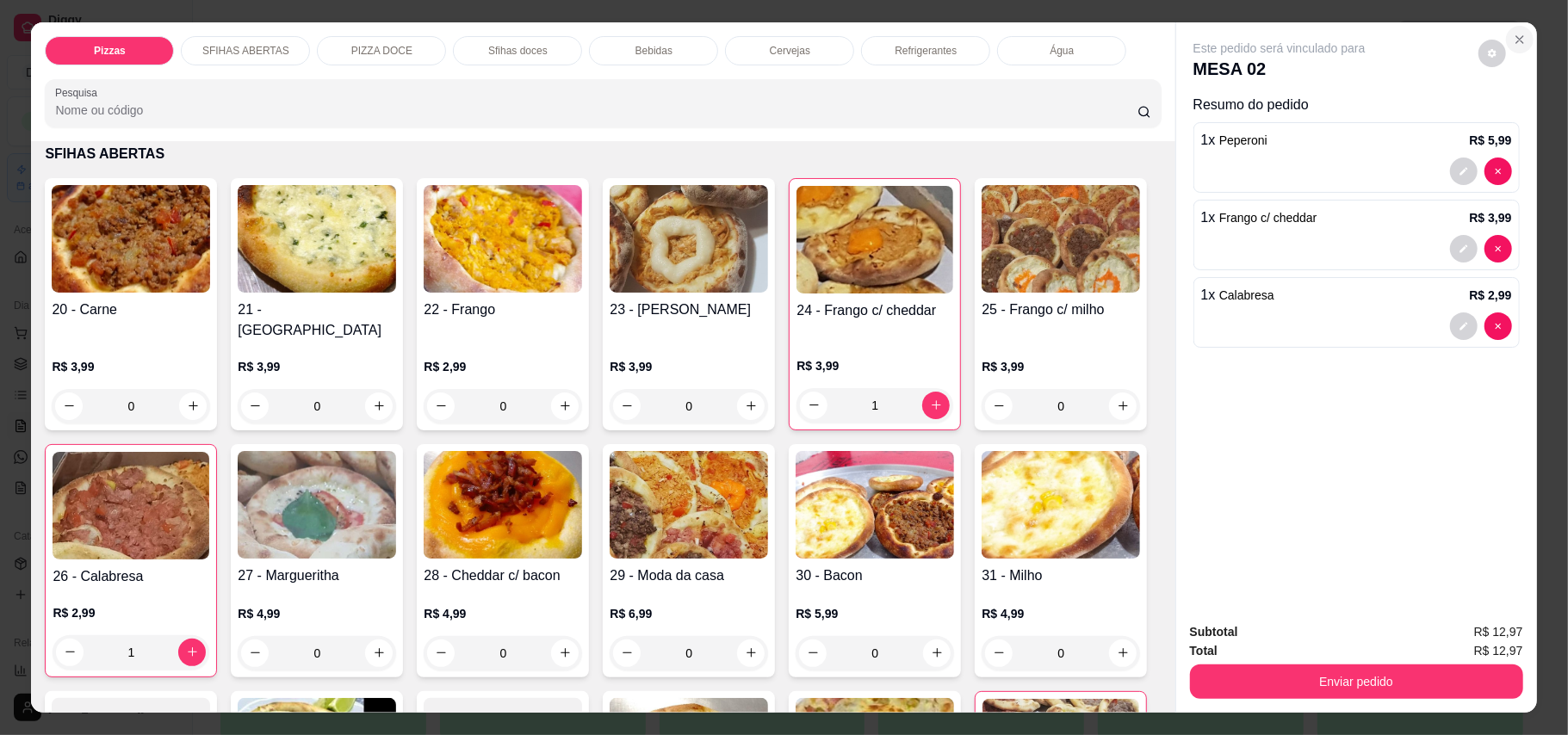
click at [1157, 38] on icon "Close" at bounding box center [1519, 39] width 14 height 14
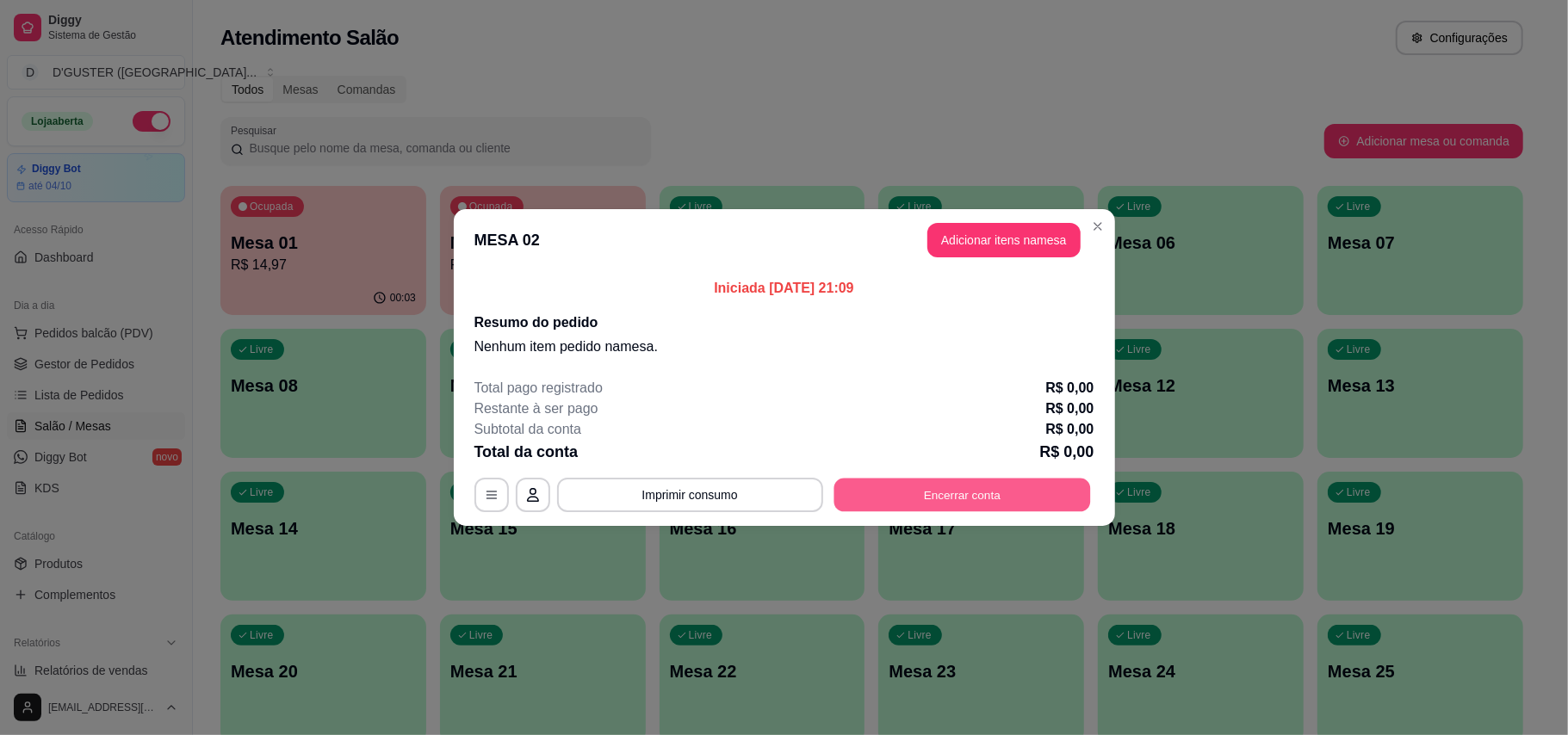
click at [1007, 480] on button "Encerrar conta" at bounding box center [961, 496] width 256 height 33
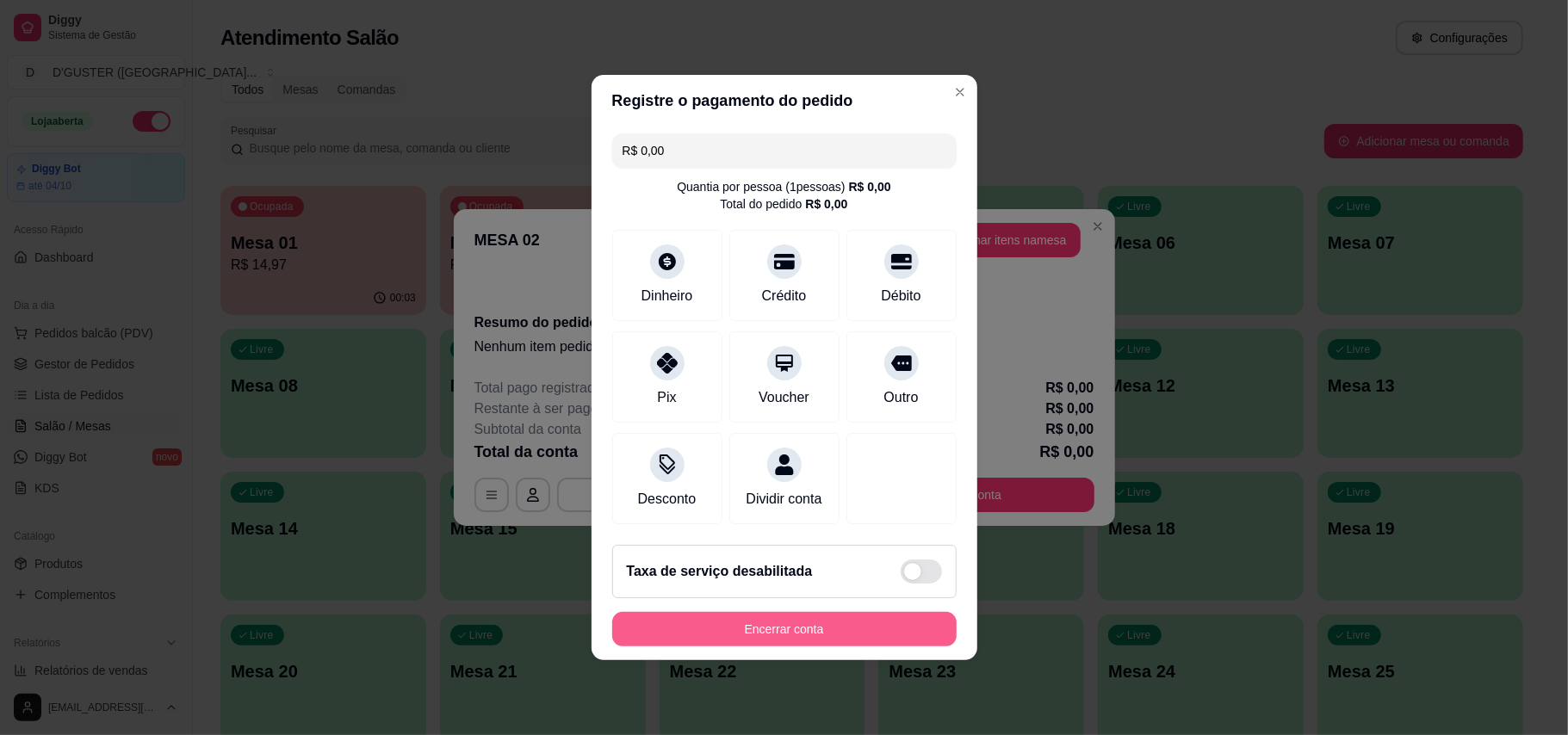
click at [871, 644] on button "Encerrar conta" at bounding box center [784, 629] width 344 height 34
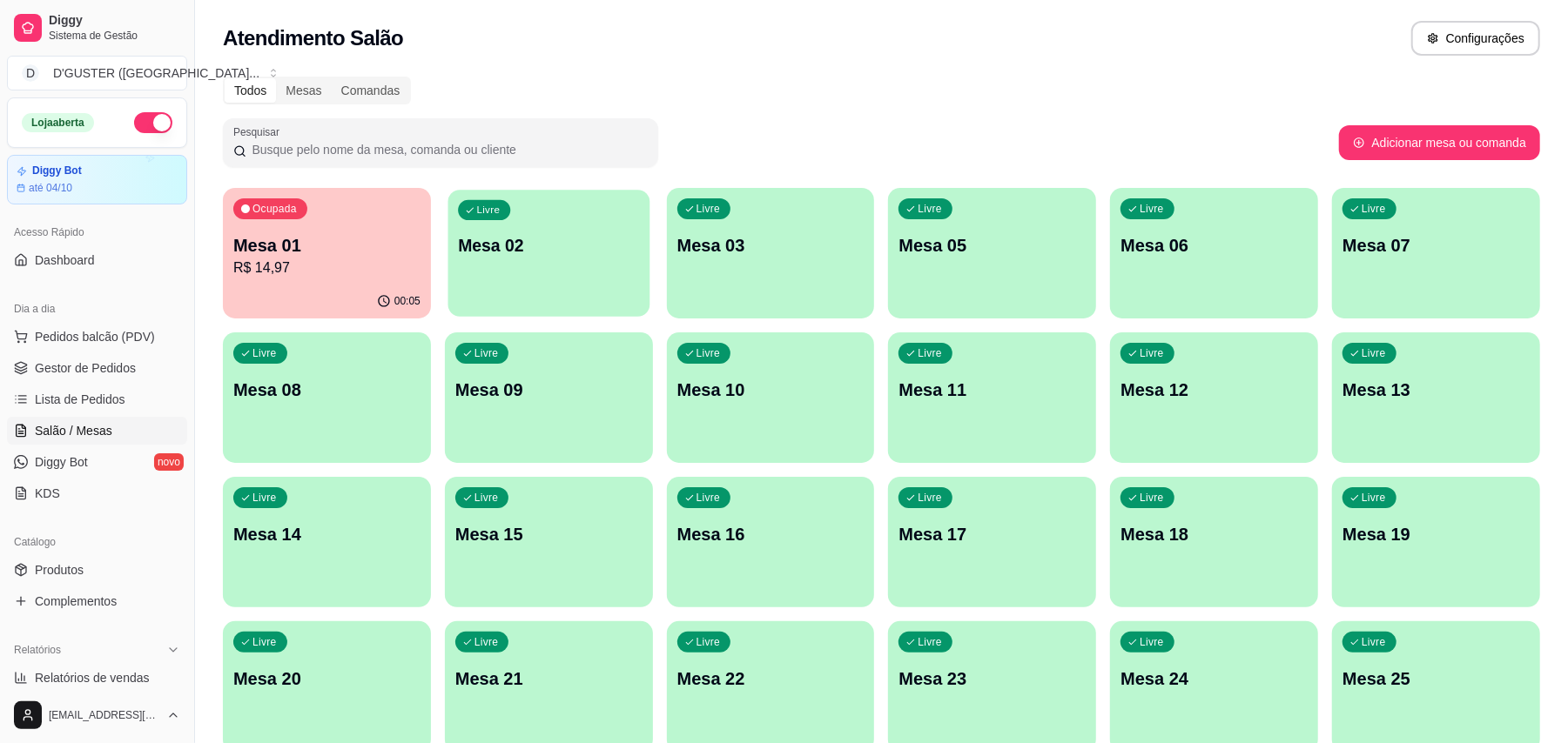
click at [489, 254] on p "Mesa 02" at bounding box center [548, 246] width 181 height 24
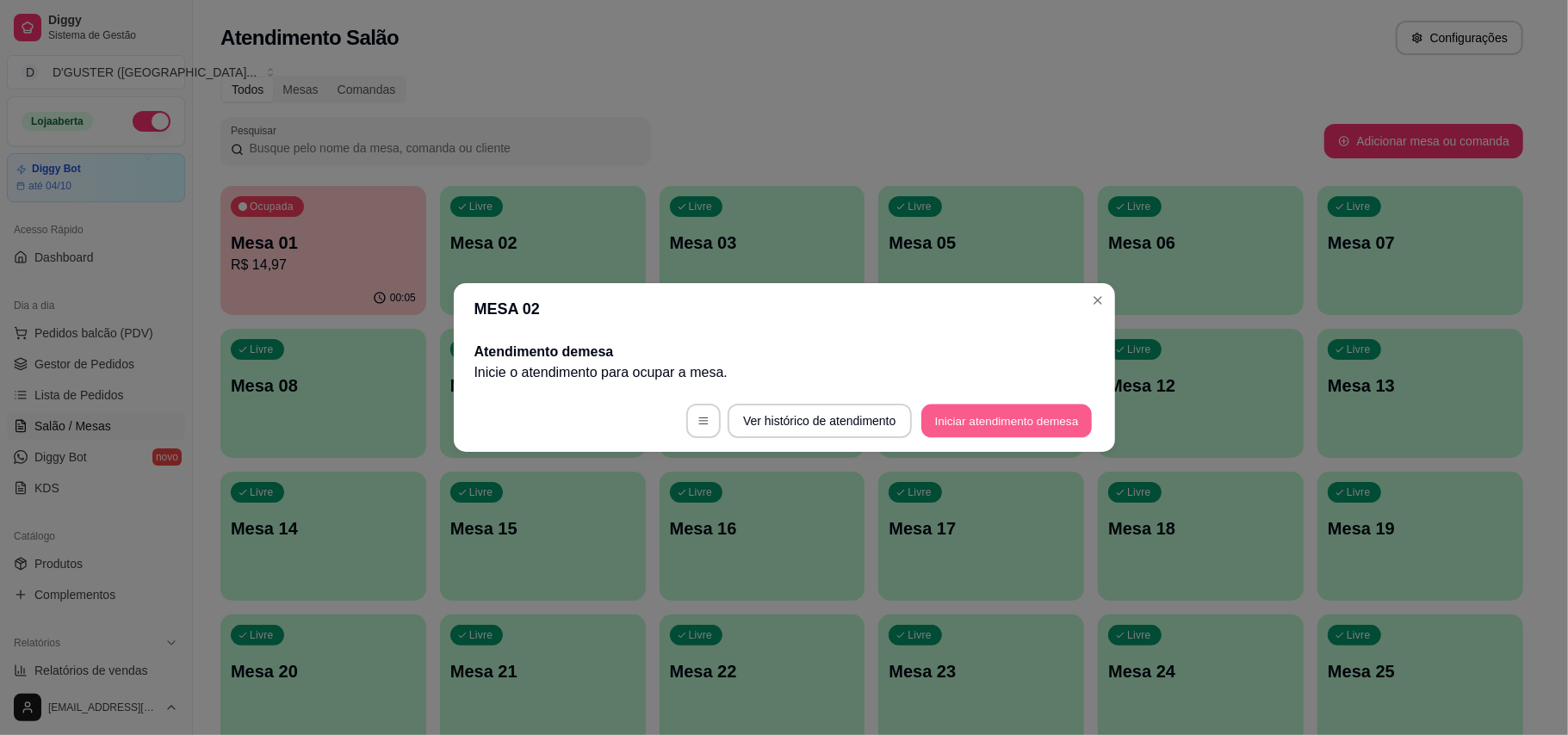
click at [978, 432] on button "Iniciar atendimento de mesa" at bounding box center [1007, 421] width 171 height 33
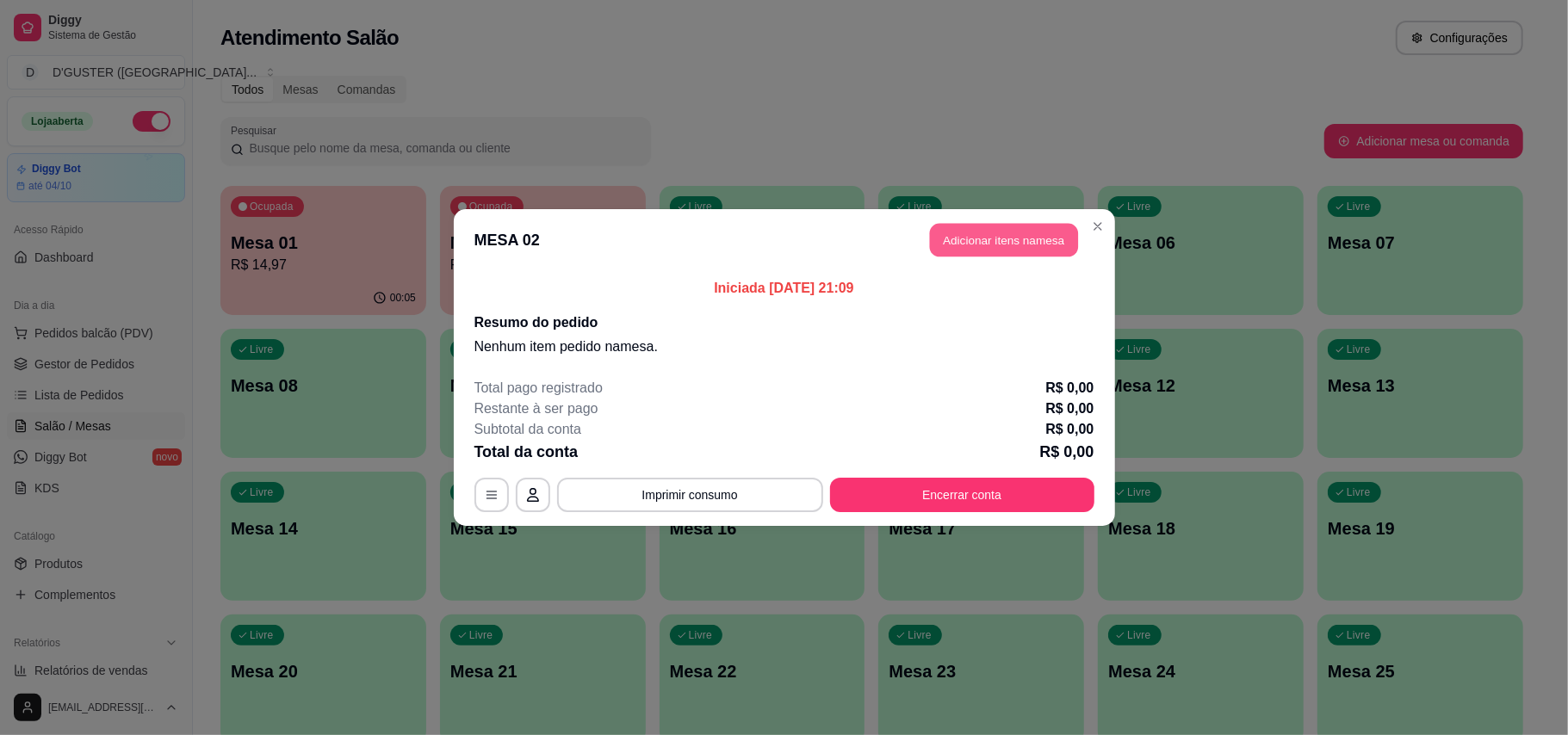
click at [999, 253] on button "Adicionar itens na mesa" at bounding box center [1003, 240] width 148 height 33
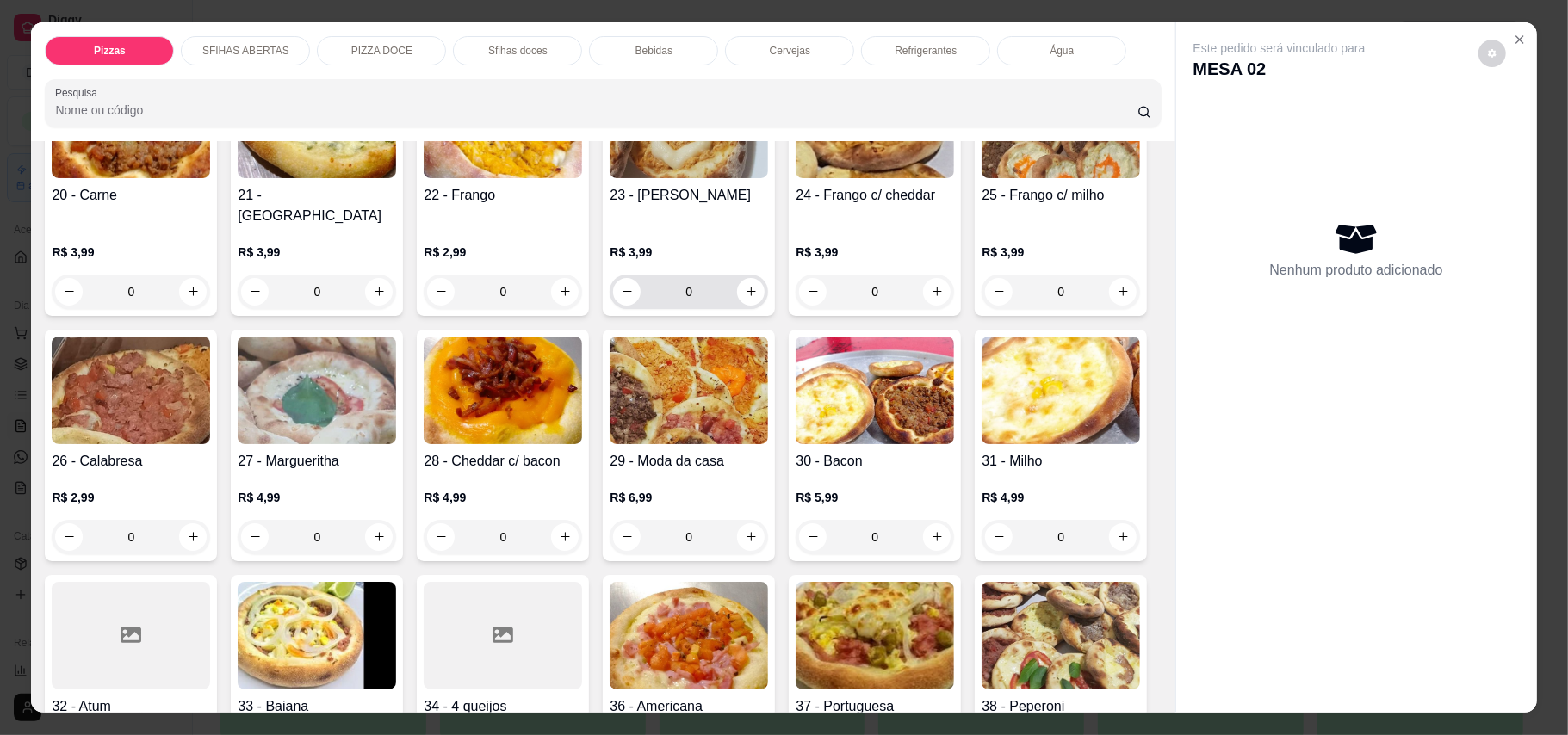
scroll to position [573, 0]
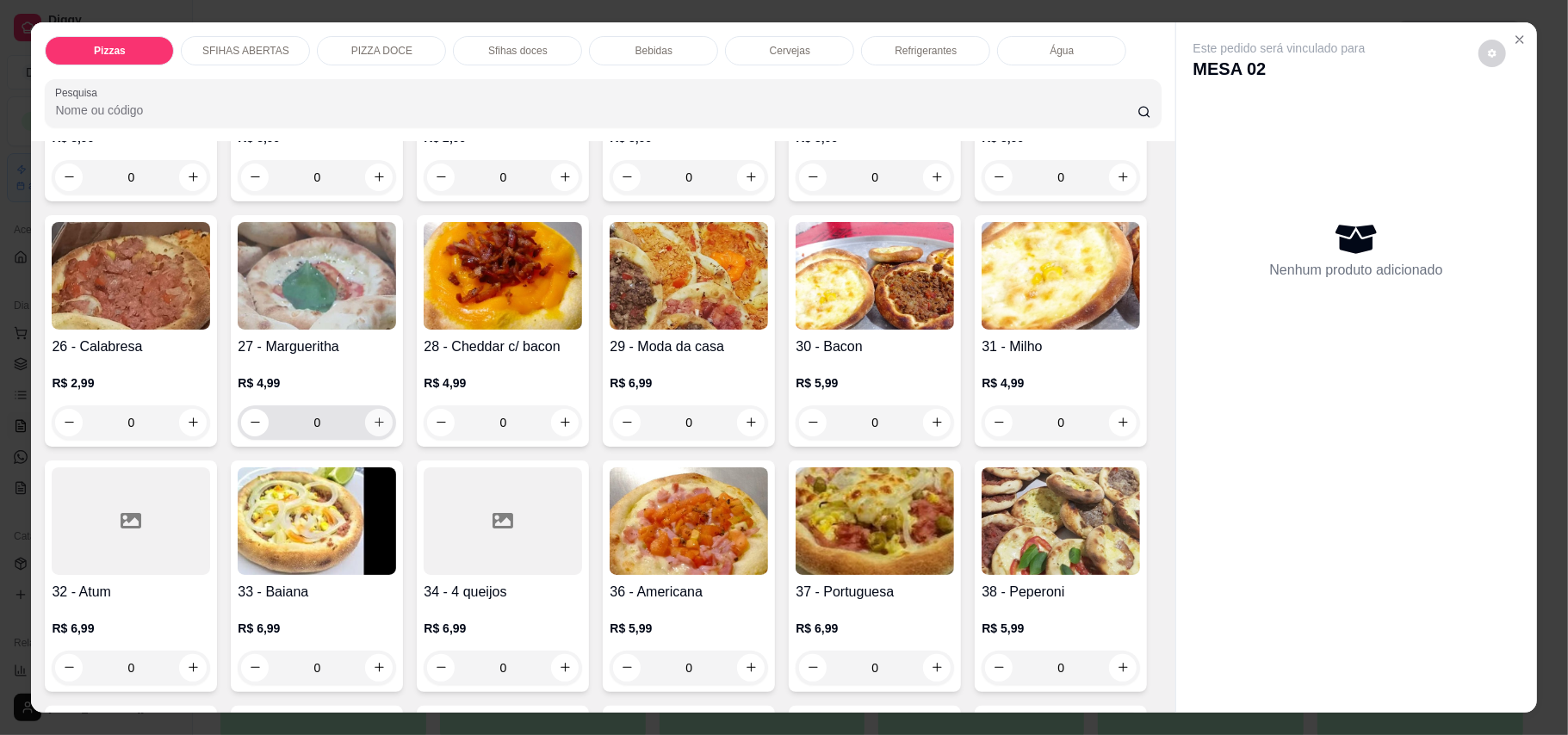
click at [386, 416] on icon "increase-product-quantity" at bounding box center [379, 422] width 13 height 13
type input "1"
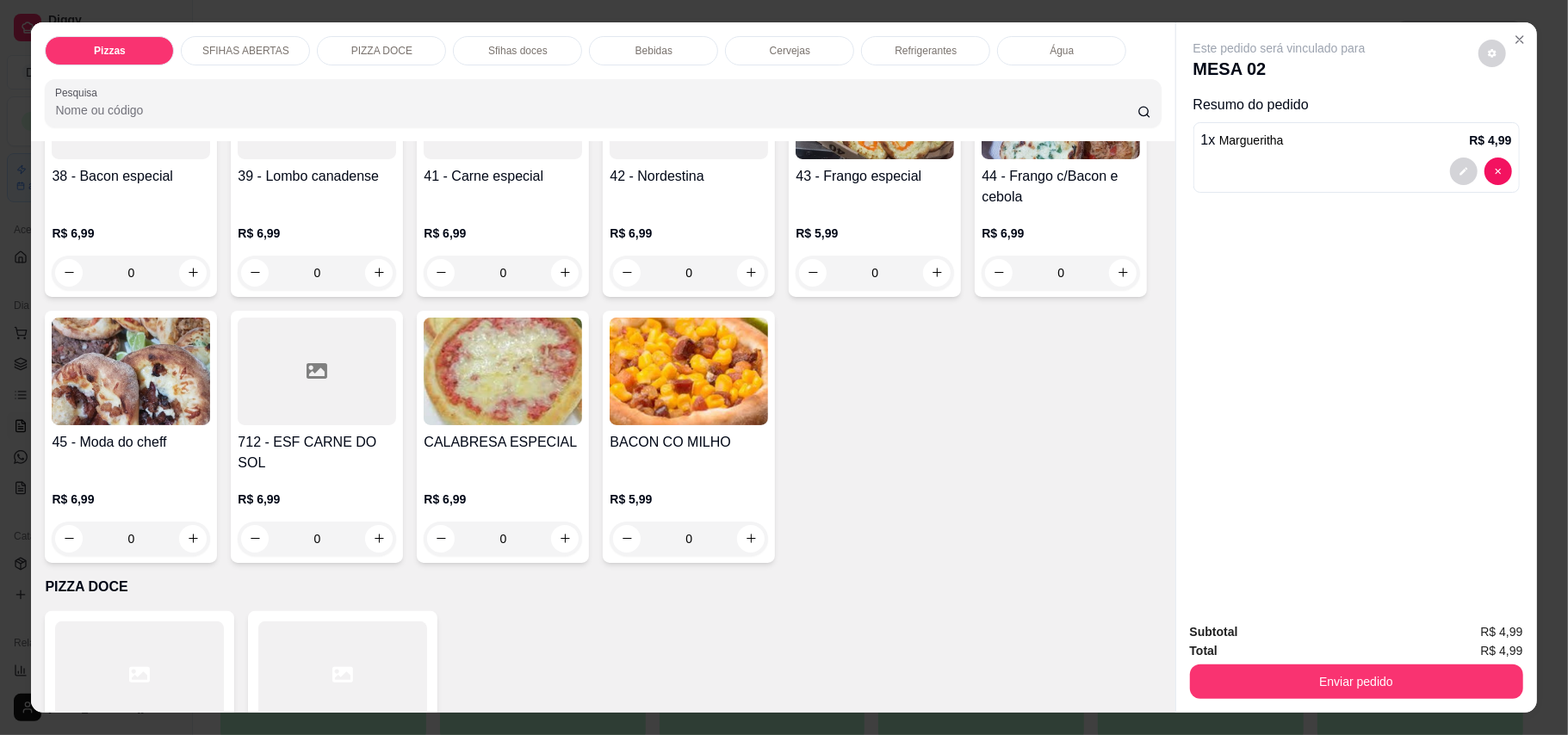
scroll to position [1262, 0]
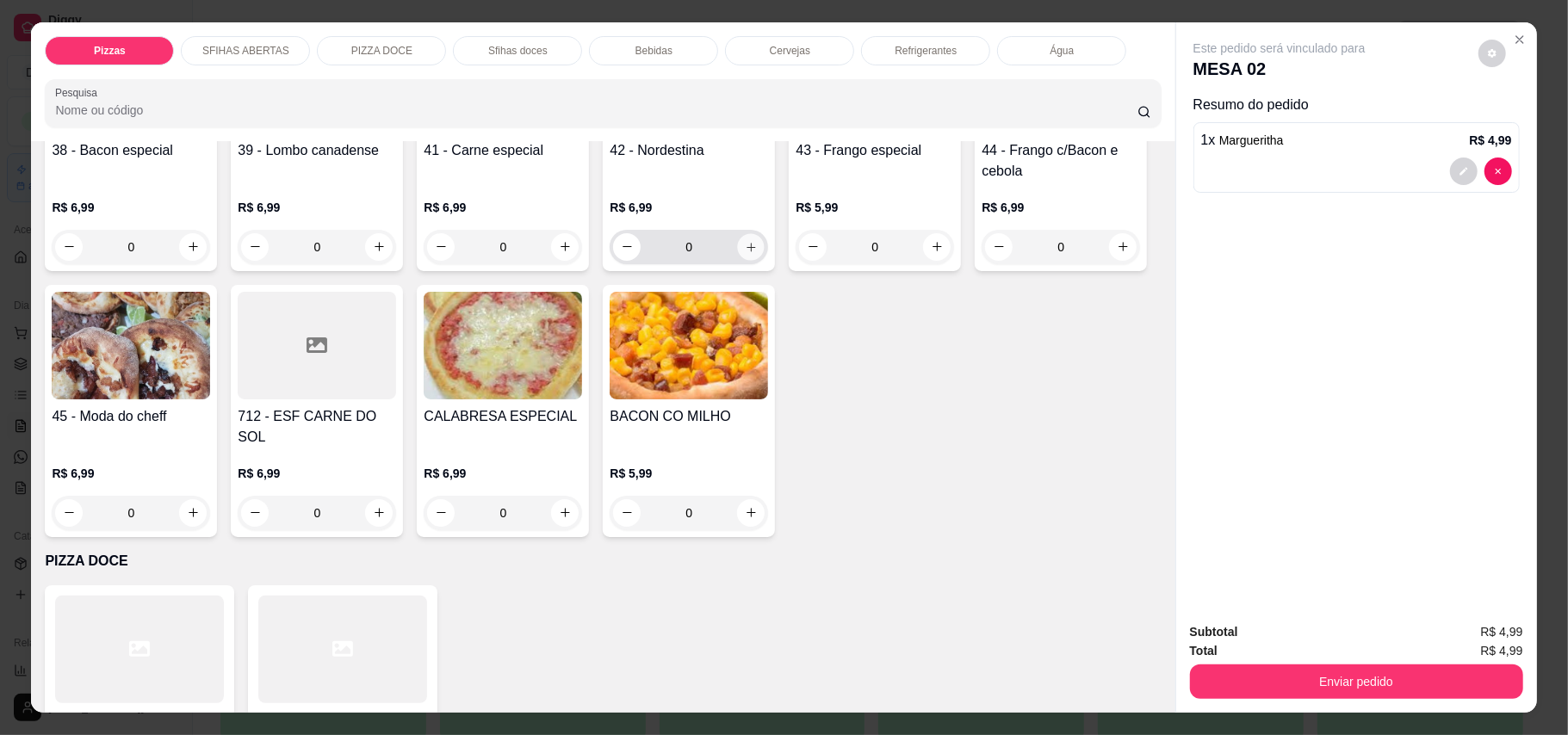
click at [745, 253] on icon "increase-product-quantity" at bounding box center [751, 246] width 13 height 13
type input "1"
click at [1157, 27] on button "Close" at bounding box center [1519, 39] width 27 height 27
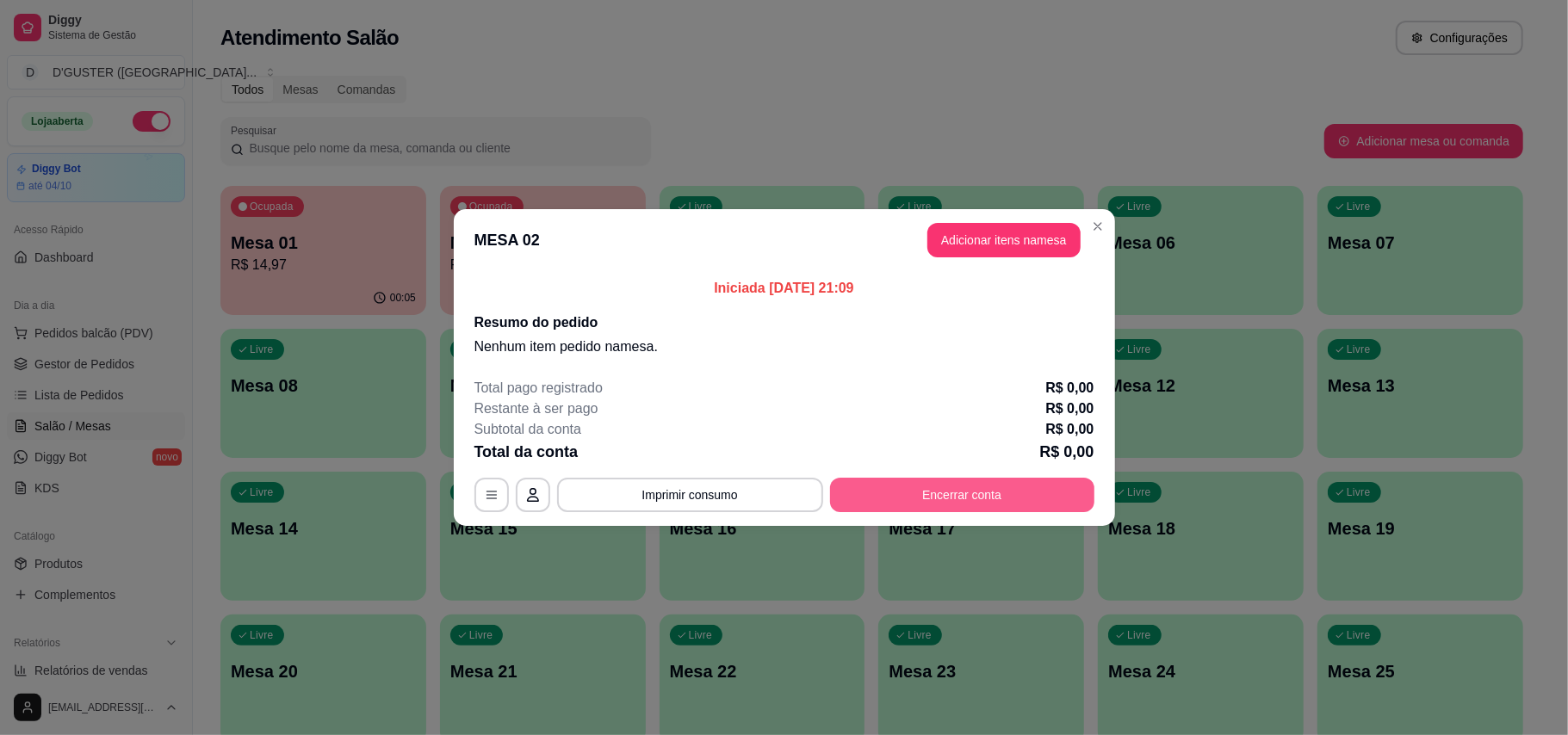
click at [906, 501] on button "Encerrar conta" at bounding box center [962, 495] width 264 height 34
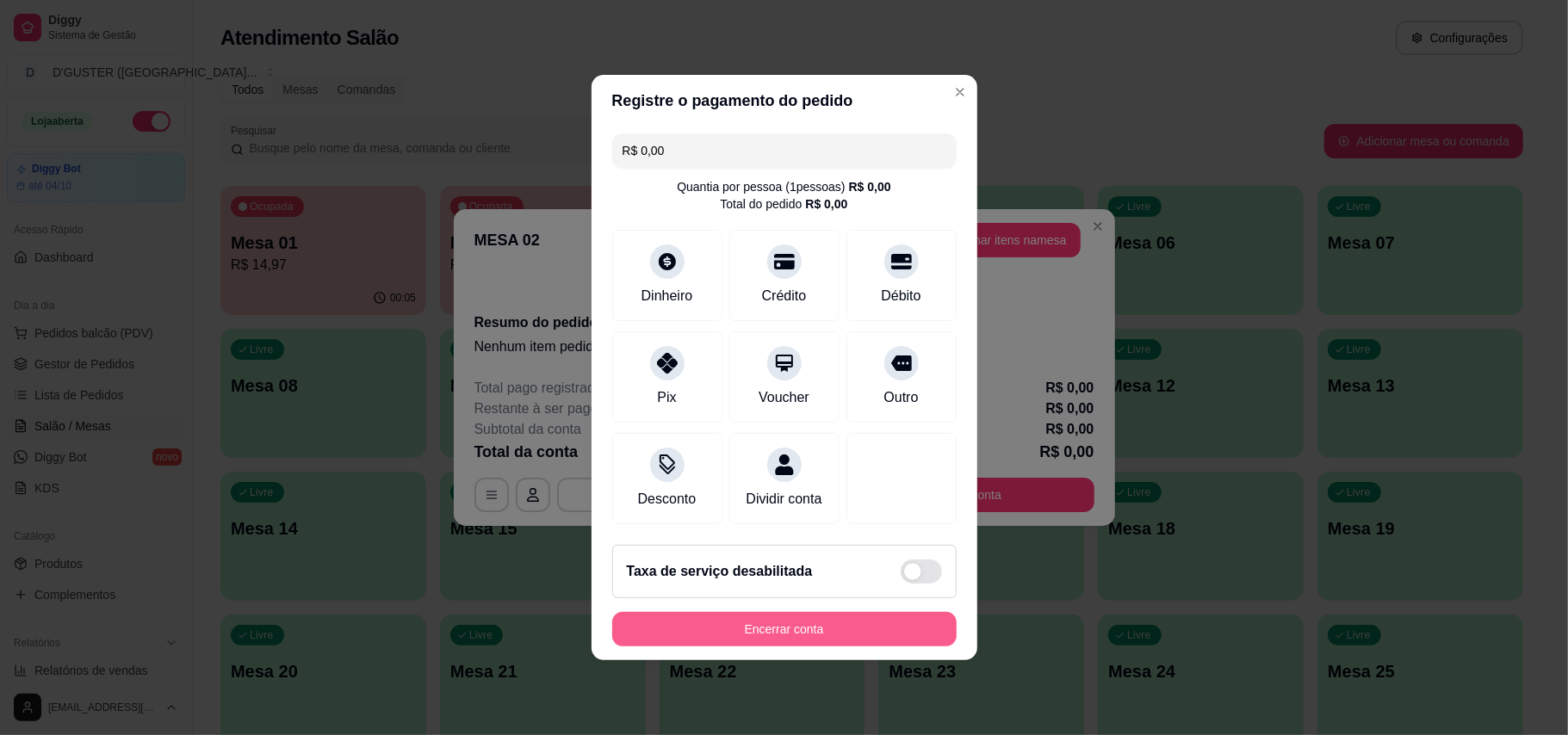
click at [862, 638] on button "Encerrar conta" at bounding box center [784, 629] width 344 height 34
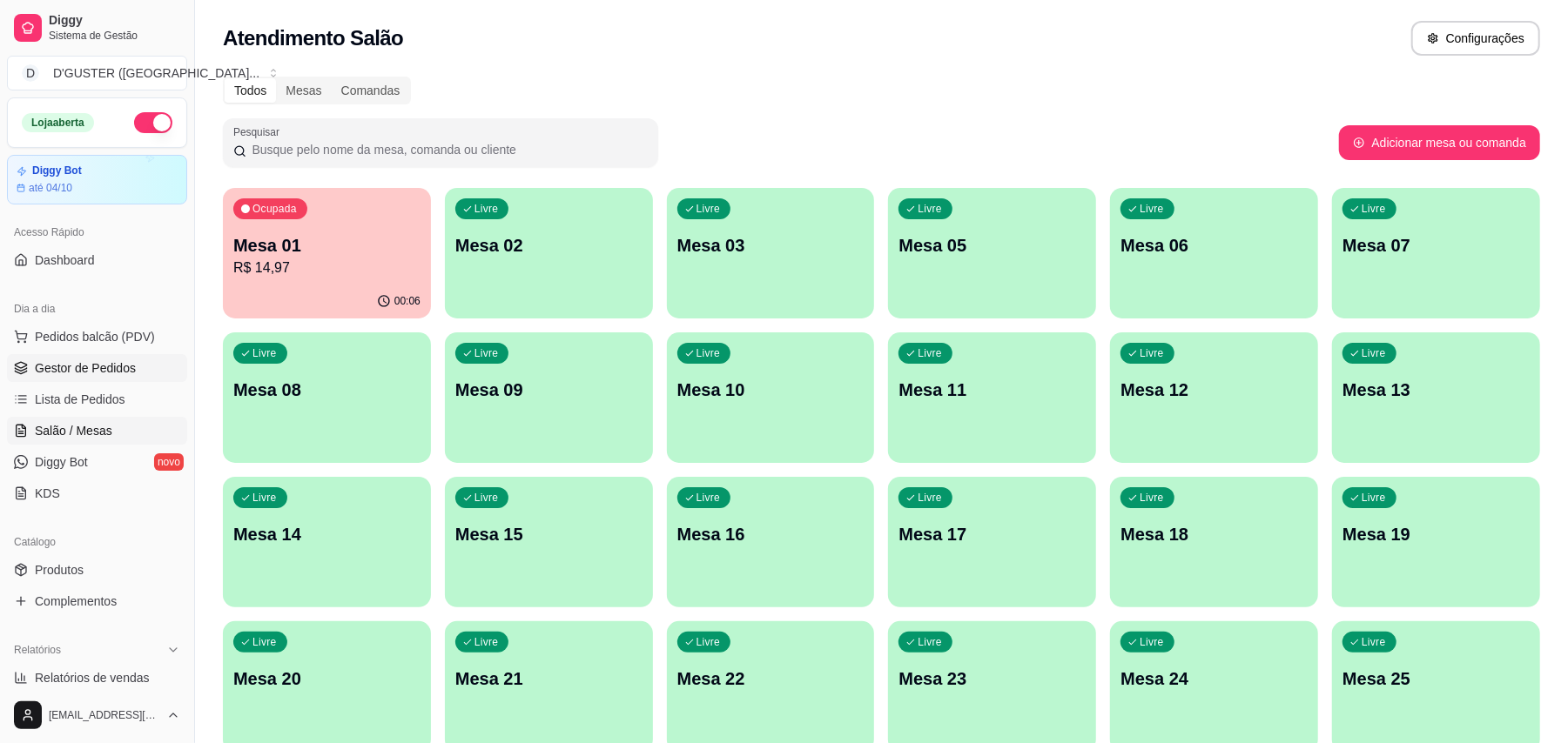
click at [73, 365] on span "Gestor de Pedidos" at bounding box center [85, 368] width 101 height 18
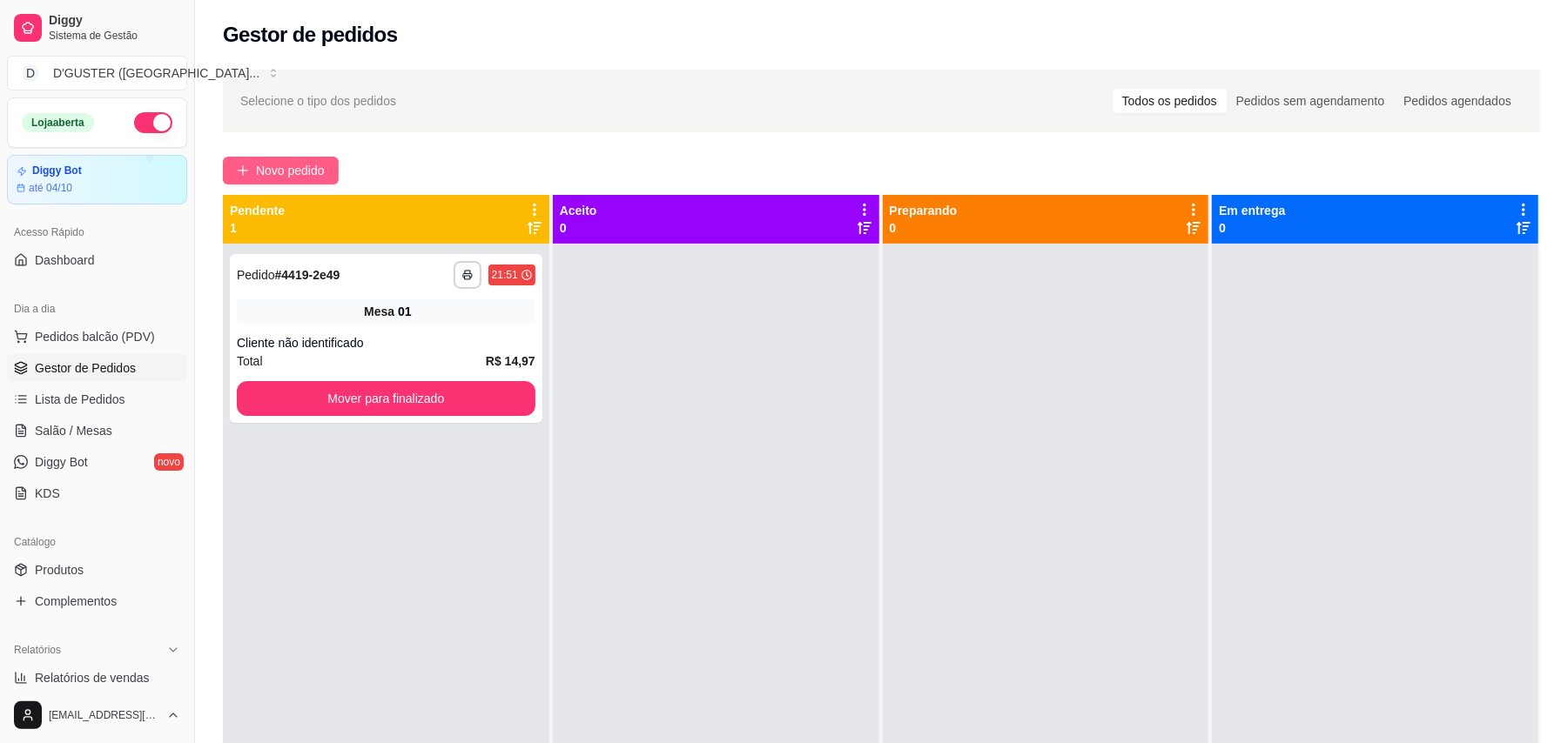
click at [315, 160] on button "Novo pedido" at bounding box center [281, 171] width 116 height 28
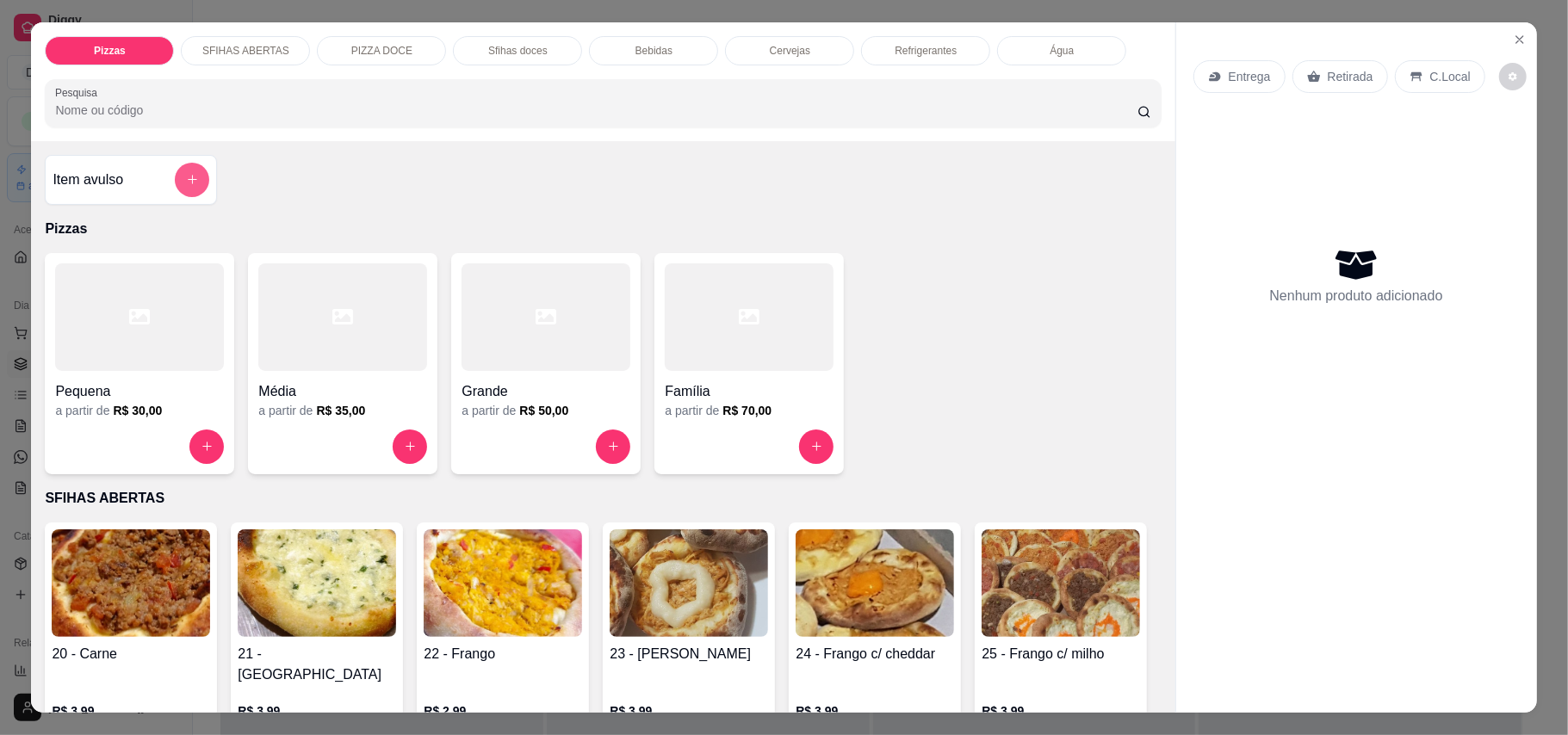
click at [186, 187] on button "add-separate-item" at bounding box center [191, 180] width 34 height 34
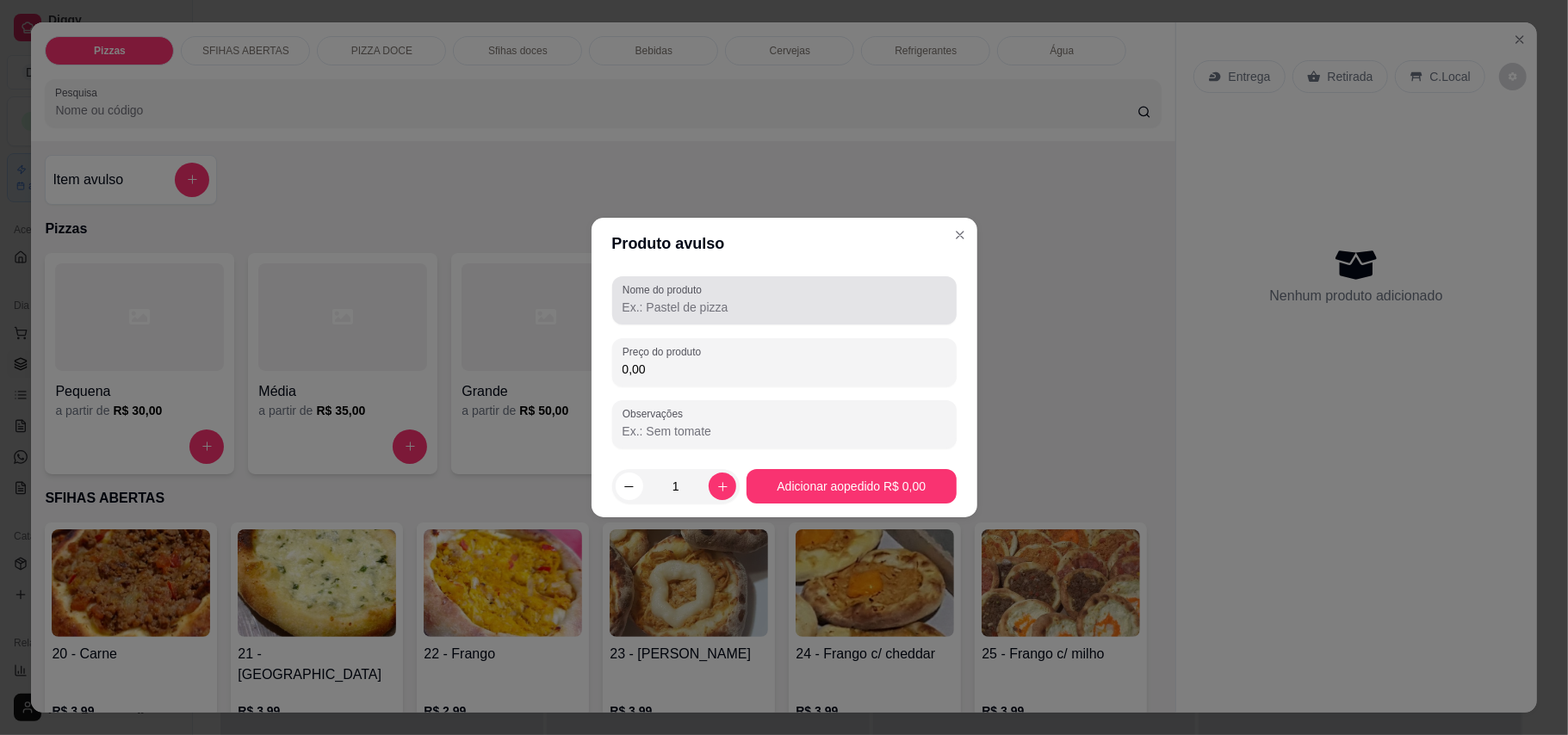
click at [797, 293] on div at bounding box center [784, 300] width 324 height 34
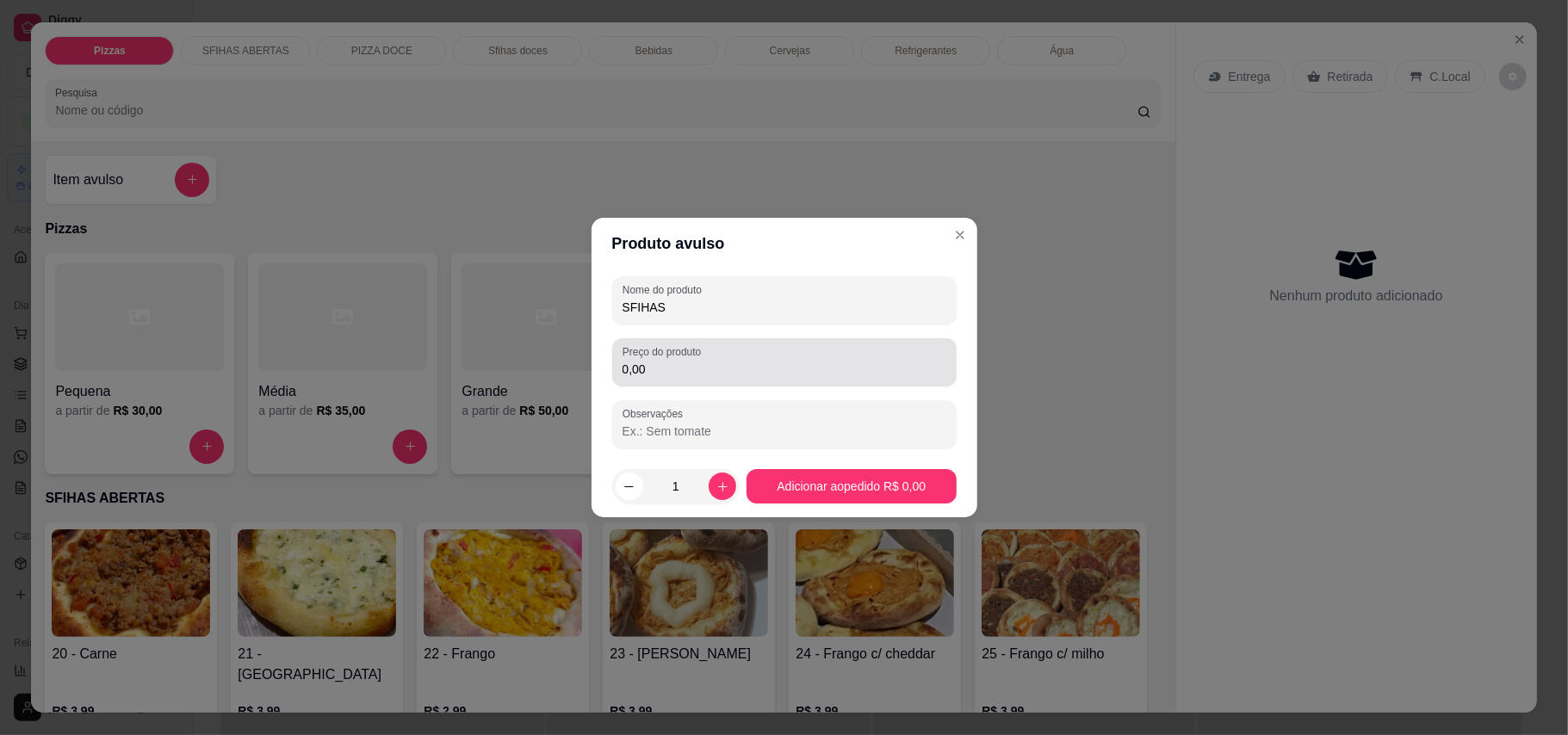
type input "SFIHAS"
click at [797, 356] on div "0,00" at bounding box center [784, 362] width 324 height 34
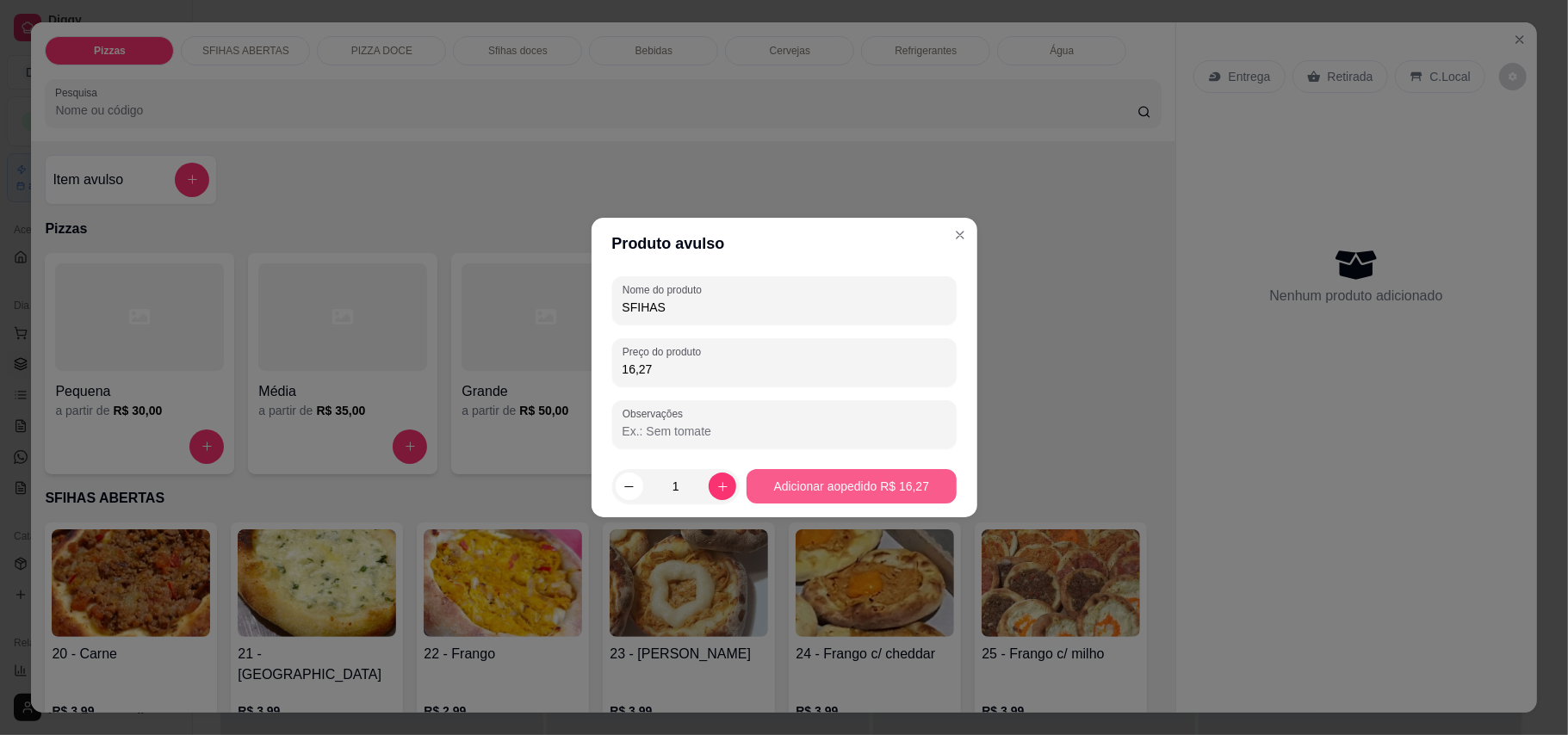
type input "16,27"
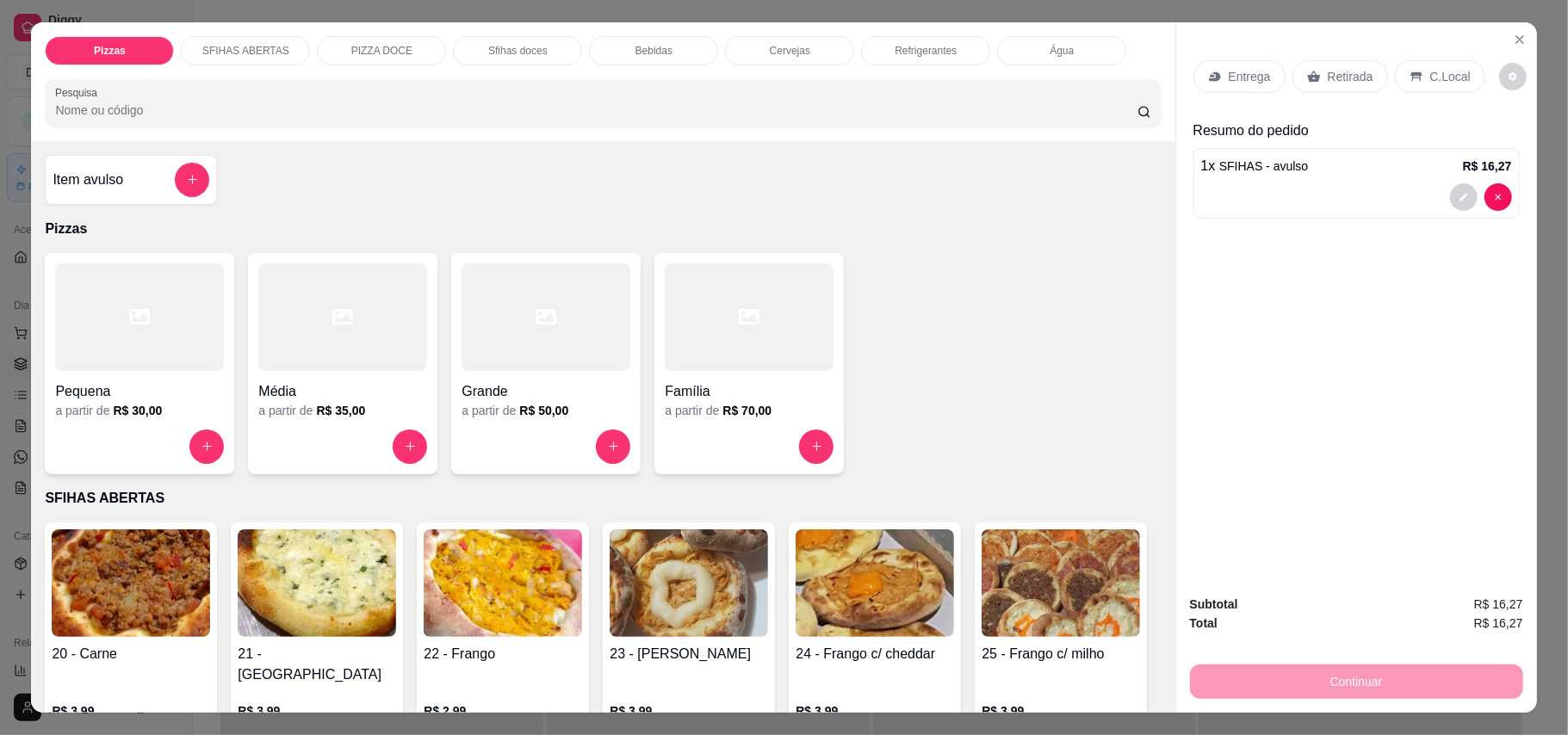
click at [1157, 63] on div "C.Local" at bounding box center [1439, 76] width 90 height 32
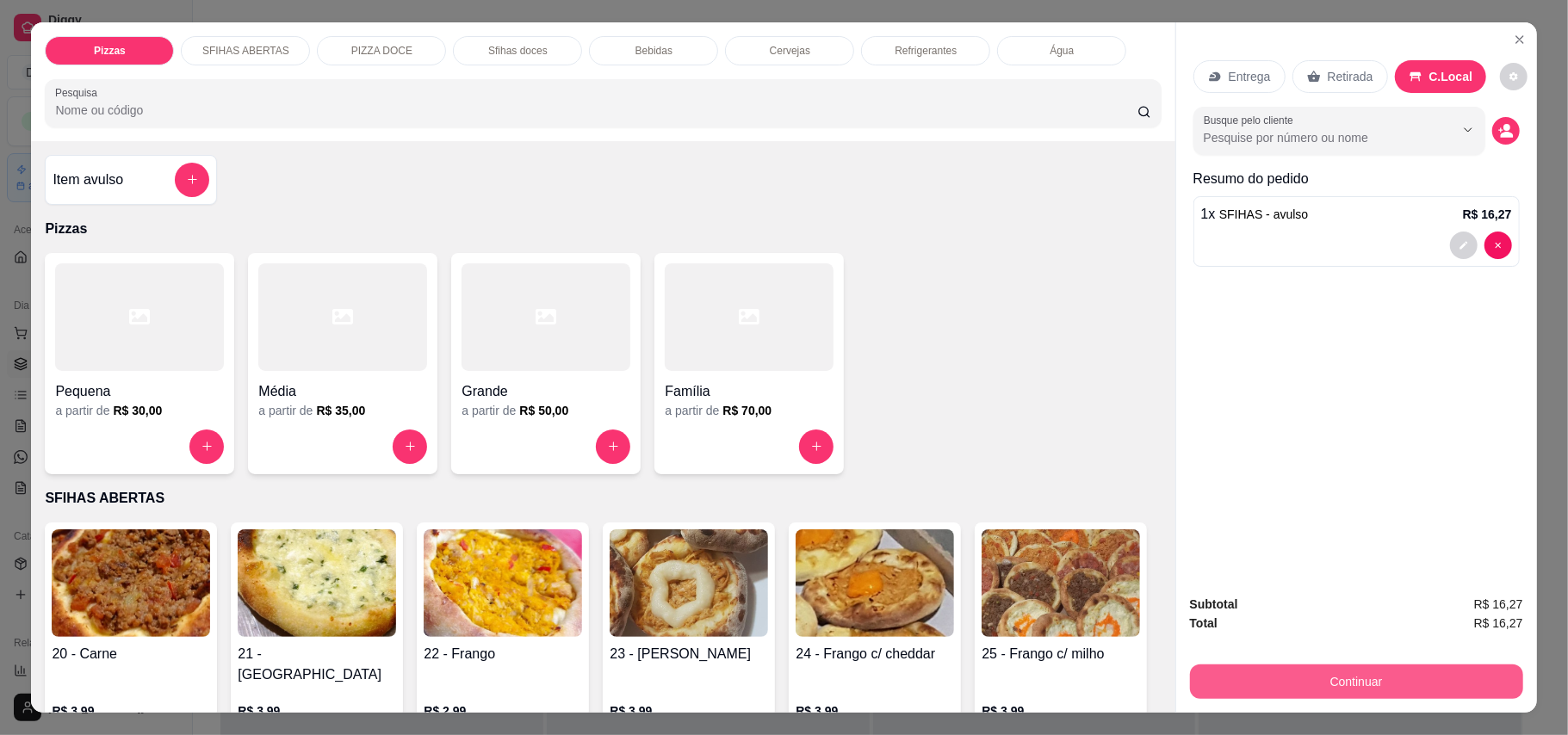
click at [1157, 680] on button "Continuar" at bounding box center [1356, 681] width 334 height 34
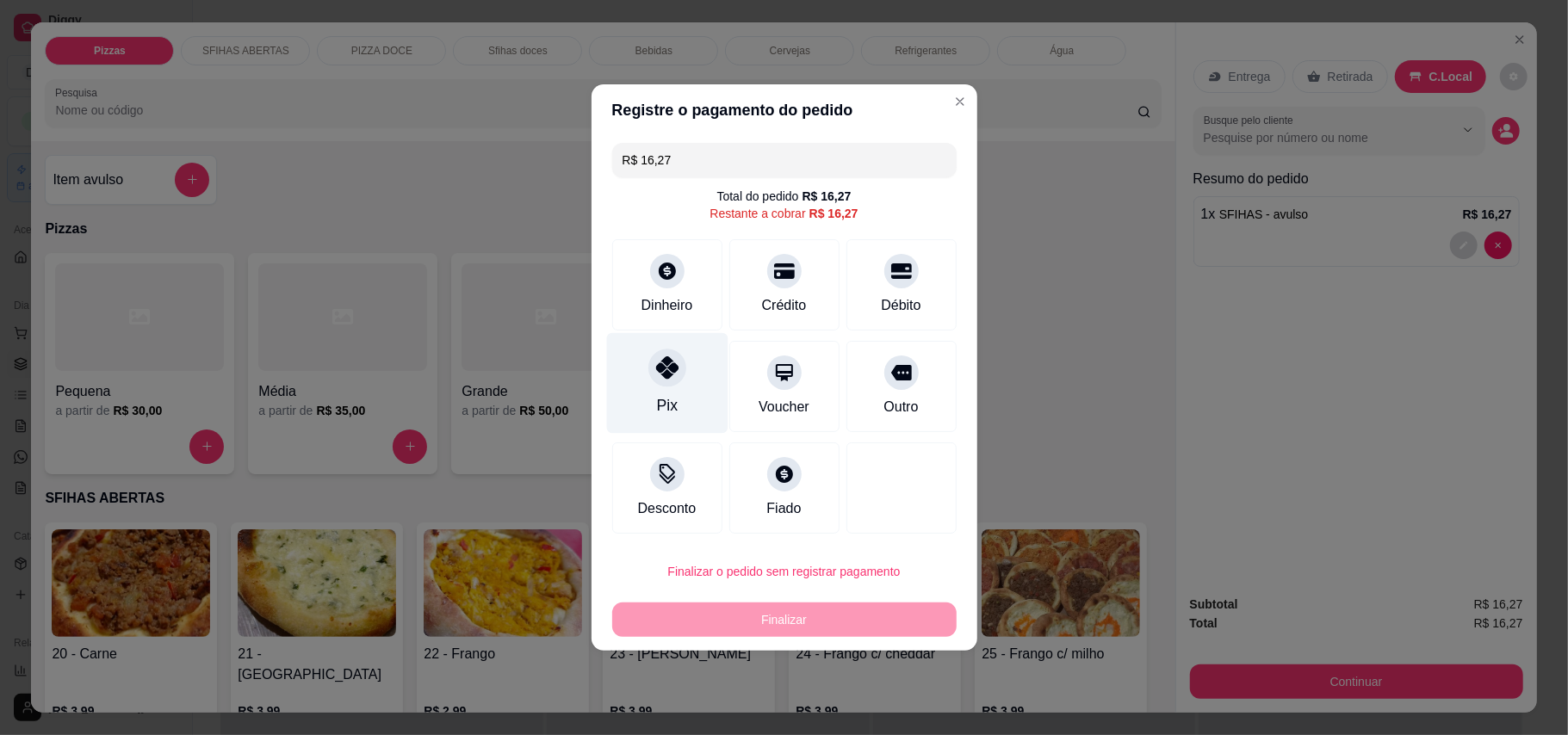
click at [646, 397] on div "Pix" at bounding box center [667, 384] width 122 height 101
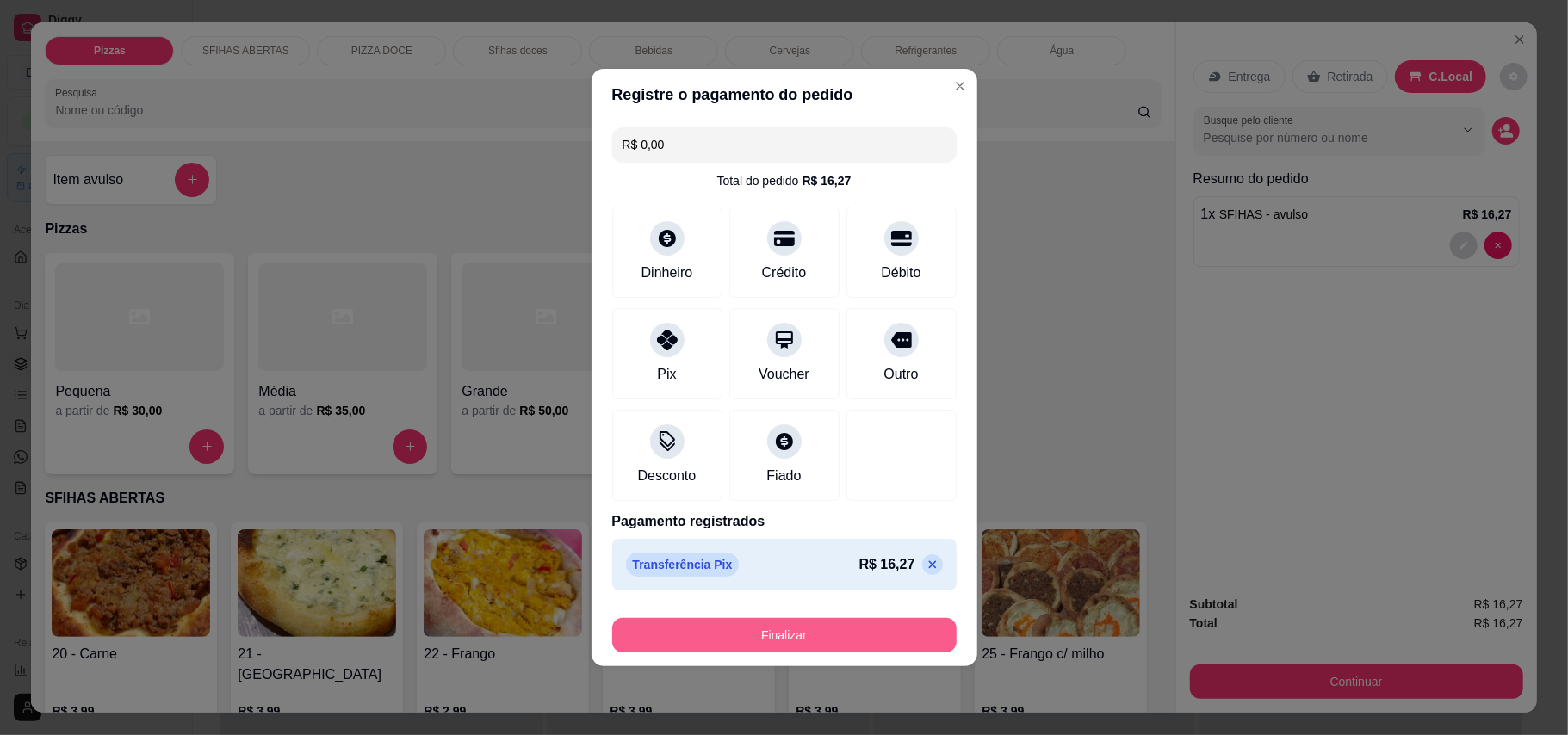
click at [794, 641] on button "Finalizar" at bounding box center [784, 635] width 344 height 34
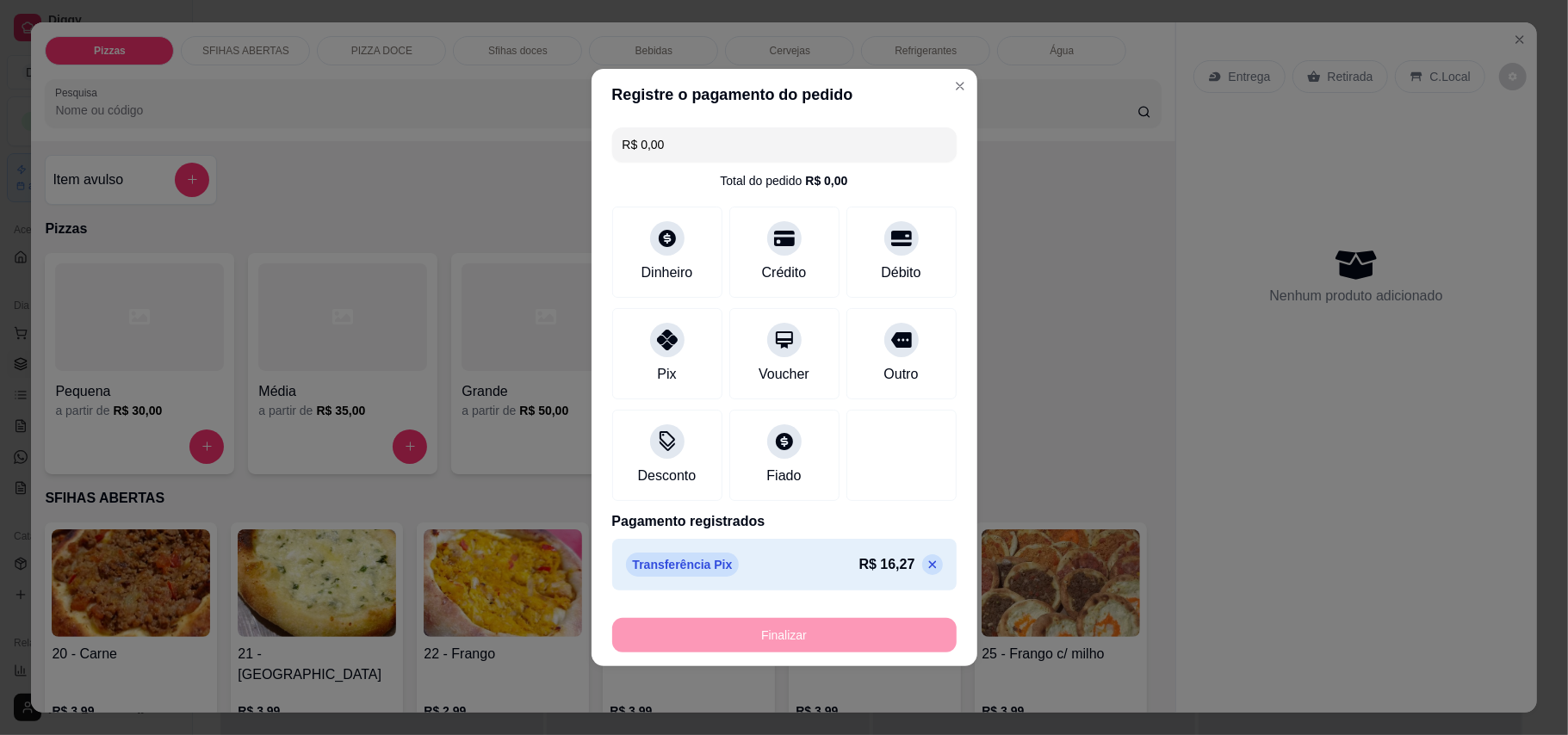
type input "-R$ 16,27"
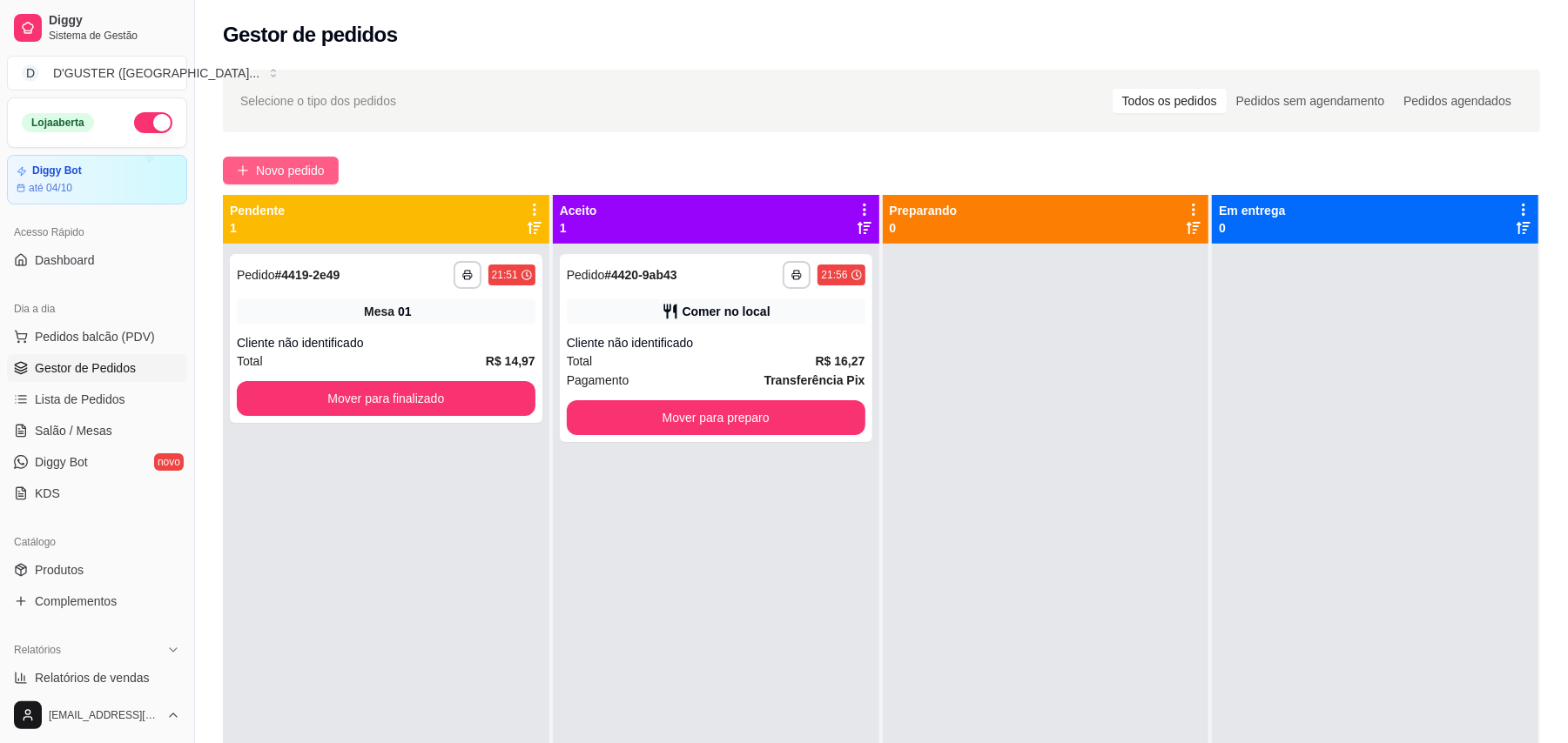
click at [254, 166] on button "Novo pedido" at bounding box center [281, 171] width 116 height 28
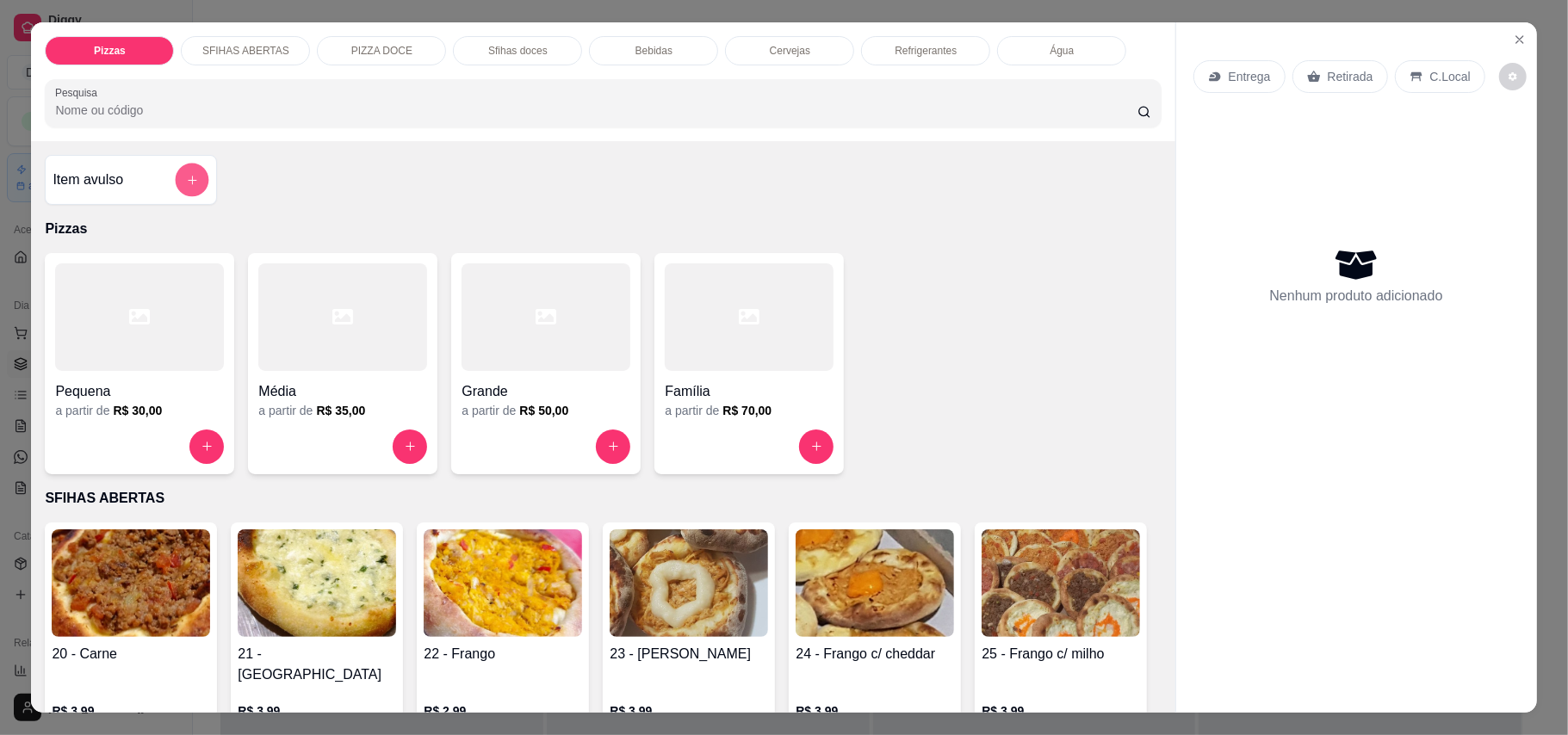
click at [181, 166] on button "add-separate-item" at bounding box center [192, 180] width 33 height 33
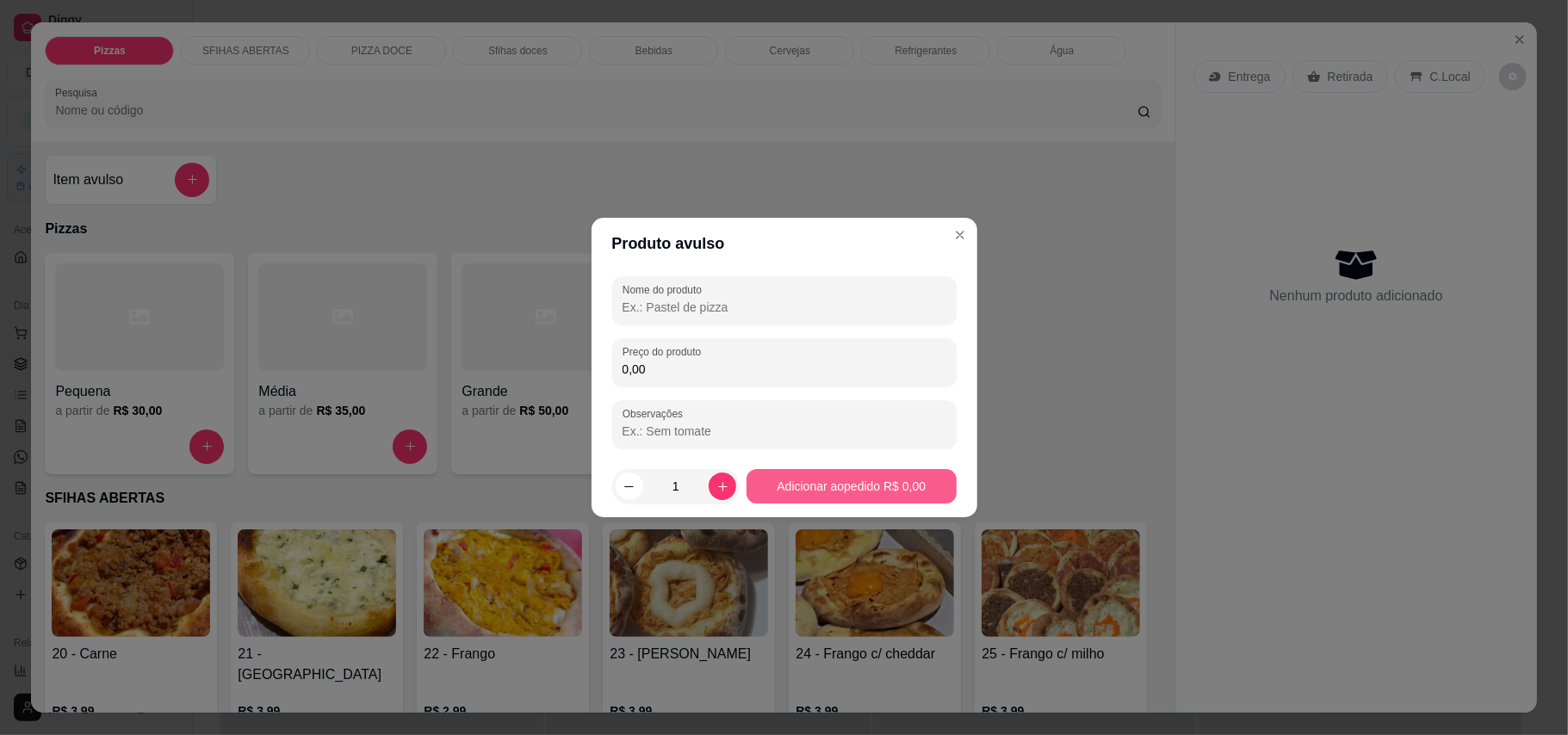
click at [820, 491] on button "Adicionar ao pedido R$ 0,00" at bounding box center [851, 486] width 209 height 34
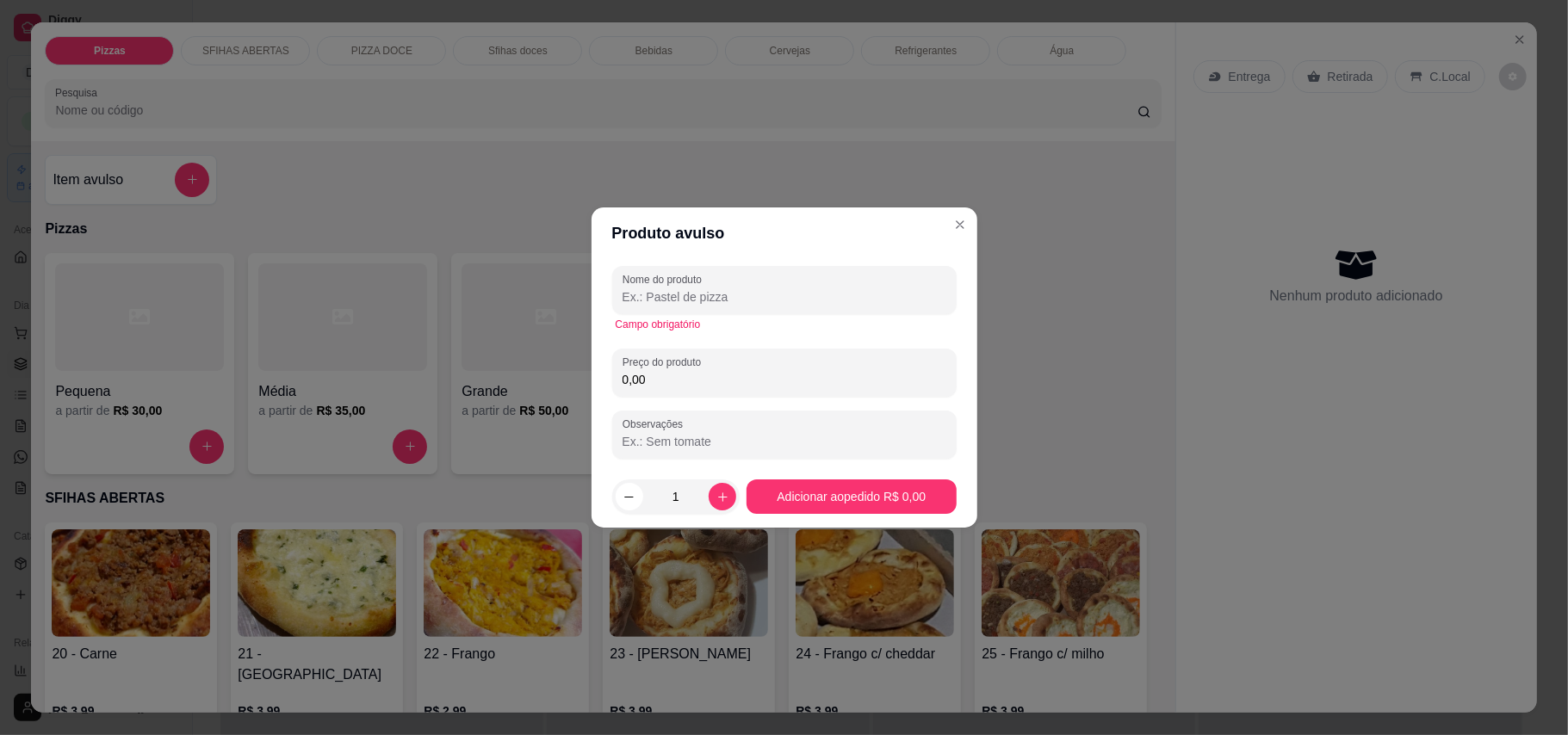
click at [845, 290] on input "Nome do produto" at bounding box center [784, 297] width 324 height 18
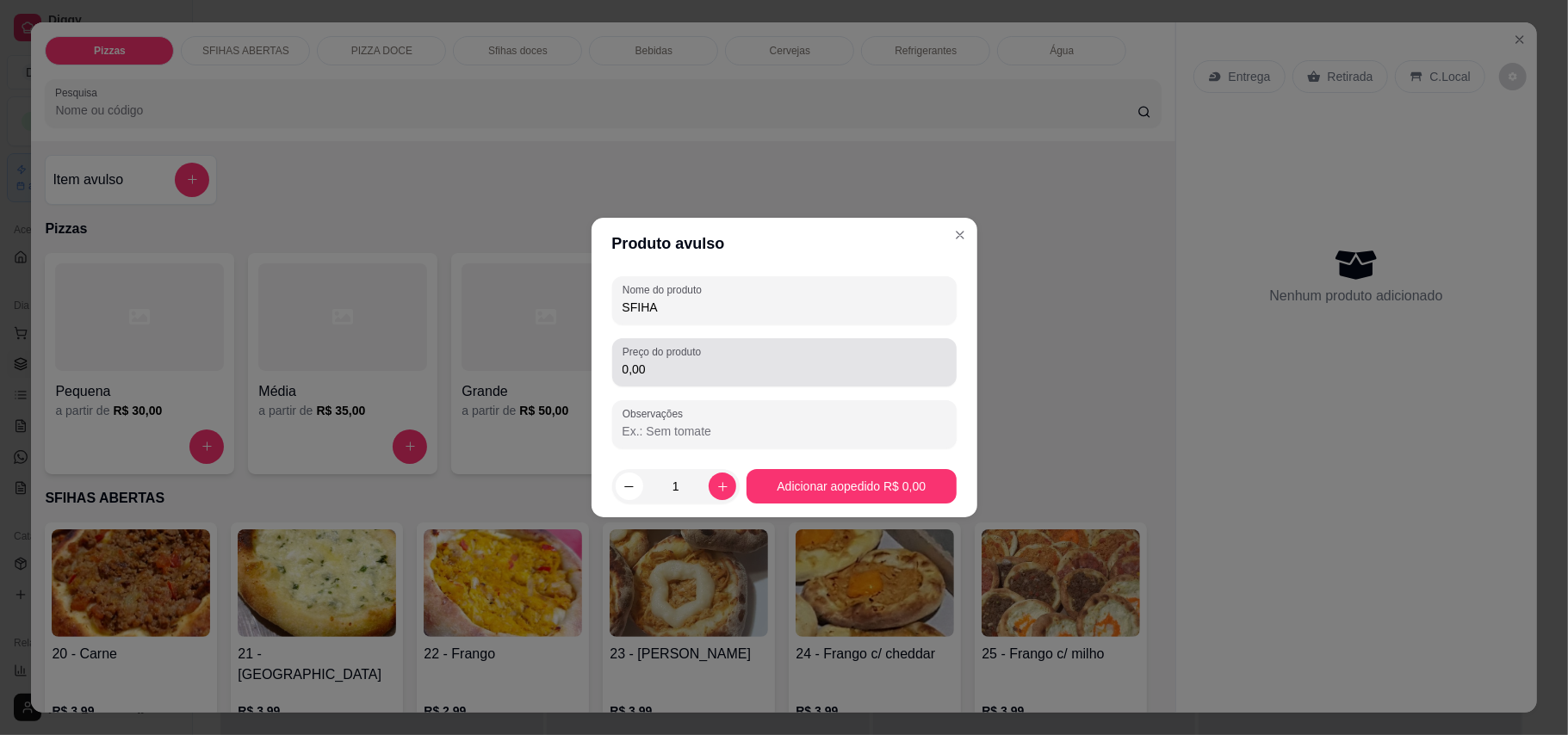
type input "SFIHA"
click at [844, 361] on input "0,00" at bounding box center [784, 370] width 324 height 18
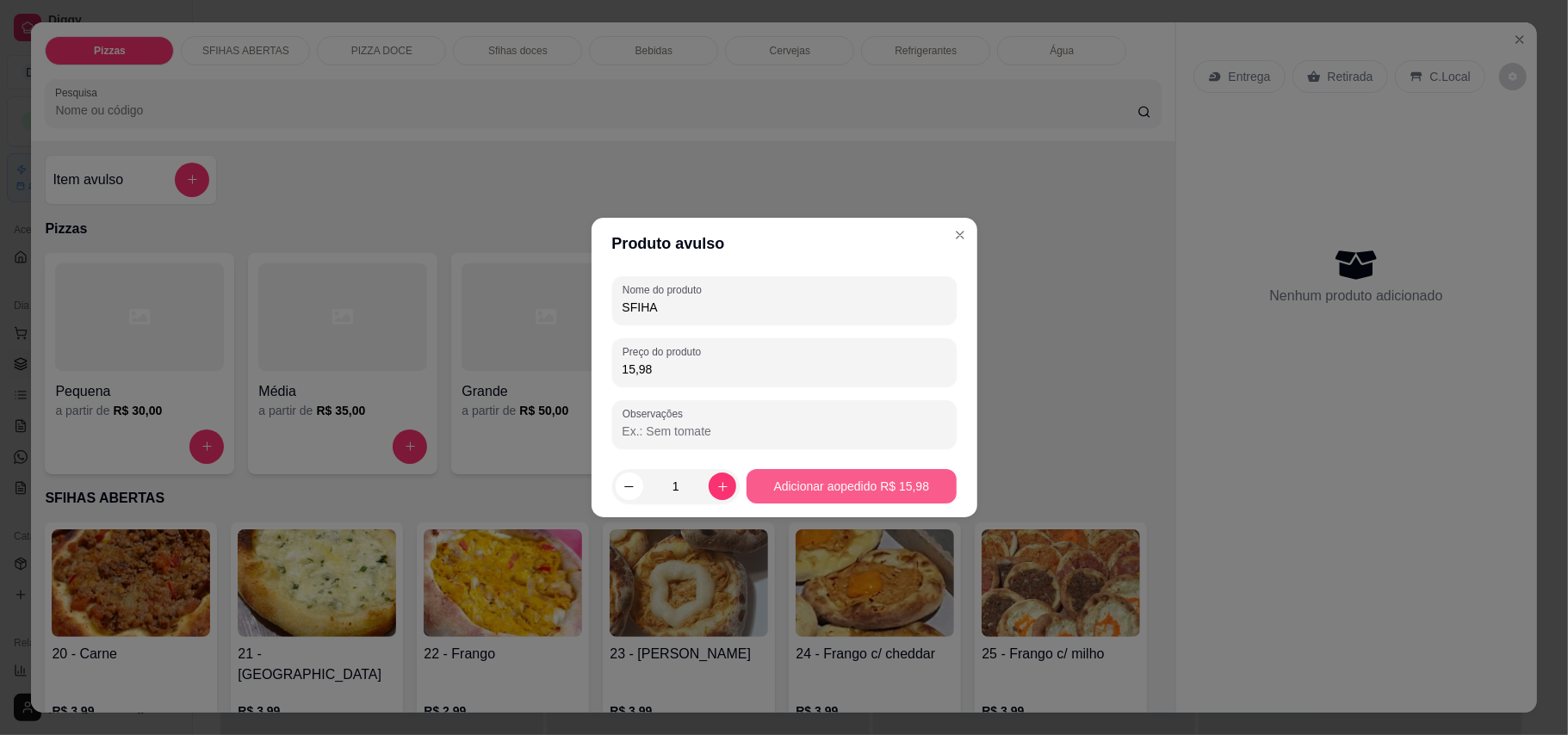
type input "15,98"
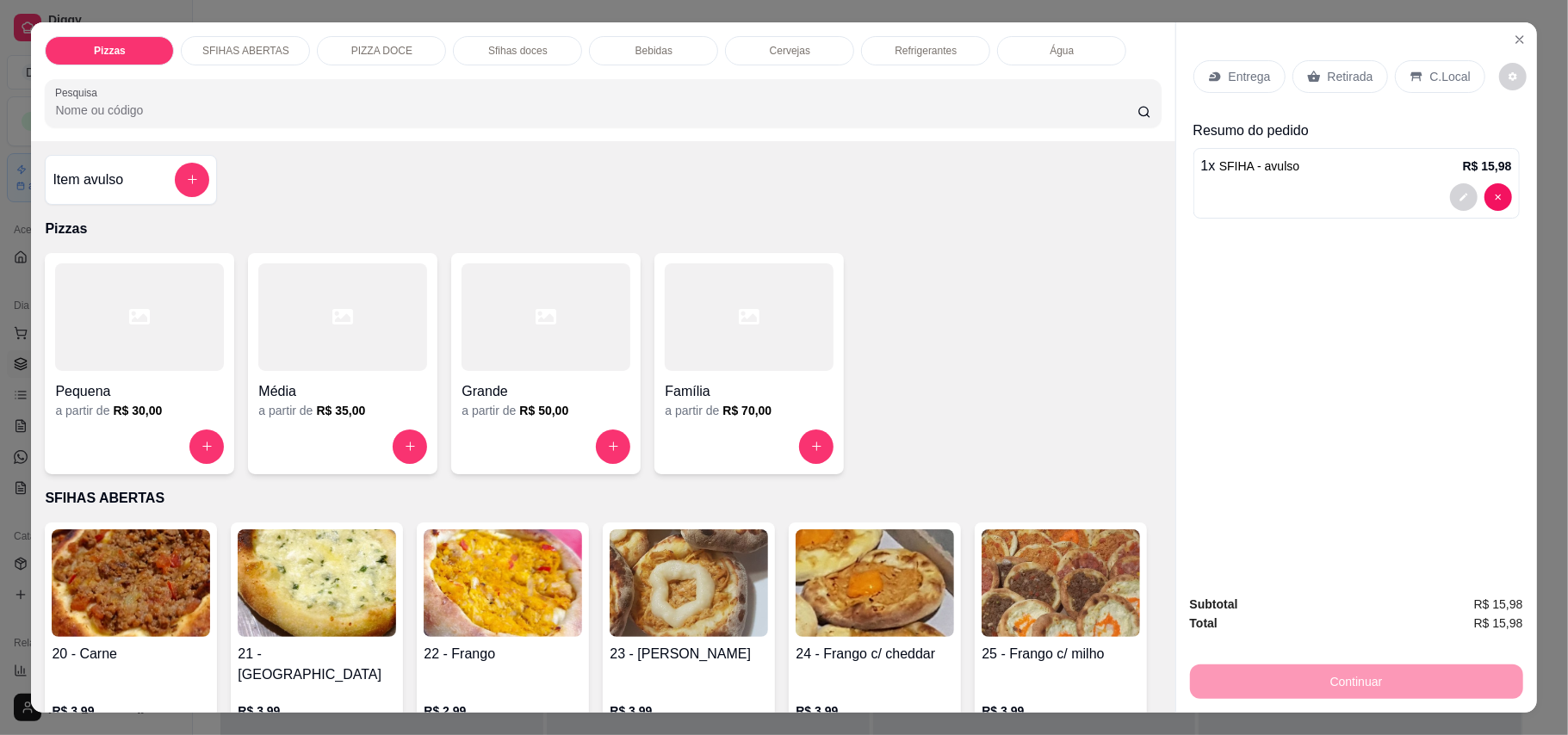
click at [1157, 66] on div "C.Local" at bounding box center [1439, 76] width 90 height 32
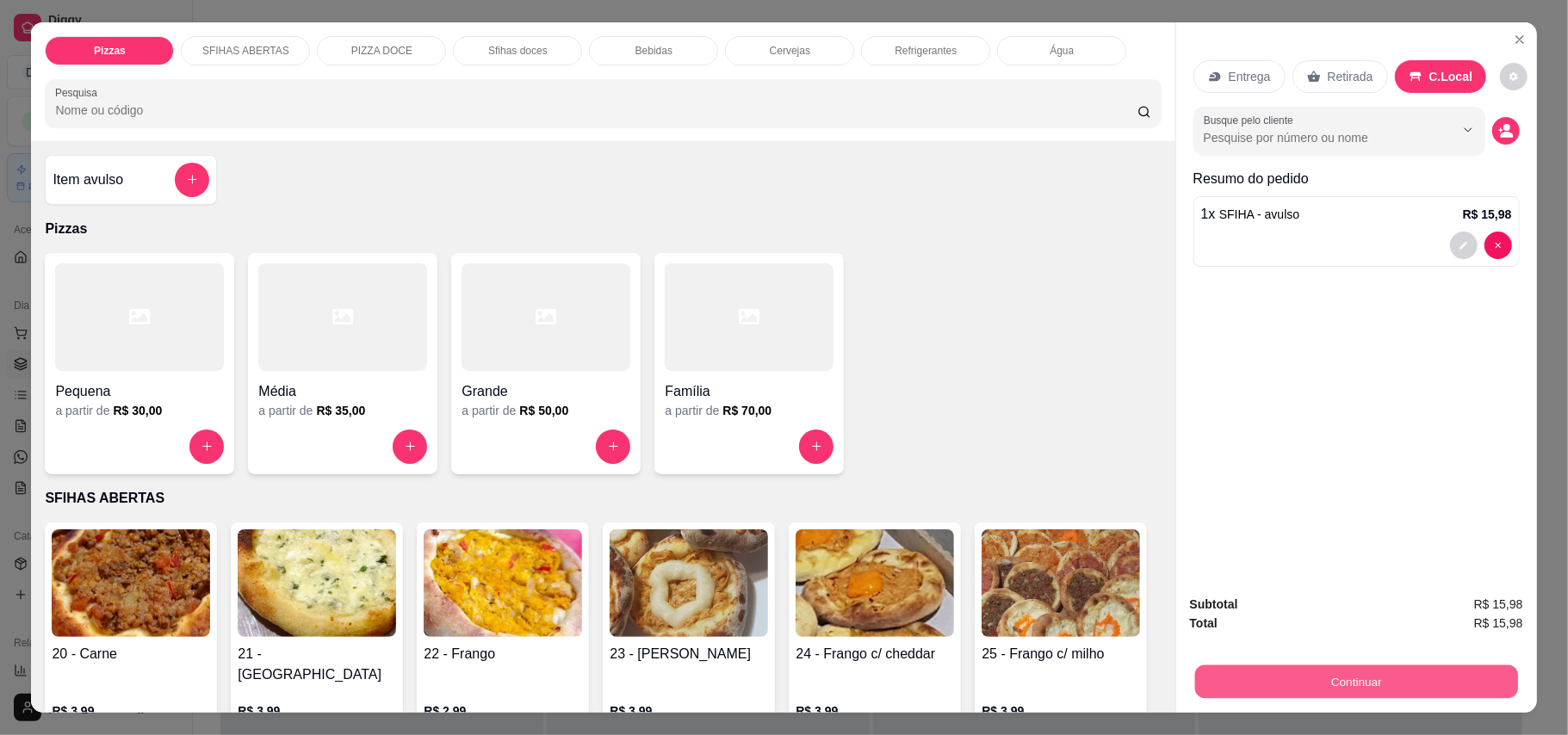
click at [1157, 686] on button "Continuar" at bounding box center [1355, 682] width 323 height 33
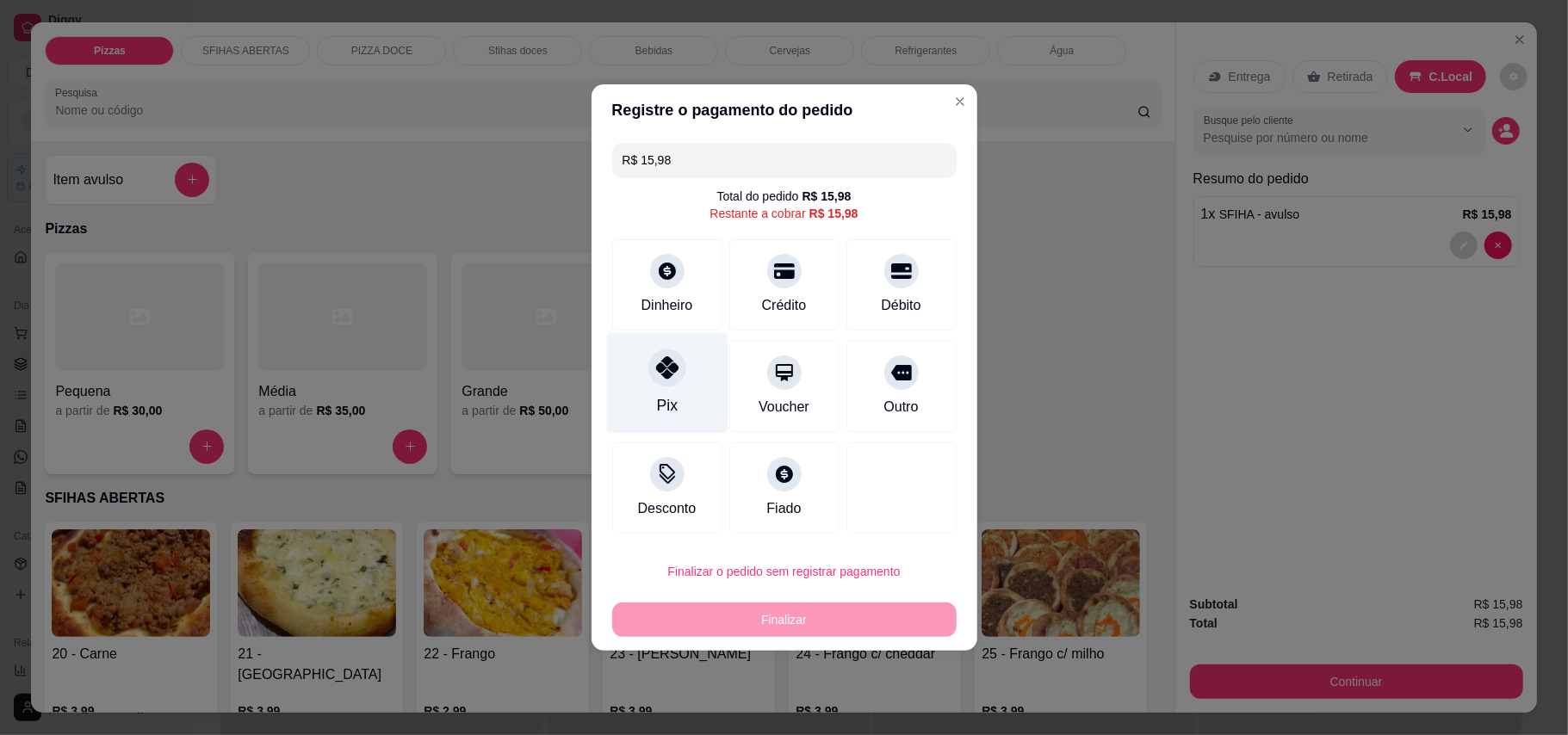
click at [649, 358] on div at bounding box center [667, 367] width 38 height 38
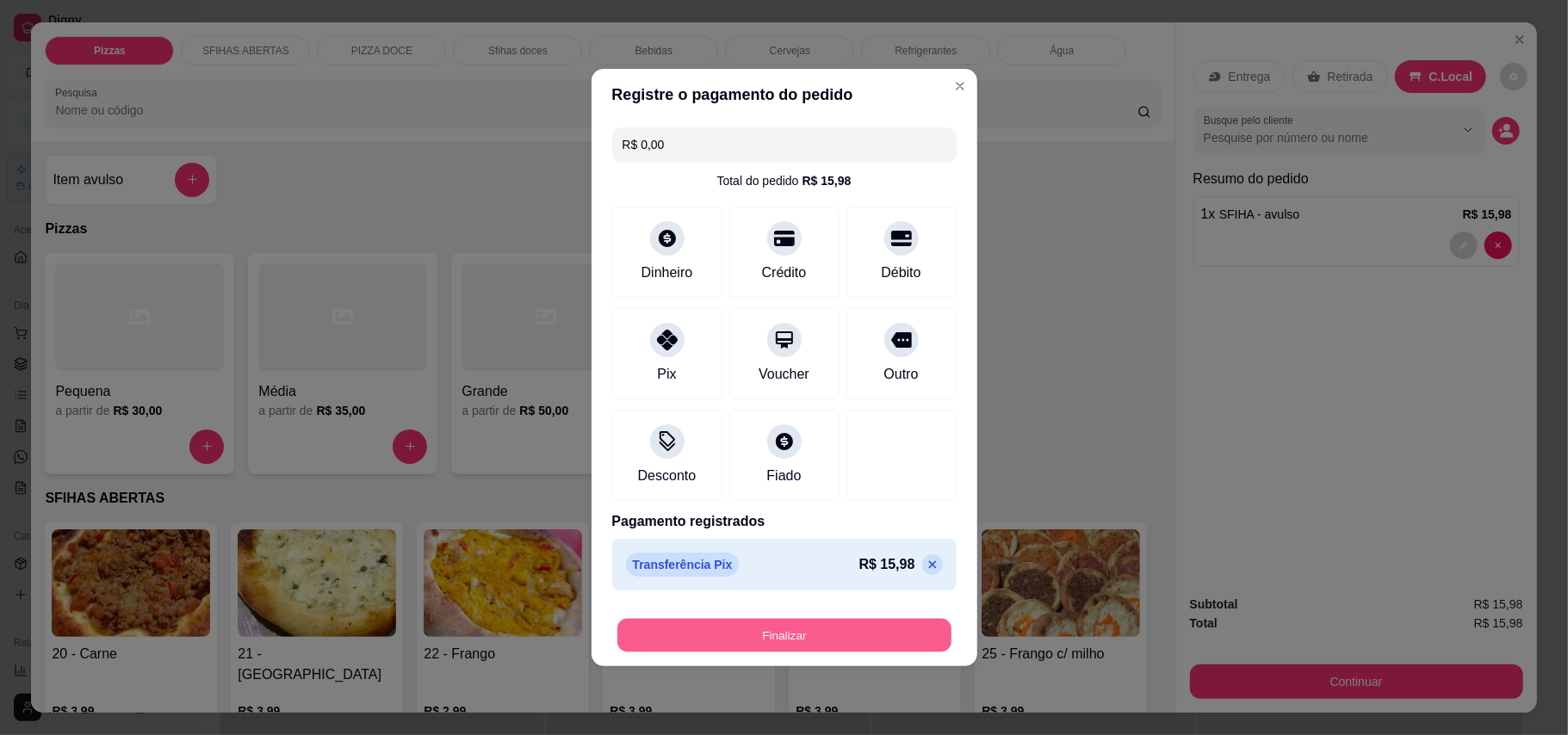
click at [782, 620] on button "Finalizar" at bounding box center [784, 636] width 334 height 33
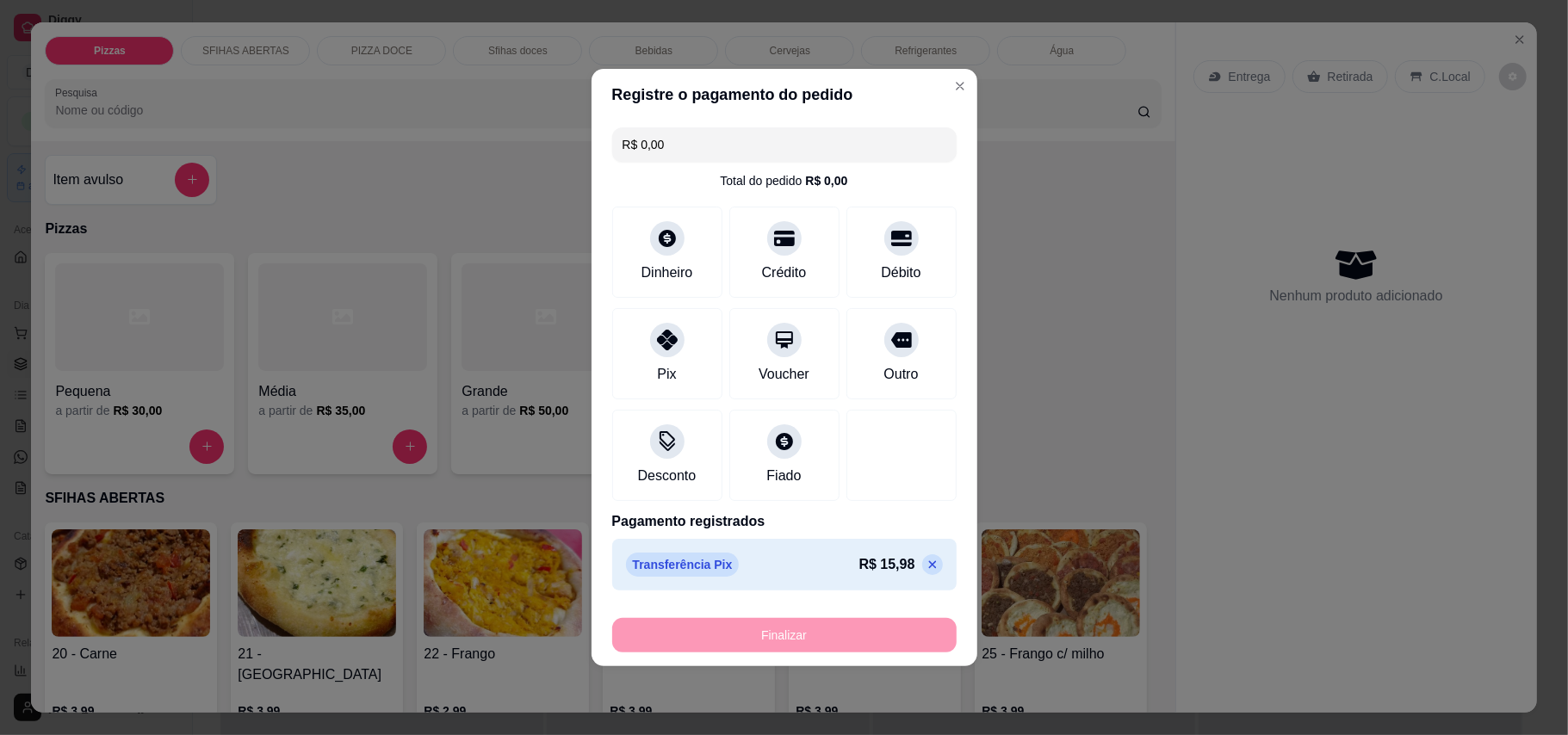
type input "-R$ 15,98"
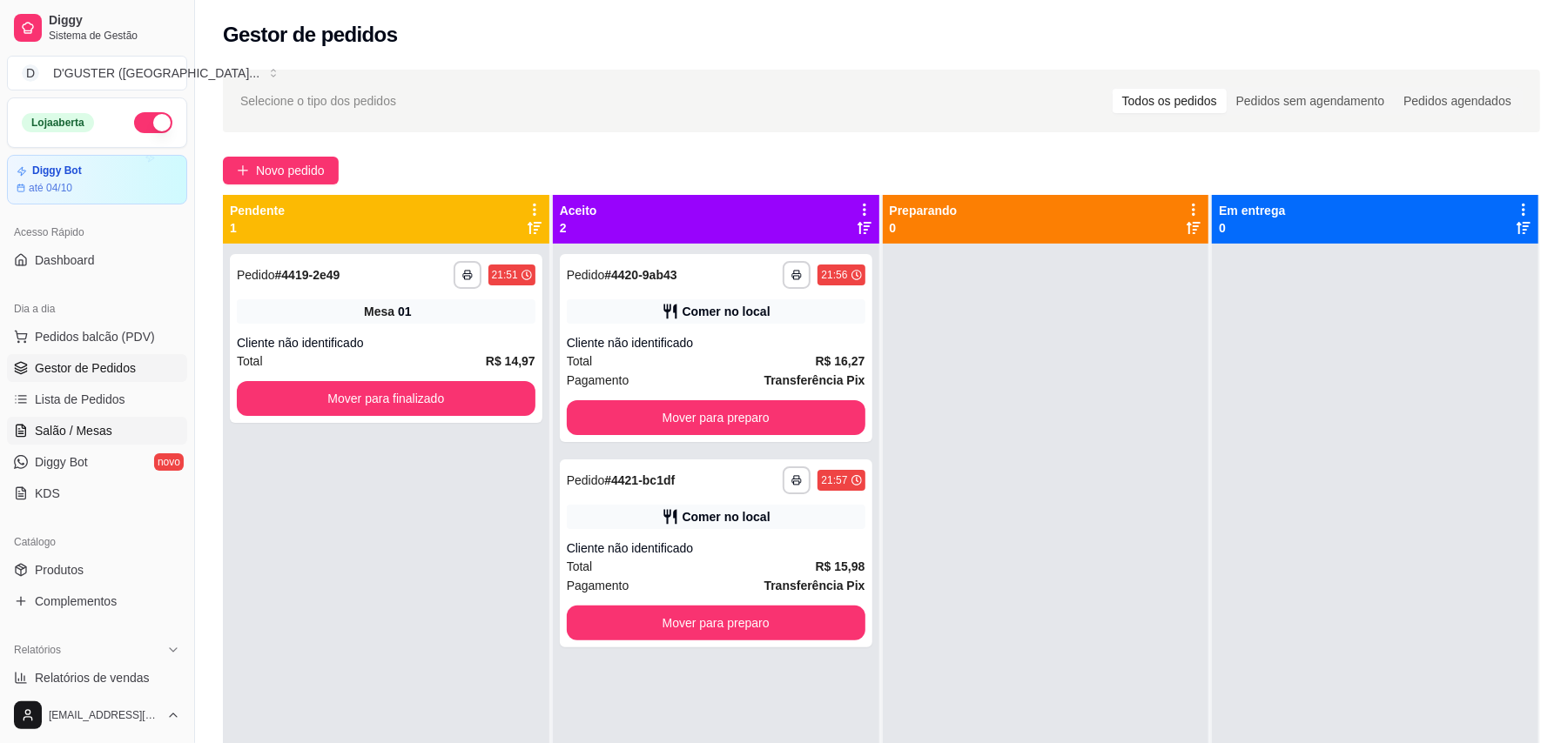
click at [67, 435] on span "Salão / Mesas" at bounding box center [73, 431] width 77 height 18
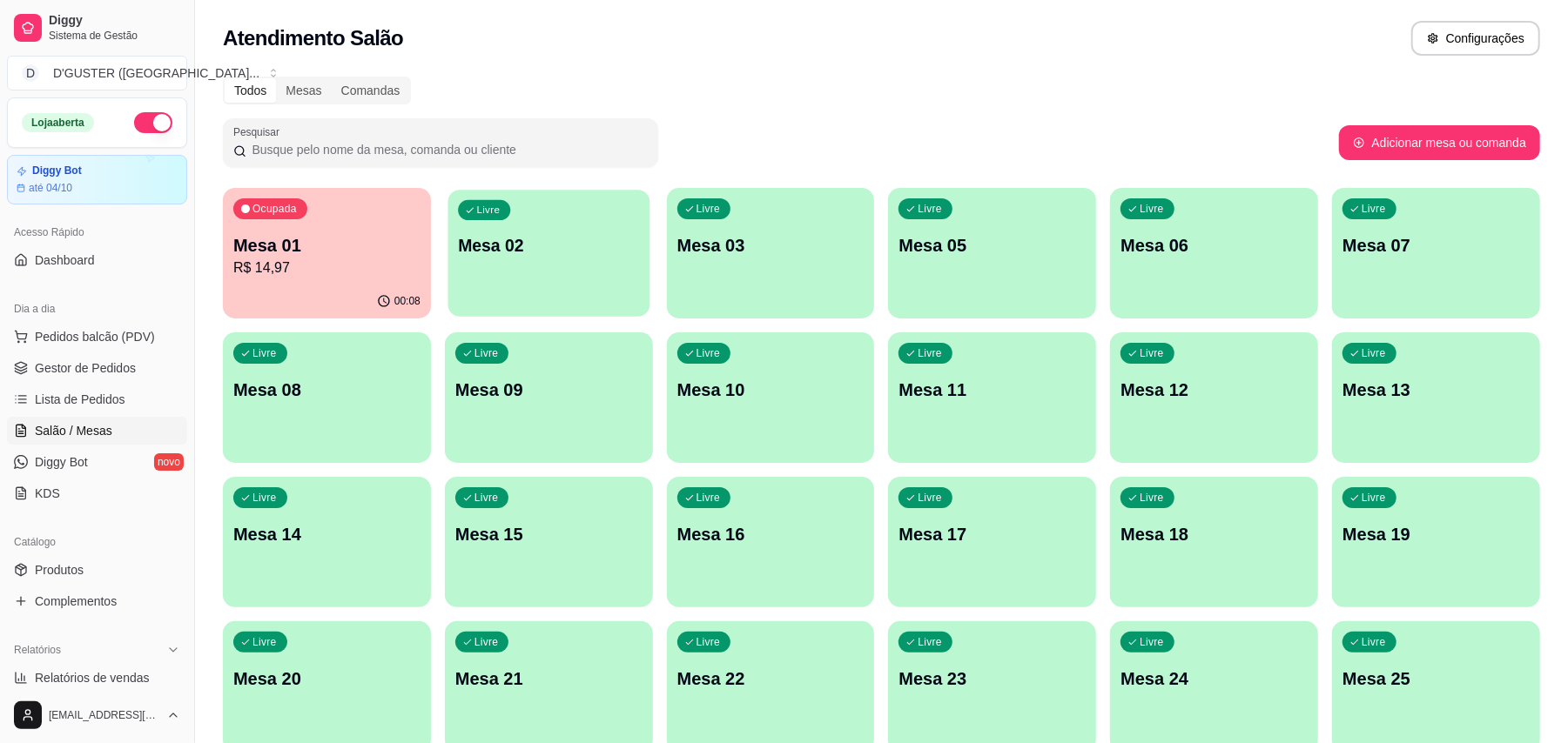
click at [480, 262] on div "Livre Mesa 02" at bounding box center [549, 242] width 202 height 106
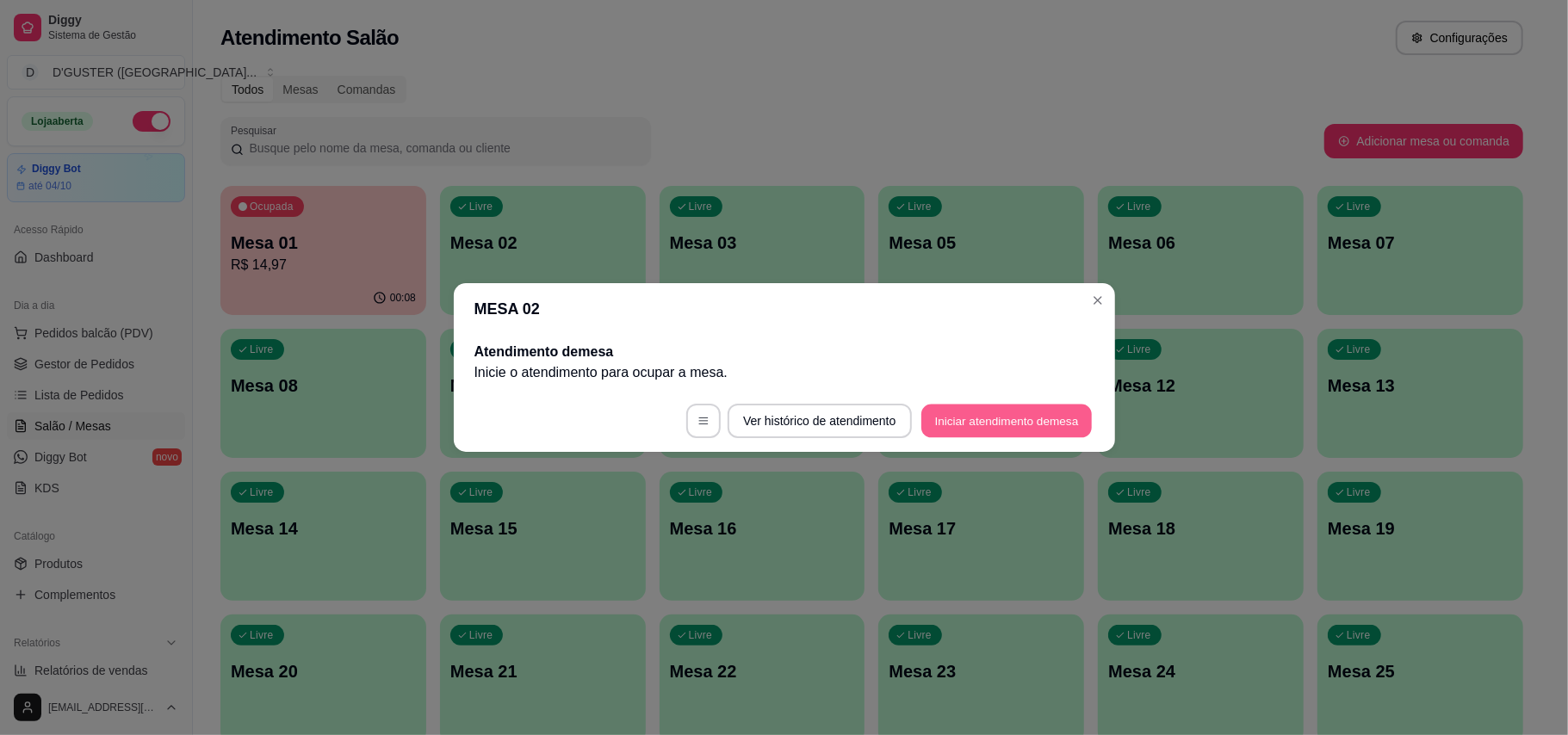
click at [1041, 413] on button "Iniciar atendimento de mesa" at bounding box center [1007, 421] width 171 height 33
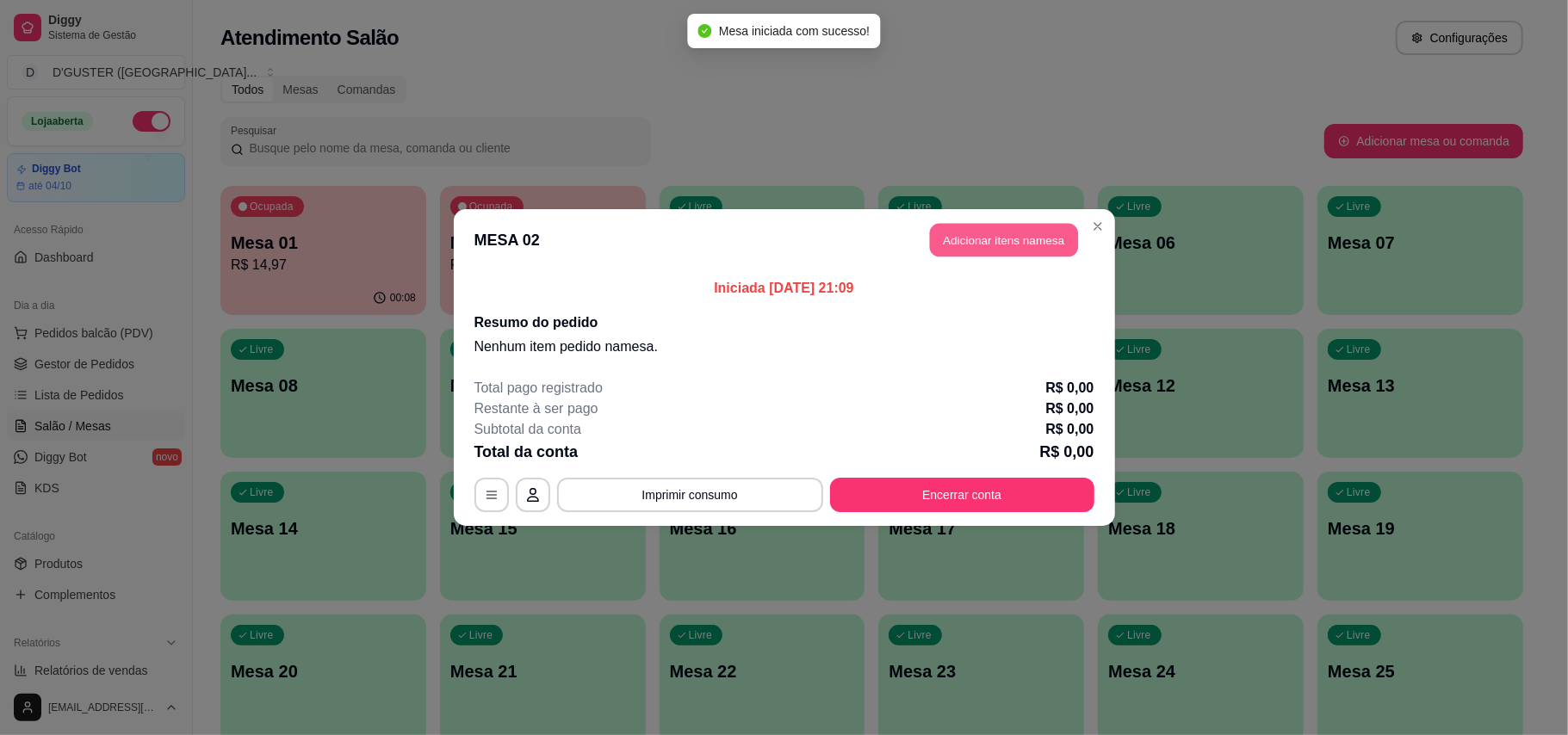
click at [1041, 239] on button "Adicionar itens na mesa" at bounding box center [1003, 240] width 148 height 33
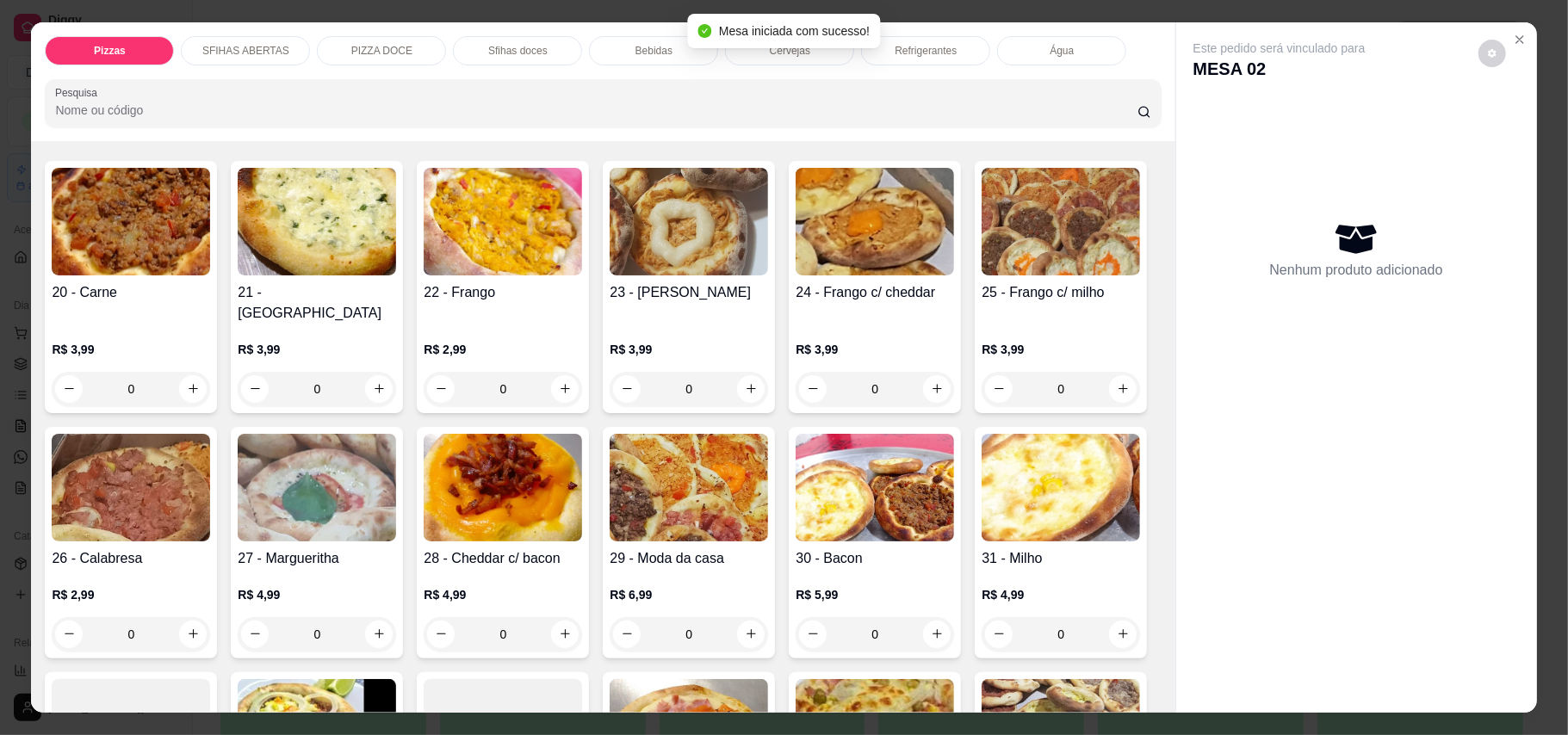
scroll to position [459, 0]
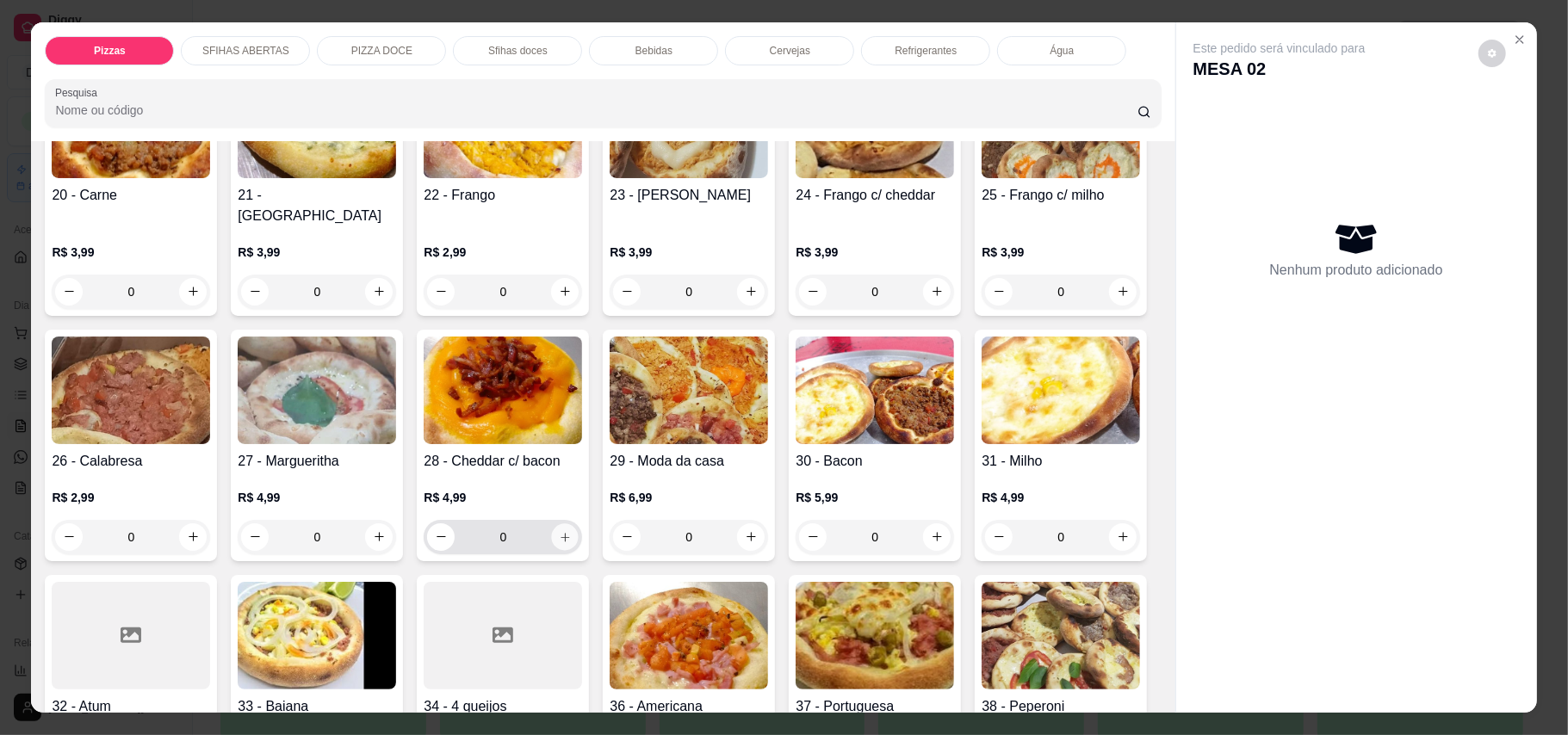
click at [579, 523] on button "increase-product-quantity" at bounding box center [564, 536] width 26 height 26
type input "1"
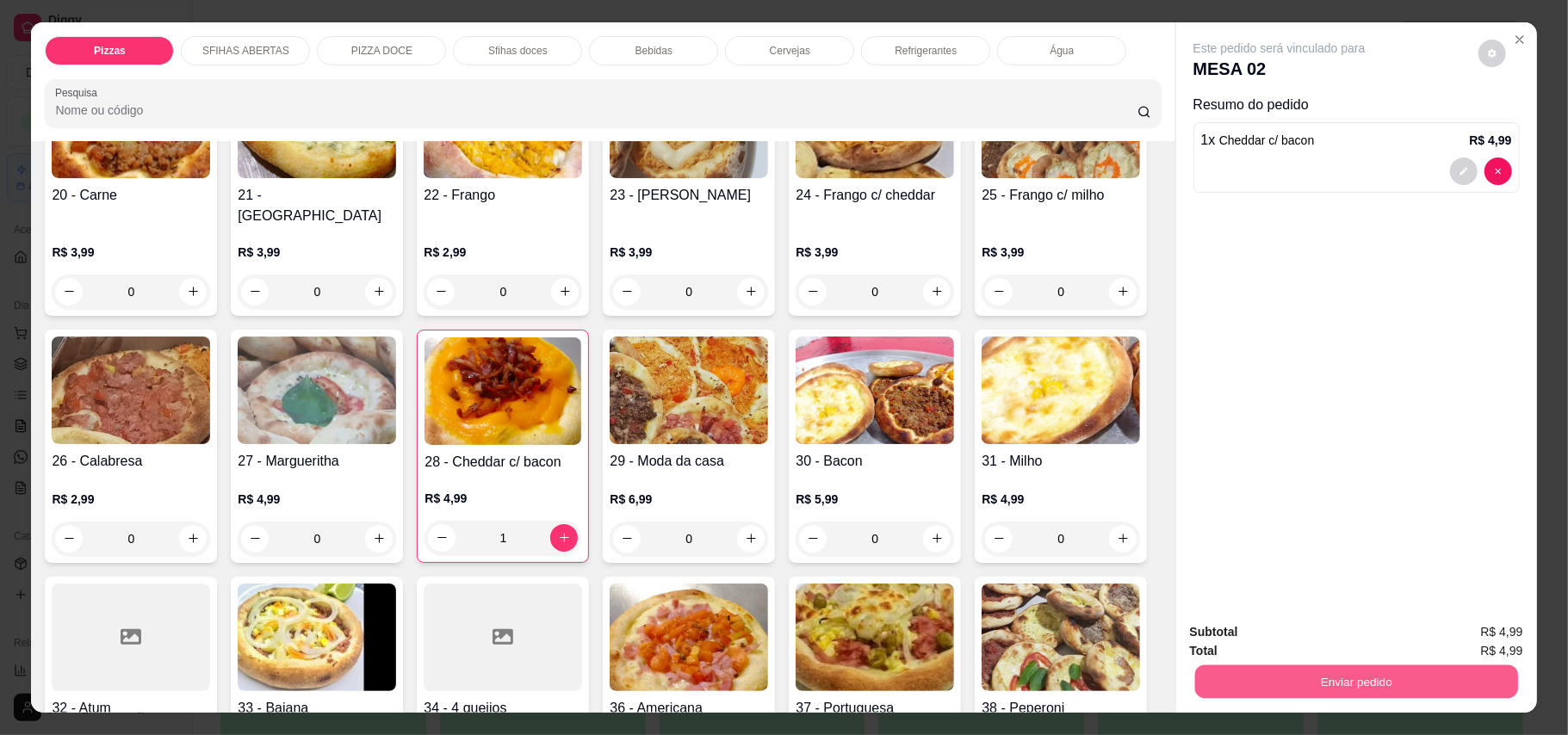
click at [1157, 678] on button "Enviar pedido" at bounding box center [1355, 682] width 323 height 33
click at [1157, 630] on button "Enviar pedido" at bounding box center [1476, 640] width 97 height 32
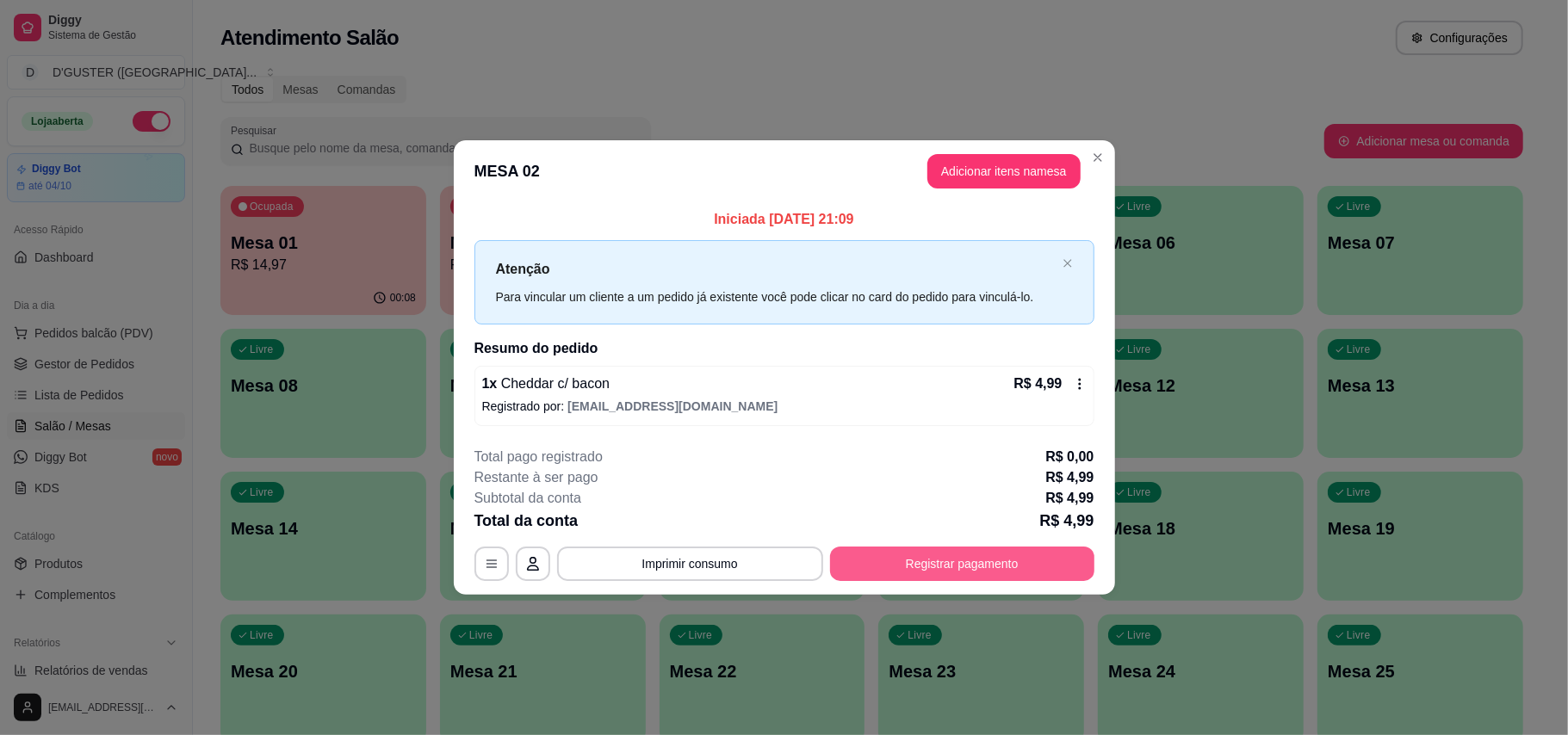
click at [993, 559] on button "Registrar pagamento" at bounding box center [962, 563] width 264 height 34
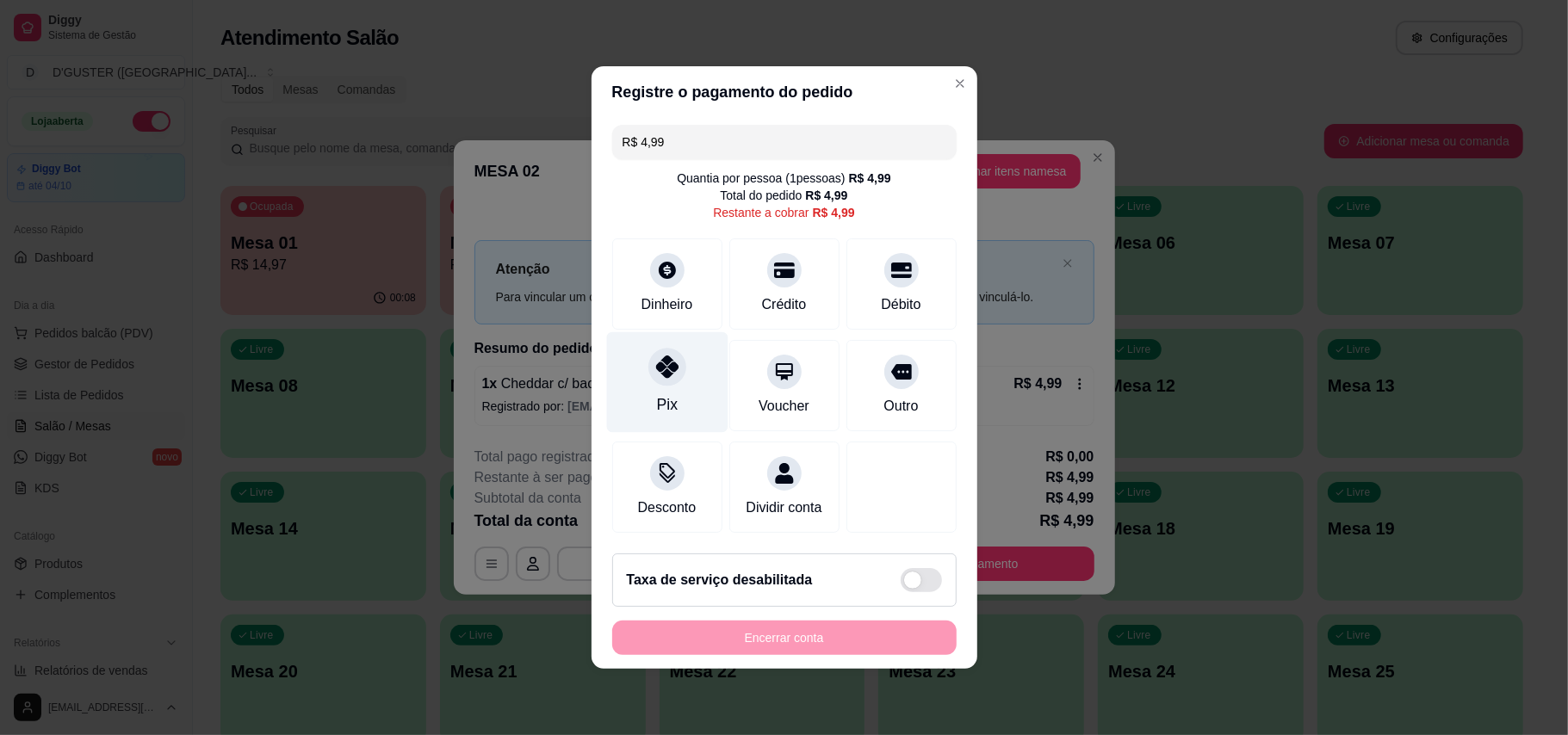
click at [664, 355] on icon at bounding box center [666, 366] width 23 height 23
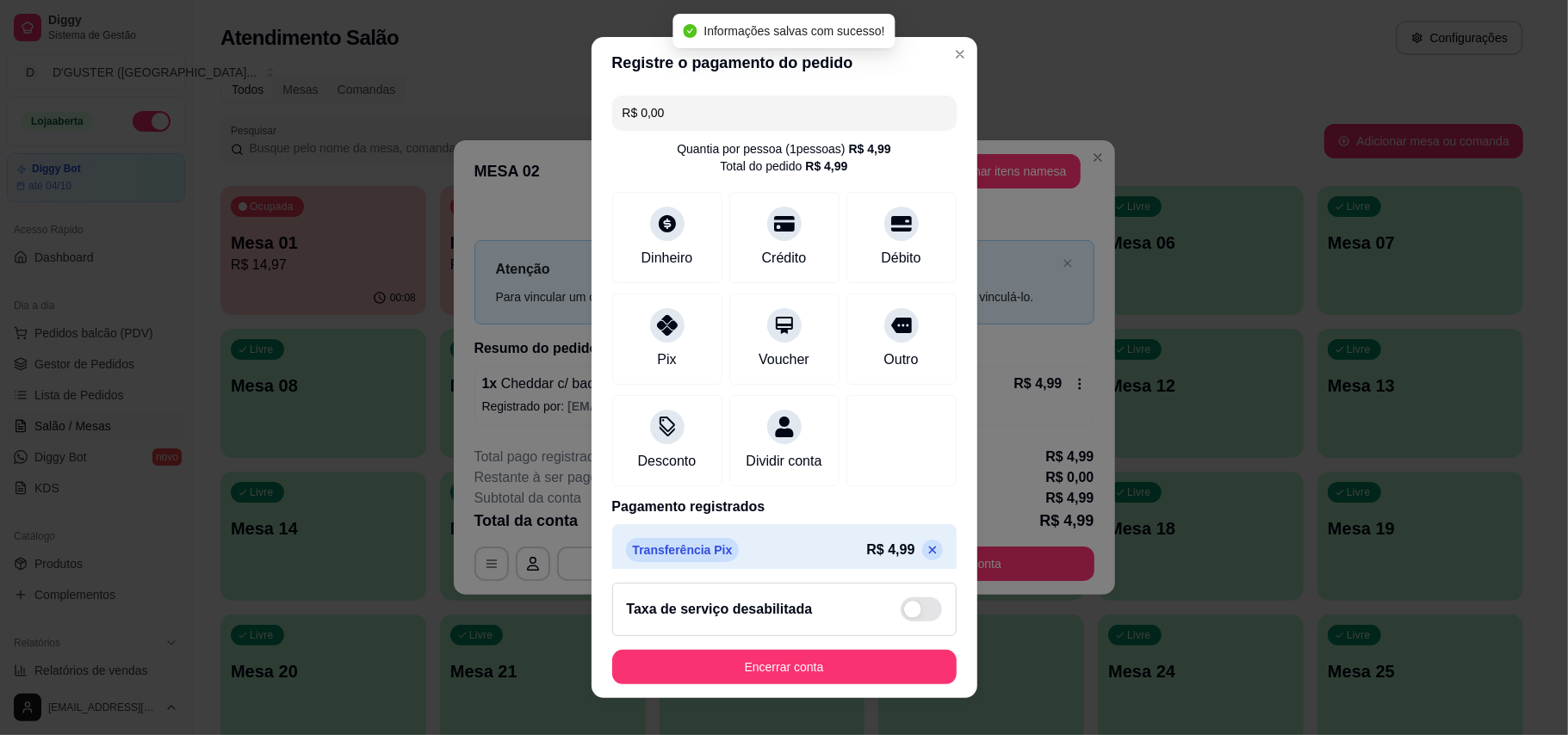
type input "R$ 0,00"
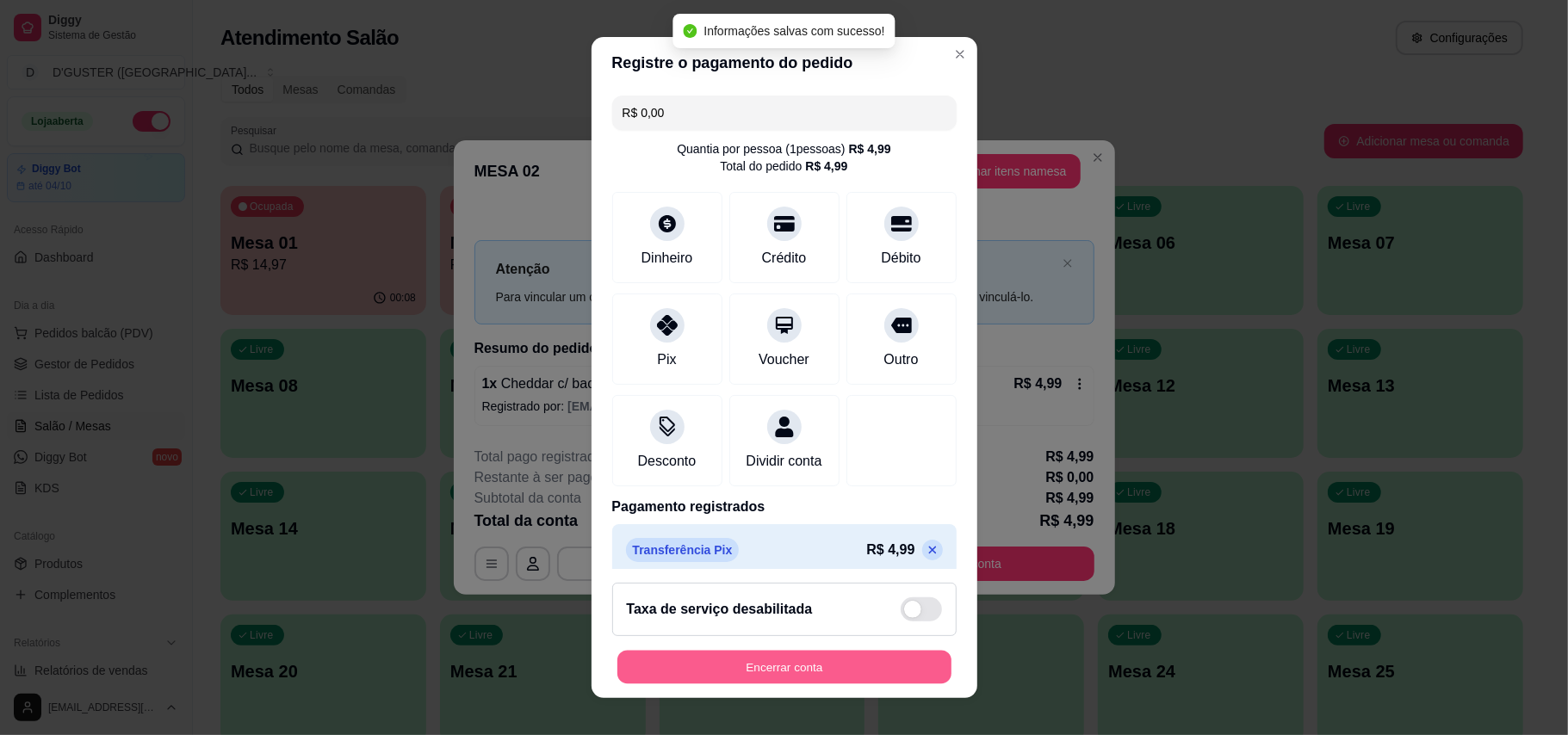
click at [810, 678] on button "Encerrar conta" at bounding box center [784, 667] width 334 height 33
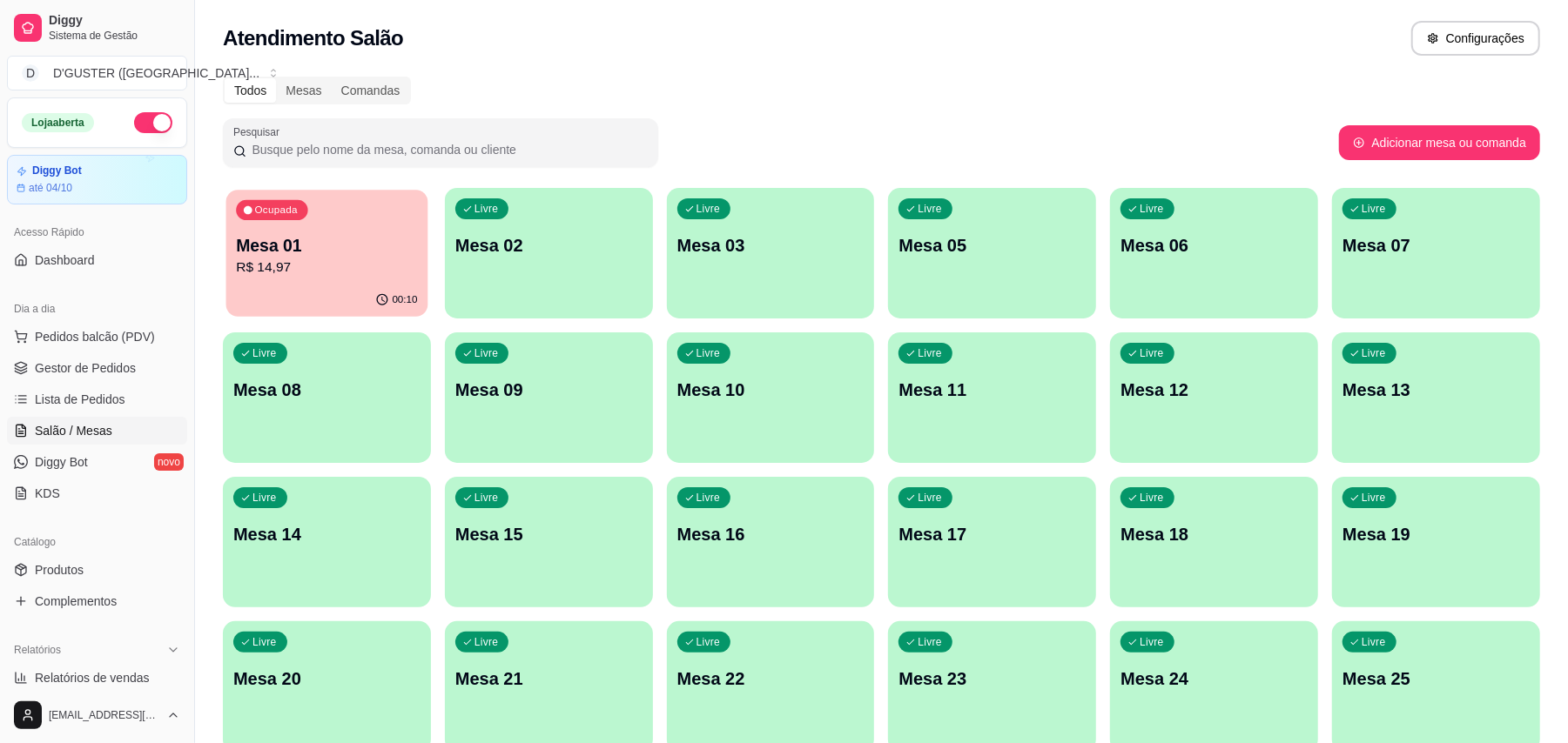
click at [293, 259] on p "R$ 14,97" at bounding box center [327, 268] width 181 height 20
click at [123, 378] on link "Gestor de Pedidos" at bounding box center [97, 368] width 181 height 28
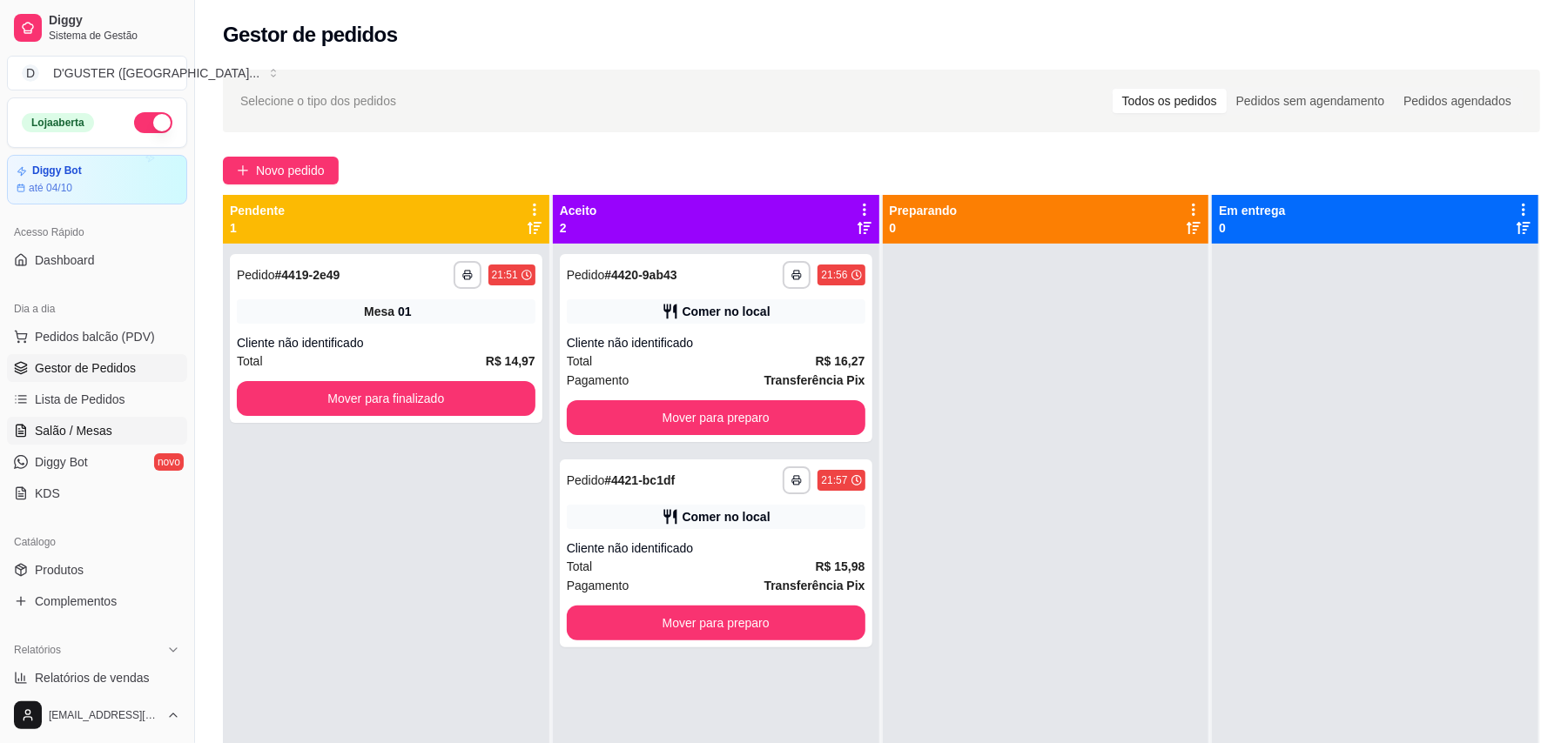
click at [53, 429] on span "Salão / Mesas" at bounding box center [73, 431] width 77 height 18
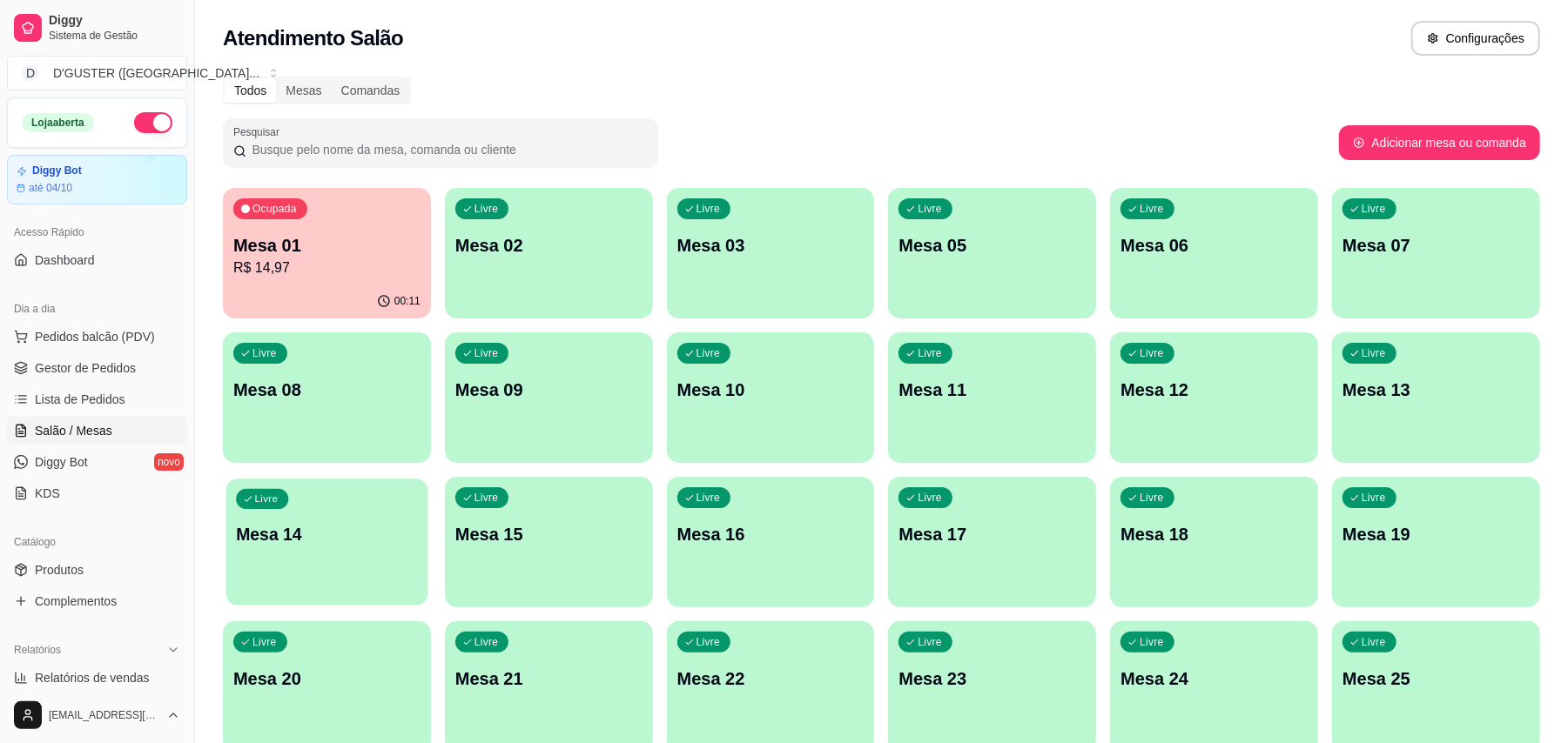
click at [339, 509] on div "Livre Mesa 14" at bounding box center [327, 531] width 202 height 106
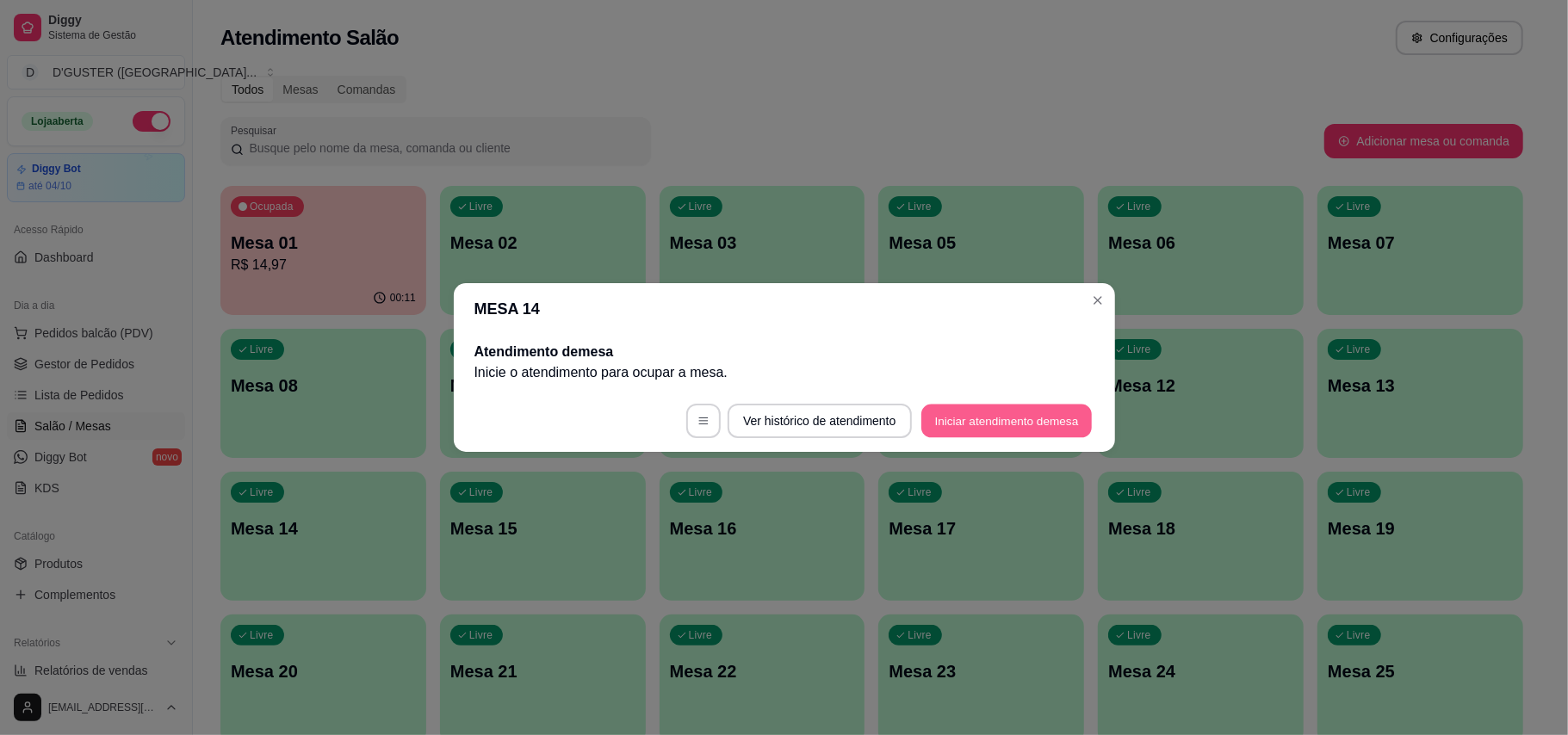
click at [949, 417] on button "Iniciar atendimento de mesa" at bounding box center [1007, 421] width 171 height 33
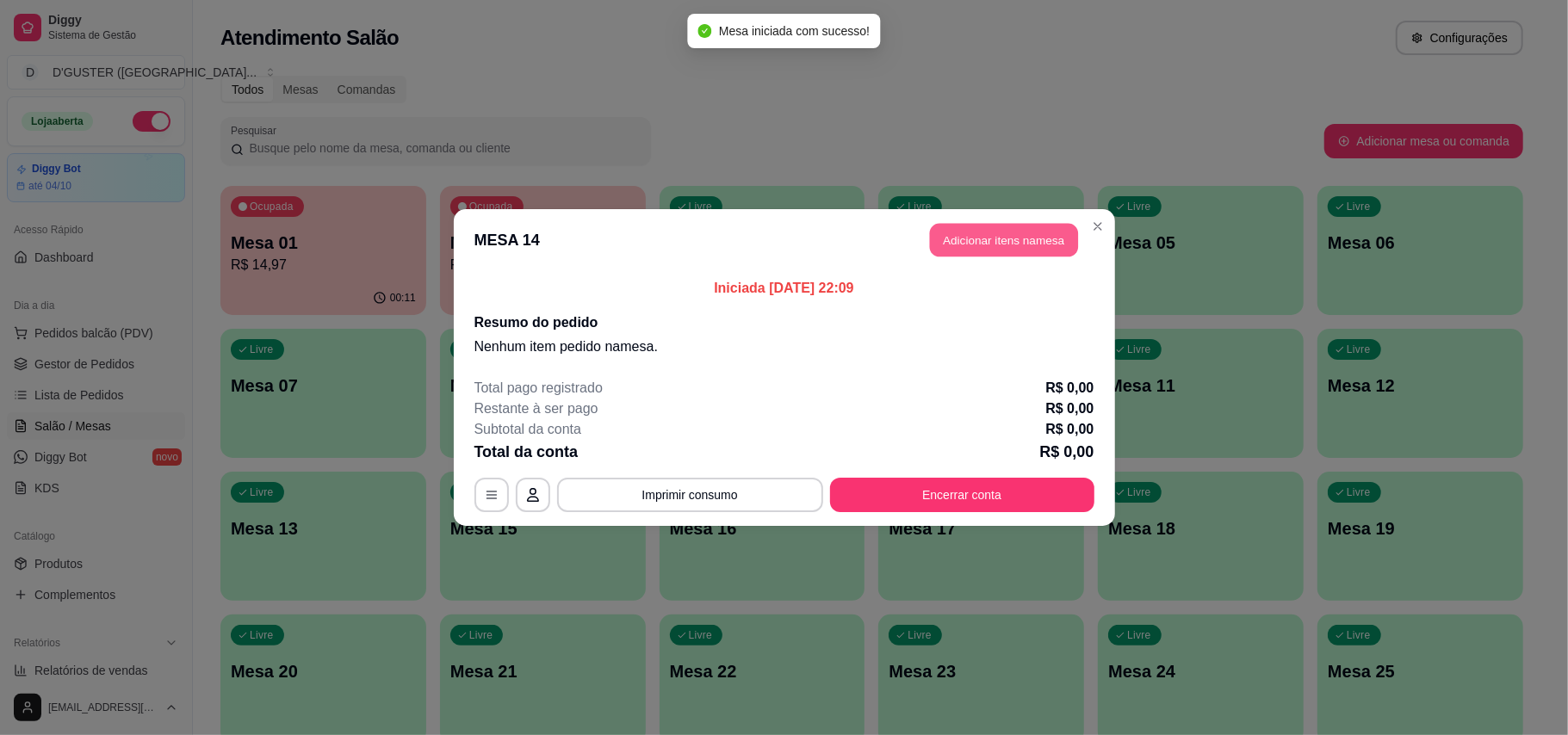
click at [1045, 225] on button "Adicionar itens na mesa" at bounding box center [1003, 240] width 148 height 33
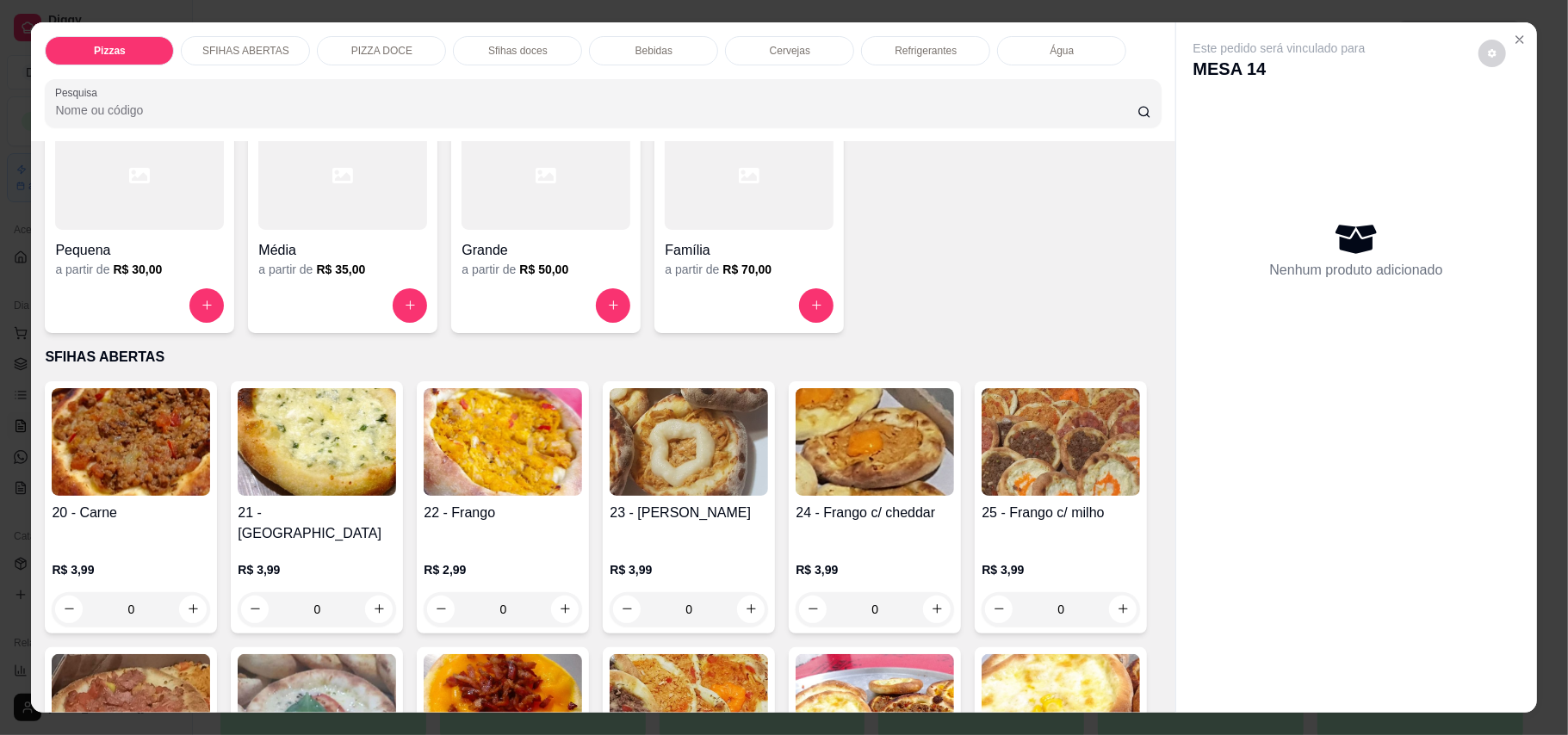
scroll to position [229, 0]
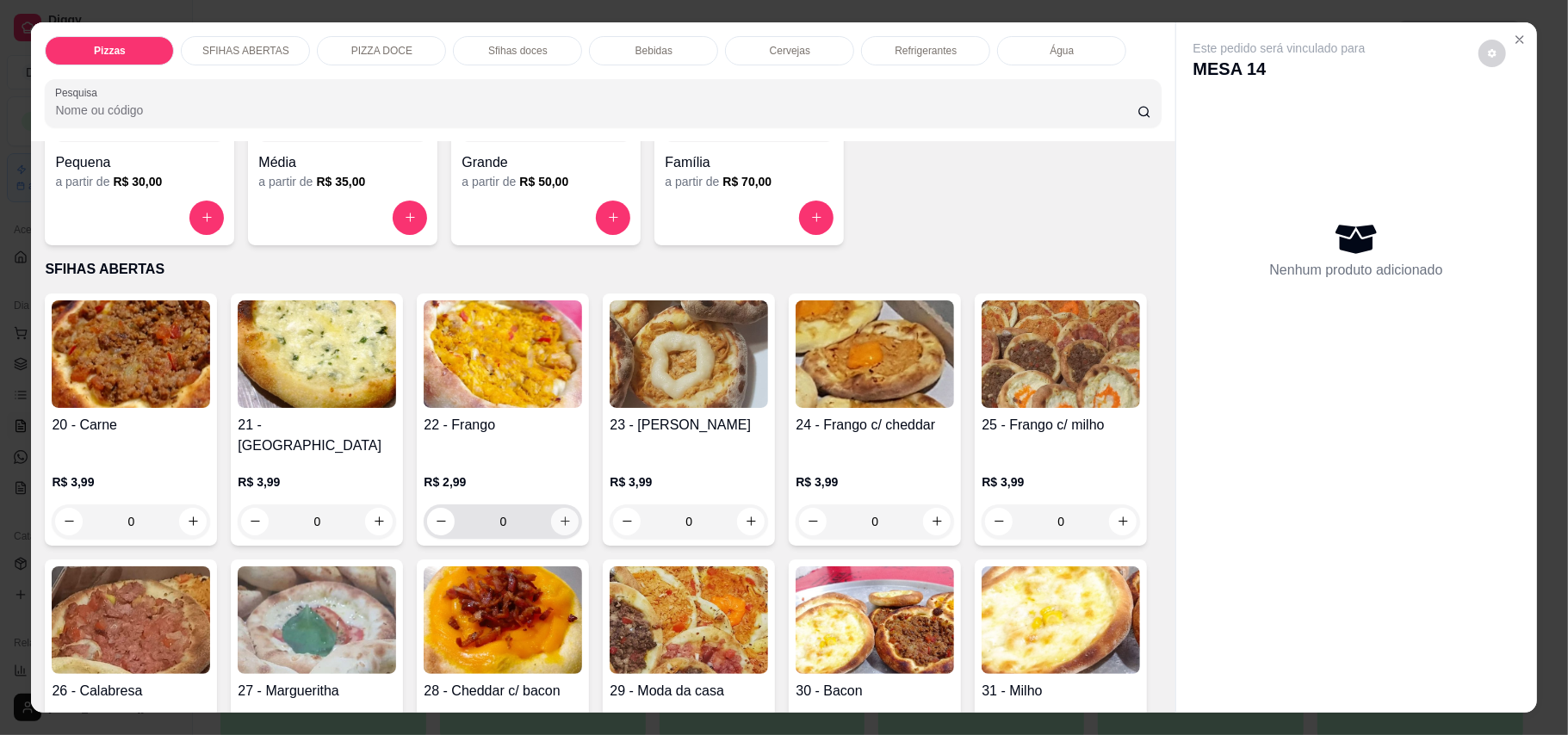
click at [558, 515] on icon "increase-product-quantity" at bounding box center [564, 521] width 13 height 13
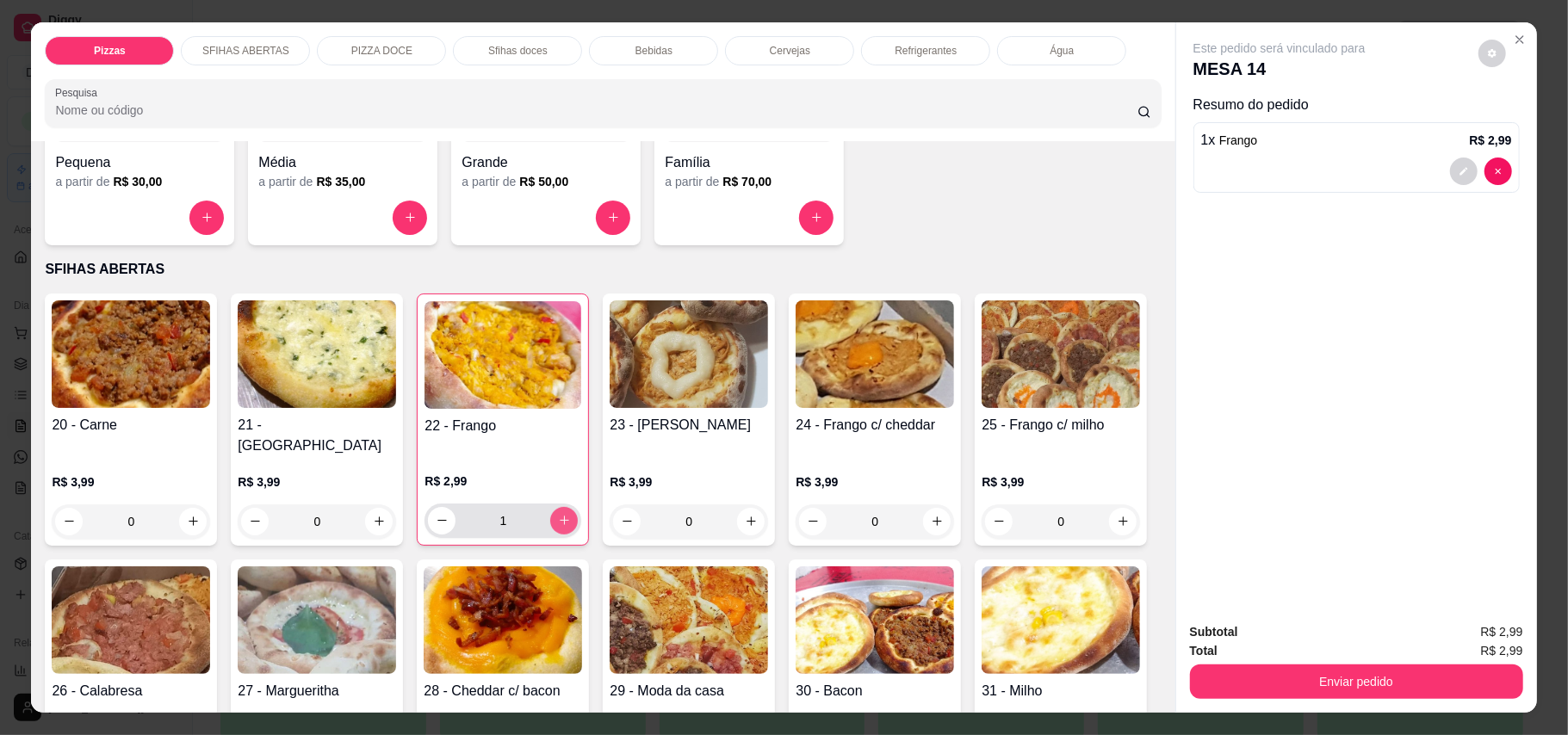
click at [557, 514] on icon "increase-product-quantity" at bounding box center [563, 520] width 13 height 13
click at [429, 510] on button "decrease-product-quantity" at bounding box center [442, 520] width 26 height 26
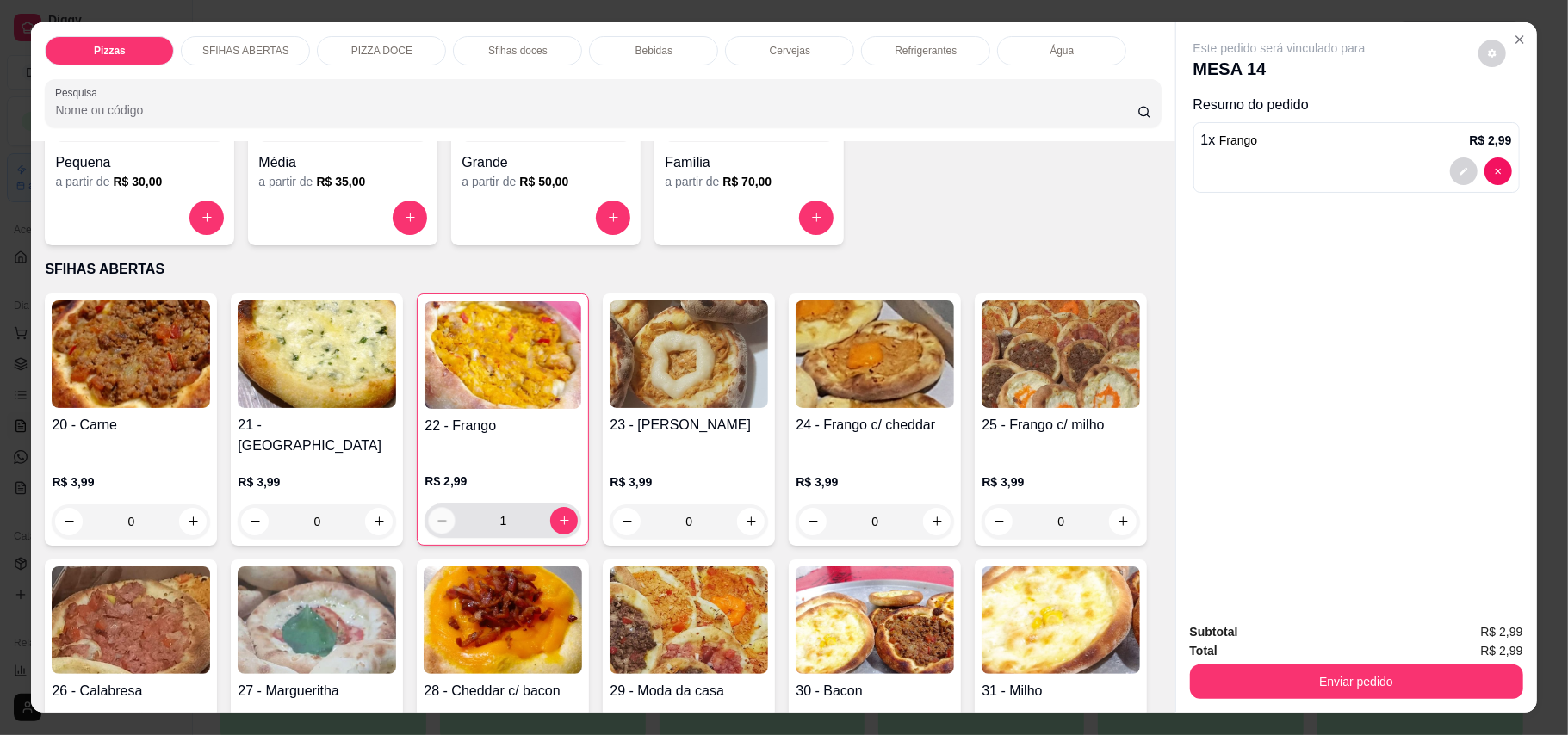
type input "0"
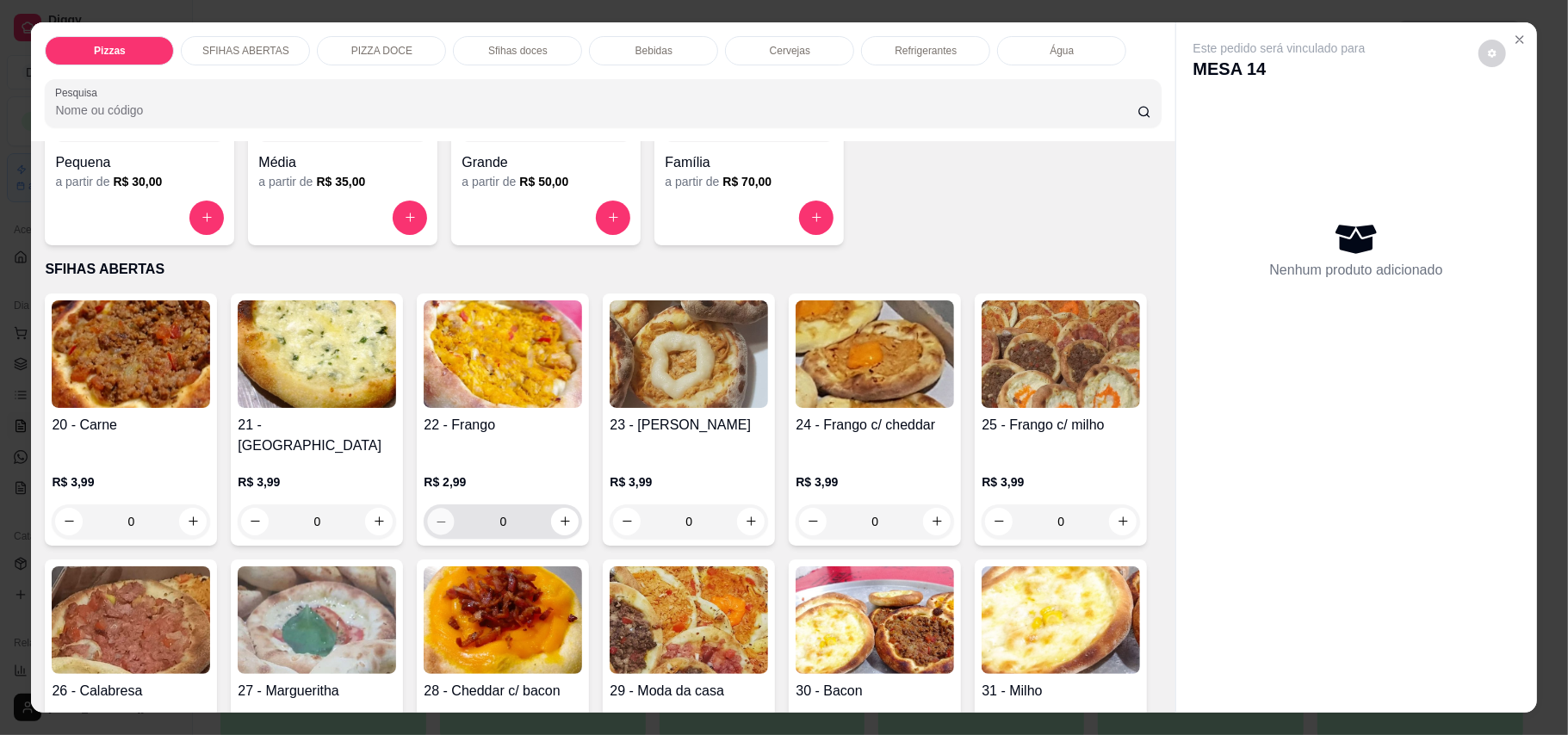
click at [429, 510] on button "decrease-product-quantity" at bounding box center [441, 521] width 26 height 26
click at [745, 515] on icon "increase-product-quantity" at bounding box center [751, 521] width 13 height 13
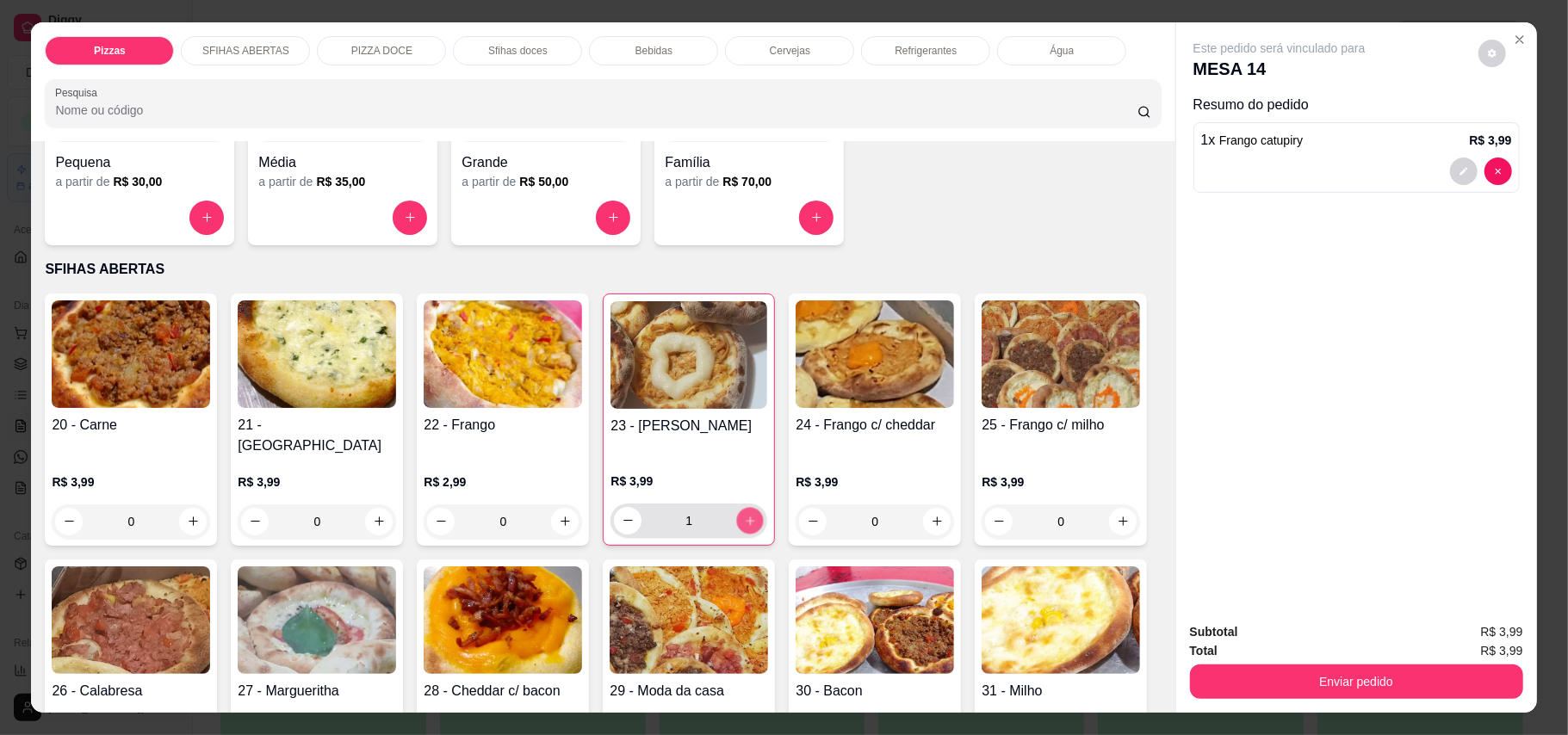
click at [744, 514] on icon "increase-product-quantity" at bounding box center [750, 520] width 13 height 13
type input "3"
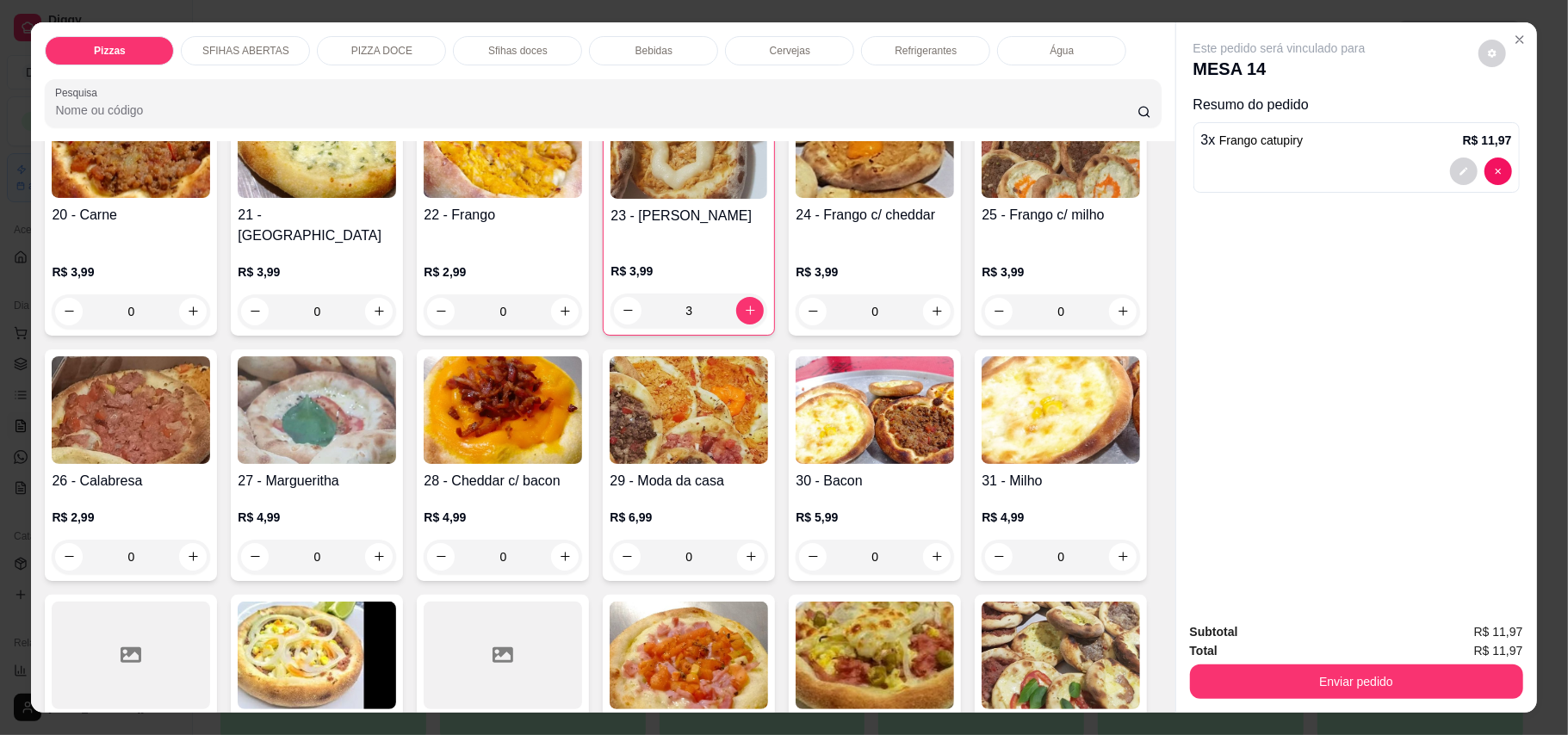
scroll to position [459, 0]
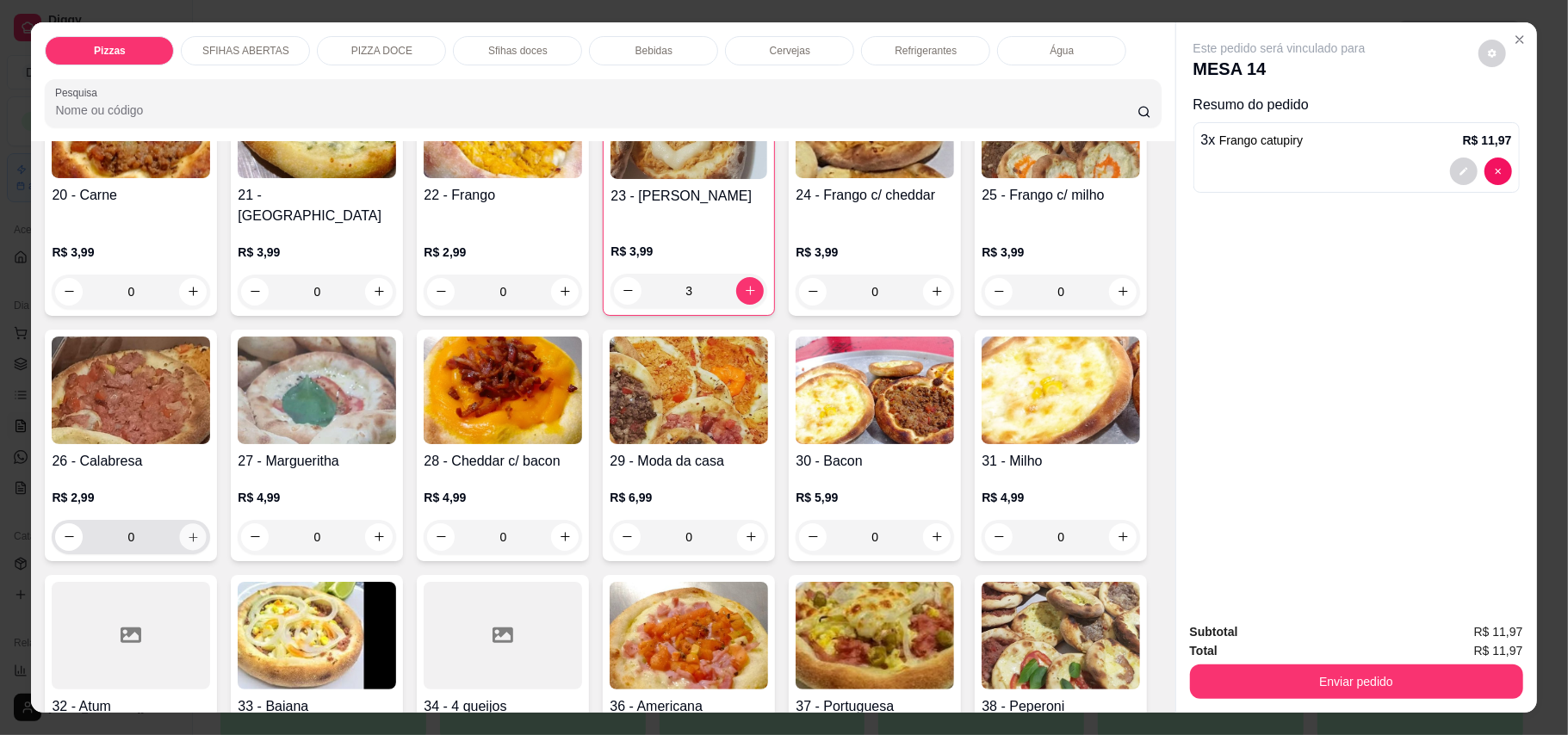
click at [207, 527] on button "increase-product-quantity" at bounding box center [192, 536] width 26 height 26
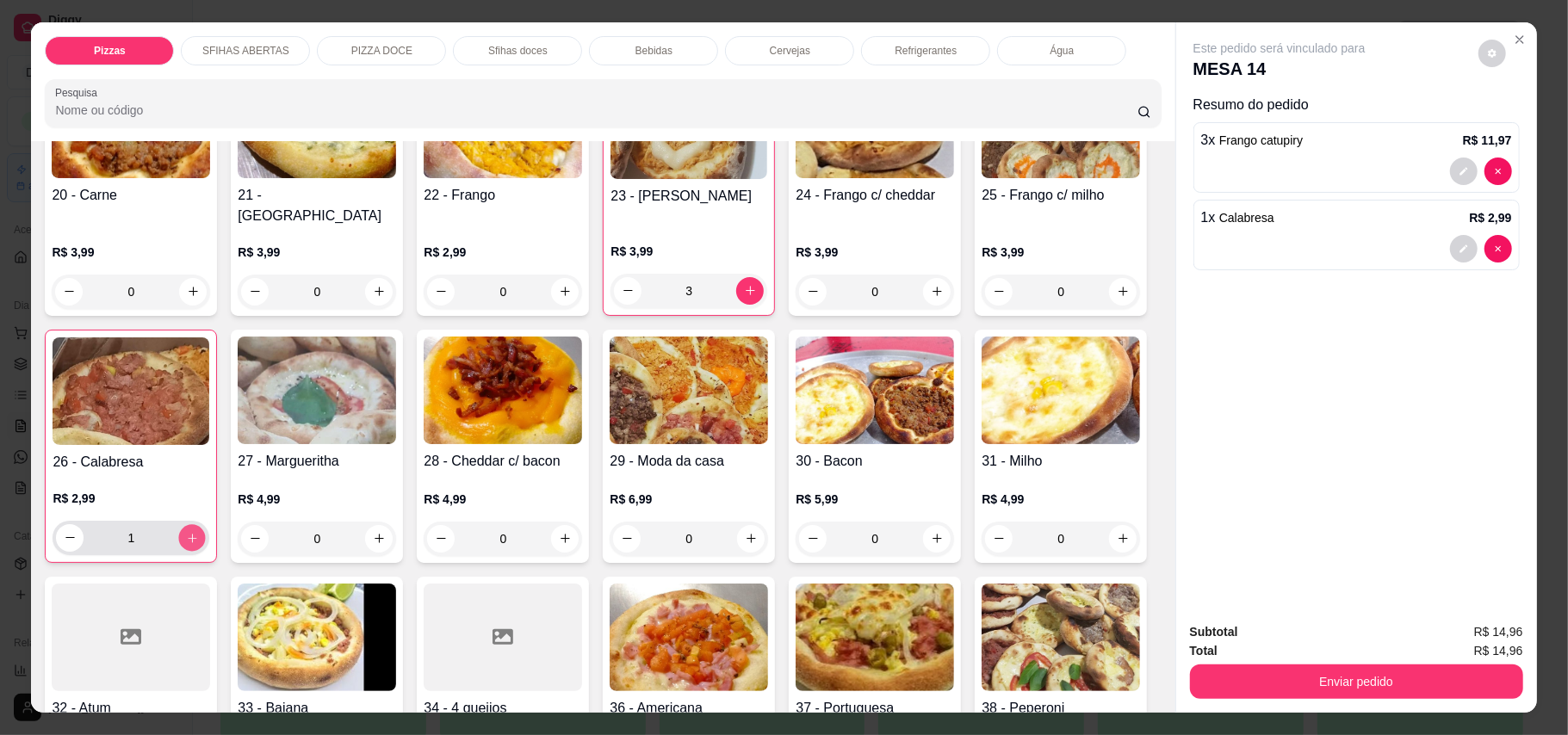
click at [206, 527] on button "increase-product-quantity" at bounding box center [191, 537] width 26 height 26
type input "2"
click at [579, 531] on button "increase-product-quantity" at bounding box center [564, 538] width 26 height 26
type input "1"
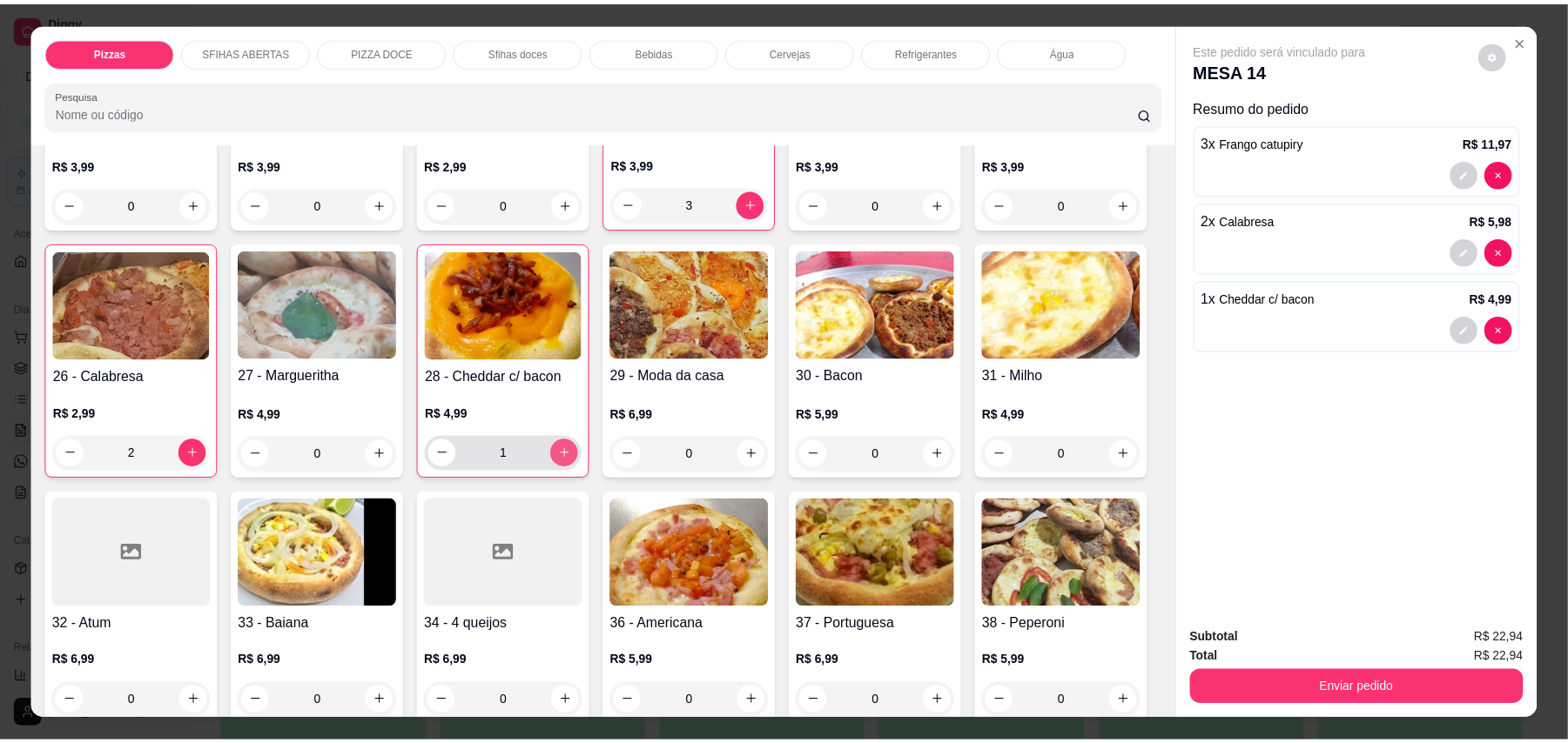
scroll to position [579, 0]
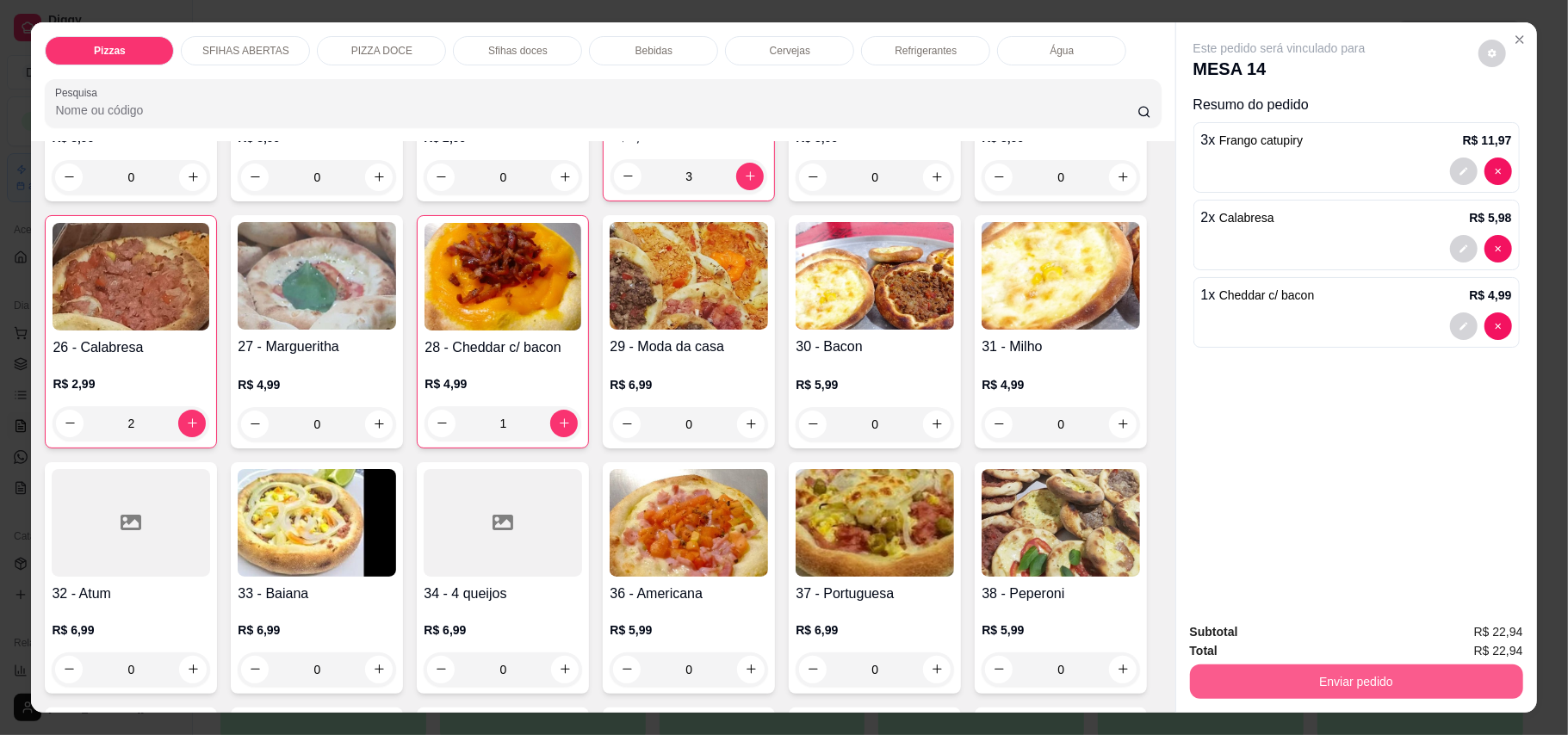
click at [1157, 687] on button "Enviar pedido" at bounding box center [1356, 681] width 334 height 34
click at [1157, 631] on button "Enviar pedido" at bounding box center [1476, 640] width 94 height 31
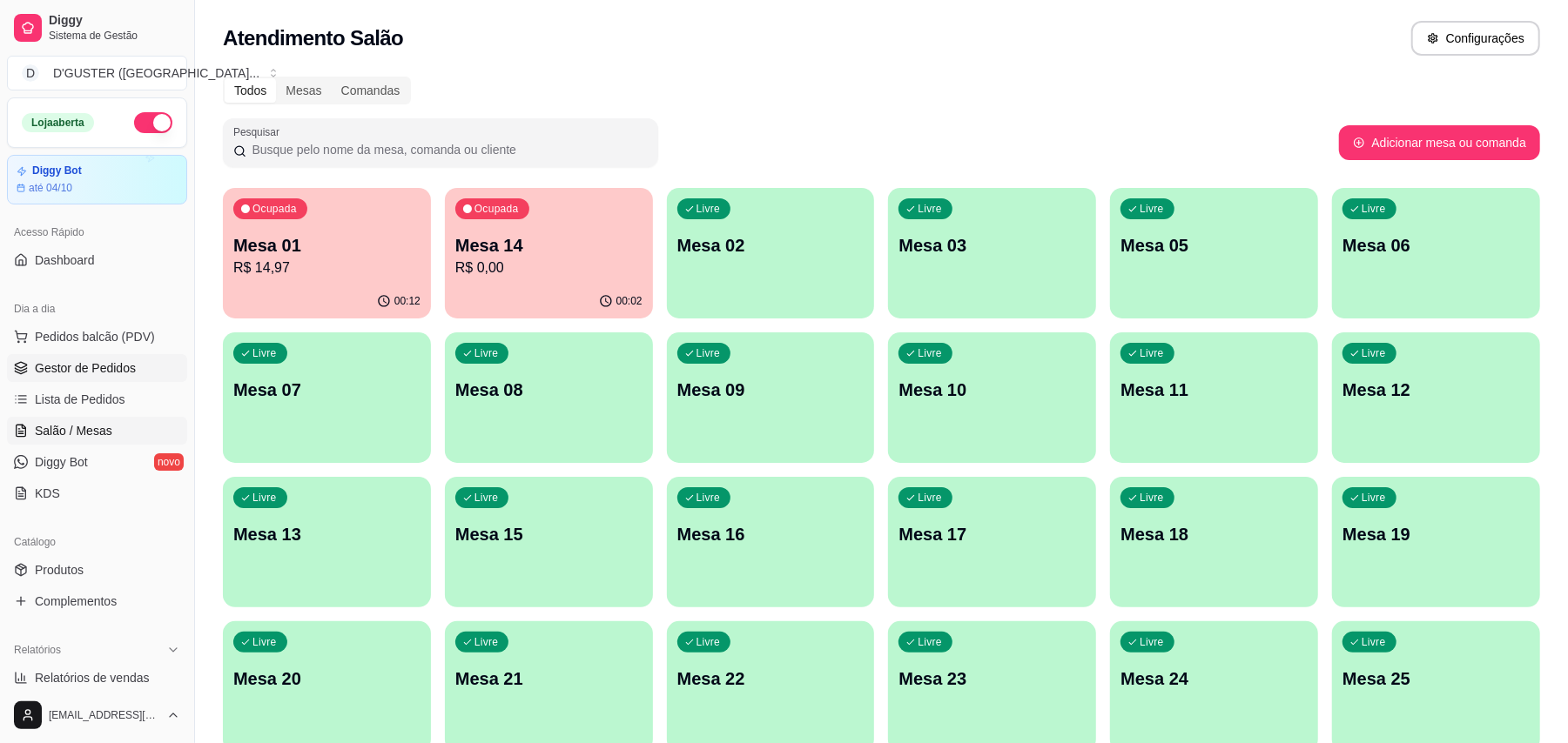
click at [110, 358] on link "Gestor de Pedidos" at bounding box center [97, 368] width 181 height 28
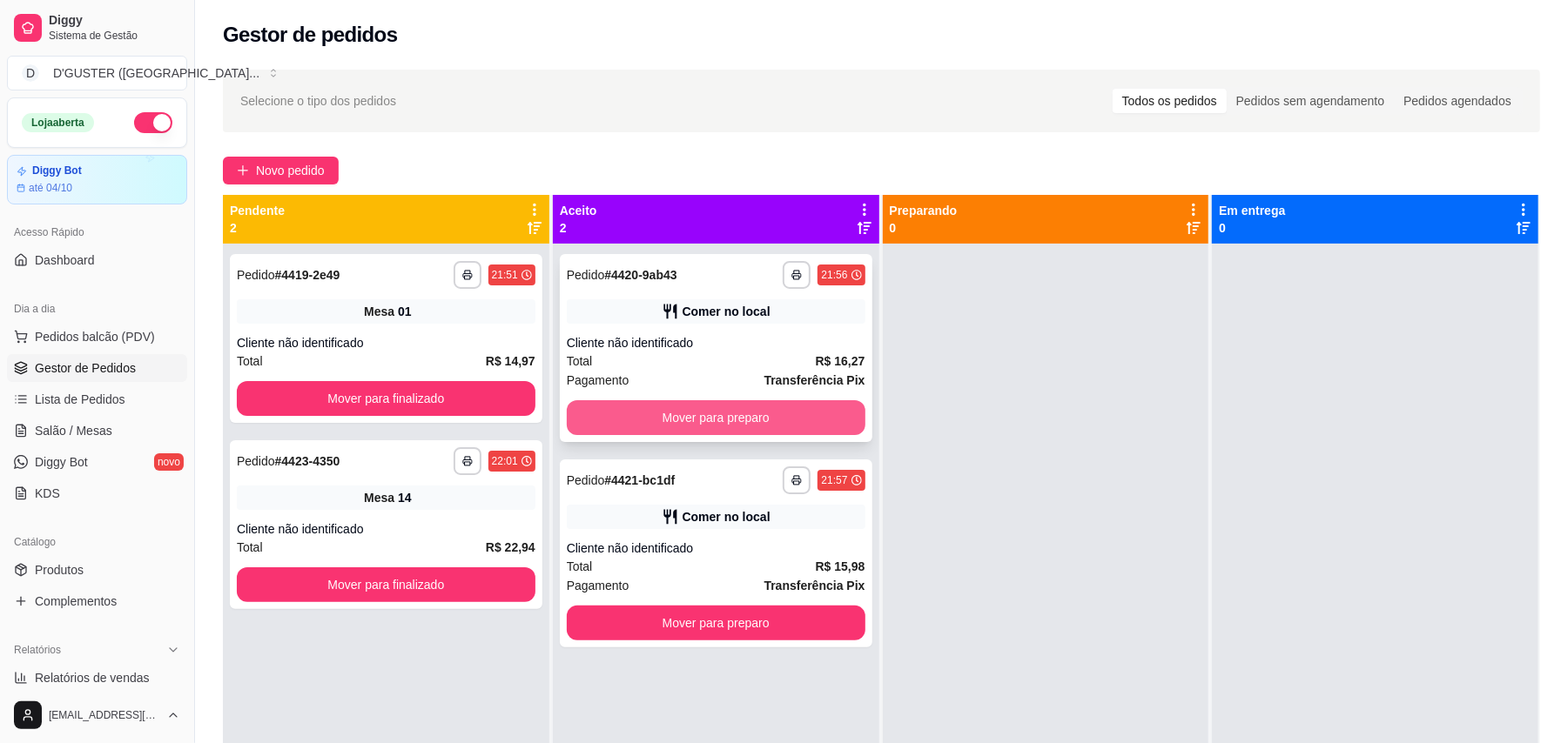
click at [592, 411] on button "Mover para preparo" at bounding box center [716, 418] width 299 height 35
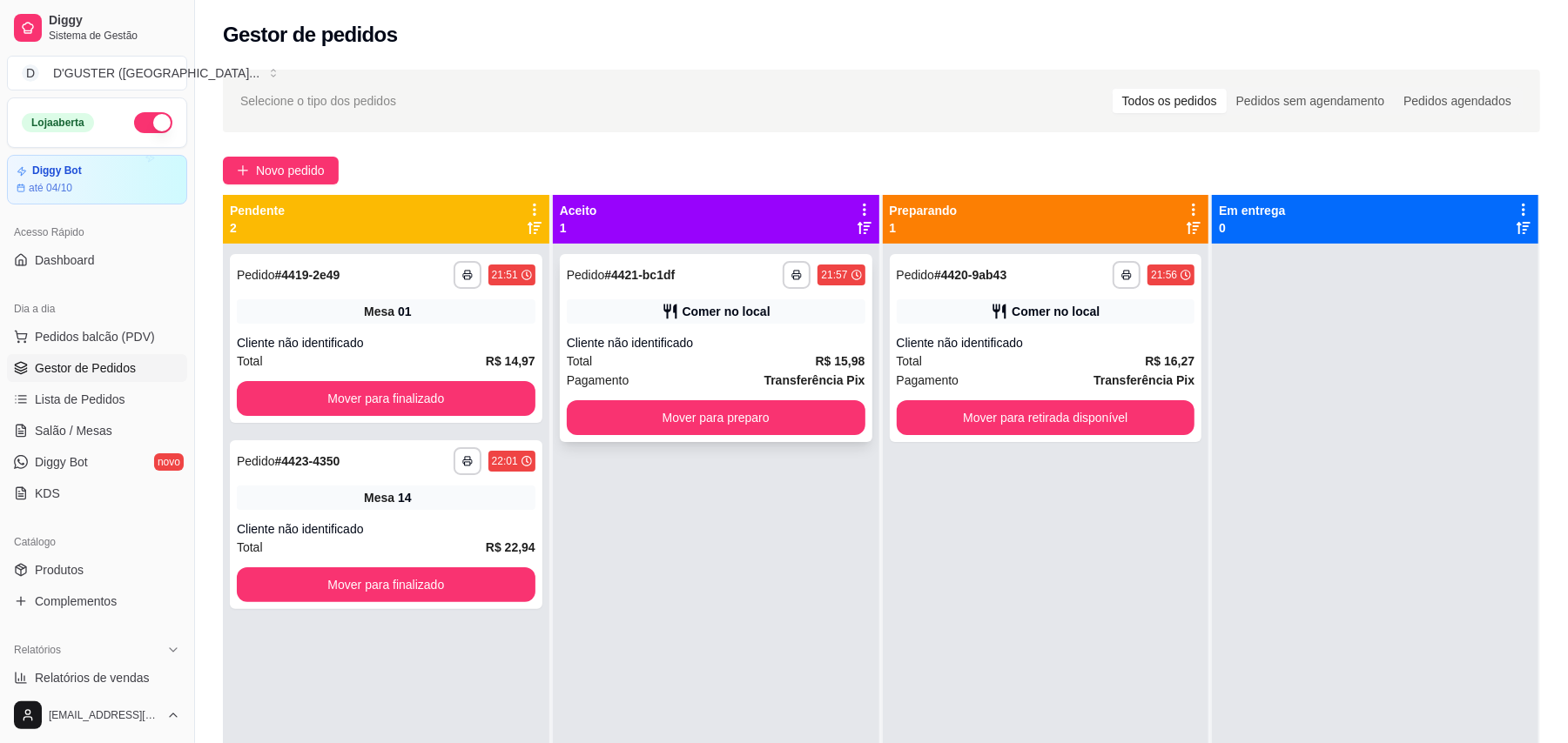
click at [672, 613] on div "**********" at bounding box center [716, 615] width 327 height 743
click at [762, 413] on button "Mover para preparo" at bounding box center [715, 418] width 289 height 34
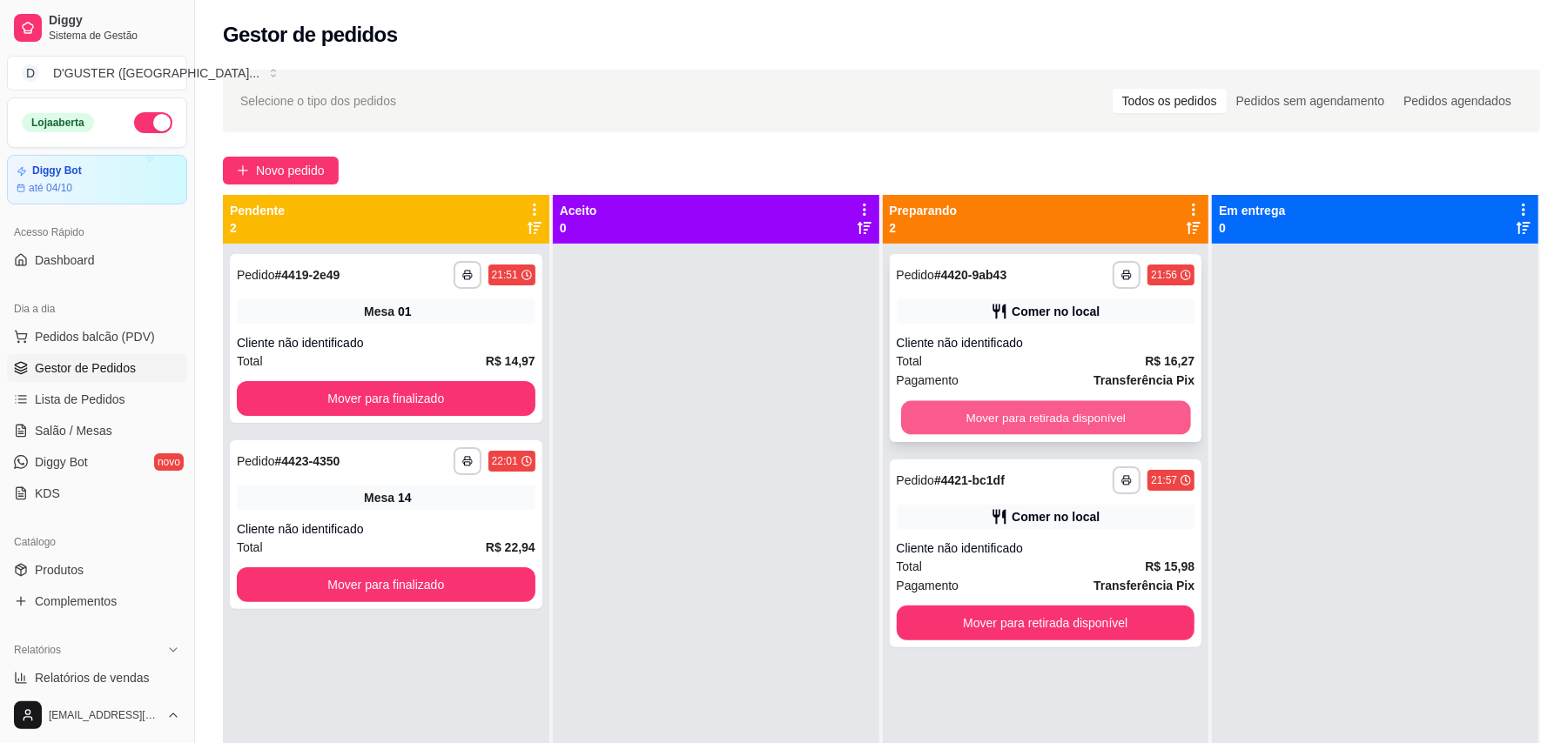
click at [1071, 420] on button "Mover para retirada disponível" at bounding box center [1045, 418] width 289 height 34
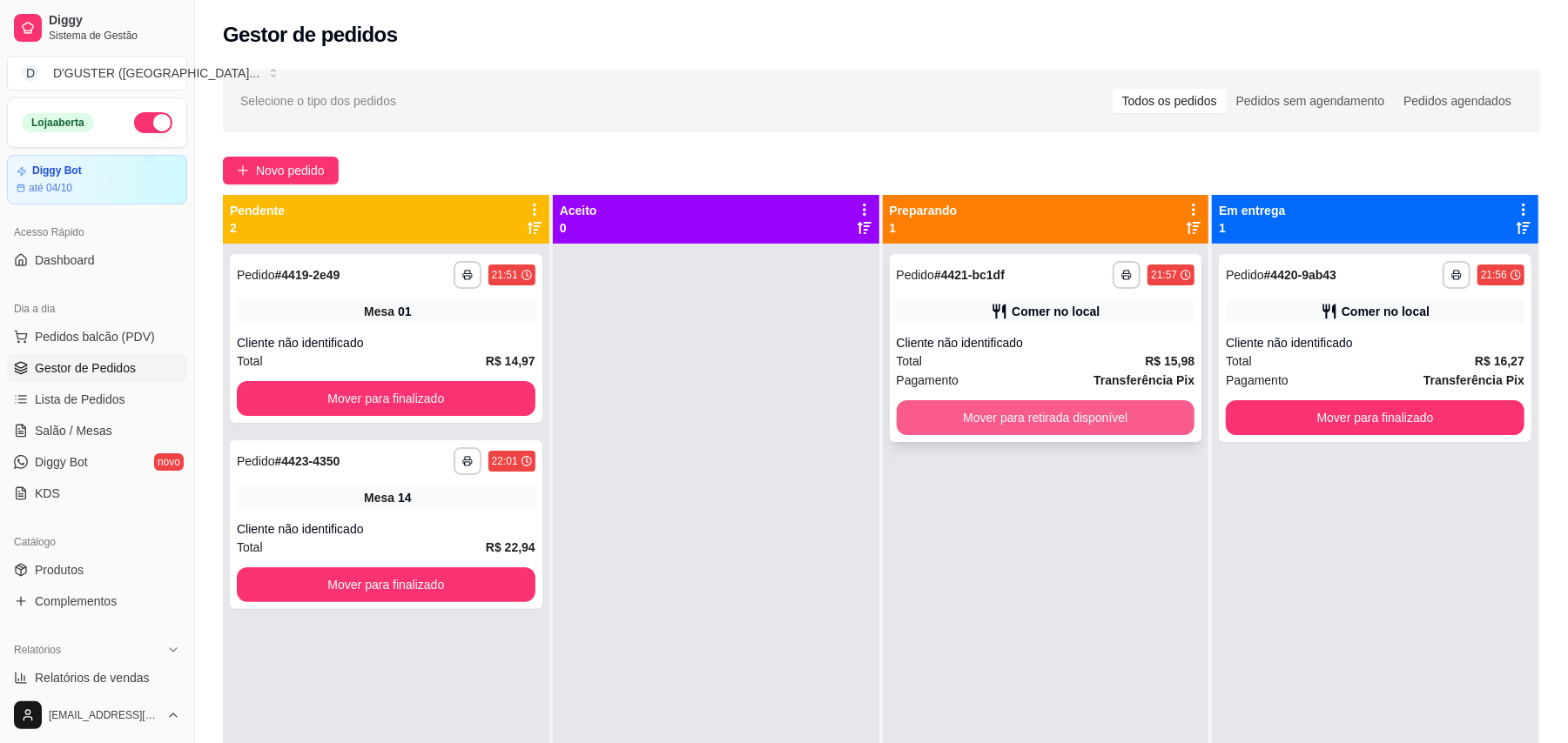
click at [1073, 422] on button "Mover para retirada disponível" at bounding box center [1046, 418] width 299 height 35
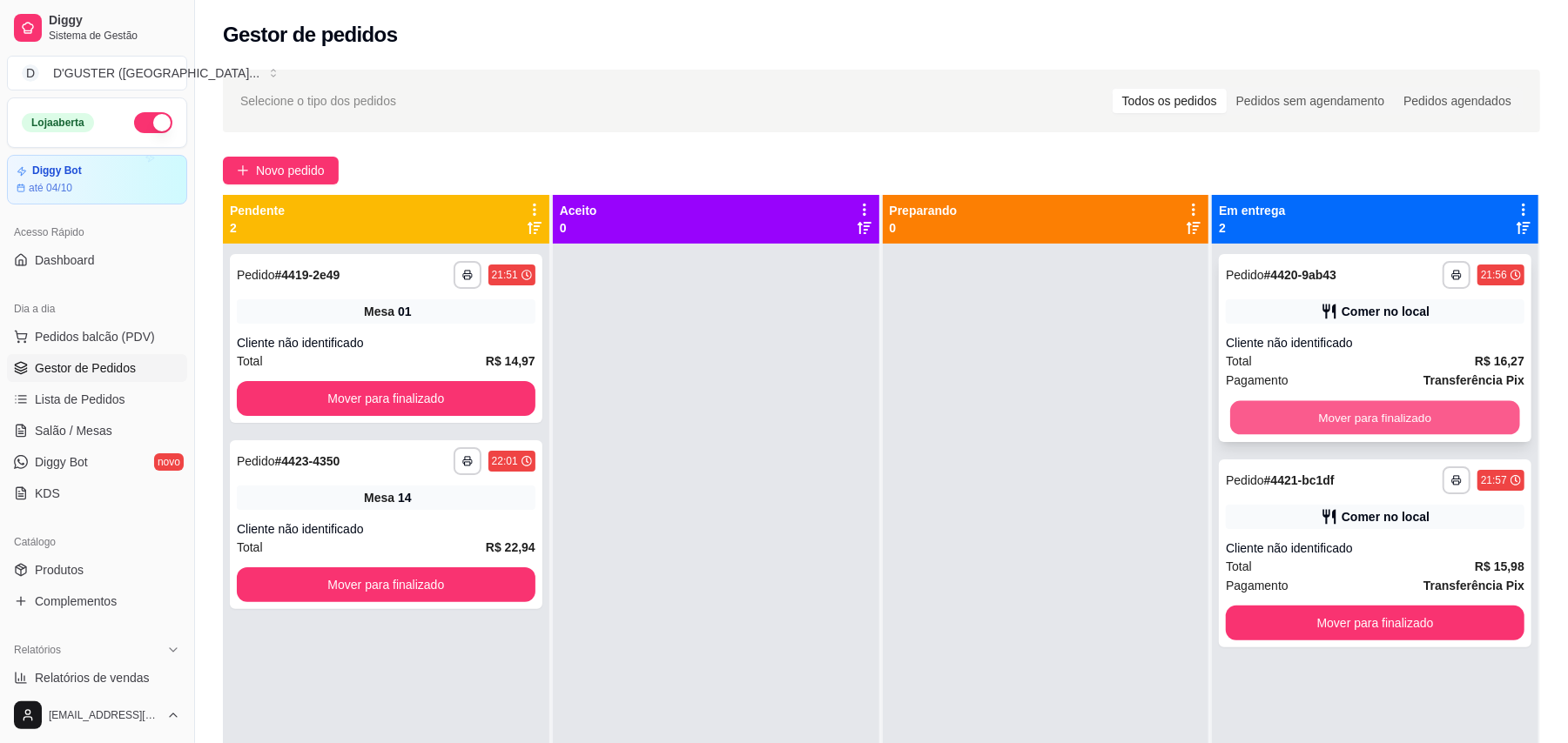
click at [1170, 406] on button "Mover para finalizado" at bounding box center [1374, 418] width 289 height 34
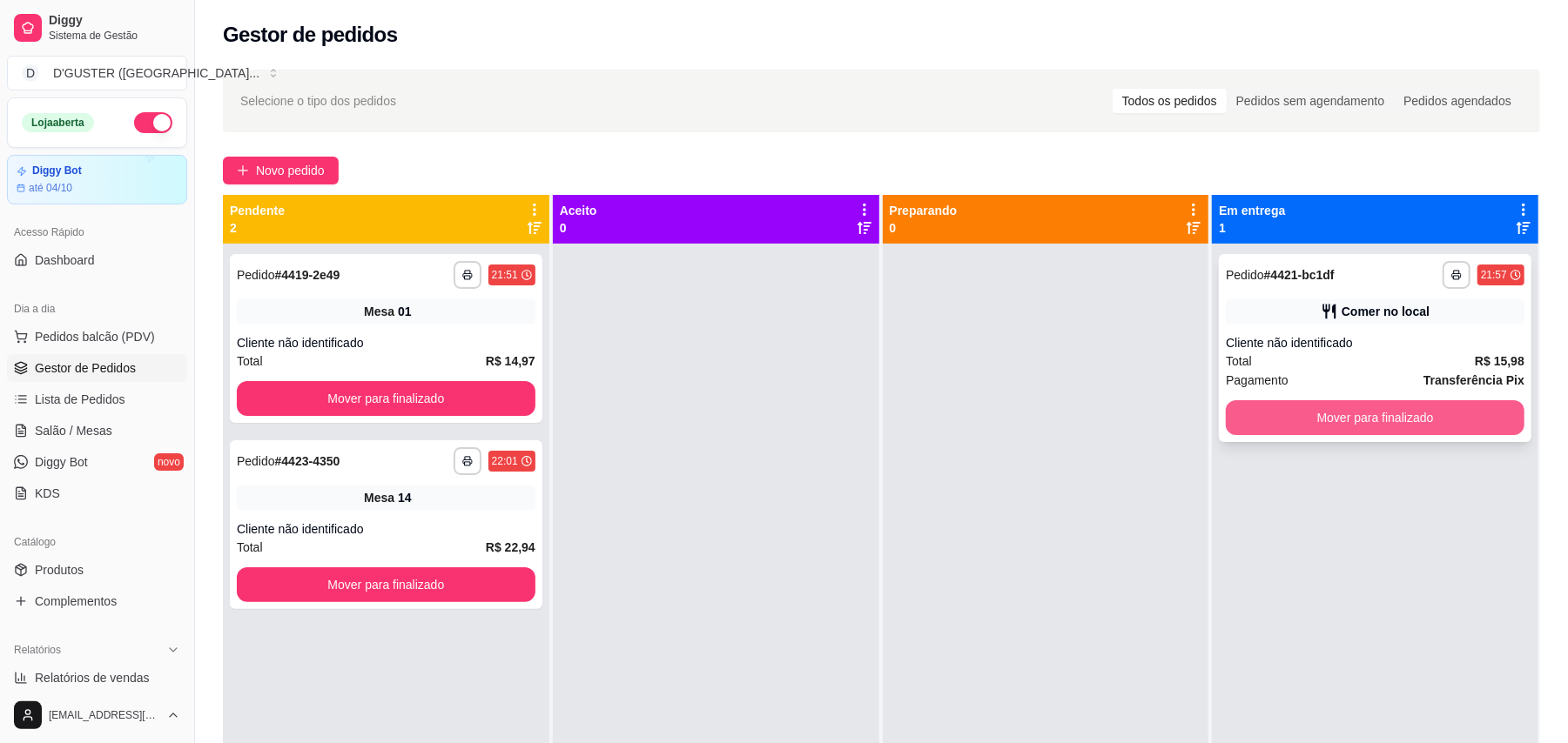
click at [1170, 413] on button "Mover para finalizado" at bounding box center [1374, 418] width 299 height 35
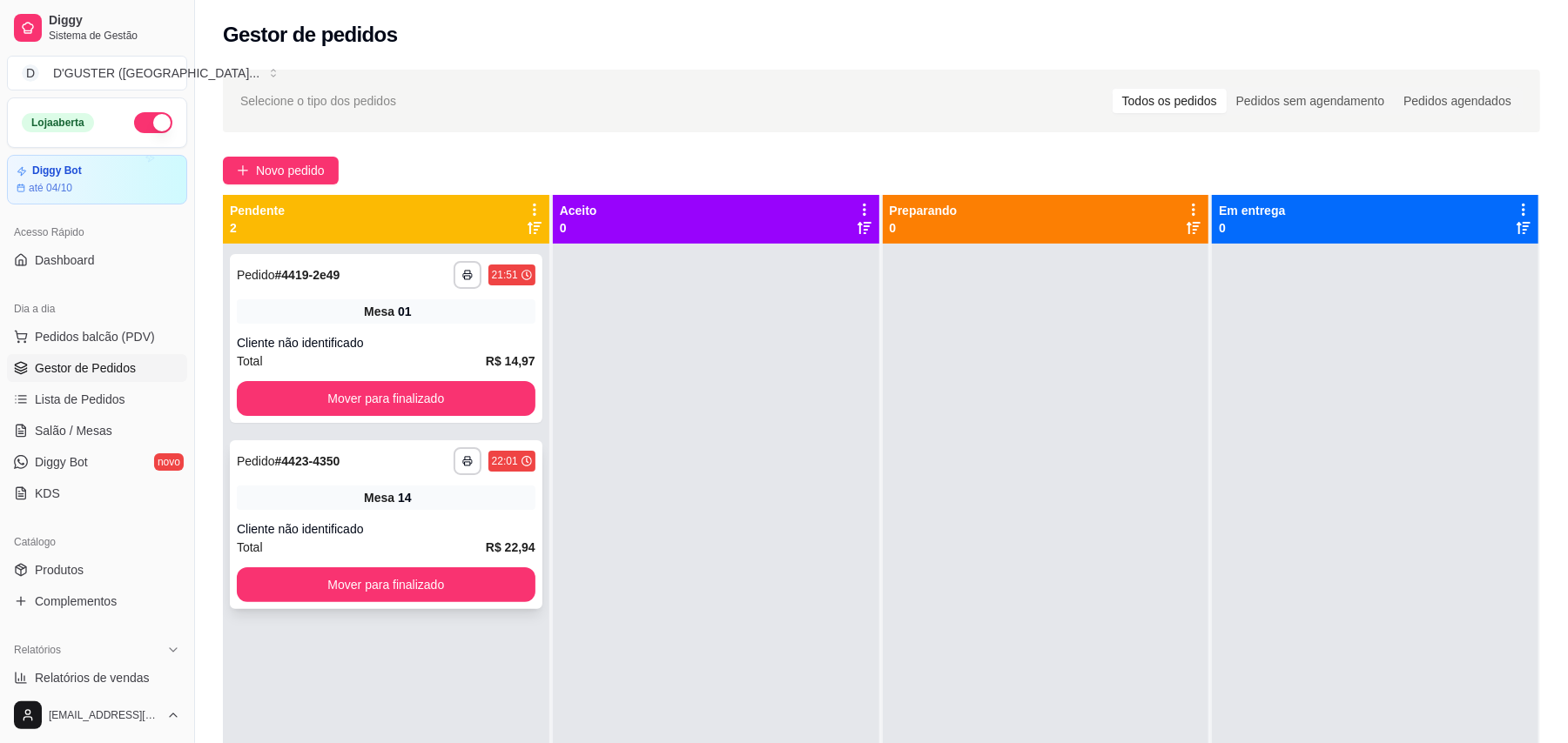
click at [461, 509] on div "Mesa 14" at bounding box center [386, 498] width 299 height 25
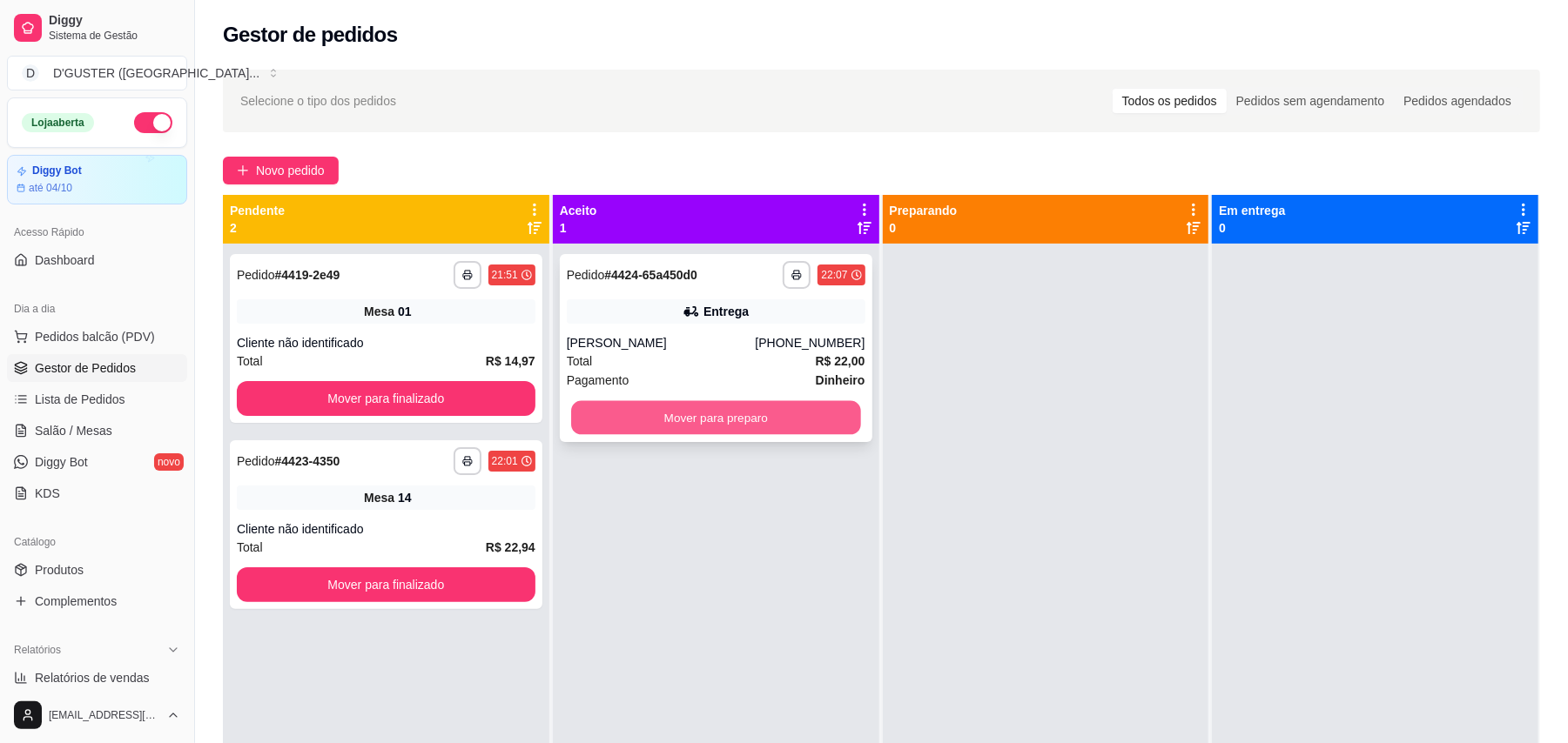
click at [660, 413] on button "Mover para preparo" at bounding box center [715, 418] width 289 height 34
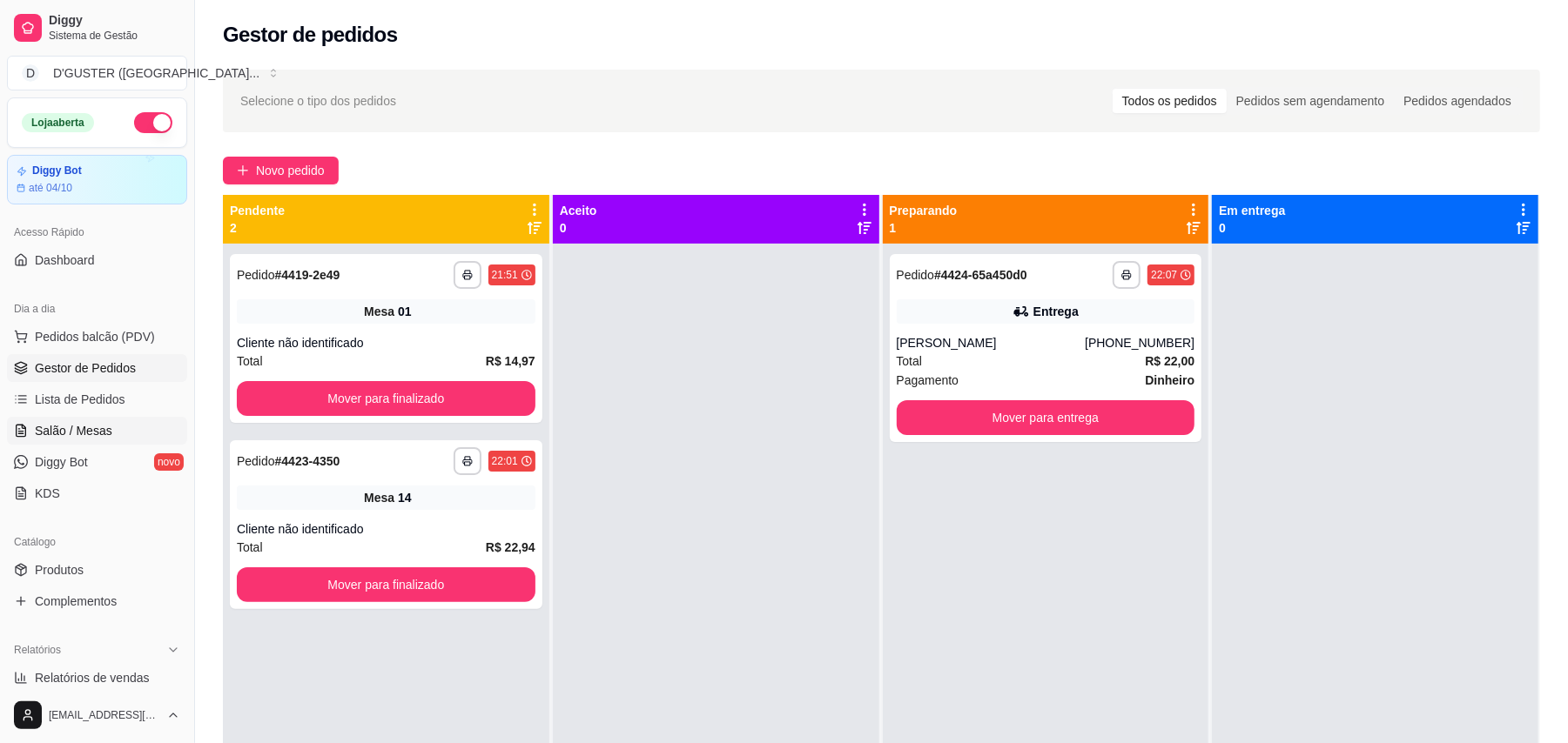
click at [23, 436] on icon at bounding box center [21, 431] width 14 height 14
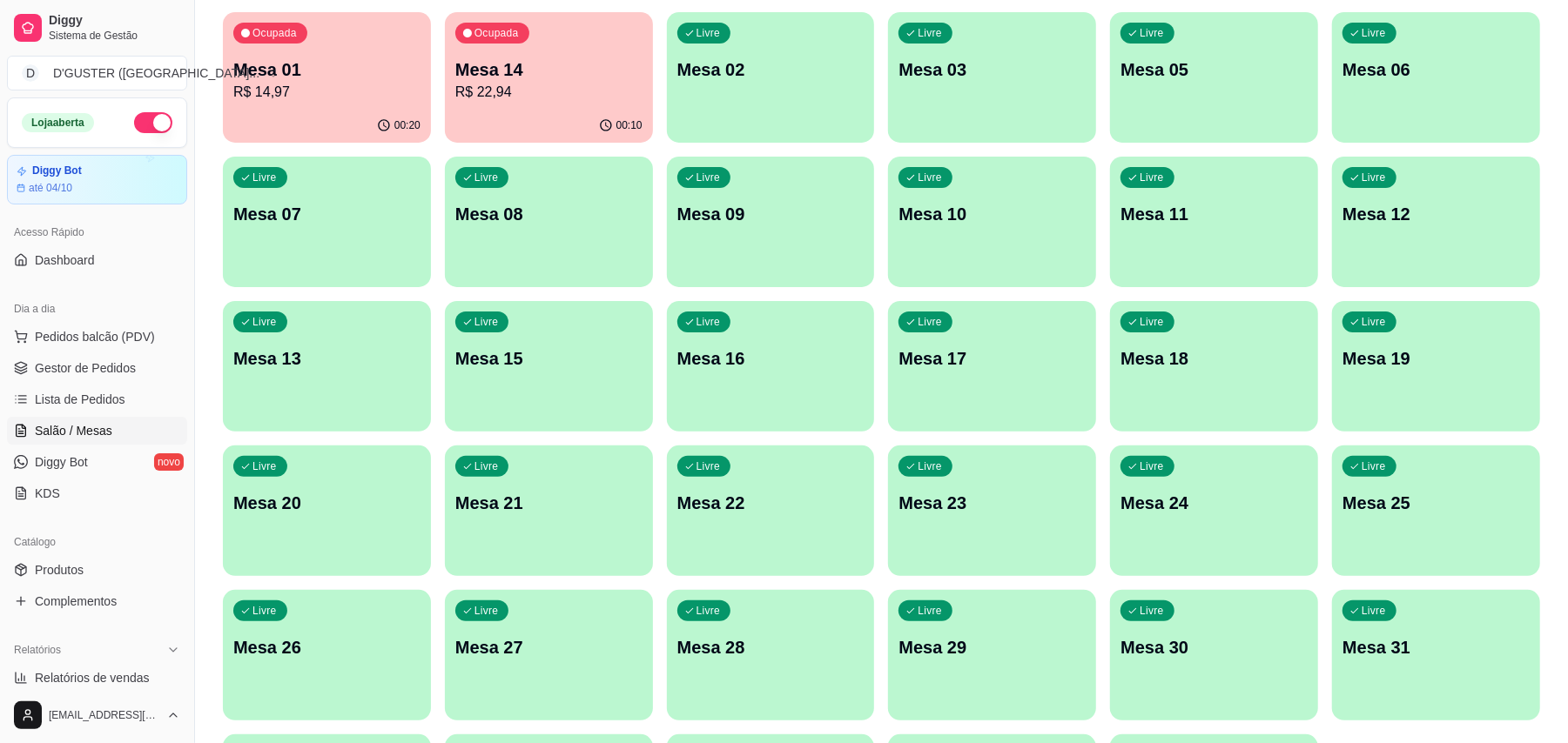
scroll to position [136, 0]
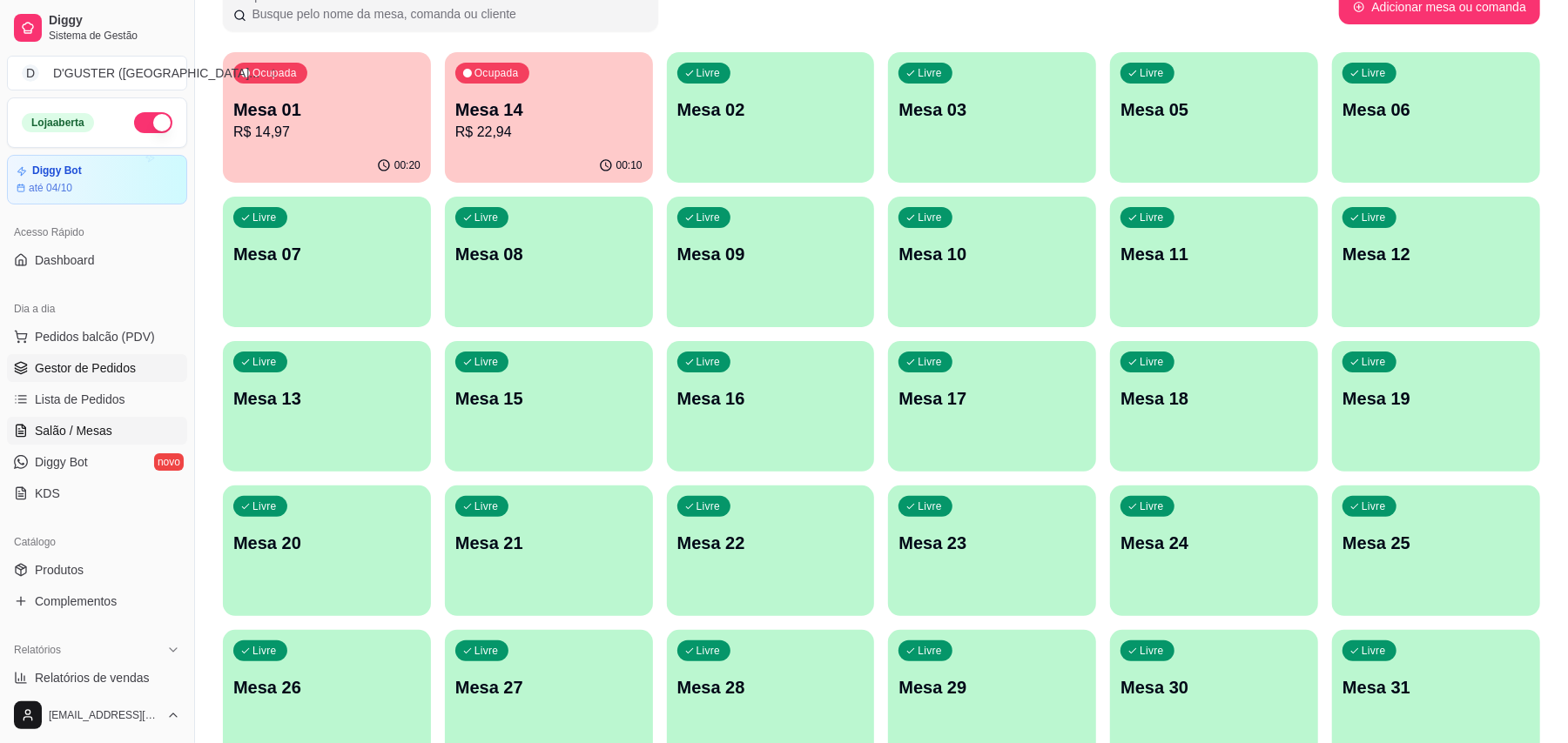
click at [71, 360] on span "Gestor de Pedidos" at bounding box center [85, 368] width 101 height 18
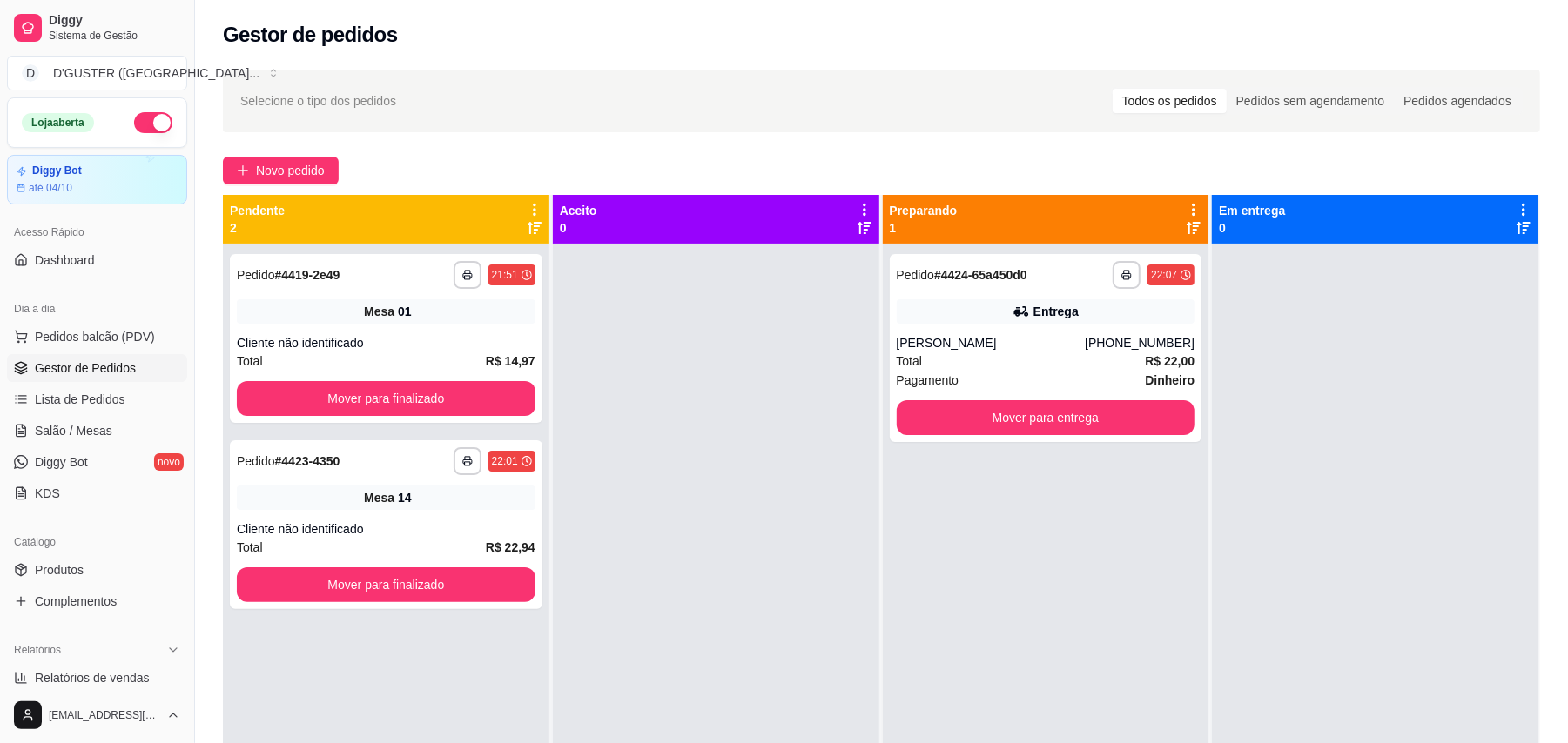
drag, startPoint x: 280, startPoint y: 140, endPoint x: 279, endPoint y: 199, distance: 59.0
click at [279, 188] on div "**********" at bounding box center [881, 509] width 1372 height 900
click at [279, 154] on div "**********" at bounding box center [881, 509] width 1372 height 900
click at [295, 164] on span "Novo pedido" at bounding box center [290, 170] width 68 height 19
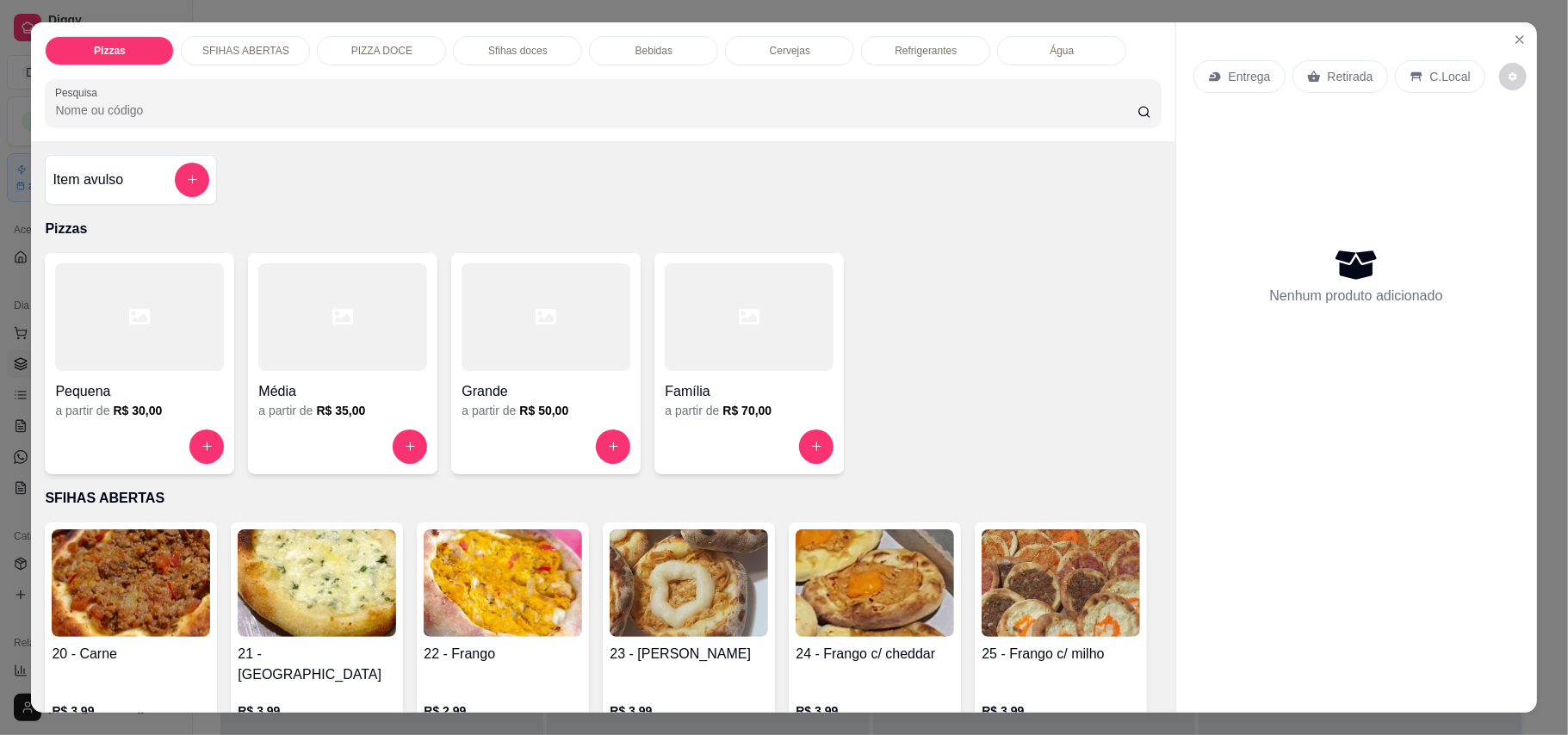
click at [164, 172] on div "Item avulso" at bounding box center [131, 180] width 157 height 34
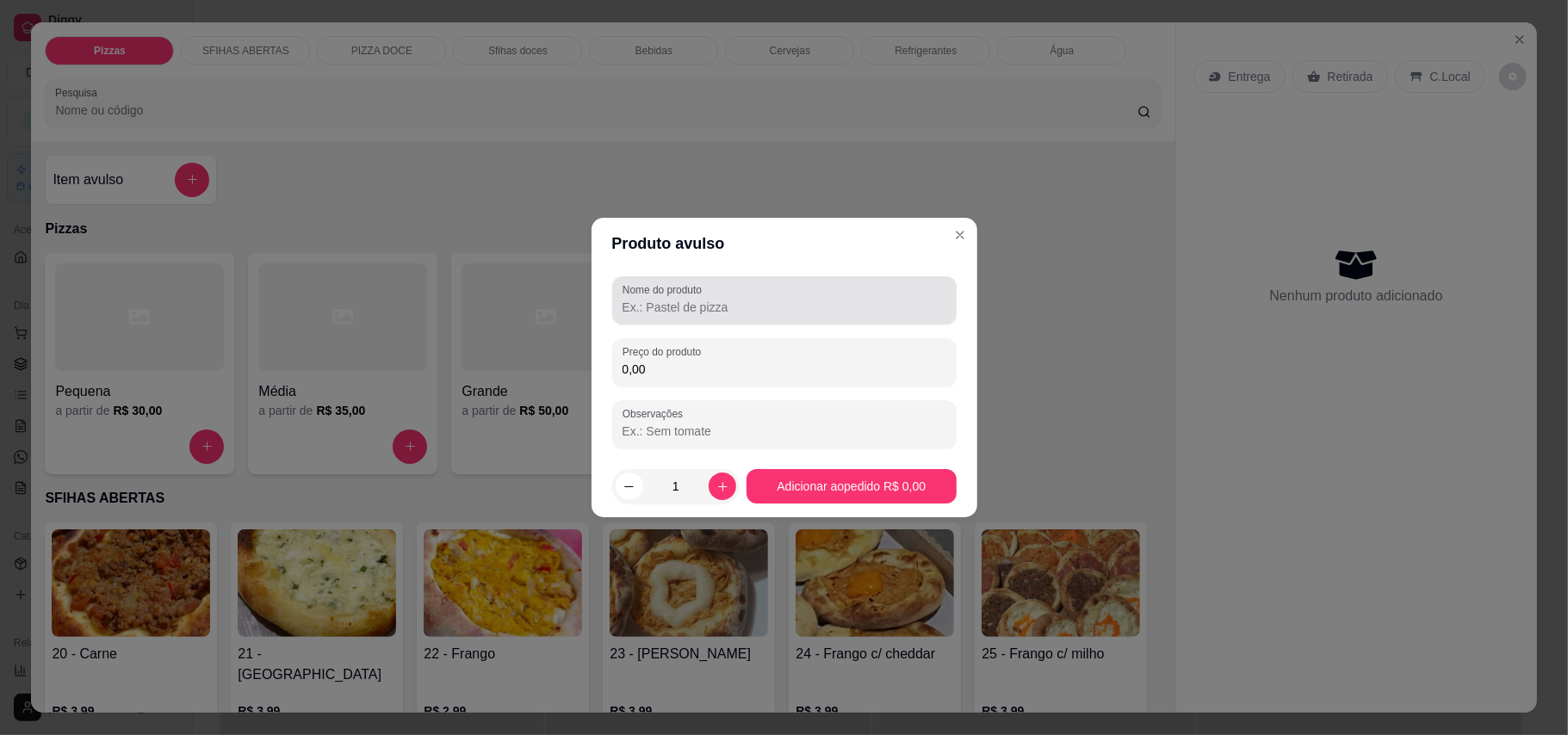
click at [783, 341] on div "Preço do produto 0,00" at bounding box center [784, 362] width 344 height 48
click at [837, 290] on div at bounding box center [784, 300] width 324 height 34
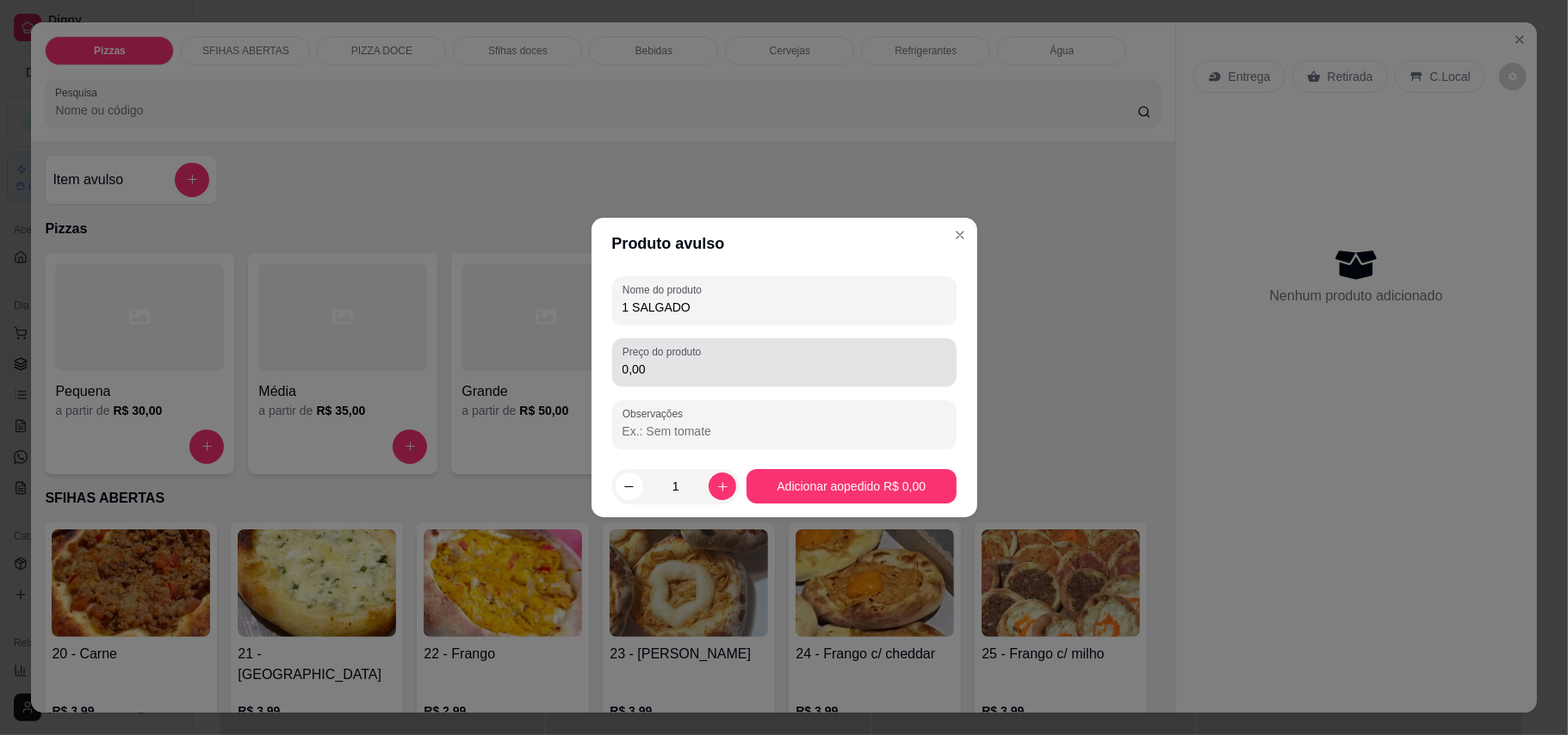
type input "1 SALGADO"
click at [833, 362] on input "0,00" at bounding box center [784, 370] width 324 height 18
click at [892, 356] on div "0,00" at bounding box center [784, 362] width 324 height 34
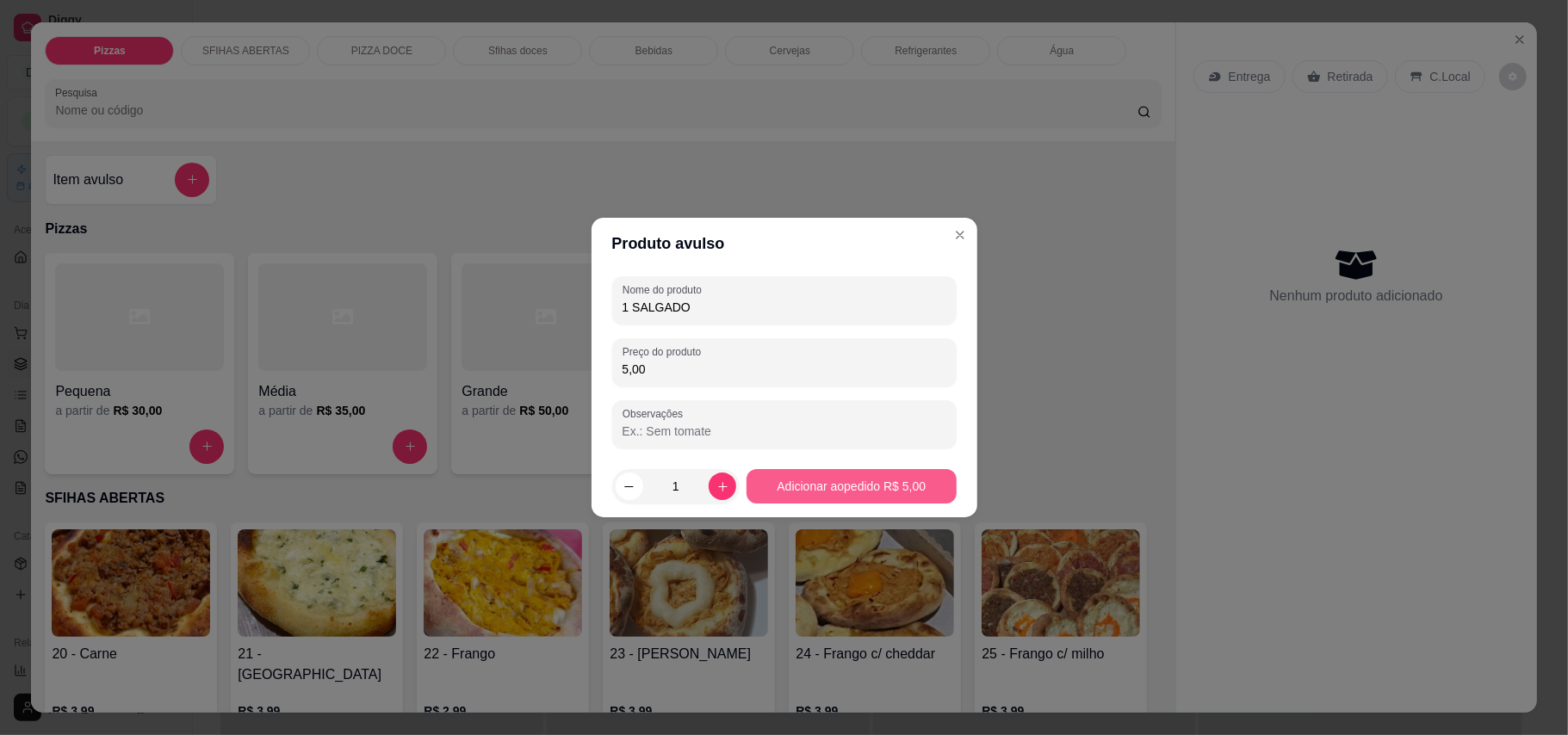
type input "5,00"
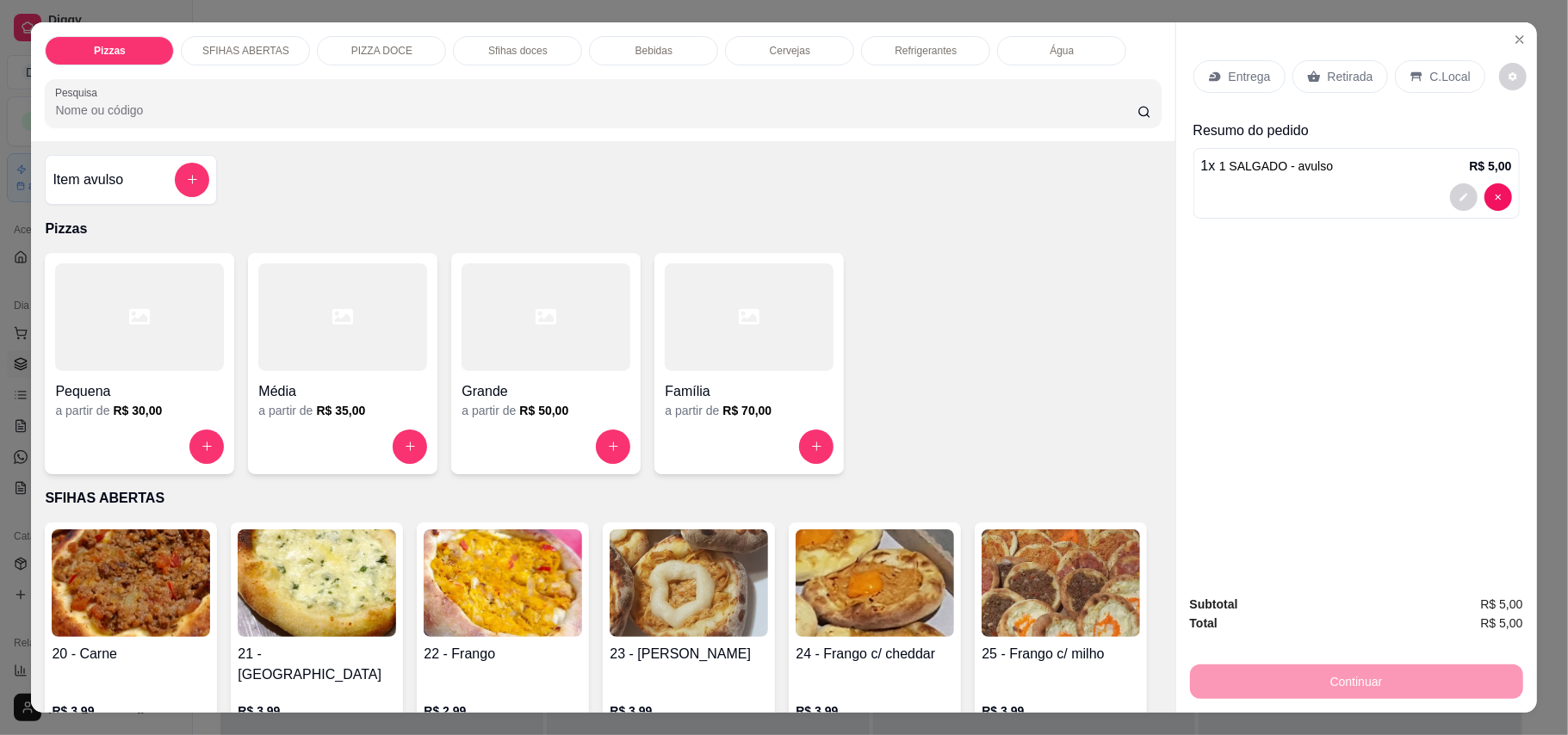
click at [1157, 67] on div "C.Local" at bounding box center [1439, 76] width 90 height 32
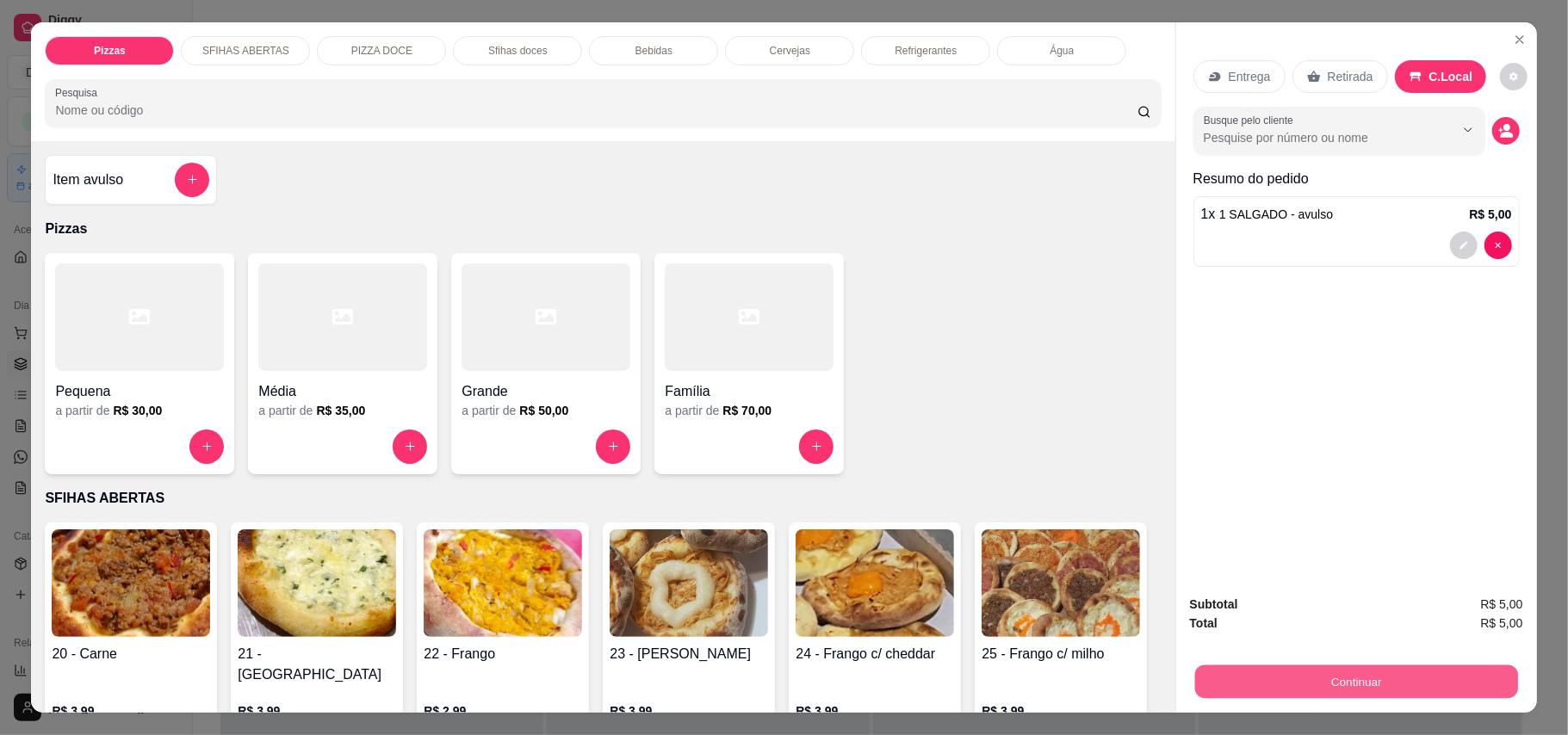
click at [1157, 672] on button "Continuar" at bounding box center [1355, 682] width 323 height 33
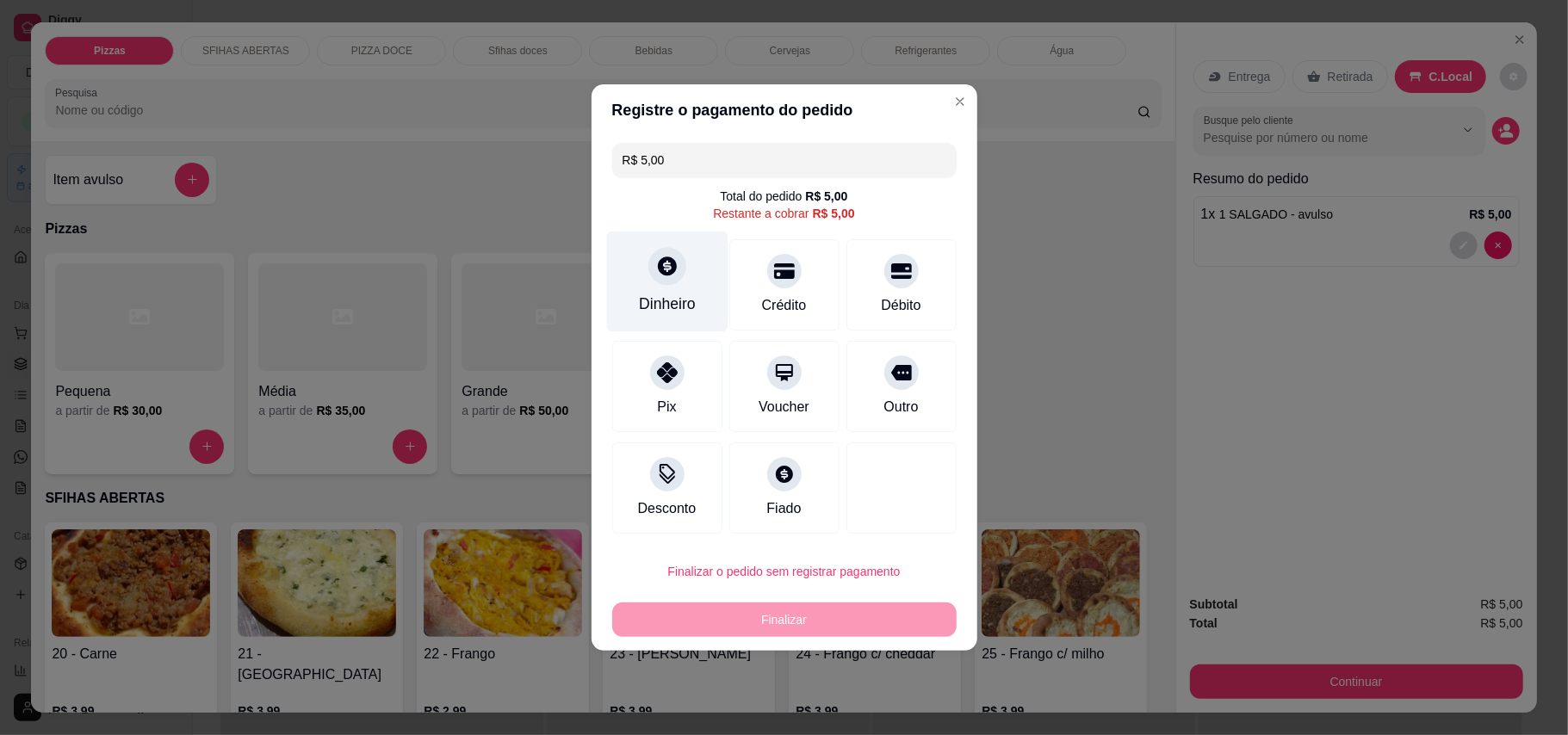
click at [662, 277] on div at bounding box center [667, 266] width 38 height 38
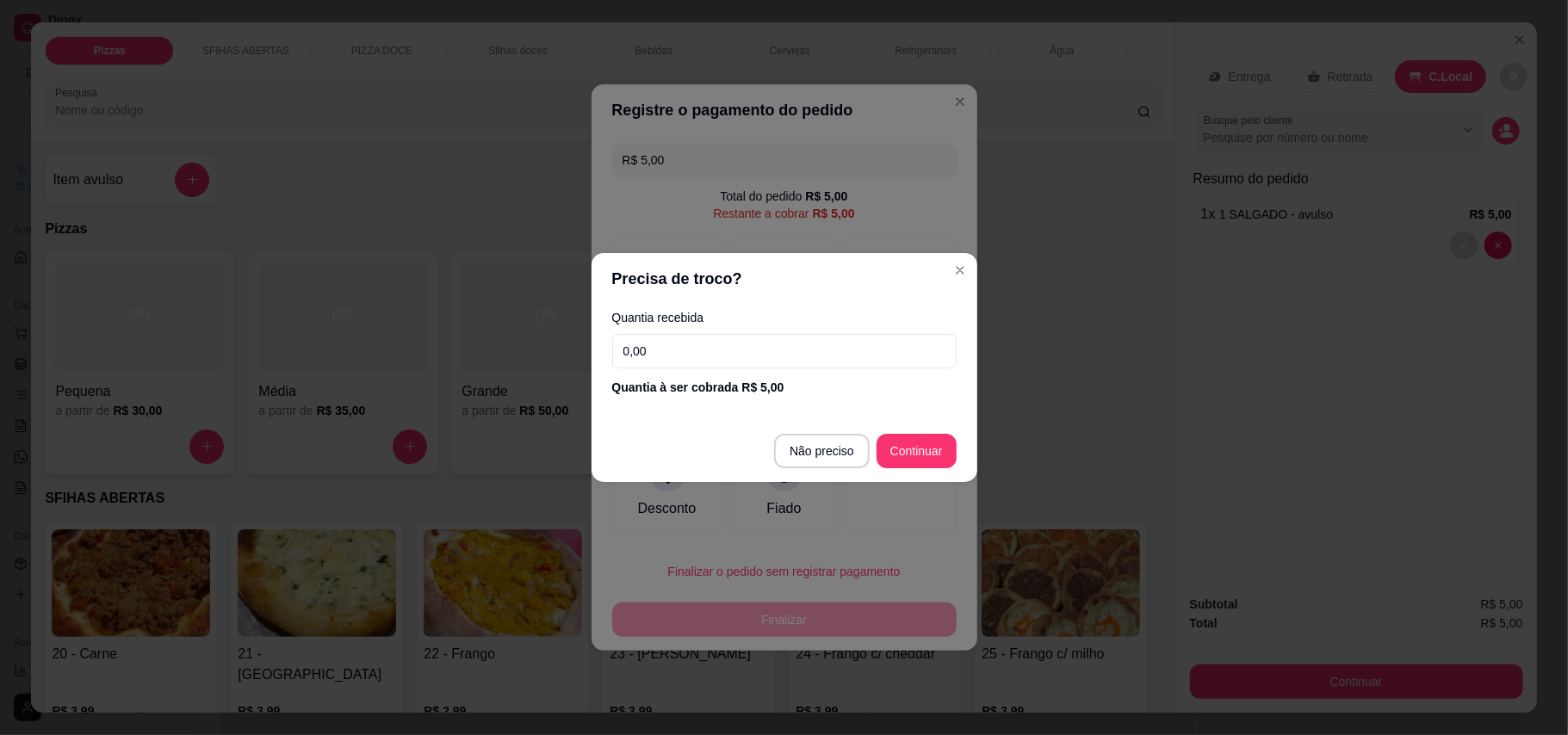
click at [782, 366] on input "0,00" at bounding box center [784, 350] width 344 height 34
type input "5,00"
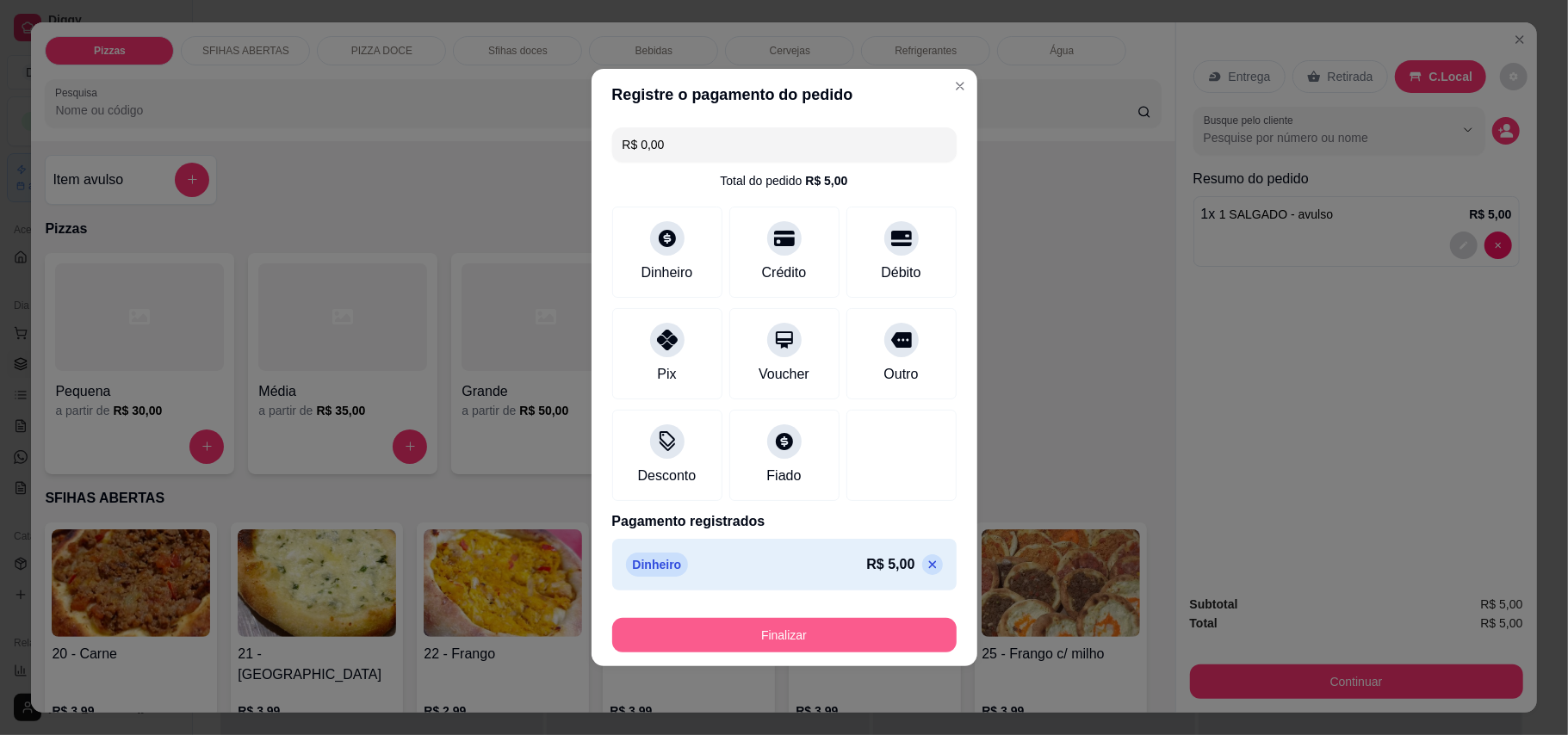
click at [902, 621] on button "Finalizar" at bounding box center [784, 635] width 344 height 34
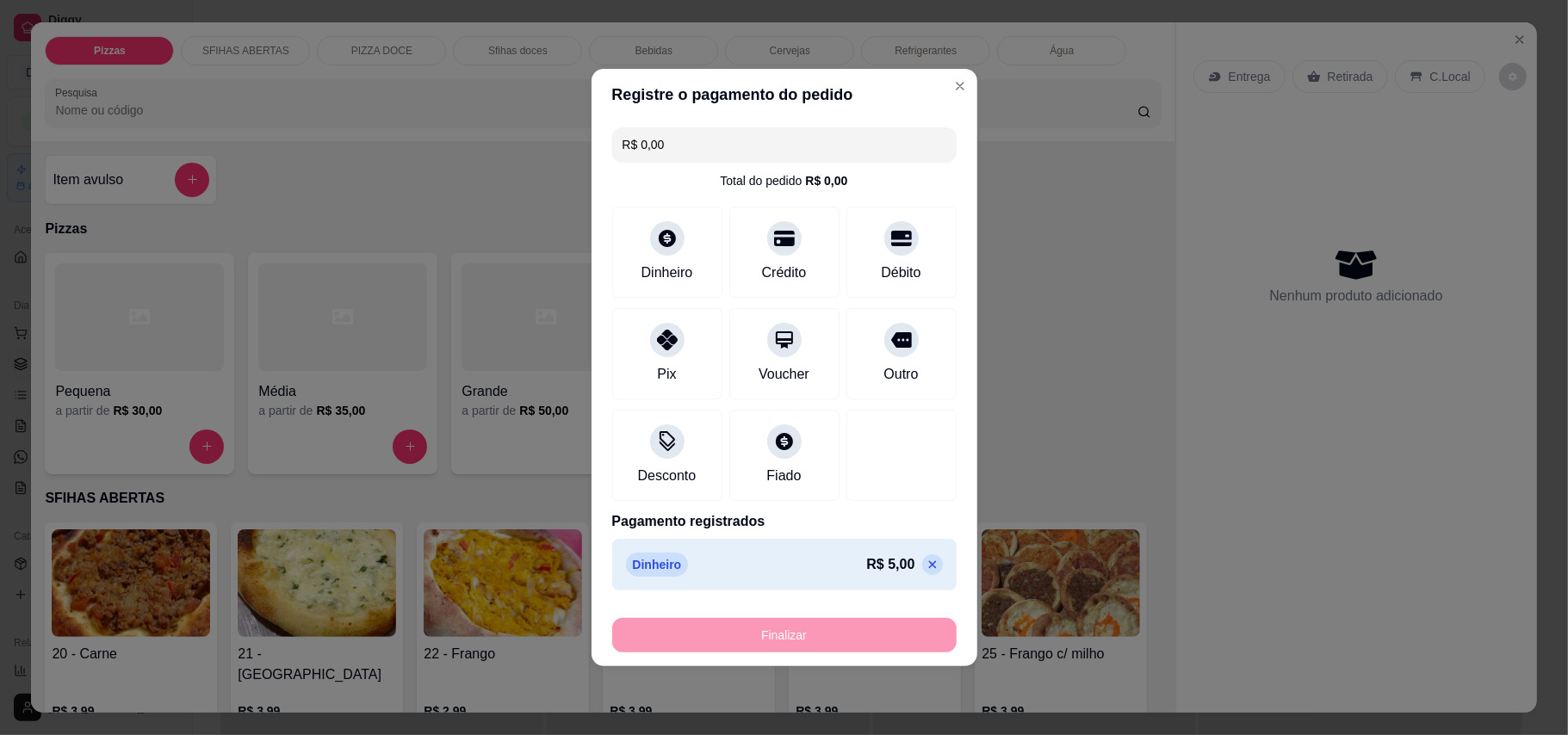
type input "-R$ 5,00"
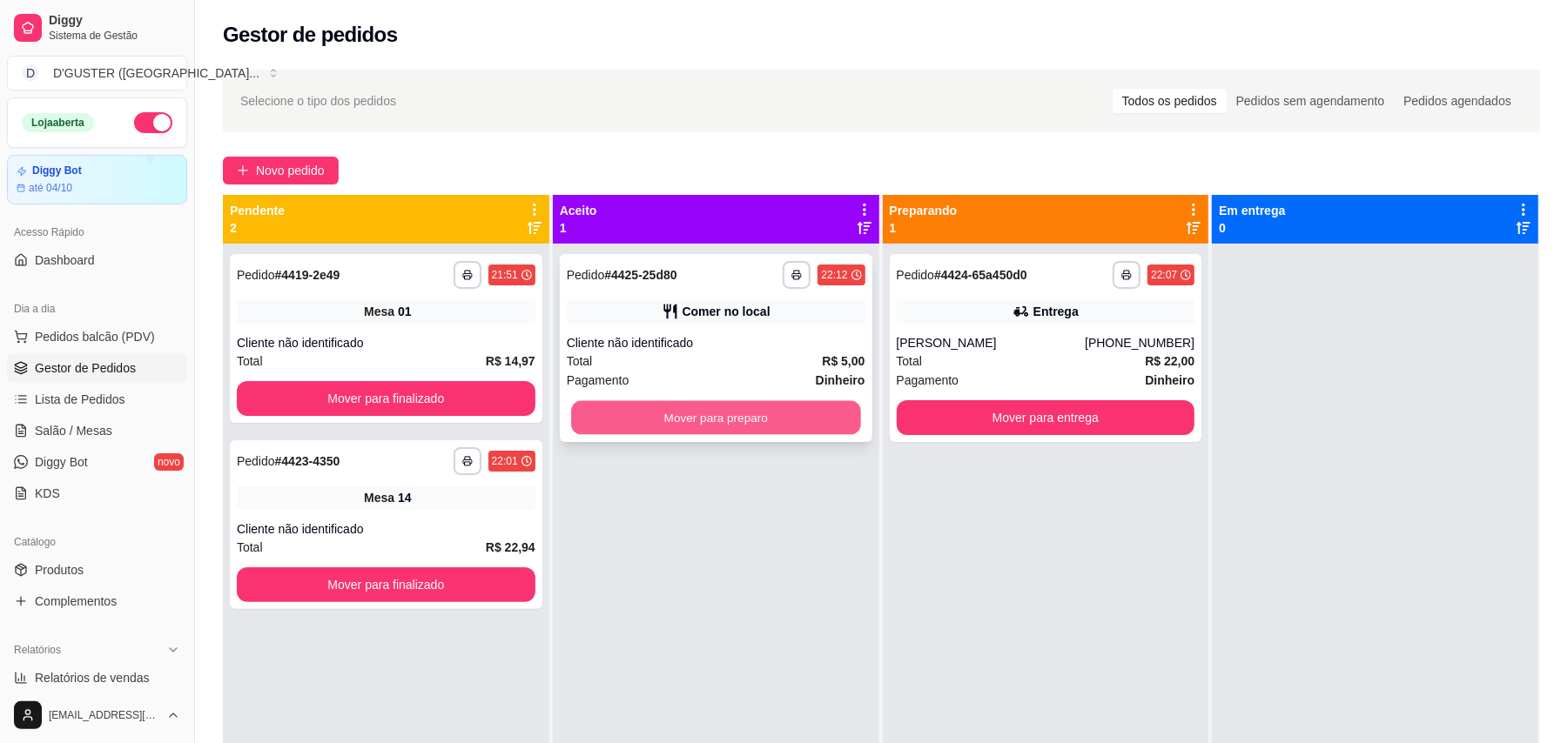
click at [684, 418] on button "Mover para preparo" at bounding box center [715, 418] width 289 height 34
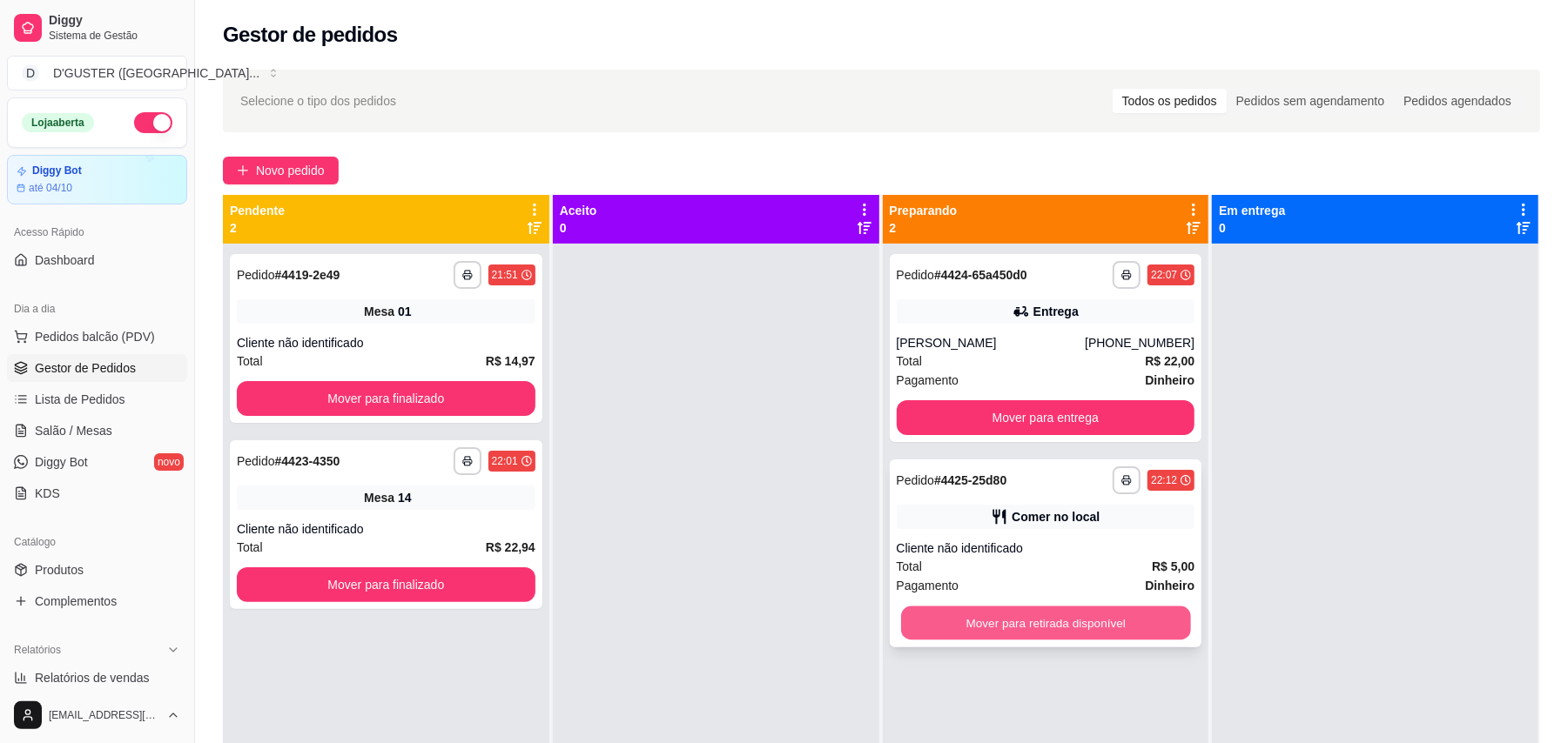
click at [1017, 618] on button "Mover para retirada disponível" at bounding box center [1045, 623] width 289 height 34
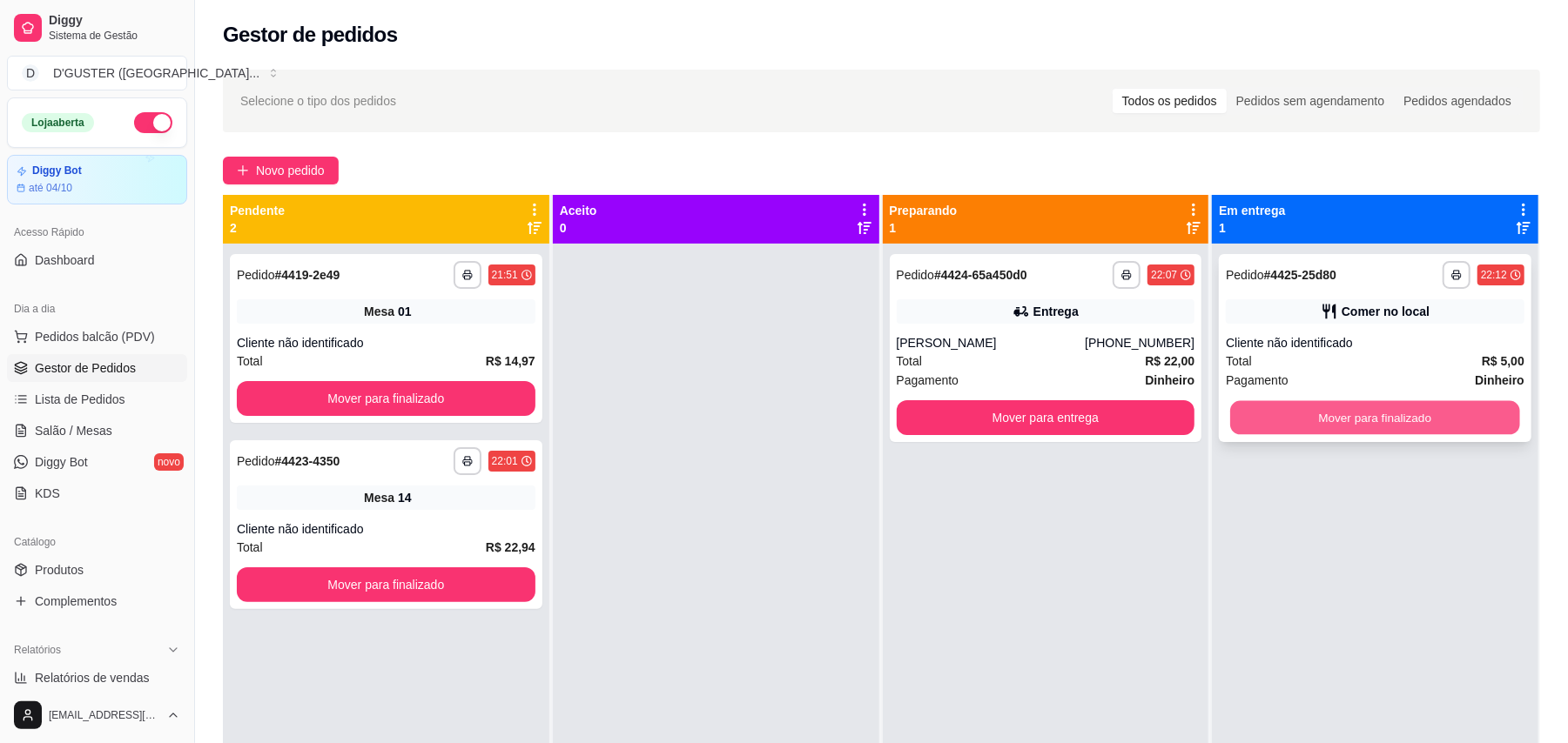
click at [1170, 423] on button "Mover para finalizado" at bounding box center [1374, 418] width 289 height 34
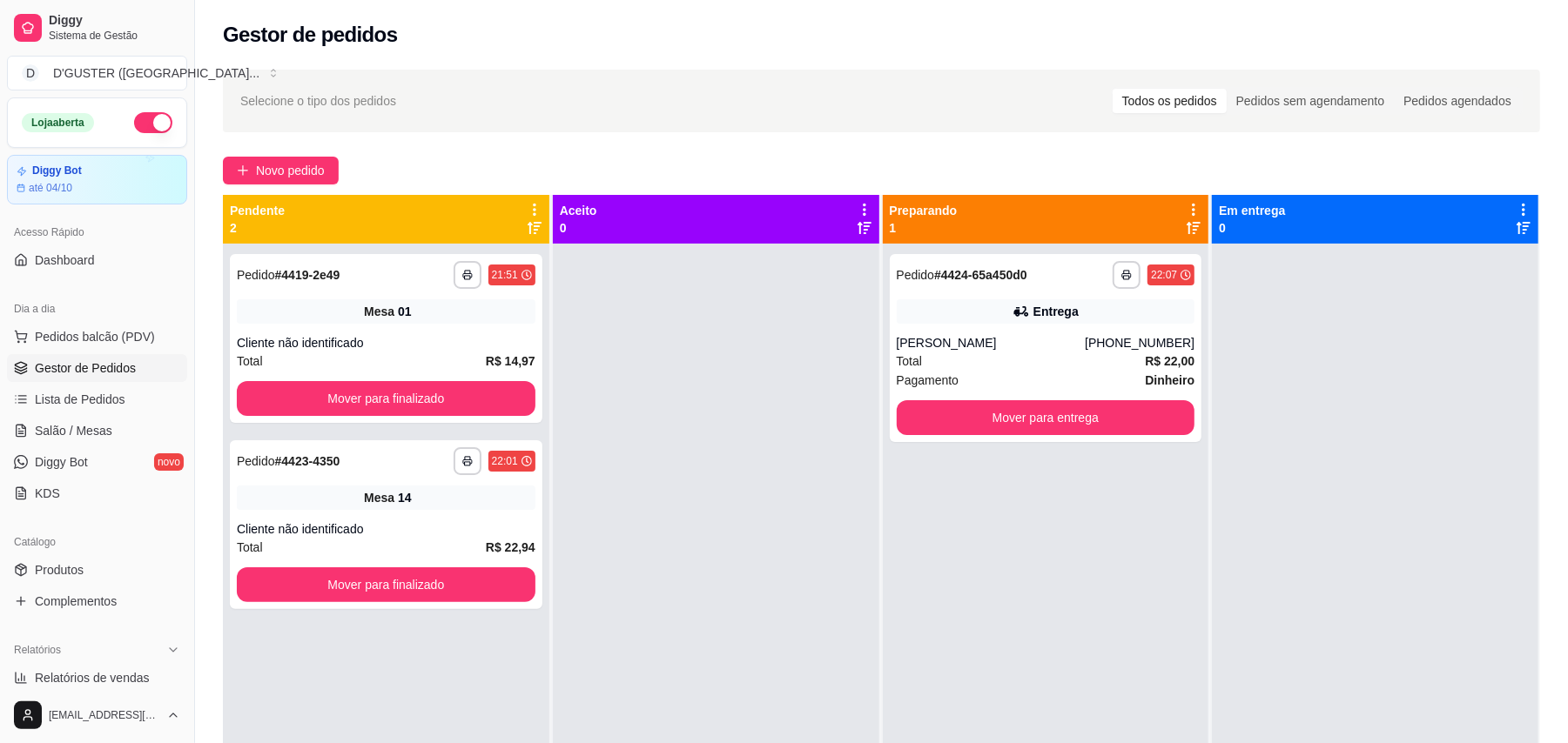
click at [88, 415] on ul "Pedidos balcão (PDV) Gestor de Pedidos Lista de Pedidos Salão / Mesas Diggy Bot…" at bounding box center [97, 415] width 181 height 185
click at [90, 433] on span "Salão / Mesas" at bounding box center [73, 431] width 77 height 18
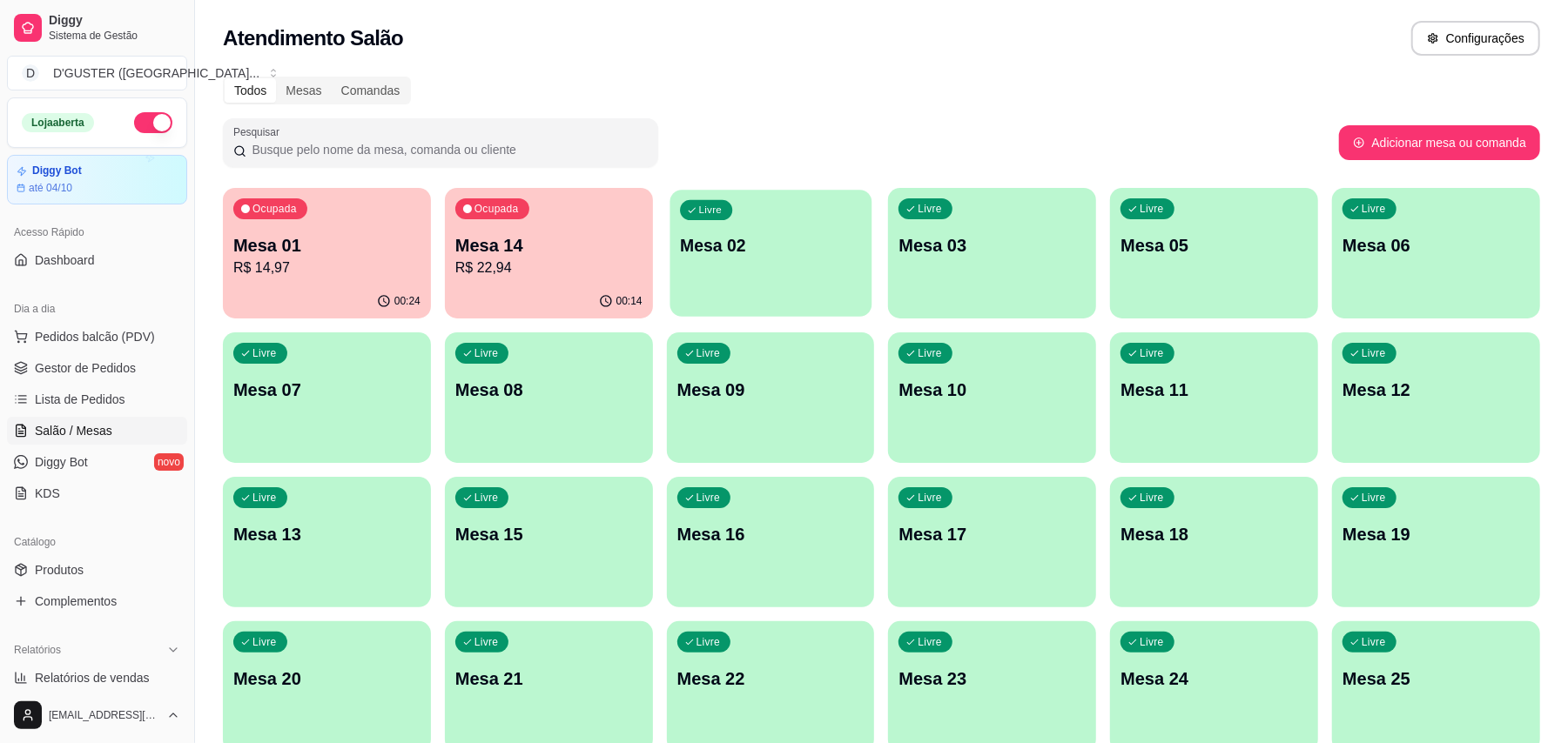
click at [700, 256] on p "Mesa 02" at bounding box center [770, 246] width 181 height 24
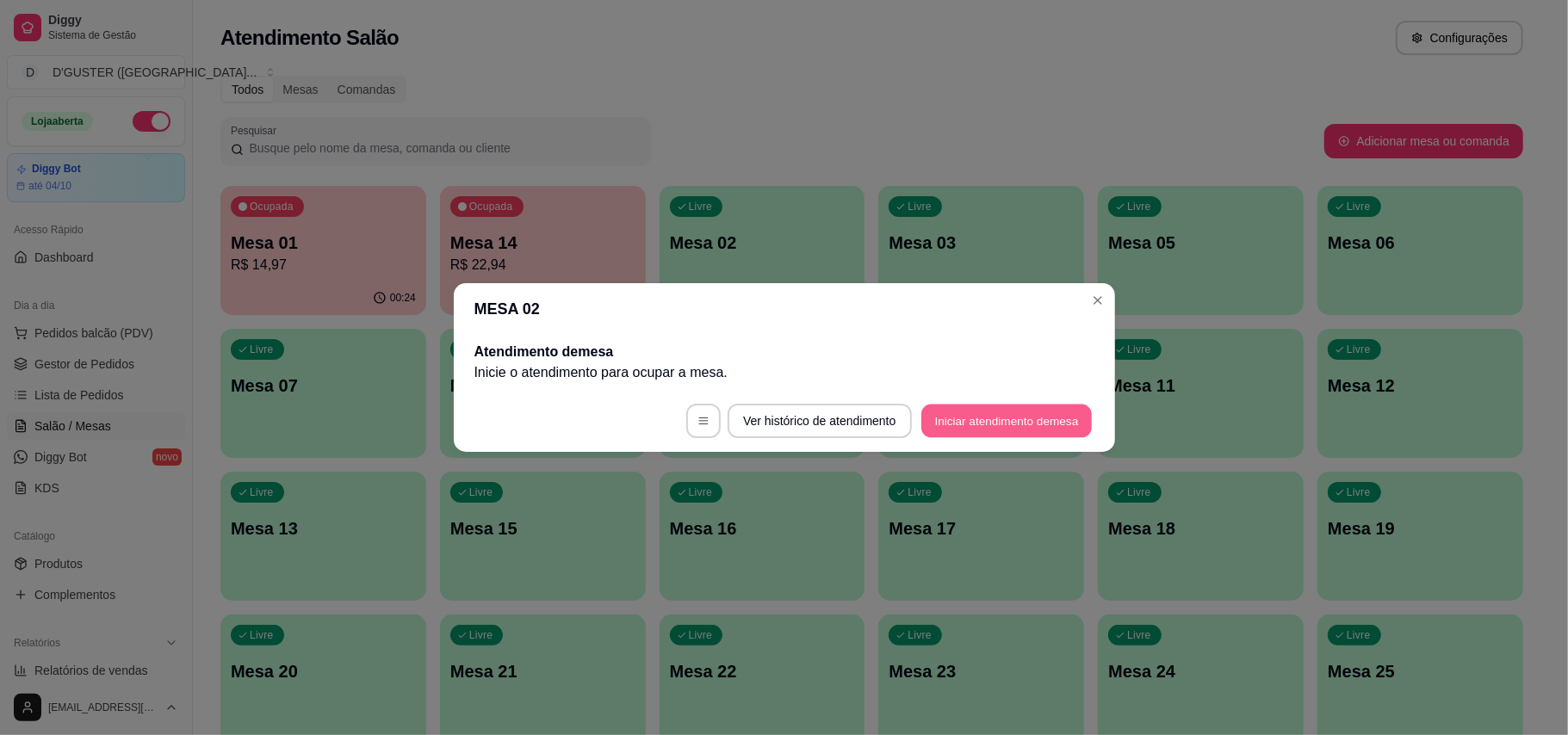
click at [975, 410] on button "Iniciar atendimento de mesa" at bounding box center [1007, 421] width 171 height 33
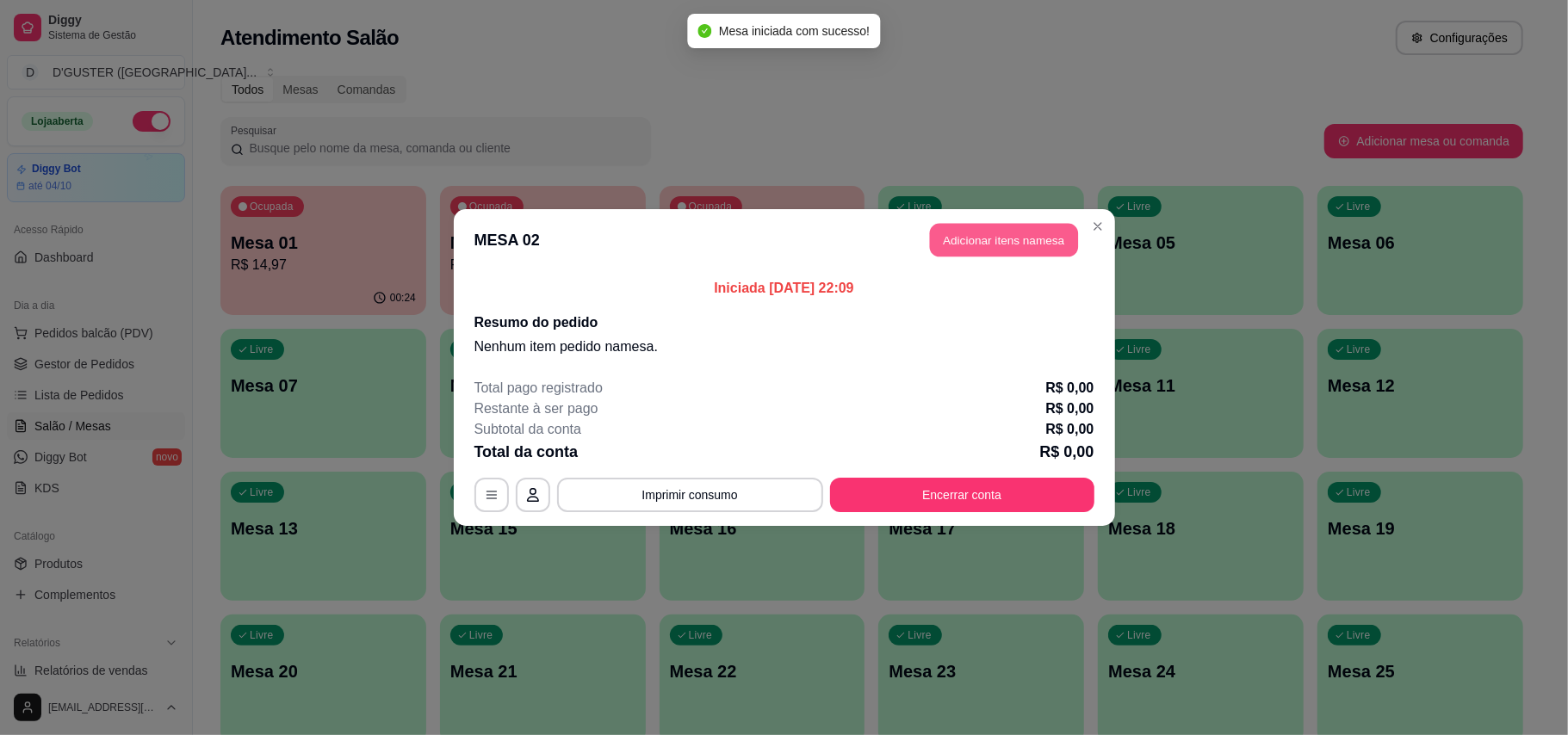
click at [967, 244] on button "Adicionar itens na mesa" at bounding box center [1003, 240] width 148 height 33
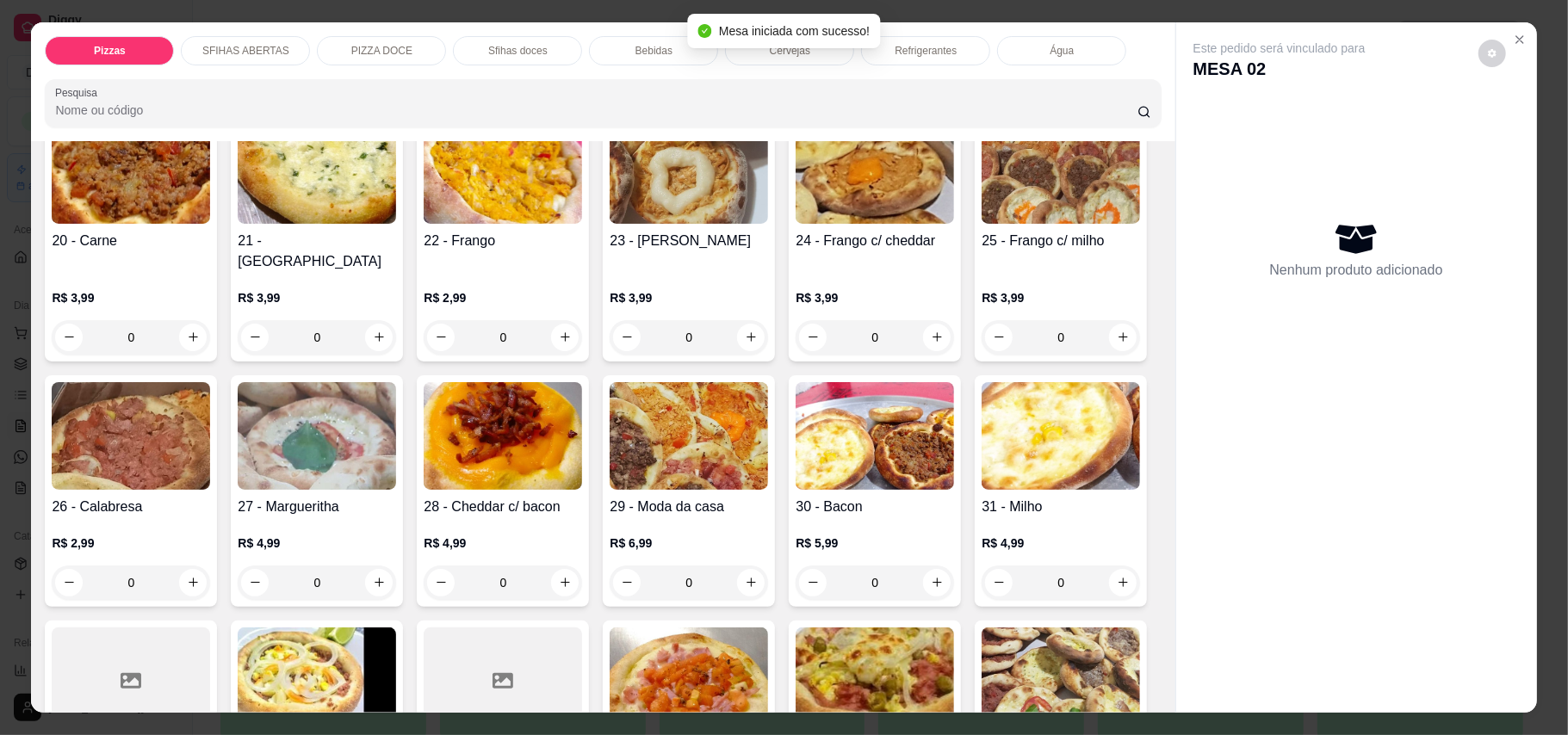
scroll to position [459, 0]
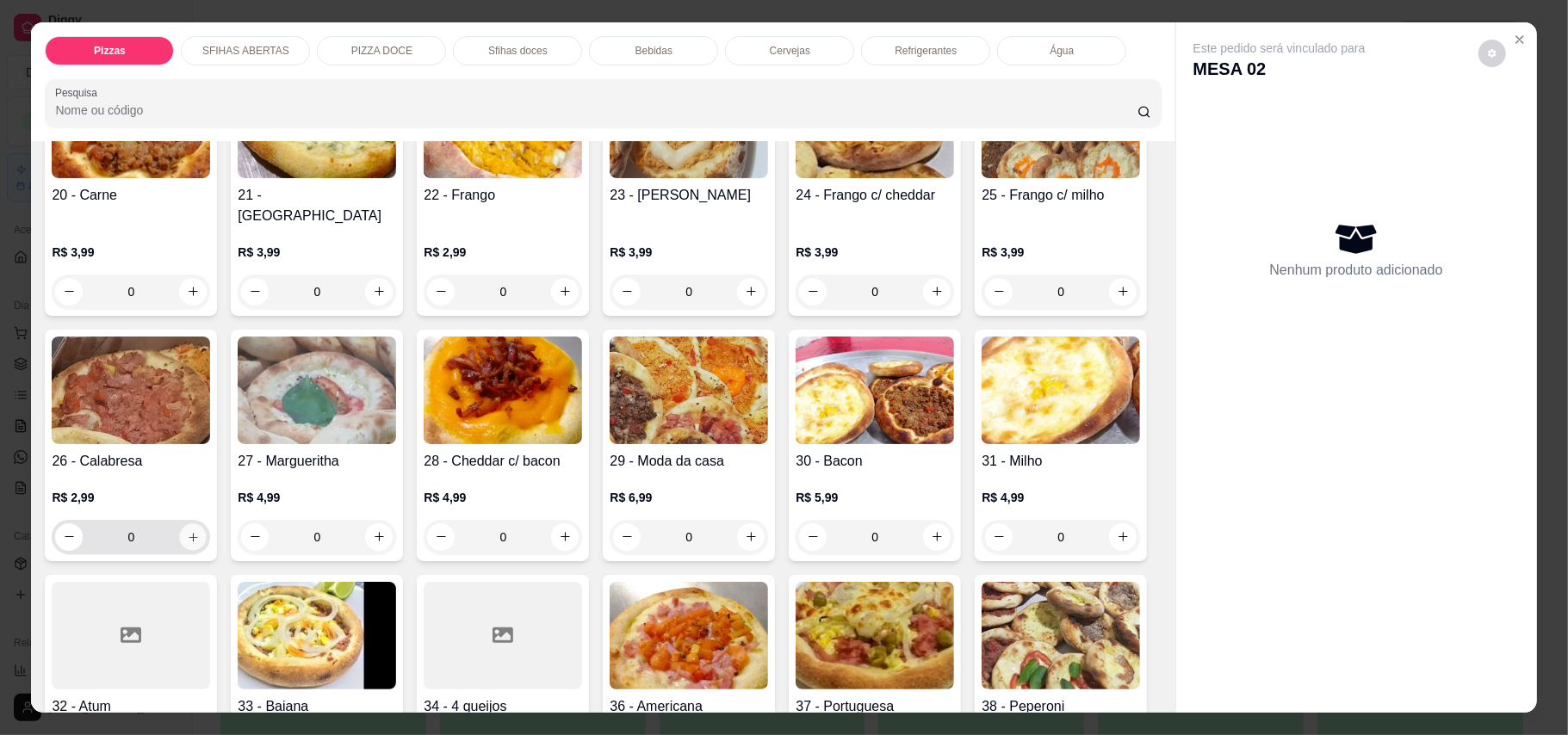
click at [207, 523] on button "increase-product-quantity" at bounding box center [192, 536] width 26 height 26
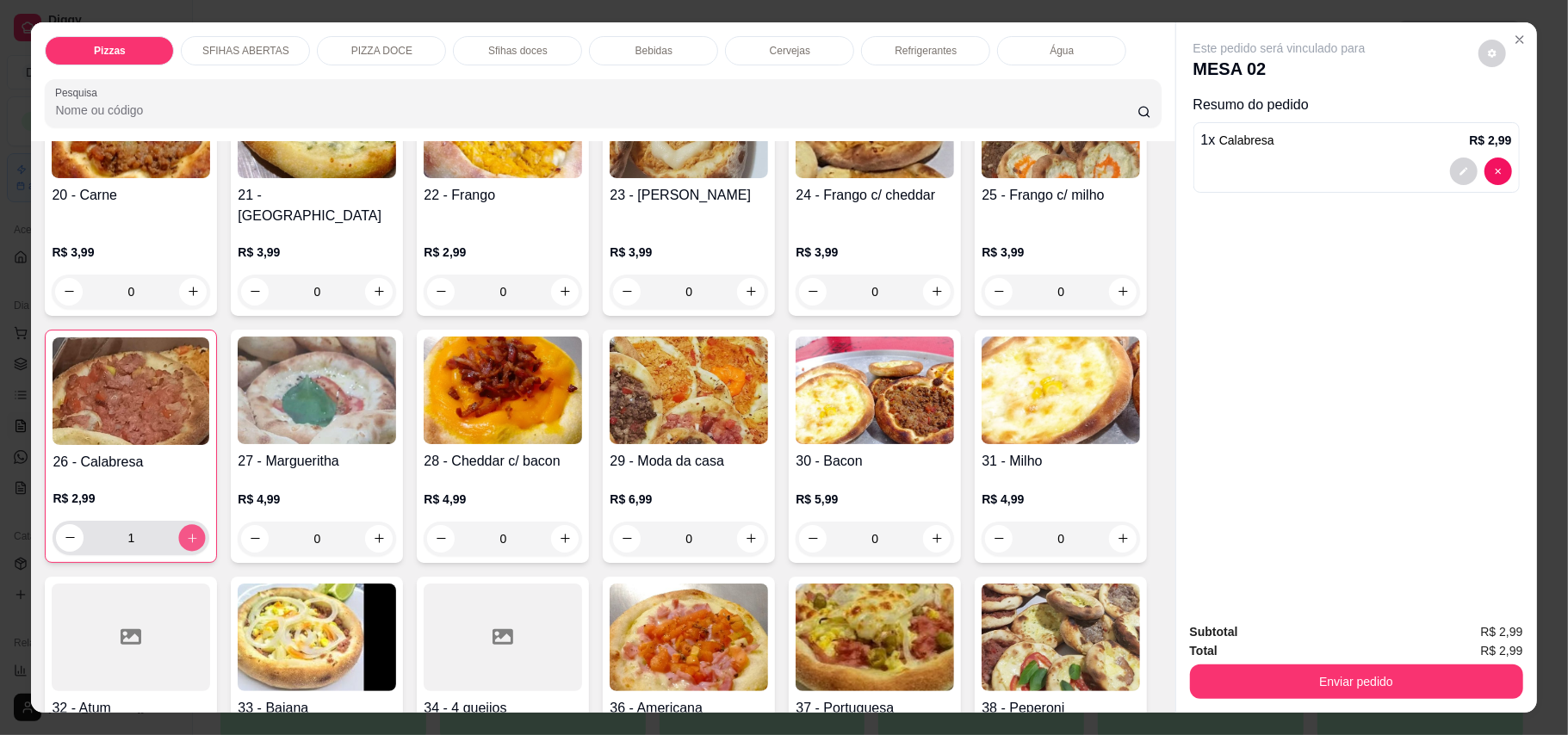
click at [199, 531] on icon "increase-product-quantity" at bounding box center [191, 537] width 13 height 13
type input "2"
click at [373, 285] on icon "increase-product-quantity" at bounding box center [379, 290] width 13 height 13
type input "1"
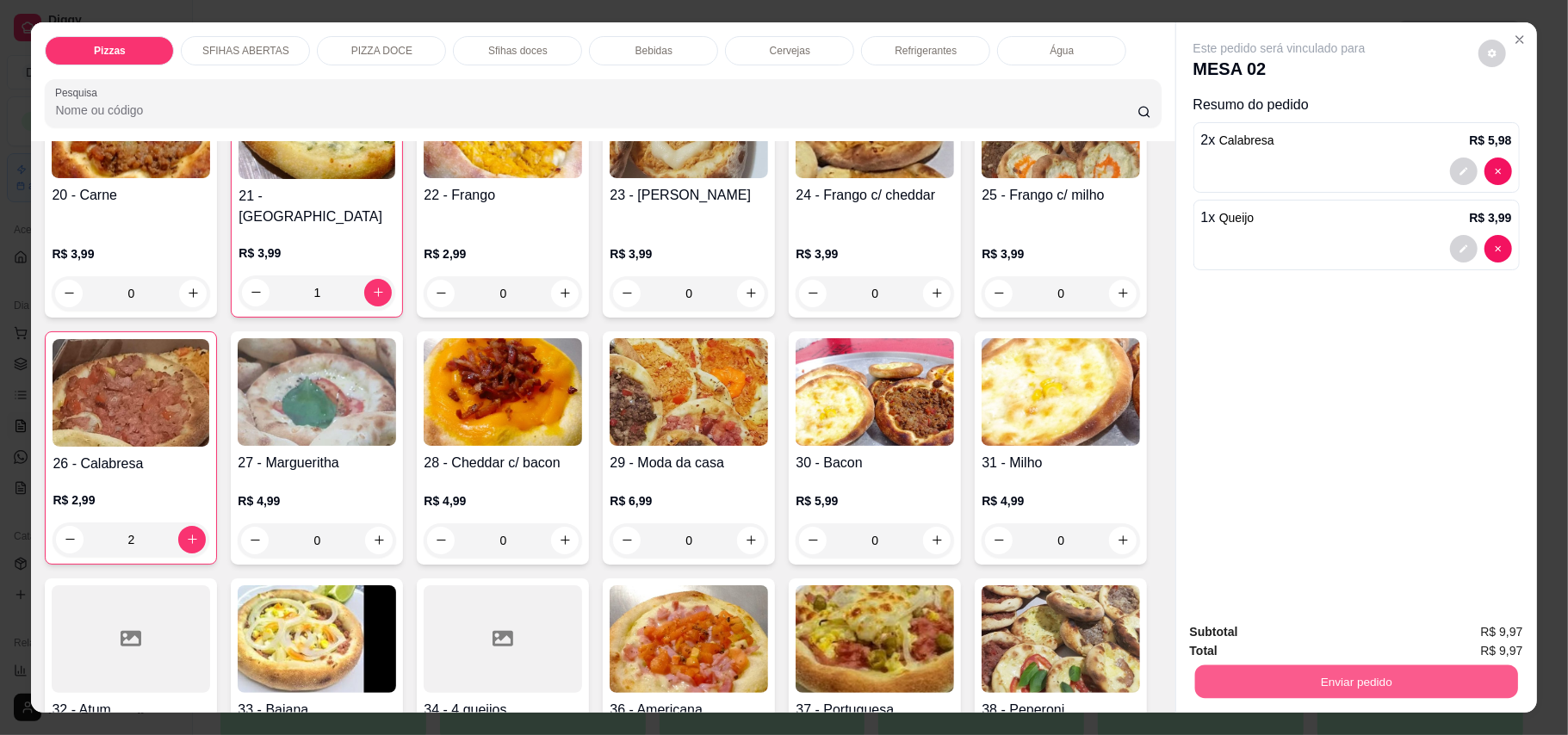
click at [1157, 679] on button "Enviar pedido" at bounding box center [1355, 682] width 323 height 33
click at [1157, 646] on button "Enviar pedido" at bounding box center [1476, 640] width 94 height 31
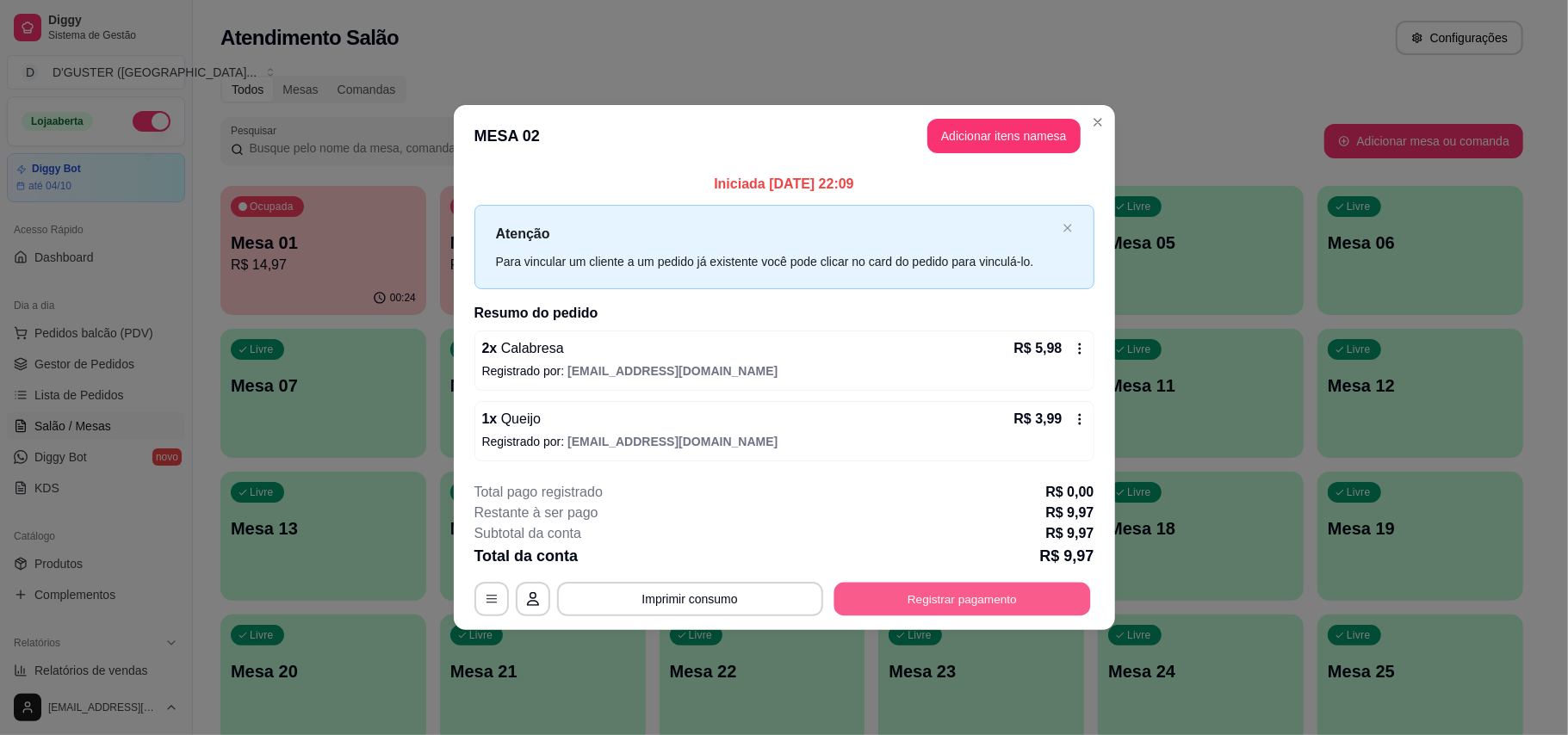
click at [892, 600] on button "Registrar pagamento" at bounding box center [961, 599] width 256 height 33
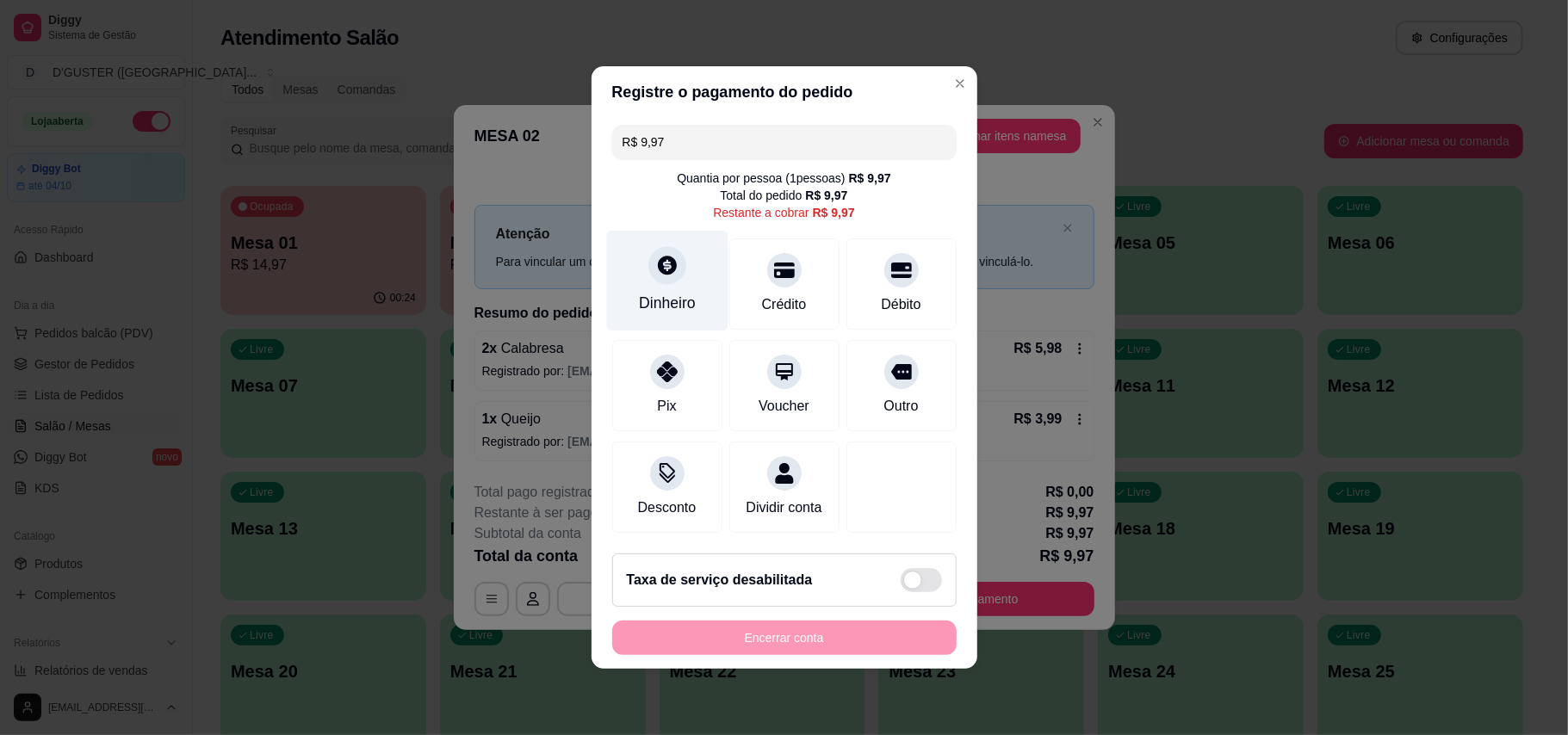
click at [664, 256] on icon at bounding box center [666, 265] width 19 height 19
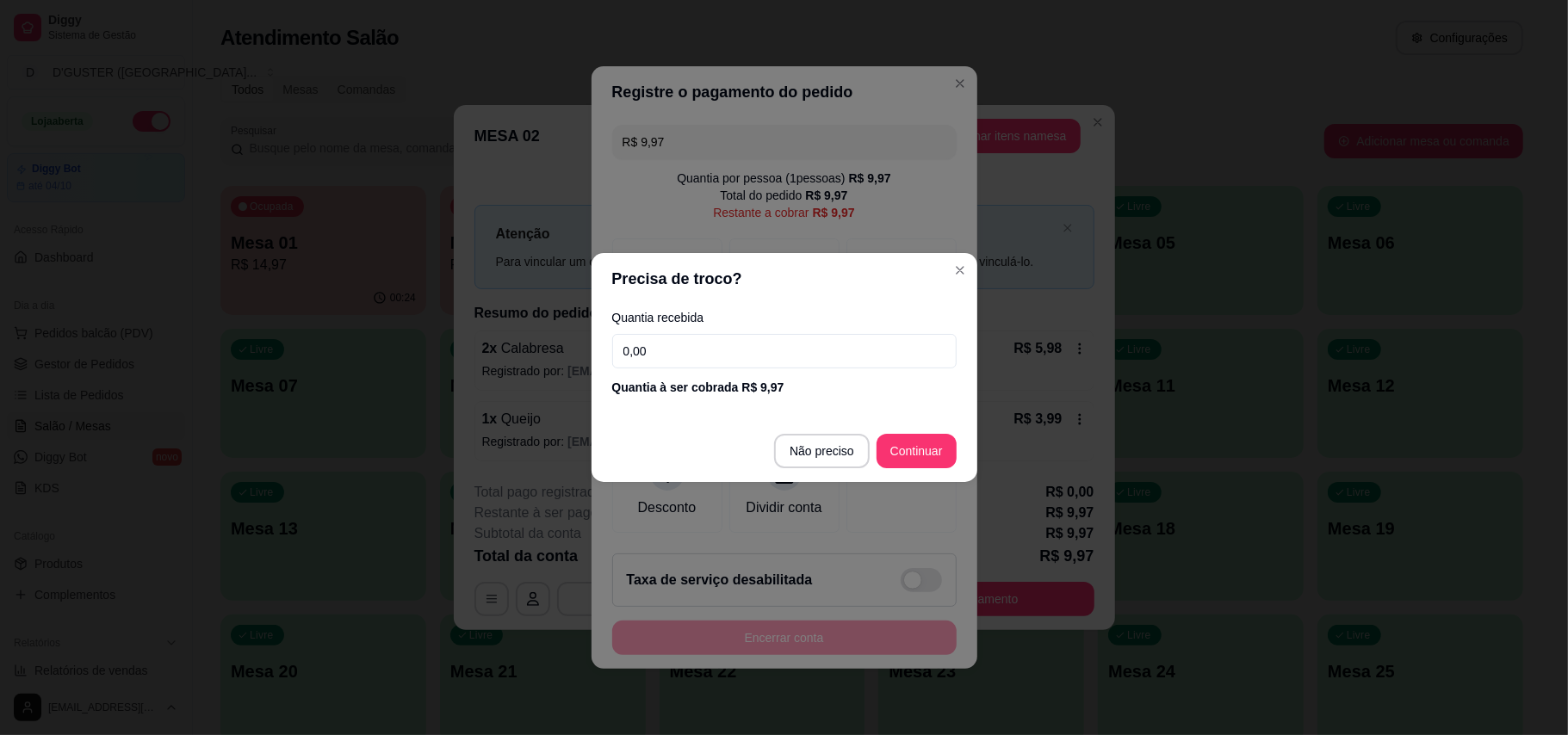
click at [669, 347] on input "0,00" at bounding box center [784, 350] width 344 height 34
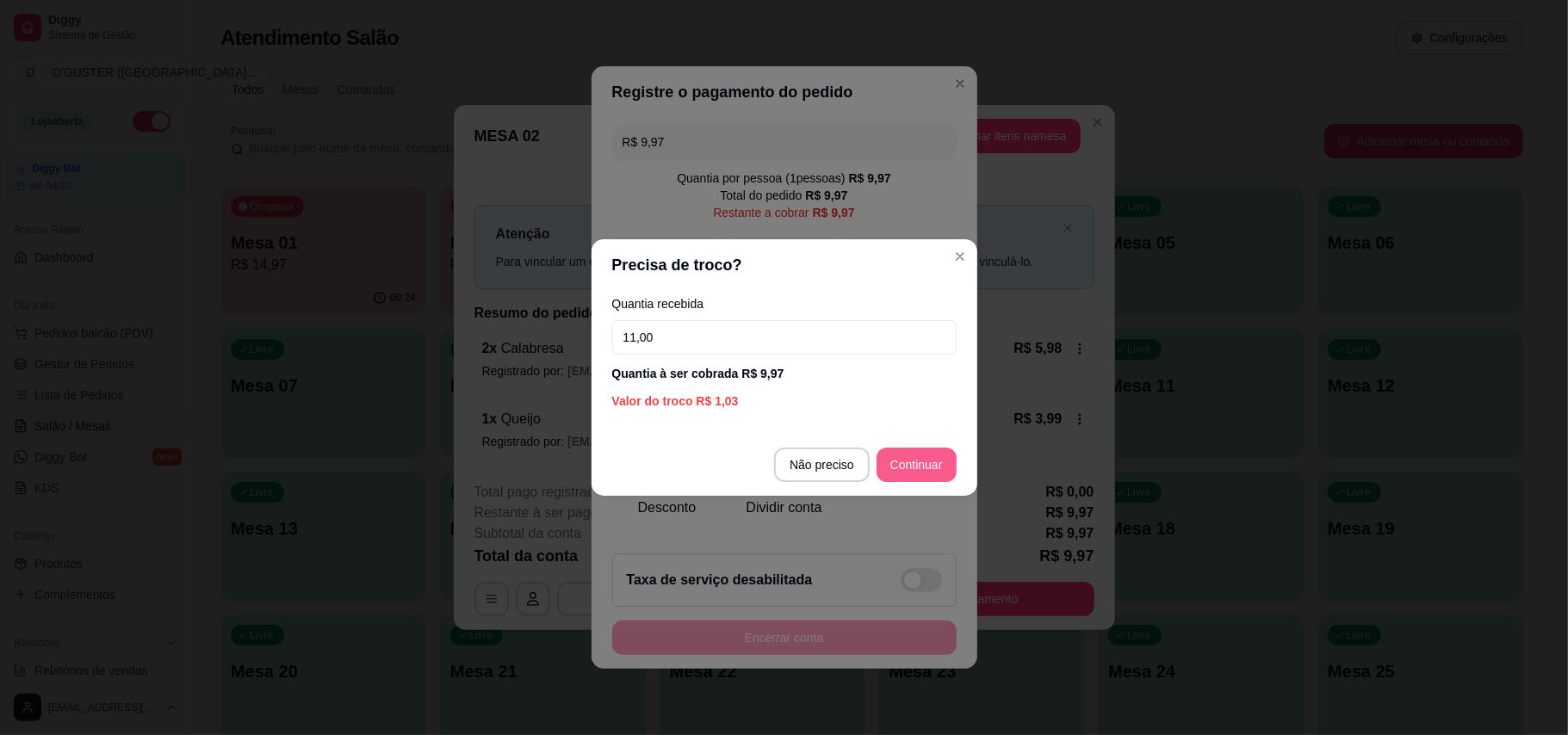
type input "11,00"
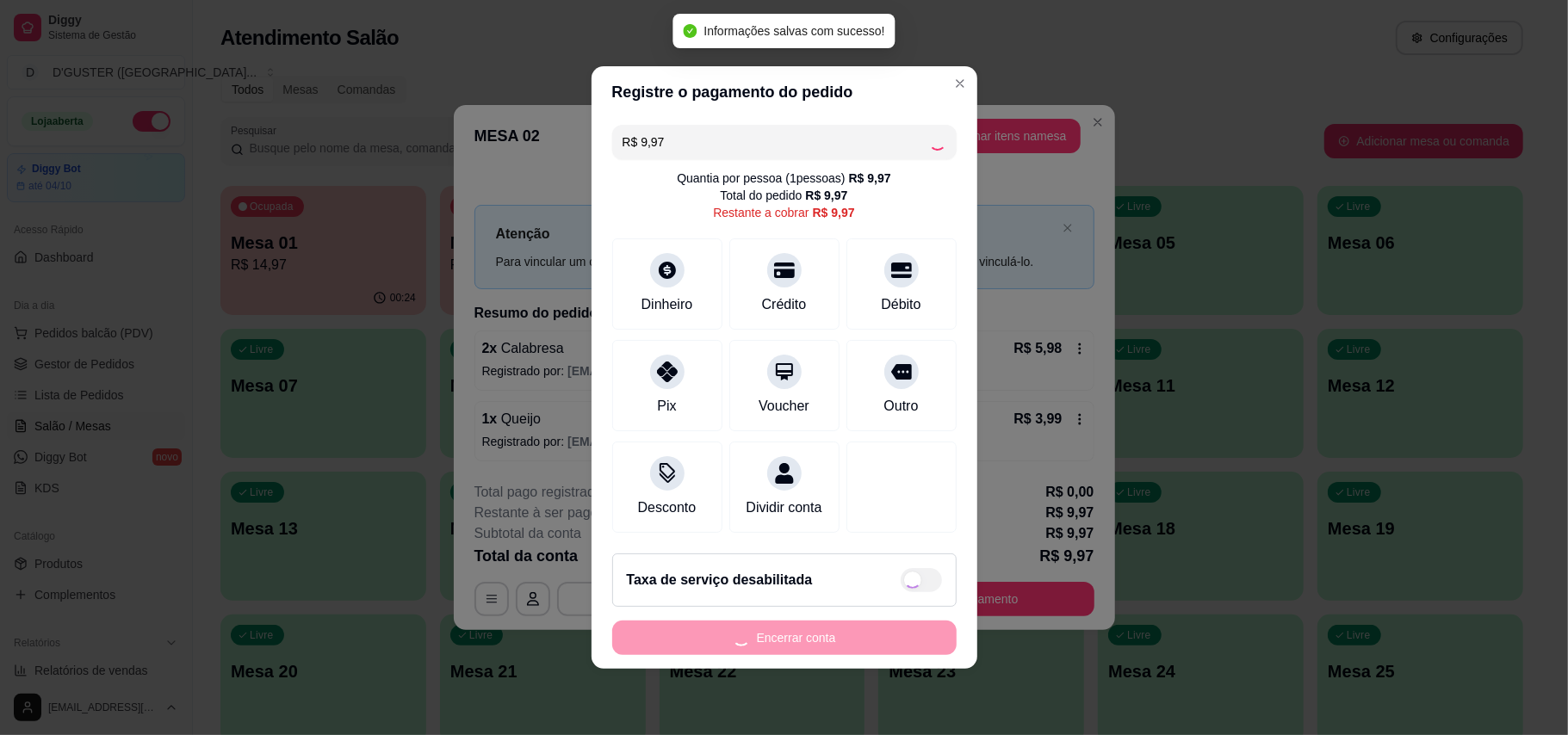
type input "R$ 0,00"
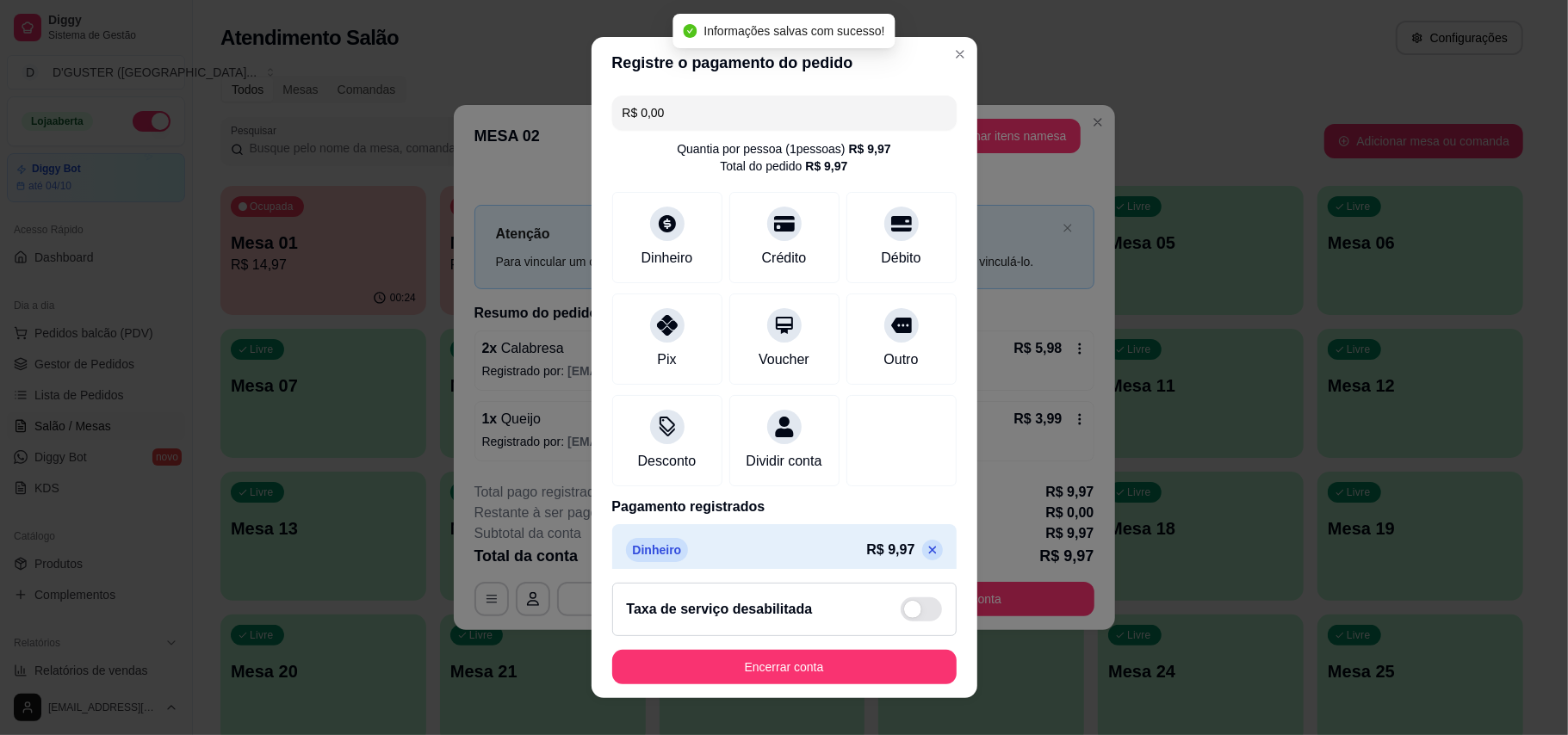
click at [882, 686] on footer "Taxa de serviço desabilitada Encerrar conta" at bounding box center [784, 634] width 386 height 130
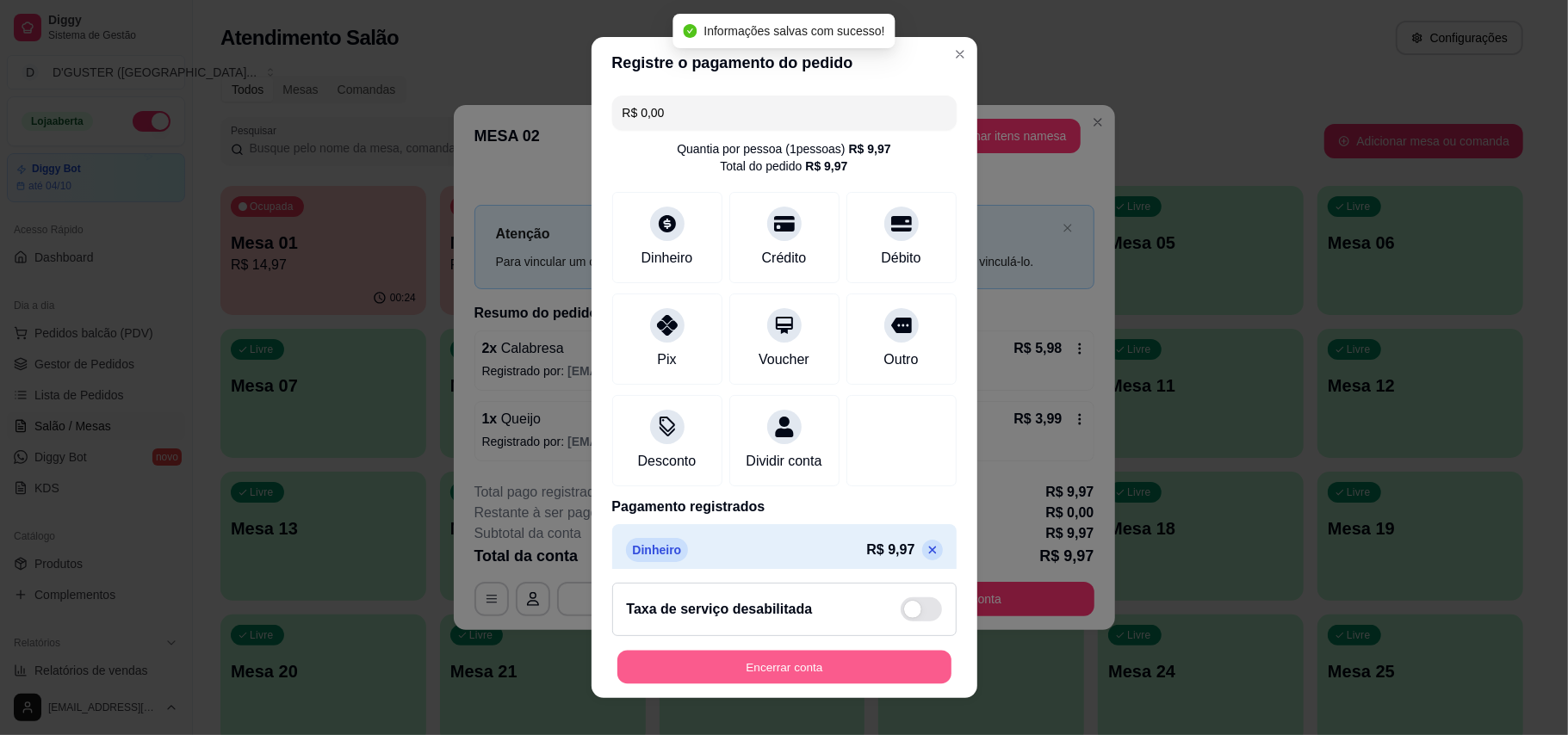
click at [882, 664] on button "Encerrar conta" at bounding box center [784, 667] width 334 height 33
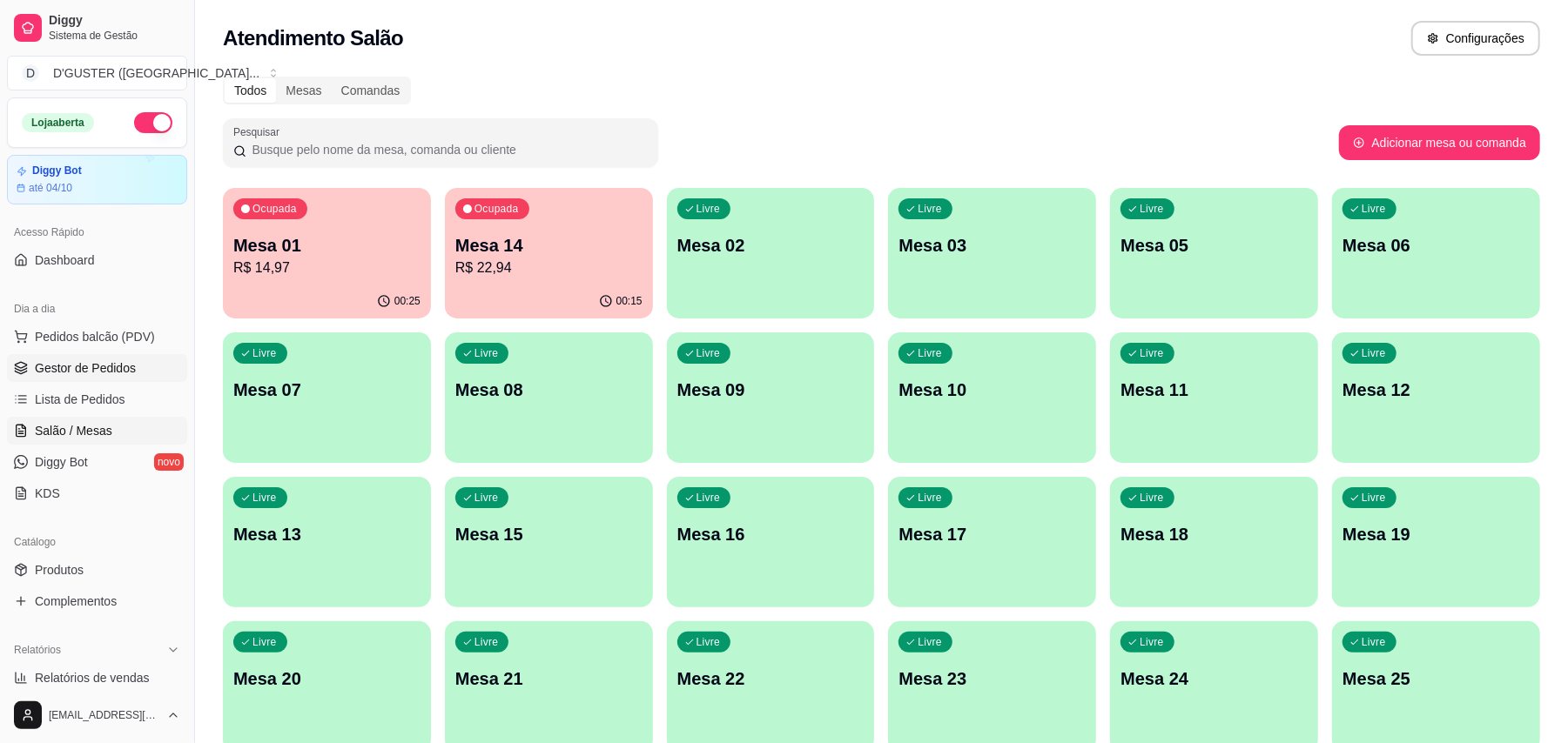
click at [65, 373] on span "Gestor de Pedidos" at bounding box center [85, 368] width 101 height 18
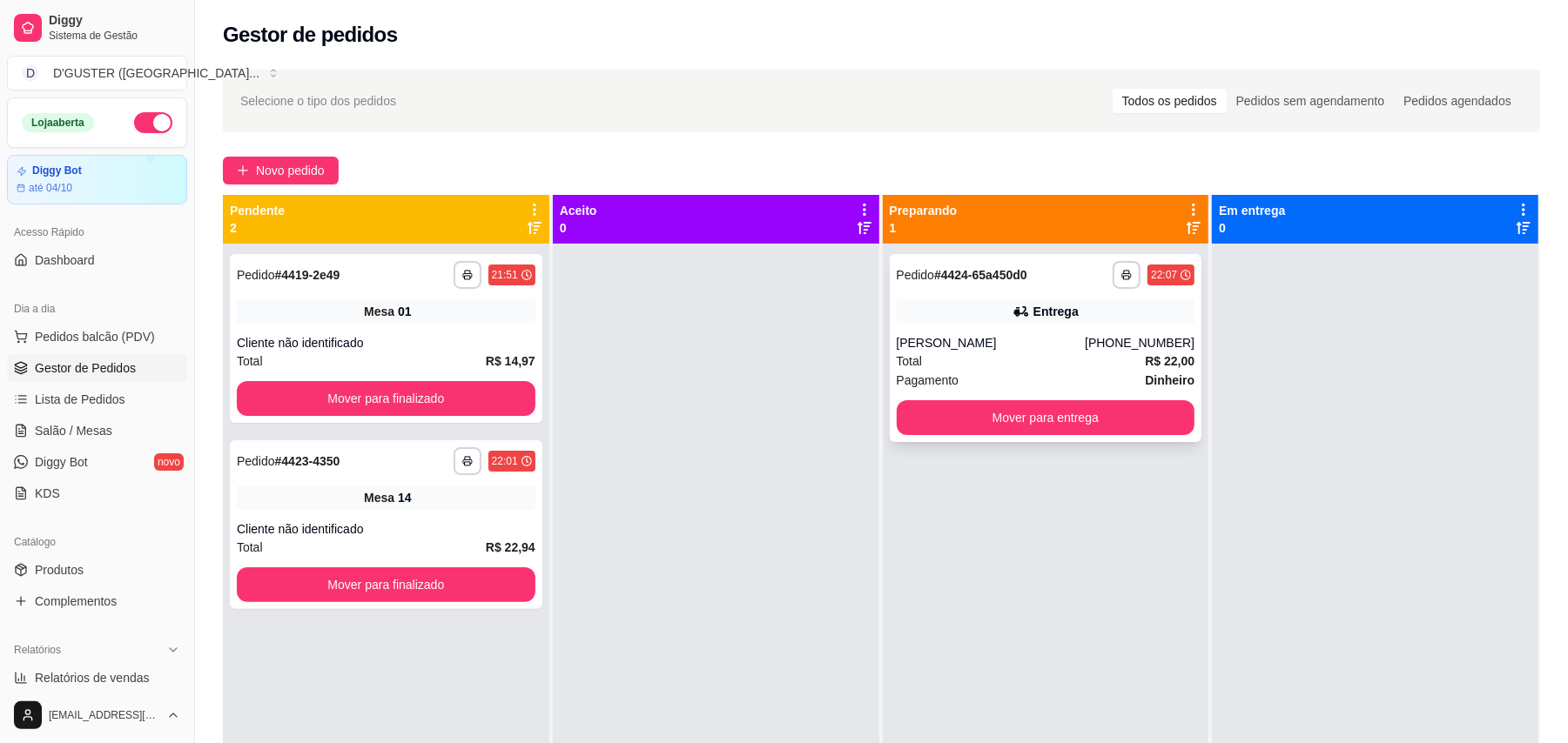
click at [921, 320] on div "Entrega" at bounding box center [1046, 311] width 299 height 25
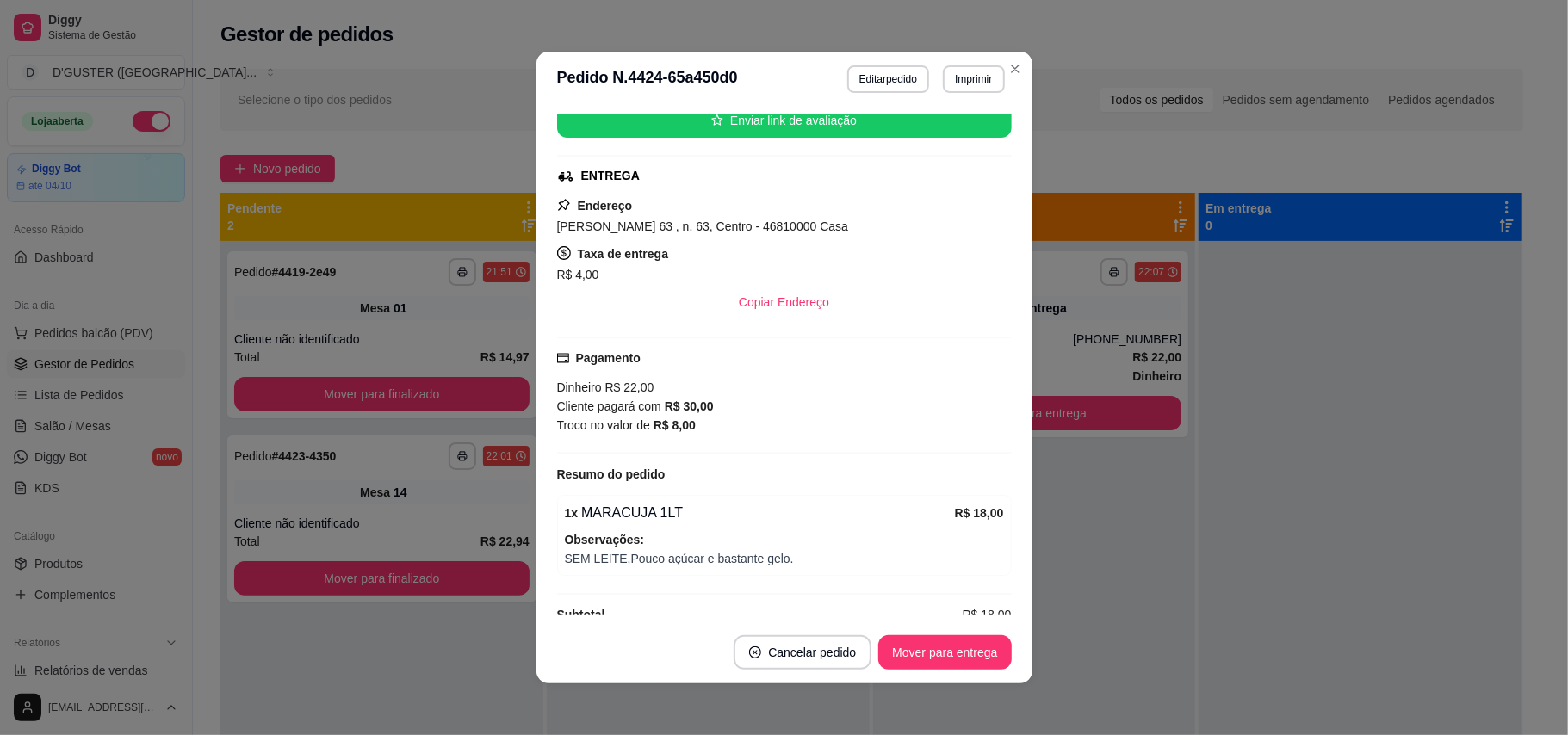
scroll to position [259, 0]
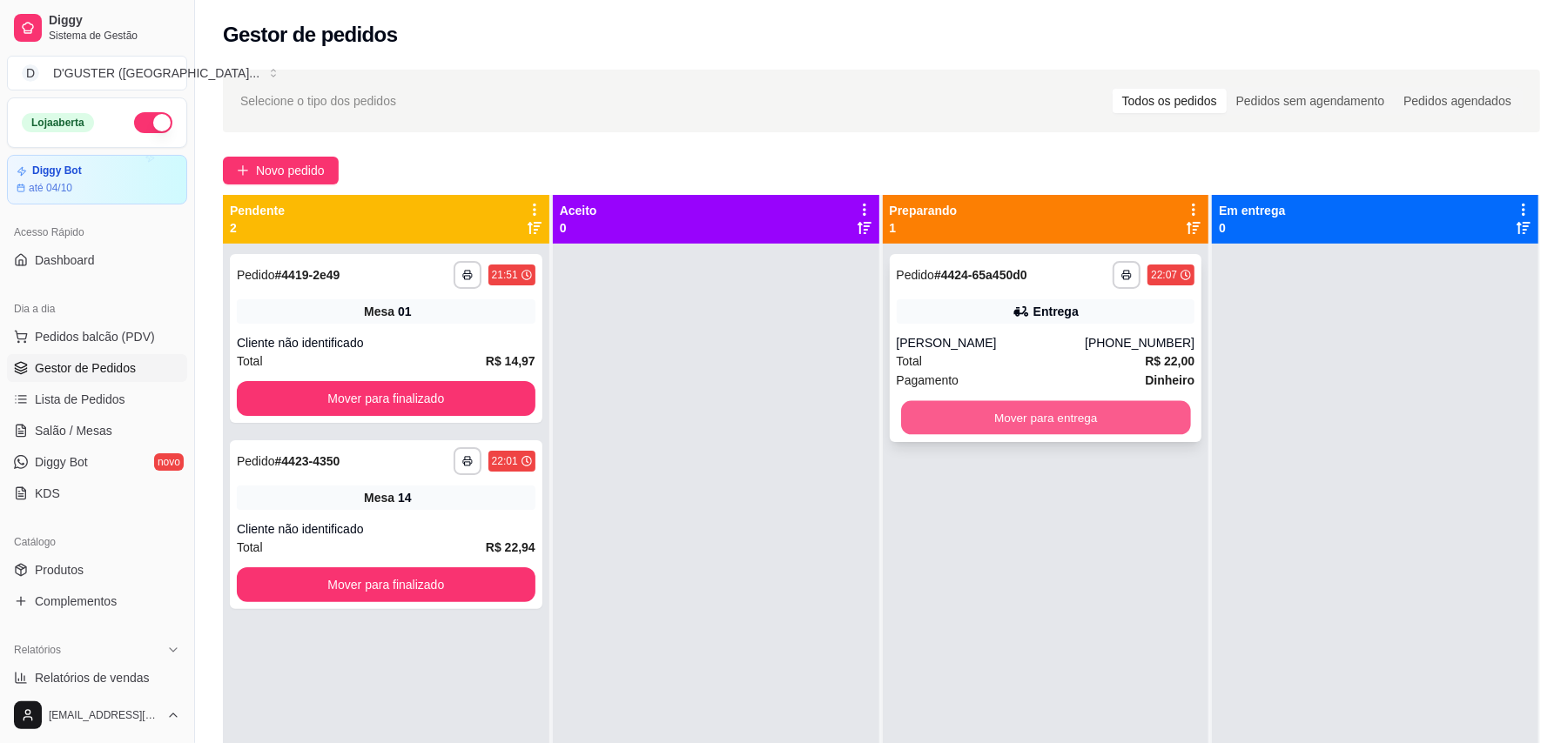
click at [1090, 419] on button "Mover para entrega" at bounding box center [1045, 418] width 289 height 34
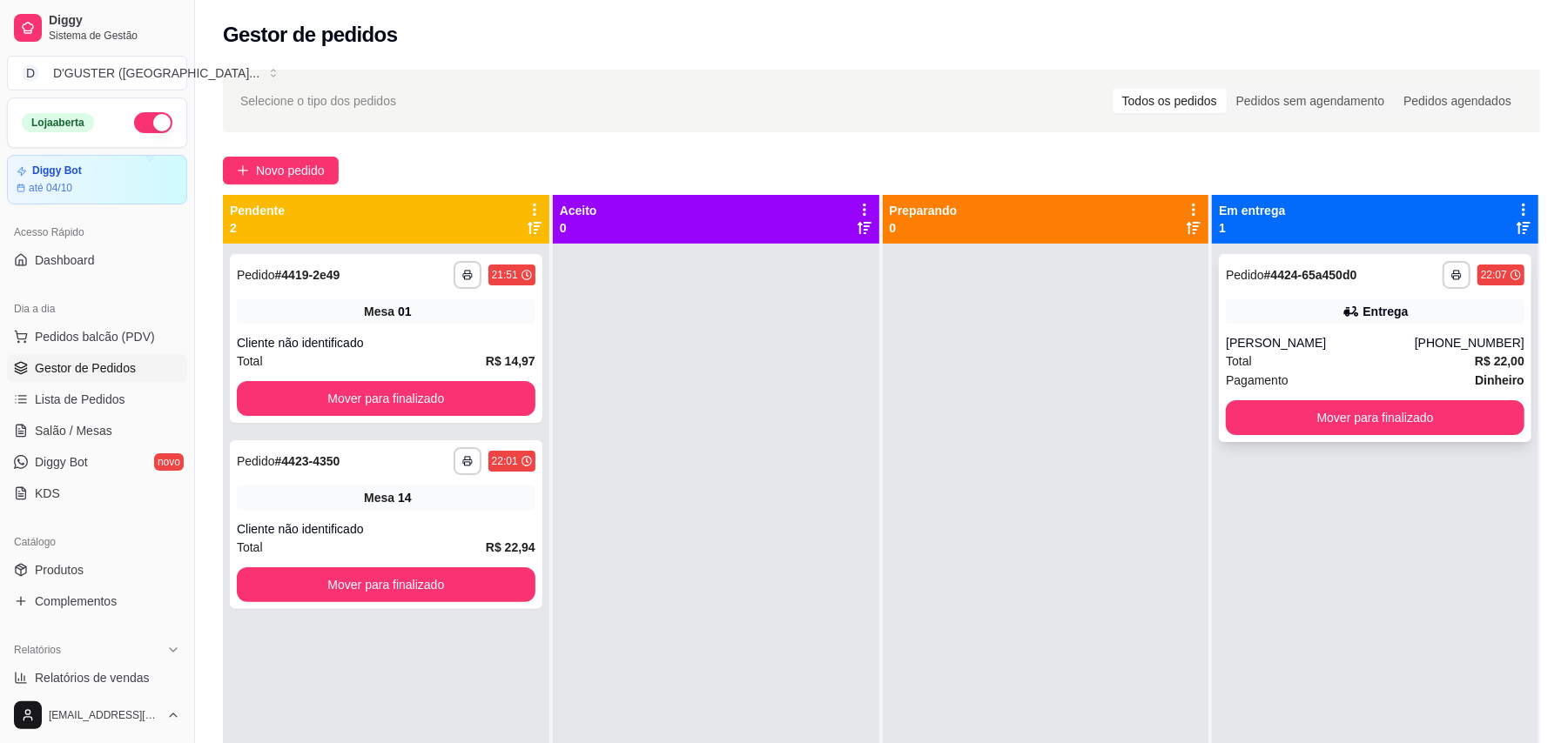
click at [1170, 315] on div "Entrega" at bounding box center [1374, 311] width 299 height 25
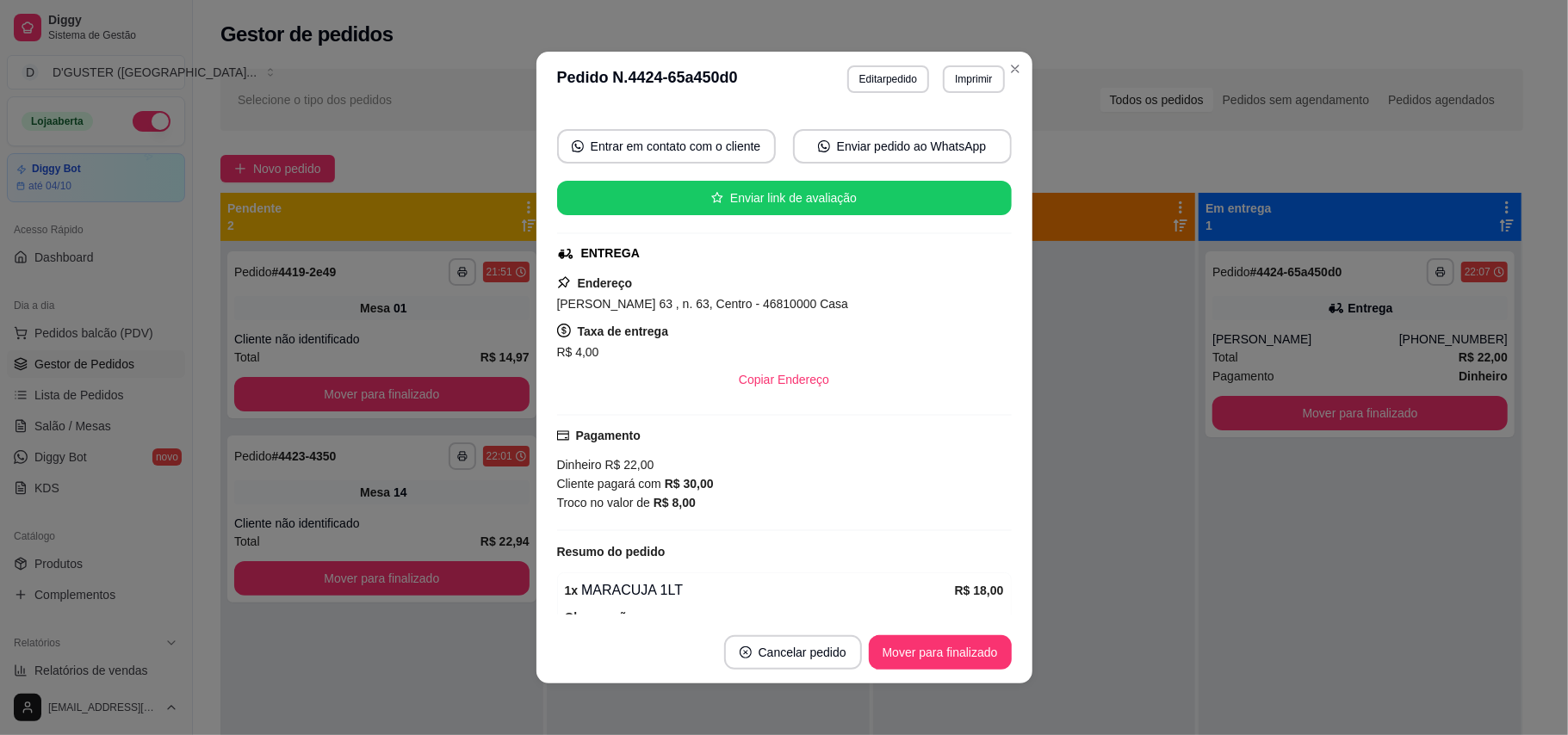
scroll to position [29, 0]
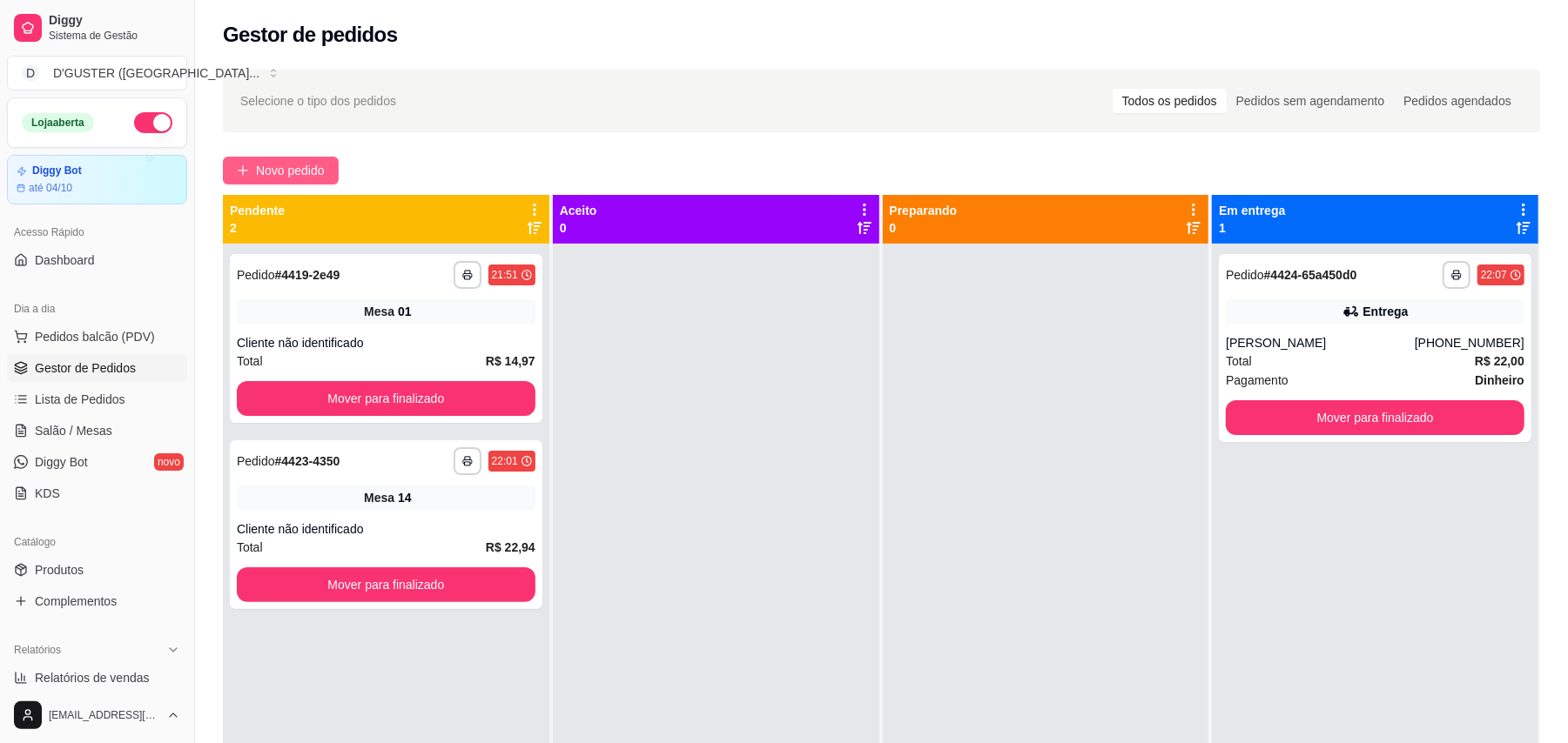
click at [266, 160] on button "Novo pedido" at bounding box center [281, 171] width 116 height 28
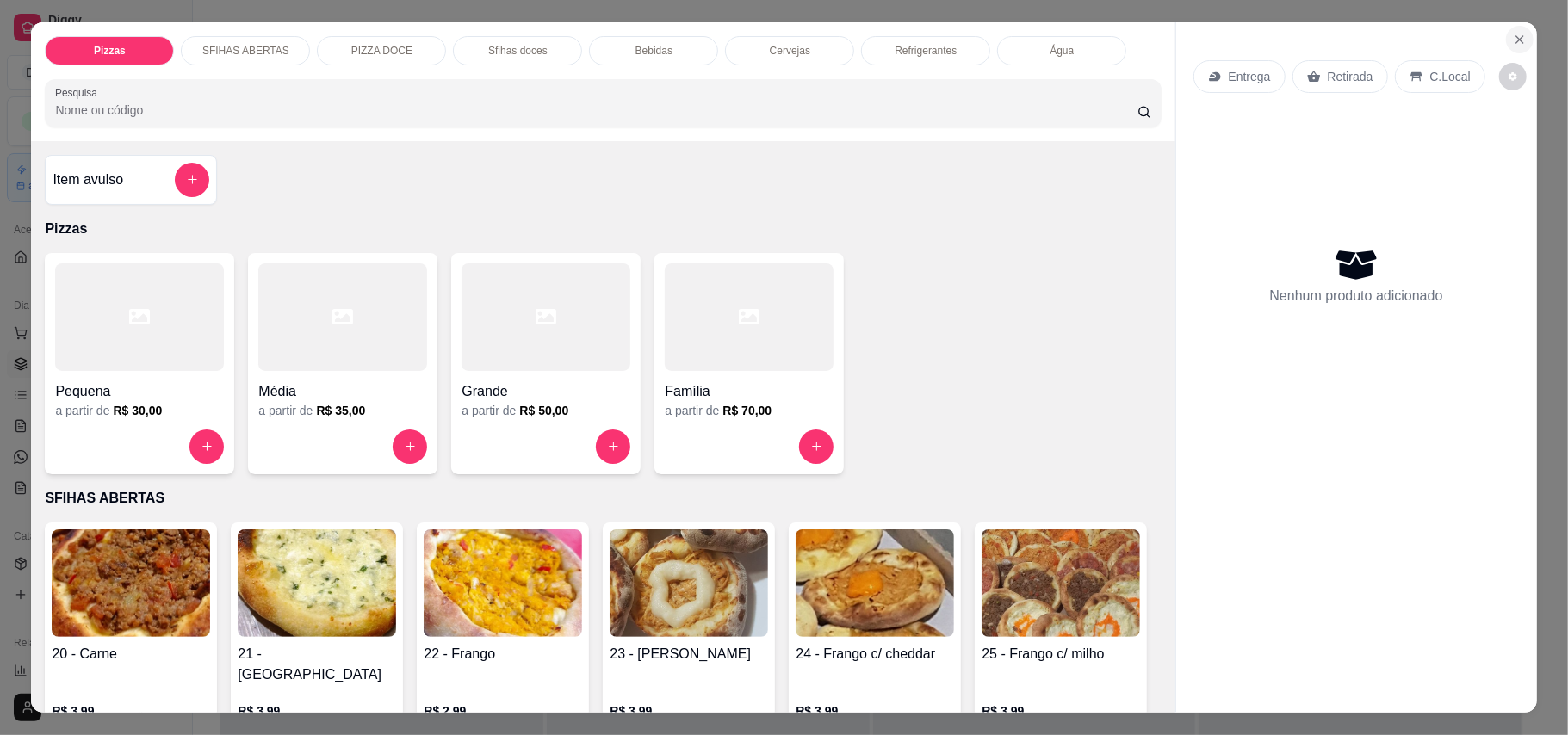
click at [1157, 32] on icon "Close" at bounding box center [1519, 39] width 14 height 14
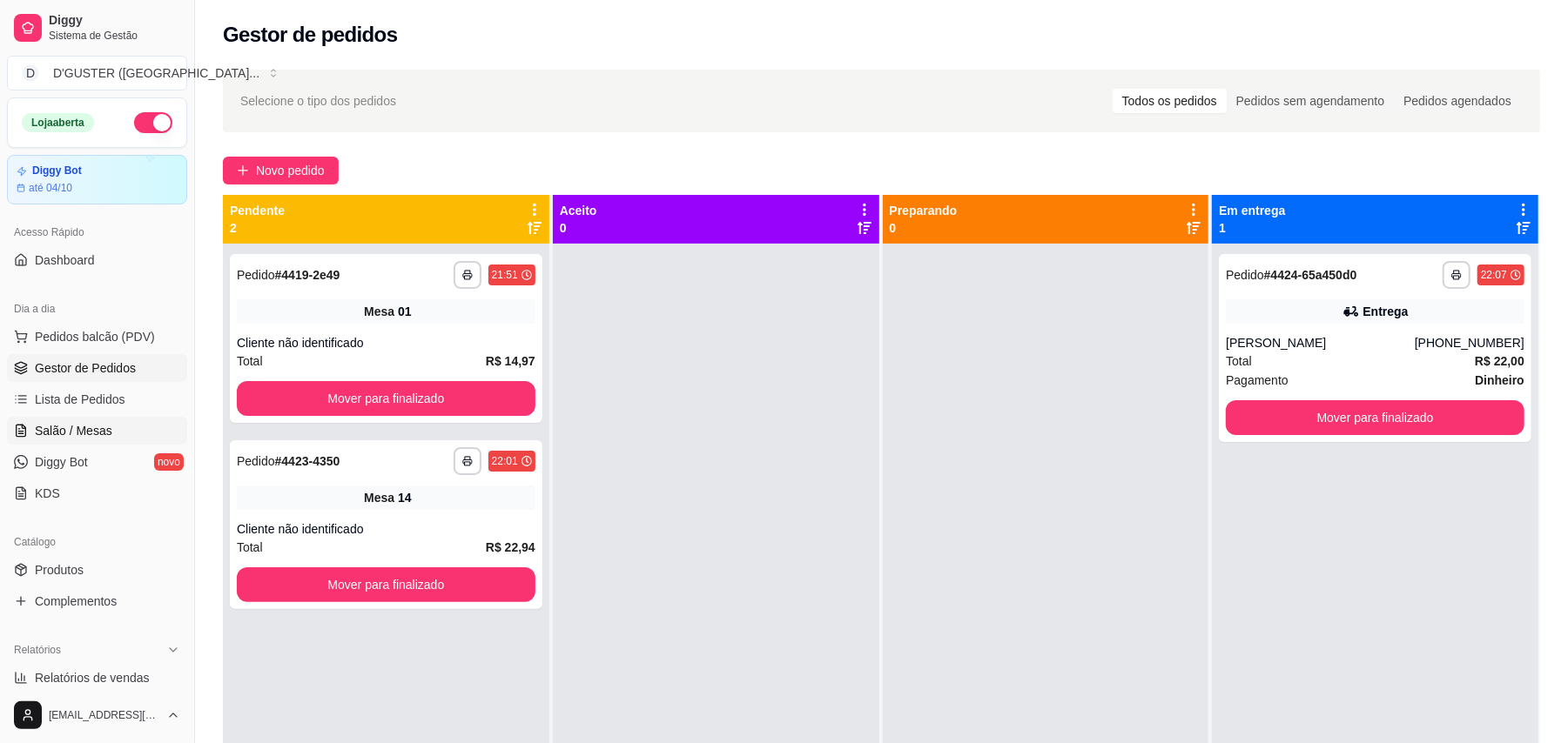
click at [76, 433] on span "Salão / Mesas" at bounding box center [73, 431] width 77 height 18
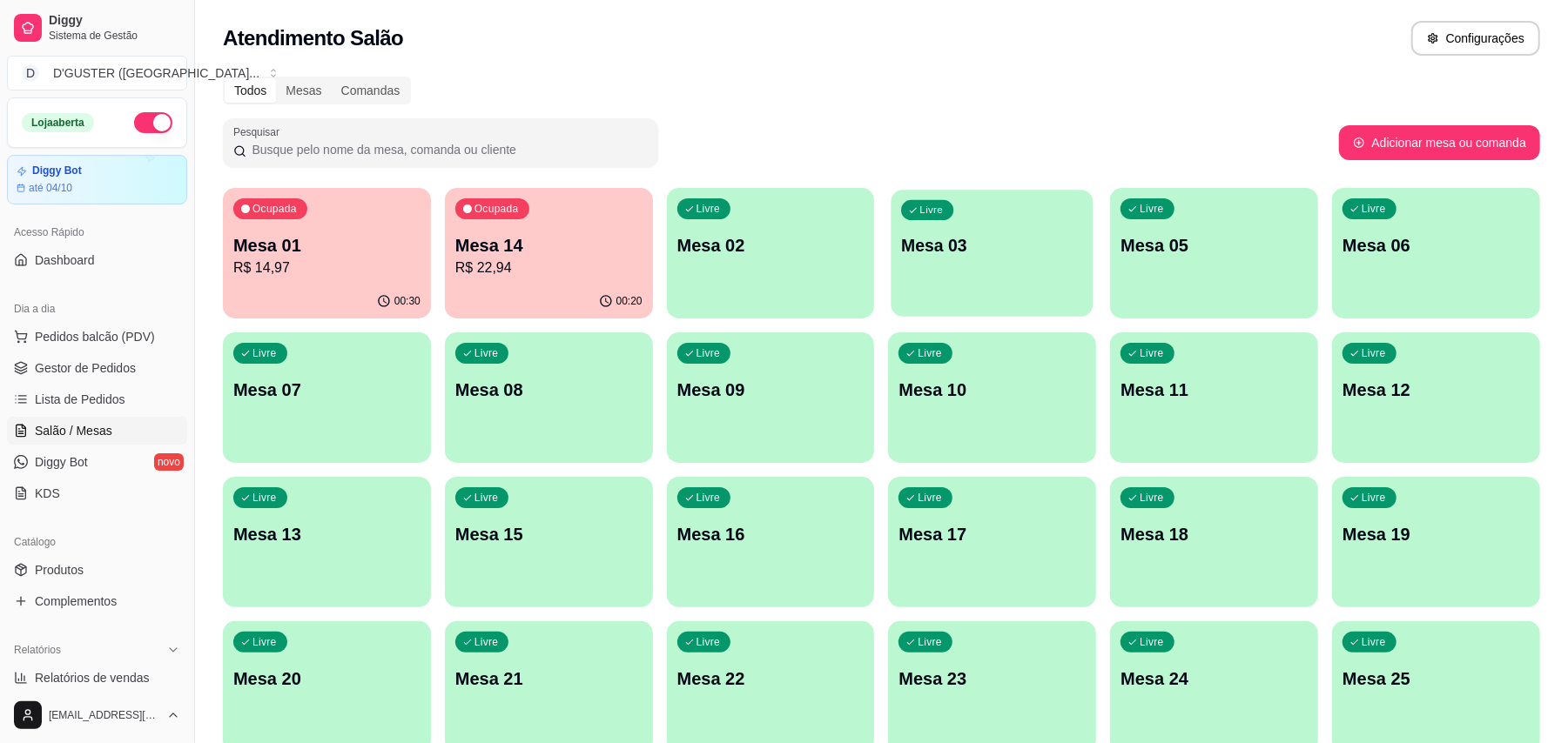
click at [965, 227] on div "Livre Mesa 03" at bounding box center [992, 242] width 202 height 106
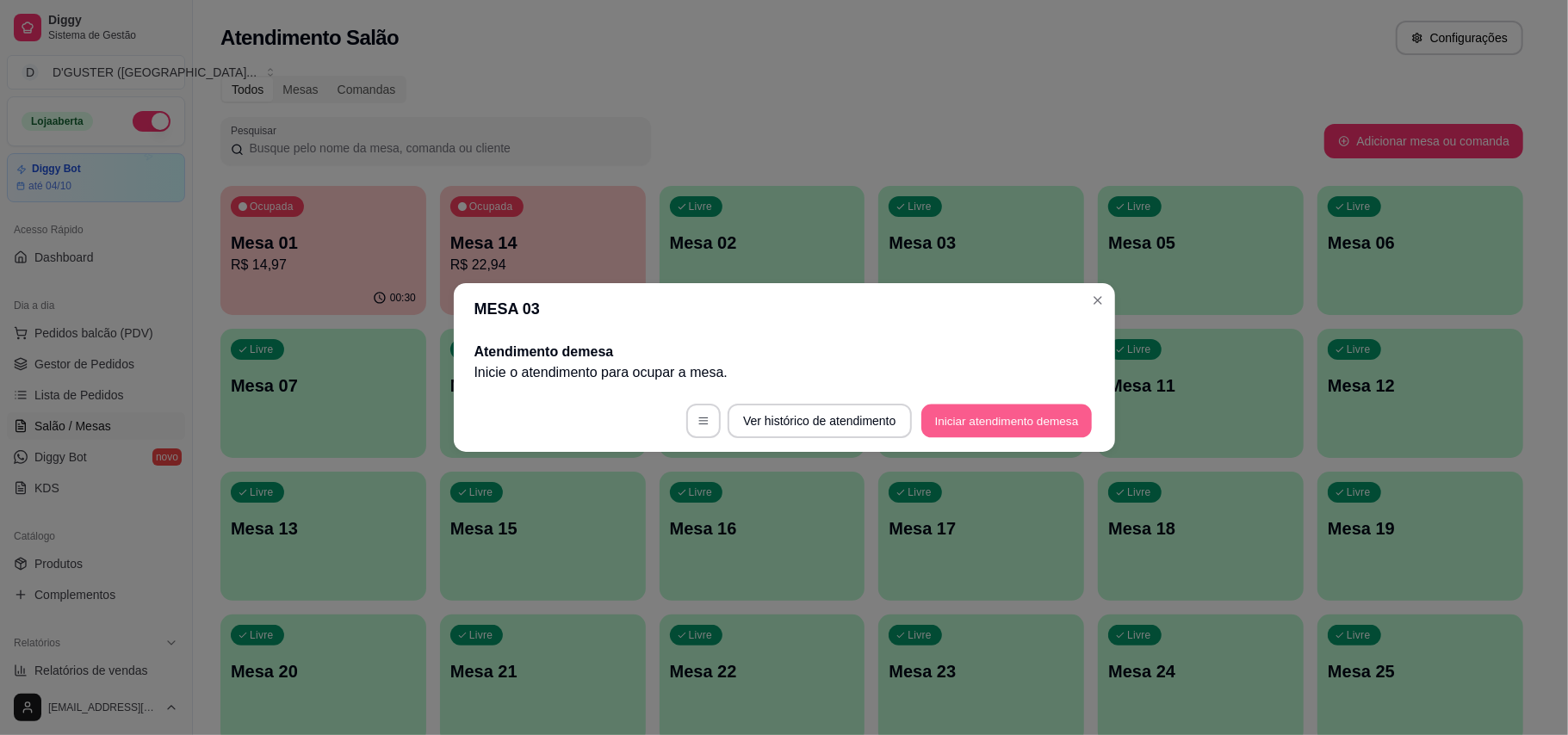
click at [949, 420] on button "Iniciar atendimento de mesa" at bounding box center [1007, 421] width 171 height 33
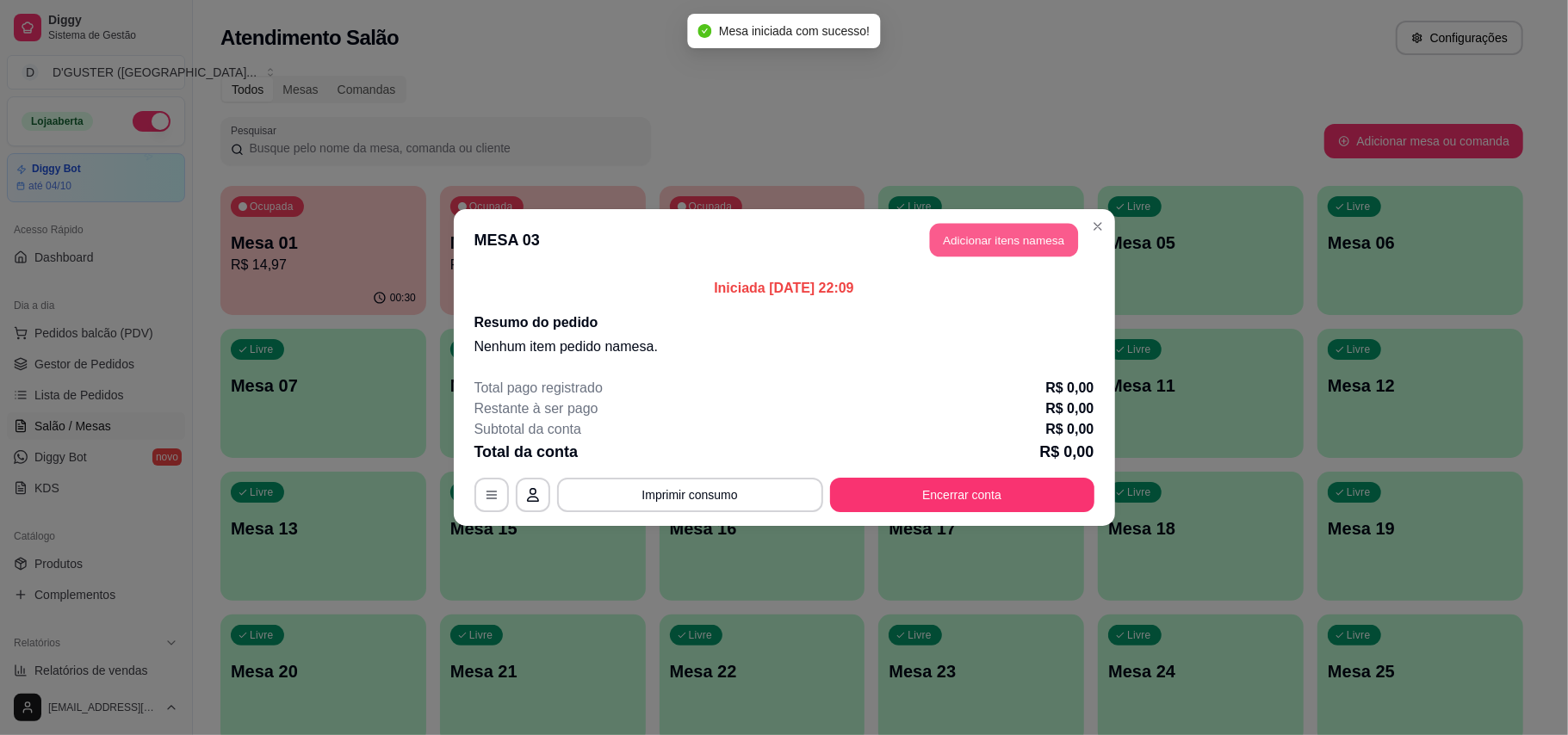
click at [974, 238] on button "Adicionar itens na mesa" at bounding box center [1003, 240] width 148 height 33
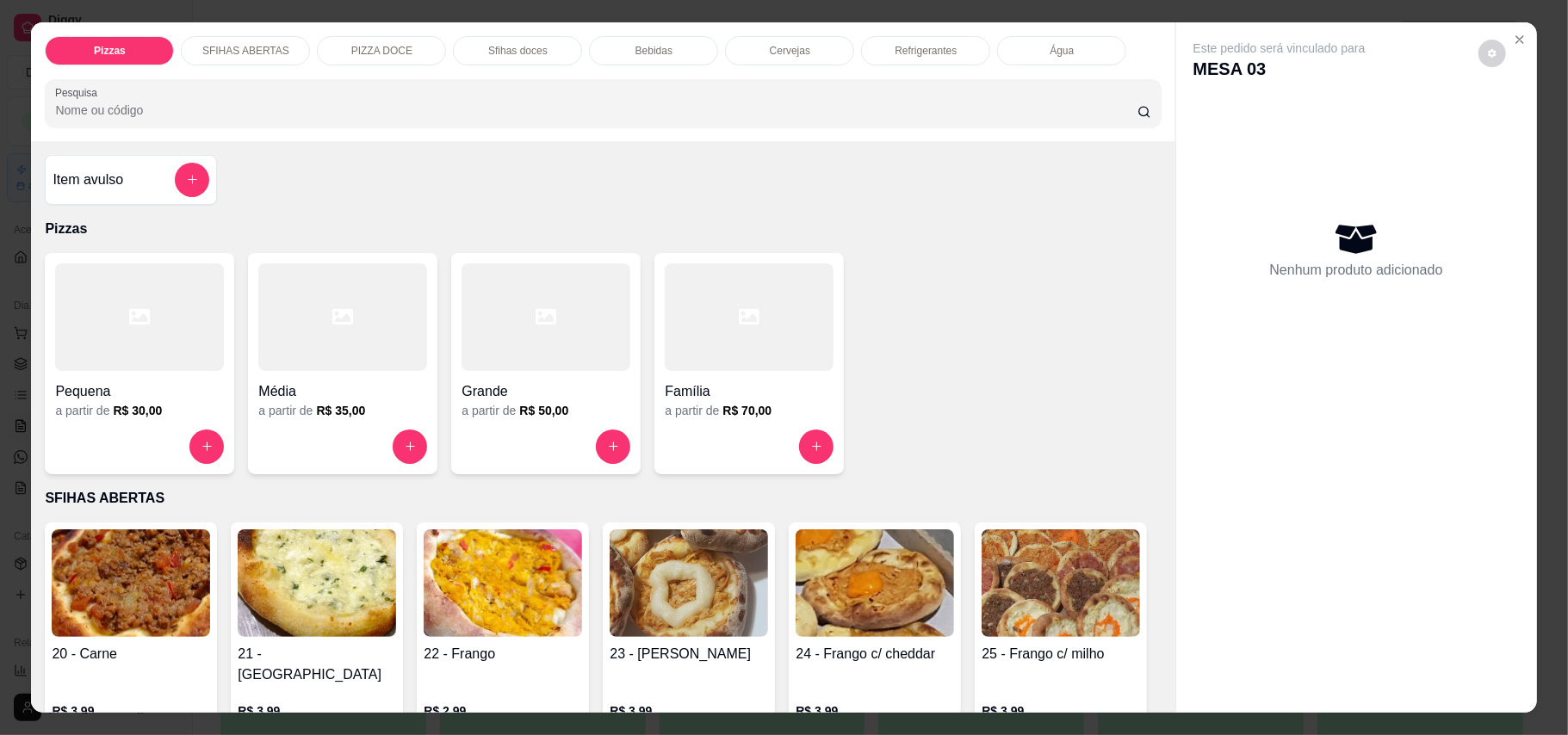
scroll to position [115, 0]
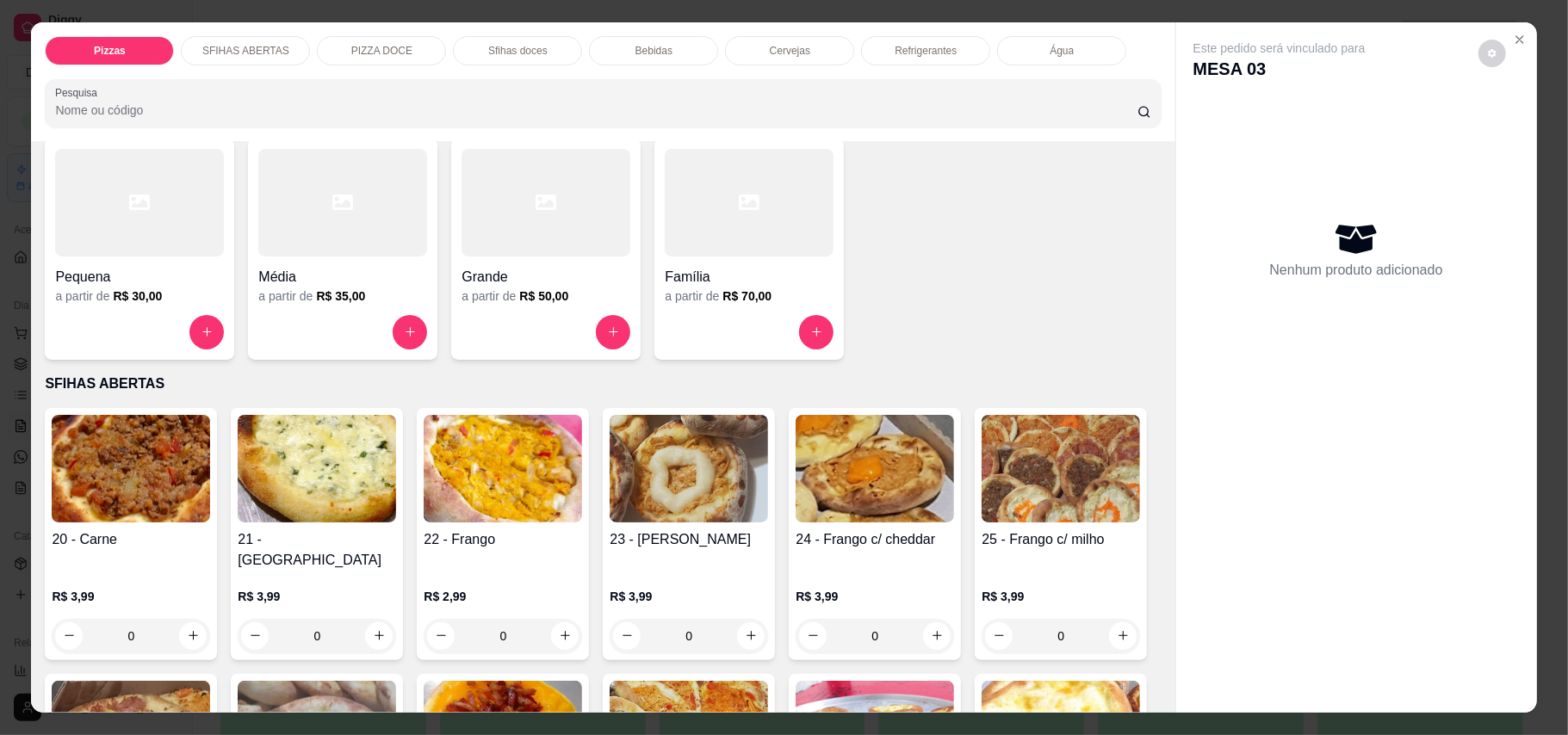
click at [407, 312] on div "Média a partir de R$ 35,00" at bounding box center [342, 248] width 189 height 221
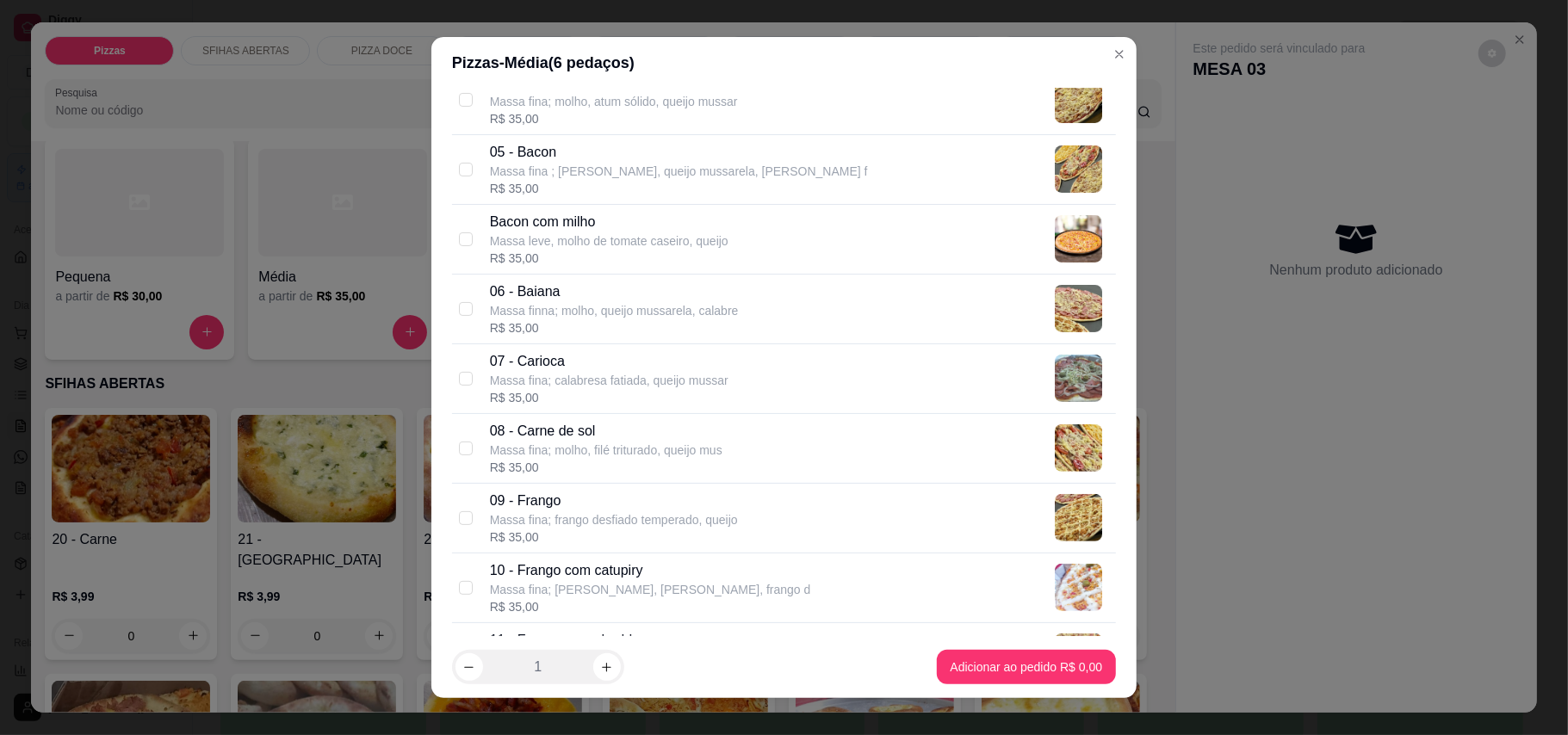
scroll to position [459, 0]
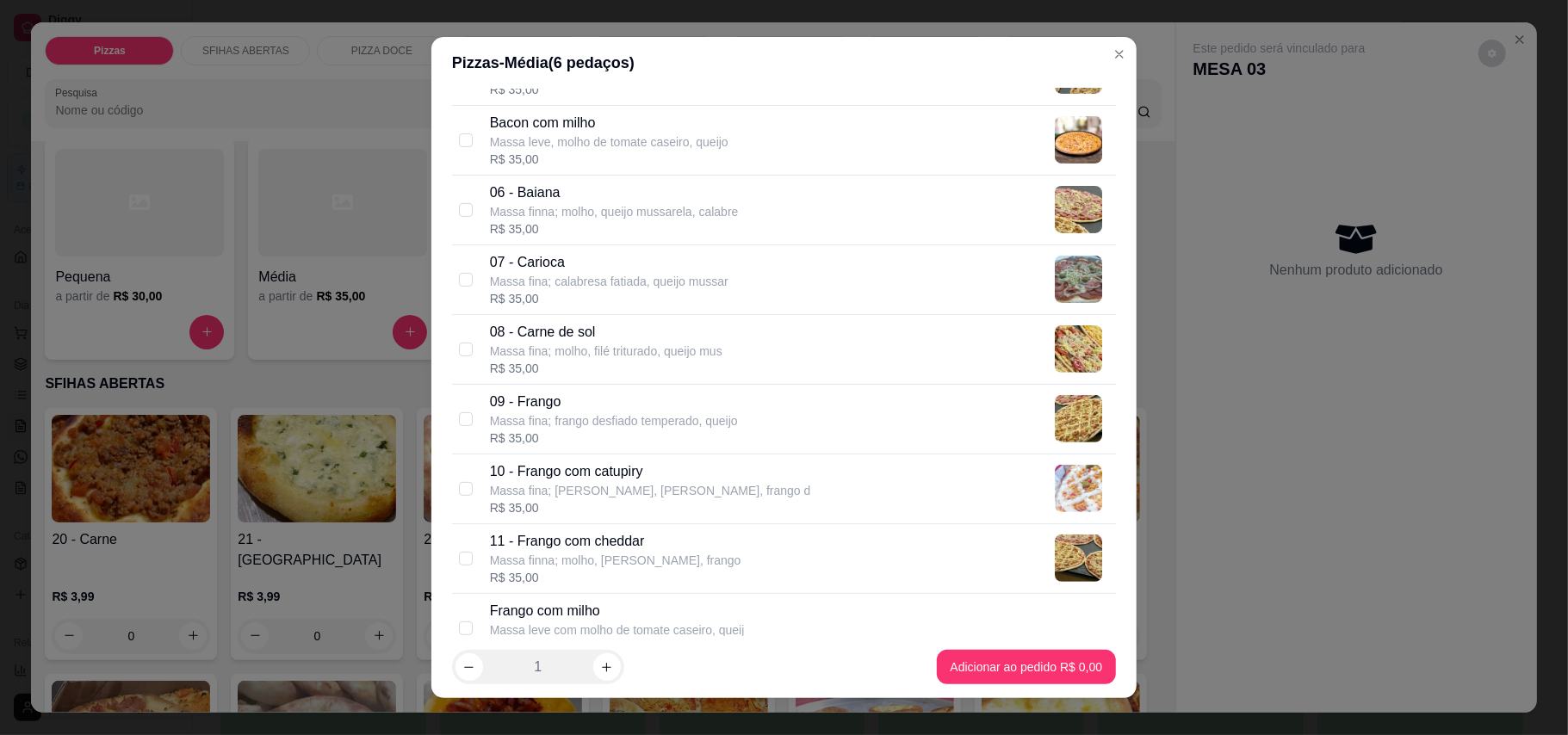
click at [689, 340] on p "08 - Carne de sol" at bounding box center [605, 332] width 233 height 21
checkbox input "true"
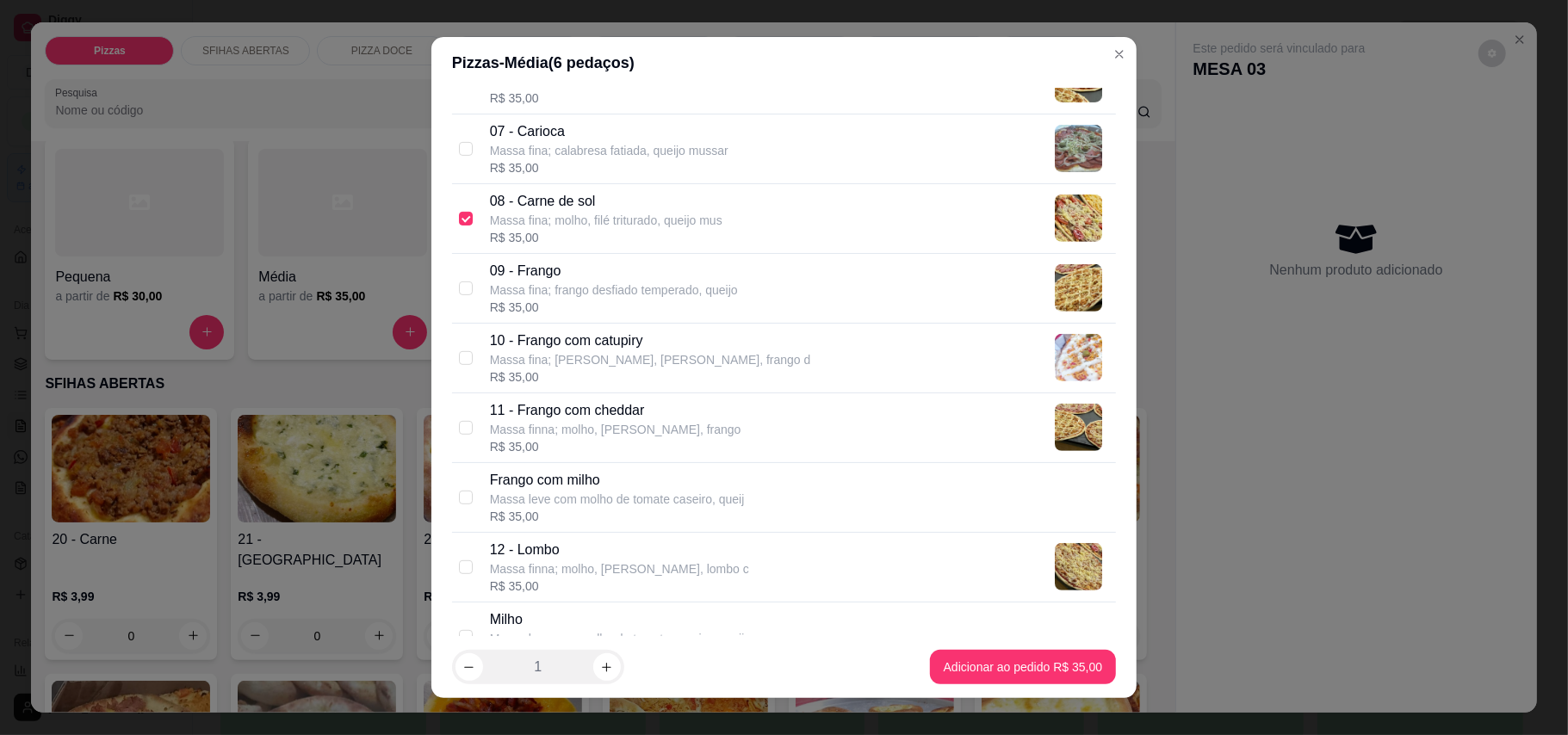
scroll to position [689, 0]
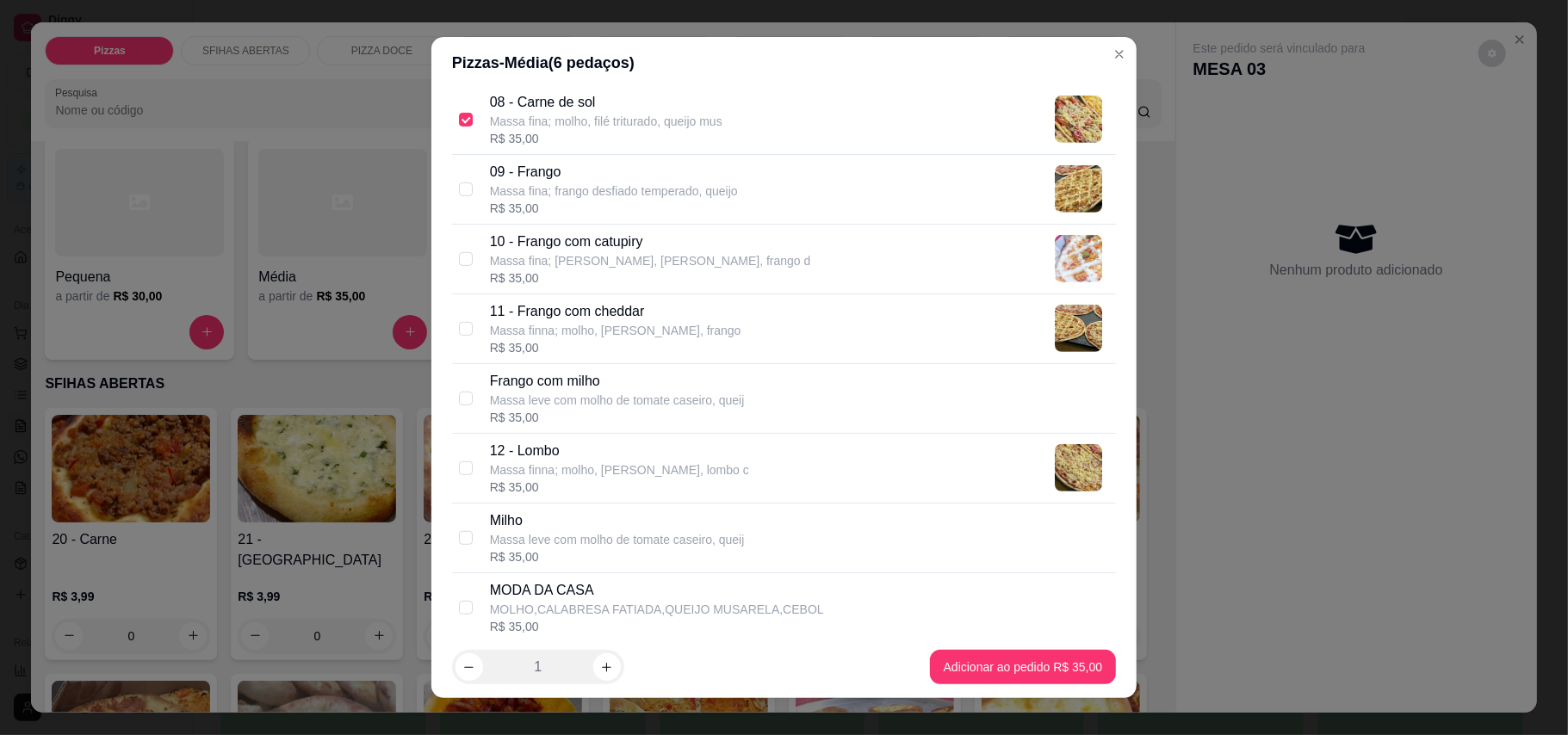
click at [756, 383] on div "Frango com milho Massa leve com molho de tomate caseiro, queij R$ 35,00" at bounding box center [799, 398] width 619 height 55
checkbox input "true"
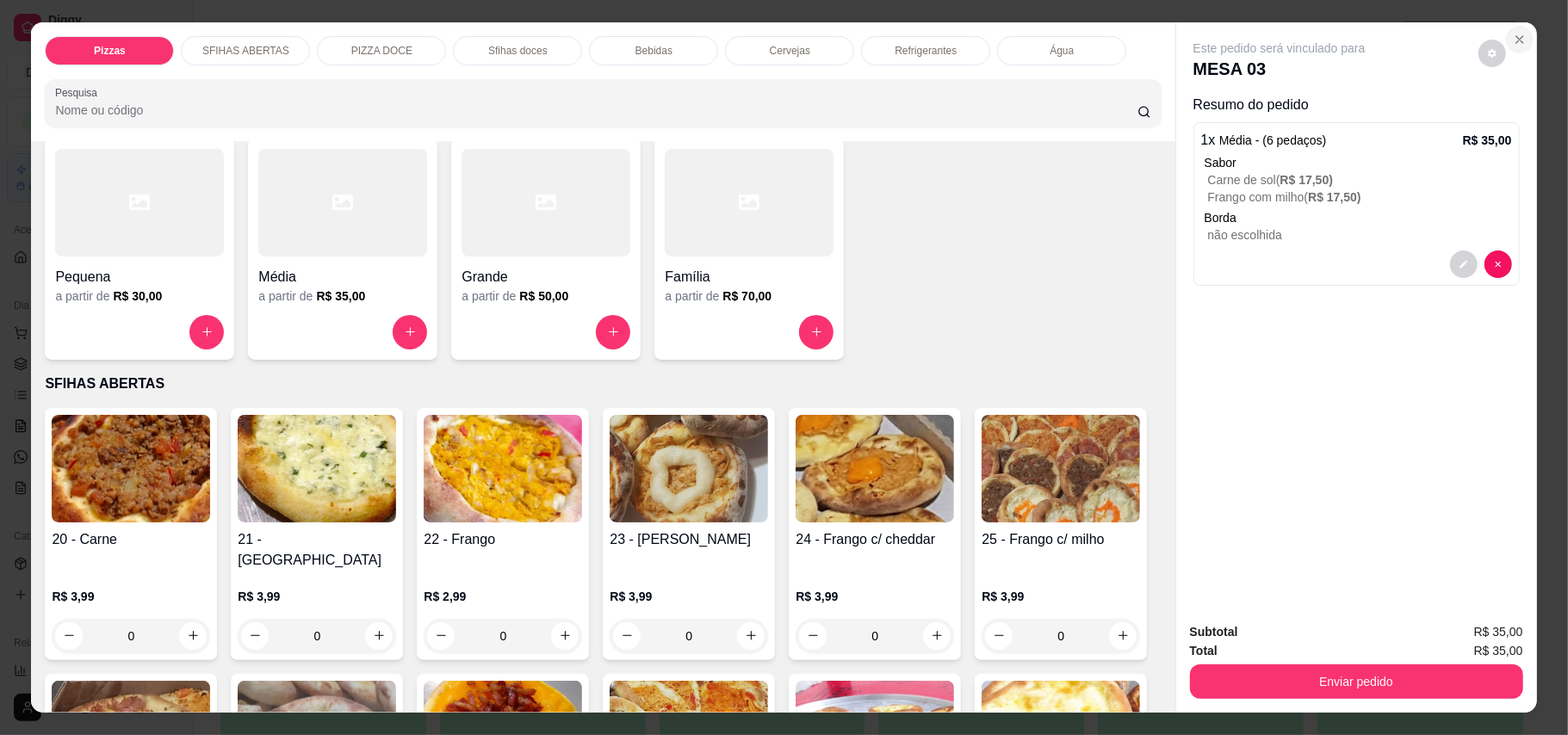
click at [1157, 28] on button "Close" at bounding box center [1519, 39] width 27 height 27
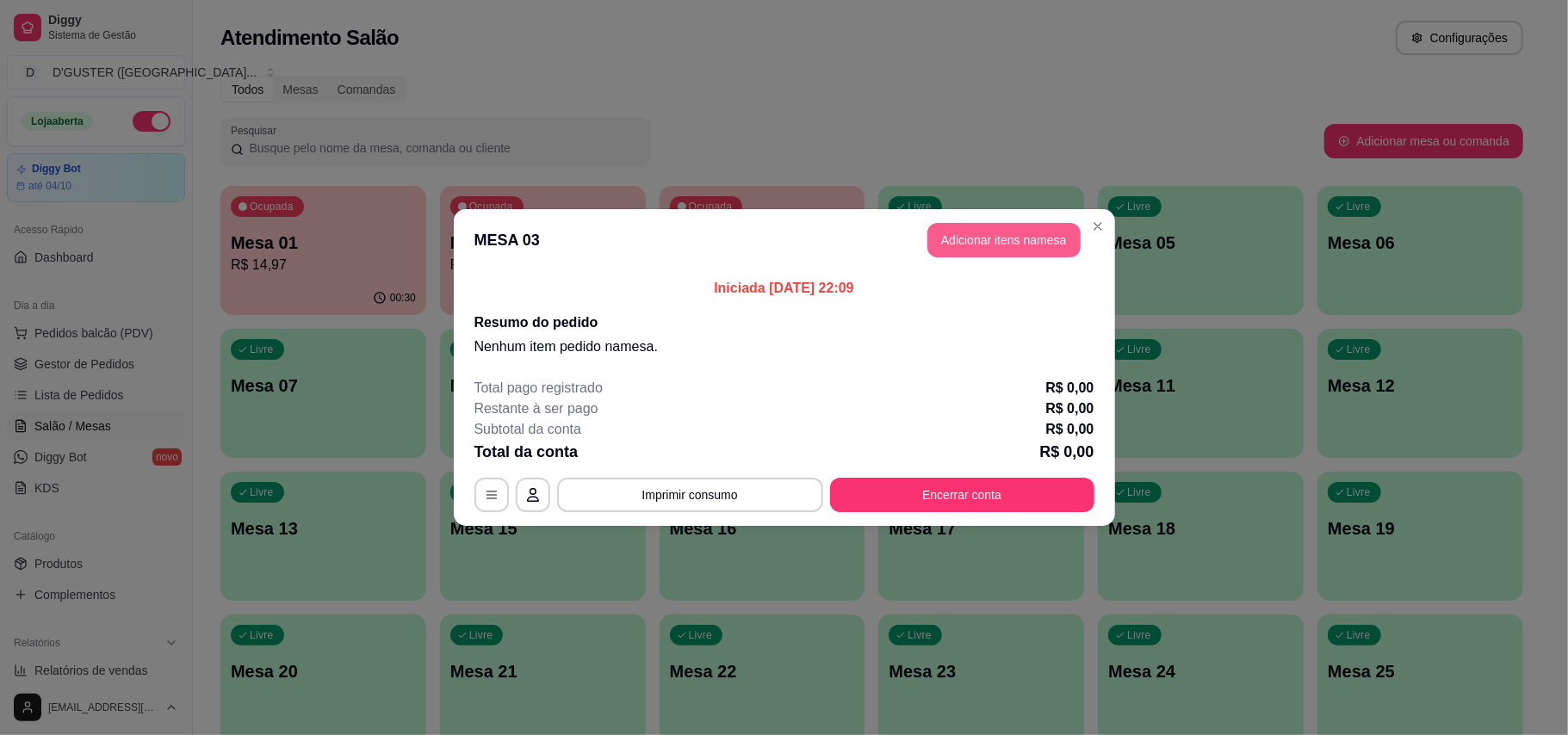
click at [999, 255] on button "Adicionar itens na mesa" at bounding box center [1004, 239] width 153 height 34
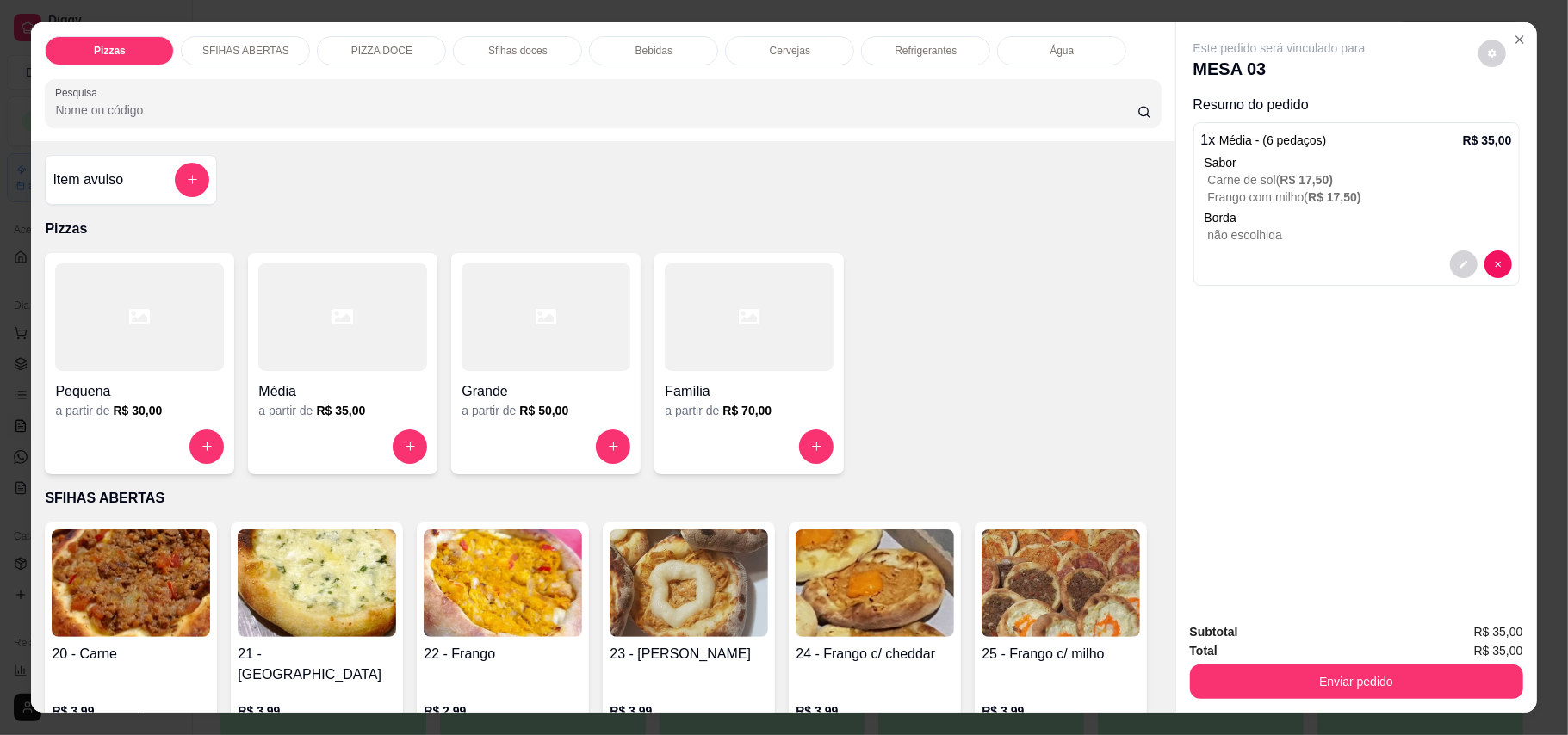
scroll to position [115, 0]
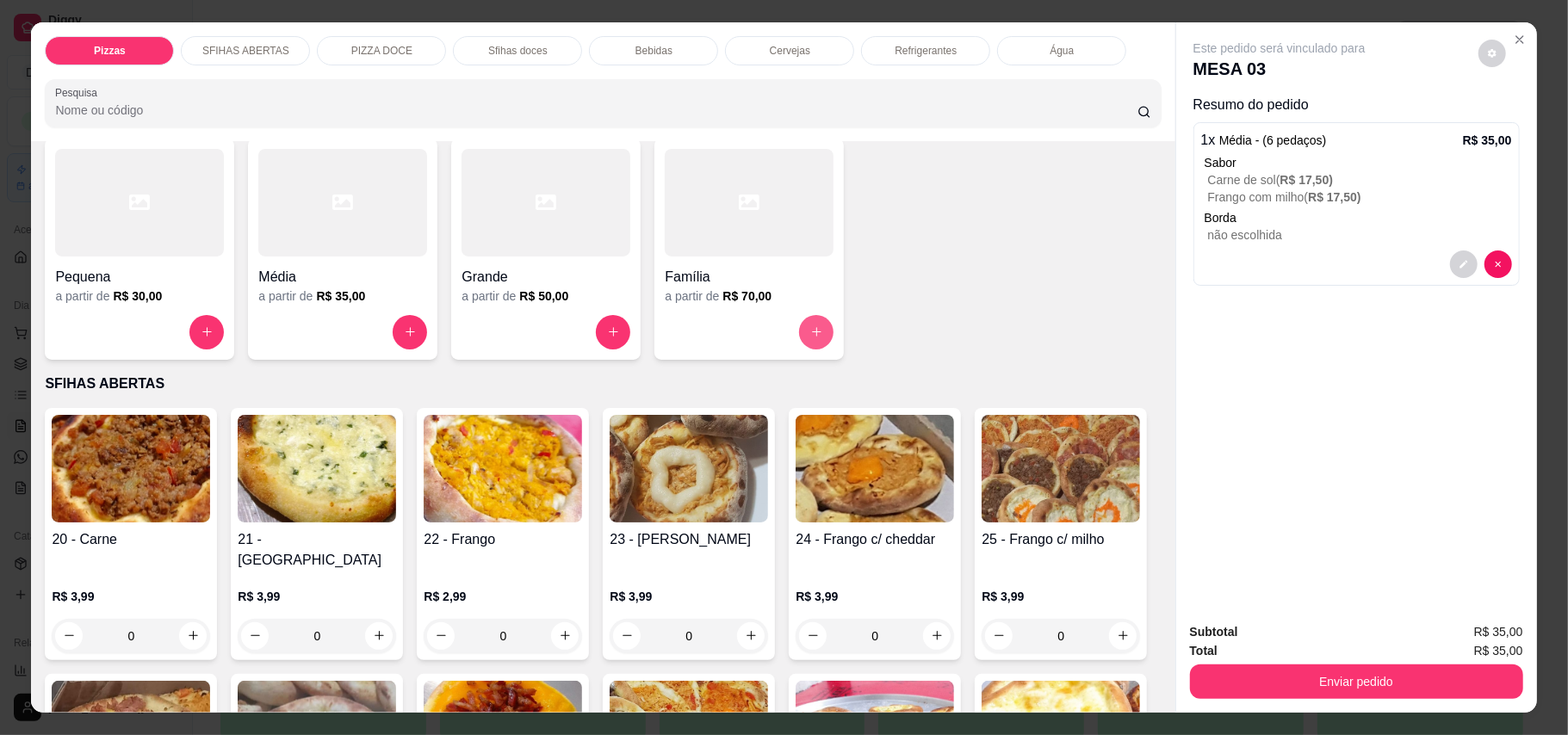
click at [808, 324] on button "increase-product-quantity" at bounding box center [815, 332] width 34 height 34
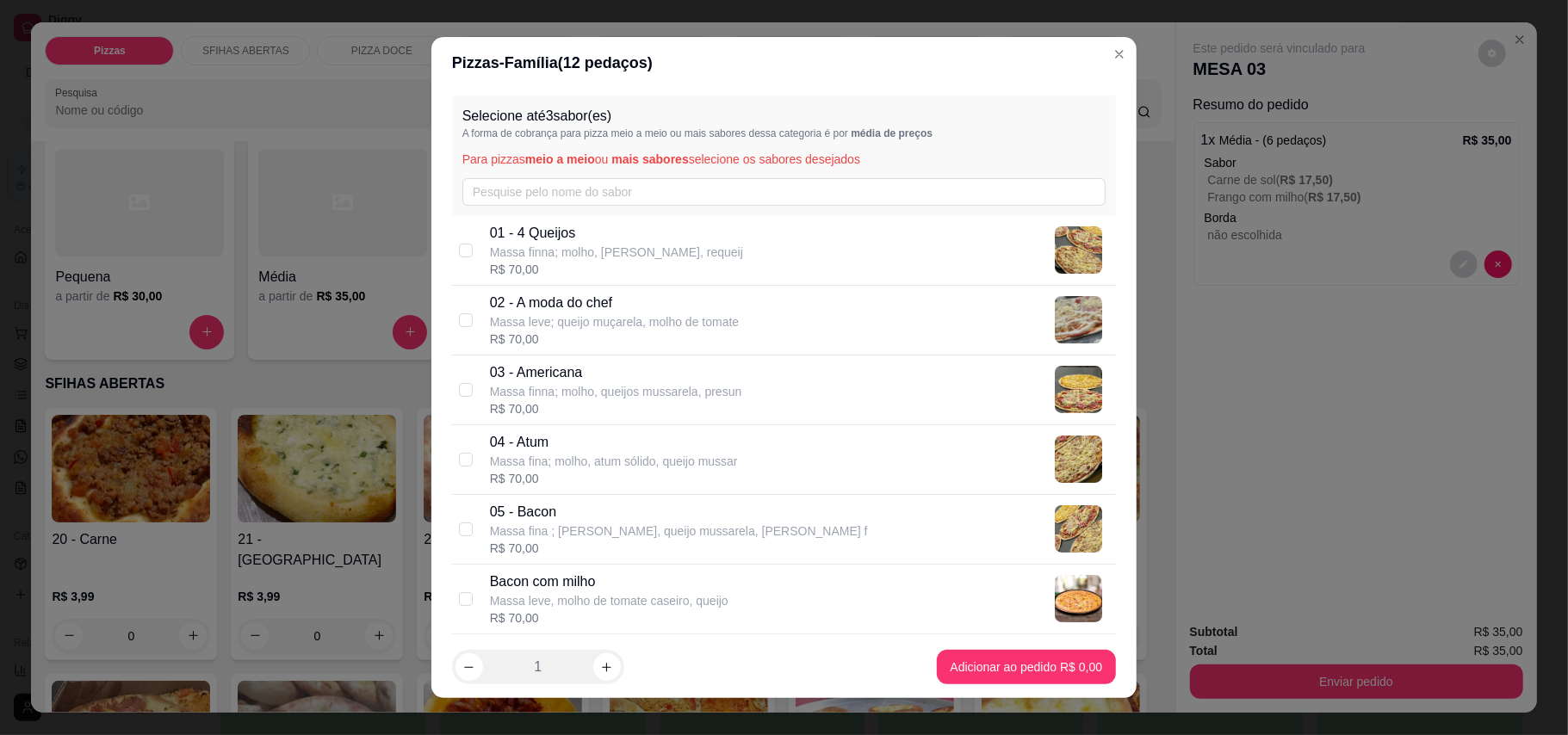
click at [787, 232] on div "01 - 4 Queijos Massa finna; molho, queijo mussarela, requeij R$ 70,00" at bounding box center [799, 250] width 619 height 55
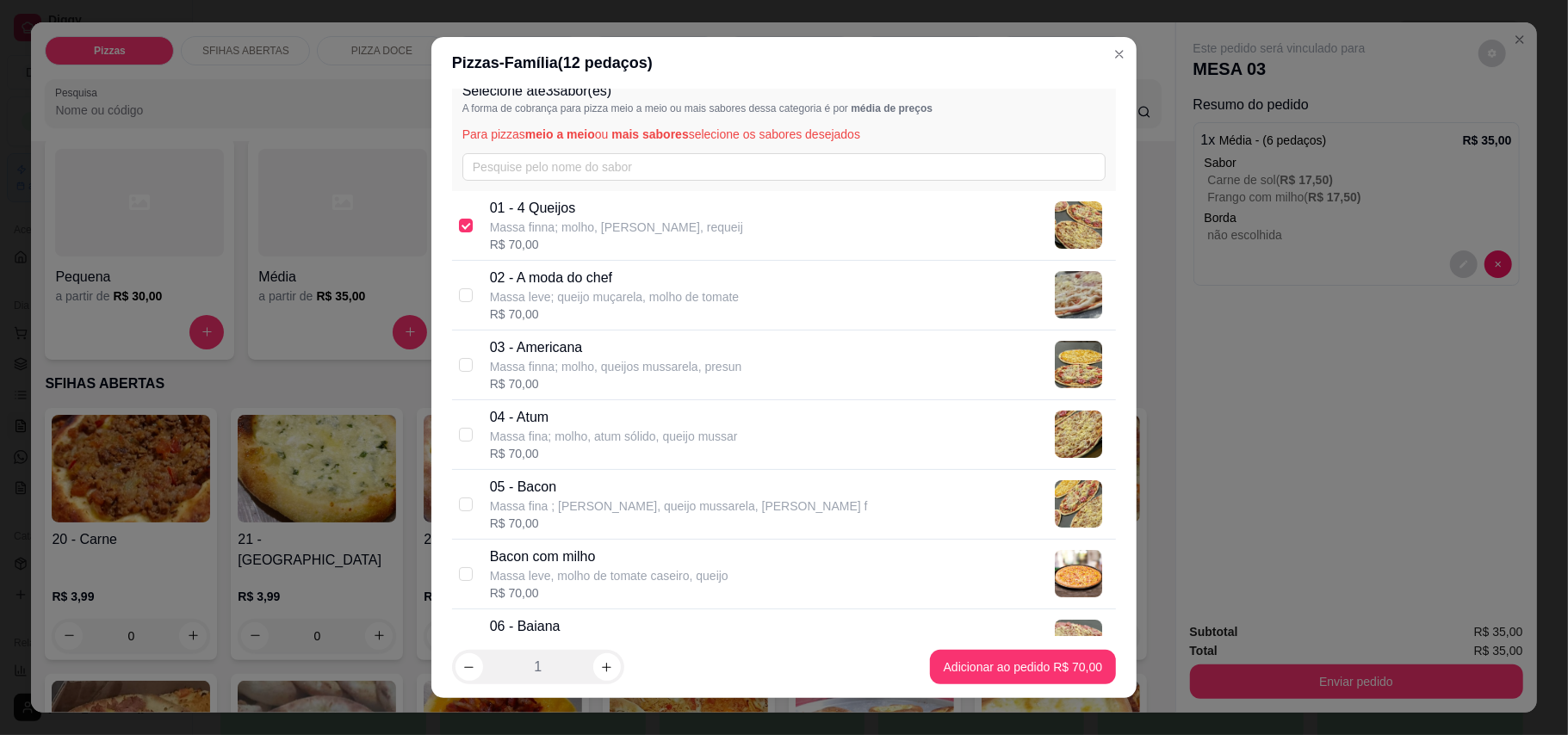
scroll to position [0, 0]
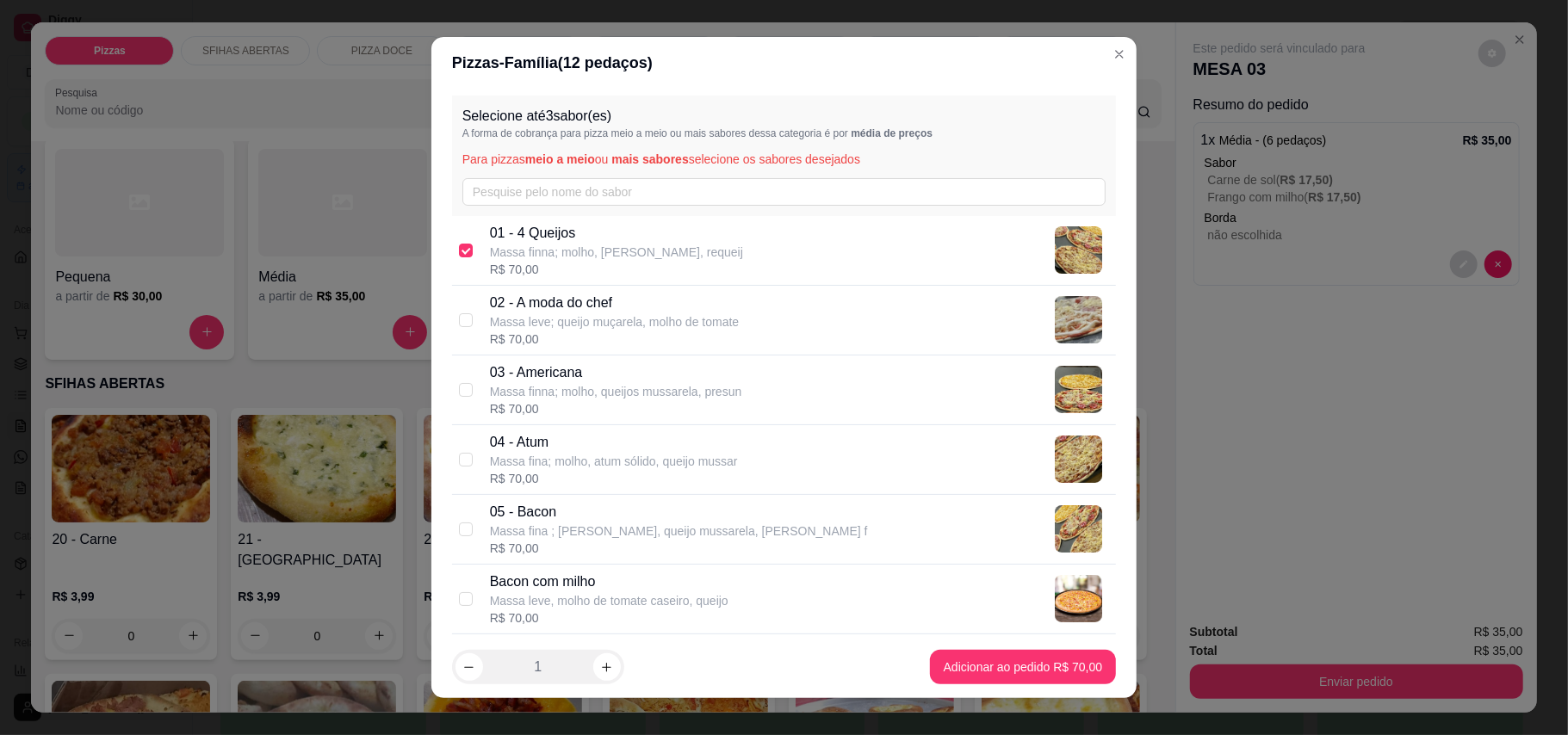
click at [810, 238] on div "01 - 4 Queijos Massa finna; molho, queijo mussarela, requeij R$ 70,00" at bounding box center [799, 250] width 619 height 55
checkbox input "false"
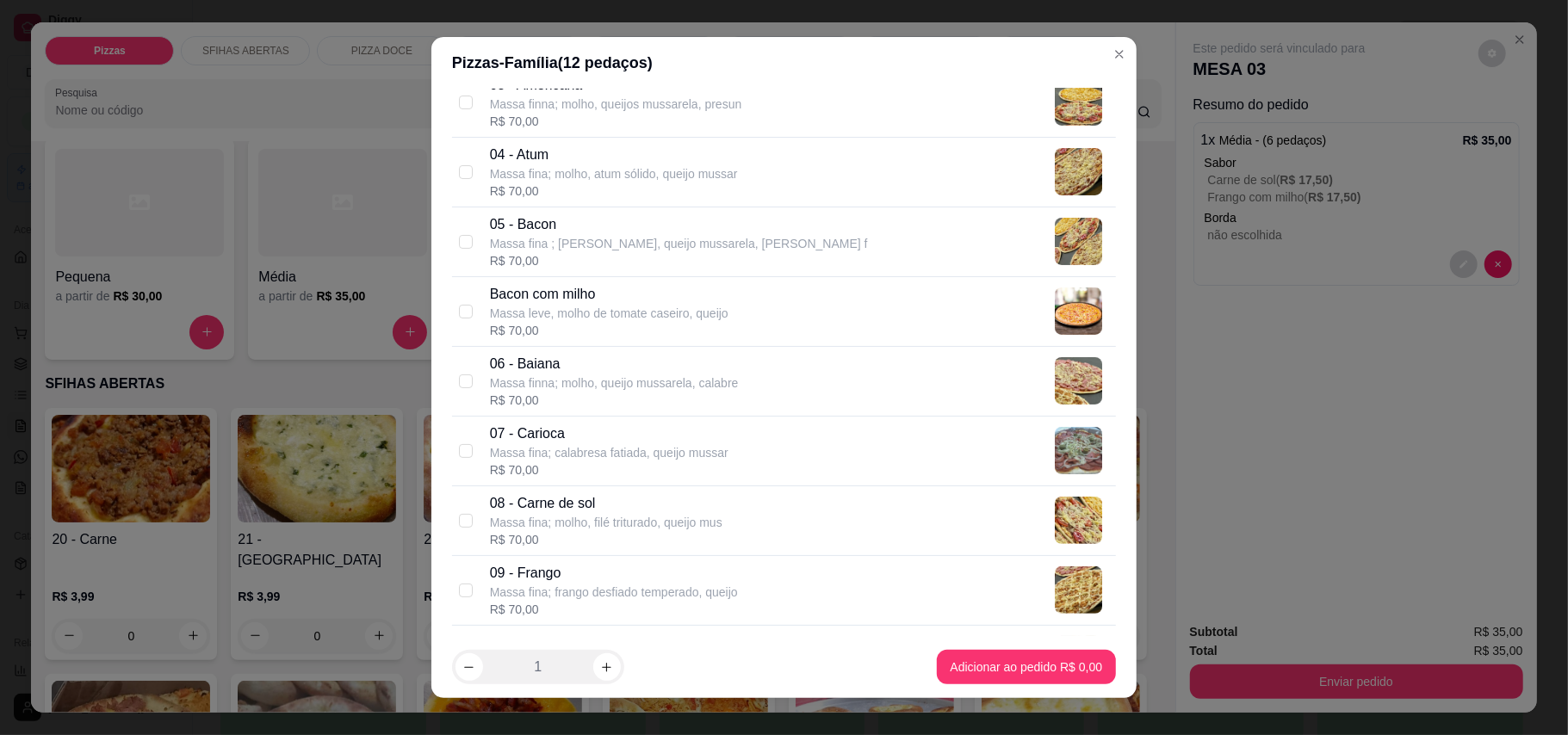
scroll to position [344, 0]
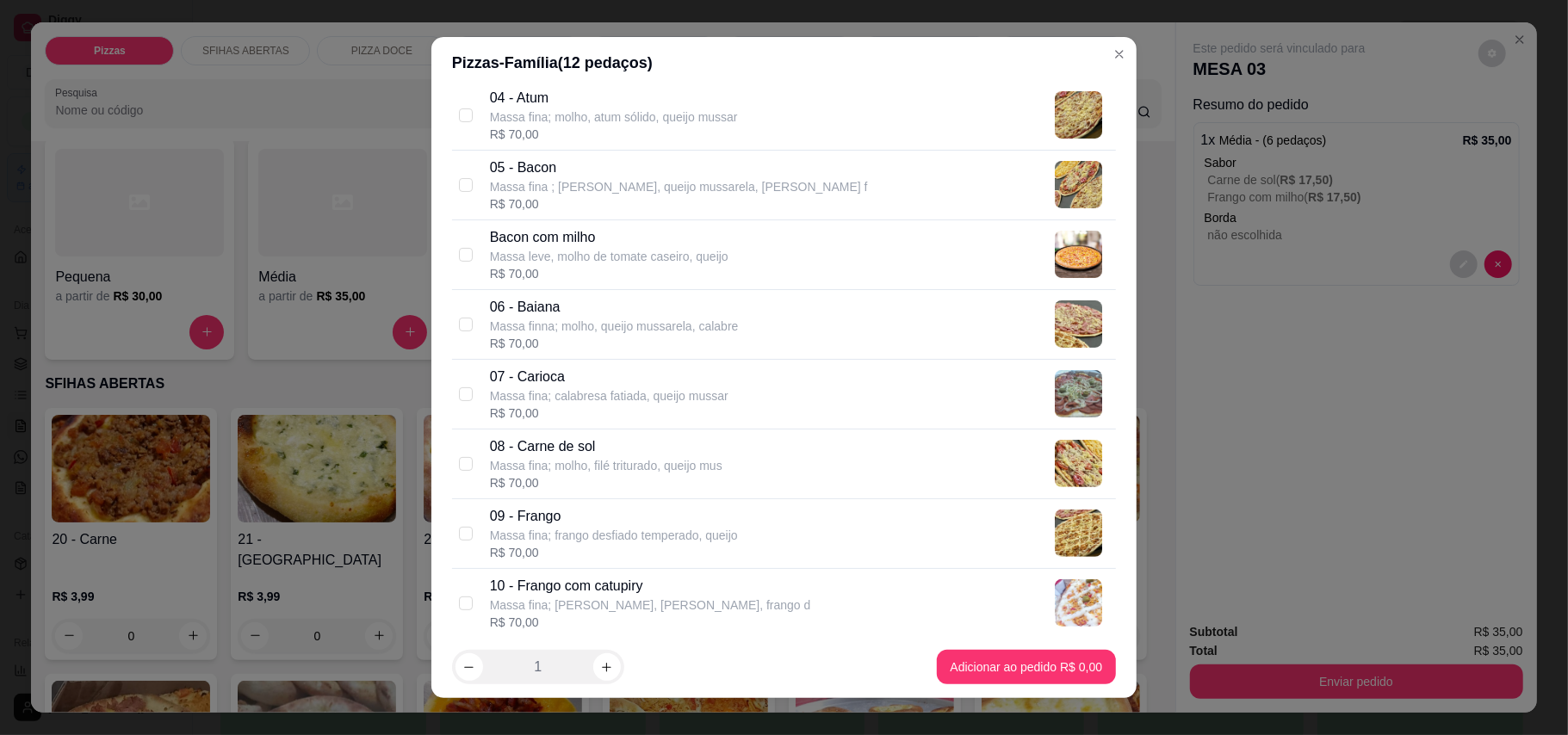
click at [761, 308] on div "06 - Baiana Massa finna; molho, queijo mussarela, calabre R$ 70,00" at bounding box center [799, 325] width 619 height 55
checkbox input "true"
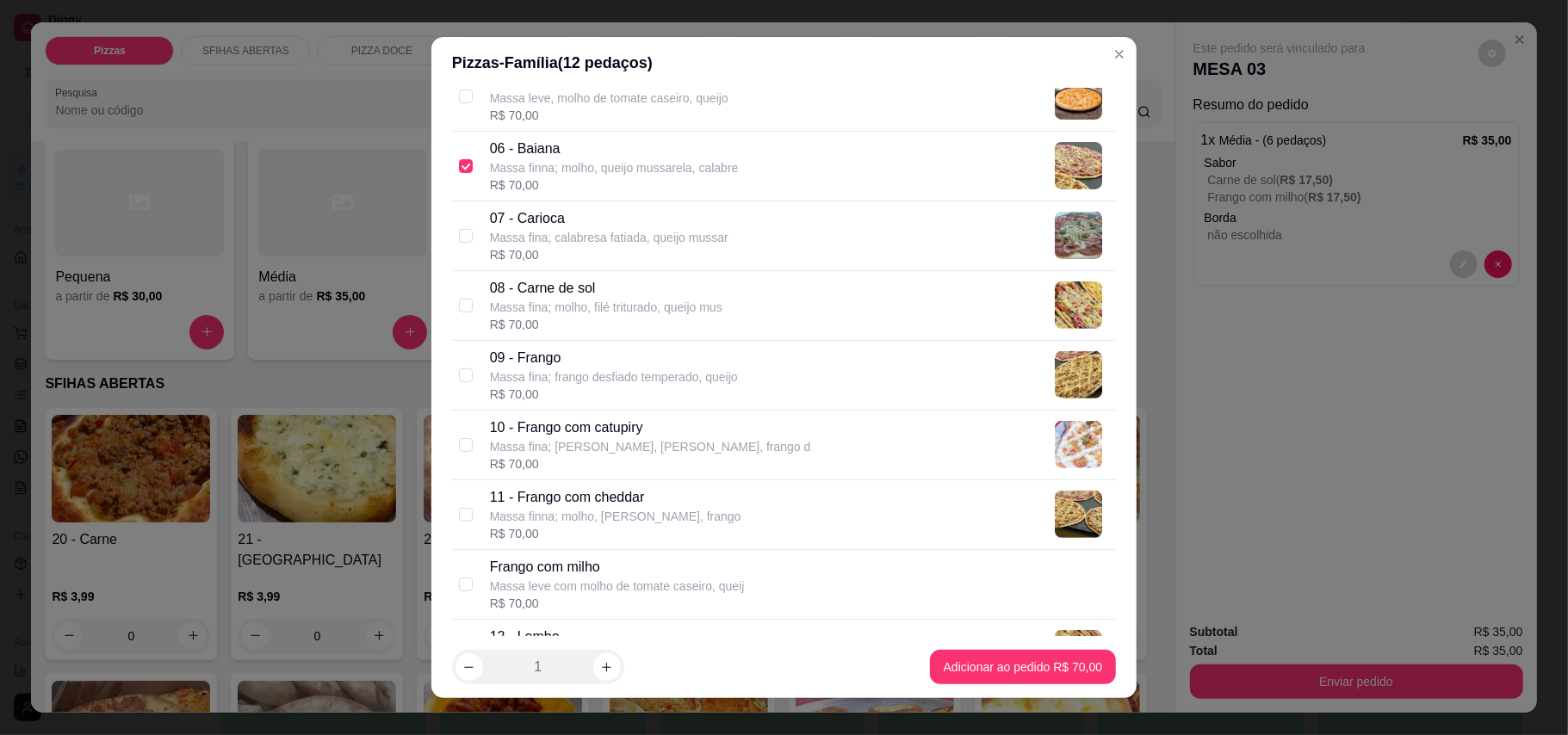
scroll to position [573, 0]
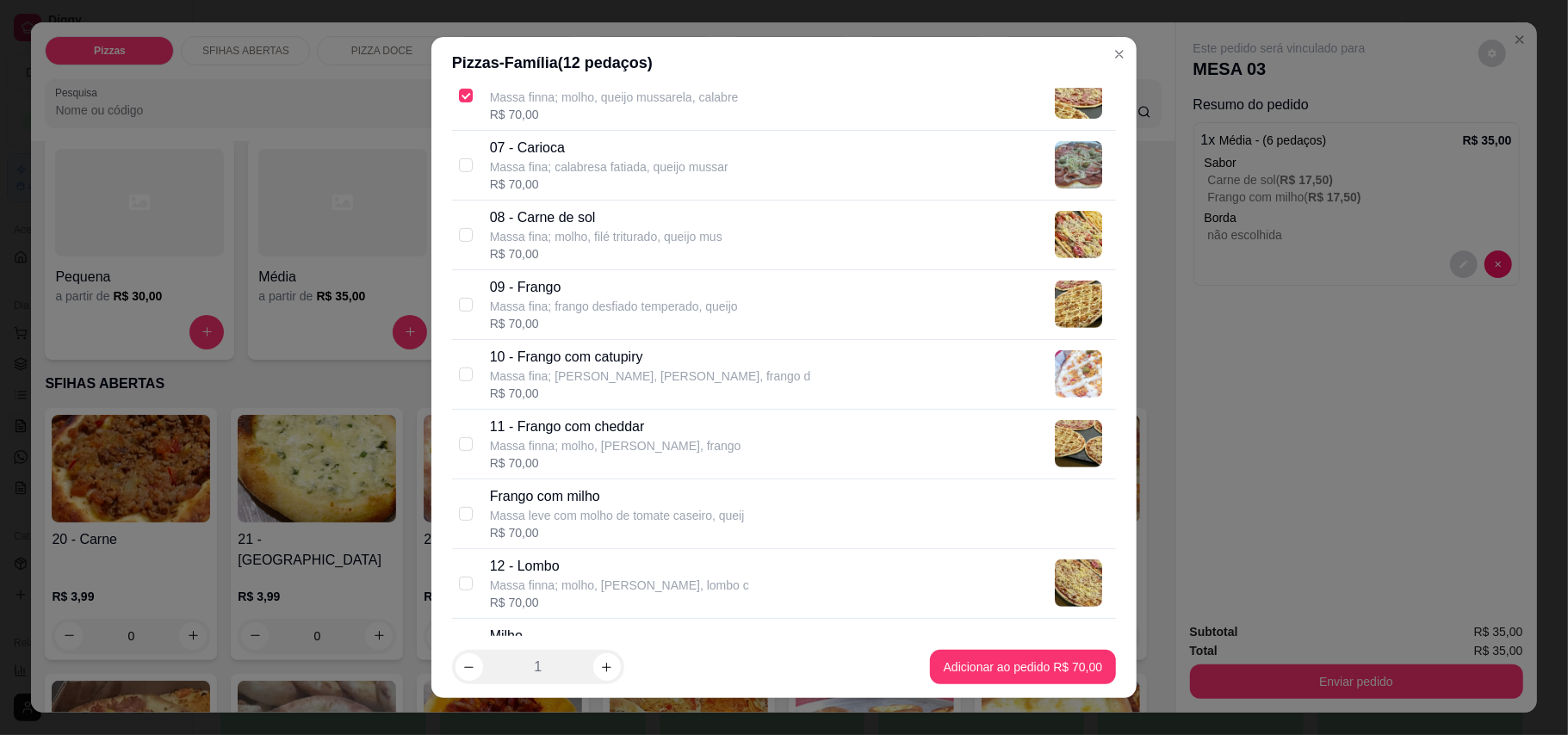
click at [711, 461] on div "R$ 70,00" at bounding box center [615, 463] width 251 height 18
checkbox input "true"
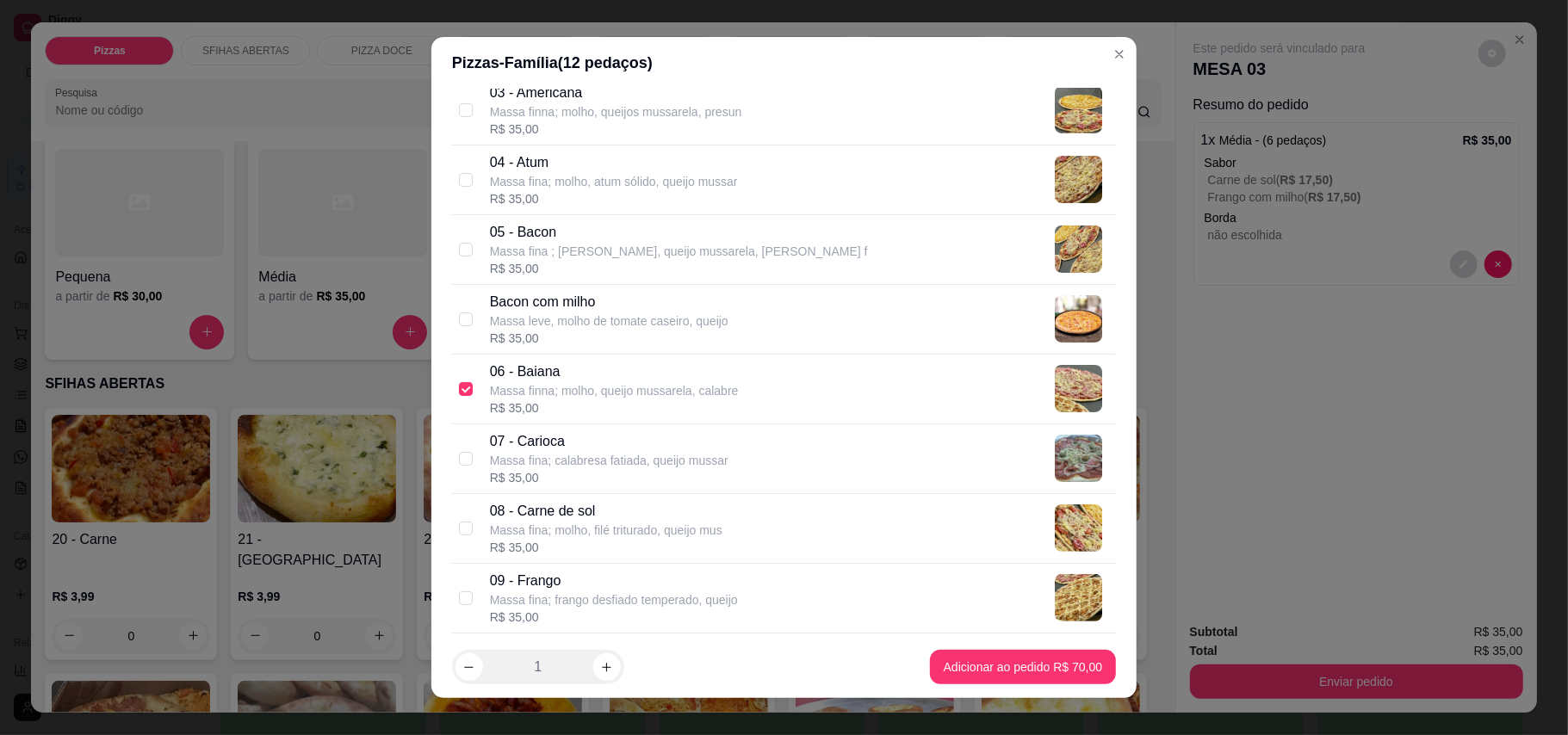
scroll to position [229, 0]
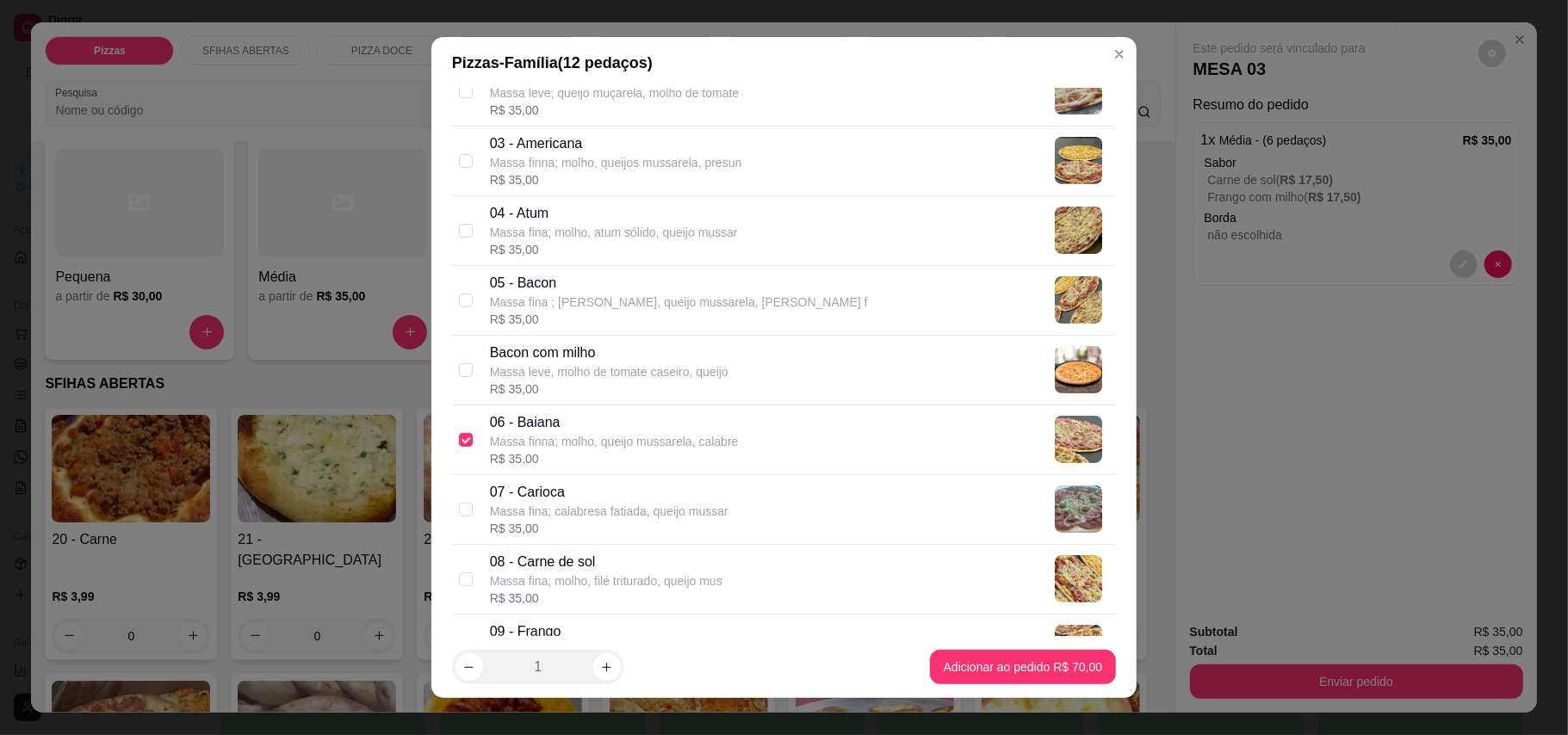
click at [772, 287] on div "05 - Bacon Massa fina ; molho, queijo mussarela, Bacon f R$ 35,00" at bounding box center [799, 300] width 619 height 55
checkbox input "true"
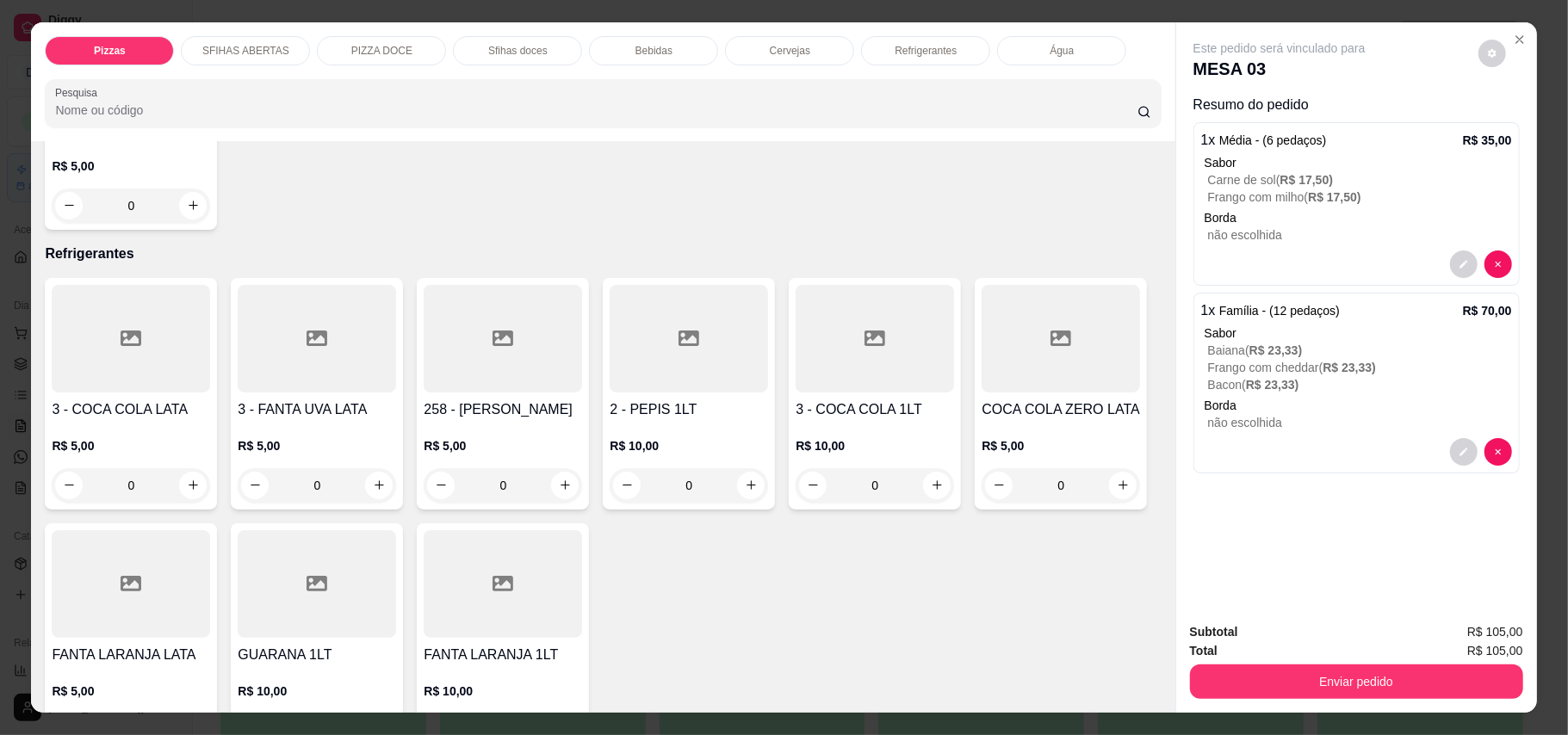
scroll to position [3443, 0]
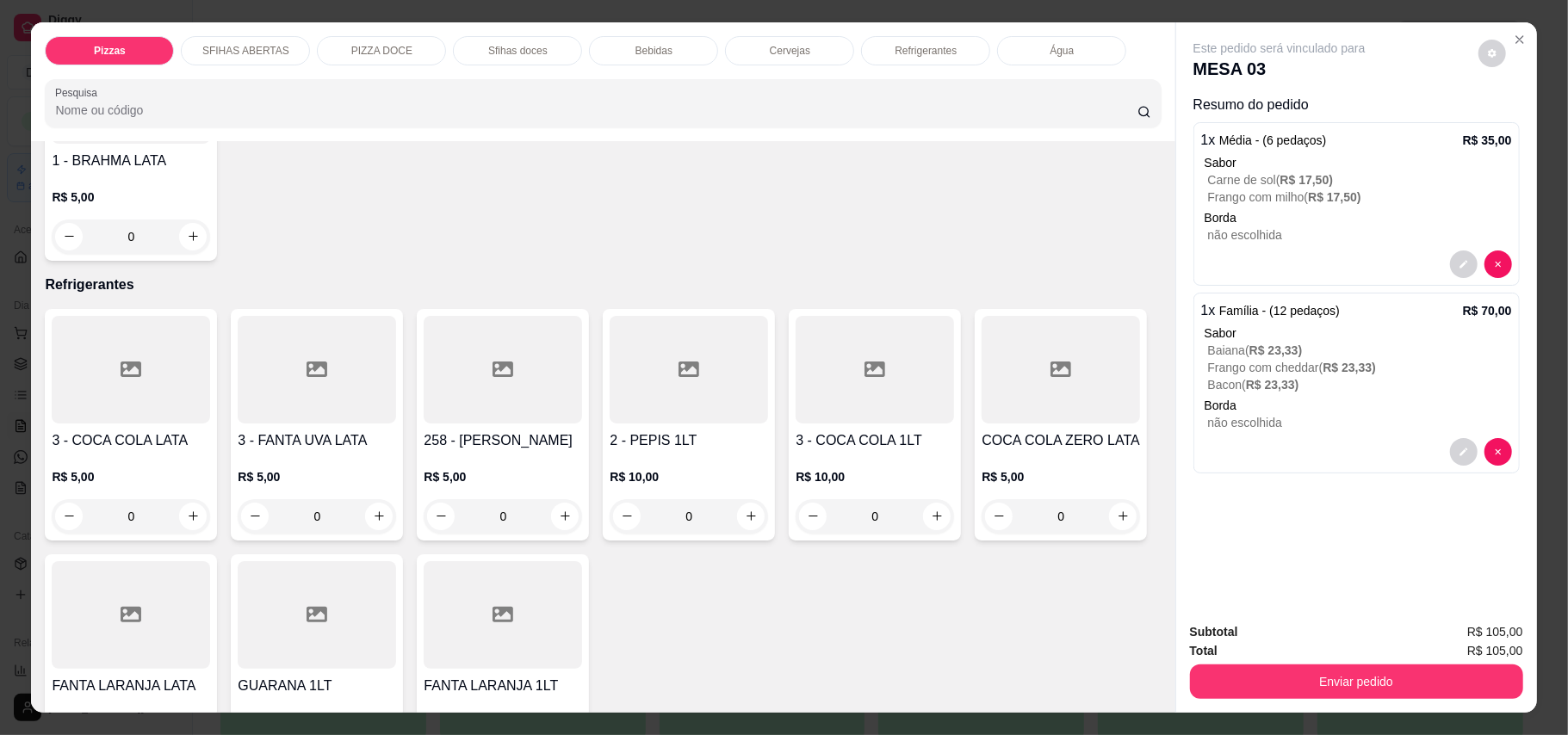
type input "1"
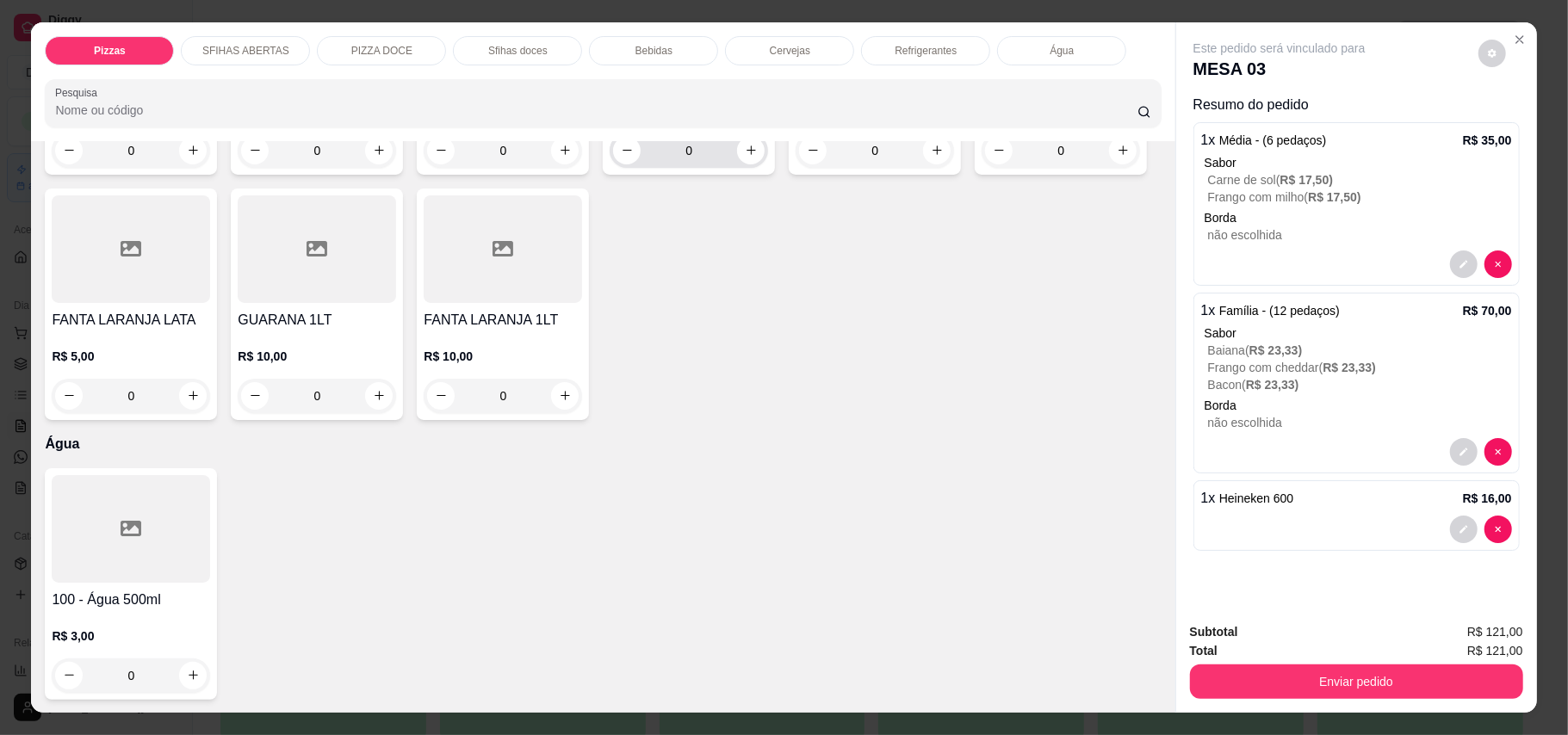
scroll to position [4016, 0]
click at [179, 165] on button "increase-product-quantity" at bounding box center [192, 150] width 27 height 27
type input "1"
click at [191, 680] on button "increase-product-quantity" at bounding box center [192, 676] width 27 height 27
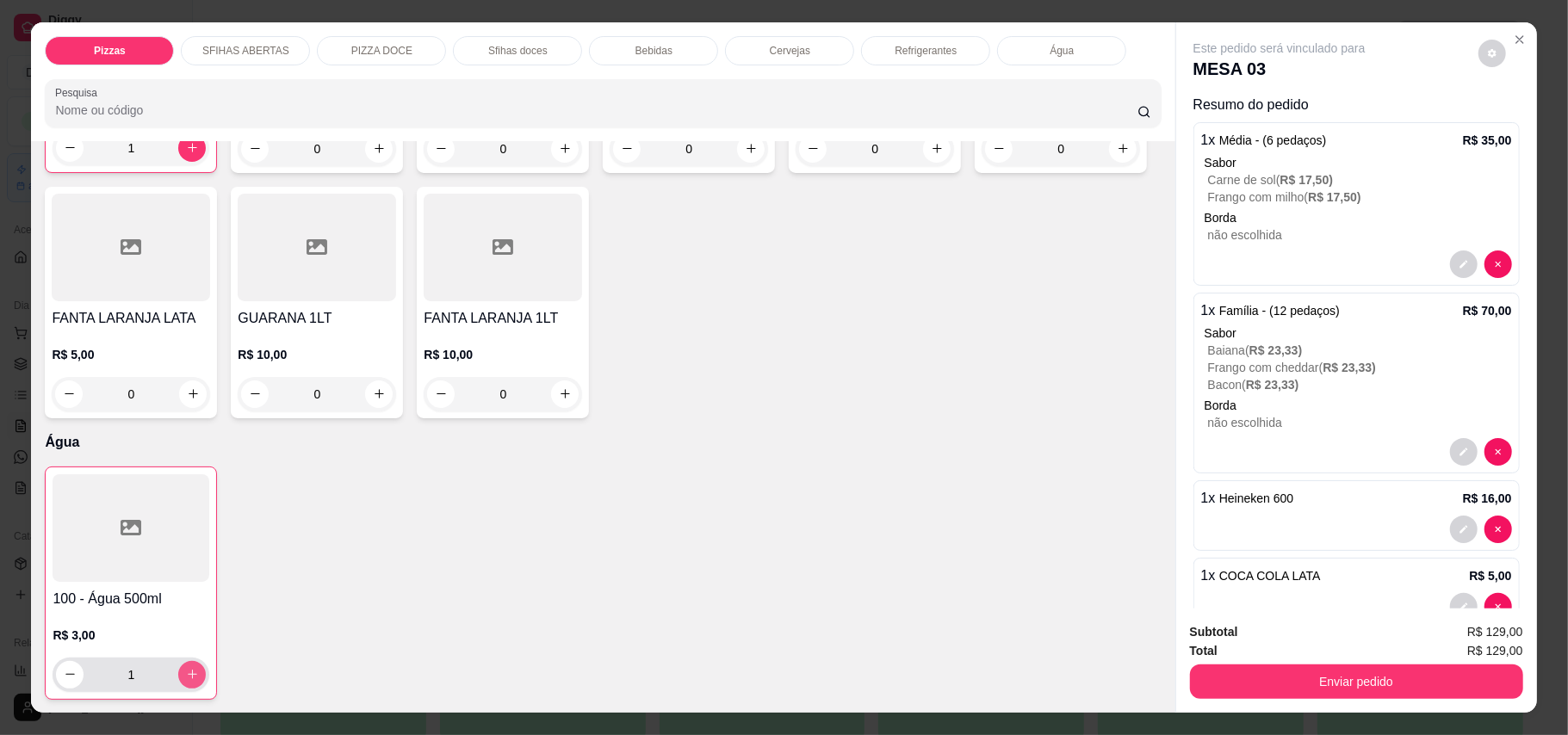
type input "1"
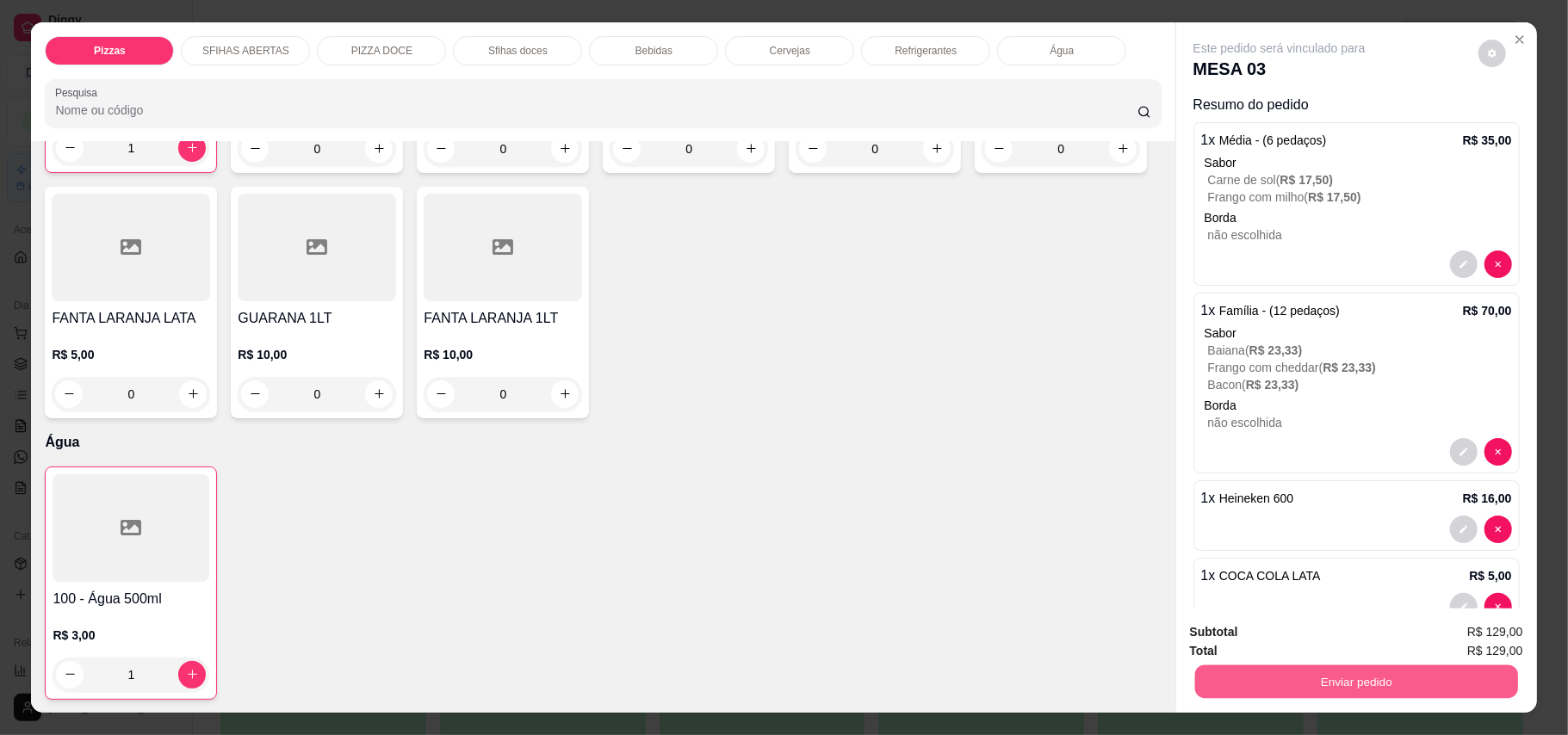
click at [1157, 677] on button "Enviar pedido" at bounding box center [1355, 682] width 323 height 33
click at [1157, 642] on button "Enviar pedido" at bounding box center [1476, 640] width 94 height 31
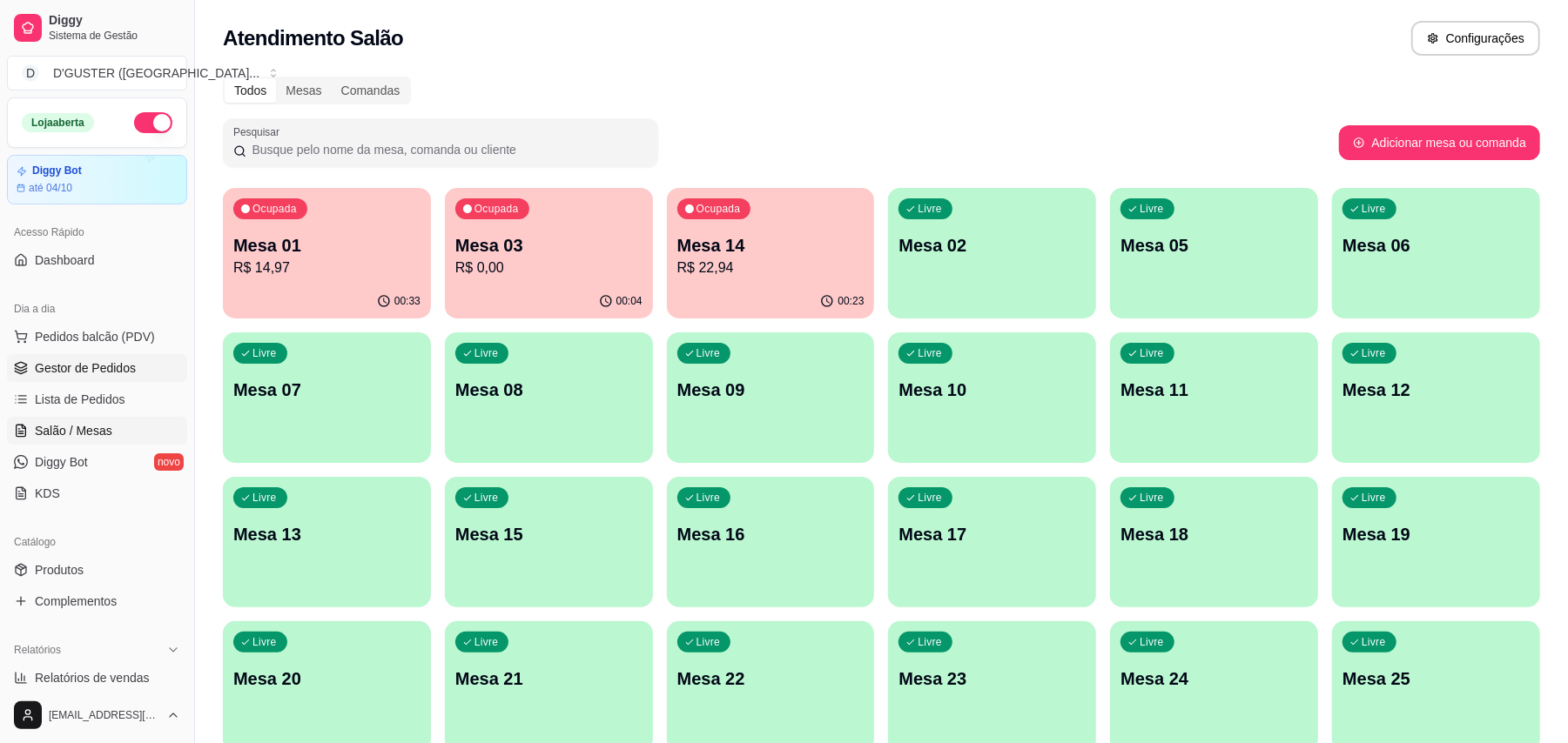
click at [70, 357] on link "Gestor de Pedidos" at bounding box center [97, 368] width 181 height 28
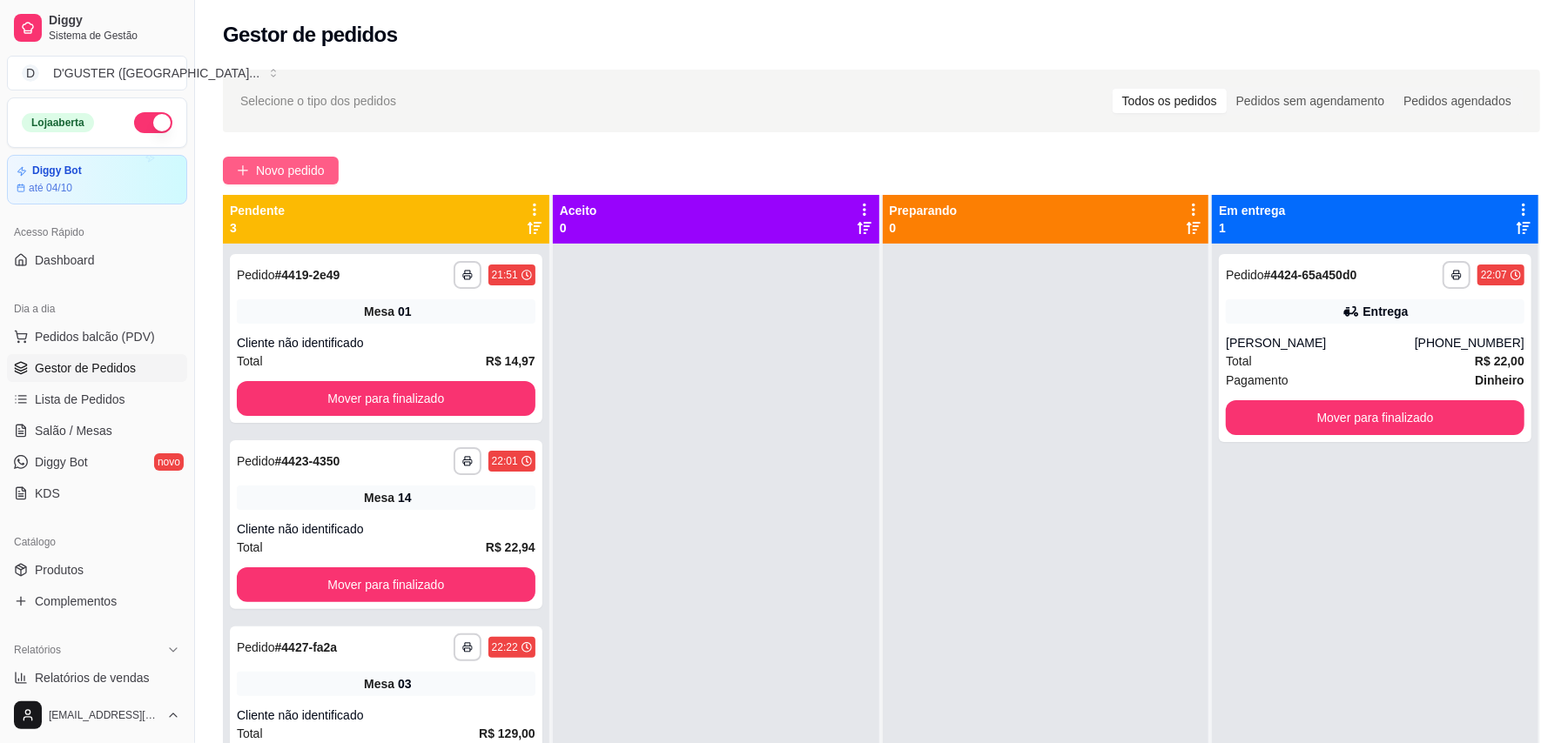
click at [324, 167] on span "Novo pedido" at bounding box center [290, 170] width 68 height 19
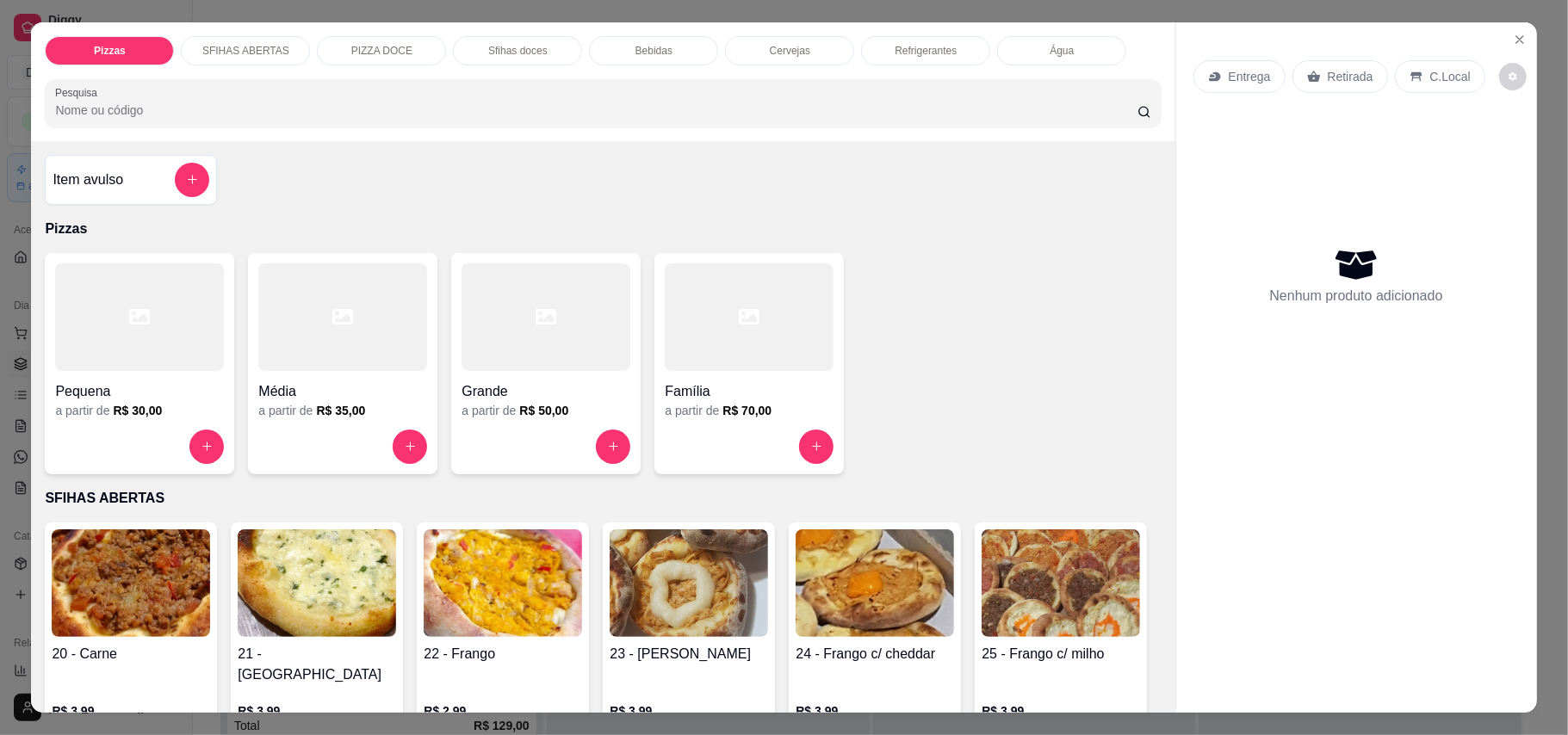
click at [1157, 69] on p "Entrega" at bounding box center [1249, 77] width 42 height 18
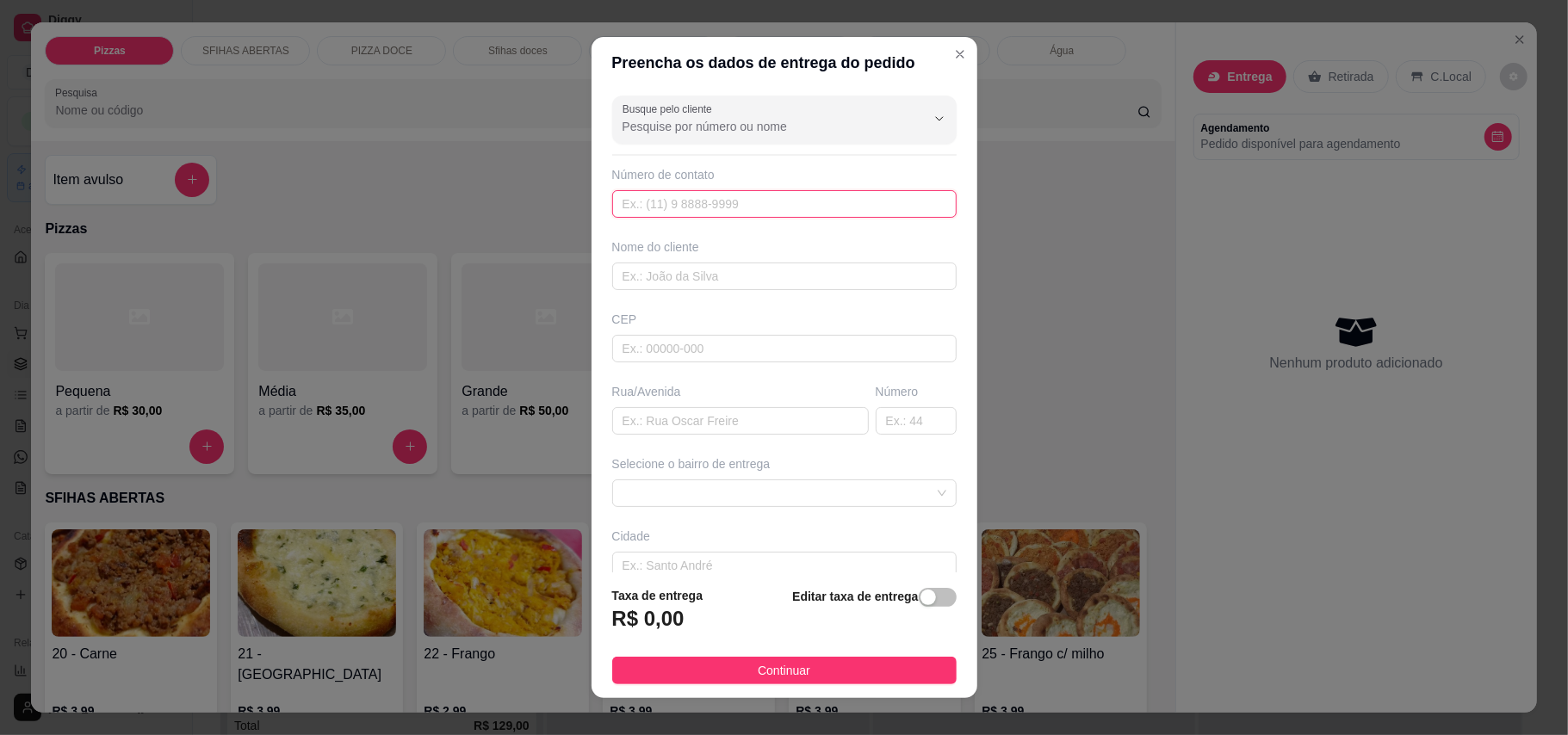
click at [780, 208] on input "text" at bounding box center [784, 204] width 344 height 27
type input "[PHONE_NUMBER]"
click at [808, 262] on div "Nome do cliente" at bounding box center [784, 264] width 351 height 52
click at [810, 273] on input "text" at bounding box center [784, 277] width 344 height 27
type input "[PERSON_NAME]"
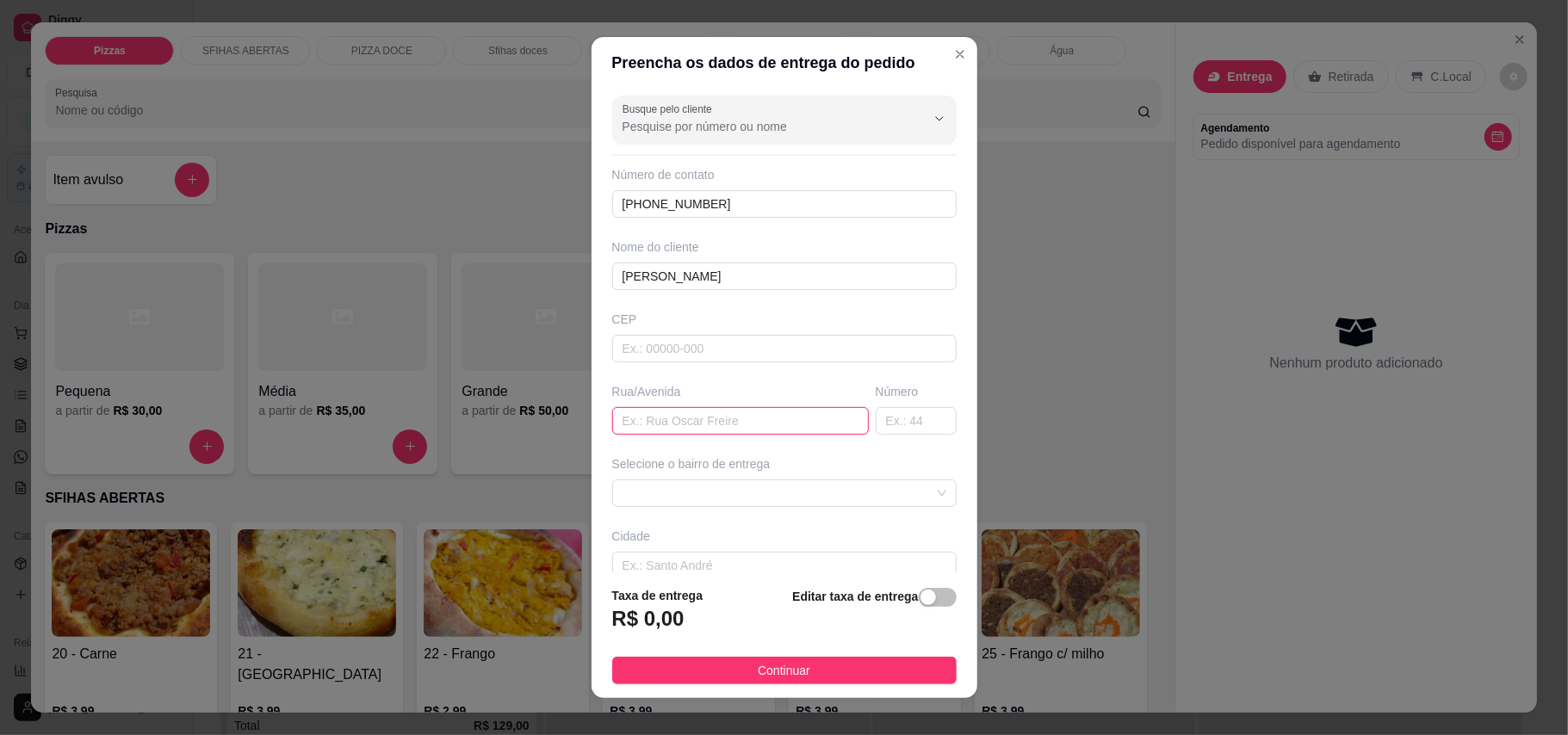
click at [775, 408] on input "text" at bounding box center [740, 421] width 256 height 27
click at [807, 489] on span at bounding box center [784, 494] width 324 height 26
type input "RUA [PERSON_NAME]"
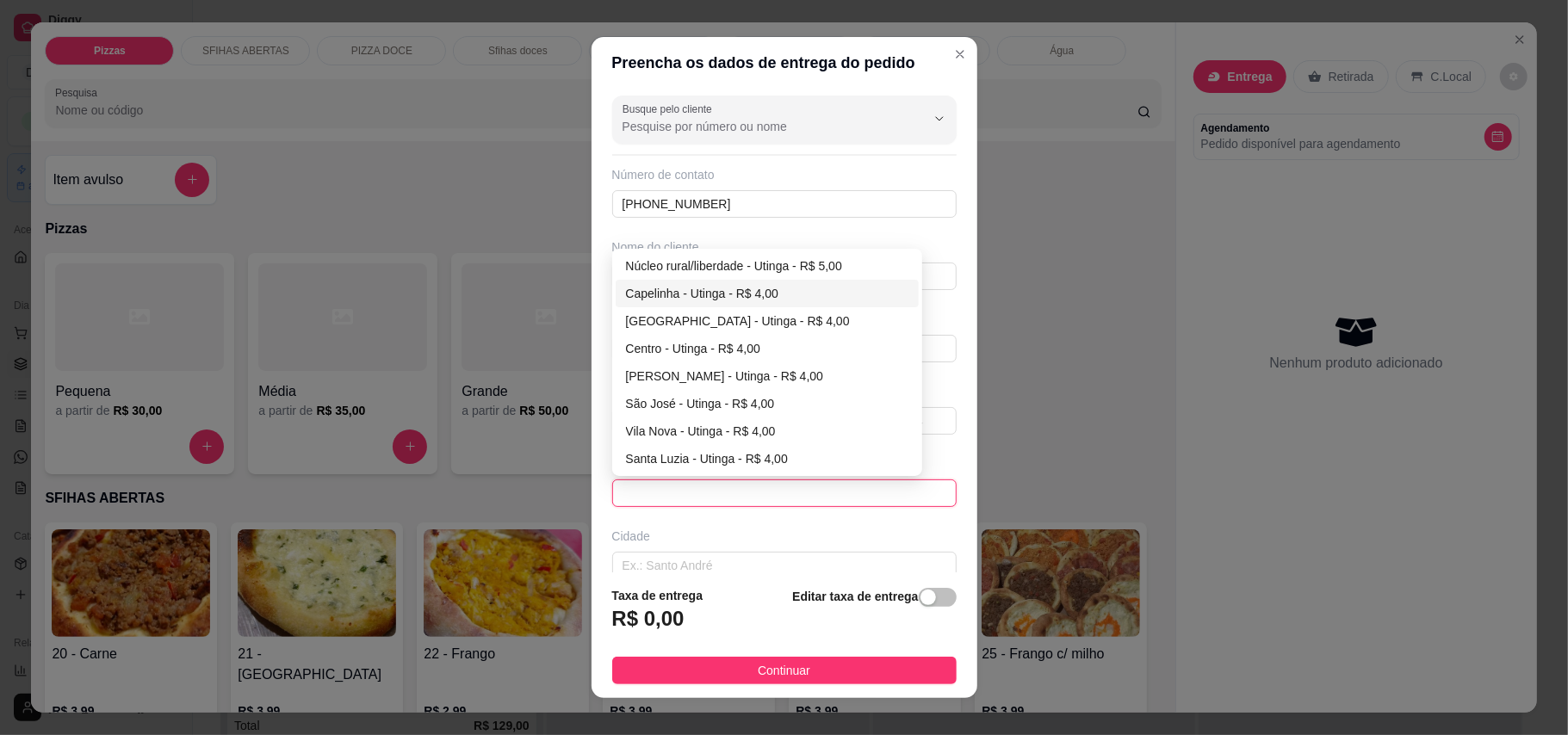
click at [696, 291] on div "Capelinha - Utinga - R$ 4,00" at bounding box center [767, 292] width 283 height 19
type input "Utinga"
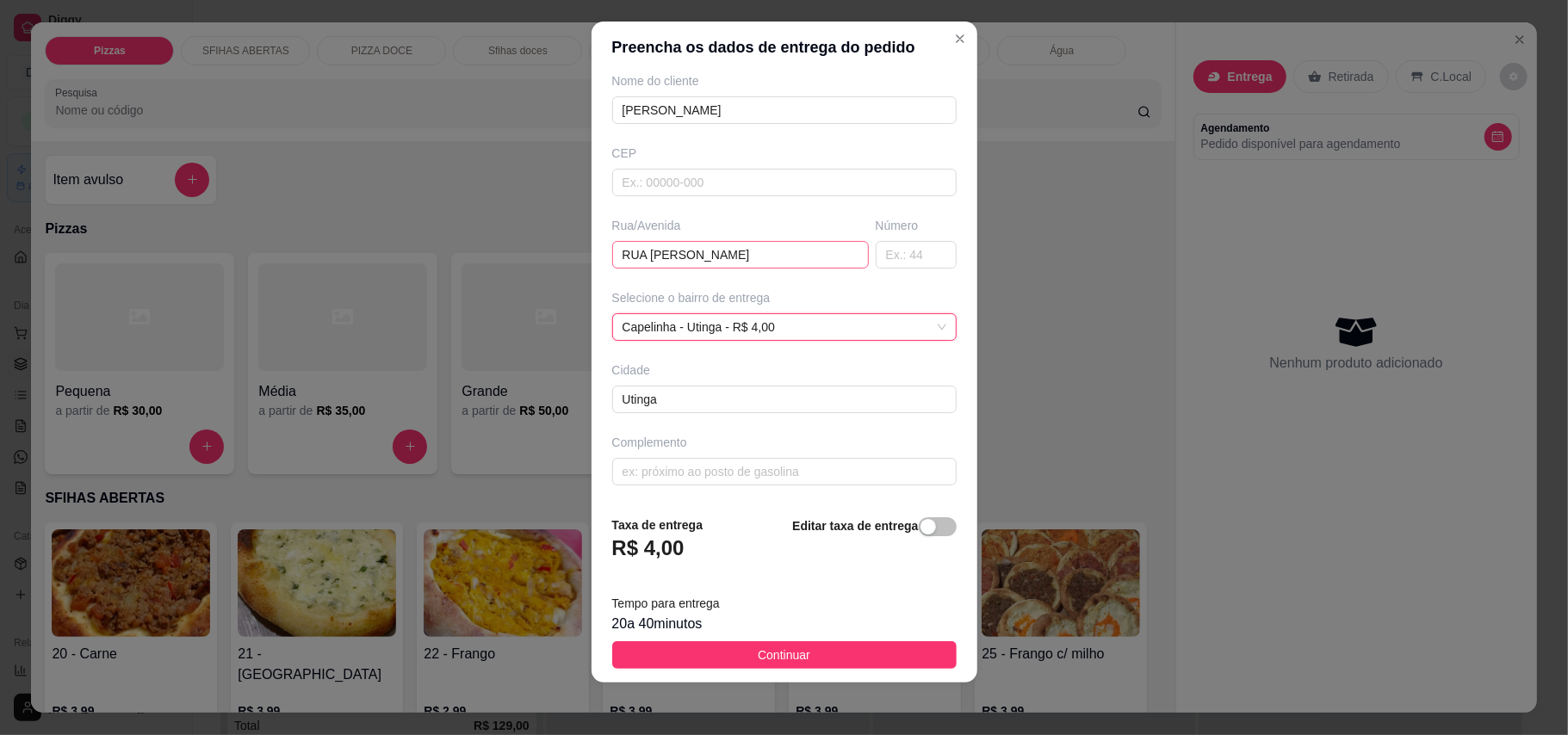
scroll to position [18, 0]
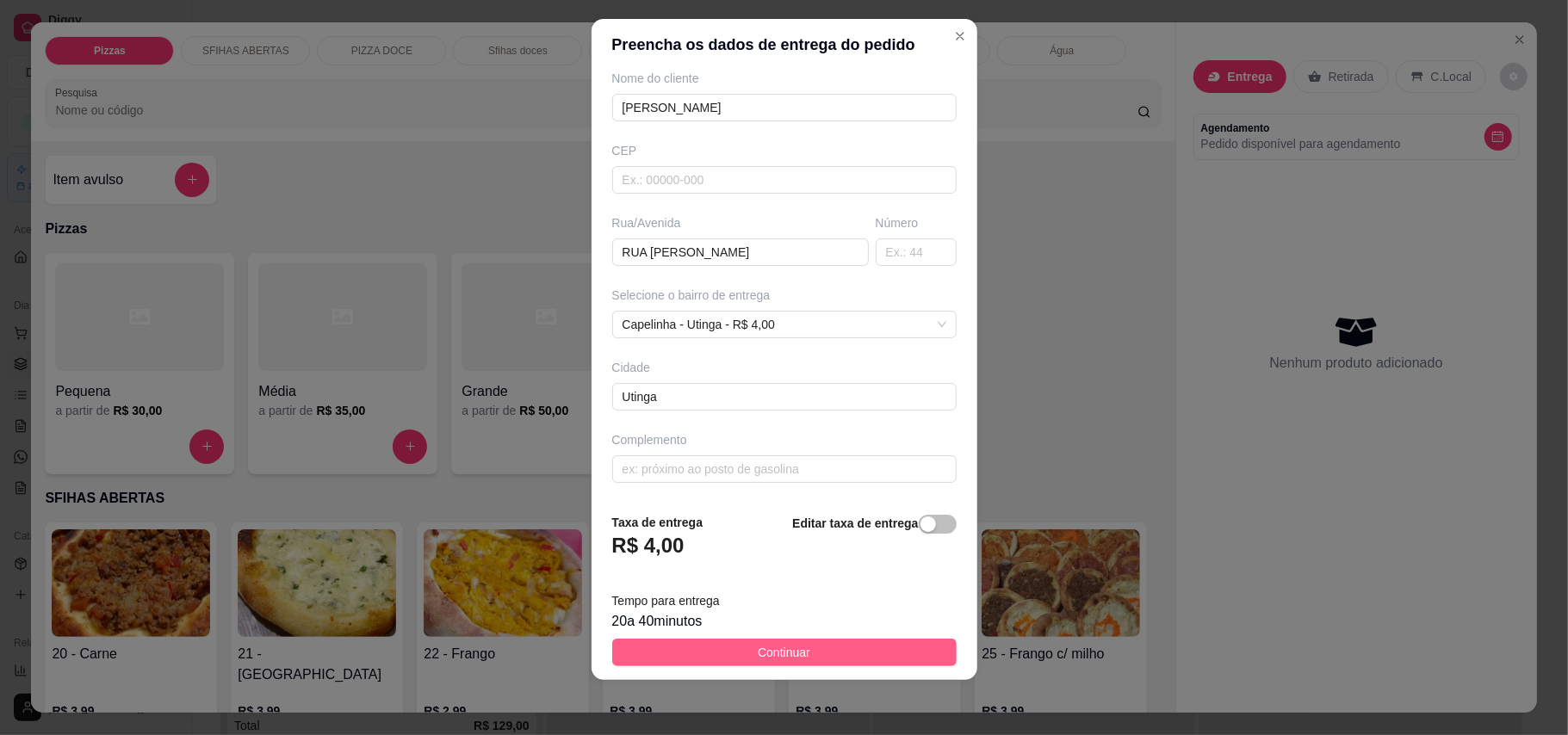
click at [785, 653] on span "Continuar" at bounding box center [784, 652] width 53 height 19
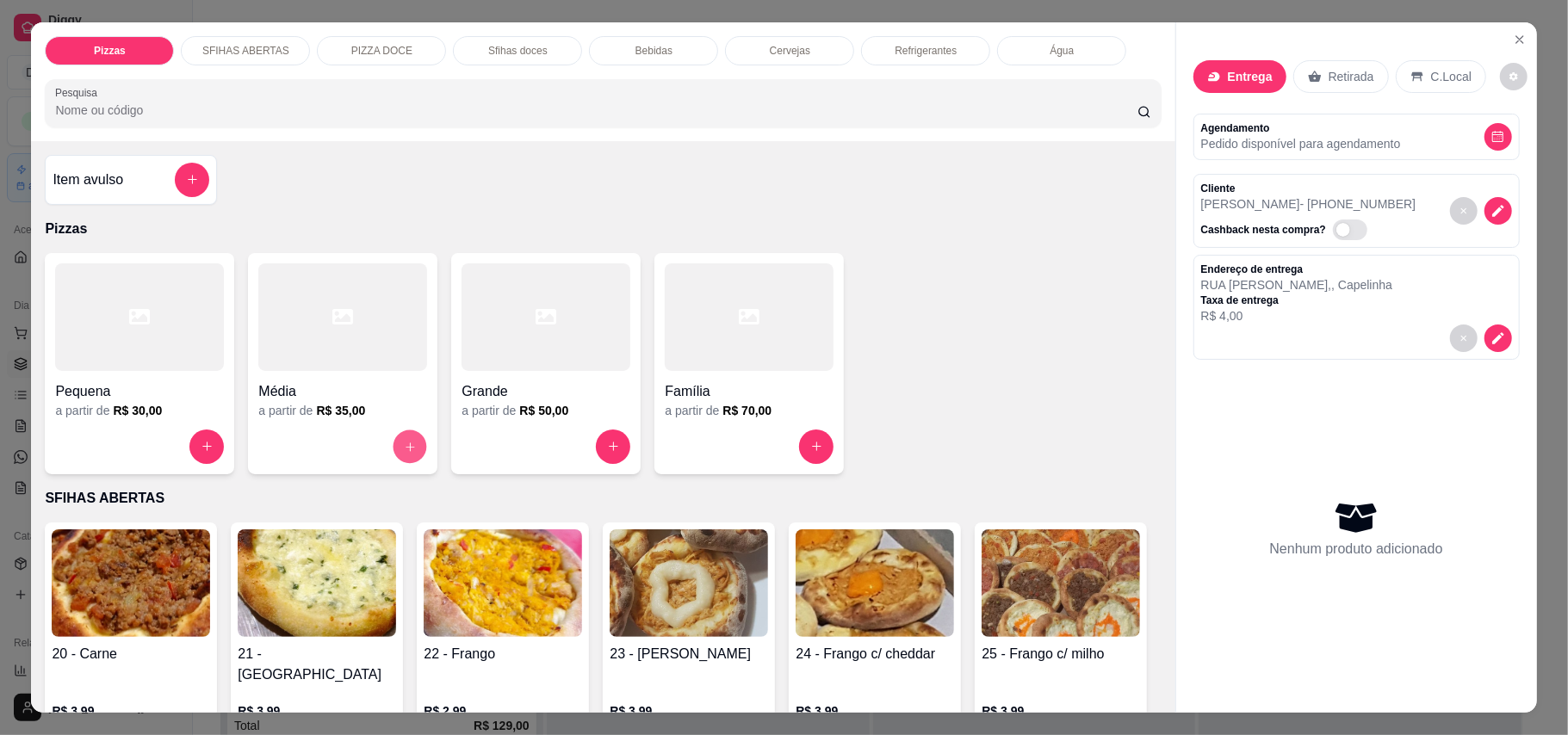
click at [406, 445] on icon "increase-product-quantity" at bounding box center [409, 446] width 13 height 13
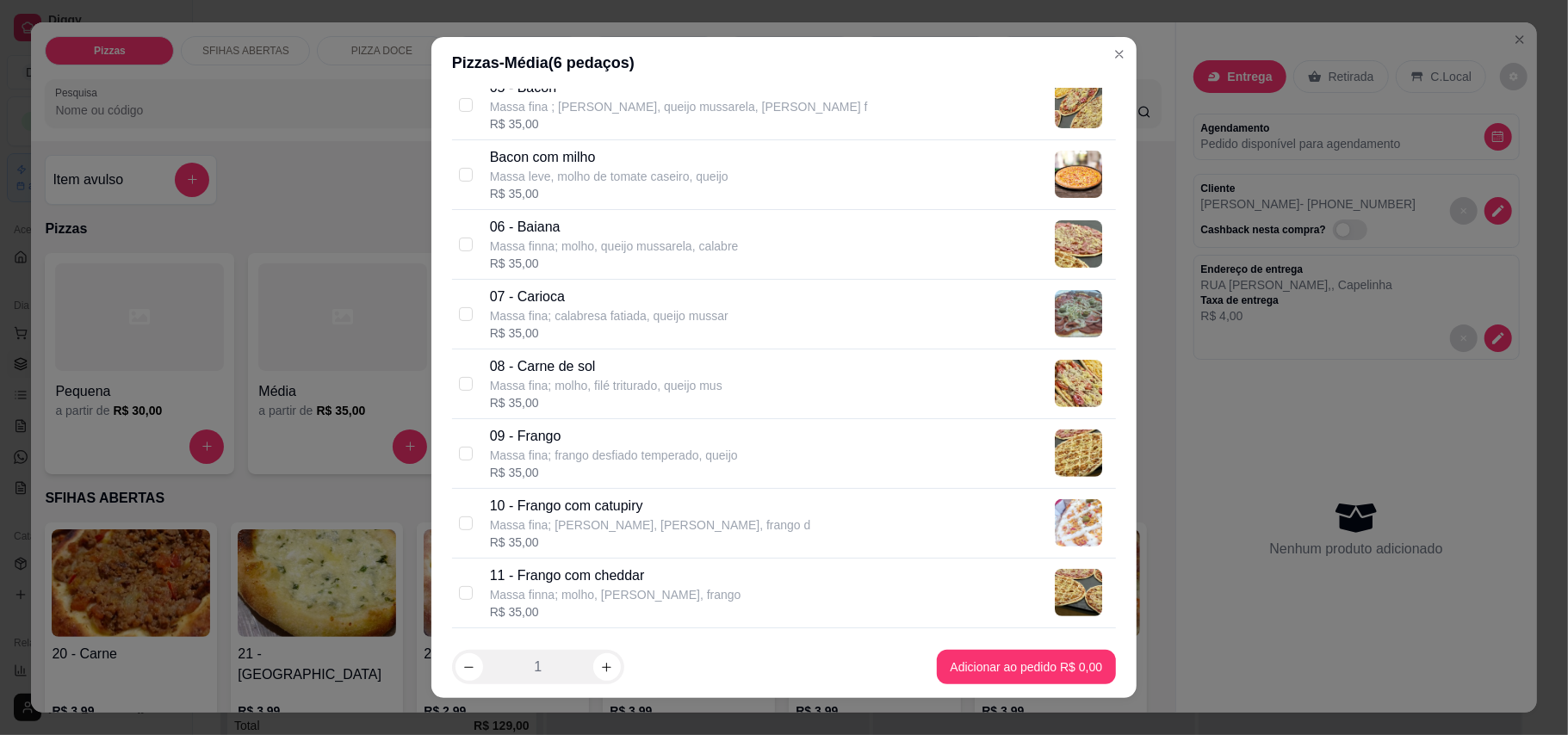
scroll to position [459, 0]
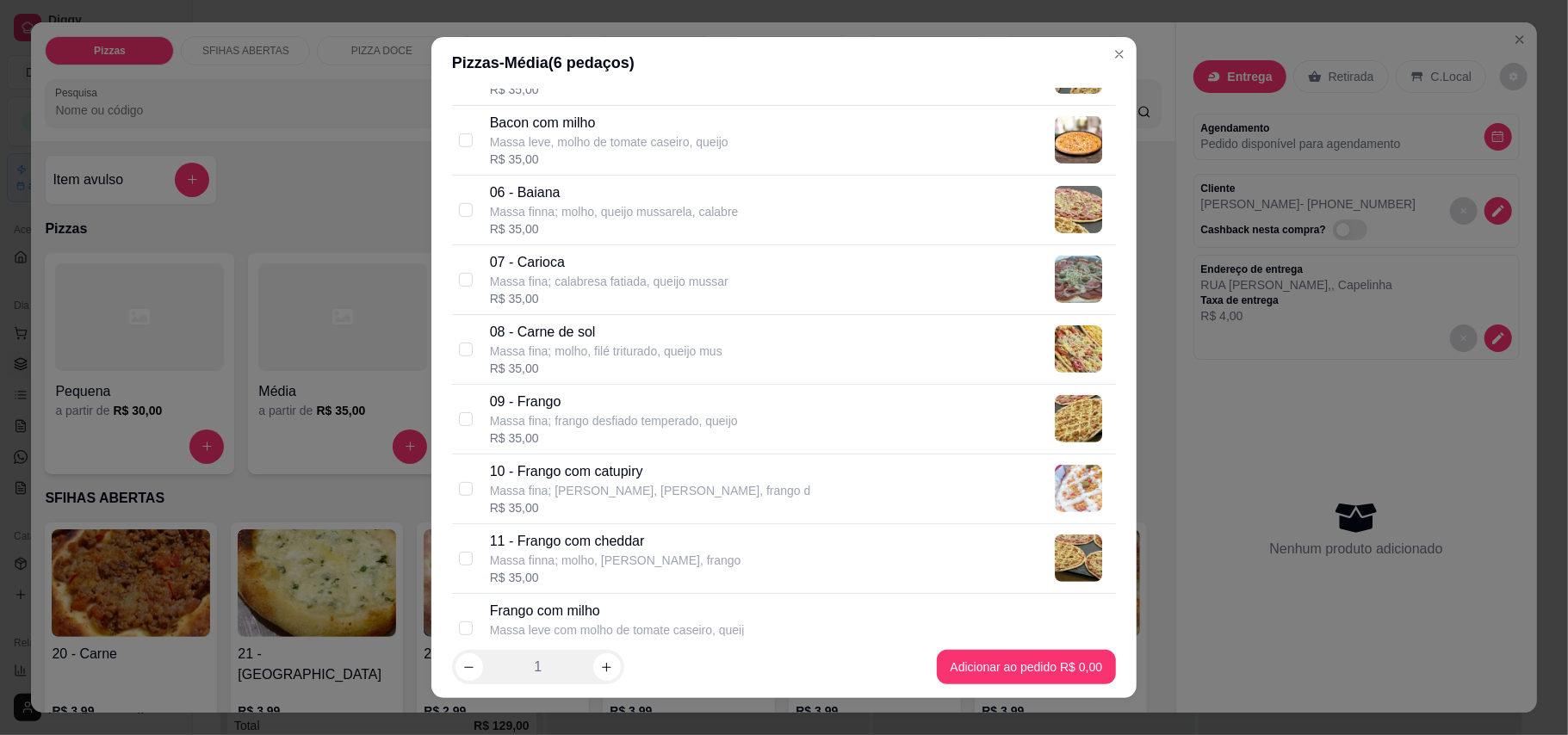
click at [704, 354] on p "Massa fina; molho, filé triturado, queijo mus" at bounding box center [605, 351] width 233 height 18
checkbox input "true"
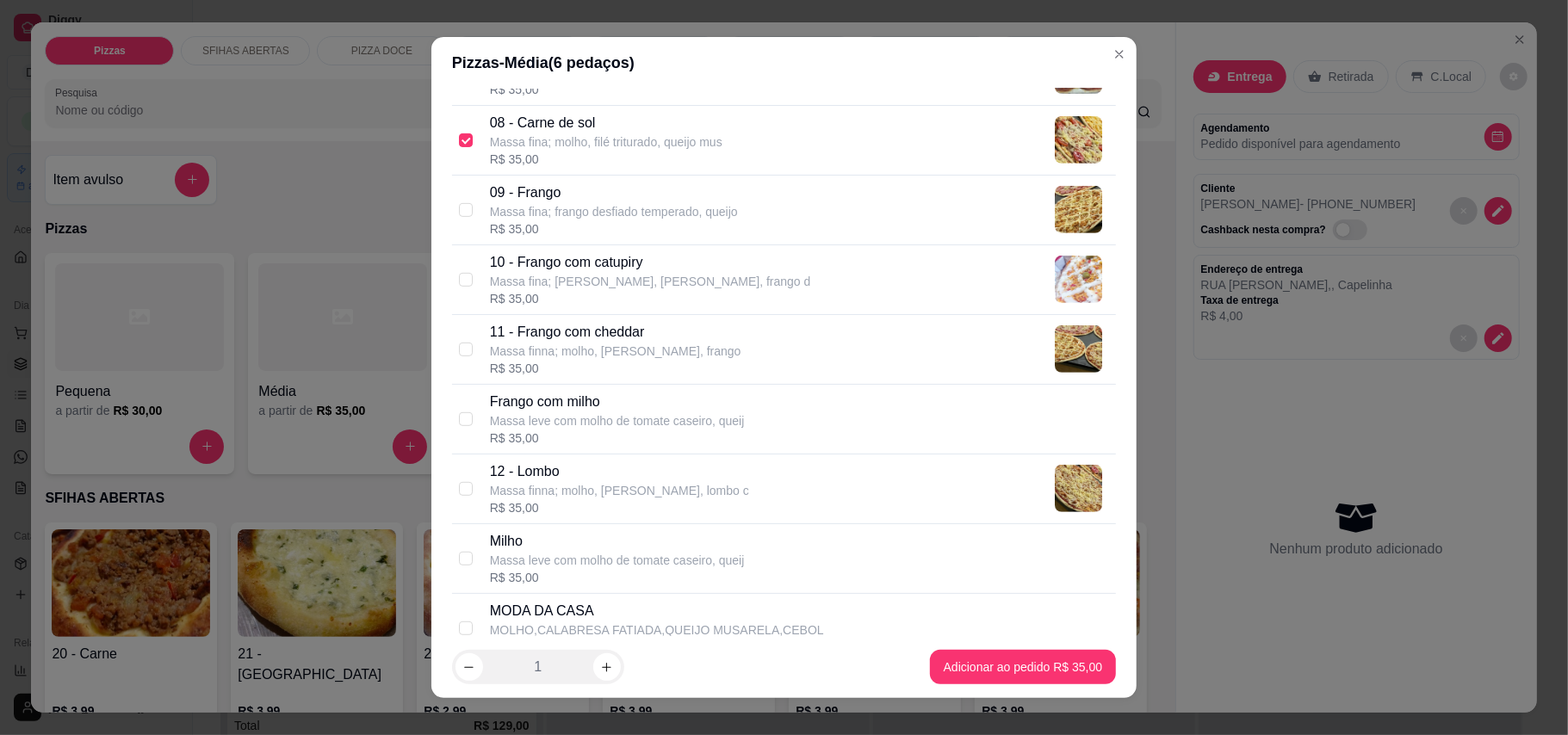
scroll to position [689, 0]
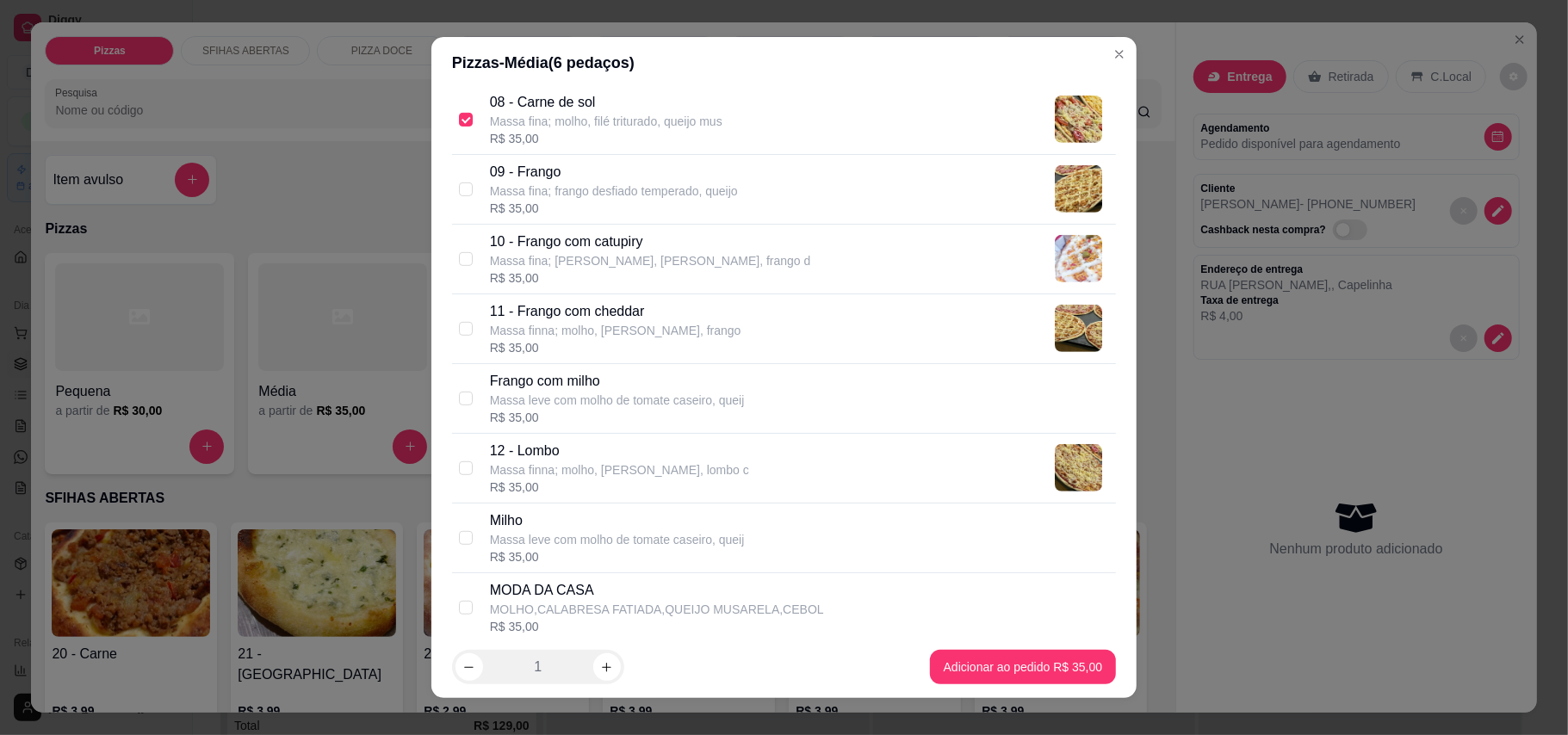
click at [679, 409] on p "Massa leve com molho de tomate caseiro, queij" at bounding box center [617, 400] width 255 height 18
checkbox input "true"
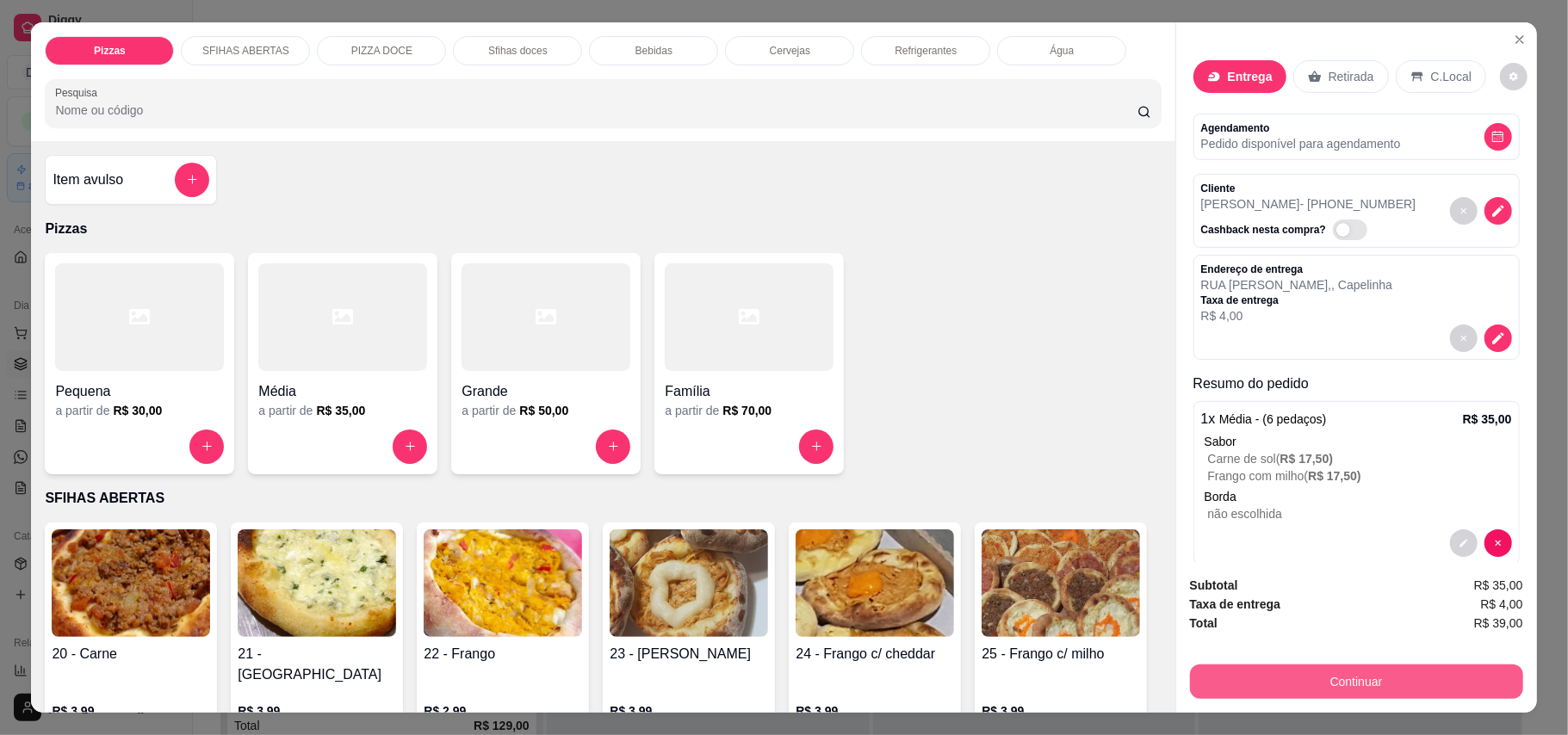
click at [1157, 671] on button "Continuar" at bounding box center [1356, 681] width 334 height 34
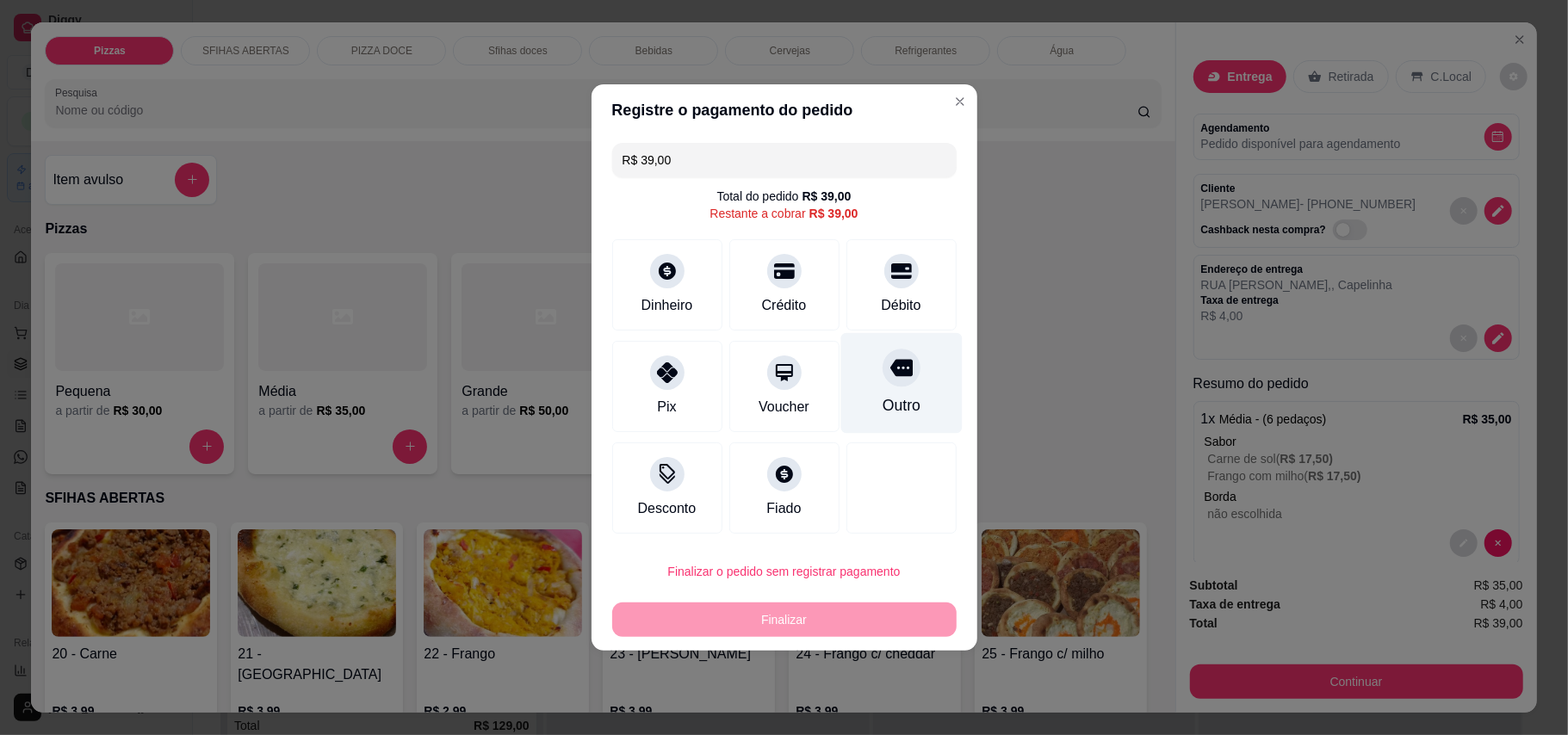
click at [866, 370] on div "Outro" at bounding box center [901, 384] width 122 height 101
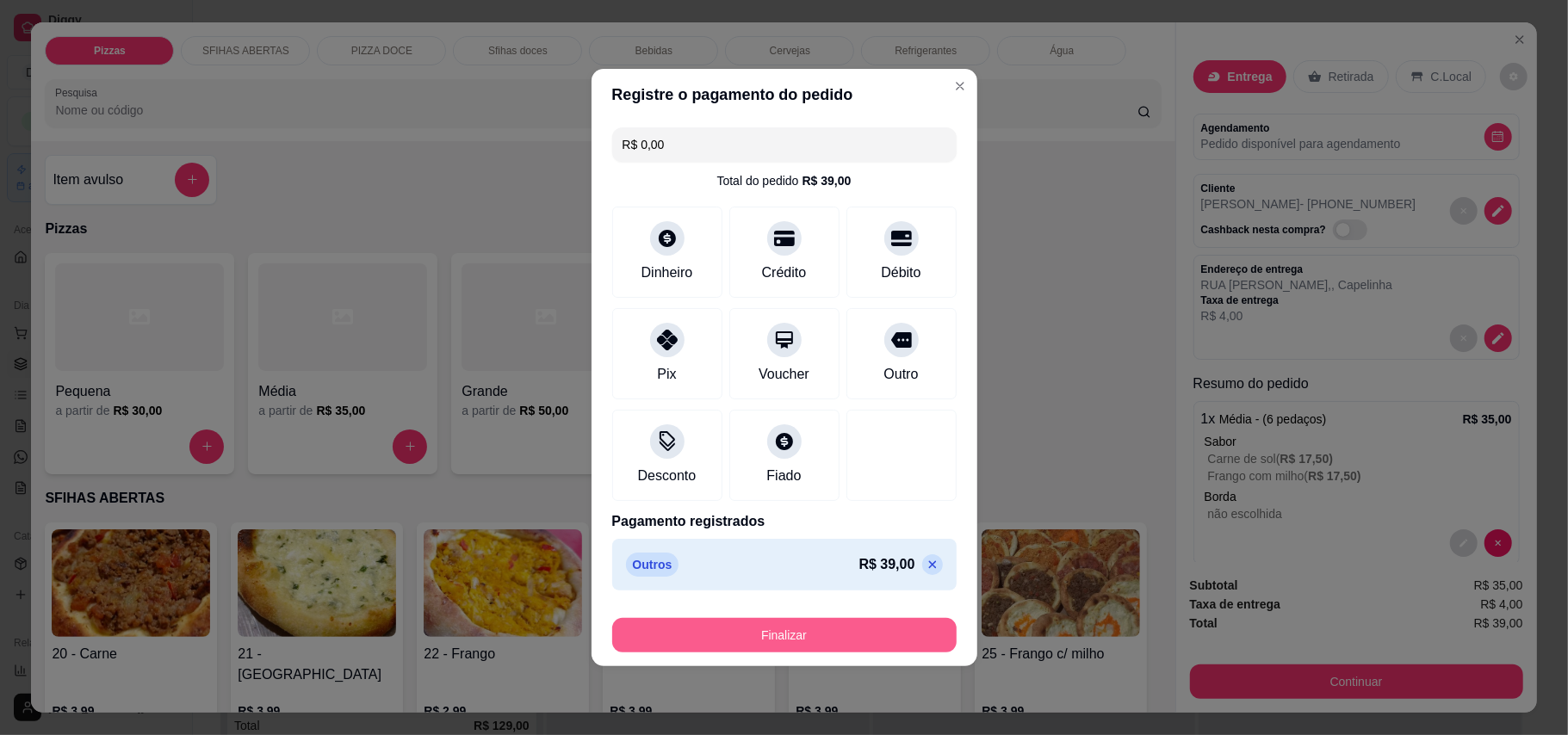
click at [810, 635] on button "Finalizar" at bounding box center [784, 635] width 344 height 34
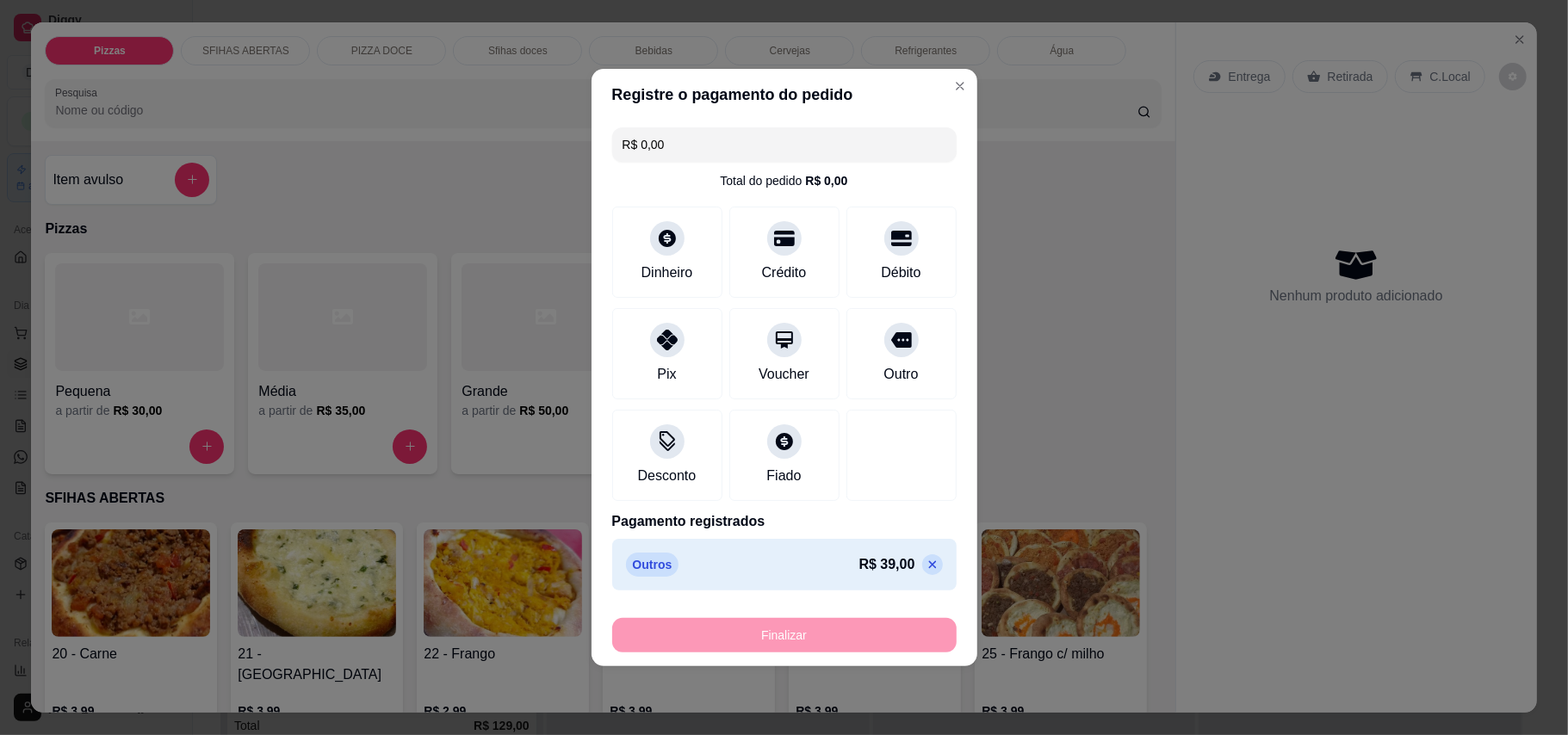
type input "-R$ 39,00"
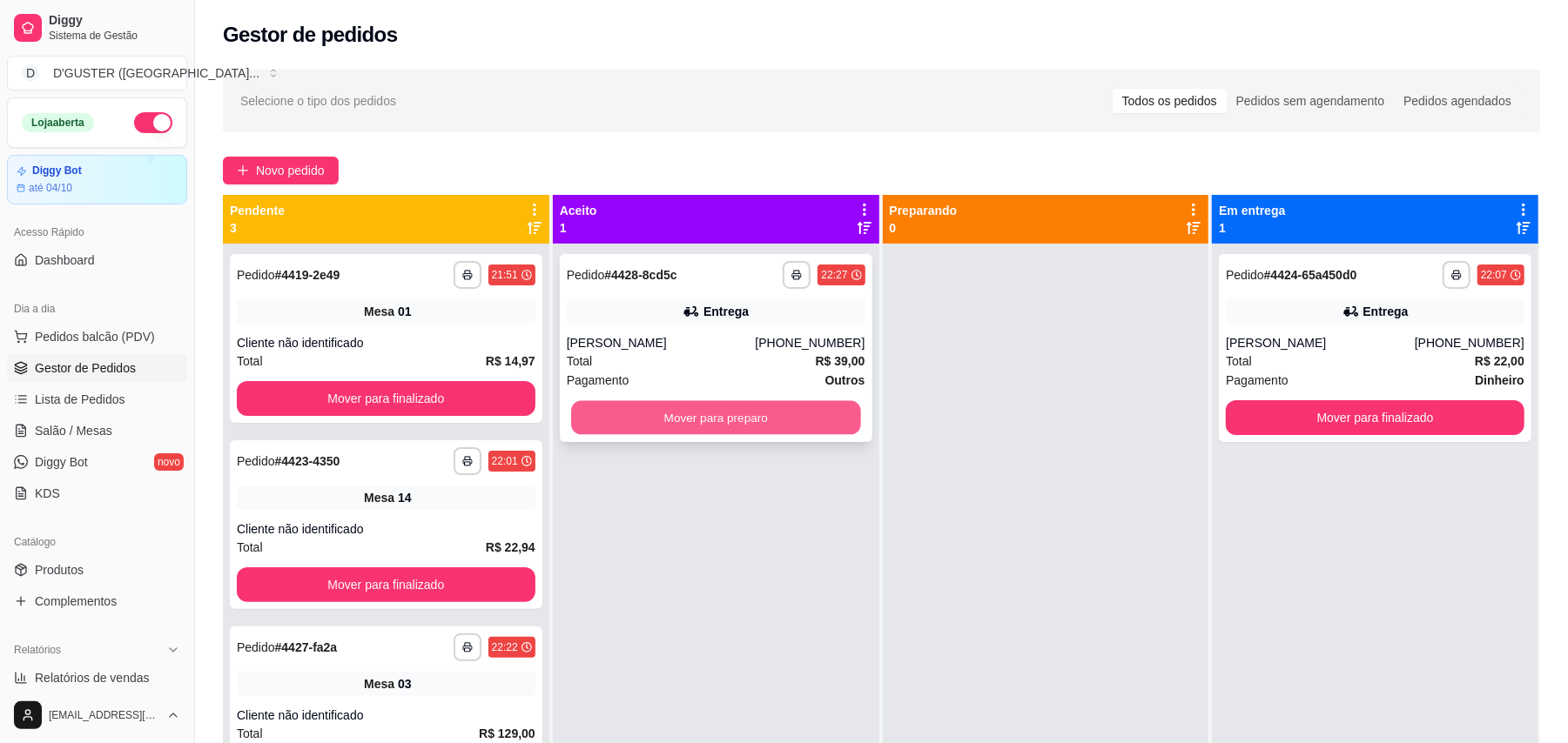
click at [757, 418] on button "Mover para preparo" at bounding box center [715, 418] width 289 height 34
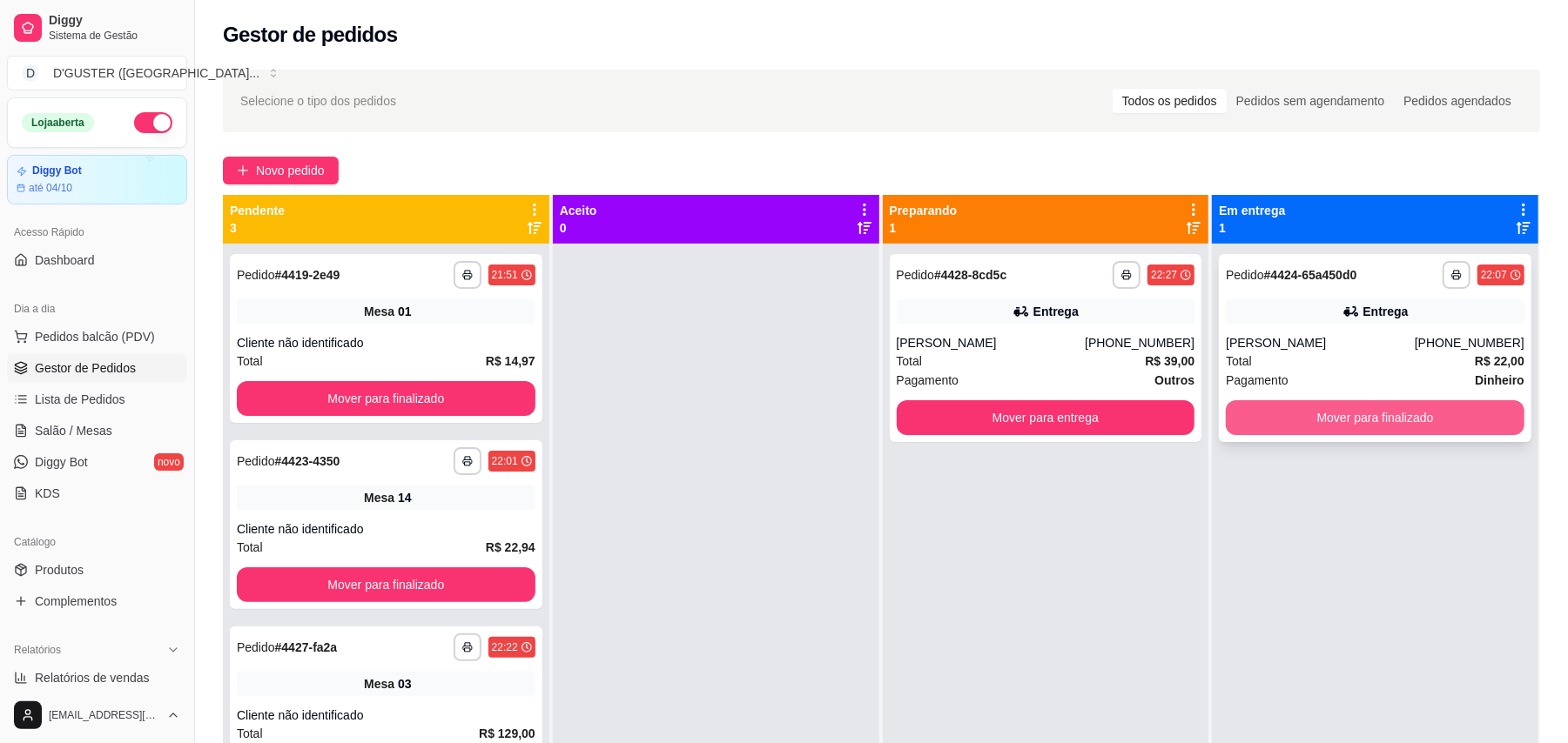
click at [1170, 430] on button "Mover para finalizado" at bounding box center [1374, 418] width 299 height 35
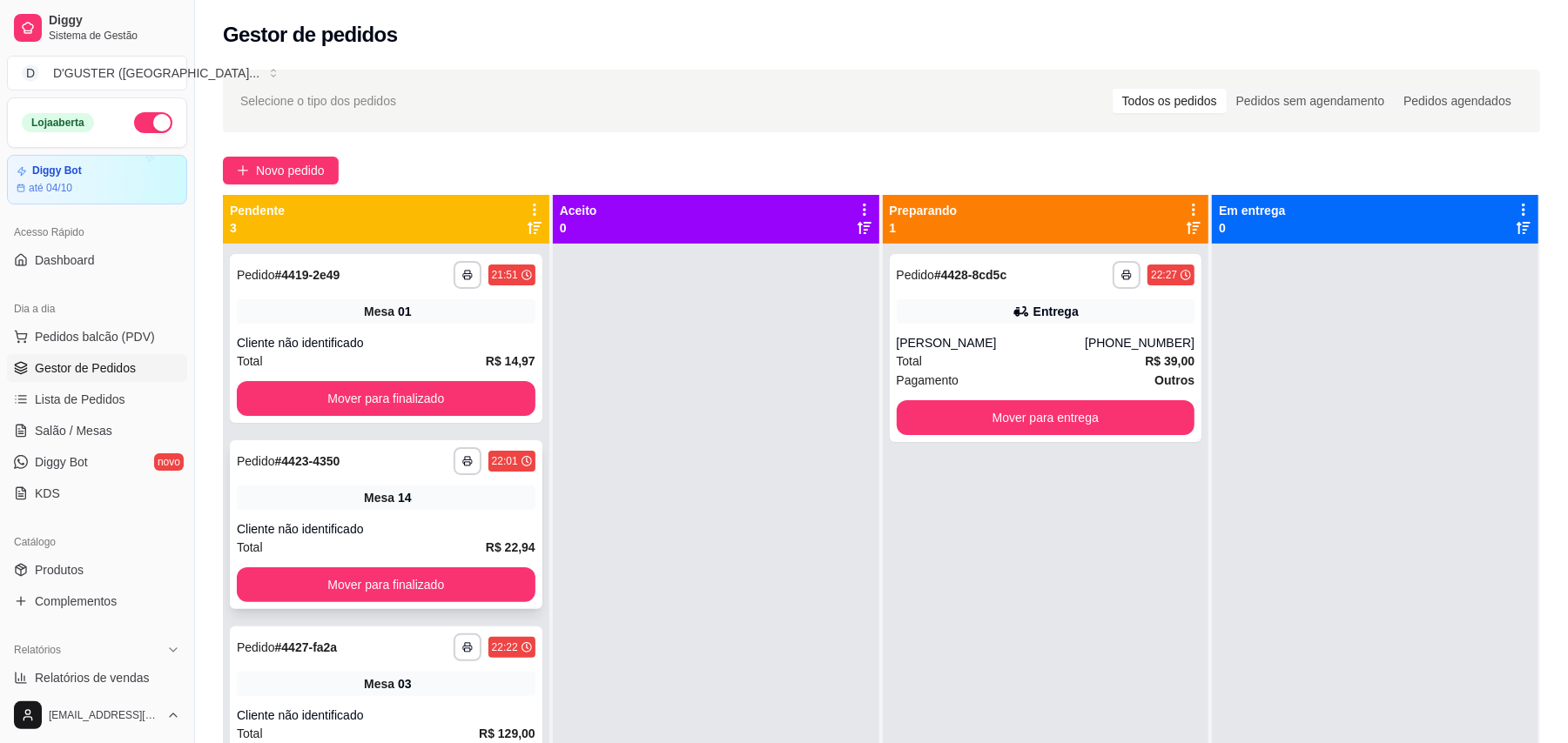
click at [357, 501] on div "Mesa 14" at bounding box center [386, 498] width 299 height 25
click at [49, 426] on span "Salão / Mesas" at bounding box center [73, 431] width 77 height 18
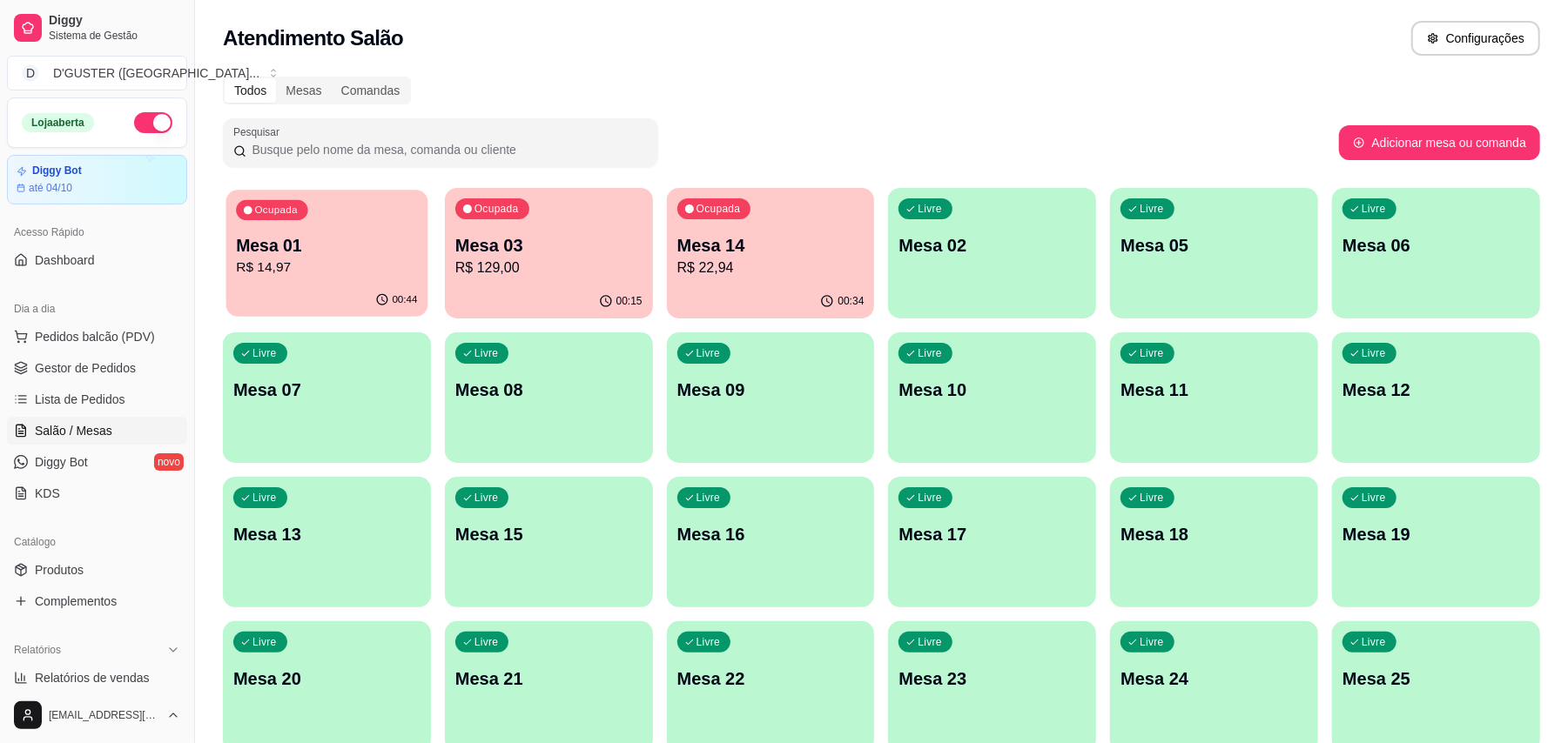
click at [314, 248] on p "Mesa 01" at bounding box center [327, 246] width 181 height 24
click at [722, 284] on button "Ocupada Mesa 14 R$ 22,94 00:34" at bounding box center [771, 253] width 202 height 127
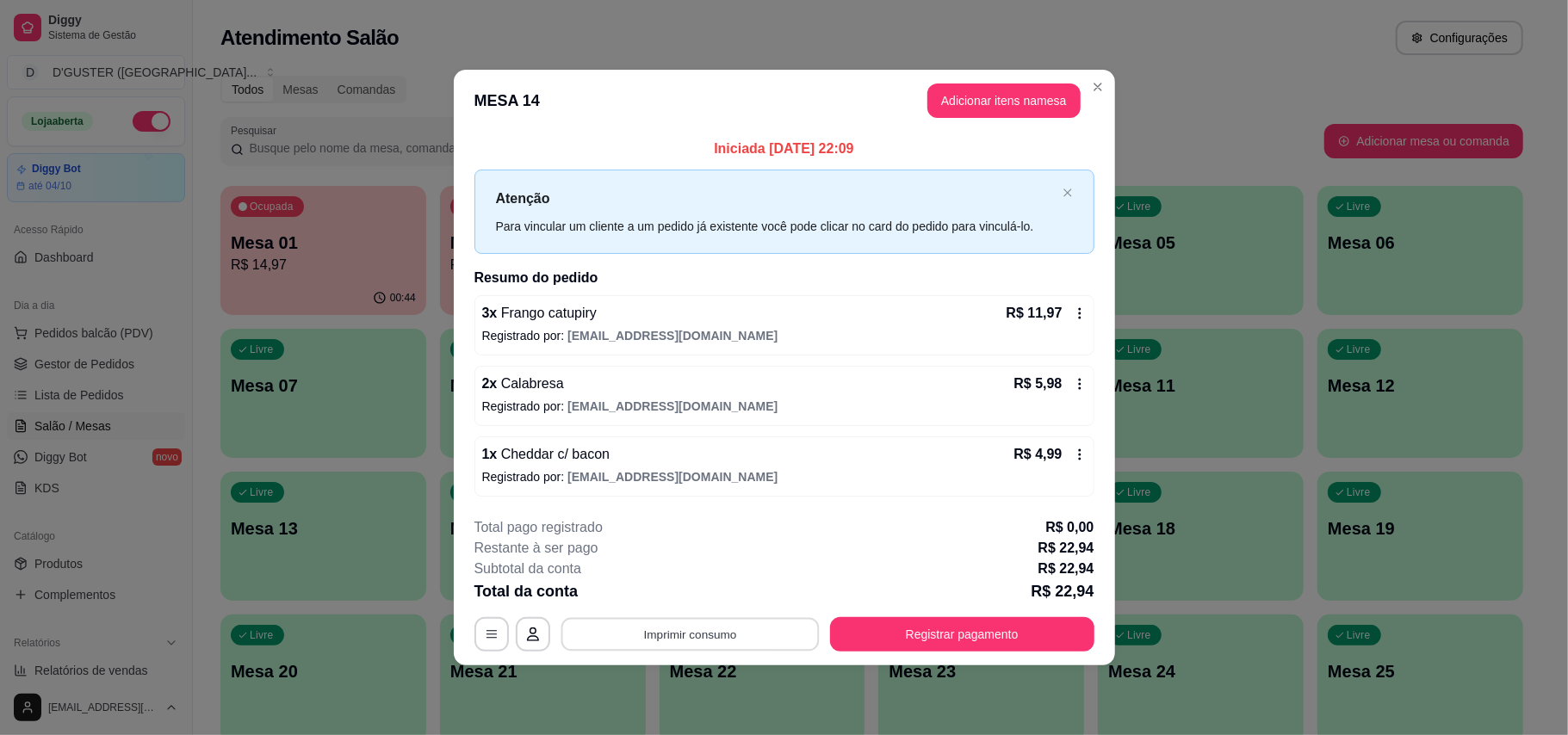
click at [672, 628] on button "Imprimir consumo" at bounding box center [689, 634] width 258 height 33
click at [683, 531] on button "IMPRESSORA" at bounding box center [695, 526] width 121 height 26
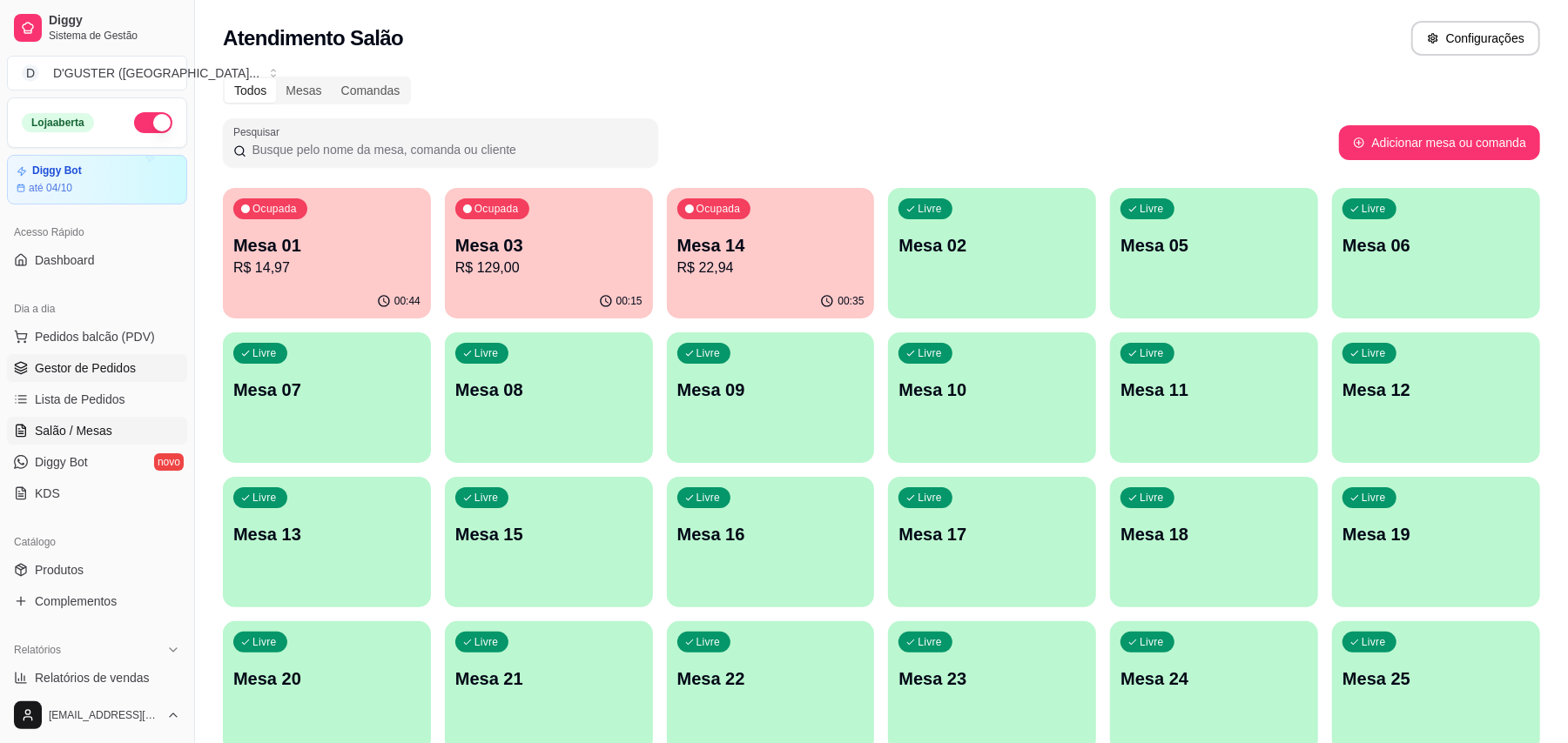
click at [81, 369] on span "Gestor de Pedidos" at bounding box center [85, 368] width 101 height 18
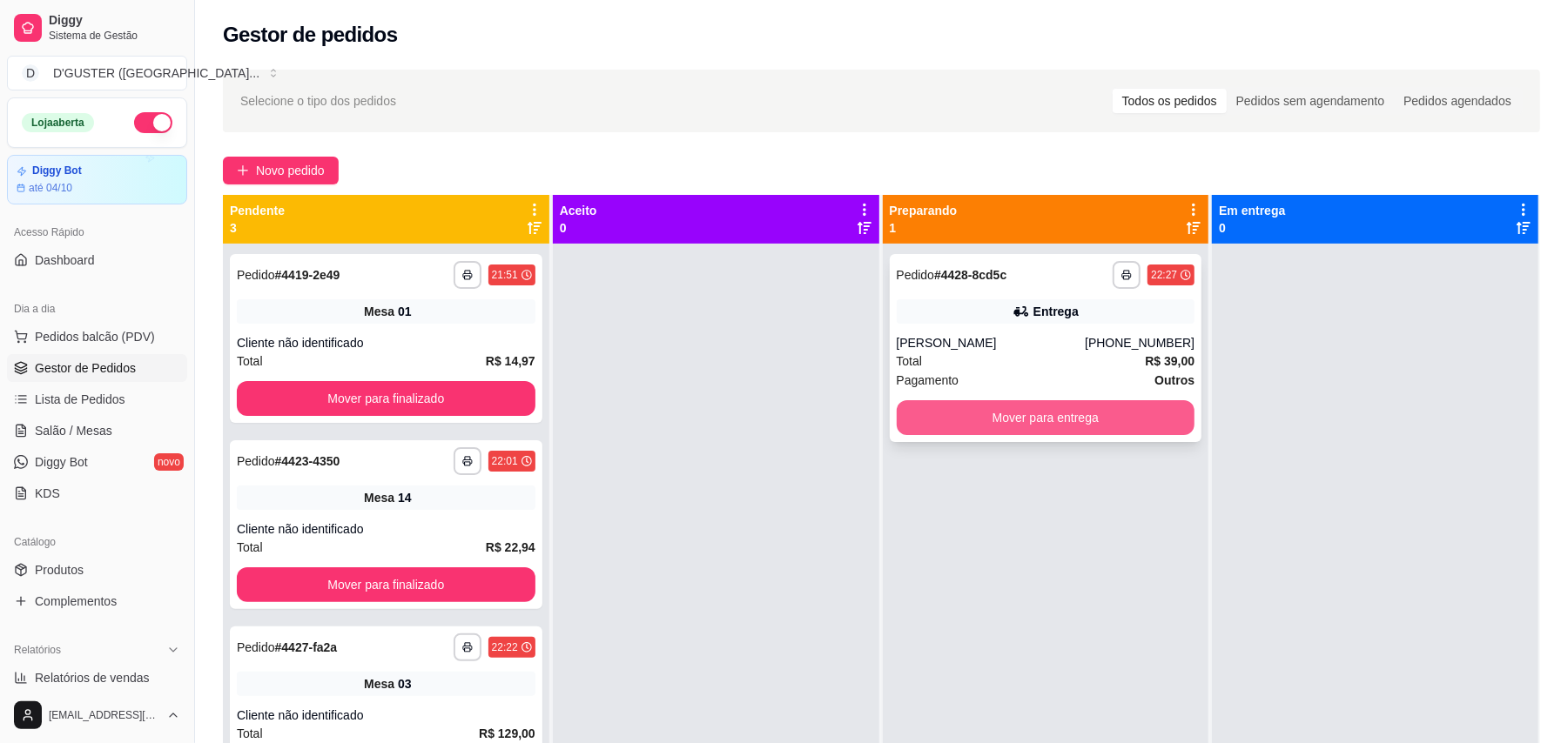
click at [987, 422] on button "Mover para entrega" at bounding box center [1046, 418] width 299 height 35
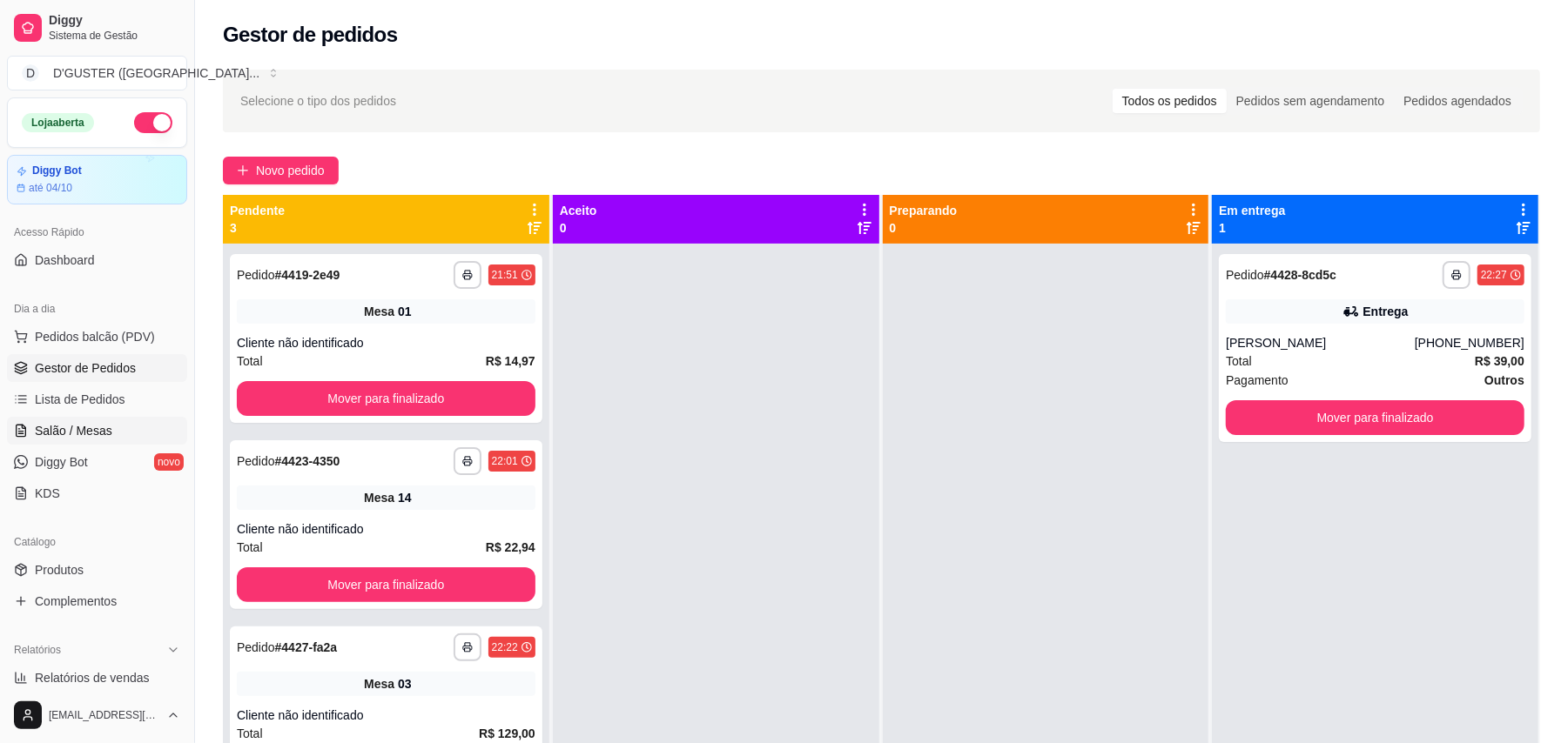
click at [70, 433] on span "Salão / Mesas" at bounding box center [73, 431] width 77 height 18
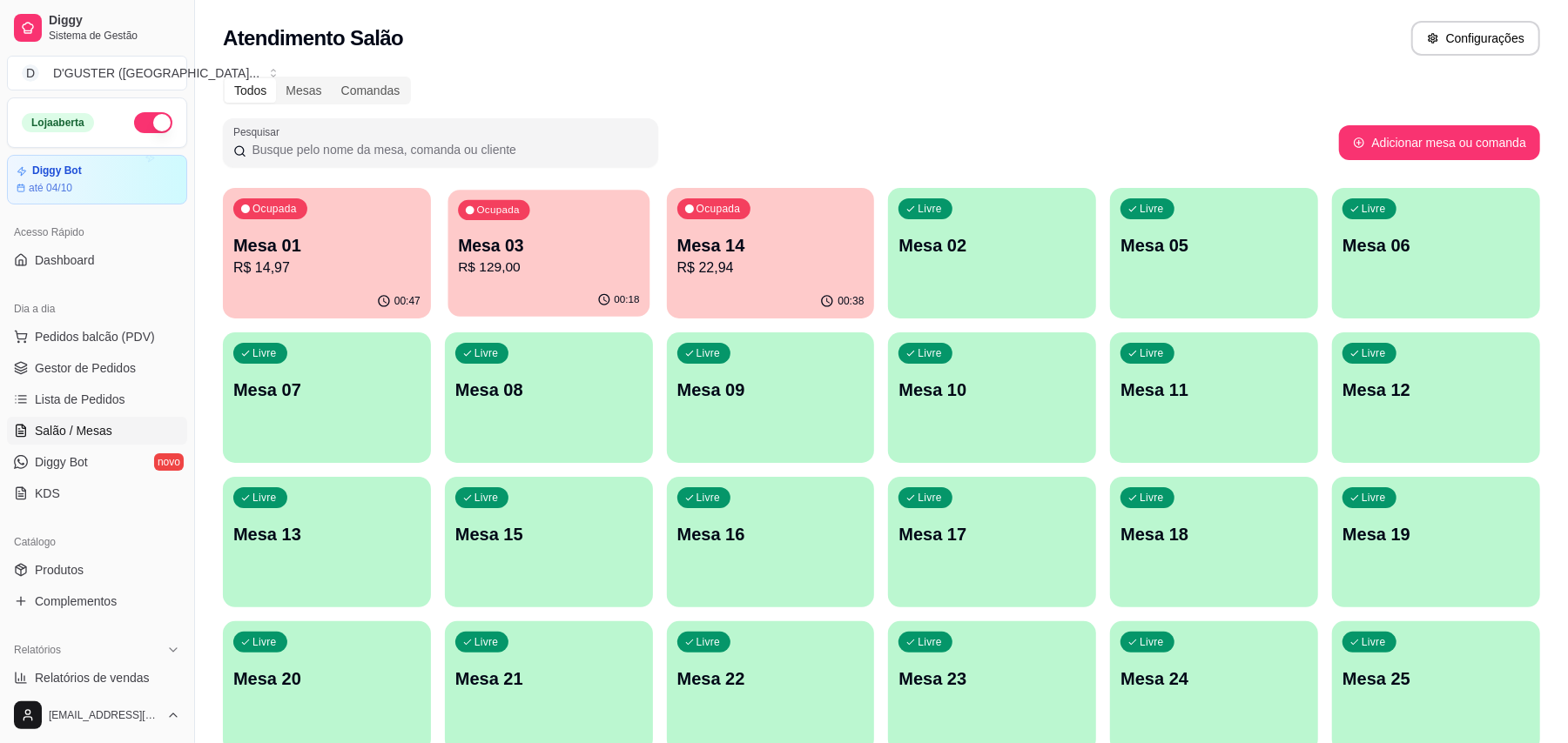
click at [495, 251] on p "Mesa 03" at bounding box center [548, 246] width 181 height 24
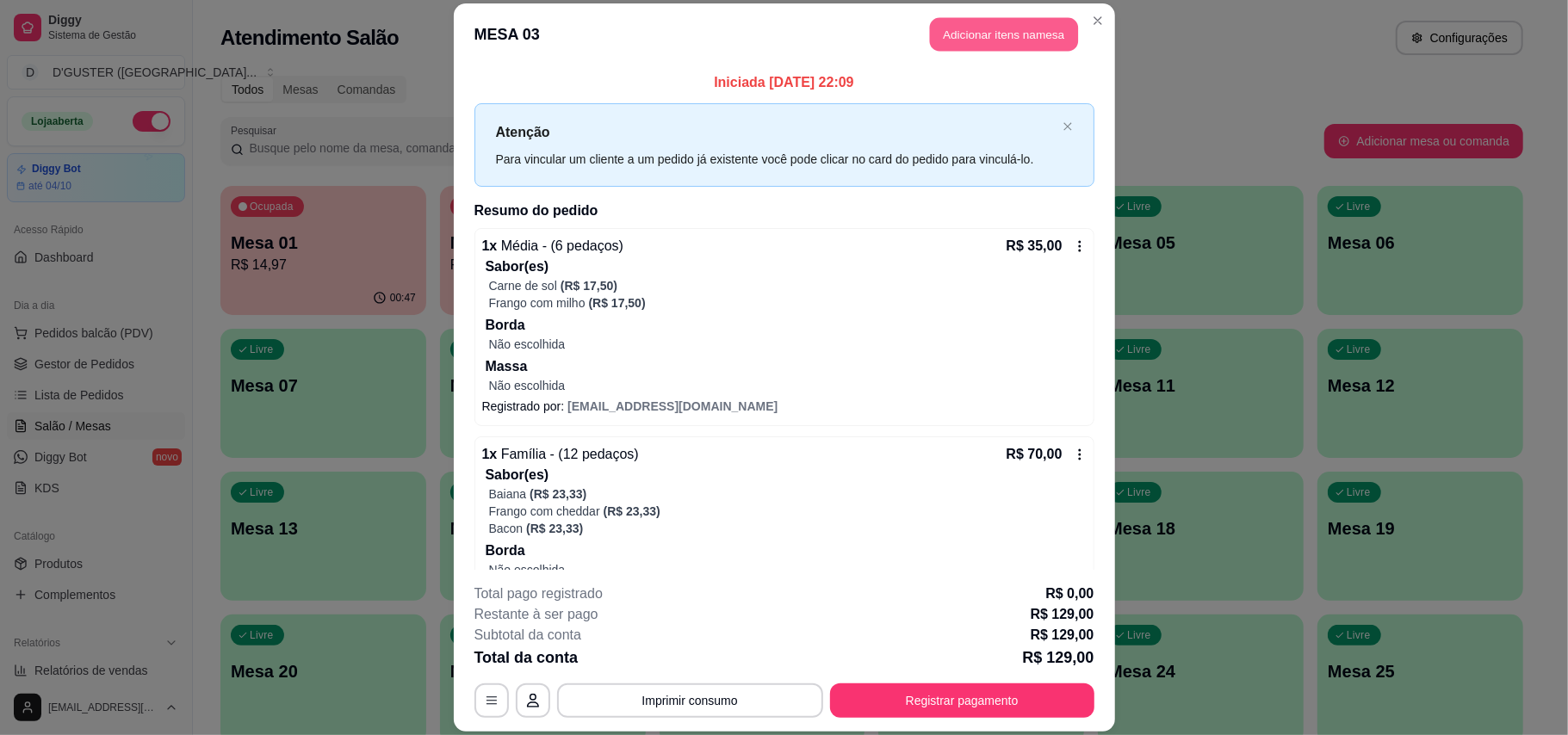
click at [969, 23] on button "Adicionar itens na mesa" at bounding box center [1003, 34] width 148 height 33
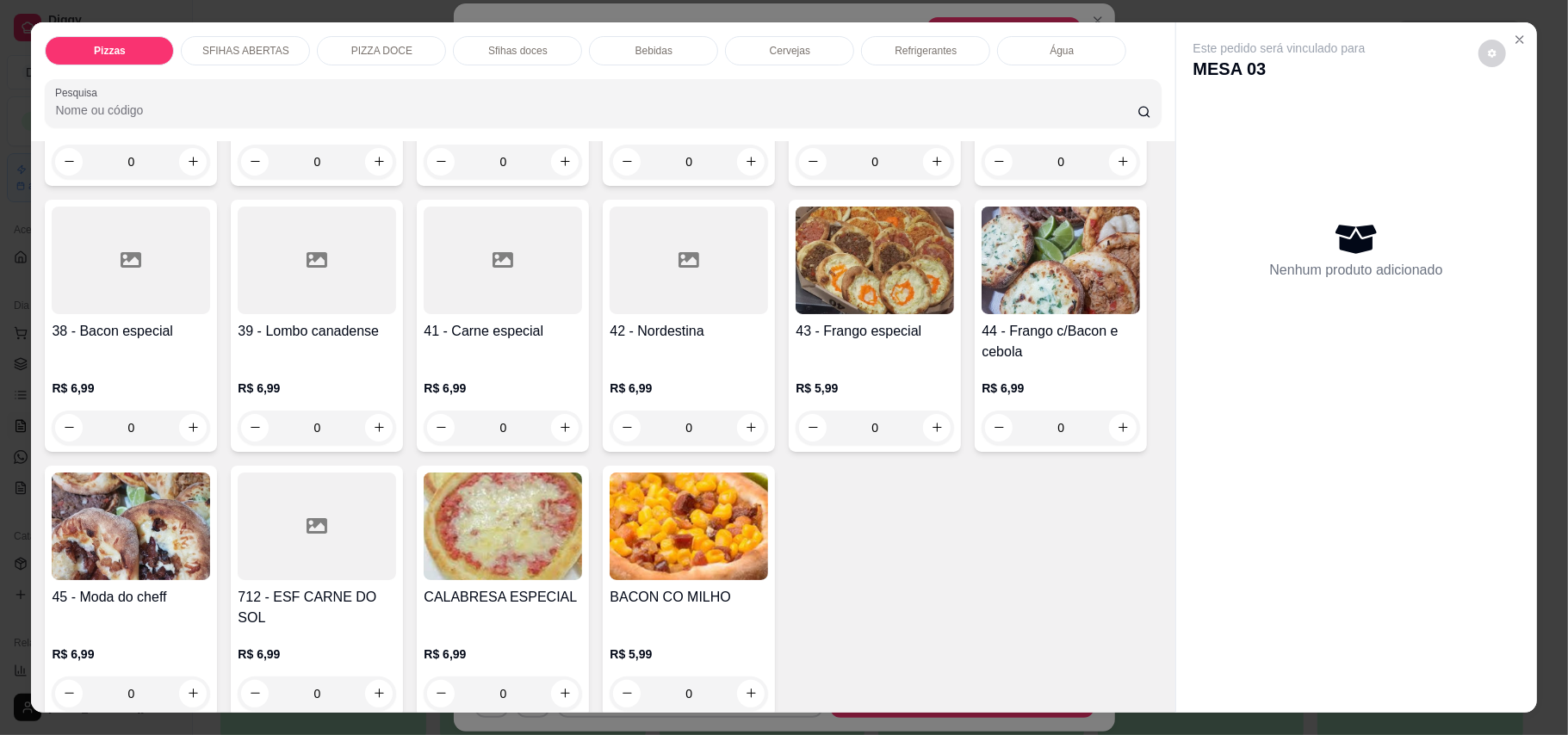
scroll to position [1147, 0]
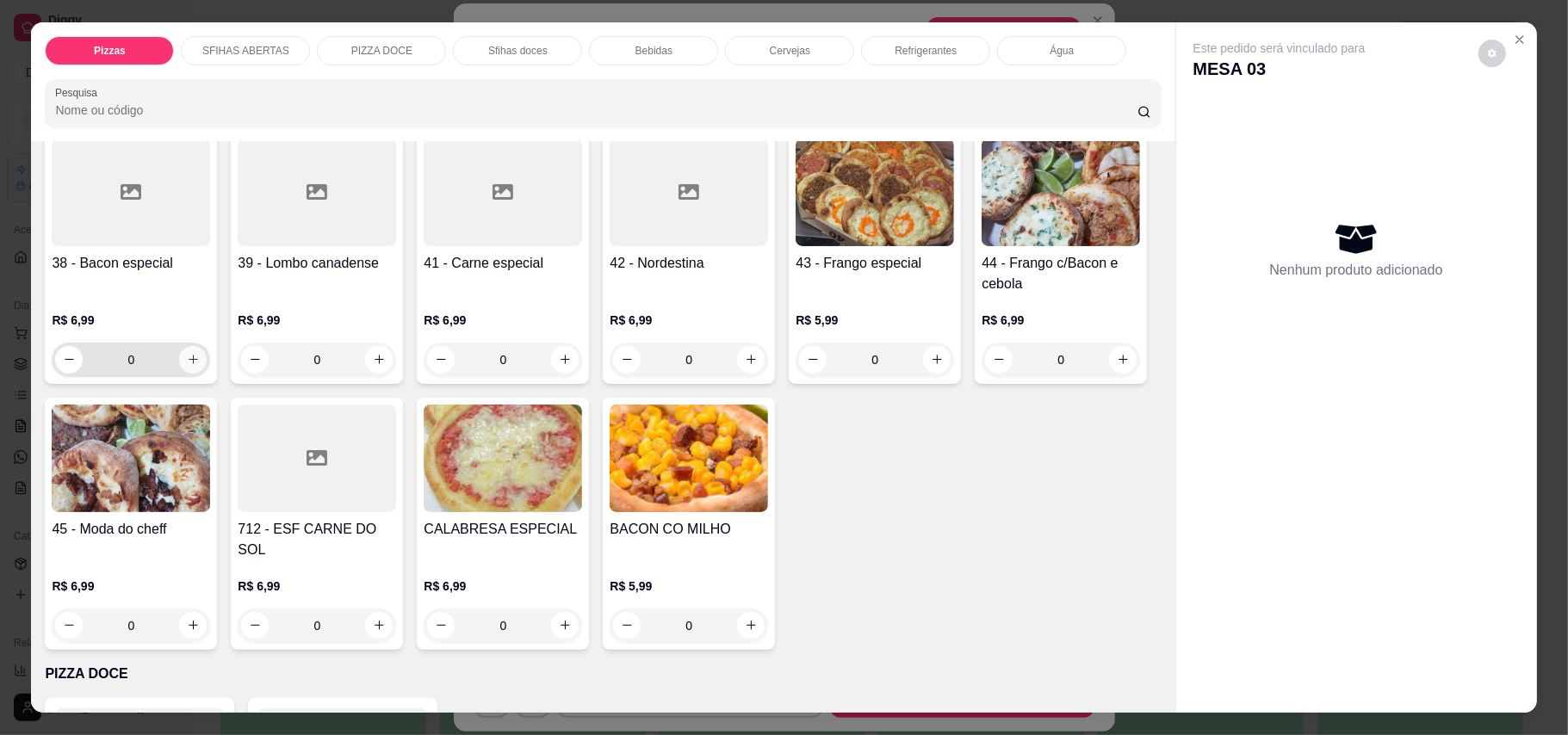
click at [200, 353] on icon "increase-product-quantity" at bounding box center [192, 359] width 13 height 13
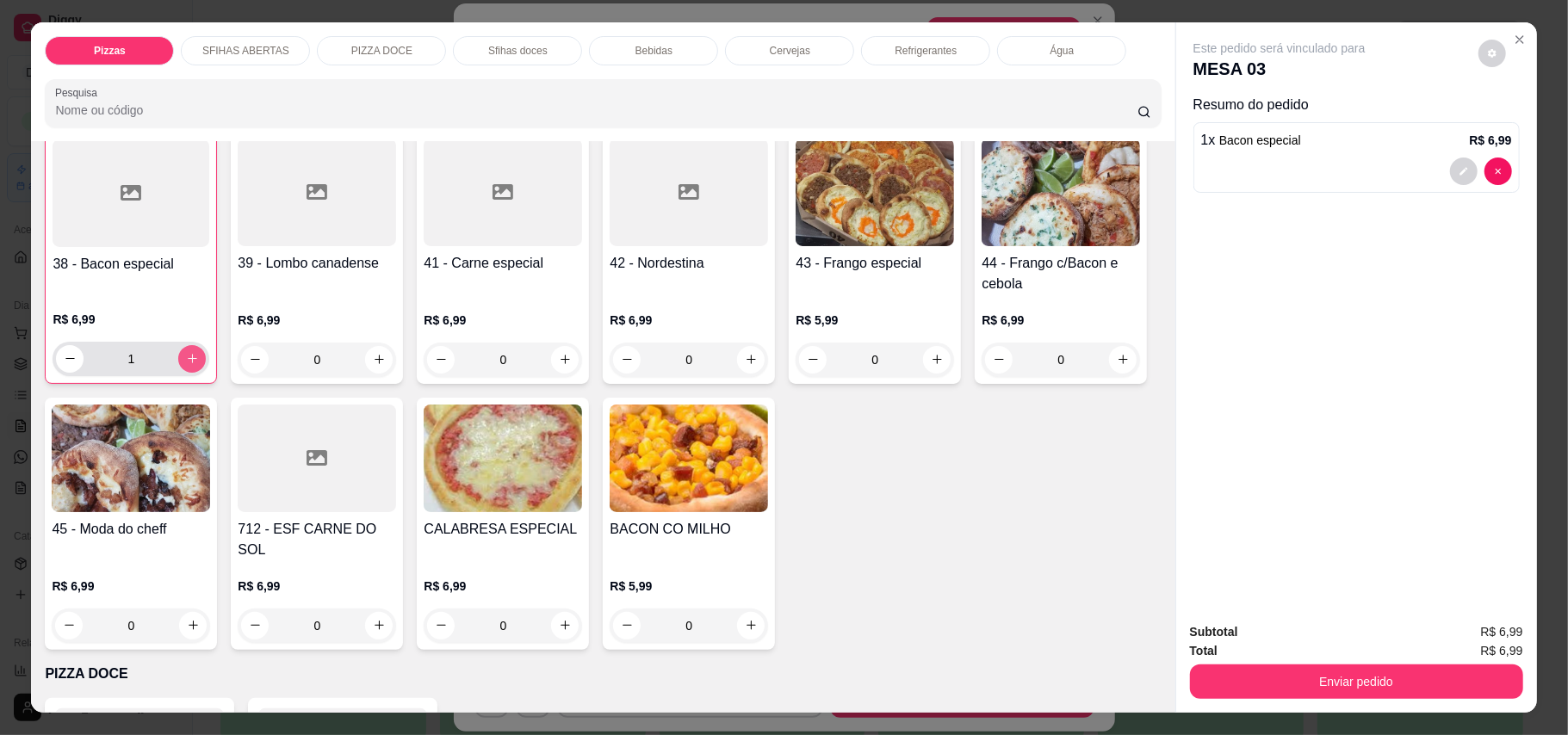
type input "1"
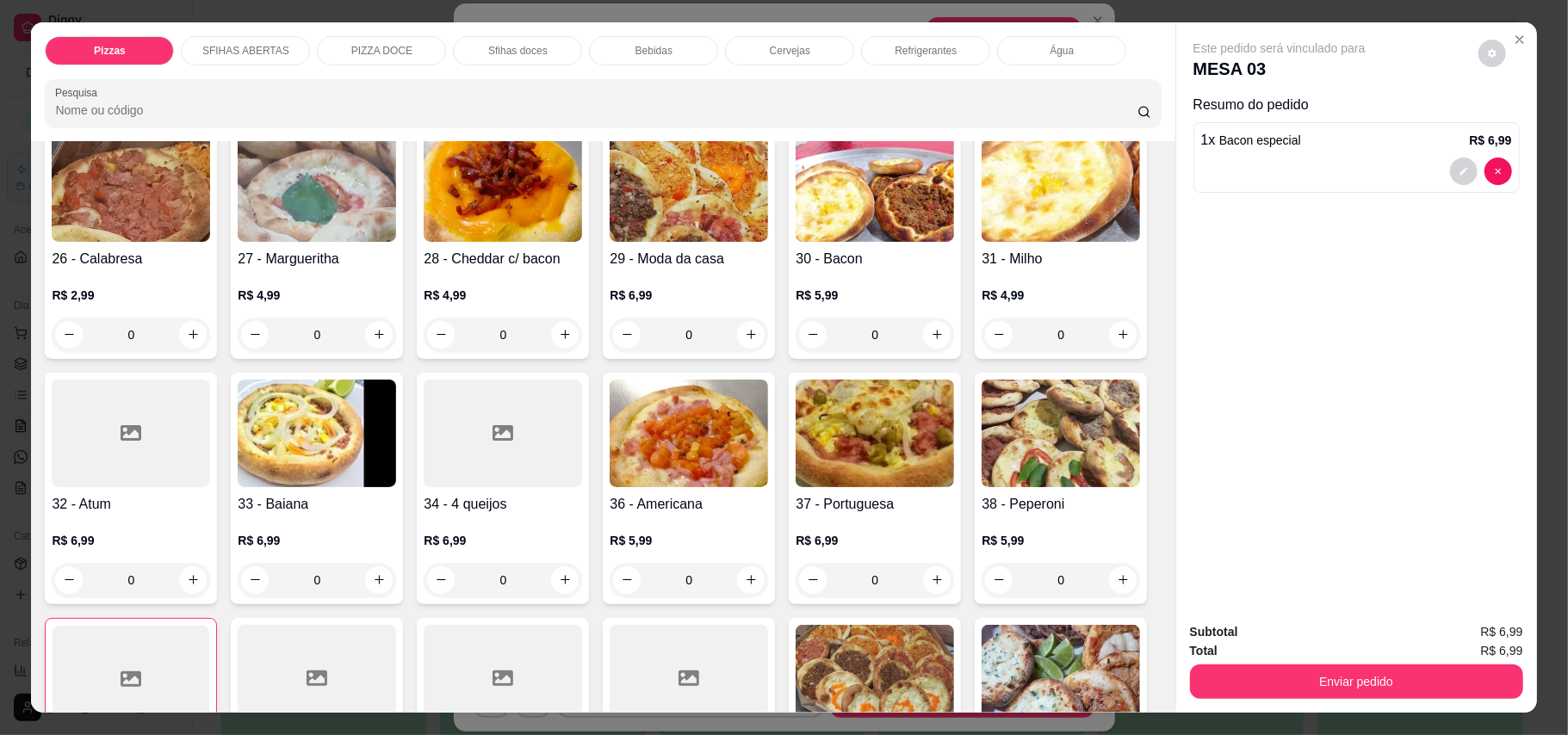
scroll to position [573, 0]
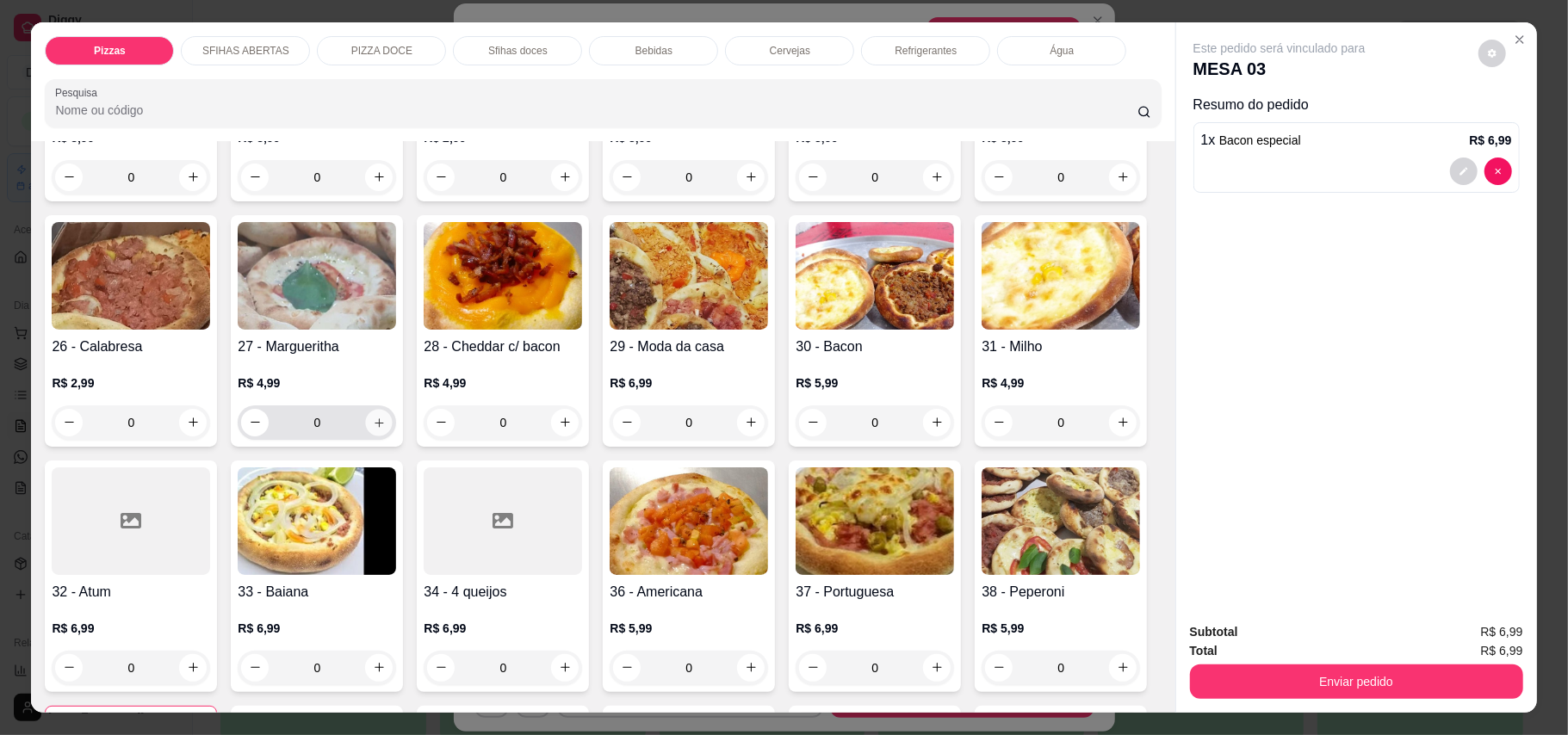
click at [386, 416] on icon "increase-product-quantity" at bounding box center [379, 422] width 13 height 13
type input "1"
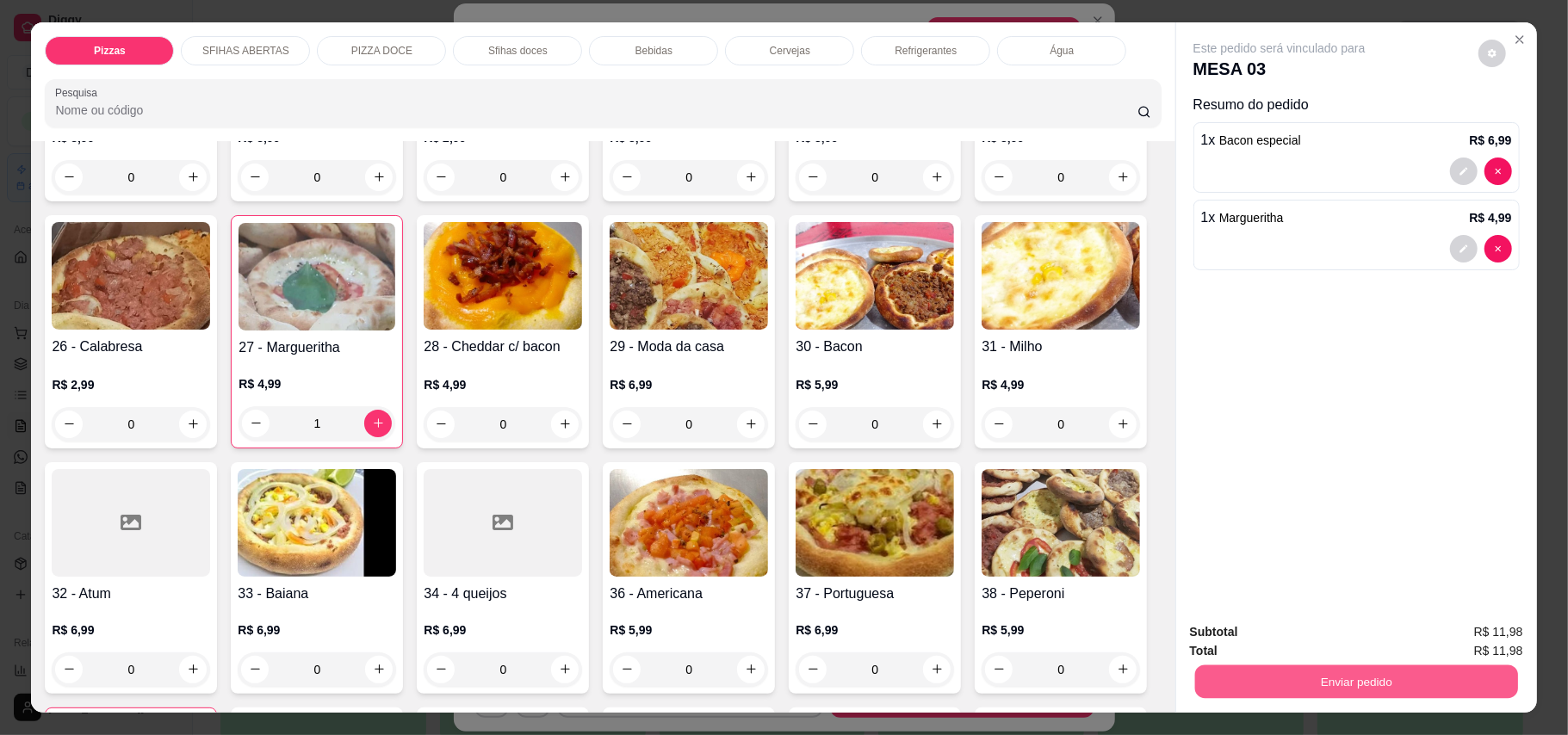
click at [1157, 685] on button "Enviar pedido" at bounding box center [1355, 682] width 323 height 33
click at [1157, 628] on button "Enviar pedido" at bounding box center [1476, 640] width 94 height 31
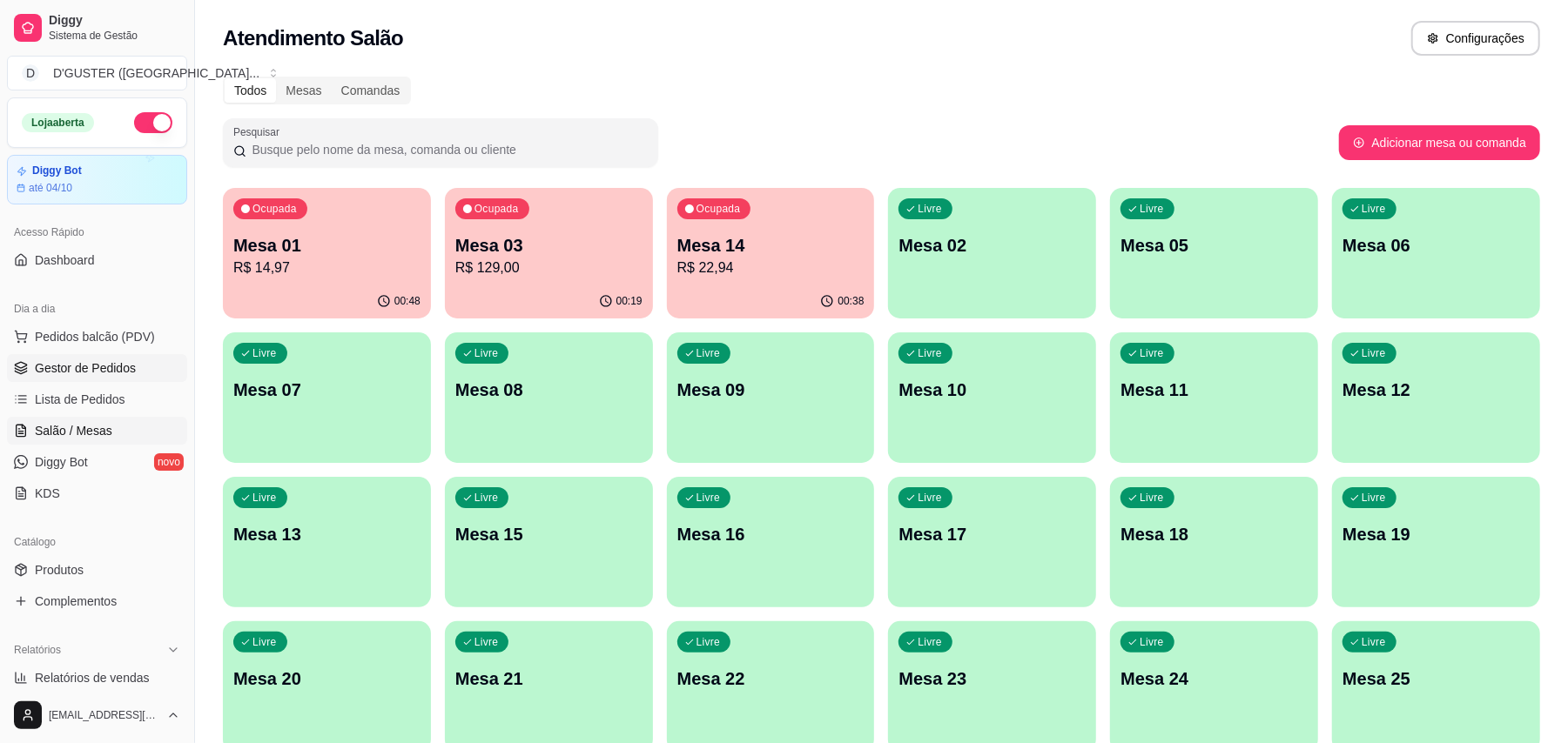
click at [85, 360] on span "Gestor de Pedidos" at bounding box center [85, 368] width 101 height 18
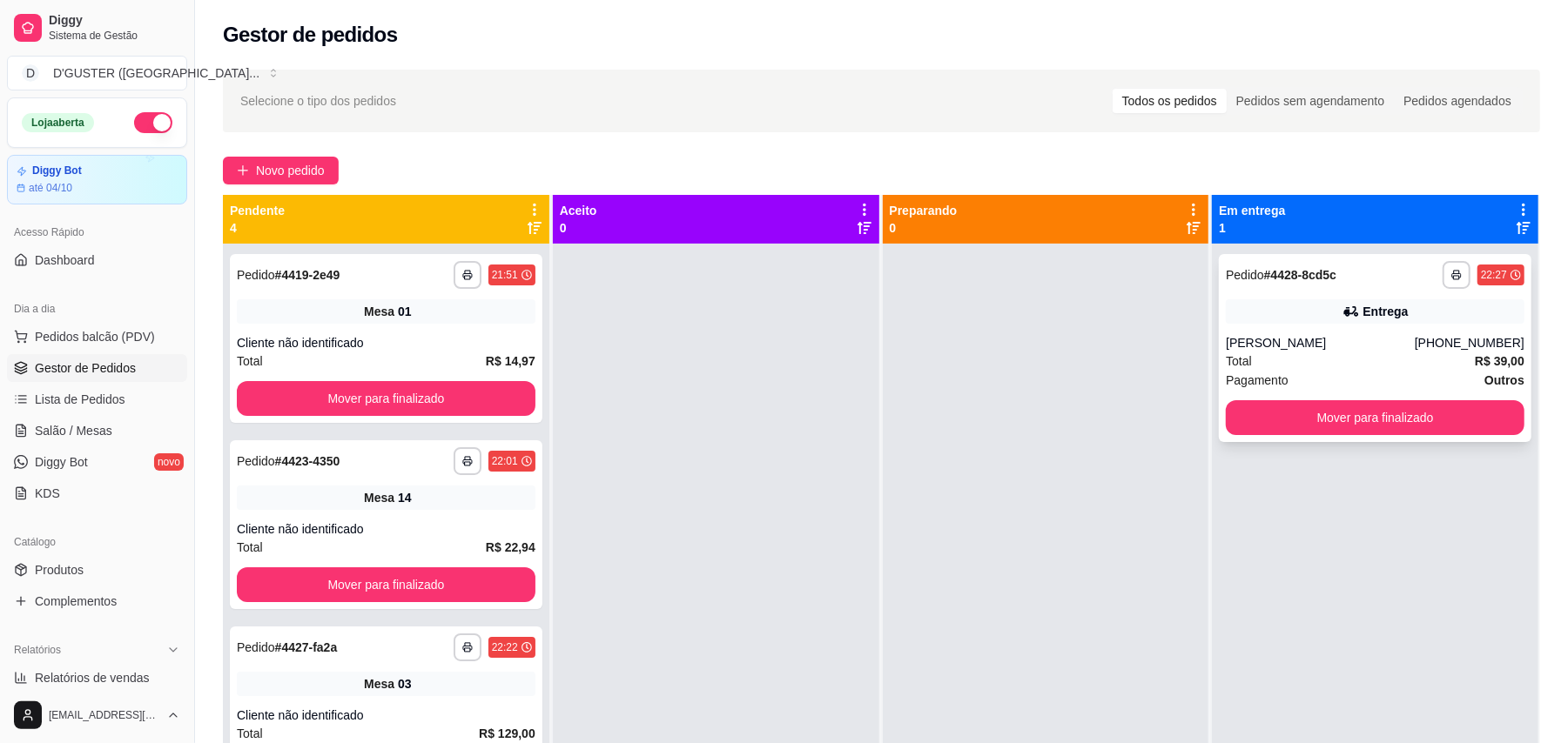
click at [1170, 300] on div "Entrega" at bounding box center [1374, 311] width 299 height 25
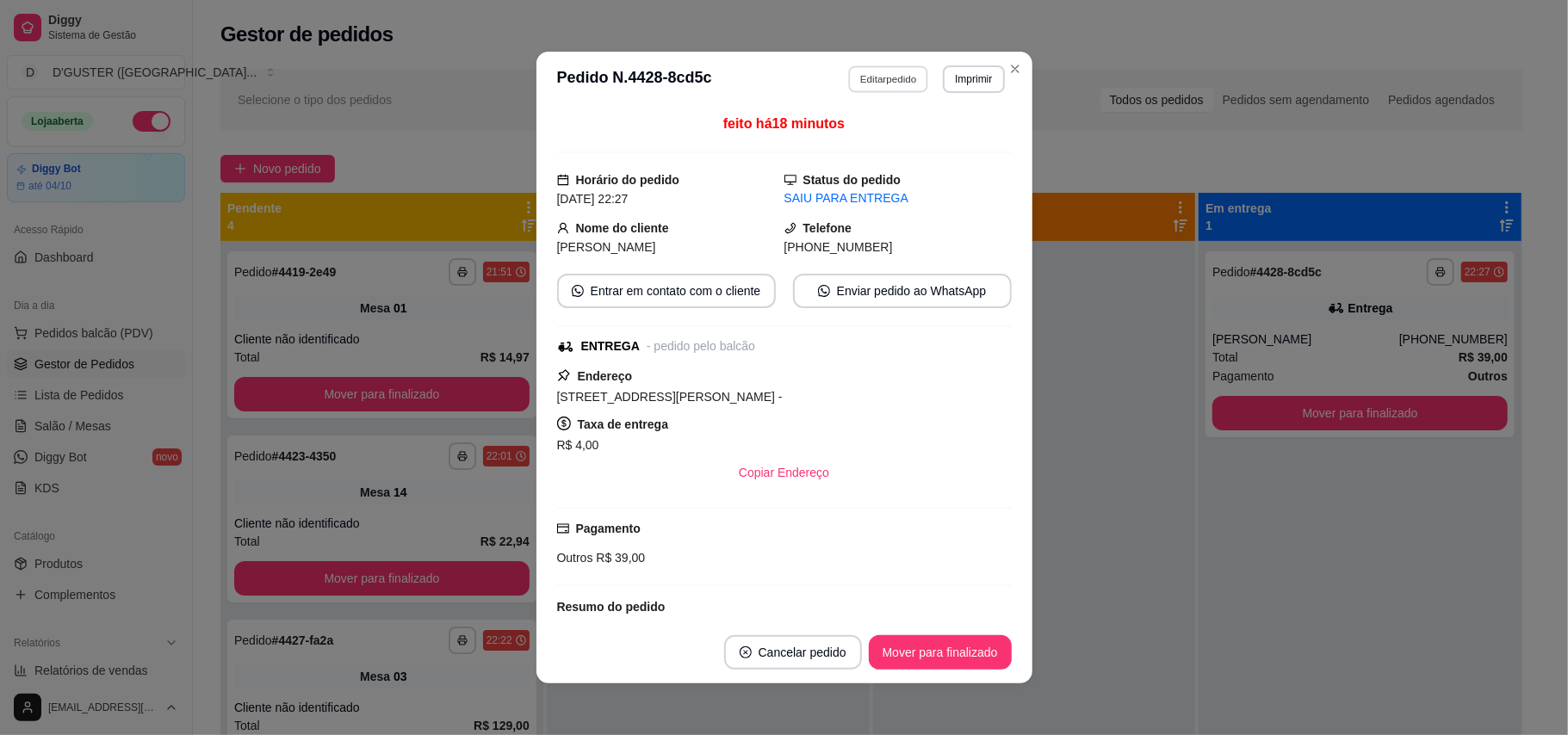
click at [882, 78] on button "Editar pedido" at bounding box center [888, 79] width 80 height 26
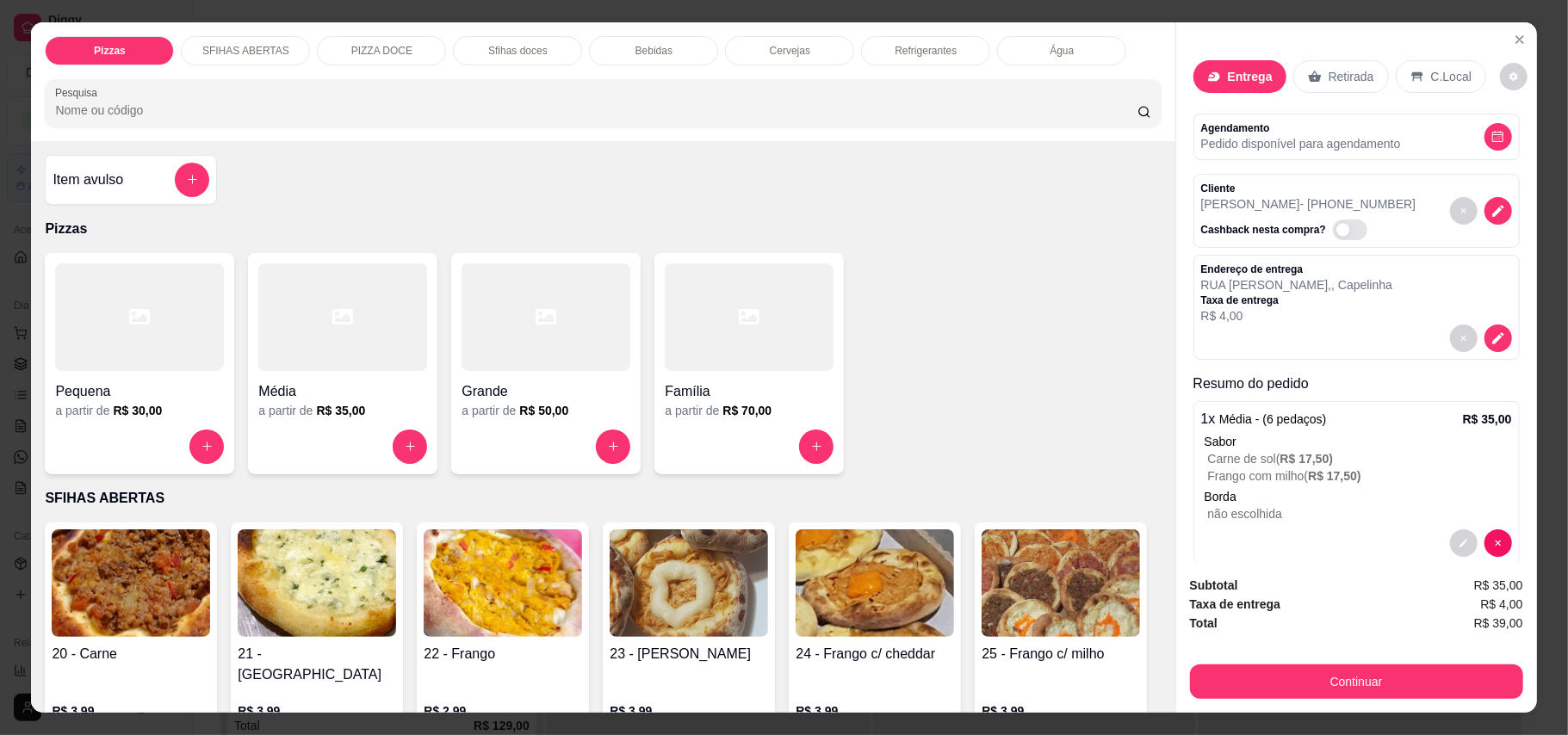
click at [899, 53] on p "Refrigerantes" at bounding box center [924, 51] width 62 height 14
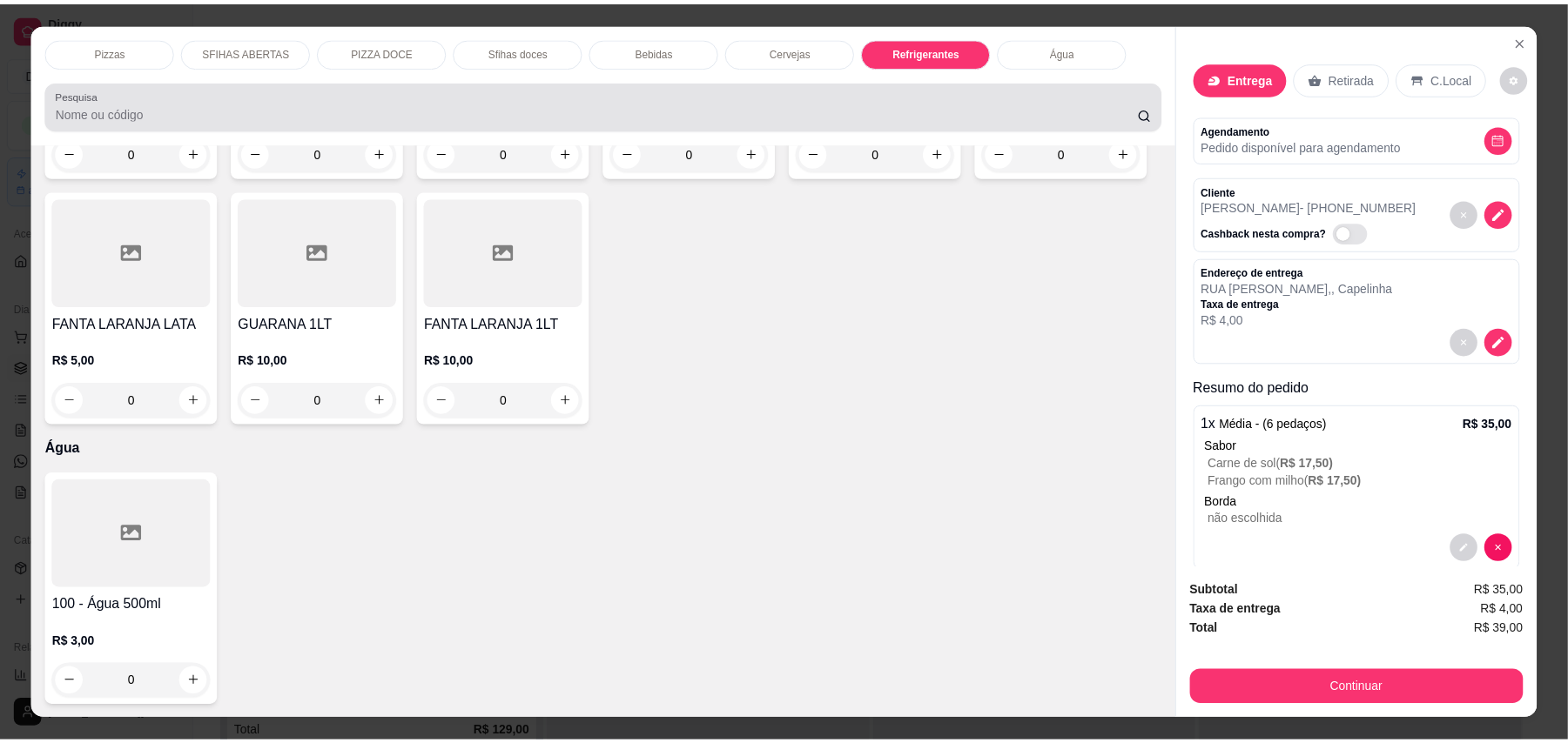
scroll to position [33, 0]
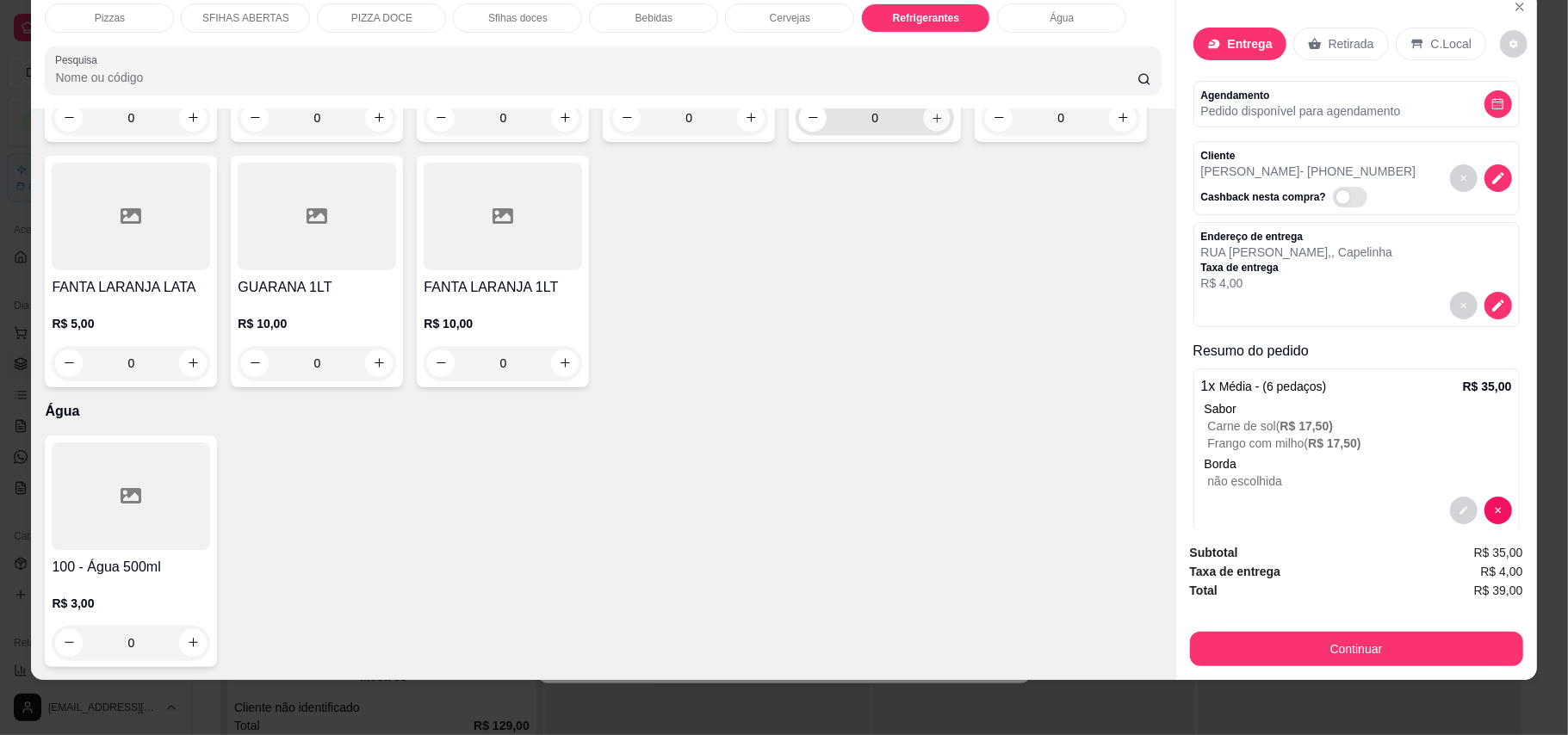
click at [933, 124] on icon "increase-product-quantity" at bounding box center [936, 117] width 13 height 13
type input "1"
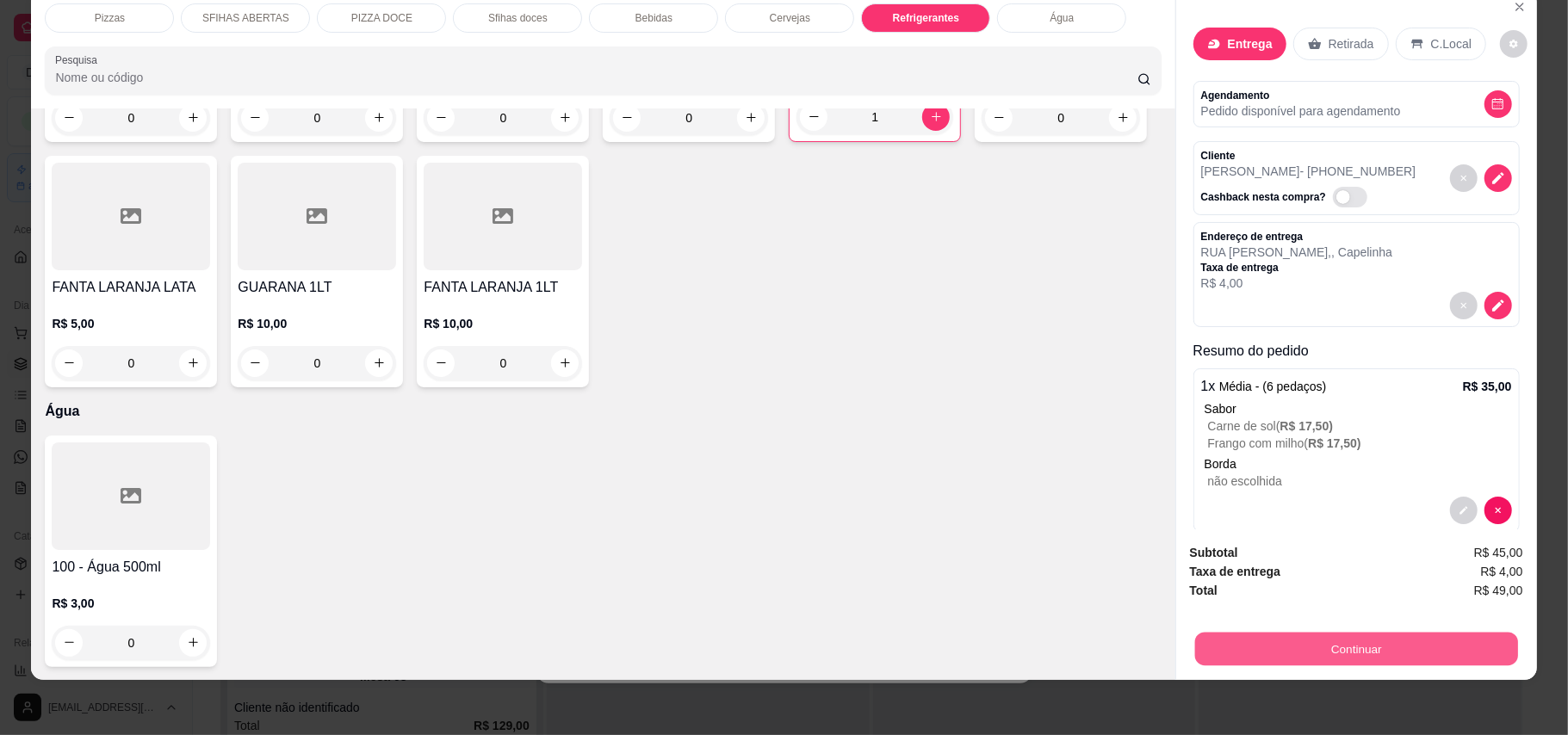
click at [1157, 652] on button "Continuar" at bounding box center [1355, 650] width 323 height 33
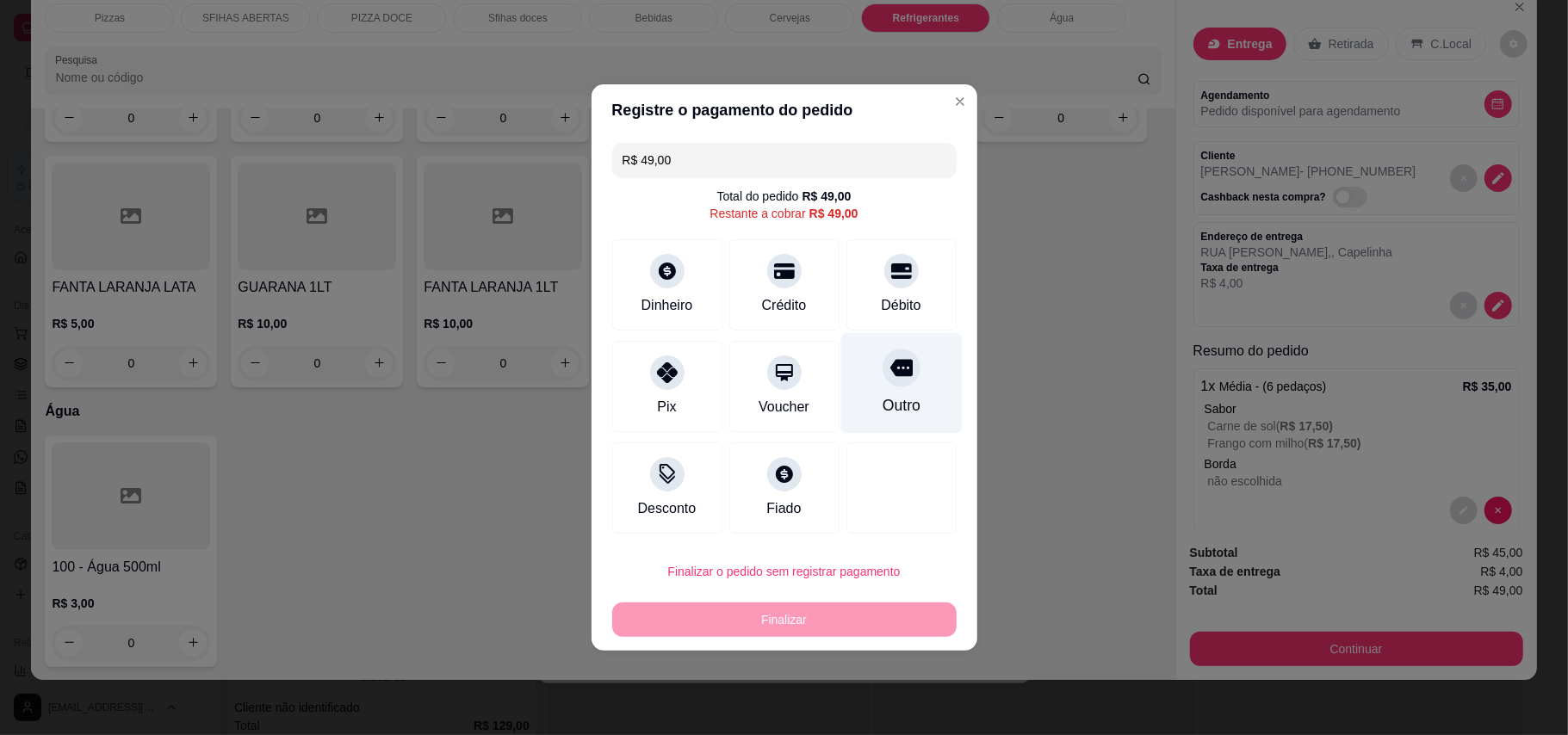
click at [900, 377] on div at bounding box center [901, 367] width 38 height 38
type input "R$ 0,00"
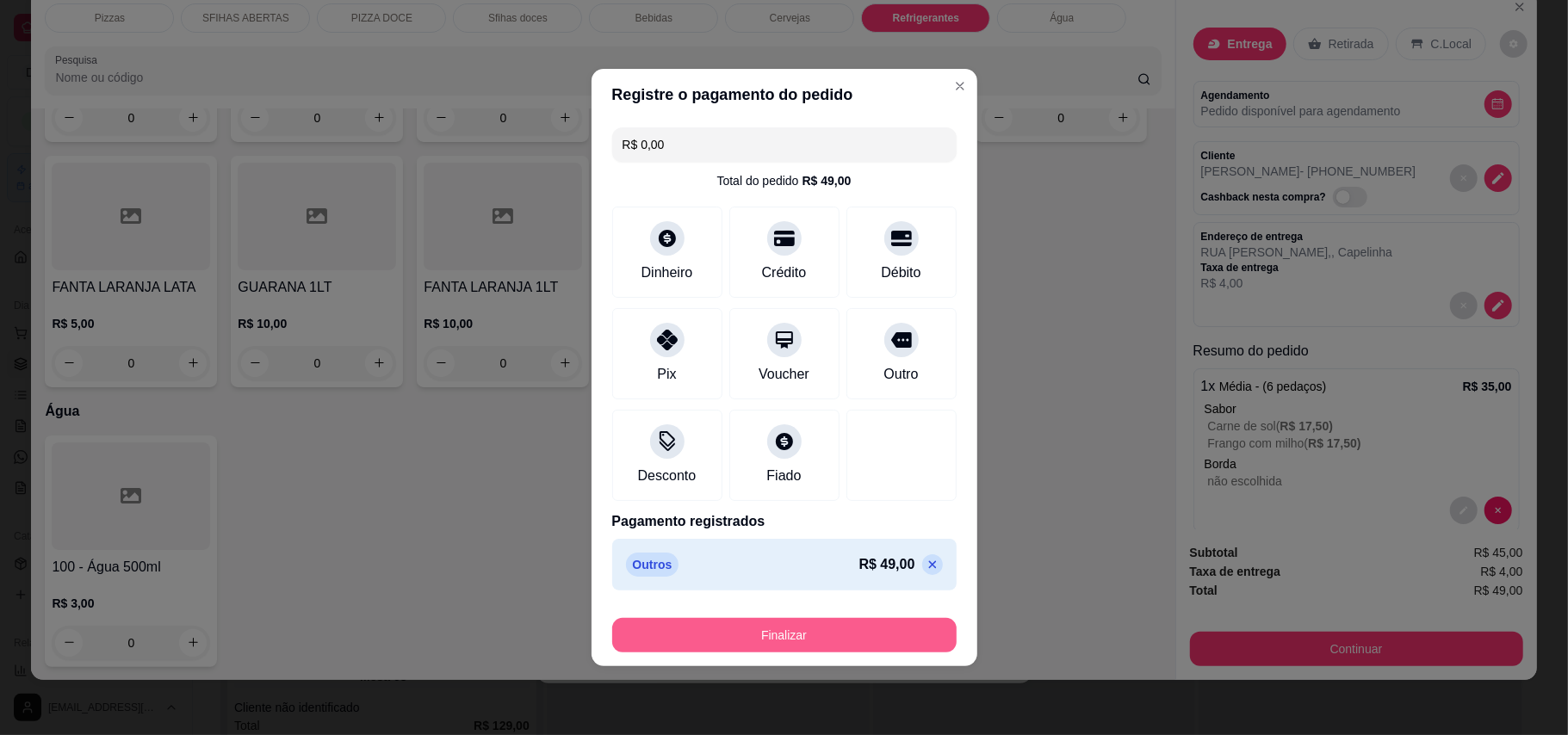
click at [847, 631] on button "Finalizar" at bounding box center [784, 635] width 344 height 34
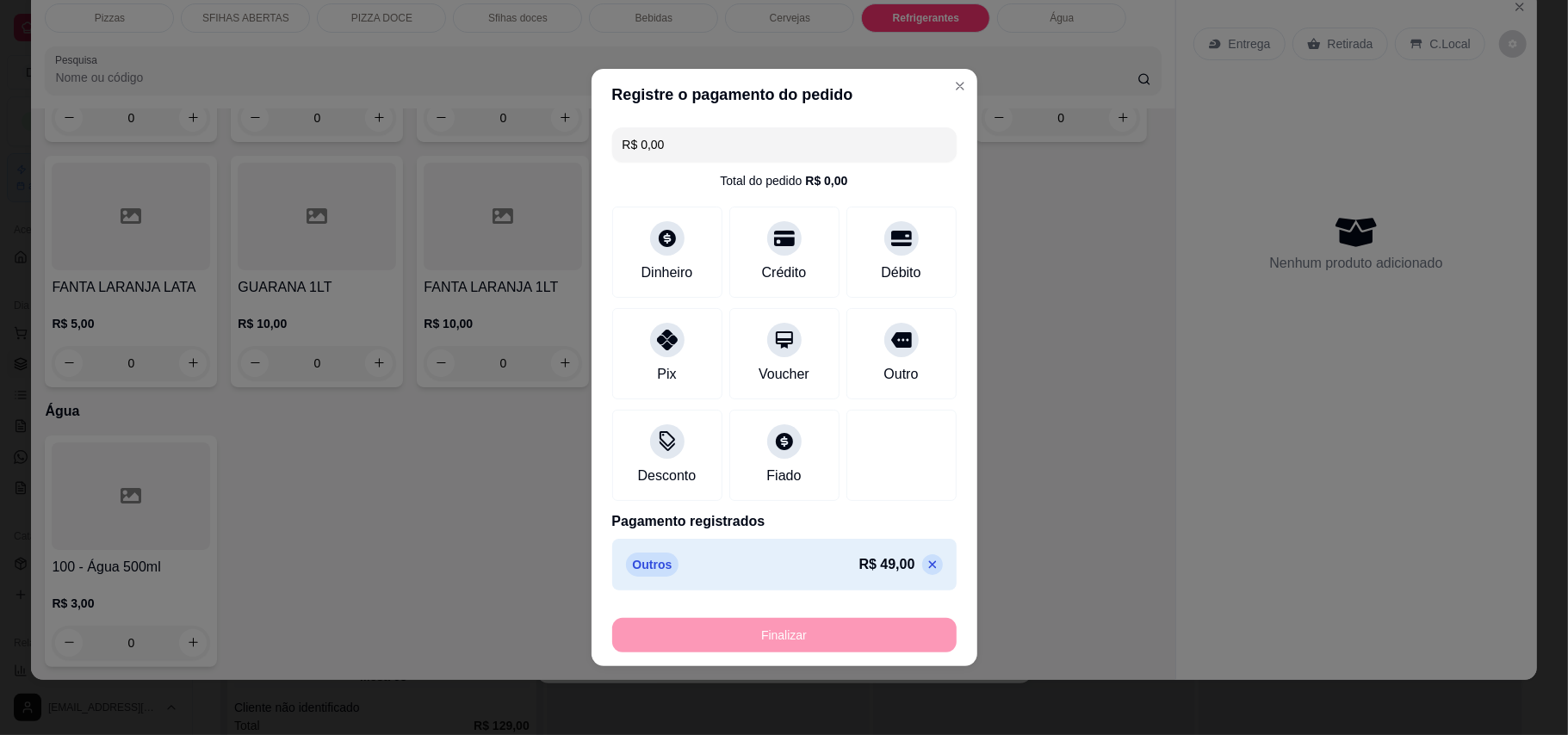
type input "0"
type input "-R$ 49,00"
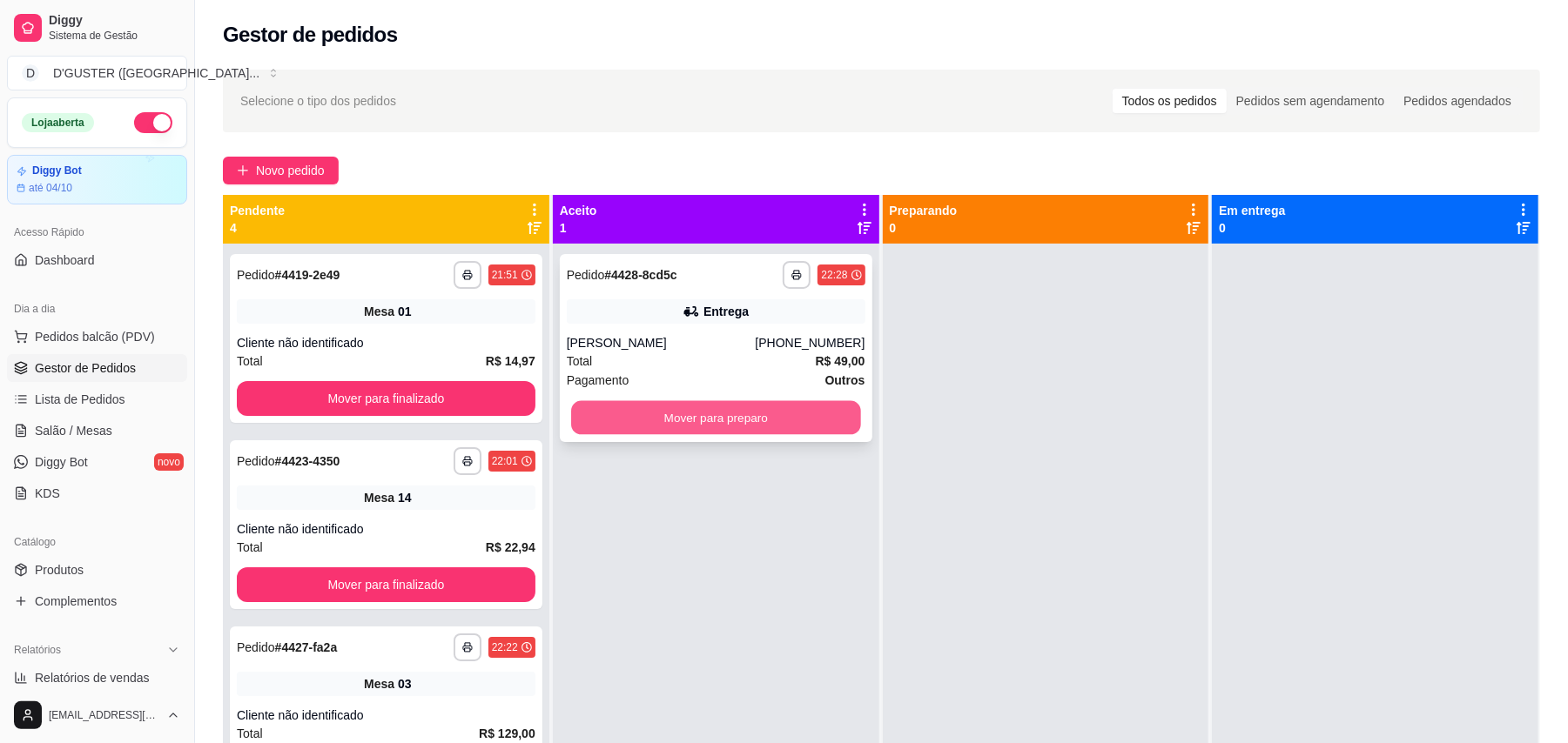
click at [753, 419] on button "Mover para preparo" at bounding box center [715, 418] width 289 height 34
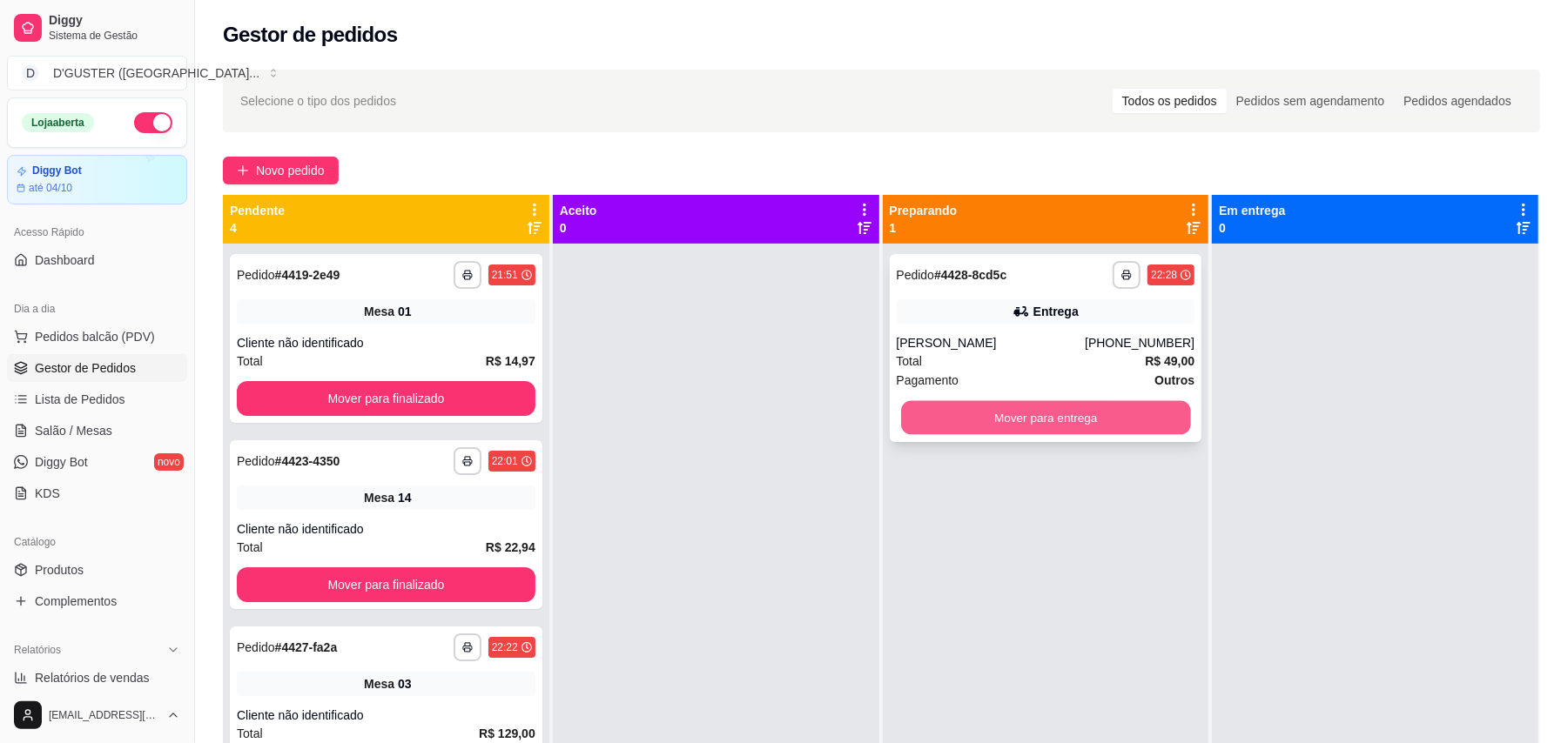
click at [1158, 430] on button "Mover para entrega" at bounding box center [1045, 418] width 289 height 34
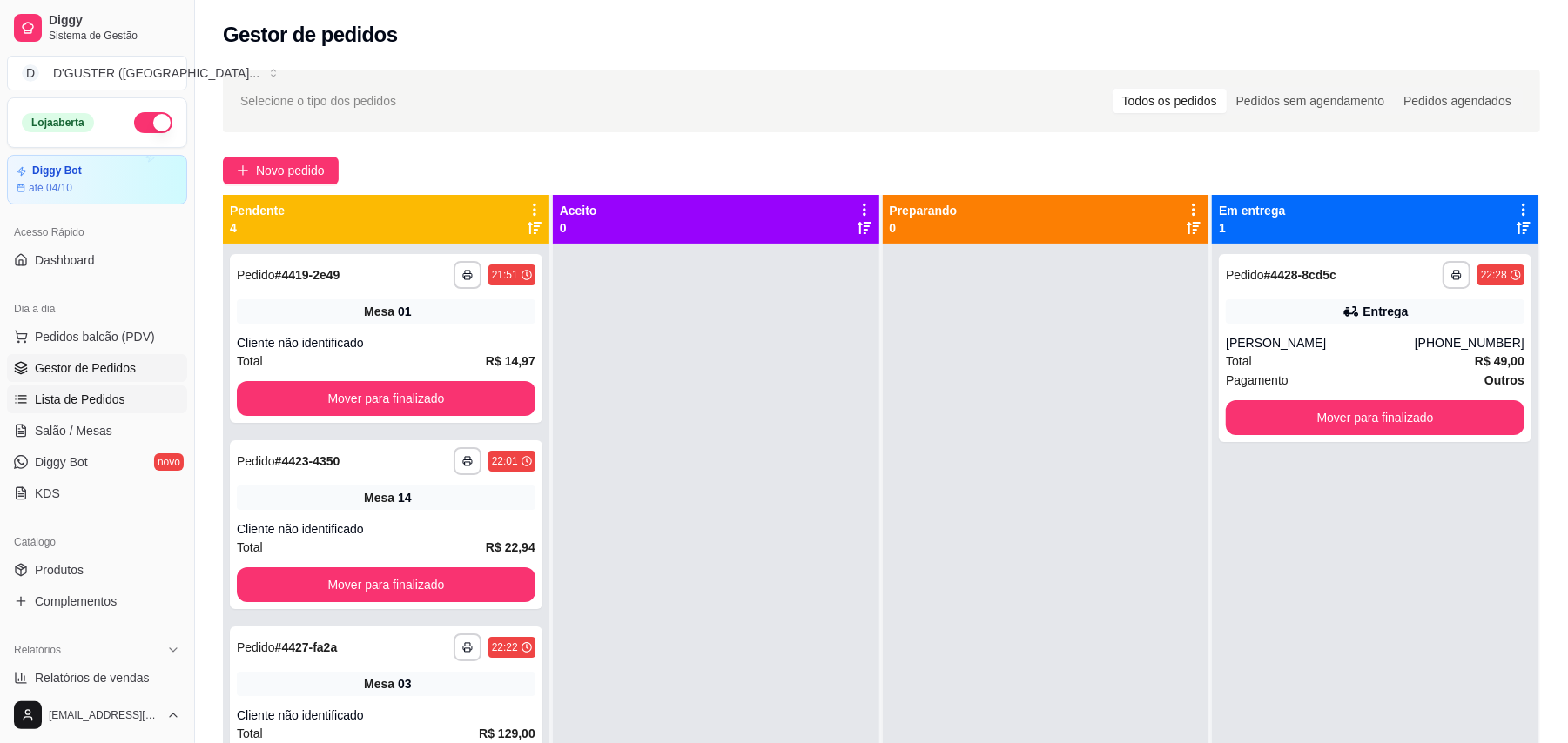
click at [98, 387] on link "Lista de Pedidos" at bounding box center [97, 400] width 181 height 28
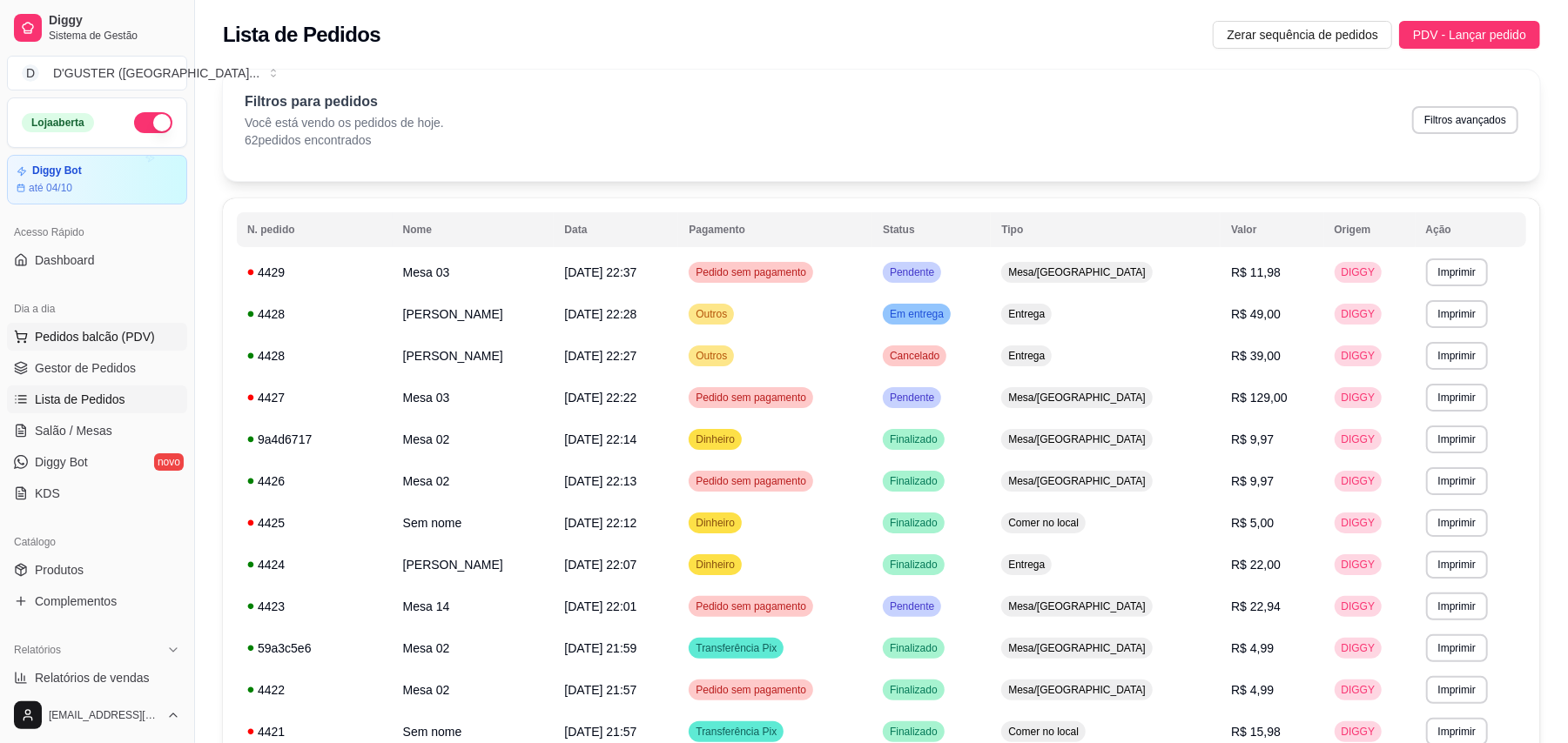
click at [58, 350] on button "Pedidos balcão (PDV)" at bounding box center [97, 336] width 181 height 28
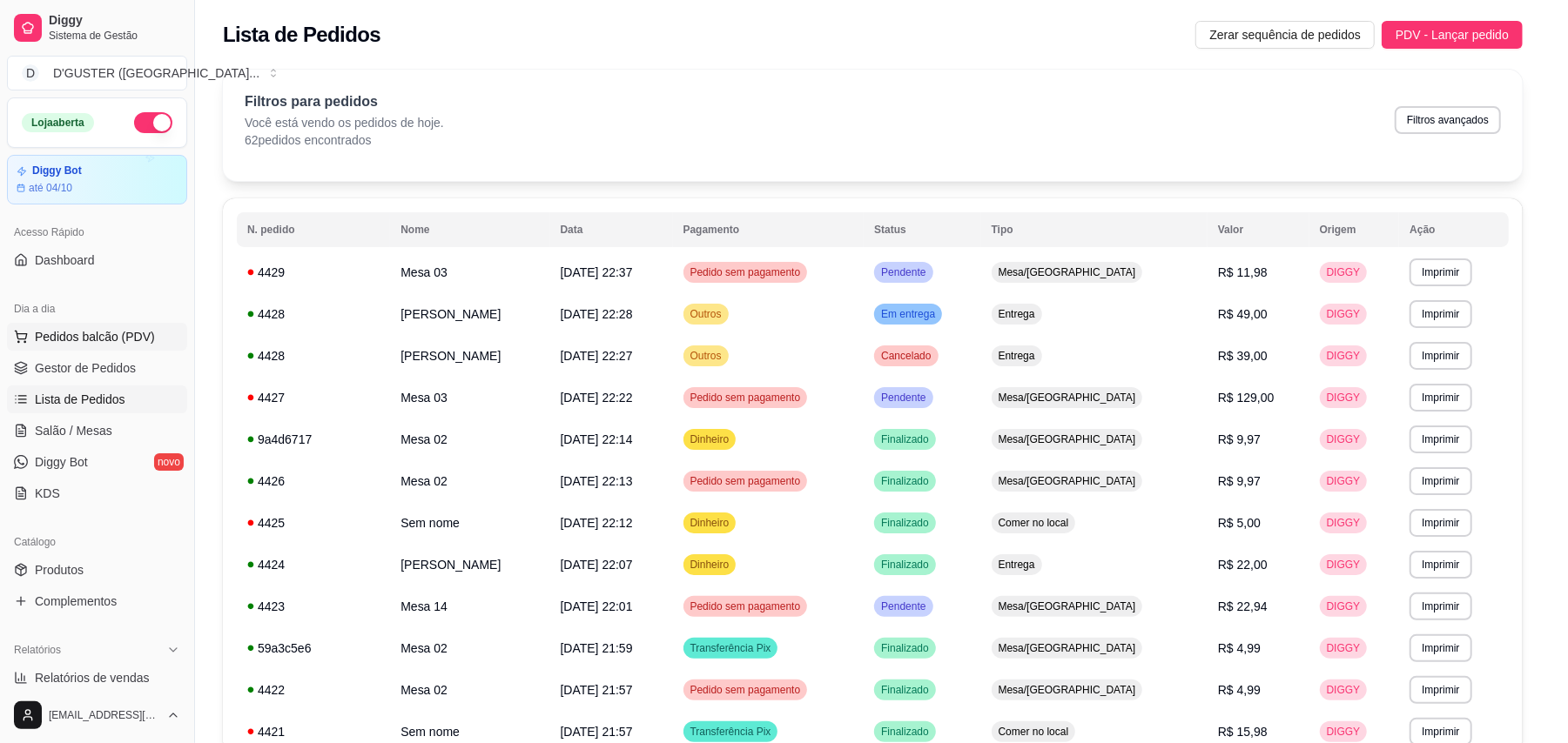
click at [92, 429] on div "Pequena a partir de R$ 30,00" at bounding box center [134, 367] width 195 height 226
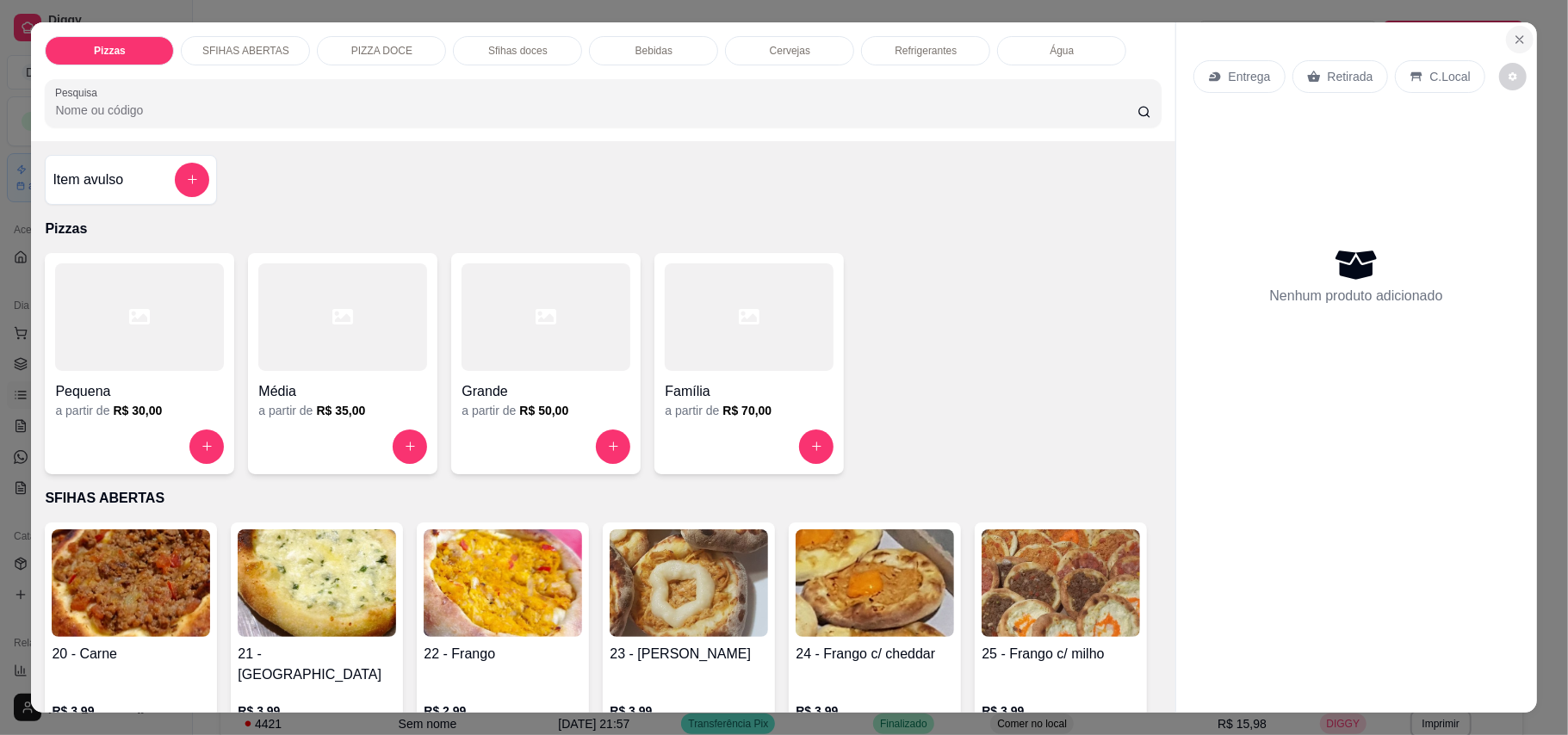
click at [1157, 34] on icon "Close" at bounding box center [1519, 39] width 14 height 14
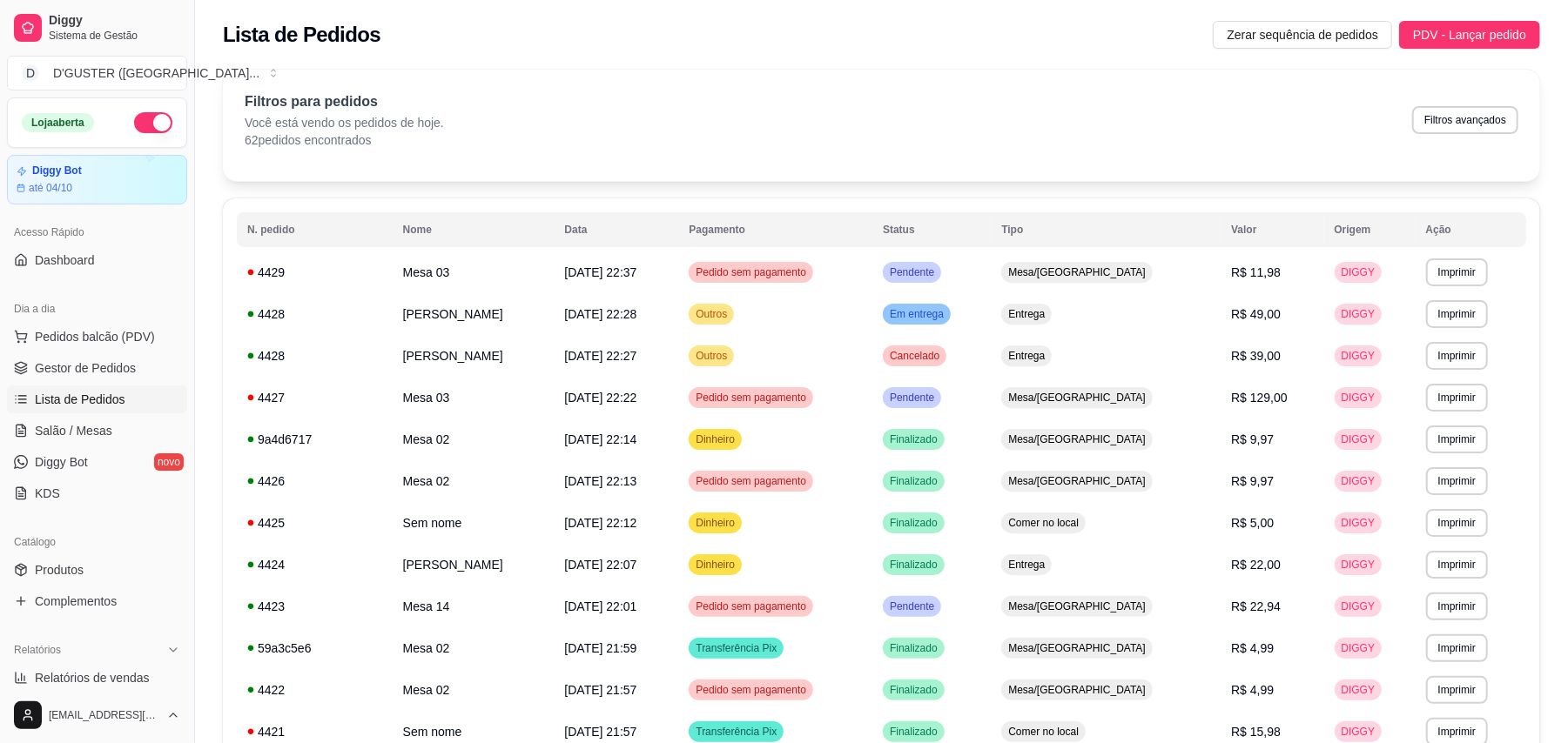
click at [84, 353] on ul "Pedidos balcão (PDV) Gestor de Pedidos Lista de Pedidos Salão / Mesas Diggy Bot…" at bounding box center [97, 415] width 181 height 185
click at [84, 363] on span "Gestor de Pedidos" at bounding box center [85, 368] width 101 height 18
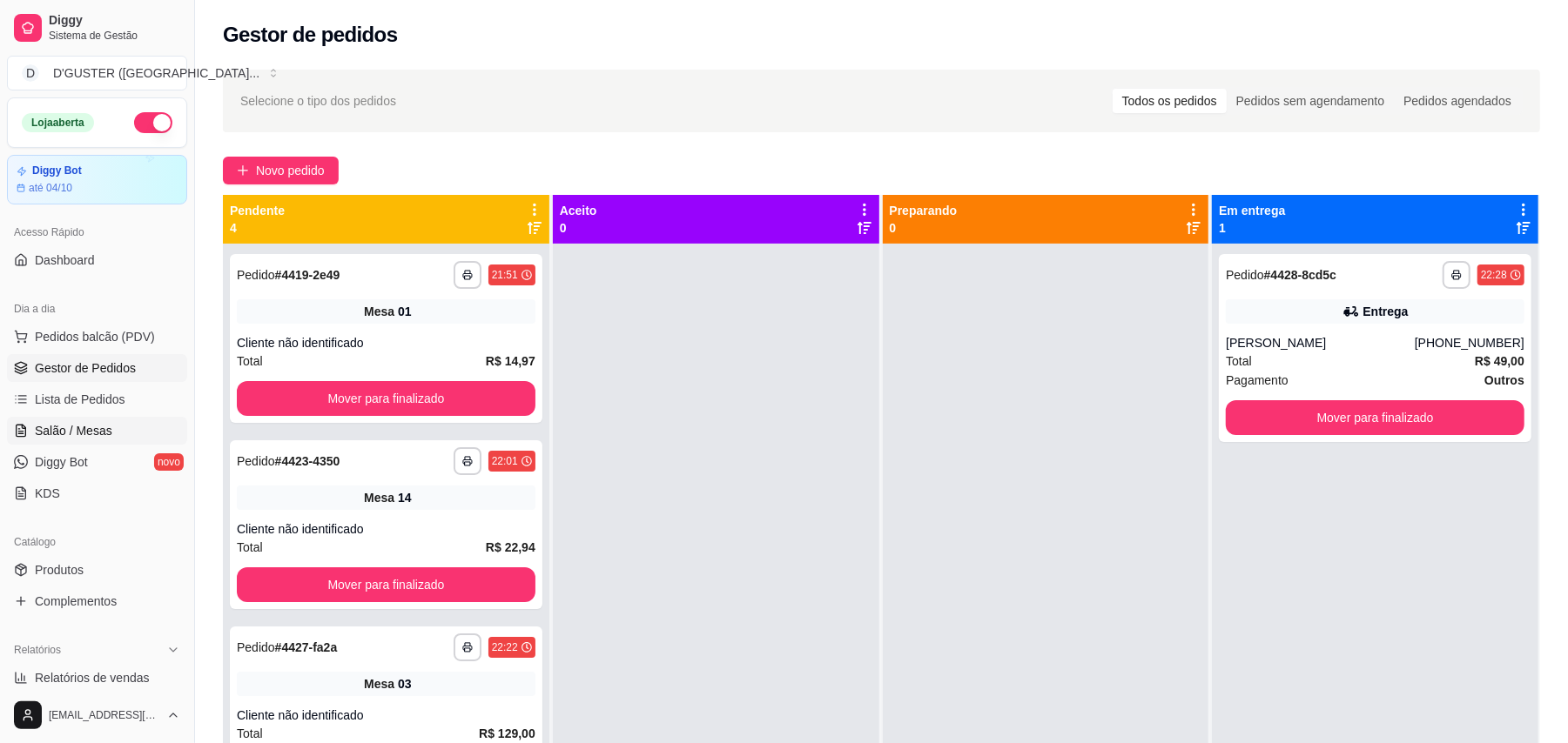
click at [74, 426] on span "Salão / Mesas" at bounding box center [73, 431] width 77 height 18
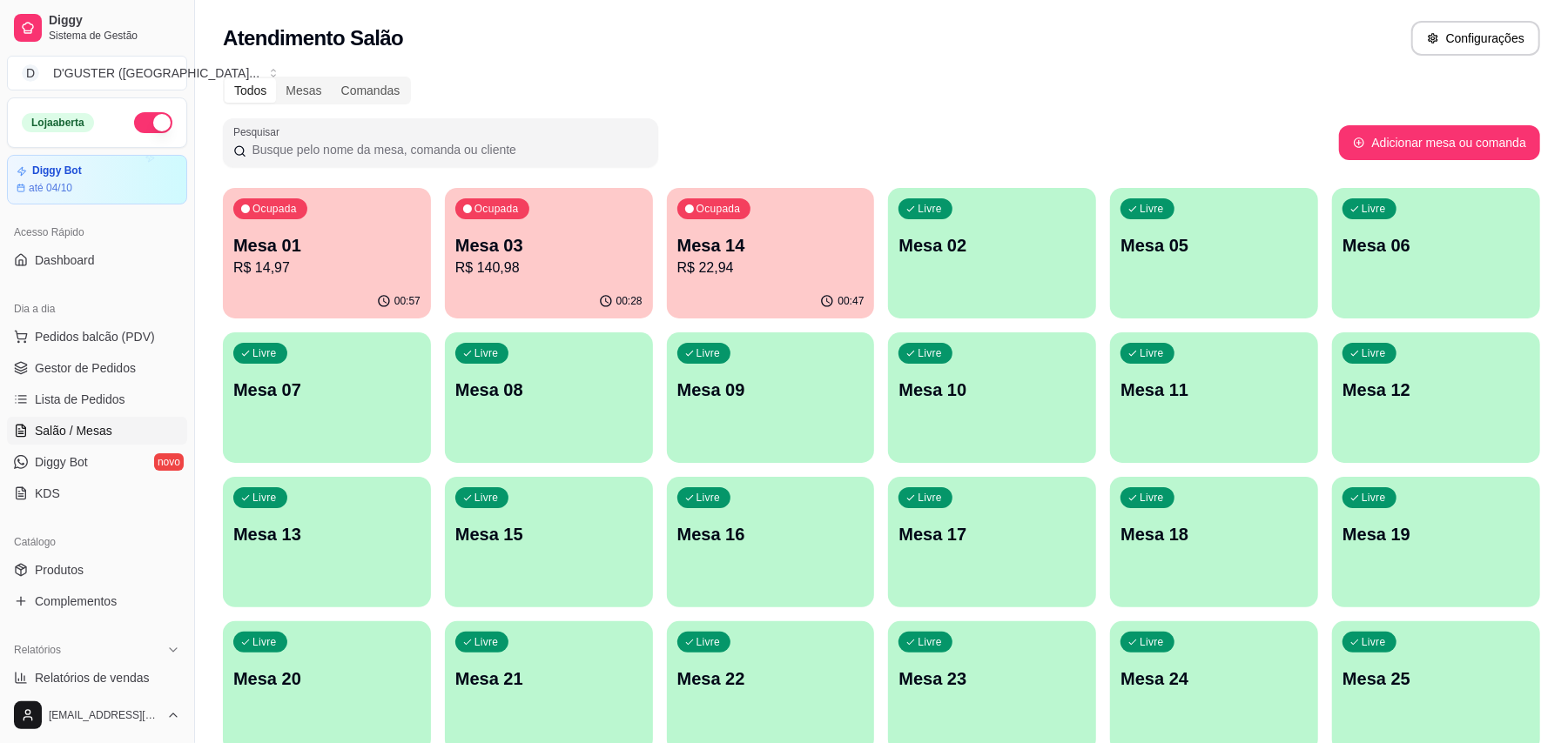
click at [275, 252] on p "Mesa 01" at bounding box center [327, 245] width 188 height 25
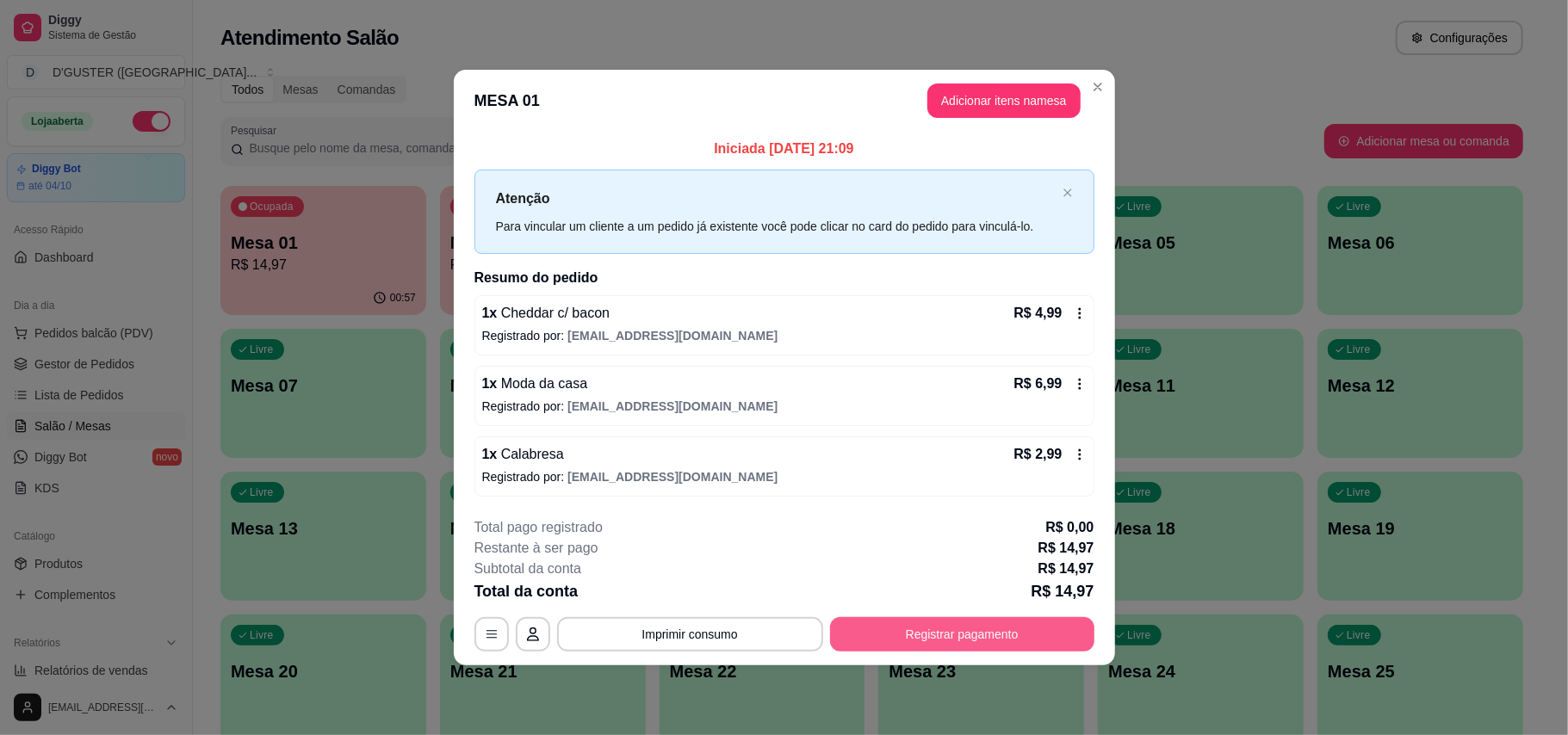
click at [861, 624] on button "Registrar pagamento" at bounding box center [962, 634] width 264 height 34
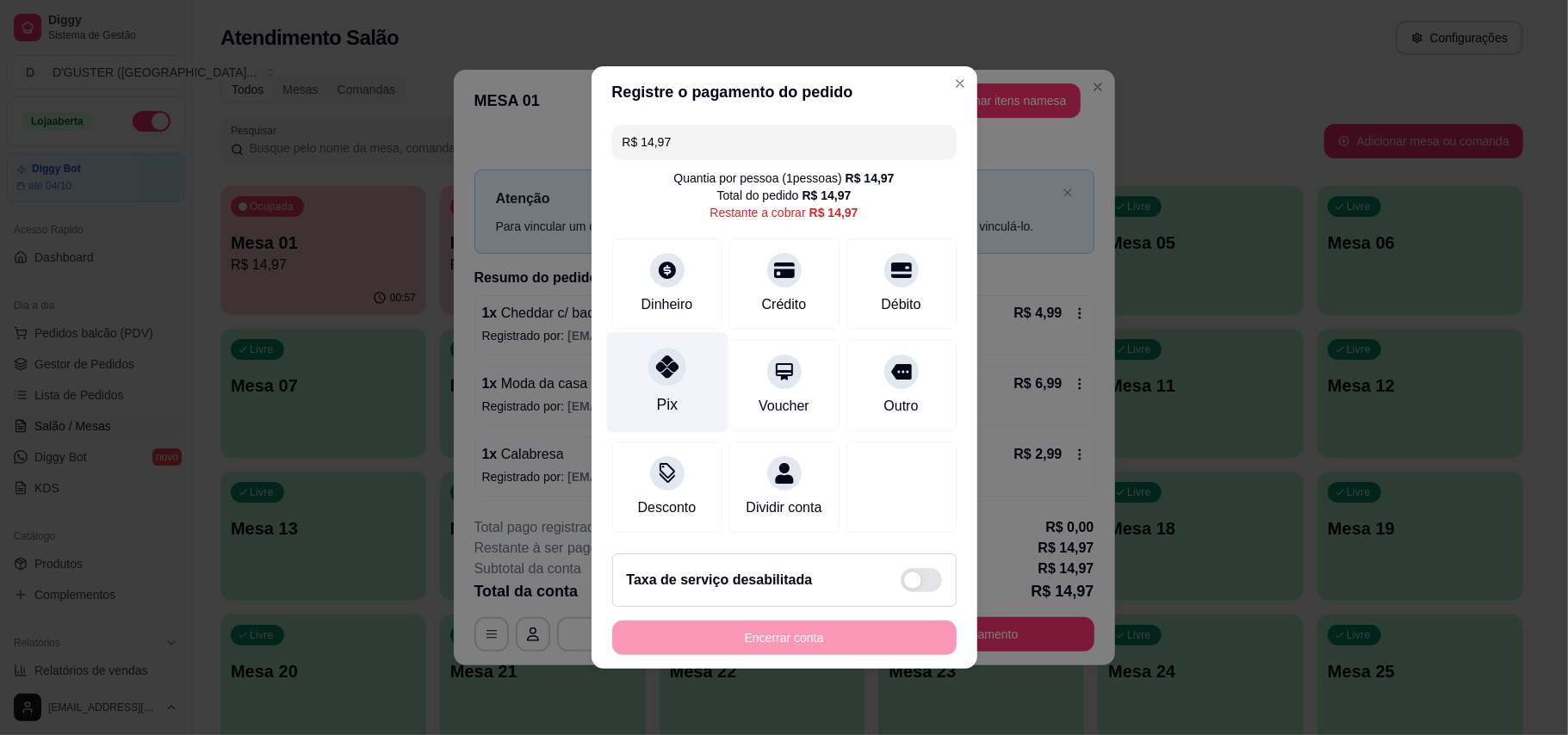
click at [655, 360] on icon at bounding box center [666, 366] width 23 height 23
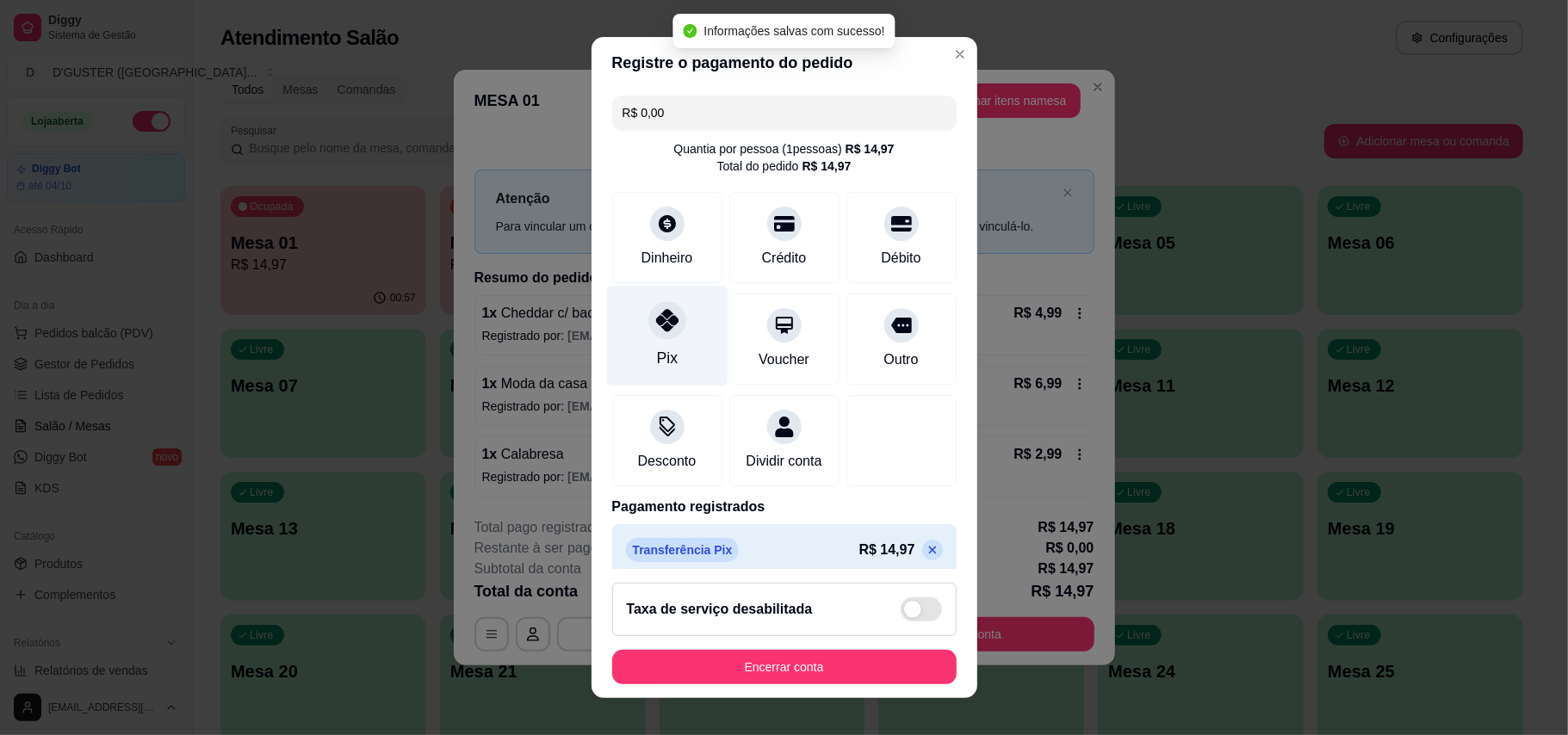
type input "R$ 0,00"
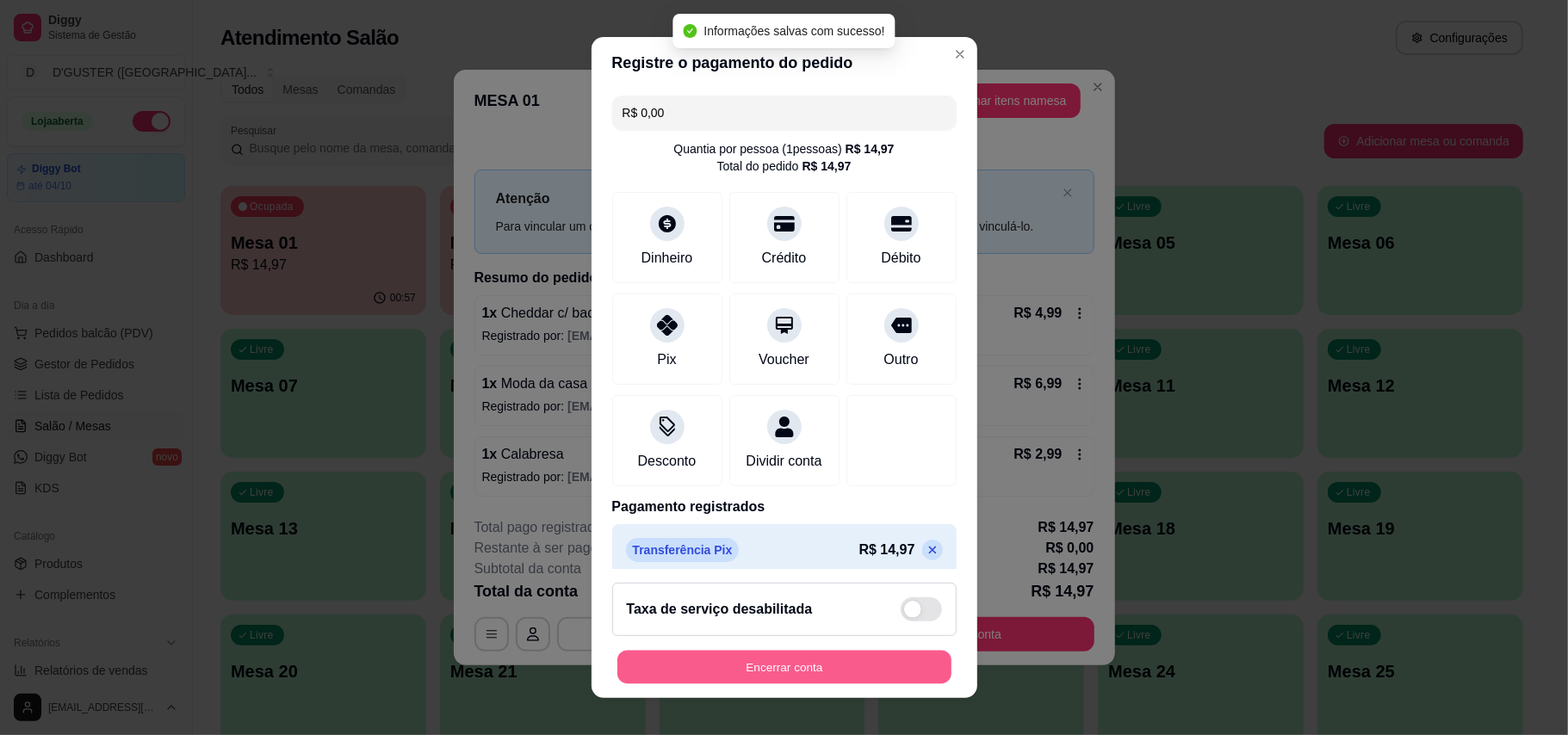
click at [779, 668] on button "Encerrar conta" at bounding box center [784, 667] width 334 height 33
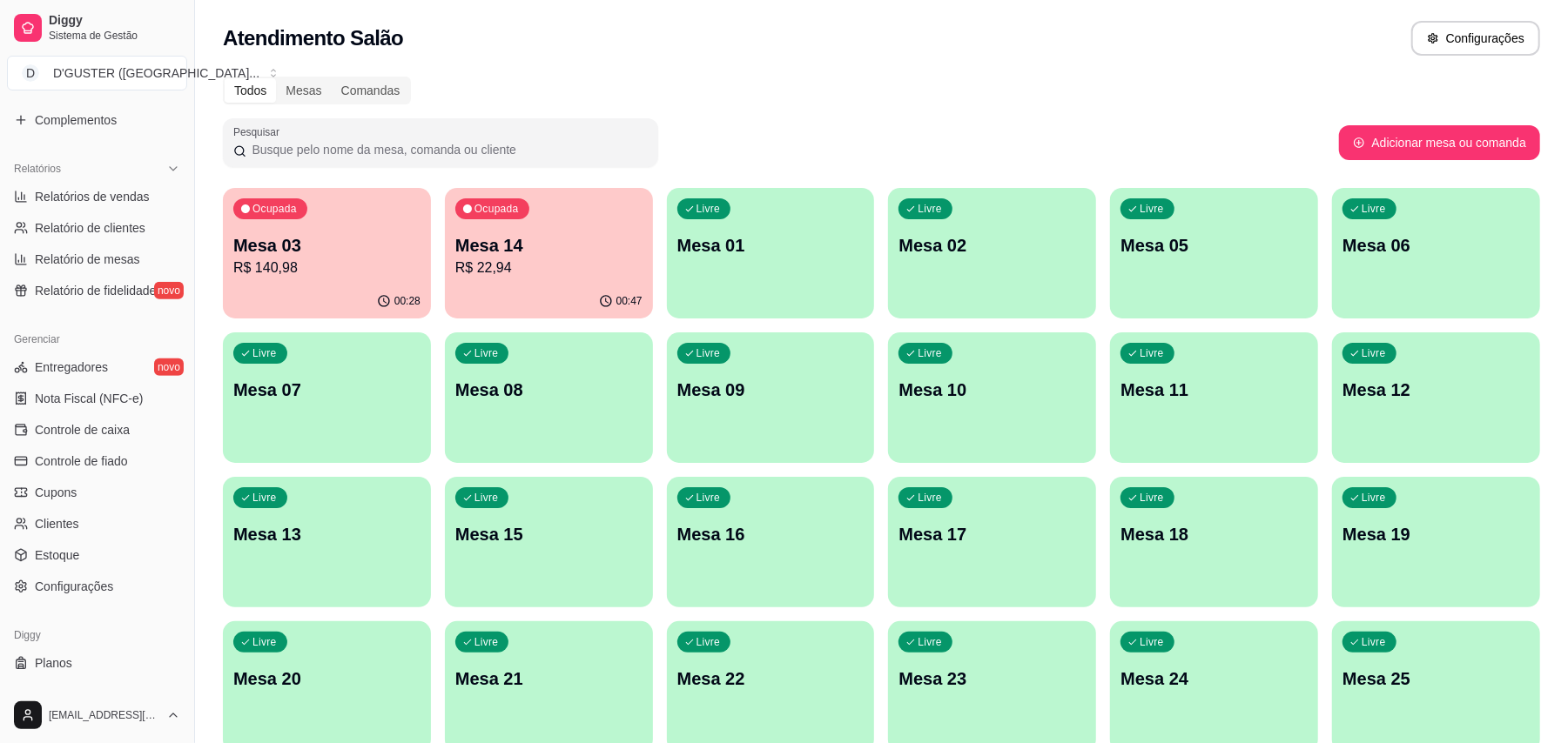
scroll to position [509, 0]
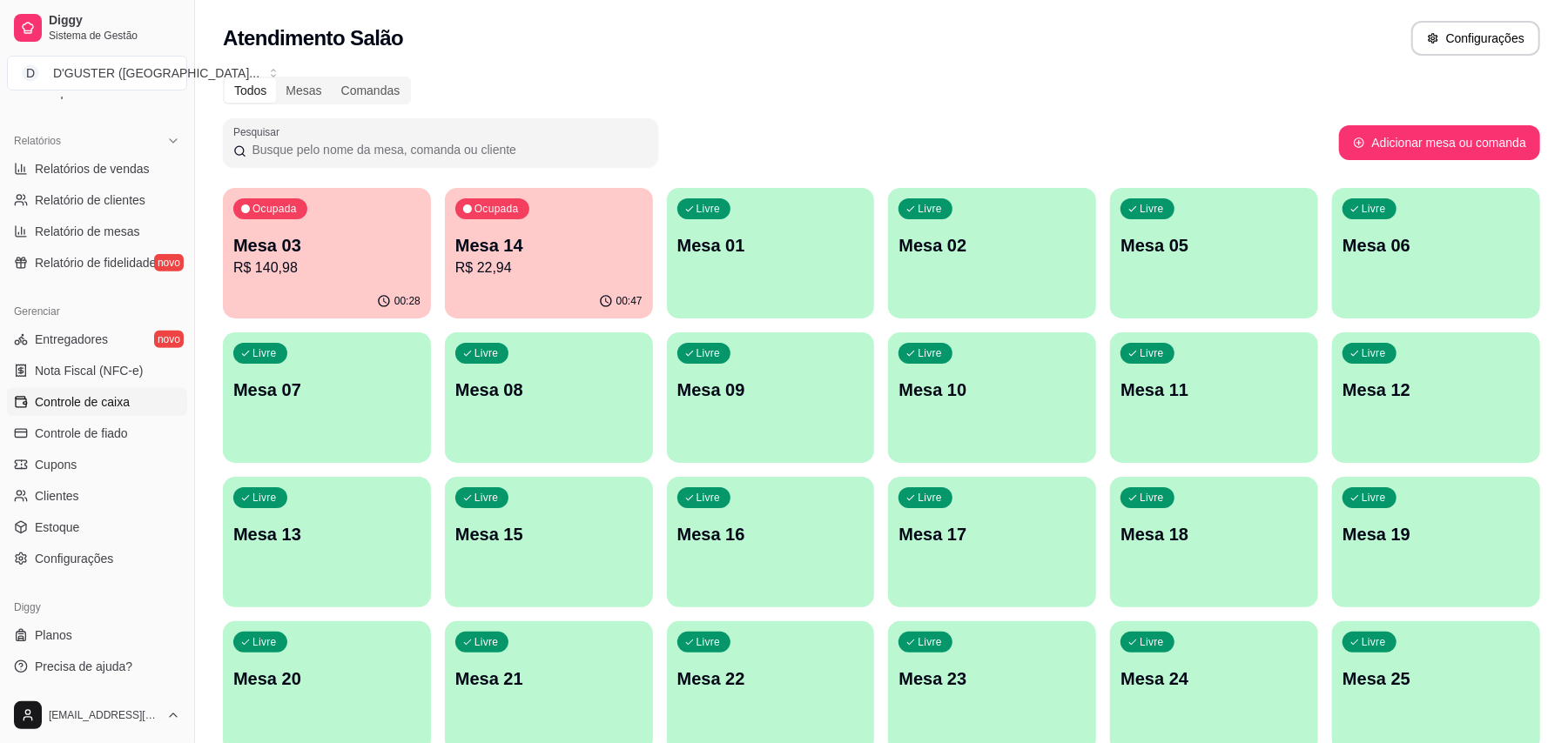
click at [84, 409] on span "Controle de caixa" at bounding box center [82, 403] width 95 height 18
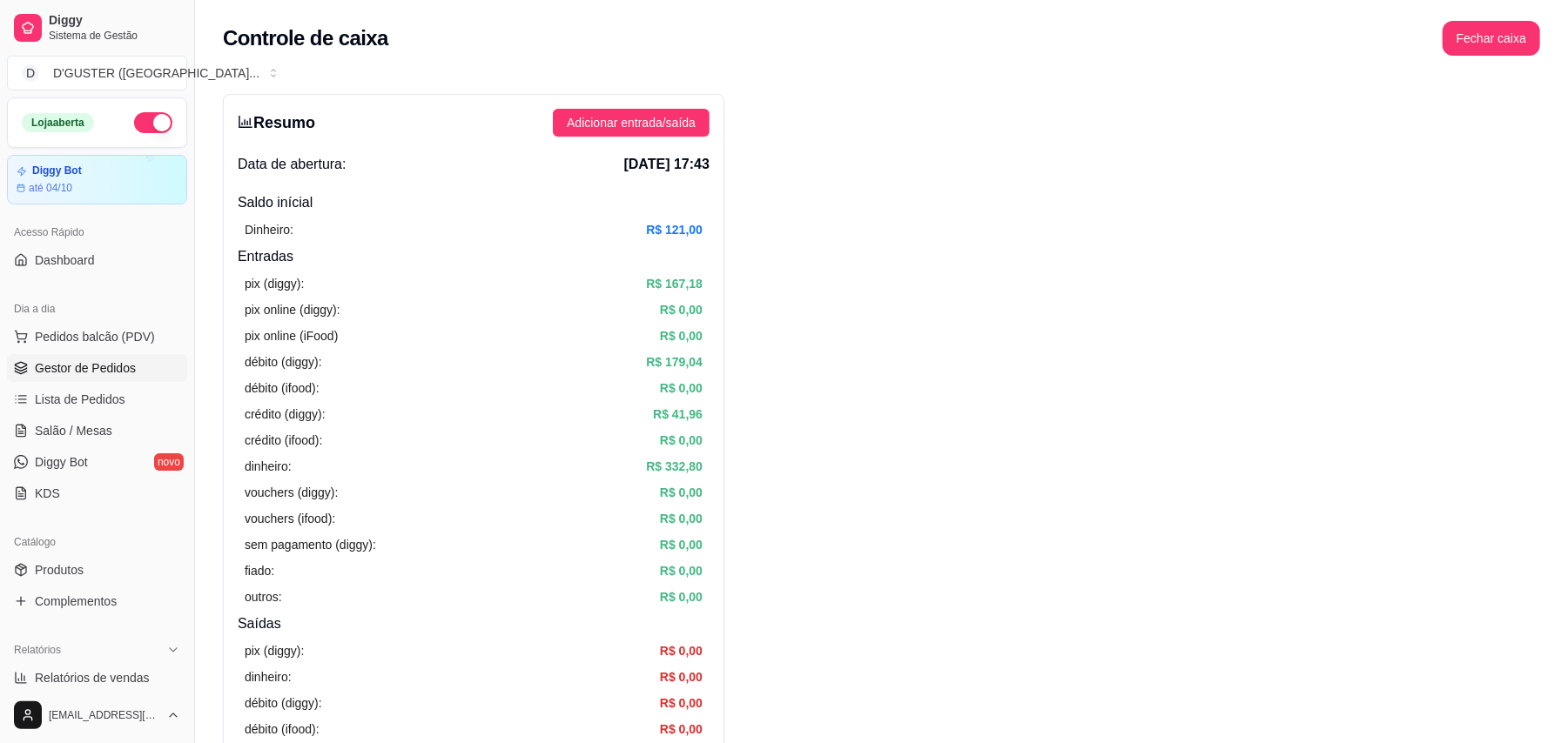
click at [69, 366] on span "Gestor de Pedidos" at bounding box center [85, 368] width 101 height 18
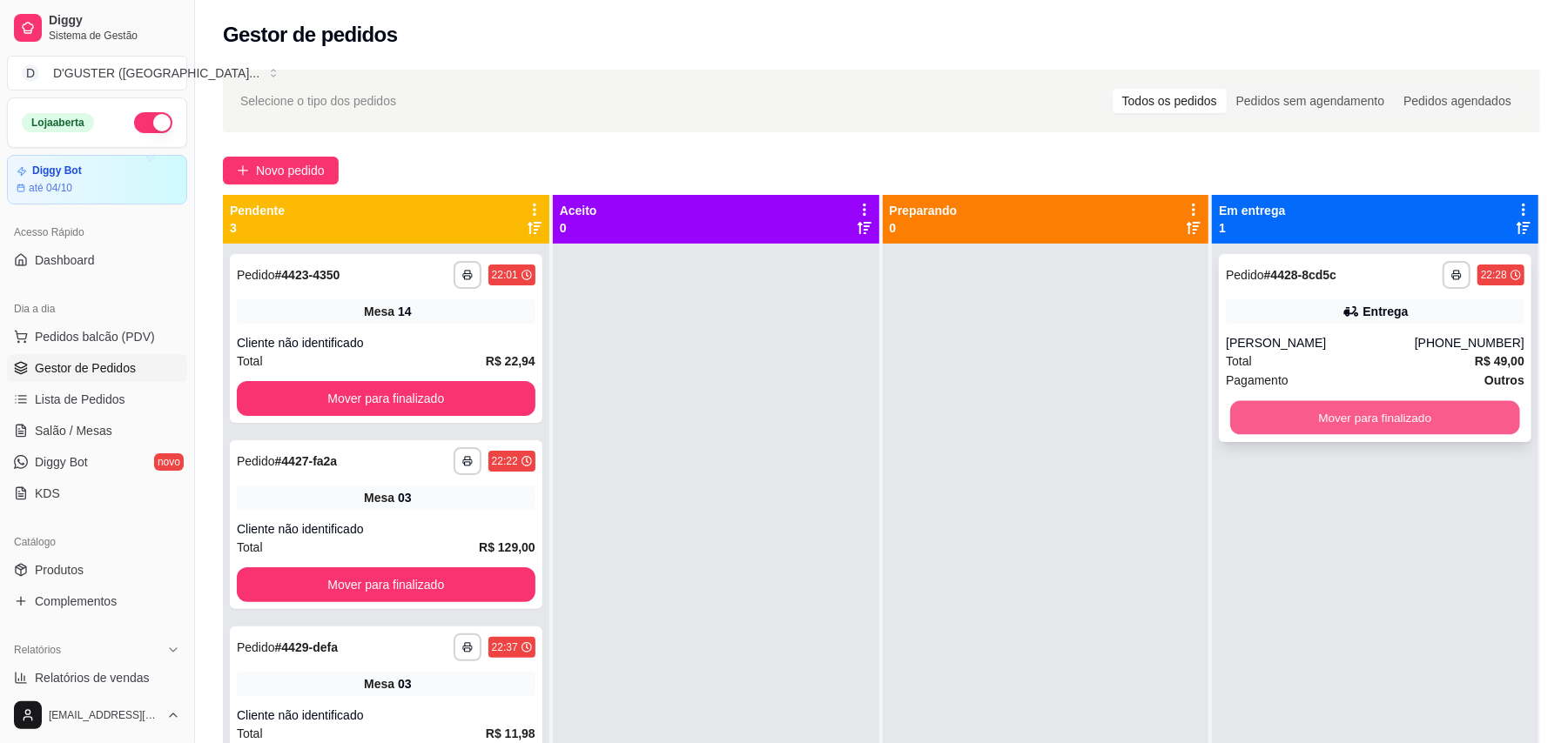
click at [1170, 411] on button "Mover para finalizado" at bounding box center [1374, 418] width 289 height 34
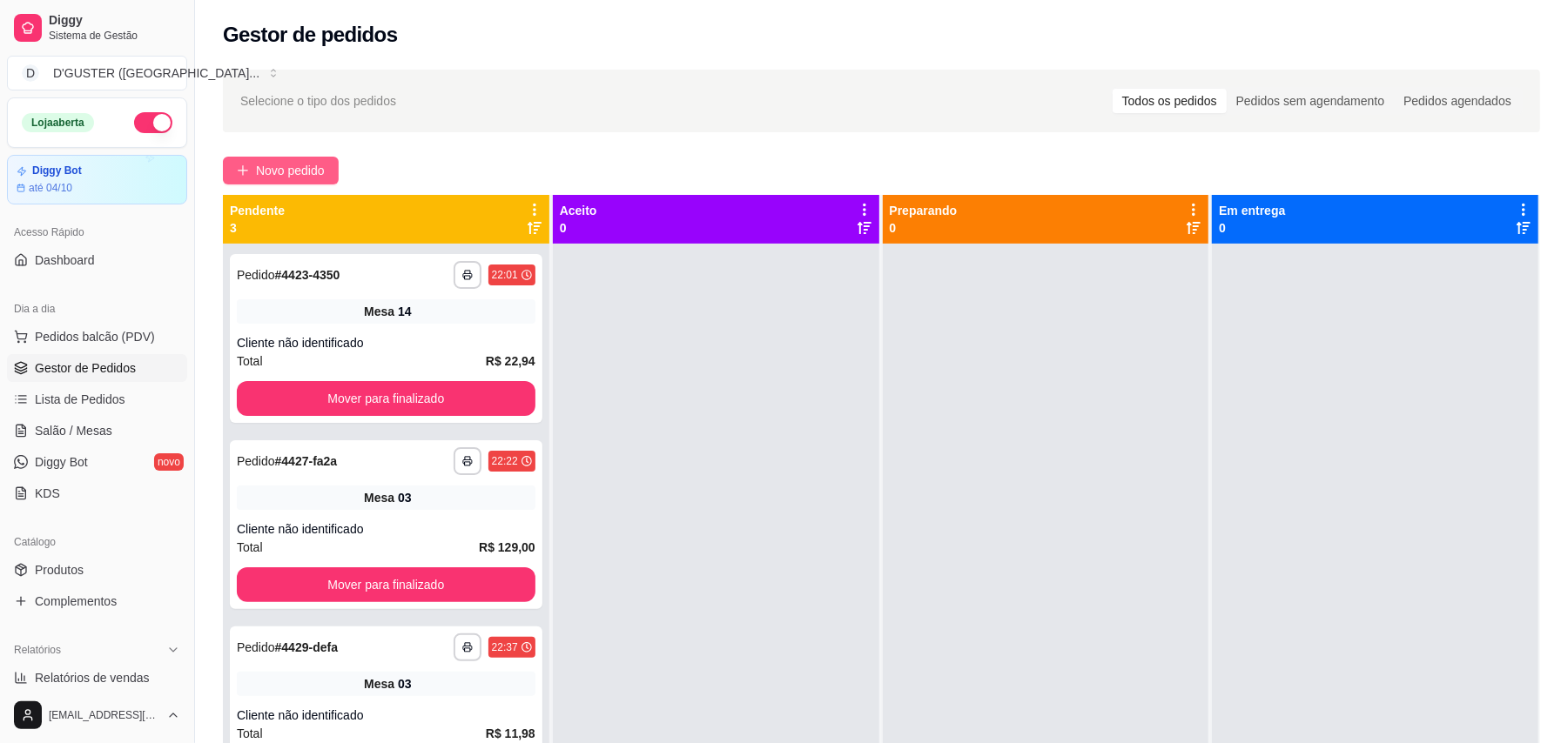
click at [286, 171] on span "Novo pedido" at bounding box center [290, 170] width 68 height 19
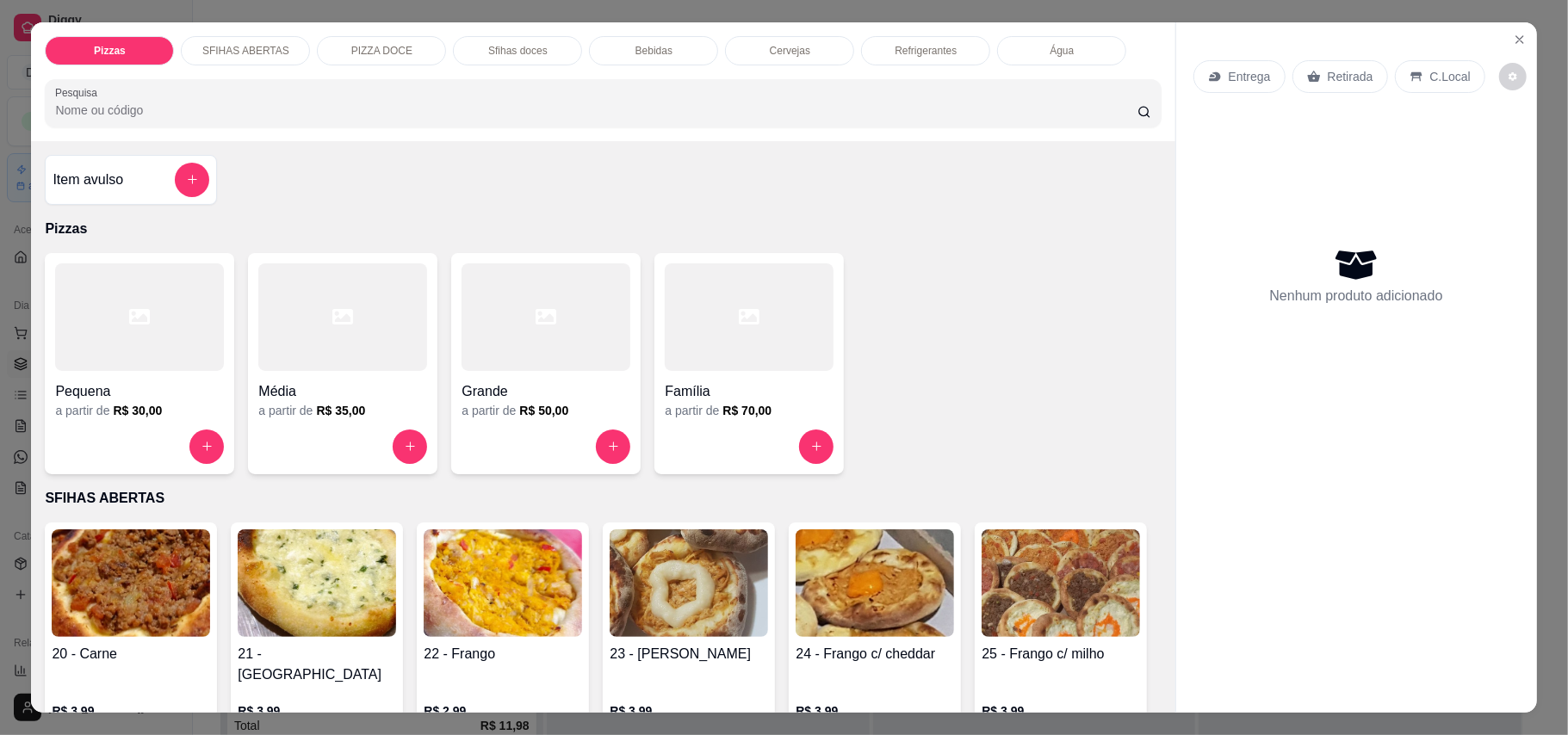
click at [1157, 84] on p "Retirada" at bounding box center [1350, 77] width 45 height 18
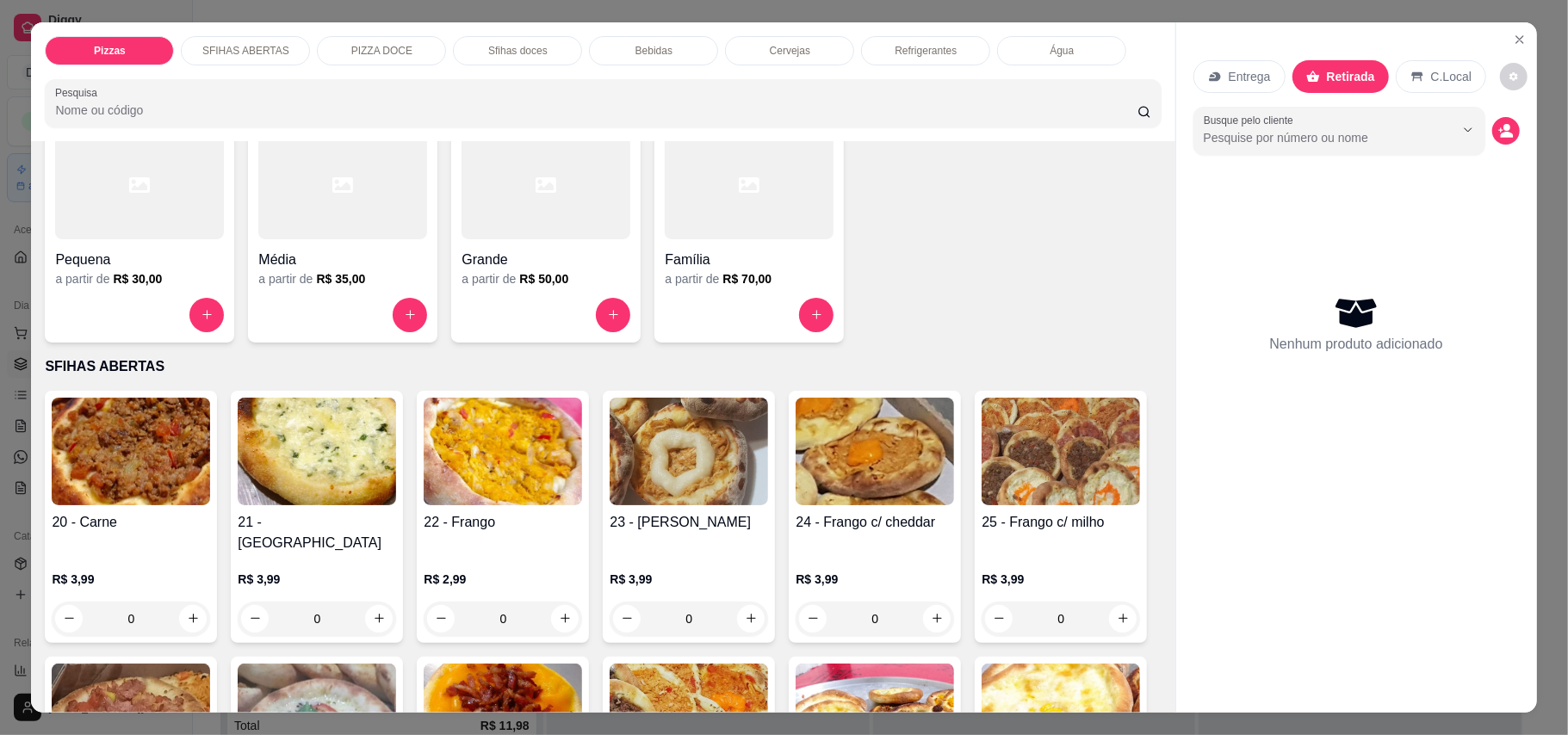
scroll to position [344, 0]
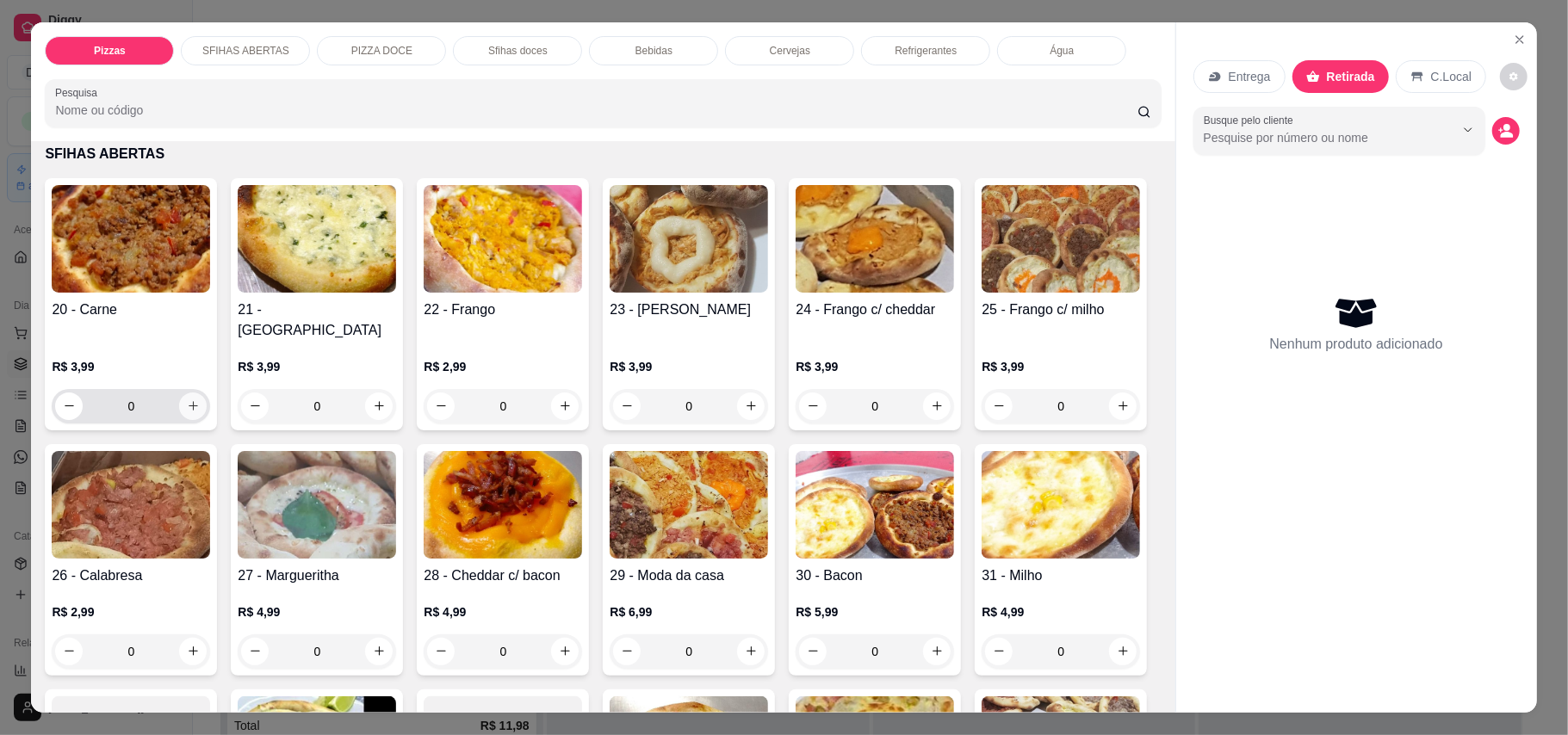
click at [188, 401] on icon "increase-product-quantity" at bounding box center [193, 406] width 10 height 10
type input "1"
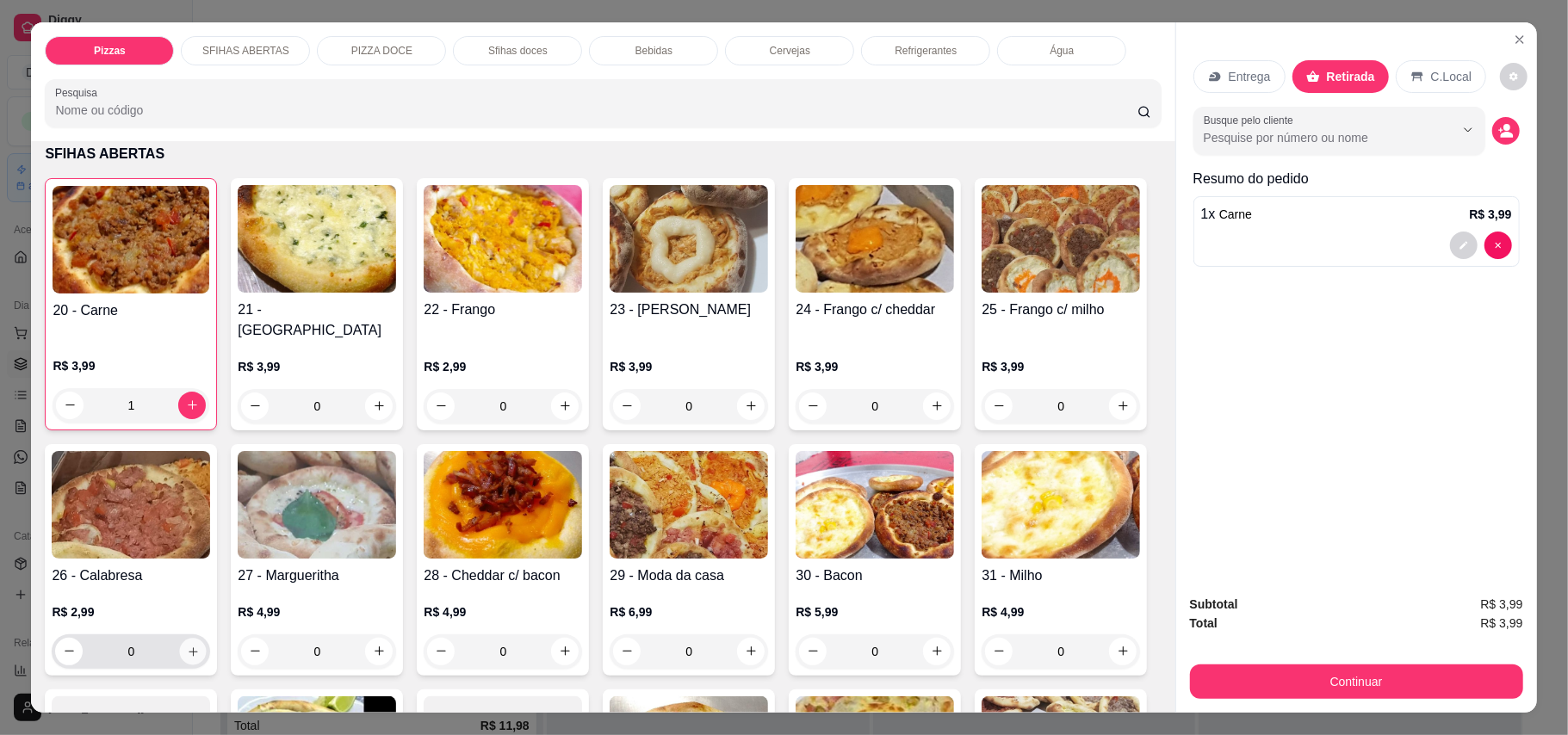
click at [207, 639] on button "increase-product-quantity" at bounding box center [192, 651] width 26 height 26
type input "1"
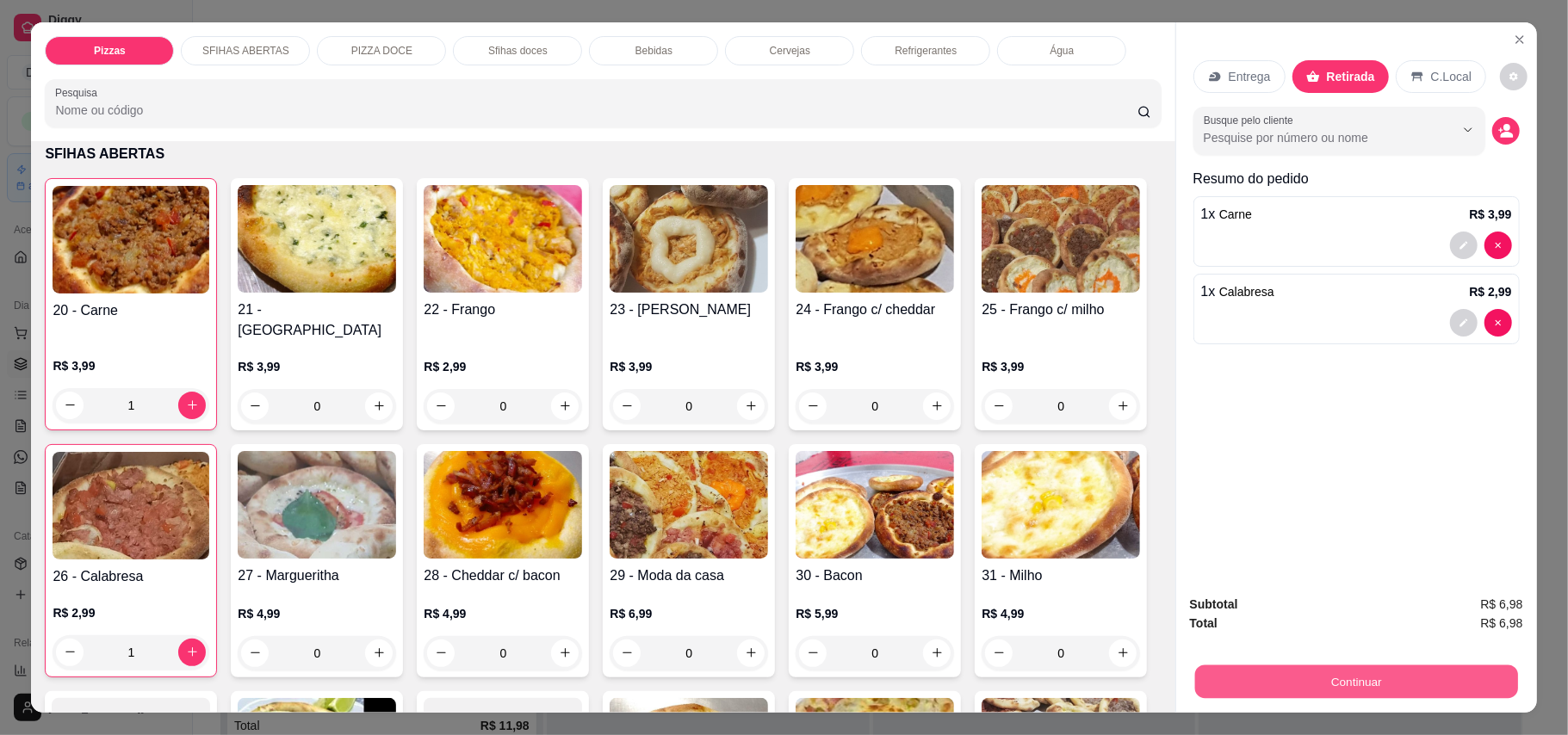
click at [1157, 693] on button "Continuar" at bounding box center [1355, 682] width 323 height 33
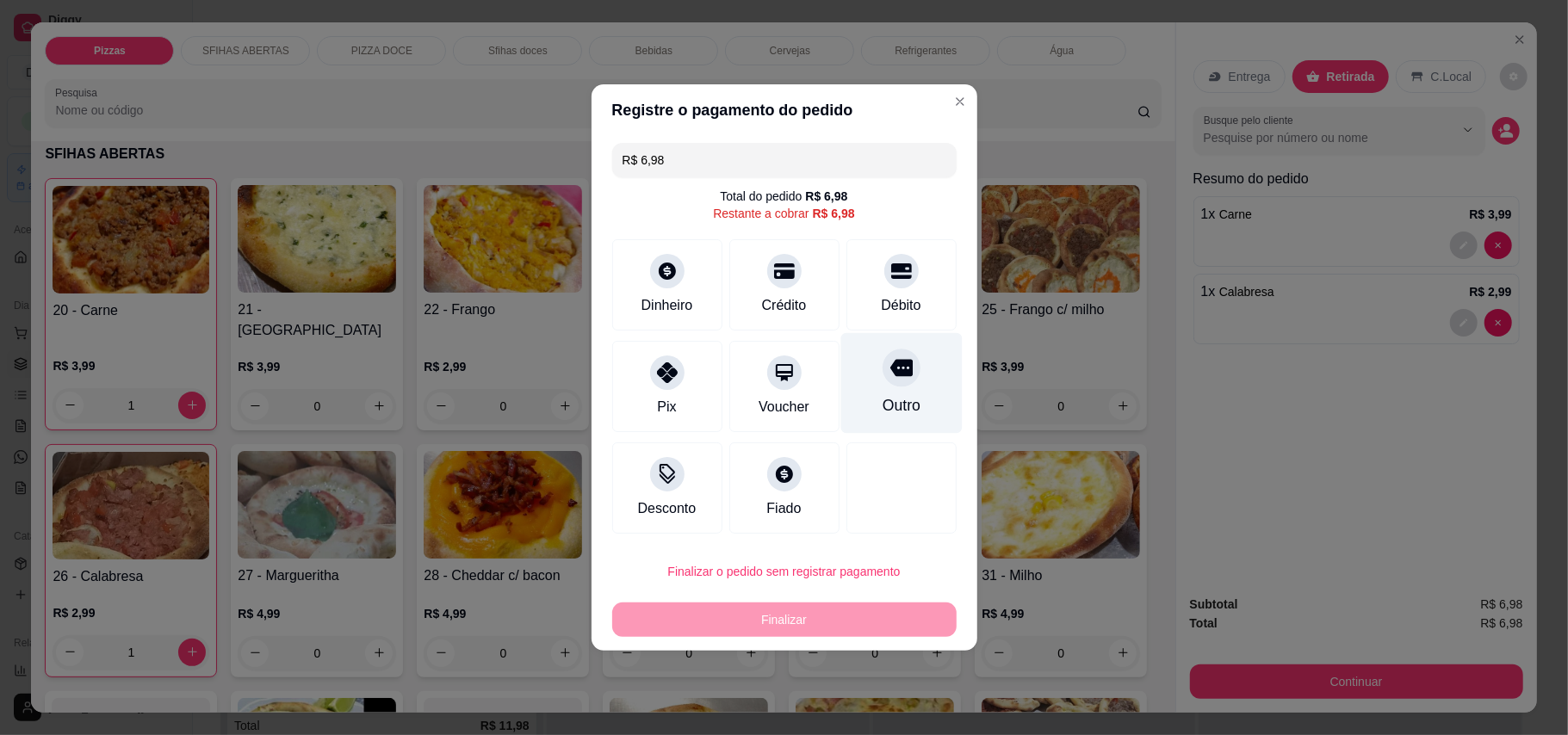
click at [886, 393] on div "Outro" at bounding box center [901, 384] width 122 height 101
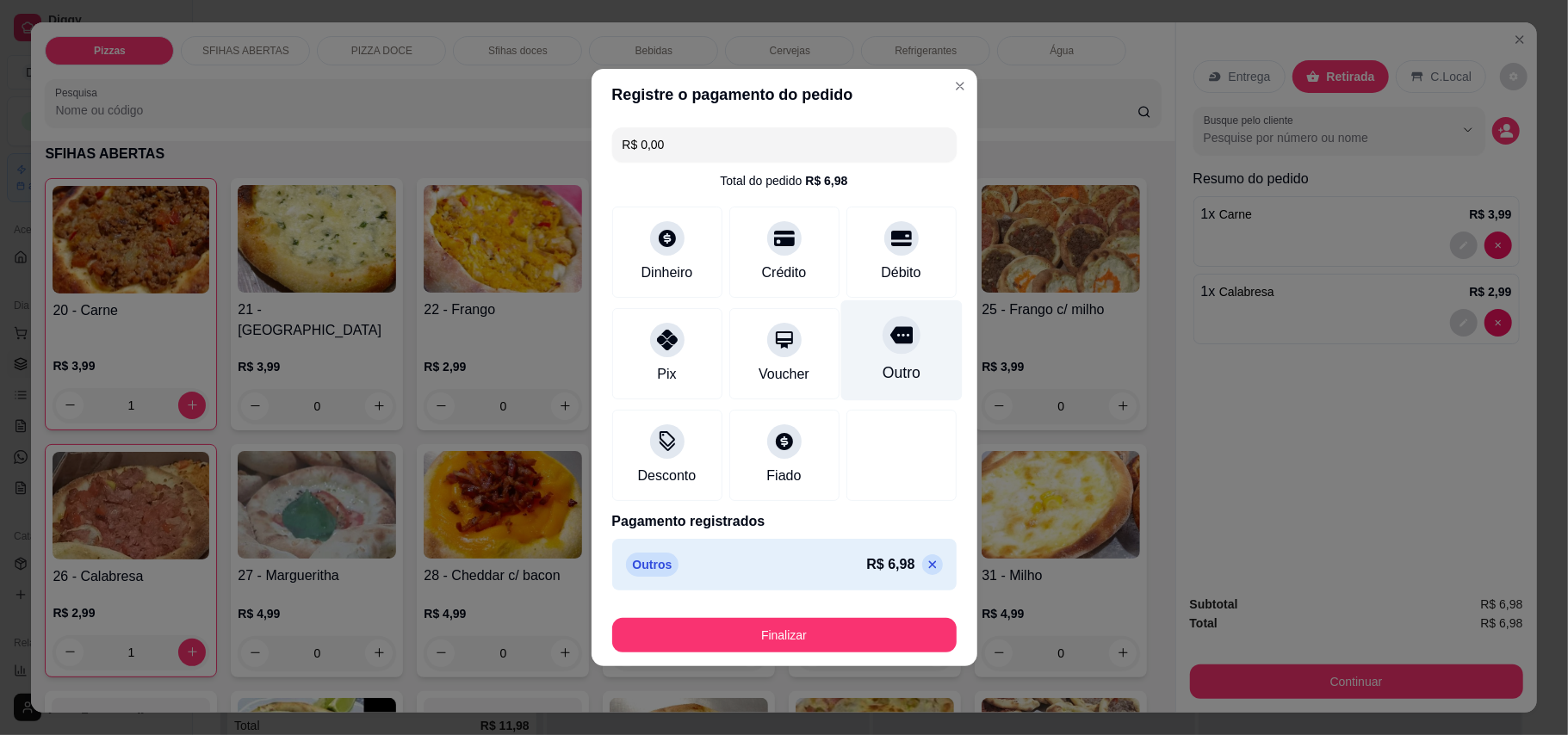
type input "R$ 0,00"
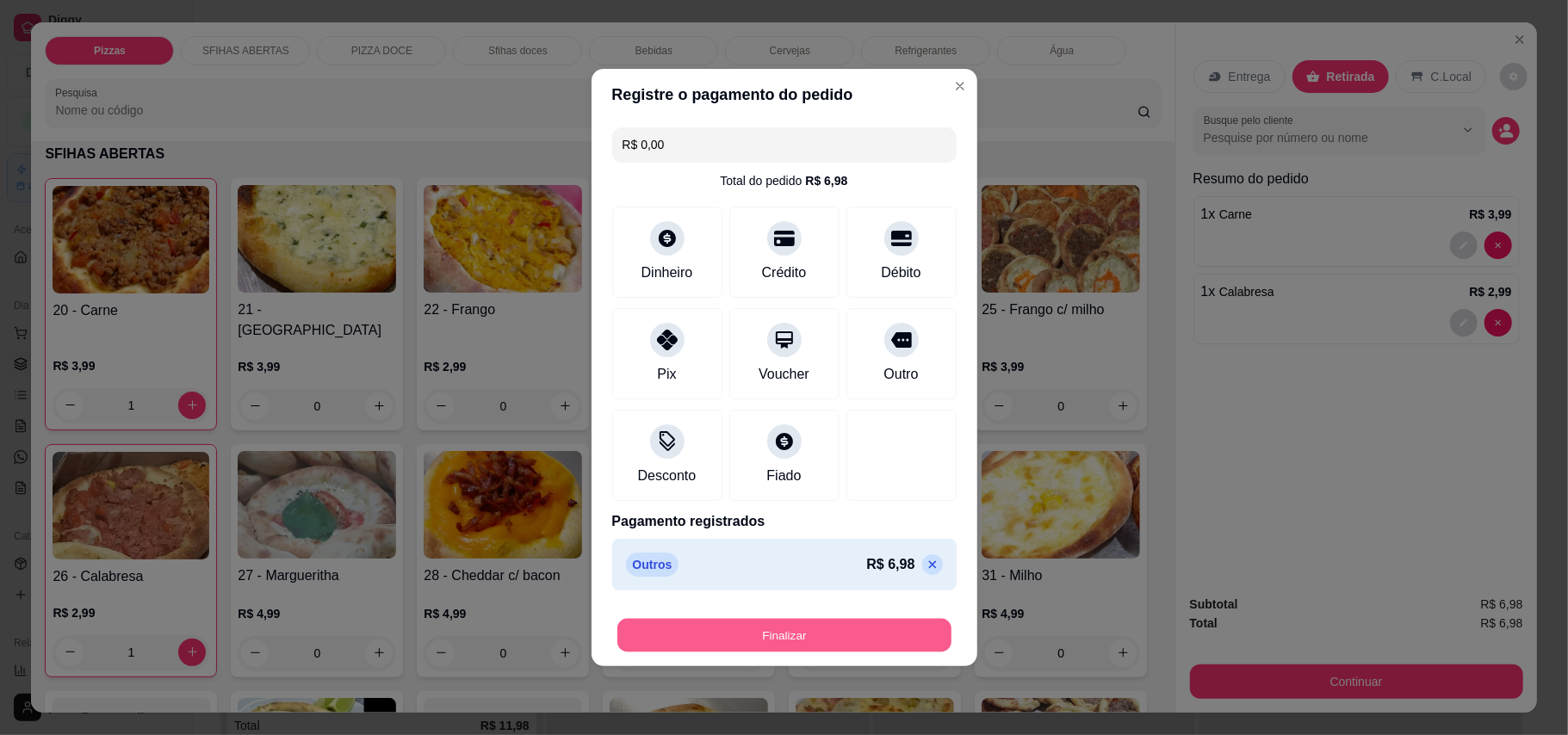
click at [862, 628] on button "Finalizar" at bounding box center [784, 636] width 334 height 33
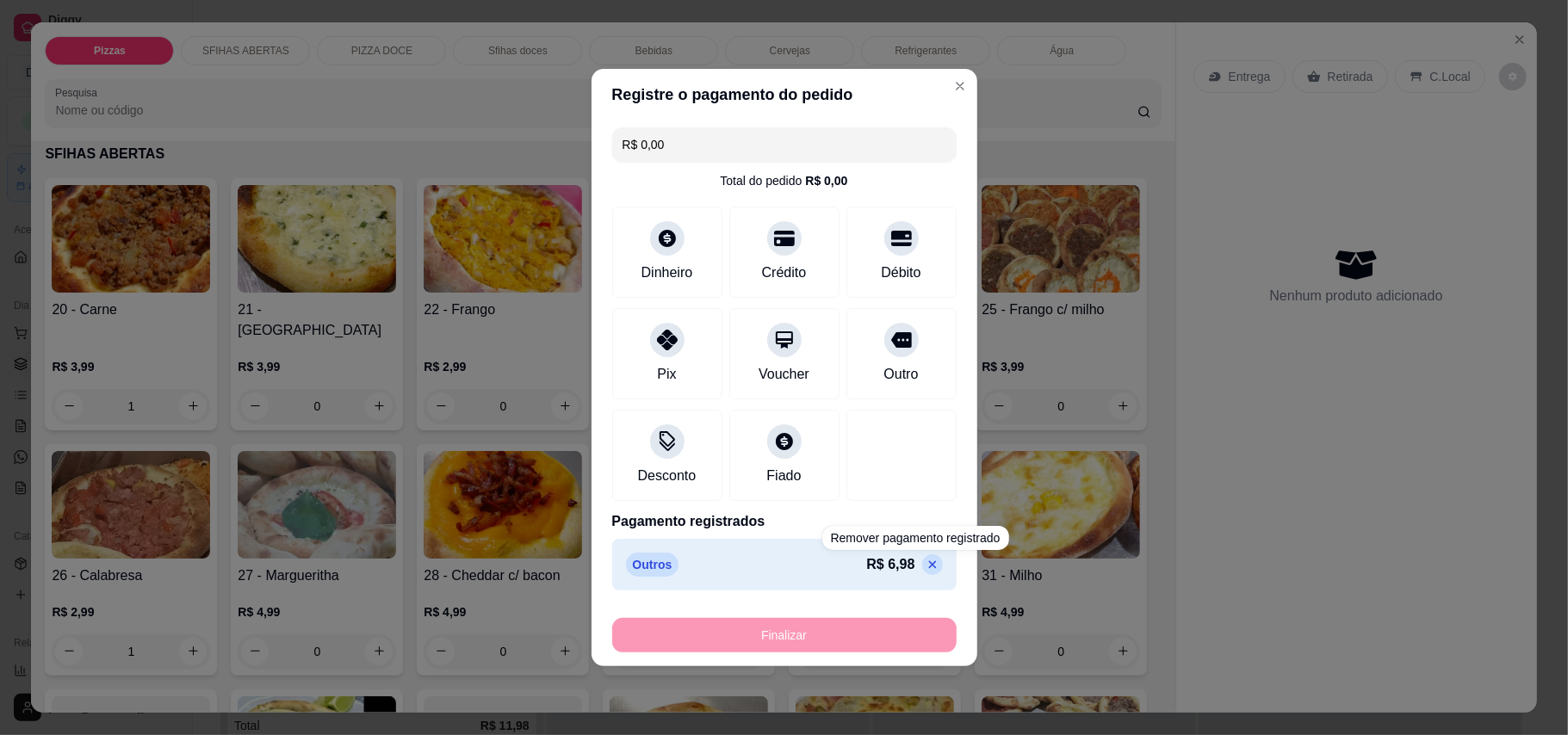
type input "0"
type input "-R$ 6,98"
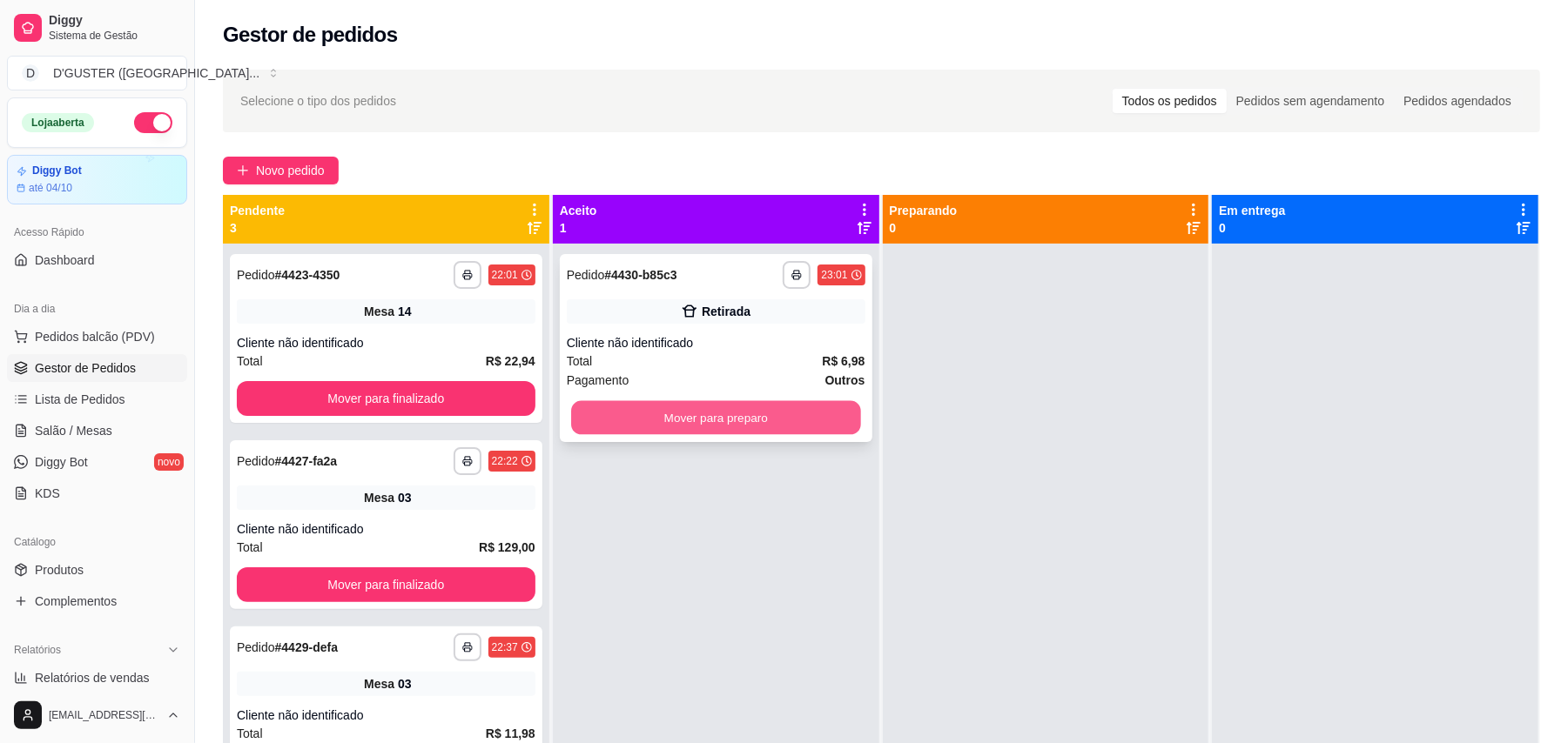
click at [734, 427] on button "Mover para preparo" at bounding box center [715, 418] width 289 height 34
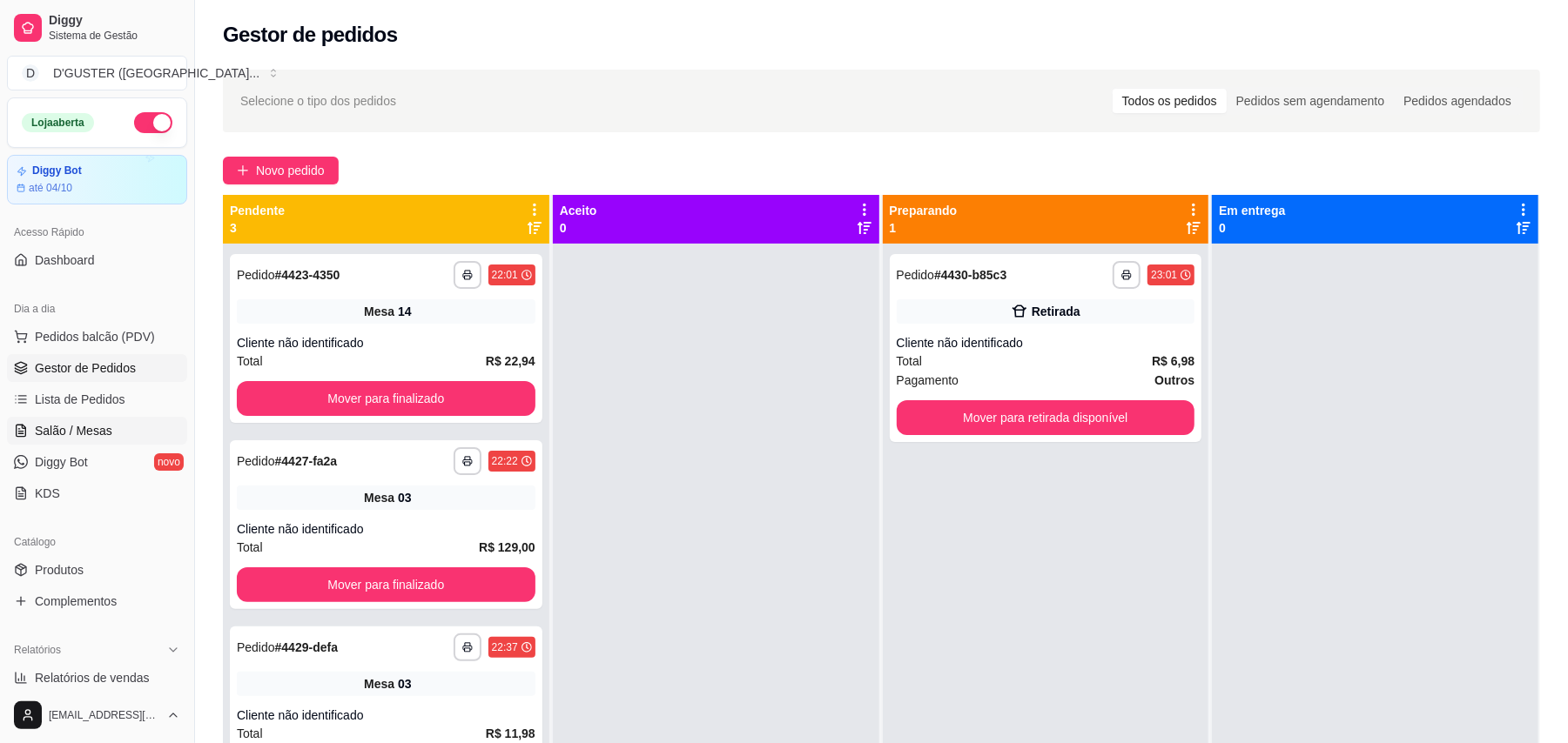
click at [69, 429] on span "Salão / Mesas" at bounding box center [73, 431] width 77 height 18
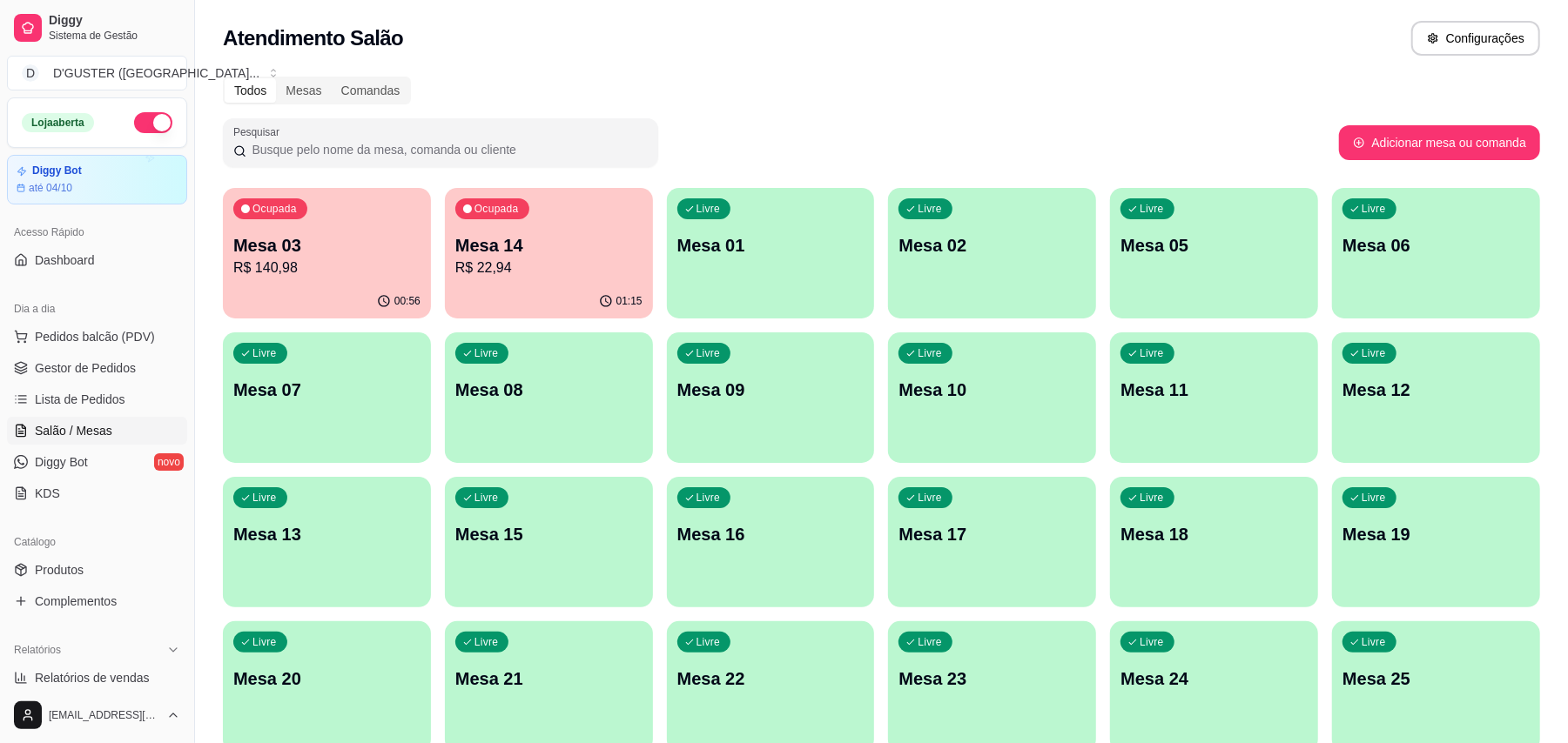
click at [324, 259] on p "R$ 140,98" at bounding box center [327, 268] width 188 height 21
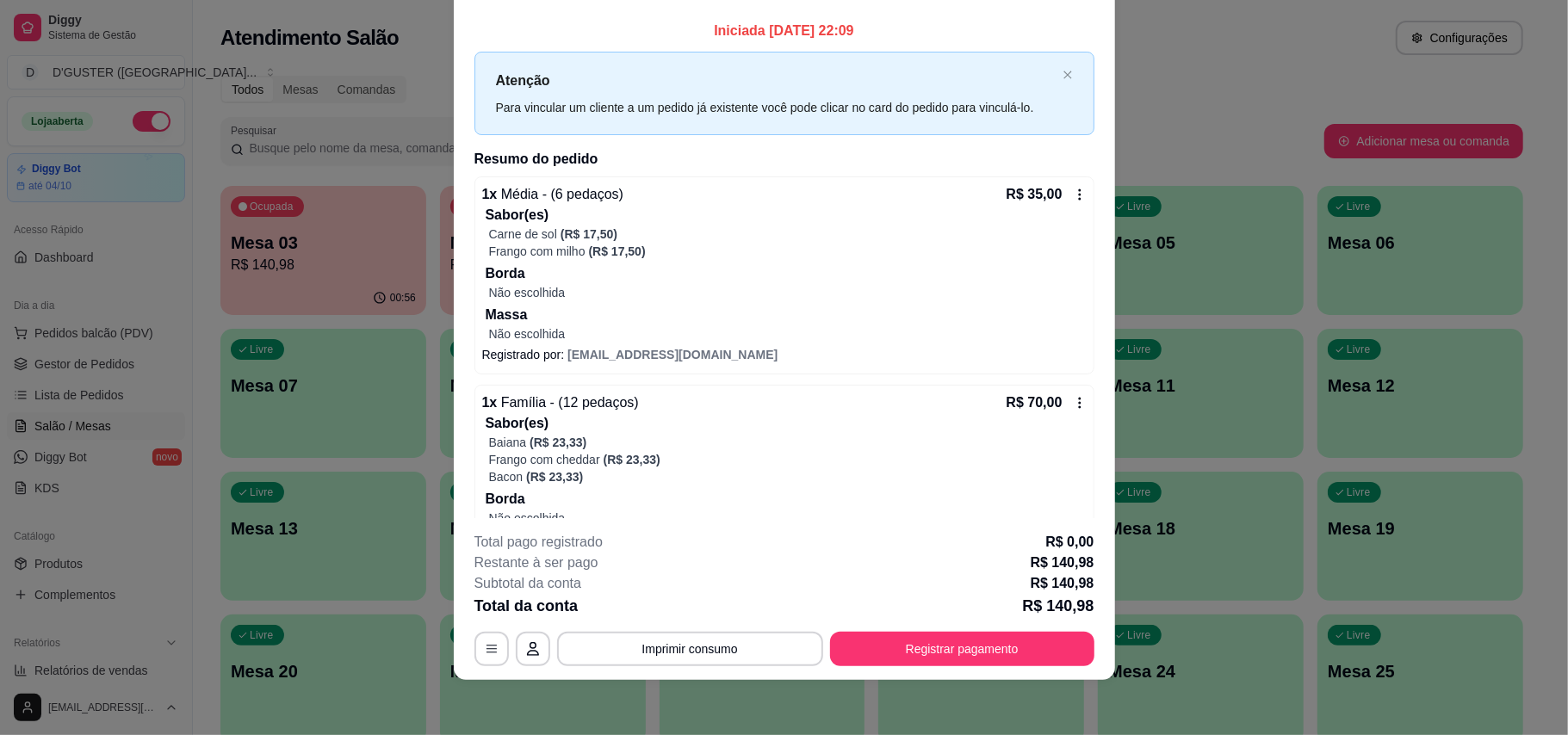
click at [931, 196] on div "1 x Média - (6 pedaços) R$ 35,00" at bounding box center [784, 194] width 604 height 21
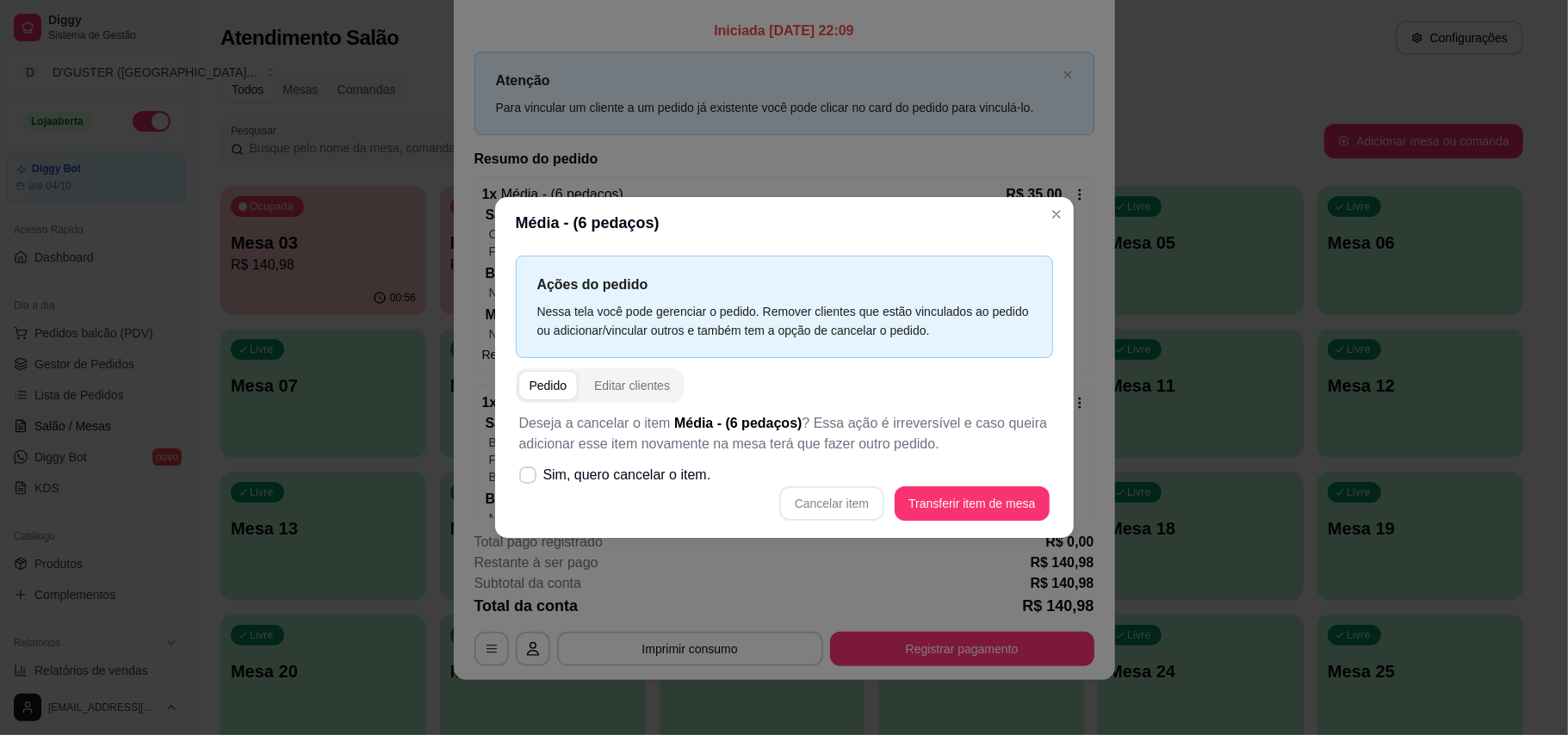
click at [831, 503] on div "Cancelar item Transferir item de mesa" at bounding box center [784, 503] width 530 height 34
click at [522, 480] on icon at bounding box center [527, 475] width 13 height 10
click at [522, 480] on input "Sim, quero cancelar o item." at bounding box center [523, 484] width 11 height 11
checkbox input "true"
click at [824, 506] on button "Cancelar item" at bounding box center [831, 503] width 105 height 34
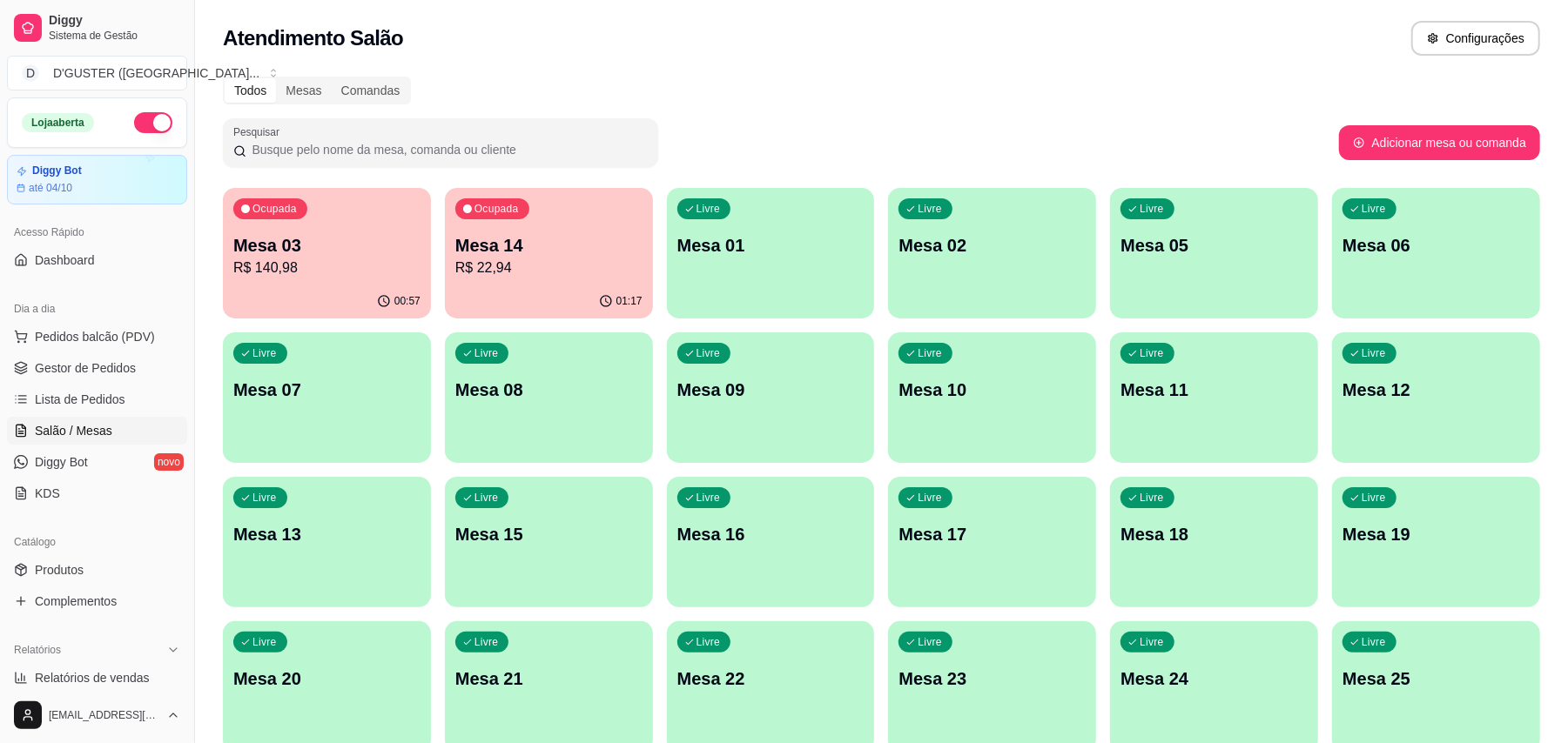
click at [373, 262] on p "R$ 140,98" at bounding box center [327, 268] width 188 height 21
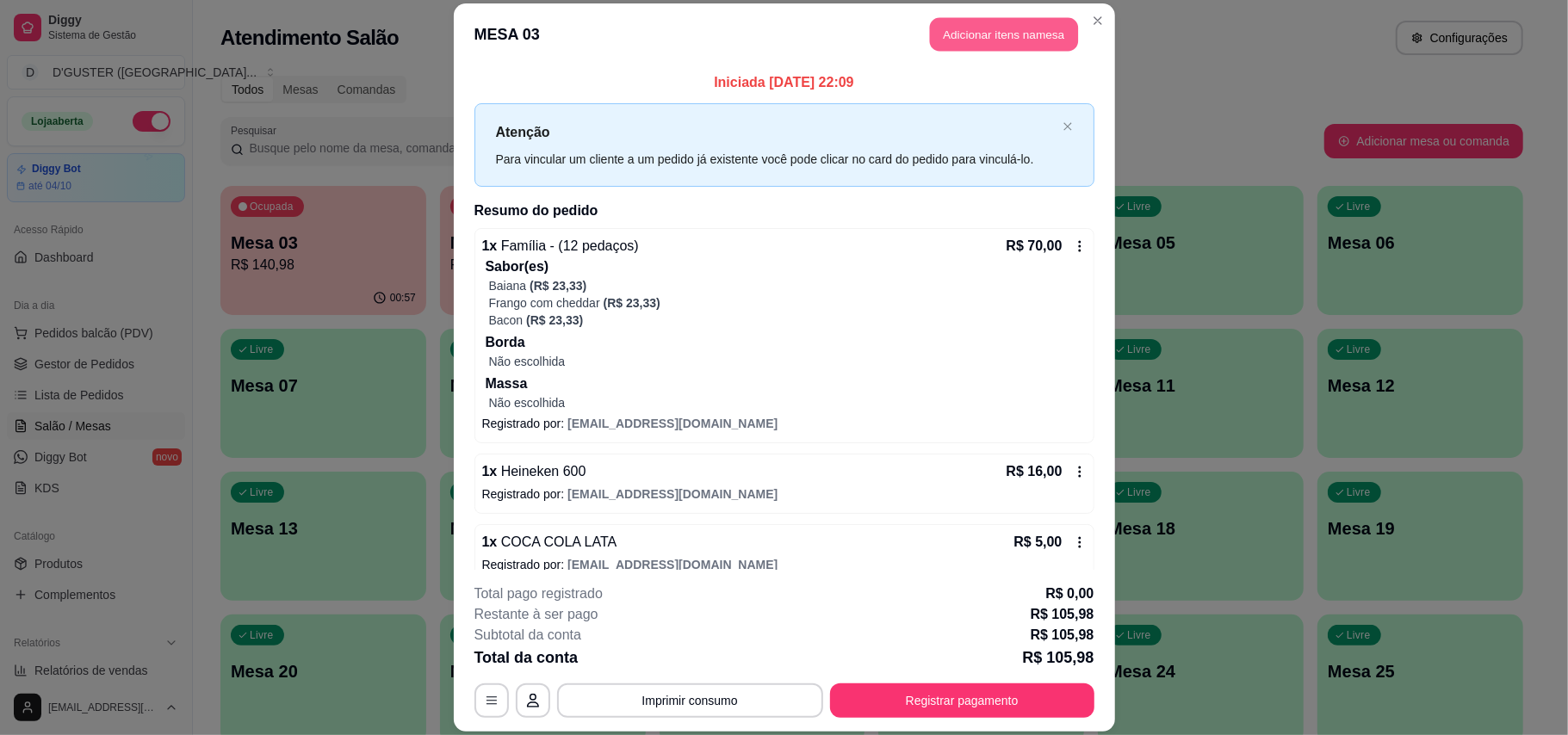
click at [1027, 25] on button "Adicionar itens na mesa" at bounding box center [1003, 34] width 148 height 33
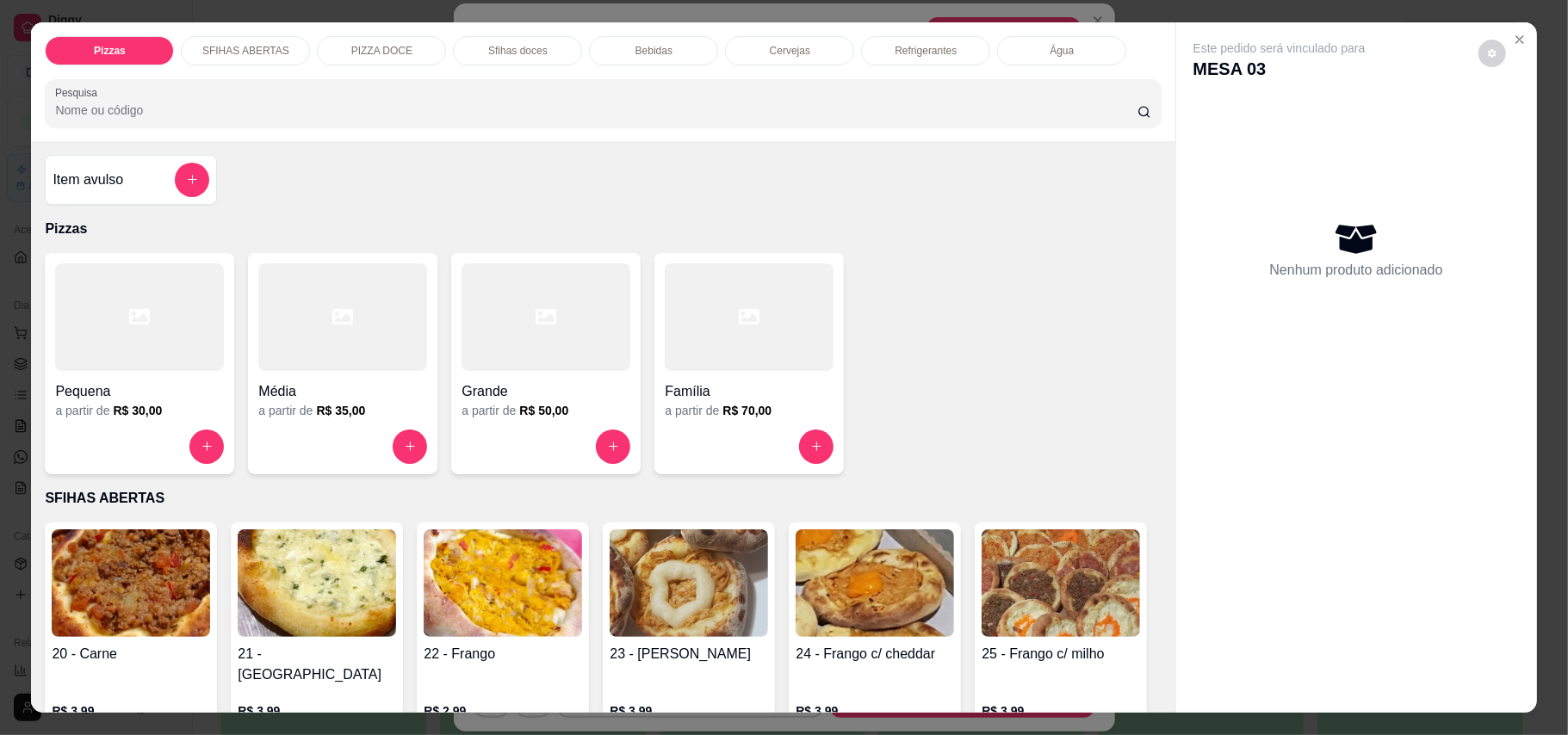
click at [787, 57] on p "Cervejas" at bounding box center [789, 51] width 40 height 14
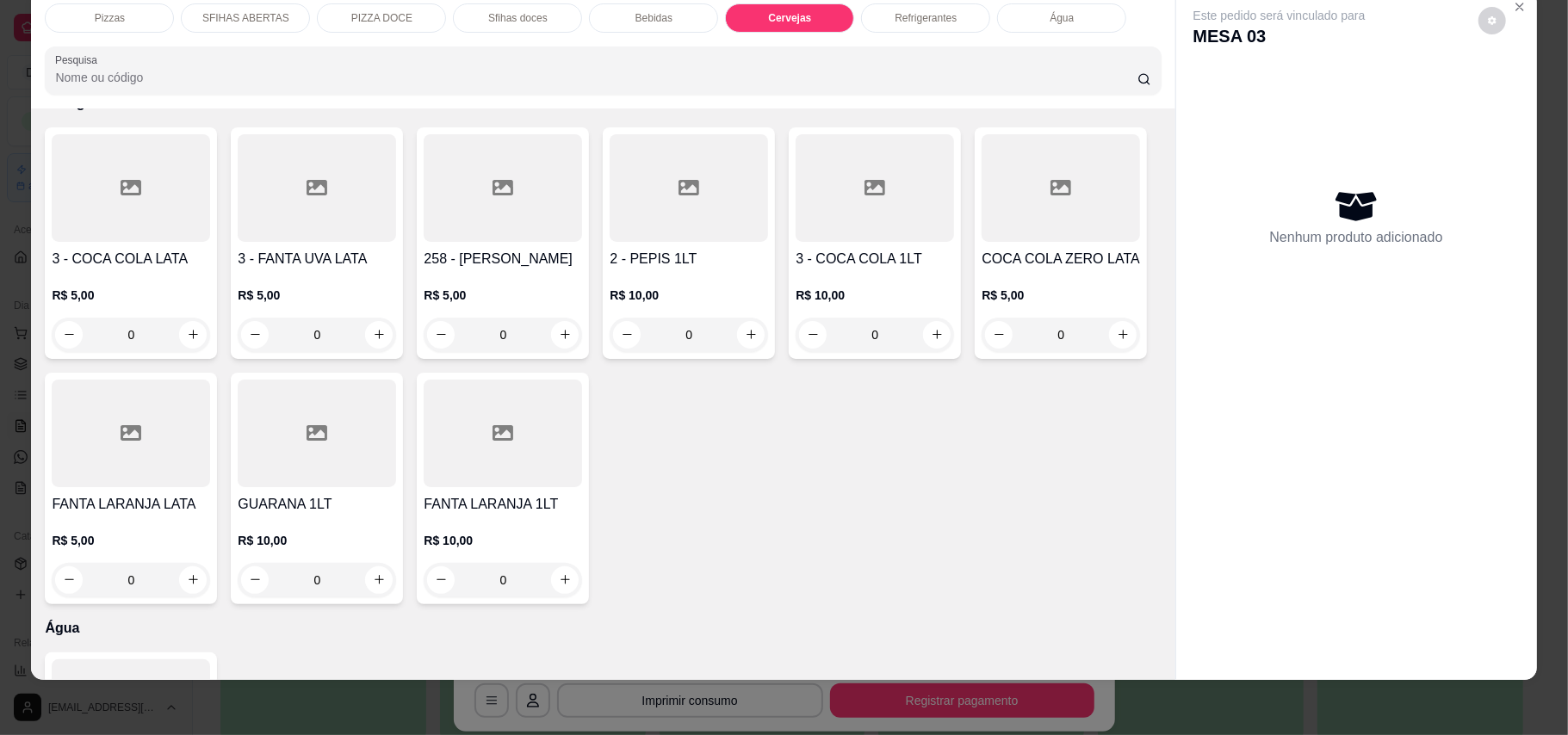
scroll to position [3596, 0]
type input "1"
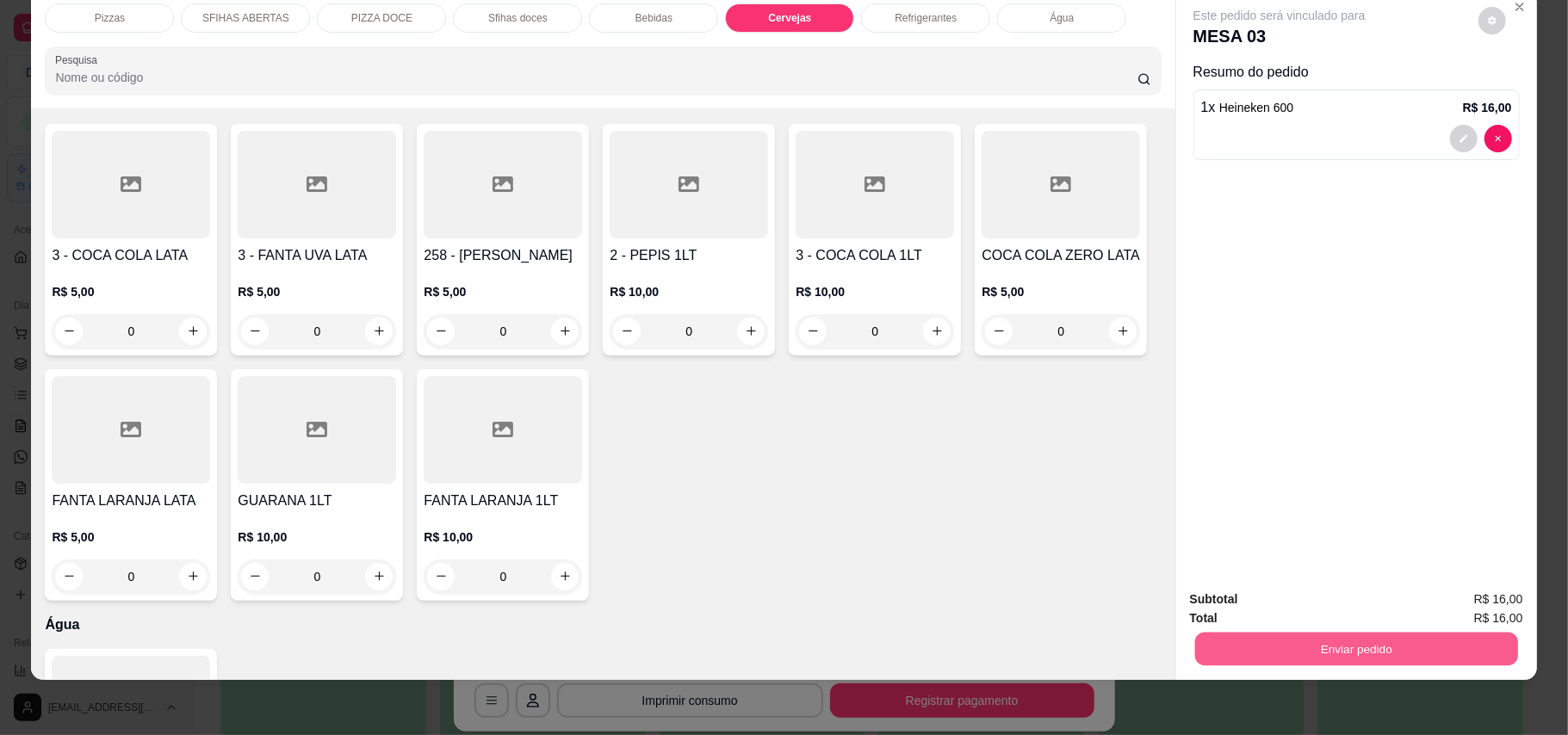
click at [1157, 638] on button "Enviar pedido" at bounding box center [1355, 650] width 323 height 33
click at [1157, 603] on button "Registrar cliente" at bounding box center [1361, 606] width 110 height 31
click at [1157, 648] on button "Enviar pedido" at bounding box center [1355, 650] width 323 height 33
click at [1157, 611] on button "Enviar pedido" at bounding box center [1476, 606] width 94 height 31
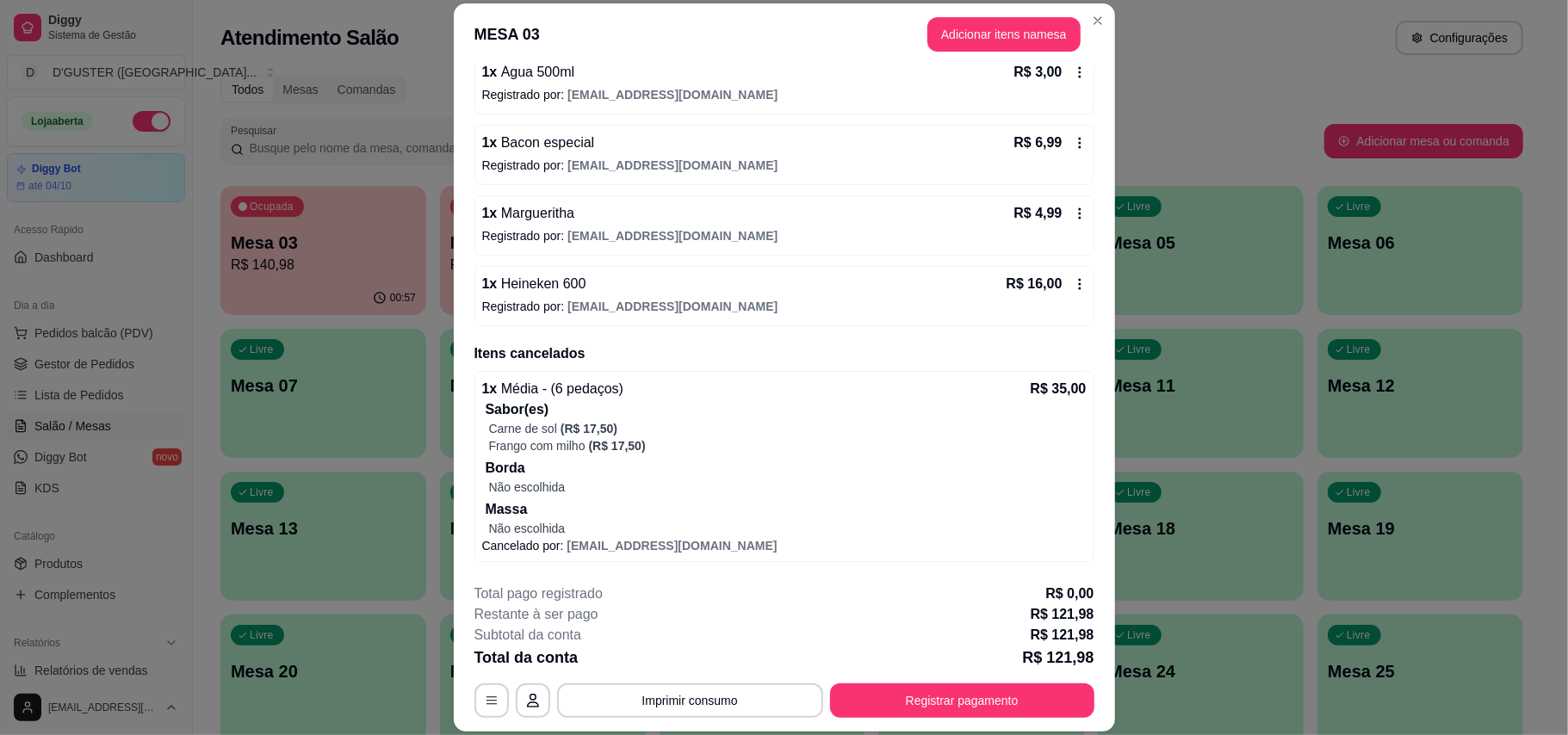
scroll to position [0, 0]
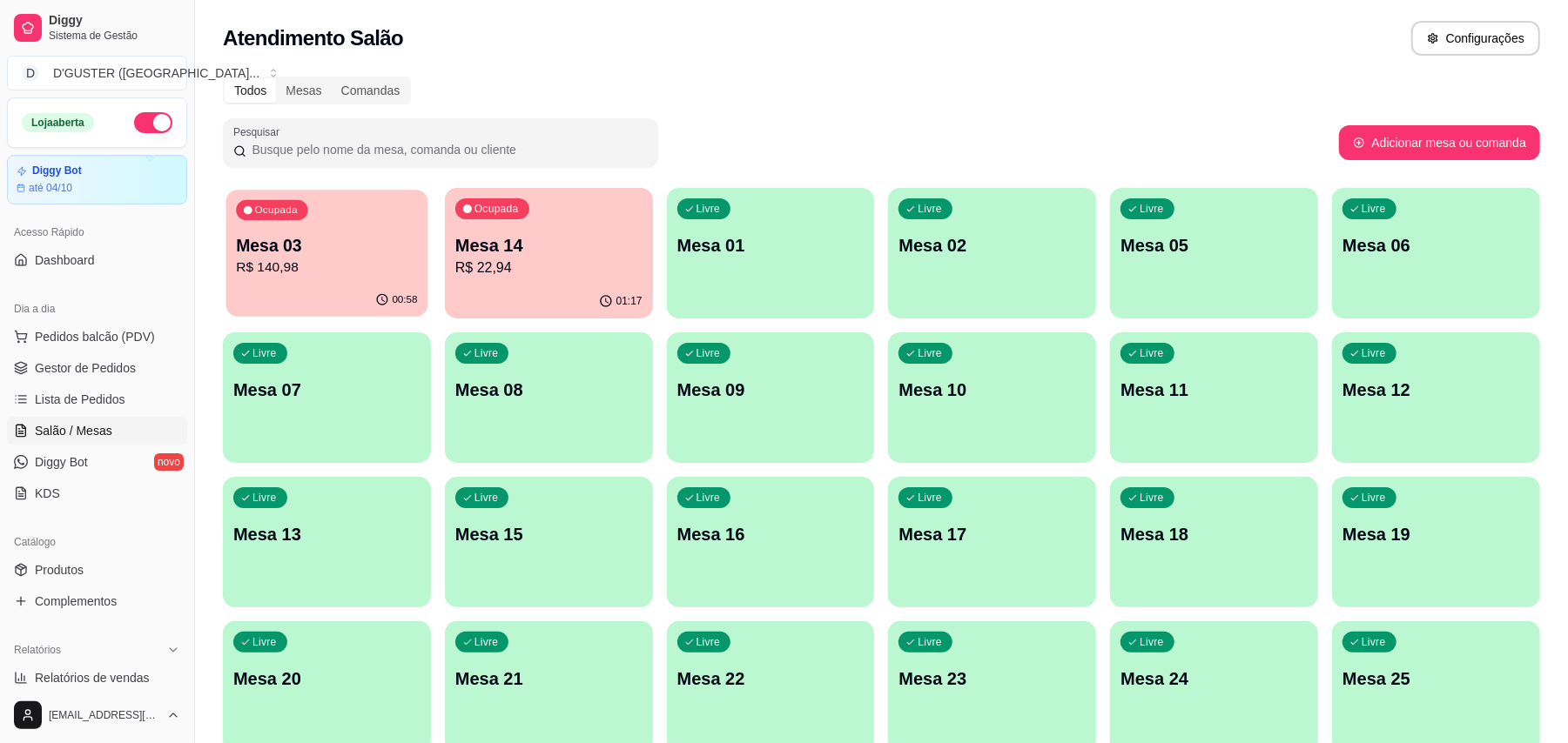
click at [266, 256] on div "Mesa 03 R$ 140,98" at bounding box center [327, 256] width 181 height 44
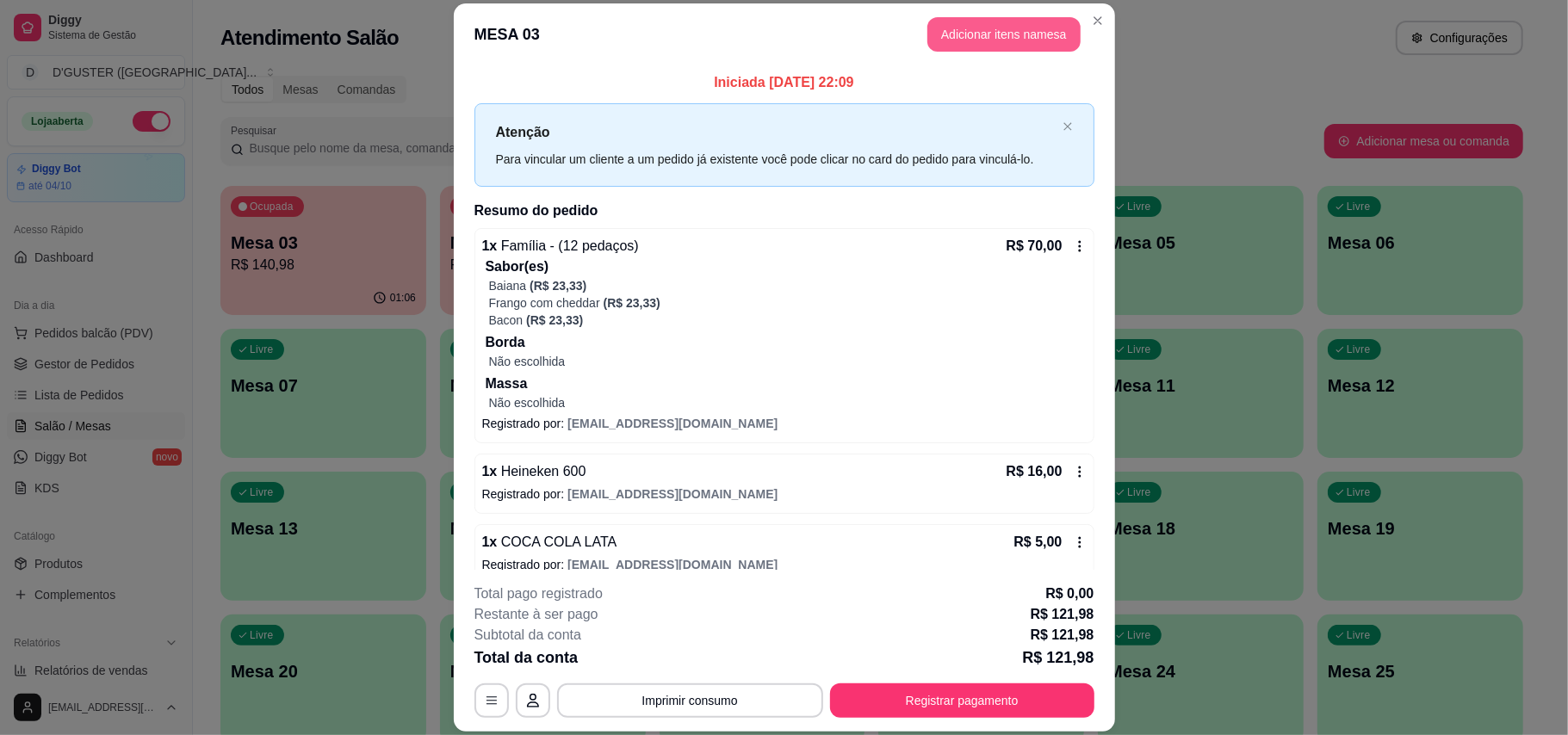
click at [995, 34] on button "Adicionar itens na mesa" at bounding box center [1004, 34] width 153 height 34
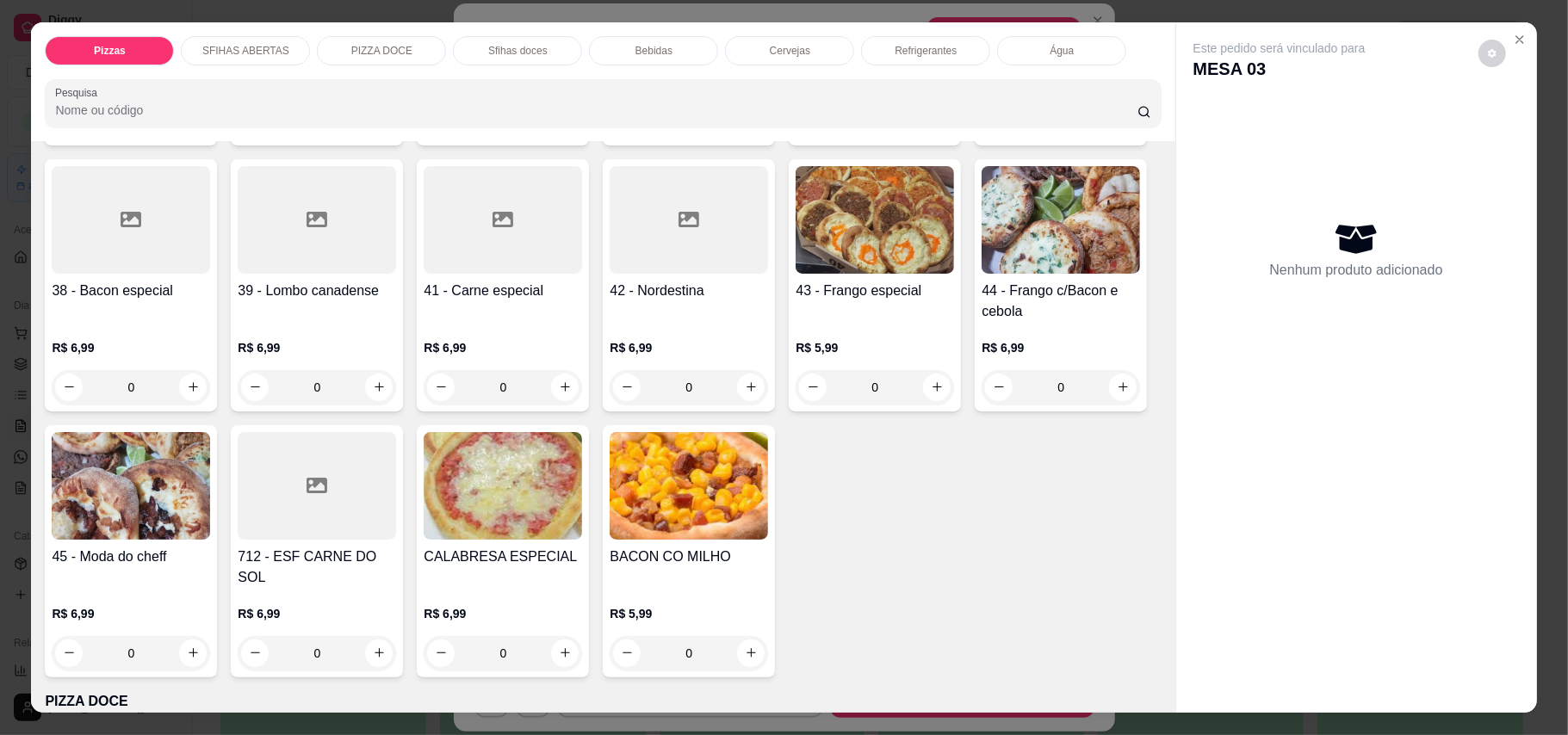
scroll to position [1147, 0]
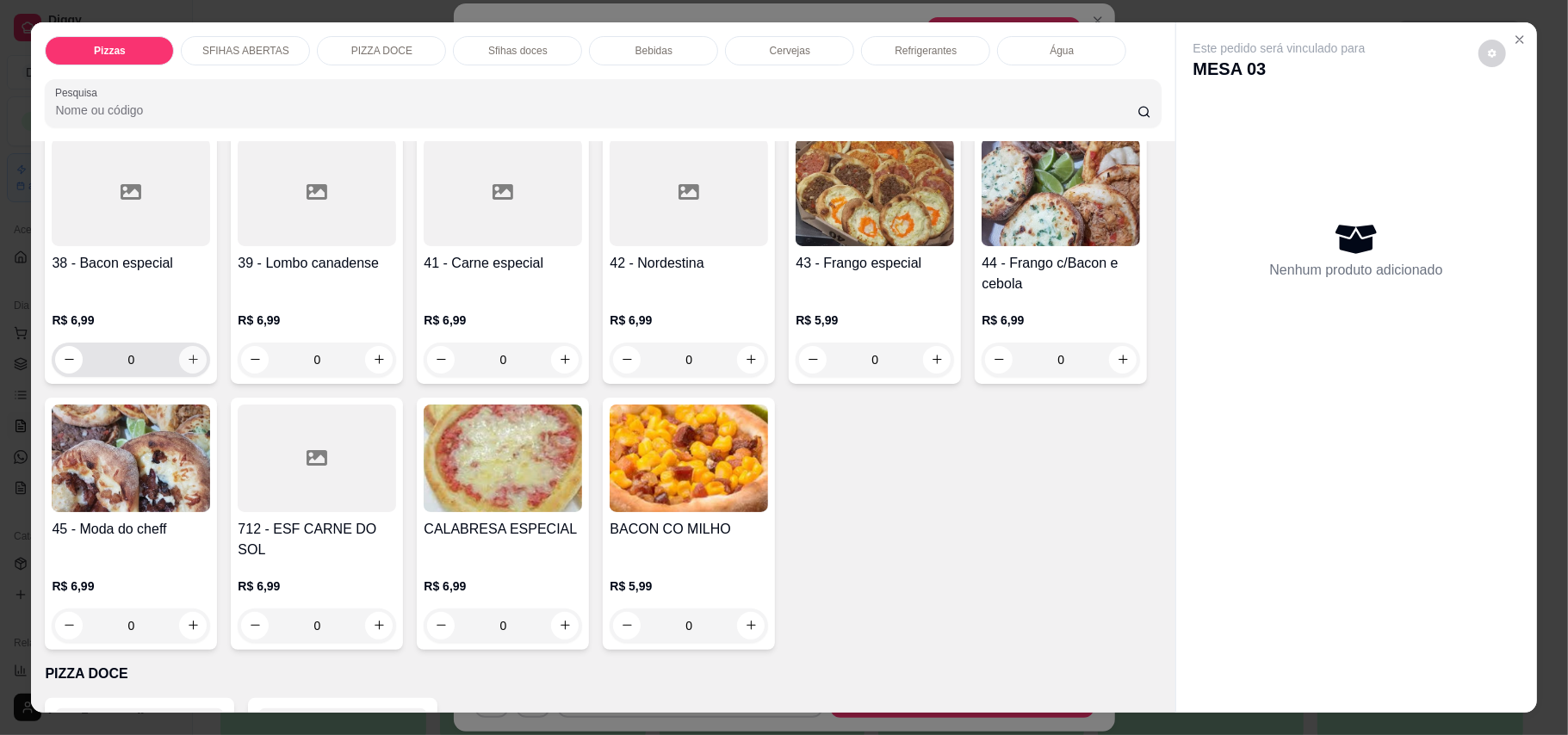
click at [207, 346] on button "increase-product-quantity" at bounding box center [192, 360] width 27 height 27
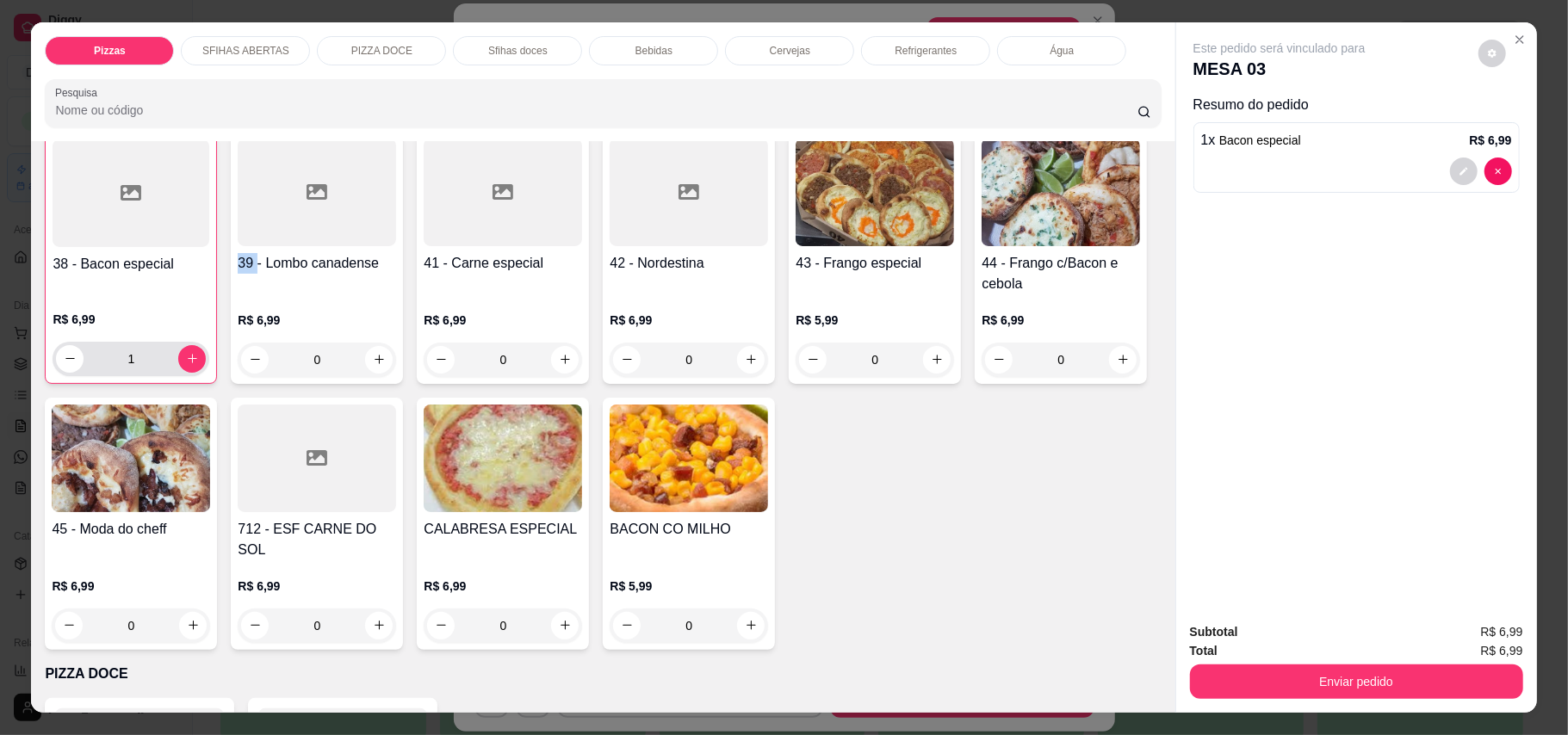
click at [209, 341] on div "1" at bounding box center [131, 358] width 157 height 34
click at [197, 354] on icon "increase-product-quantity" at bounding box center [192, 359] width 10 height 10
type input "2"
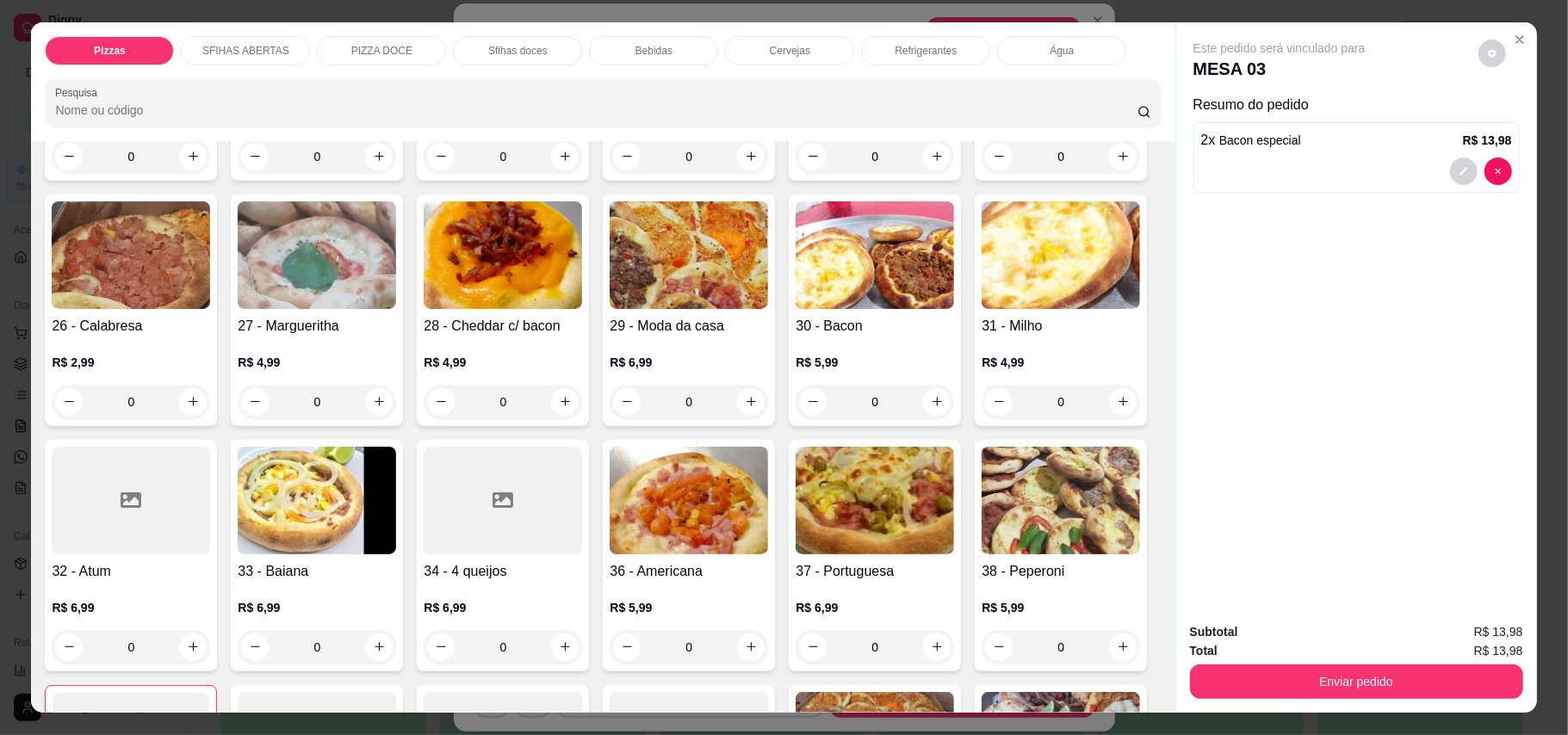
scroll to position [573, 0]
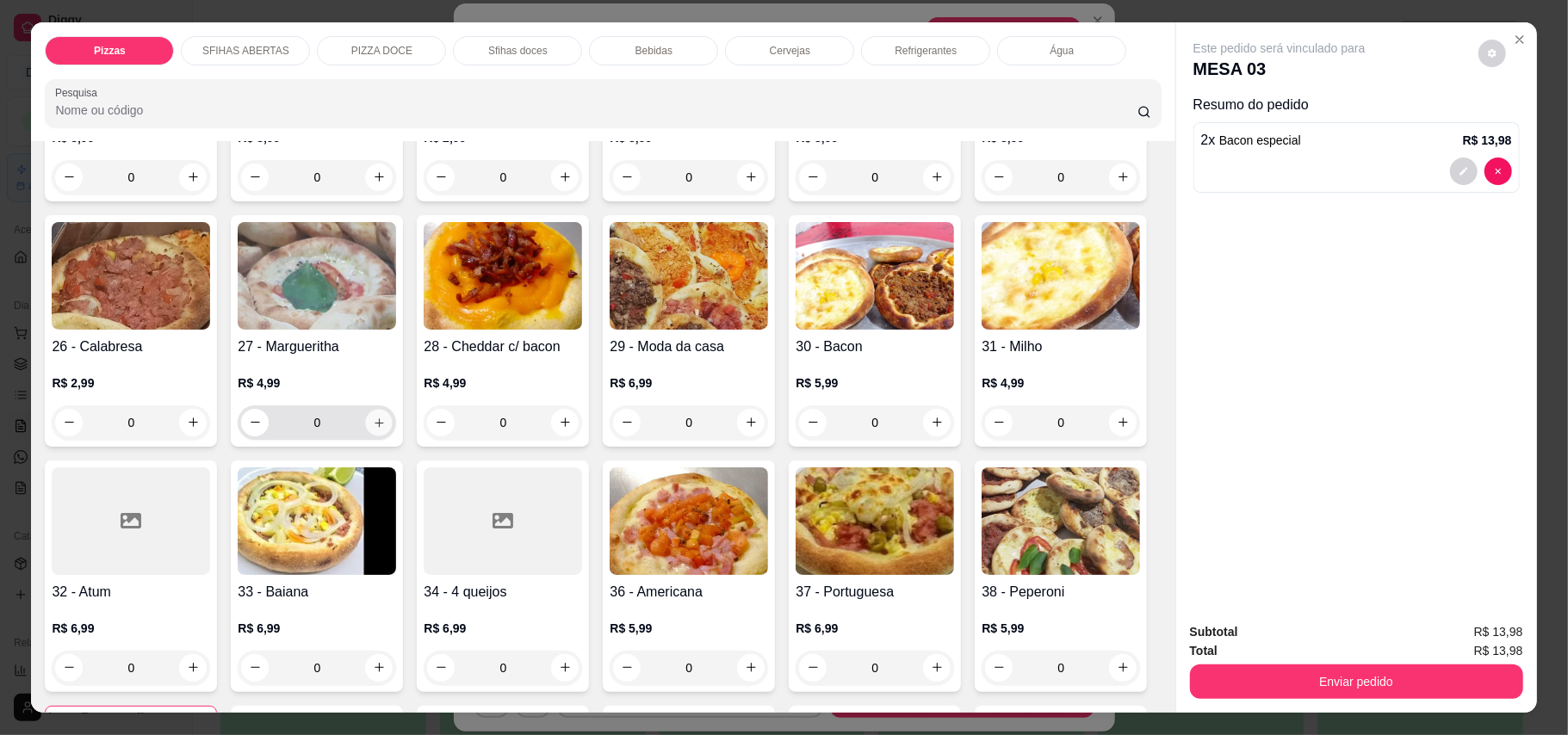
click at [392, 410] on button "increase-product-quantity" at bounding box center [379, 422] width 26 height 26
type input "1"
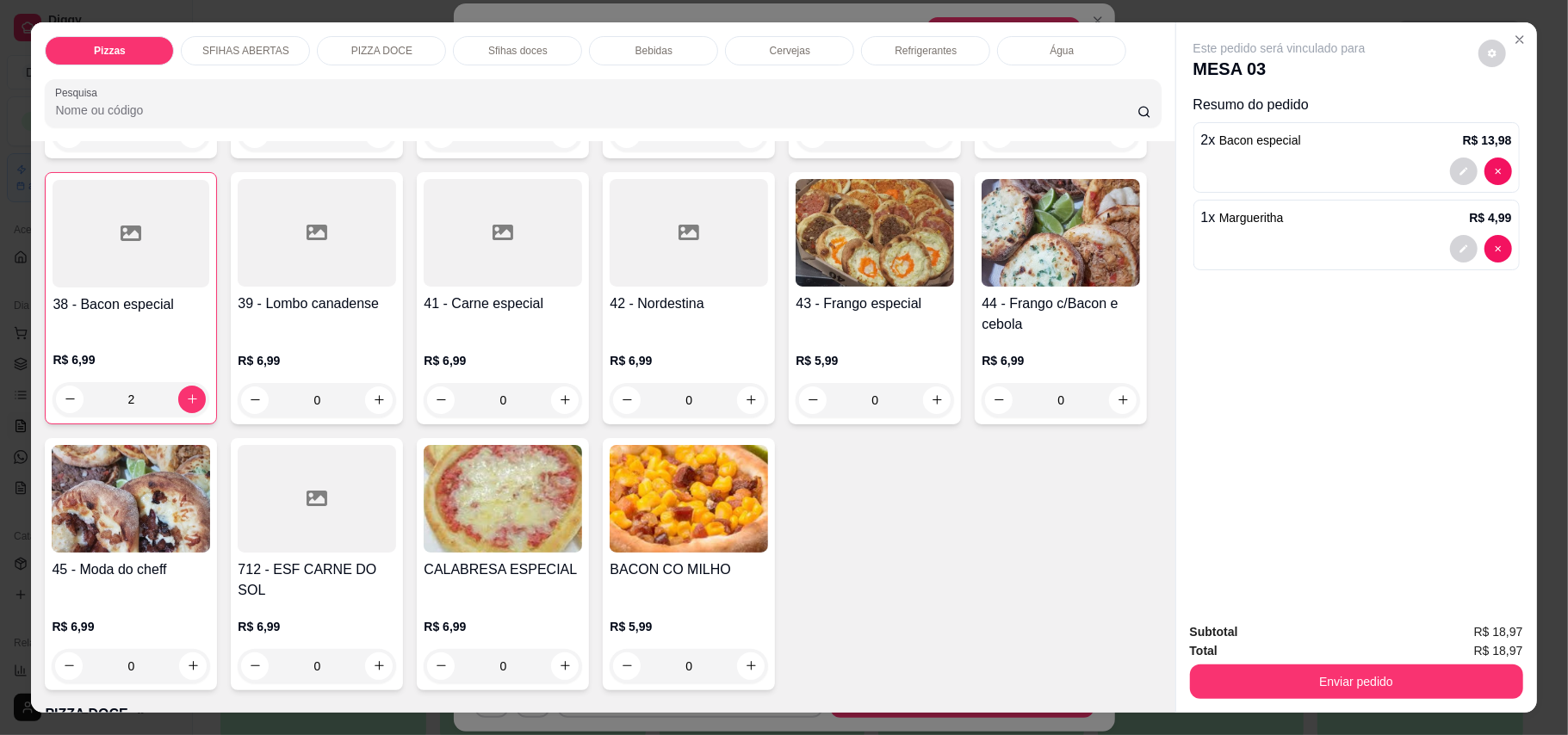
scroll to position [1147, 0]
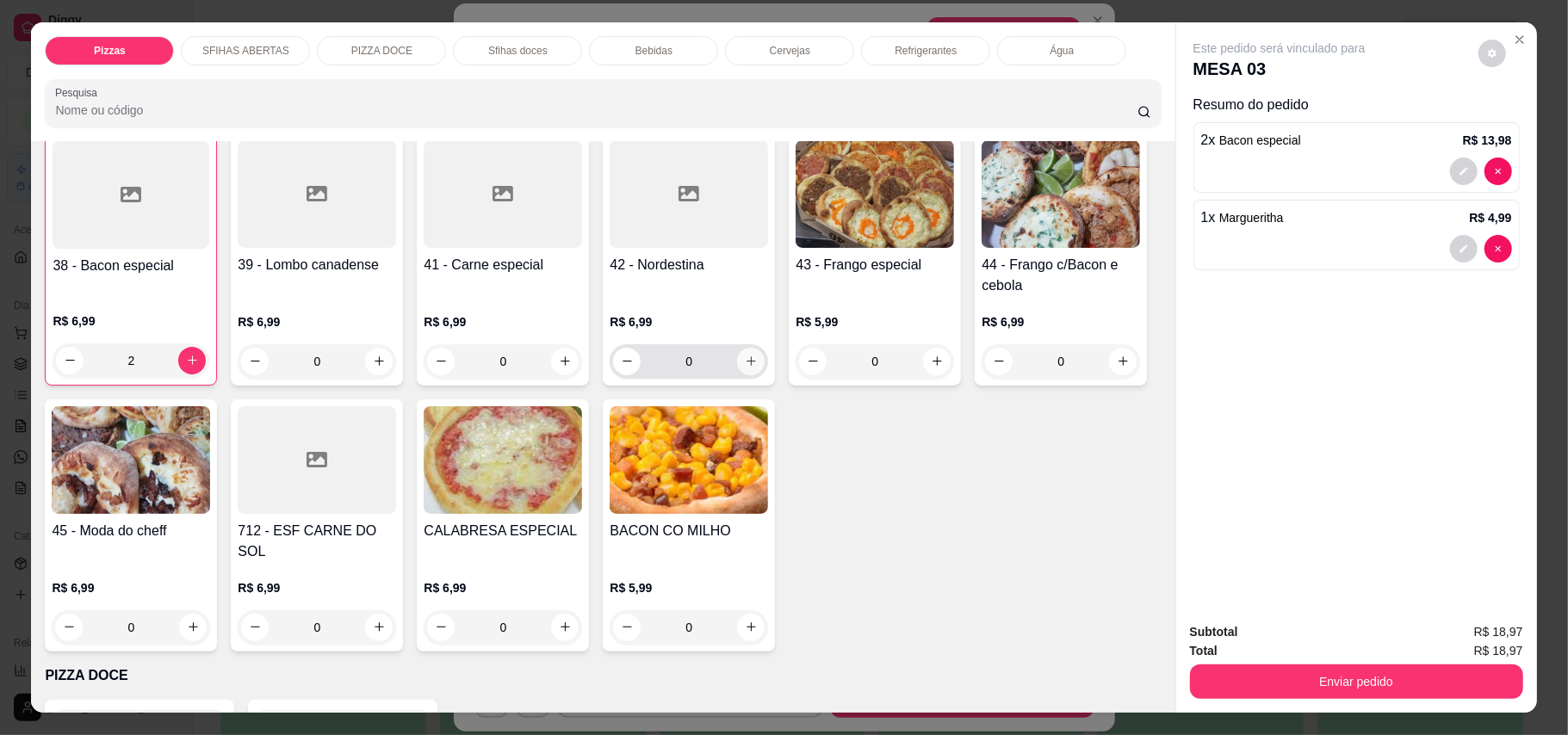
click at [745, 368] on icon "increase-product-quantity" at bounding box center [751, 360] width 13 height 13
type input "1"
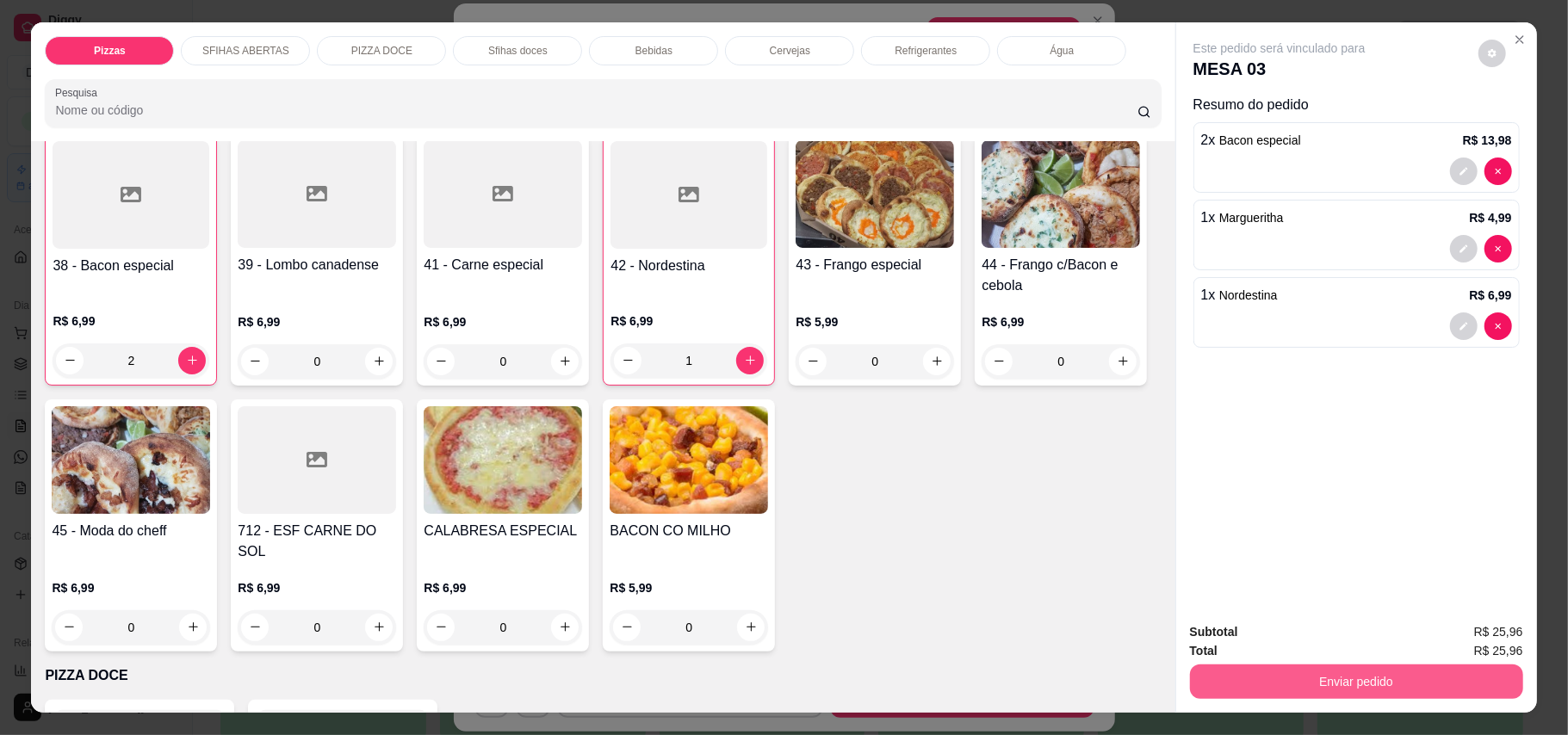
click at [1157, 691] on button "Enviar pedido" at bounding box center [1356, 681] width 334 height 34
click at [1157, 641] on button "Enviar pedido" at bounding box center [1476, 640] width 94 height 31
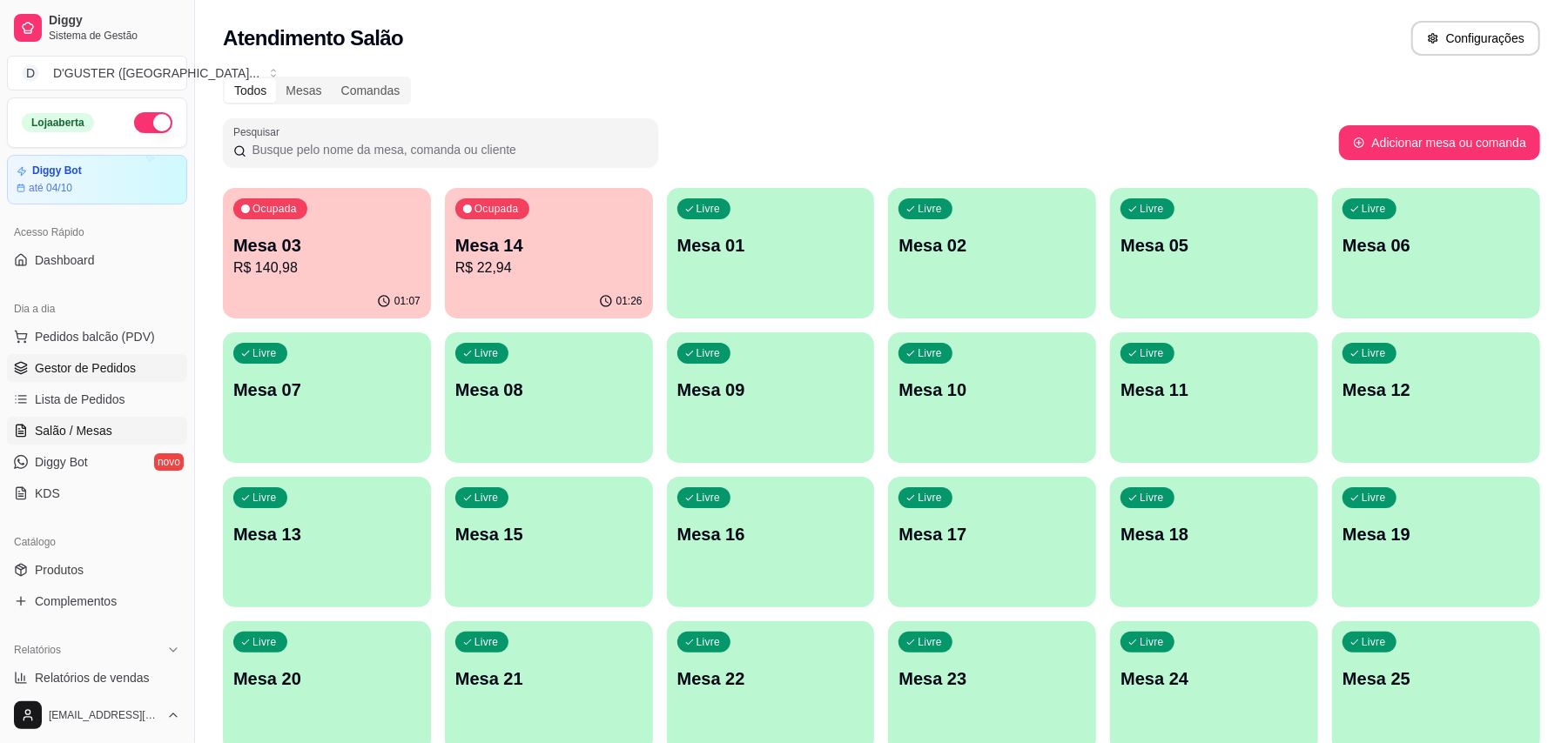
click at [109, 360] on span "Gestor de Pedidos" at bounding box center [85, 368] width 101 height 18
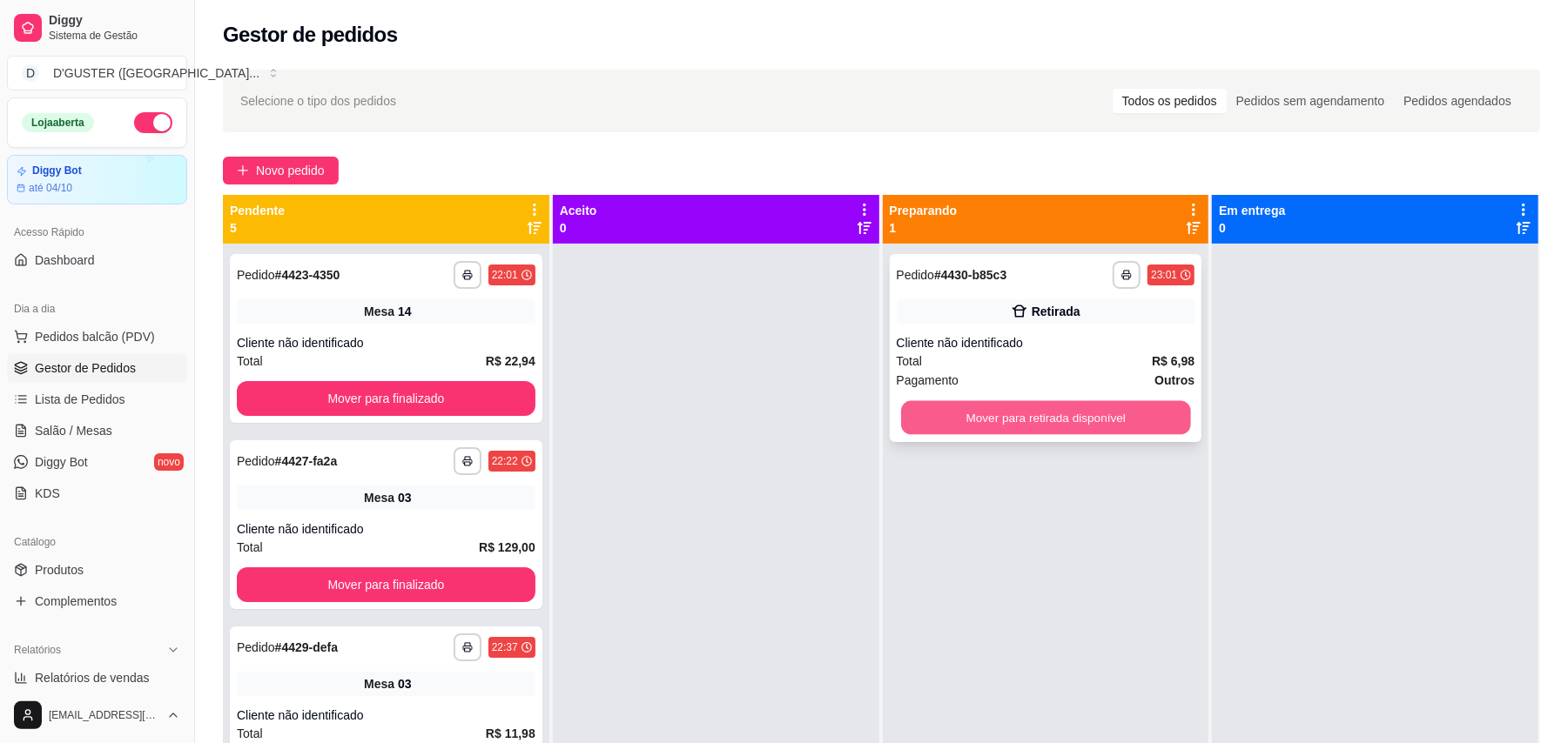
click at [947, 430] on button "Mover para retirada disponível" at bounding box center [1045, 418] width 289 height 34
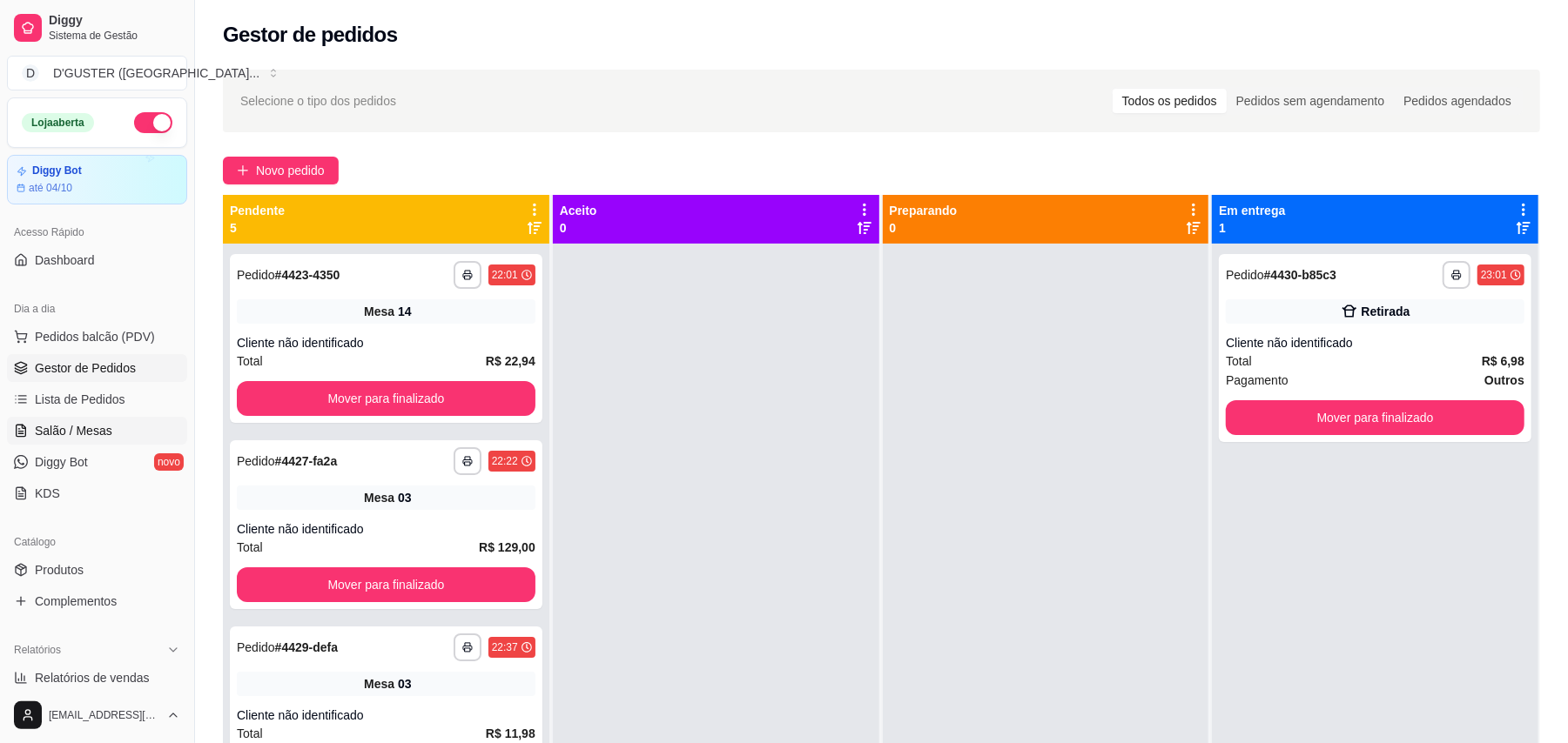
click at [66, 429] on span "Salão / Mesas" at bounding box center [73, 431] width 77 height 18
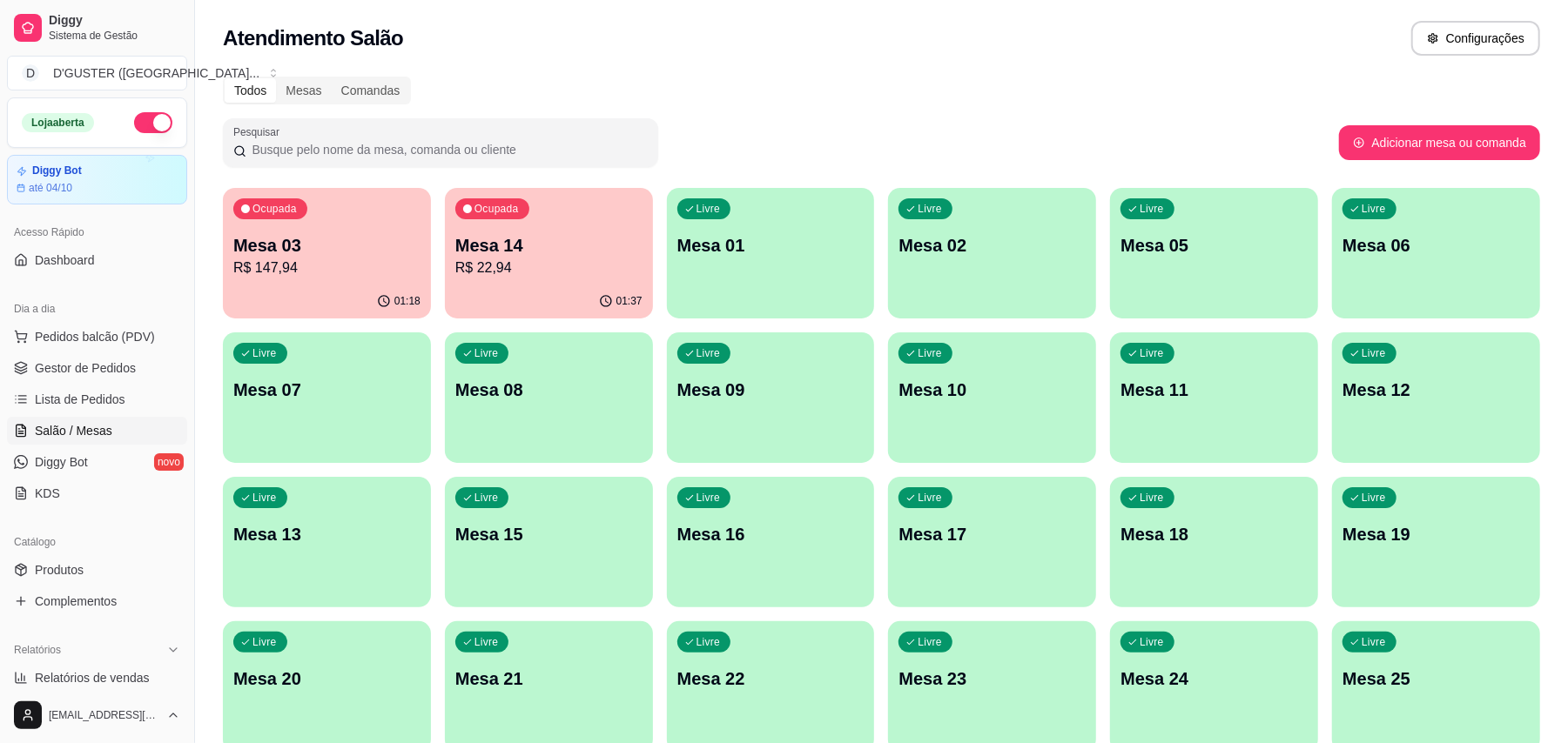
click at [314, 242] on p "Mesa 03" at bounding box center [327, 245] width 188 height 25
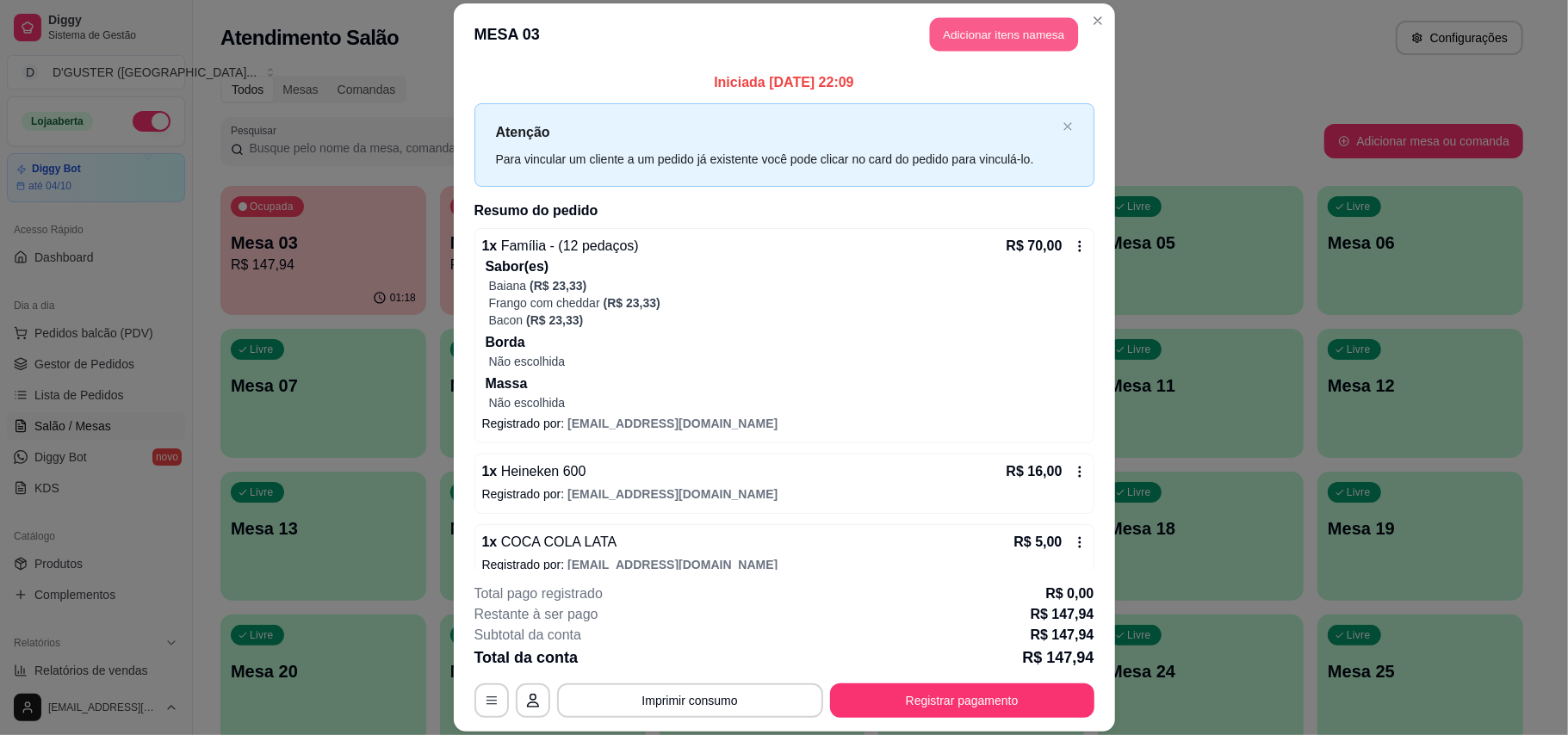
click at [1034, 38] on button "Adicionar itens na mesa" at bounding box center [1003, 34] width 148 height 33
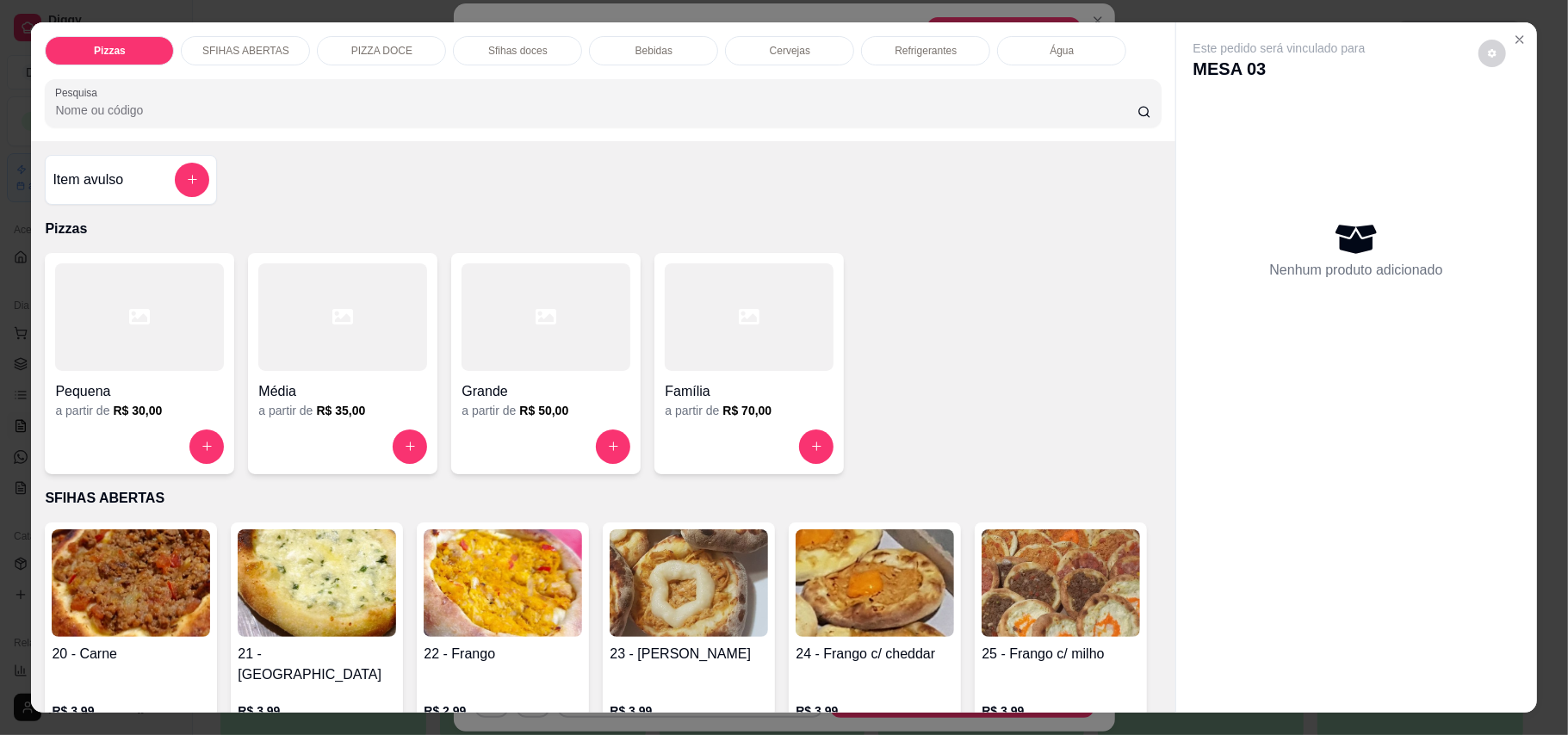
drag, startPoint x: 655, startPoint y: 60, endPoint x: 555, endPoint y: 194, distance: 167.2
click at [649, 60] on div "Bebidas" at bounding box center [653, 51] width 130 height 29
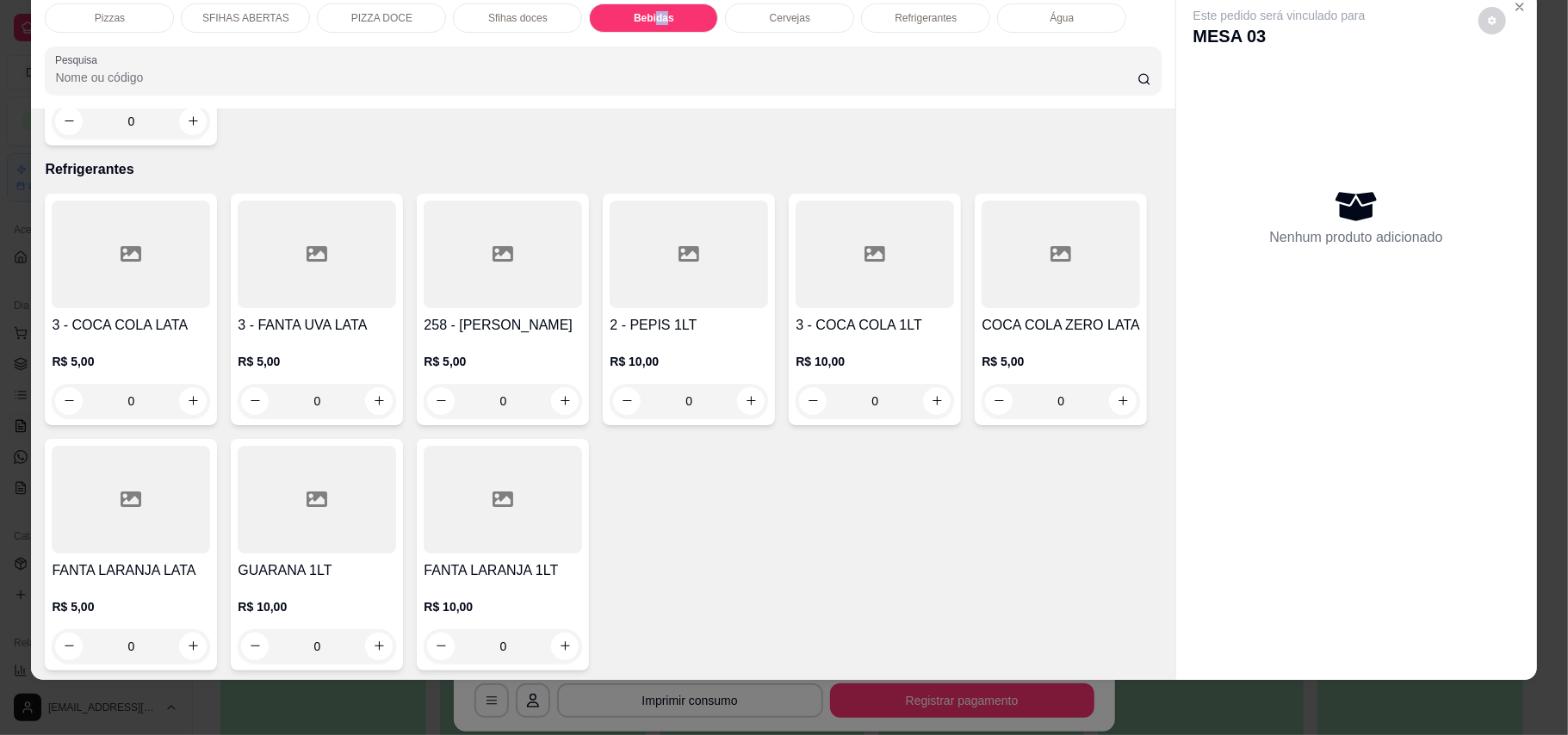
scroll to position [3588, 0]
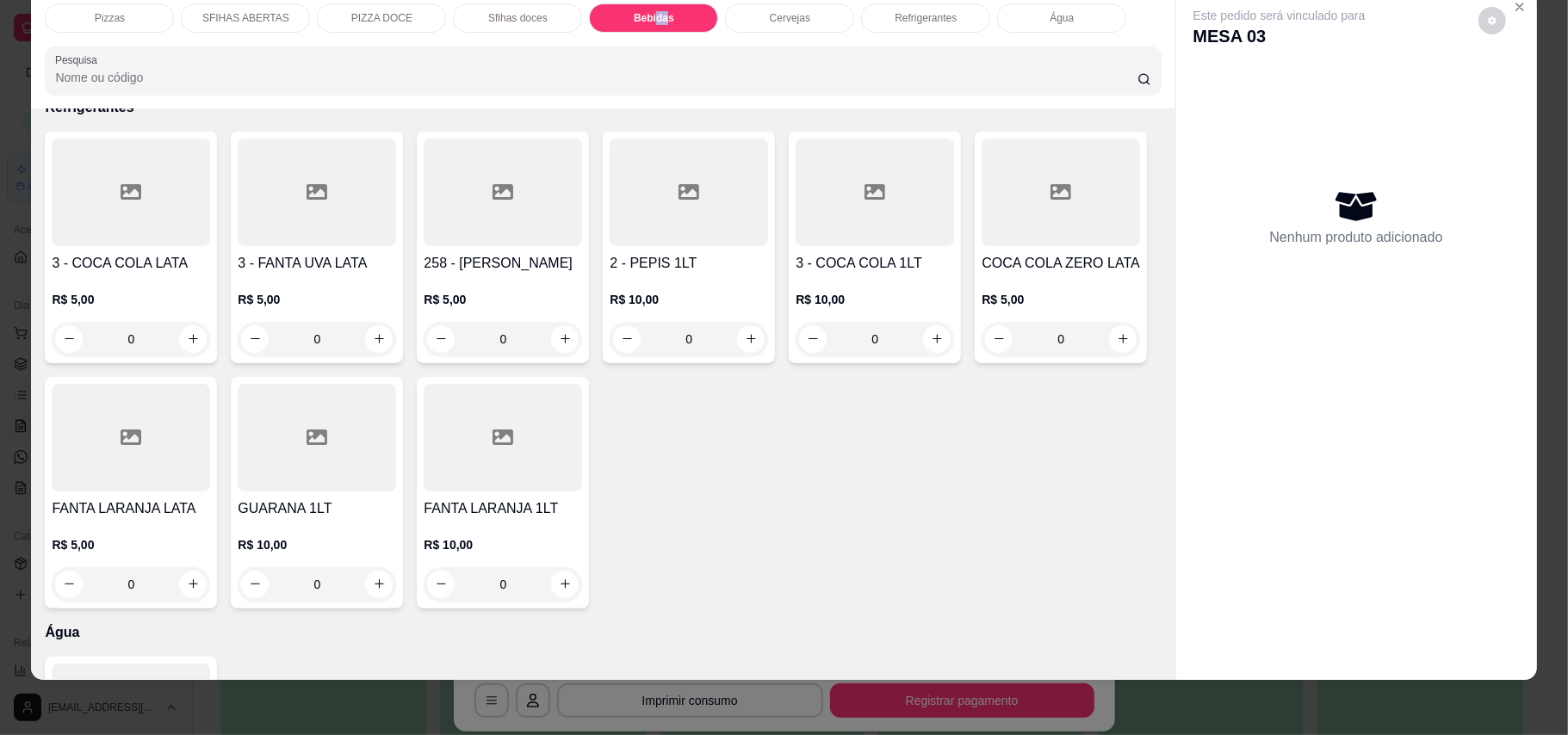
type input "1"
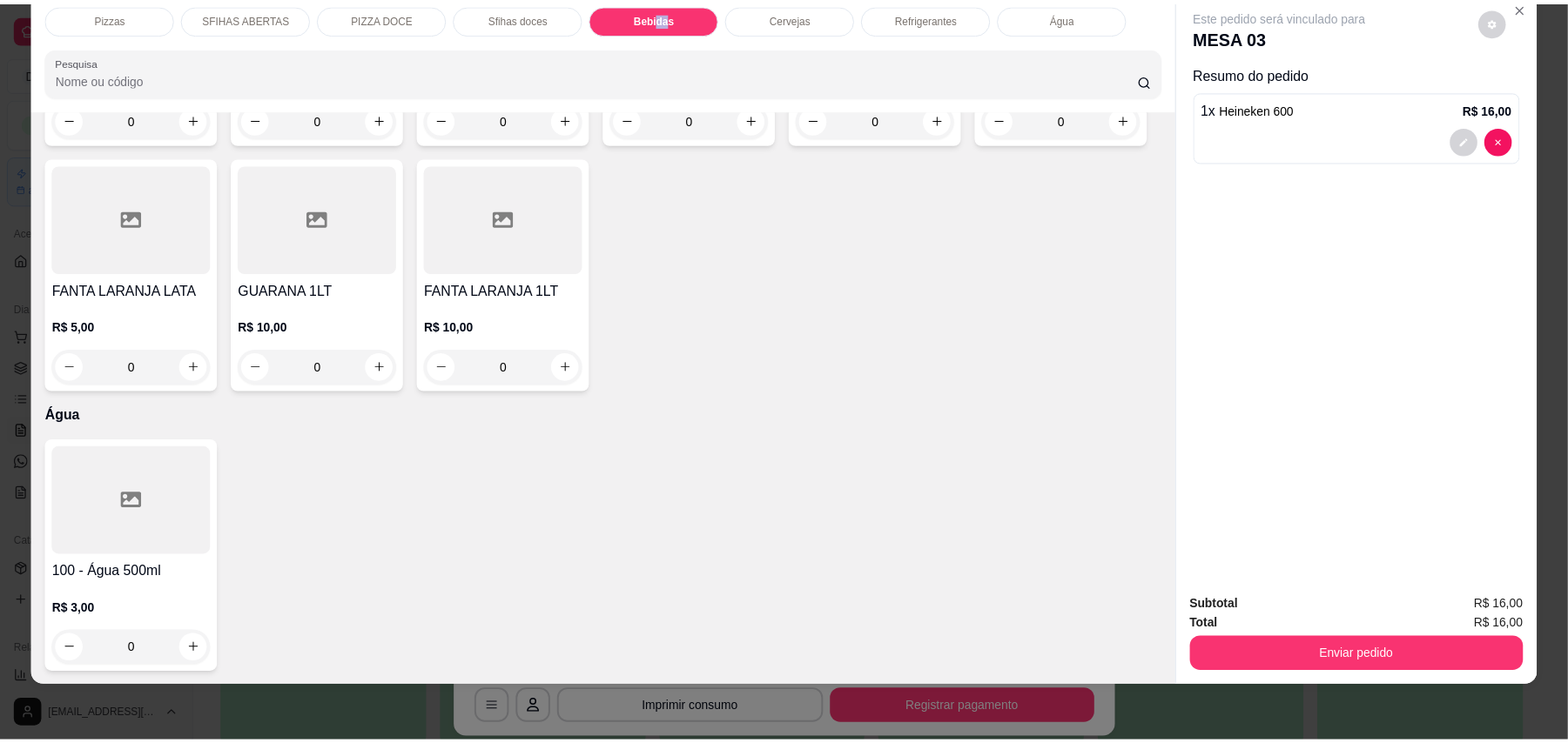
scroll to position [3975, 0]
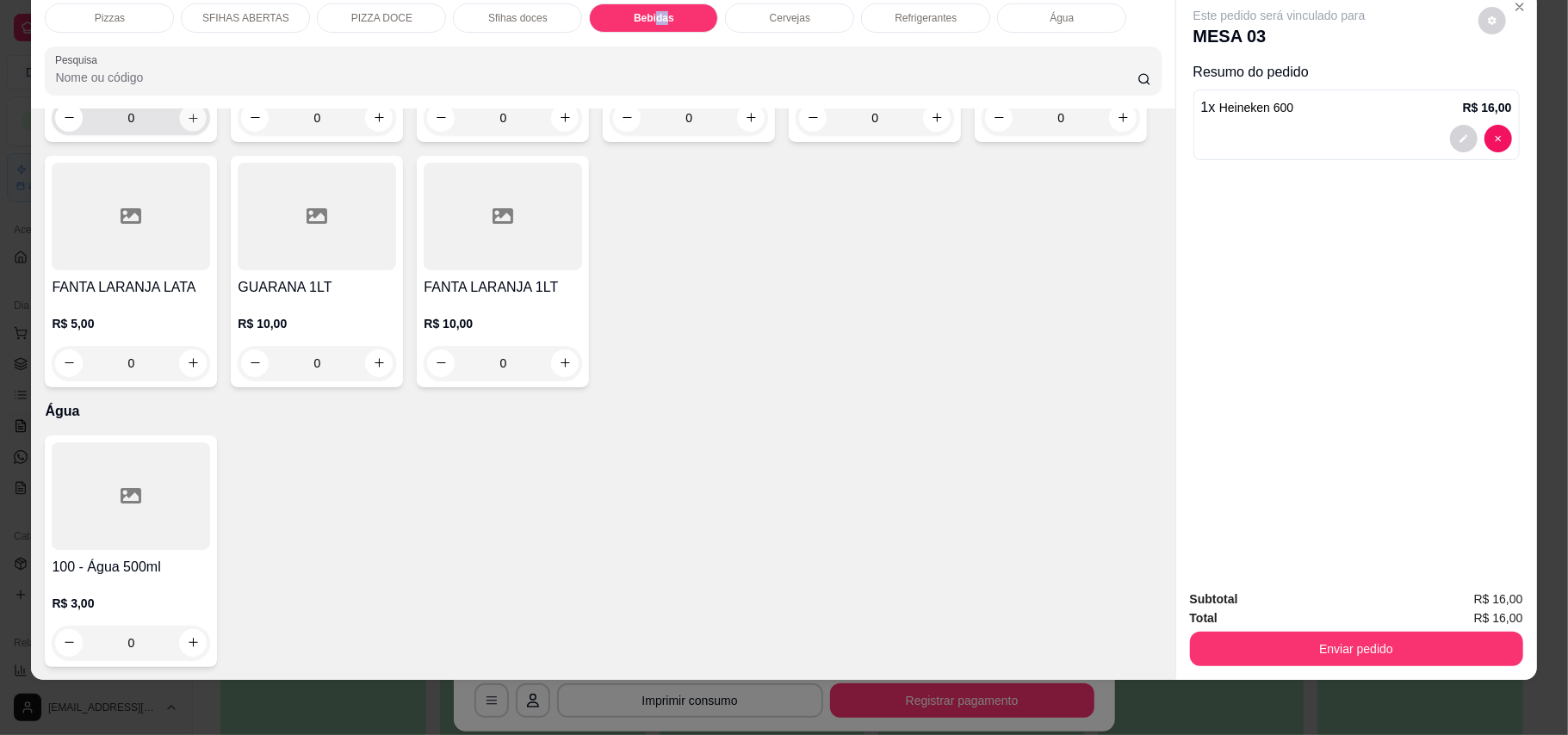
click at [186, 124] on icon "increase-product-quantity" at bounding box center [192, 117] width 13 height 13
type input "1"
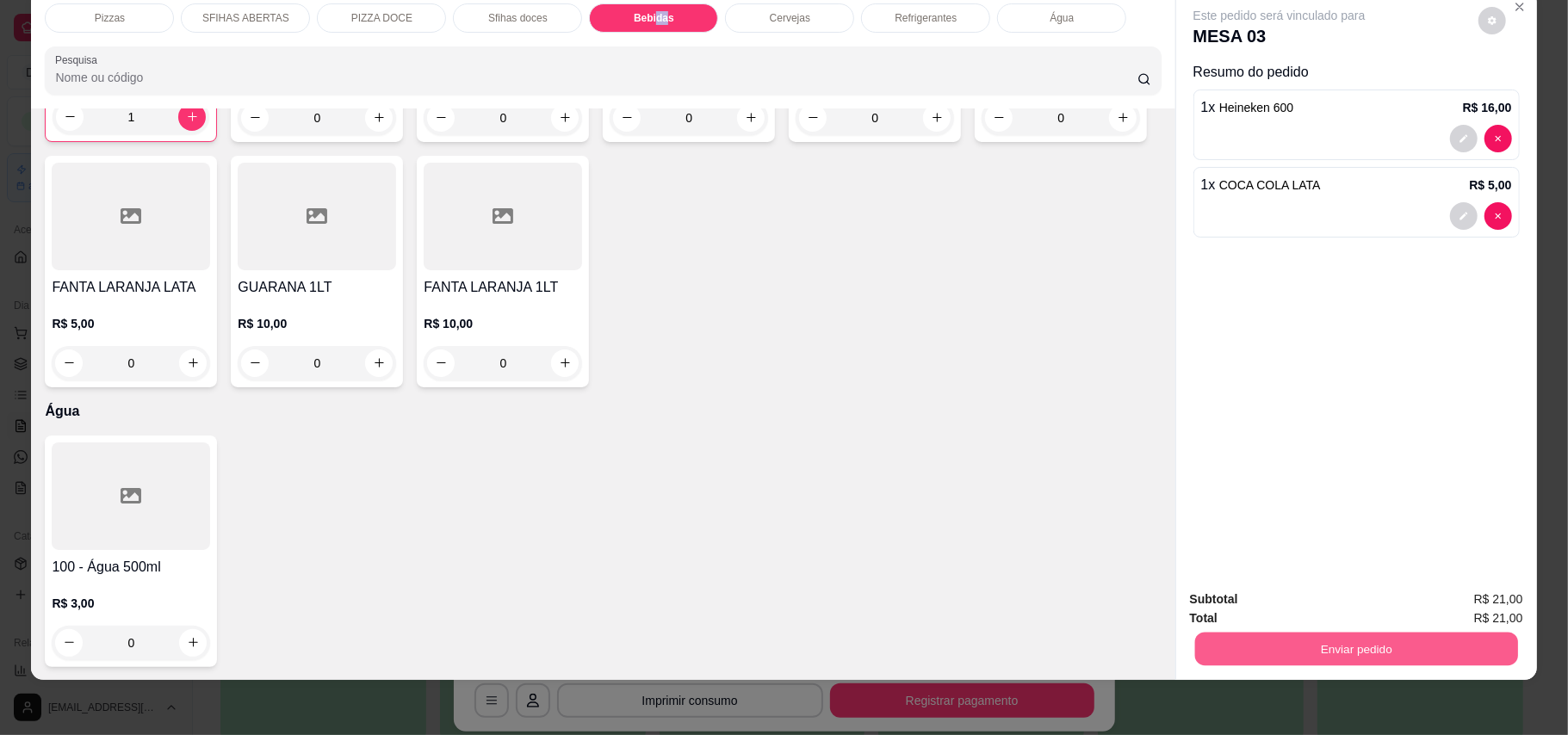
click at [1157, 649] on button "Enviar pedido" at bounding box center [1355, 650] width 323 height 33
click at [1157, 601] on button "Enviar pedido" at bounding box center [1476, 606] width 94 height 31
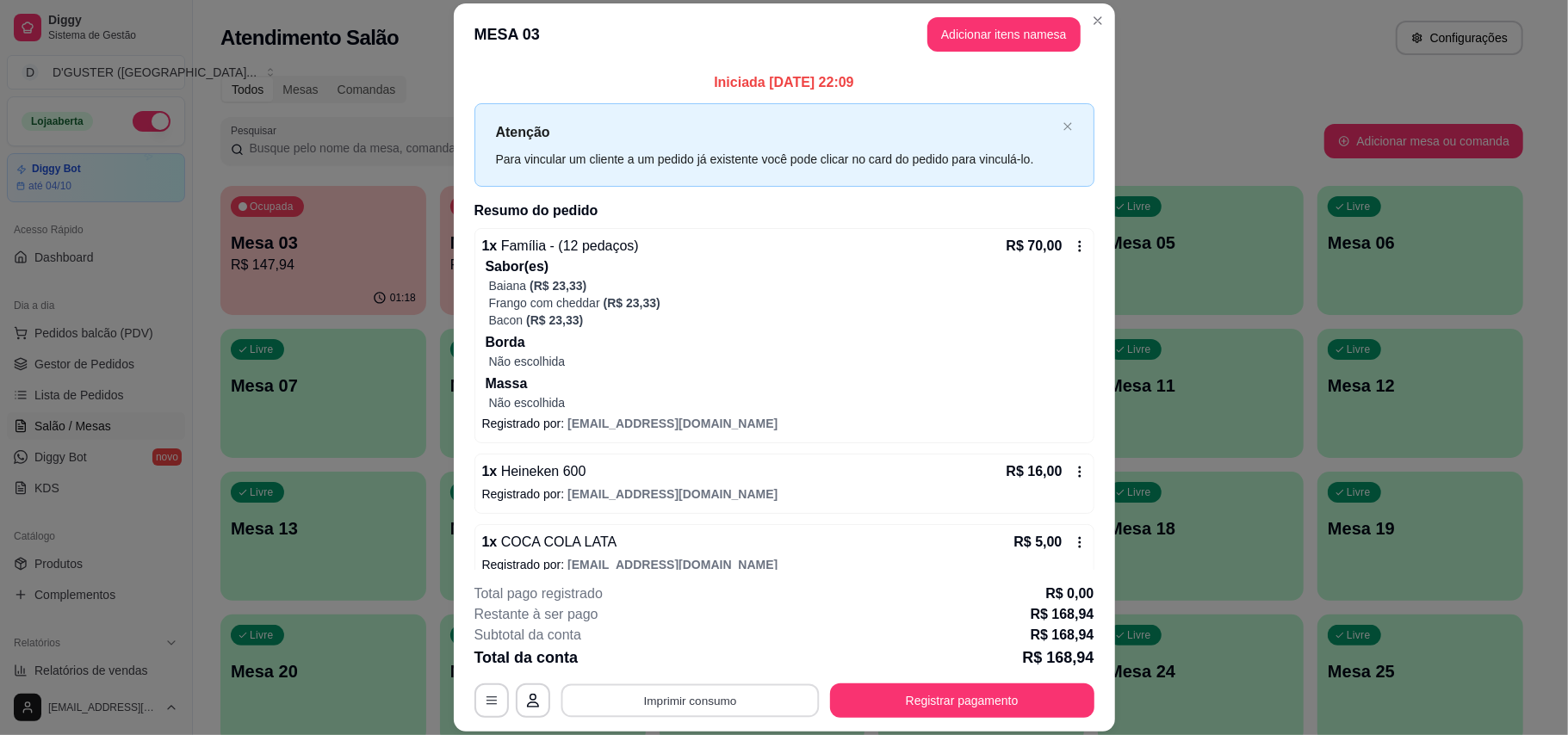
click at [779, 705] on button "Imprimir consumo" at bounding box center [689, 701] width 258 height 33
click at [716, 586] on button "IMPRESSORA" at bounding box center [686, 592] width 121 height 26
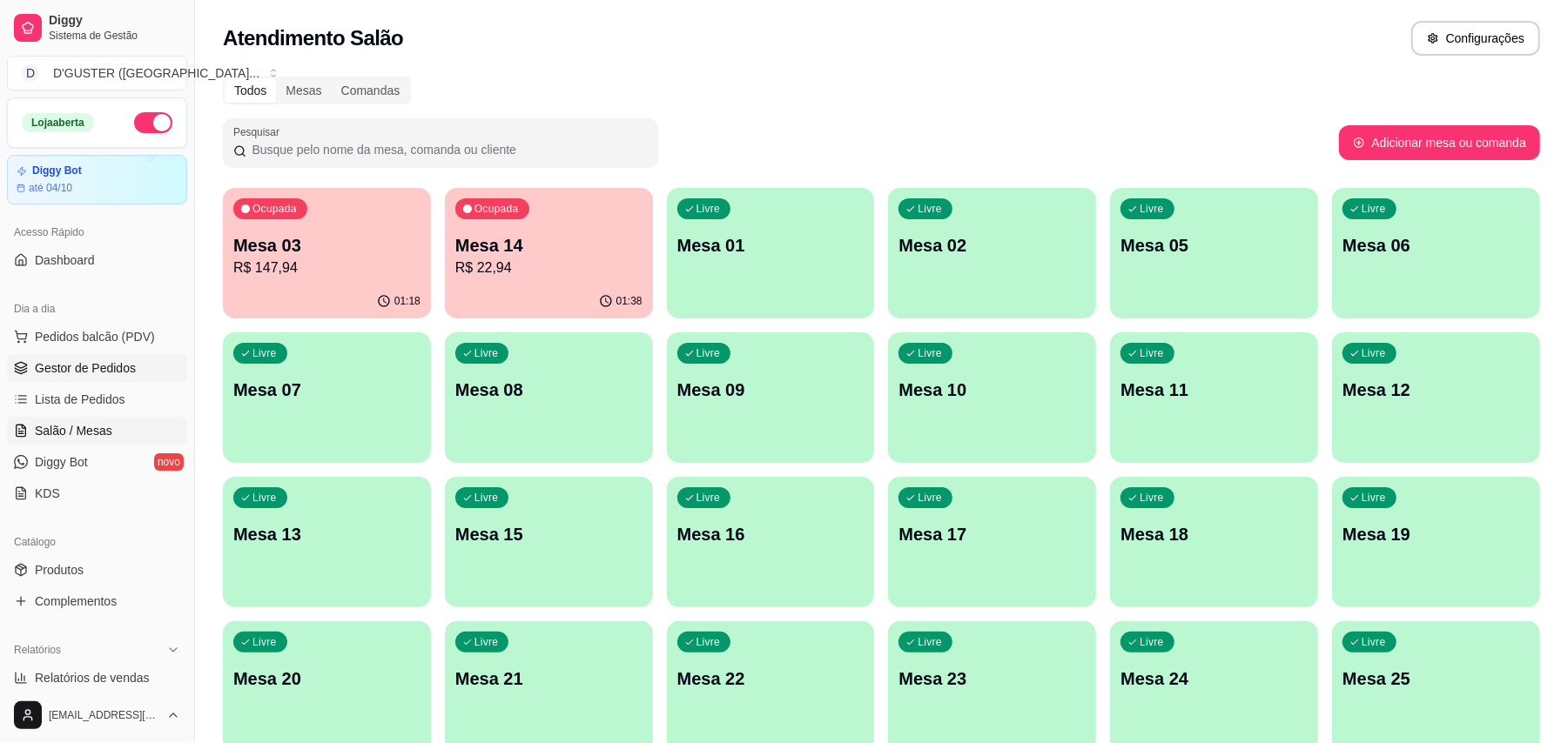
click at [105, 379] on link "Gestor de Pedidos" at bounding box center [97, 368] width 181 height 28
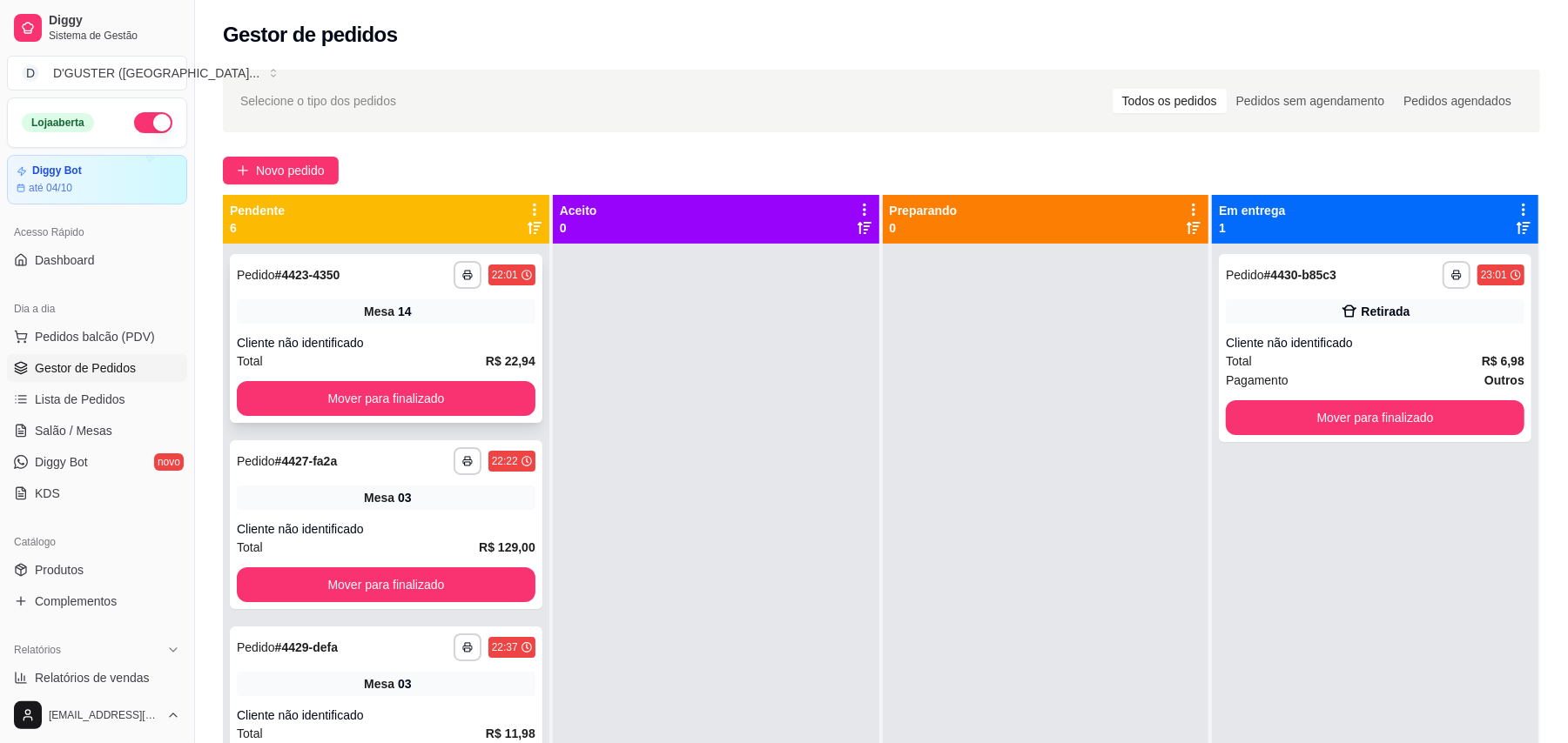
click at [412, 327] on div "**********" at bounding box center [386, 338] width 313 height 169
click at [85, 422] on span "Salão / Mesas" at bounding box center [73, 431] width 77 height 18
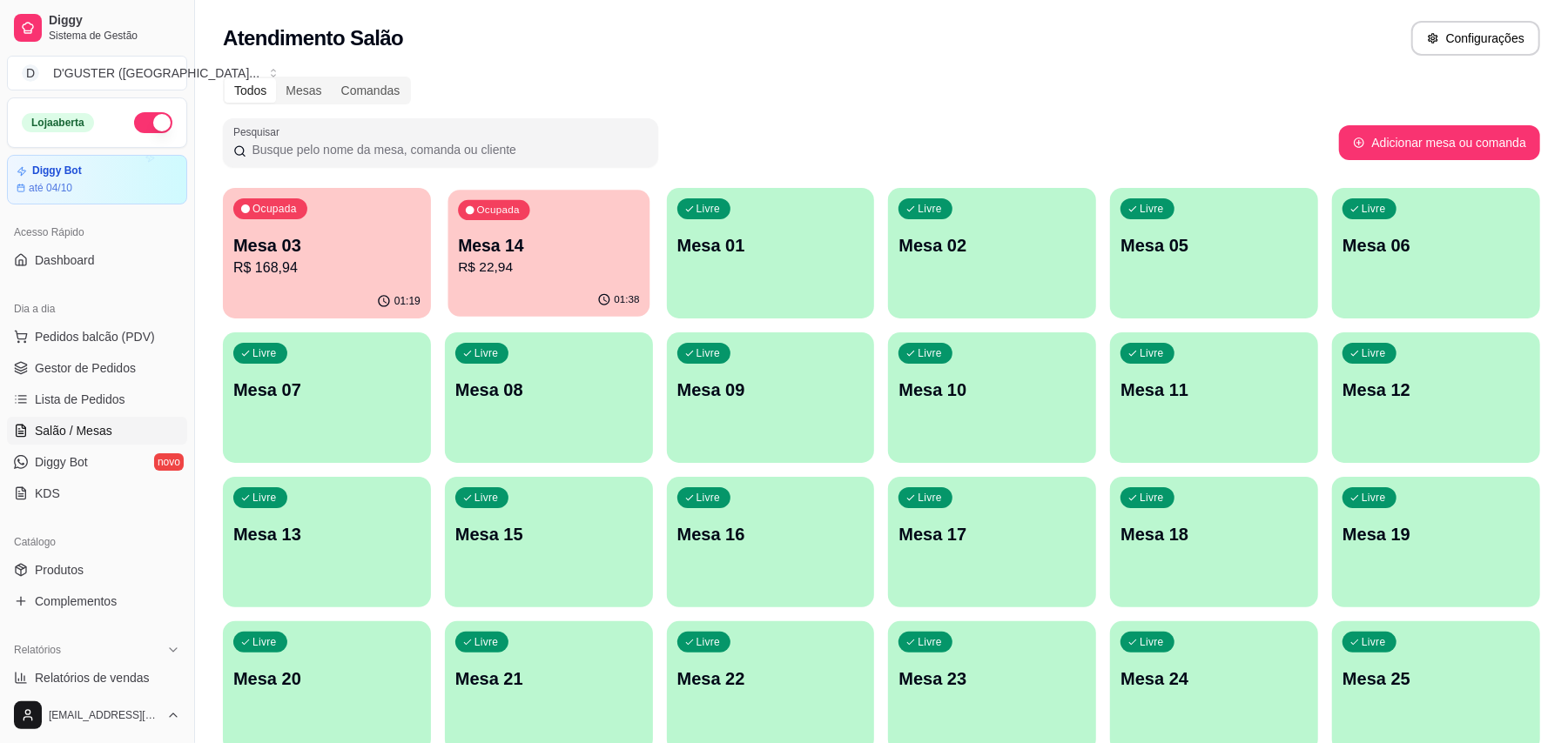
click at [515, 255] on p "Mesa 14" at bounding box center [548, 246] width 181 height 24
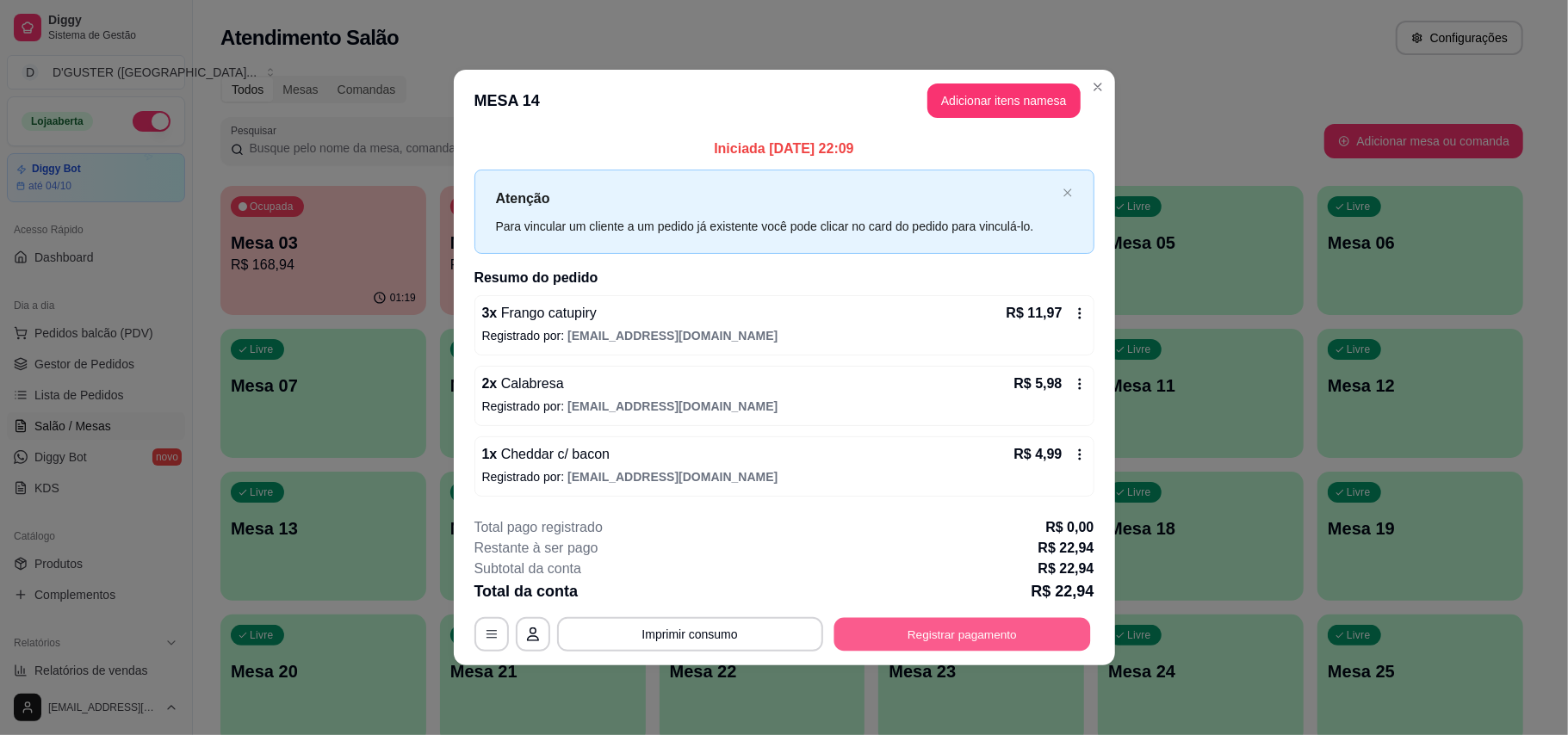
click at [915, 634] on button "Registrar pagamento" at bounding box center [961, 634] width 256 height 33
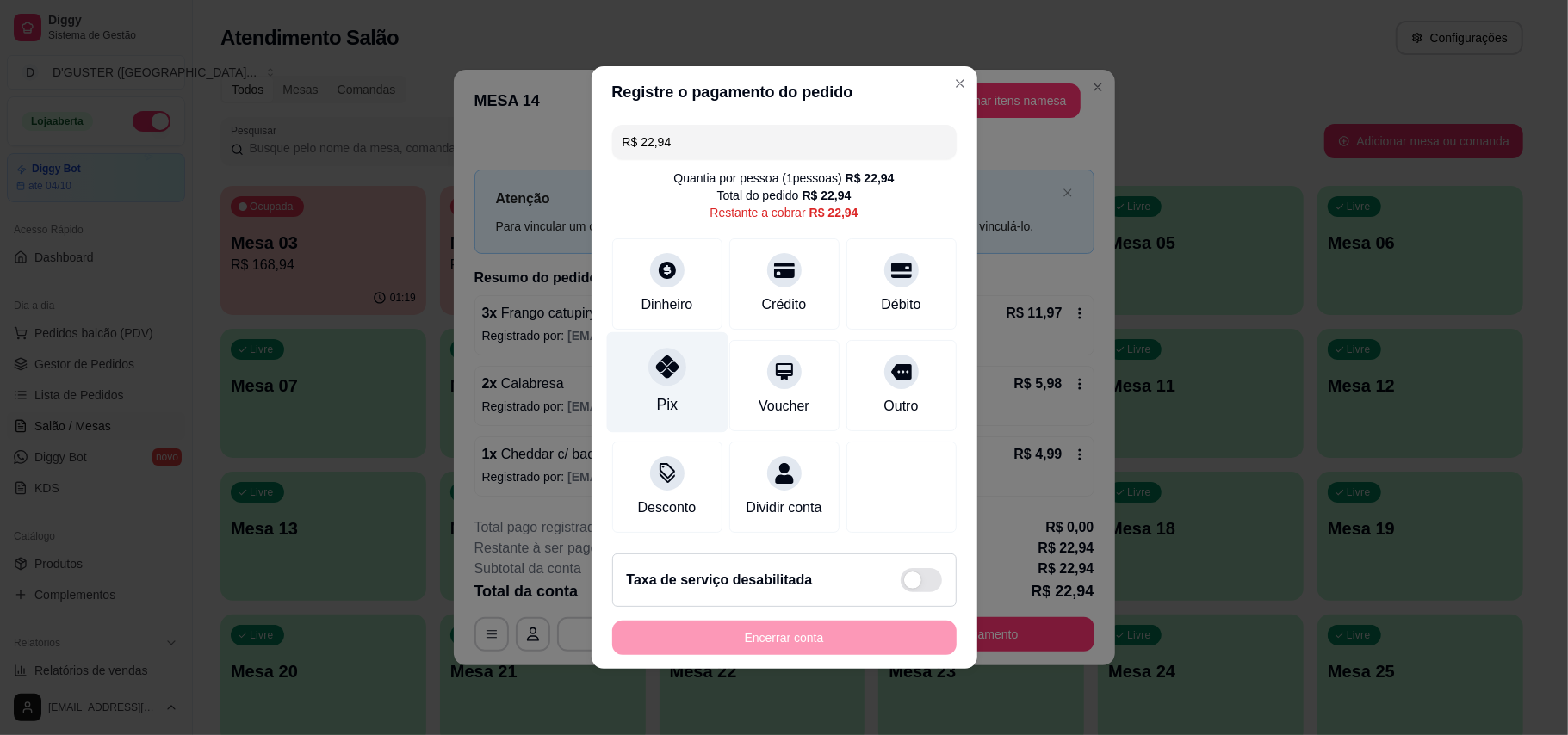
click at [661, 361] on icon at bounding box center [666, 366] width 23 height 23
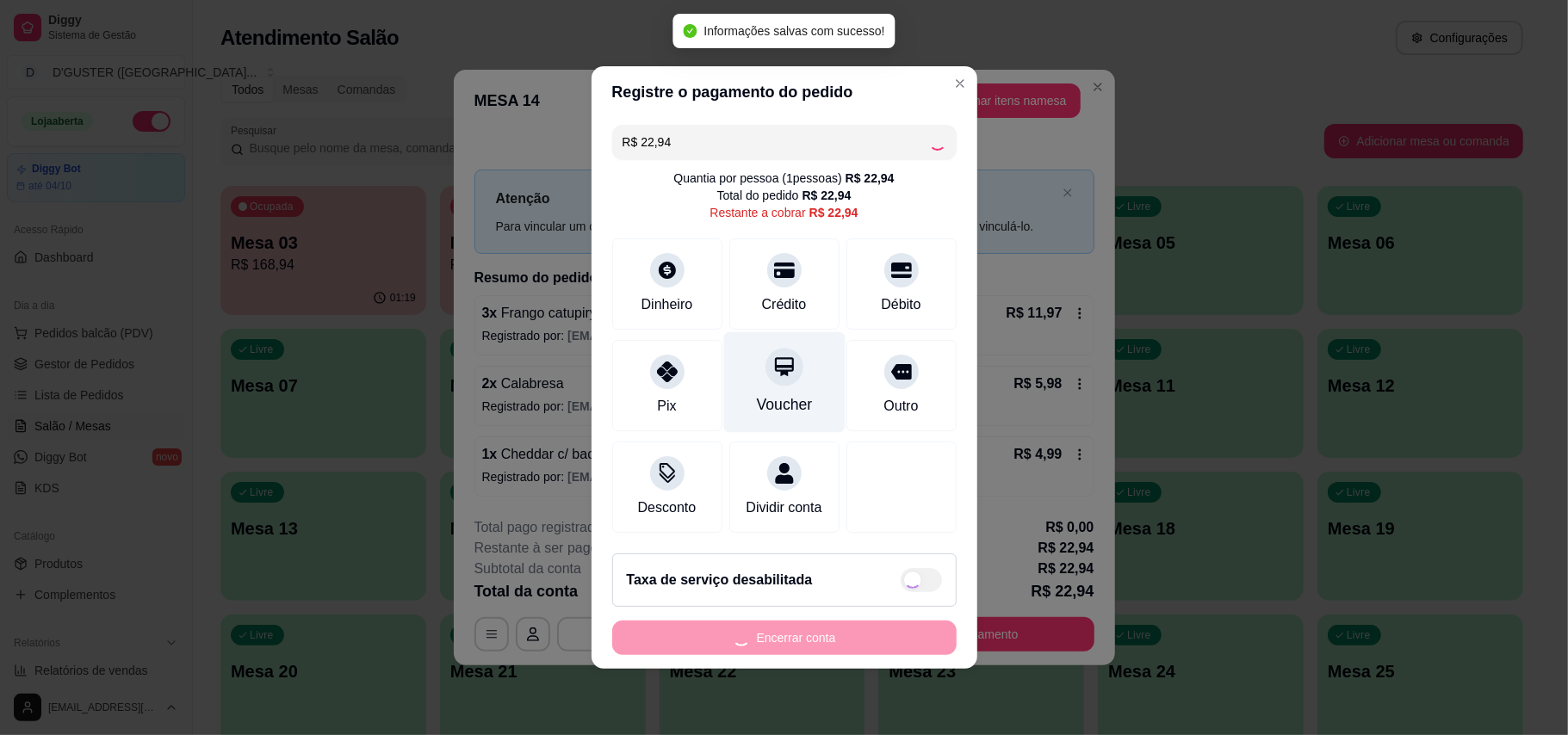
type input "R$ 0,00"
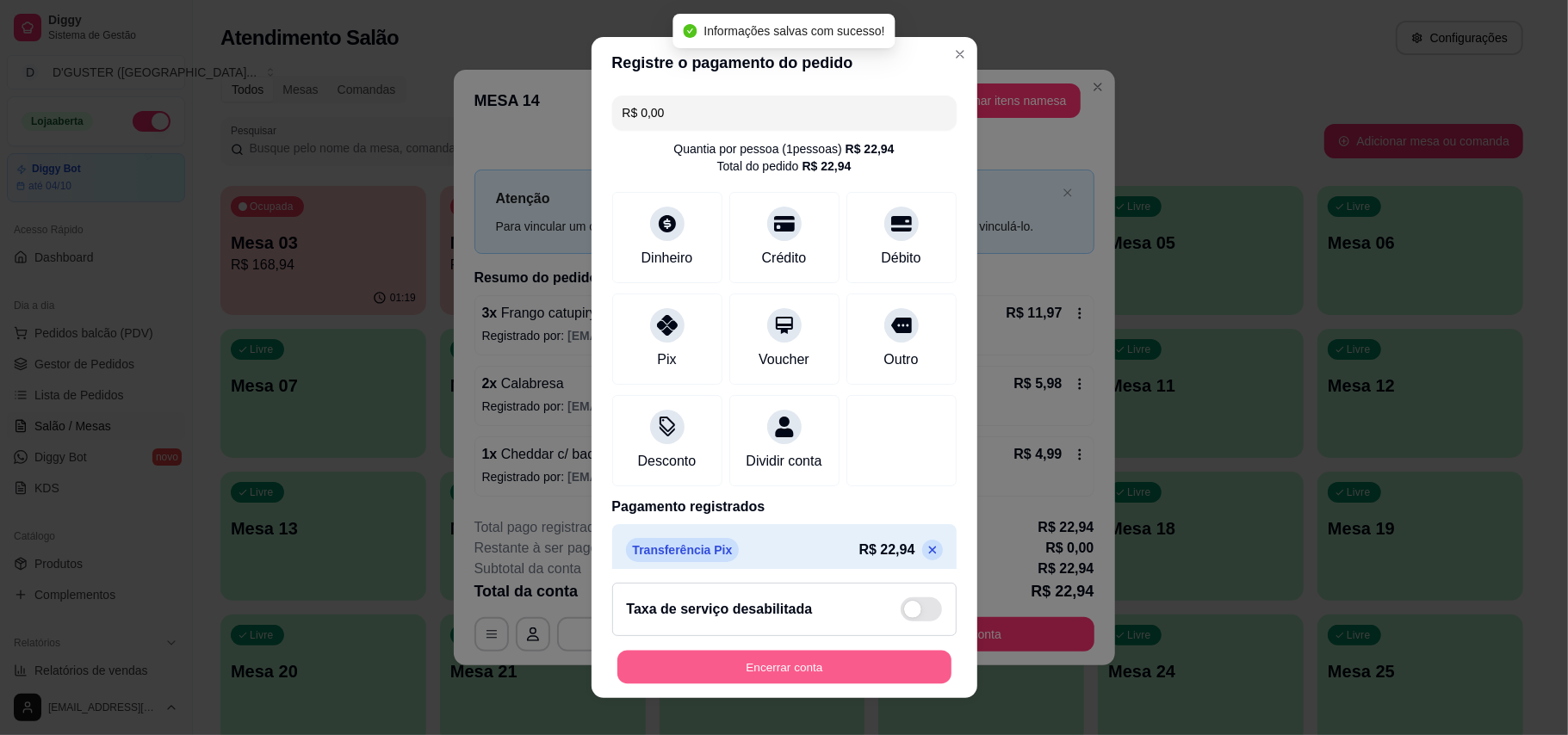
click at [779, 662] on button "Encerrar conta" at bounding box center [784, 667] width 334 height 33
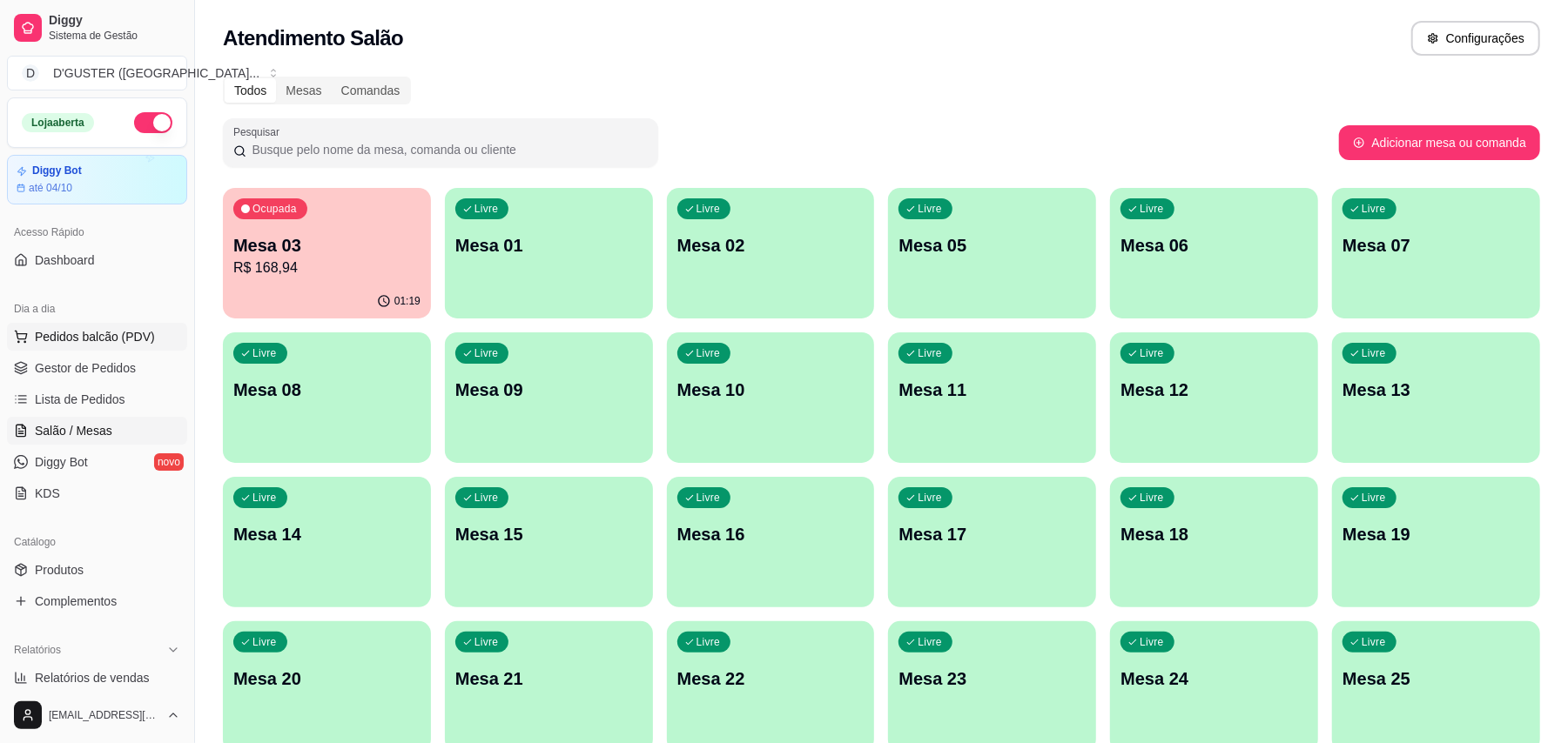
click at [57, 337] on span "Pedidos balcão (PDV)" at bounding box center [94, 337] width 120 height 18
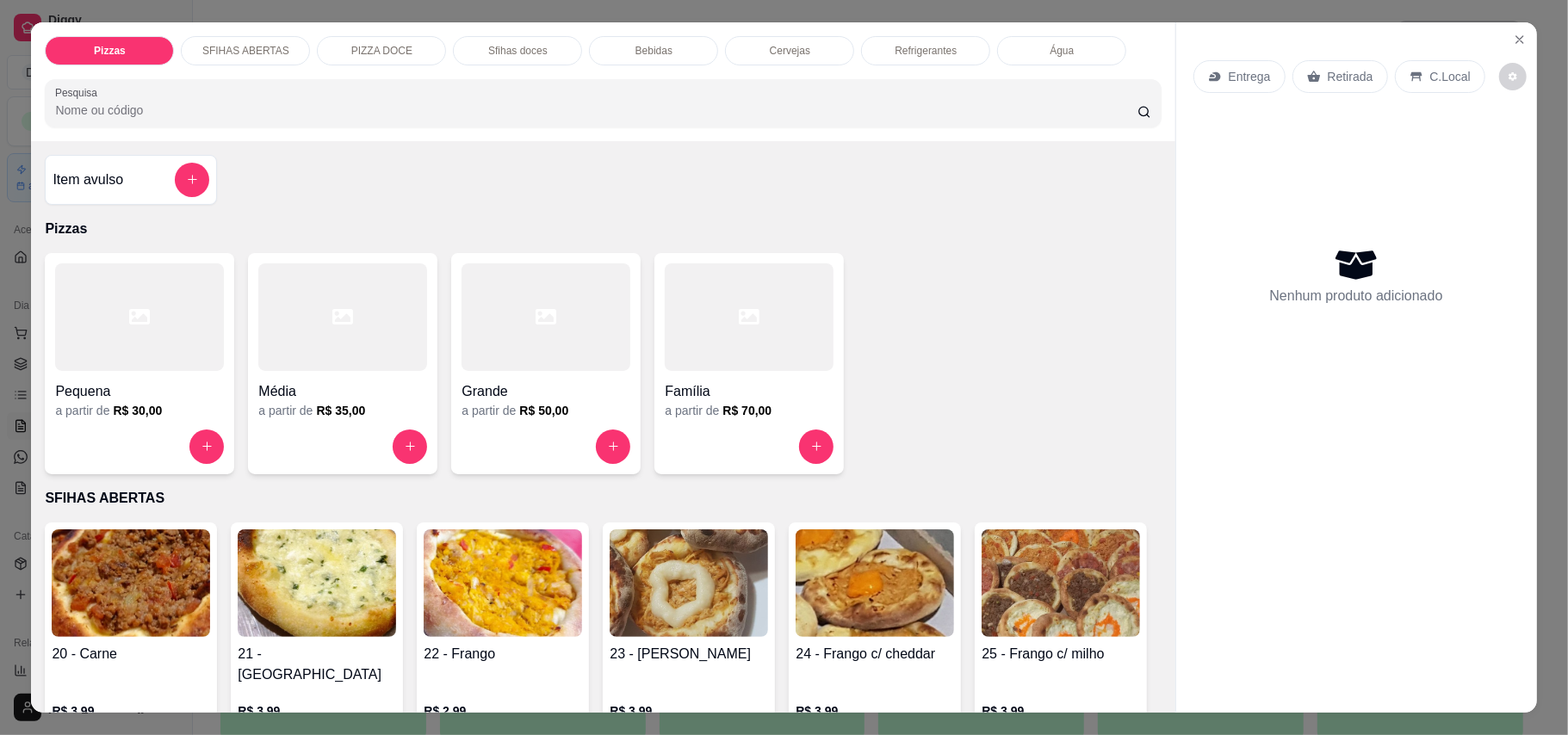
click at [0, 128] on div "Pizzas SFIHAS ABERTAS PIZZA DOCE Sfihas doces Bebidas Cervejas Refrigerantes Ág…" at bounding box center [784, 367] width 1568 height 735
click at [4, 128] on div "Pizzas SFIHAS ABERTAS PIZZA DOCE Sfihas doces Bebidas Cervejas Refrigerantes Ág…" at bounding box center [784, 367] width 1568 height 735
click at [1157, 42] on icon "Close" at bounding box center [1519, 39] width 14 height 14
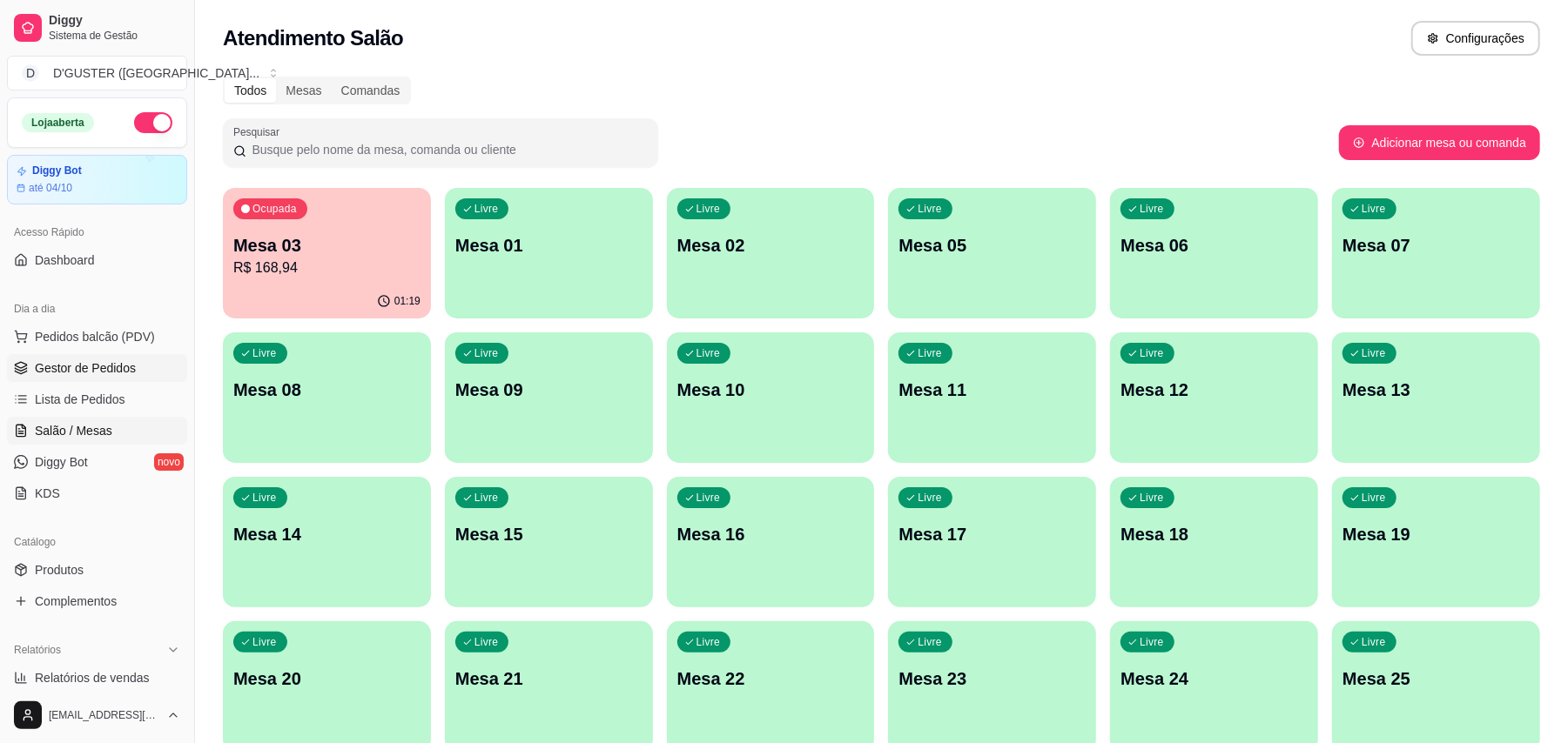
click at [116, 358] on link "Gestor de Pedidos" at bounding box center [97, 368] width 181 height 28
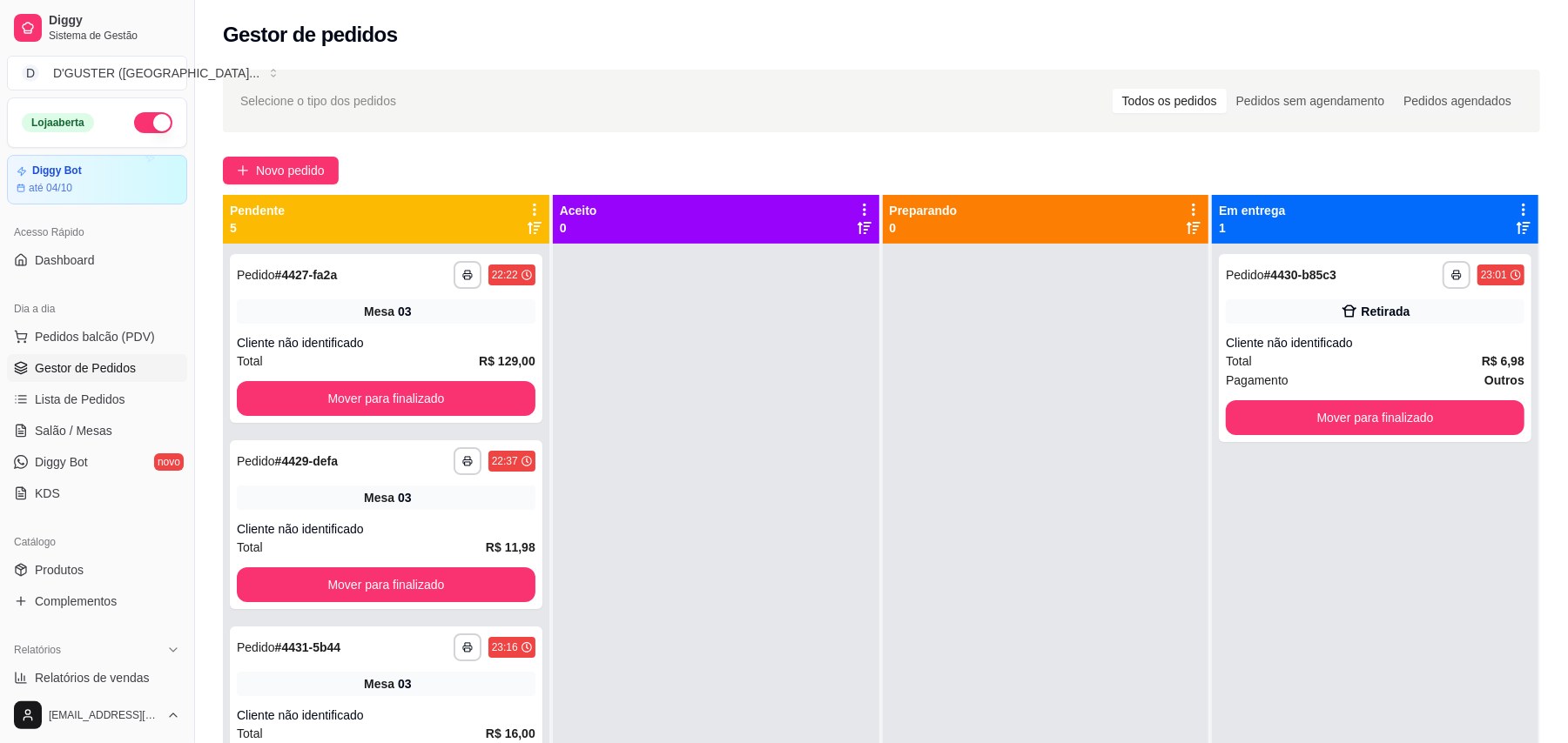
scroll to position [509, 0]
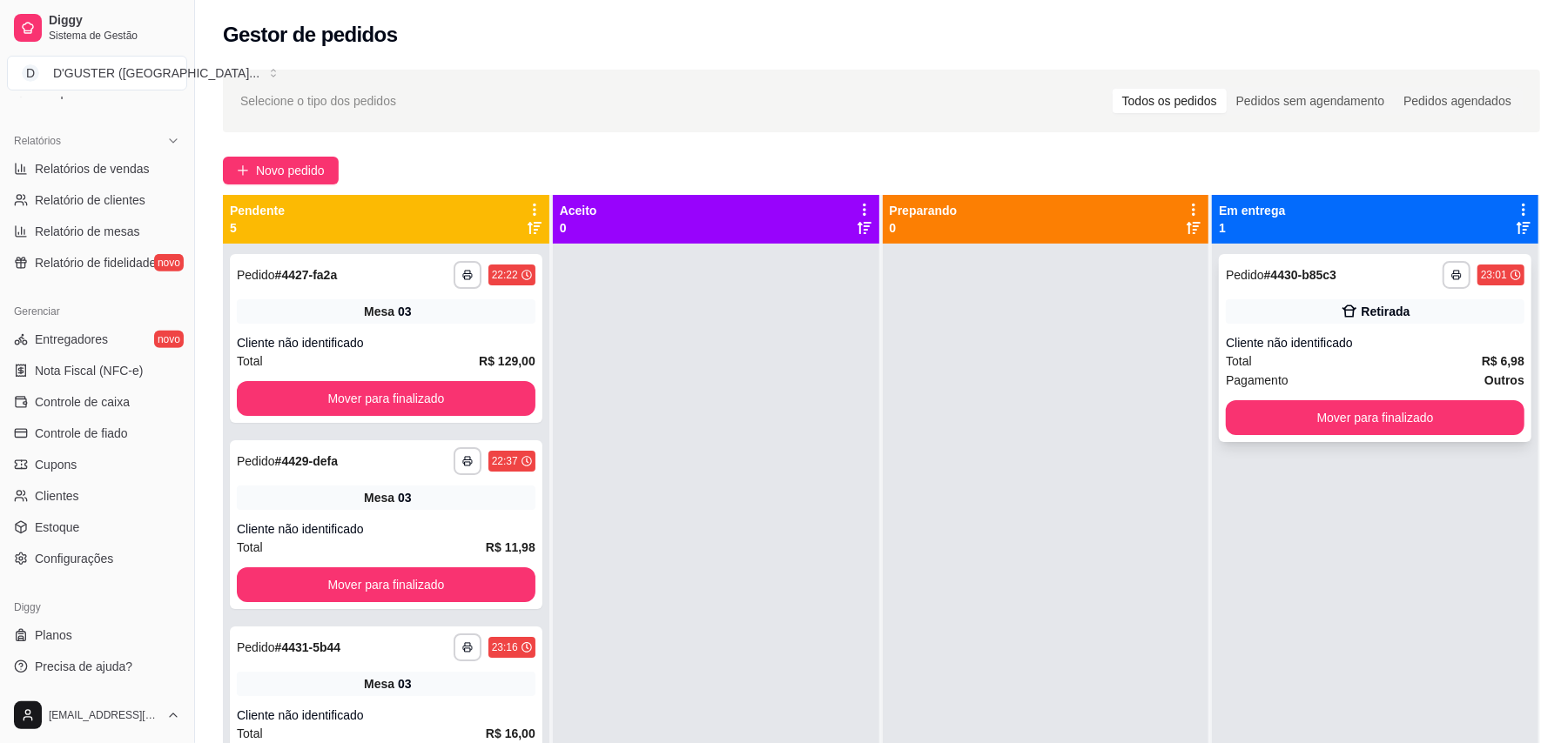
click at [1170, 338] on div "Cliente não identificado" at bounding box center [1374, 343] width 299 height 18
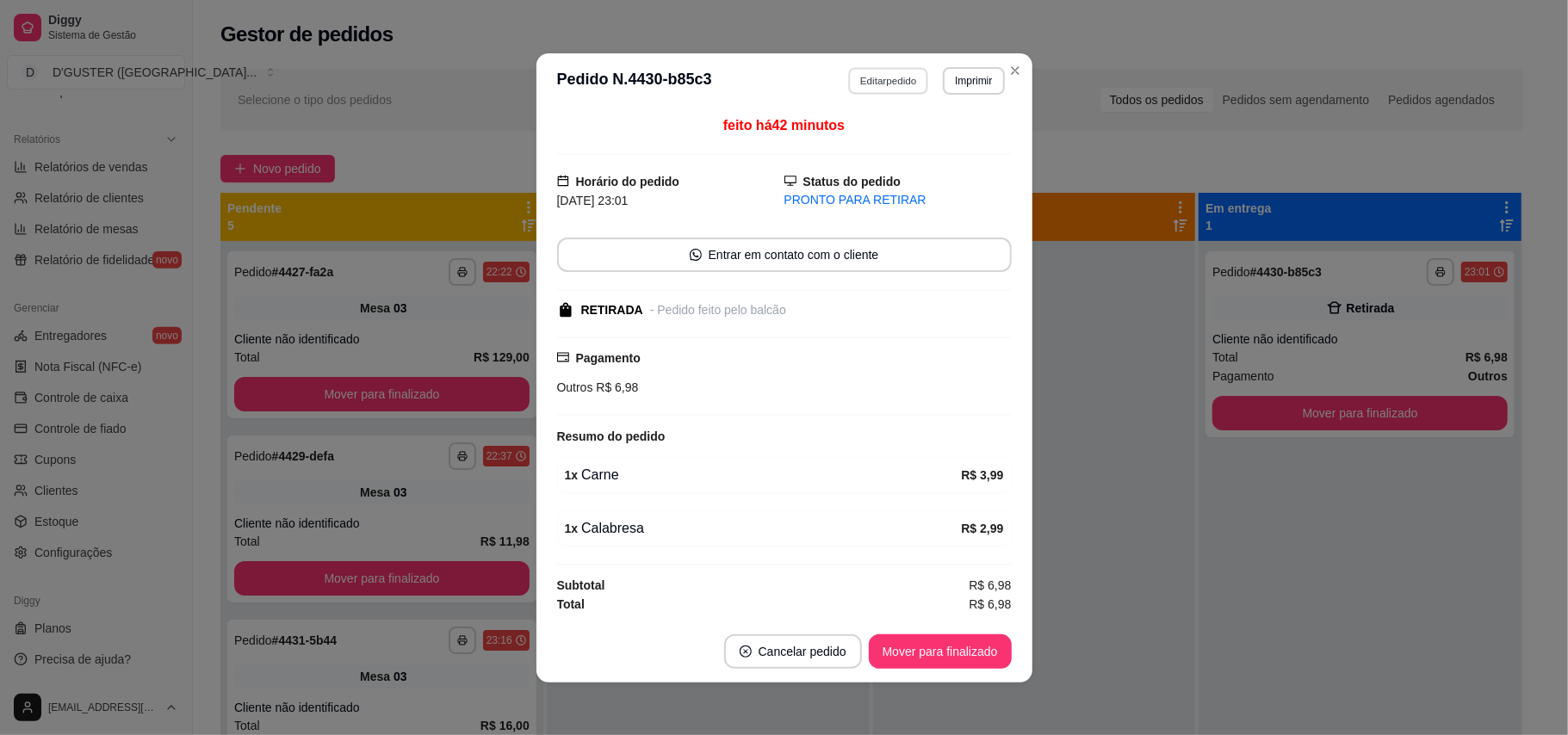
click at [873, 82] on button "Editar pedido" at bounding box center [888, 79] width 80 height 26
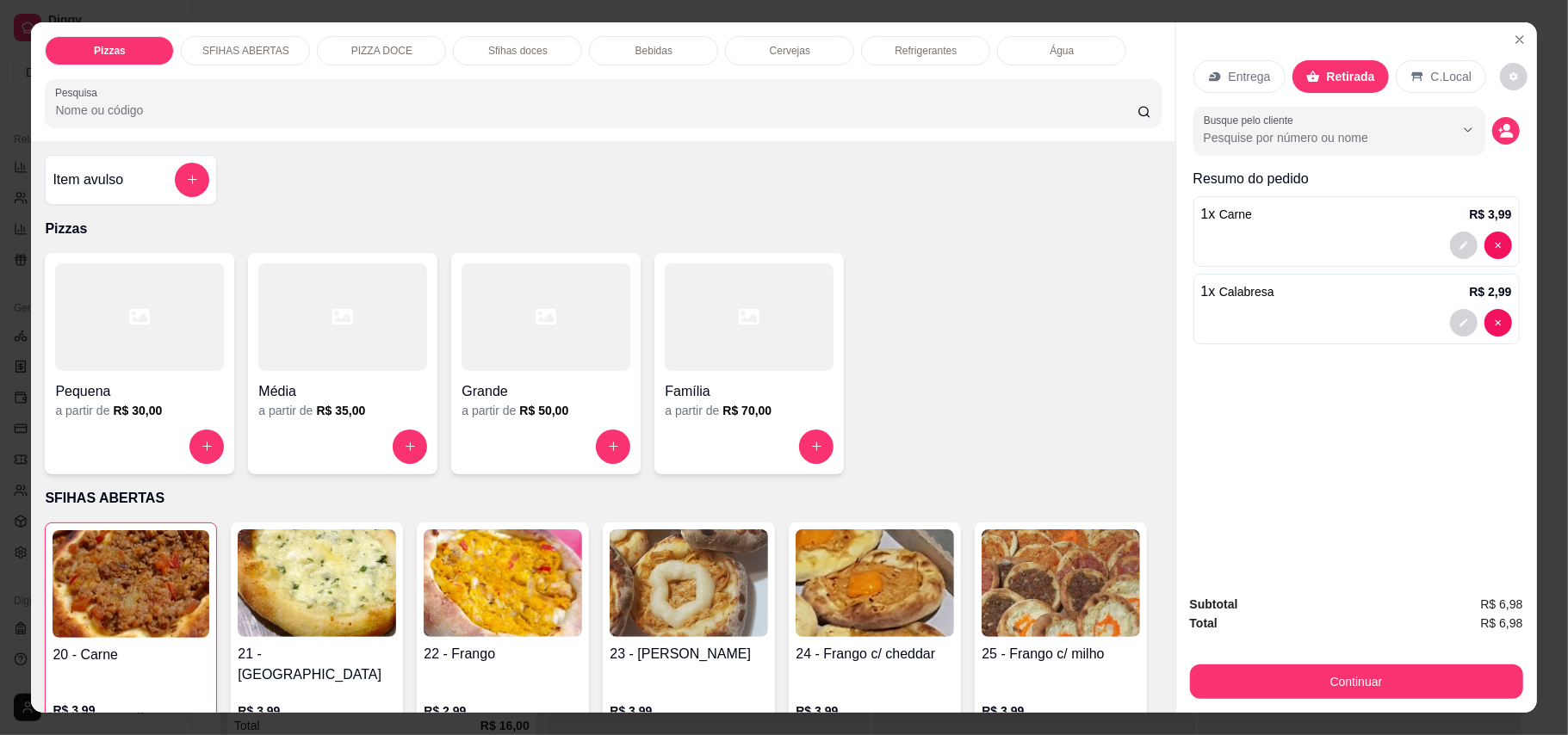
click at [1157, 71] on div "Entrega" at bounding box center [1239, 76] width 92 height 32
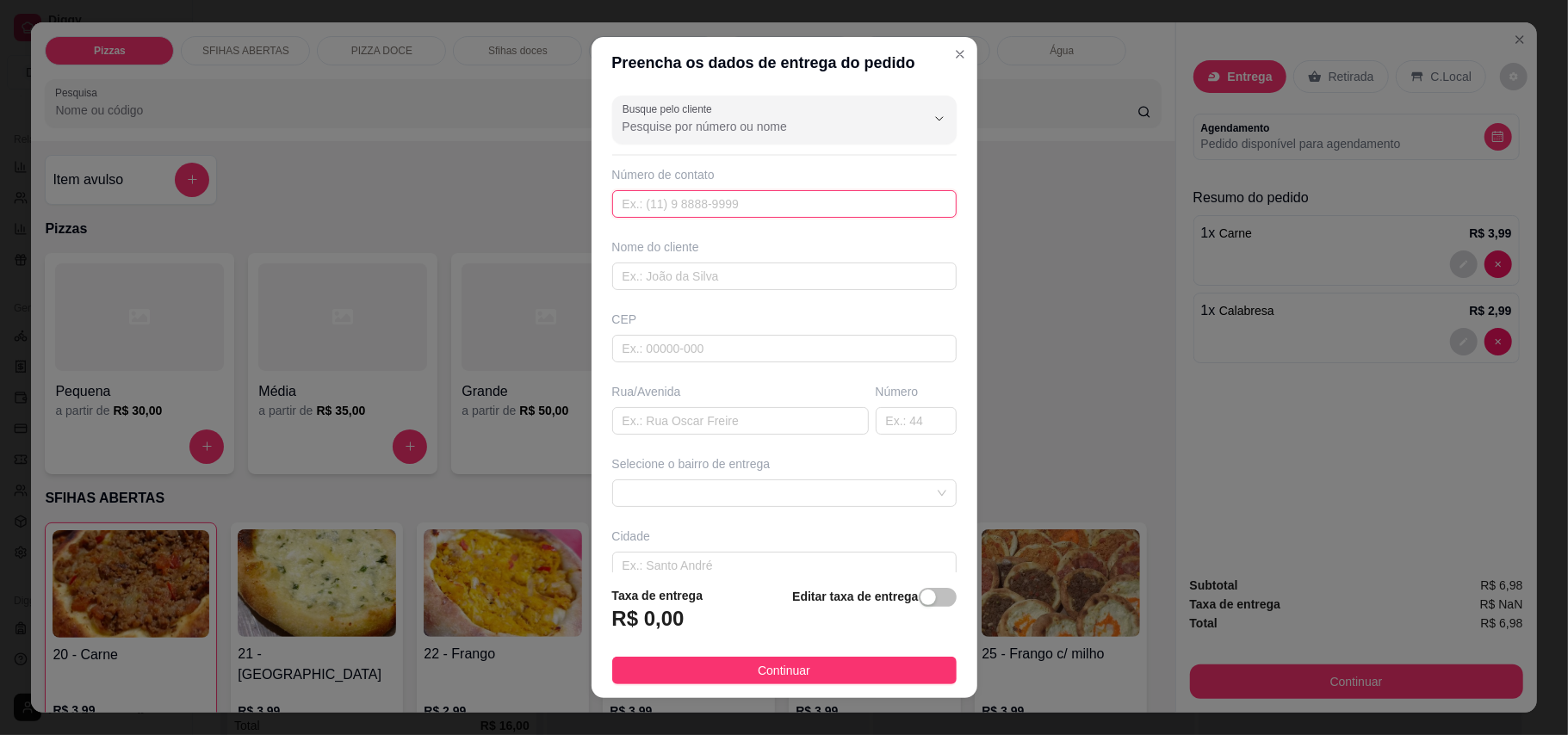
click at [807, 210] on input "text" at bounding box center [784, 204] width 344 height 27
click at [824, 280] on input "text" at bounding box center [784, 277] width 344 height 27
click at [719, 498] on span at bounding box center [784, 494] width 324 height 26
type input "BIA"
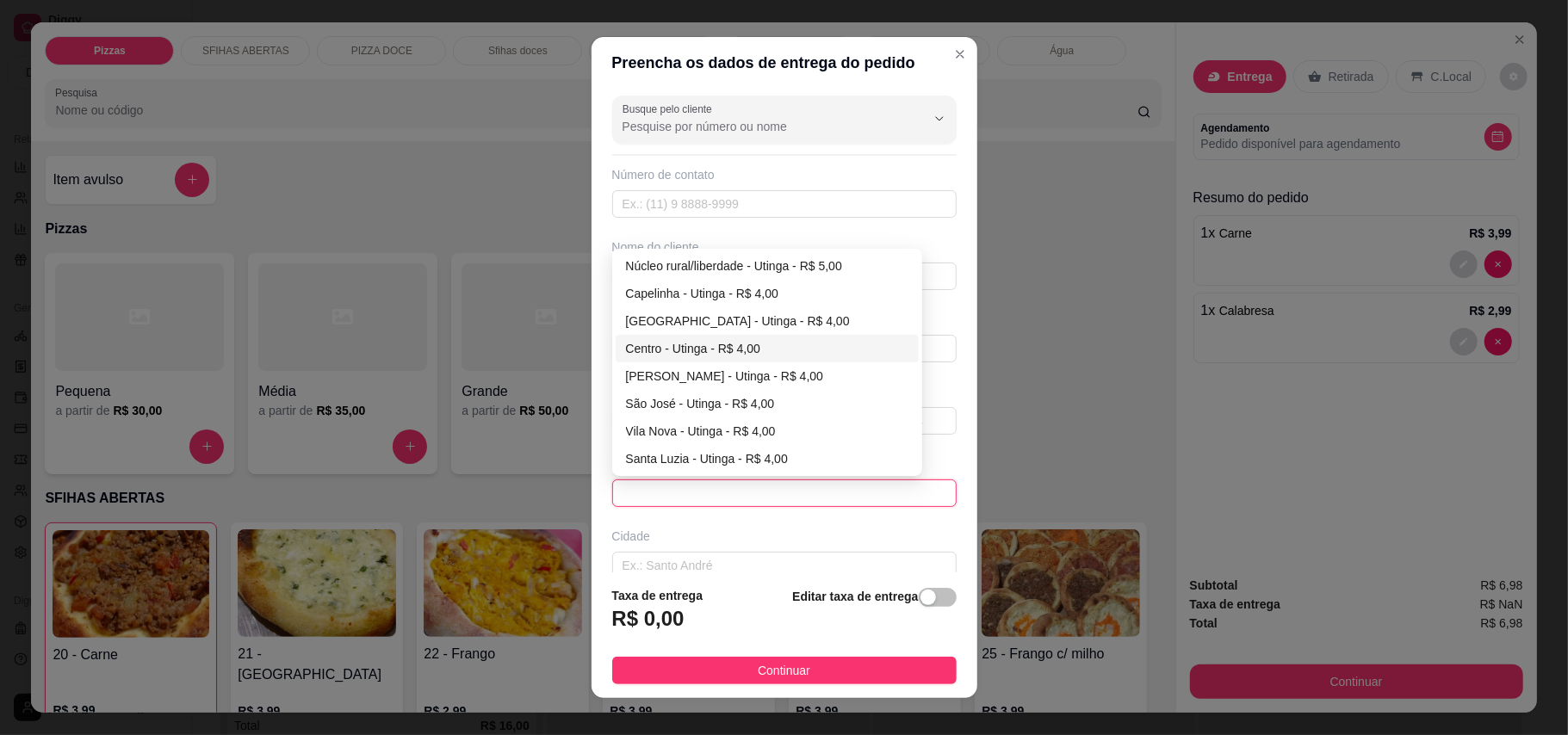
click at [691, 346] on div "Centro - Utinga - R$ 4,00" at bounding box center [767, 348] width 283 height 19
type input "Utinga"
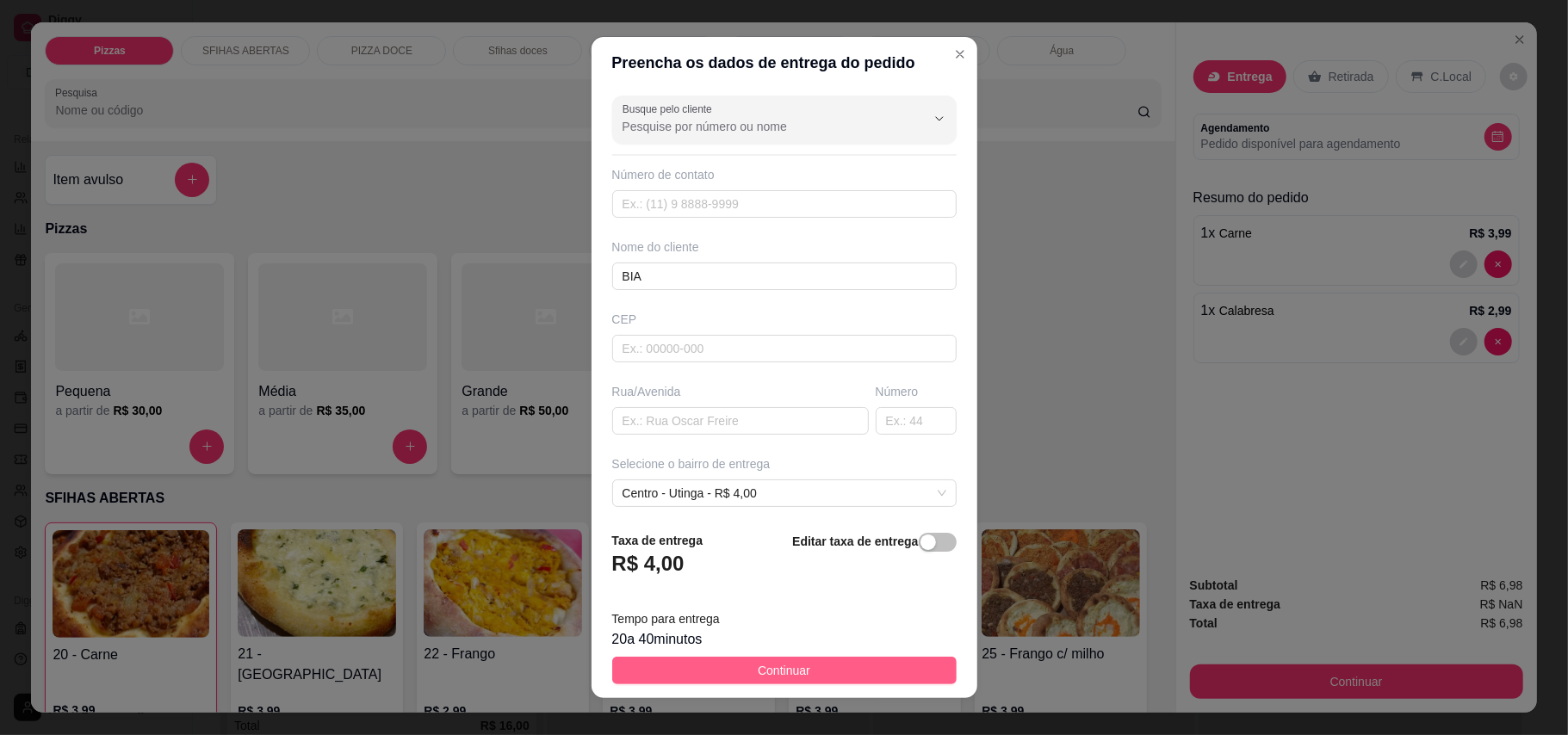
click at [776, 677] on span "Continuar" at bounding box center [784, 670] width 53 height 19
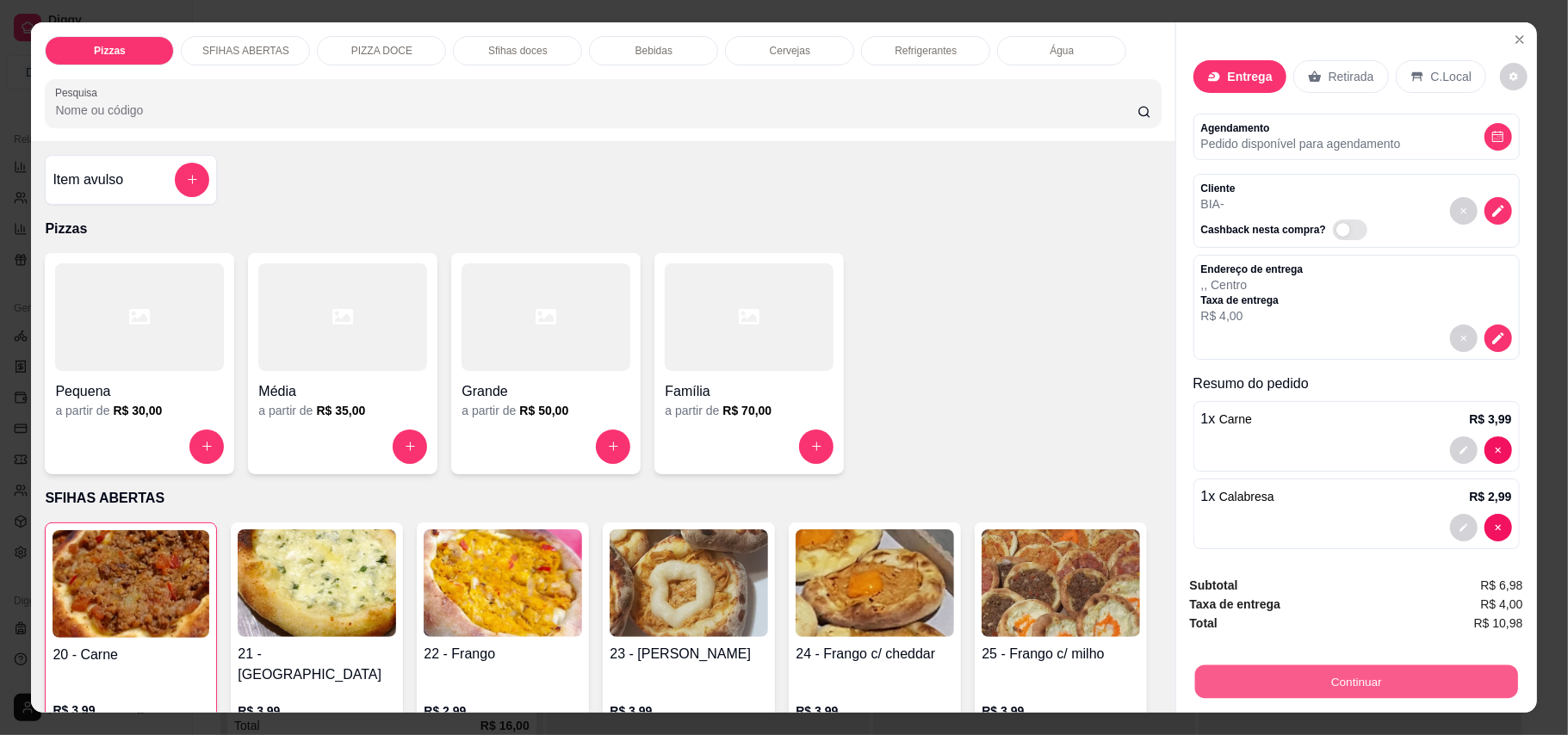
click at [1157, 697] on button "Continuar" at bounding box center [1355, 682] width 323 height 33
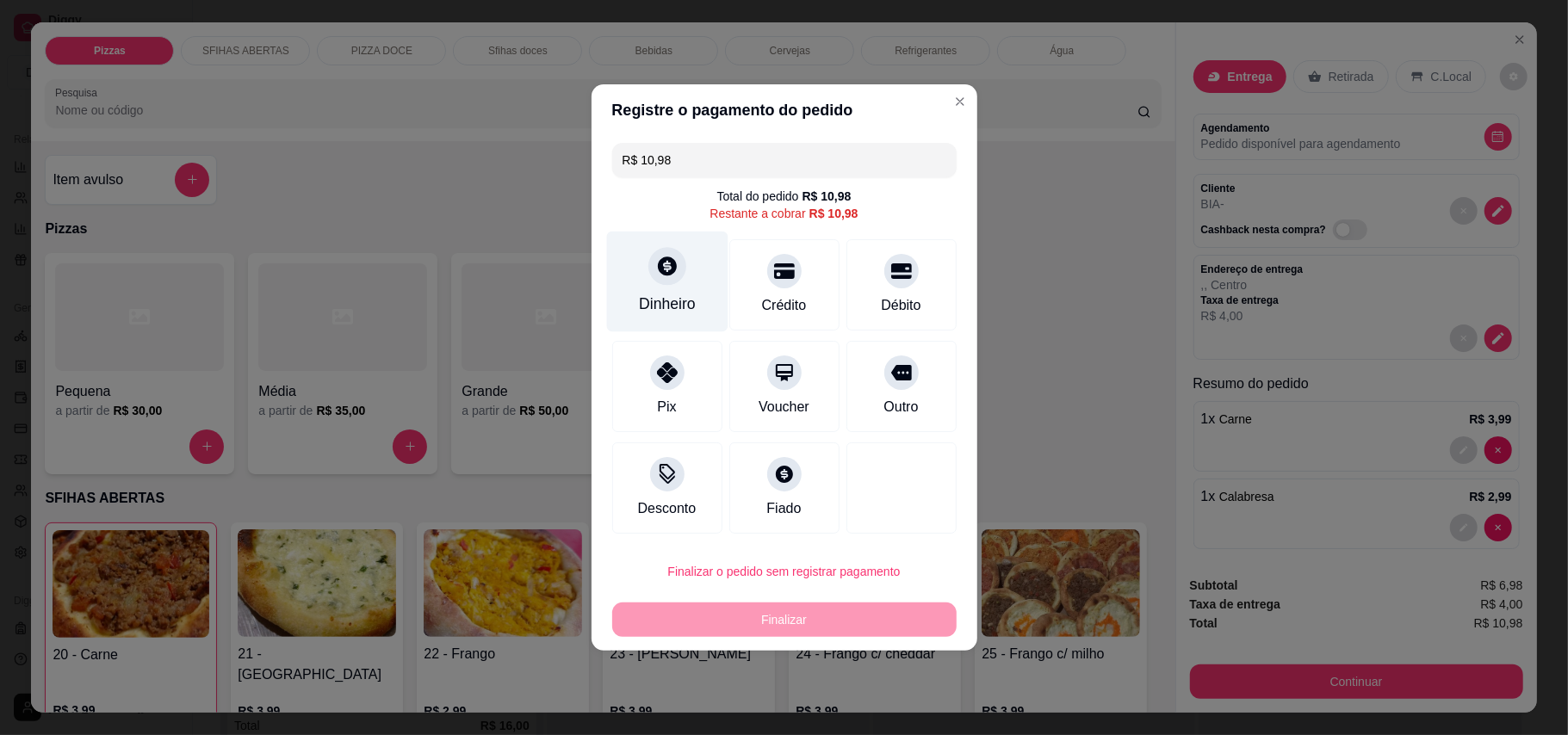
click at [655, 269] on icon at bounding box center [666, 266] width 23 height 23
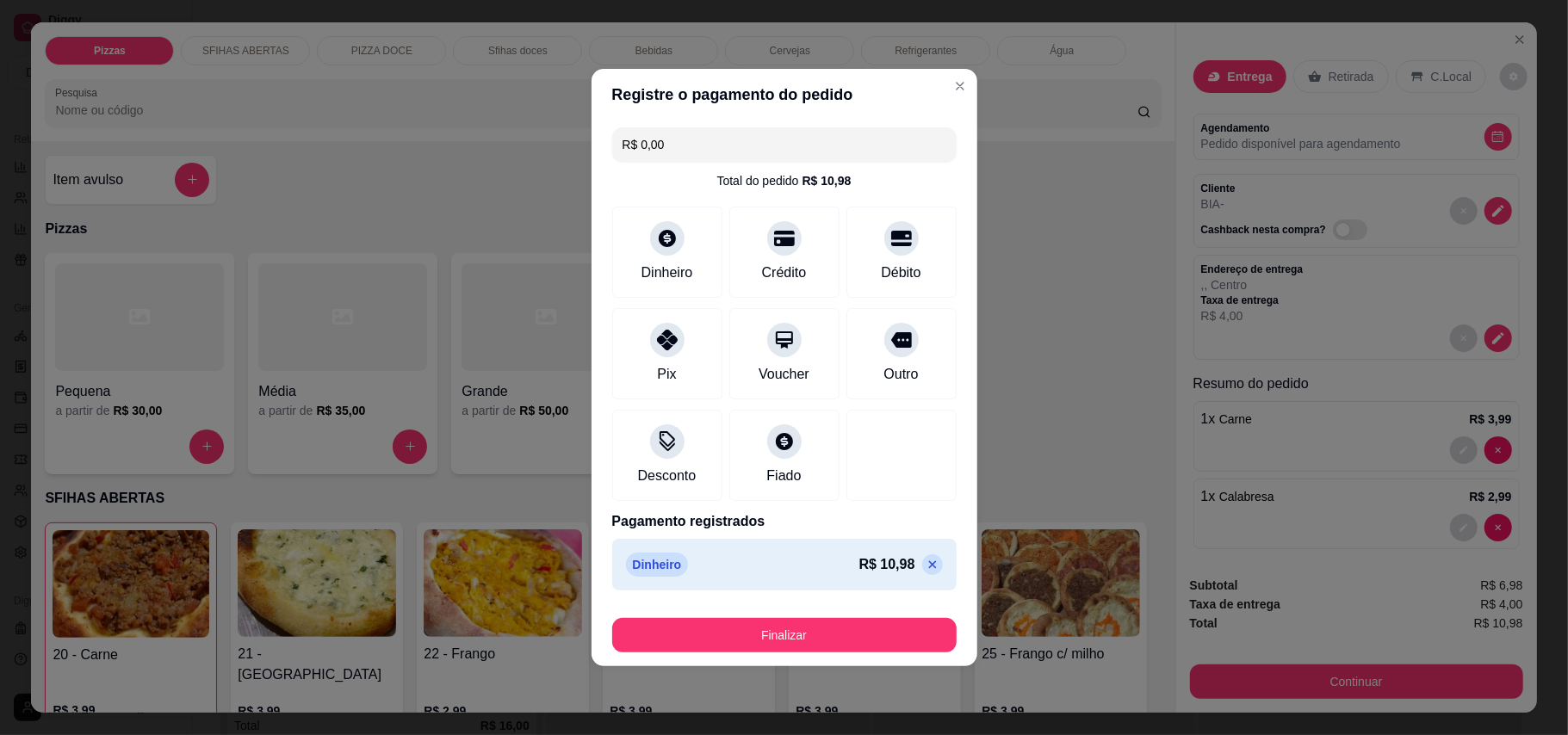
type input "R$ 0,00"
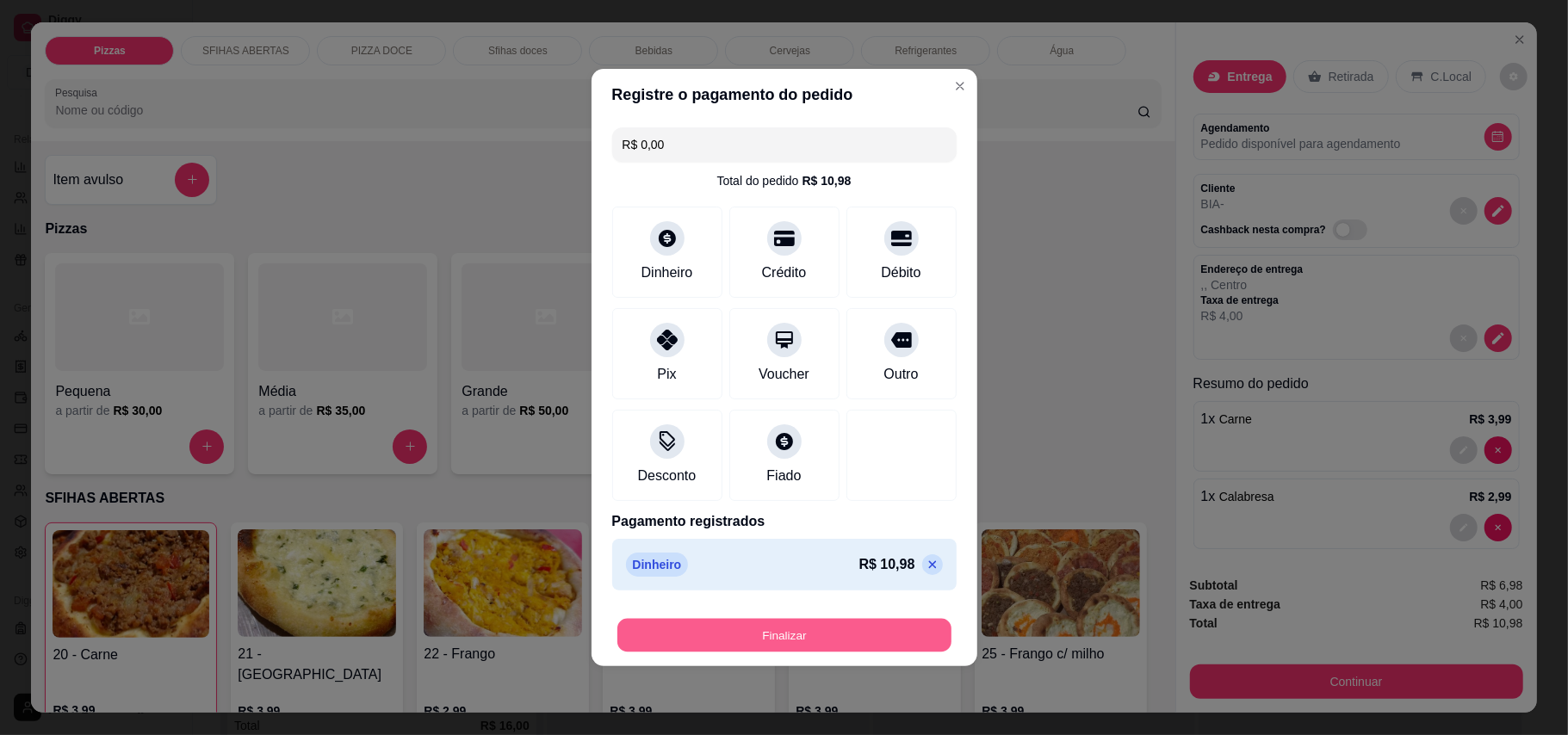
click at [865, 624] on button "Finalizar" at bounding box center [784, 636] width 334 height 33
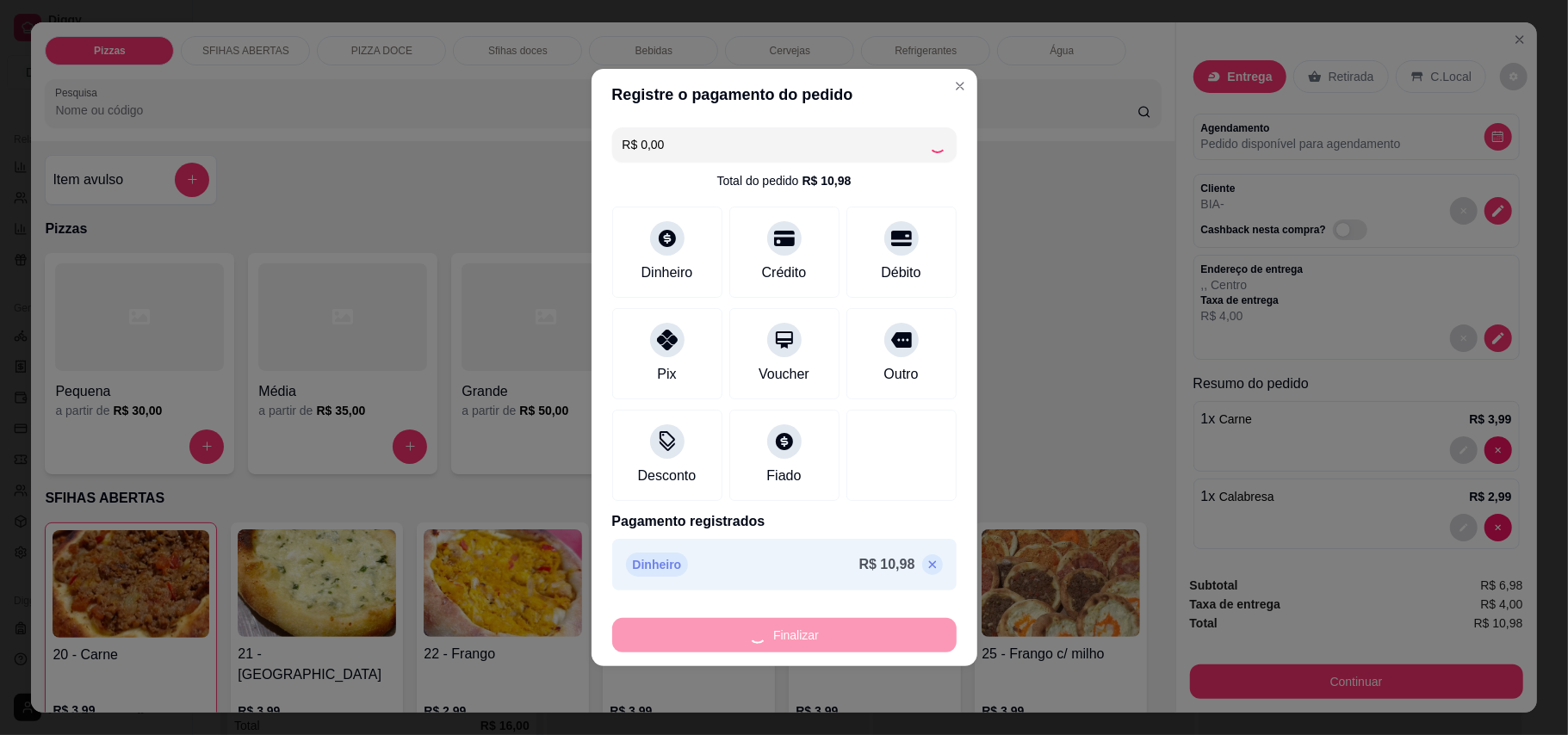
type input "0"
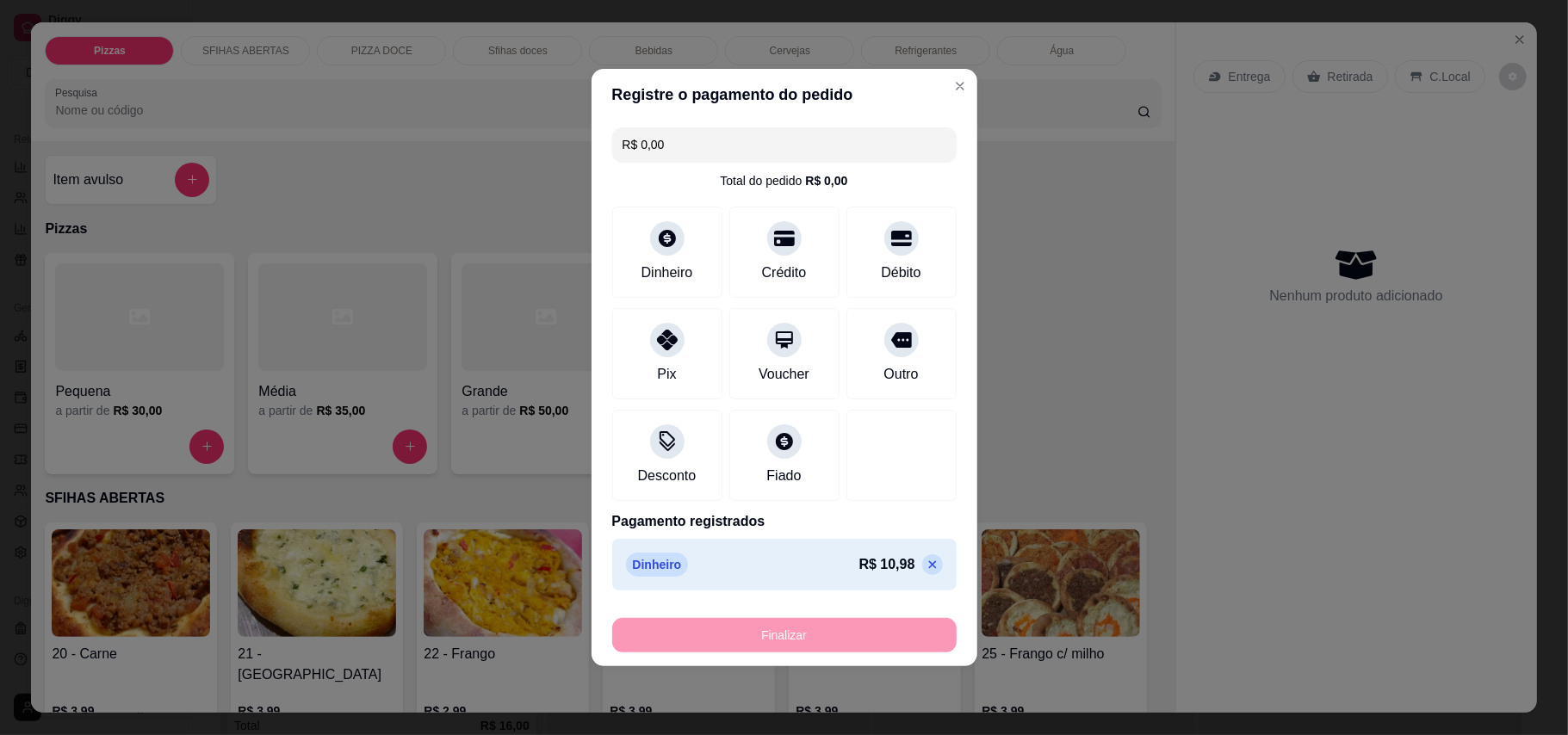
type input "-R$ 10,98"
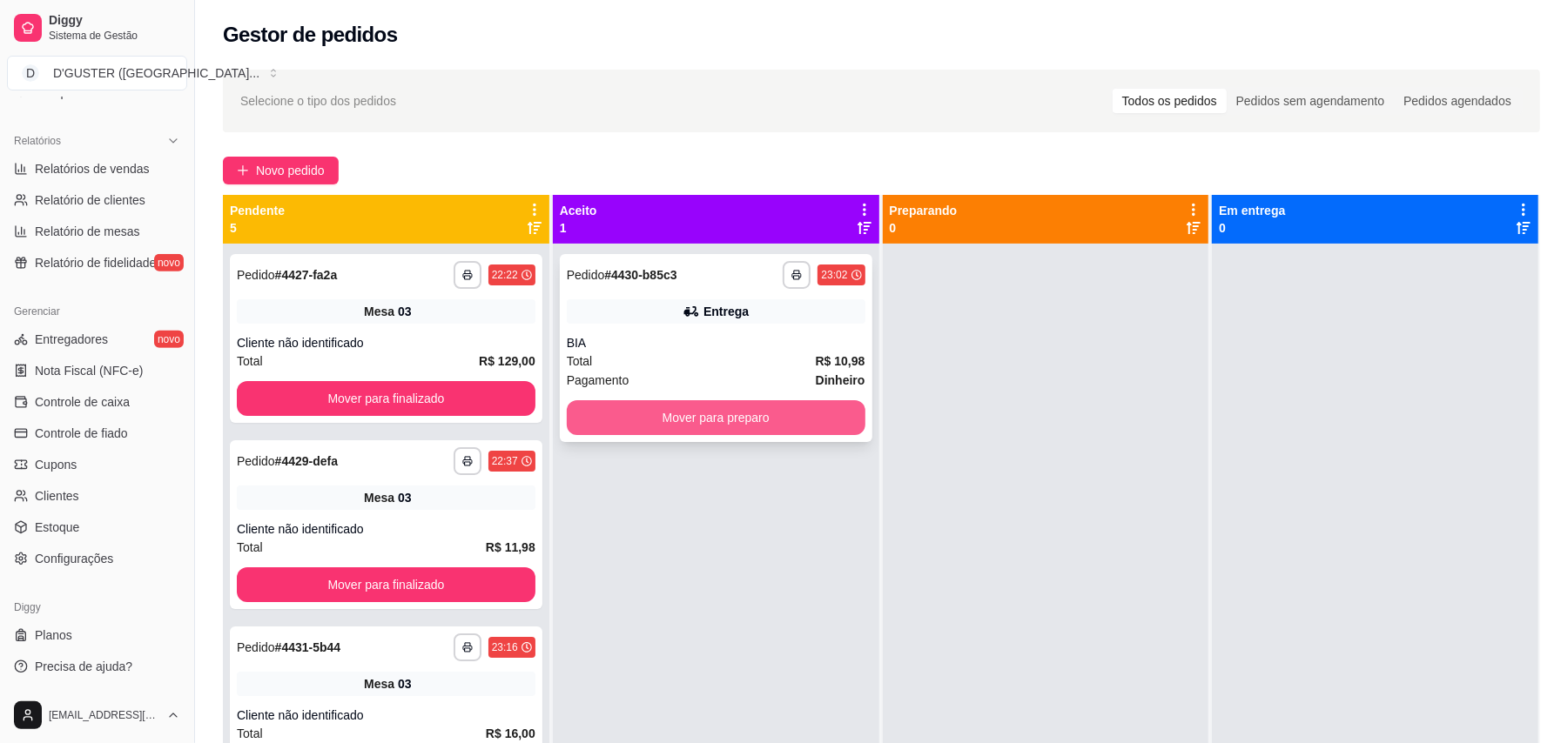
click at [798, 416] on button "Mover para preparo" at bounding box center [716, 418] width 299 height 35
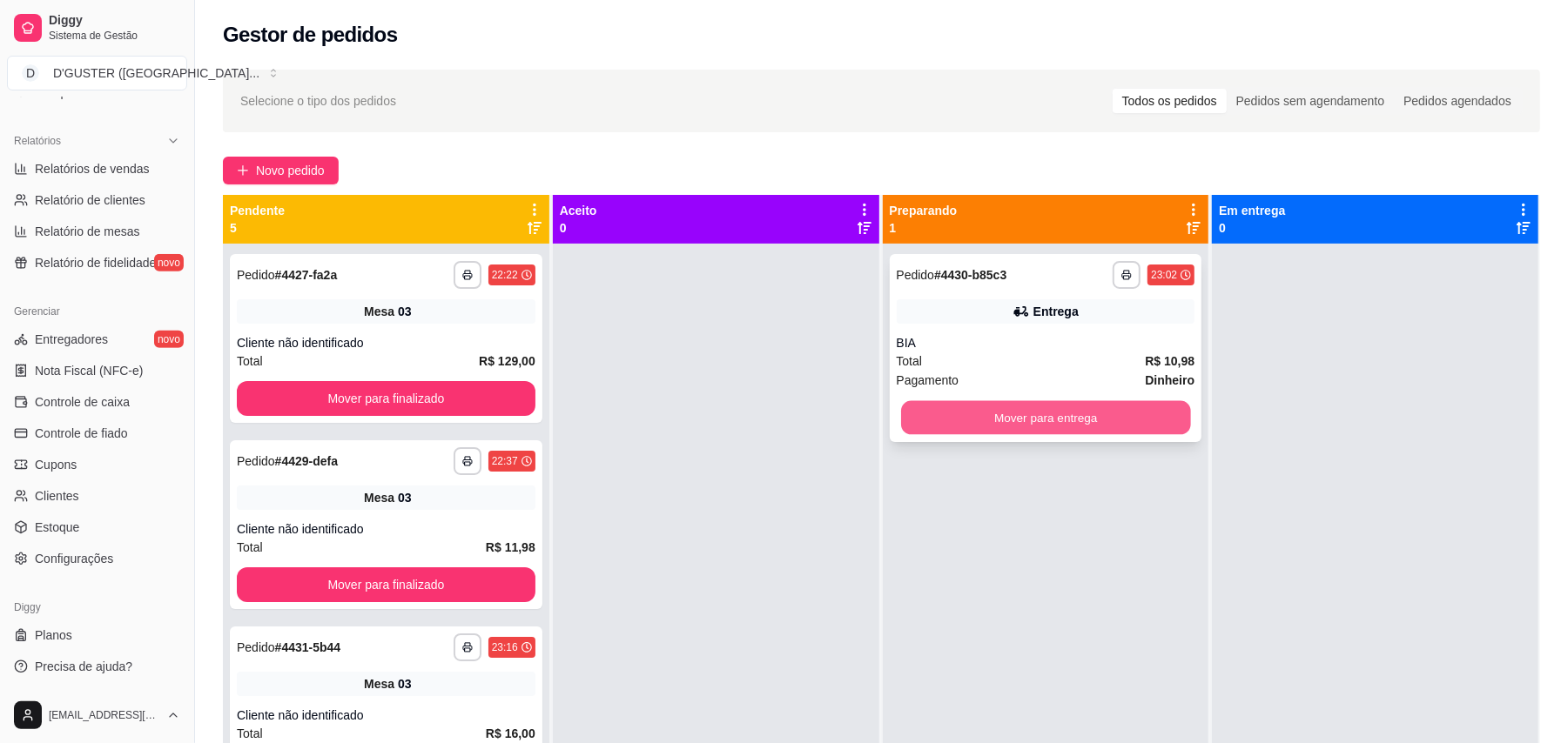
click at [1160, 423] on button "Mover para entrega" at bounding box center [1045, 418] width 289 height 34
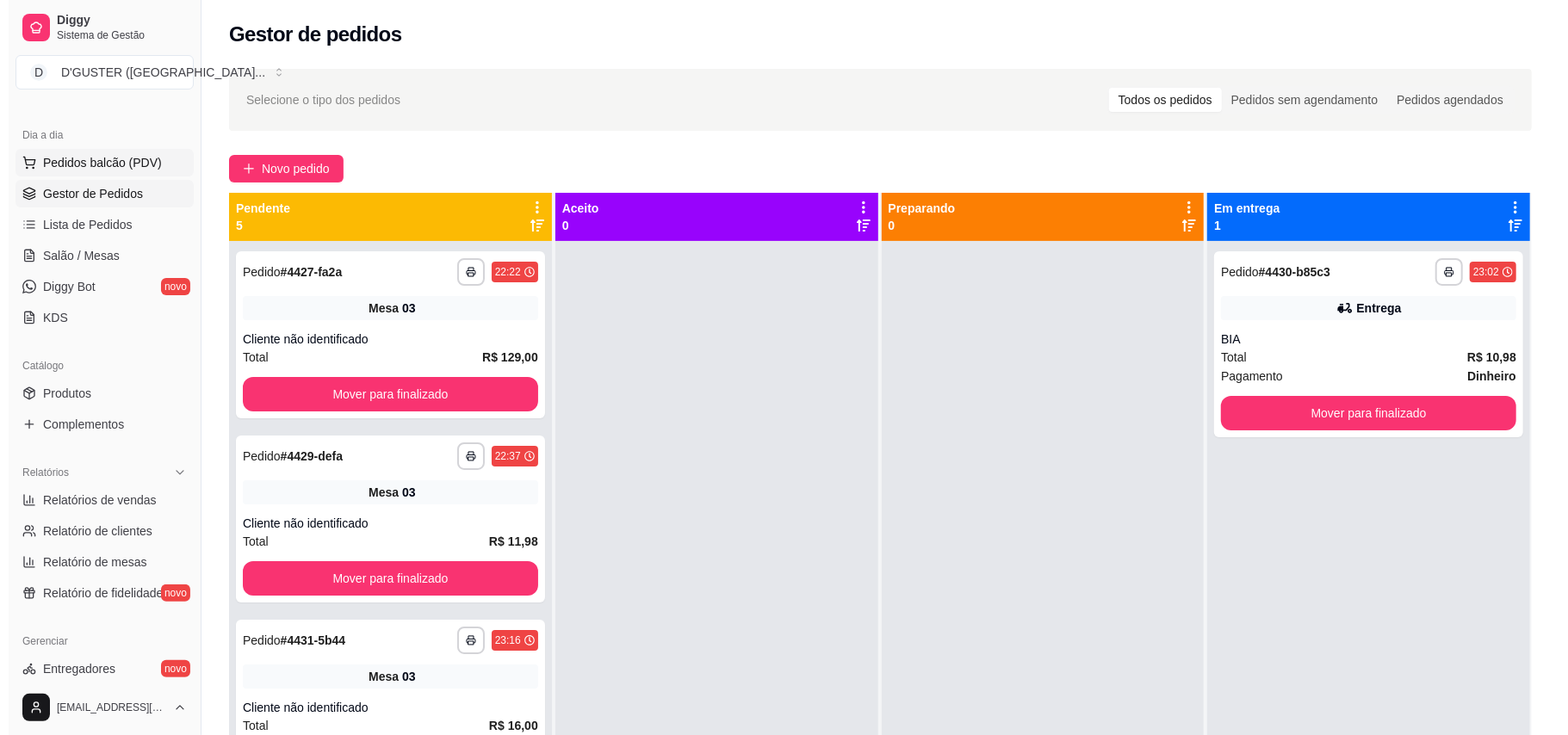
scroll to position [0, 0]
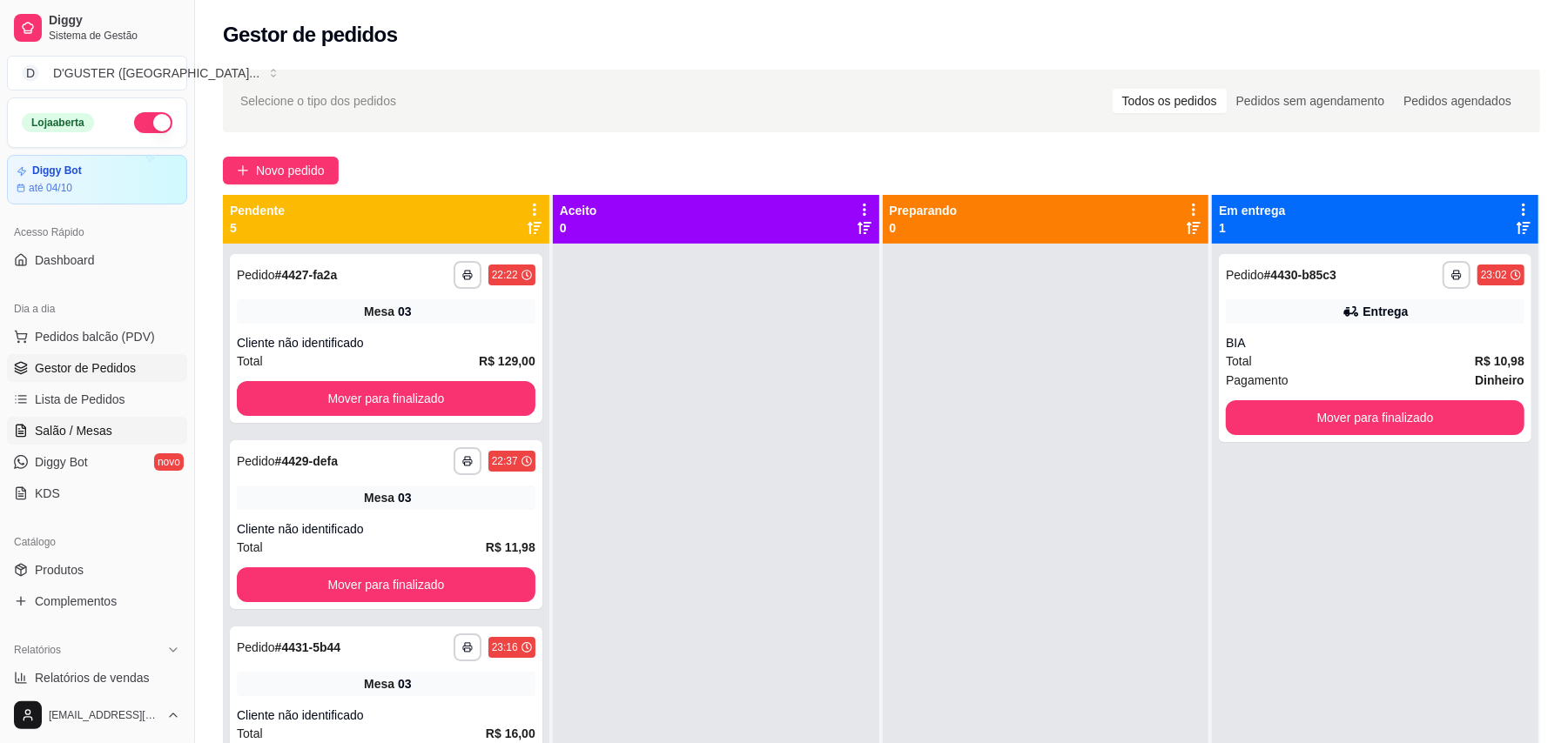
click at [65, 427] on span "Salão / Mesas" at bounding box center [73, 431] width 77 height 18
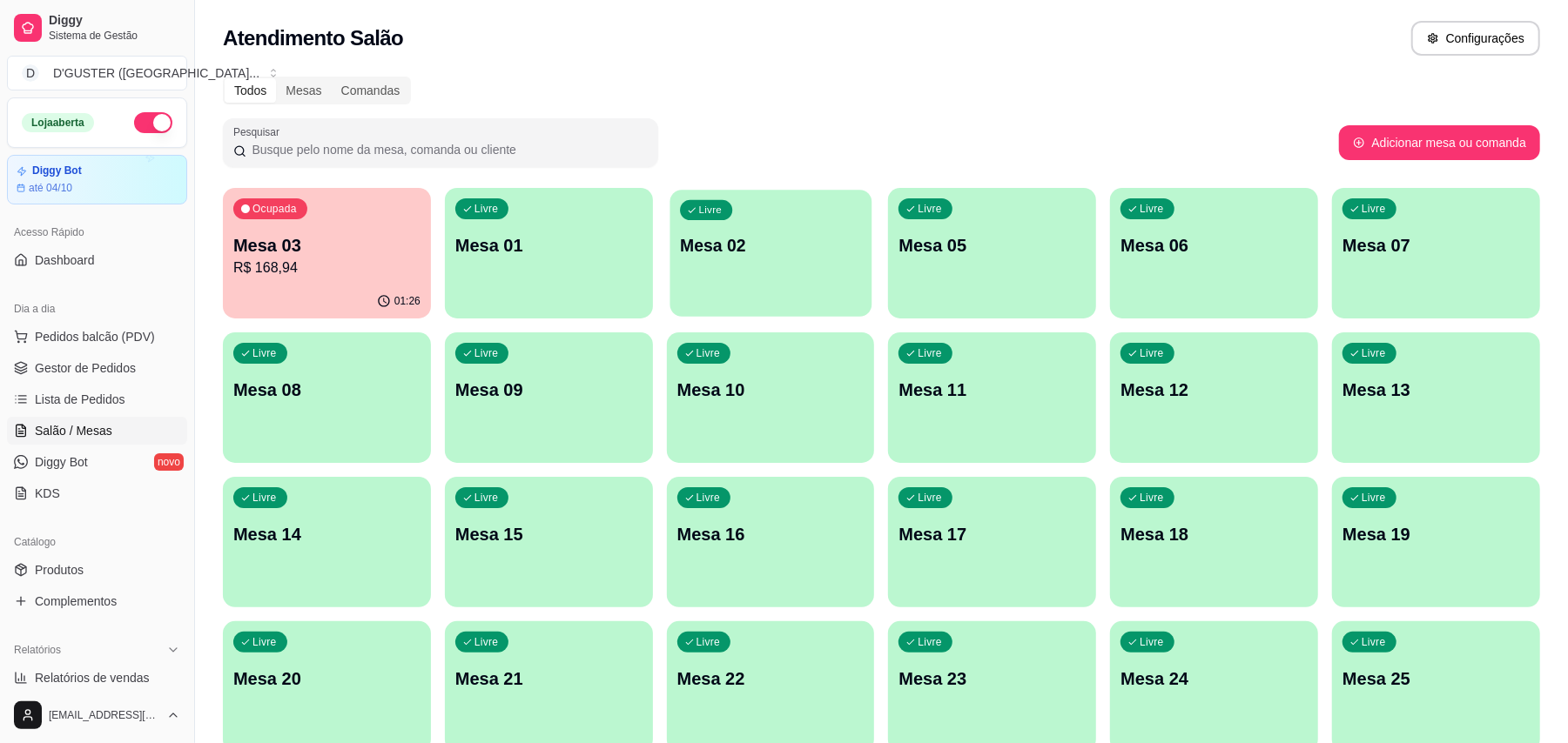
click at [792, 254] on p "Mesa 02" at bounding box center [770, 246] width 181 height 24
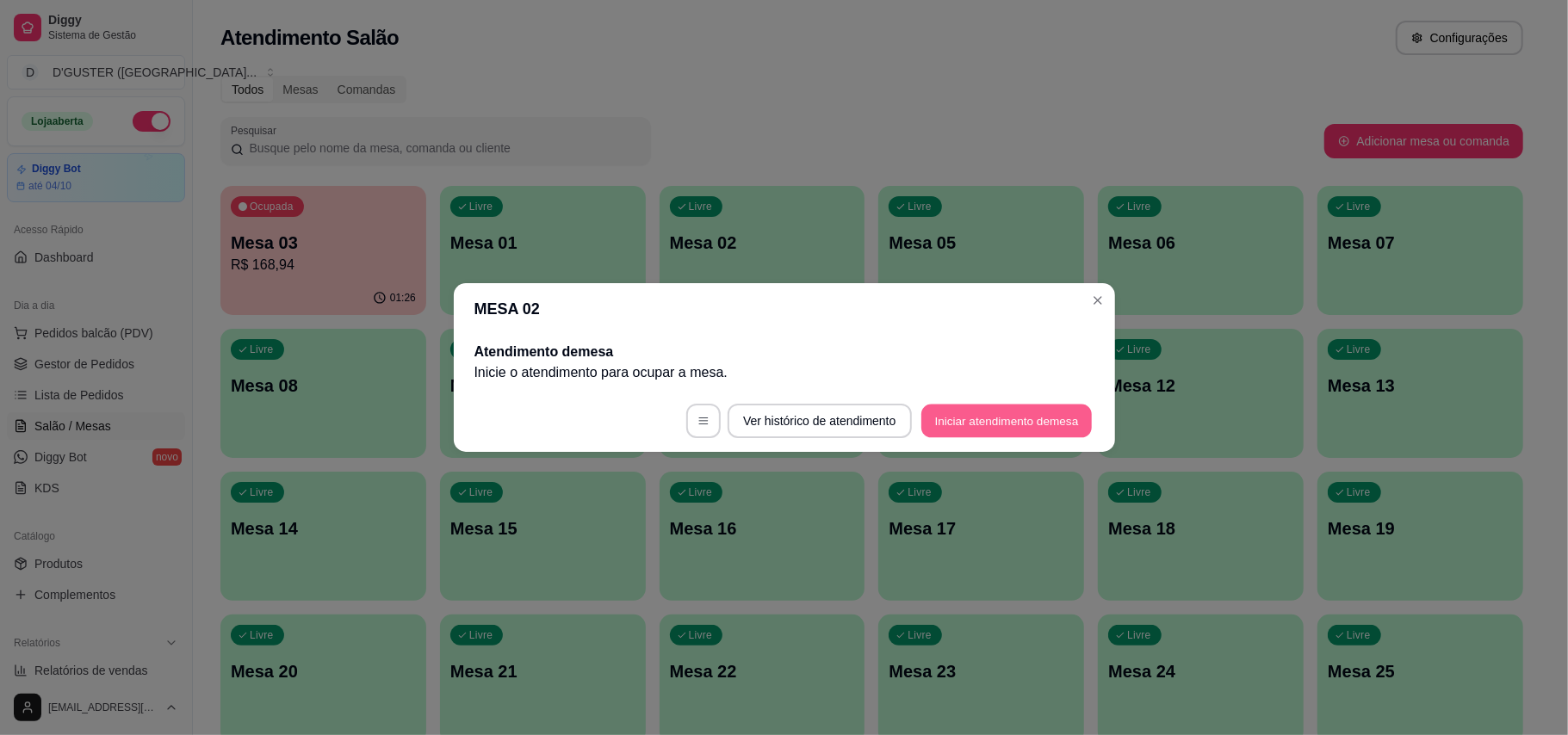
click at [983, 425] on button "Iniciar atendimento de mesa" at bounding box center [1007, 421] width 171 height 33
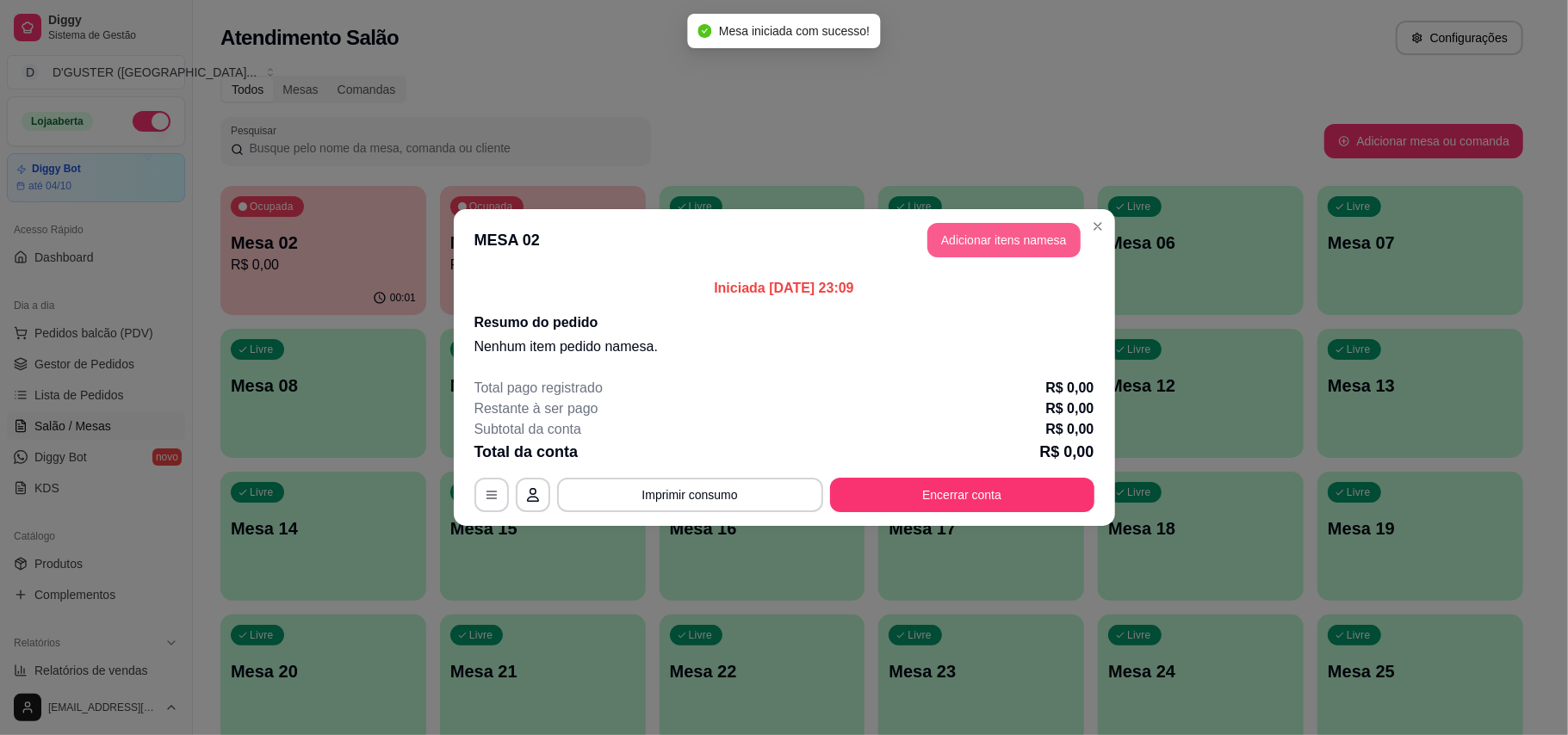
click at [1027, 235] on button "Adicionar itens na mesa" at bounding box center [1004, 239] width 153 height 34
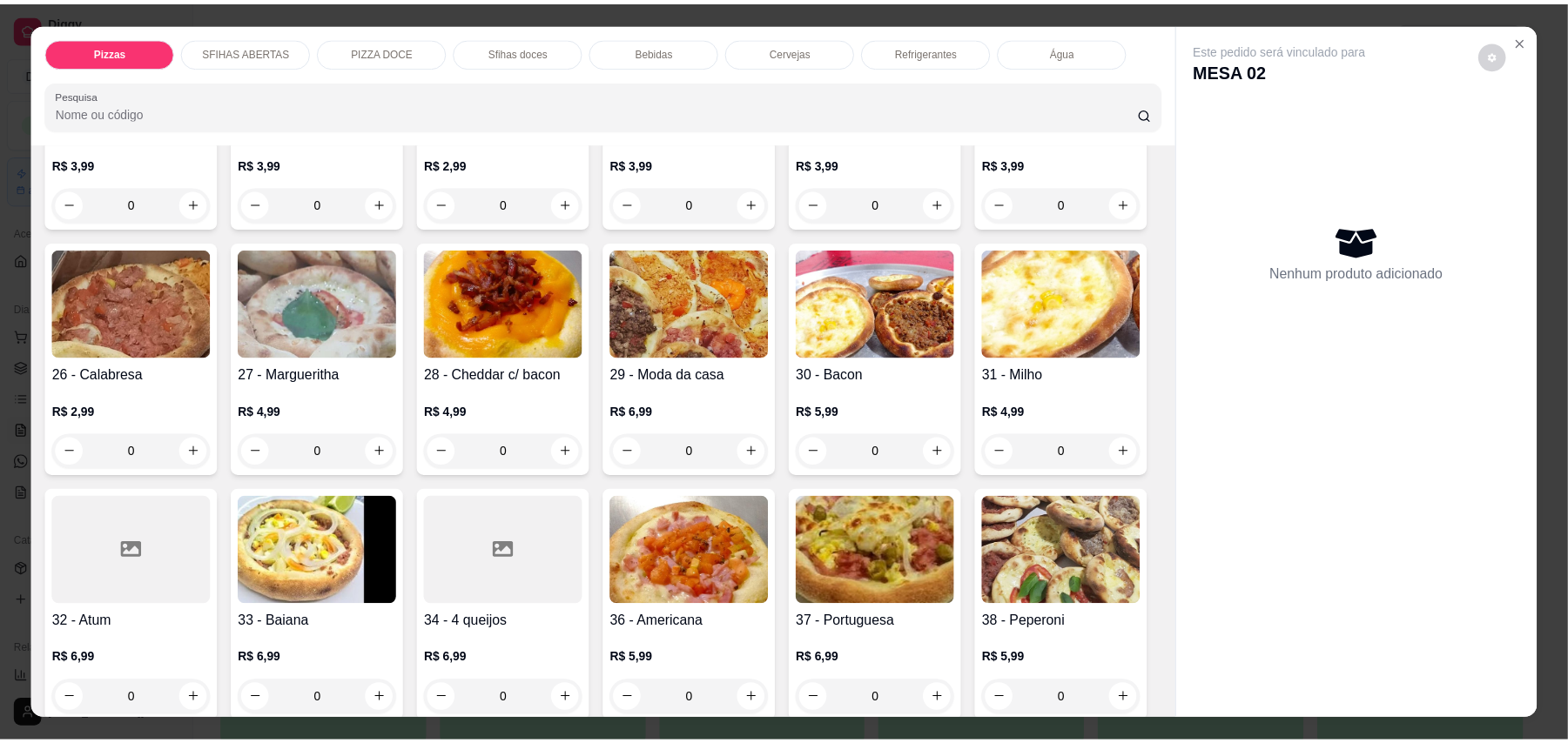
scroll to position [579, 0]
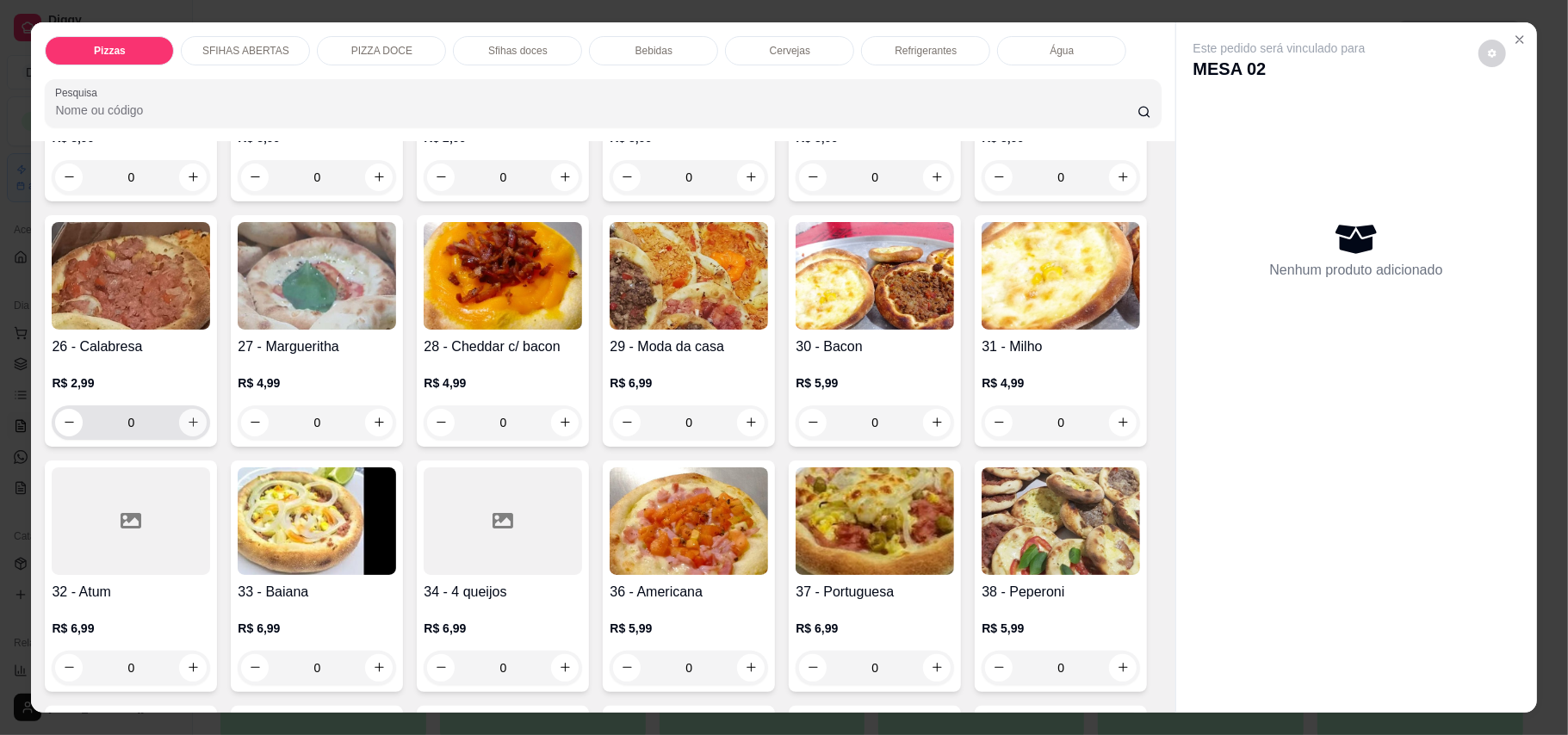
click at [207, 410] on button "increase-product-quantity" at bounding box center [192, 423] width 27 height 27
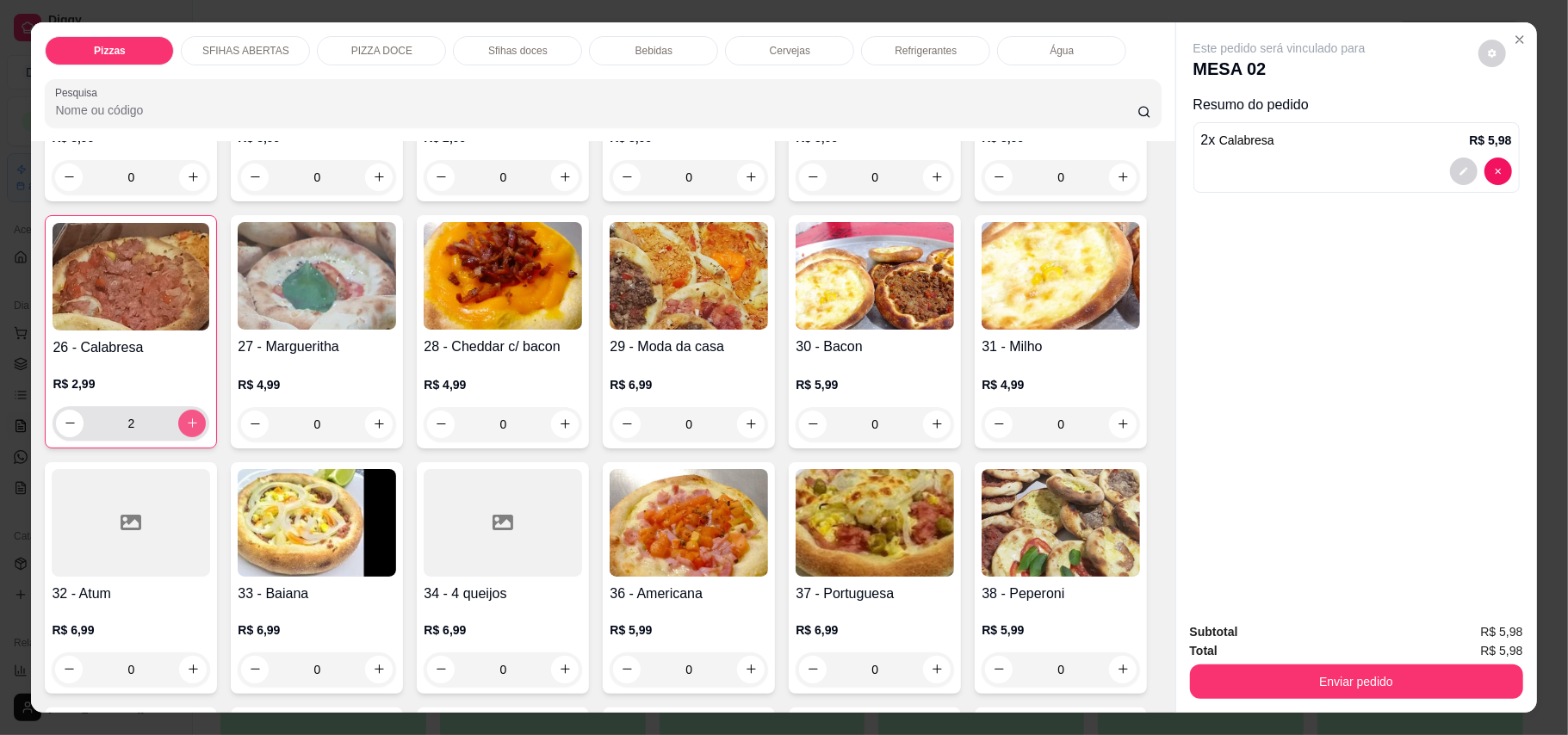
click at [206, 410] on button "increase-product-quantity" at bounding box center [192, 424] width 27 height 27
click at [206, 410] on button "increase-product-quantity" at bounding box center [191, 423] width 26 height 26
click at [199, 417] on icon "increase-product-quantity" at bounding box center [191, 423] width 13 height 13
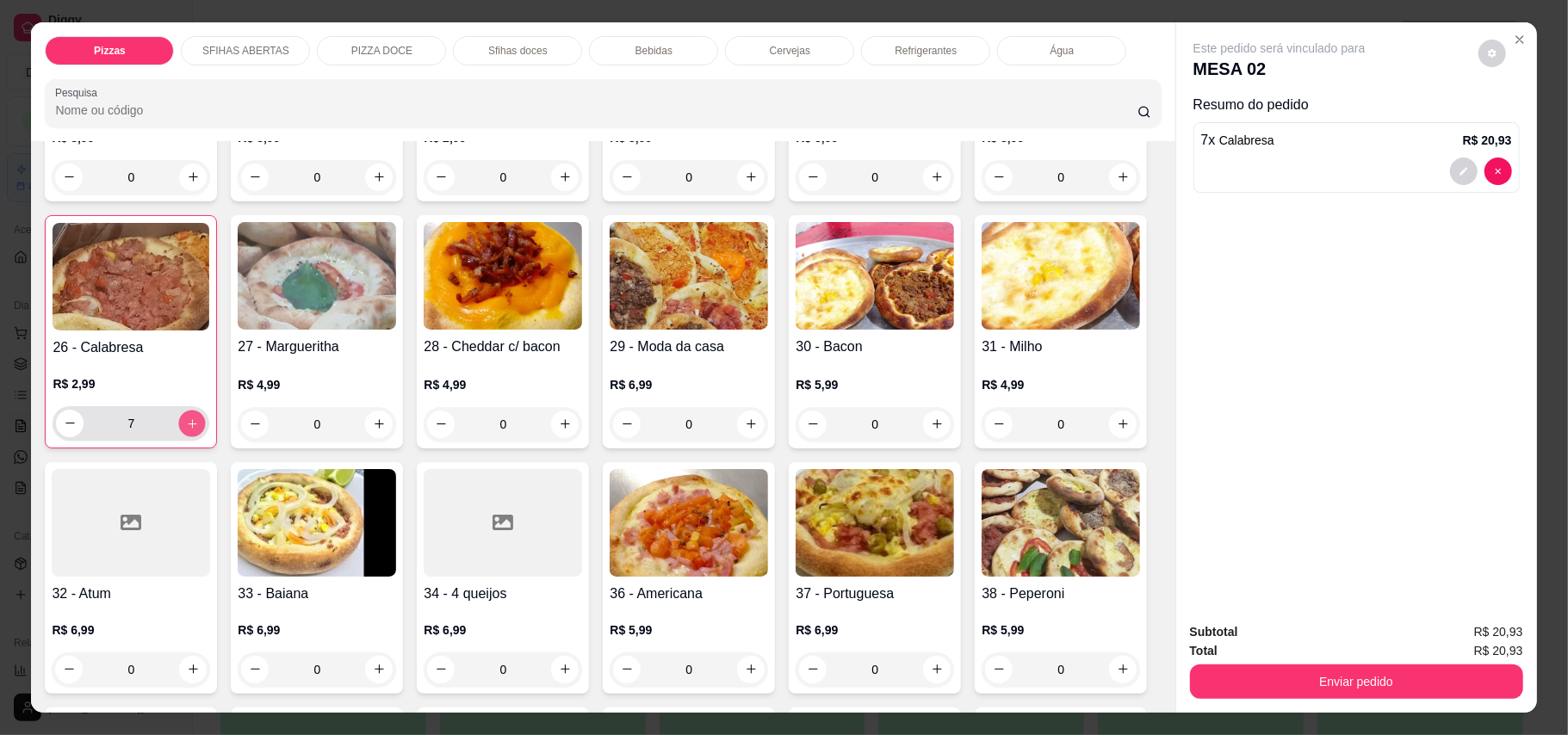
click at [199, 417] on icon "increase-product-quantity" at bounding box center [191, 423] width 13 height 13
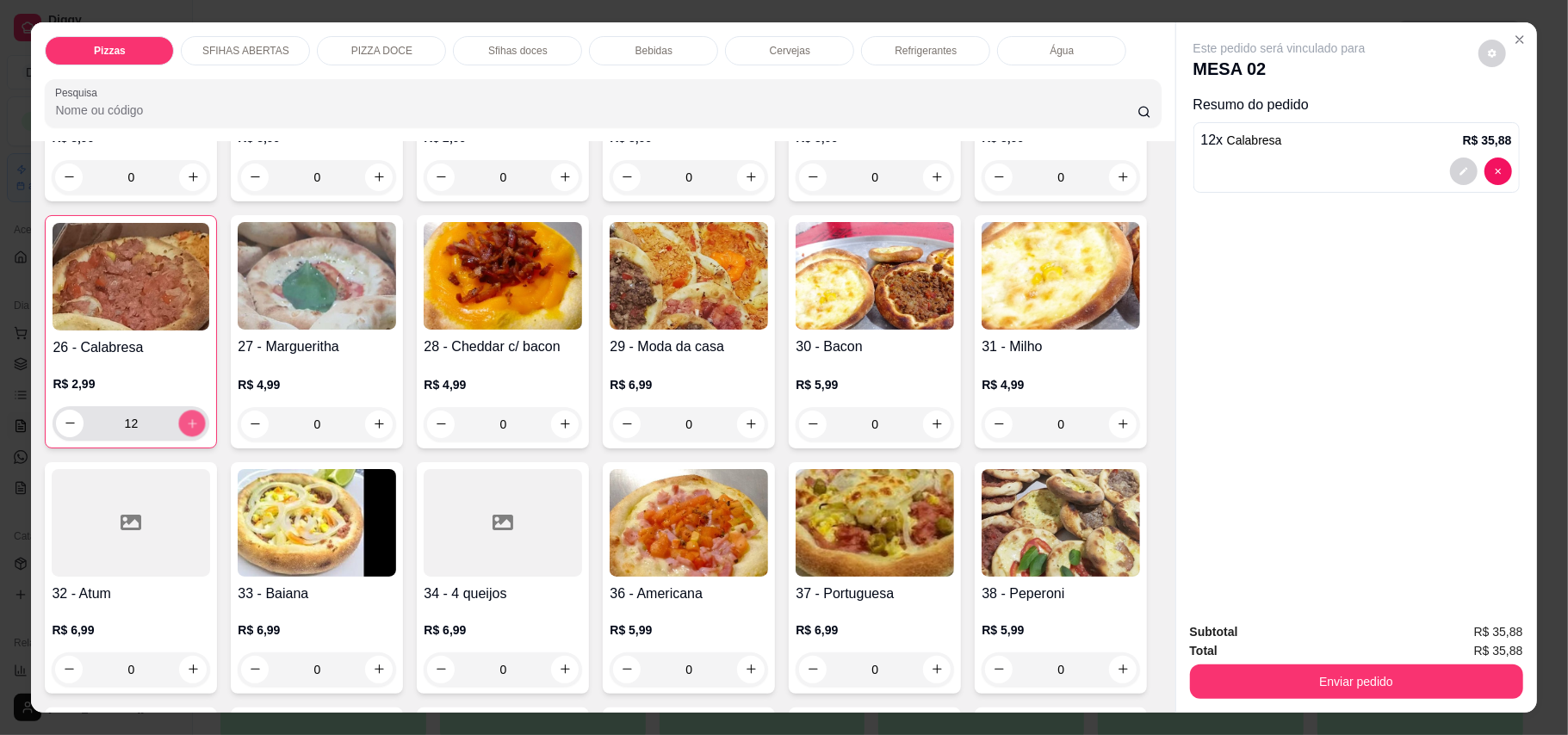
click at [199, 417] on icon "increase-product-quantity" at bounding box center [191, 423] width 13 height 13
type input "15"
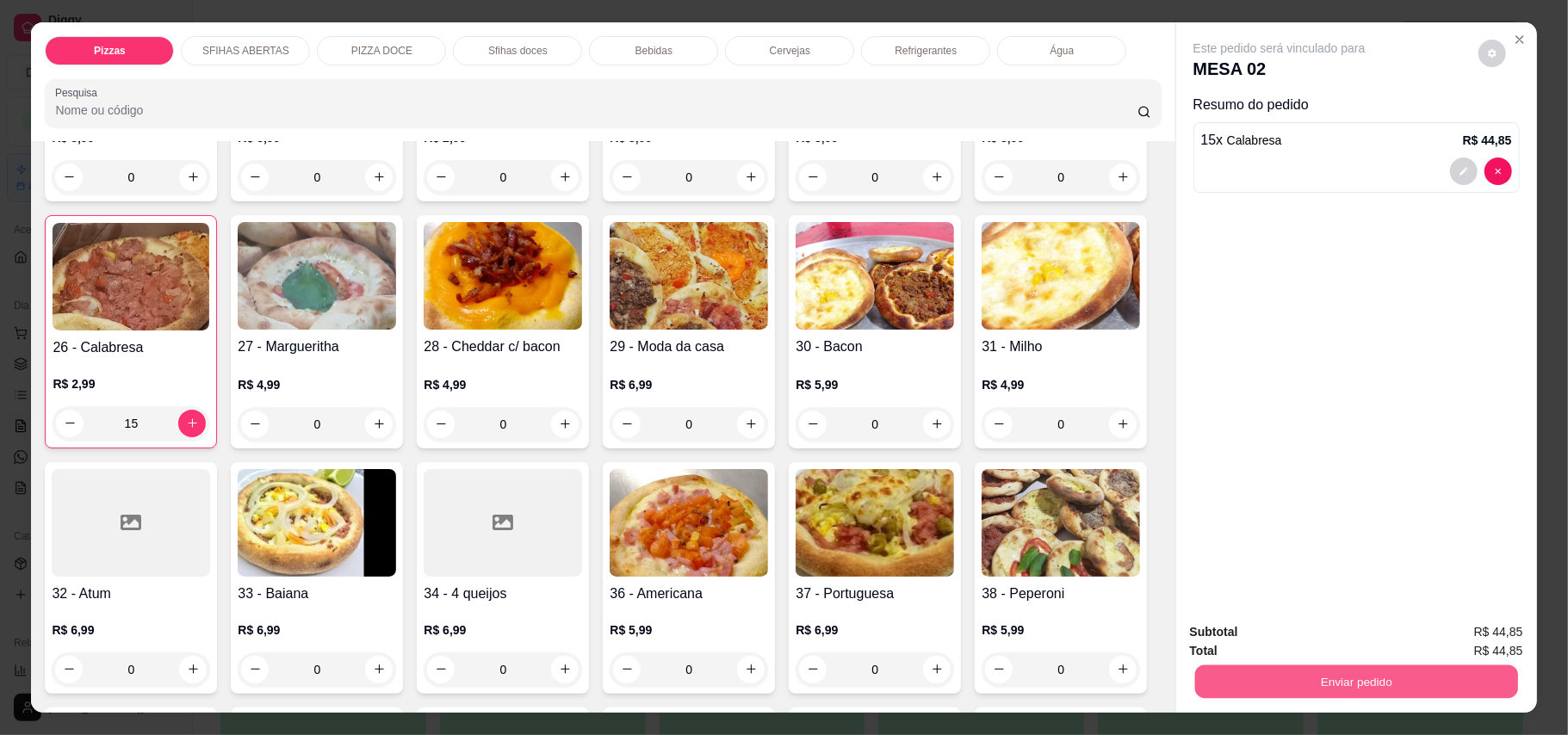
click at [1157, 684] on button "Enviar pedido" at bounding box center [1355, 682] width 323 height 33
click at [1157, 642] on button "Enviar pedido" at bounding box center [1476, 640] width 97 height 32
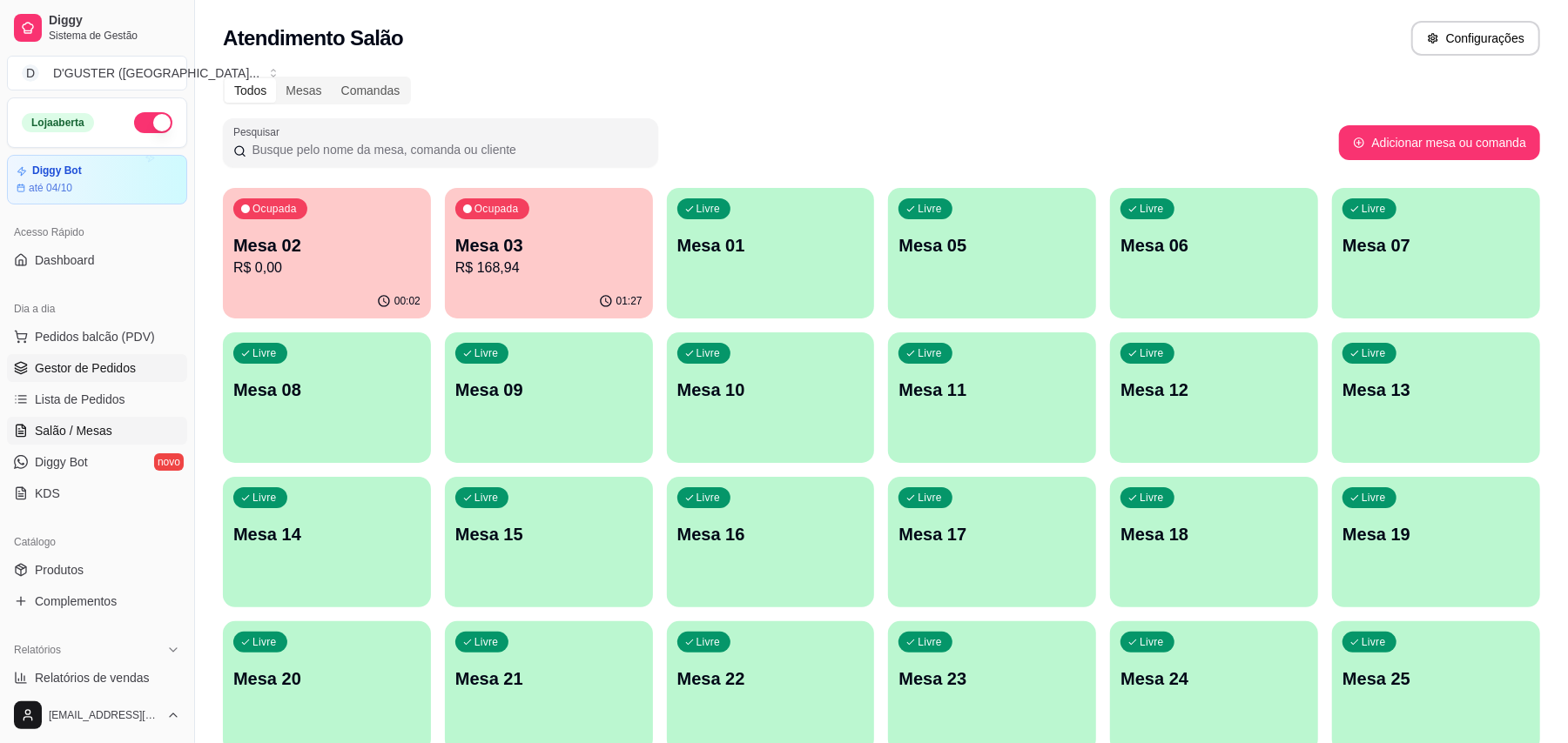
click at [95, 359] on span "Gestor de Pedidos" at bounding box center [85, 368] width 101 height 18
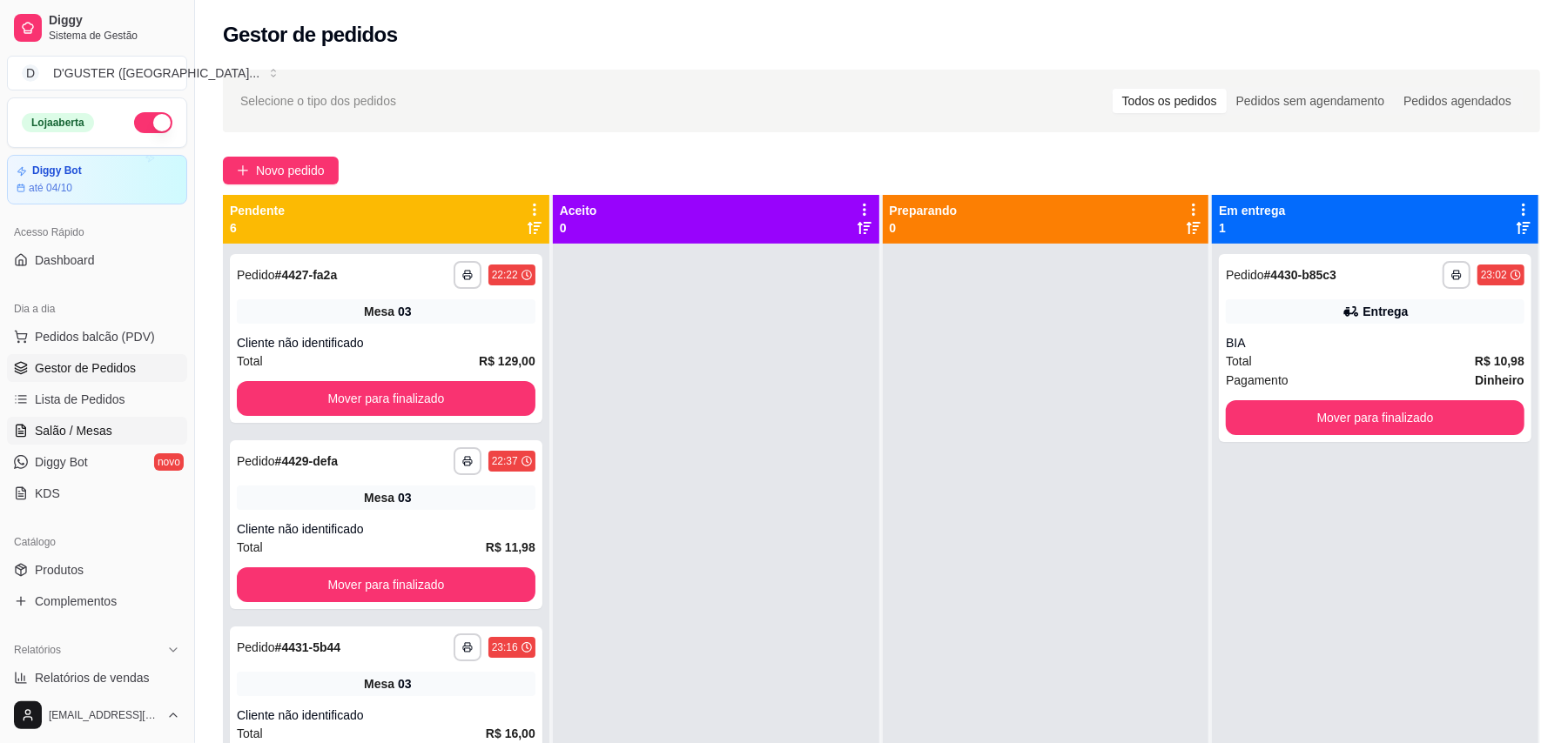
click at [61, 438] on span "Salão / Mesas" at bounding box center [73, 431] width 77 height 18
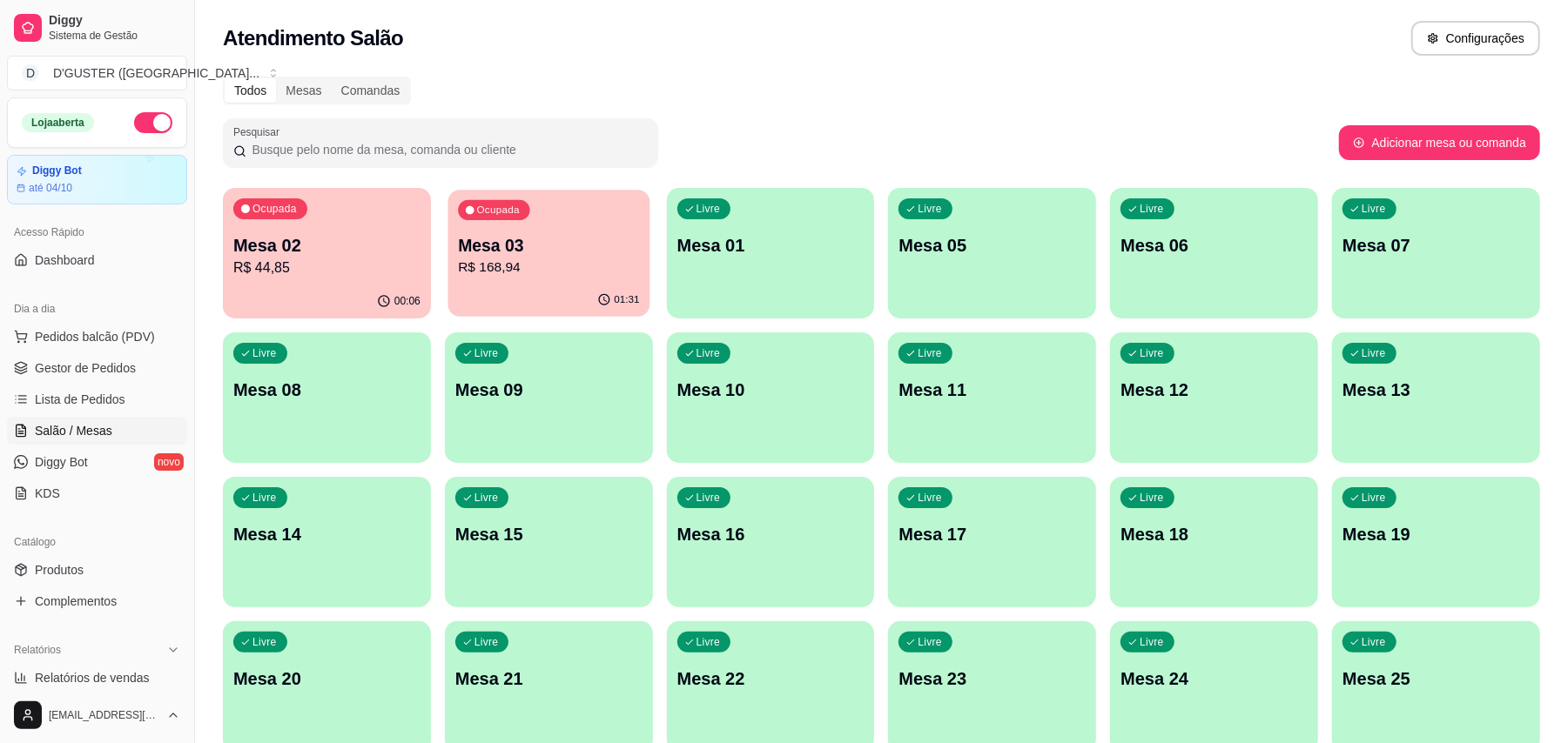
click at [580, 258] on p "R$ 168,94" at bounding box center [548, 268] width 181 height 20
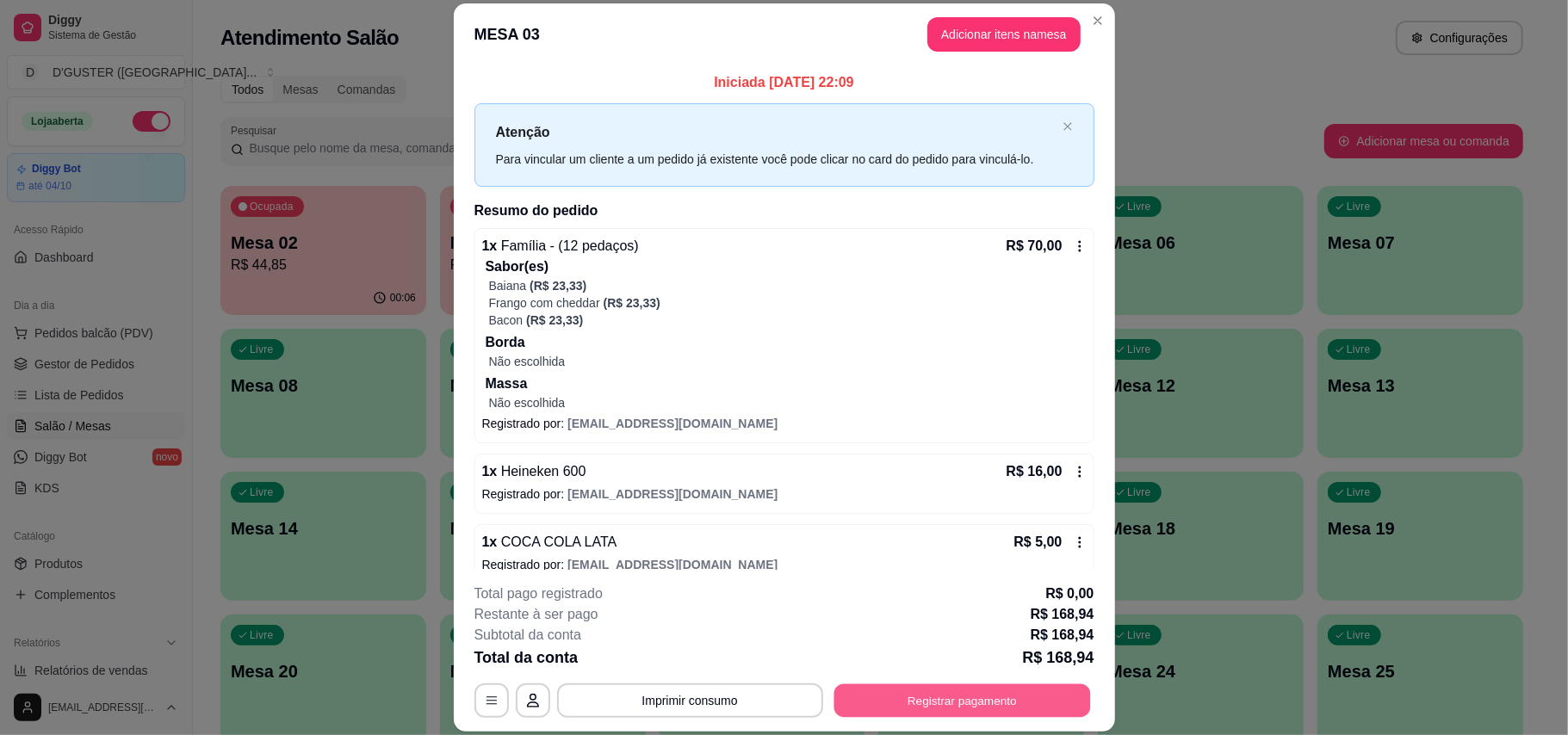
click at [841, 700] on button "Registrar pagamento" at bounding box center [961, 701] width 256 height 33
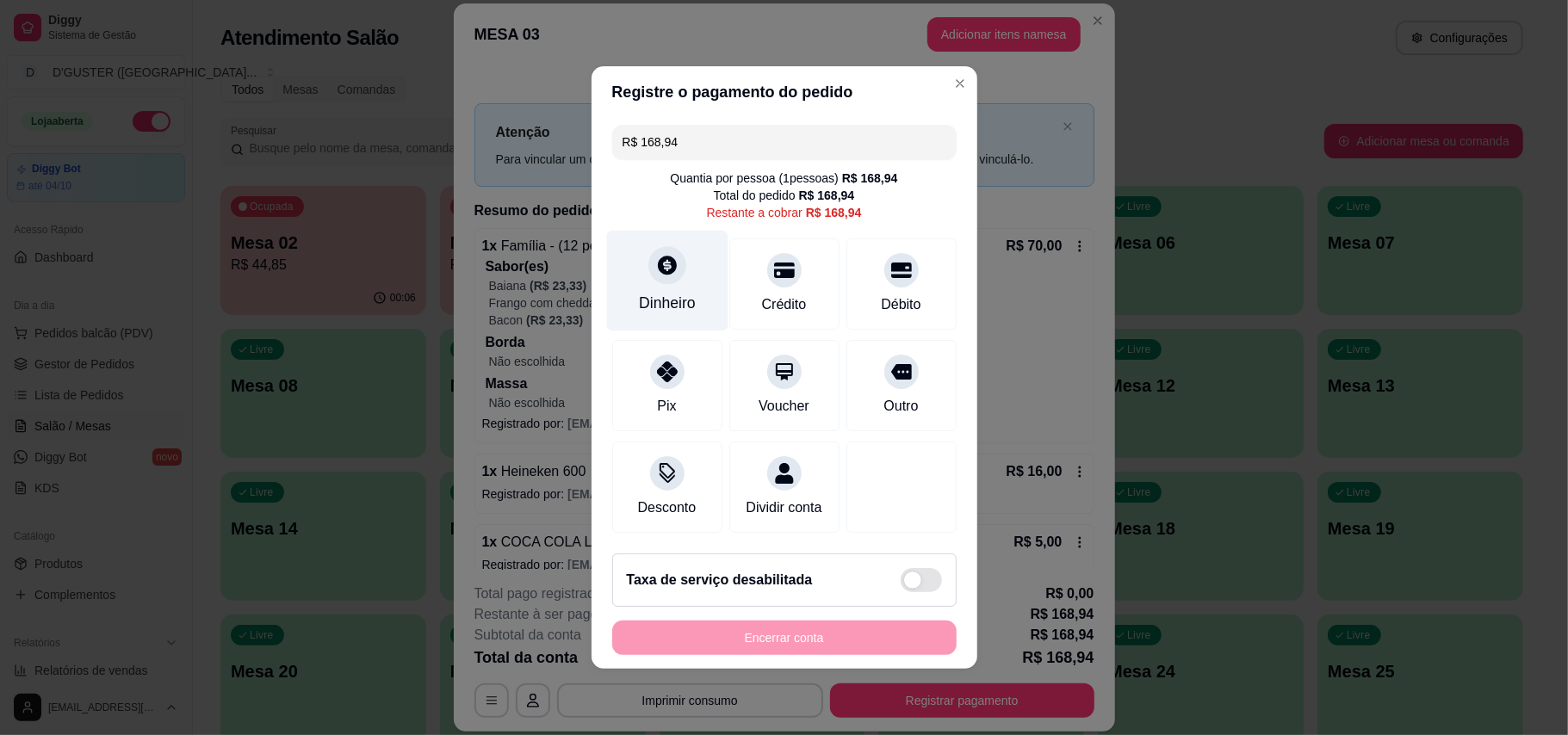
click at [621, 252] on div "Dinheiro" at bounding box center [667, 281] width 122 height 101
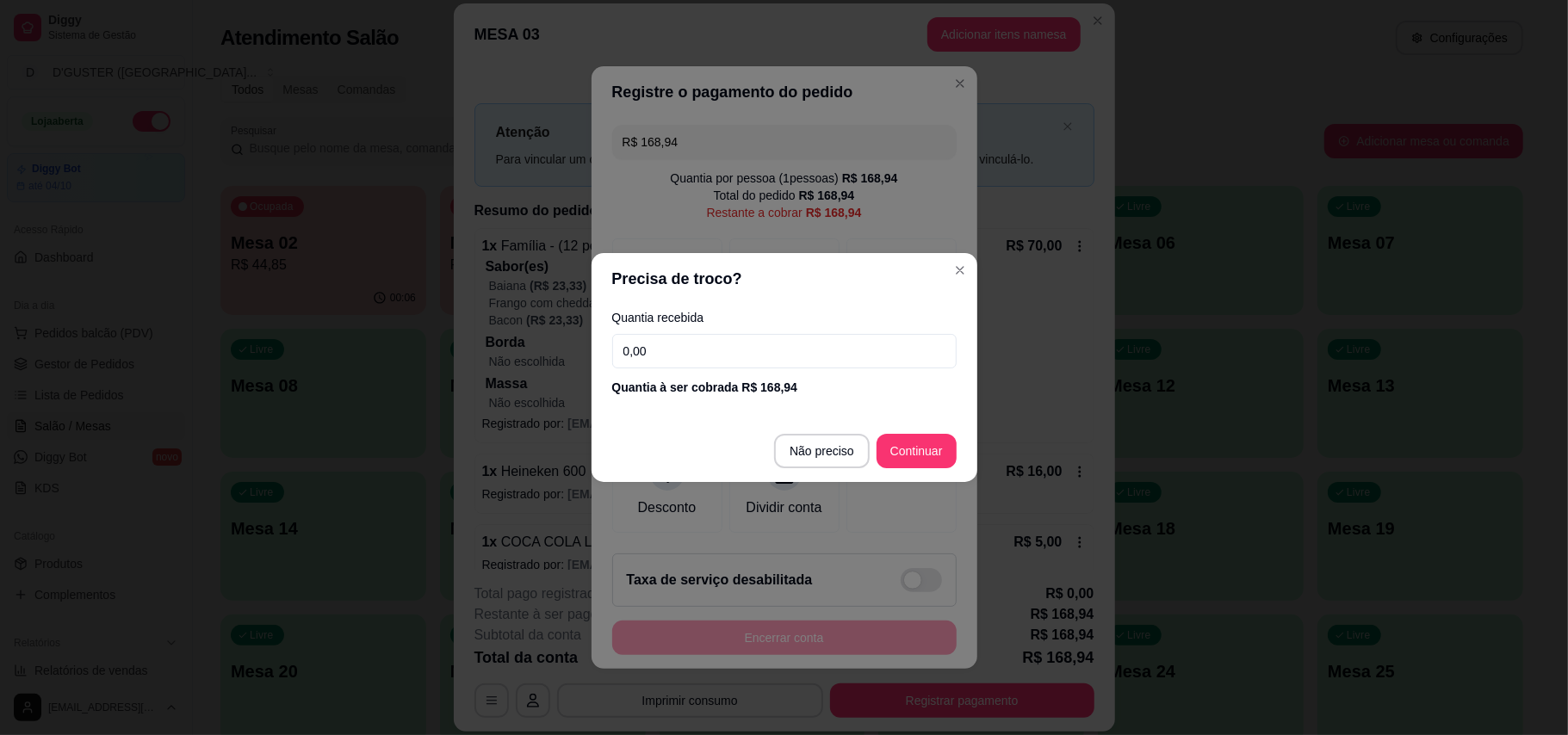
click at [706, 335] on input "0,00" at bounding box center [784, 350] width 344 height 34
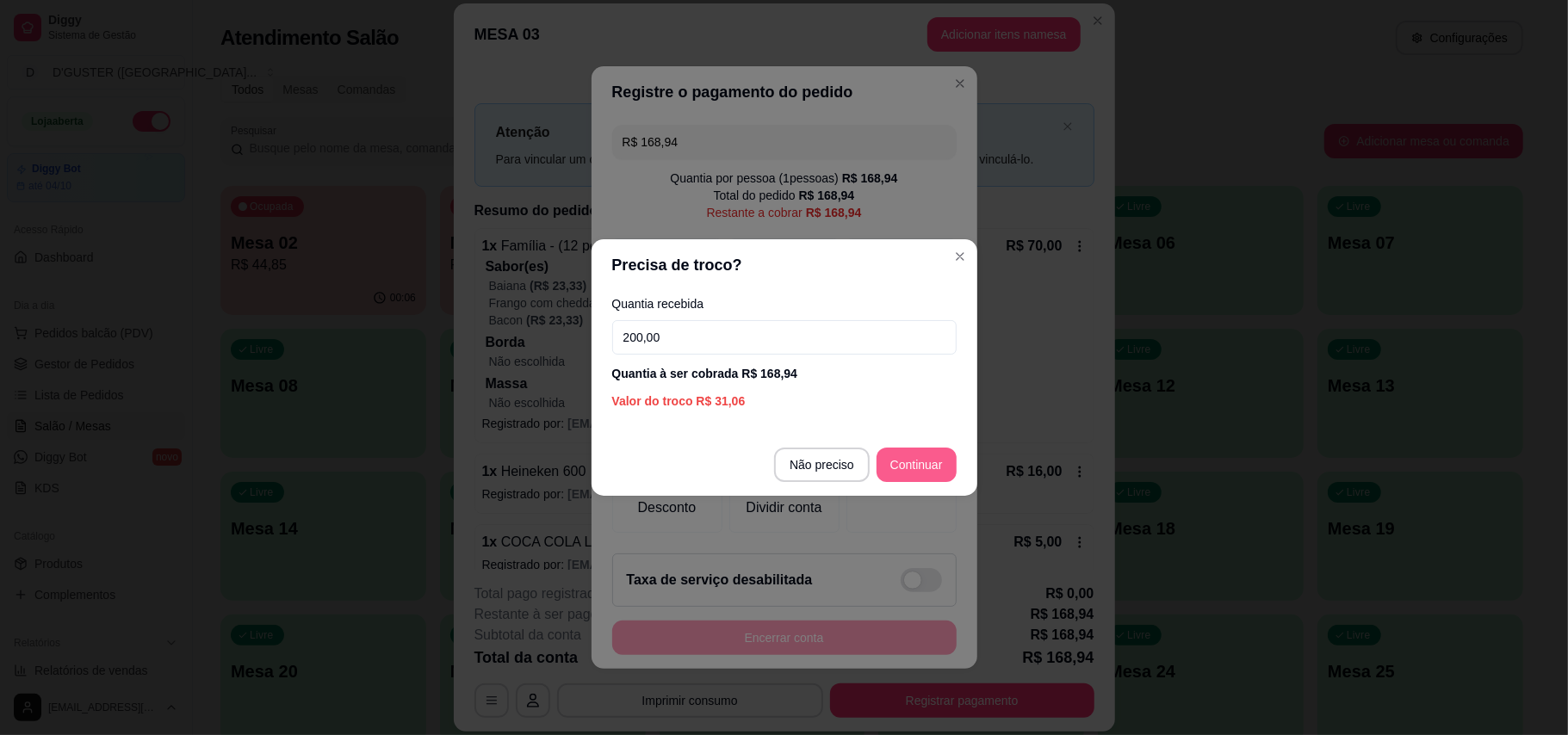
type input "200,00"
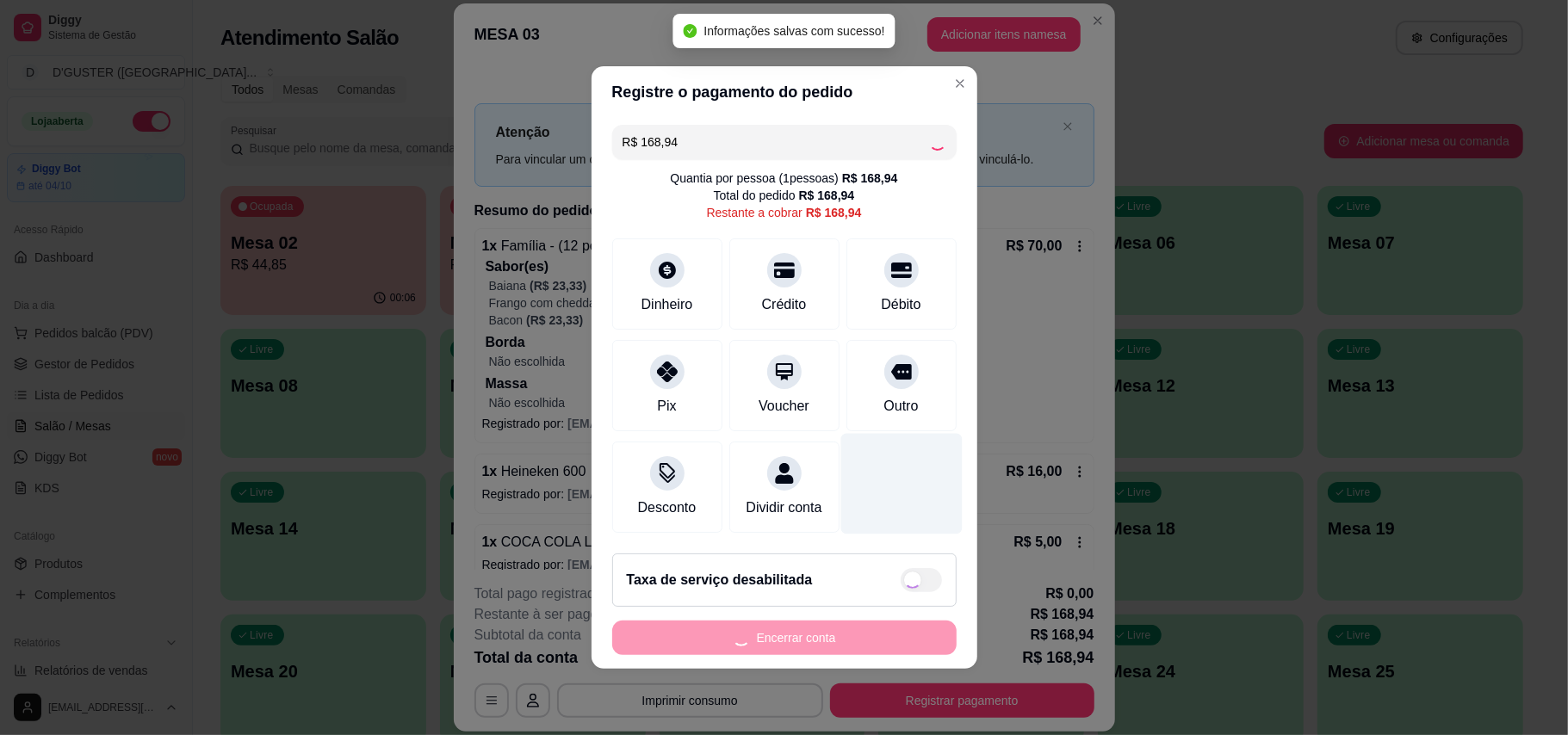
type input "R$ 0,00"
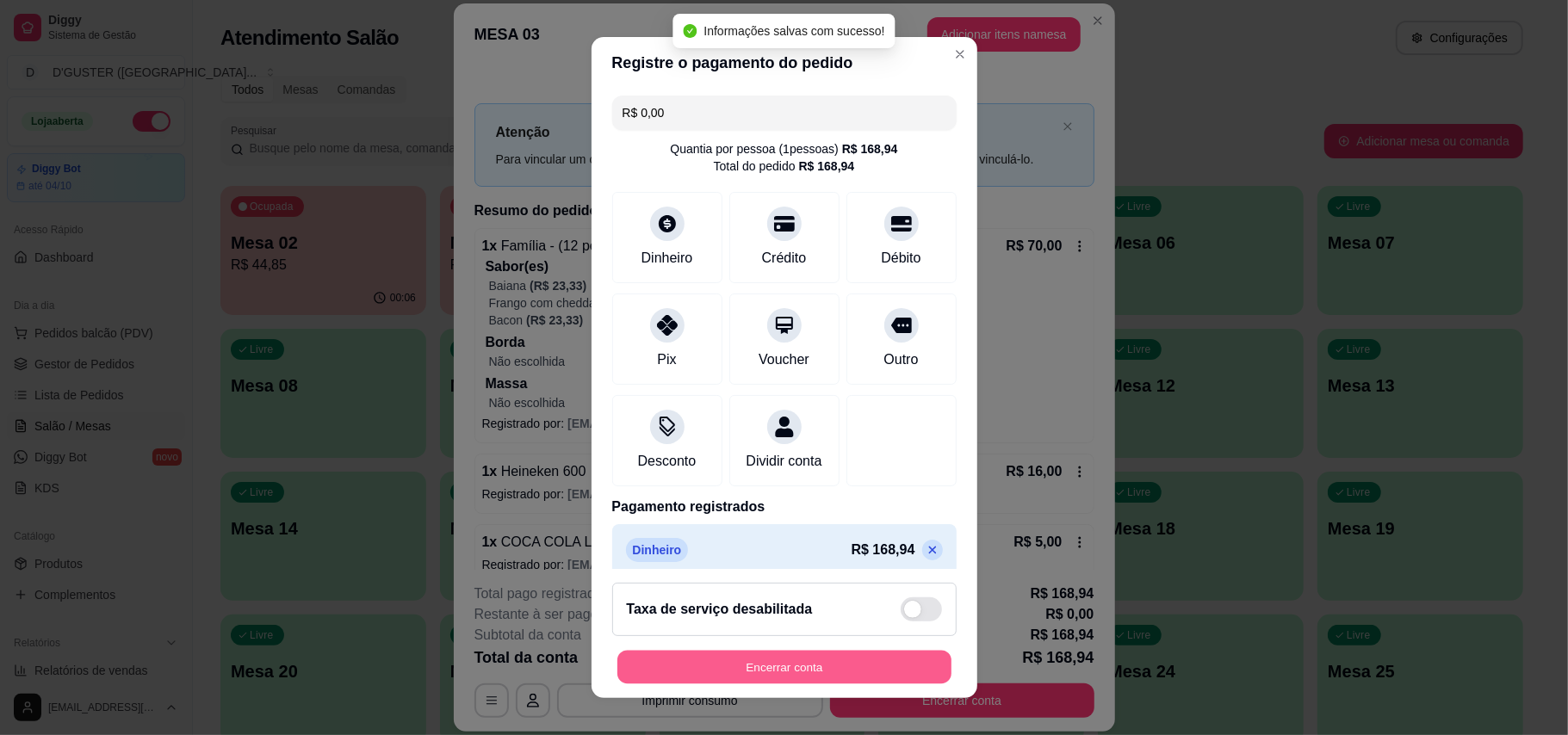
click at [808, 661] on button "Encerrar conta" at bounding box center [784, 667] width 334 height 33
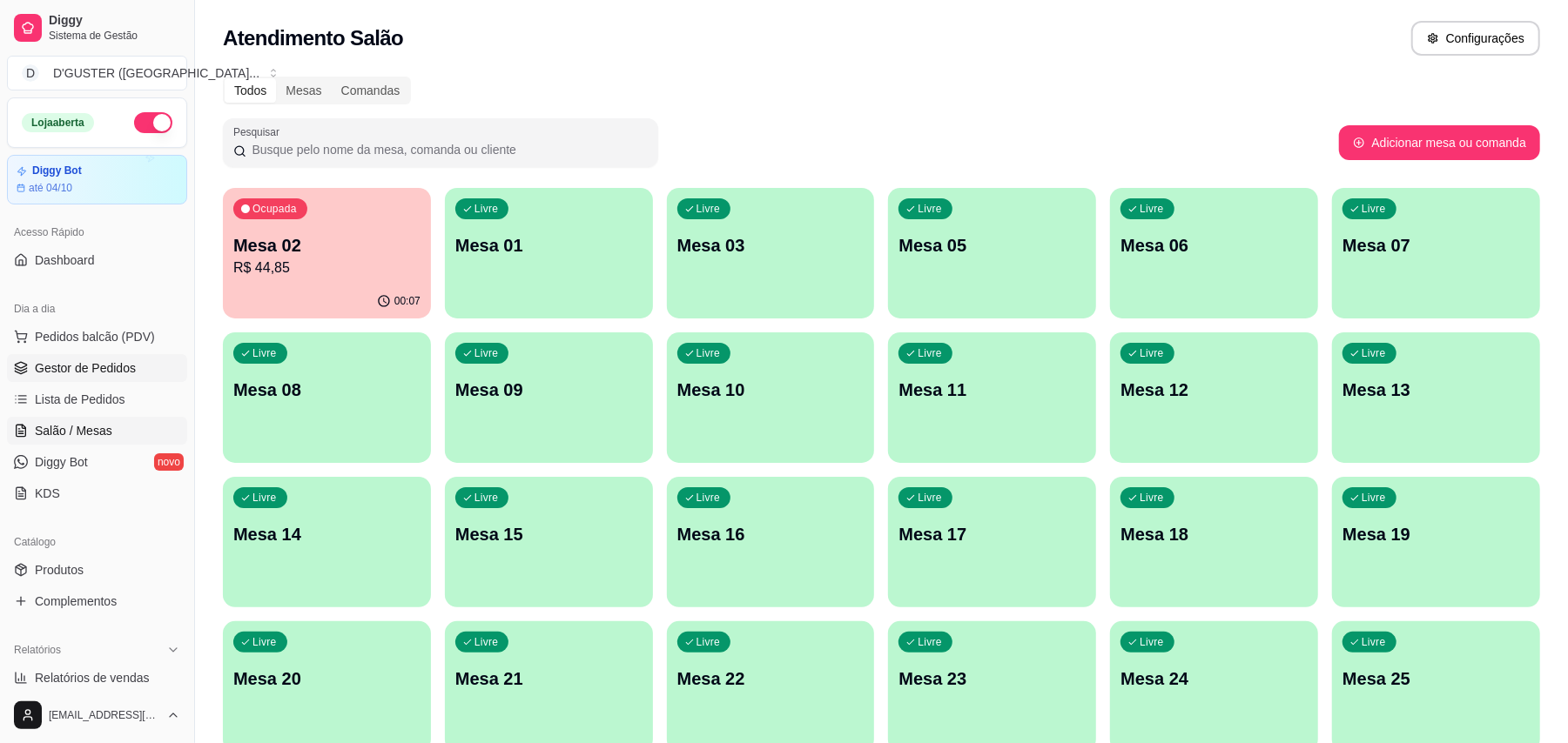
click at [83, 367] on span "Gestor de Pedidos" at bounding box center [85, 368] width 101 height 18
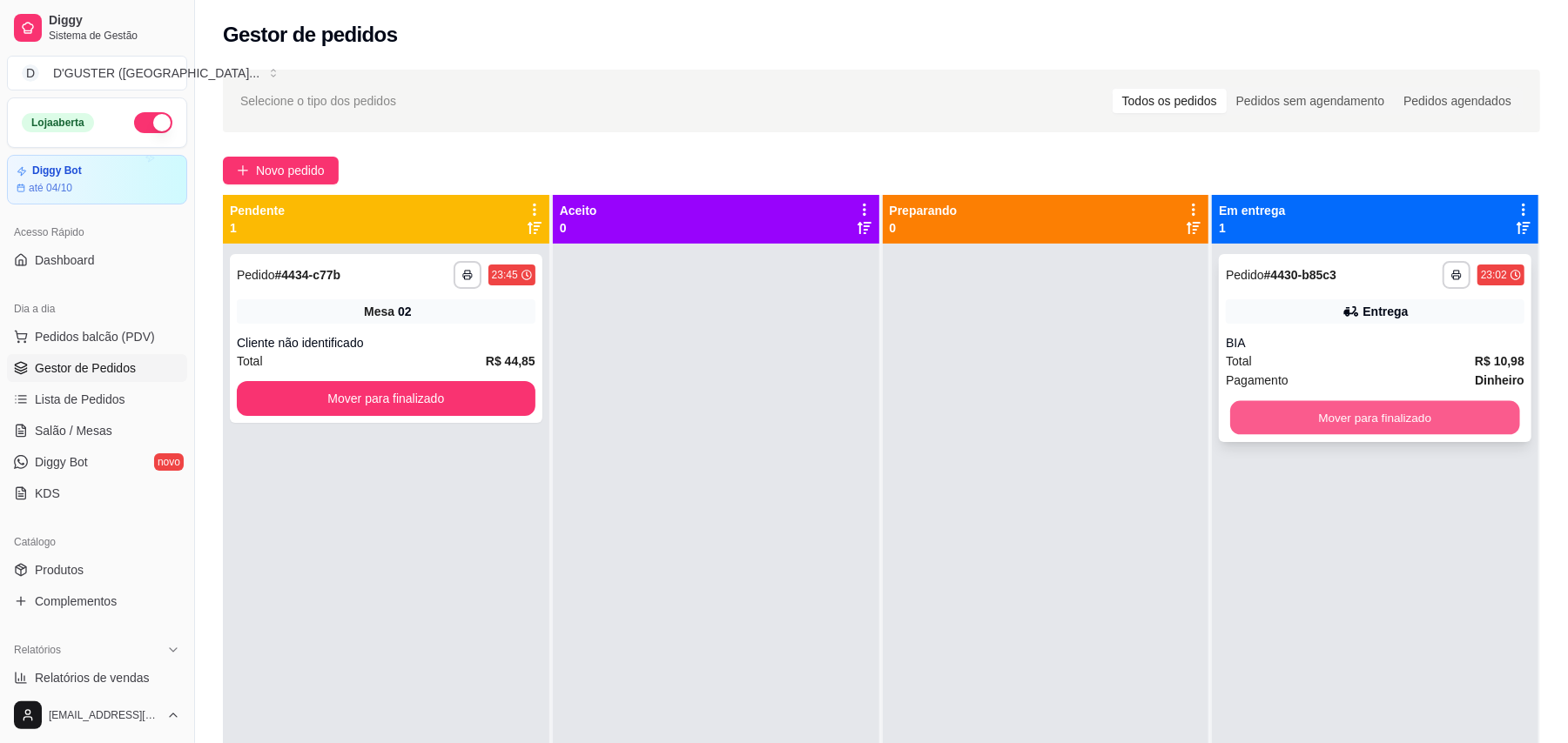
click at [1170, 415] on button "Mover para finalizado" at bounding box center [1374, 418] width 289 height 34
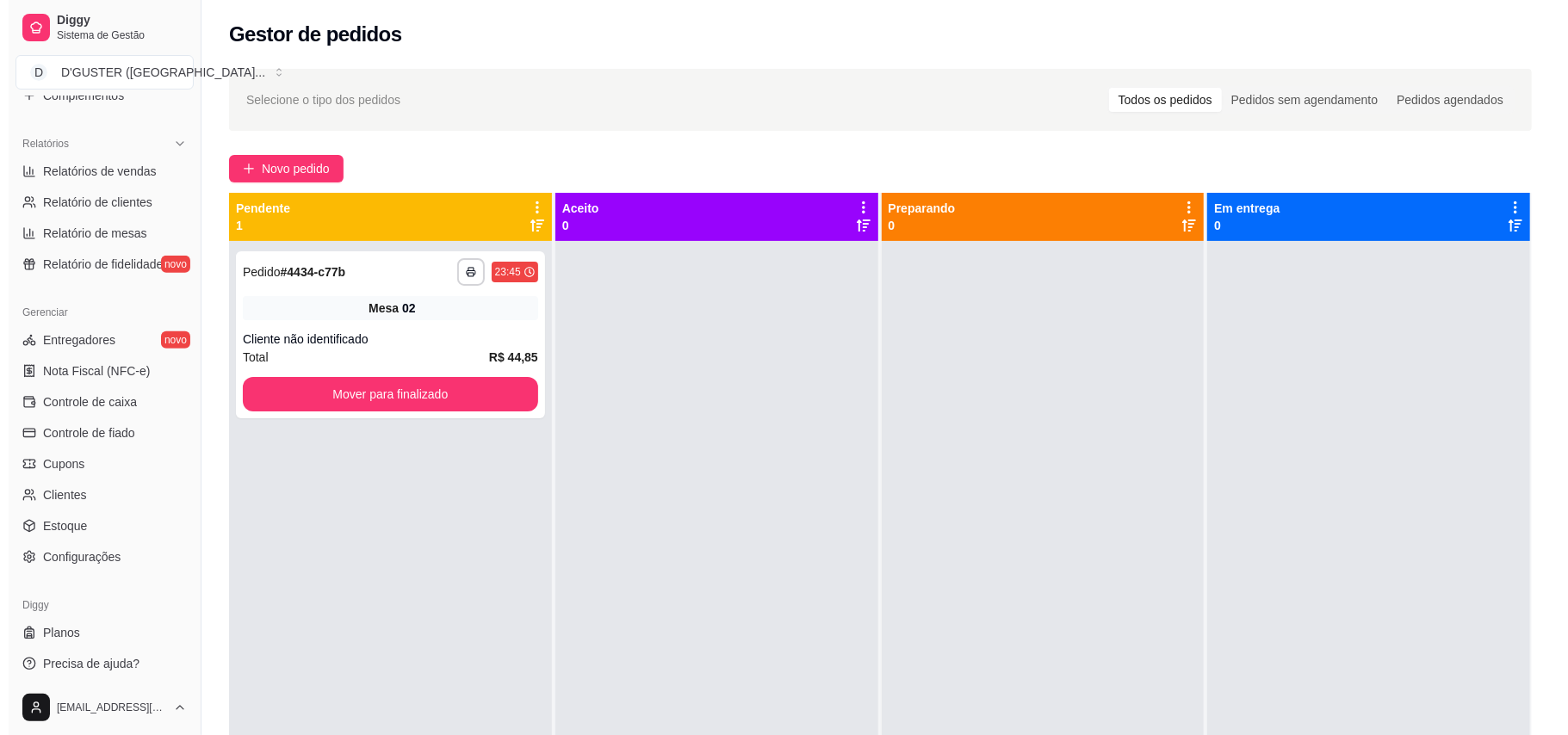
scroll to position [503, 0]
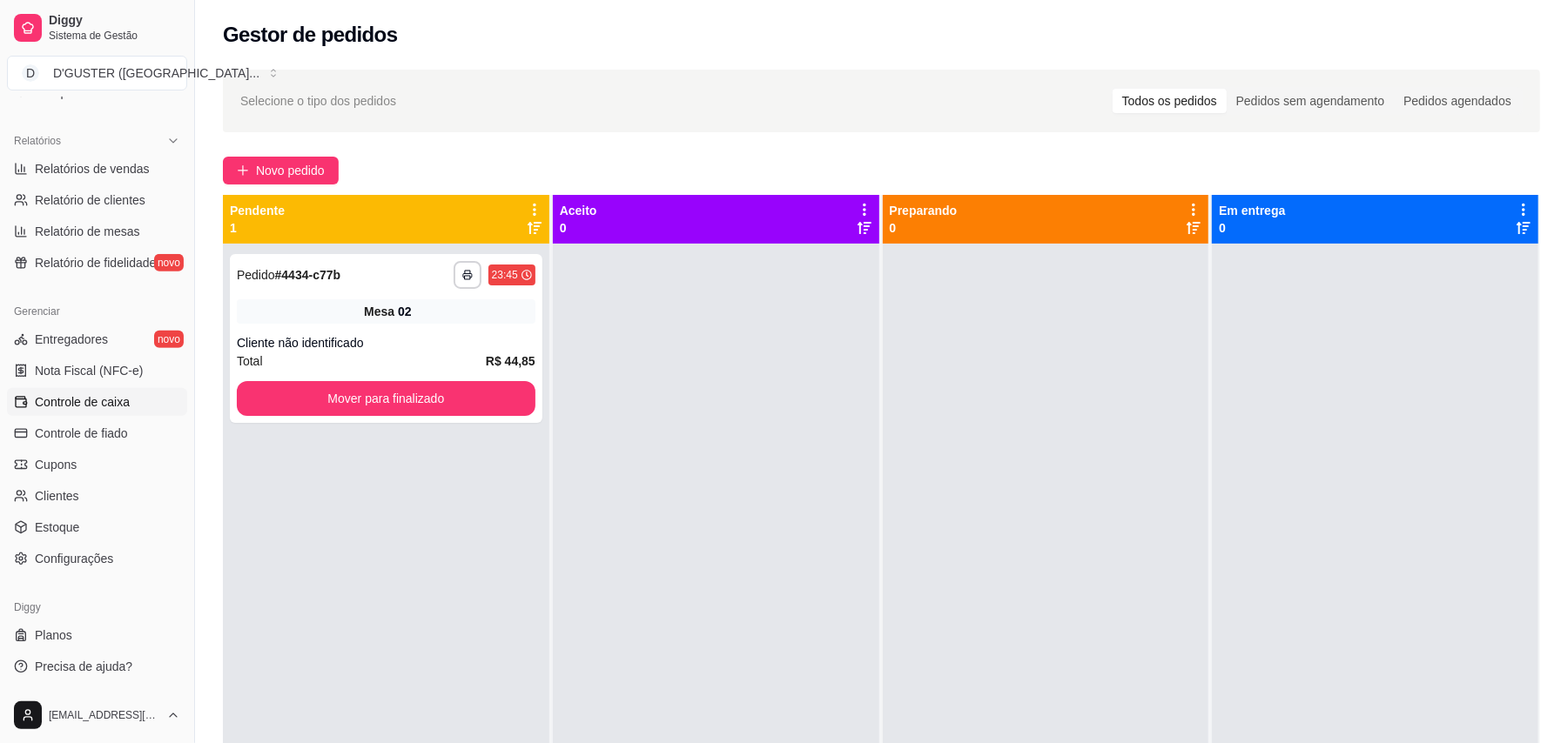
click at [67, 405] on span "Controle de caixa" at bounding box center [82, 403] width 95 height 18
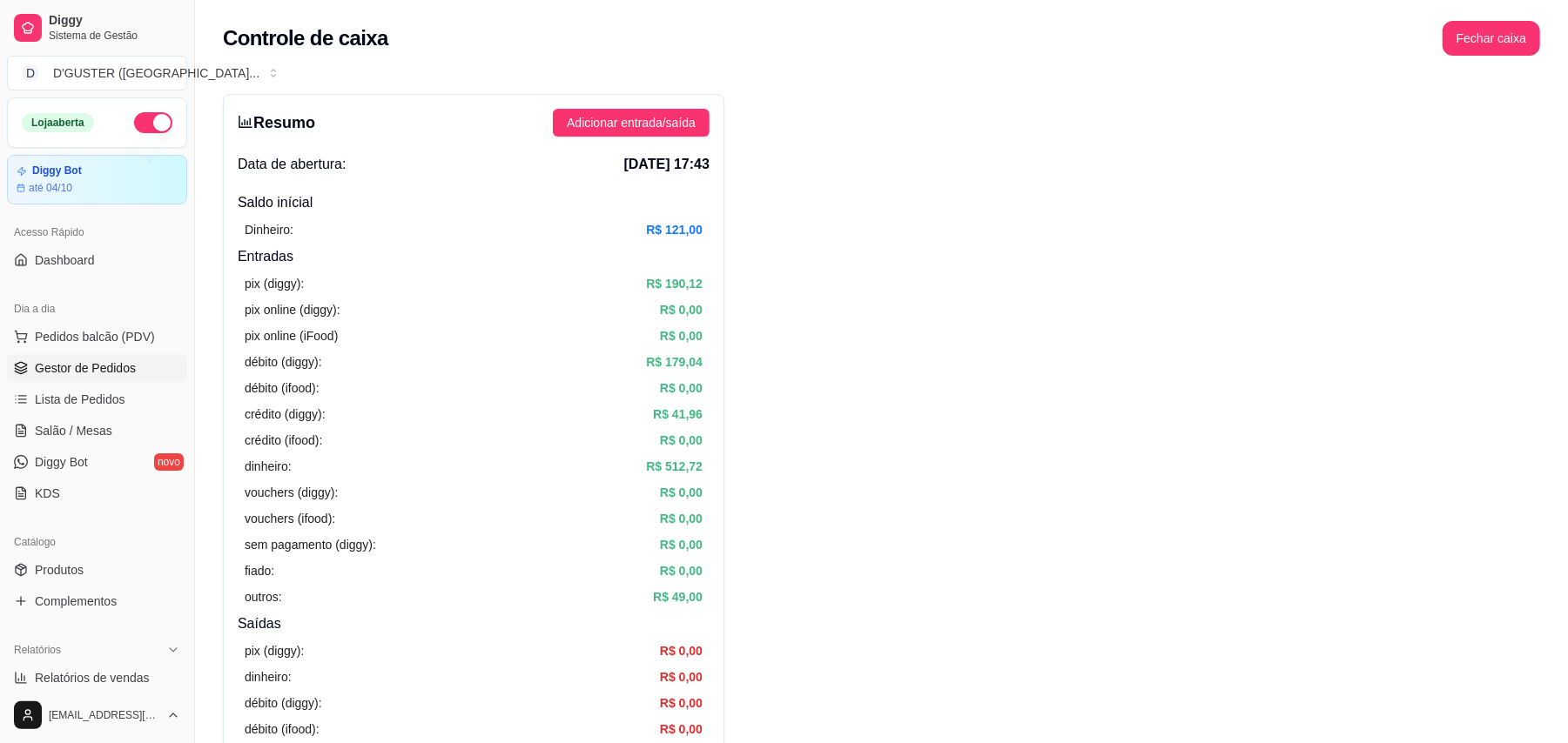
click at [85, 370] on span "Gestor de Pedidos" at bounding box center [85, 368] width 101 height 18
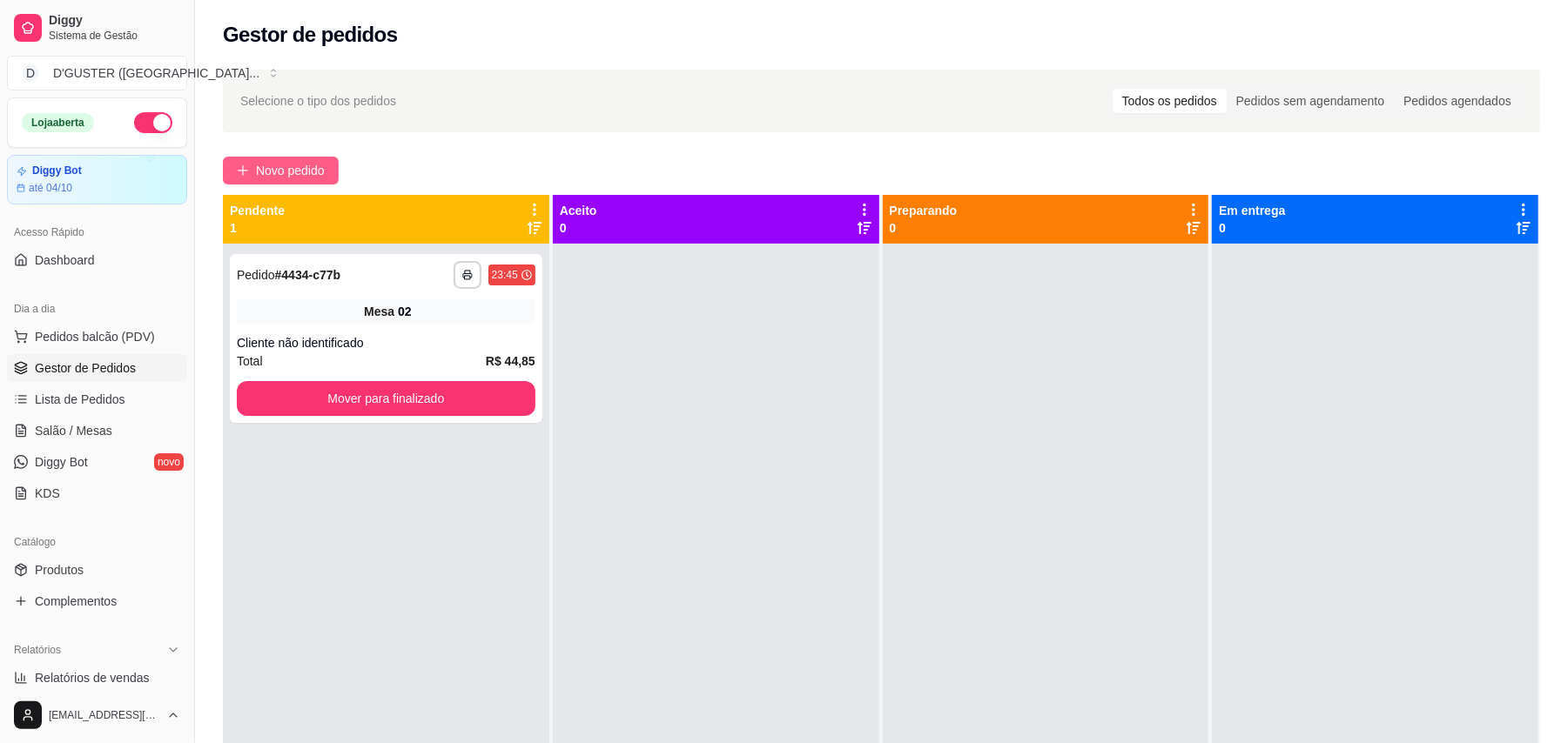
click at [263, 172] on span "Novo pedido" at bounding box center [290, 170] width 68 height 19
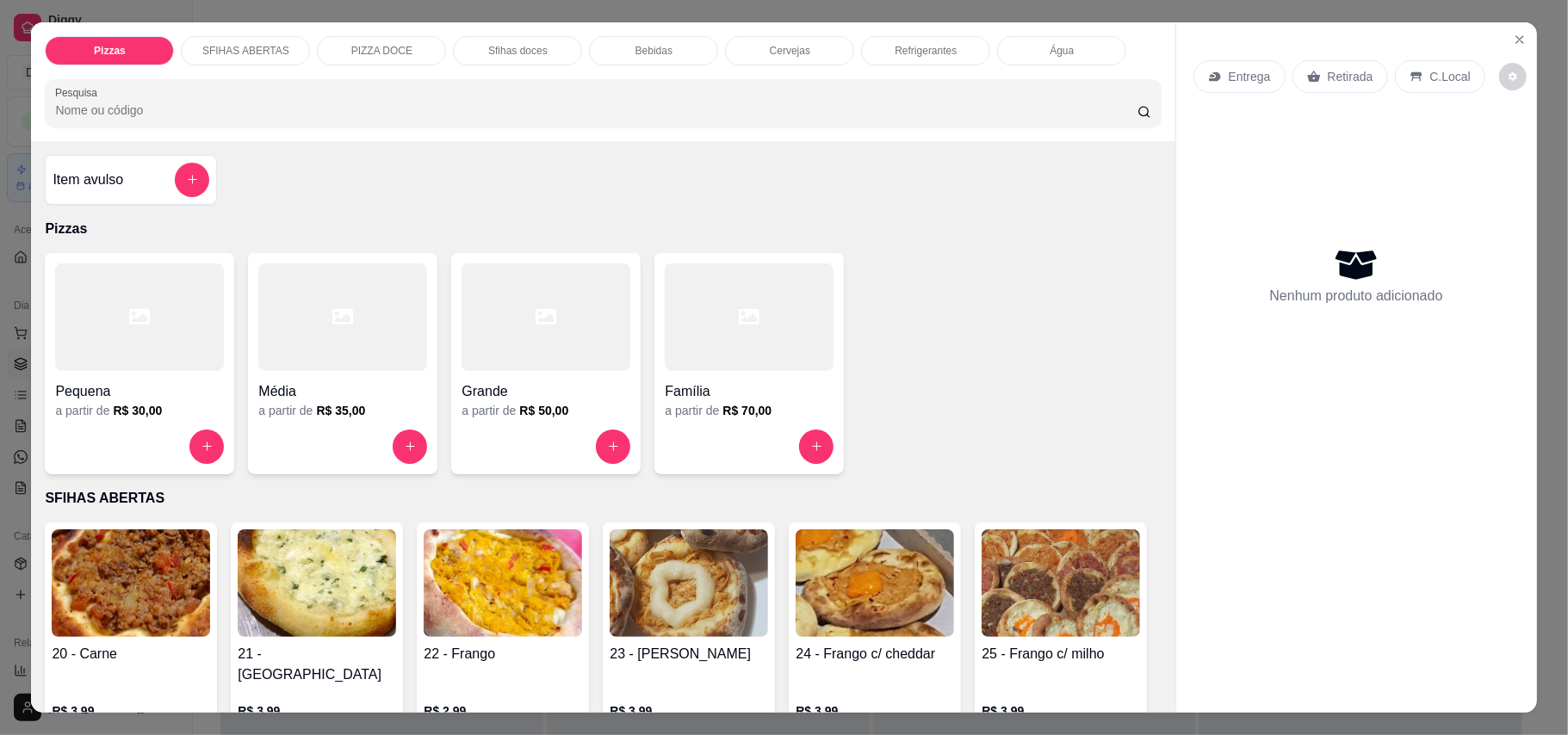
click at [139, 177] on div "Item avulso" at bounding box center [131, 180] width 157 height 34
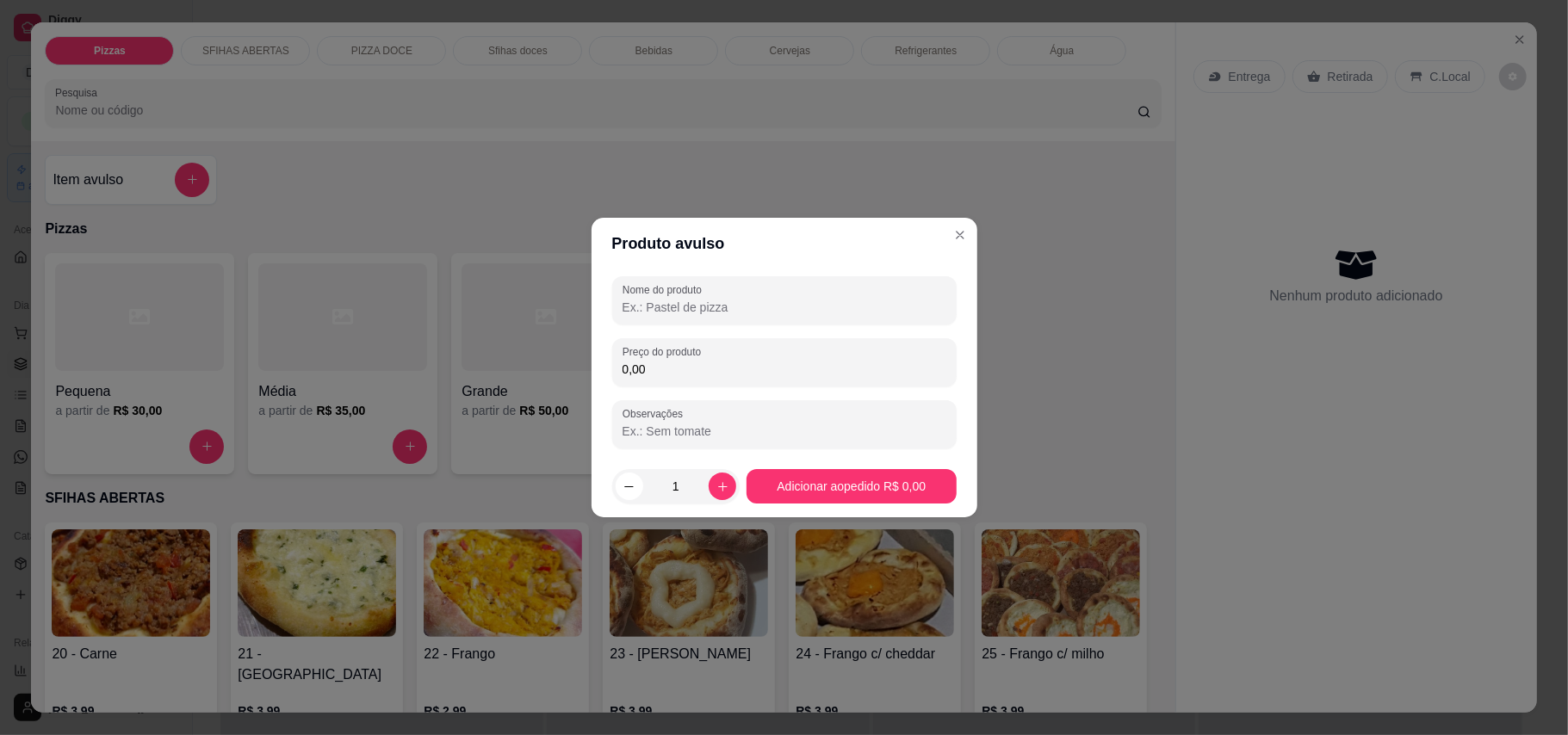
click at [761, 303] on input "Nome do produto" at bounding box center [784, 307] width 324 height 18
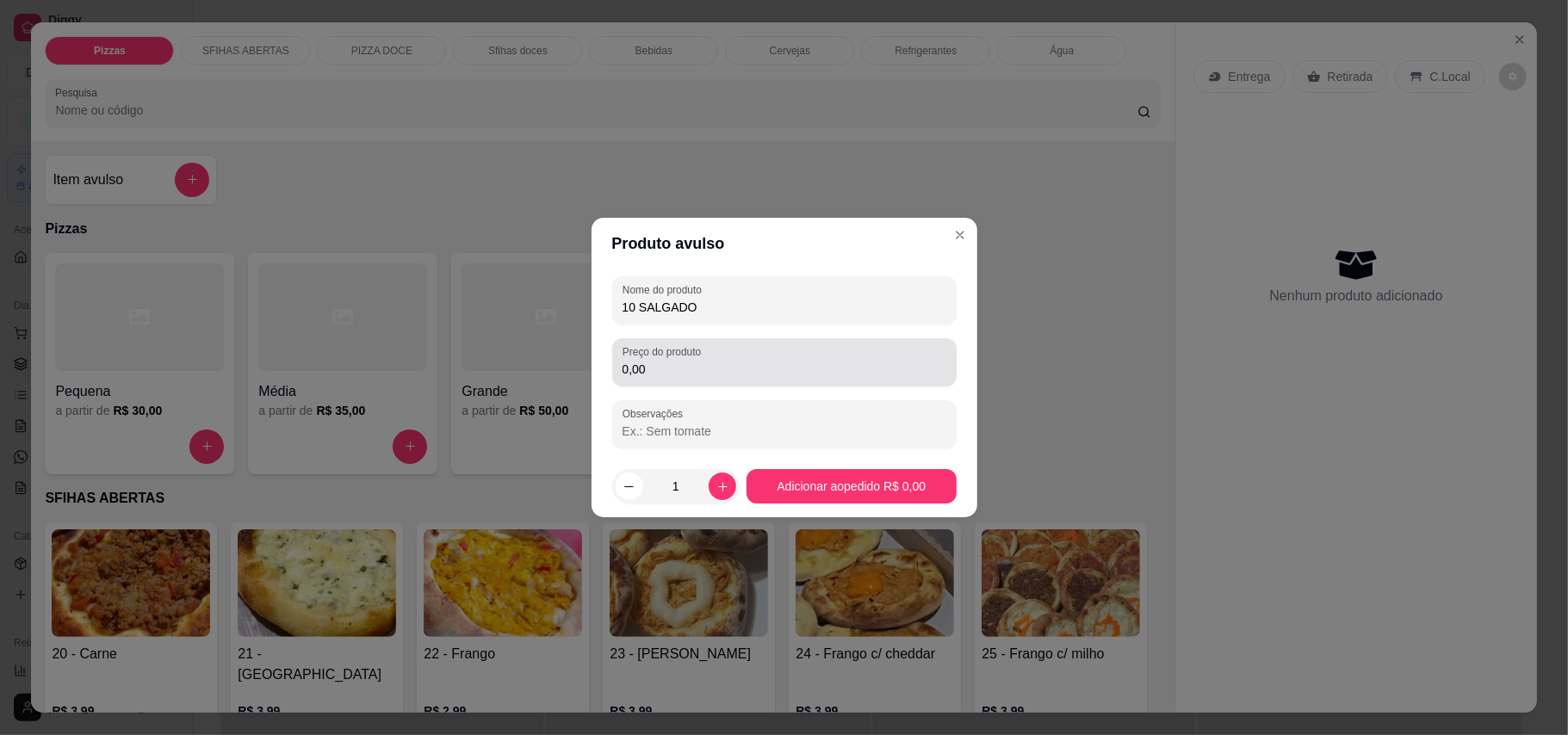
type input "10 SALGADO"
click at [771, 363] on input "0,00" at bounding box center [784, 370] width 324 height 18
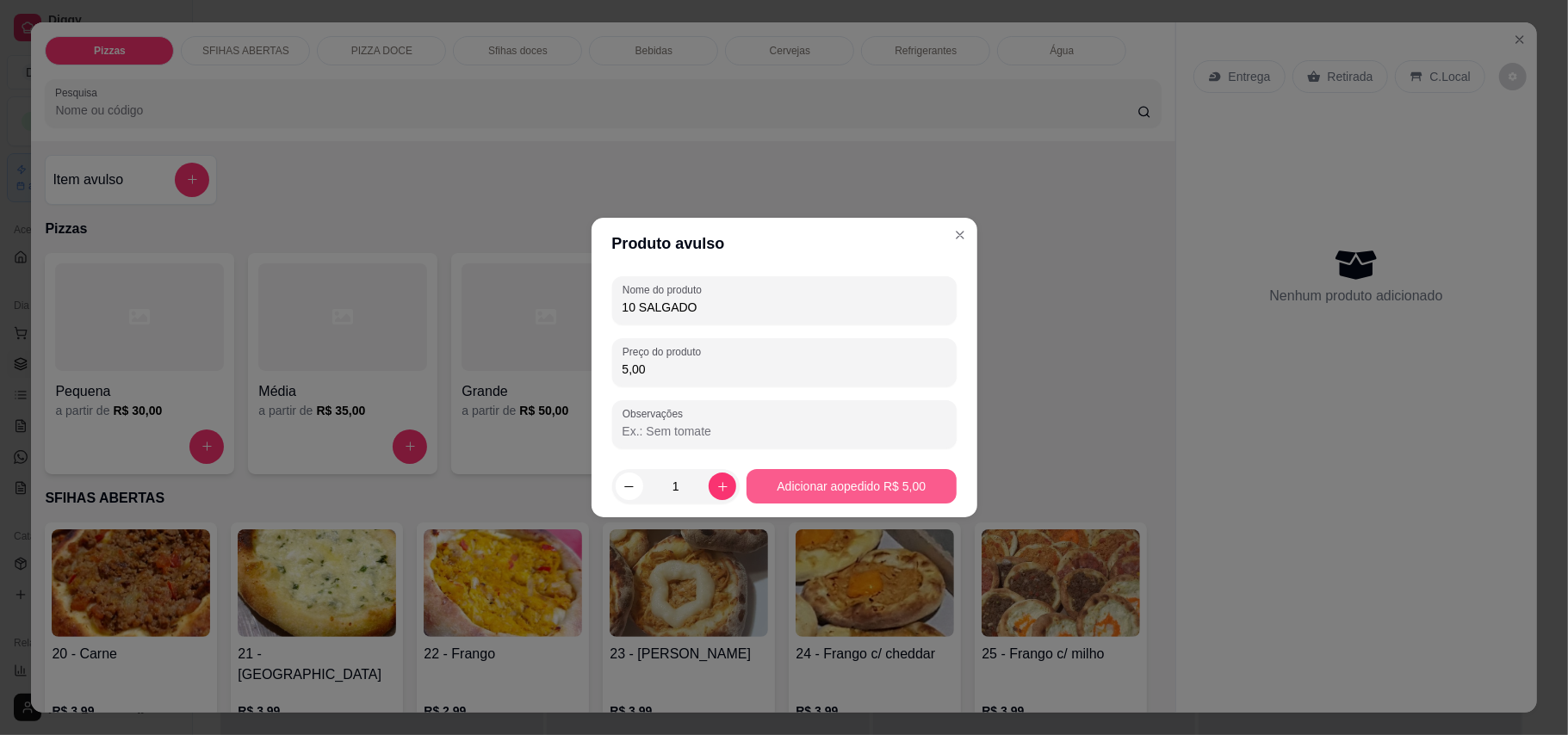
type input "5,00"
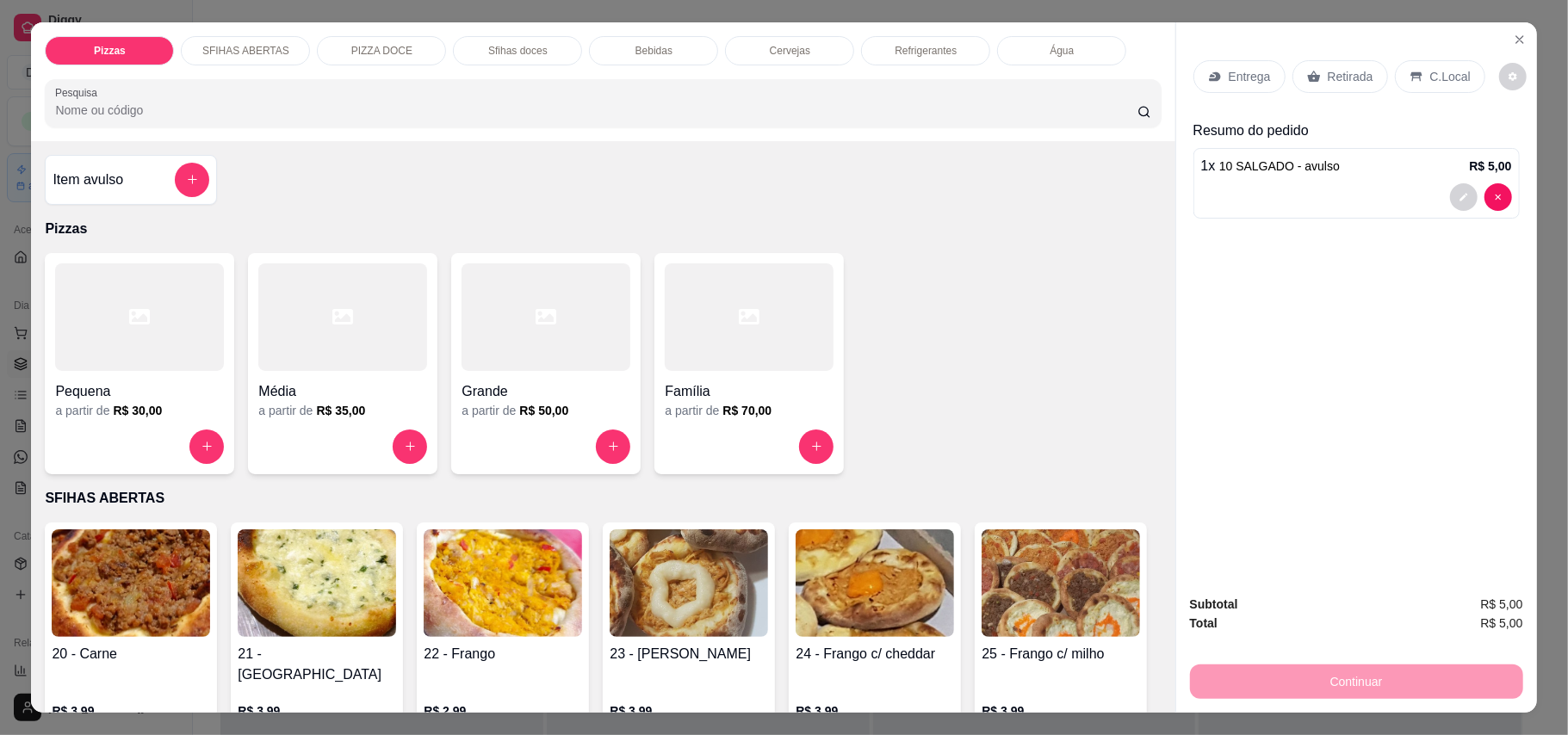
click at [1157, 78] on p "Retirada" at bounding box center [1350, 77] width 45 height 18
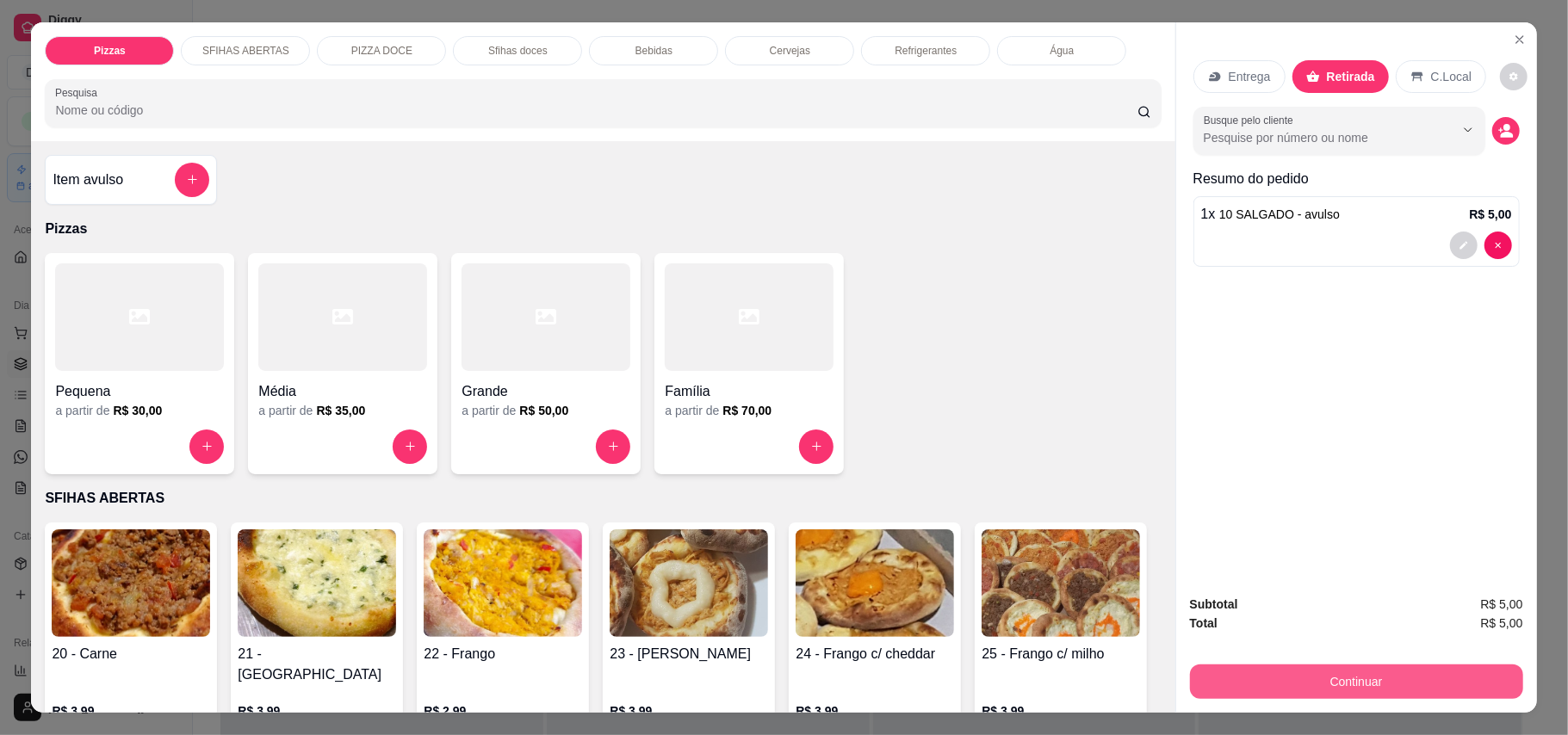
click at [1157, 676] on button "Continuar" at bounding box center [1356, 681] width 334 height 34
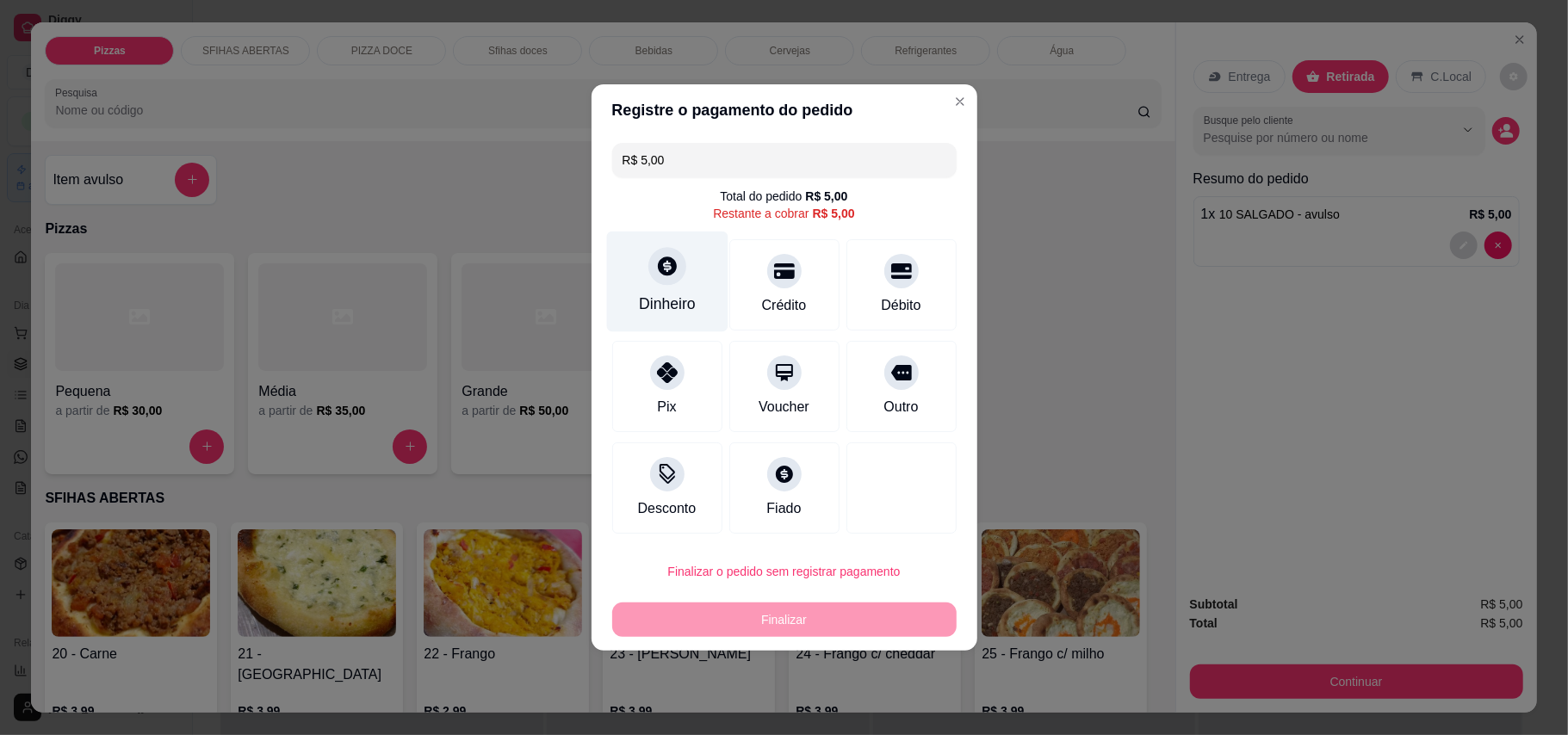
click at [651, 269] on div at bounding box center [667, 266] width 38 height 38
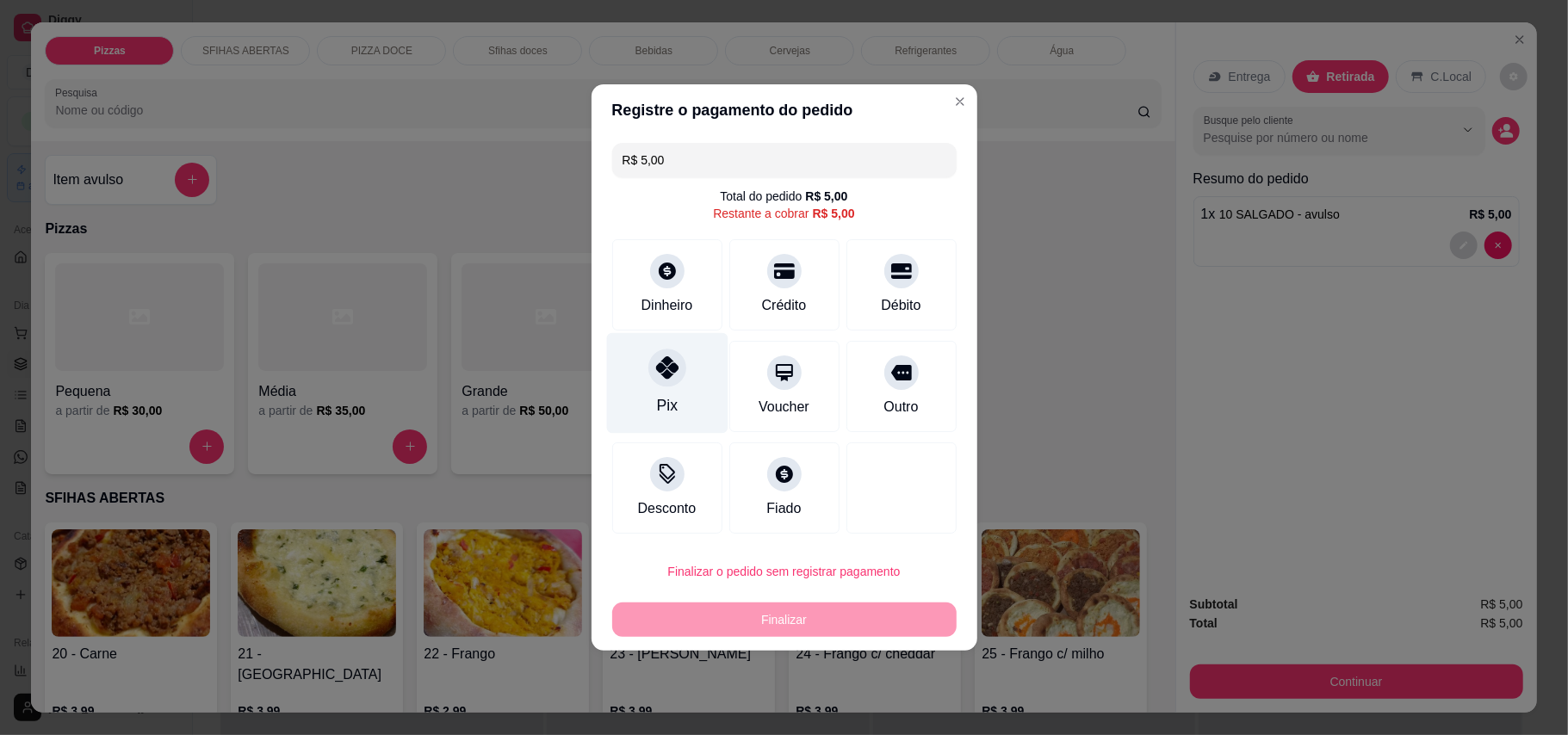
click at [630, 383] on div "Pix" at bounding box center [667, 384] width 122 height 101
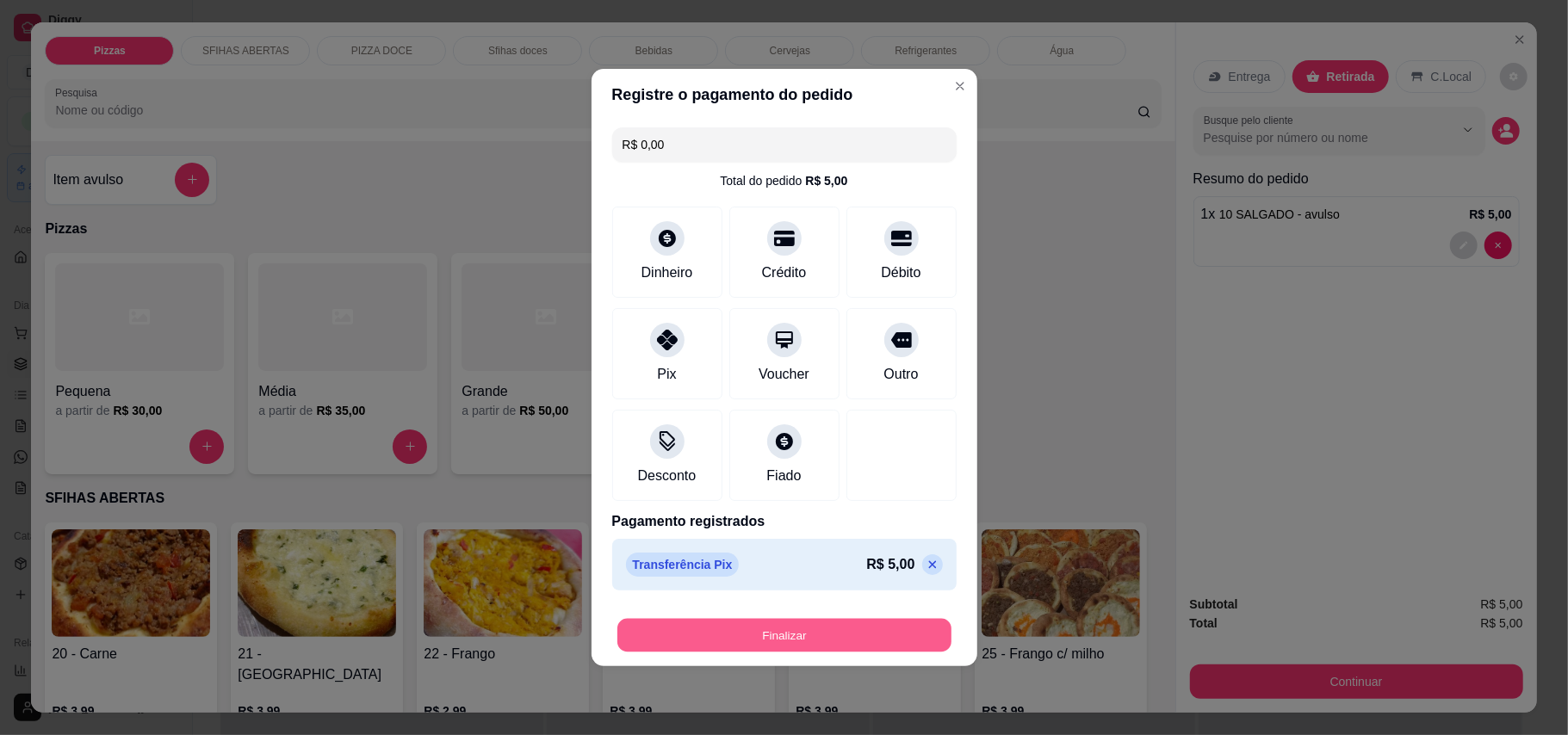
click at [841, 635] on button "Finalizar" at bounding box center [784, 636] width 334 height 33
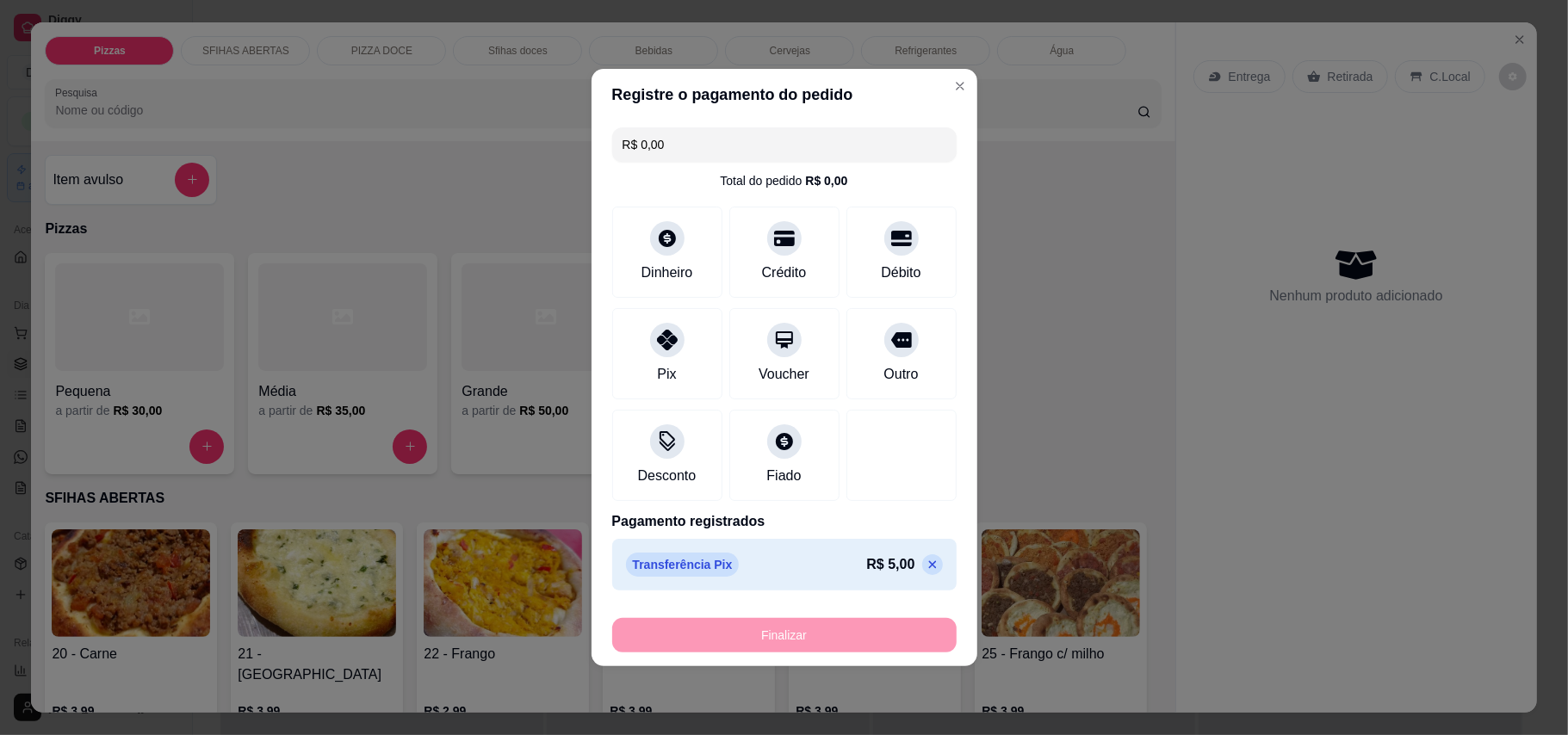
type input "-R$ 5,00"
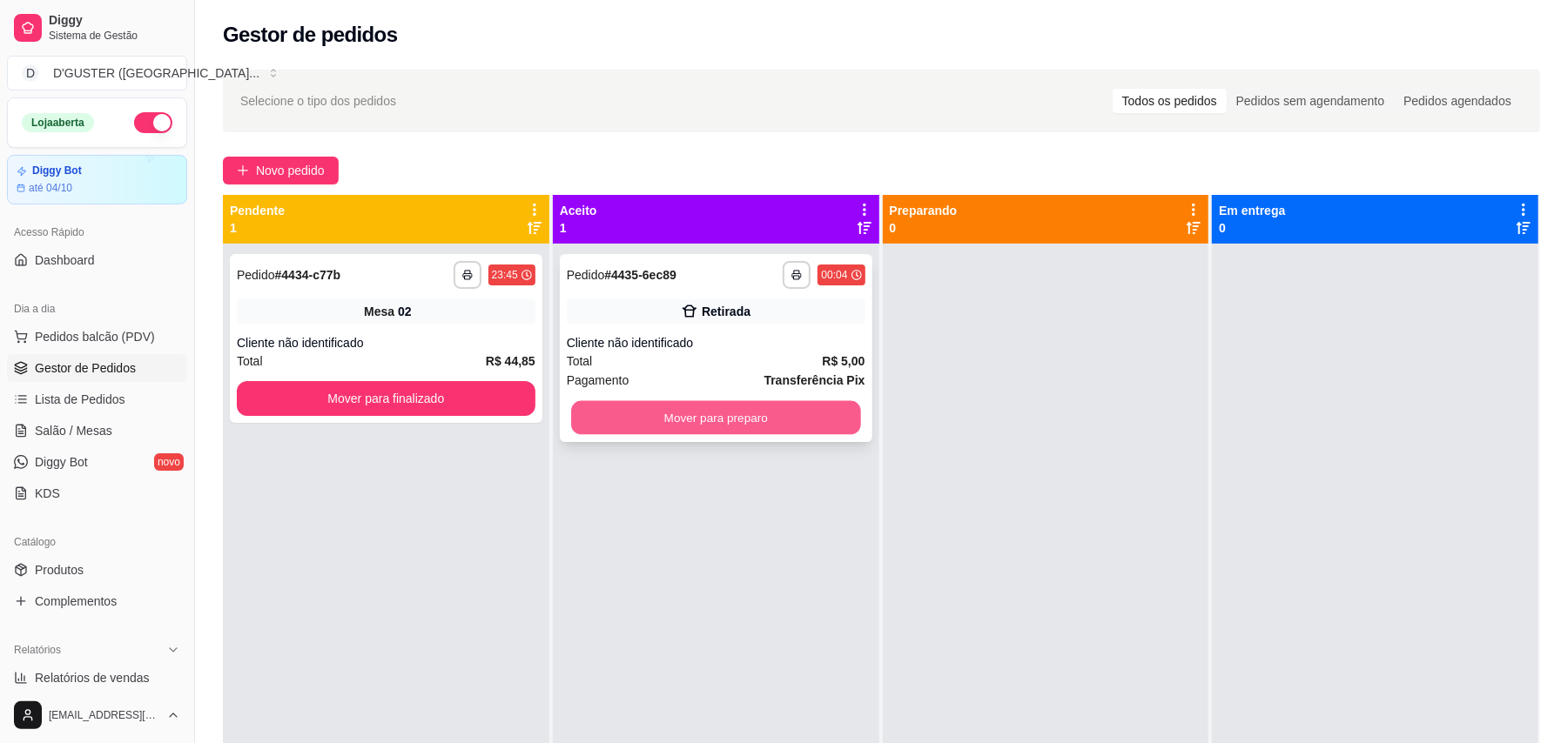
click at [628, 412] on button "Mover para preparo" at bounding box center [715, 418] width 289 height 34
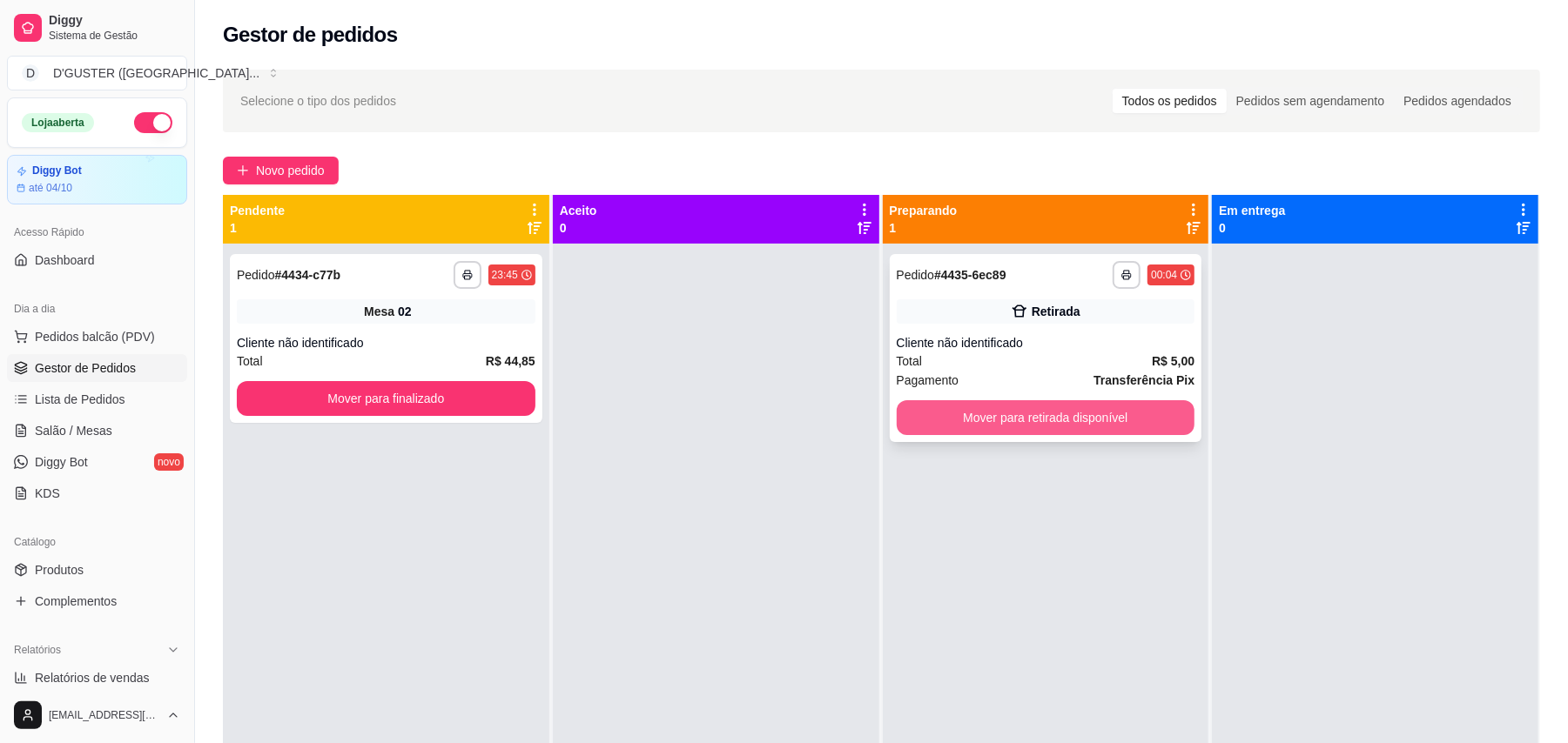
click at [935, 425] on button "Mover para retirada disponível" at bounding box center [1046, 418] width 299 height 35
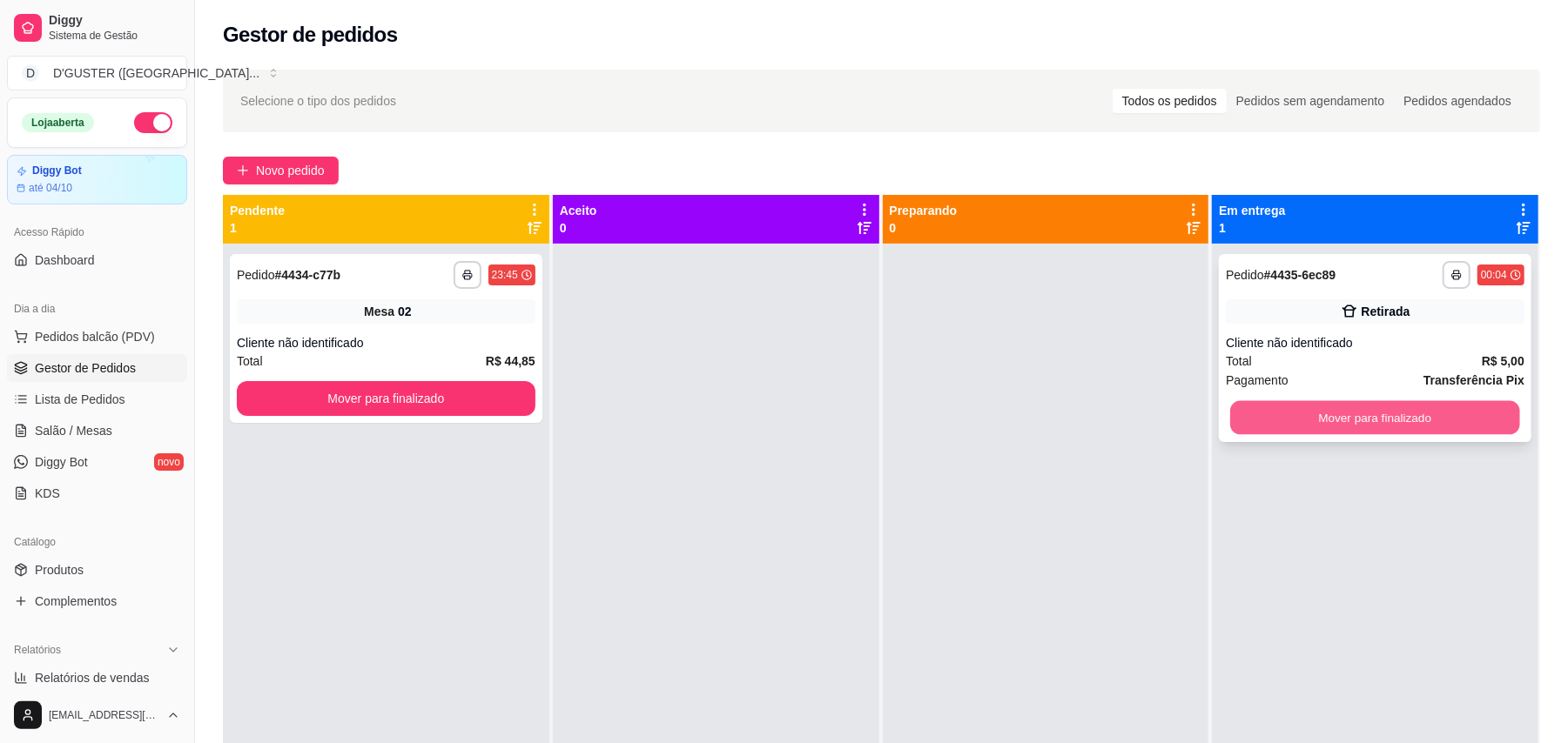
click at [1170, 429] on button "Mover para finalizado" at bounding box center [1374, 418] width 289 height 34
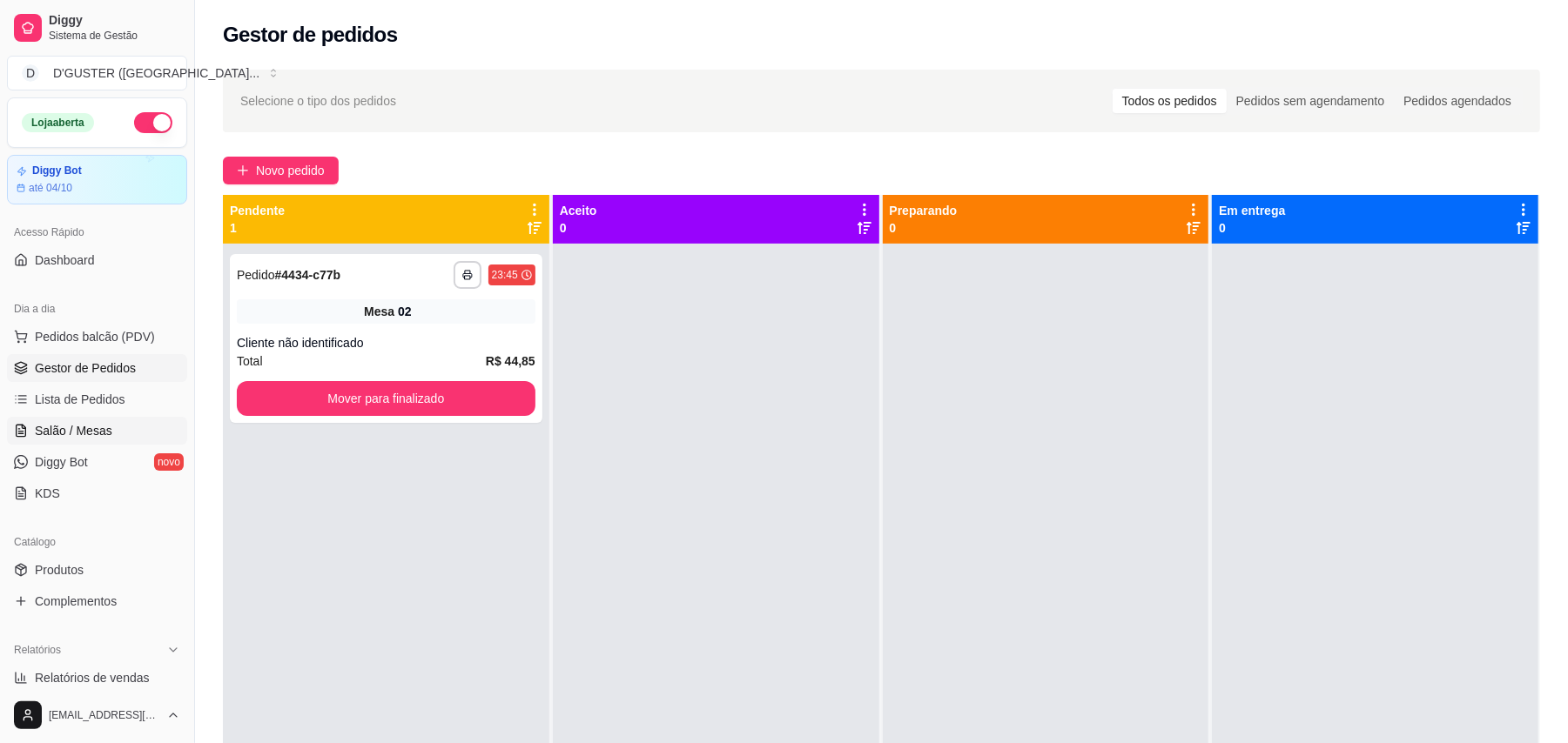
click at [71, 435] on span "Salão / Mesas" at bounding box center [73, 431] width 77 height 18
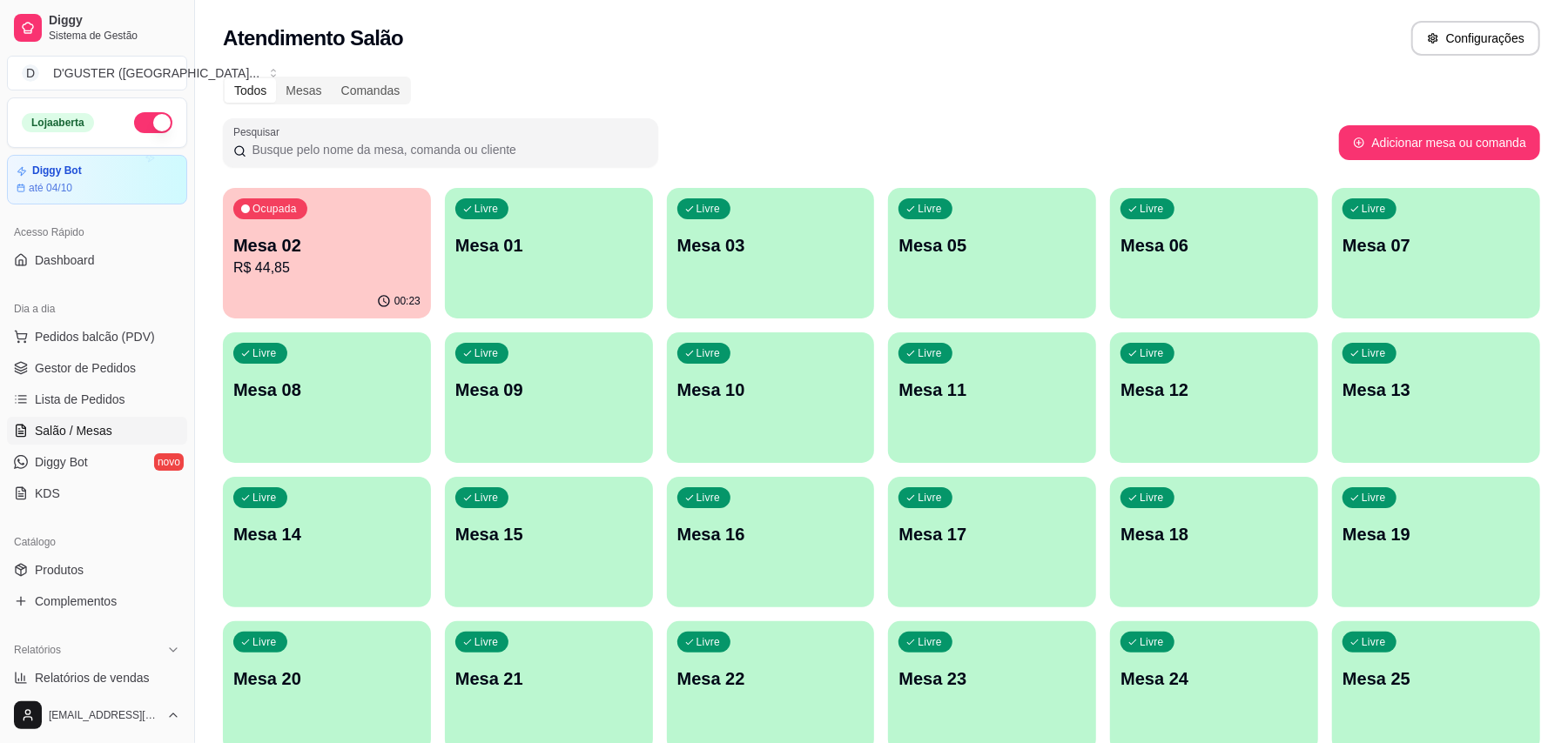
click at [363, 280] on div "Ocupada Mesa 02 R$ 44,85" at bounding box center [327, 235] width 208 height 96
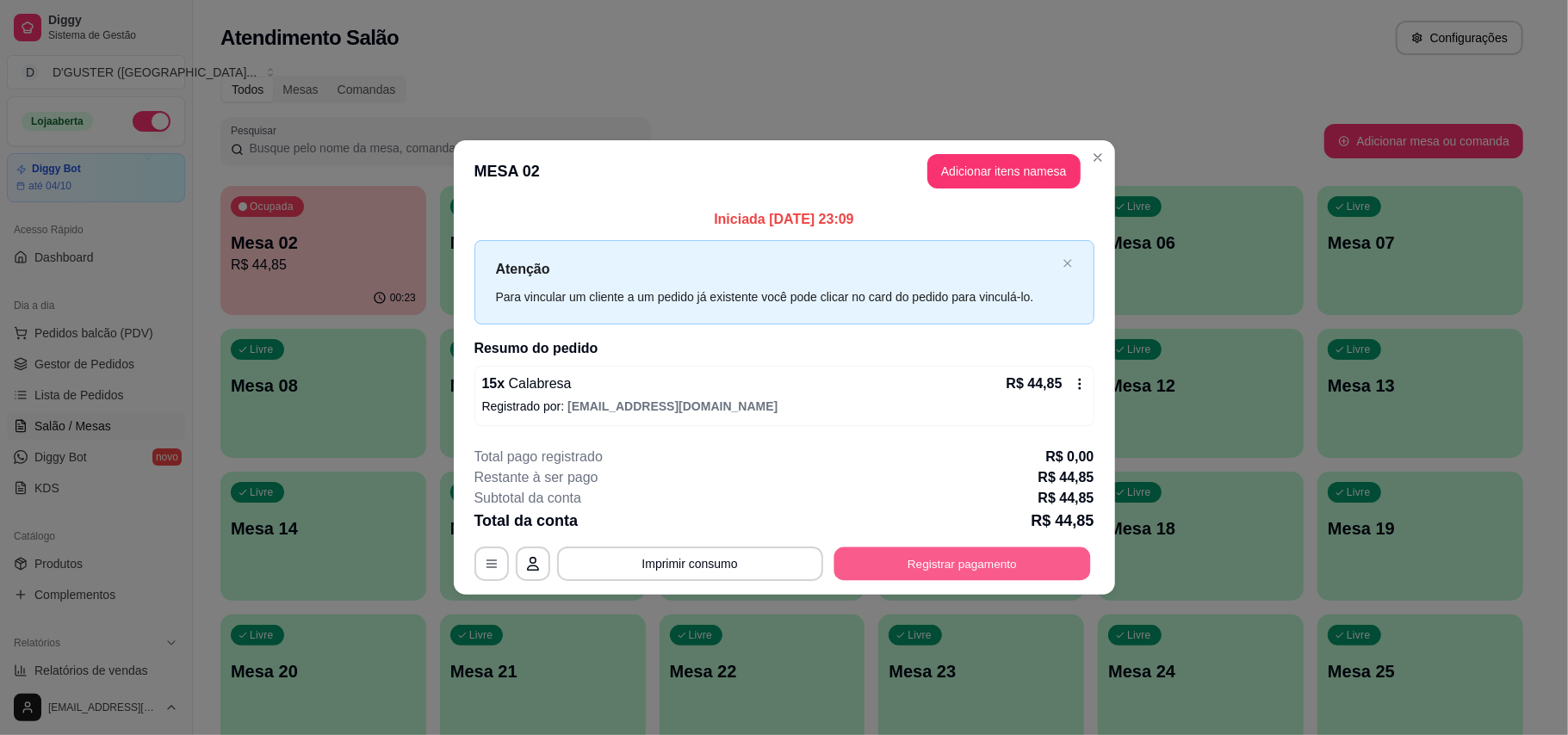
click at [967, 555] on button "Registrar pagamento" at bounding box center [961, 563] width 256 height 33
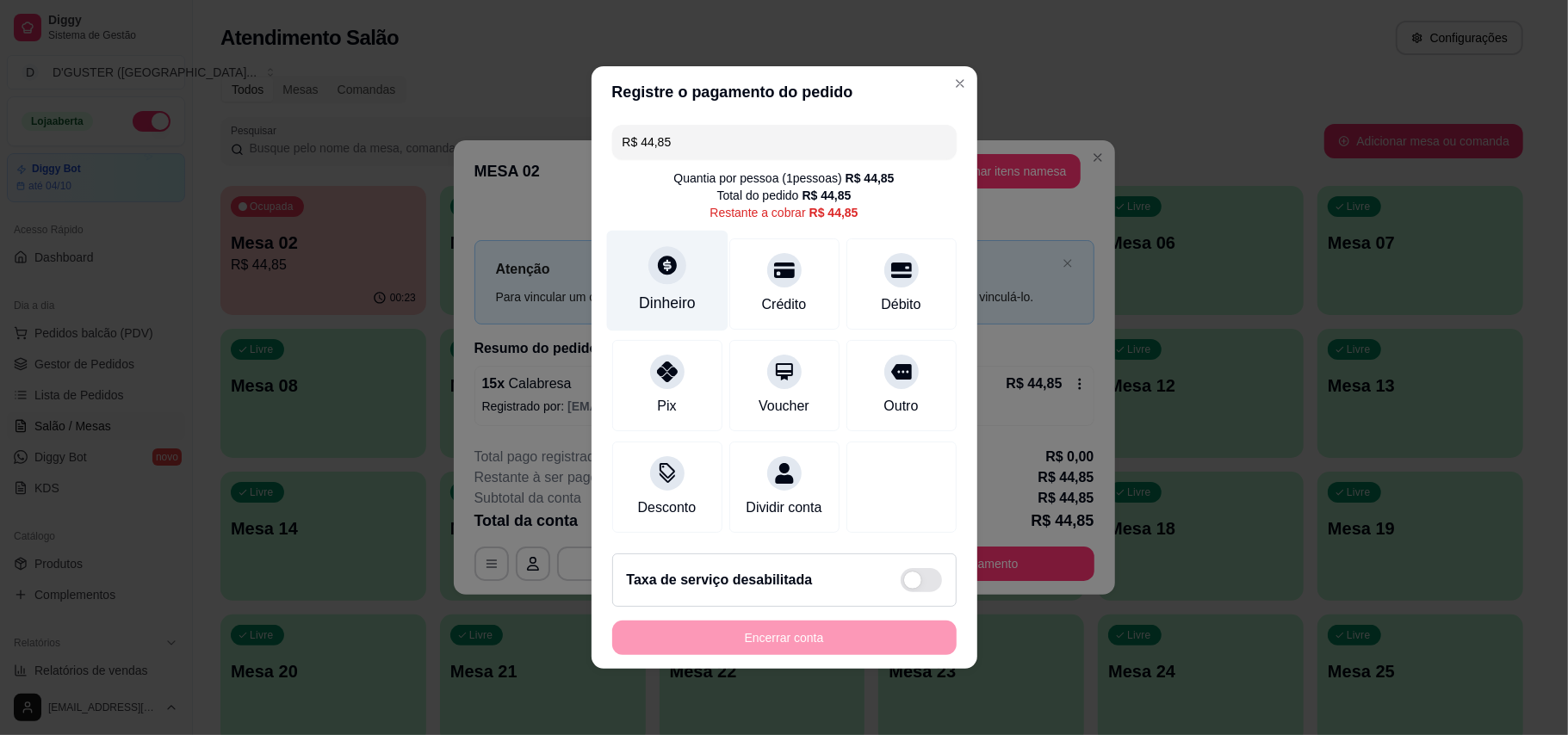
click at [655, 279] on div "Dinheiro" at bounding box center [667, 281] width 122 height 101
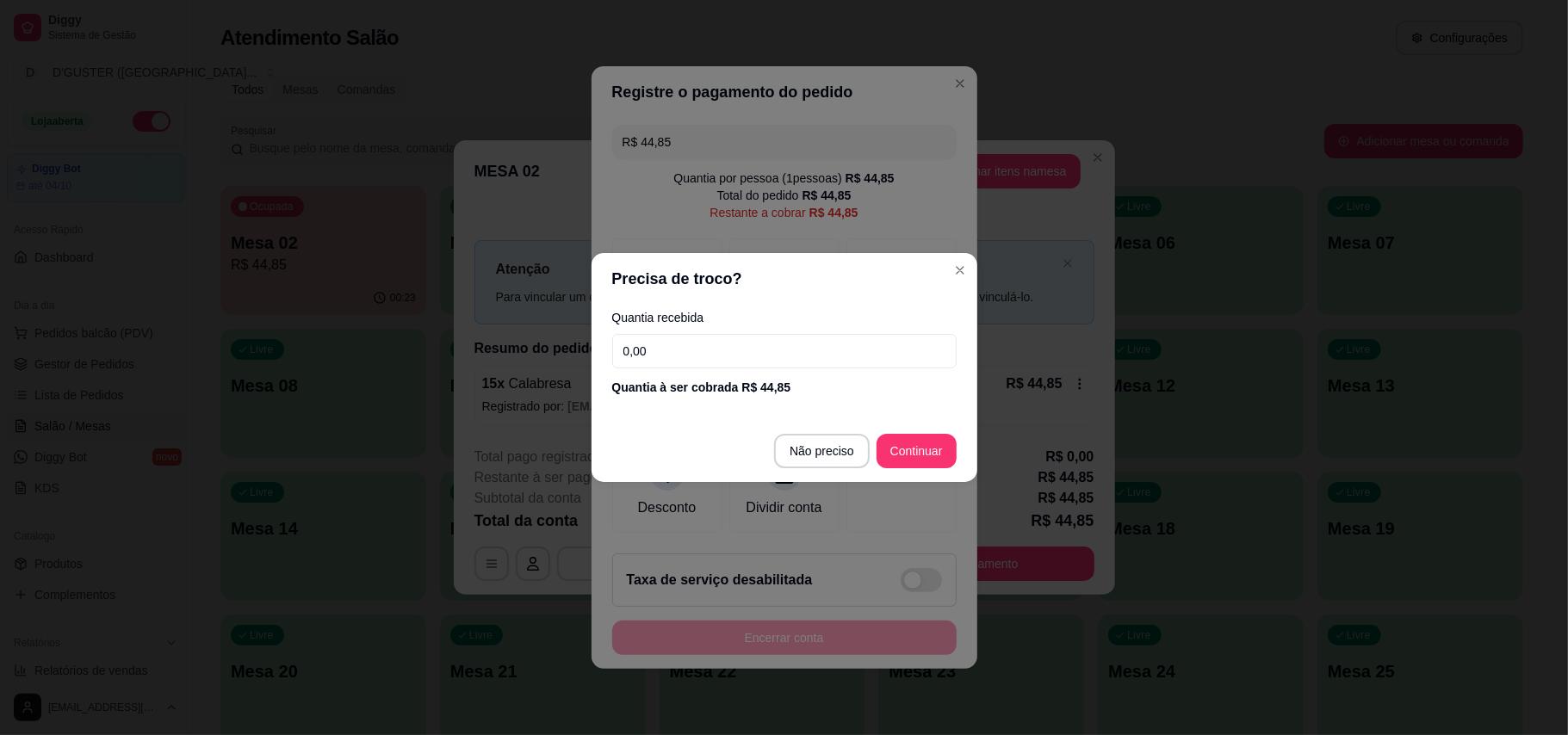
click at [751, 369] on div "Quantia recebida 0,00 Quantia à ser cobrada R$ 44,85" at bounding box center [784, 354] width 386 height 98
click at [756, 351] on input "0,00" at bounding box center [784, 350] width 344 height 34
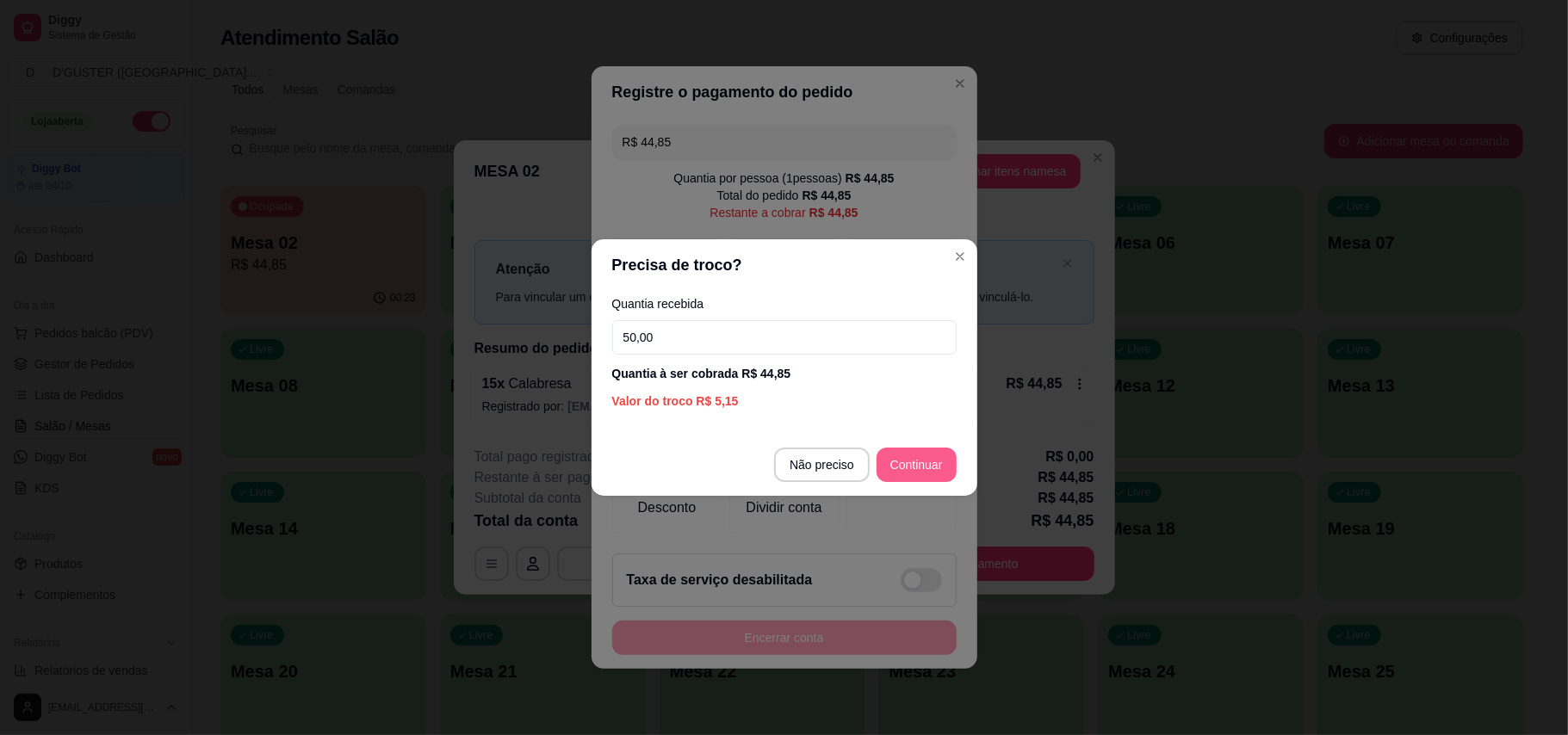
type input "50,00"
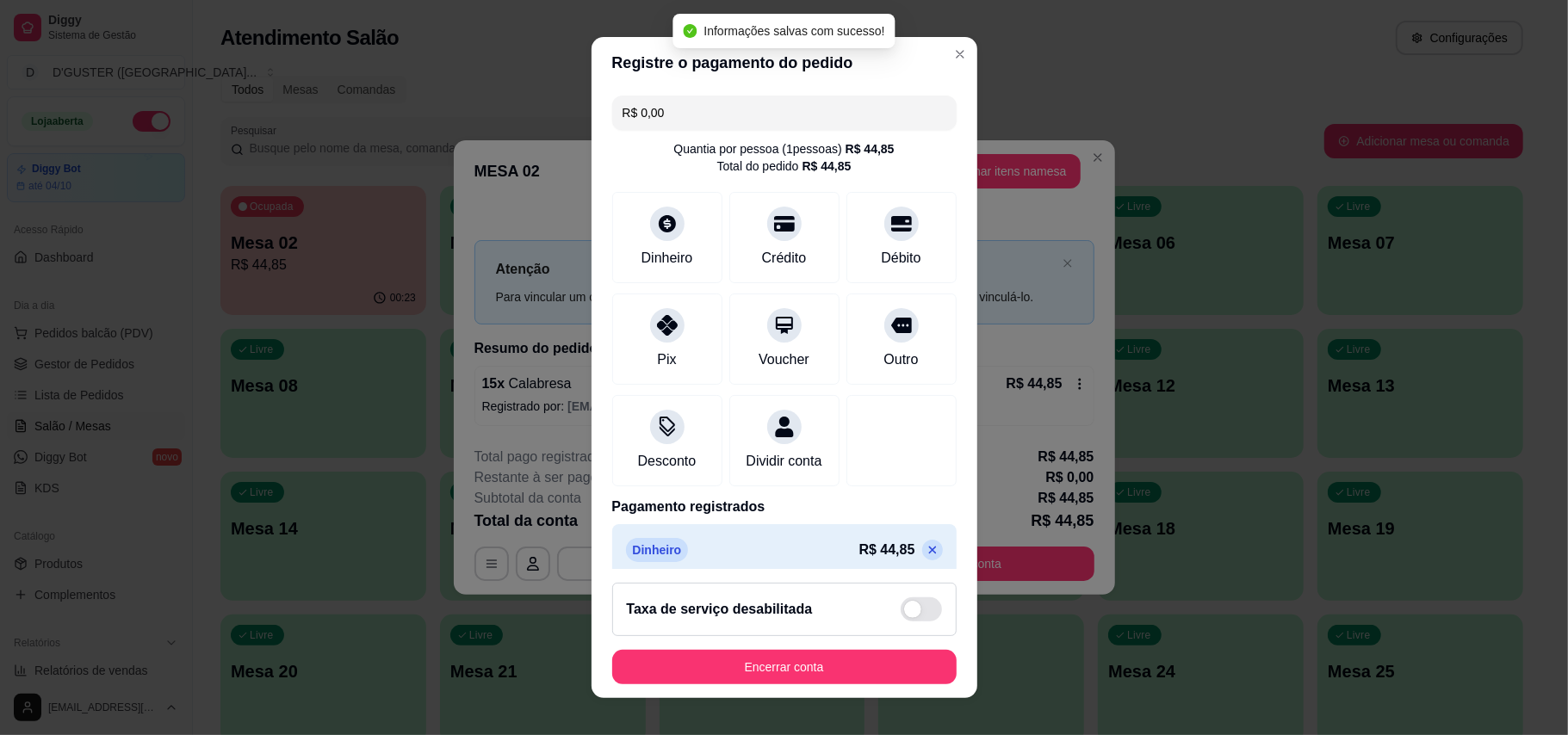
type input "R$ 0,00"
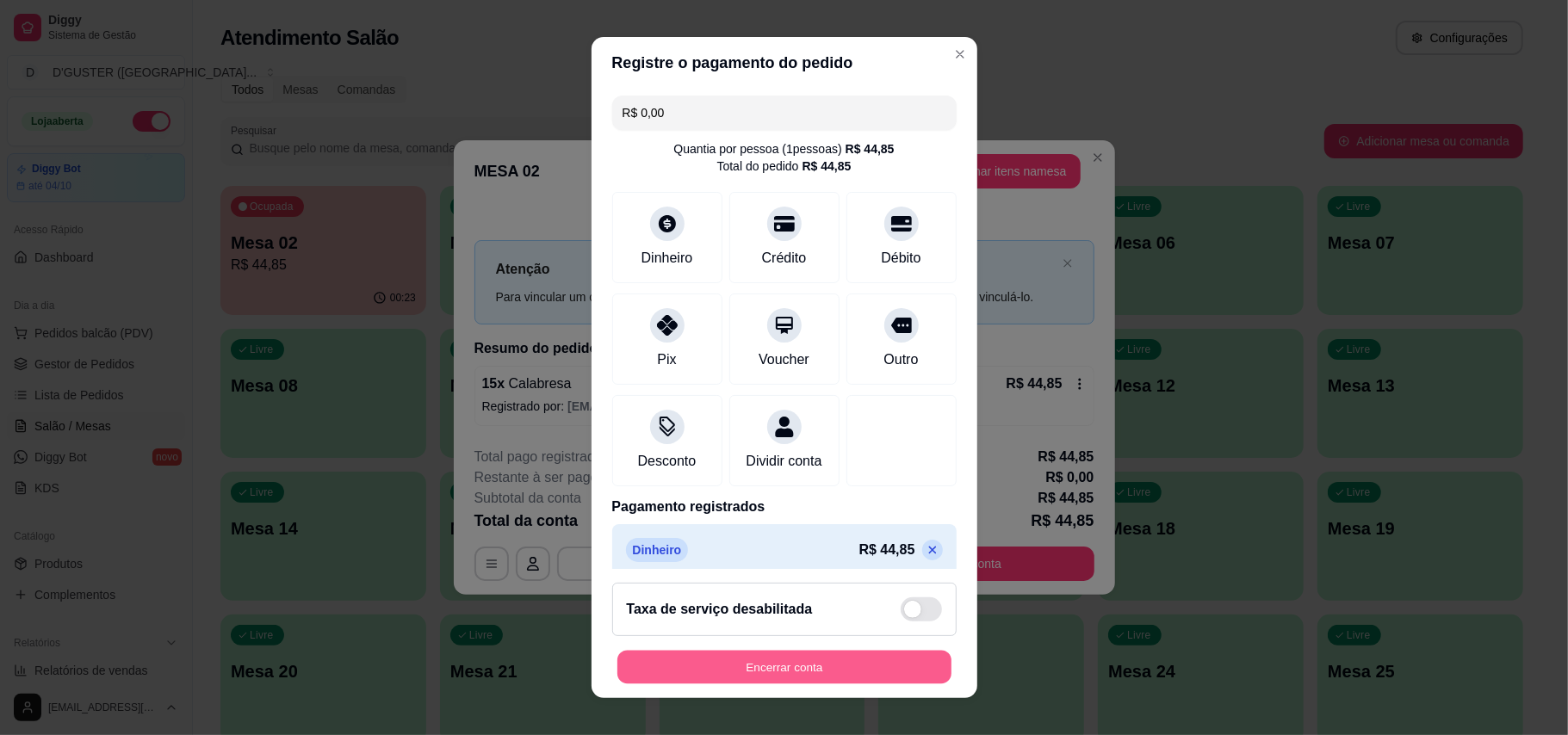
click at [772, 658] on button "Encerrar conta" at bounding box center [784, 667] width 334 height 33
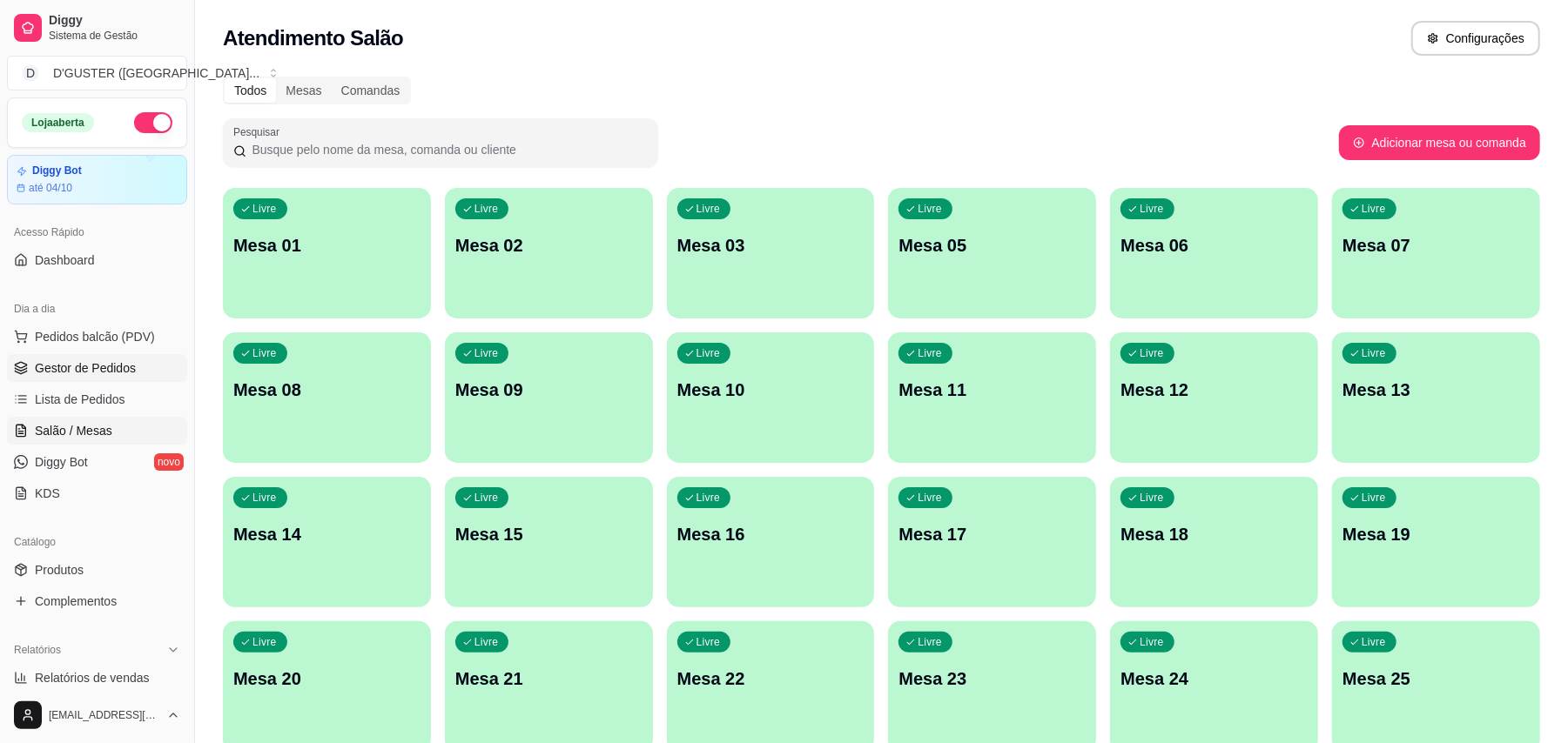
click at [109, 359] on span "Gestor de Pedidos" at bounding box center [85, 368] width 101 height 18
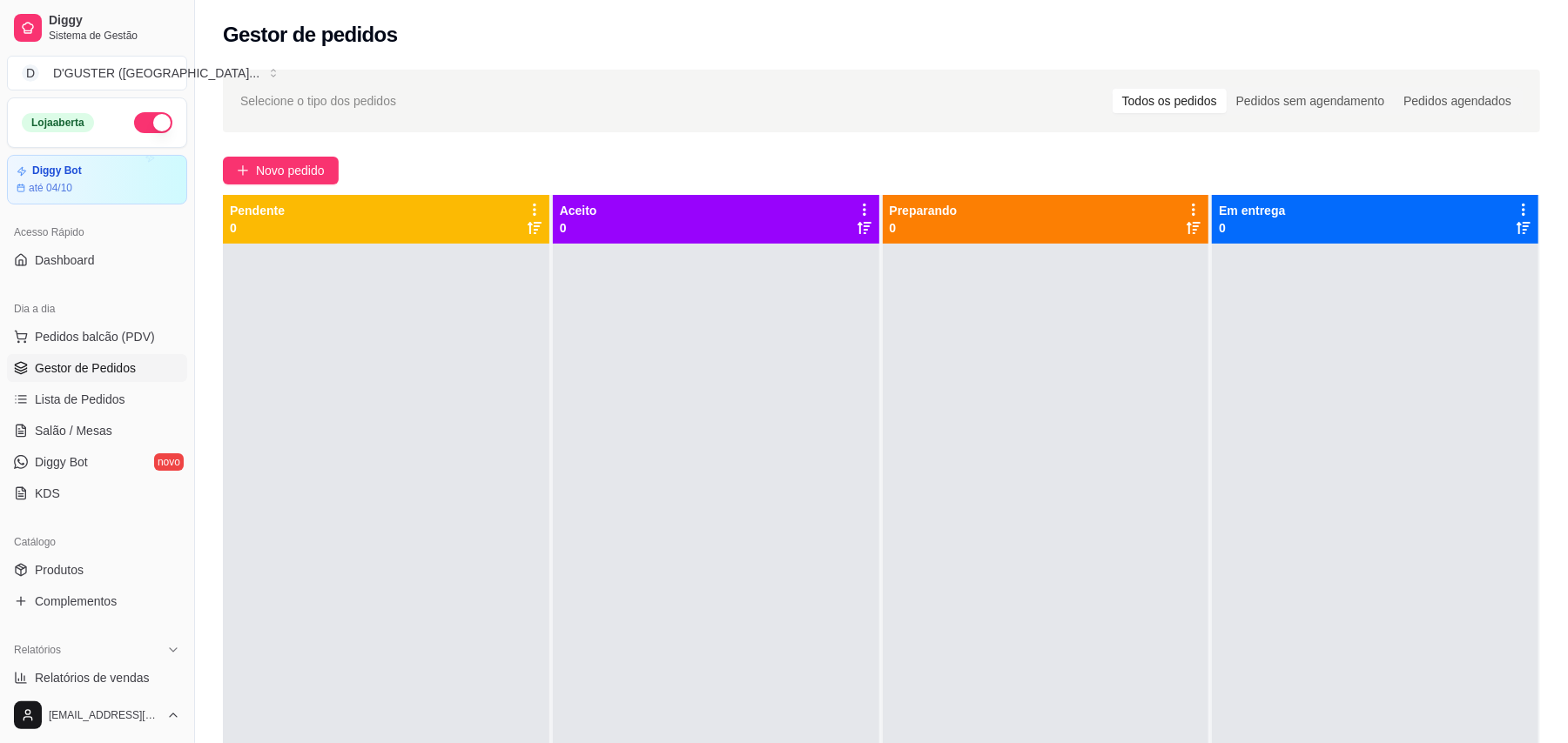
click at [134, 118] on button "button" at bounding box center [153, 122] width 39 height 21
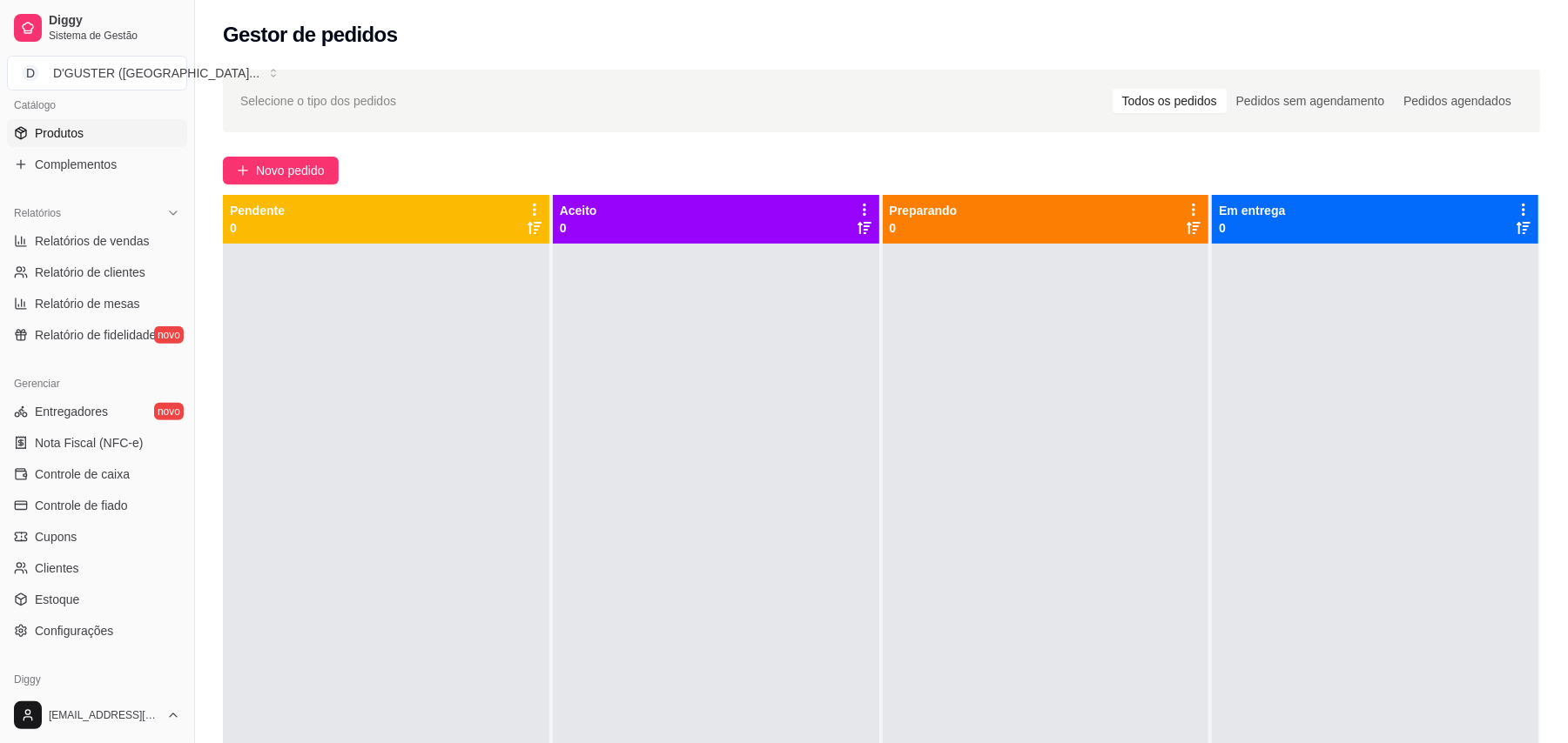
scroll to position [464, 0]
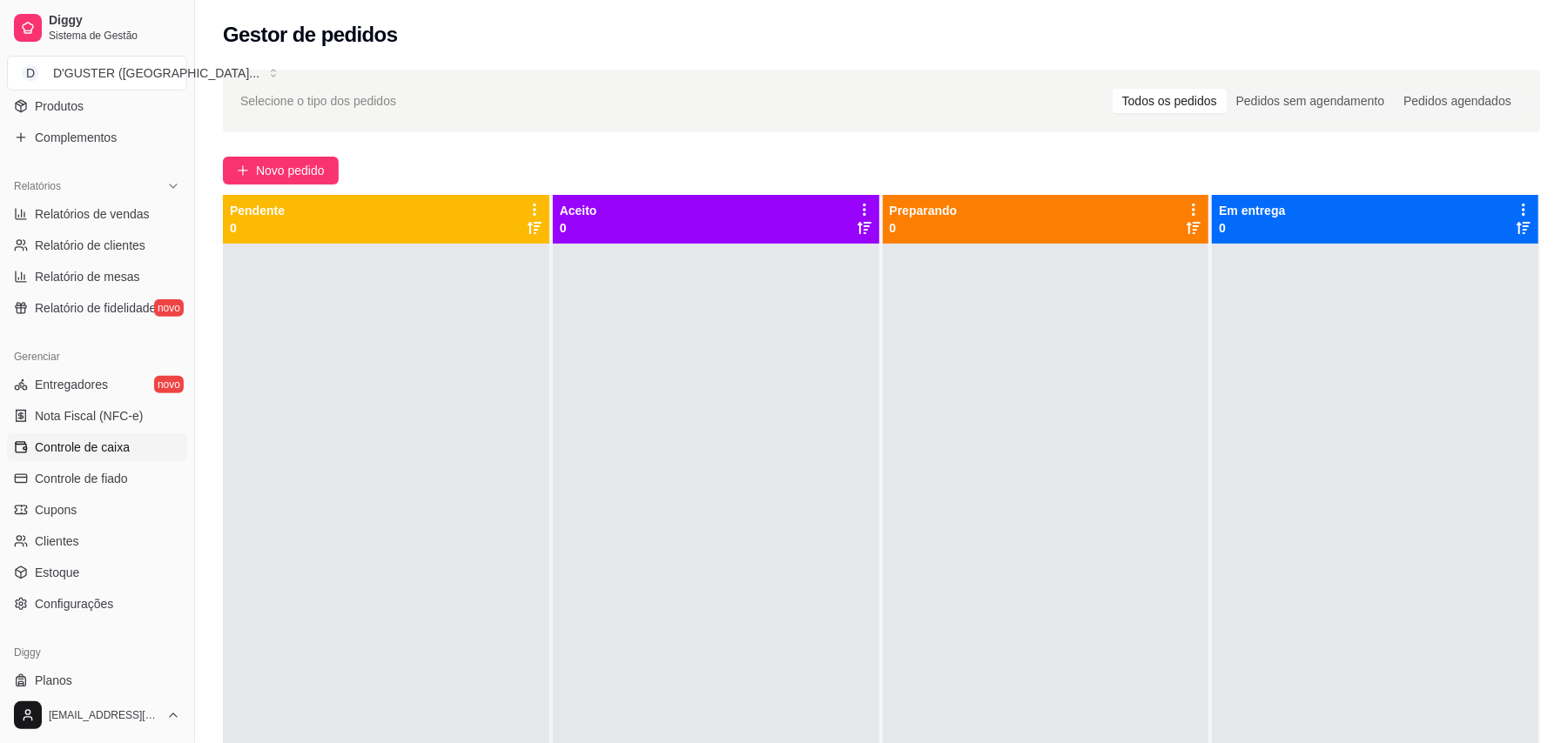
click at [81, 442] on span "Controle de caixa" at bounding box center [82, 447] width 95 height 18
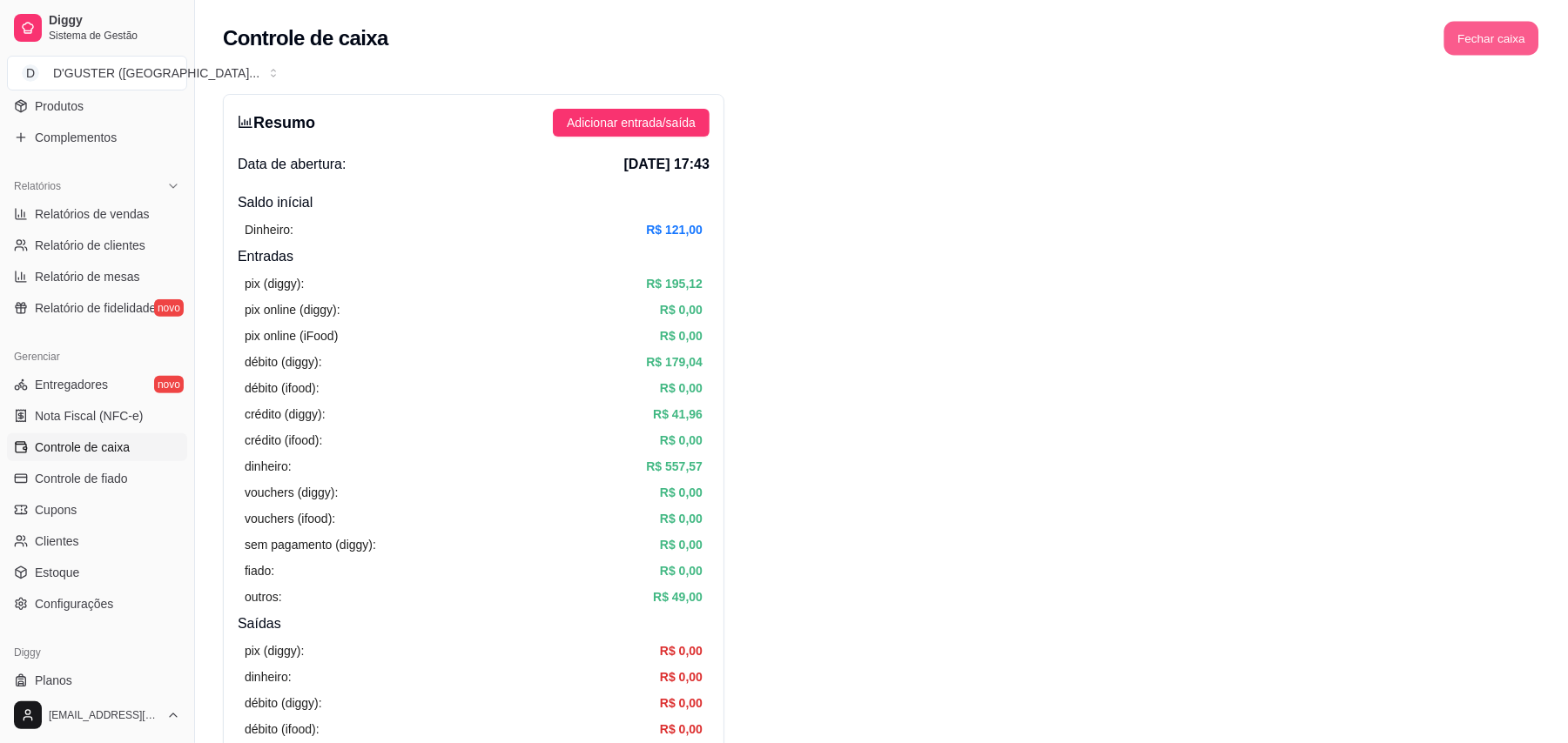
click at [1505, 39] on button "Fechar caixa" at bounding box center [1492, 39] width 95 height 34
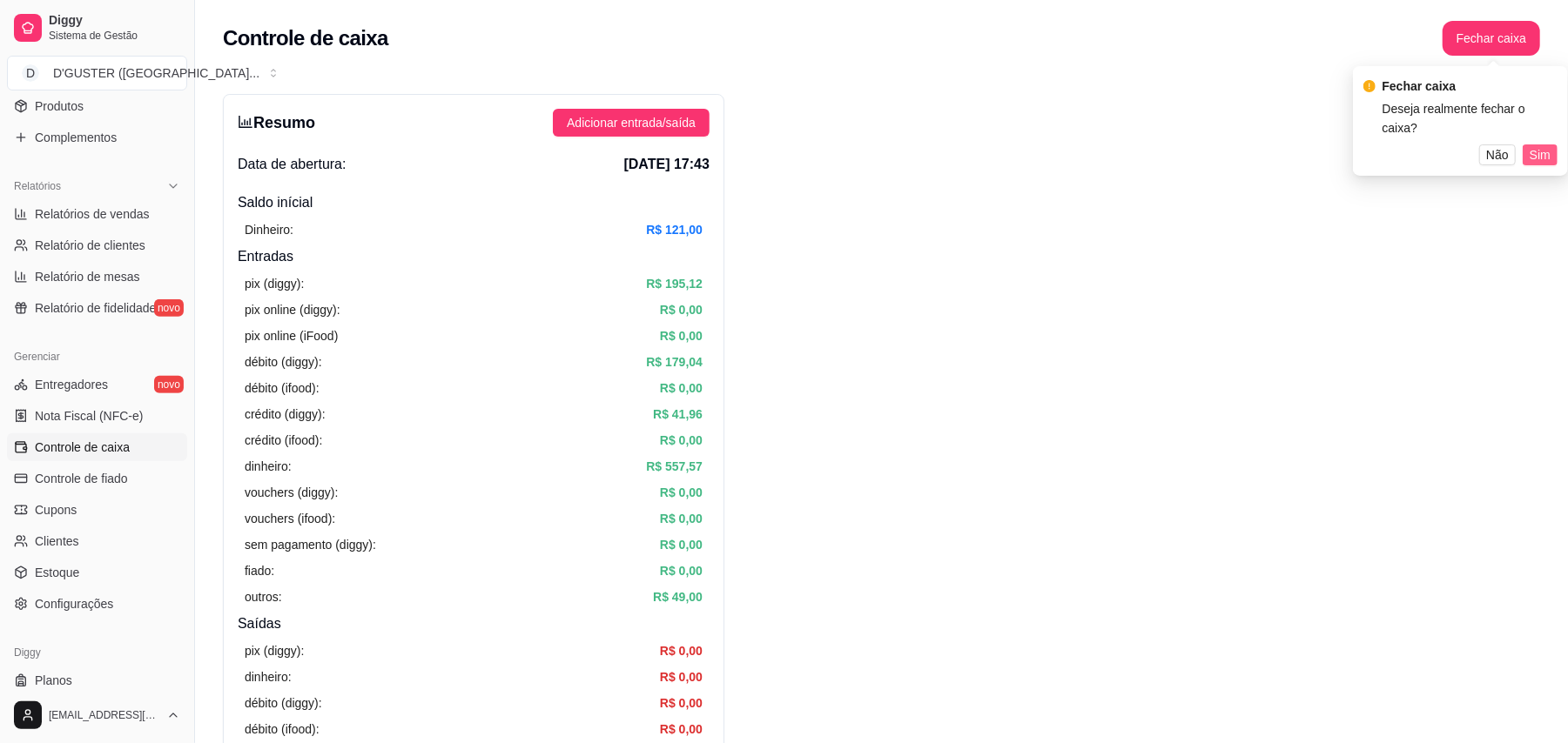
click at [1543, 146] on span "Sim" at bounding box center [1539, 155] width 21 height 19
